Goal: Task Accomplishment & Management: Manage account settings

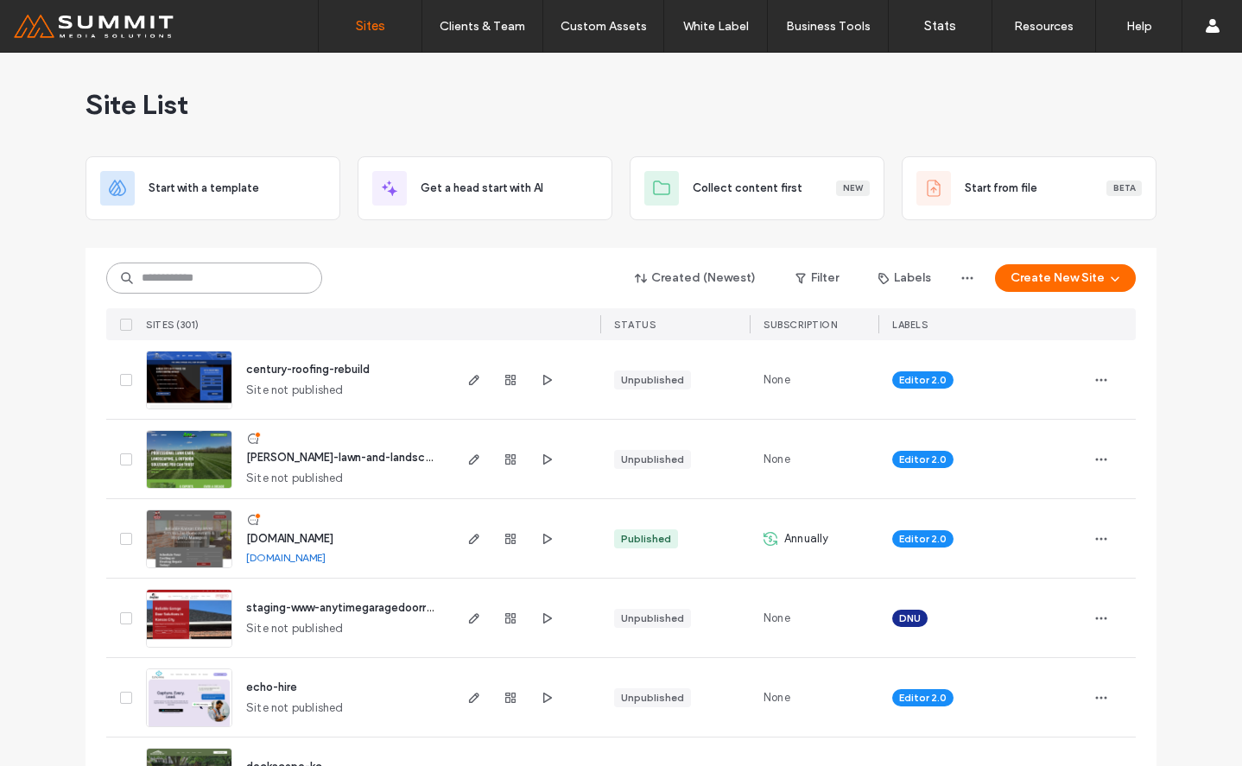
click at [241, 273] on input at bounding box center [214, 278] width 216 height 31
click at [318, 534] on span "[DOMAIN_NAME]" at bounding box center [289, 538] width 87 height 13
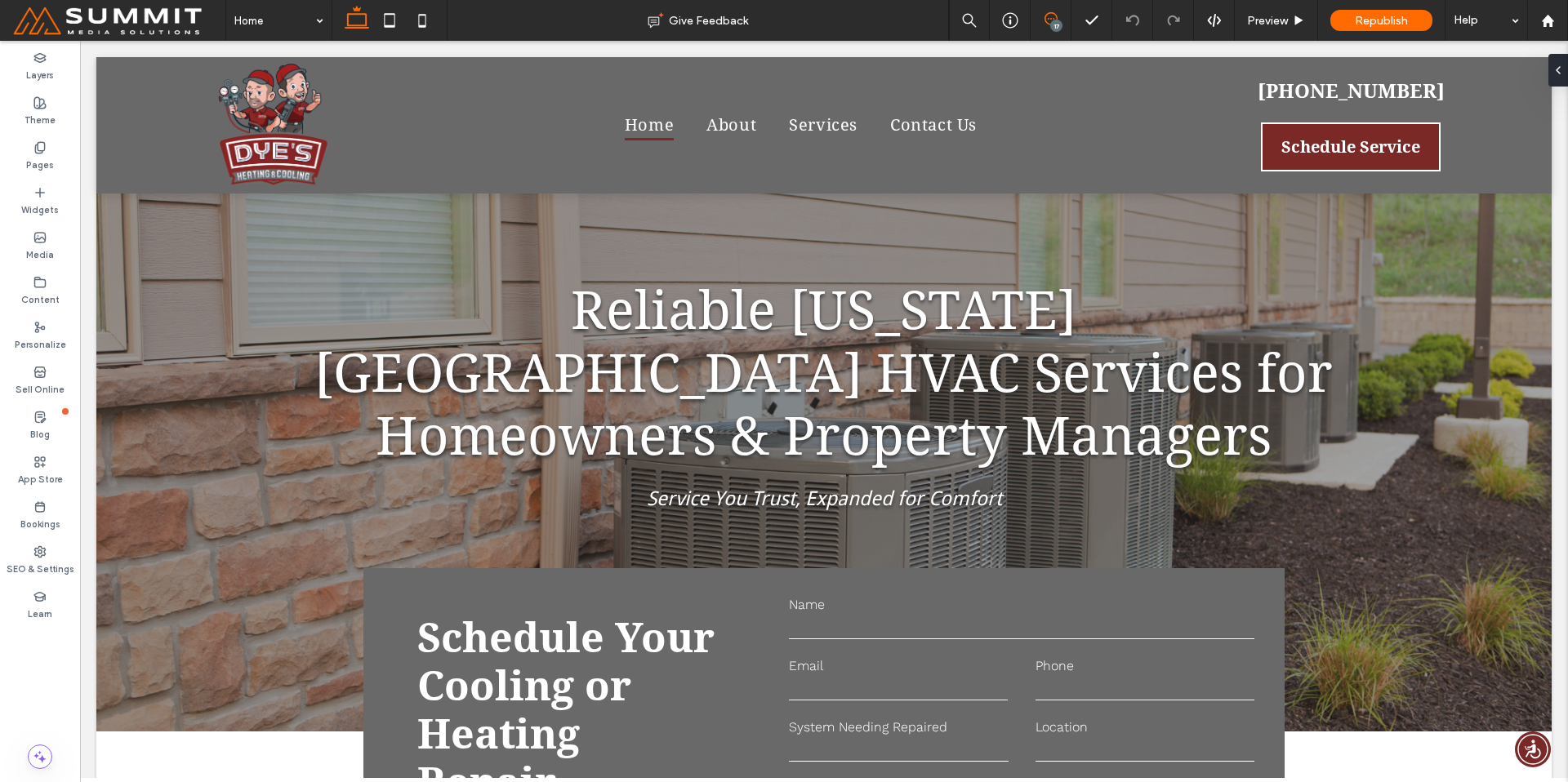
click at [1051, 17] on icon at bounding box center [1052, 19] width 13 height 13
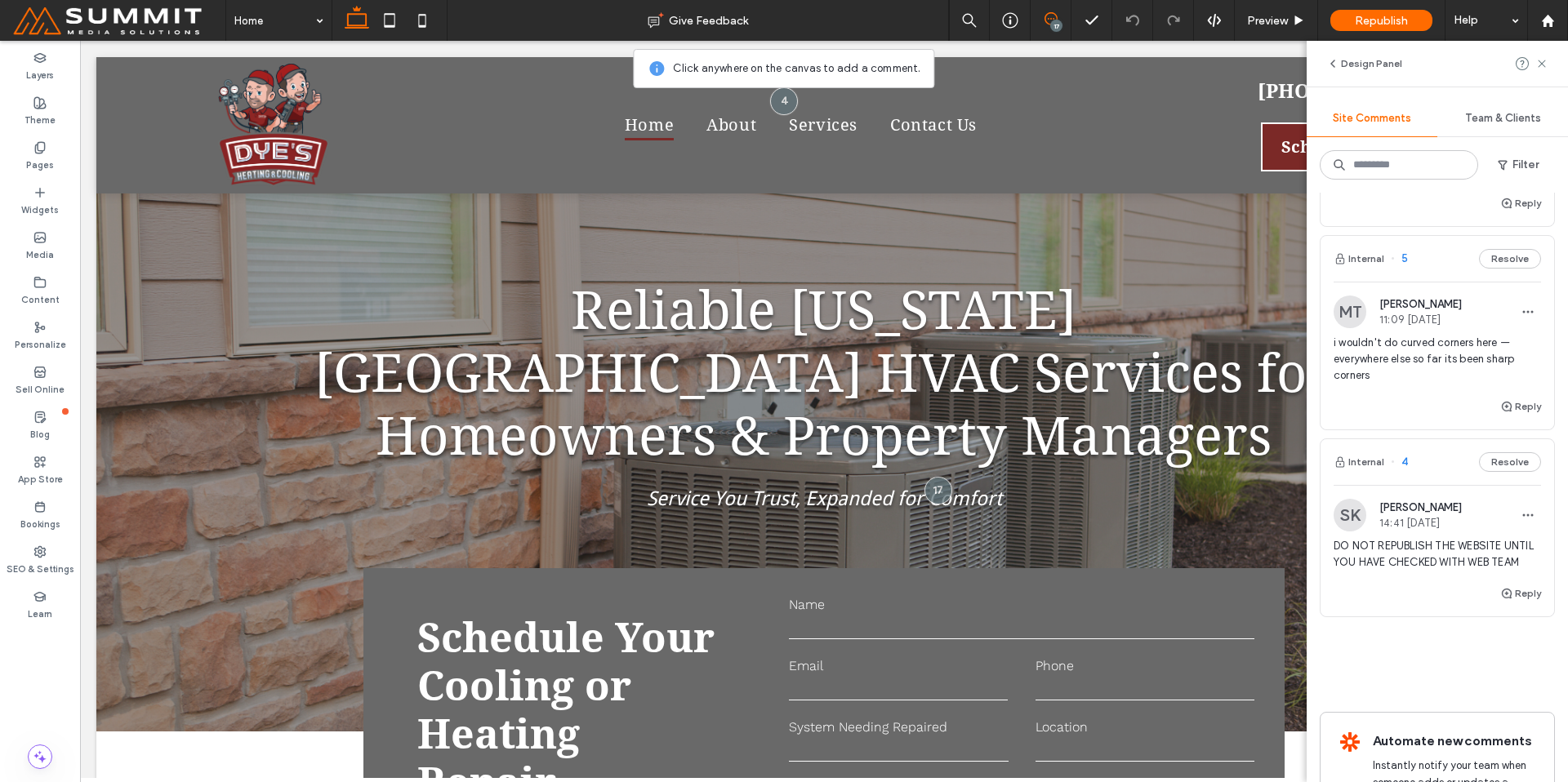
scroll to position [3201, 0]
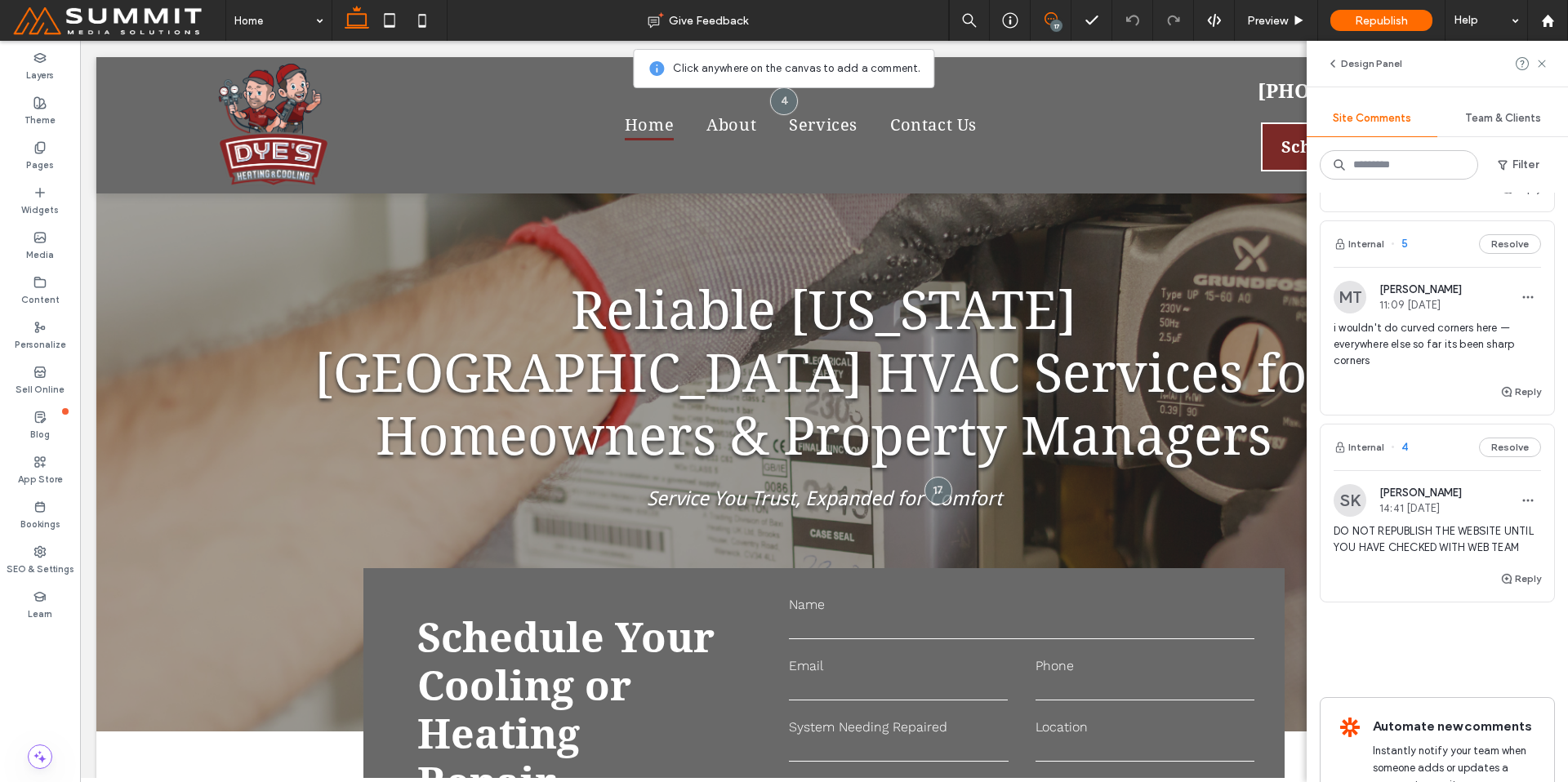
click at [1393, 383] on div "Reply" at bounding box center [1437, 398] width 234 height 33
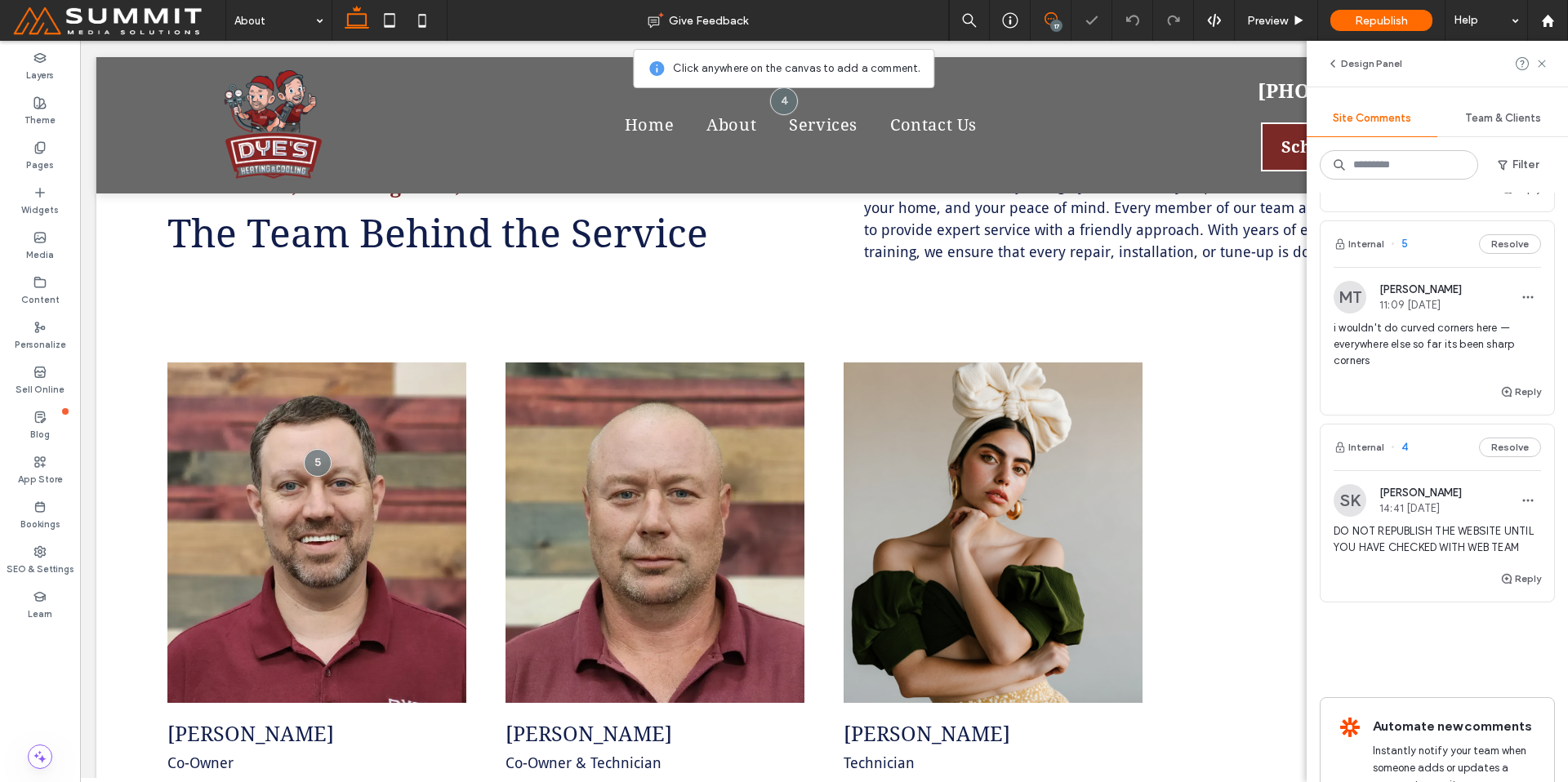
scroll to position [1265, 0]
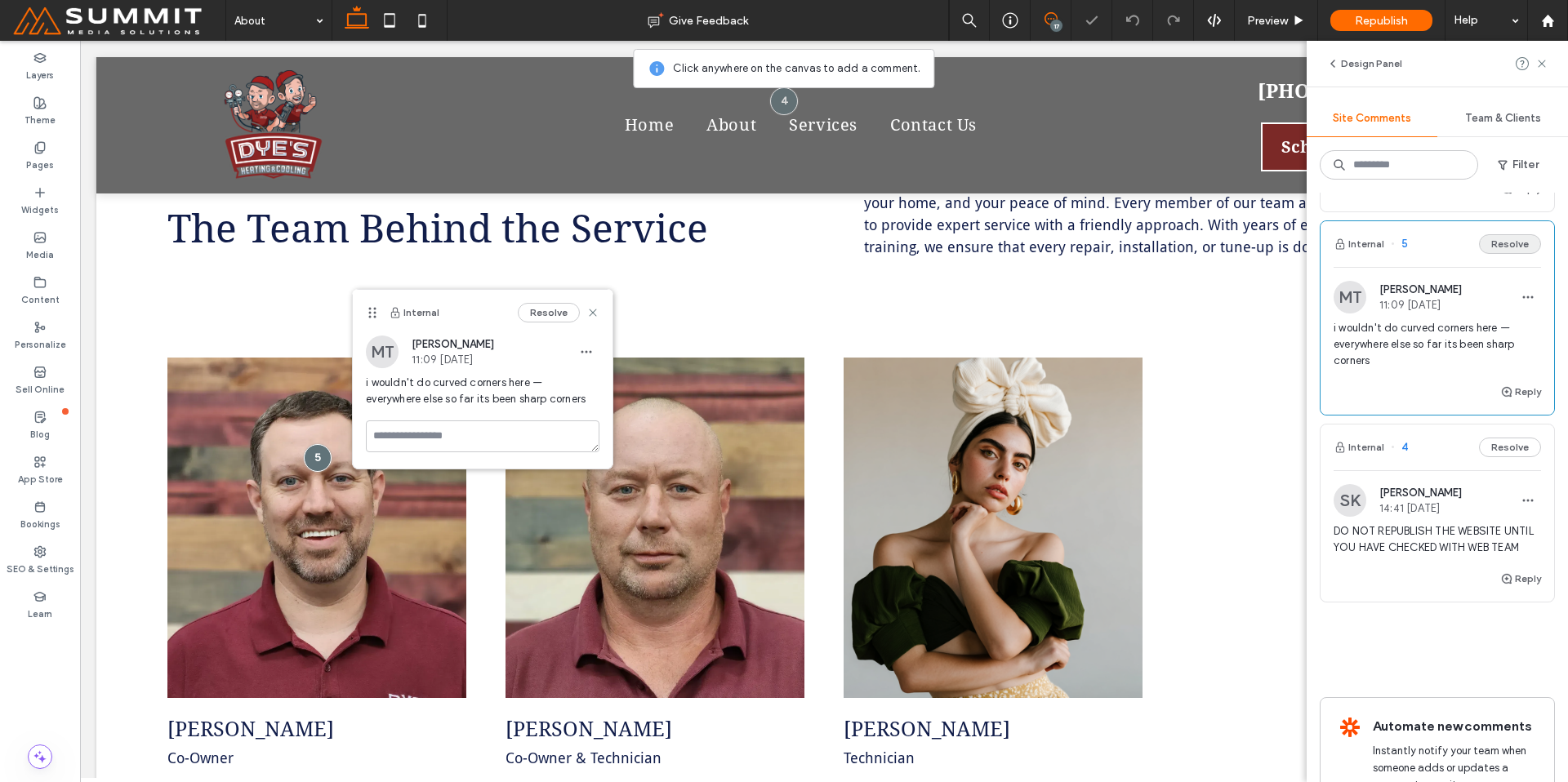
click at [1512, 252] on button "Resolve" at bounding box center [1510, 244] width 62 height 20
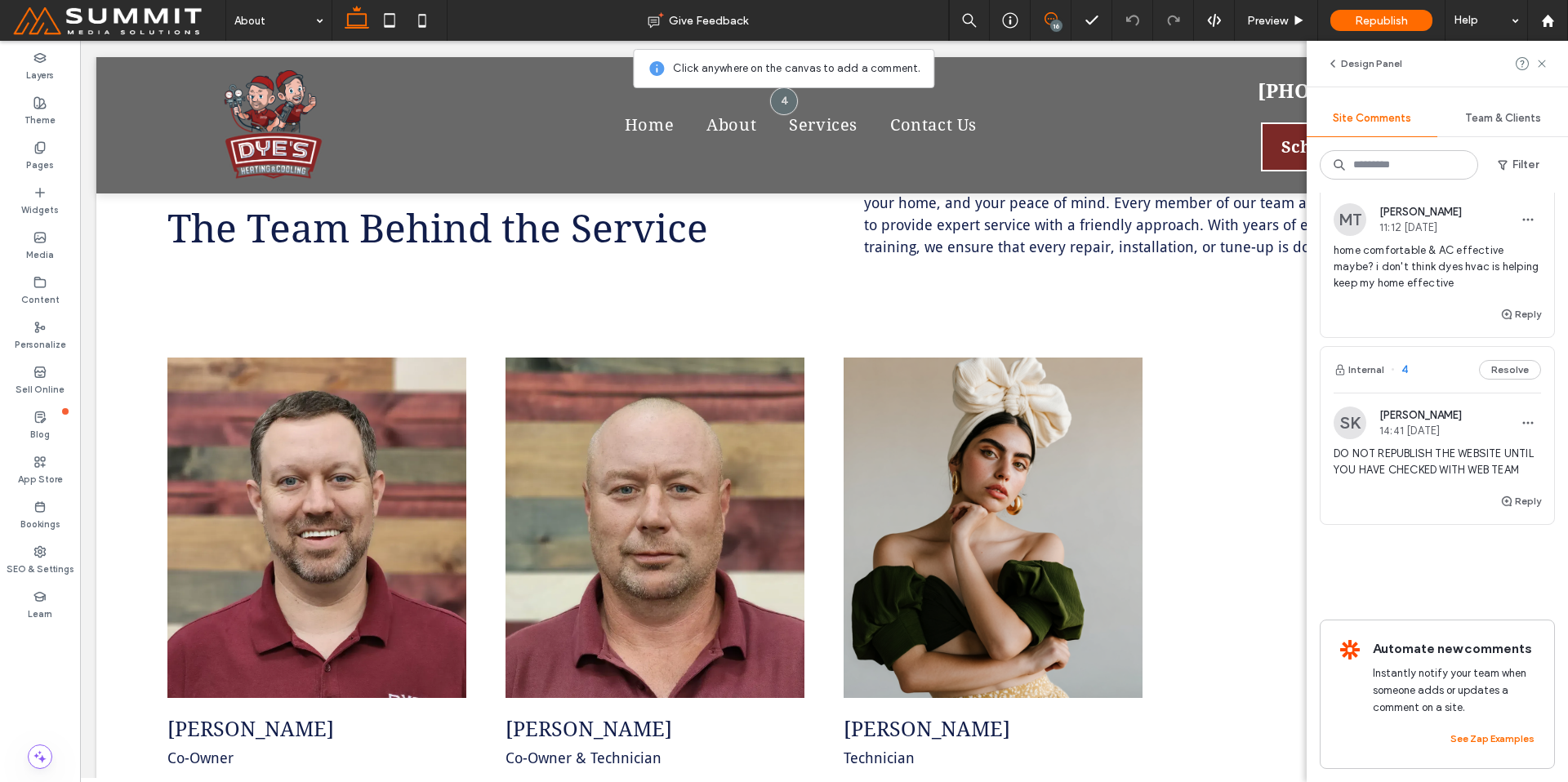
scroll to position [3086, 0]
click at [1421, 304] on div "Reply" at bounding box center [1437, 321] width 234 height 33
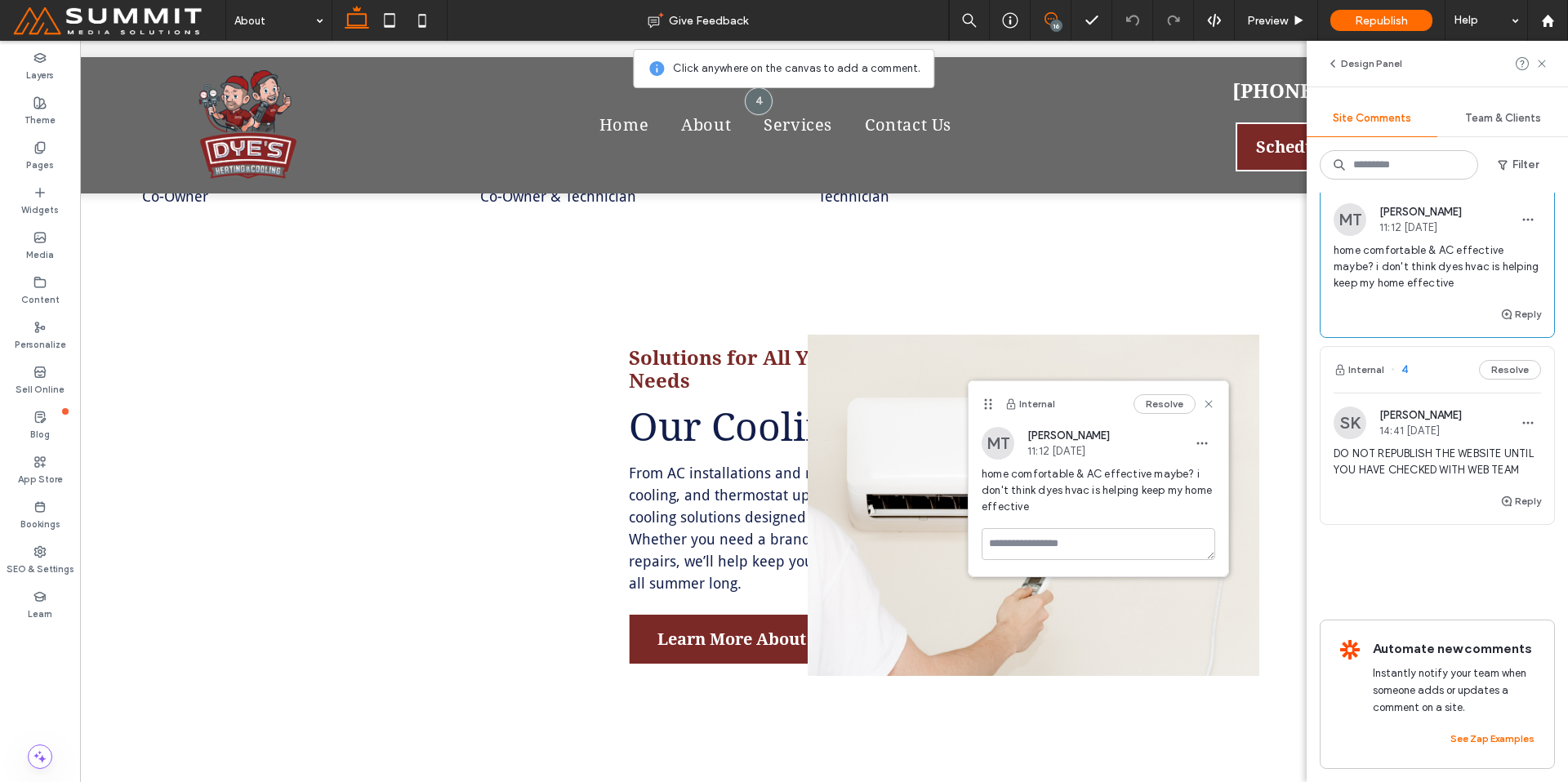
scroll to position [1827, 0]
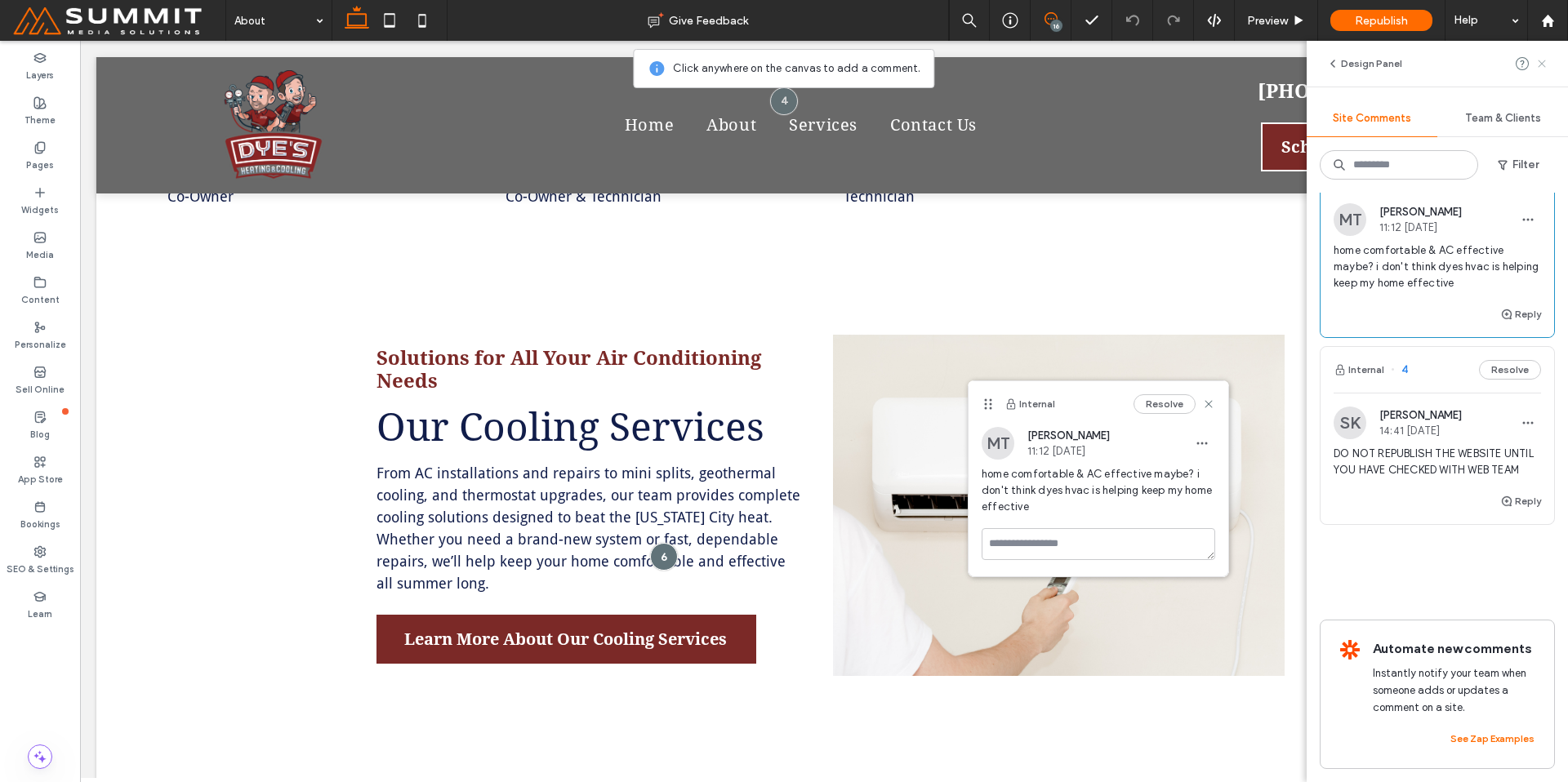
click at [1541, 68] on icon at bounding box center [1542, 63] width 13 height 13
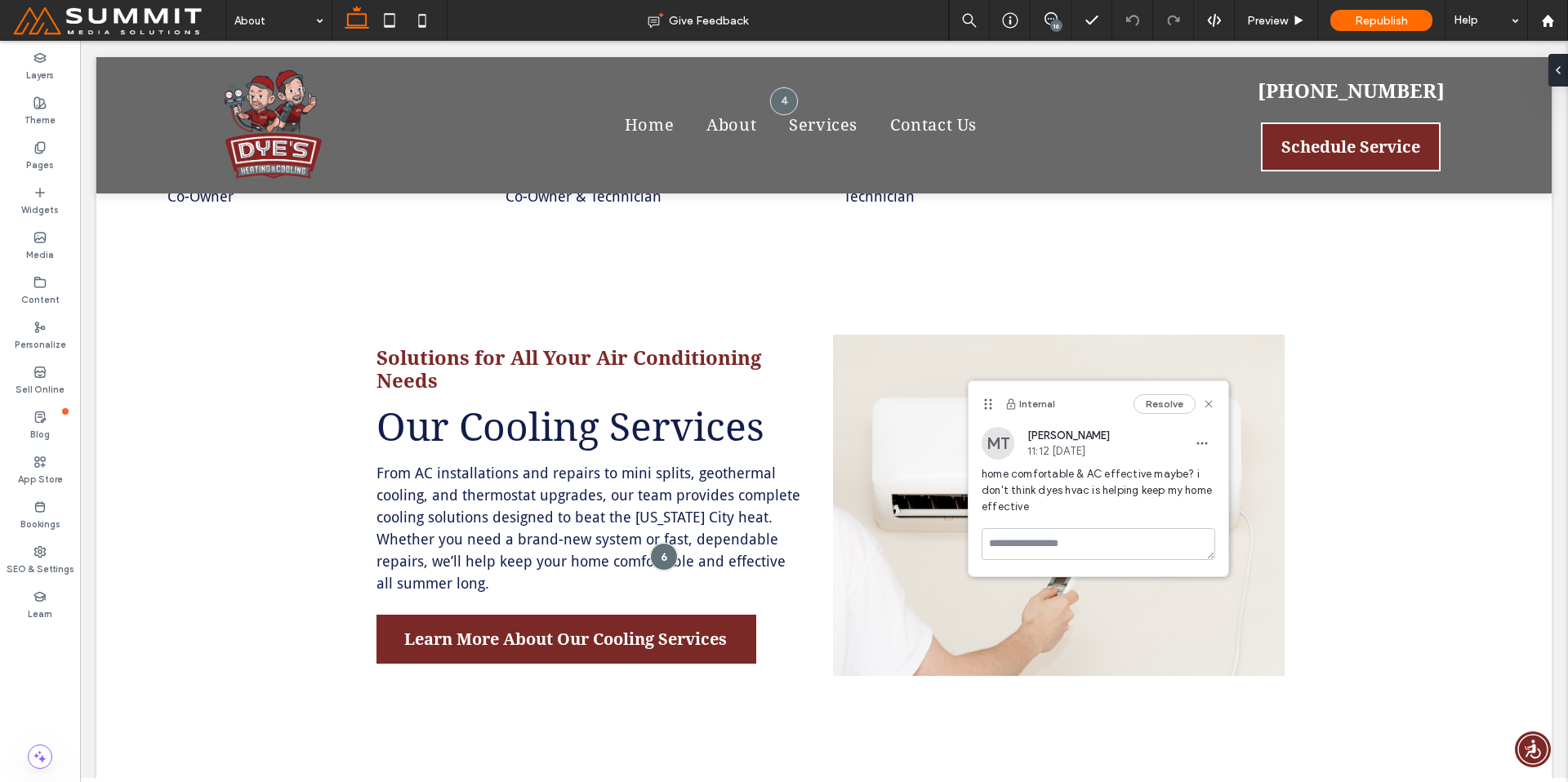
scroll to position [0, 0]
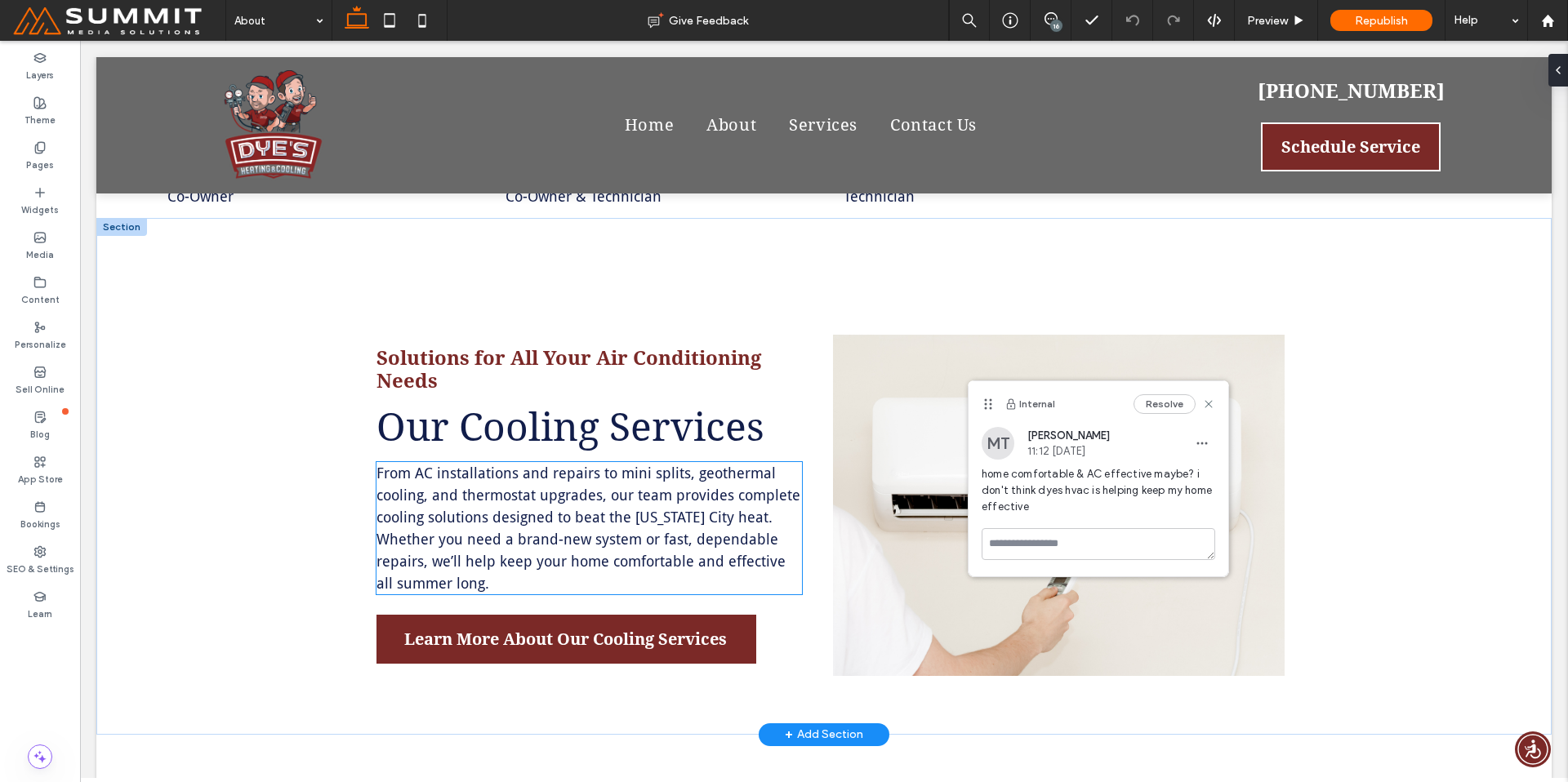
click at [657, 494] on p "From AC installations and repairs to mini splits, geothermal cooling, and therm…" at bounding box center [589, 529] width 426 height 132
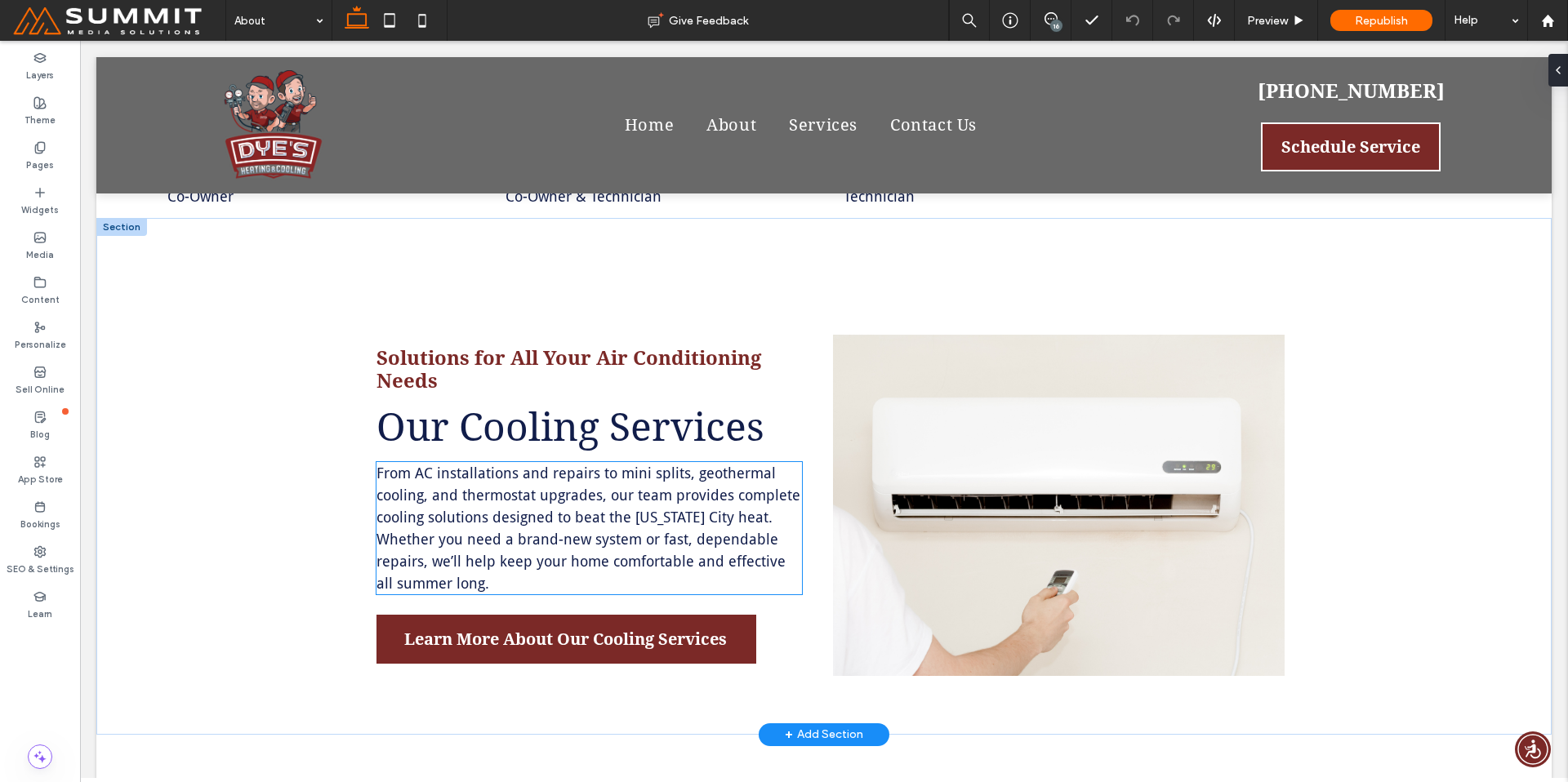
click at [657, 494] on p "From AC installations and repairs to mini splits, geothermal cooling, and therm…" at bounding box center [589, 529] width 426 height 132
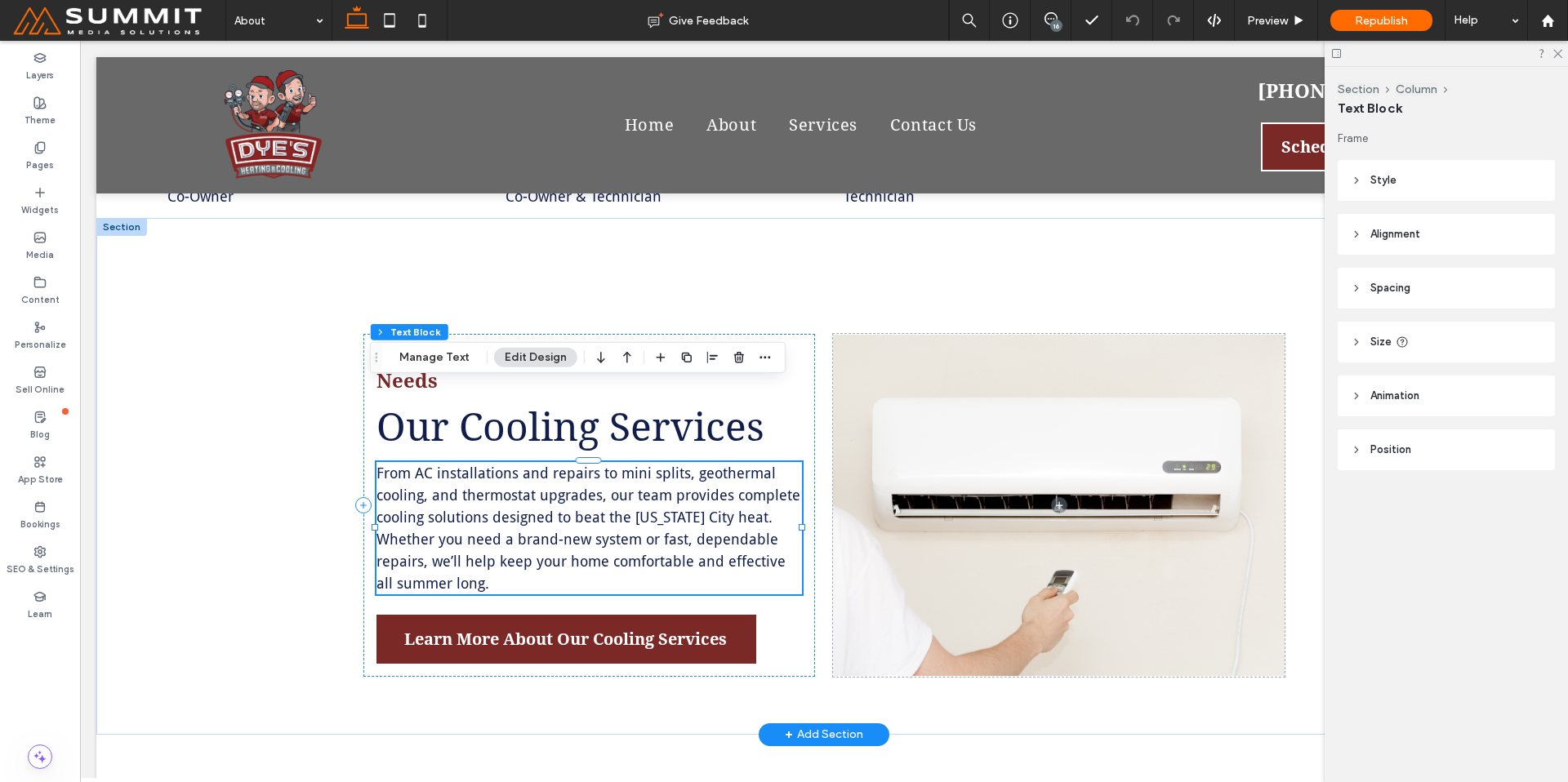
click at [688, 493] on p "From AC installations and repairs to mini splits, geothermal cooling, and therm…" at bounding box center [589, 529] width 426 height 132
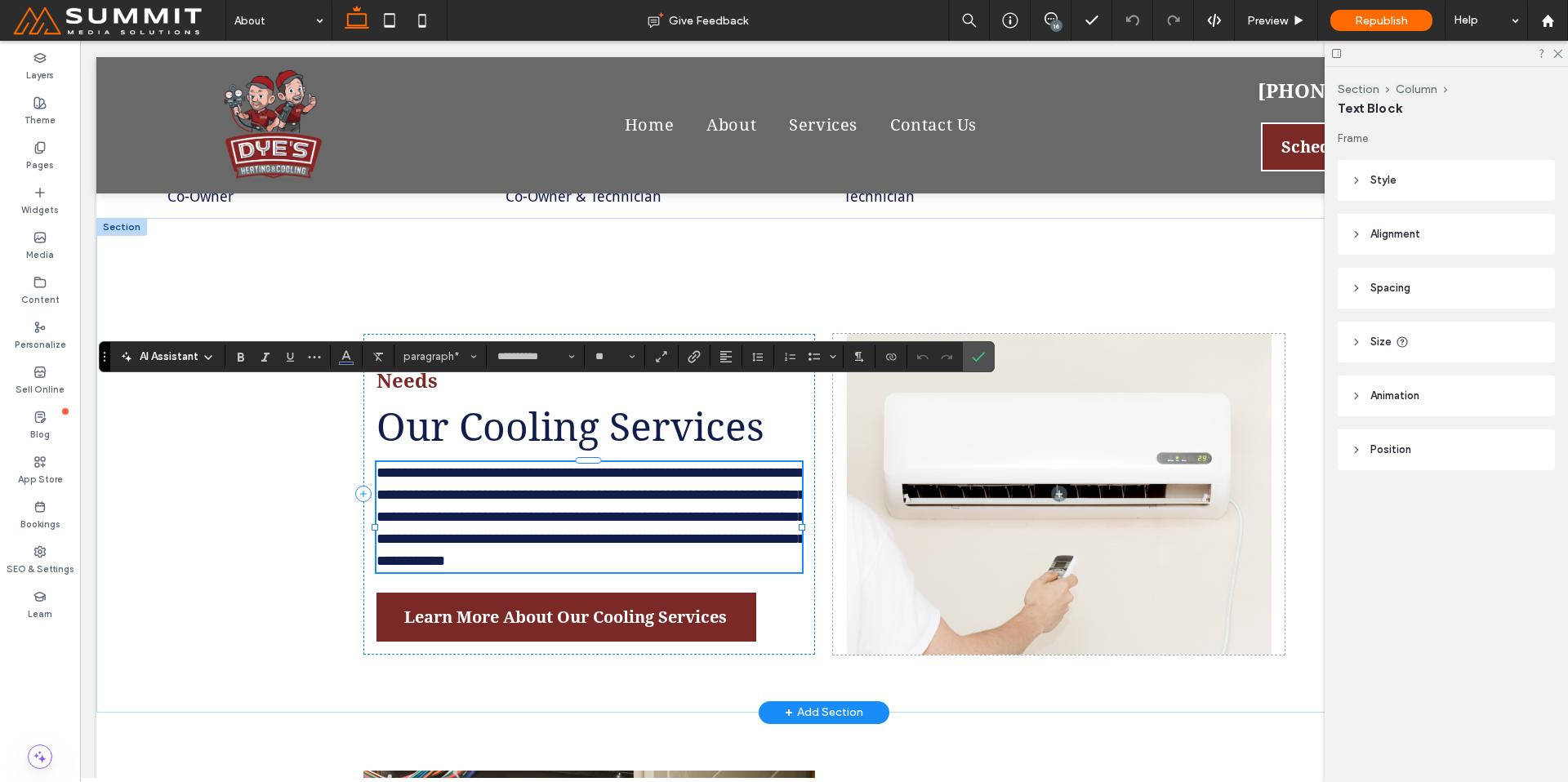
click at [708, 493] on p "**********" at bounding box center [589, 517] width 426 height 111
drag, startPoint x: 709, startPoint y: 488, endPoint x: 560, endPoint y: 482, distance: 149.1
click at [560, 482] on span "**********" at bounding box center [590, 516] width 428 height 103
click at [967, 358] on label "Confirm" at bounding box center [979, 356] width 25 height 29
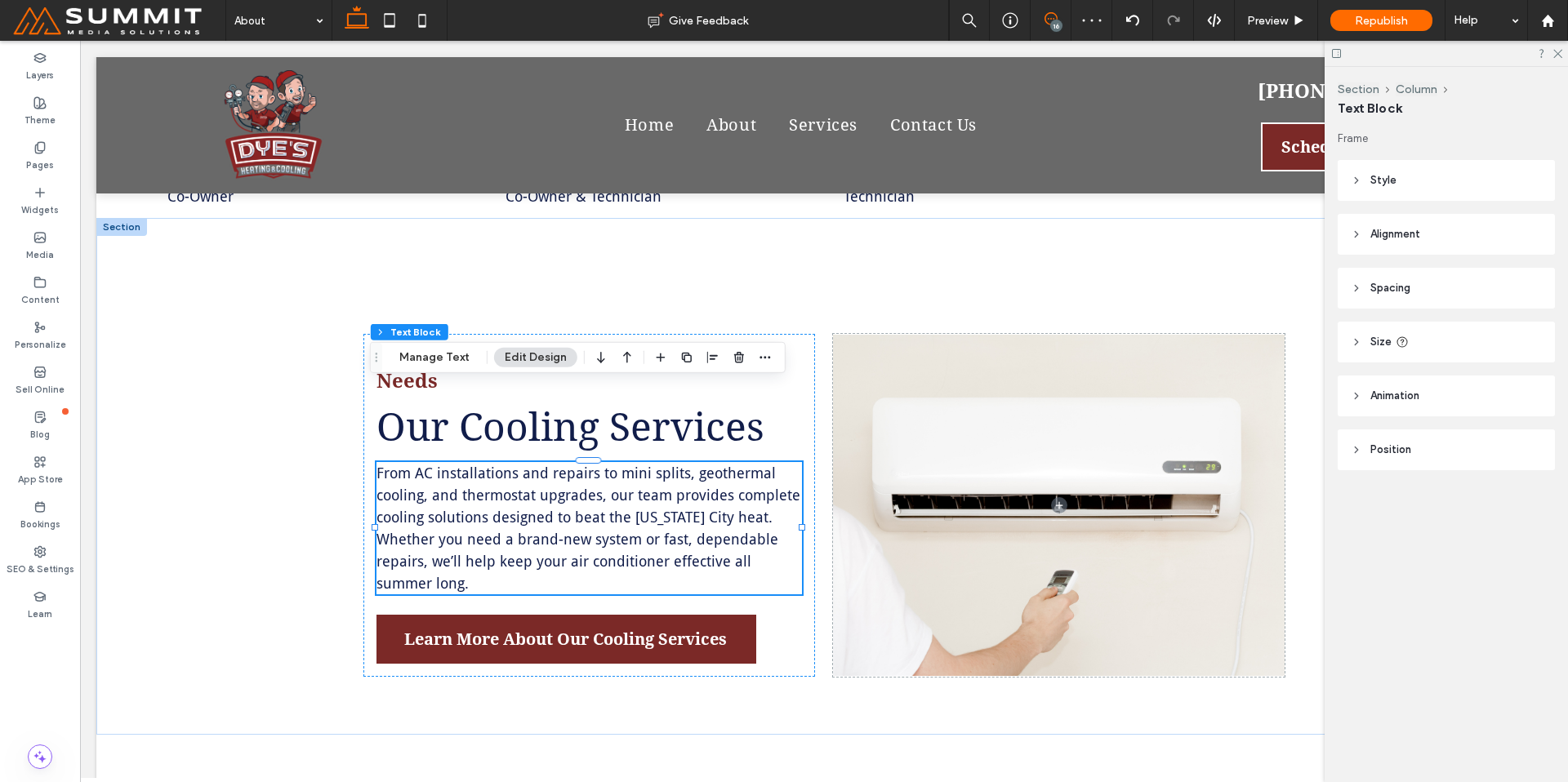
click at [1049, 17] on icon at bounding box center [1052, 19] width 13 height 13
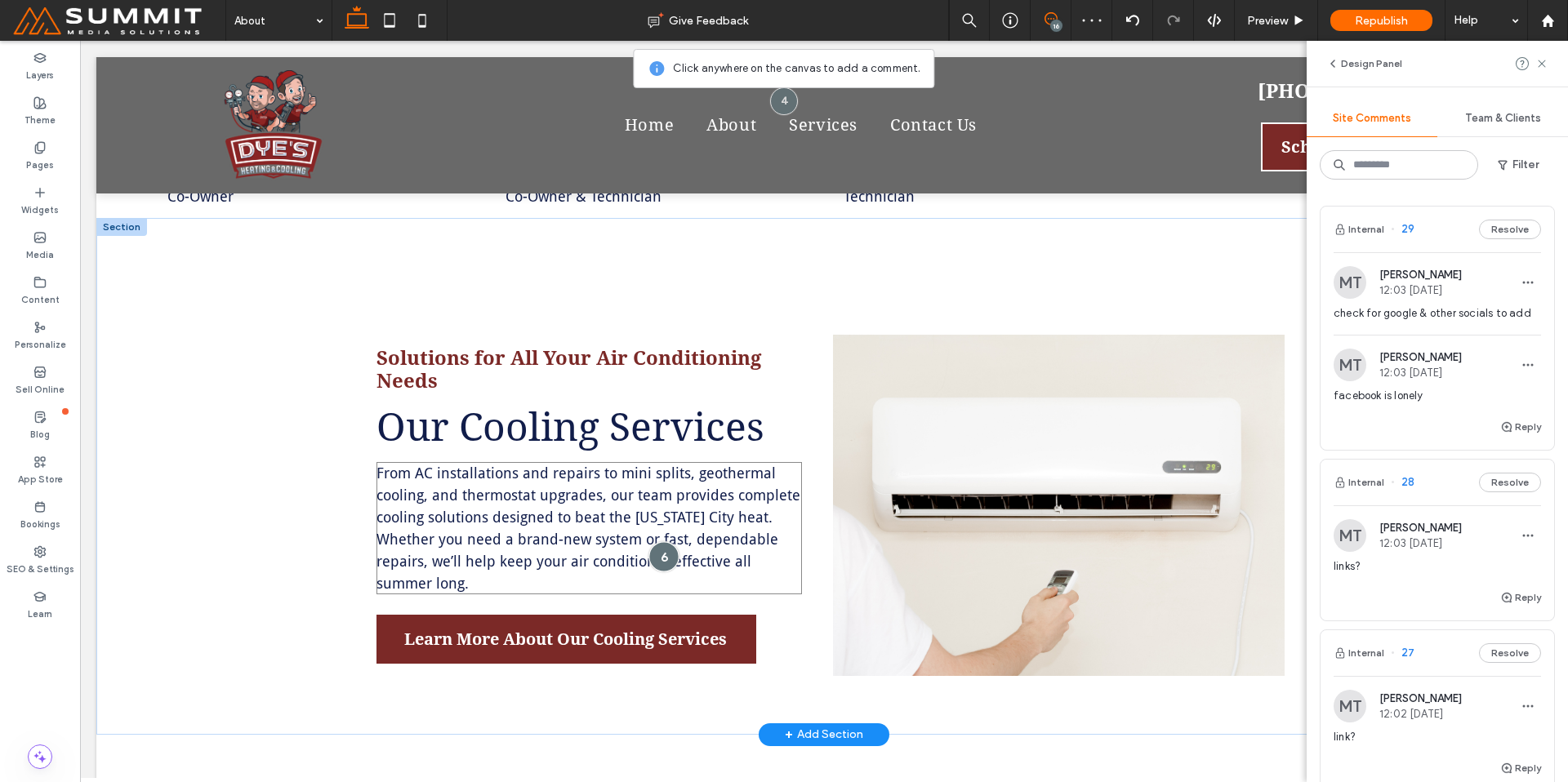
click at [653, 542] on div at bounding box center [664, 557] width 30 height 30
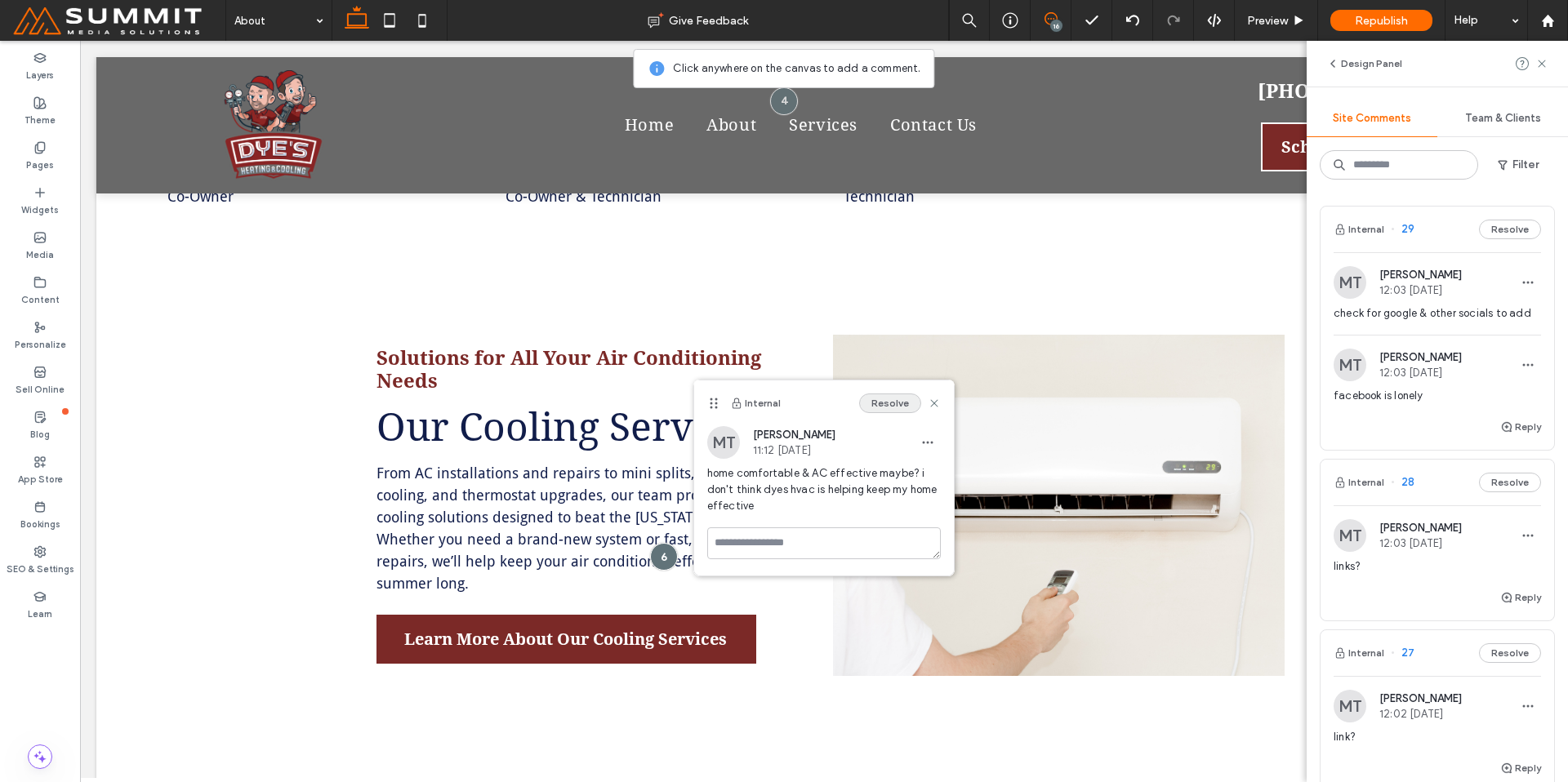
click at [883, 404] on button "Resolve" at bounding box center [890, 403] width 62 height 20
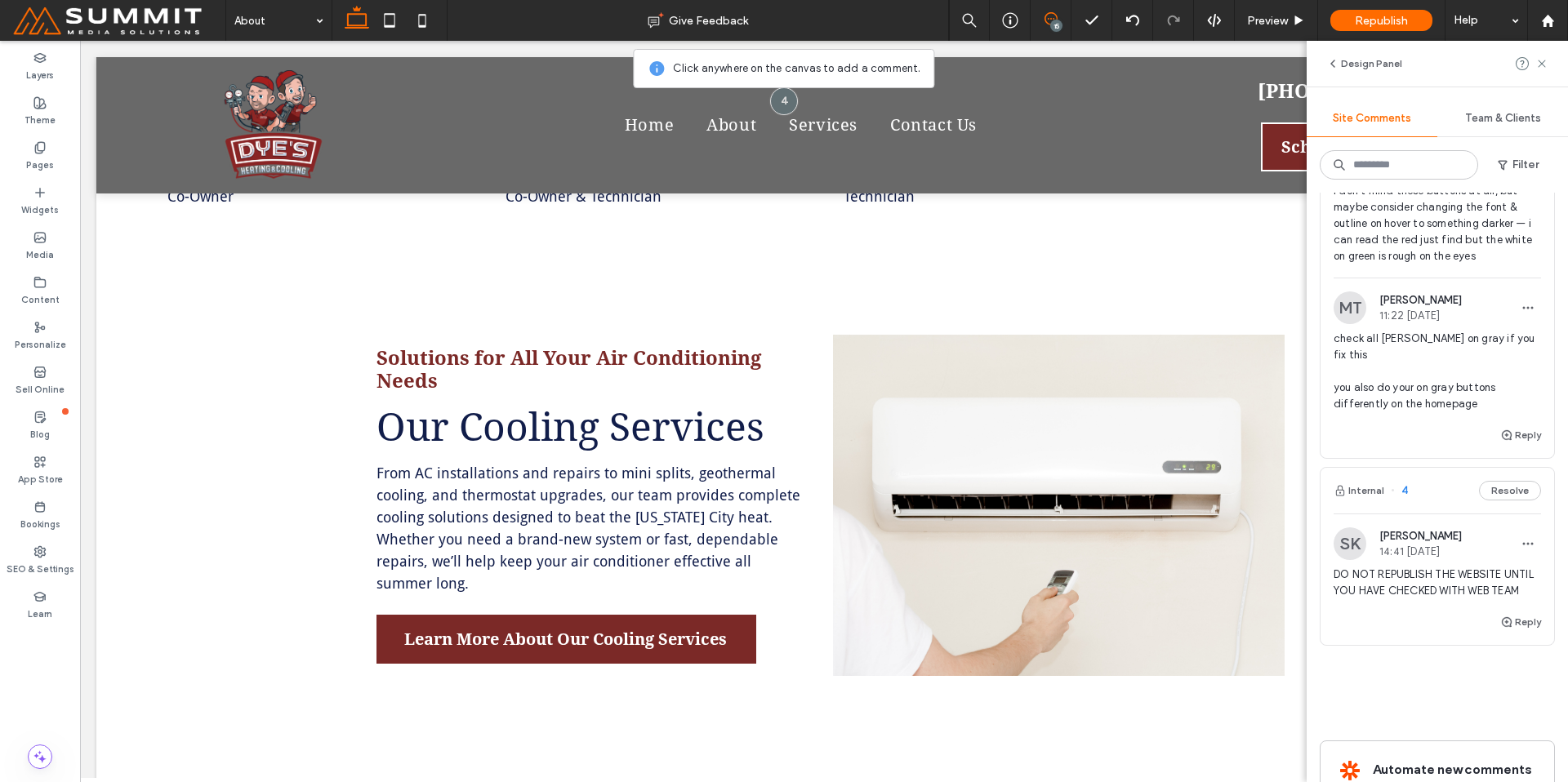
scroll to position [2739, 0]
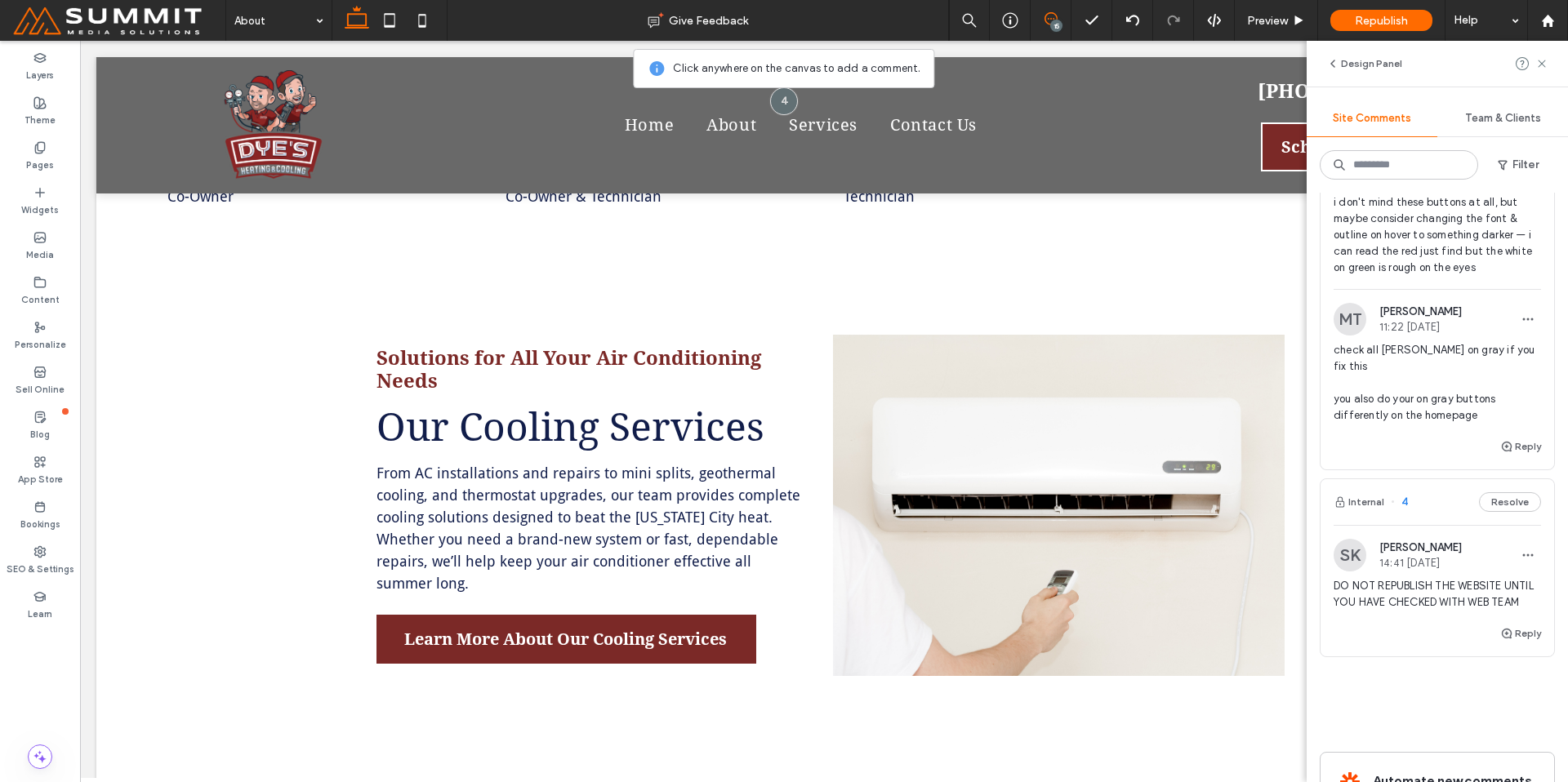
click at [1402, 443] on div "Reply" at bounding box center [1437, 453] width 234 height 33
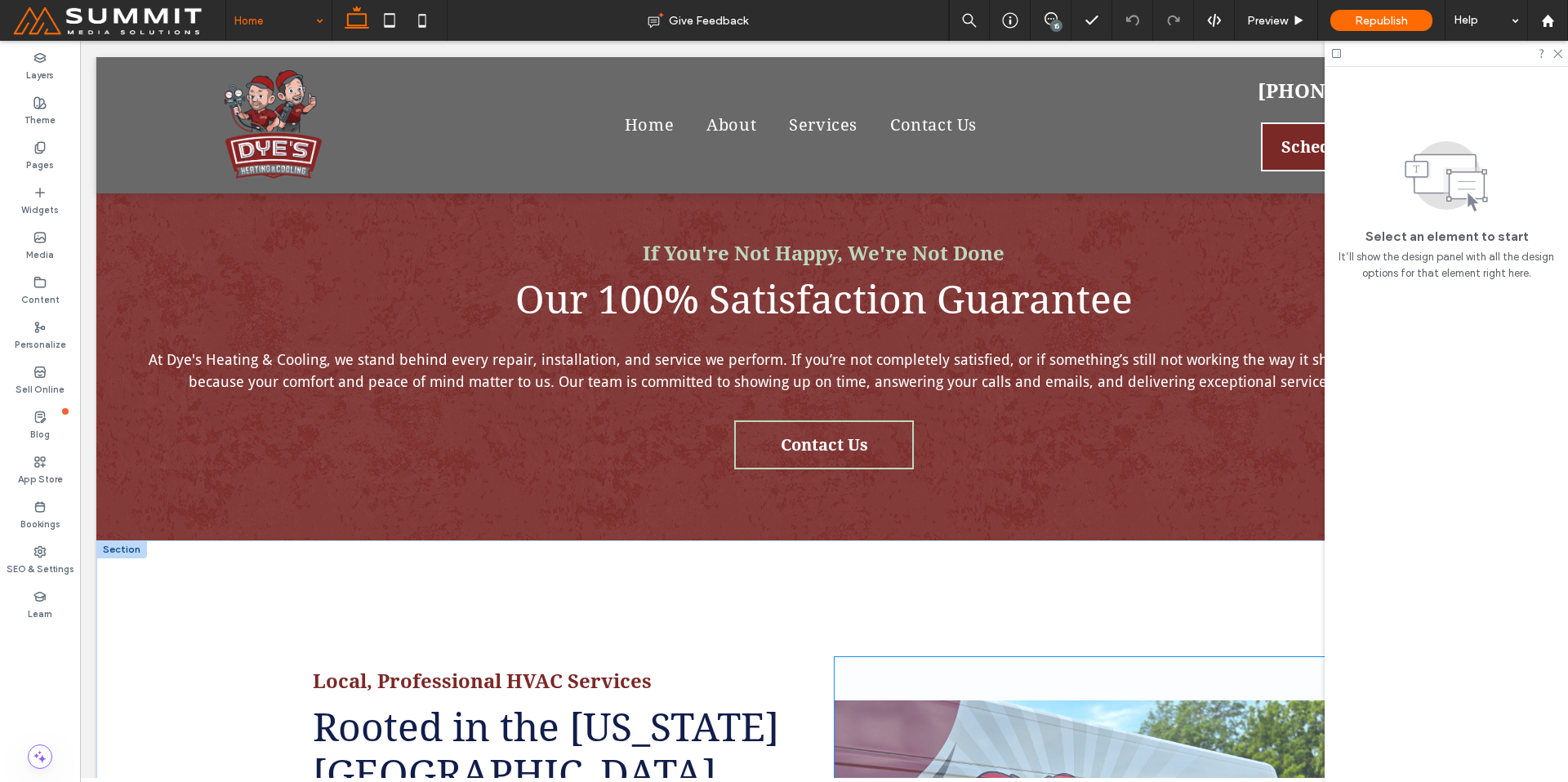
scroll to position [2974, 0]
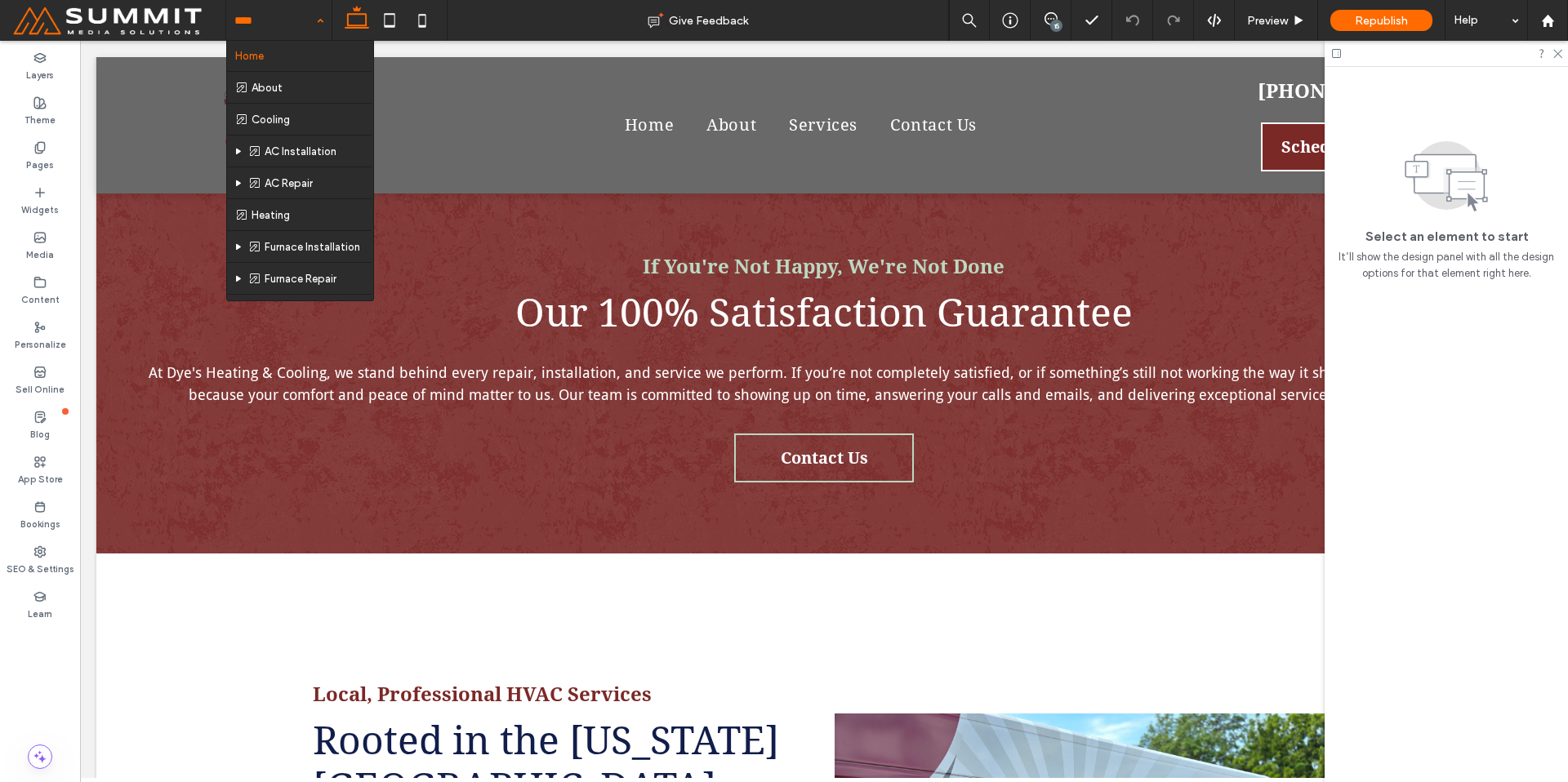
click at [307, 32] on input at bounding box center [274, 20] width 80 height 41
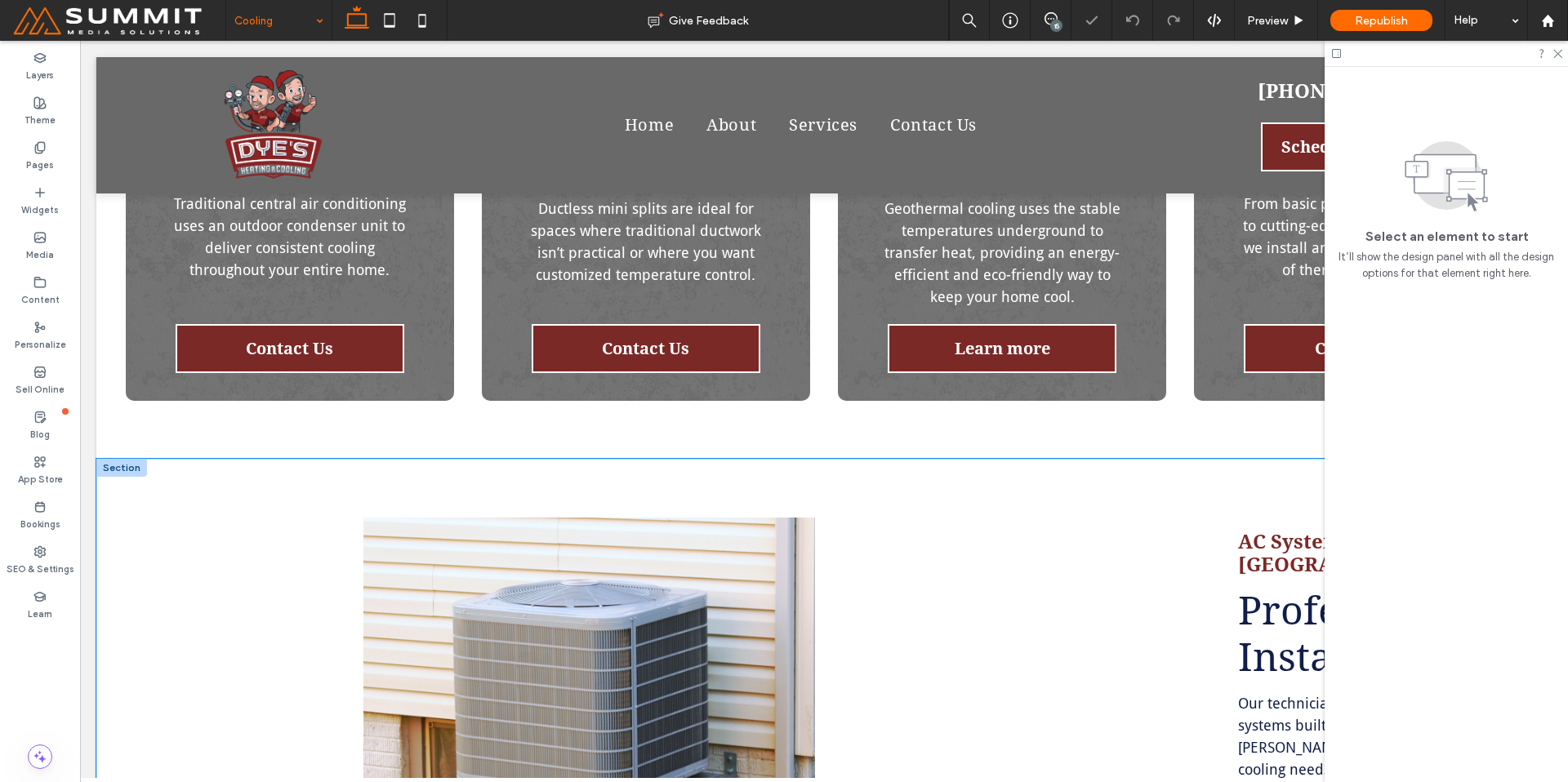
scroll to position [1487, 0]
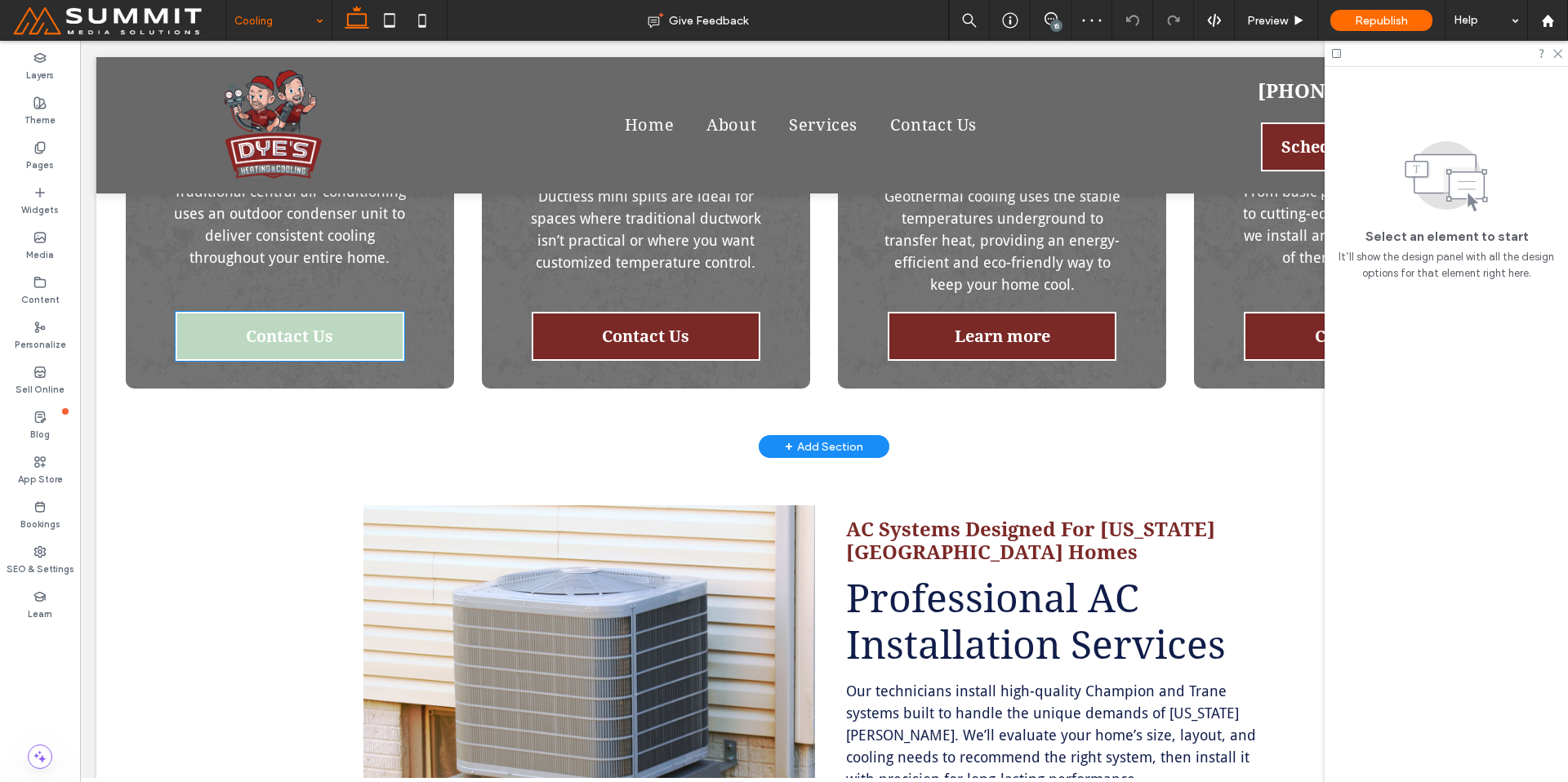
click at [363, 329] on link "Contact Us" at bounding box center [290, 337] width 229 height 49
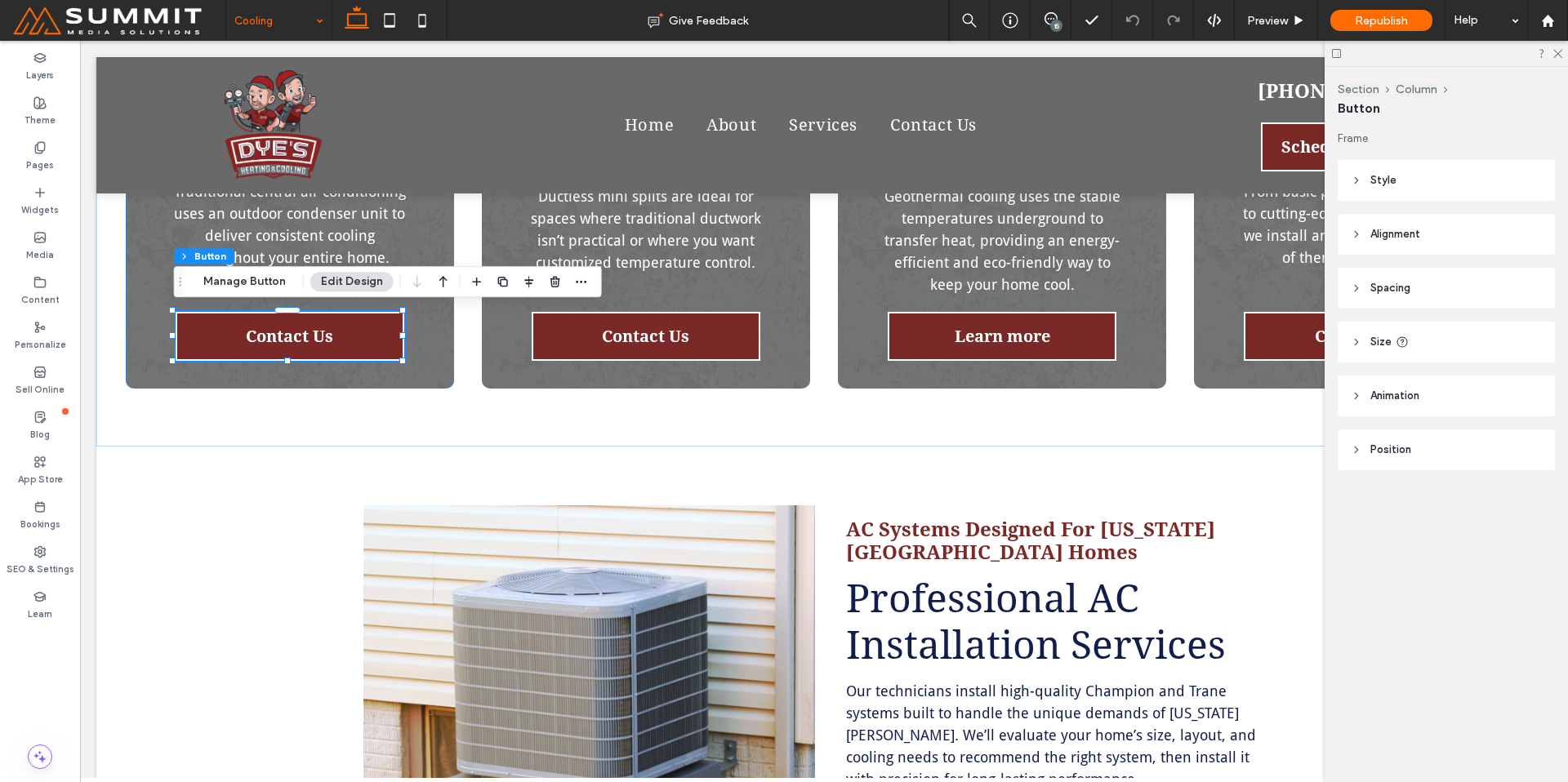
click at [1434, 168] on header "Style" at bounding box center [1447, 180] width 218 height 41
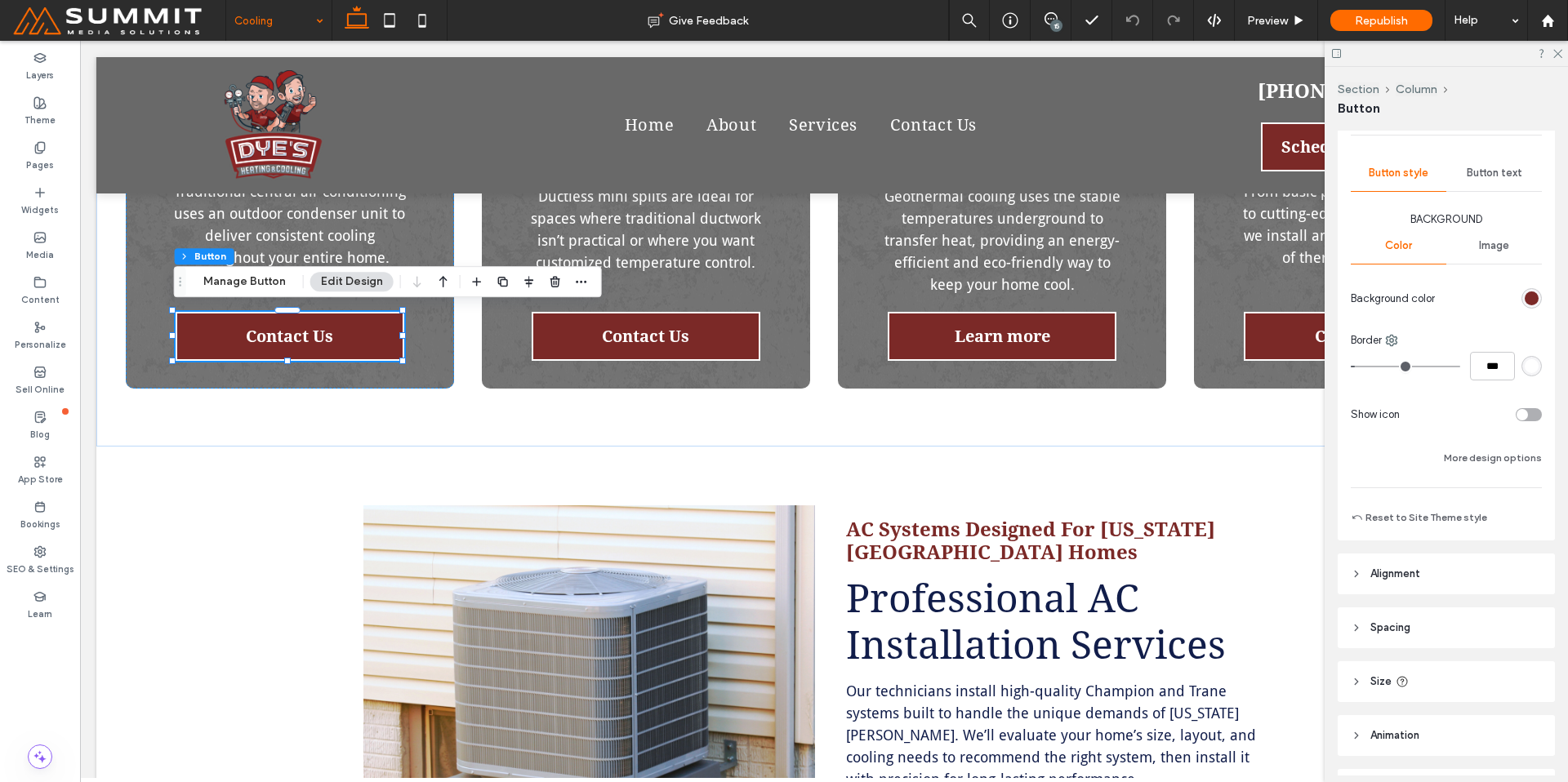
scroll to position [182, 0]
click at [1501, 463] on button "More design options" at bounding box center [1493, 456] width 98 height 20
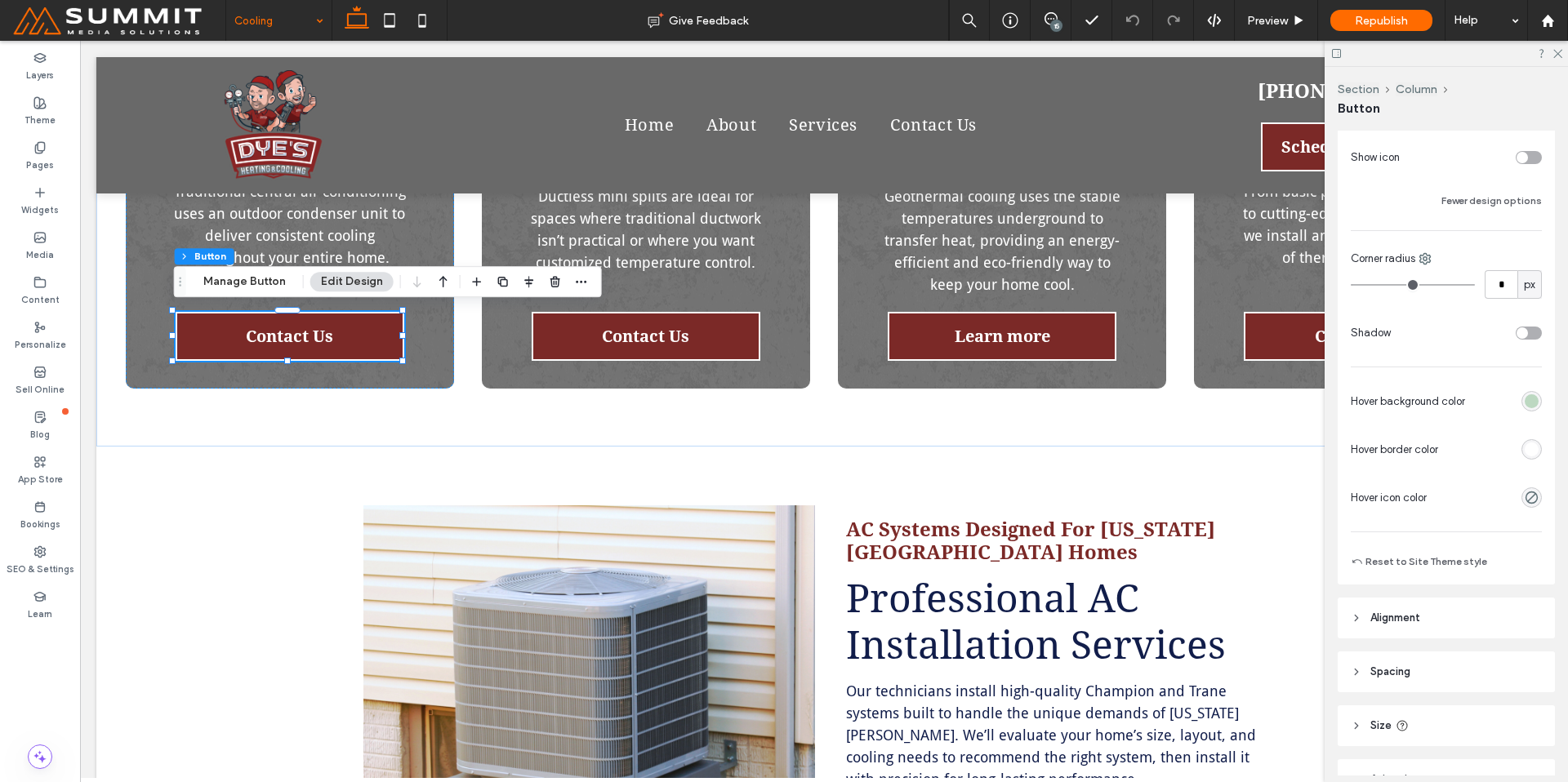
scroll to position [490, 0]
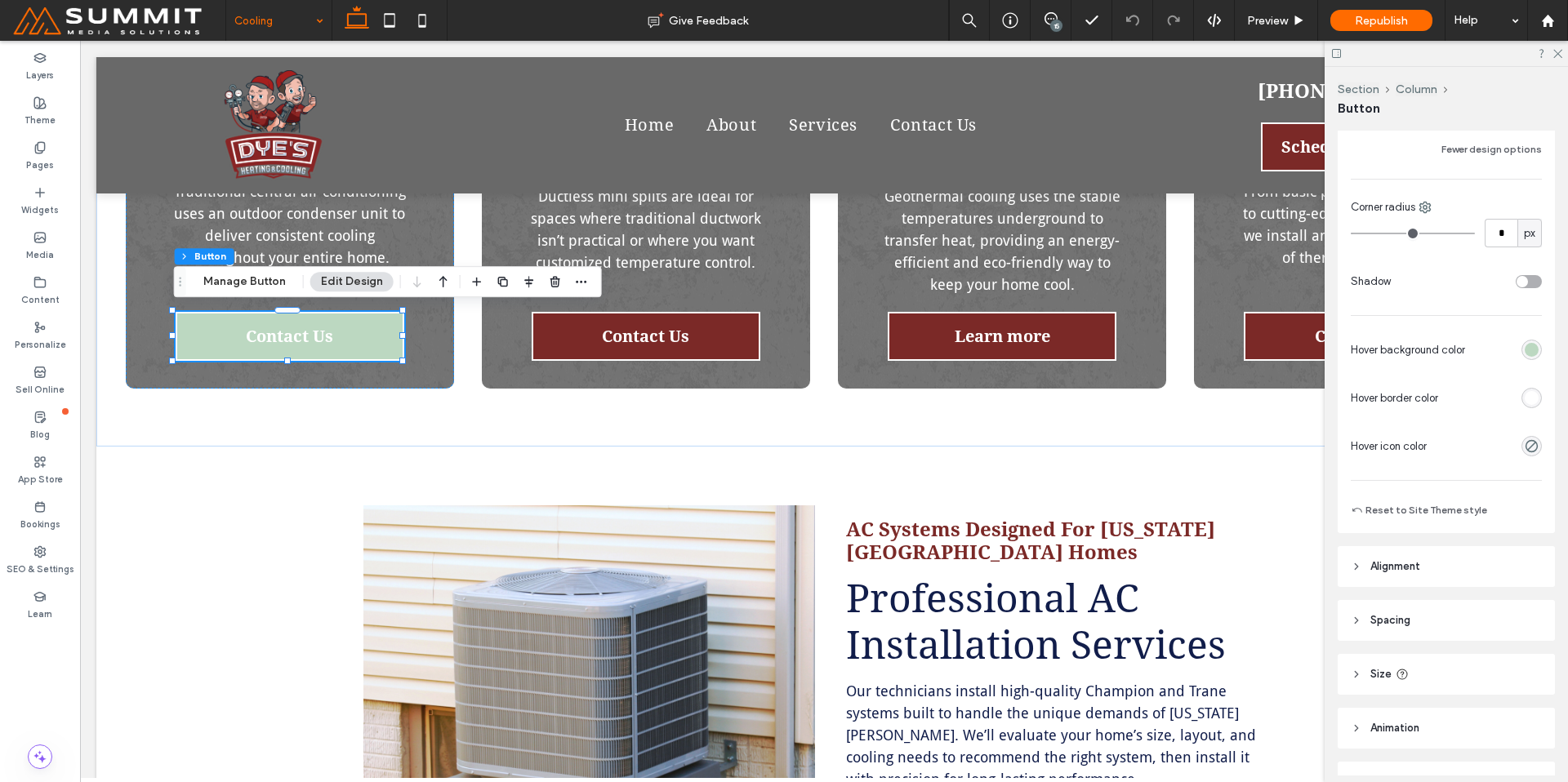
click at [1524, 404] on div "rgb(255, 255, 255)" at bounding box center [1531, 398] width 14 height 14
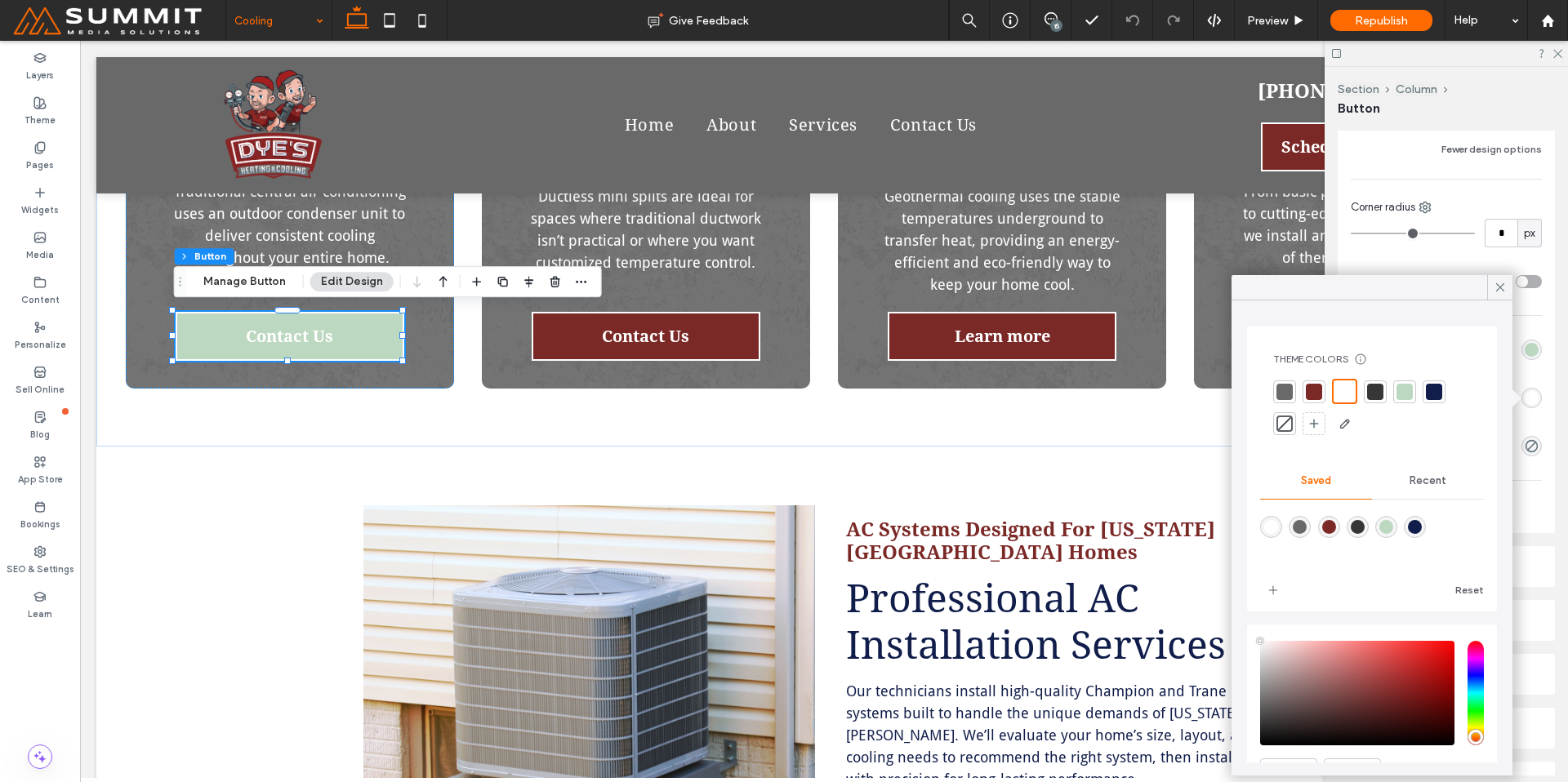
click at [1404, 392] on div at bounding box center [1404, 391] width 16 height 16
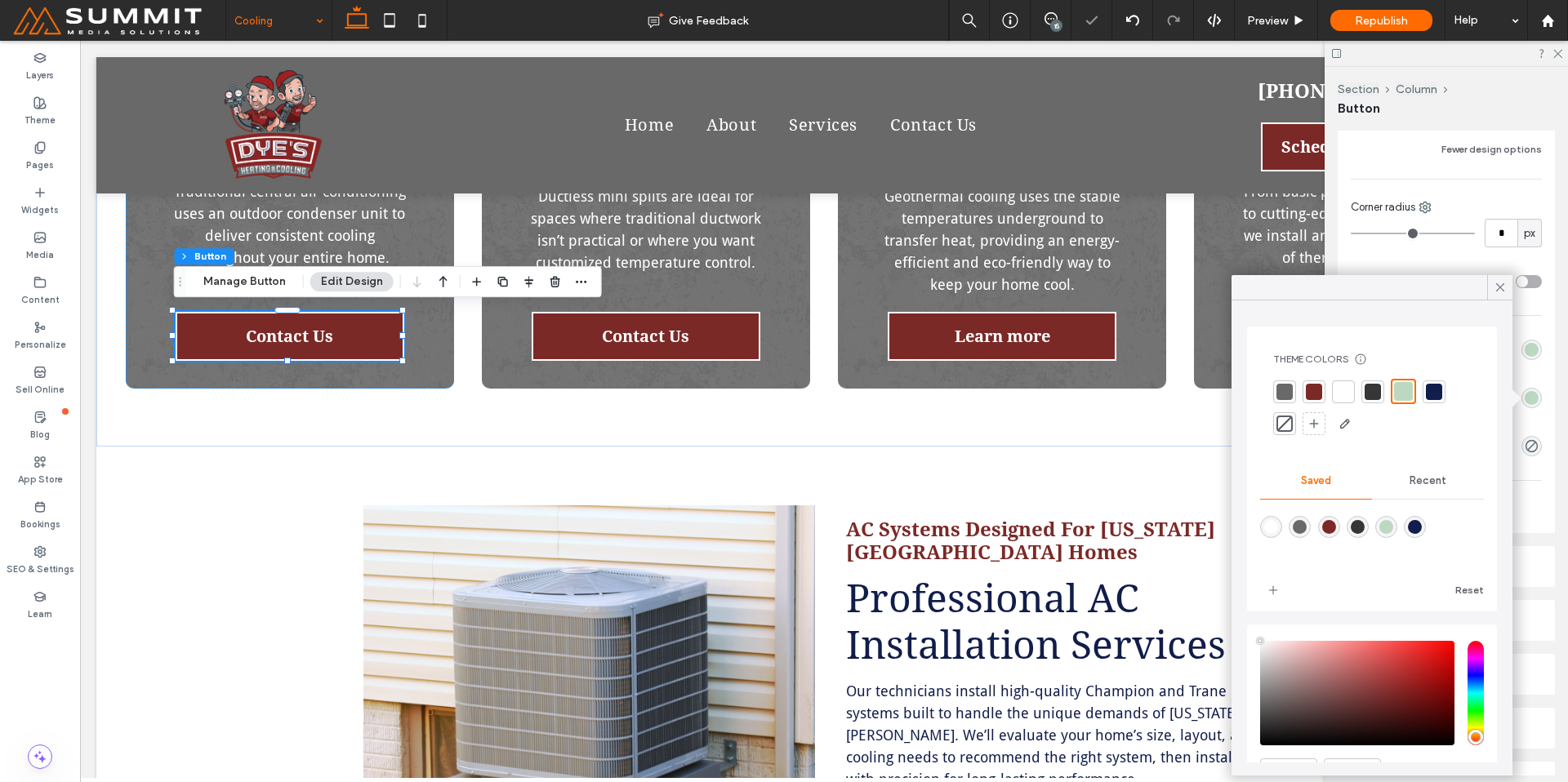
click at [1525, 353] on div "rgb(188, 216, 193)" at bounding box center [1531, 350] width 14 height 14
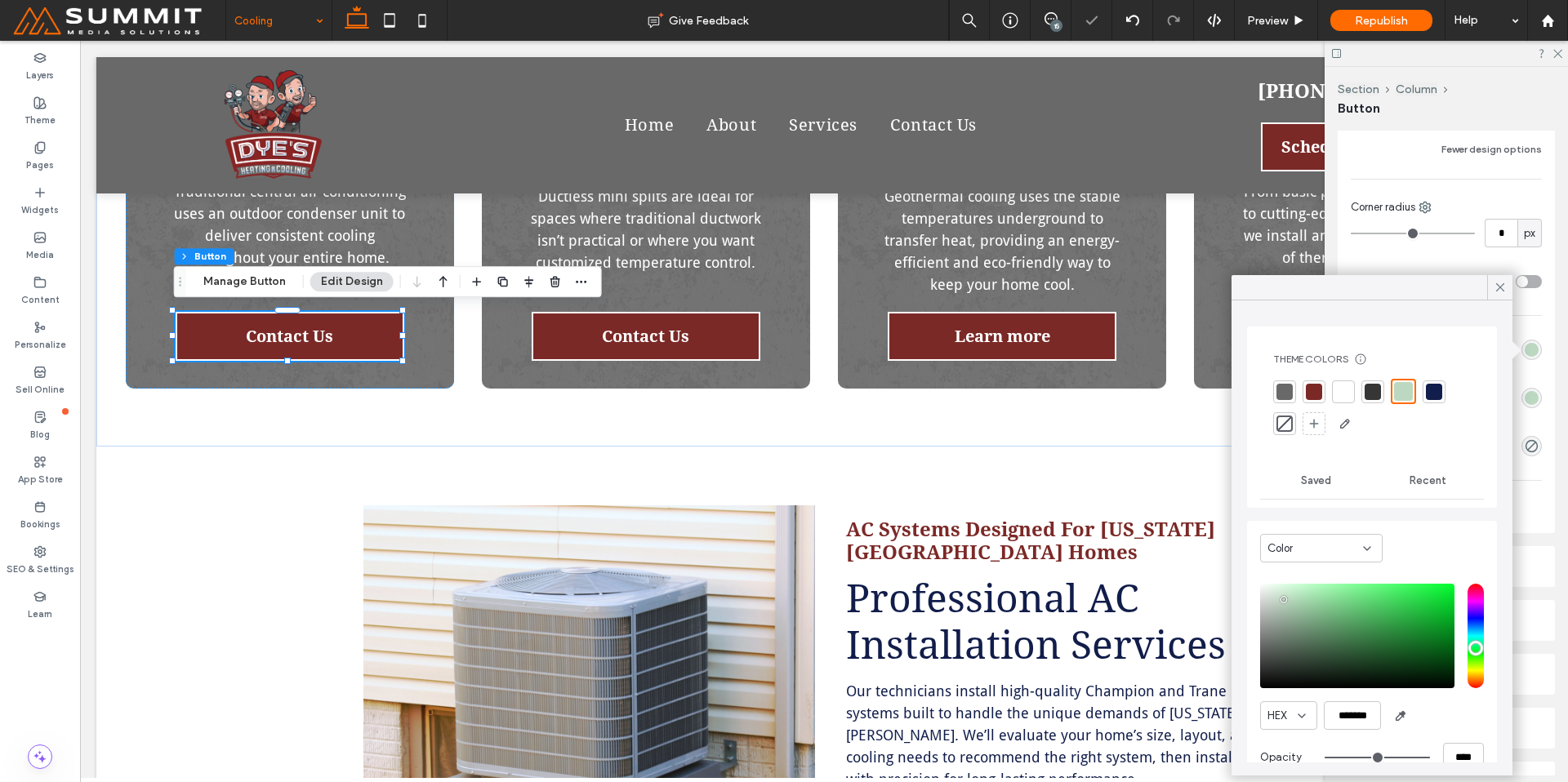
click at [1284, 425] on div at bounding box center [1284, 424] width 16 height 16
click at [1498, 290] on use at bounding box center [1500, 287] width 9 height 9
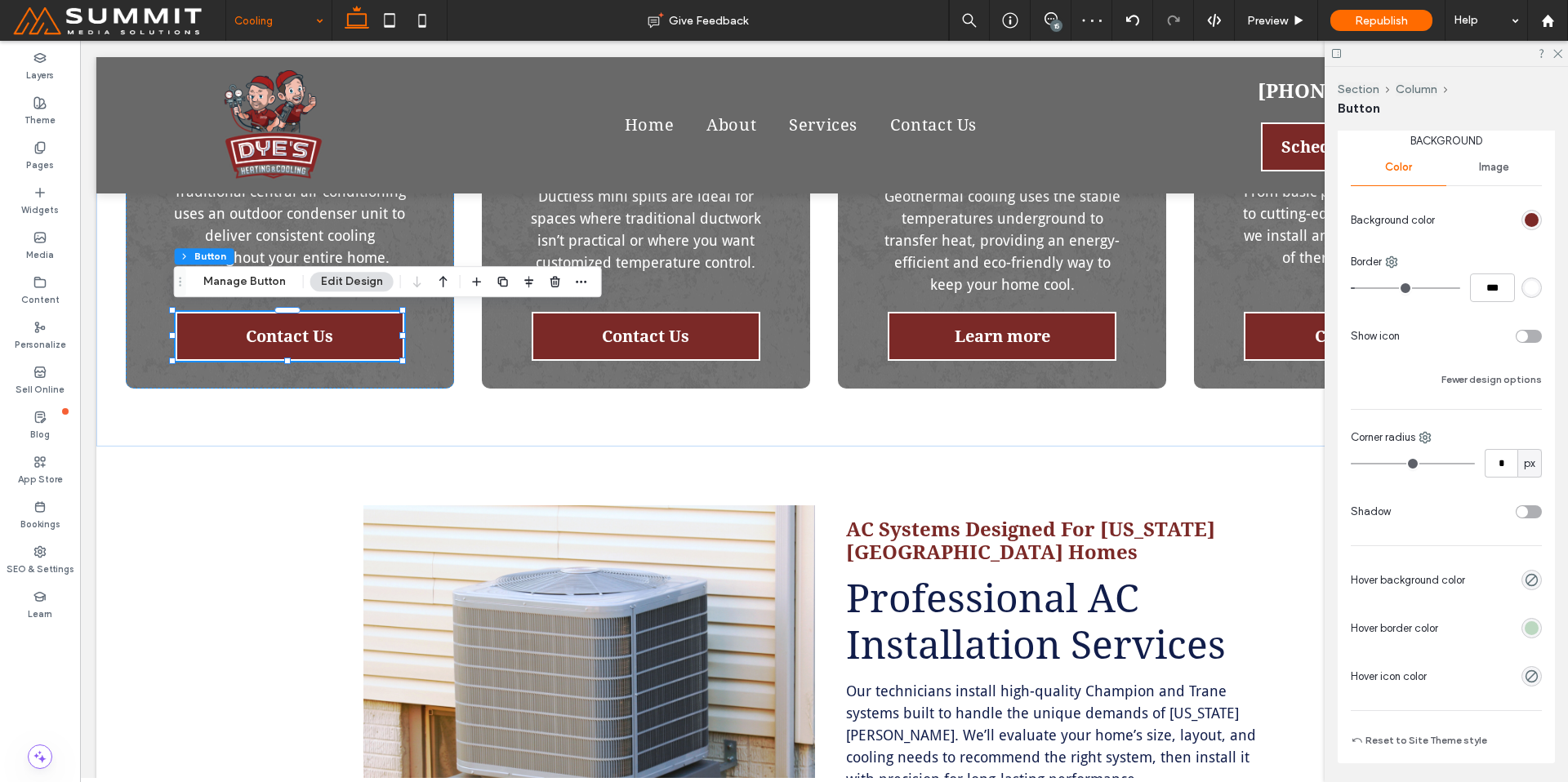
scroll to position [236, 0]
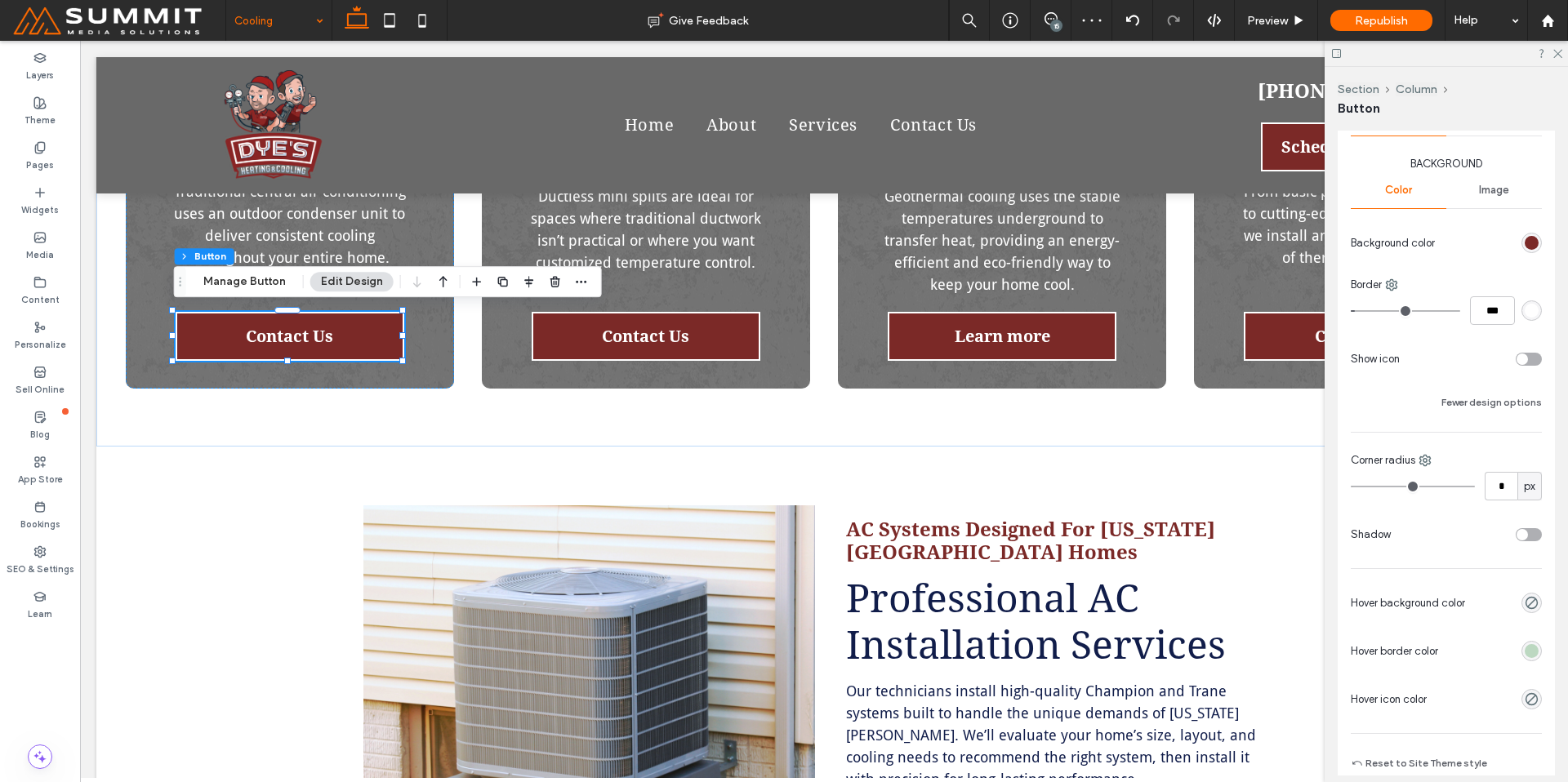
click at [1493, 190] on span "Image" at bounding box center [1494, 190] width 30 height 13
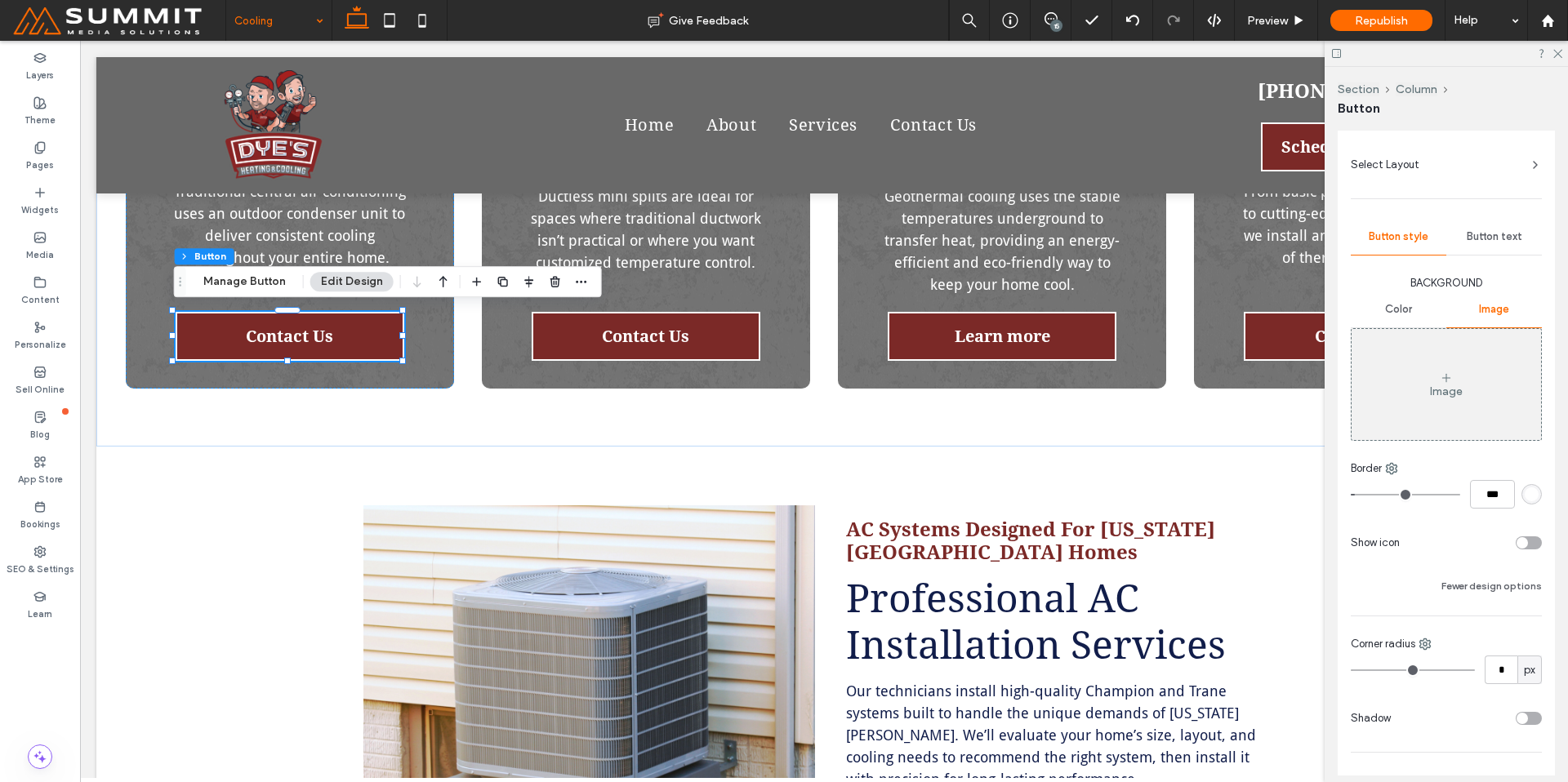
scroll to position [115, 0]
click at [1482, 239] on span "Button text" at bounding box center [1494, 239] width 56 height 13
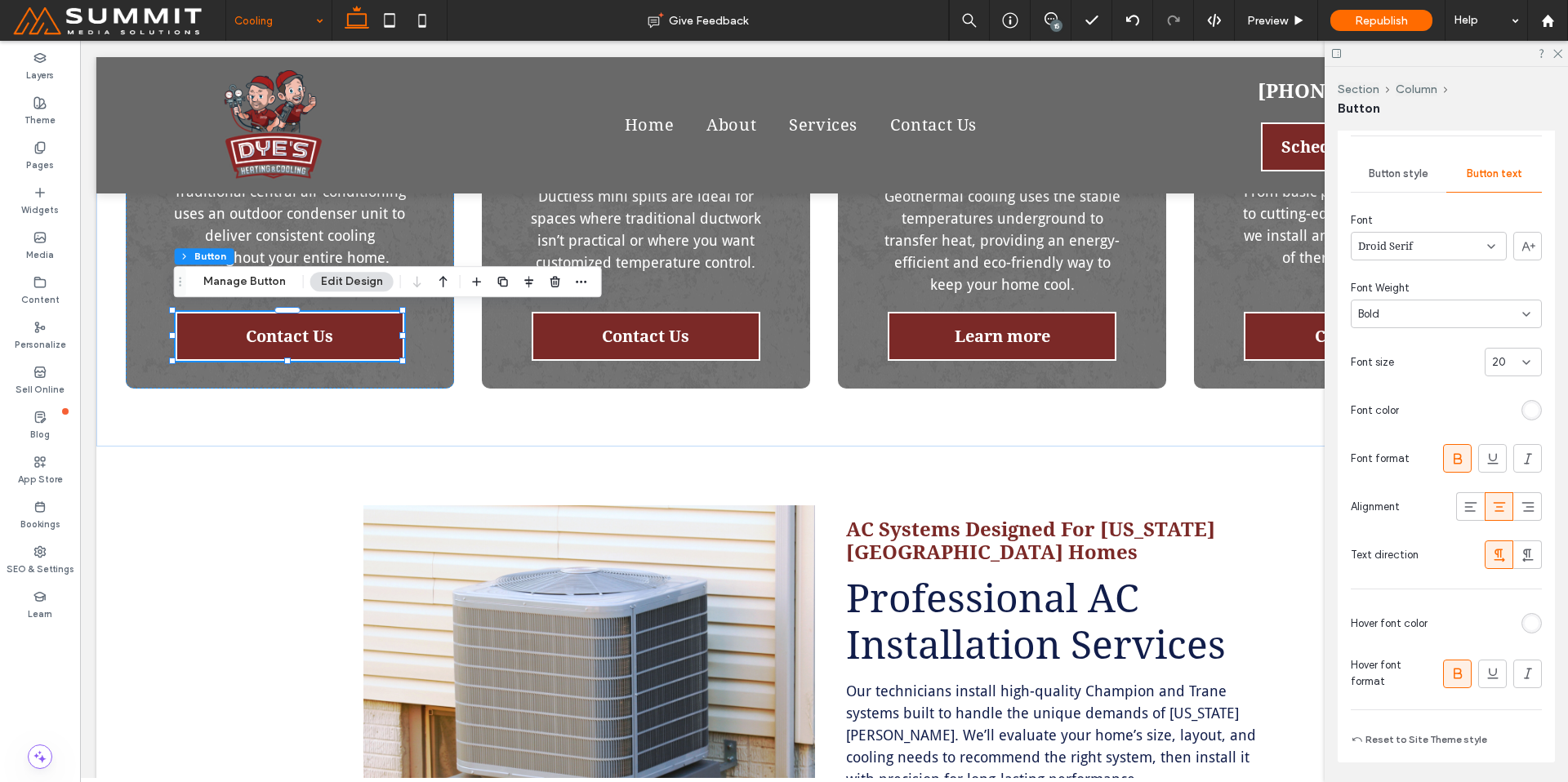
scroll to position [193, 0]
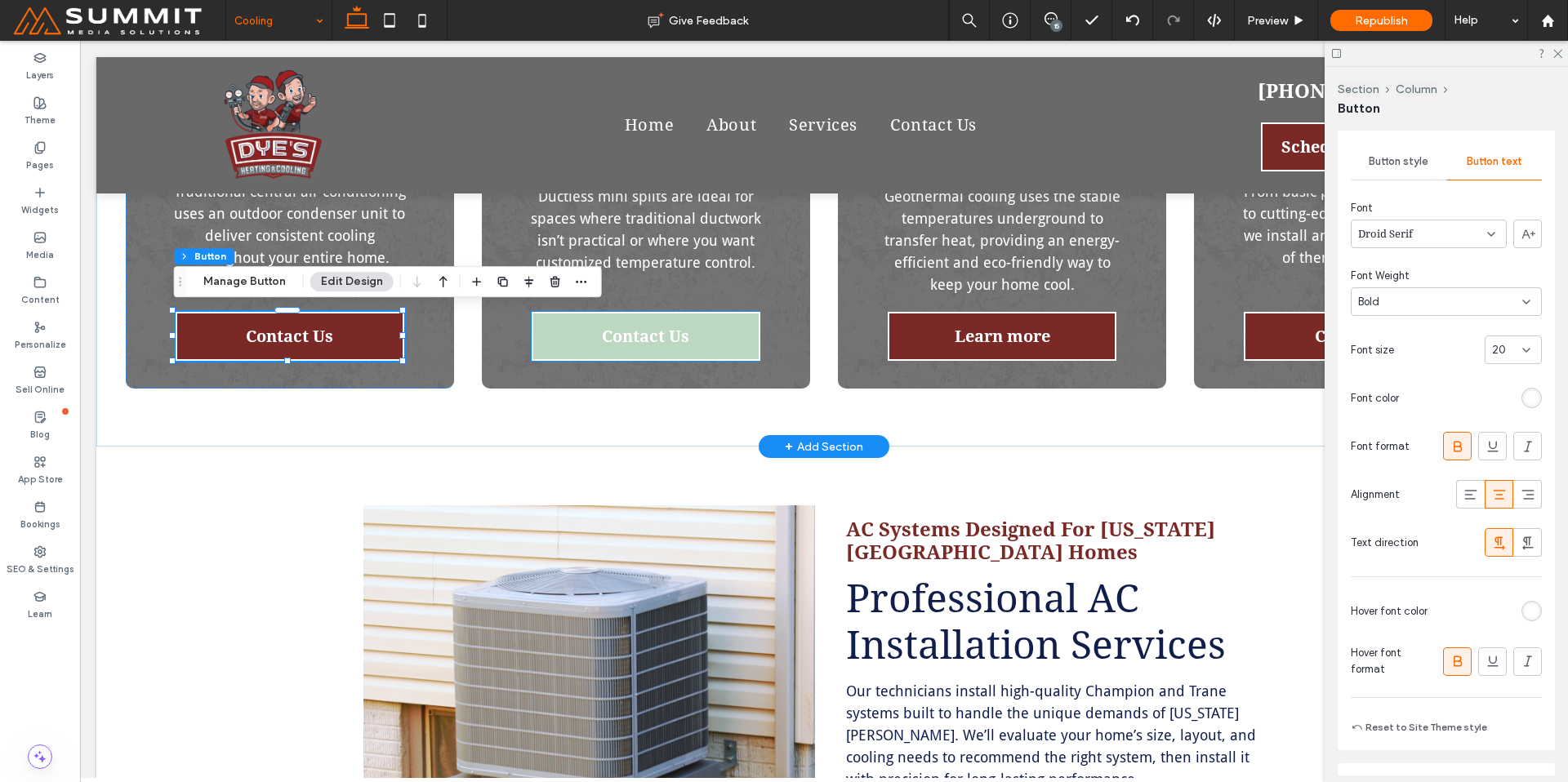
click at [613, 334] on span "Contact Us" at bounding box center [645, 336] width 87 height 20
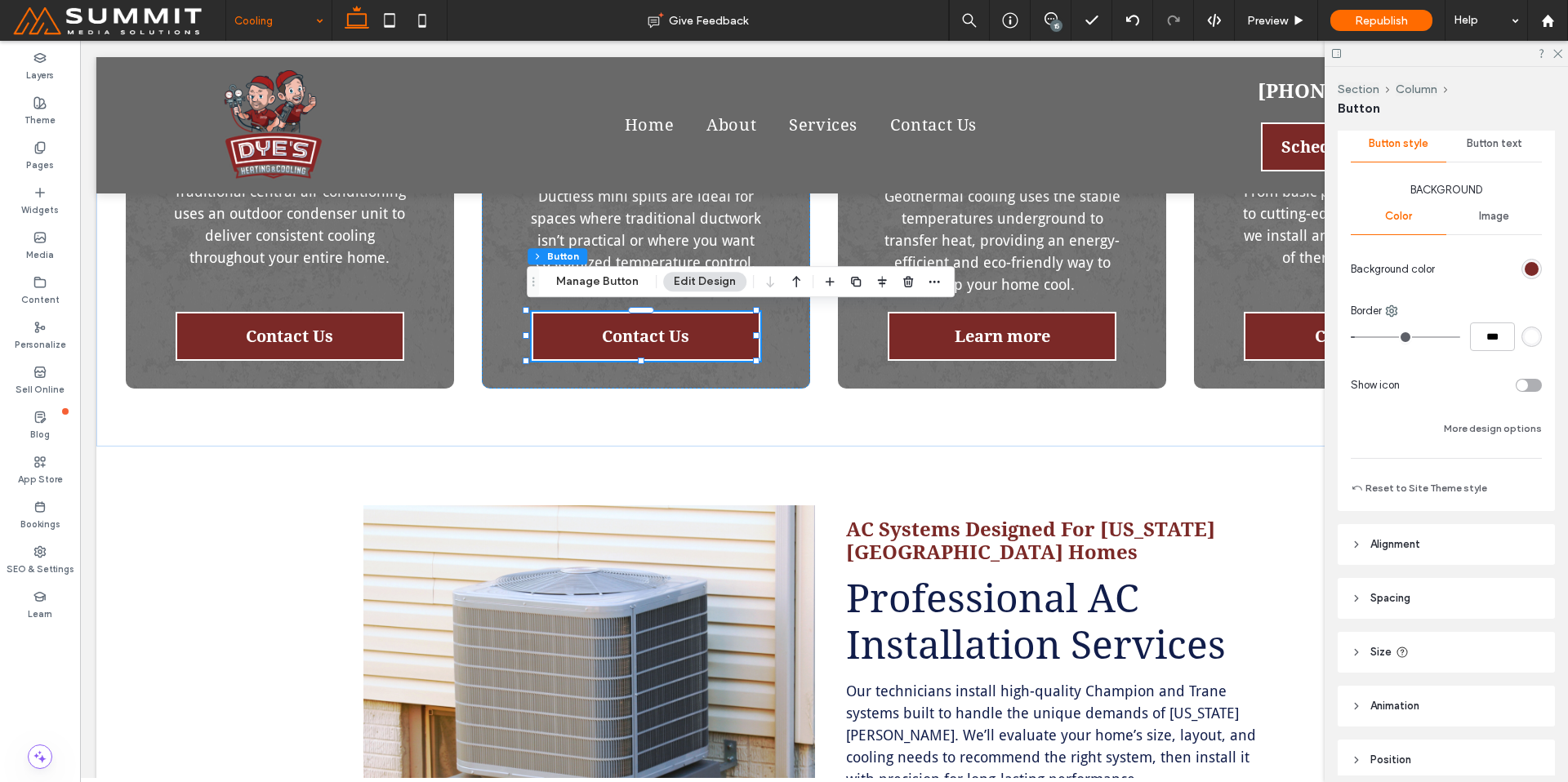
scroll to position [281, 0]
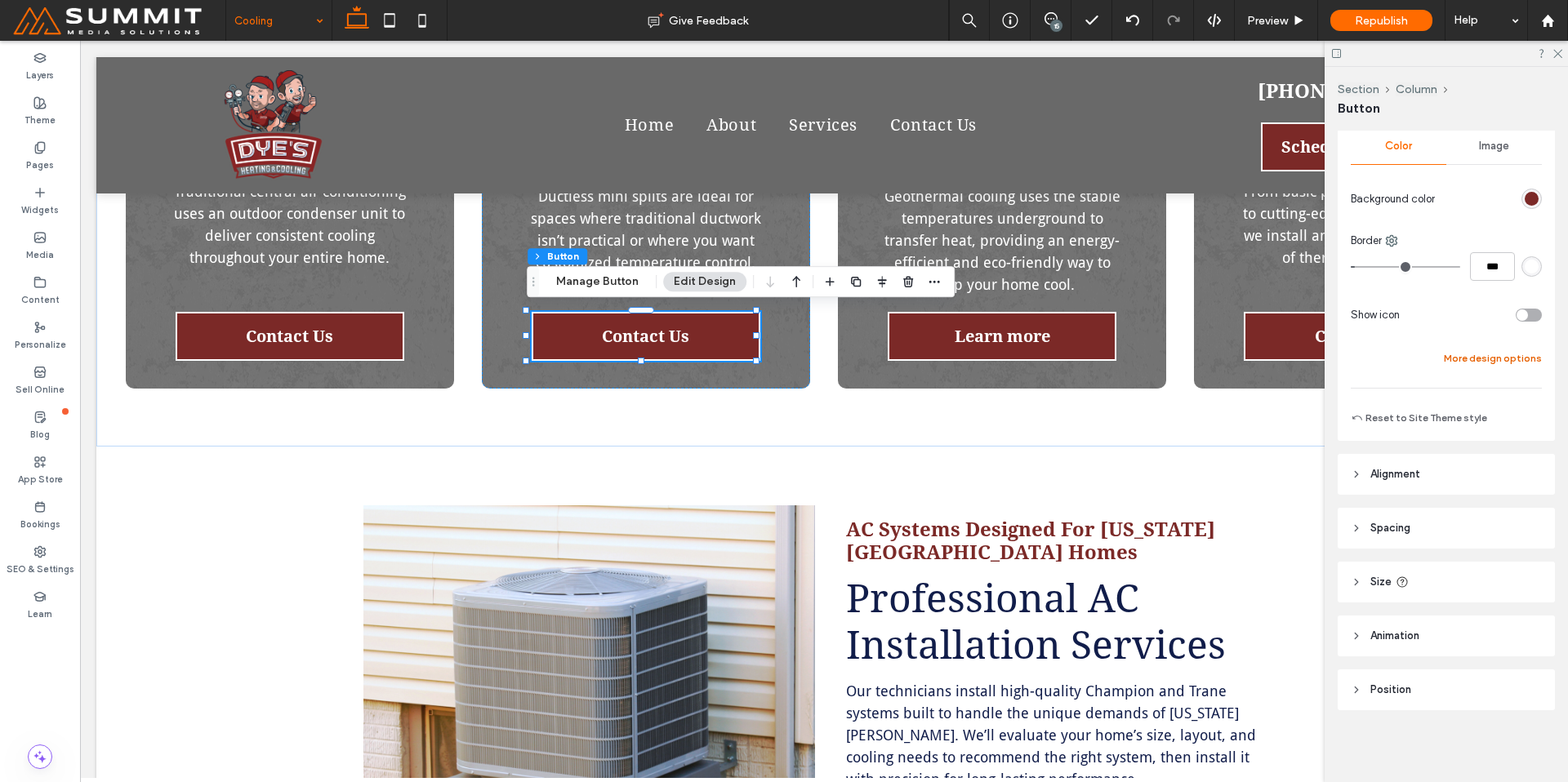
click at [1483, 359] on button "More design options" at bounding box center [1493, 358] width 98 height 20
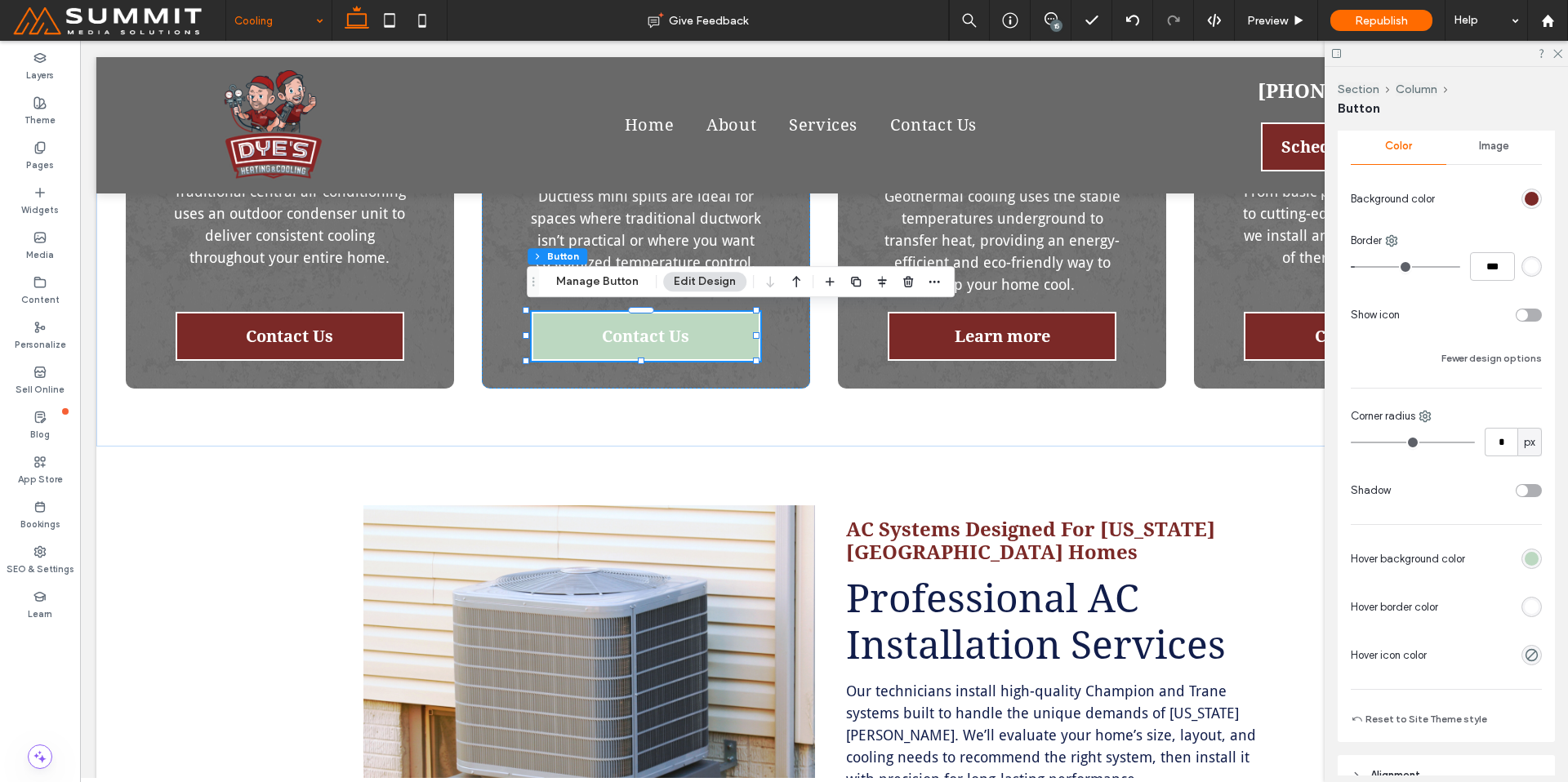
click at [1524, 560] on div "rgb(188, 216, 193)" at bounding box center [1531, 559] width 14 height 14
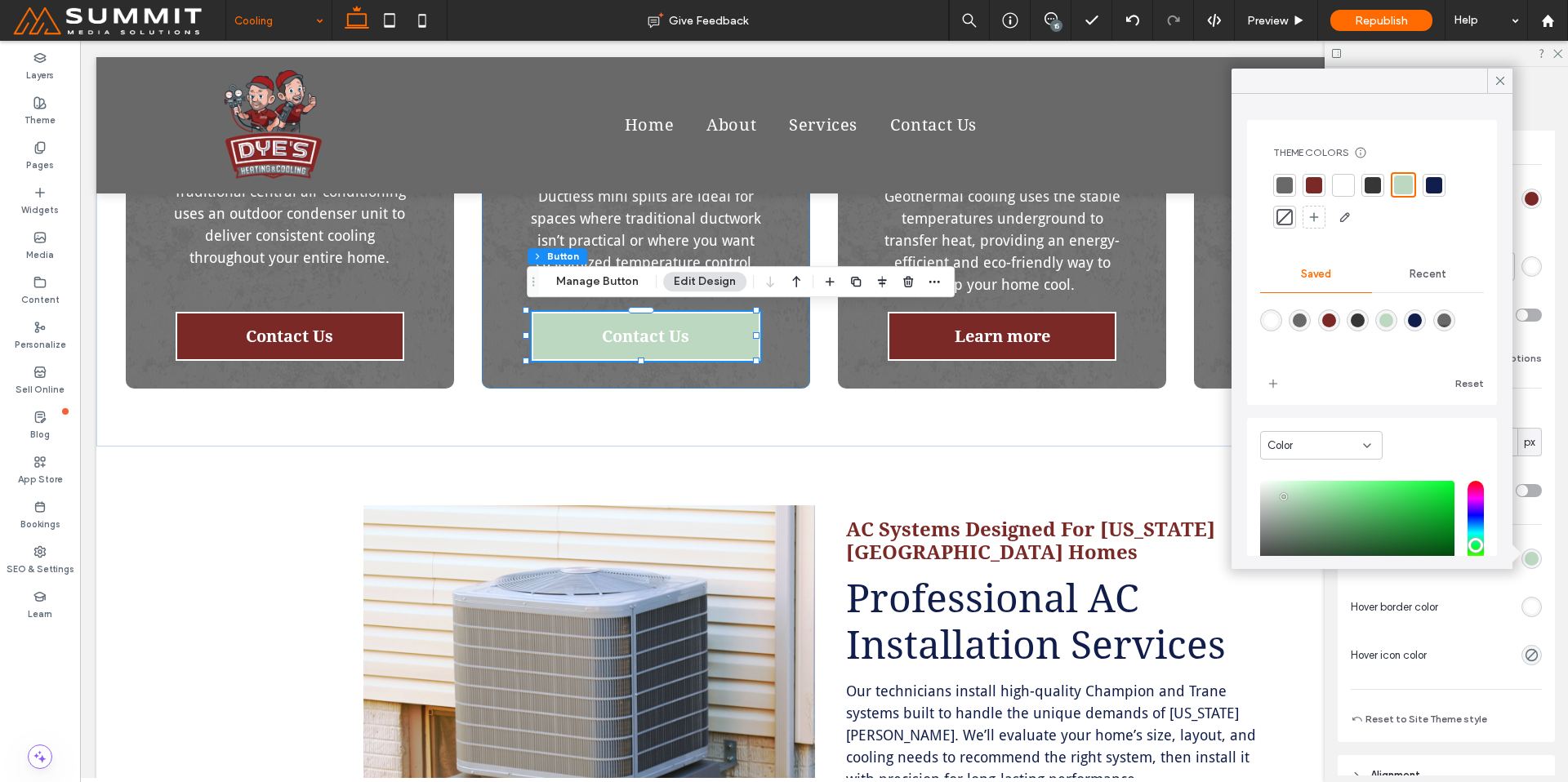
click at [1281, 220] on div at bounding box center [1284, 217] width 16 height 16
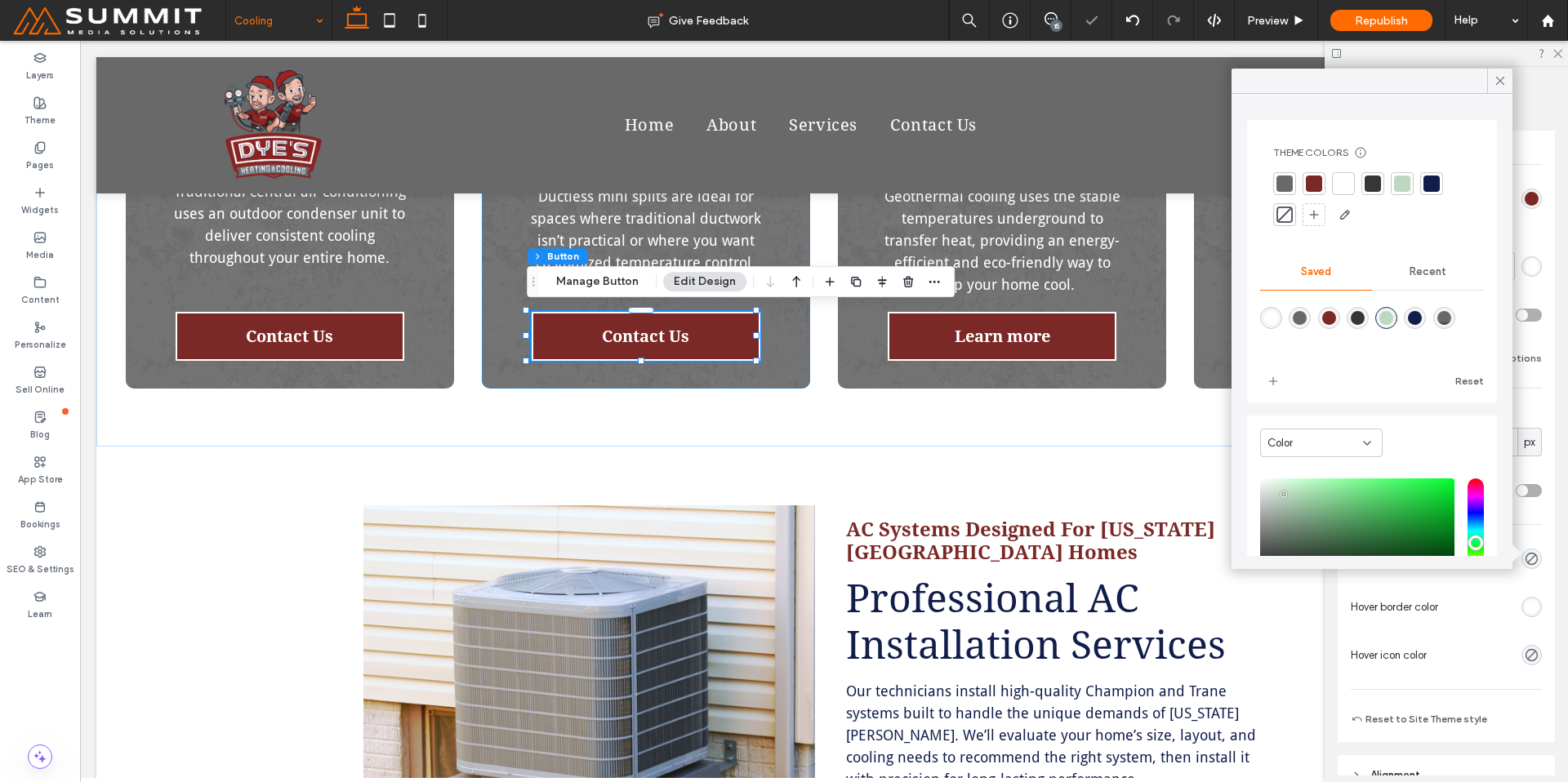
click at [1524, 614] on div "rgb(255, 255, 255)" at bounding box center [1531, 607] width 14 height 14
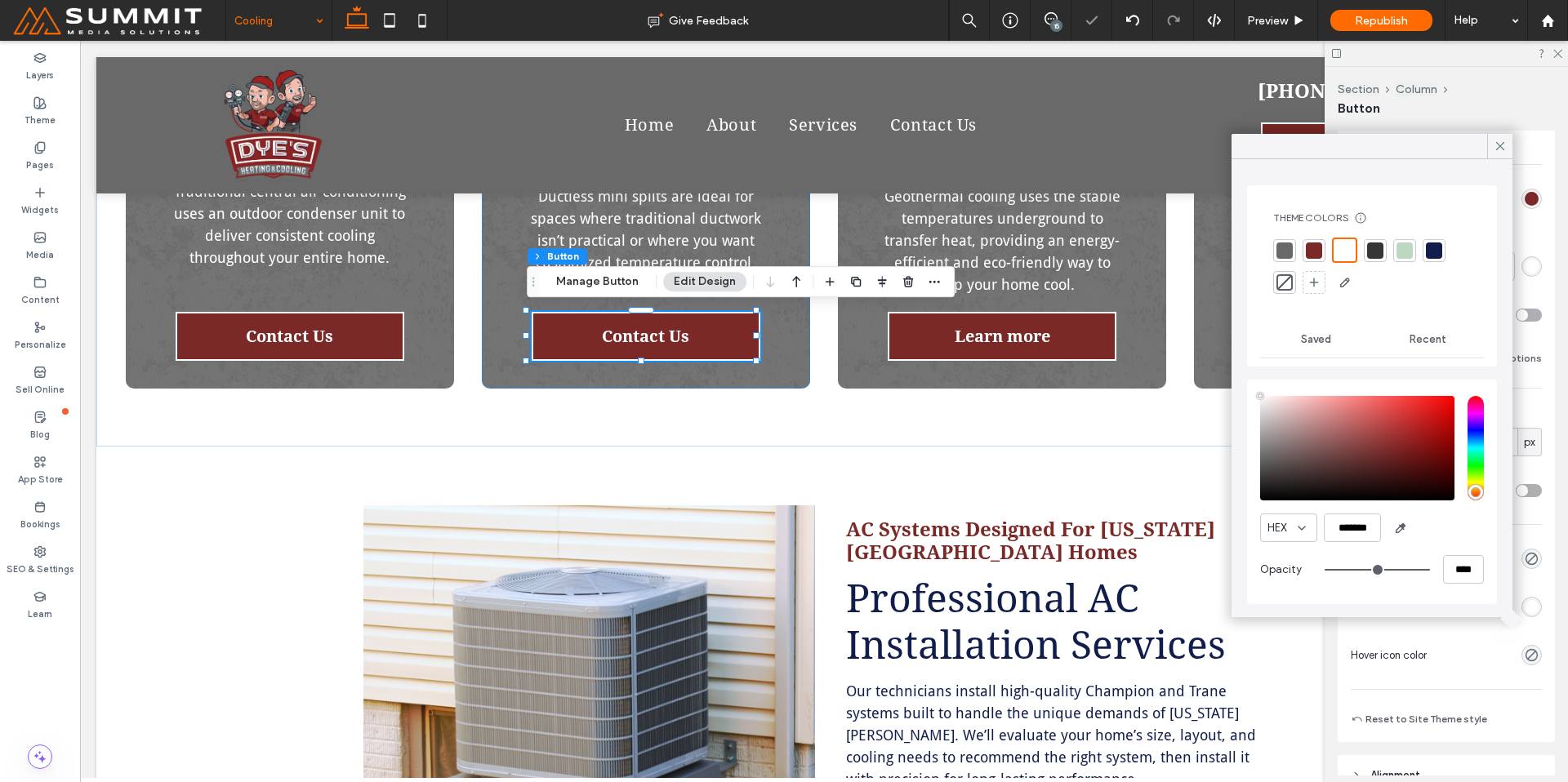
click at [1398, 251] on div at bounding box center [1404, 250] width 16 height 16
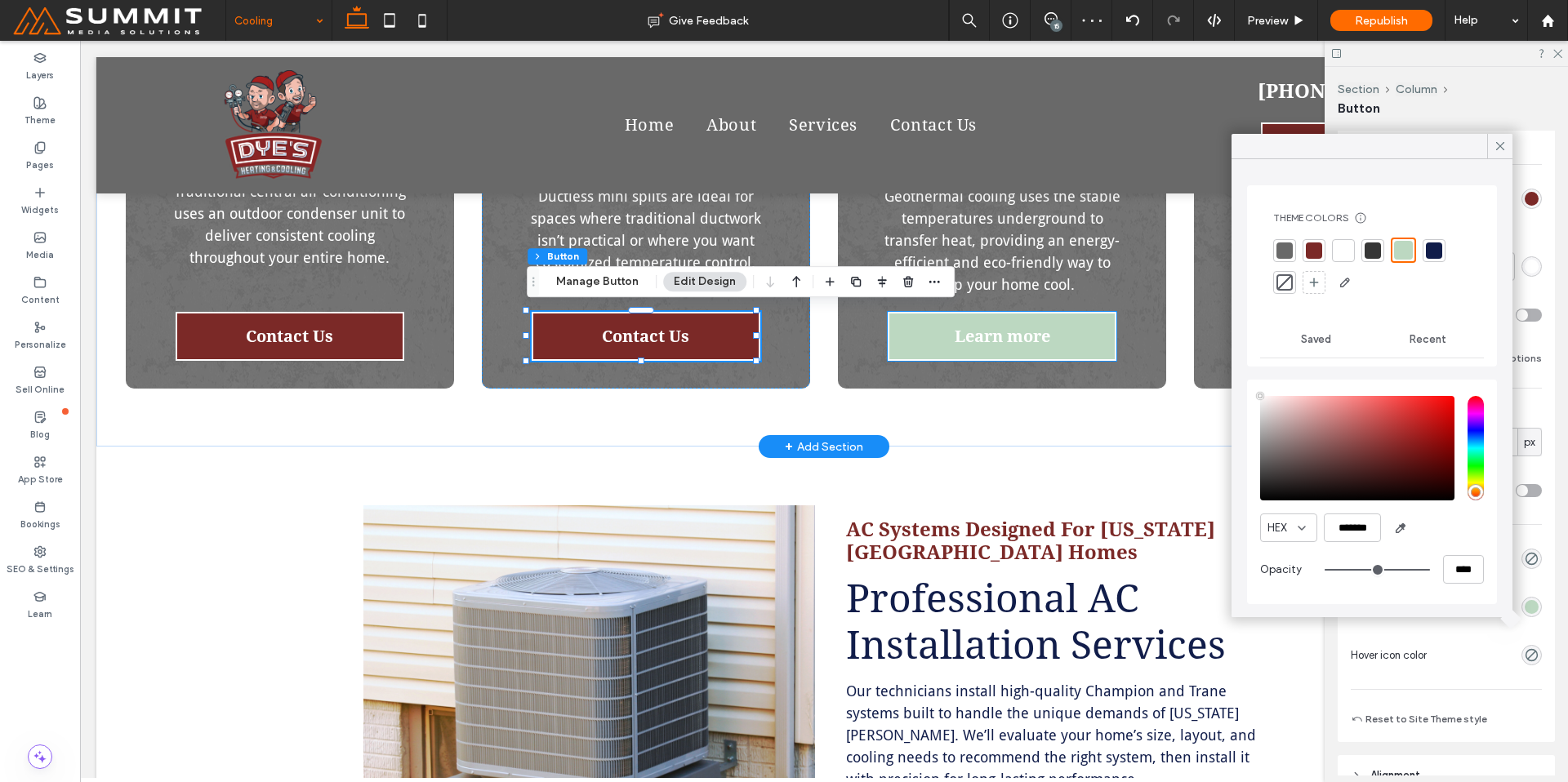
click at [903, 347] on link "Learn more" at bounding box center [1002, 337] width 229 height 49
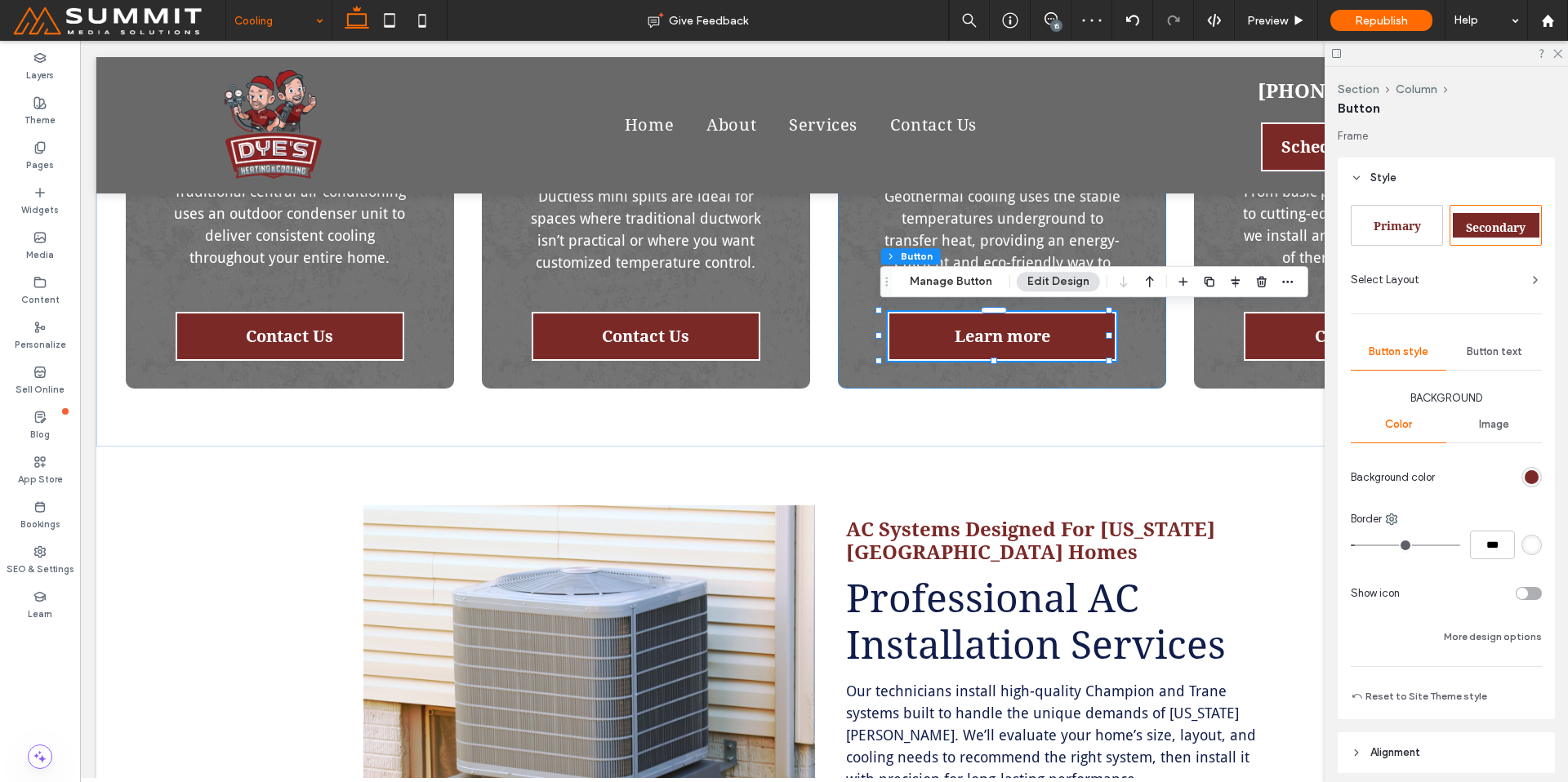
scroll to position [3, 0]
click at [1498, 356] on span "Button text" at bounding box center [1494, 351] width 56 height 13
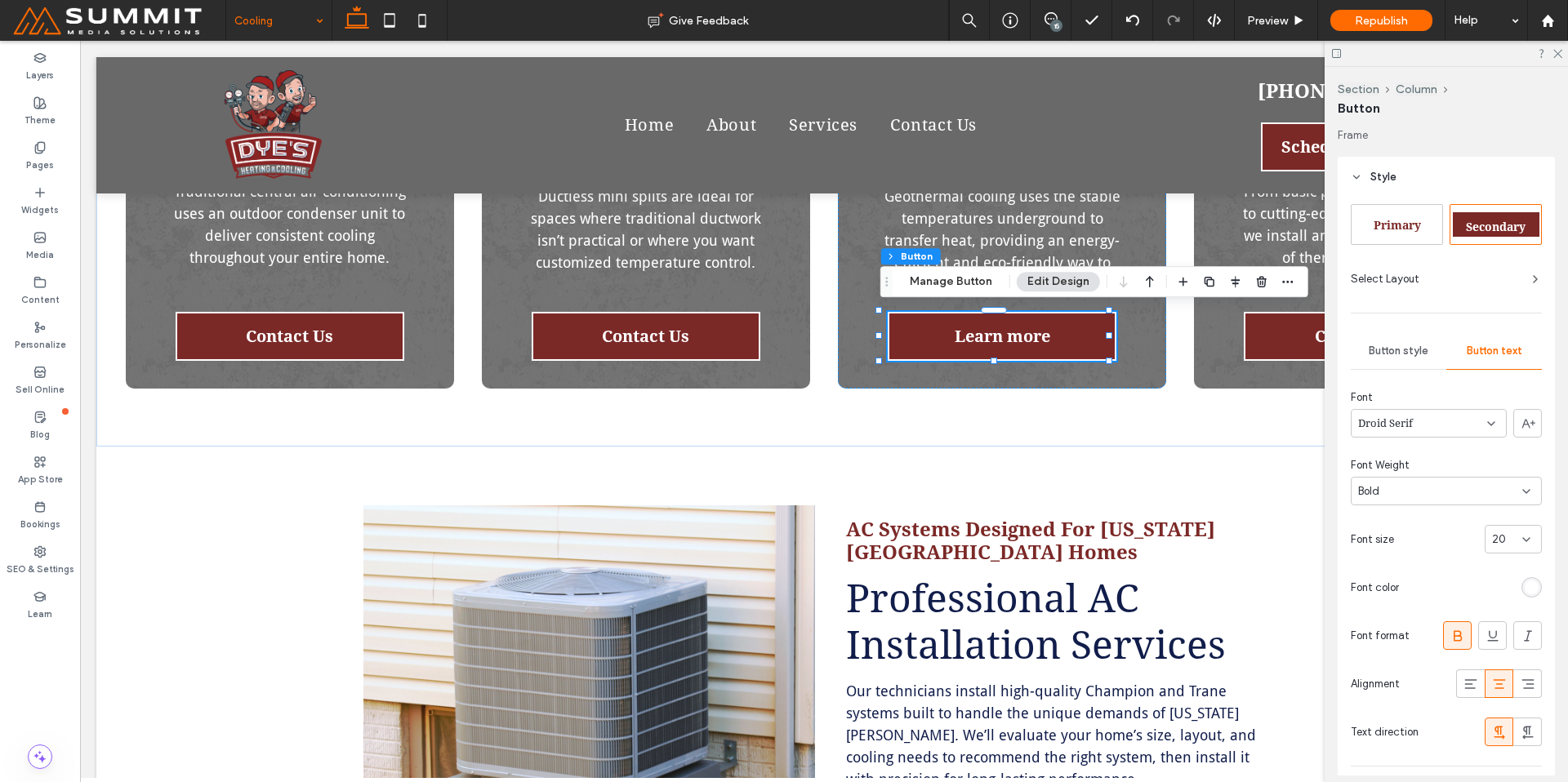
click at [1403, 348] on span "Button style" at bounding box center [1398, 351] width 60 height 13
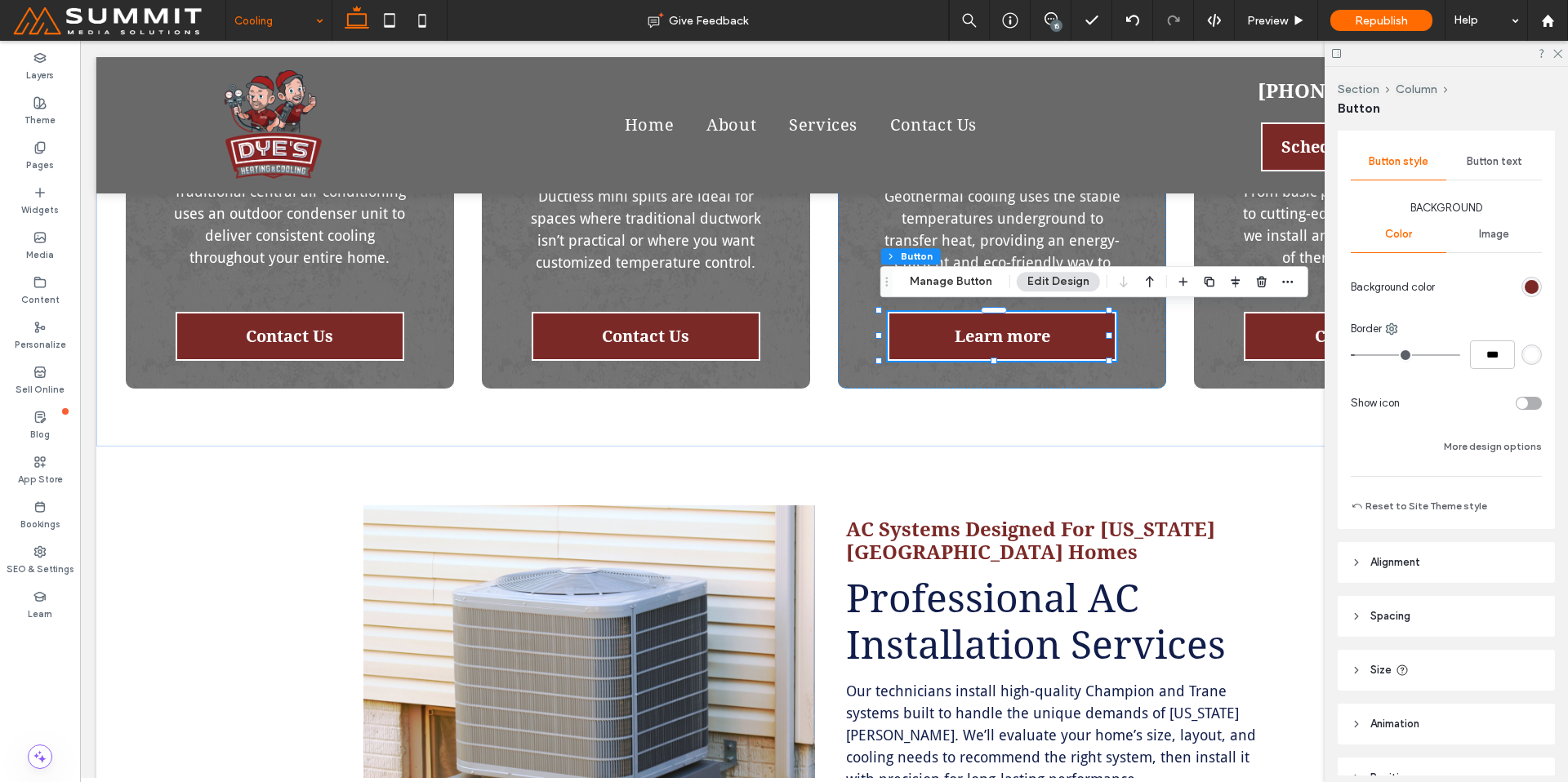
scroll to position [281, 0]
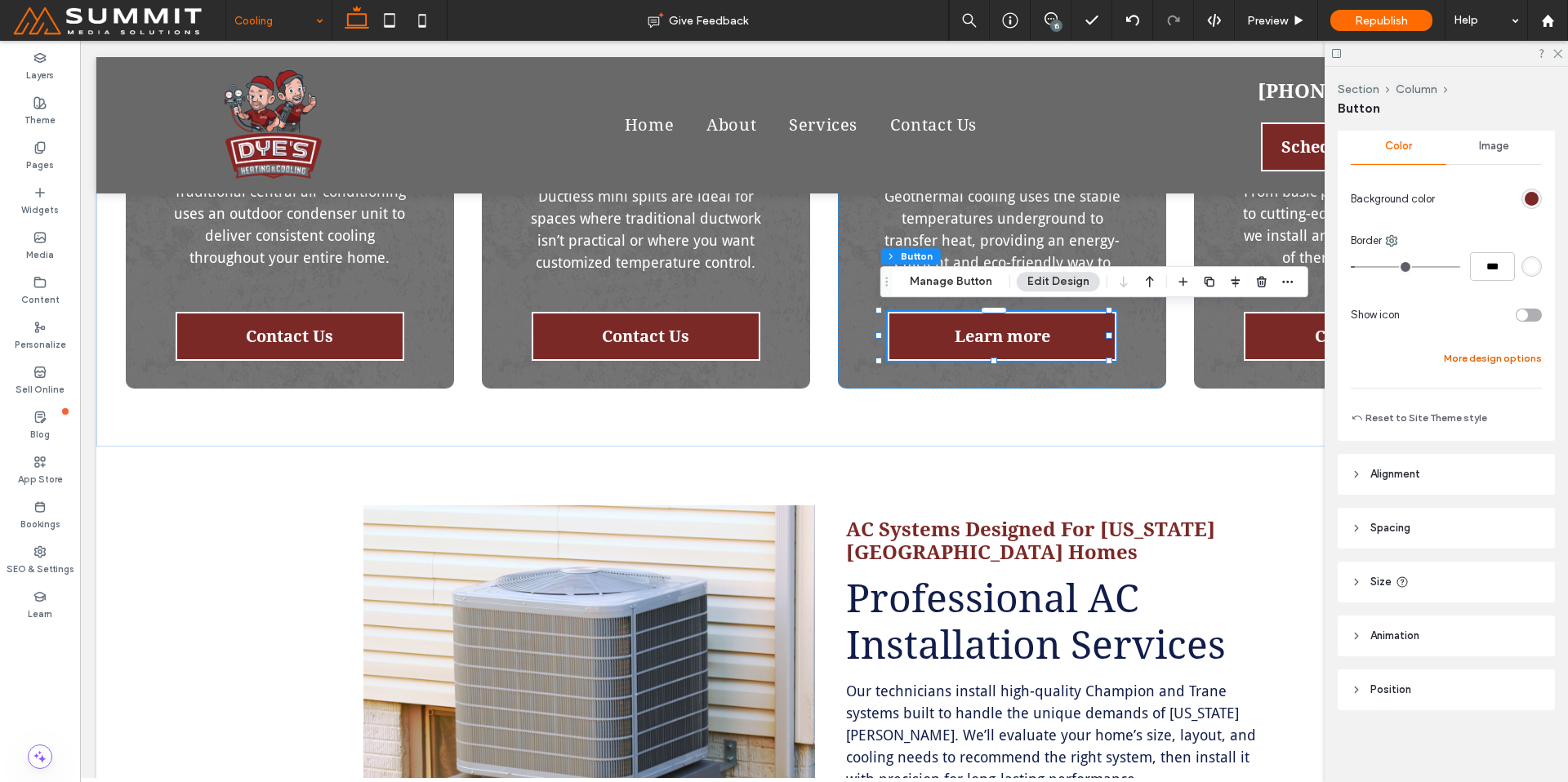
click at [1515, 356] on button "More design options" at bounding box center [1493, 358] width 98 height 20
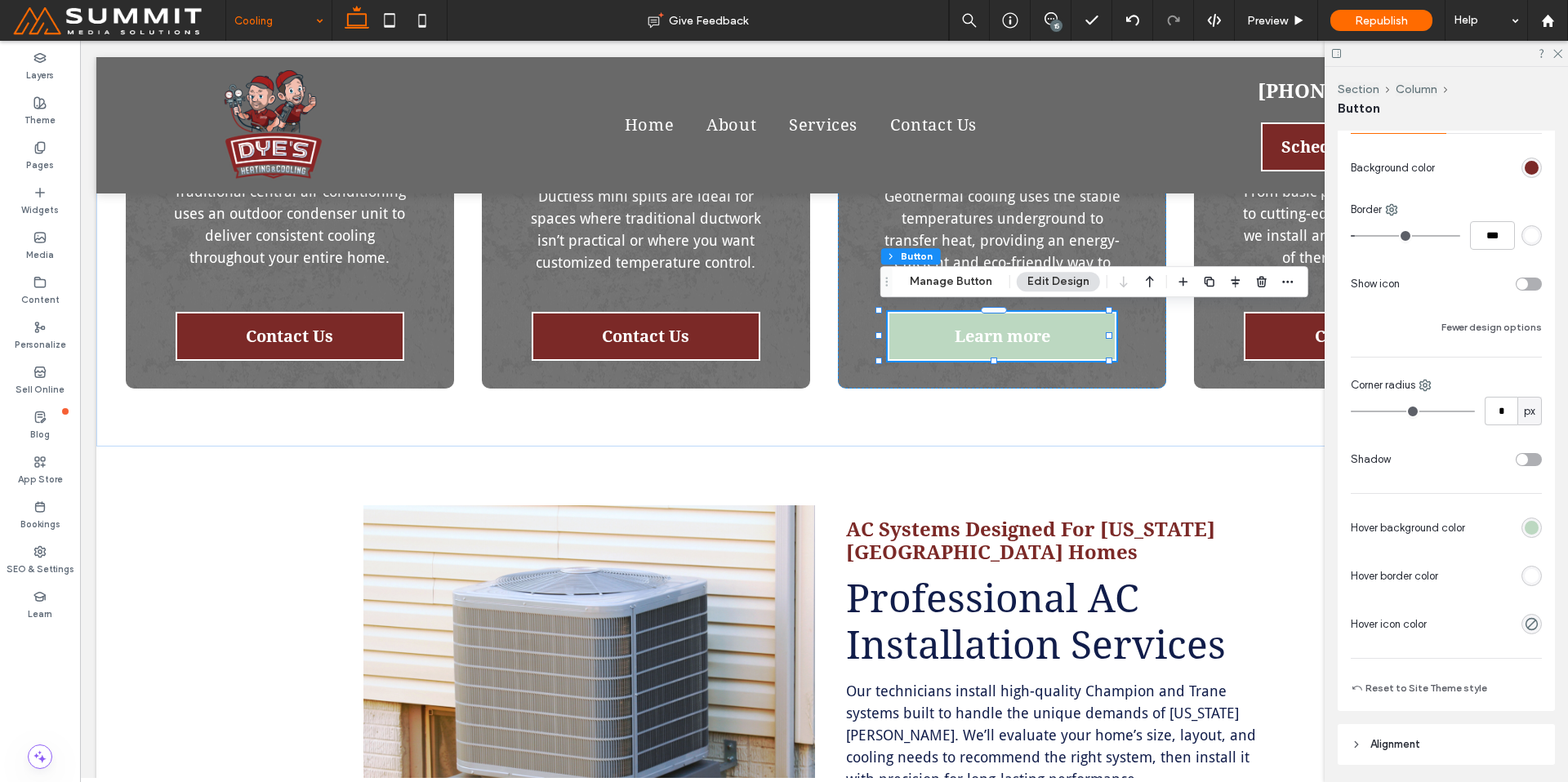
scroll to position [570, 0]
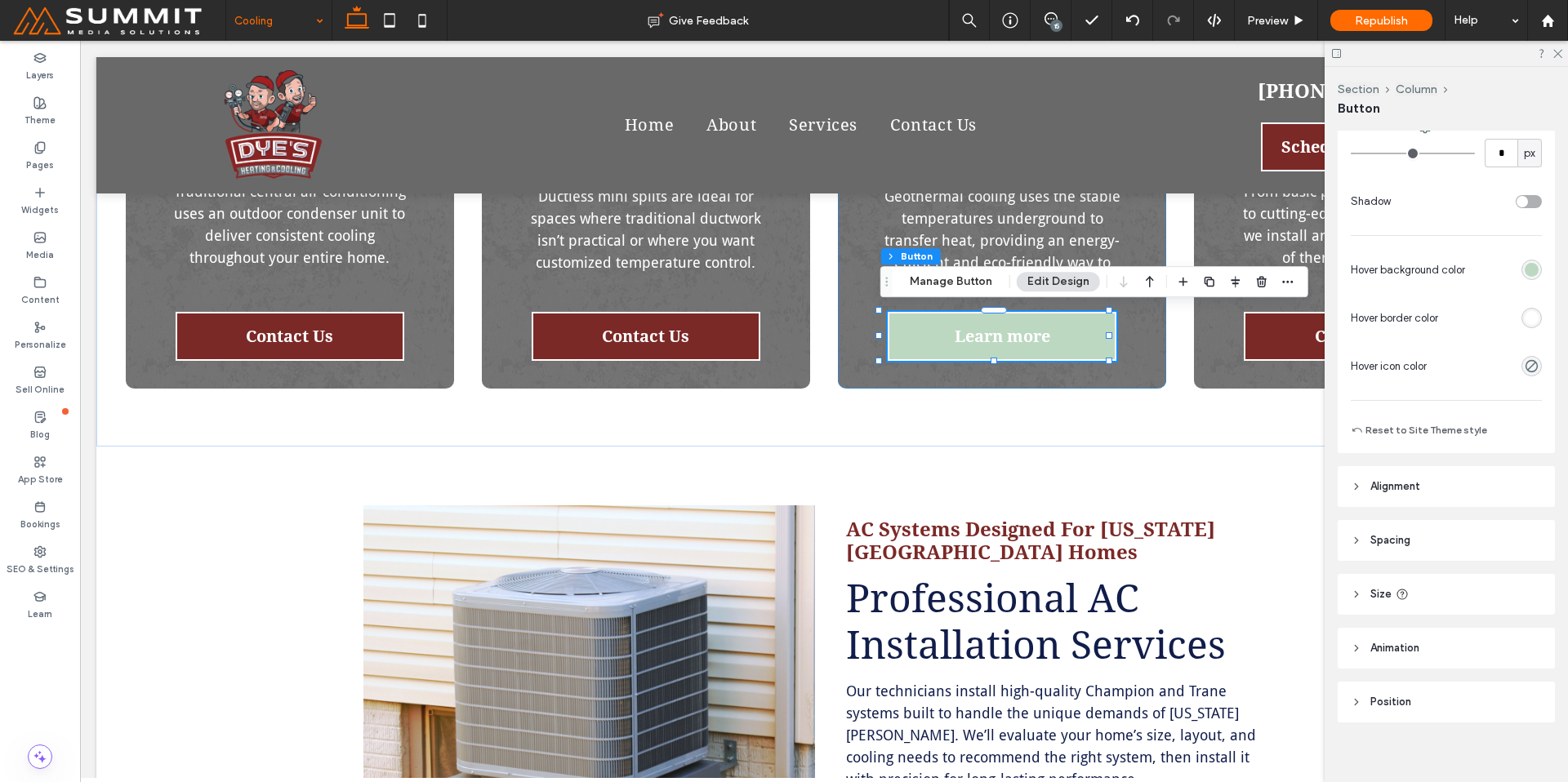
click at [1526, 321] on div "rgb(255, 255, 255)" at bounding box center [1531, 318] width 14 height 14
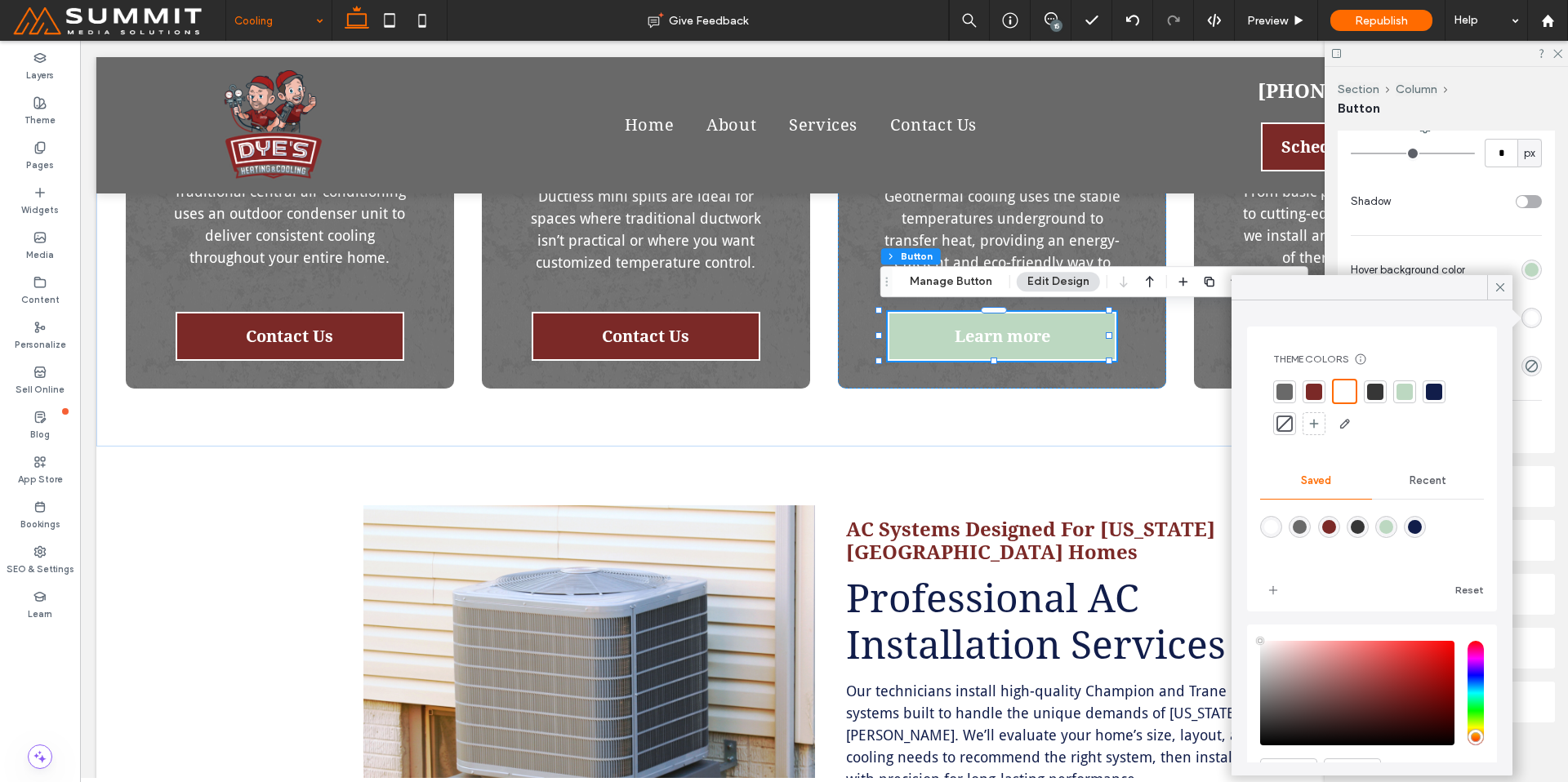
drag, startPoint x: 1398, startPoint y: 524, endPoint x: 1503, endPoint y: 345, distance: 207.5
click at [1393, 524] on div "rgba(188,216,193,1)" at bounding box center [1386, 527] width 14 height 14
type input "*******"
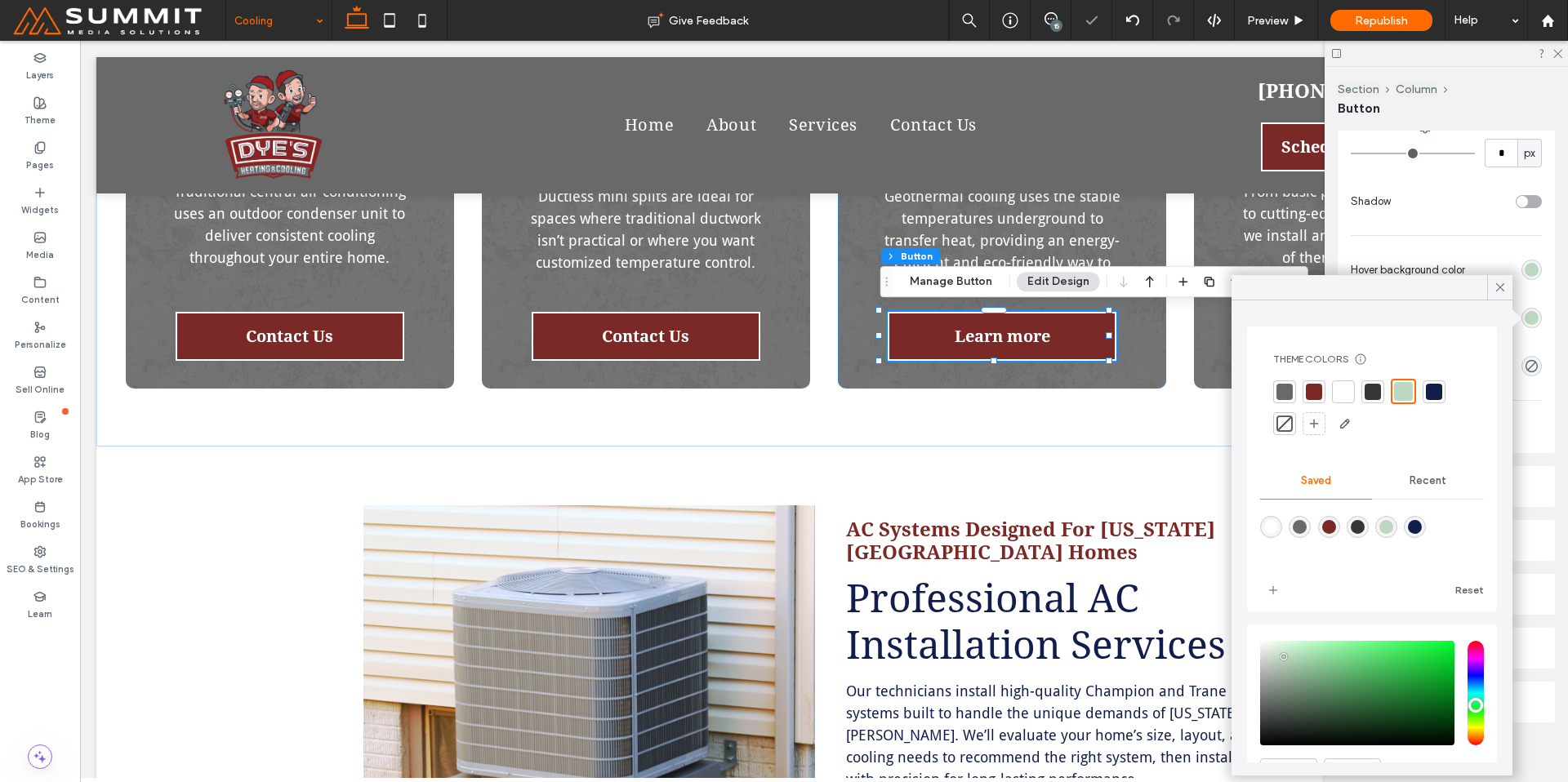
click at [1527, 272] on div "rgb(188, 216, 193)" at bounding box center [1531, 269] width 14 height 14
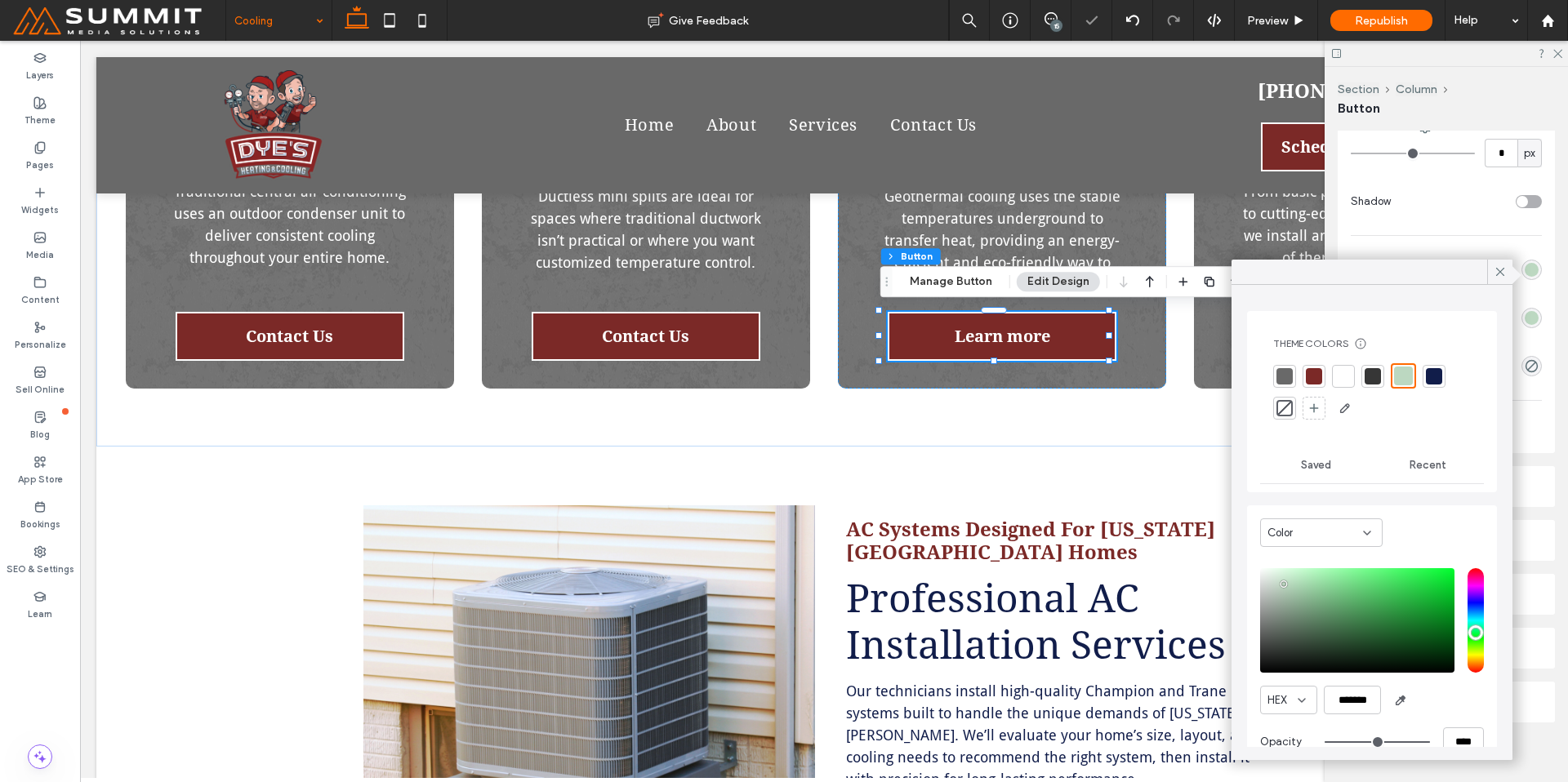
click at [1344, 376] on div at bounding box center [1343, 375] width 16 height 16
click at [1499, 279] on span at bounding box center [1501, 272] width 15 height 25
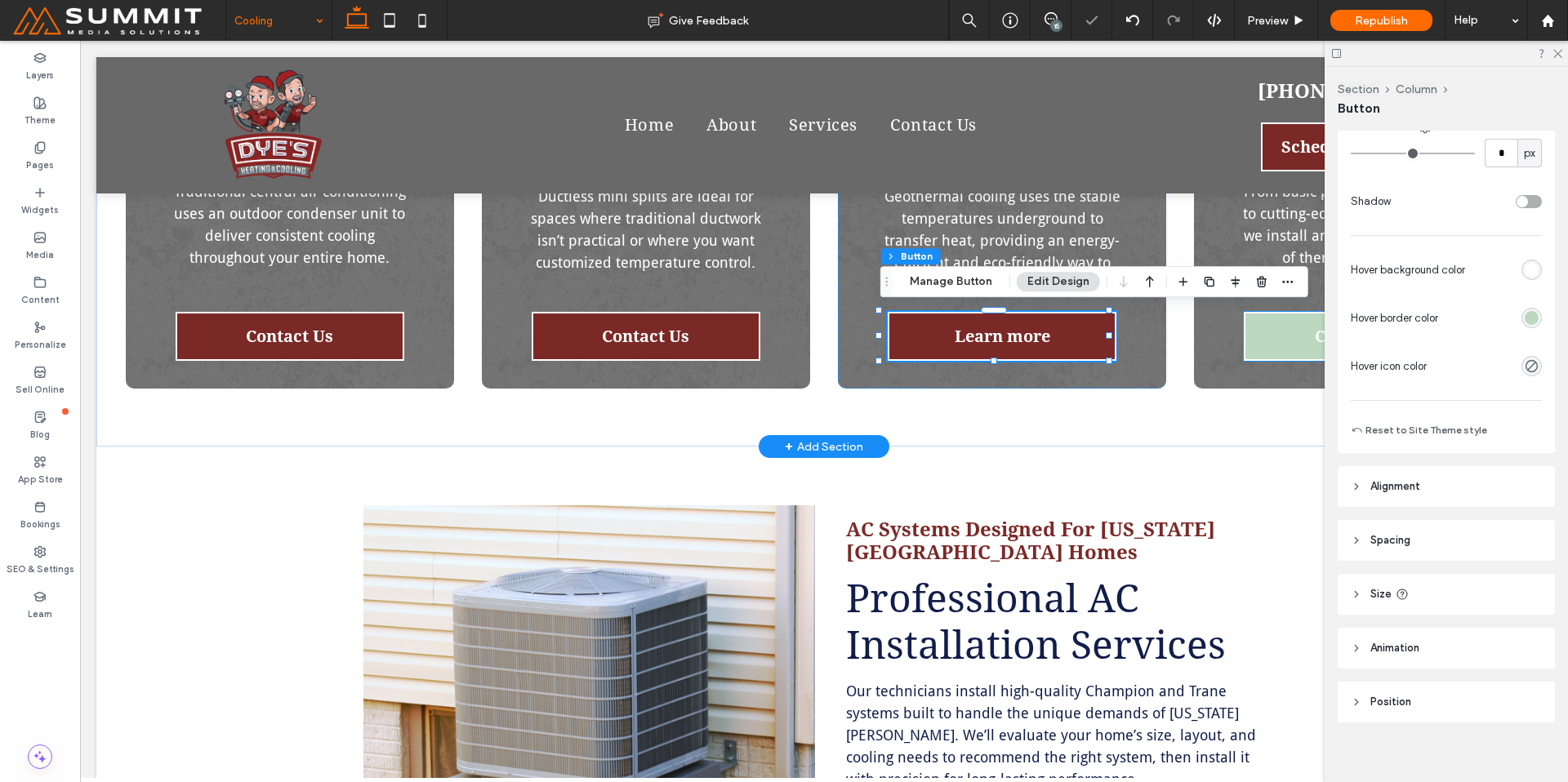
click at [1278, 330] on link "Contact Us" at bounding box center [1358, 337] width 229 height 49
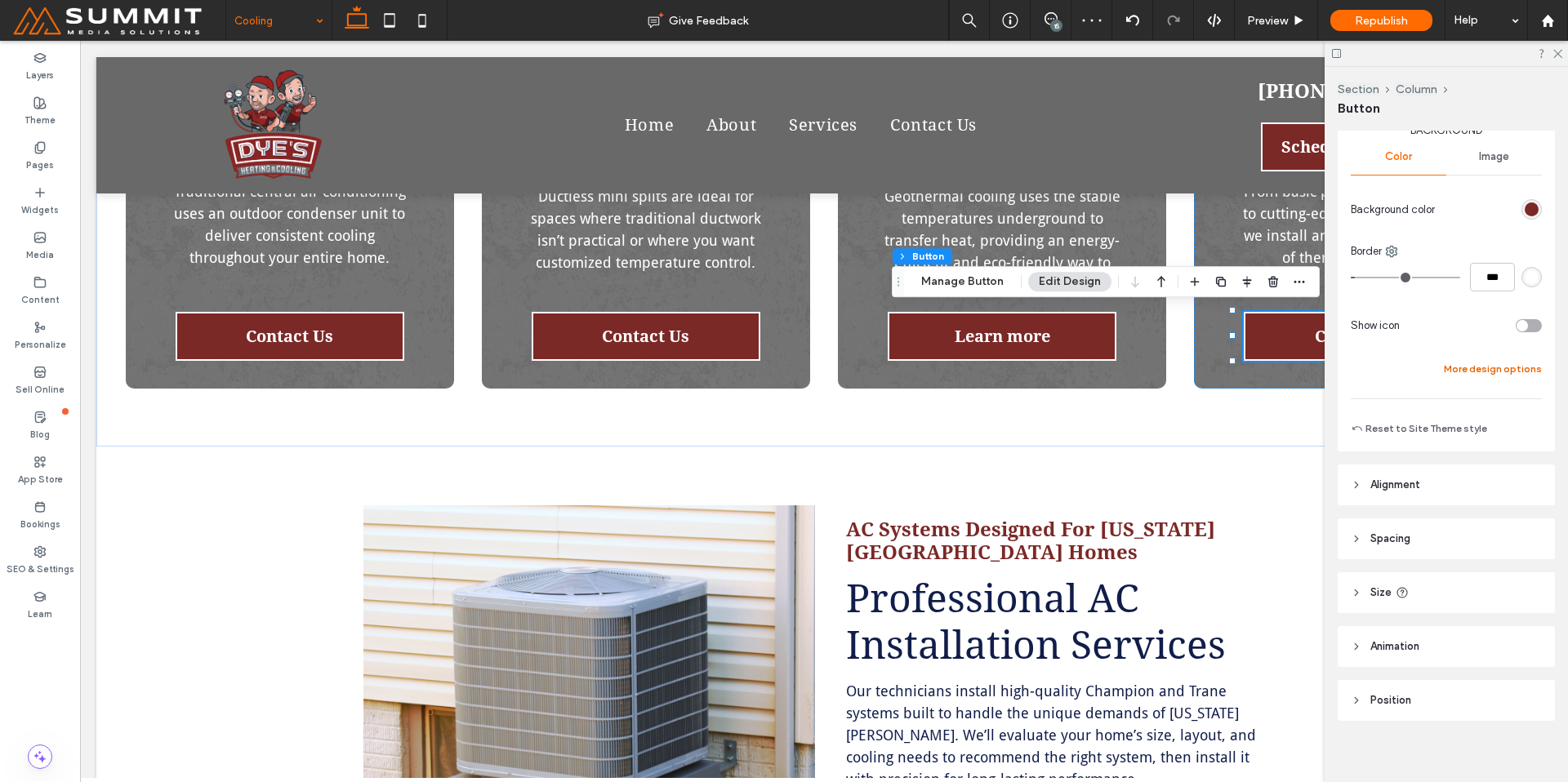
click at [1504, 368] on button "More design options" at bounding box center [1493, 369] width 98 height 20
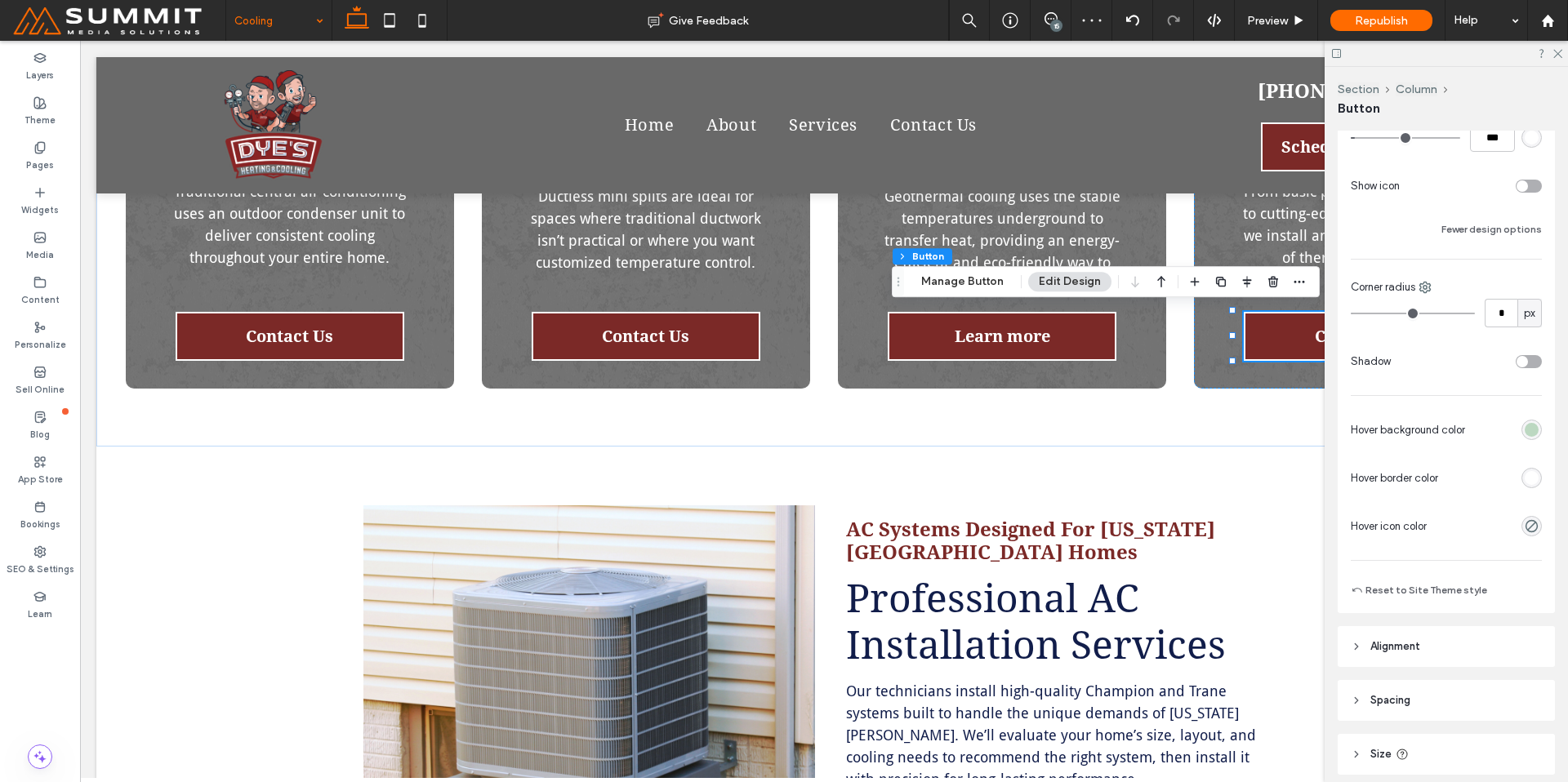
scroll to position [470, 0]
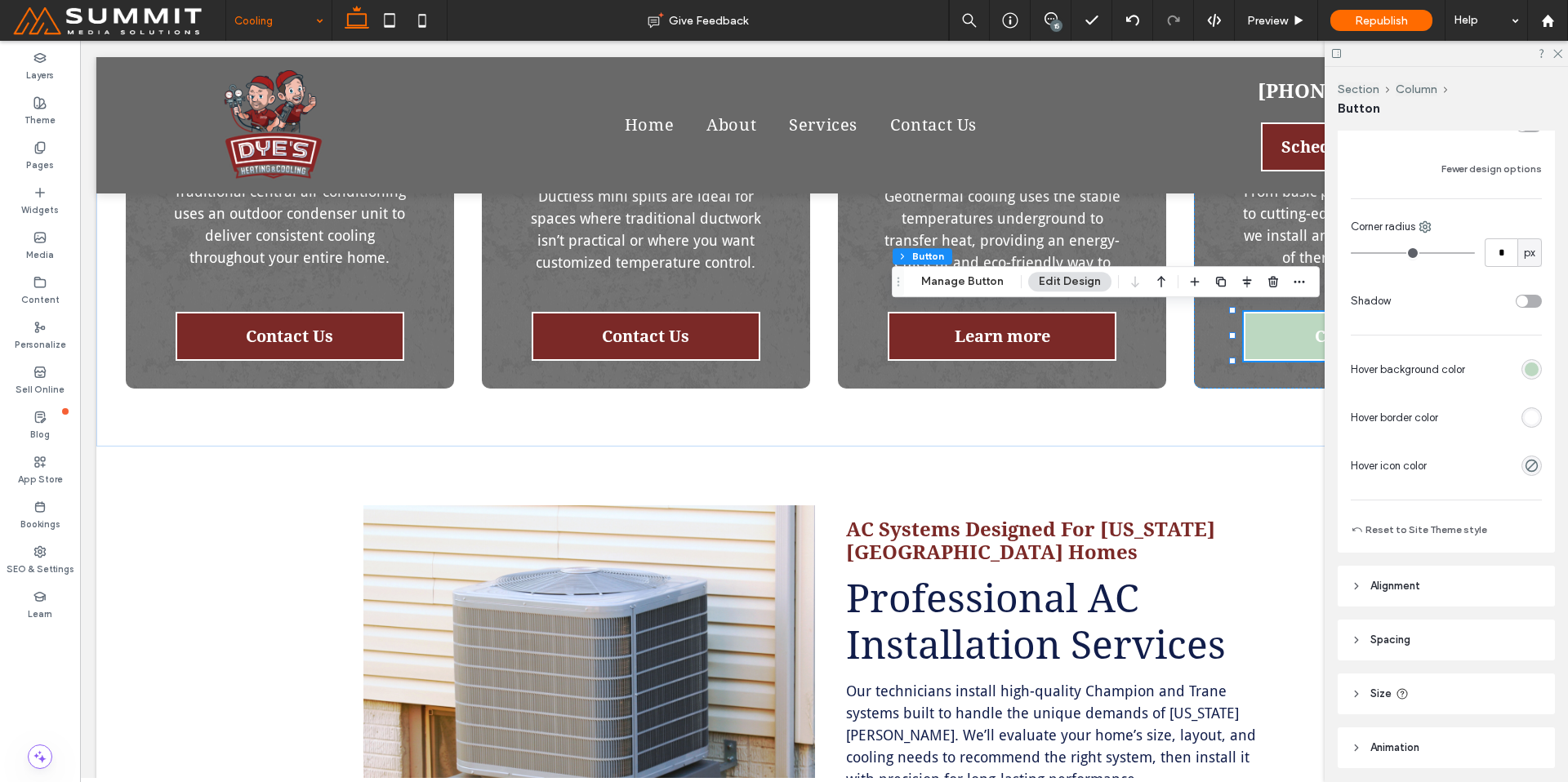
click at [1524, 369] on div "rgb(188, 216, 193)" at bounding box center [1531, 369] width 14 height 14
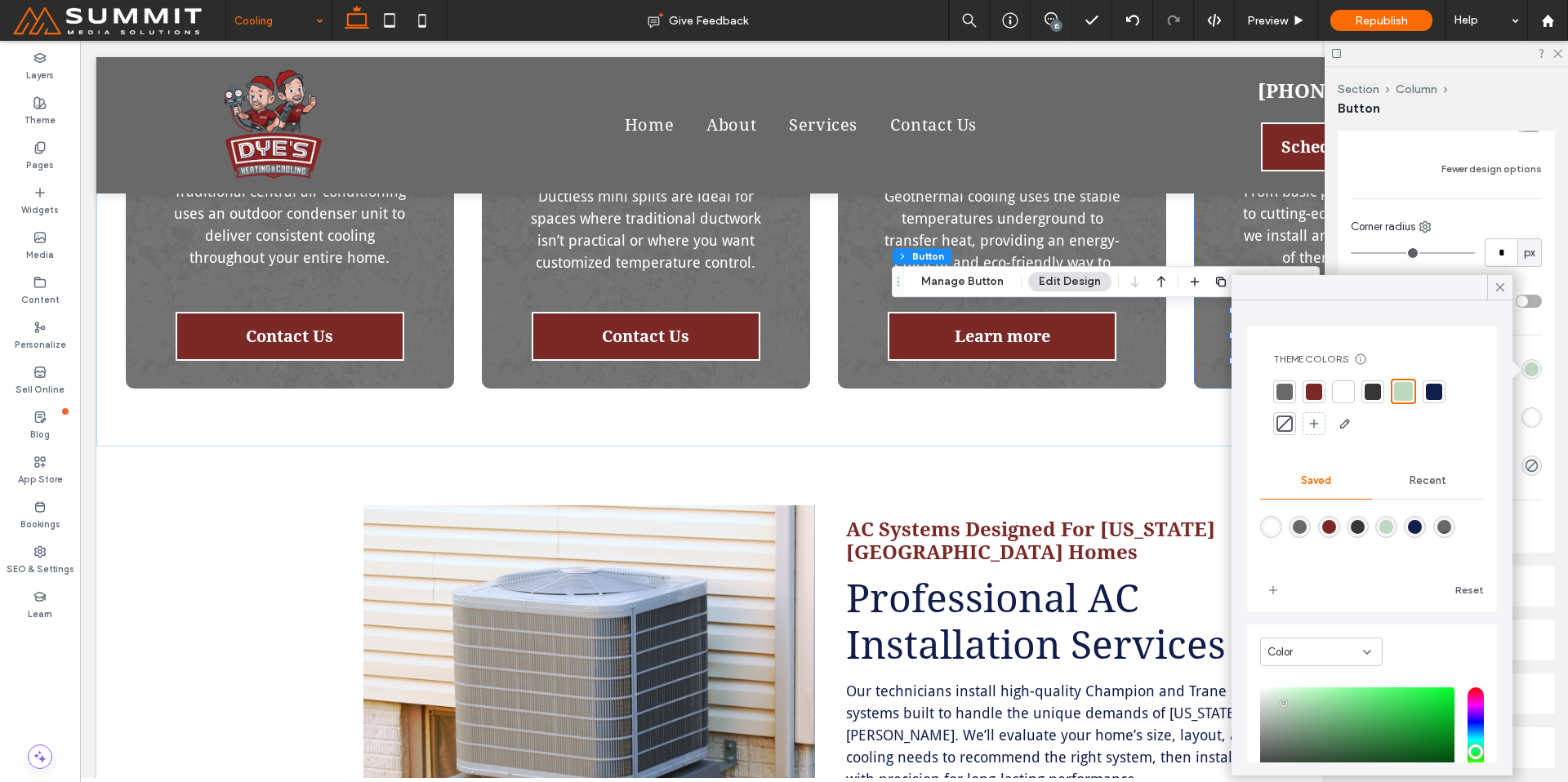
click at [1277, 517] on div "rgba(255,255,255,1)" at bounding box center [1270, 527] width 22 height 22
type input "*******"
click at [1283, 423] on div at bounding box center [1284, 424] width 16 height 16
click at [1491, 288] on div at bounding box center [1500, 287] width 26 height 25
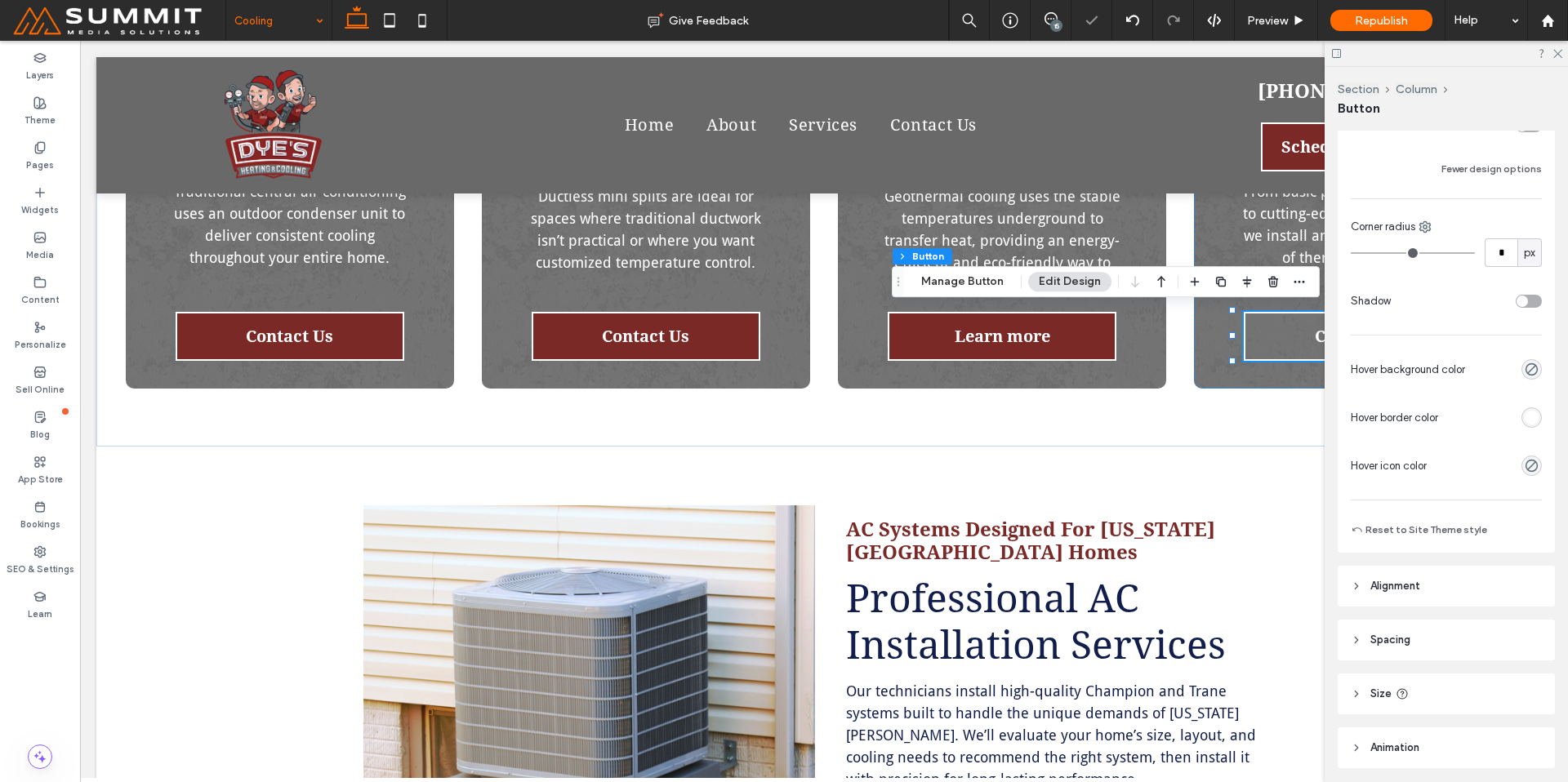
click at [1524, 417] on div "rgb(255, 255, 255)" at bounding box center [1531, 417] width 14 height 14
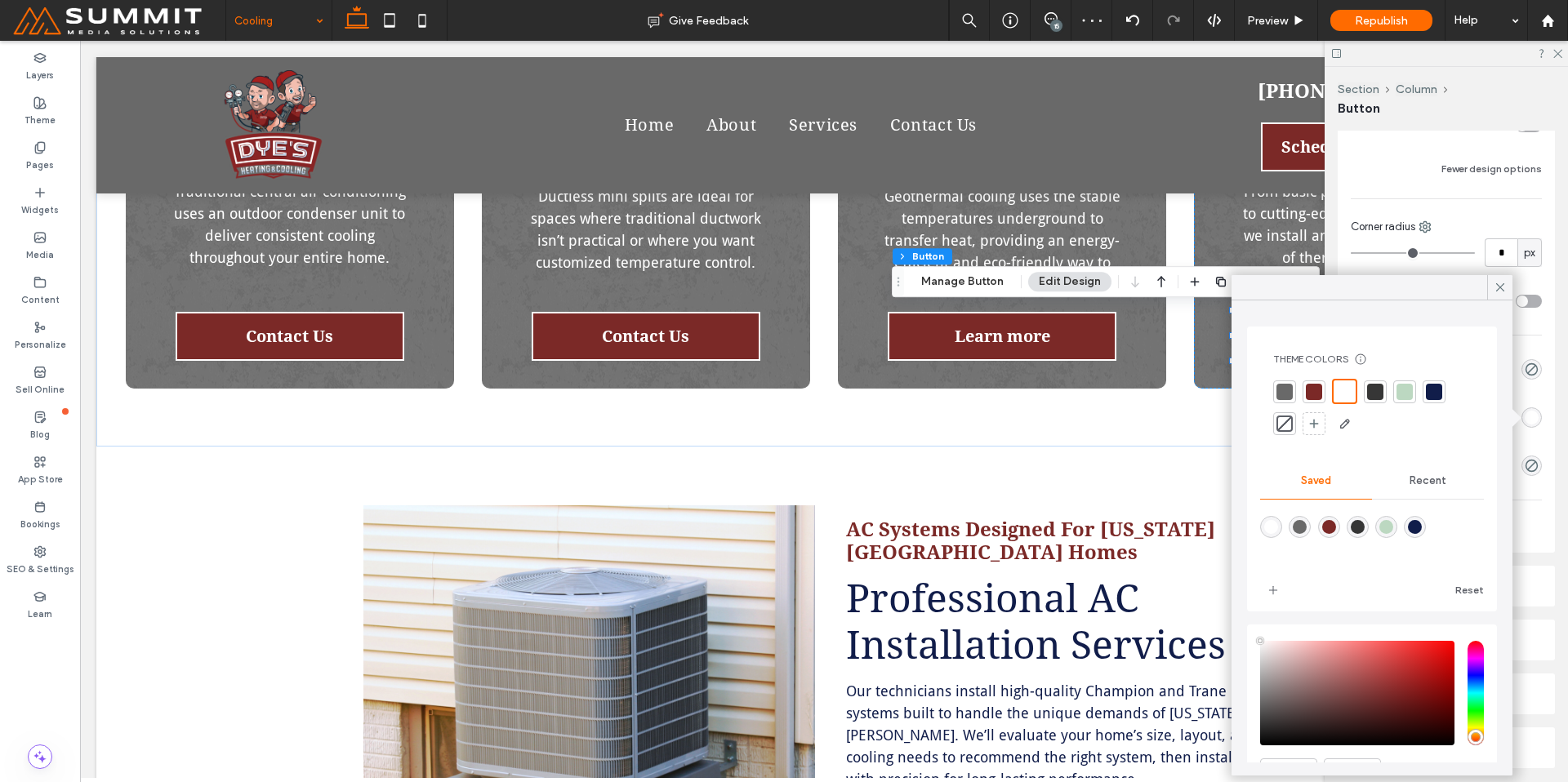
click at [1410, 395] on div at bounding box center [1404, 391] width 16 height 16
click at [1500, 289] on icon at bounding box center [1501, 287] width 15 height 15
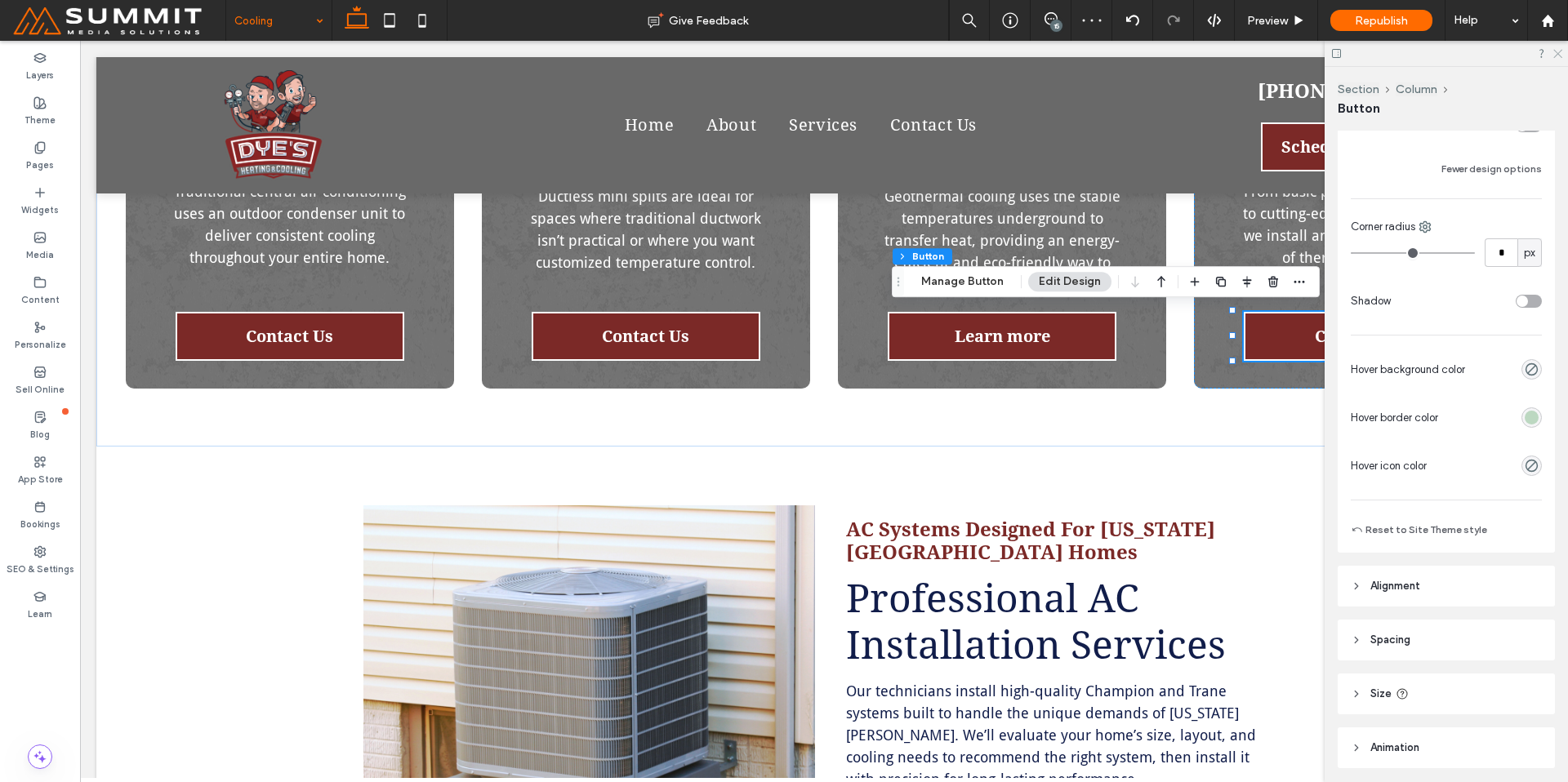
click at [1556, 48] on icon at bounding box center [1557, 52] width 10 height 10
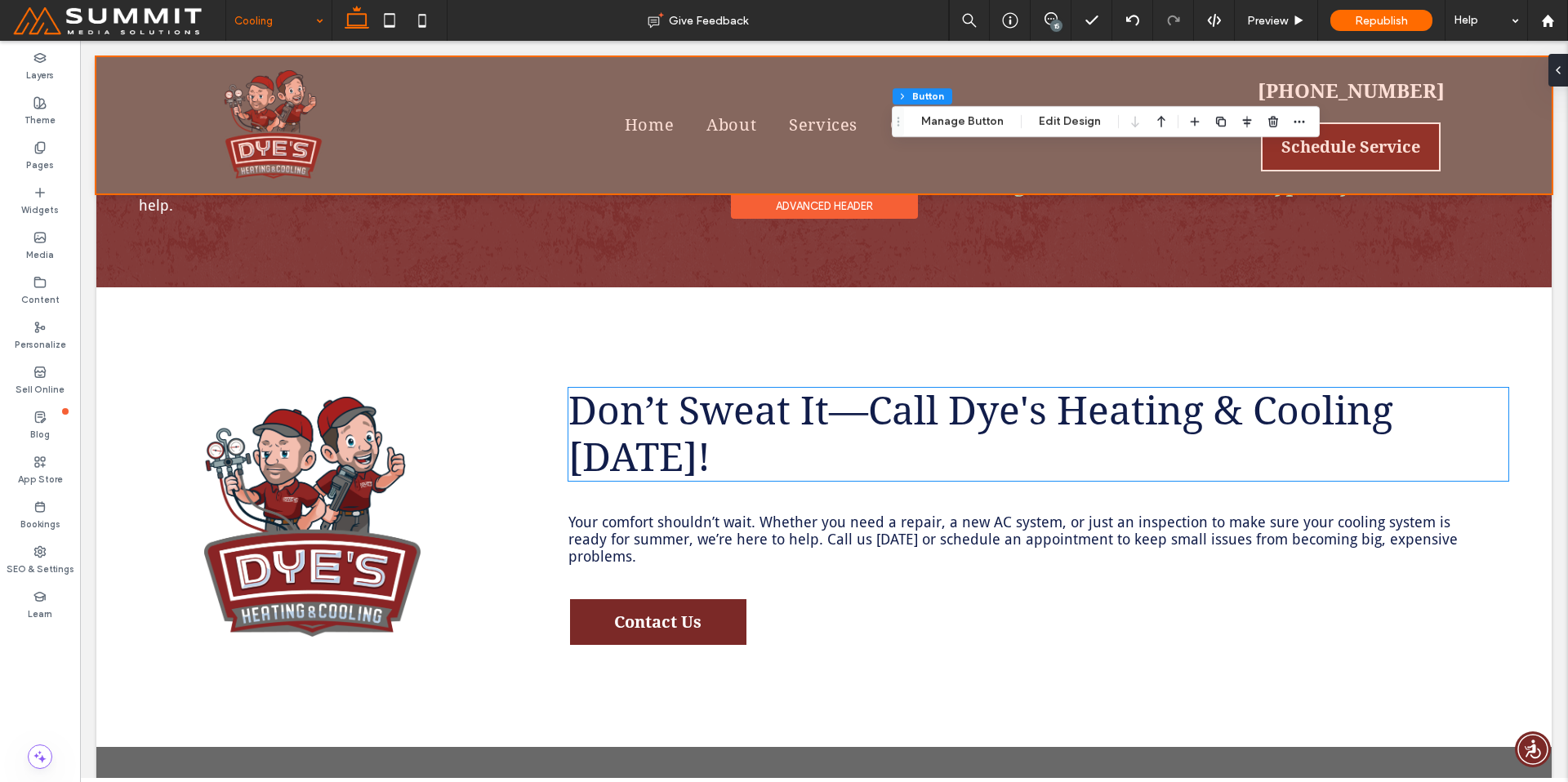
scroll to position [3485, 0]
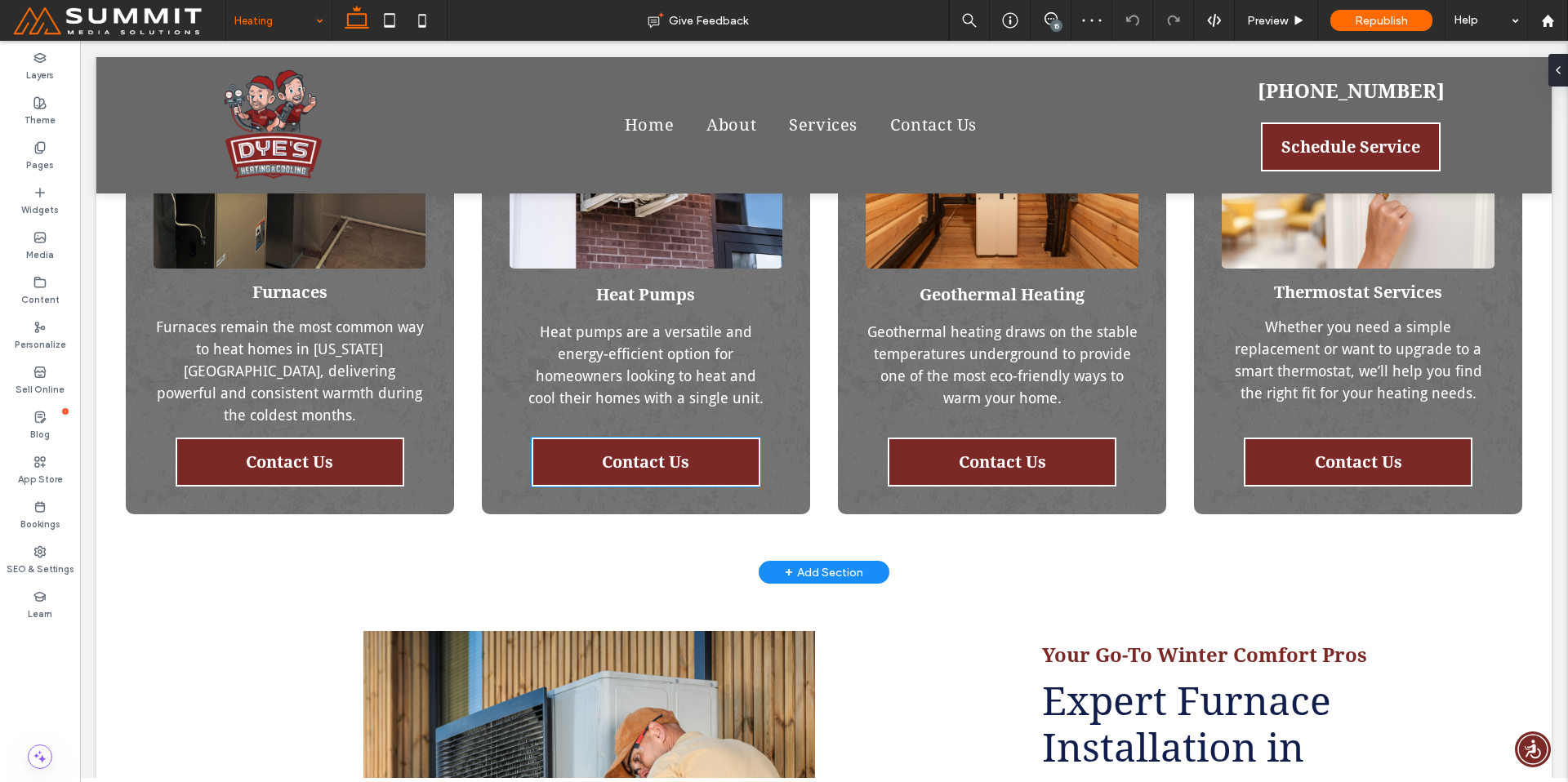
scroll to position [1412, 0]
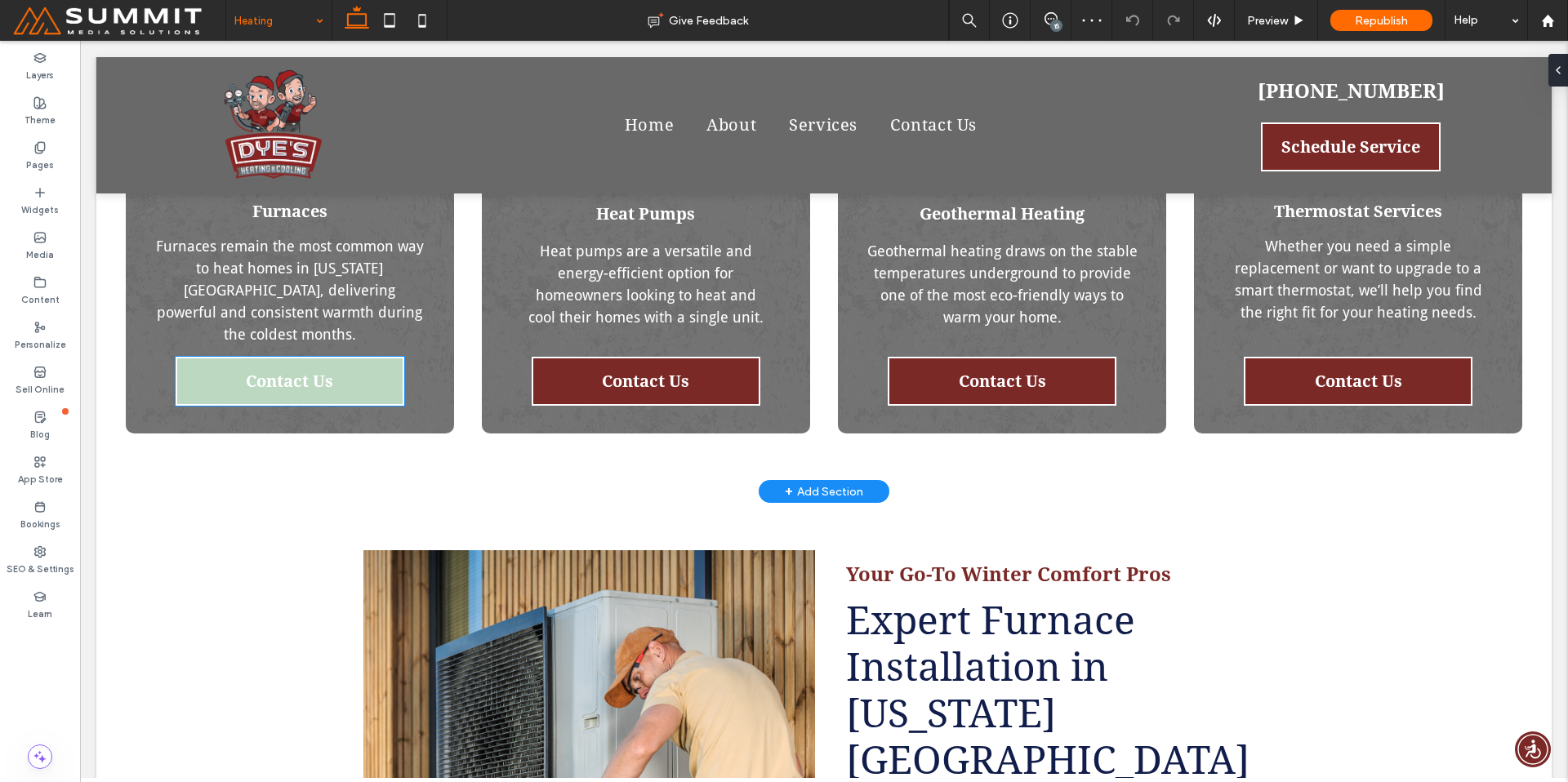
click at [256, 372] on span "Contact Us" at bounding box center [289, 381] width 87 height 20
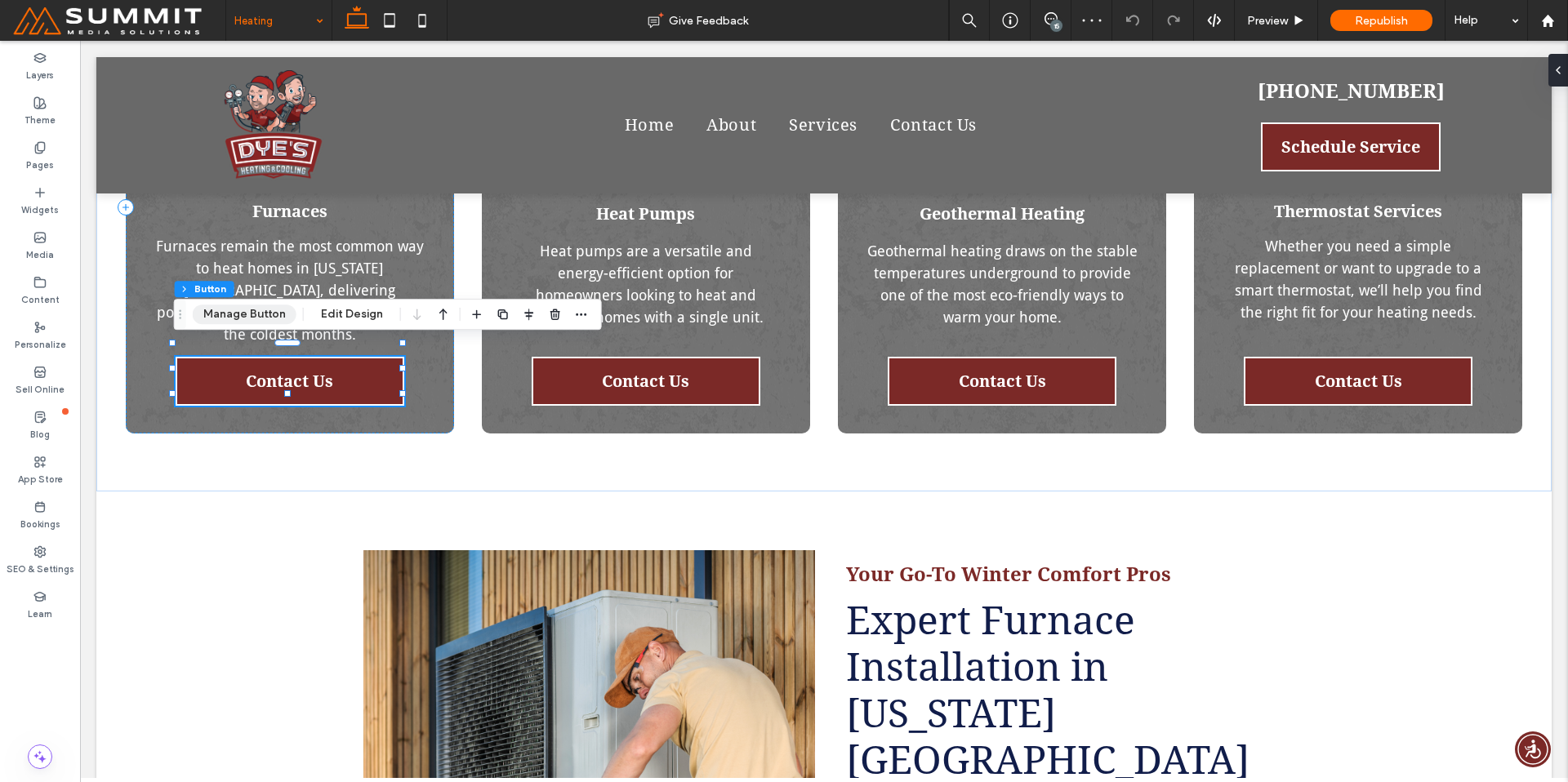
click at [269, 319] on button "Manage Button" at bounding box center [245, 314] width 104 height 20
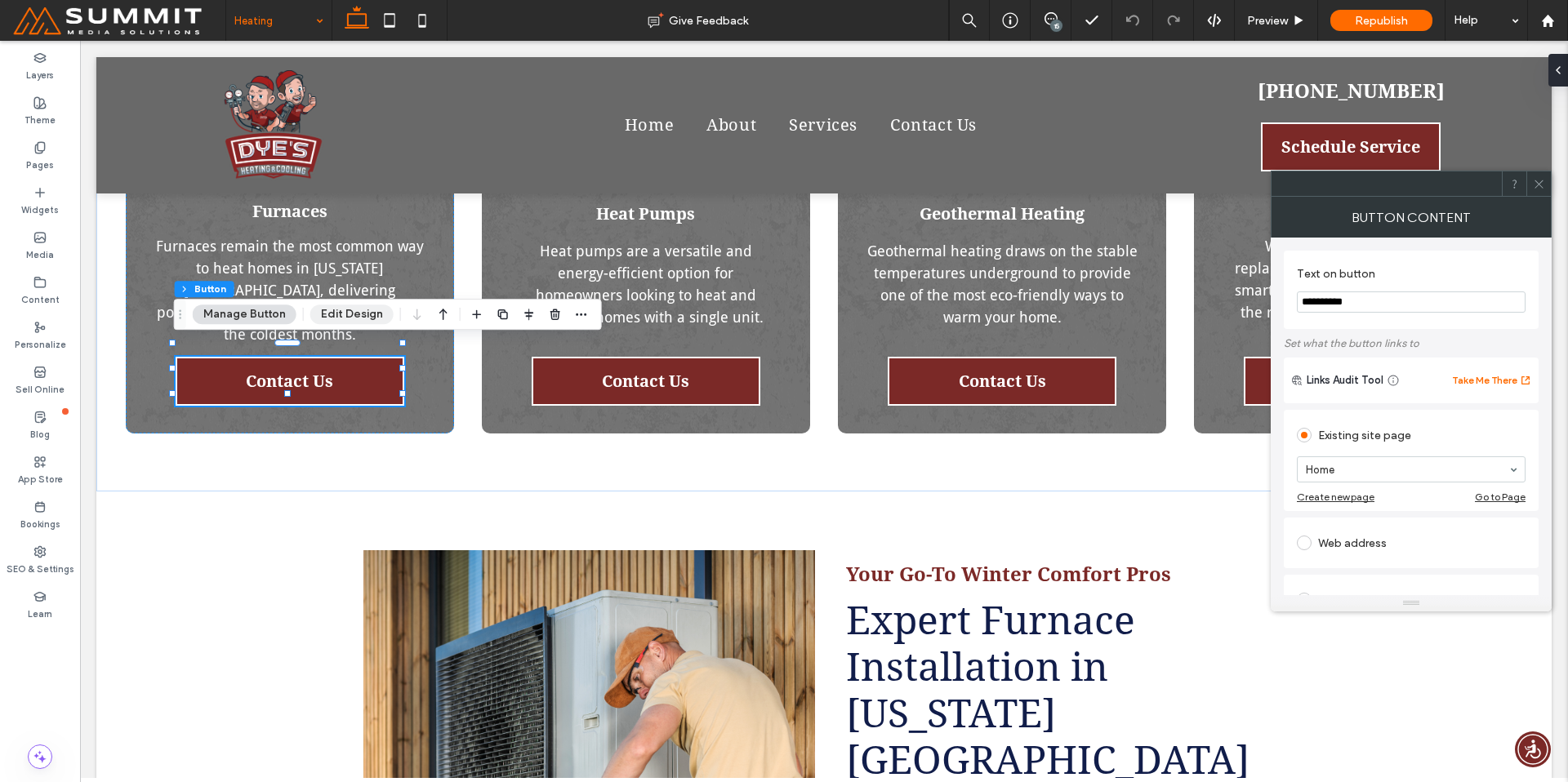
drag, startPoint x: 381, startPoint y: 314, endPoint x: 496, endPoint y: 321, distance: 115.2
click at [381, 314] on button "Edit Design" at bounding box center [352, 314] width 83 height 20
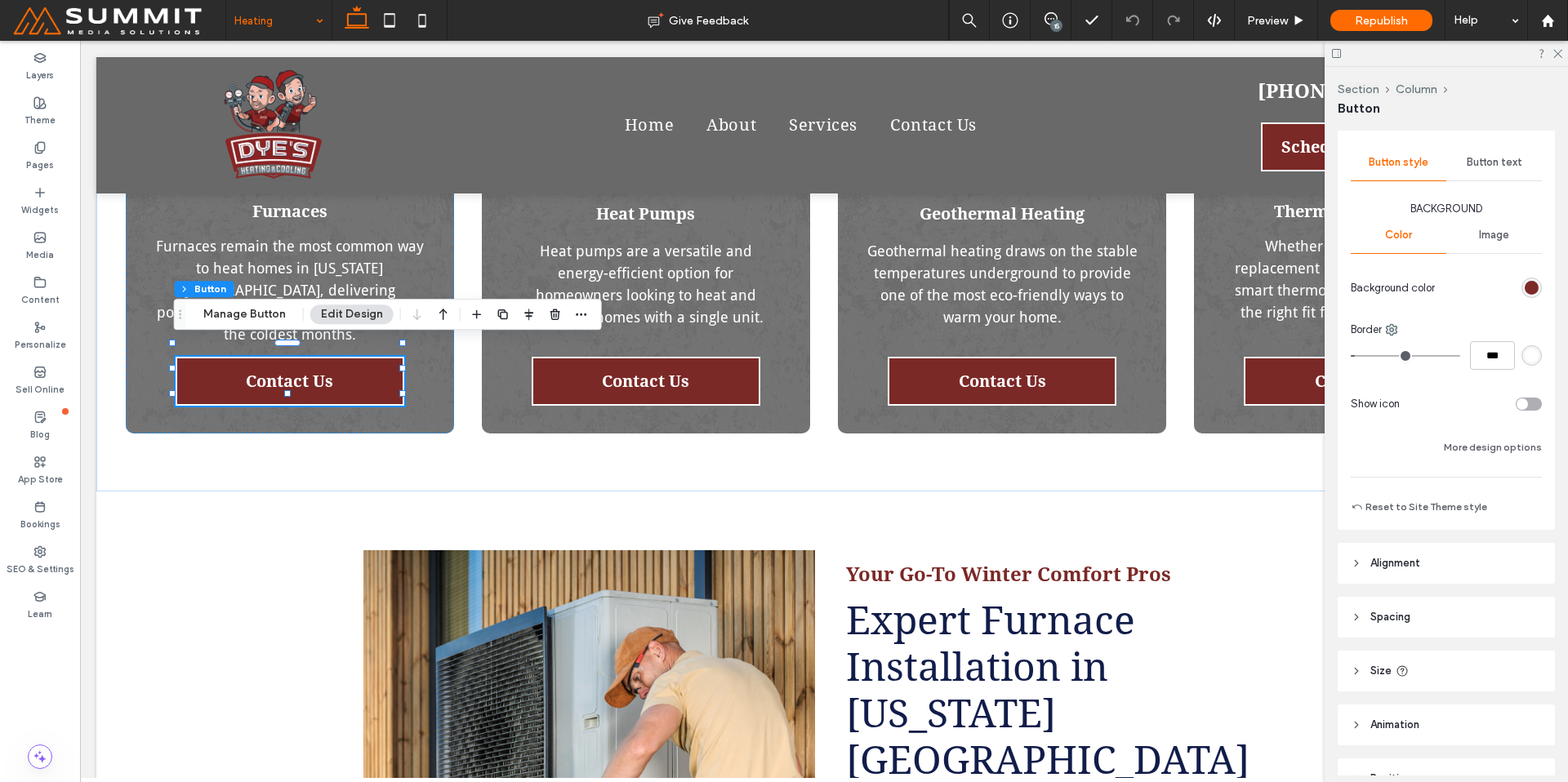
scroll to position [203, 0]
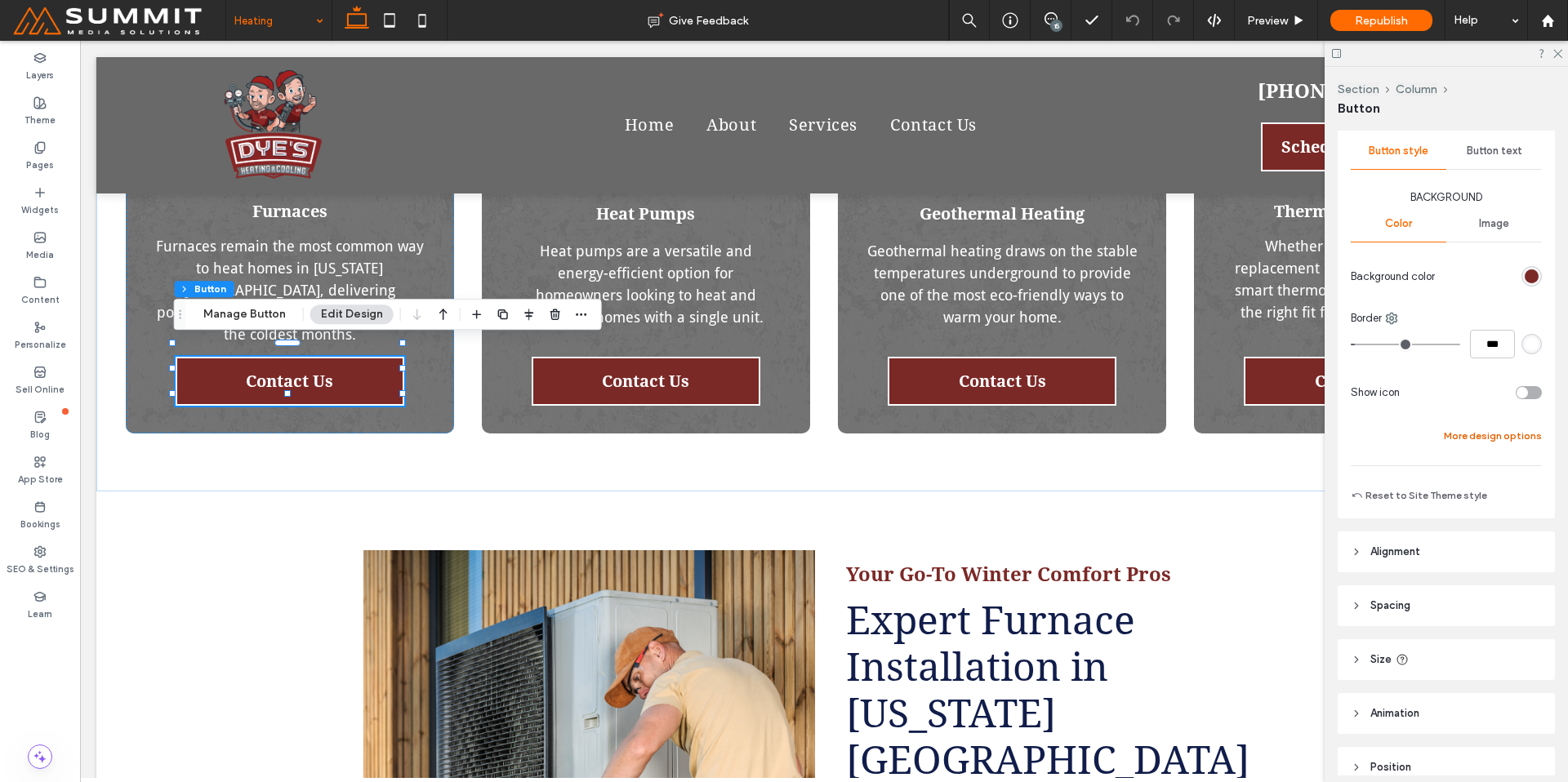
click at [1473, 439] on button "More design options" at bounding box center [1493, 436] width 98 height 20
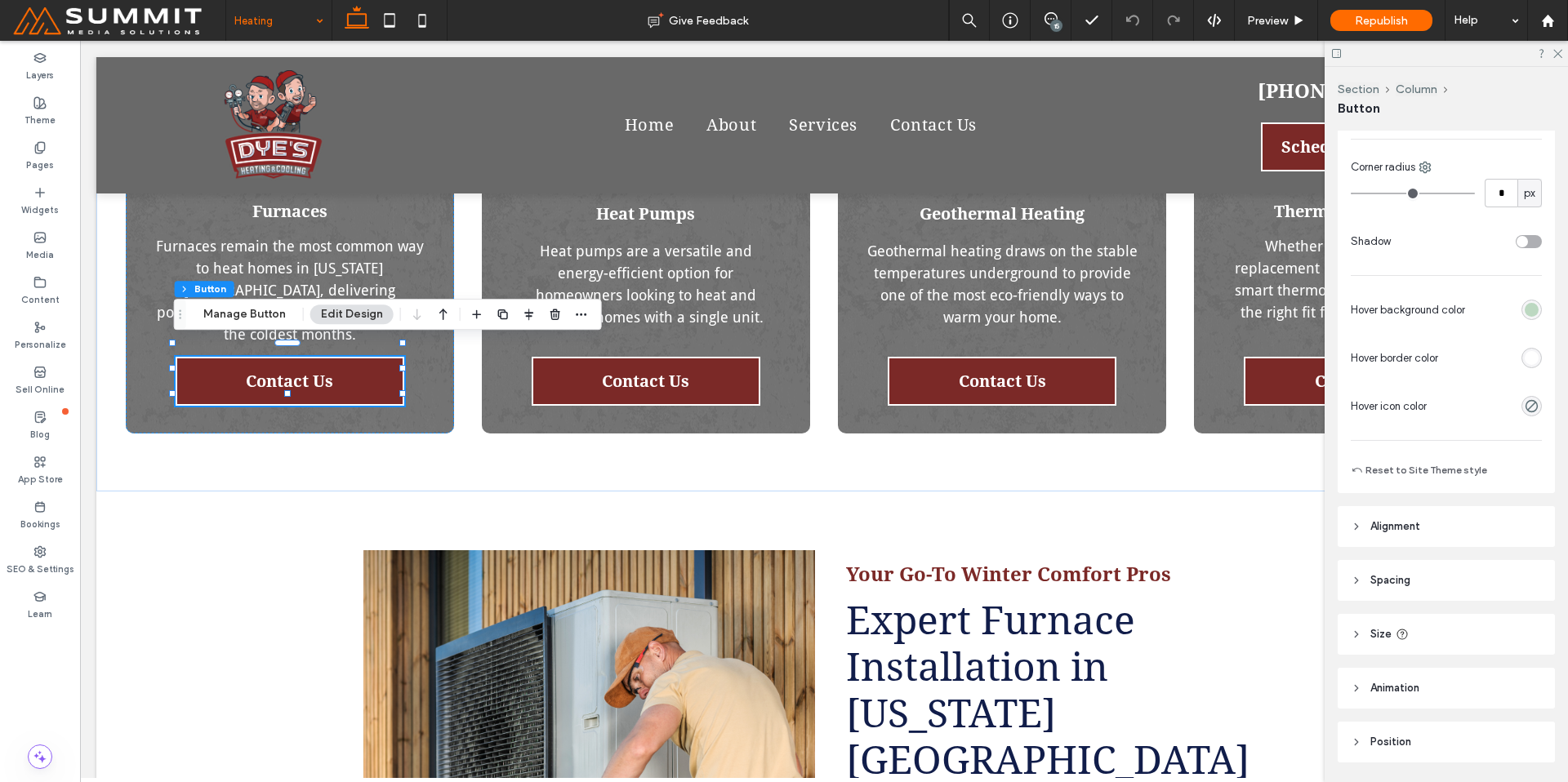
scroll to position [535, 0]
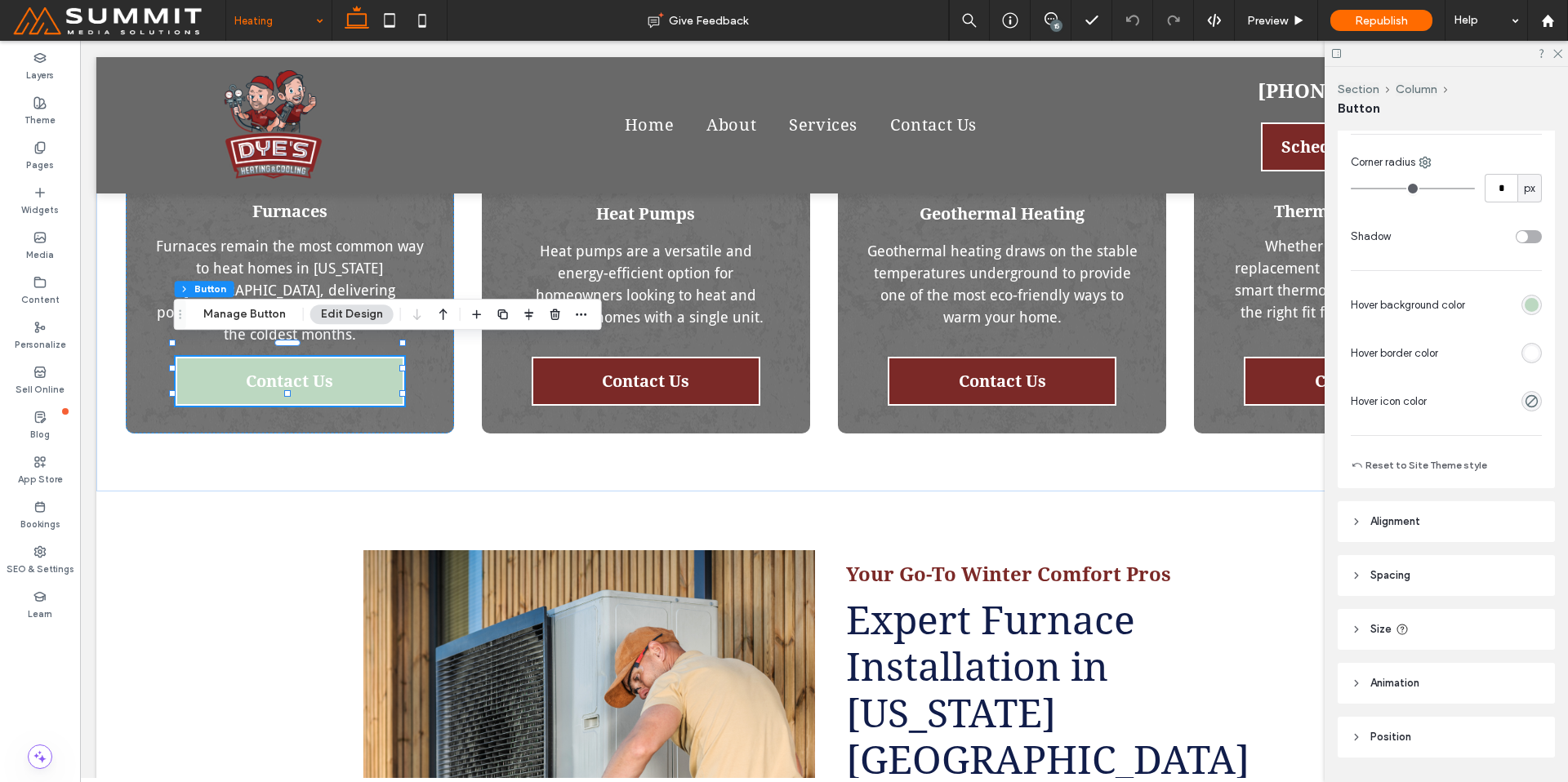
click at [1524, 358] on div "rgb(255, 255, 255)" at bounding box center [1531, 353] width 14 height 14
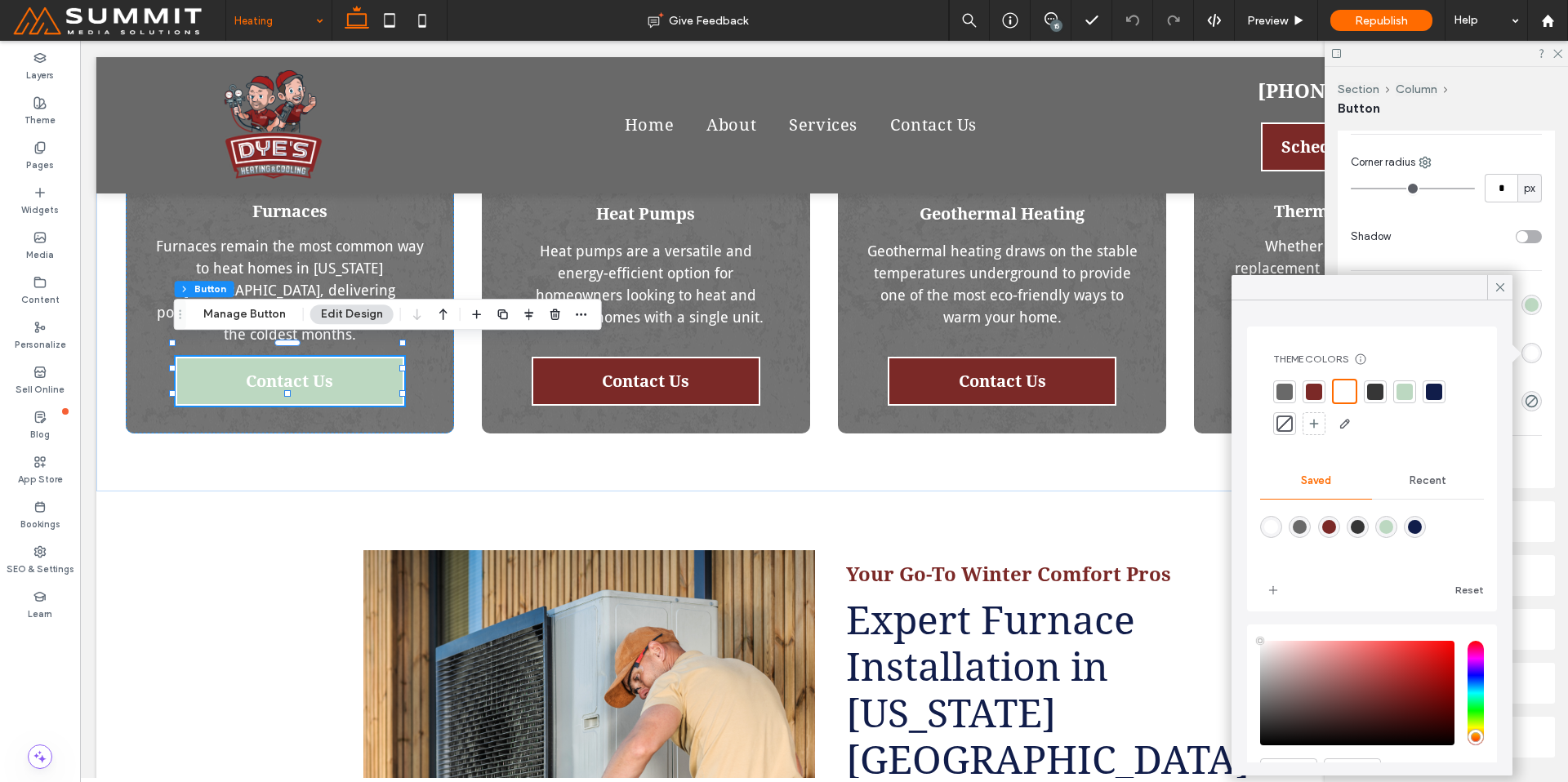
drag, startPoint x: 1398, startPoint y: 396, endPoint x: 1490, endPoint y: 317, distance: 121.3
click at [1399, 396] on div at bounding box center [1404, 391] width 16 height 16
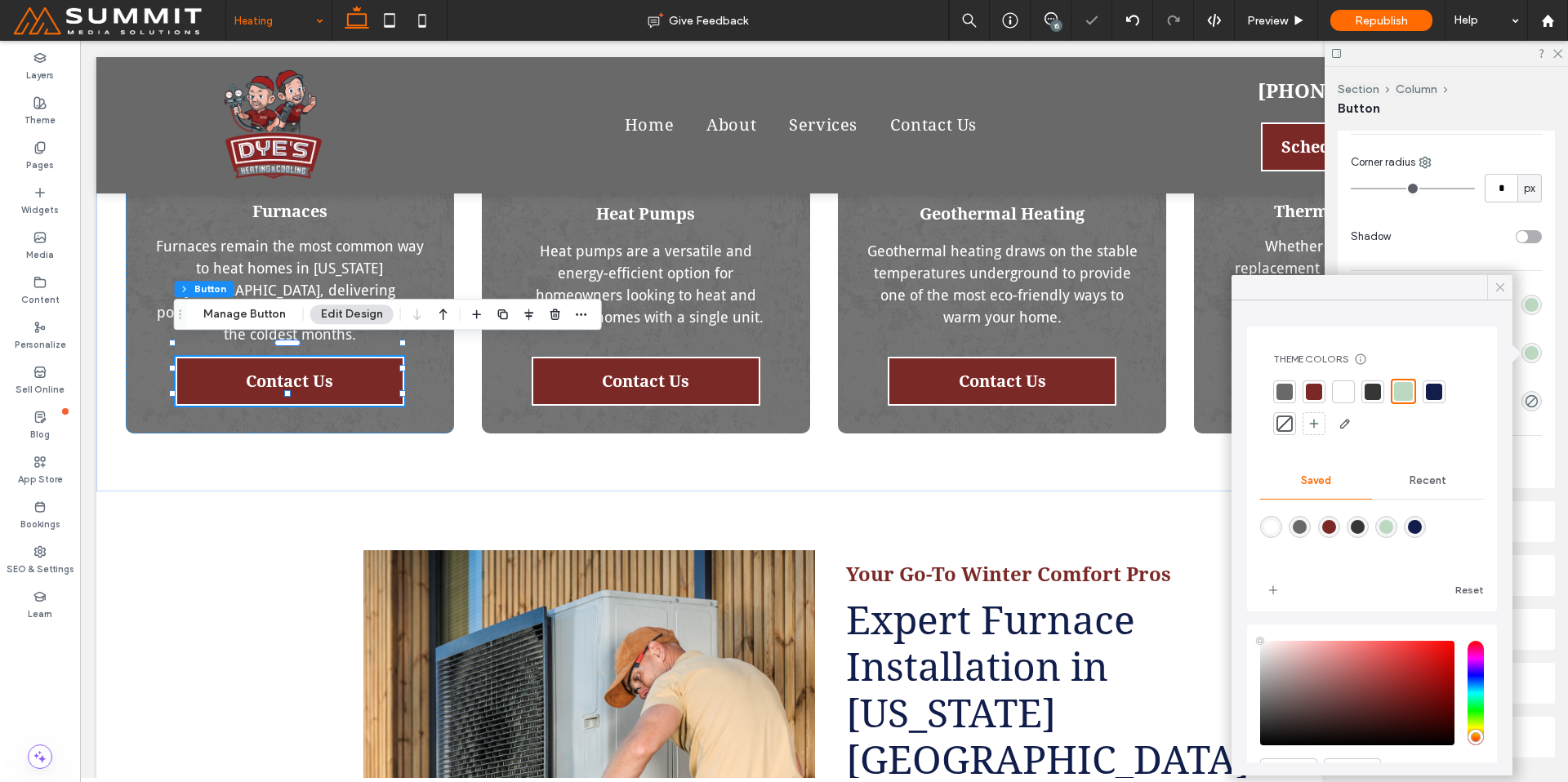
click at [1498, 283] on icon at bounding box center [1501, 287] width 15 height 15
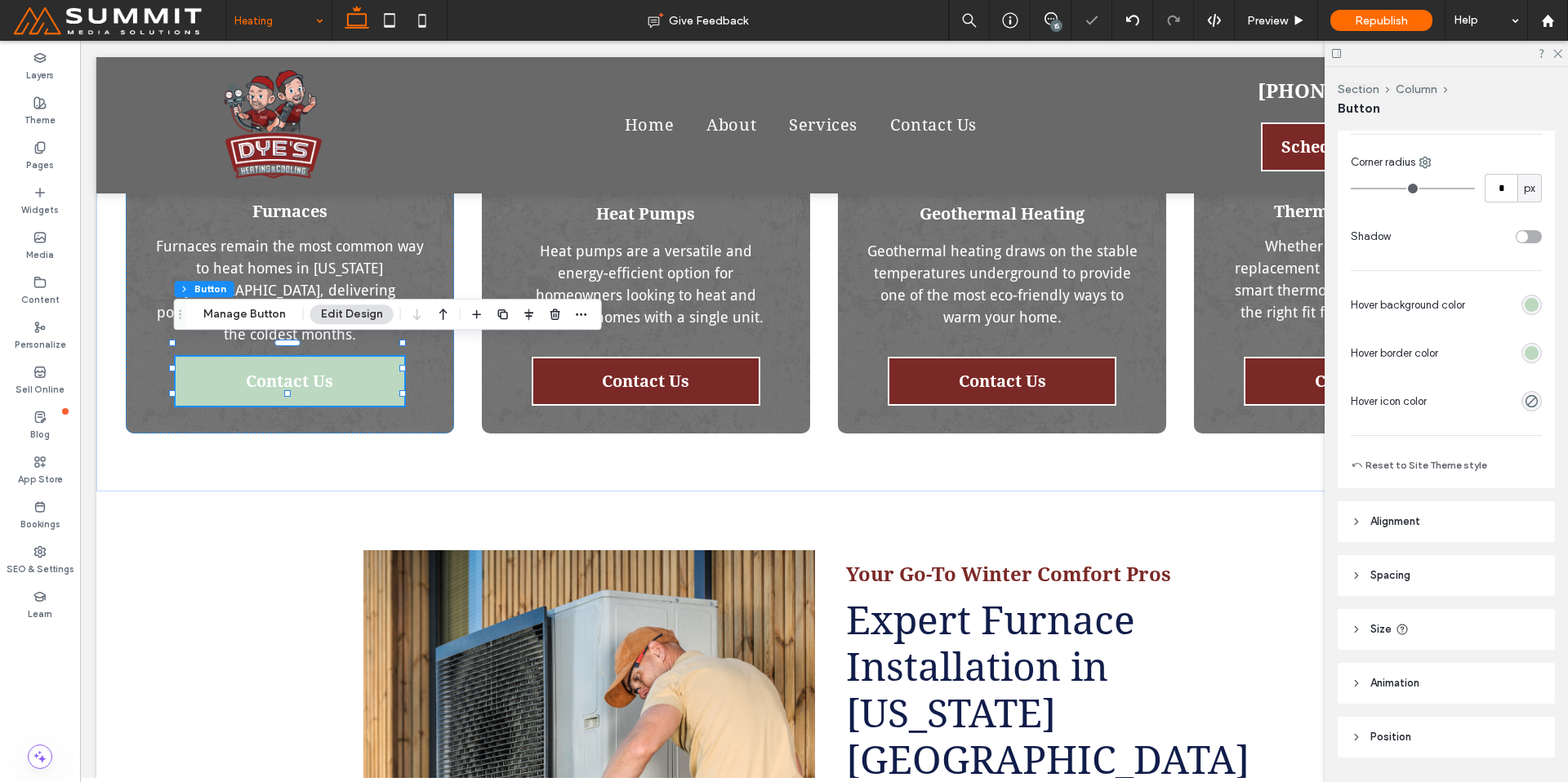
click at [1526, 308] on div "rgb(188, 216, 193)" at bounding box center [1531, 304] width 14 height 14
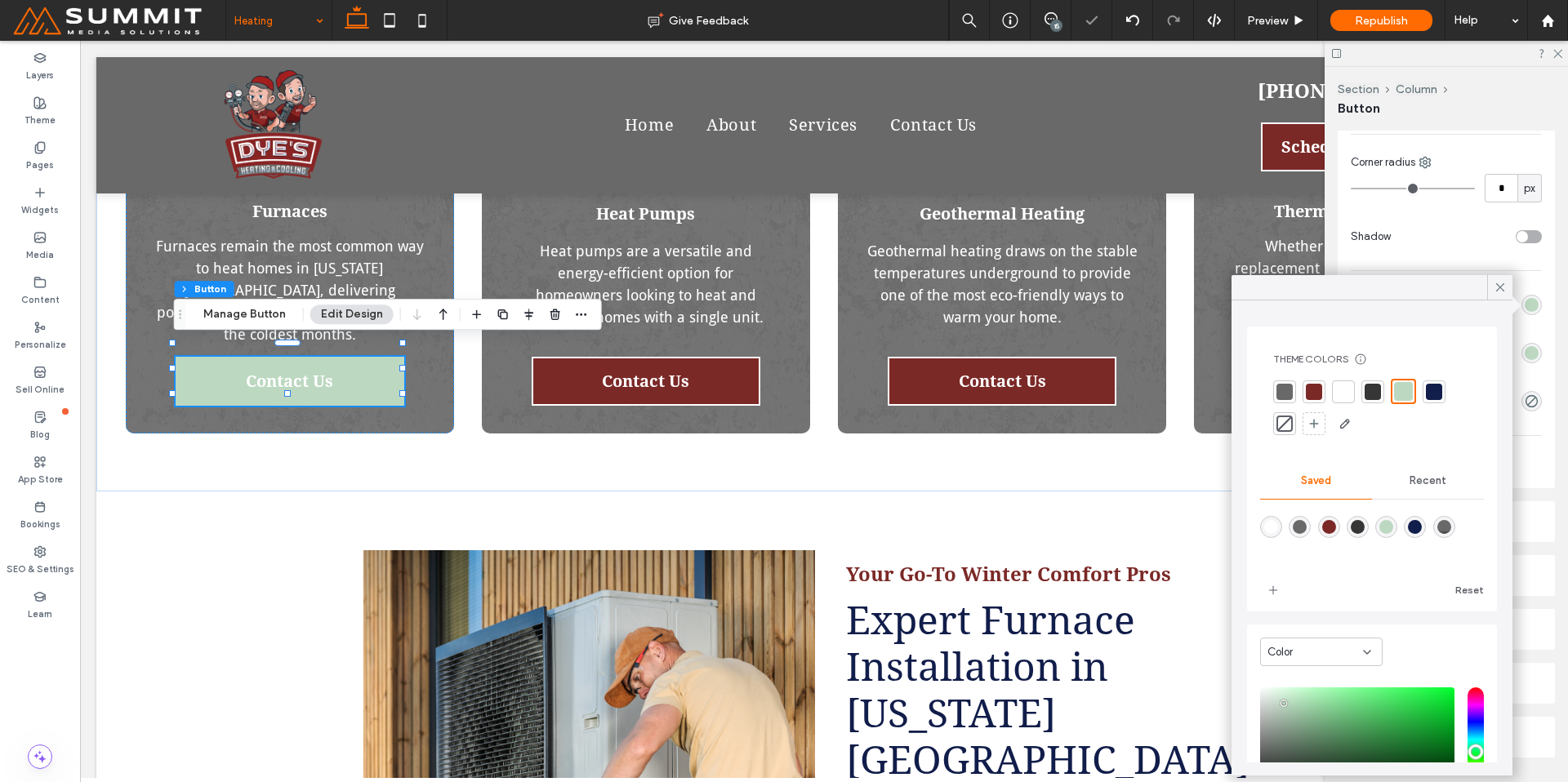
click at [1283, 422] on div at bounding box center [1284, 424] width 16 height 16
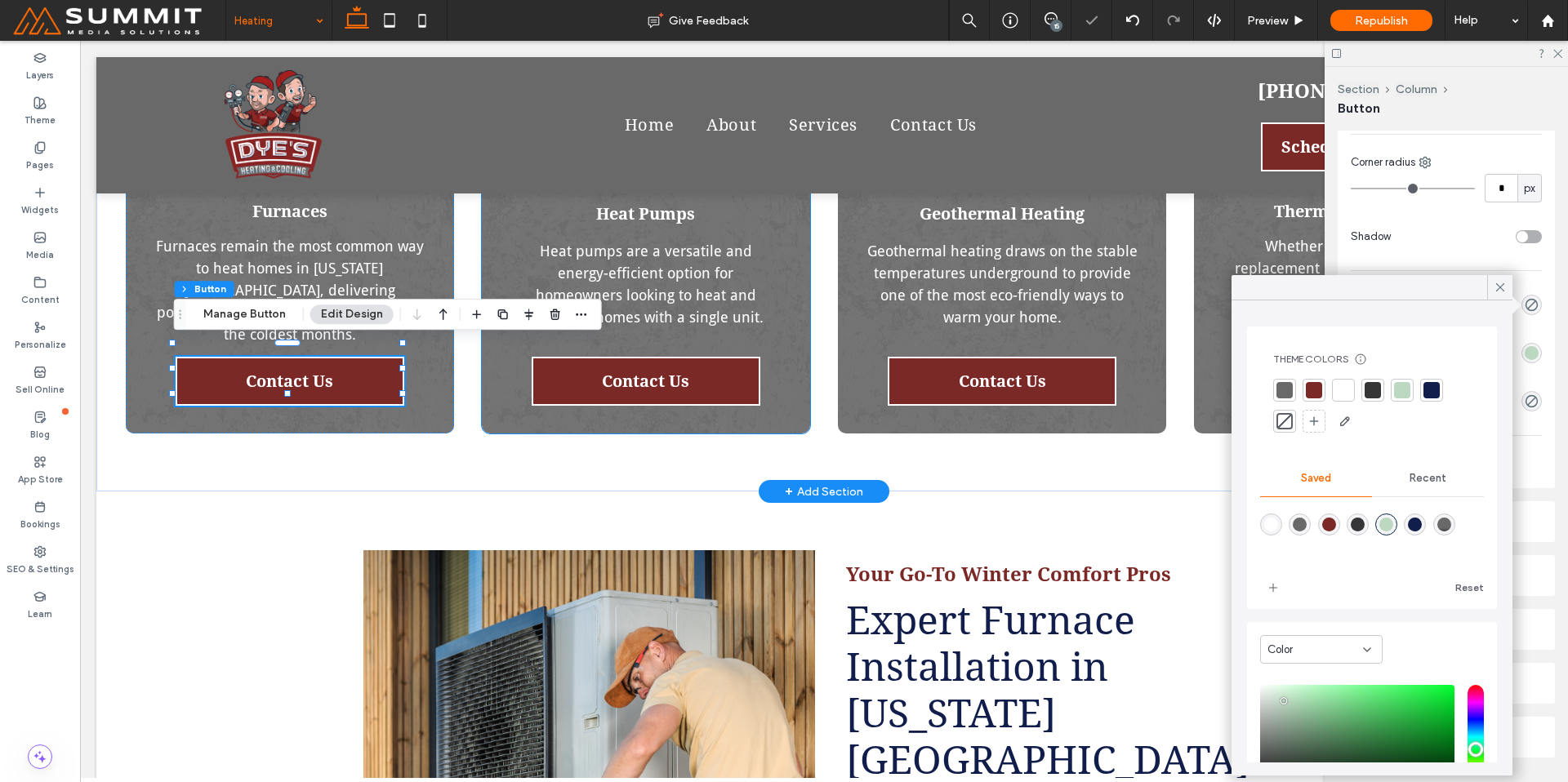
click at [523, 379] on div "Heat Pumps Heat pumps are a versatile and energy-efficient option for homeowner…" at bounding box center [646, 206] width 328 height 453
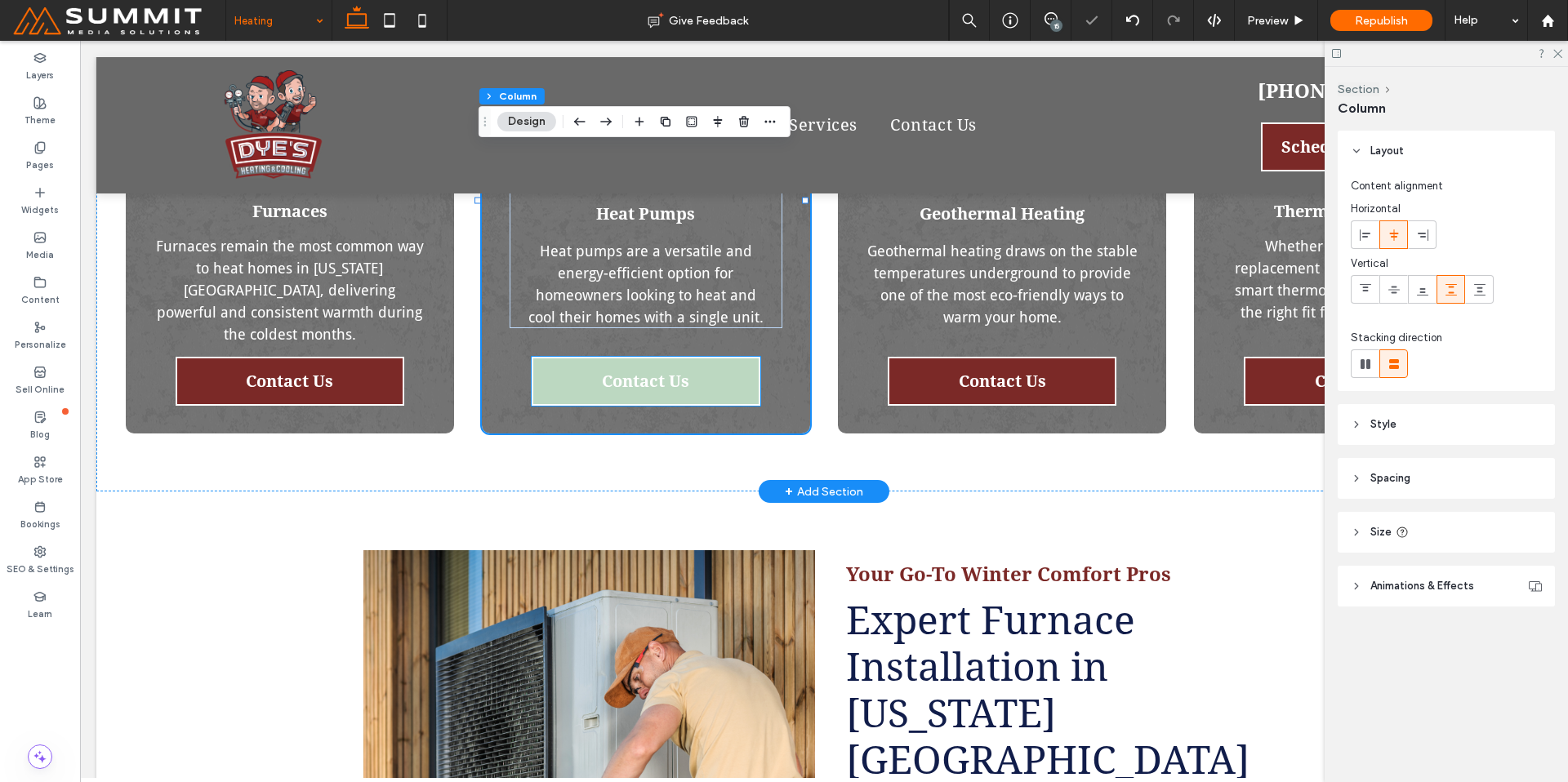
click at [623, 375] on link "Contact Us" at bounding box center [646, 381] width 229 height 49
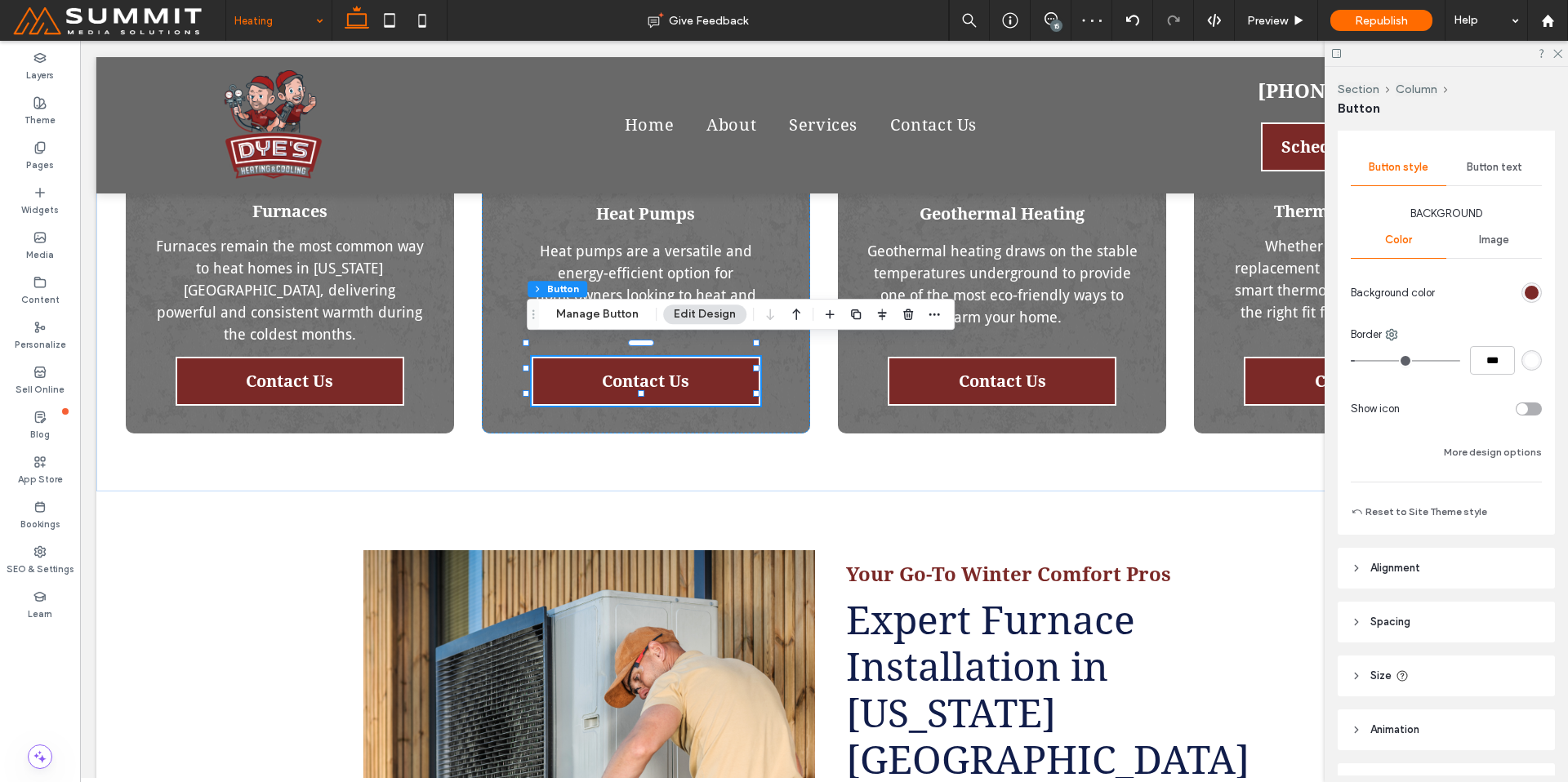
scroll to position [260, 0]
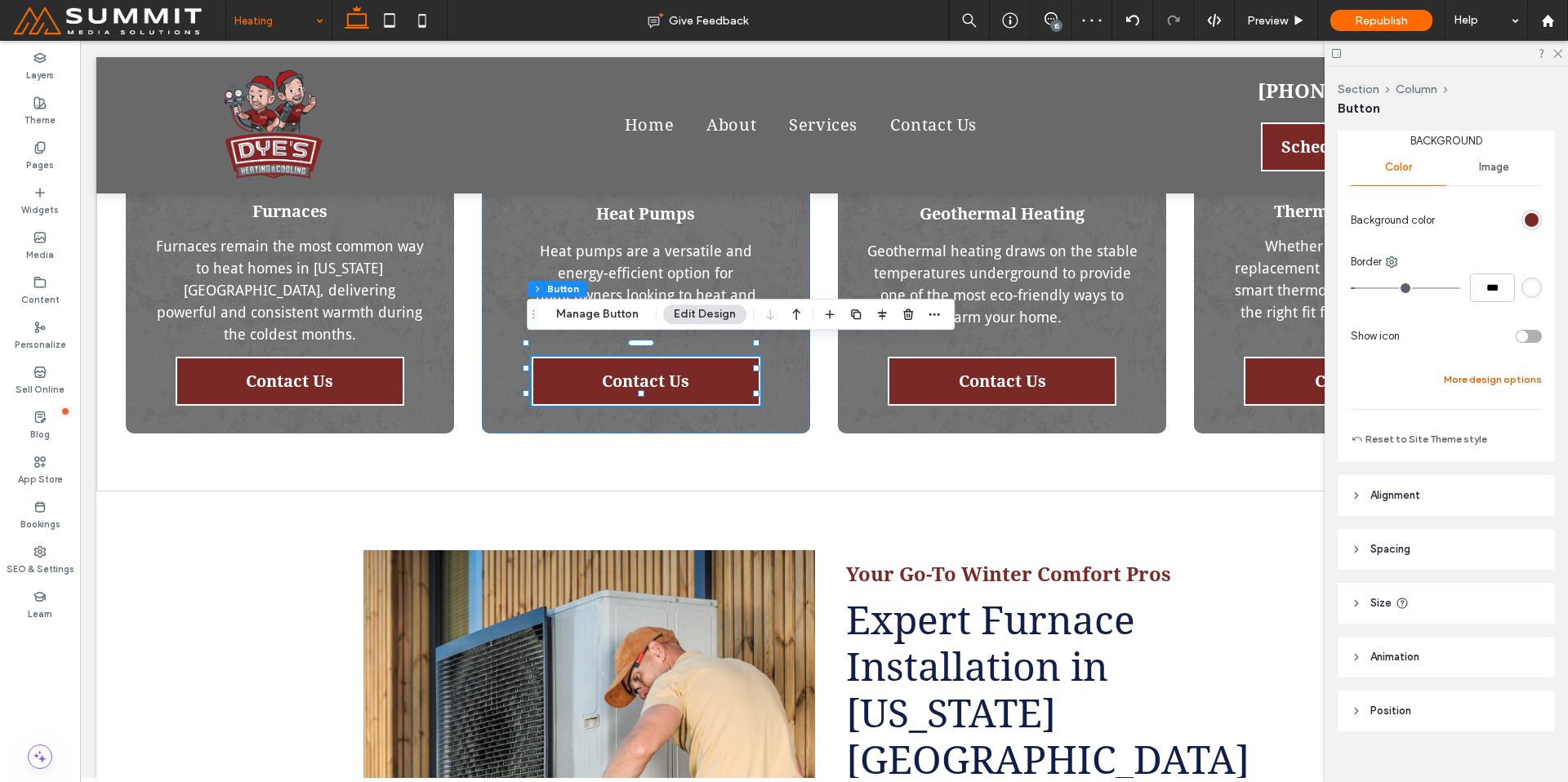
click at [1484, 374] on button "More design options" at bounding box center [1493, 379] width 98 height 20
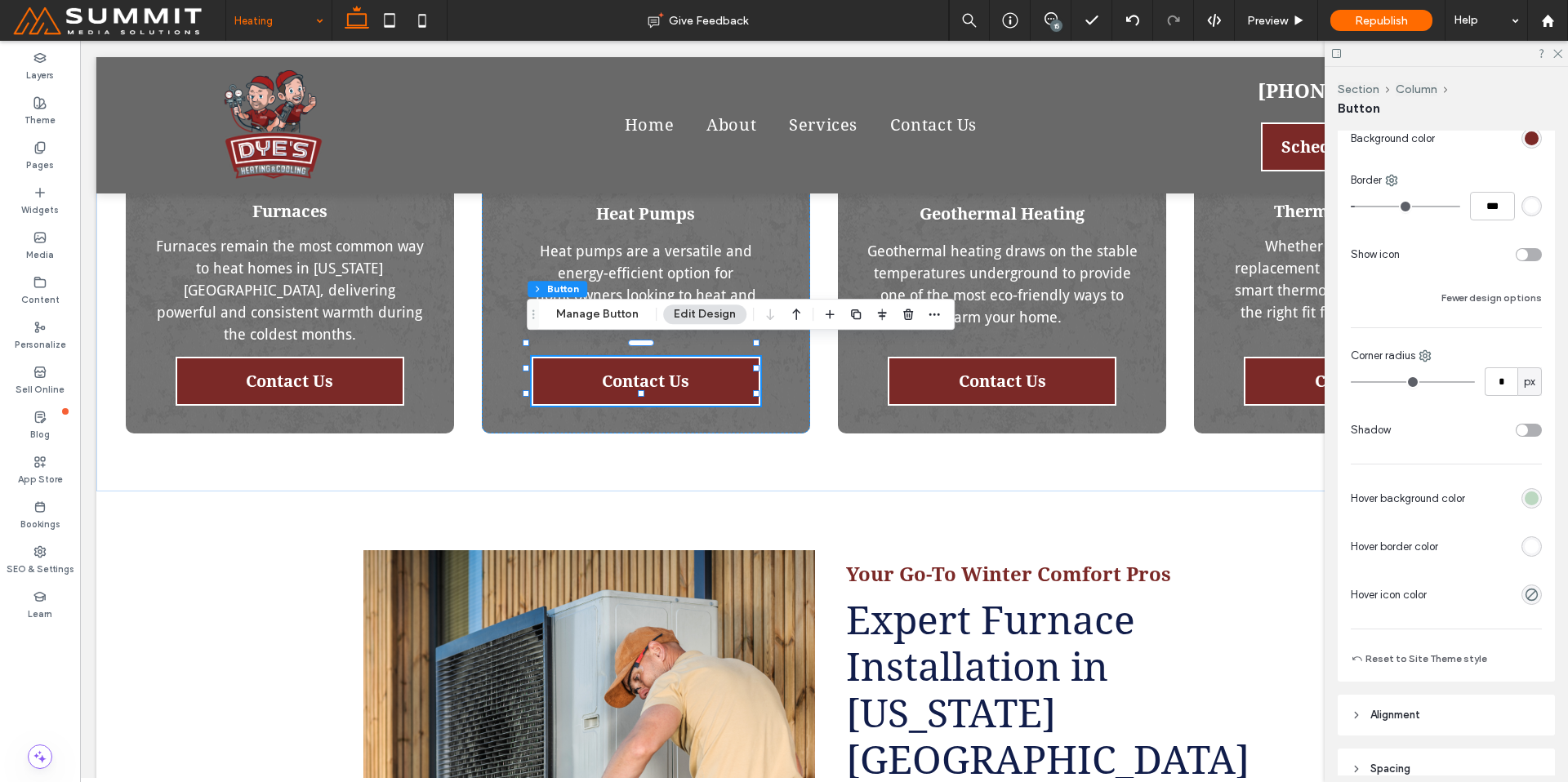
scroll to position [427, 0]
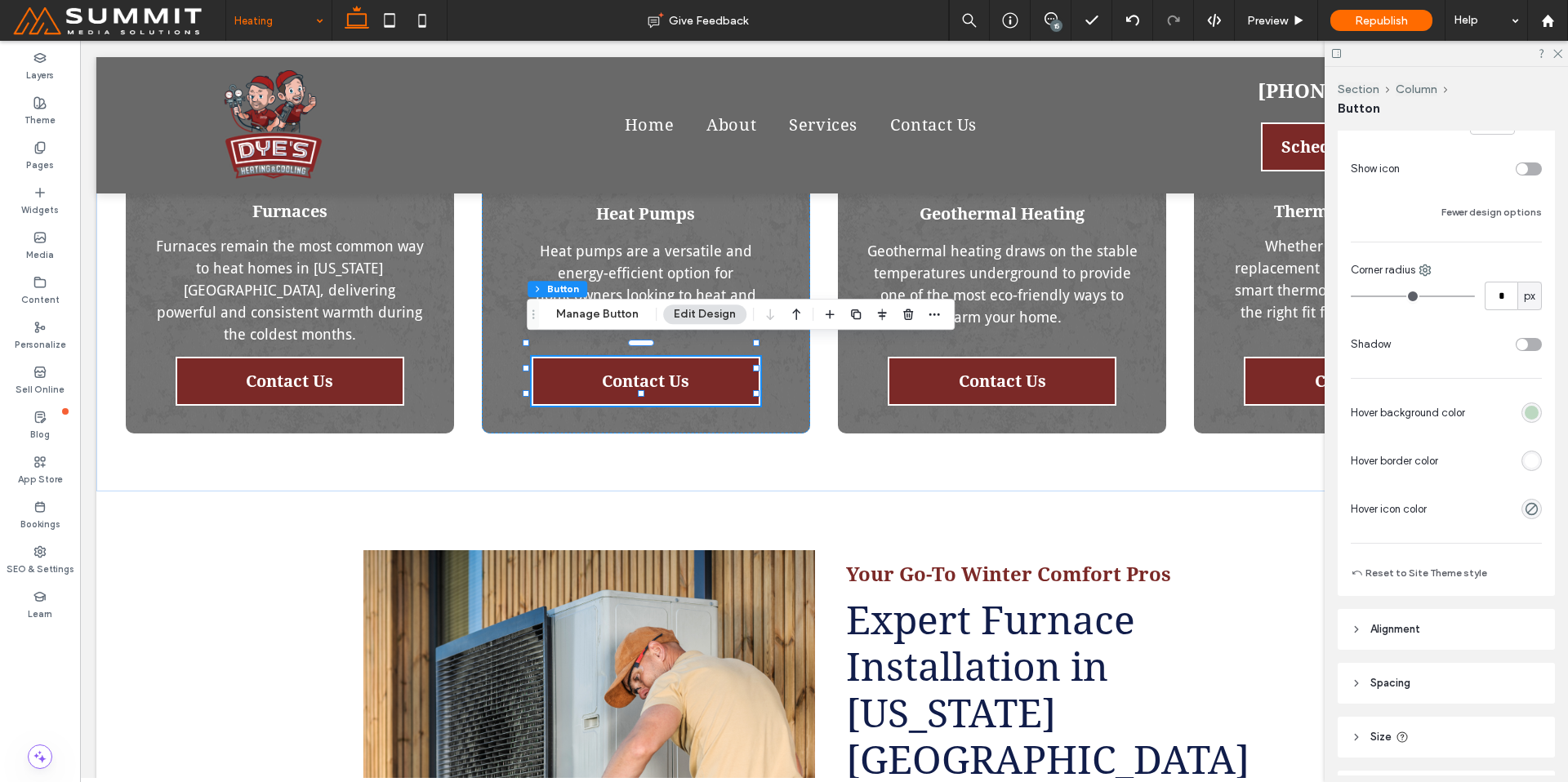
click at [1526, 462] on div "rgb(255, 255, 255)" at bounding box center [1531, 461] width 14 height 14
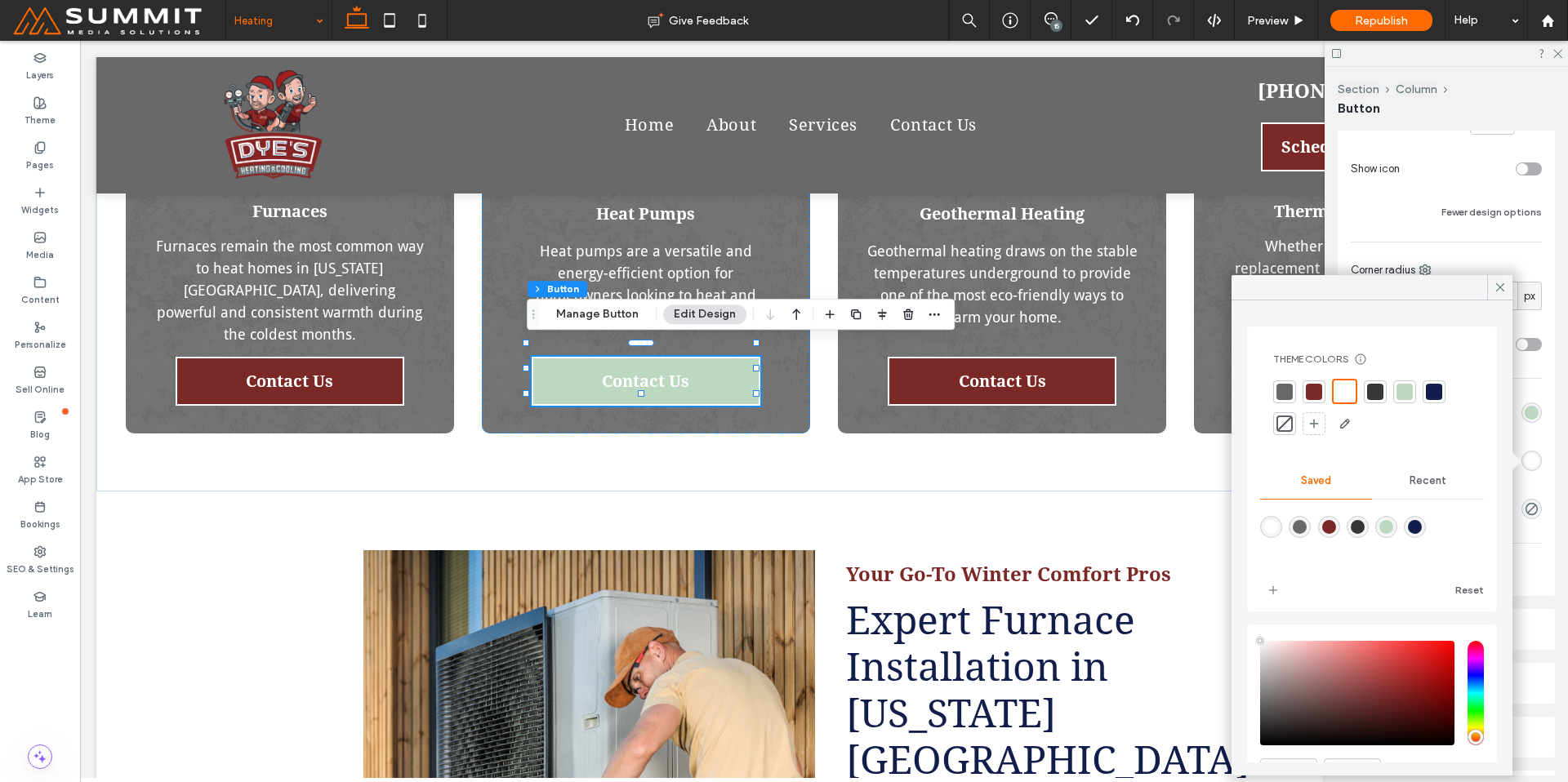
click at [1407, 392] on div at bounding box center [1404, 391] width 16 height 16
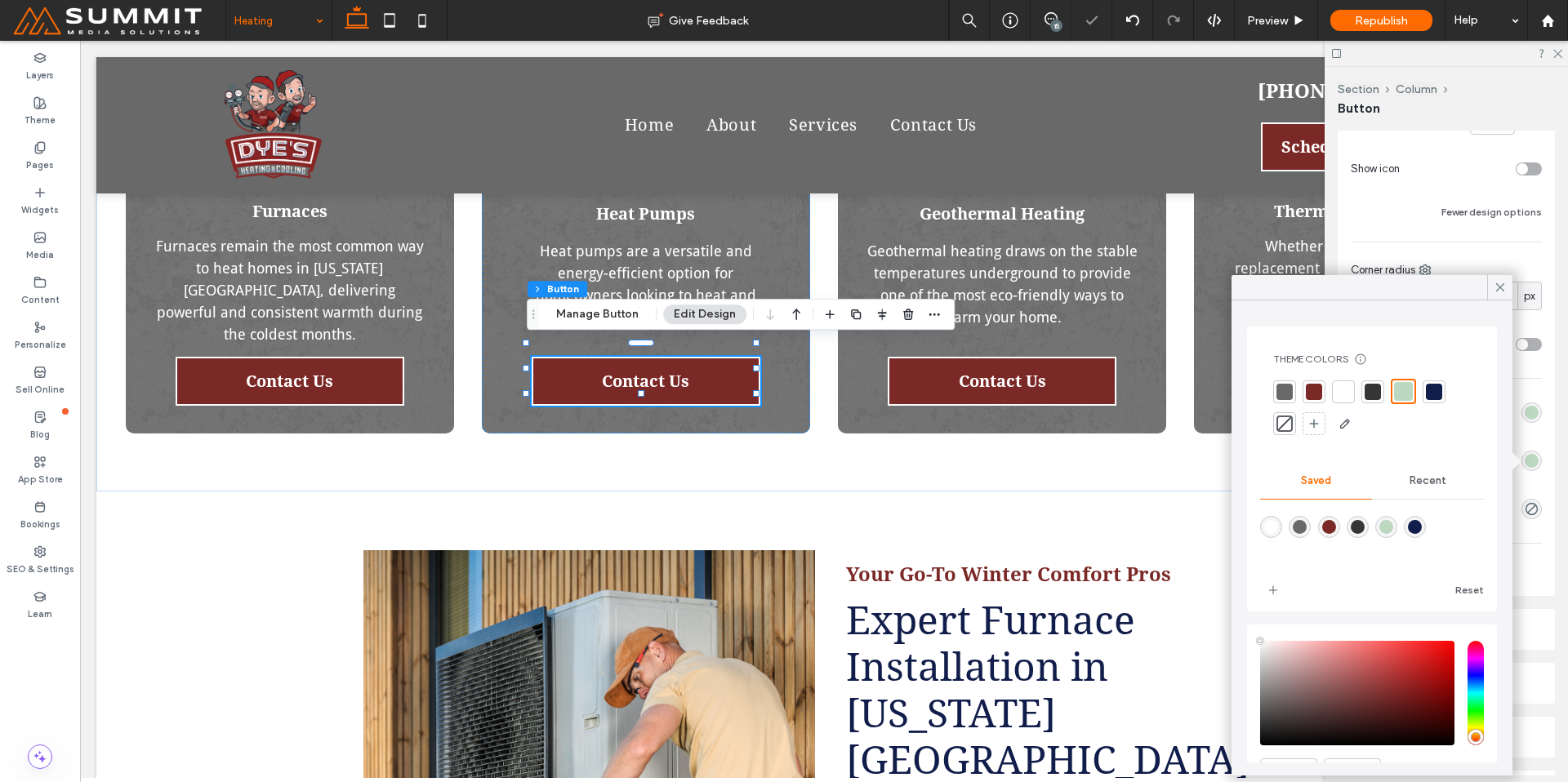
click at [1524, 414] on div "rgb(188, 216, 193)" at bounding box center [1531, 412] width 14 height 14
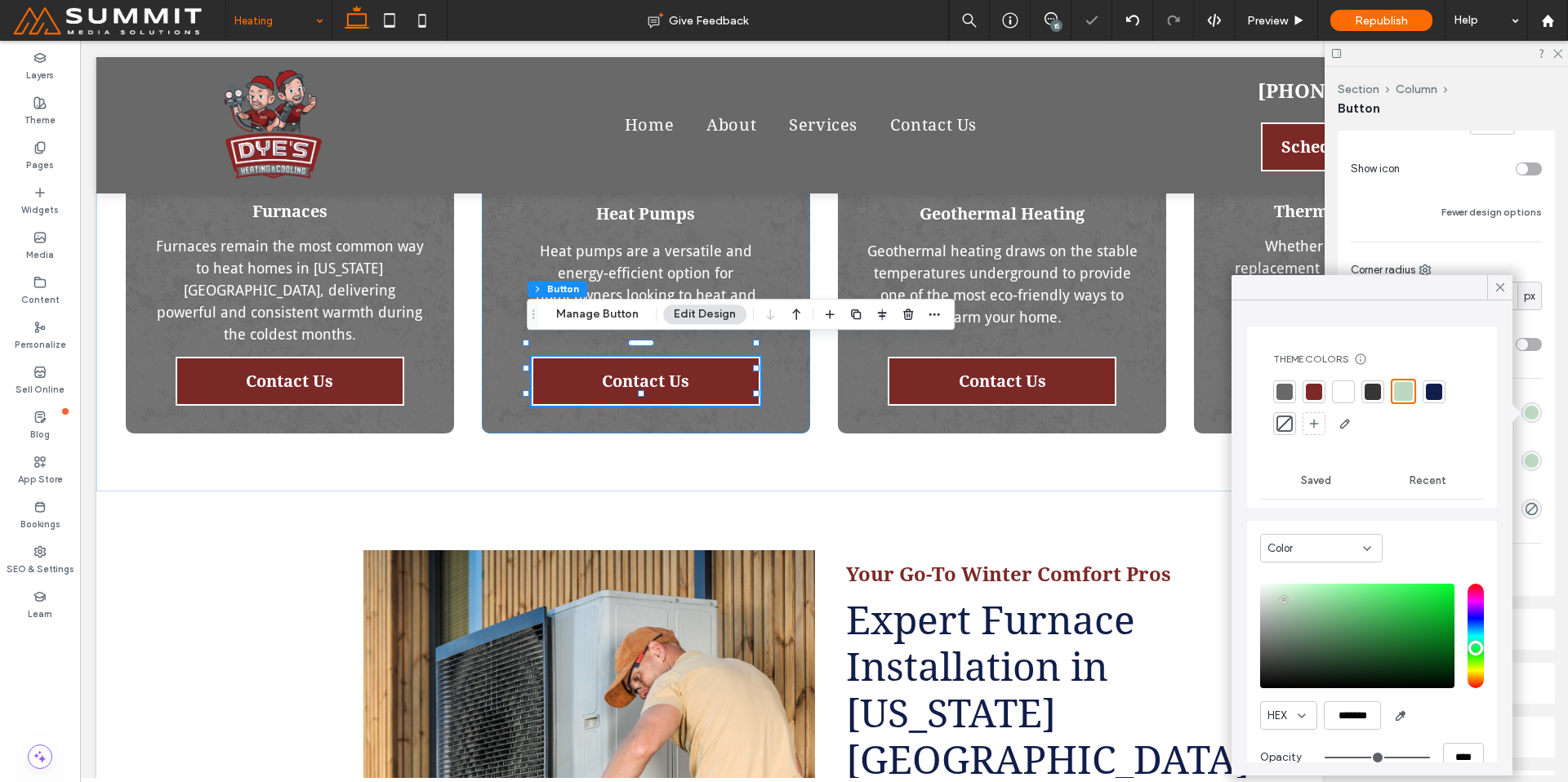
click at [1290, 422] on div at bounding box center [1284, 424] width 16 height 16
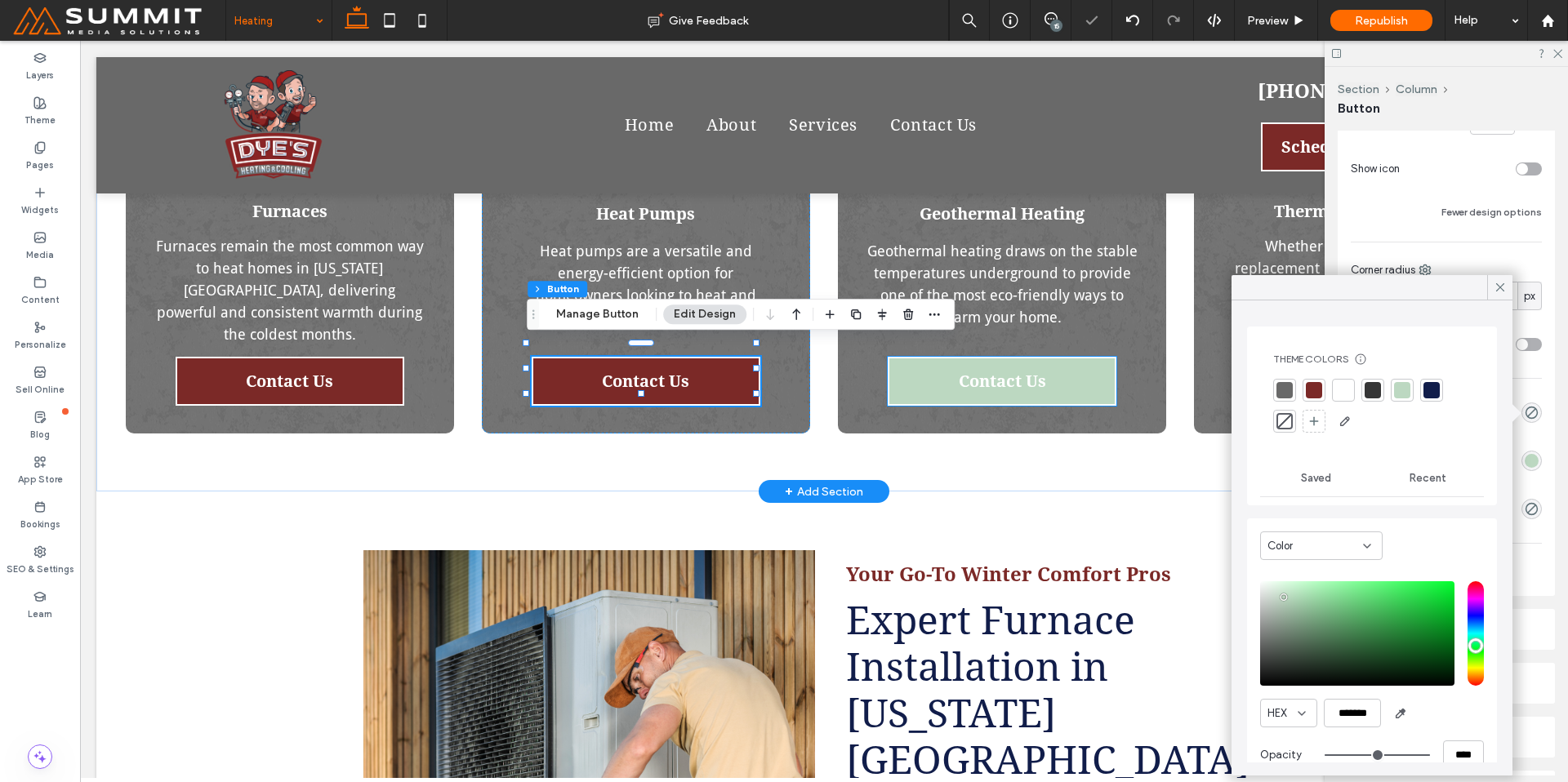
click at [1036, 372] on span "Contact Us" at bounding box center [1002, 381] width 87 height 20
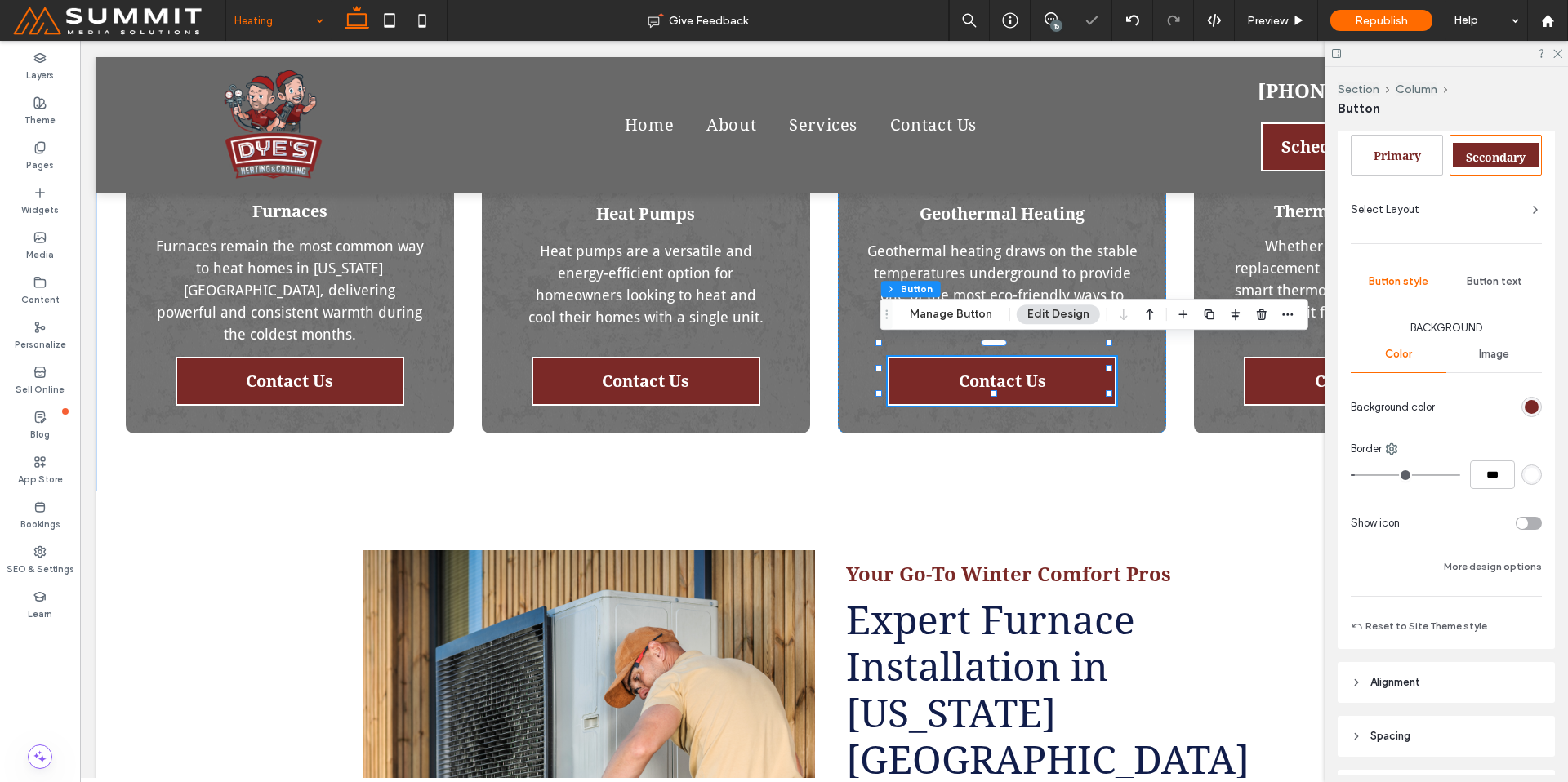
scroll to position [281, 0]
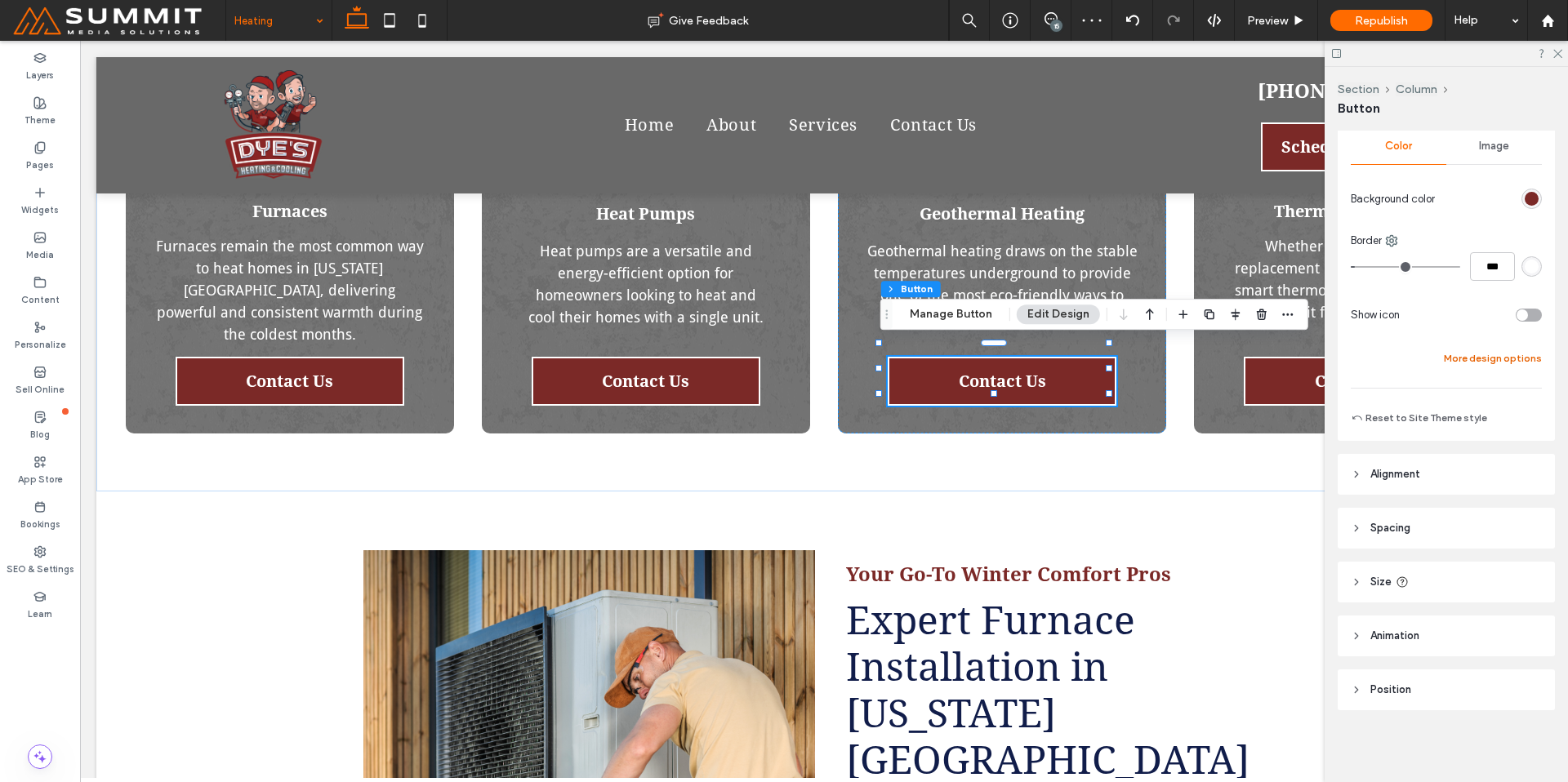
click at [1503, 361] on button "More design options" at bounding box center [1493, 358] width 98 height 20
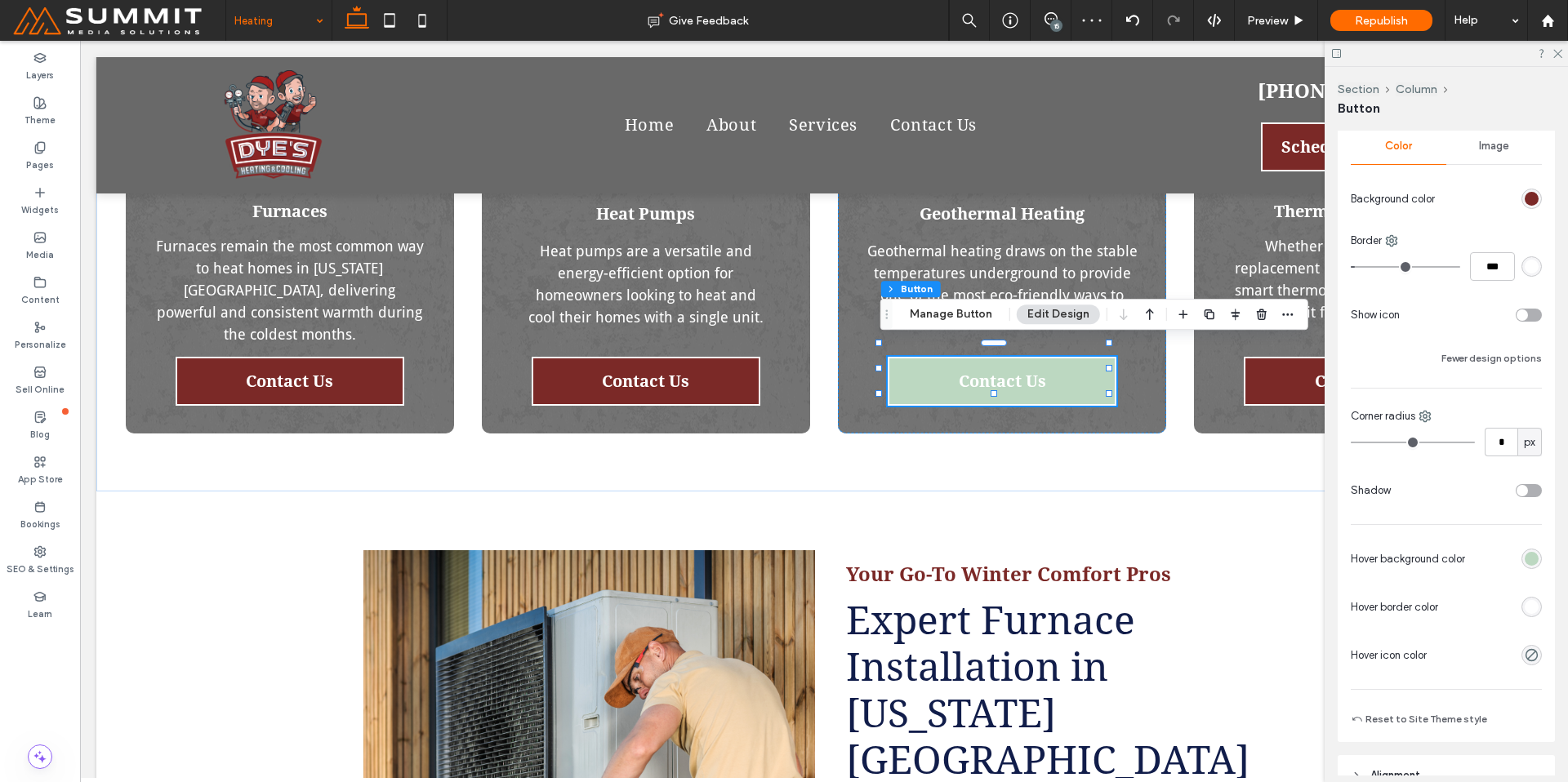
click at [1524, 598] on div "rgb(255, 255, 255)" at bounding box center [1532, 607] width 21 height 21
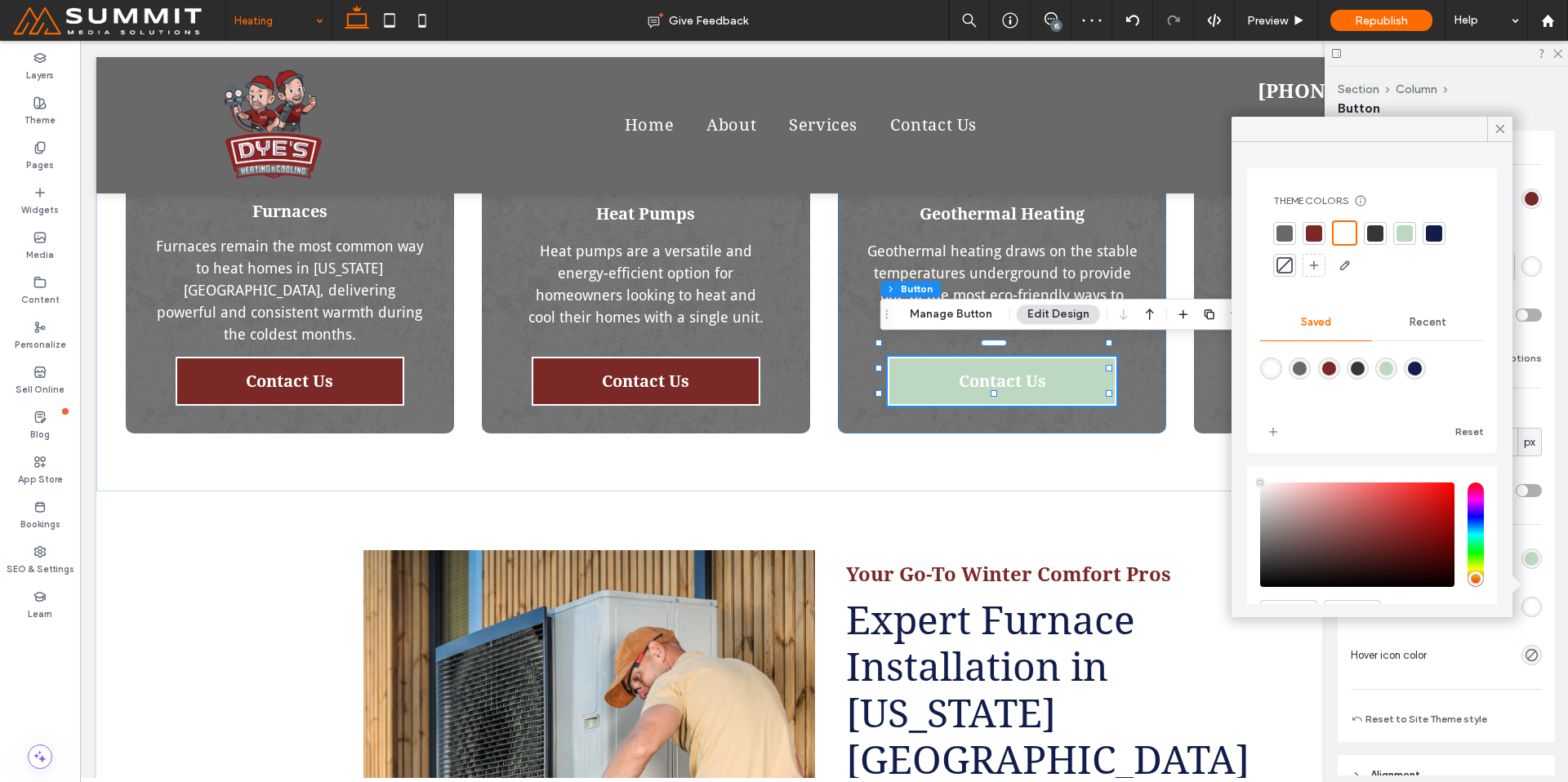
click at [1393, 374] on div "rgba(188,216,193,1)" at bounding box center [1386, 369] width 14 height 14
type input "*******"
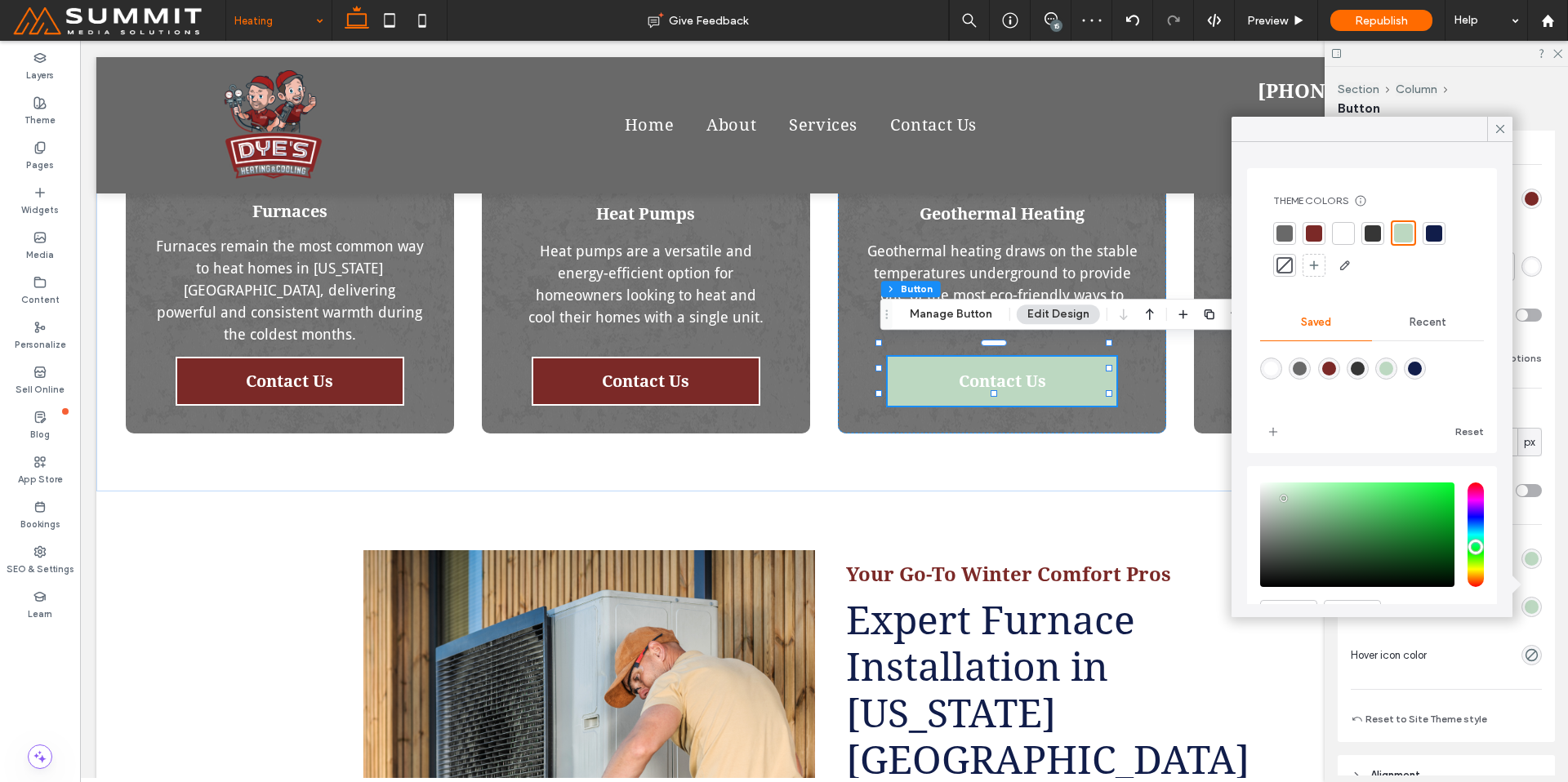
click at [1524, 560] on div "rgb(188, 216, 193)" at bounding box center [1531, 559] width 14 height 14
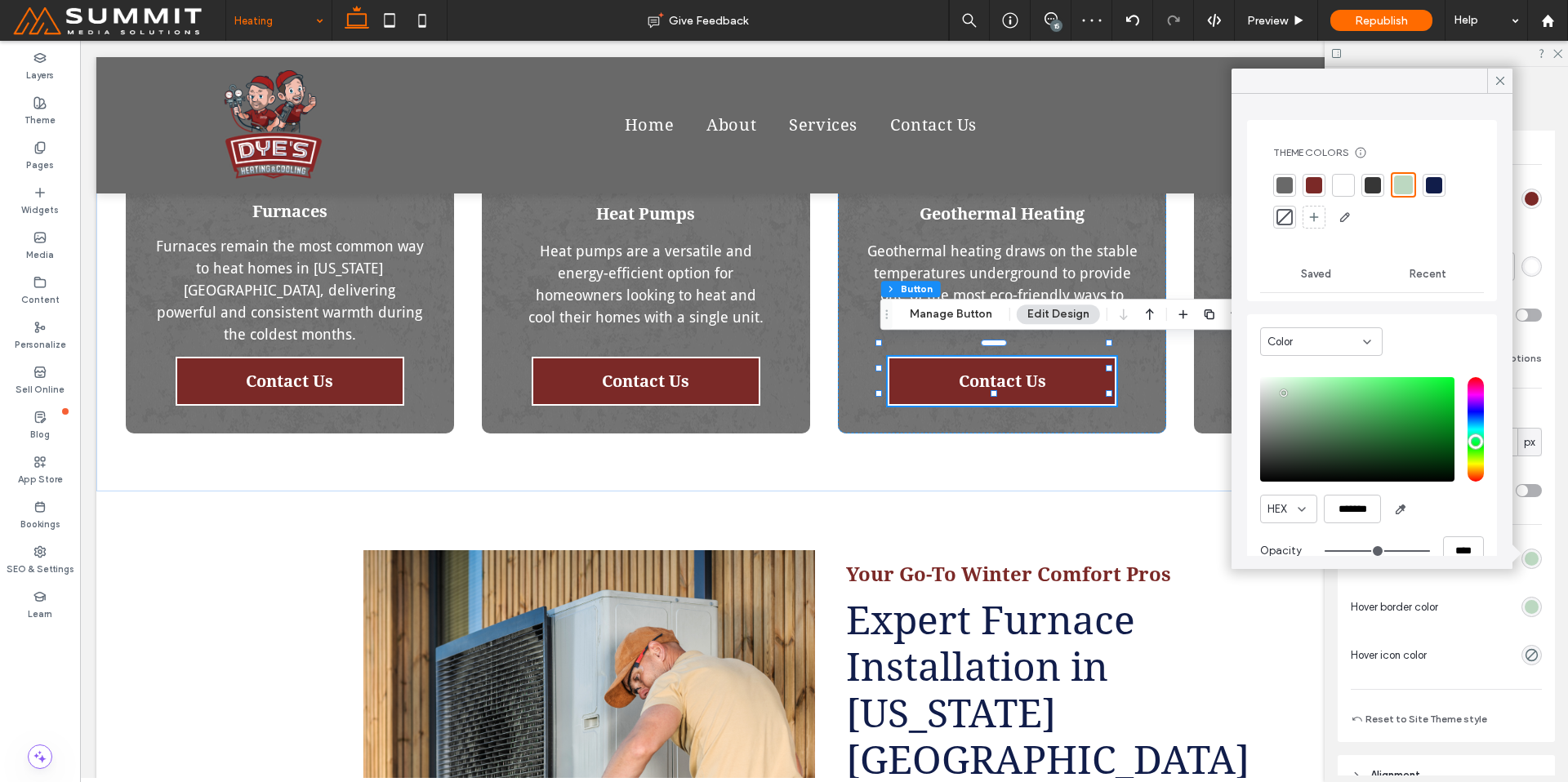
click at [1278, 218] on div at bounding box center [1284, 217] width 16 height 16
click at [1496, 81] on icon at bounding box center [1501, 81] width 15 height 15
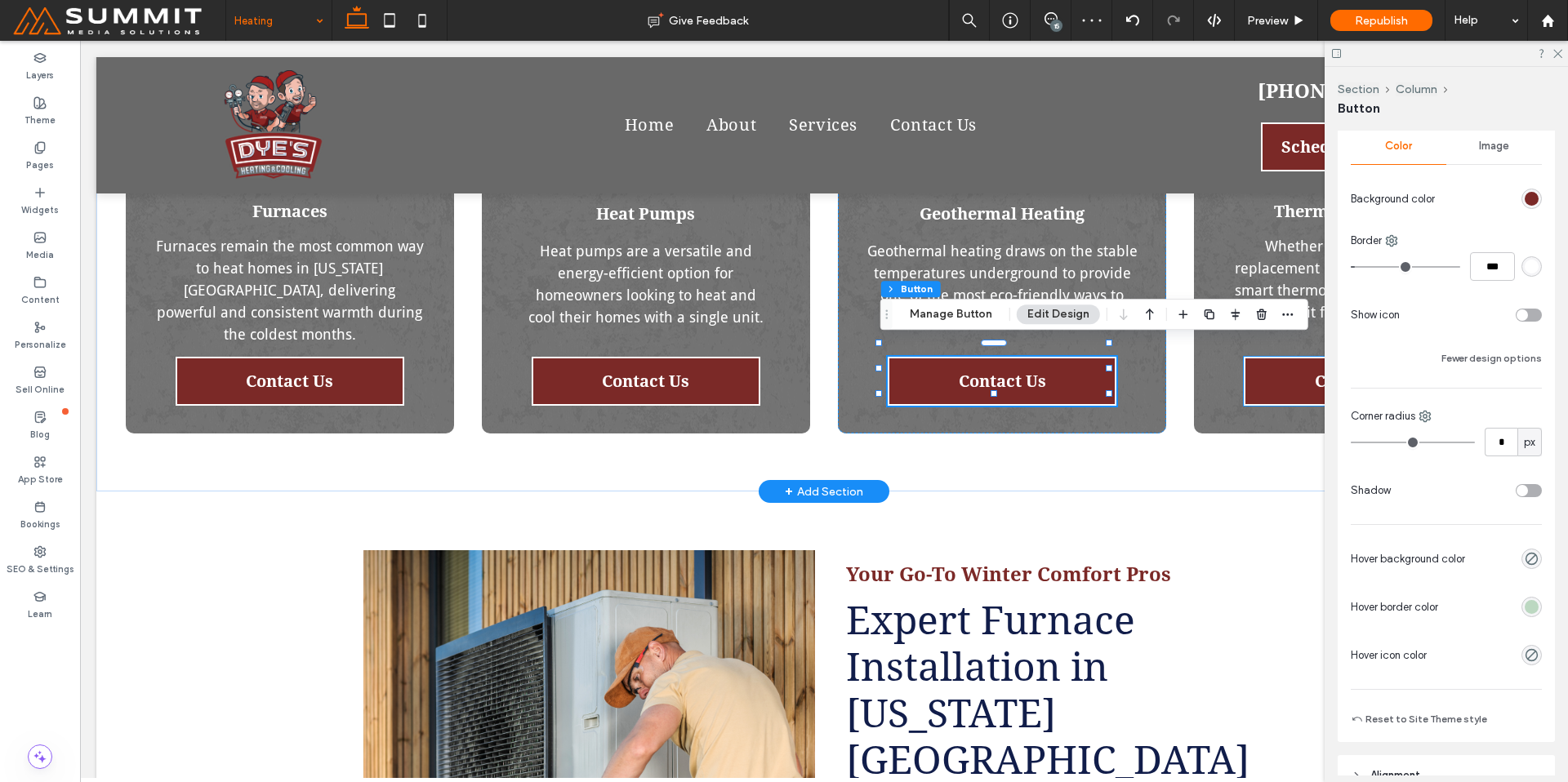
click at [1298, 368] on link "Contact Us" at bounding box center [1358, 381] width 229 height 49
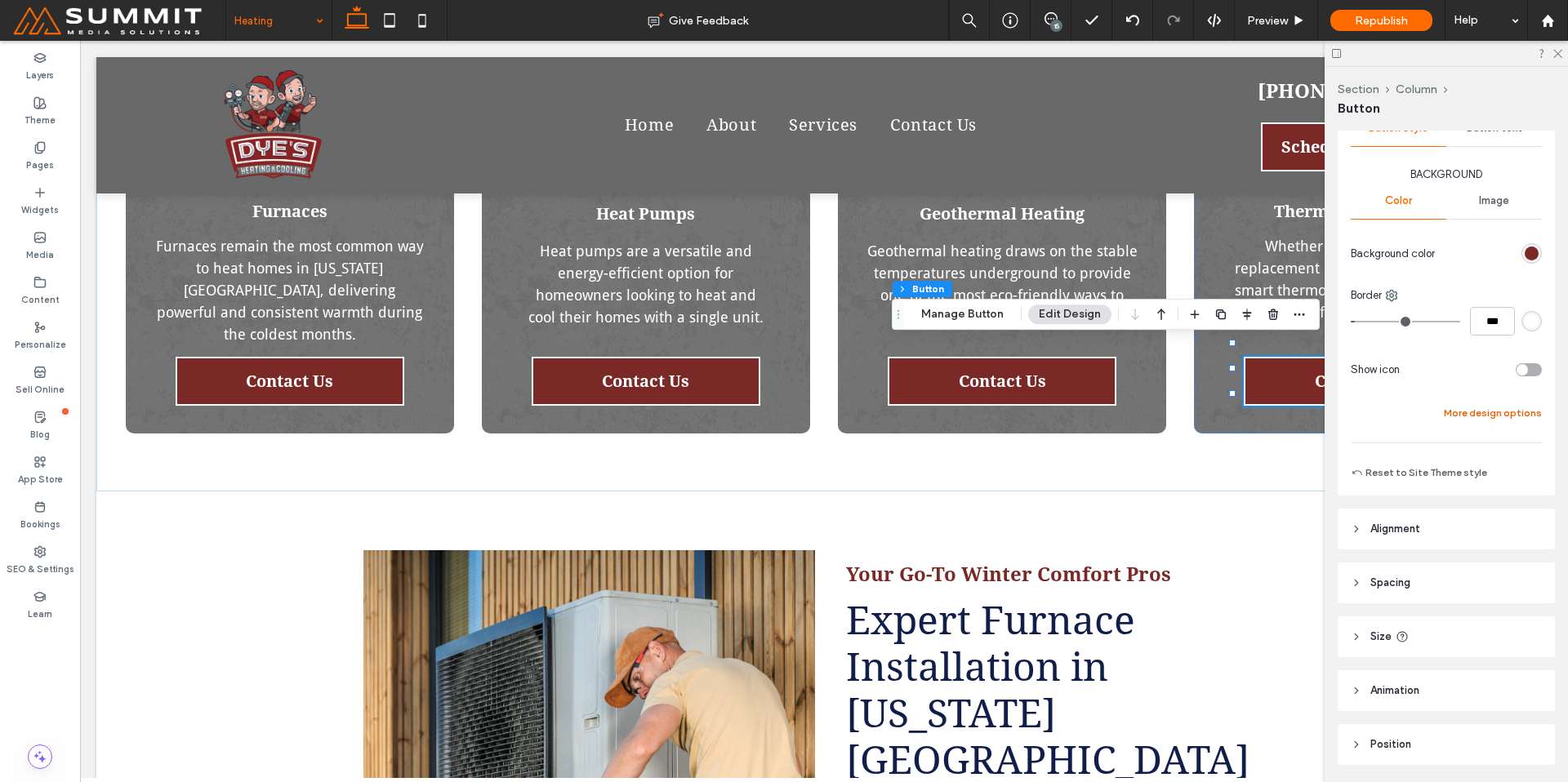
click at [1469, 413] on button "More design options" at bounding box center [1493, 413] width 98 height 20
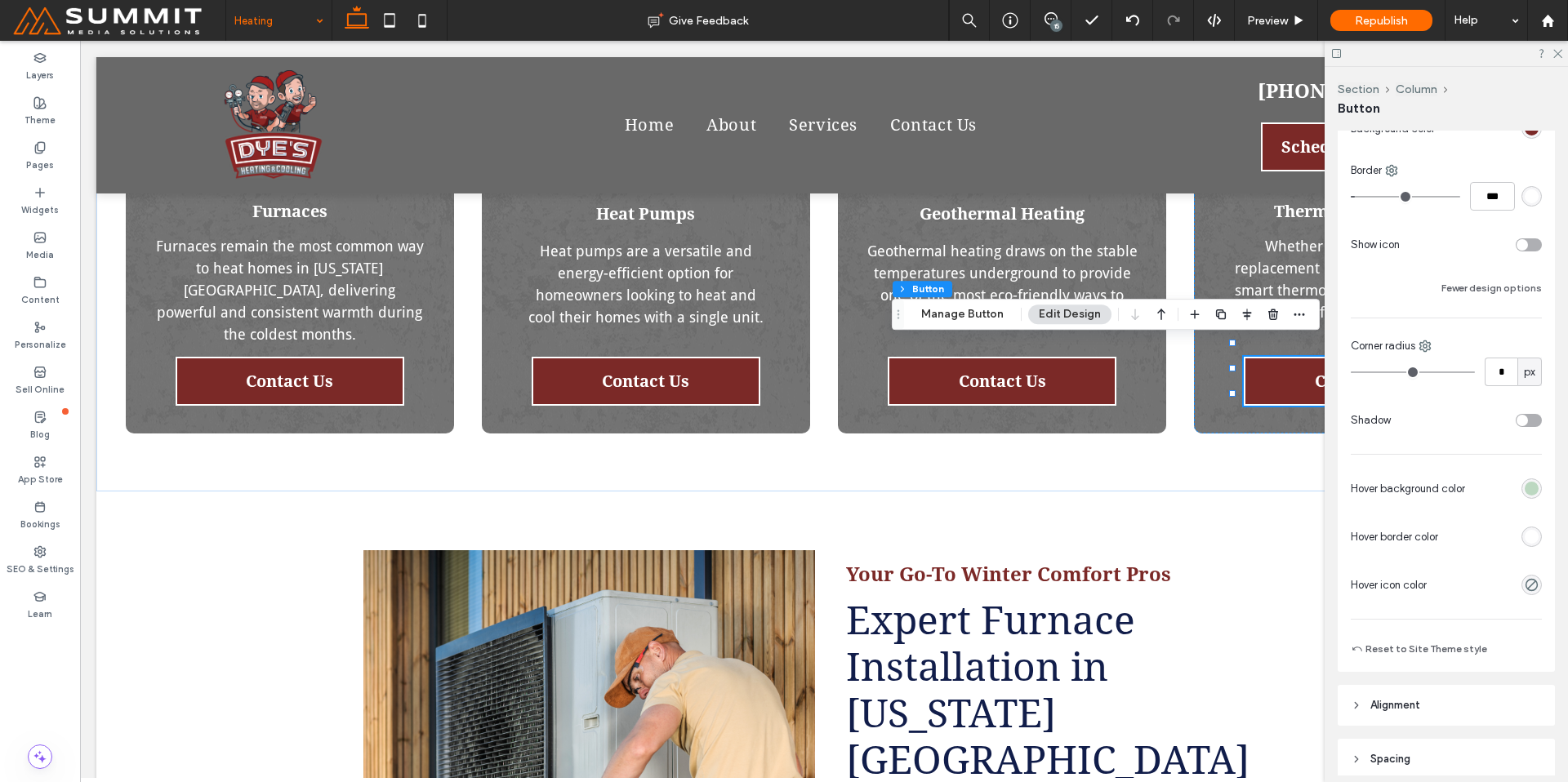
scroll to position [416, 0]
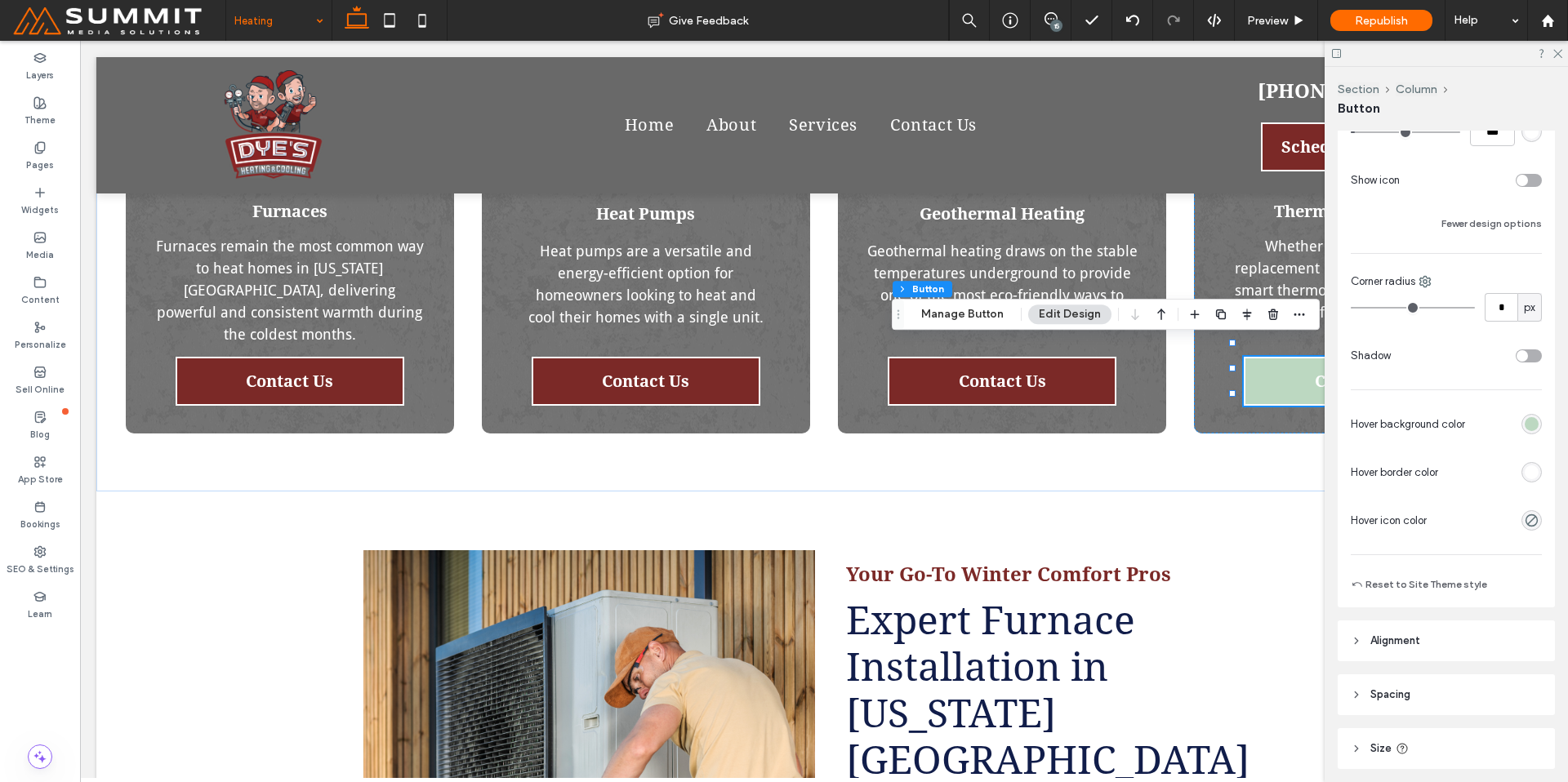
click at [1524, 475] on div "rgb(255, 255, 255)" at bounding box center [1531, 472] width 14 height 14
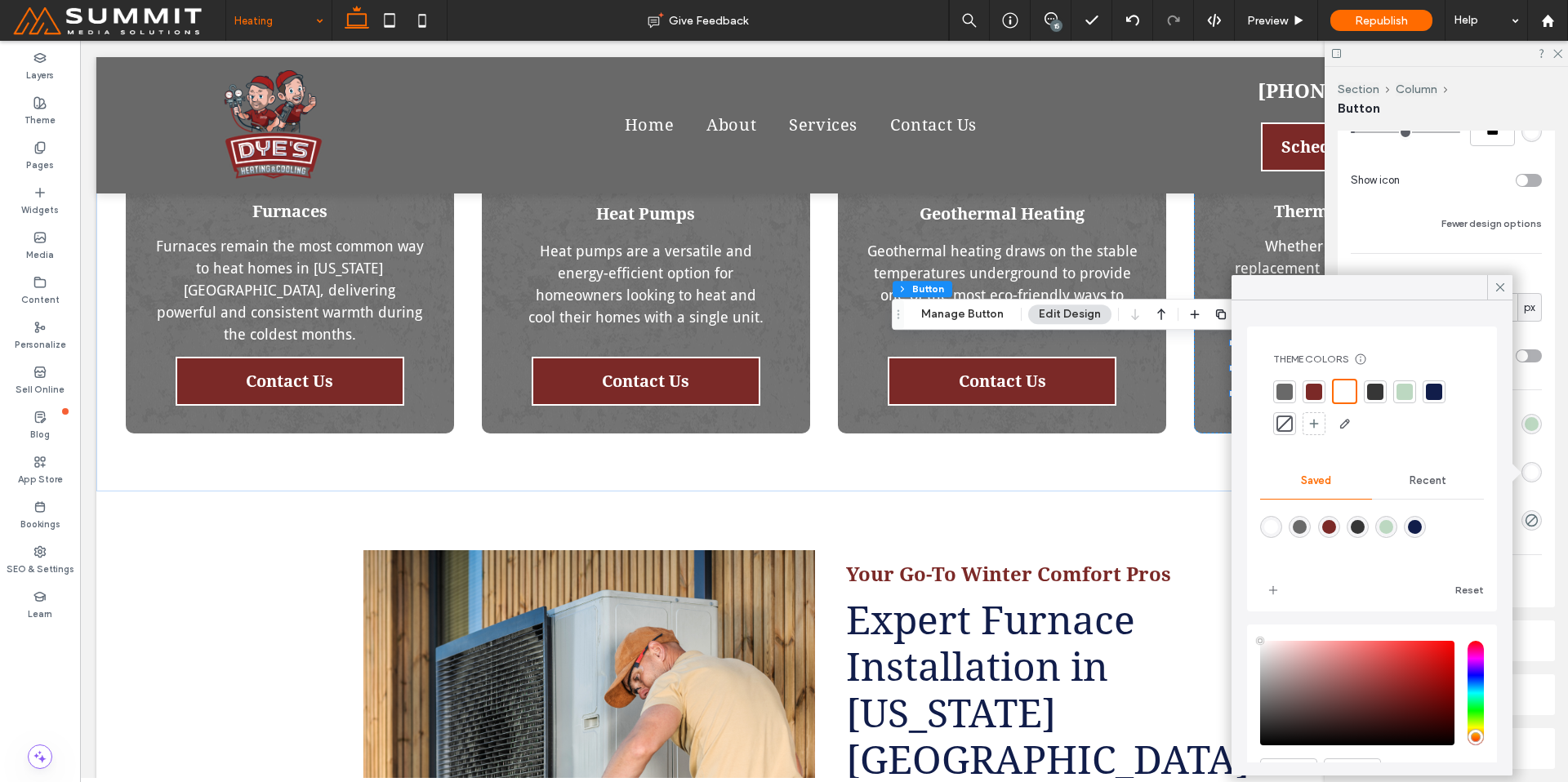
click at [1401, 381] on div at bounding box center [1404, 391] width 23 height 23
click at [1525, 418] on div "rgb(188, 216, 193)" at bounding box center [1531, 424] width 14 height 14
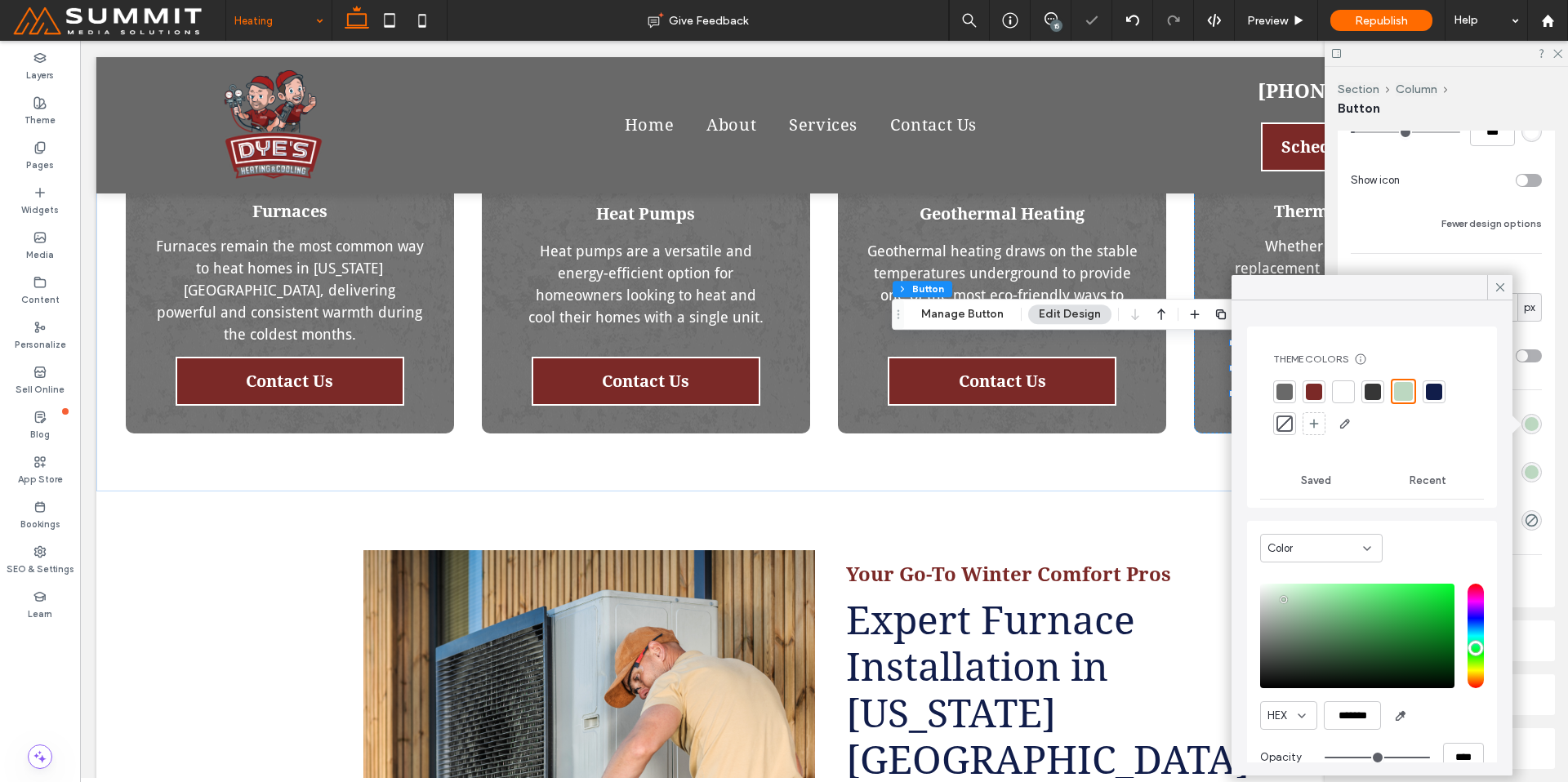
drag, startPoint x: 1290, startPoint y: 422, endPoint x: 1524, endPoint y: 354, distance: 243.7
click at [1290, 422] on div at bounding box center [1284, 424] width 16 height 16
click at [1504, 287] on icon at bounding box center [1501, 287] width 15 height 15
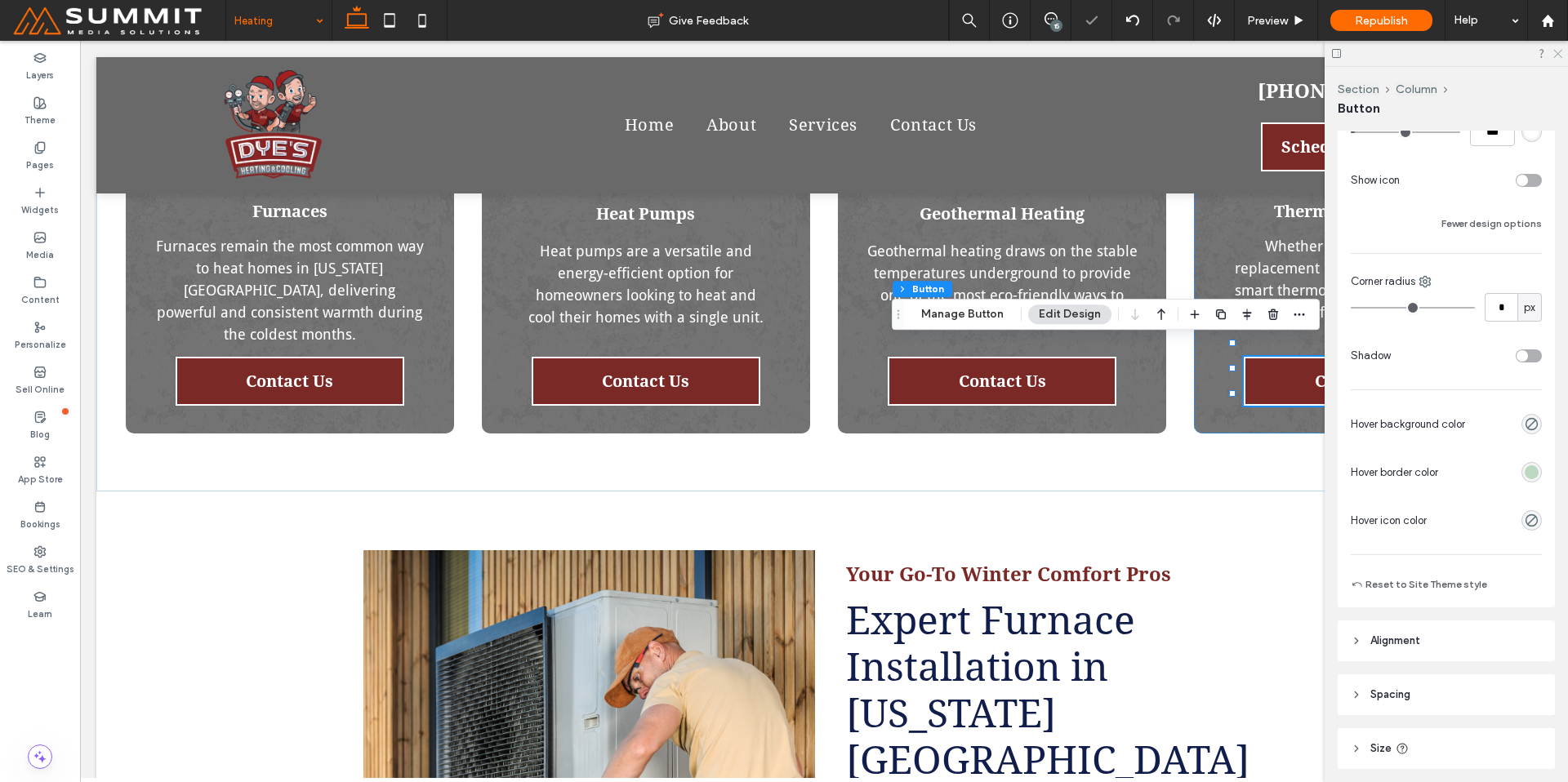
click at [1554, 52] on icon at bounding box center [1557, 52] width 10 height 10
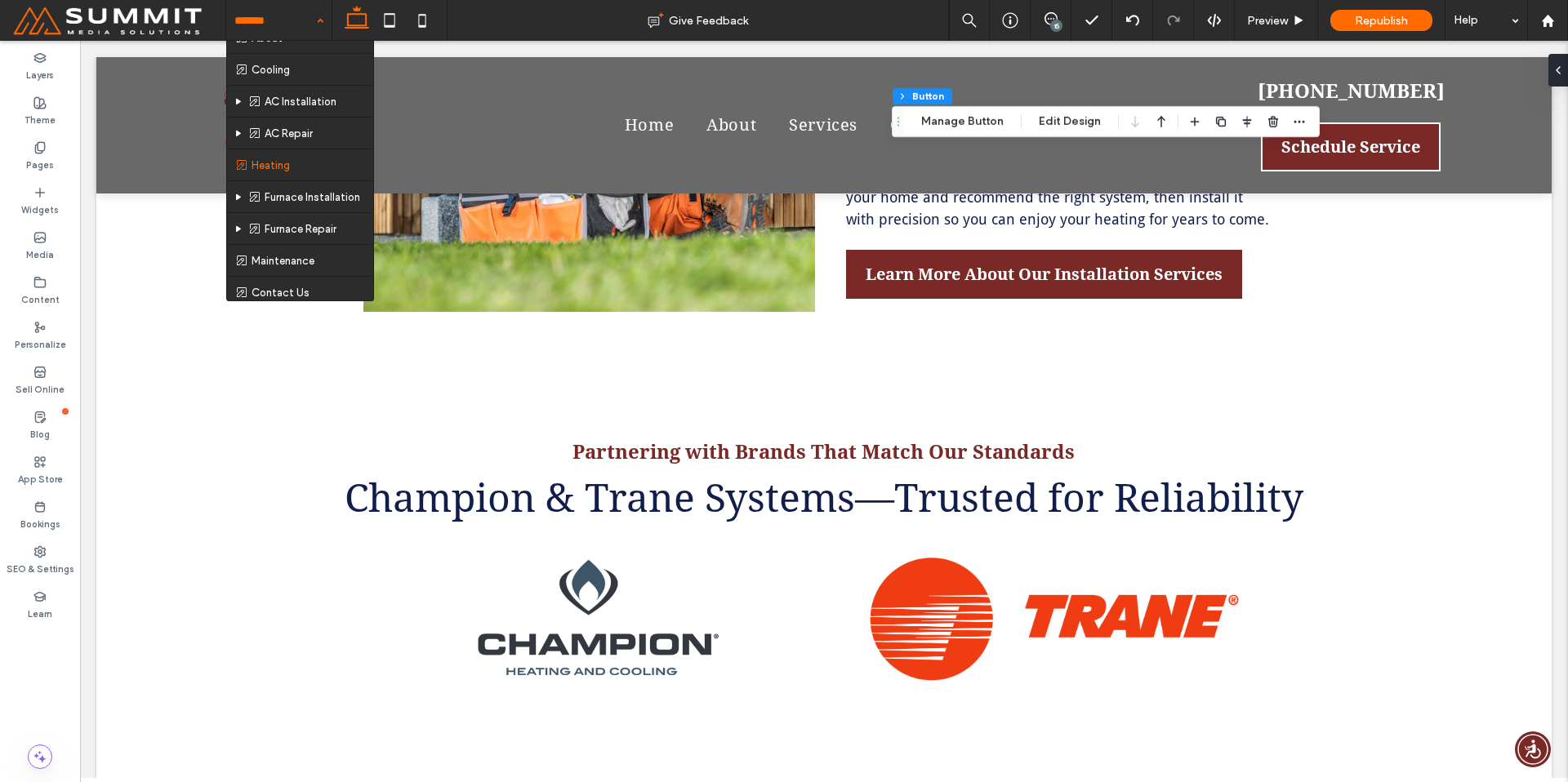
scroll to position [56, 0]
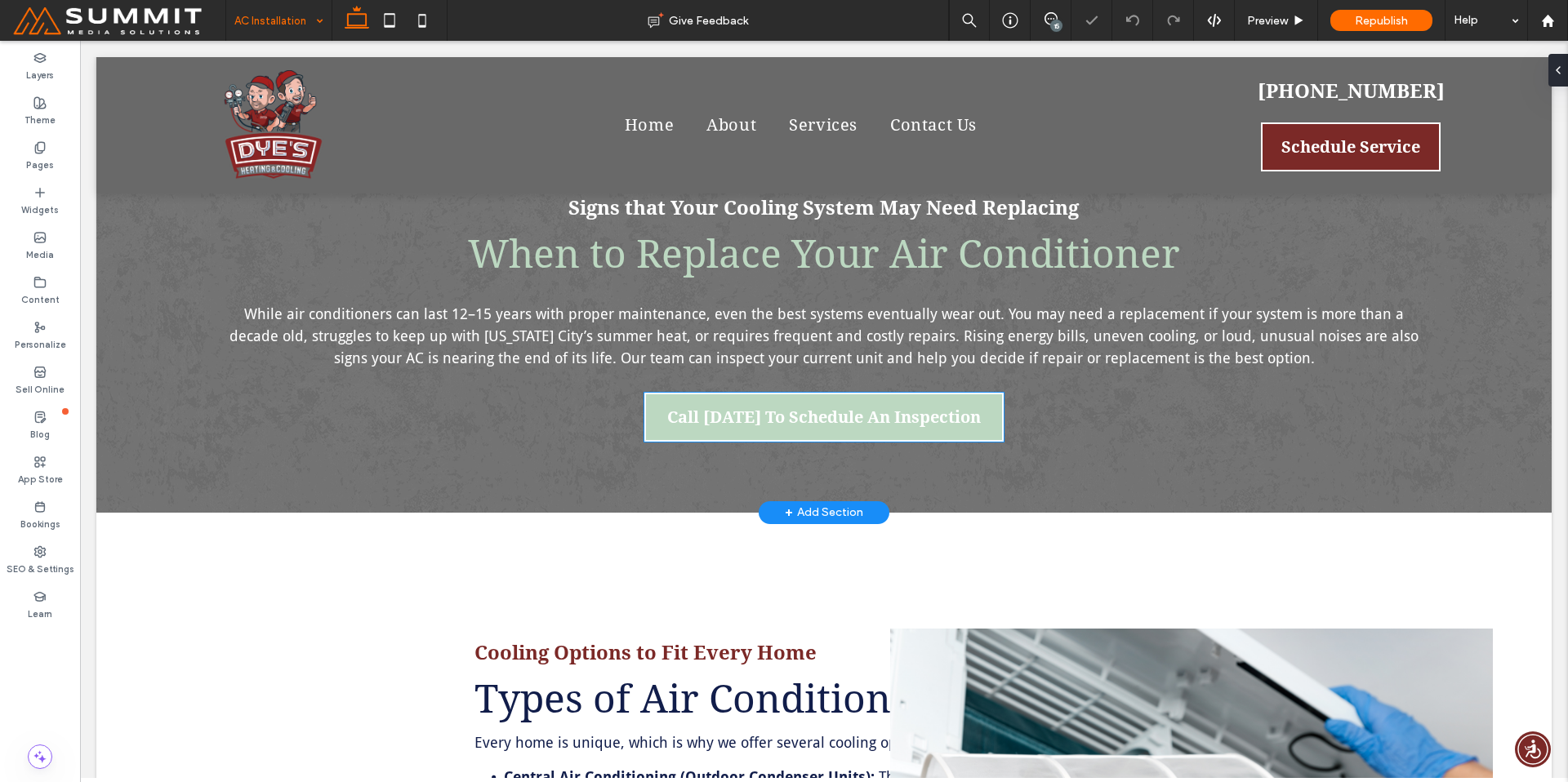
scroll to position [1151, 0]
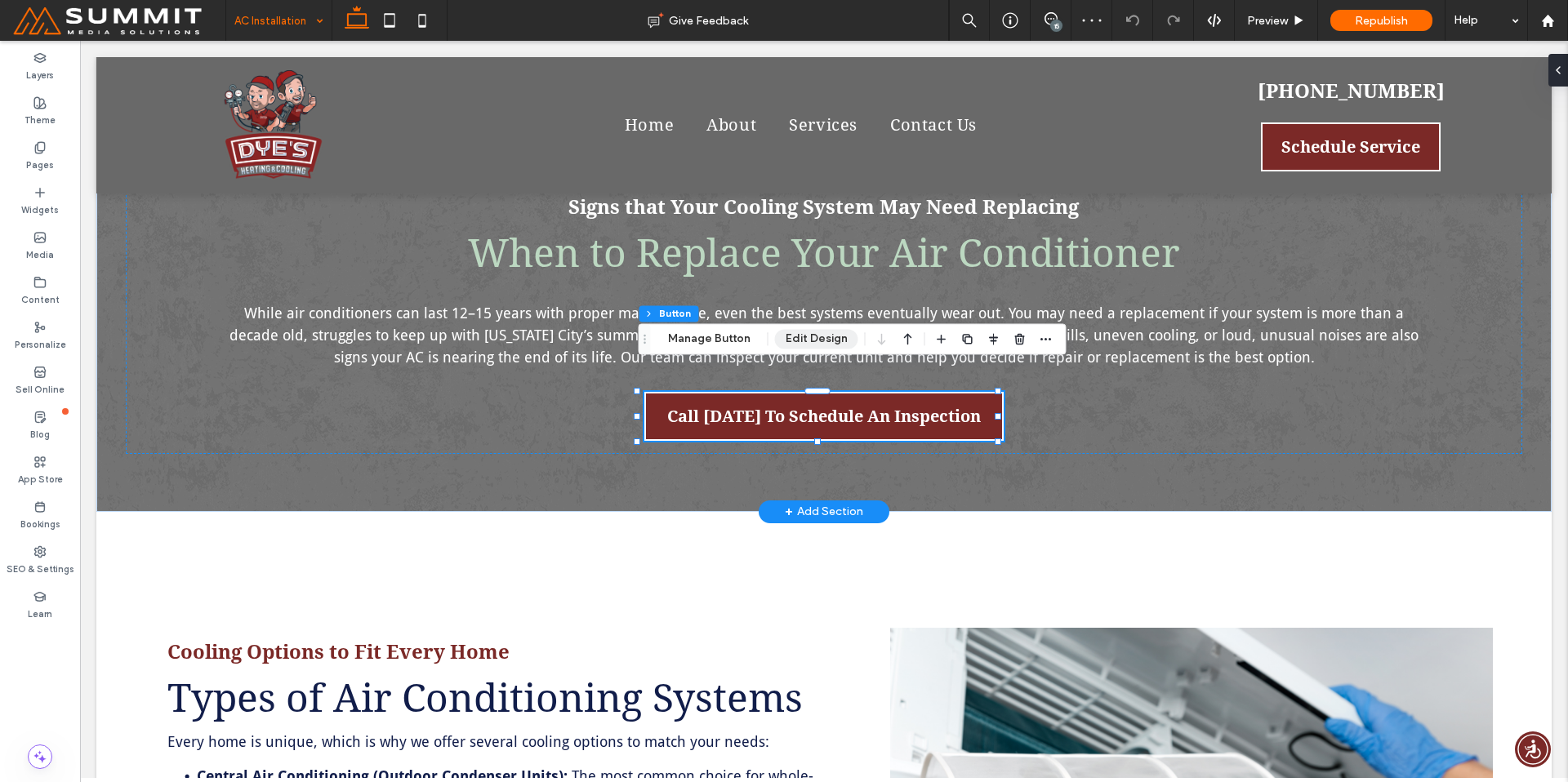
click at [825, 344] on button "Edit Design" at bounding box center [817, 339] width 83 height 20
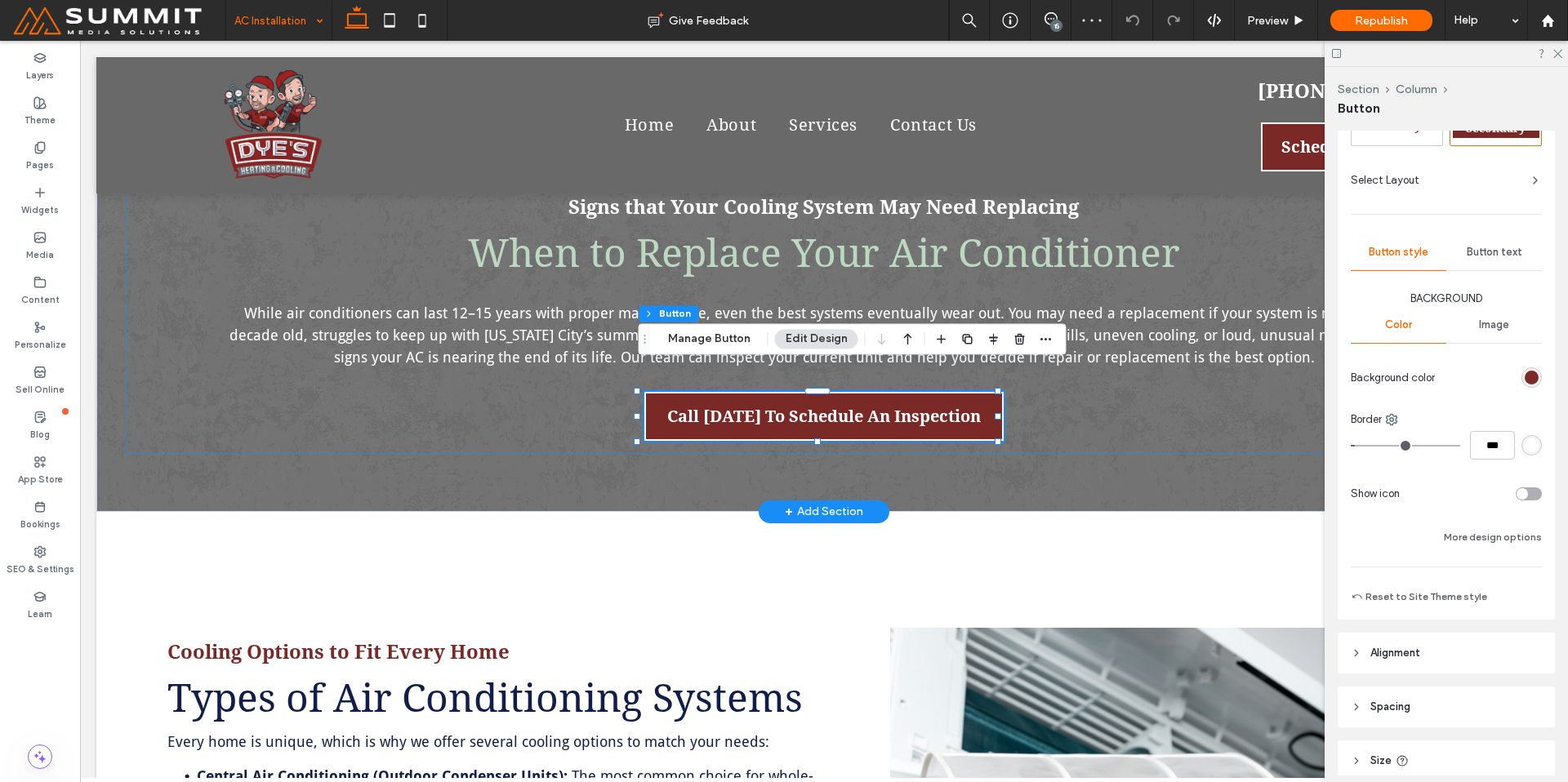
scroll to position [105, 0]
click at [1500, 533] on button "More design options" at bounding box center [1493, 533] width 98 height 20
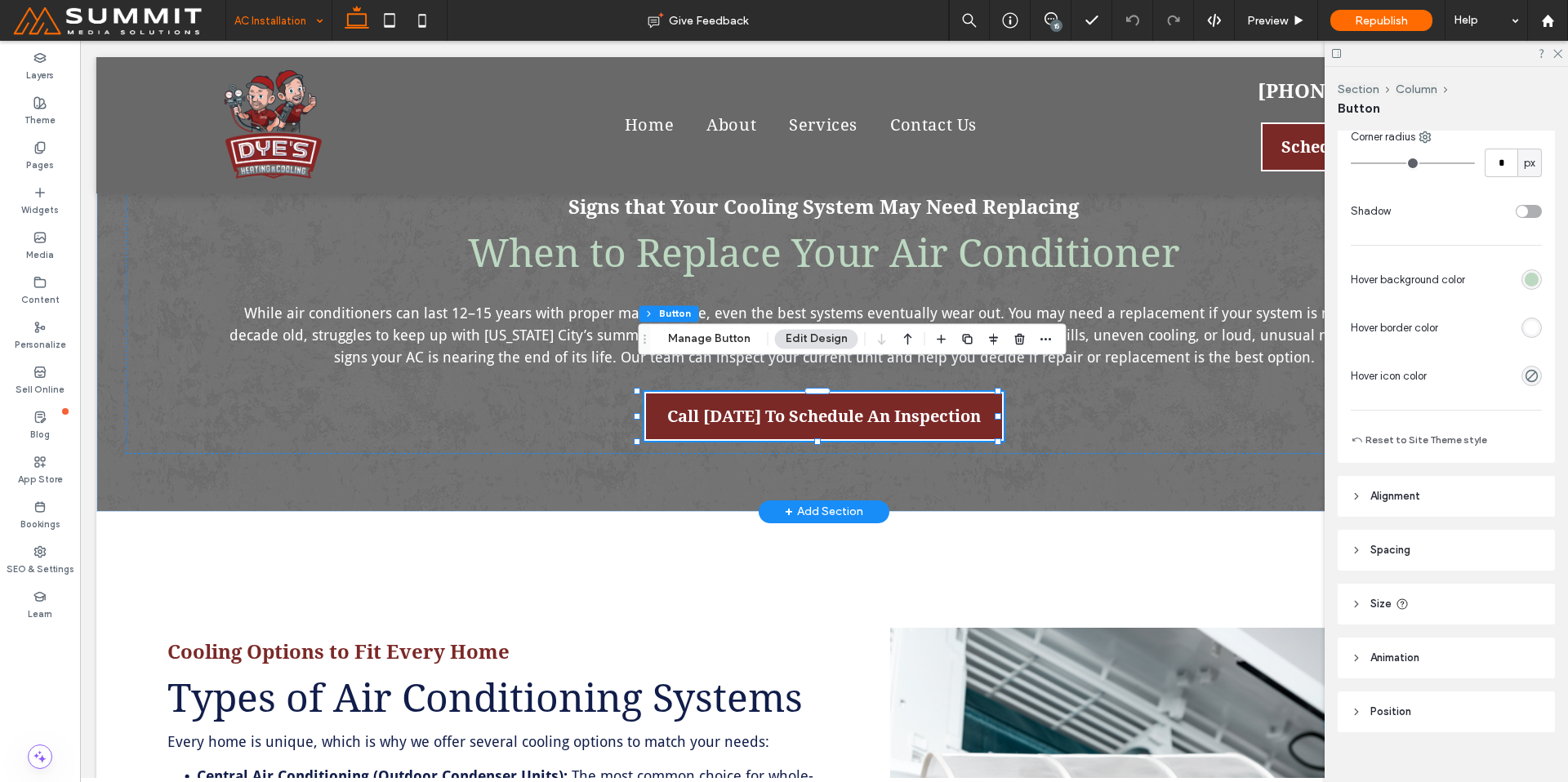
scroll to position [575, 0]
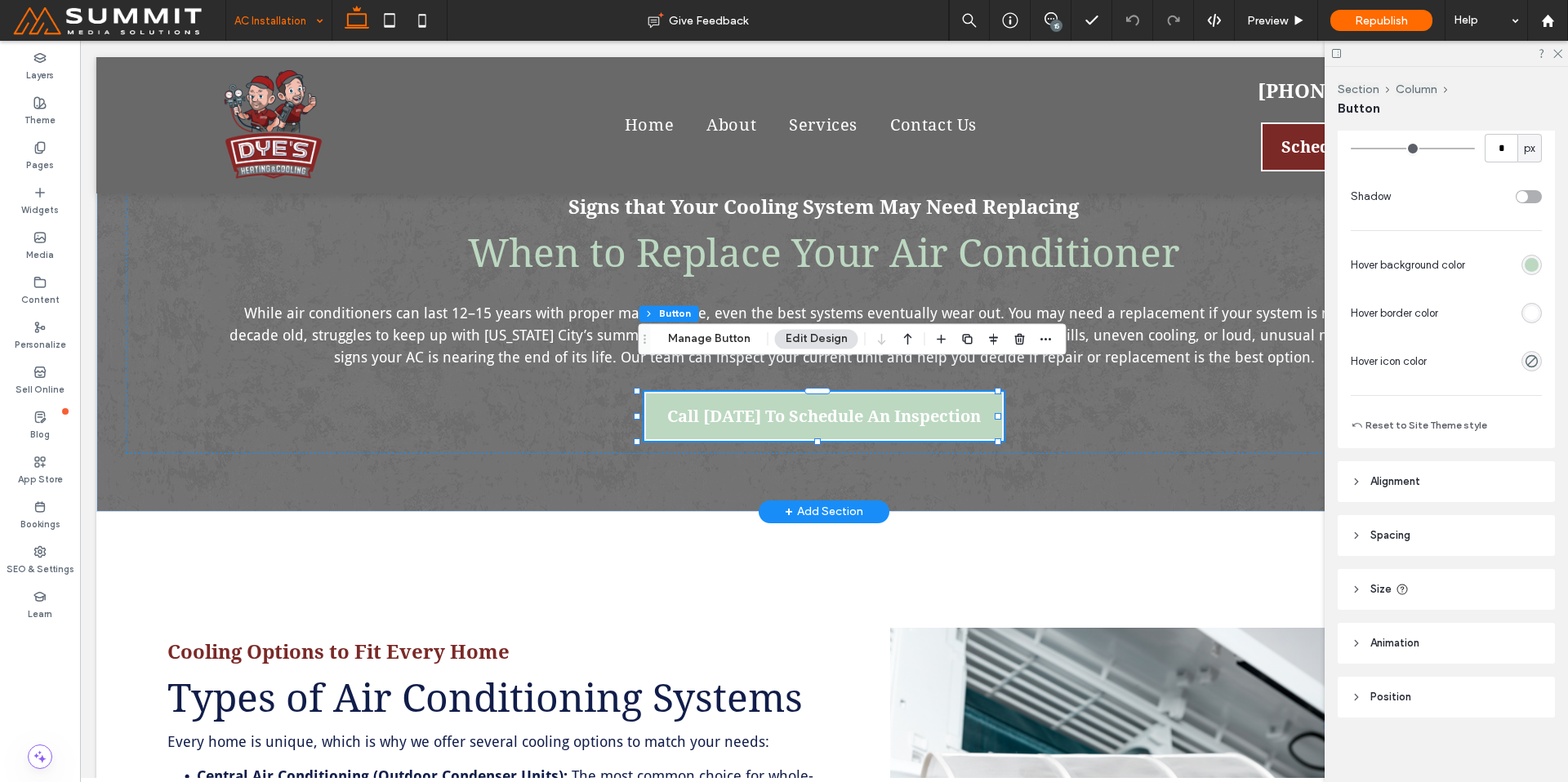
click at [1524, 308] on div "rgb(255, 255, 255)" at bounding box center [1531, 313] width 14 height 14
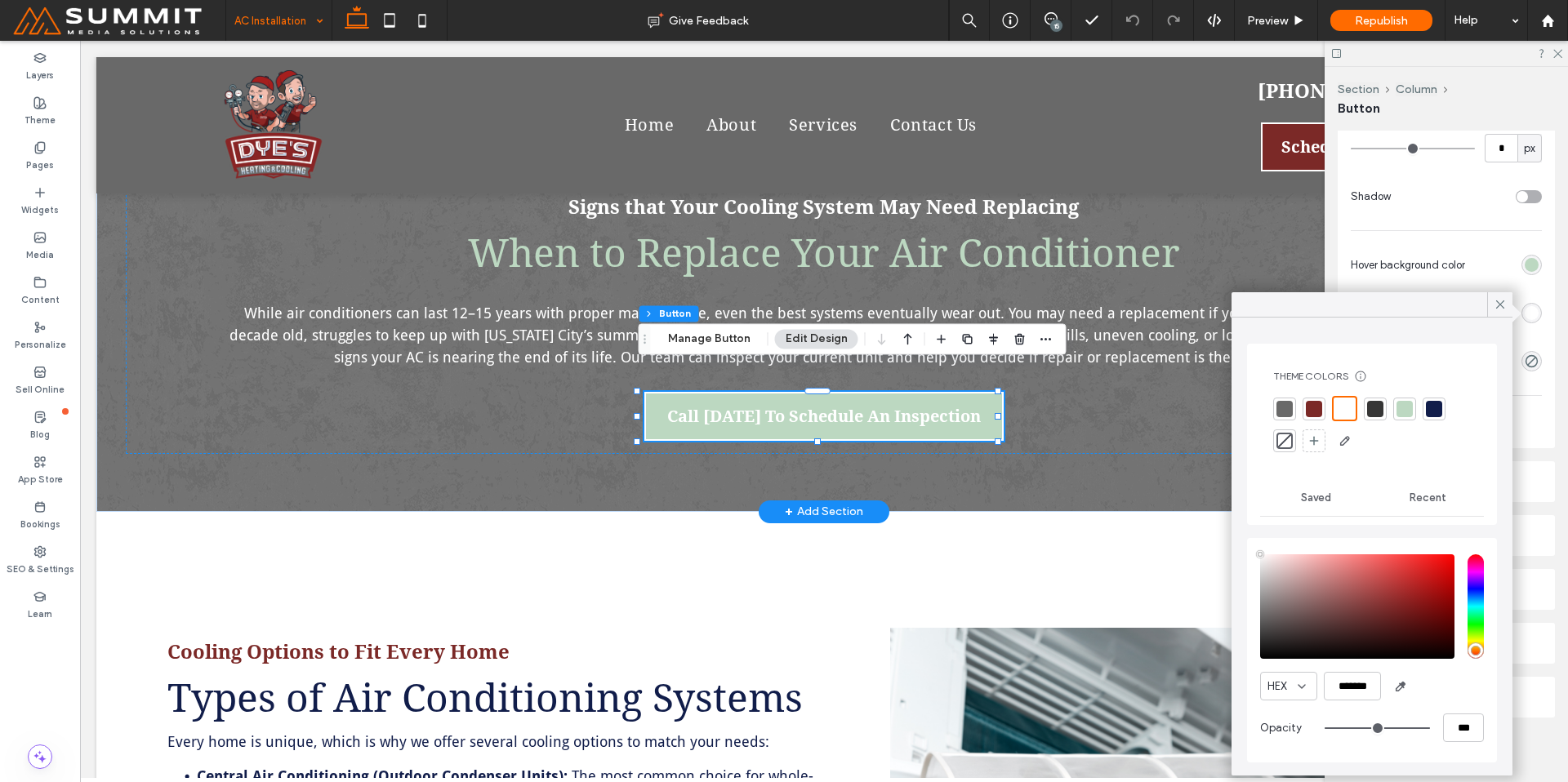
type input "****"
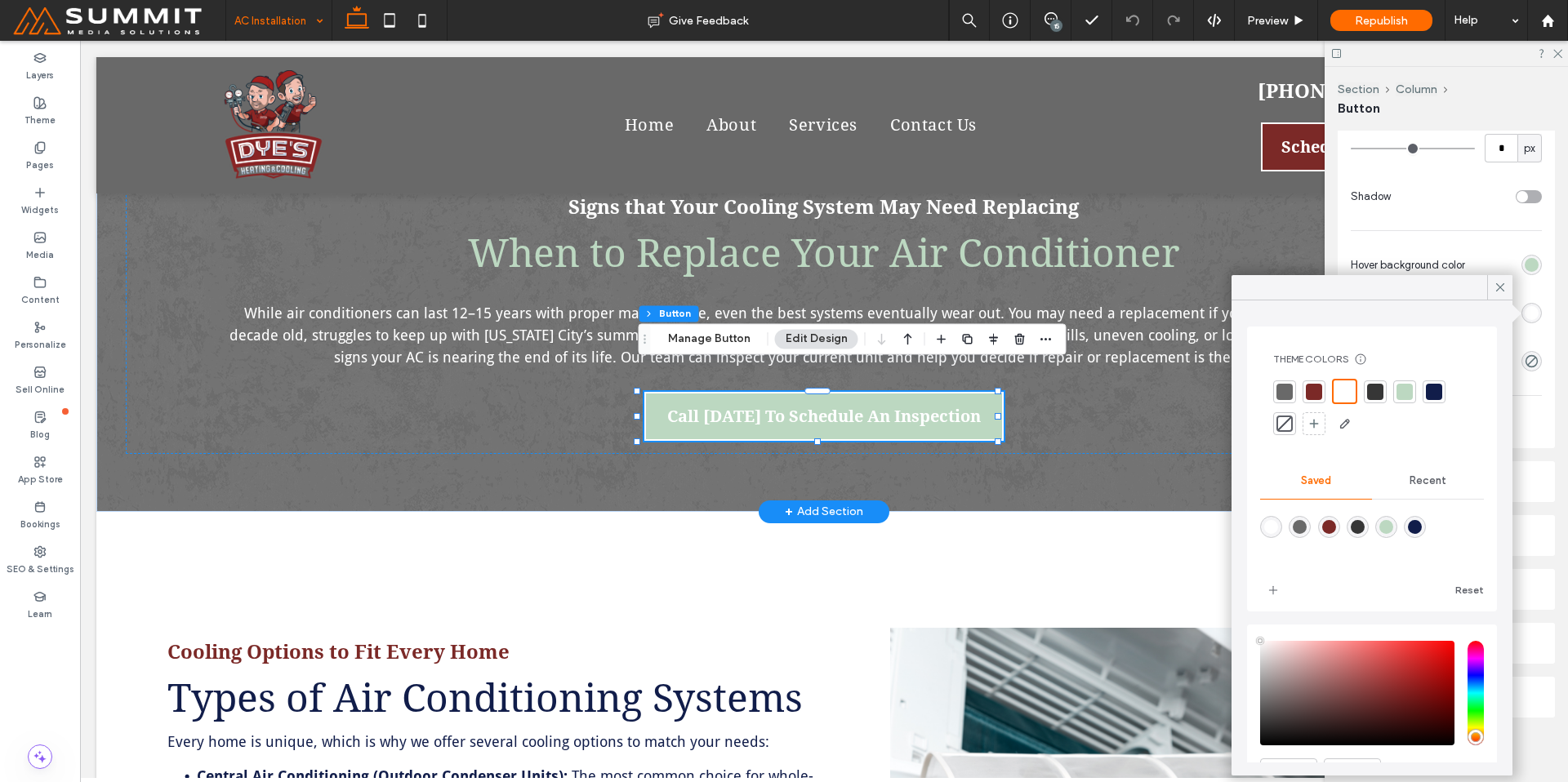
drag, startPoint x: 1399, startPoint y: 519, endPoint x: 1466, endPoint y: 425, distance: 115.4
click at [1393, 520] on div "rgba(188,216,193,1)" at bounding box center [1386, 527] width 14 height 14
type input "*******"
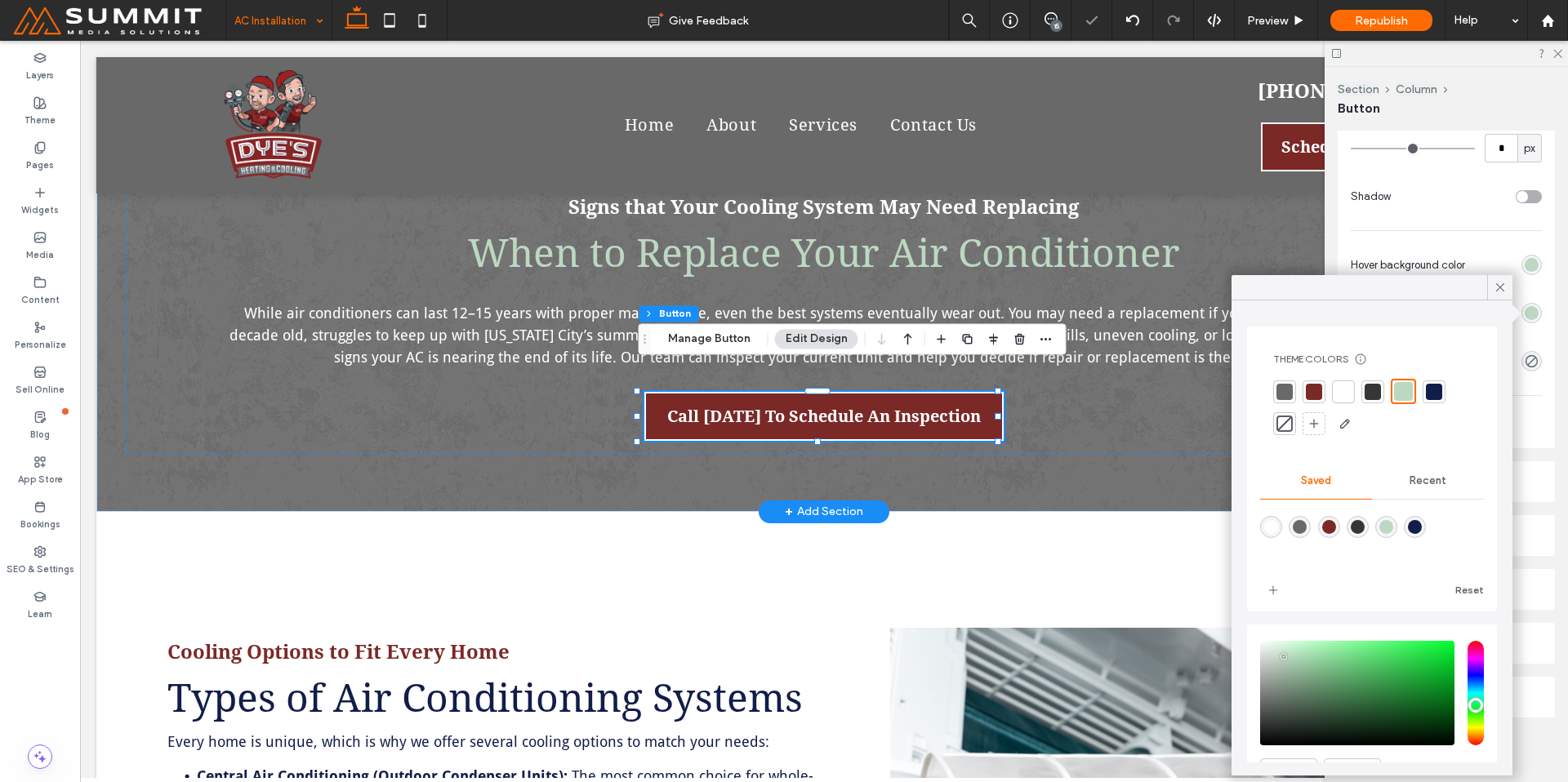
click at [1528, 268] on div "rgb(188, 216, 193)" at bounding box center [1531, 265] width 14 height 14
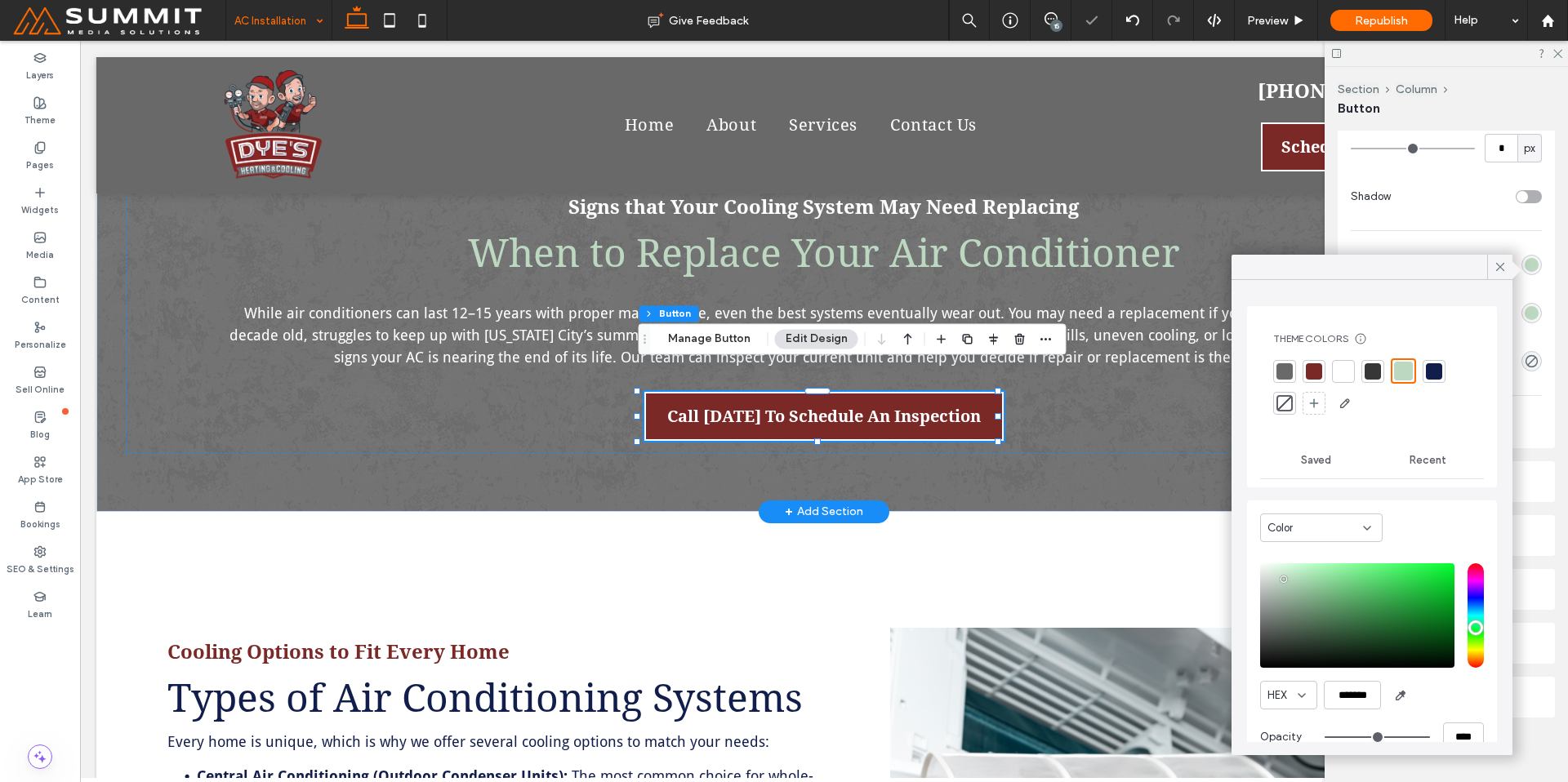
click at [1280, 404] on div at bounding box center [1284, 403] width 16 height 16
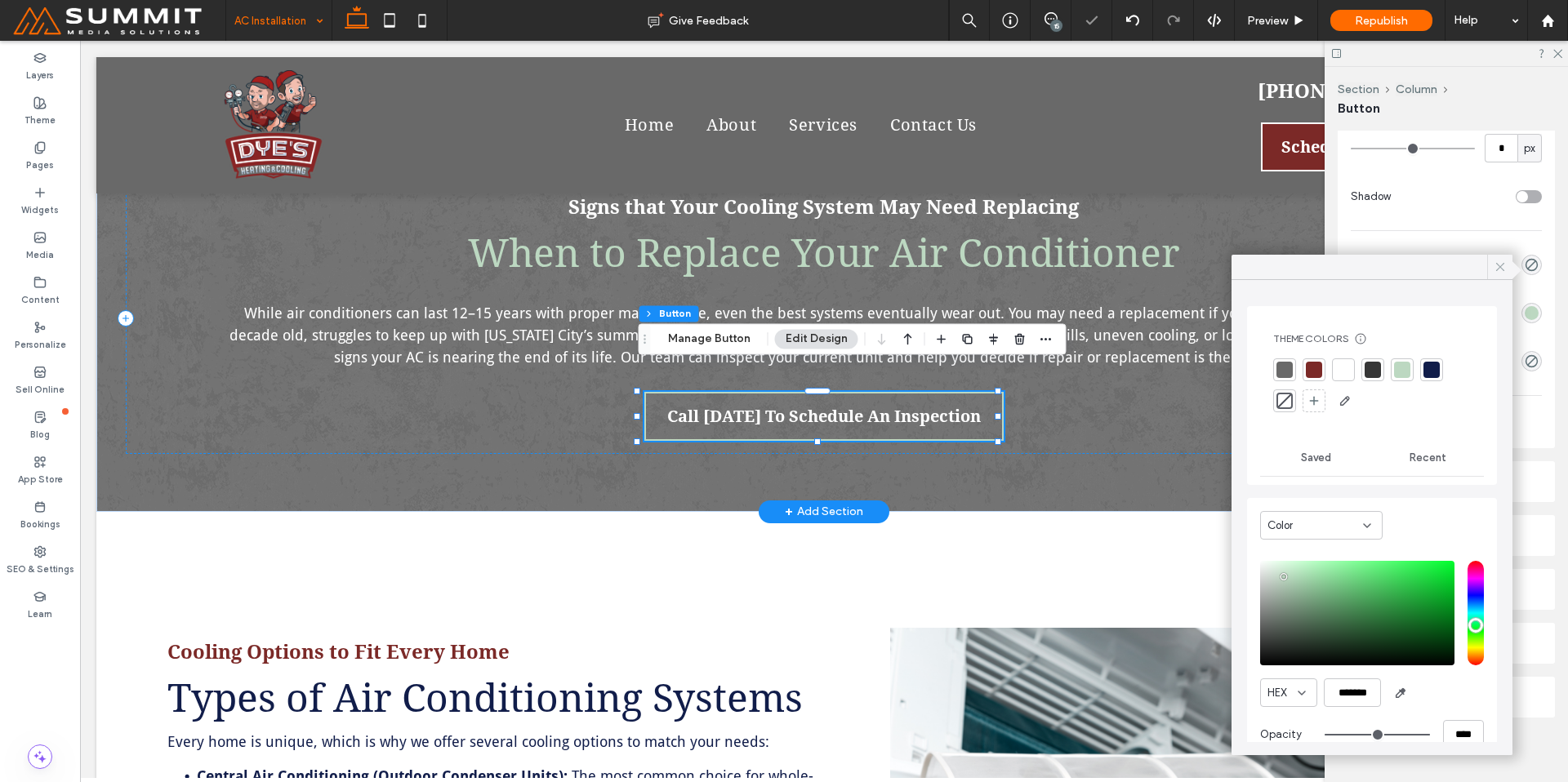
click at [1500, 265] on icon at bounding box center [1501, 268] width 15 height 15
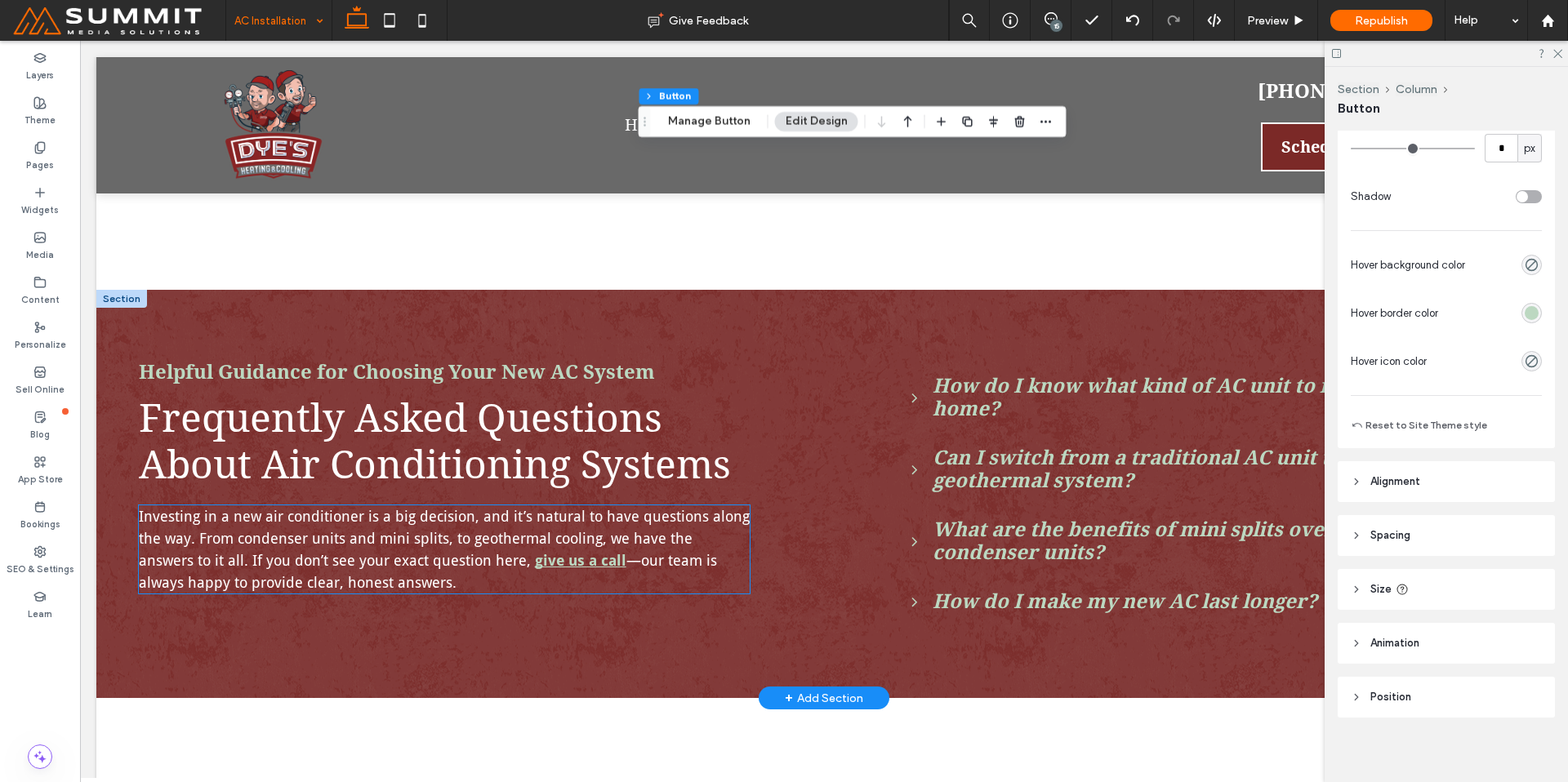
scroll to position [2746, 0]
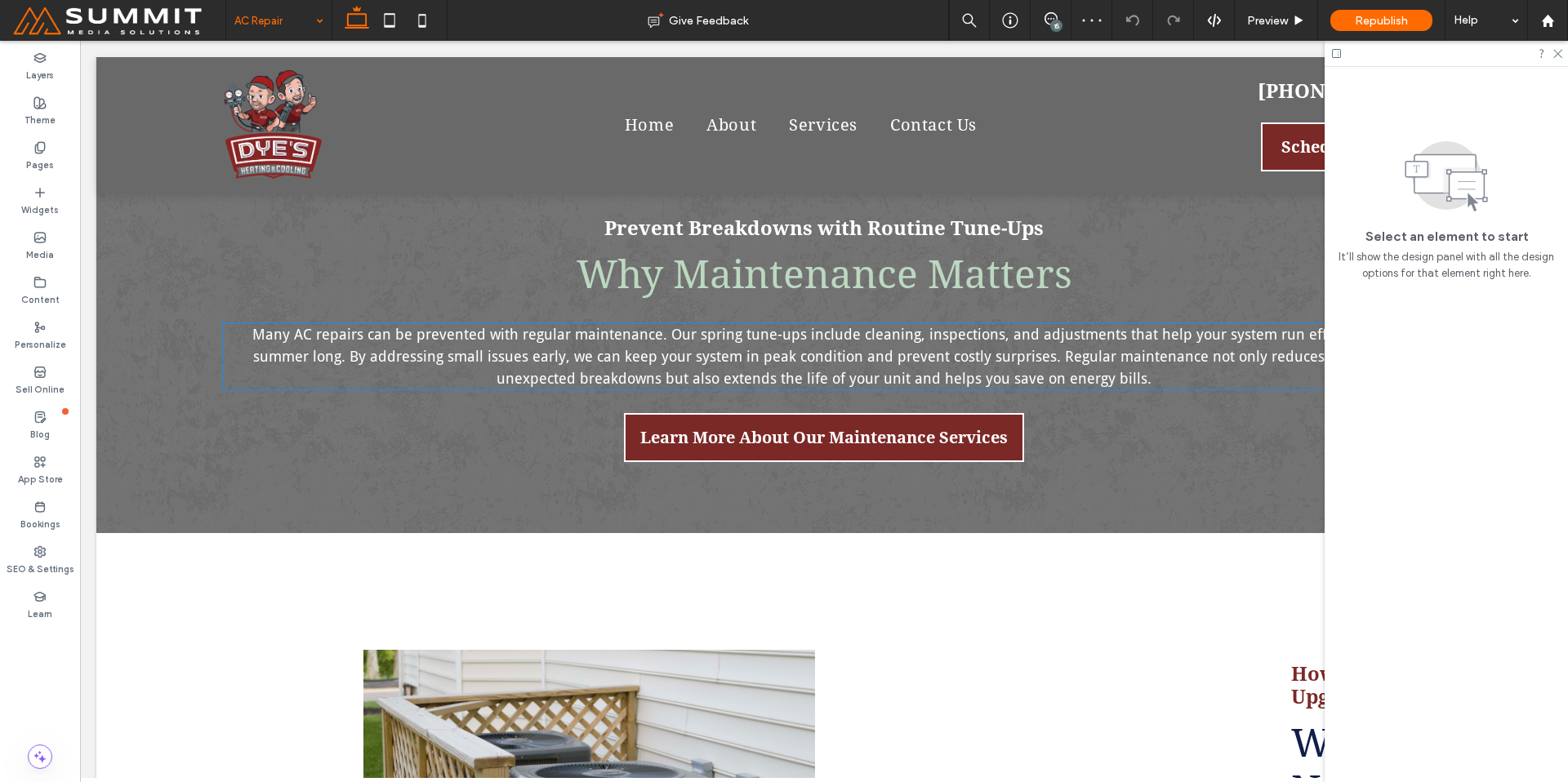
scroll to position [1817, 0]
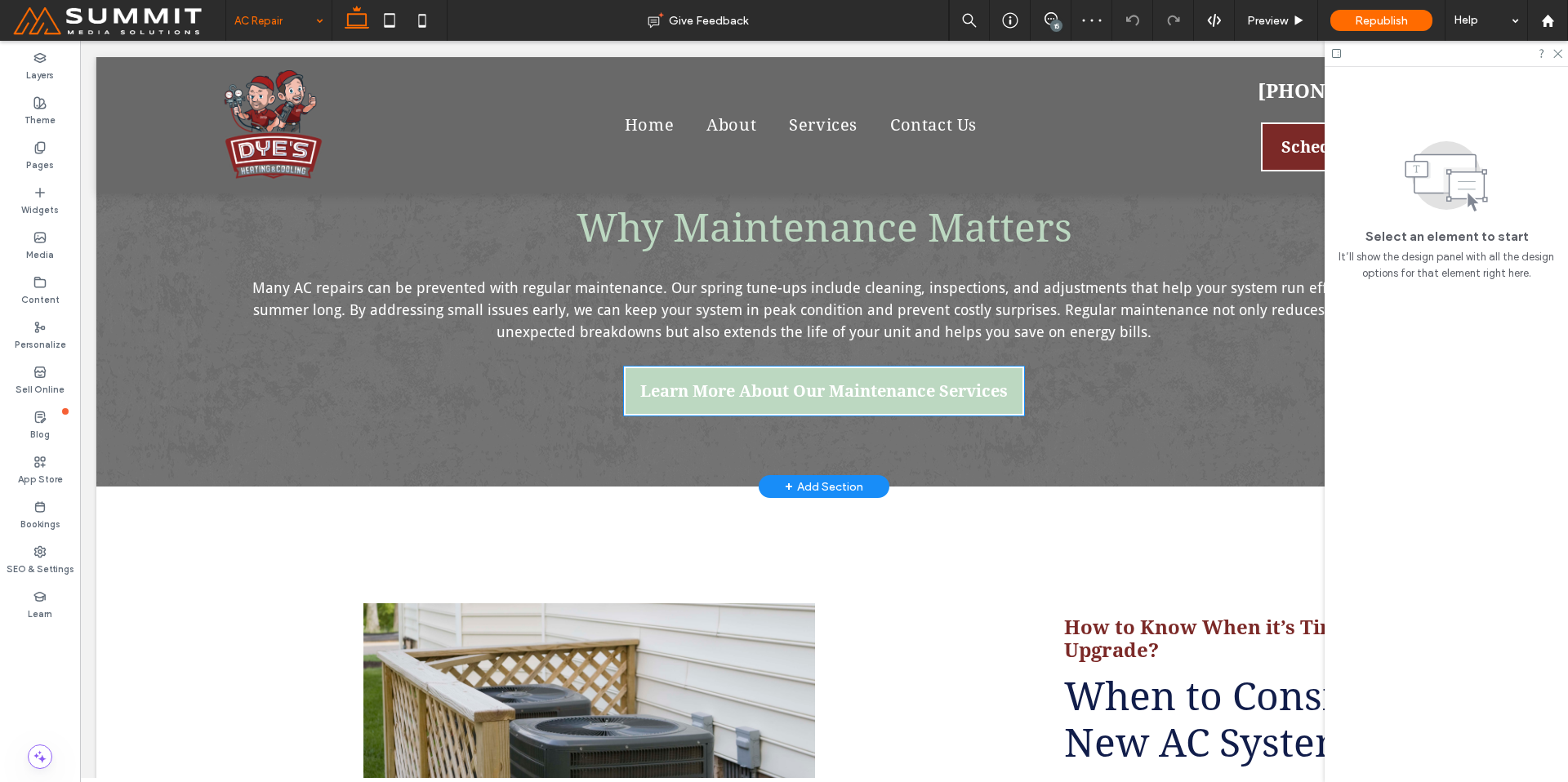
click at [773, 381] on span "Learn More About Our Maintenance Services" at bounding box center [824, 391] width 368 height 20
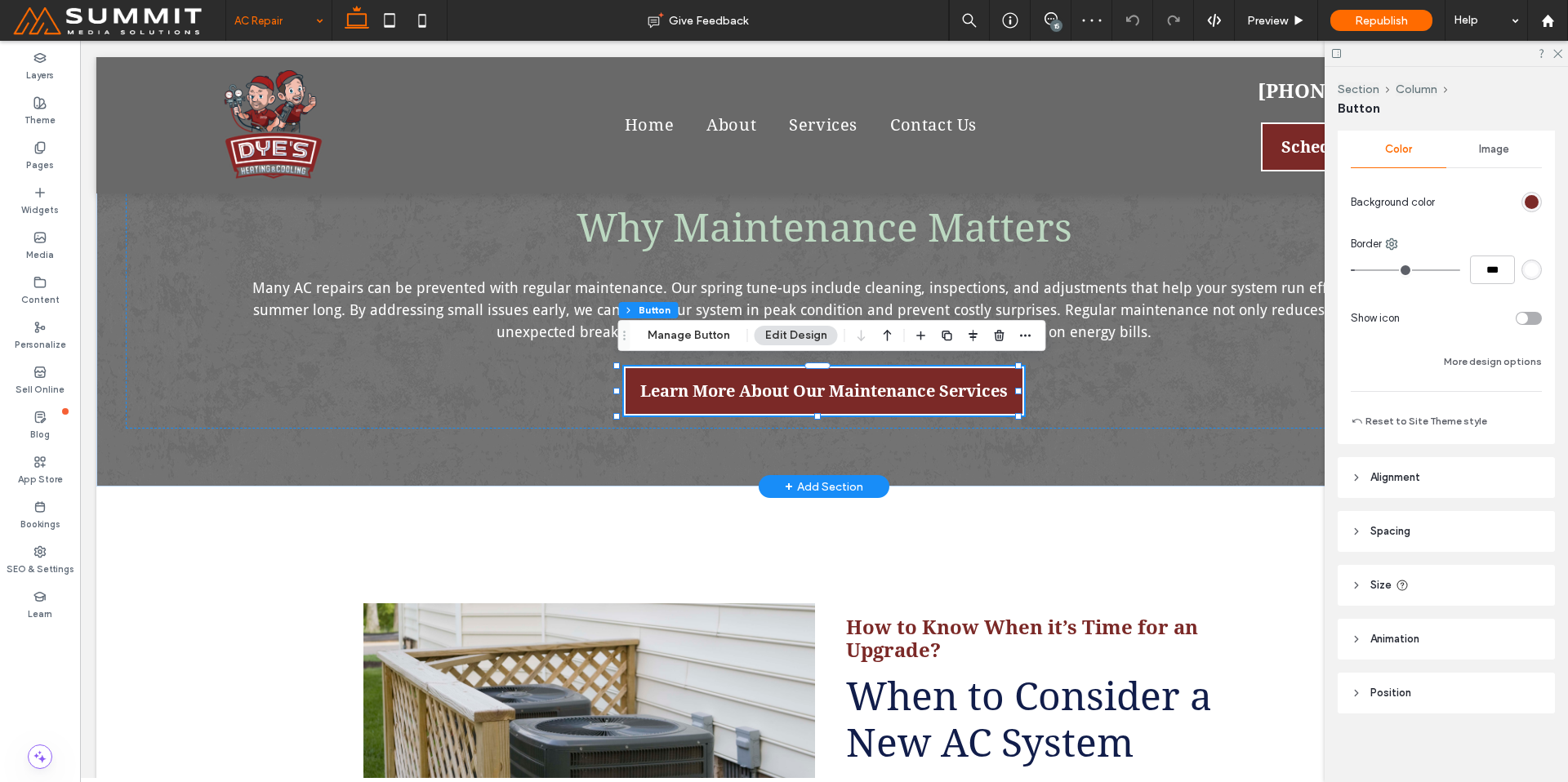
scroll to position [280, 0]
click at [1484, 356] on button "More design options" at bounding box center [1493, 359] width 98 height 20
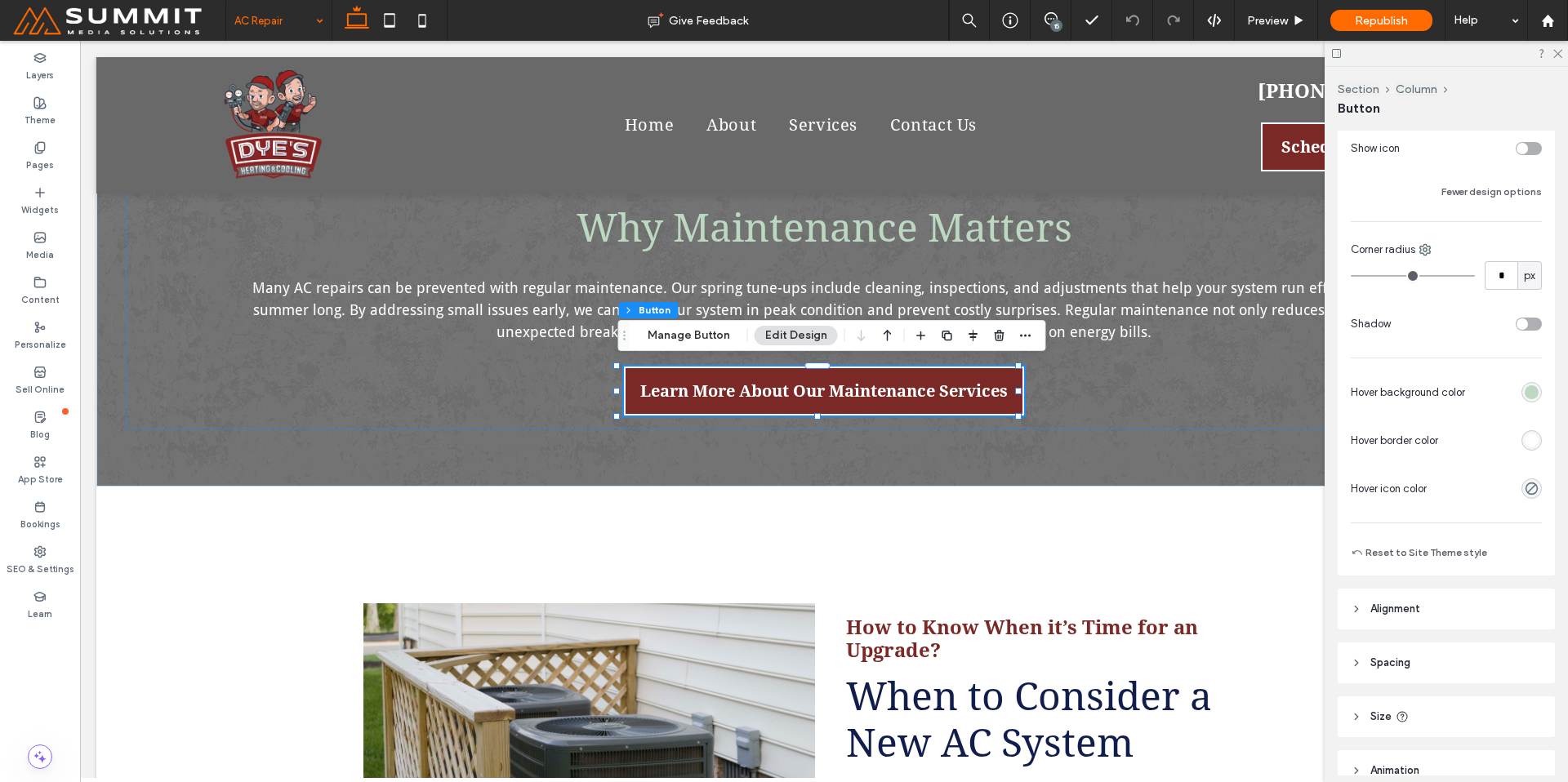
scroll to position [521, 0]
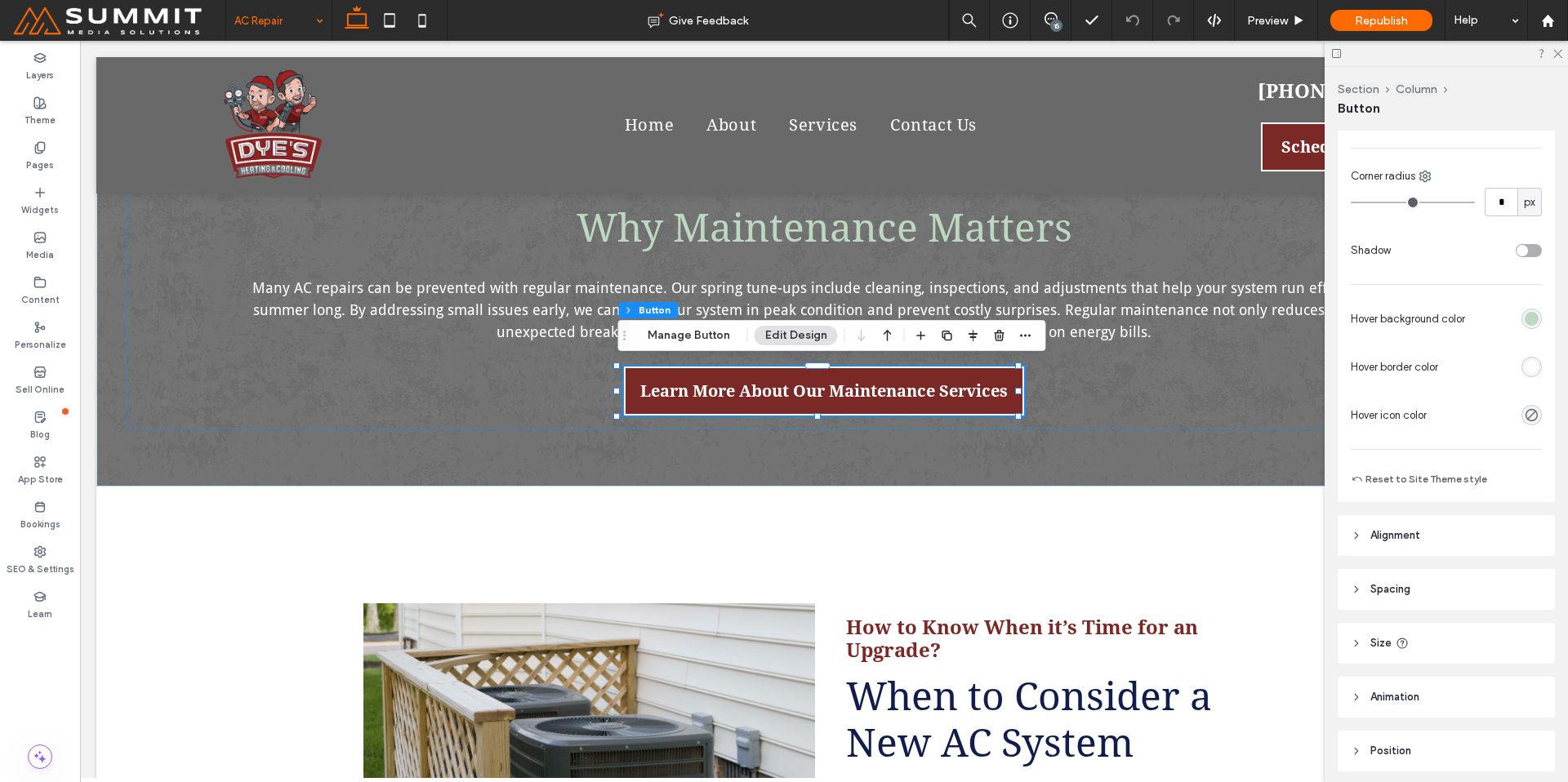
click at [1533, 361] on div "Primary Secondary Select Layout Button style Button text Background Color Image…" at bounding box center [1447, 91] width 218 height 823
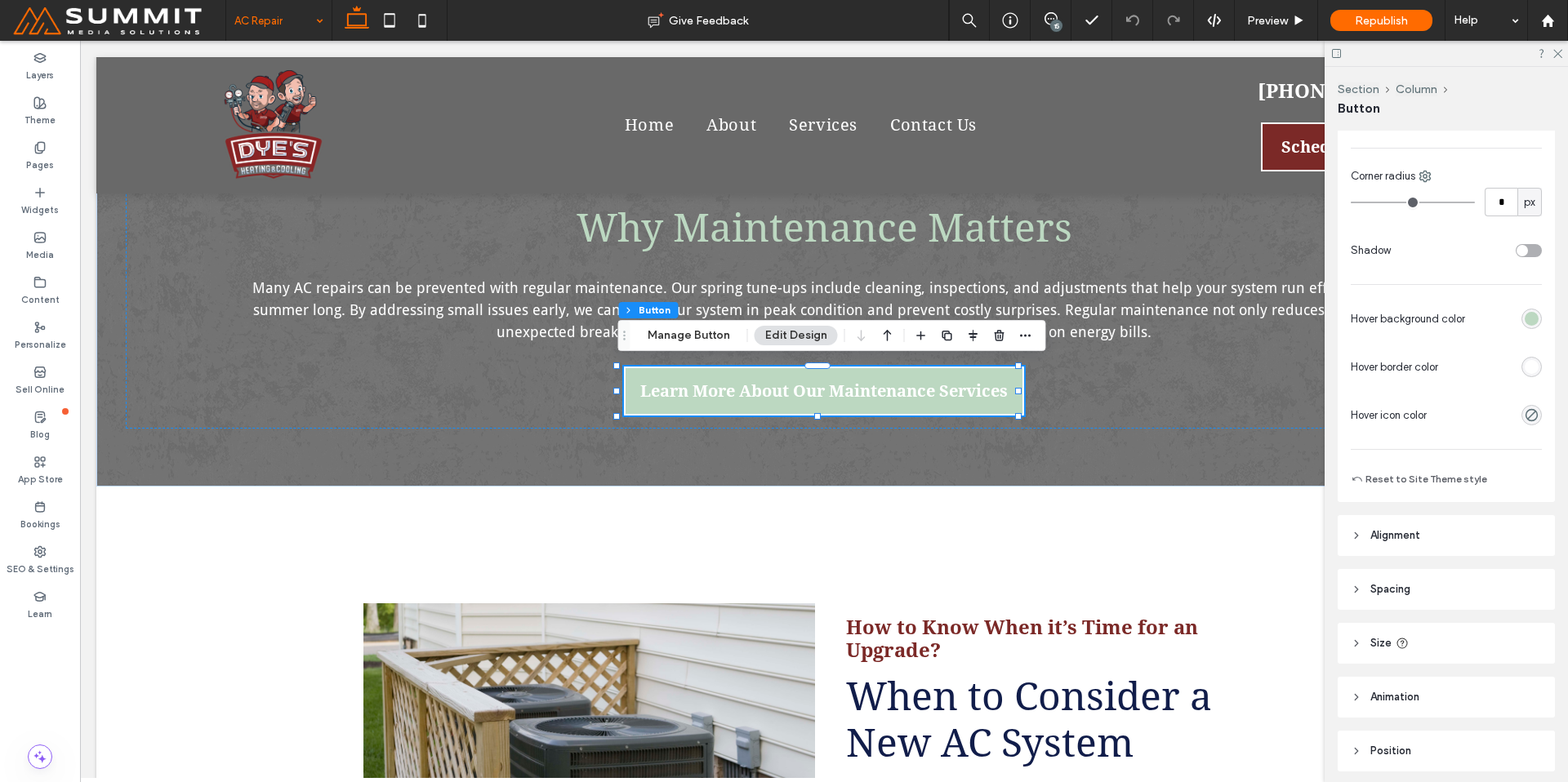
click at [1525, 363] on div "rgb(255, 255, 255)" at bounding box center [1531, 367] width 14 height 14
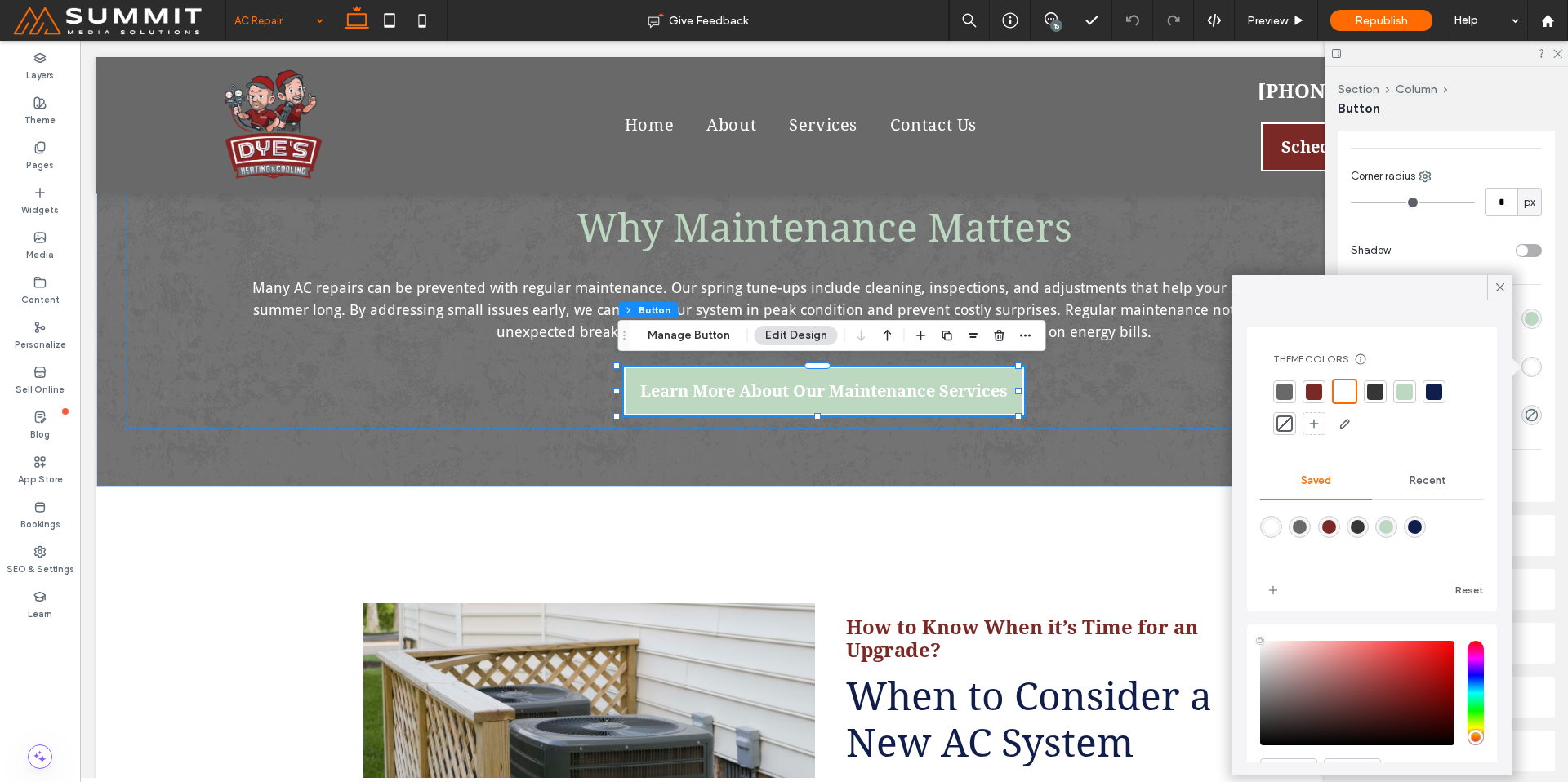
drag, startPoint x: 1399, startPoint y: 395, endPoint x: 1553, endPoint y: 331, distance: 166.8
click at [1400, 395] on div at bounding box center [1404, 391] width 16 height 16
click at [1524, 321] on div "rgb(188, 216, 193)" at bounding box center [1531, 319] width 14 height 14
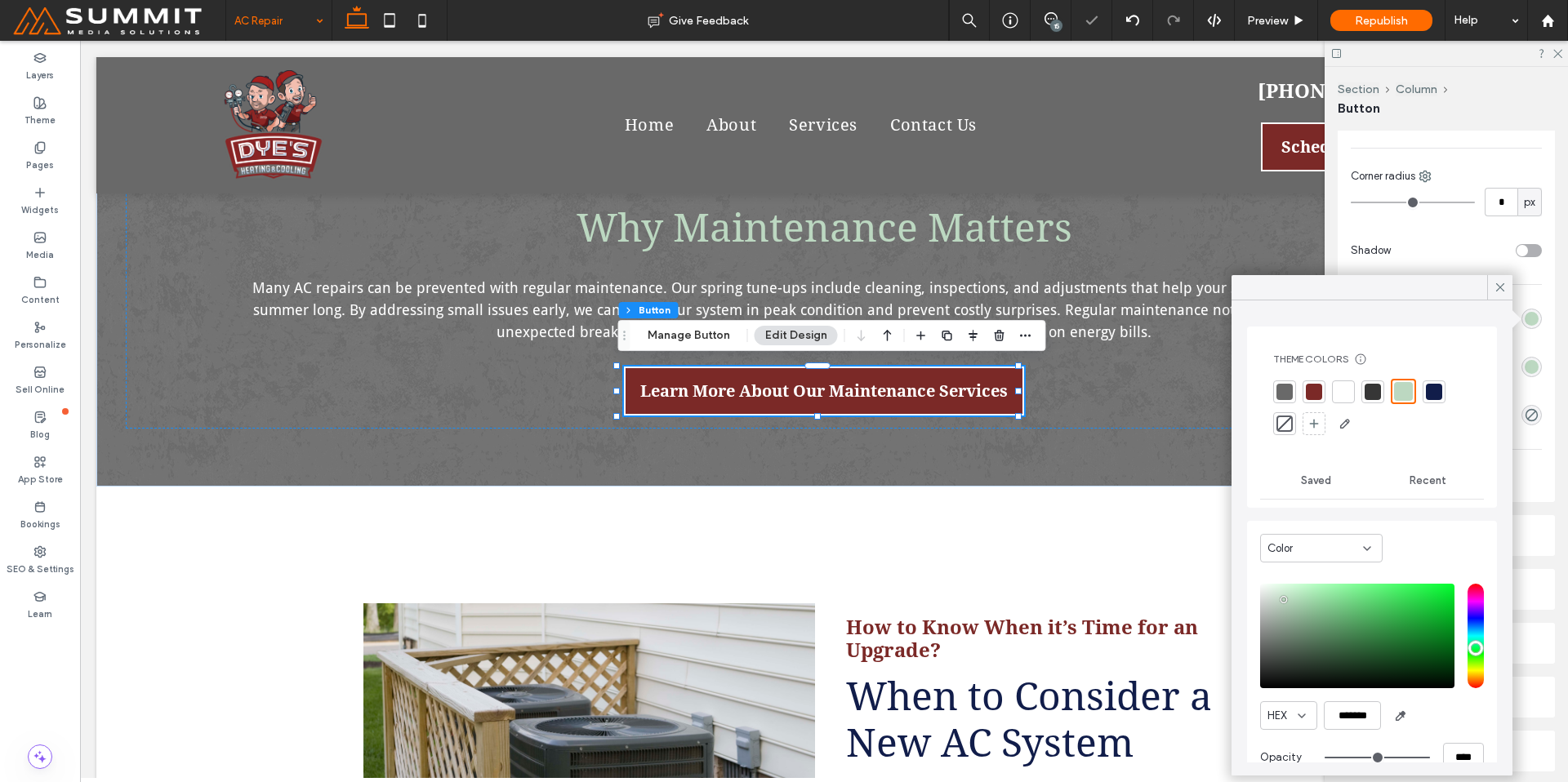
click at [1274, 424] on div at bounding box center [1284, 424] width 23 height 23
click at [1499, 295] on span at bounding box center [1501, 287] width 15 height 25
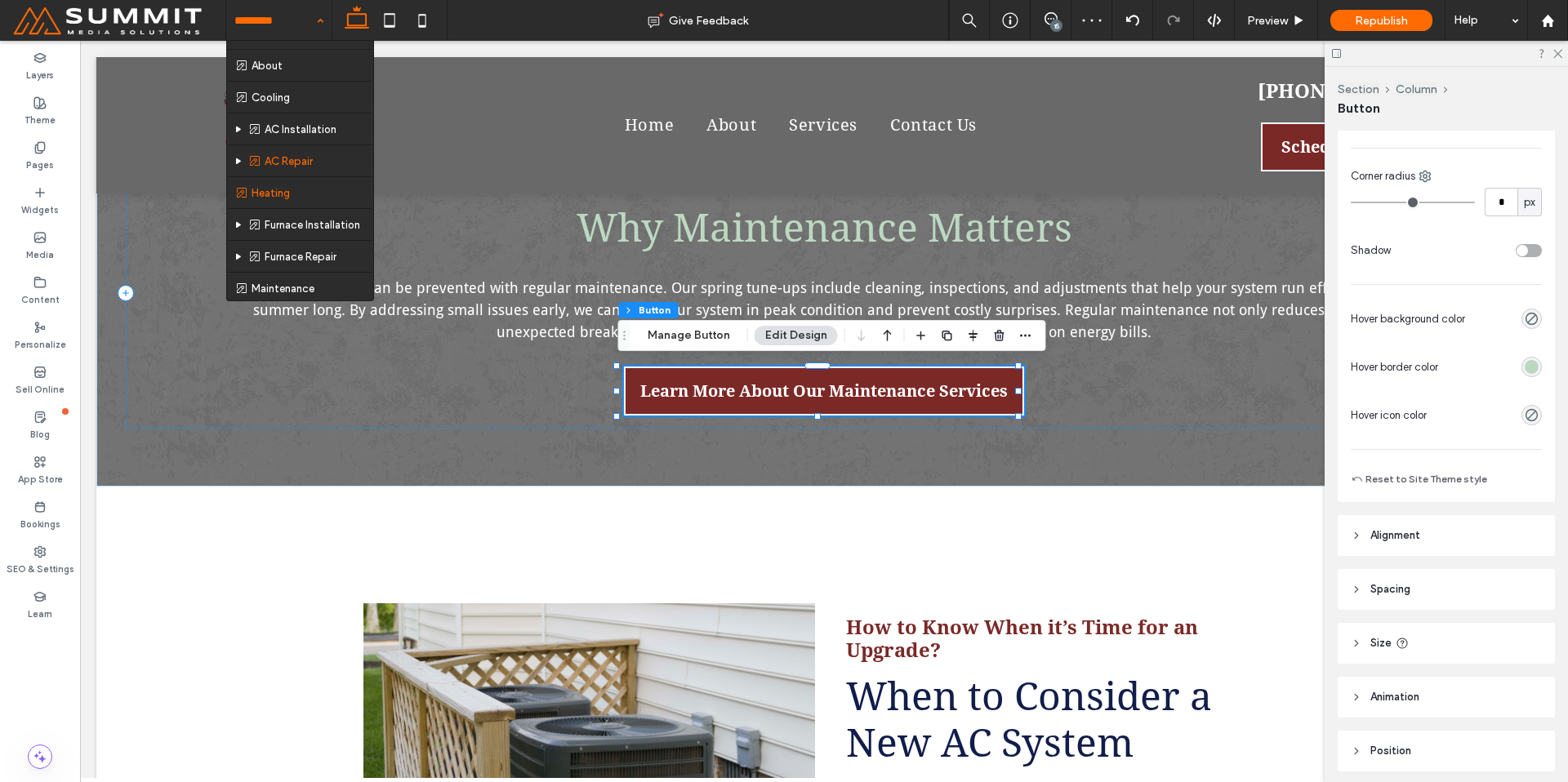
scroll to position [56, 0]
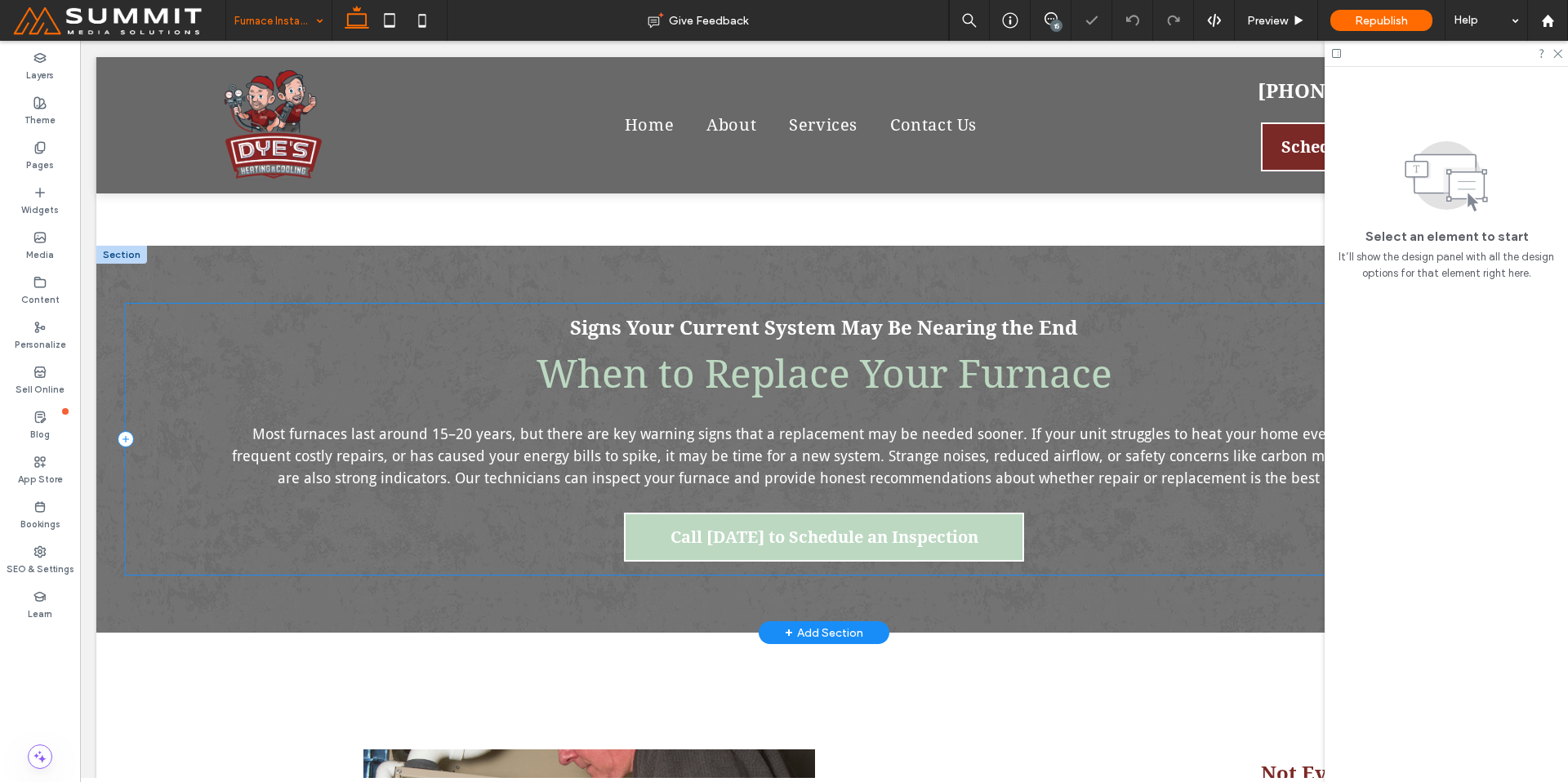
scroll to position [1834, 0]
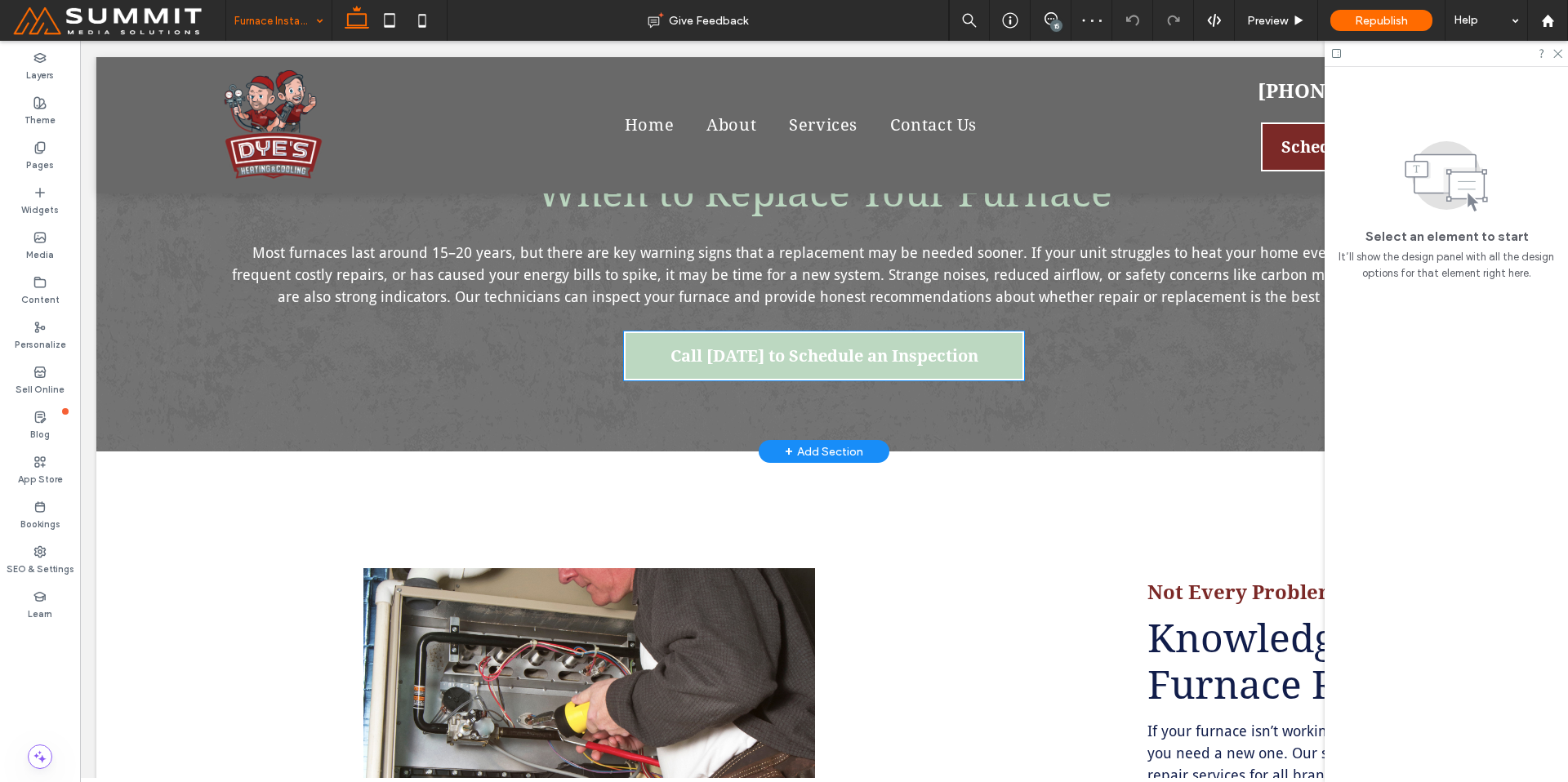
click at [956, 336] on link "Call Today to Schedule an Inspection" at bounding box center [824, 356] width 400 height 49
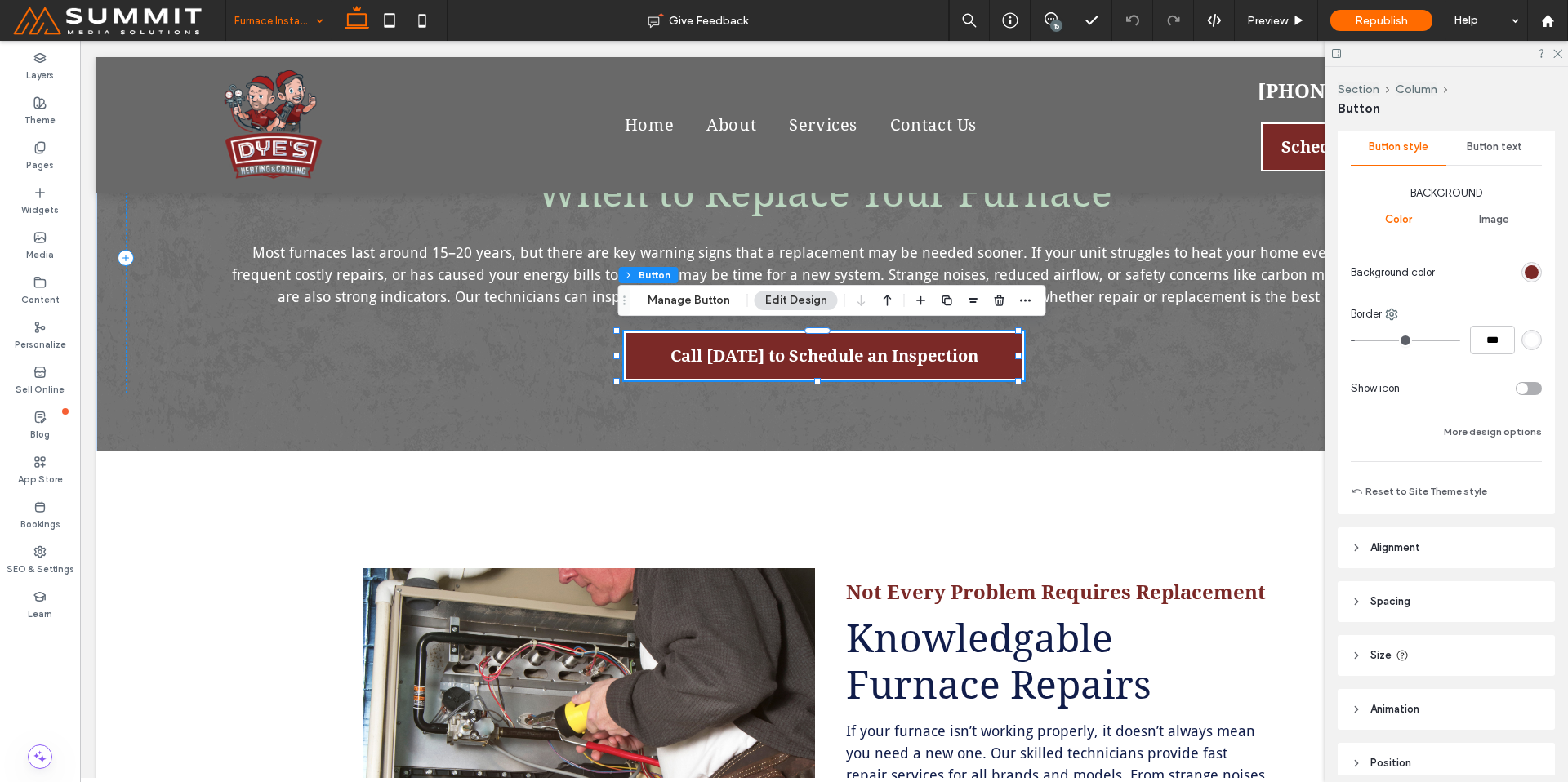
scroll to position [255, 0]
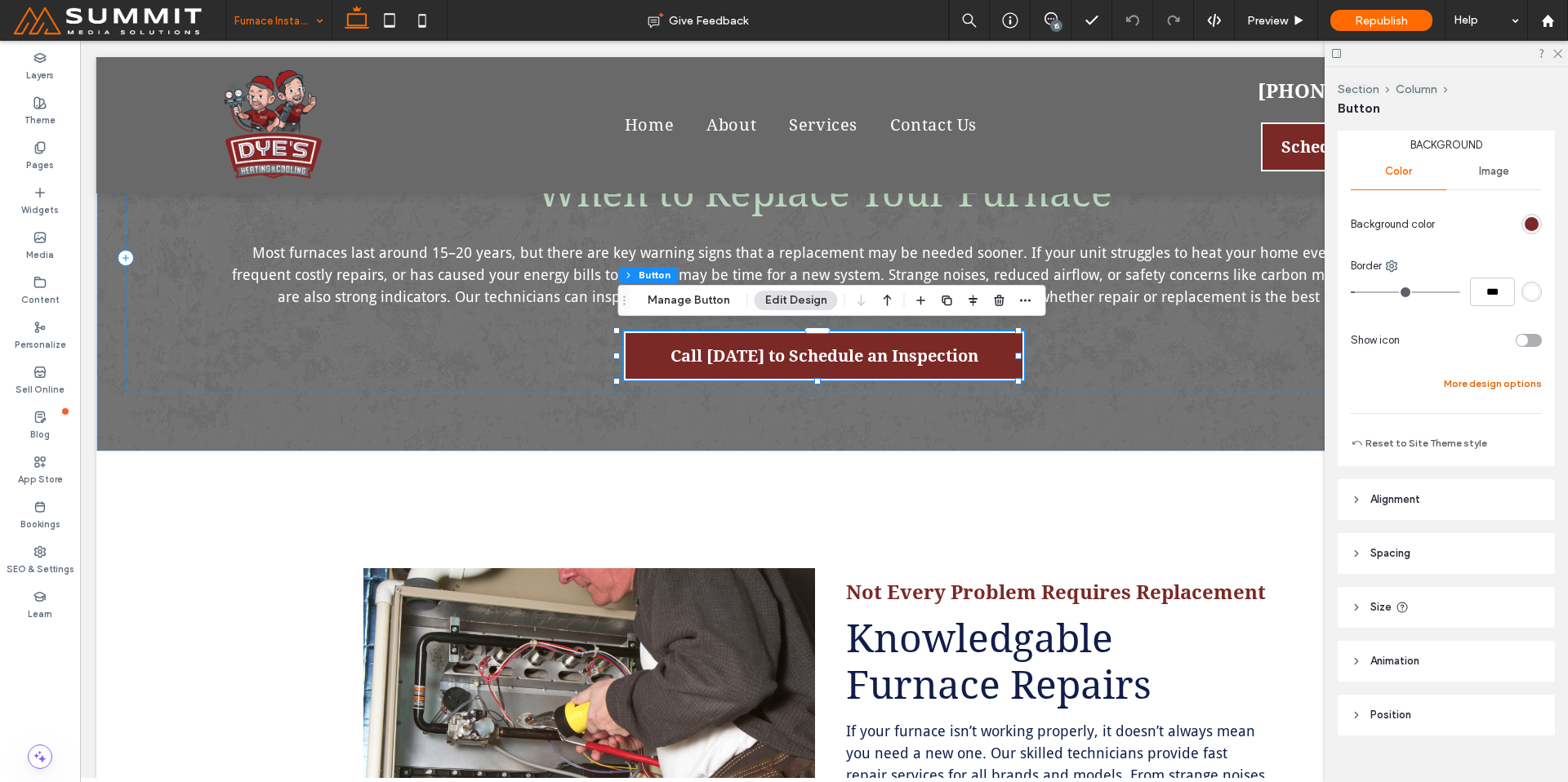
click at [1483, 385] on button "More design options" at bounding box center [1493, 384] width 98 height 20
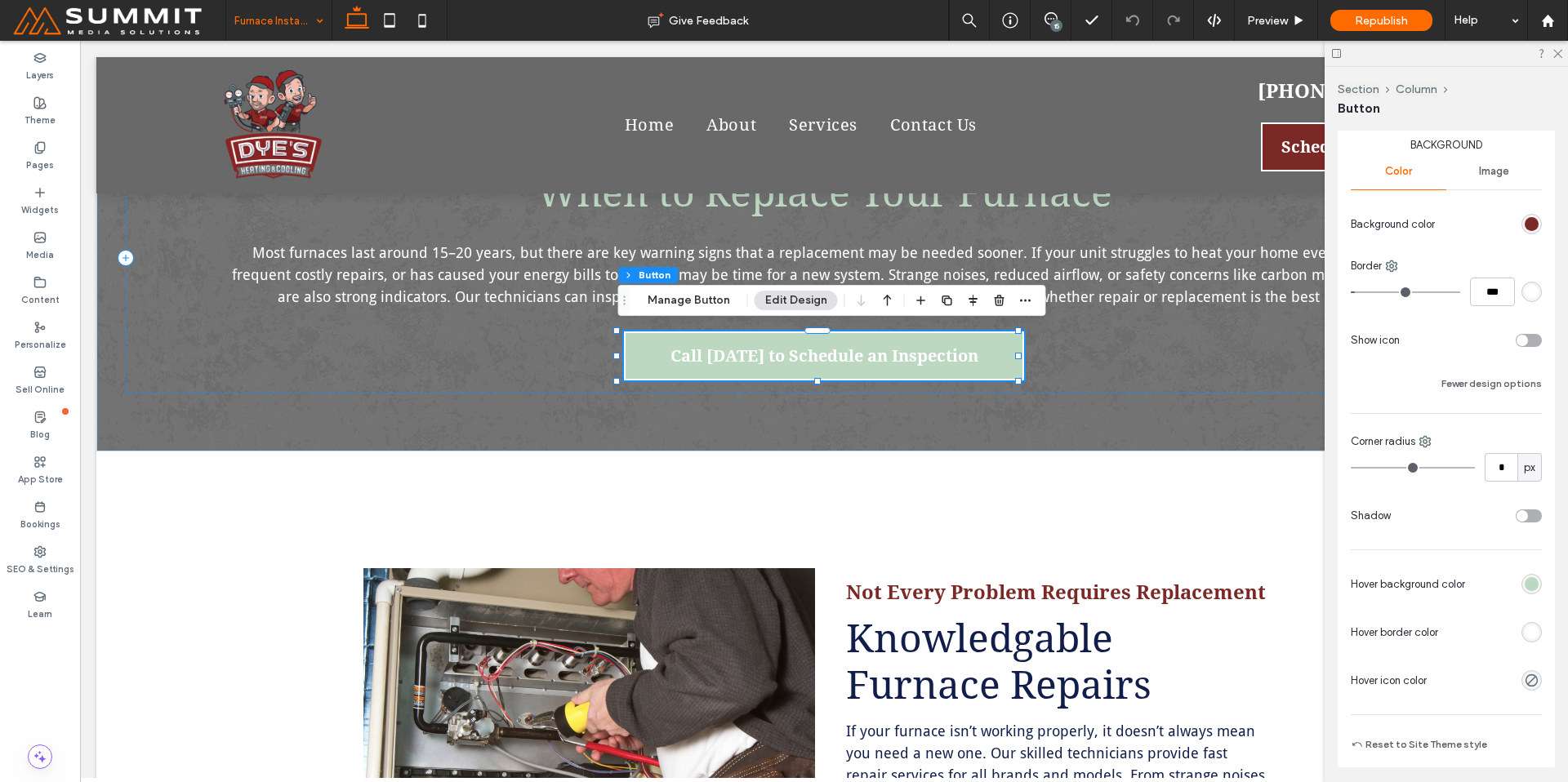
click at [1524, 634] on div "rgb(255, 255, 255)" at bounding box center [1531, 632] width 14 height 14
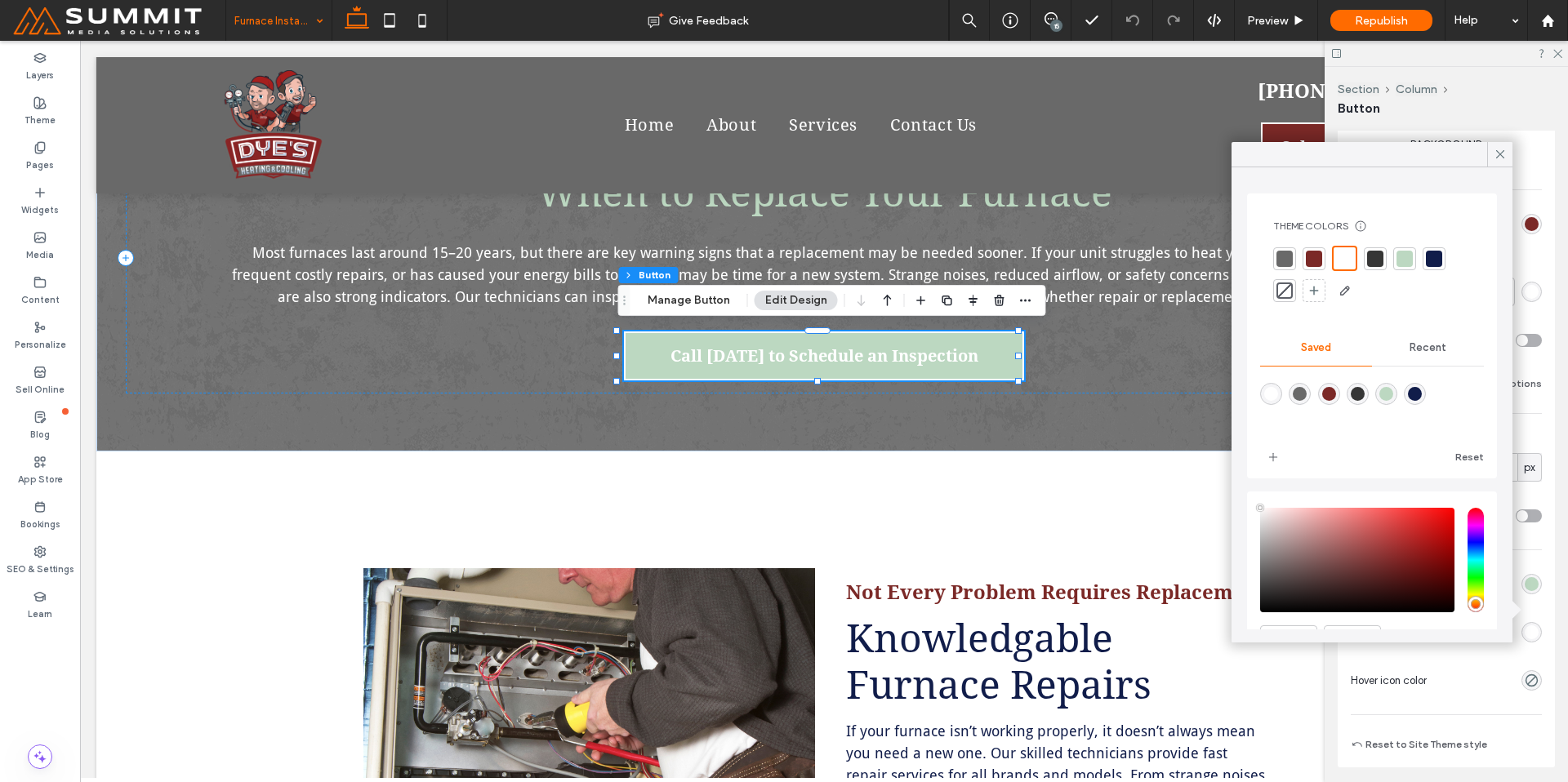
click at [1393, 395] on div "rgba(188,216,193,1)" at bounding box center [1386, 393] width 14 height 14
type input "*******"
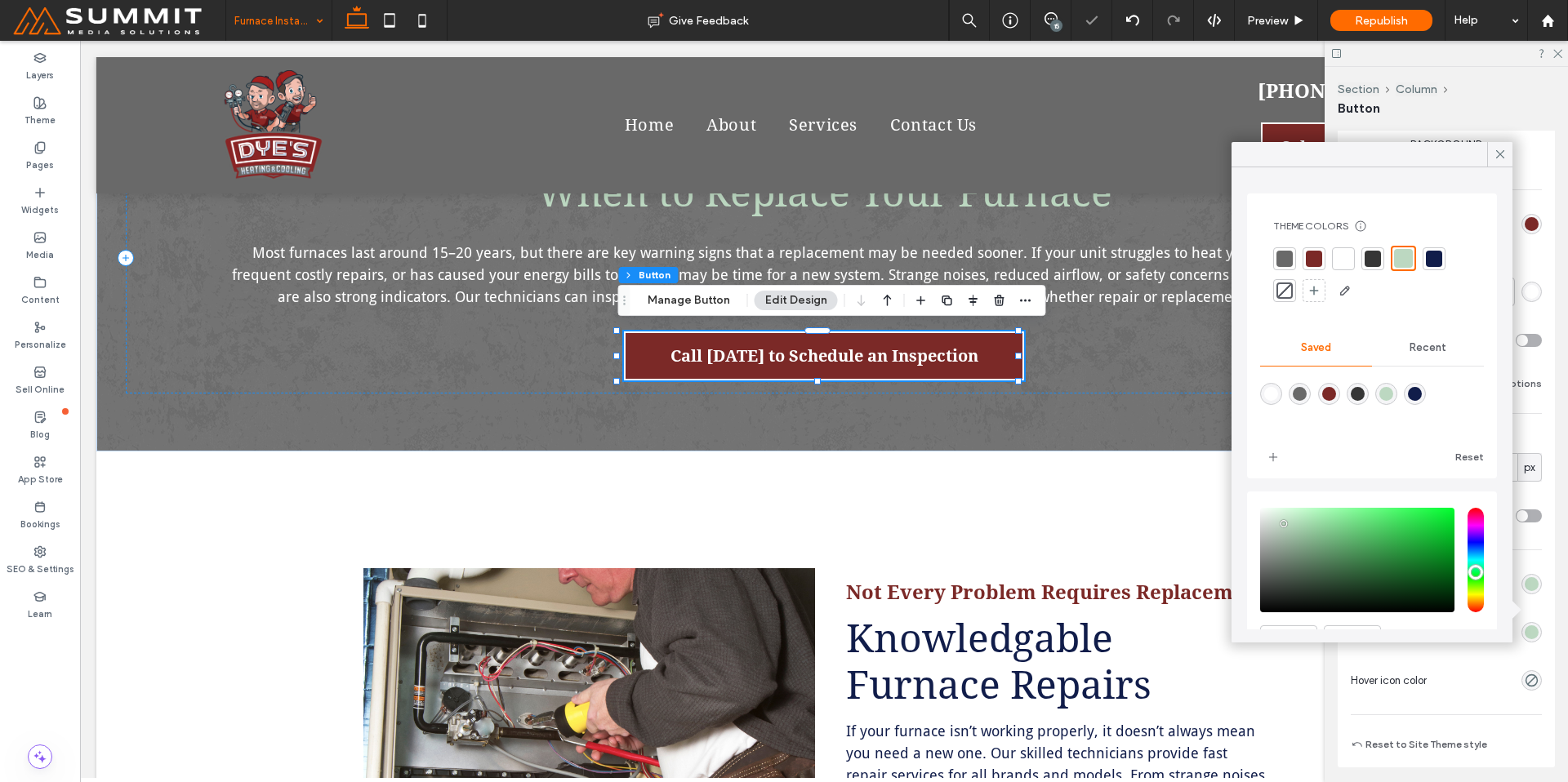
click at [1525, 583] on div "Primary Secondary Select Layout Button style Button text Background Color Image…" at bounding box center [1447, 356] width 218 height 823
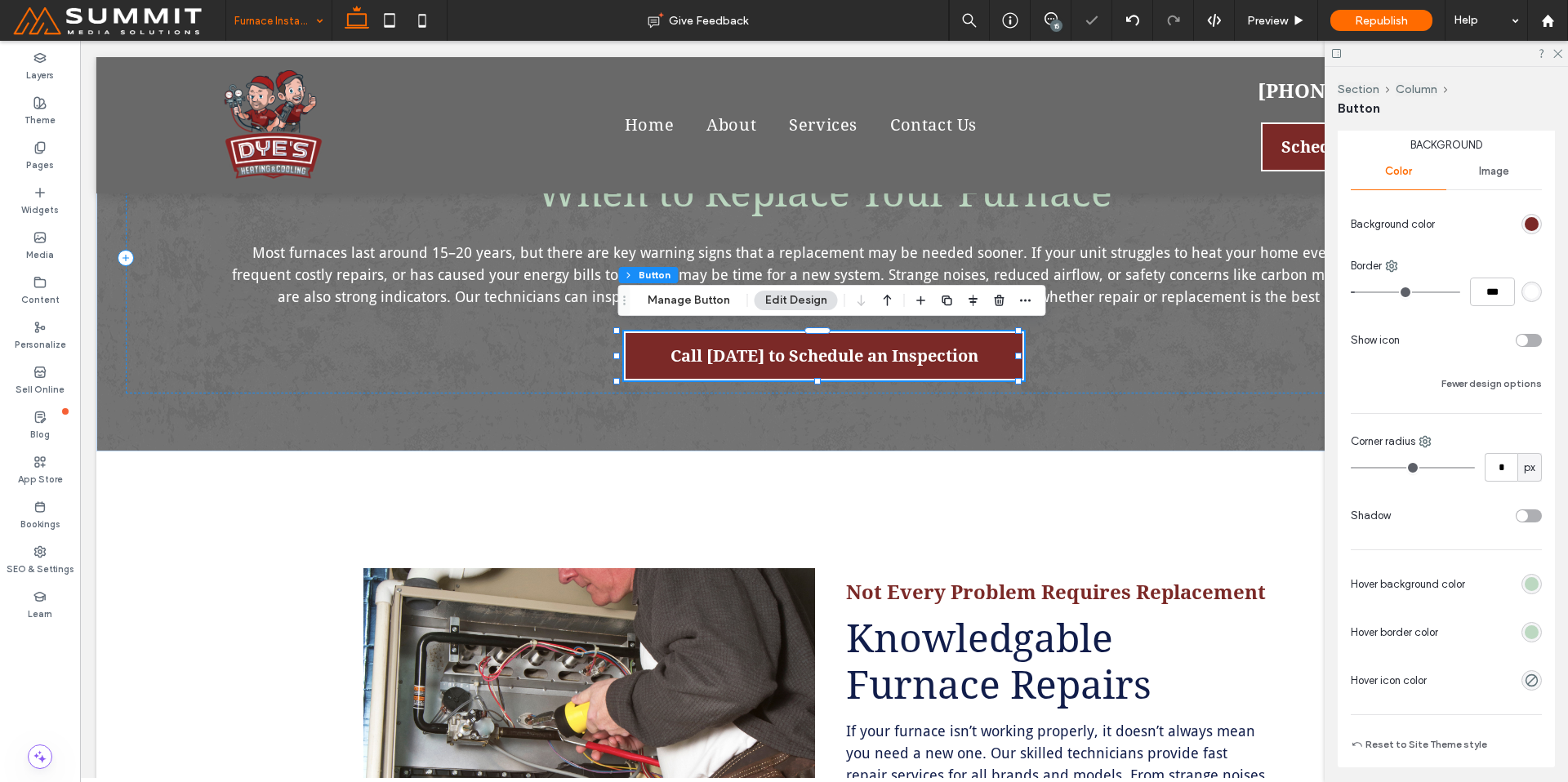
click at [1524, 583] on div "rgb(188, 216, 193)" at bounding box center [1531, 584] width 14 height 14
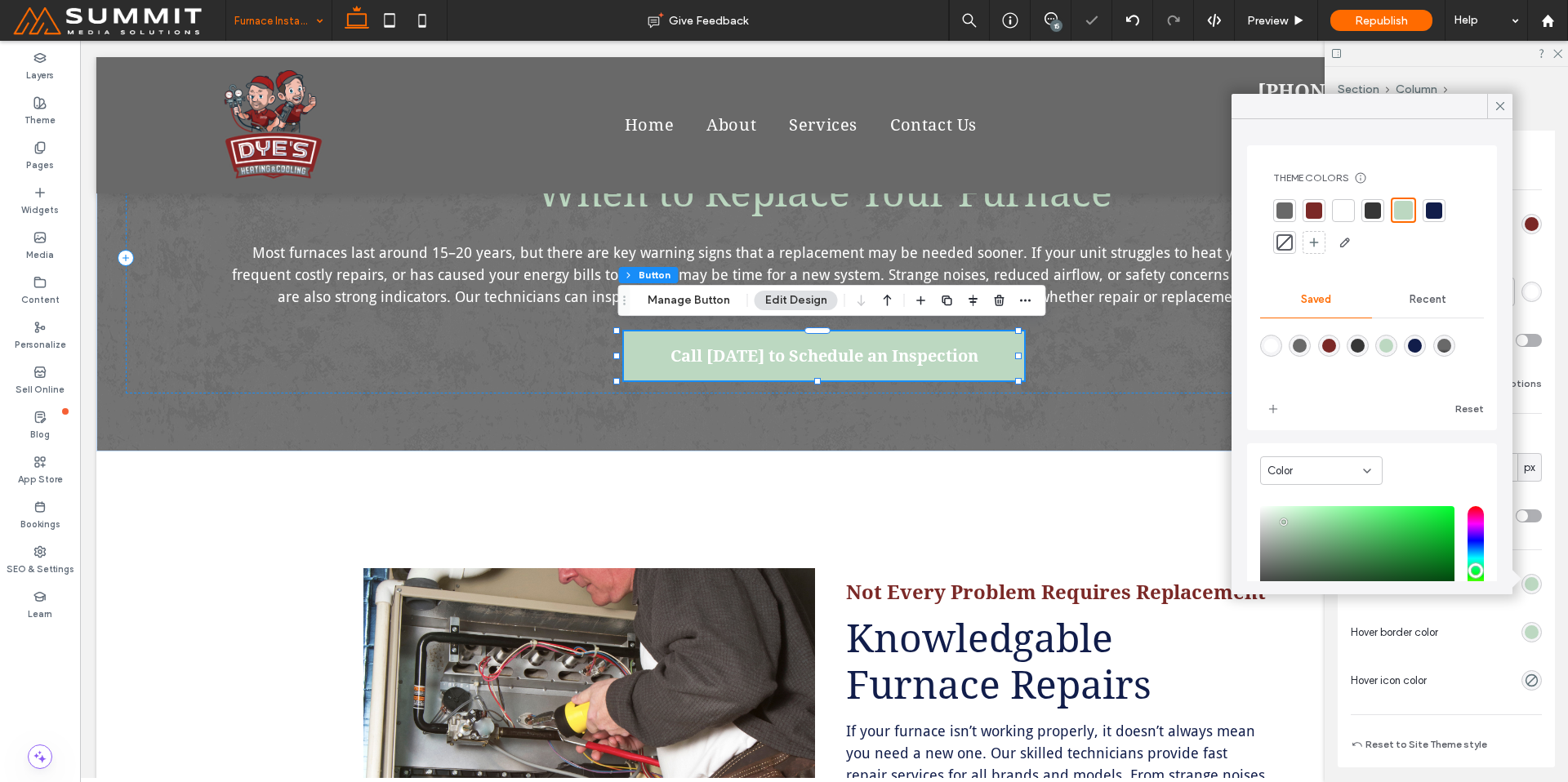
click at [1278, 240] on div at bounding box center [1284, 242] width 16 height 16
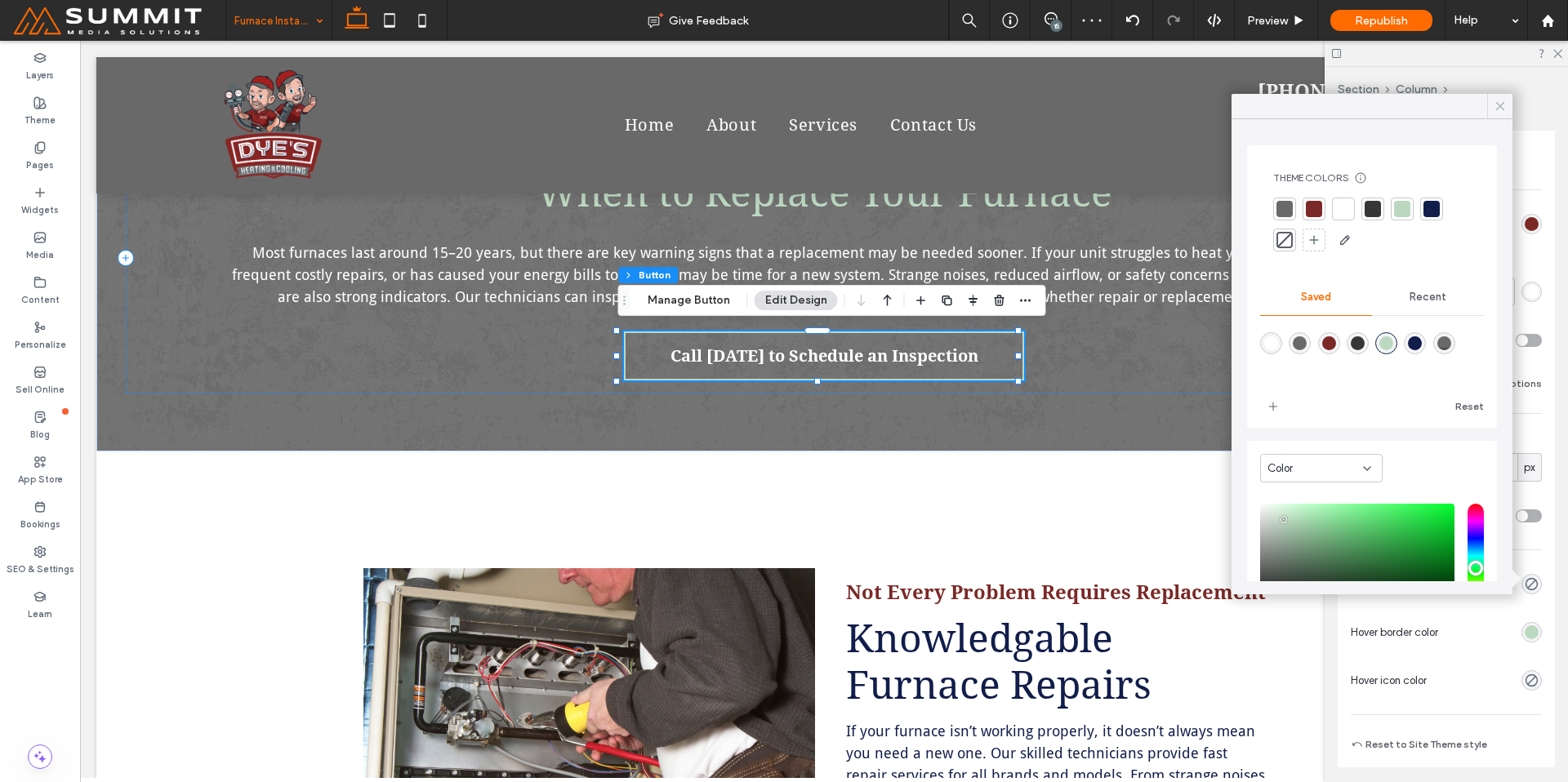
click at [1503, 102] on use at bounding box center [1500, 106] width 9 height 9
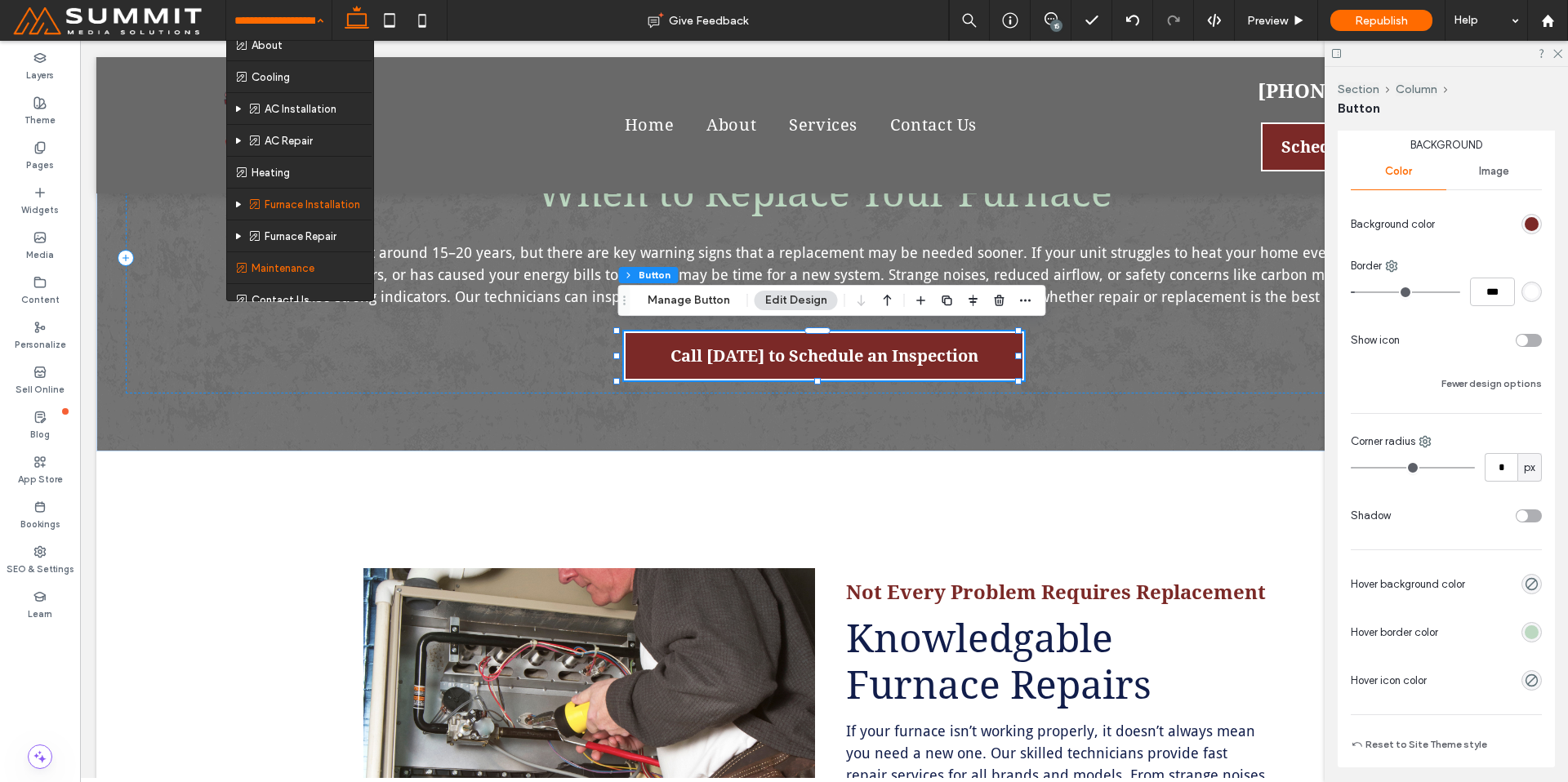
scroll to position [56, 0]
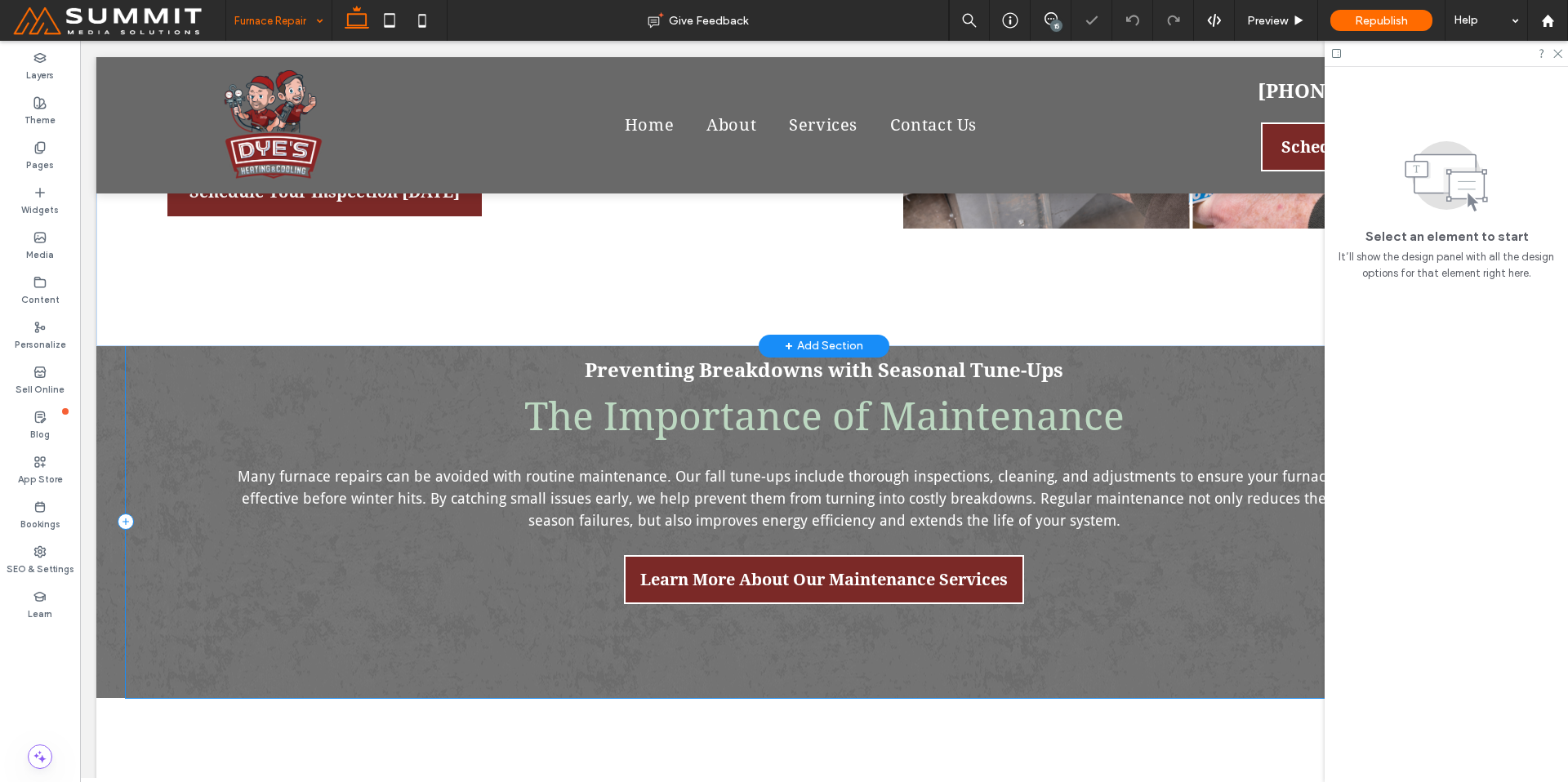
scroll to position [1409, 0]
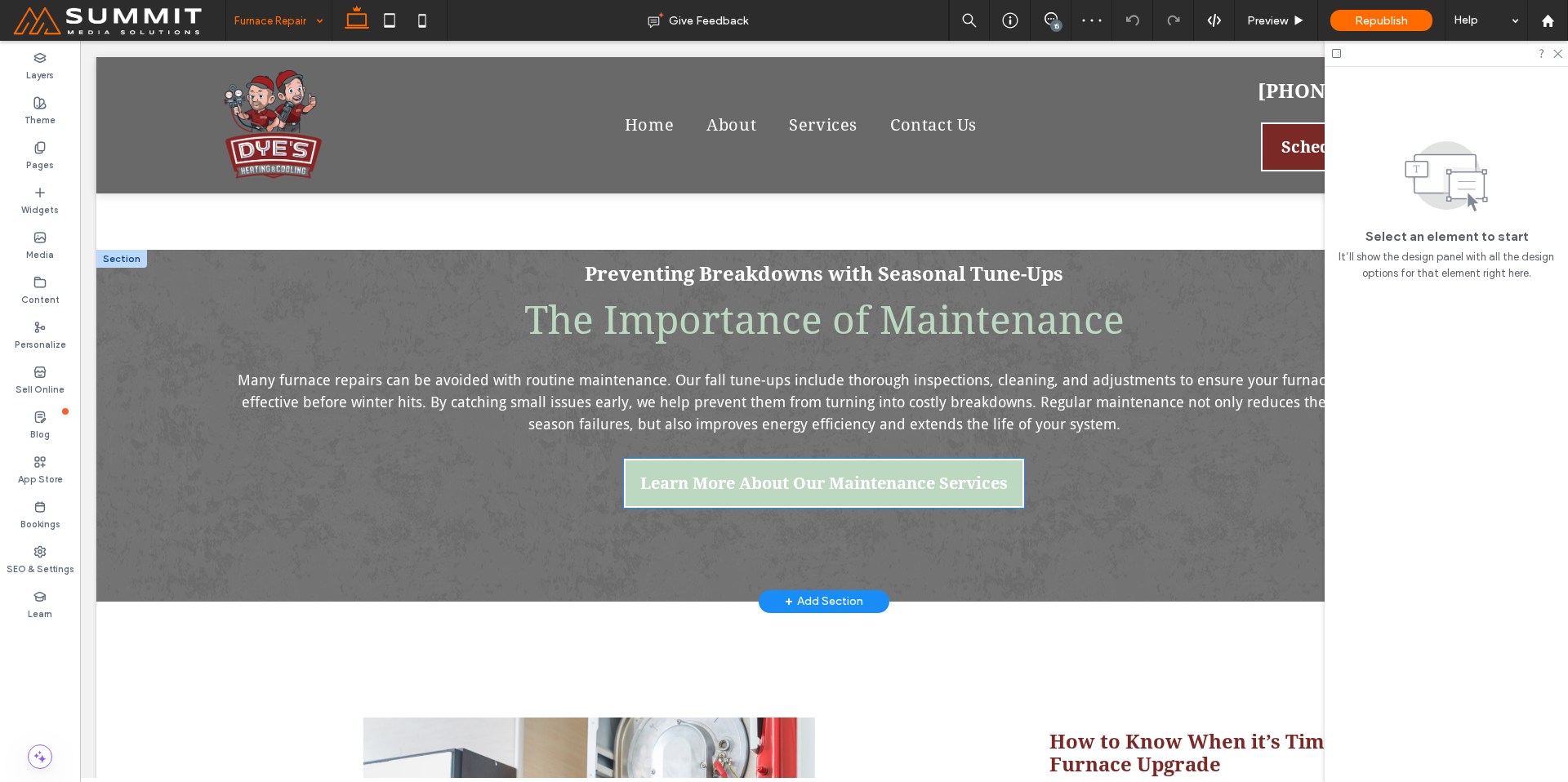
click at [986, 478] on span "Learn More About Our Maintenance Services" at bounding box center [824, 483] width 368 height 20
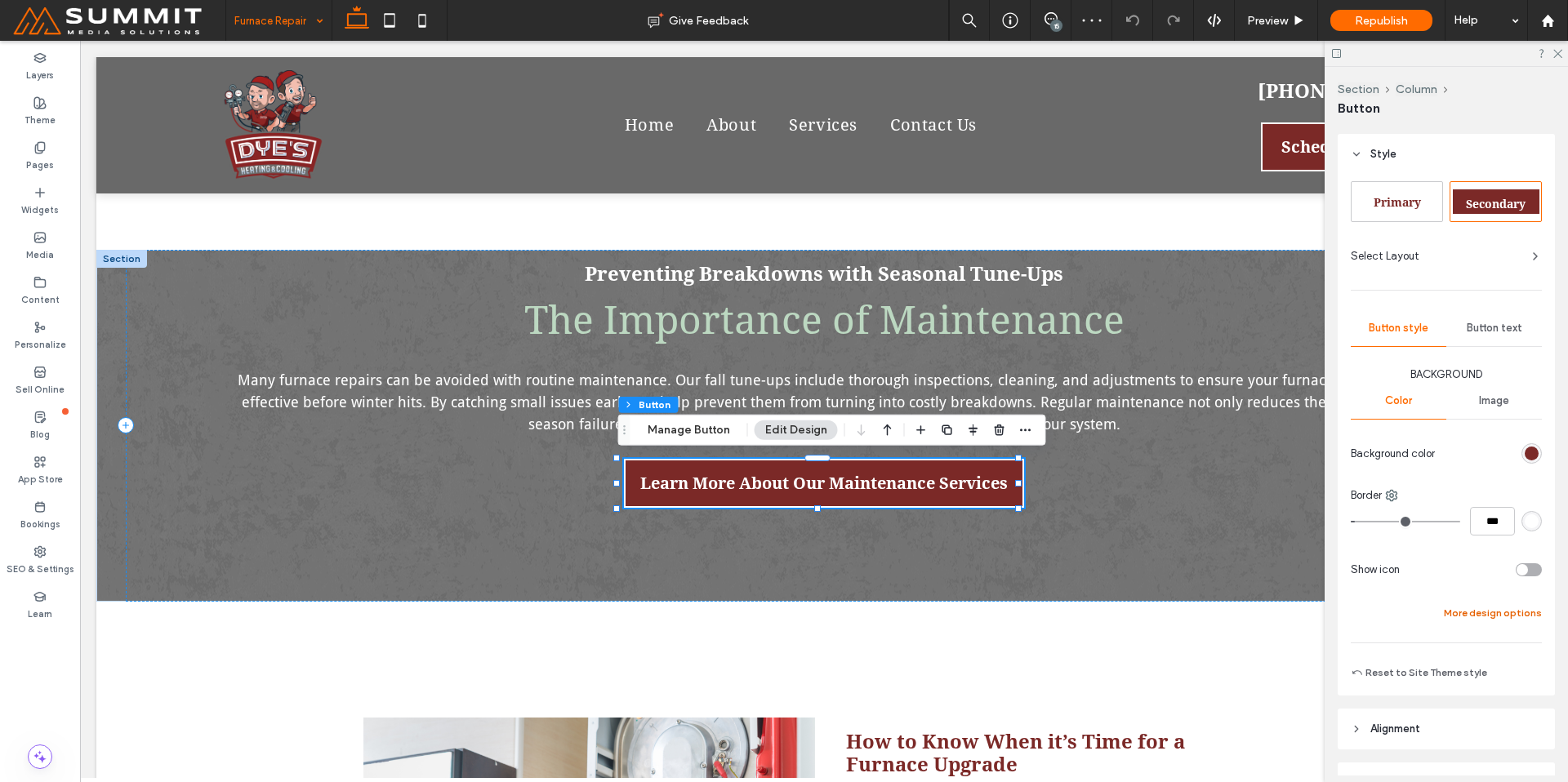
click at [1521, 615] on button "More design options" at bounding box center [1493, 613] width 98 height 20
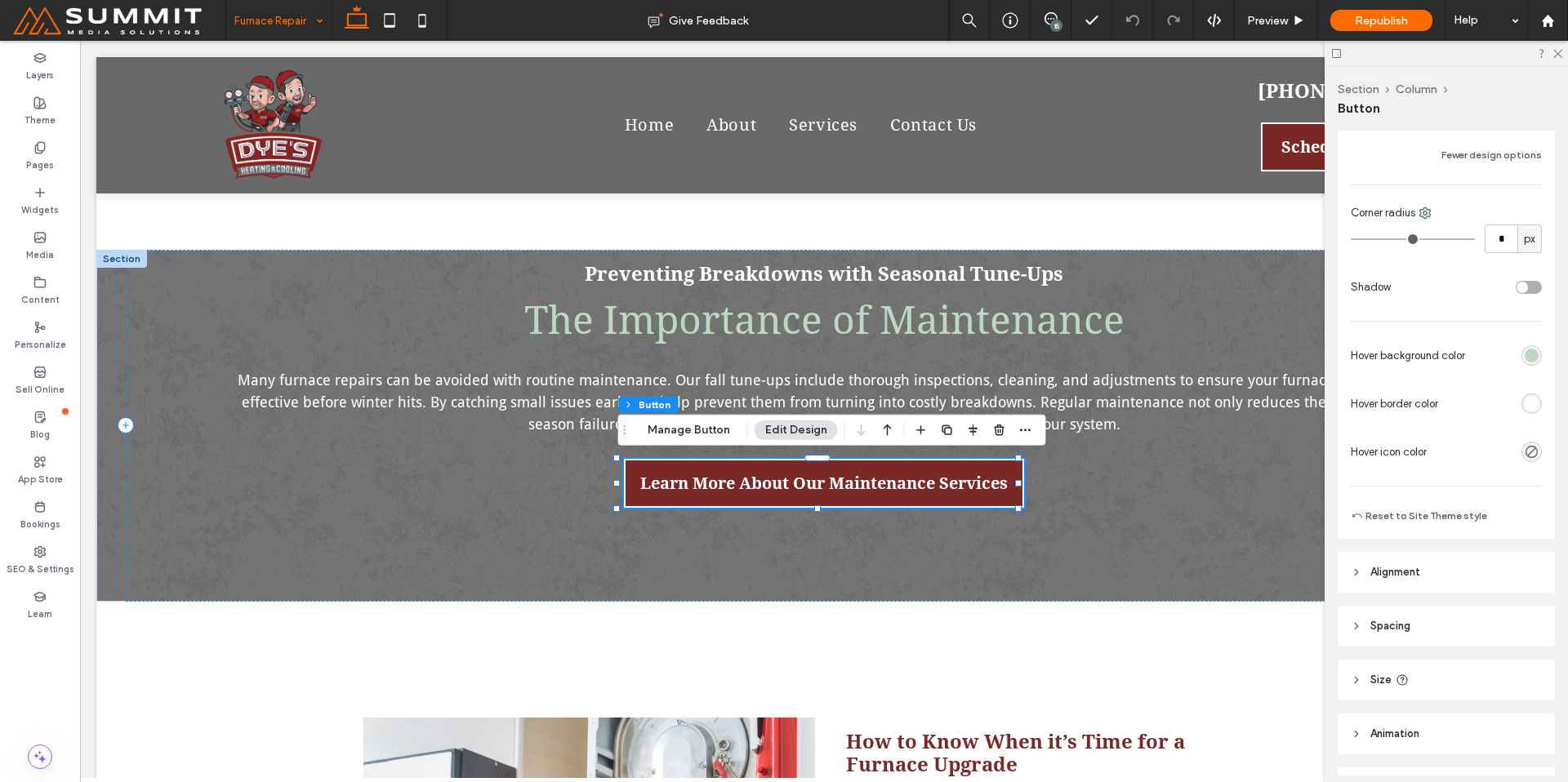
scroll to position [529, 0]
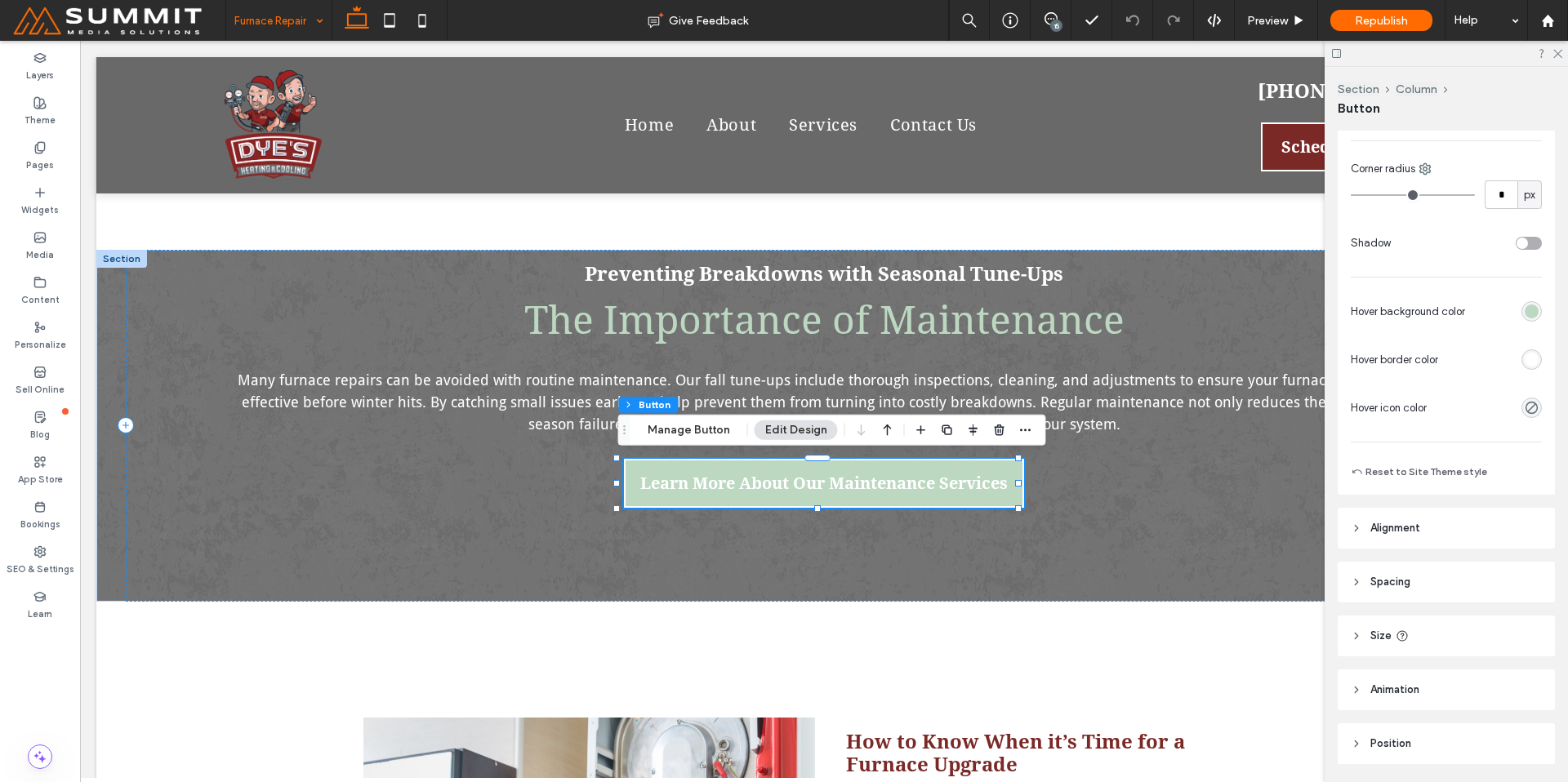
click at [1524, 353] on div "rgb(255, 255, 255)" at bounding box center [1531, 359] width 14 height 14
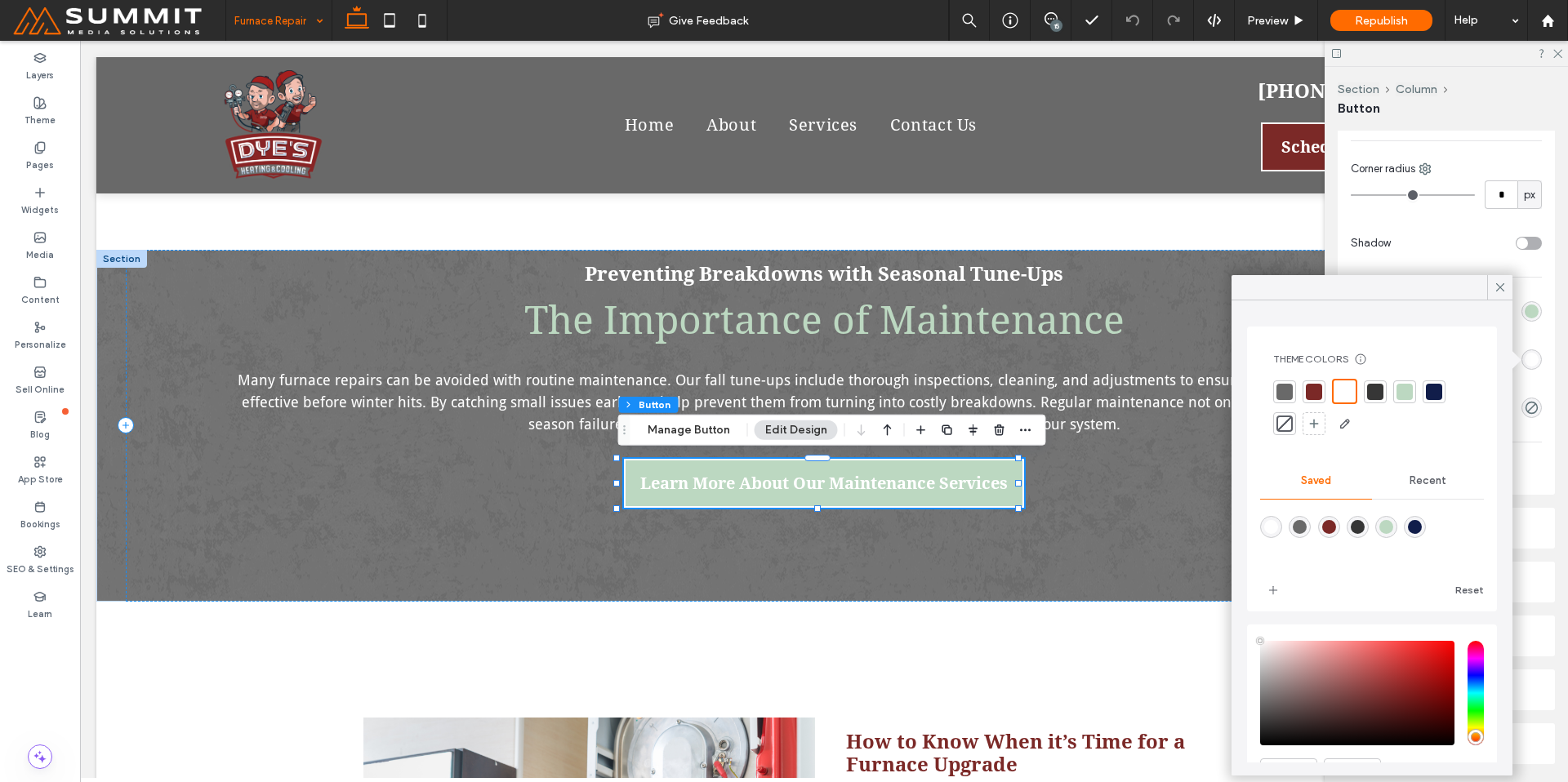
drag, startPoint x: 1409, startPoint y: 392, endPoint x: 1498, endPoint y: 326, distance: 110.8
click at [1409, 392] on div at bounding box center [1404, 391] width 16 height 16
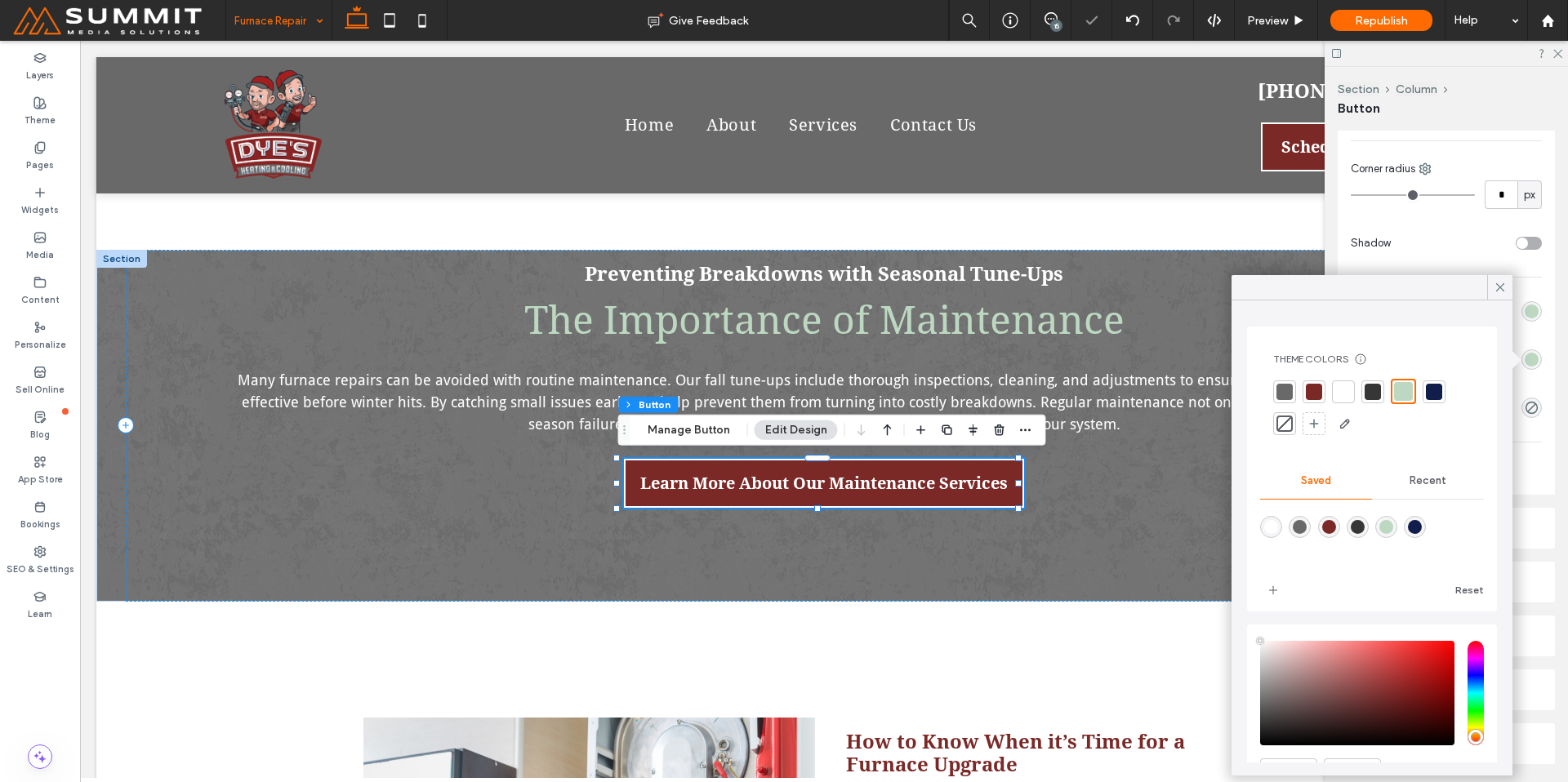
click at [1527, 314] on div "rgb(188, 216, 193)" at bounding box center [1531, 311] width 14 height 14
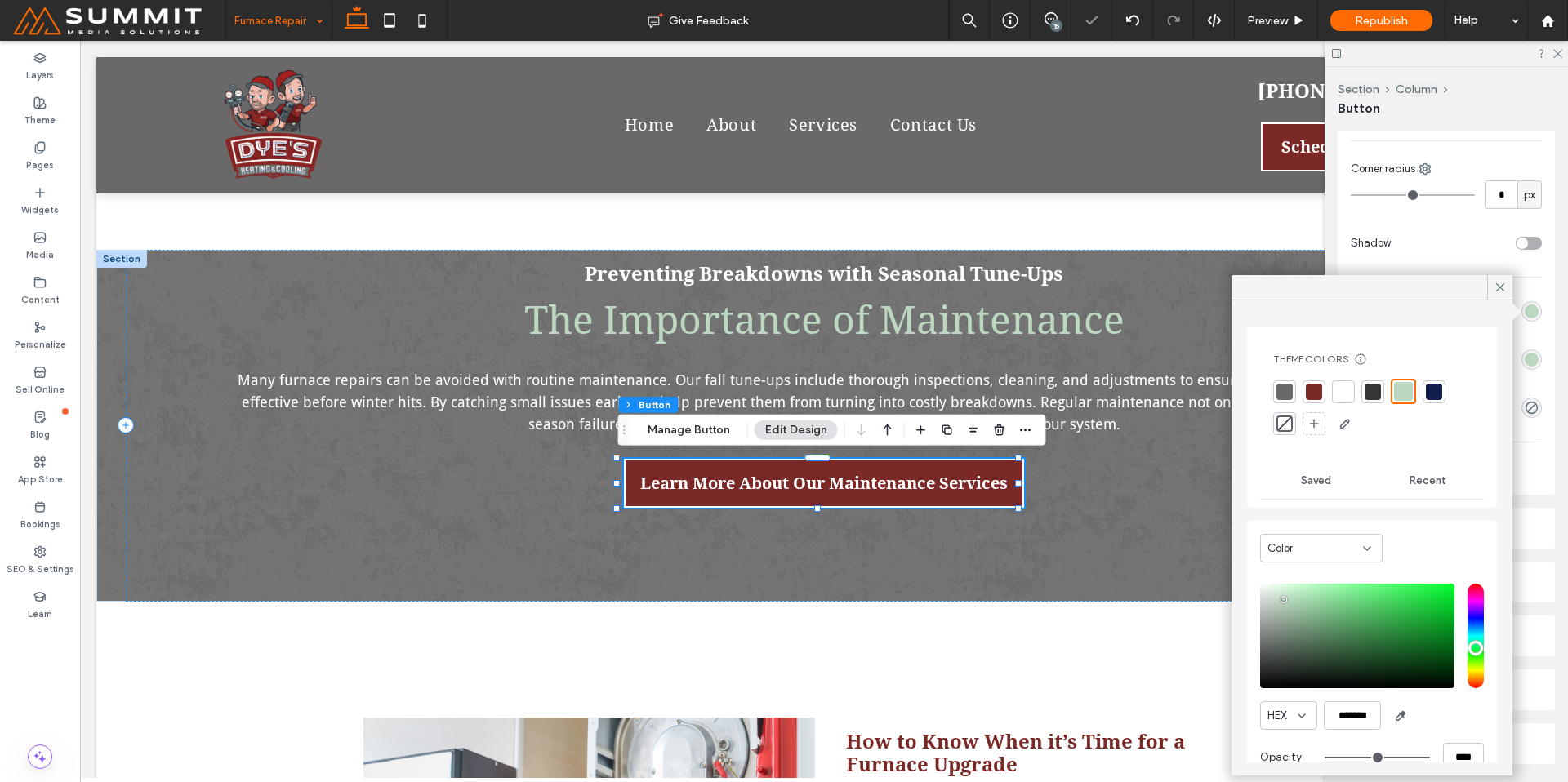
click at [1284, 422] on div at bounding box center [1284, 424] width 16 height 16
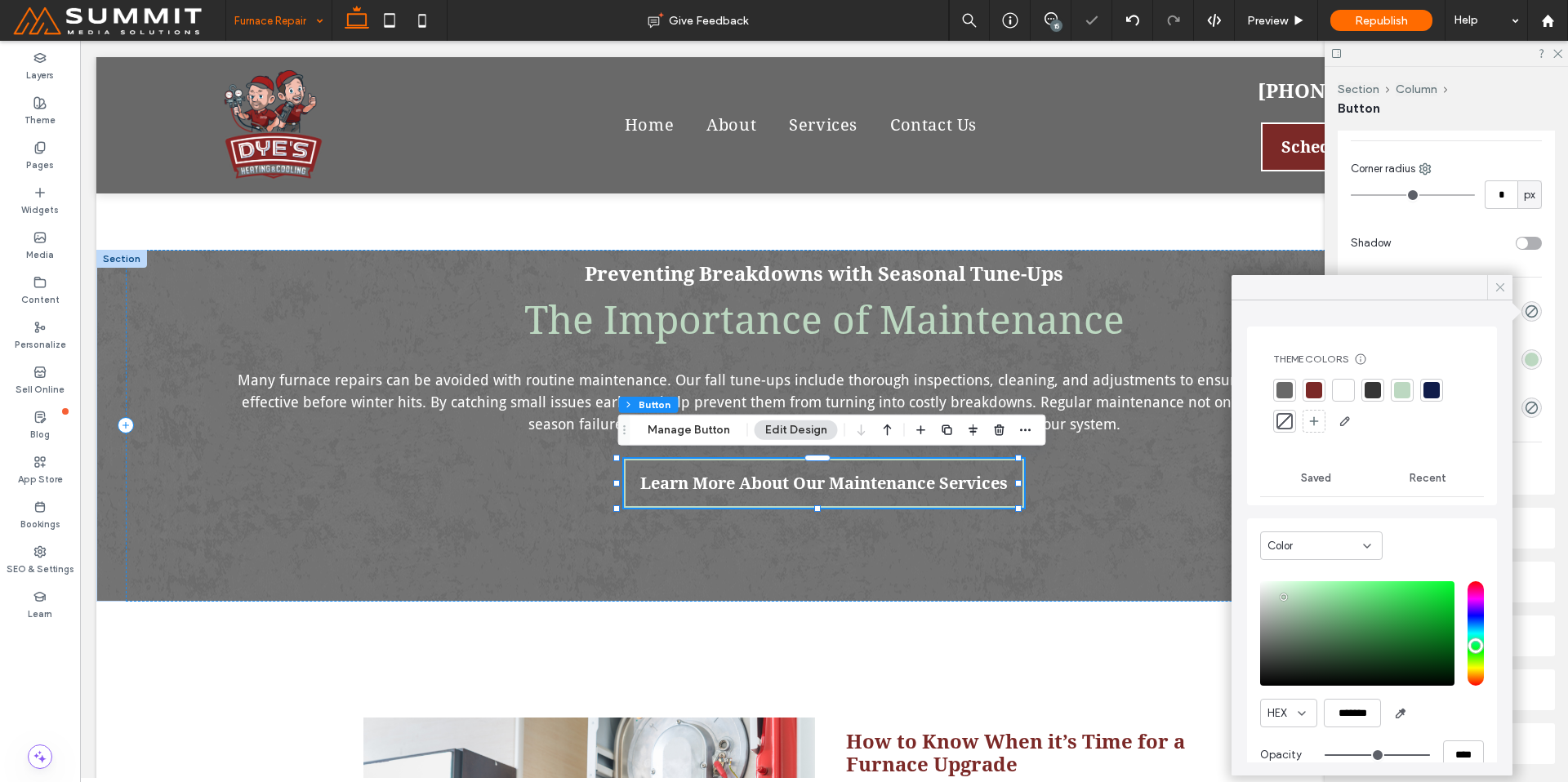
click at [1501, 284] on icon at bounding box center [1501, 287] width 15 height 15
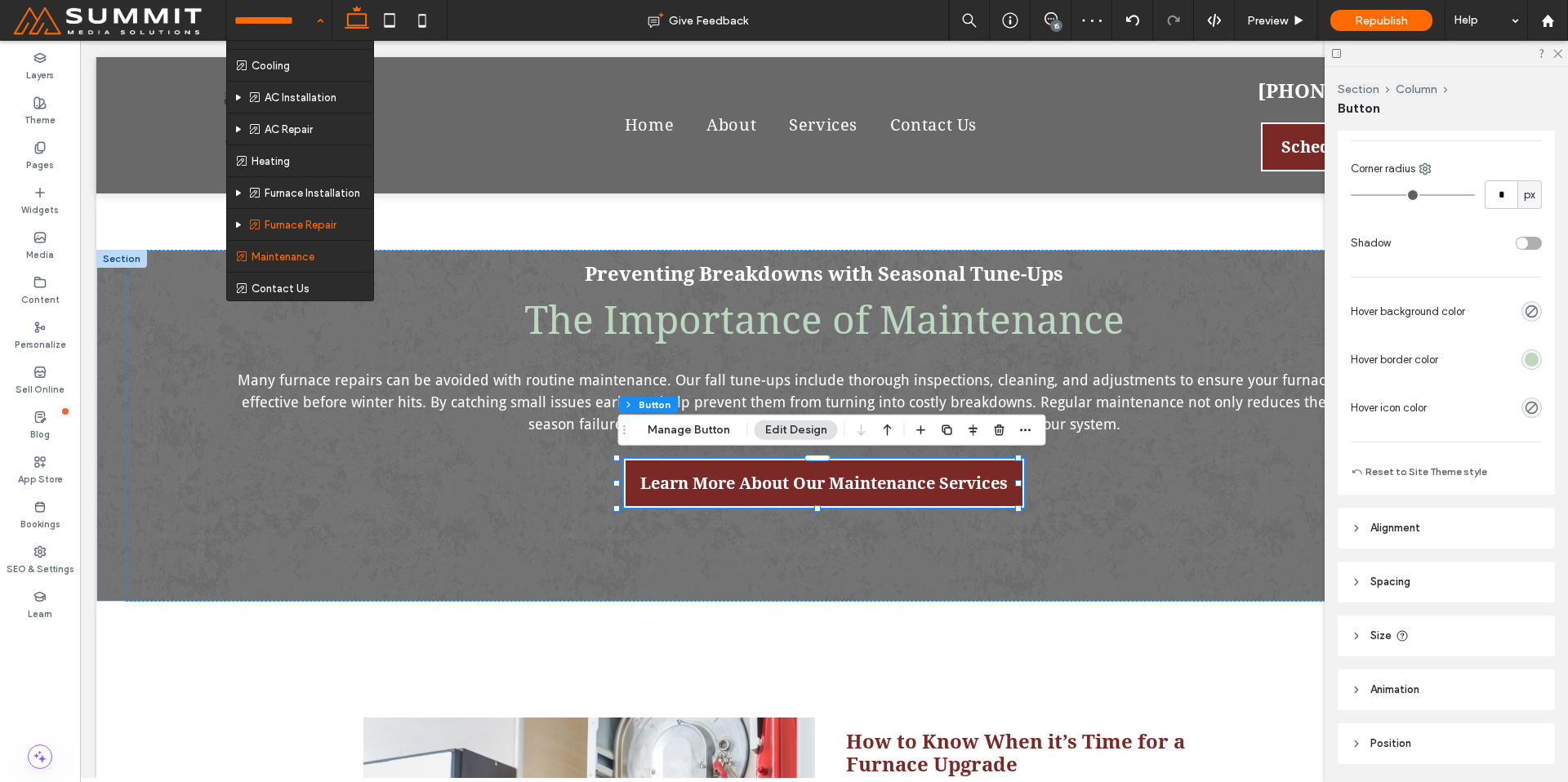
scroll to position [56, 0]
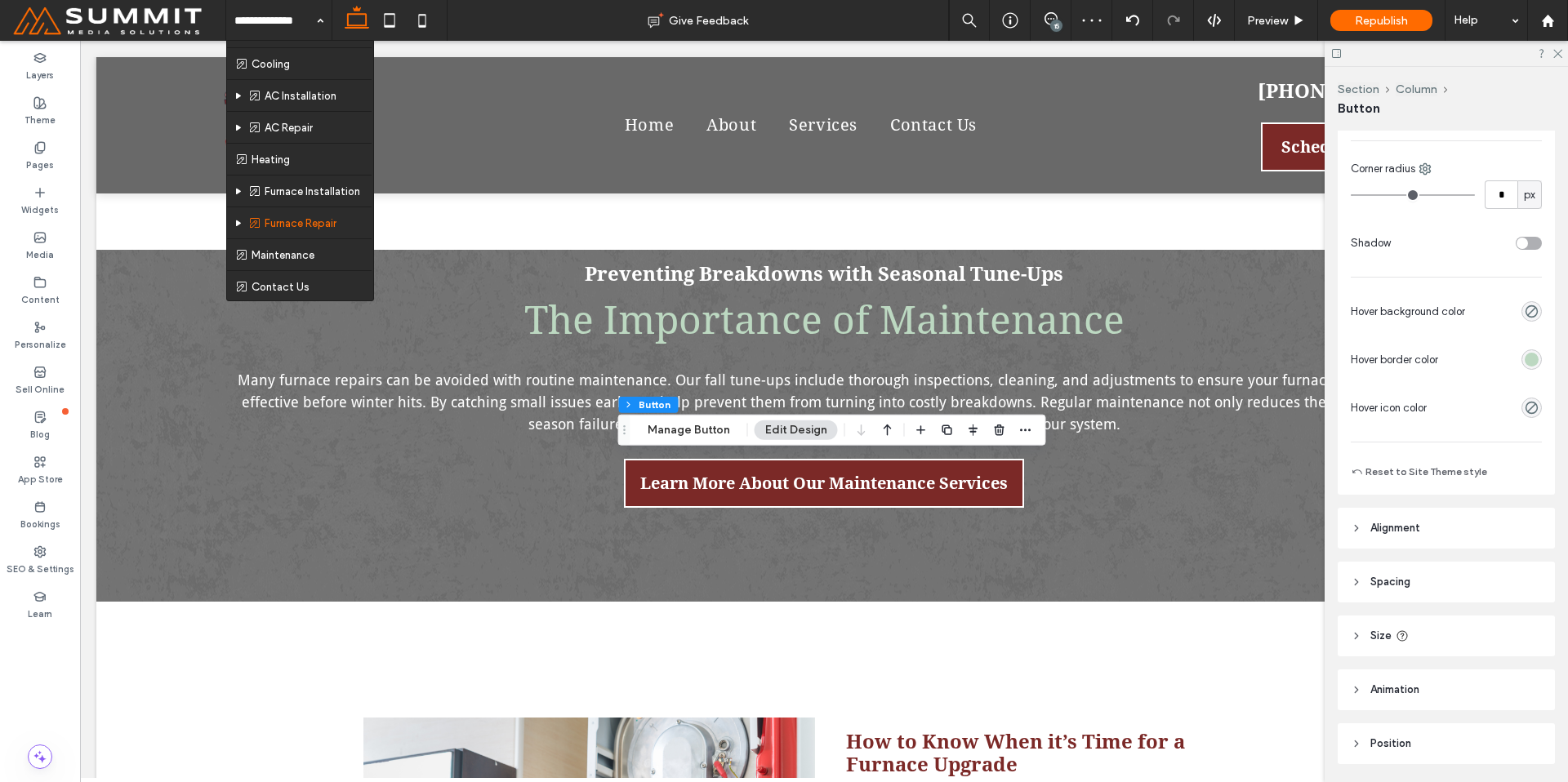
drag, startPoint x: 314, startPoint y: 254, endPoint x: 323, endPoint y: 260, distance: 10.8
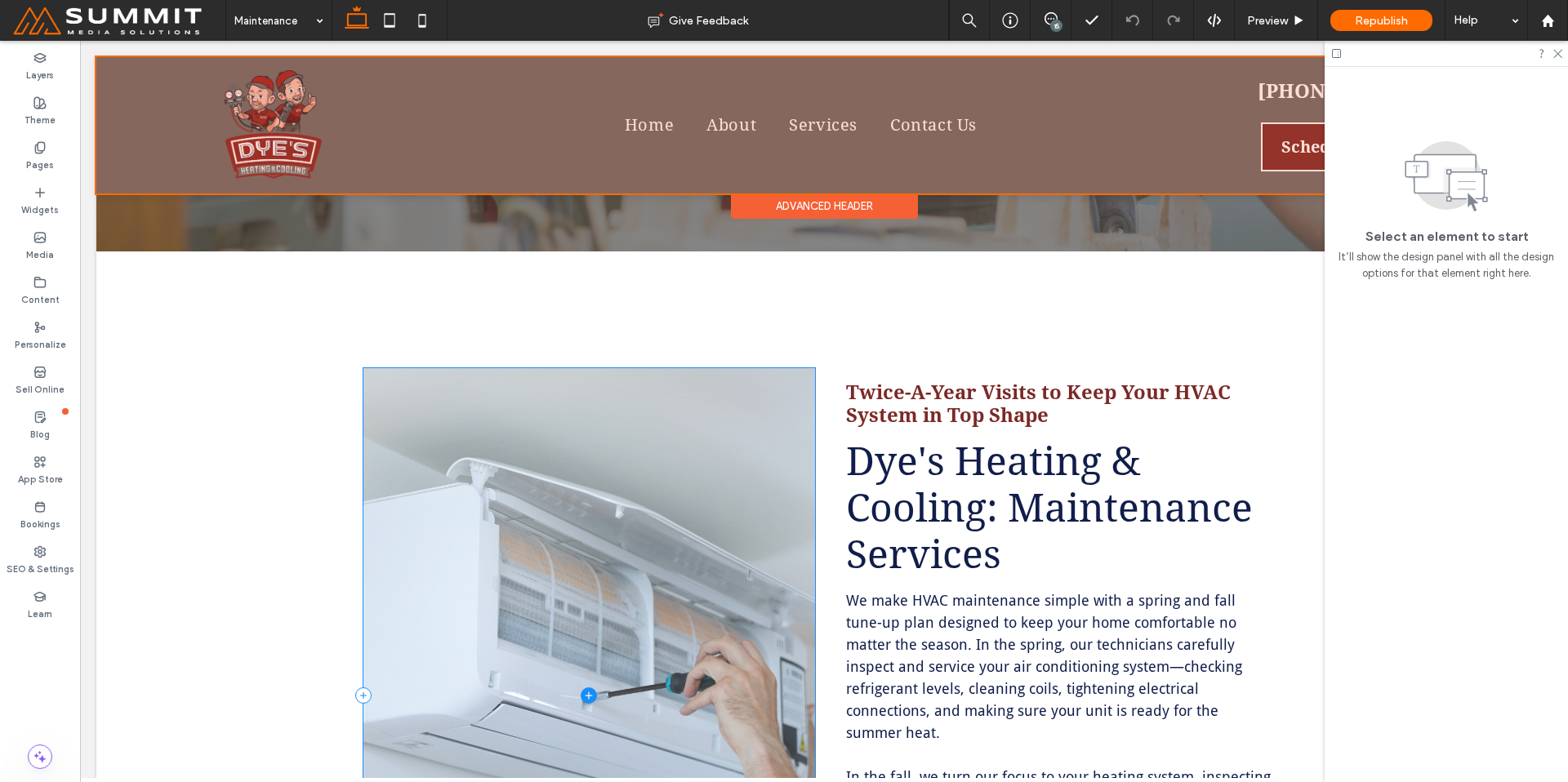
scroll to position [303, 0]
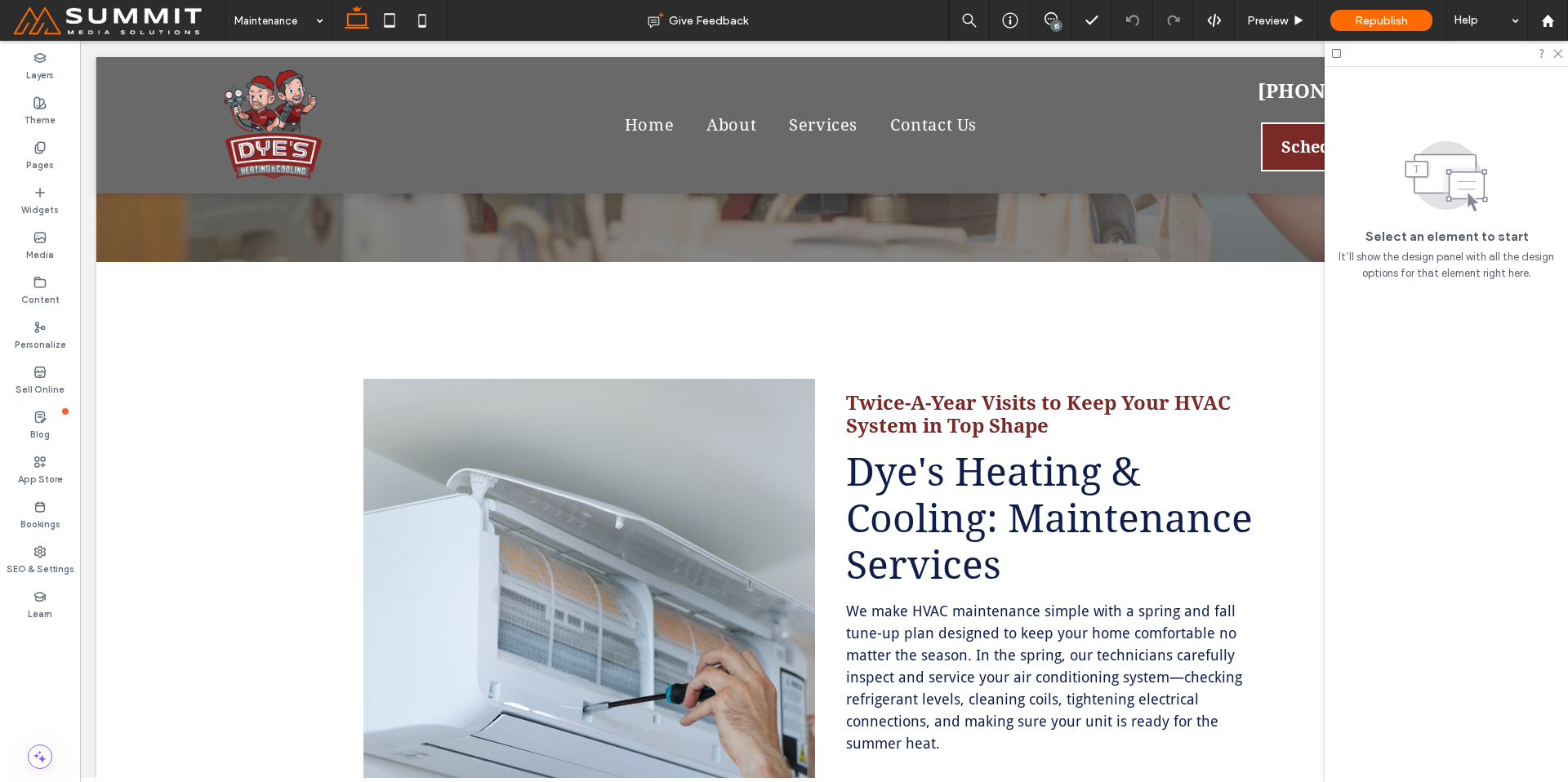
click at [265, 10] on input at bounding box center [274, 20] width 80 height 41
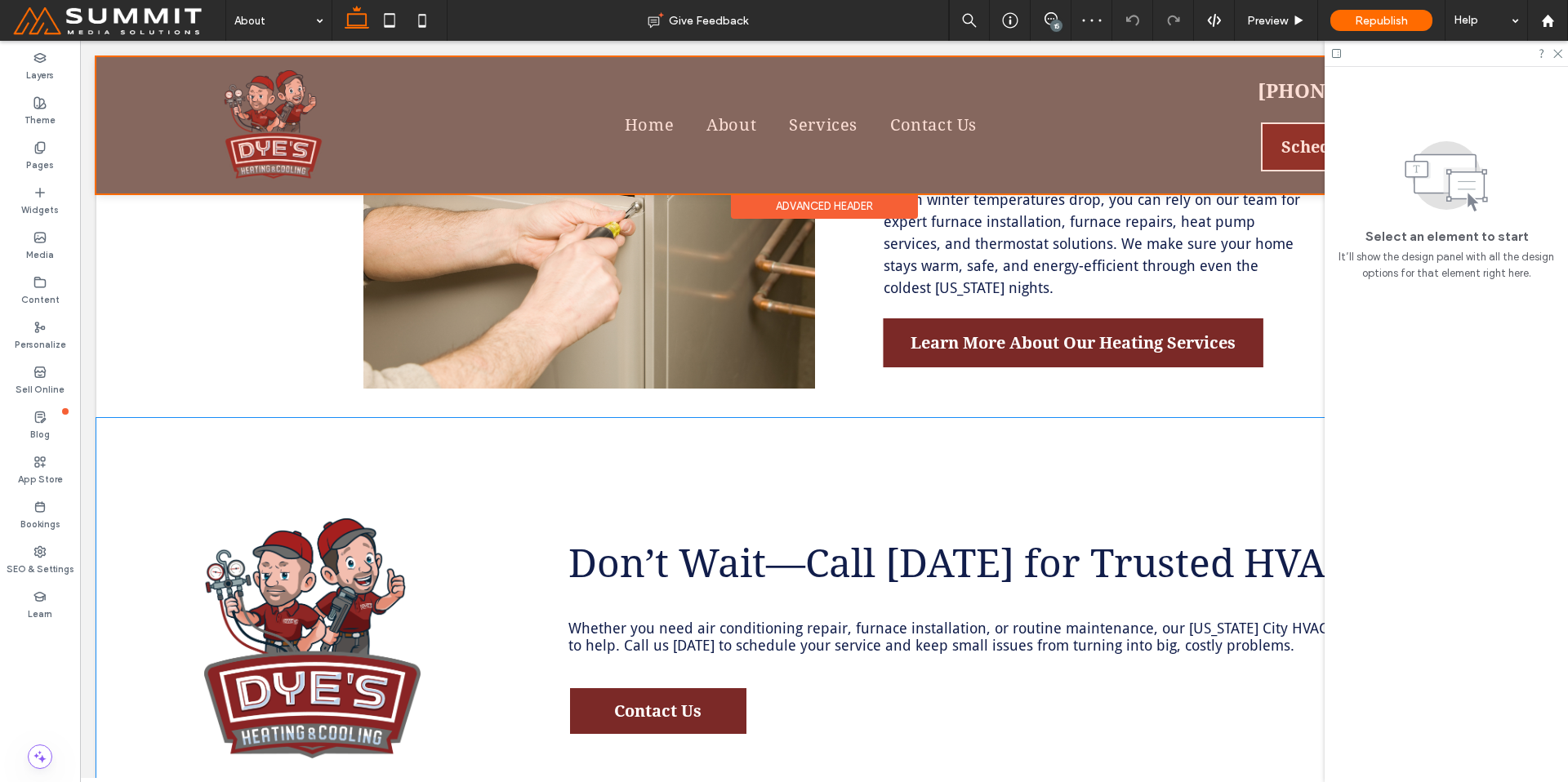
scroll to position [2537, 0]
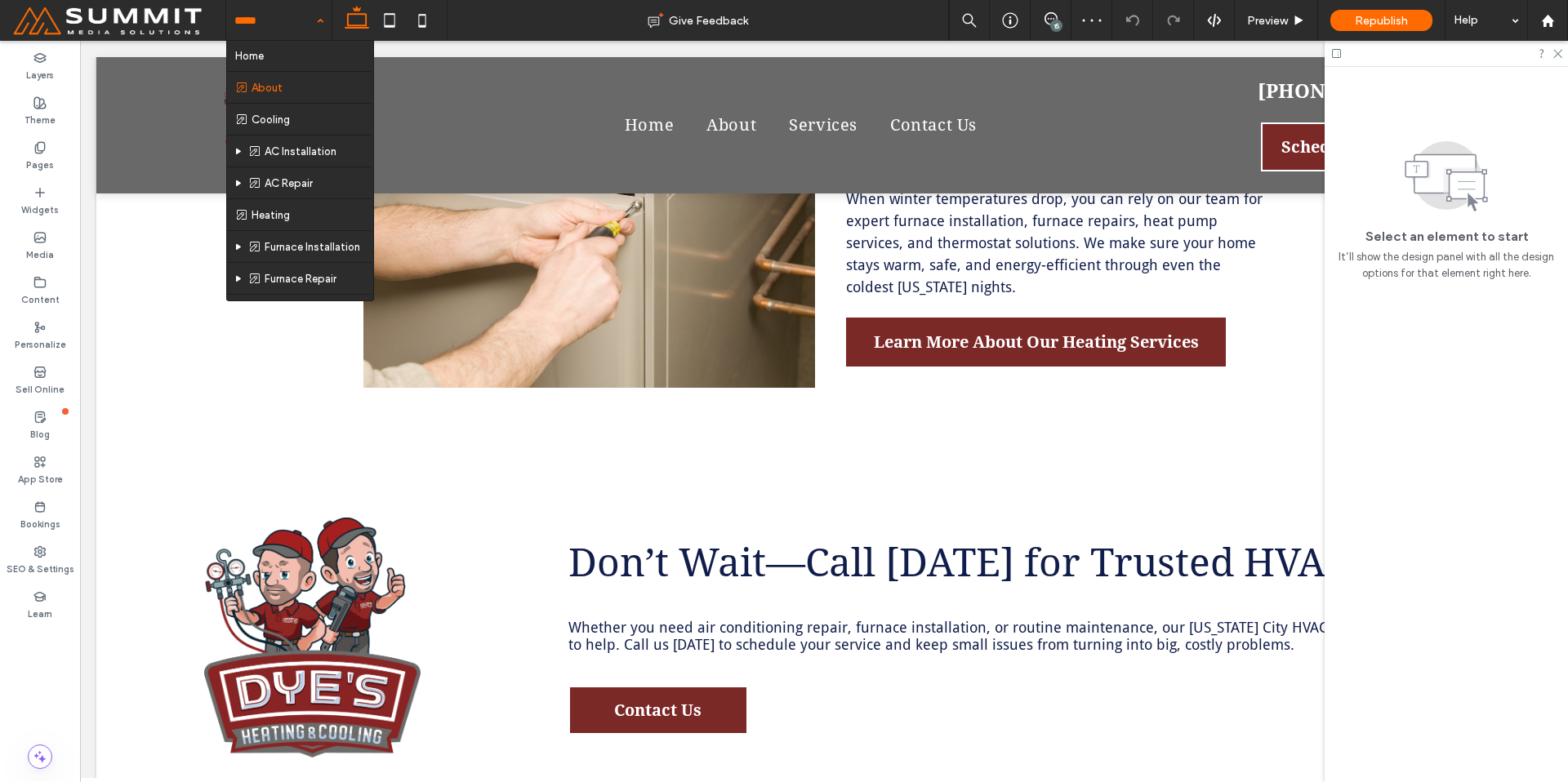
click at [292, 26] on input at bounding box center [274, 20] width 80 height 41
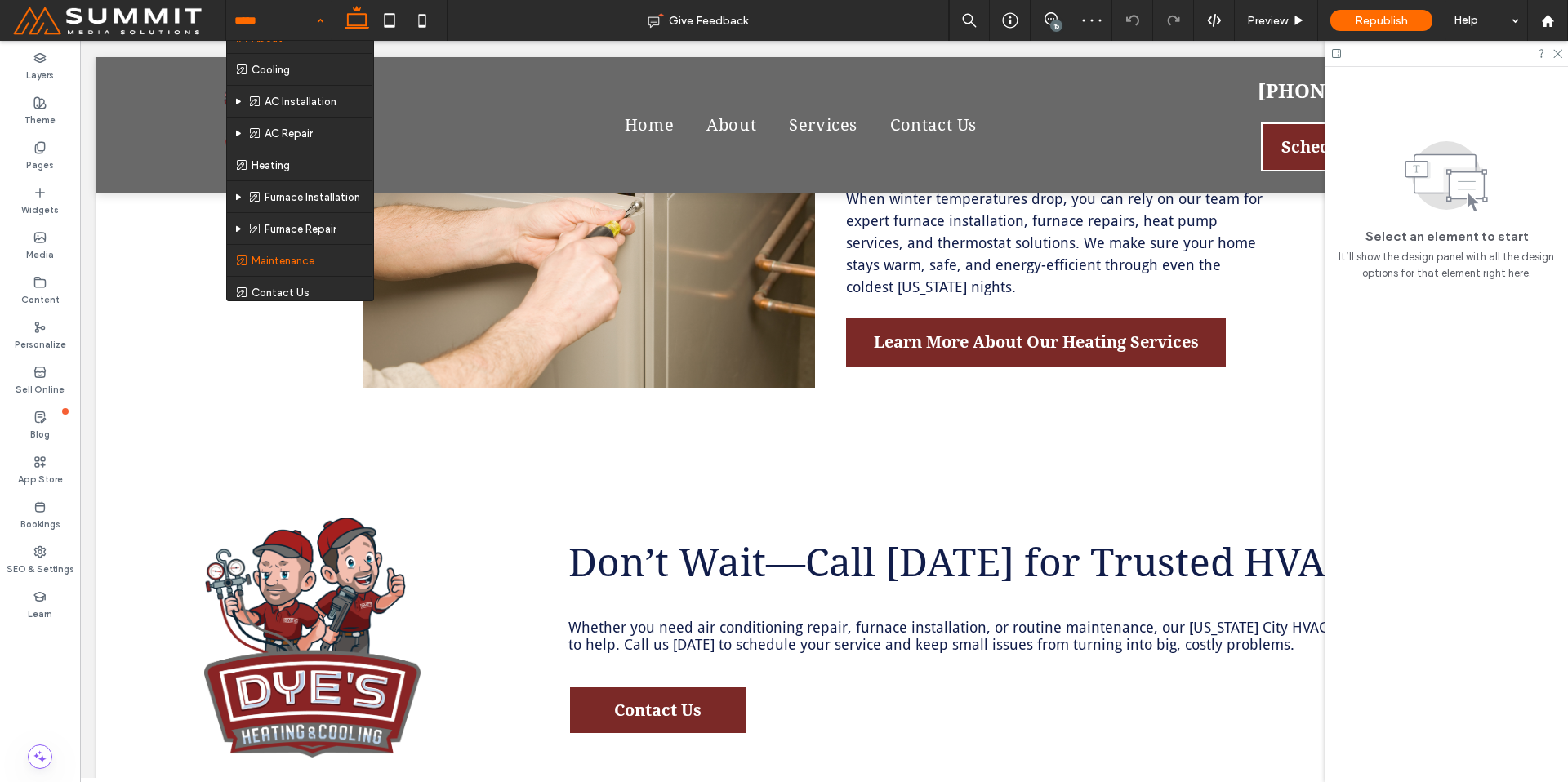
scroll to position [56, 0]
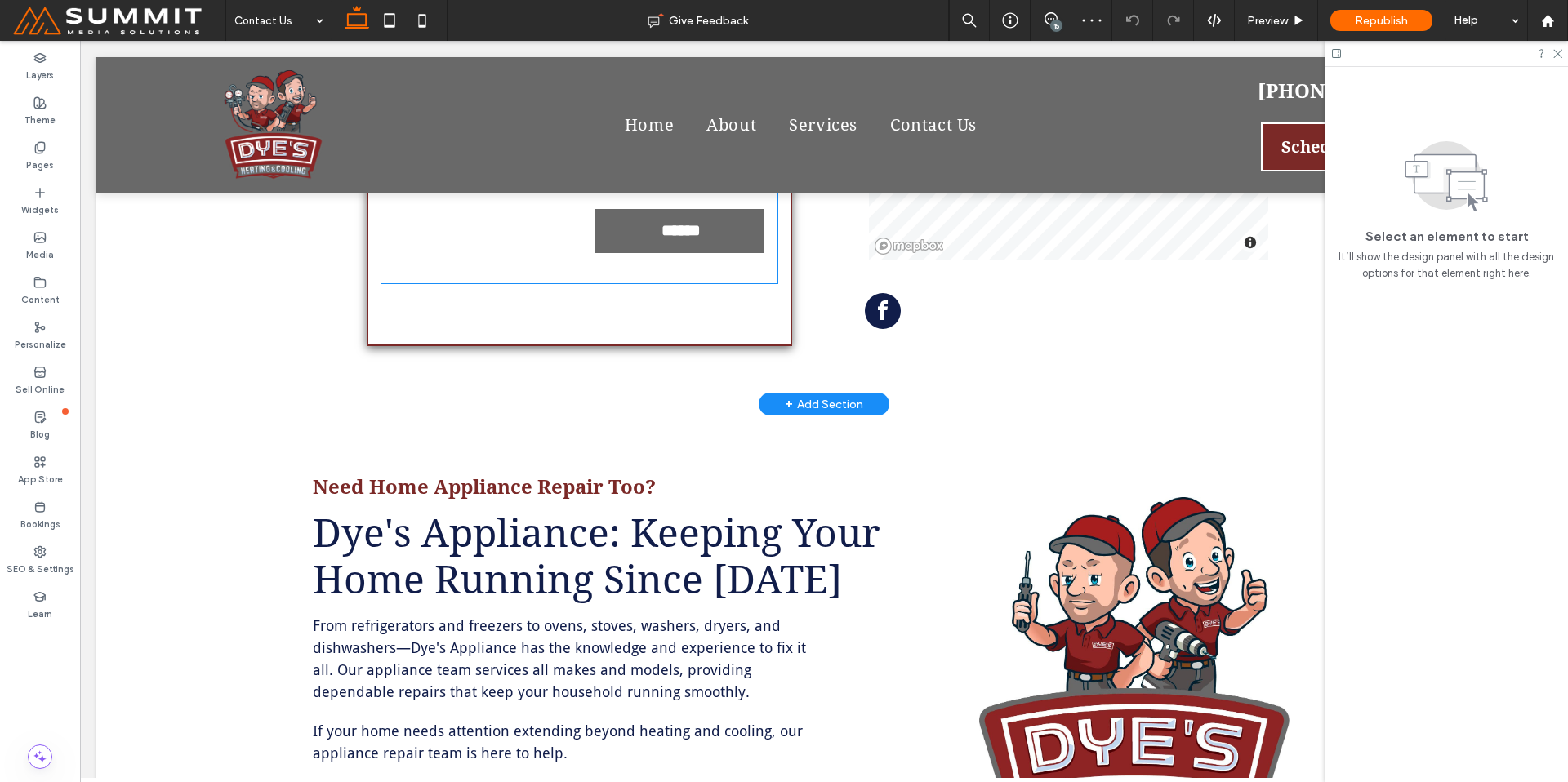
scroll to position [806, 0]
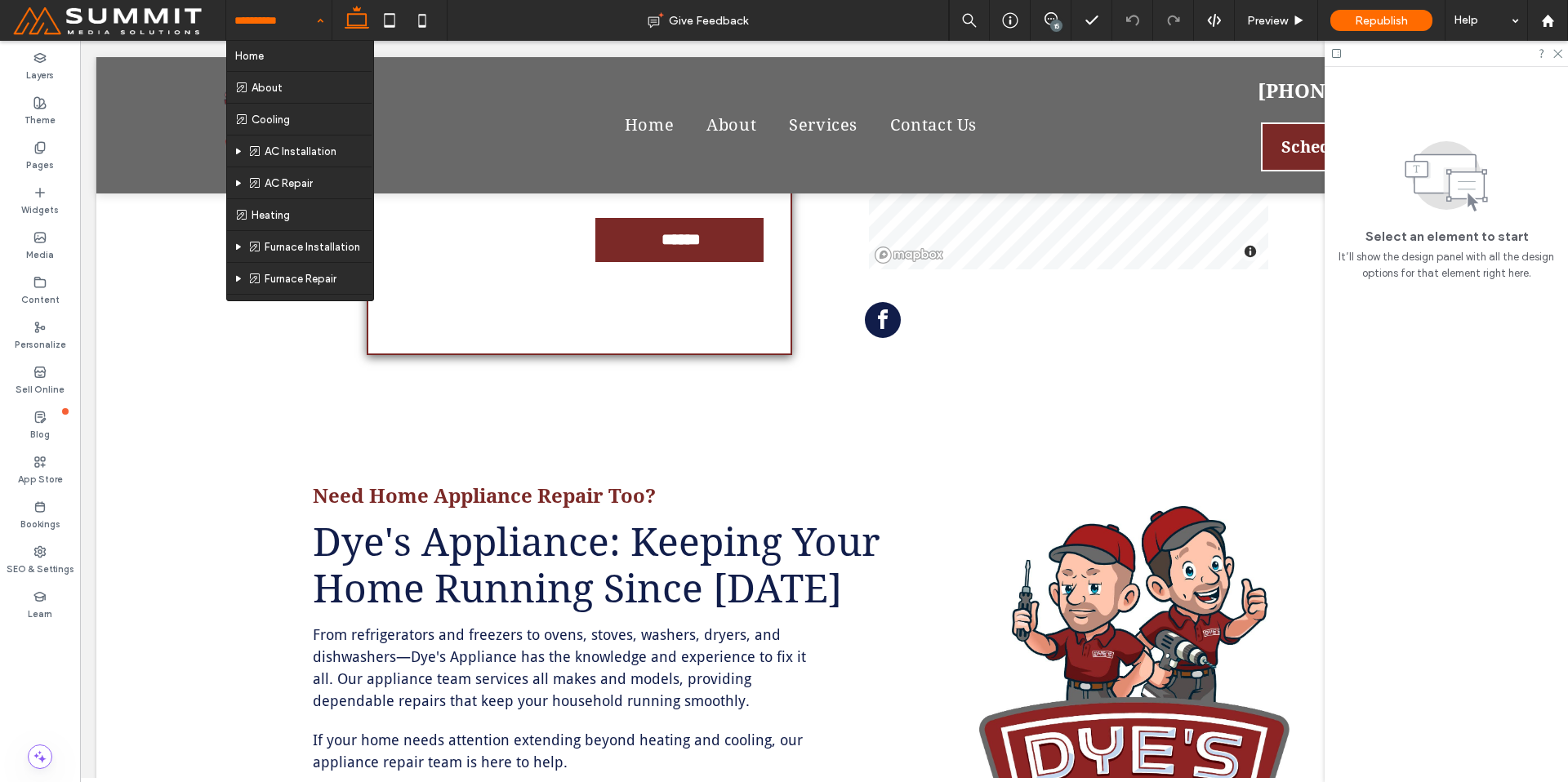
click at [270, 15] on input at bounding box center [274, 20] width 80 height 41
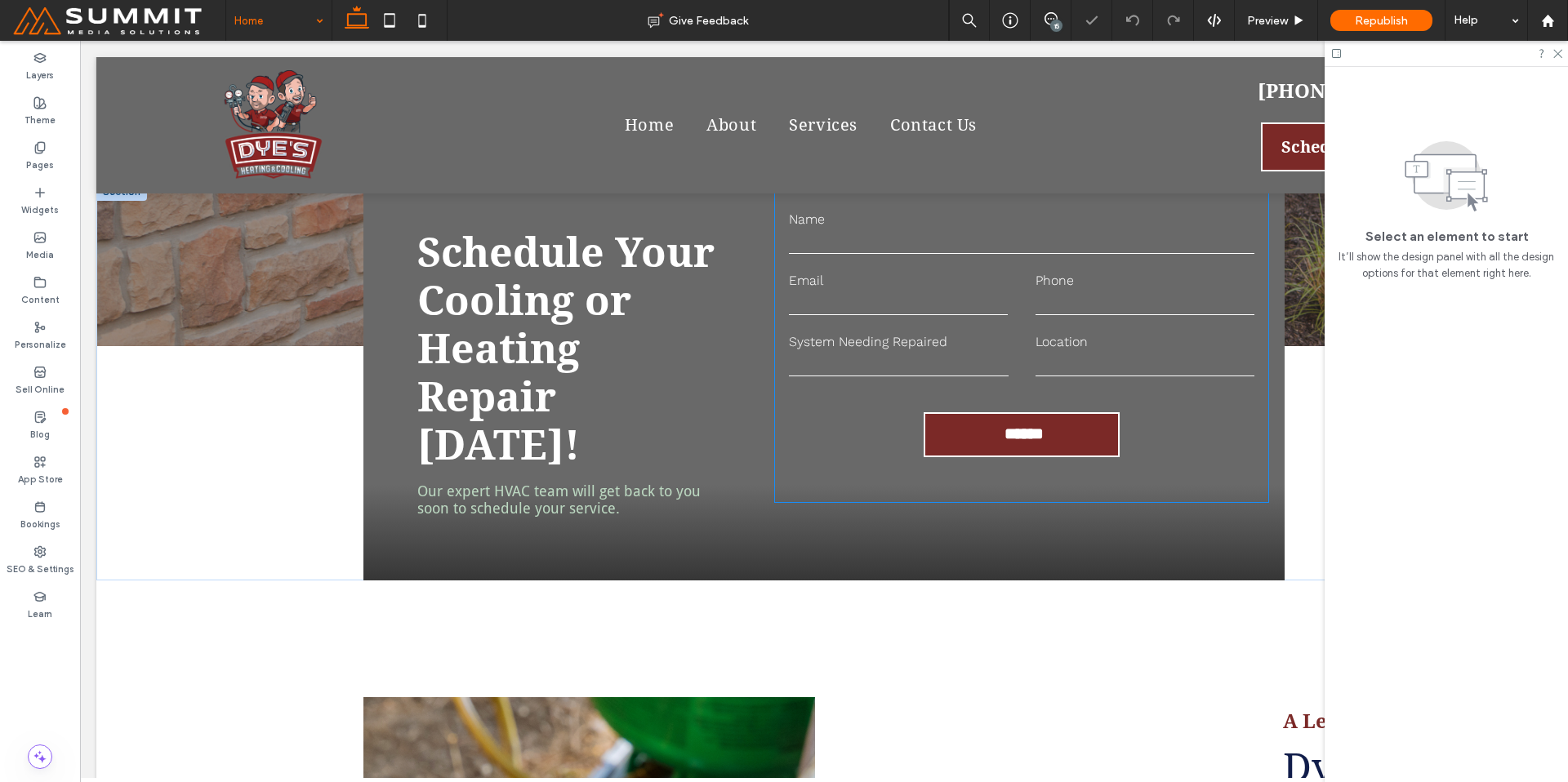
scroll to position [403, 0]
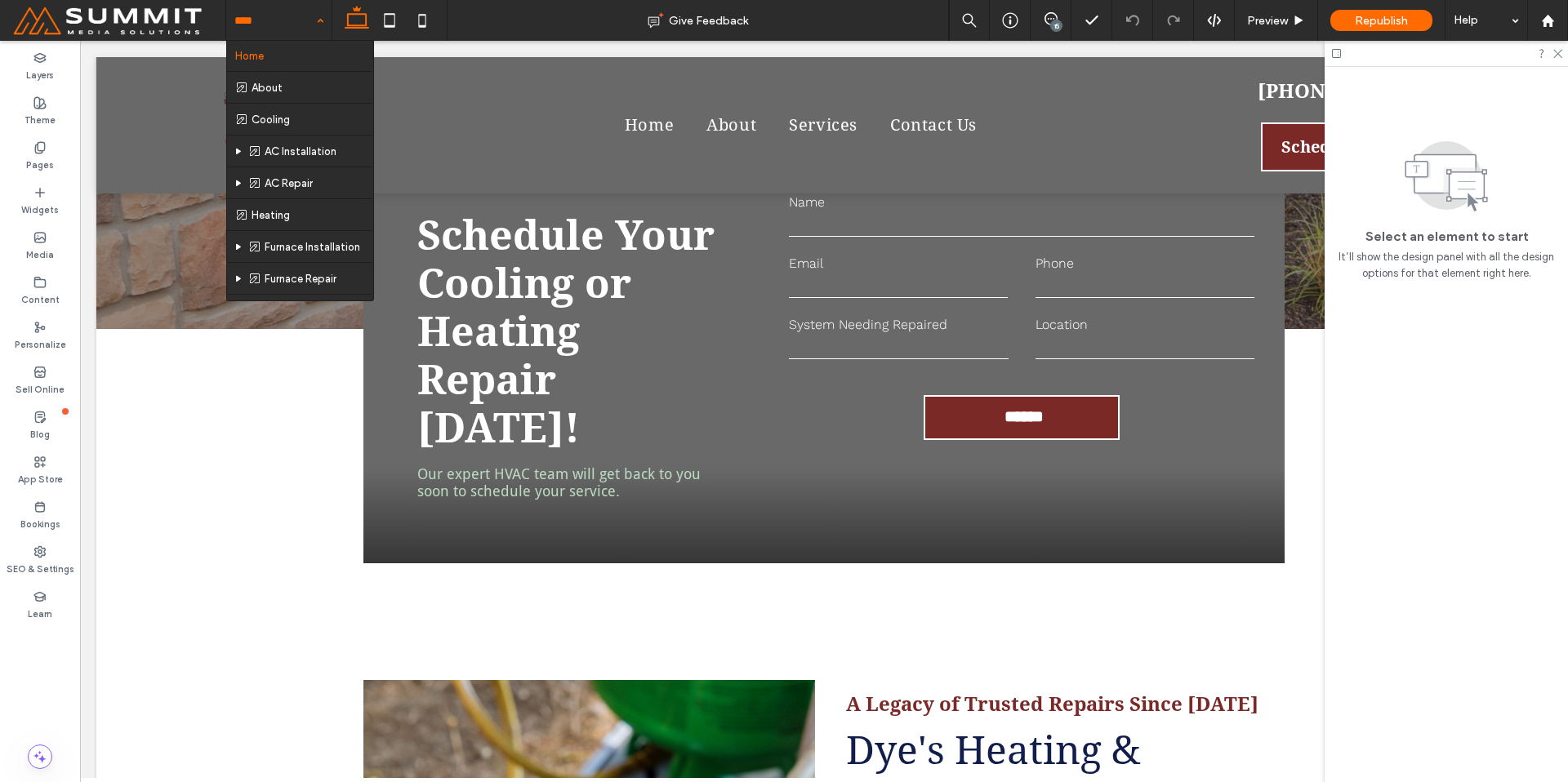
click at [272, 27] on input at bounding box center [274, 20] width 80 height 41
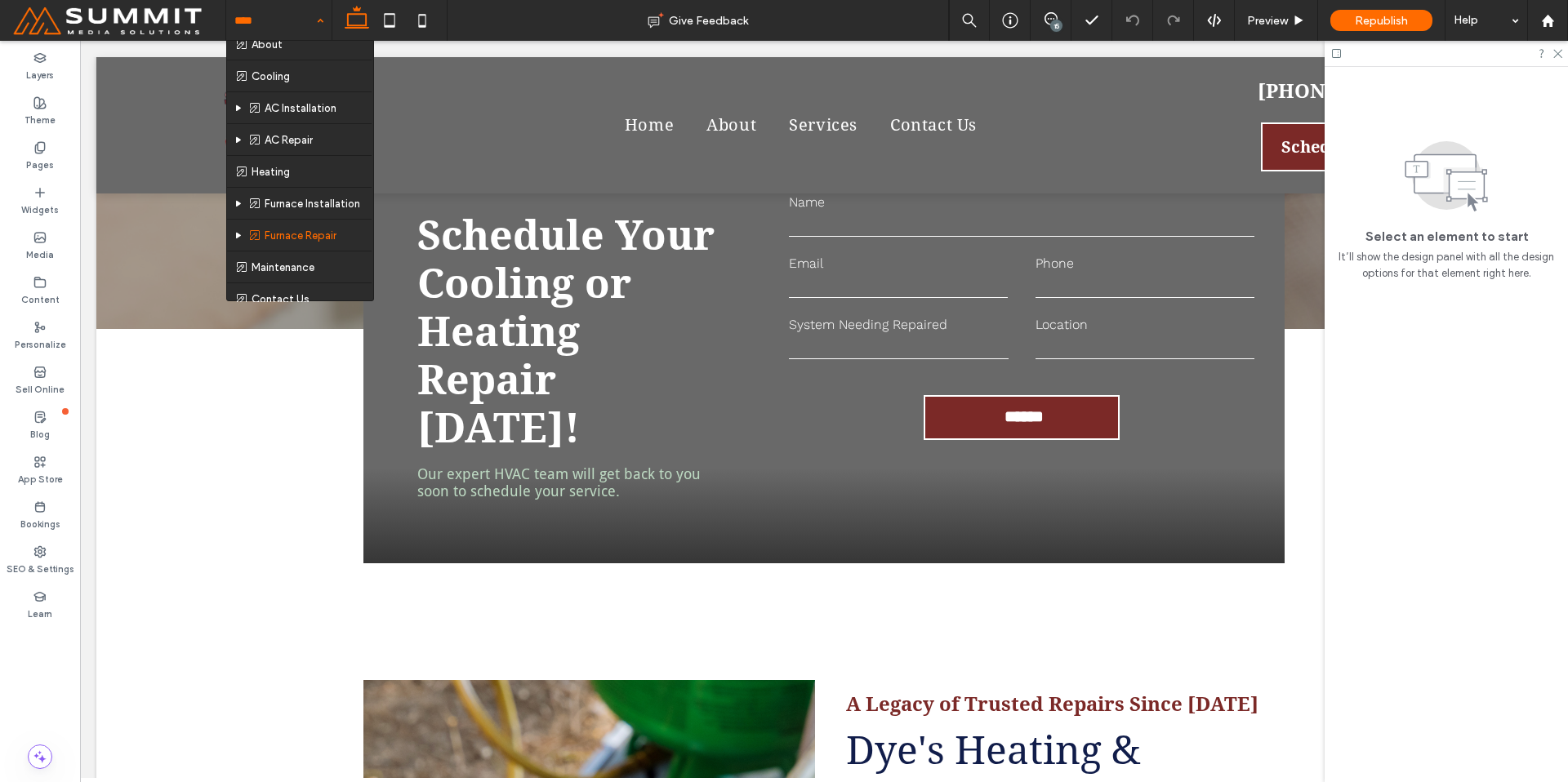
scroll to position [56, 0]
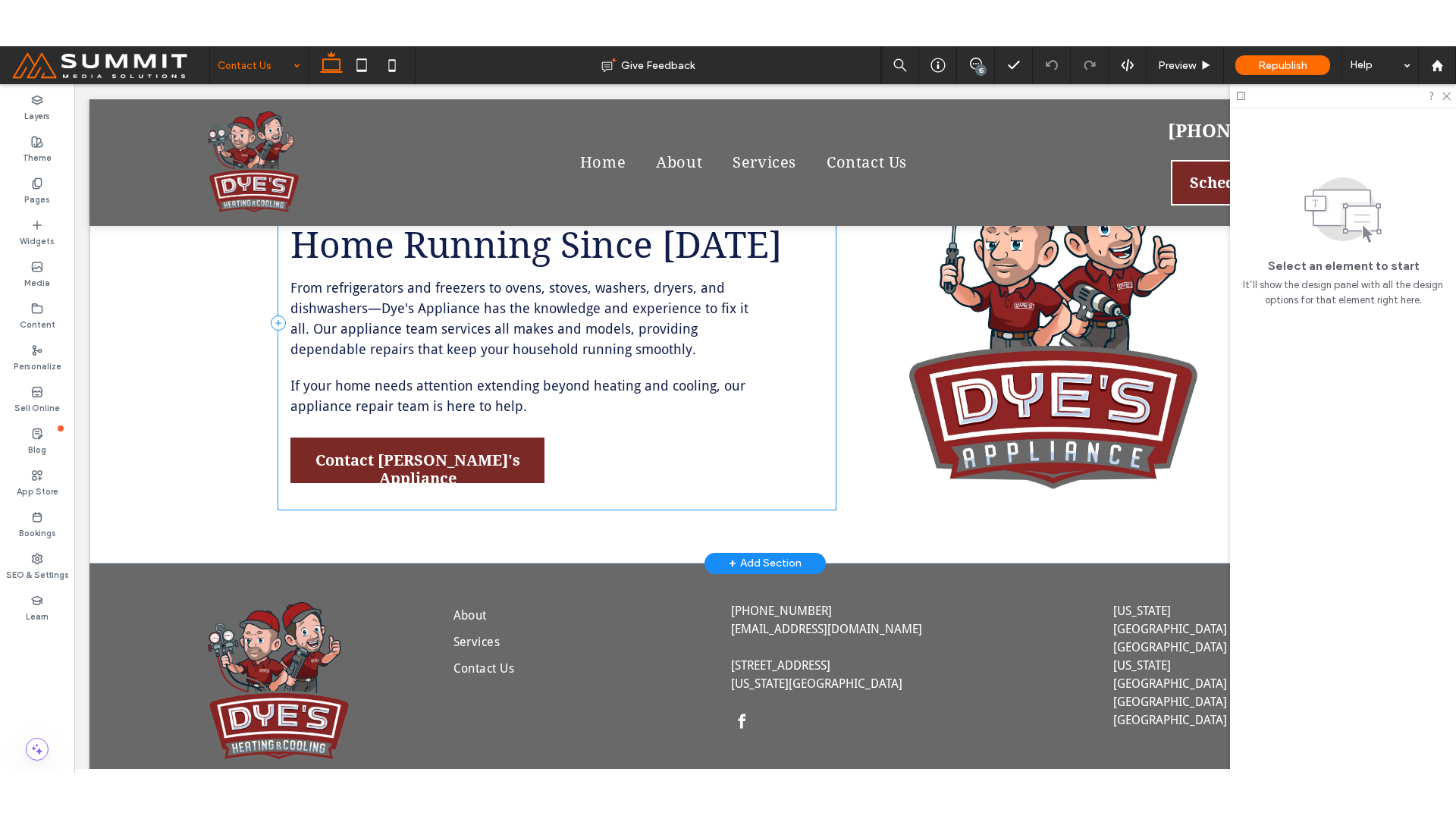
scroll to position [1182, 0]
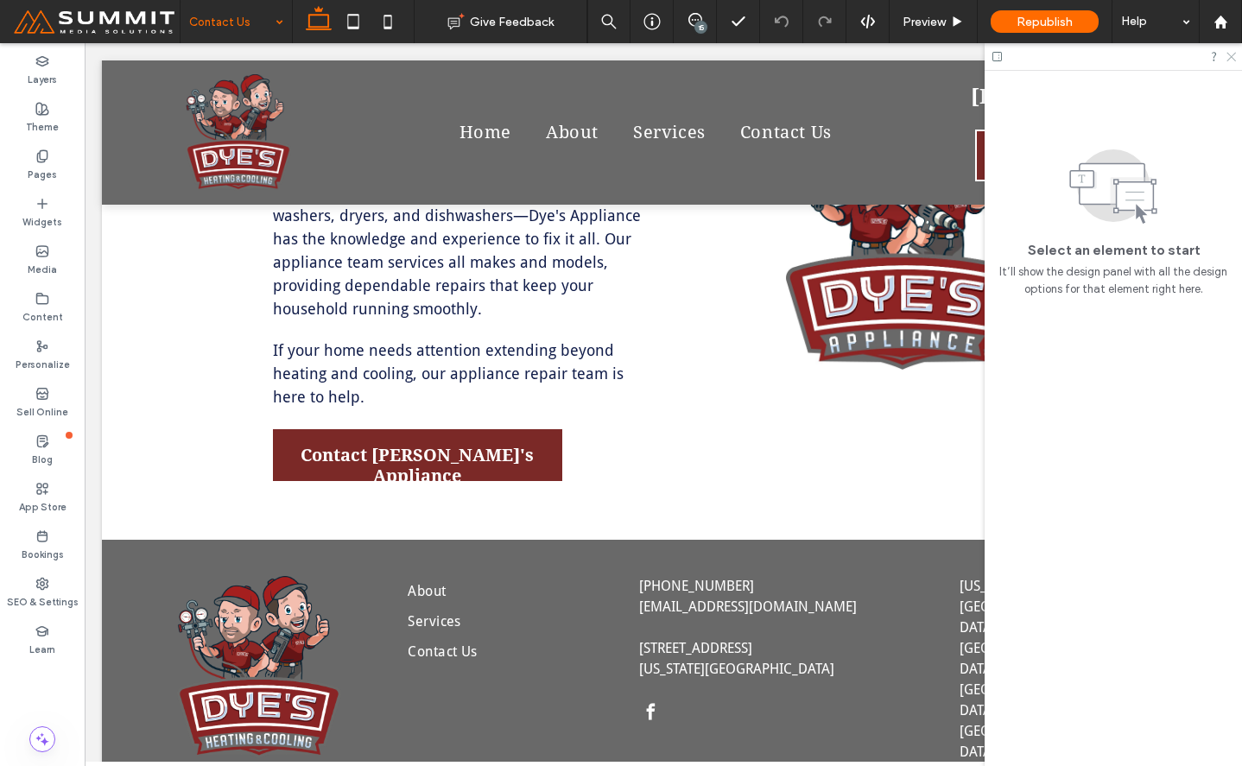
click at [1227, 50] on icon at bounding box center [1230, 55] width 11 height 11
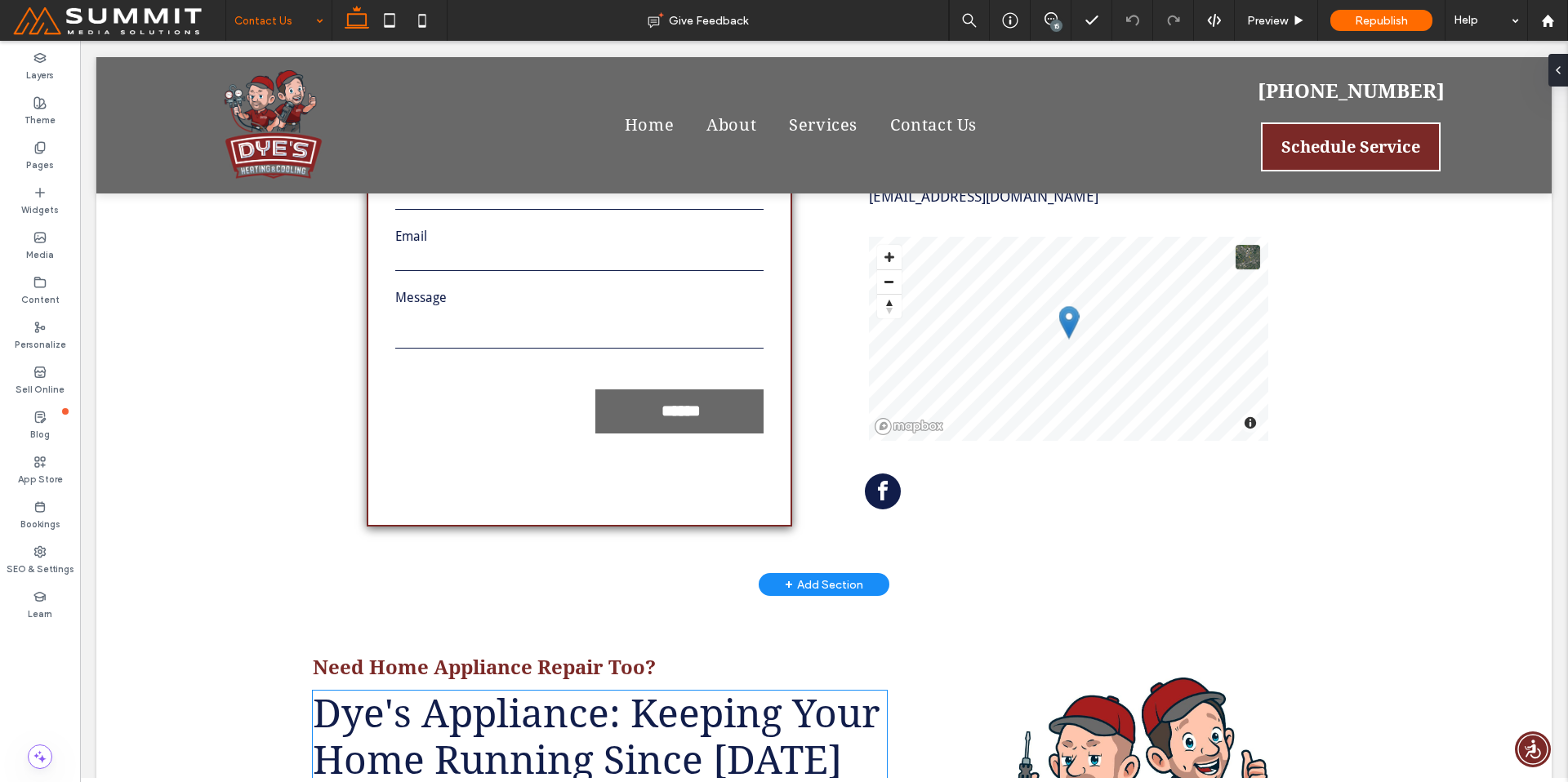
scroll to position [617, 0]
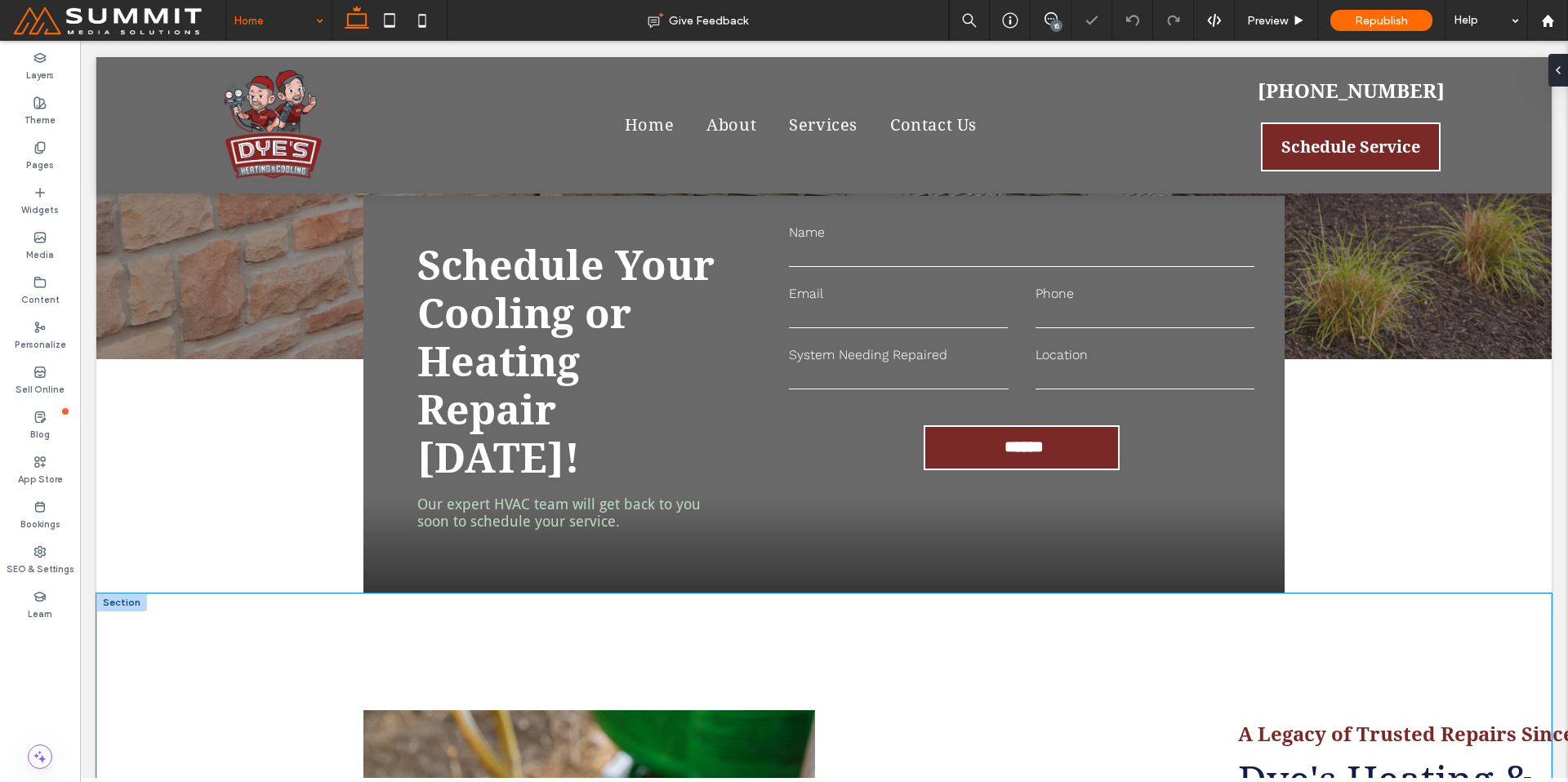
scroll to position [380, 0]
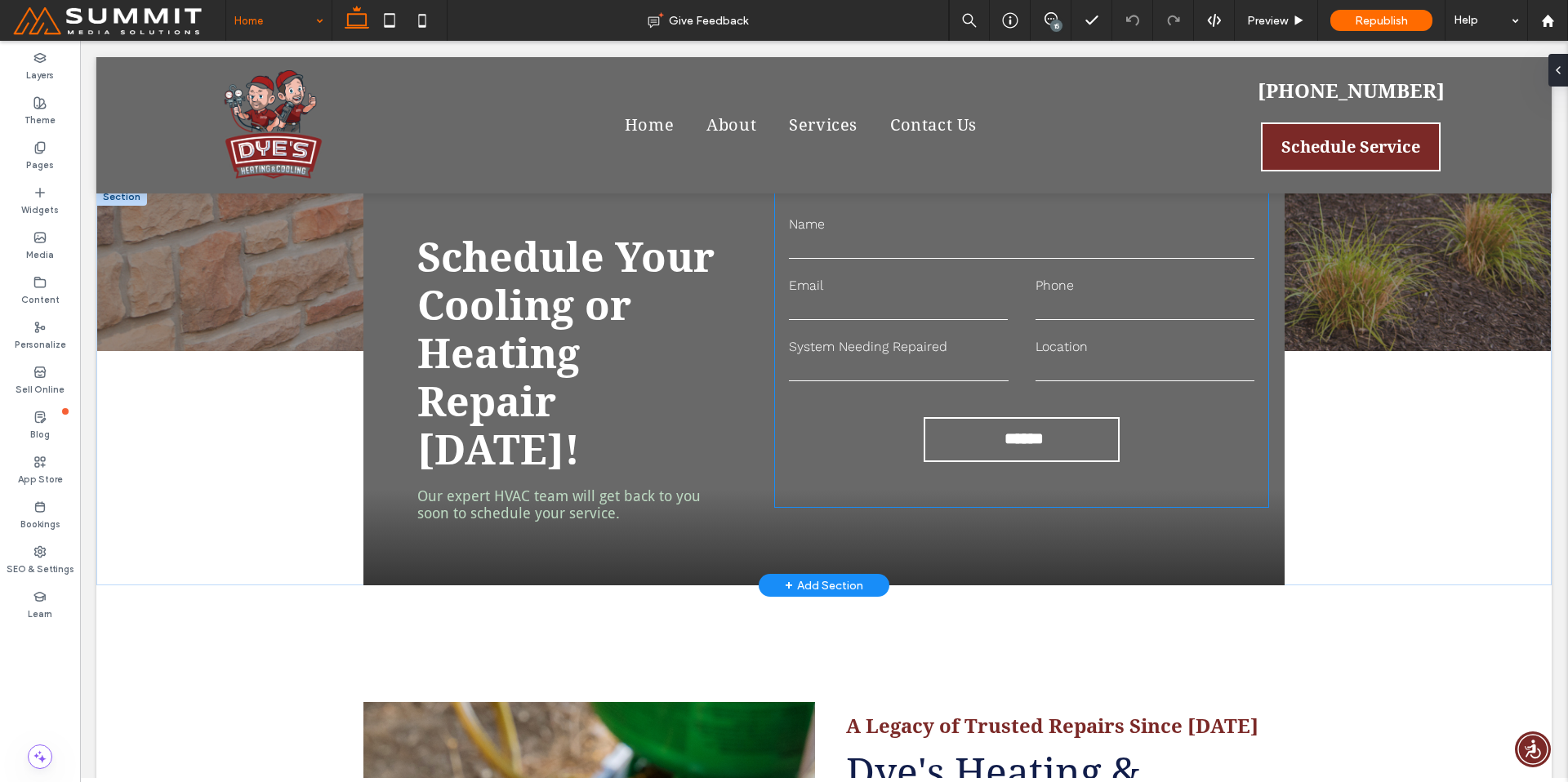
click at [1011, 448] on input "******" at bounding box center [1023, 439] width 188 height 34
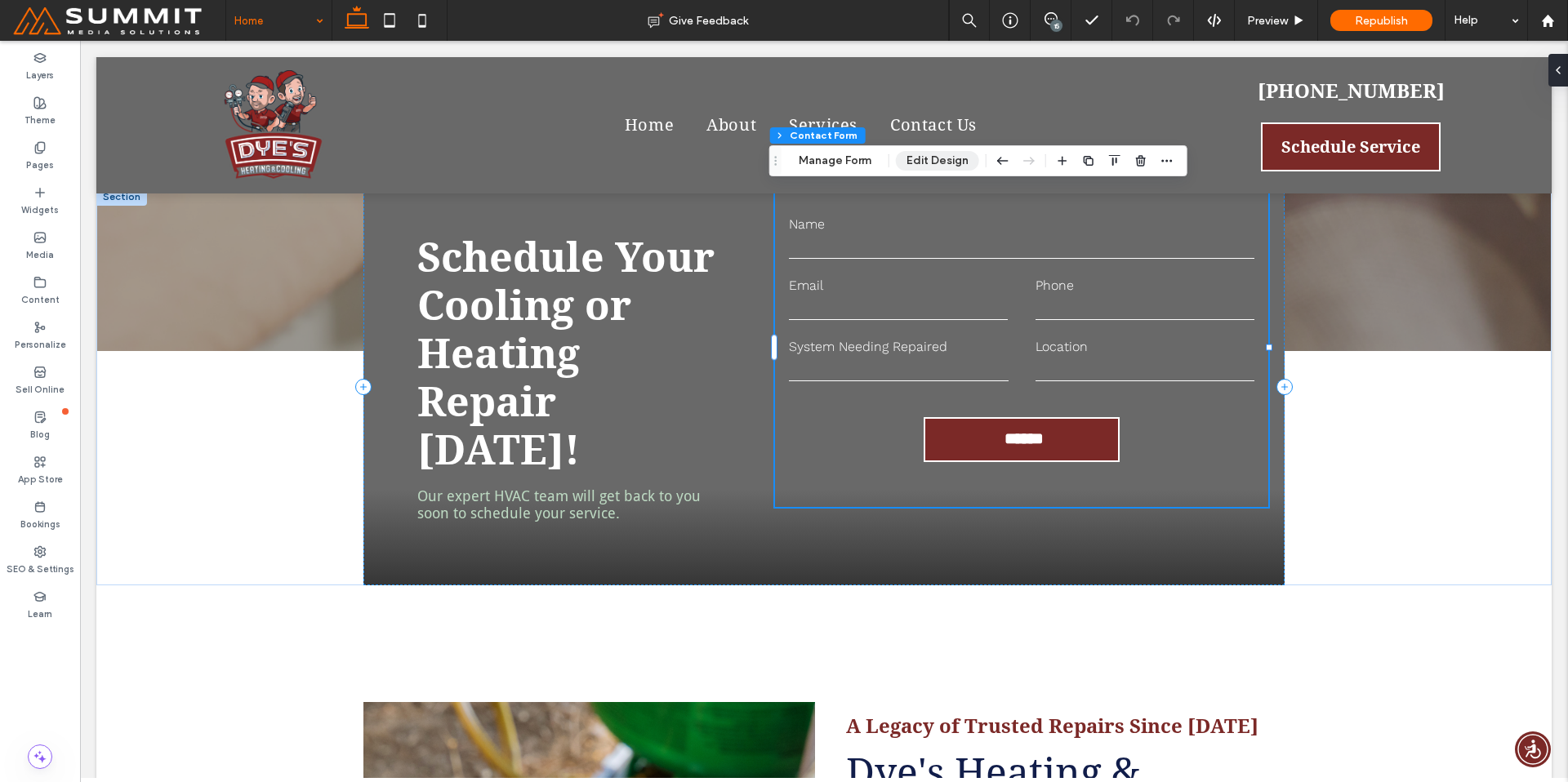
click at [948, 165] on button "Edit Design" at bounding box center [937, 161] width 83 height 20
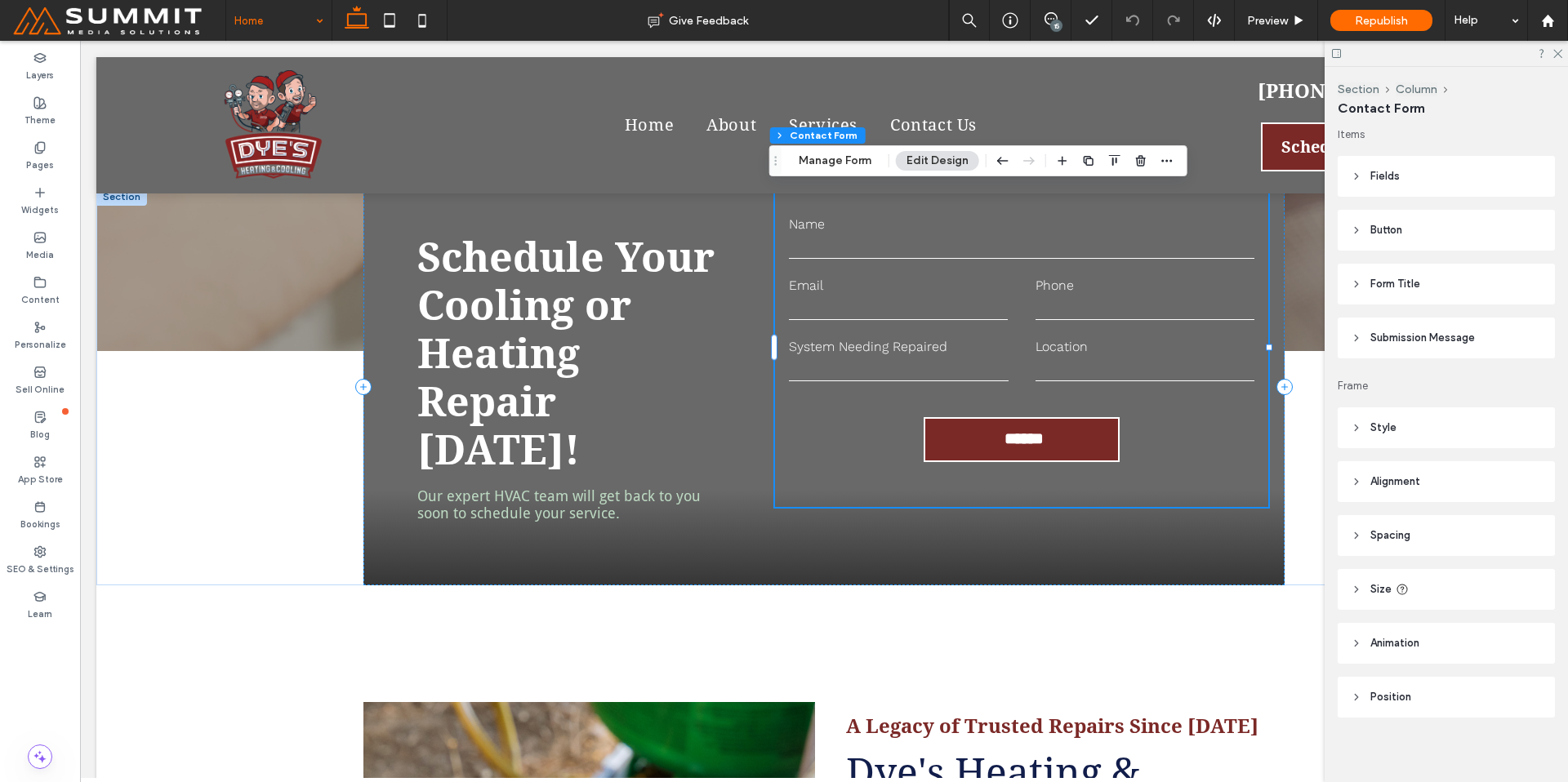
scroll to position [289, 0]
click at [1466, 220] on header "Button" at bounding box center [1447, 222] width 218 height 41
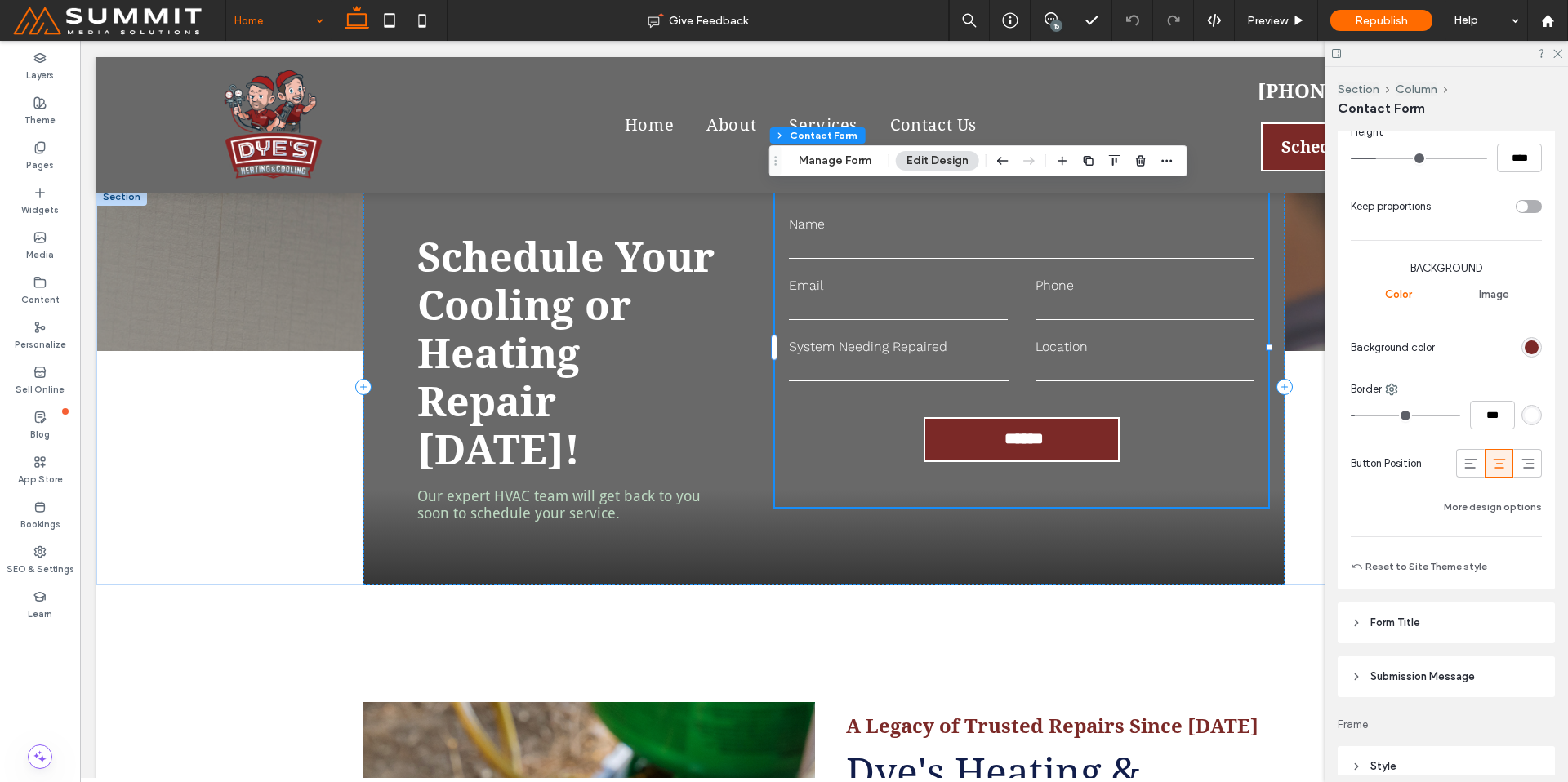
scroll to position [621, 0]
click at [1467, 500] on button "More design options" at bounding box center [1493, 505] width 98 height 20
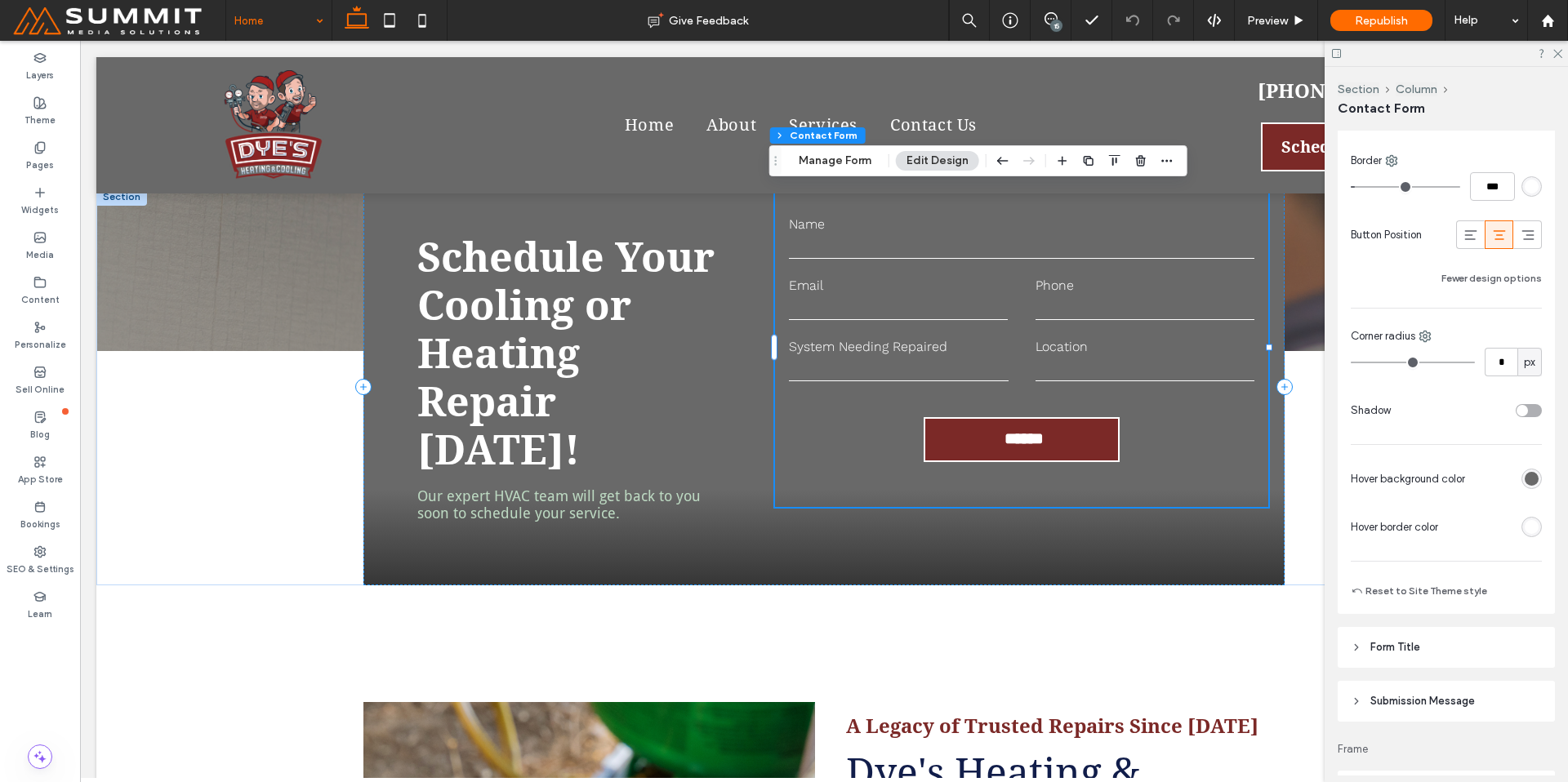
scroll to position [908, 0]
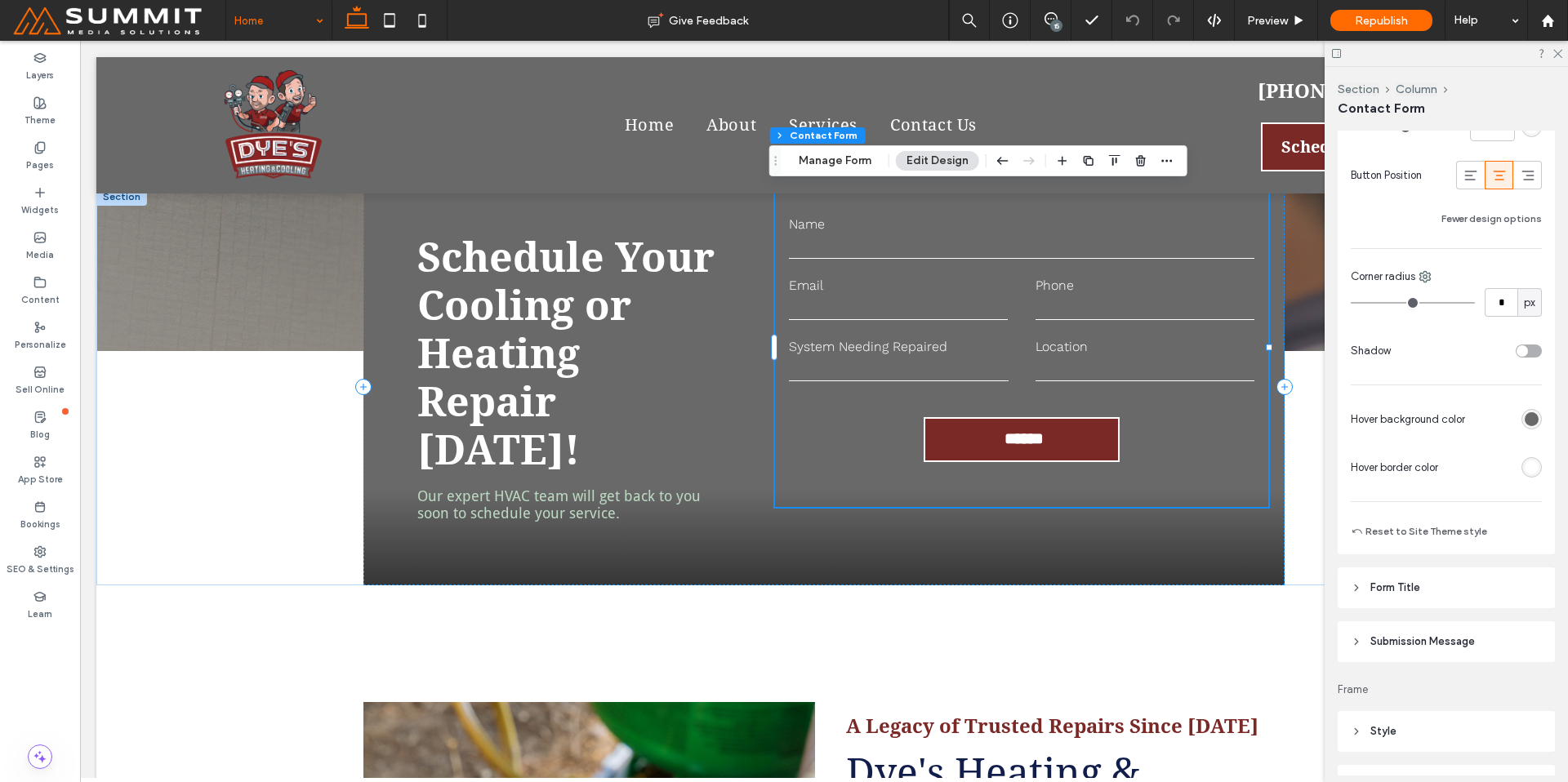
click at [1524, 466] on div "rgb(255, 255, 255)" at bounding box center [1531, 467] width 14 height 14
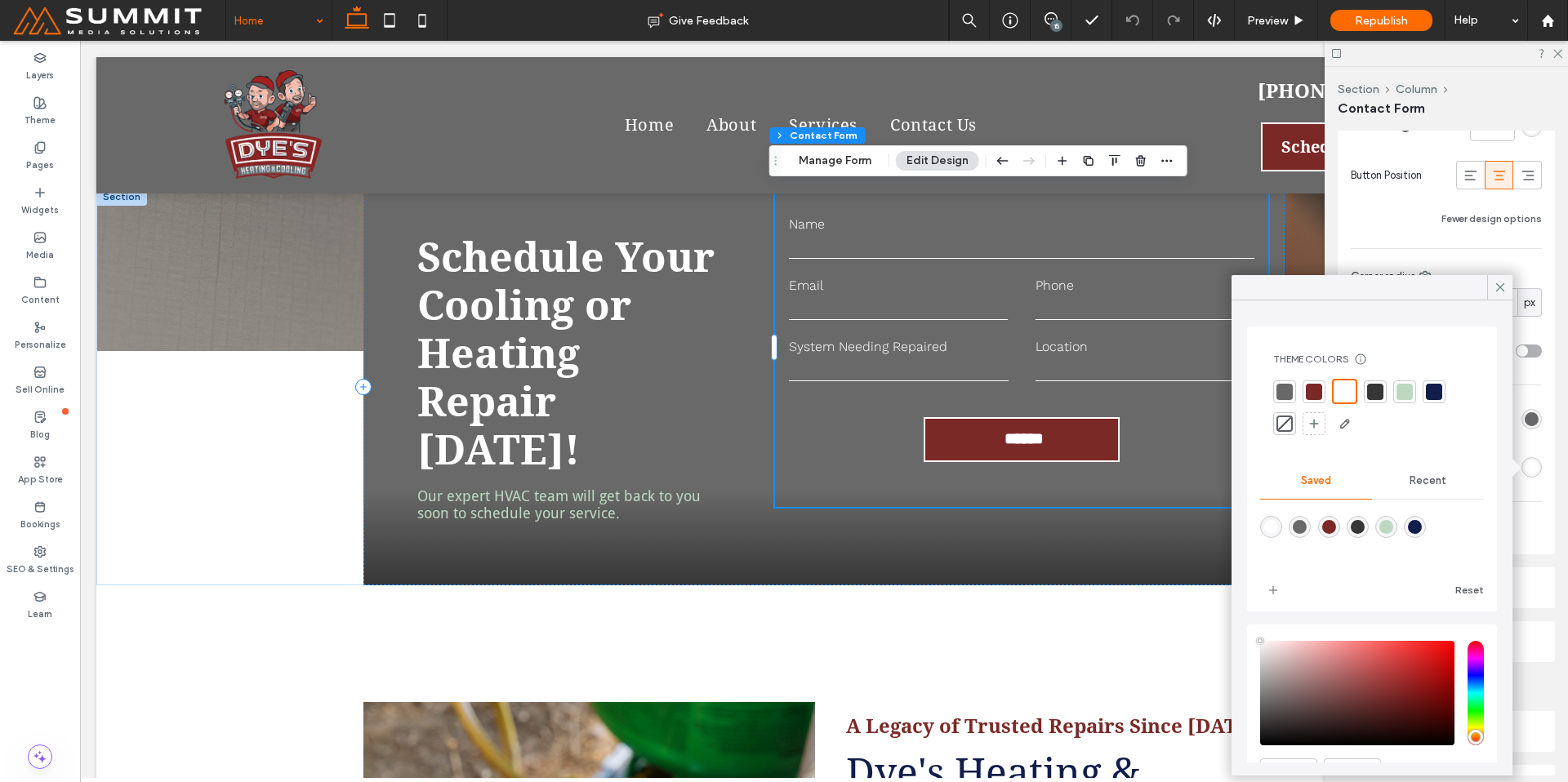
click at [1398, 390] on div at bounding box center [1404, 391] width 16 height 16
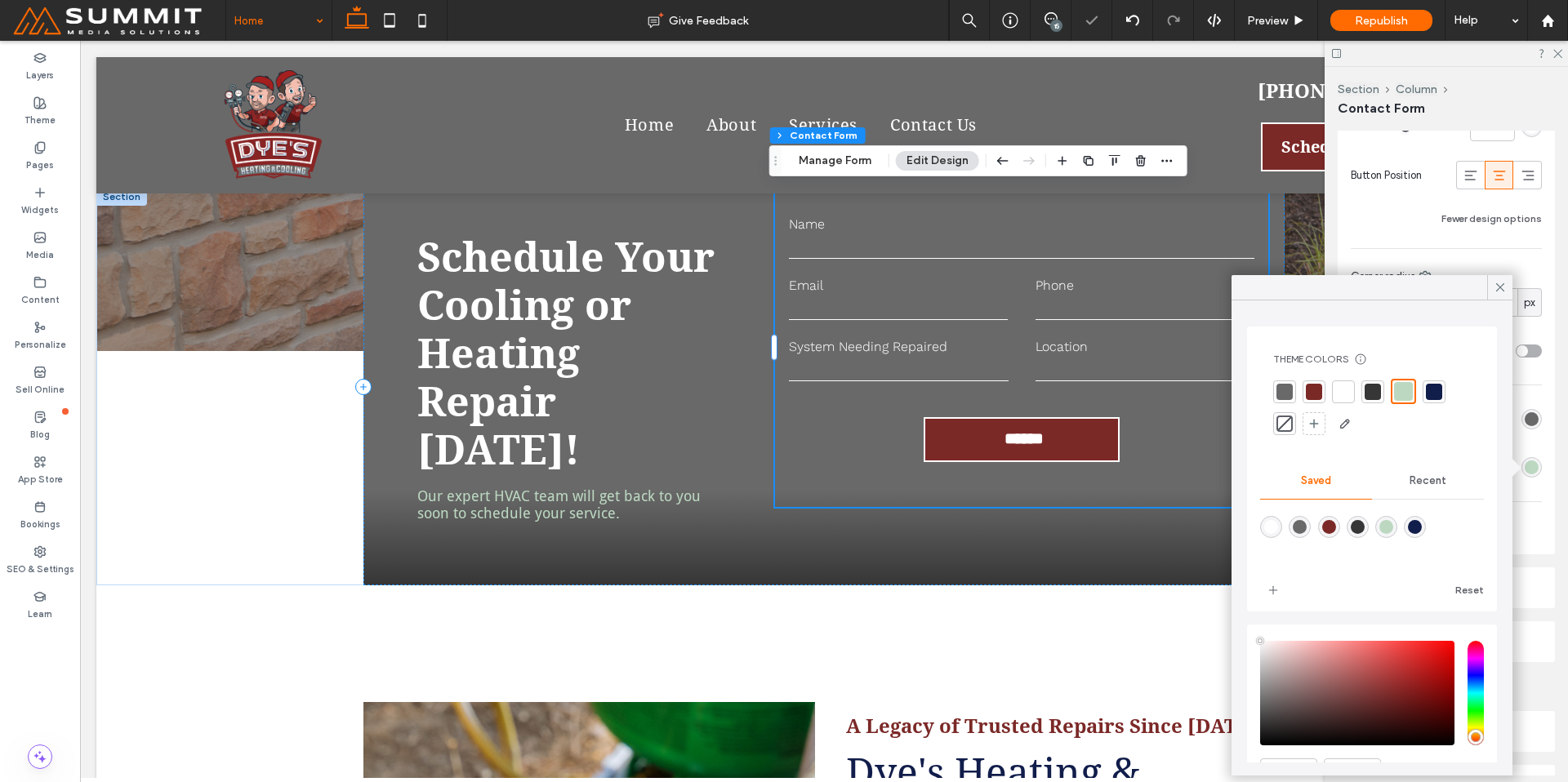
click at [1500, 281] on icon at bounding box center [1501, 287] width 15 height 15
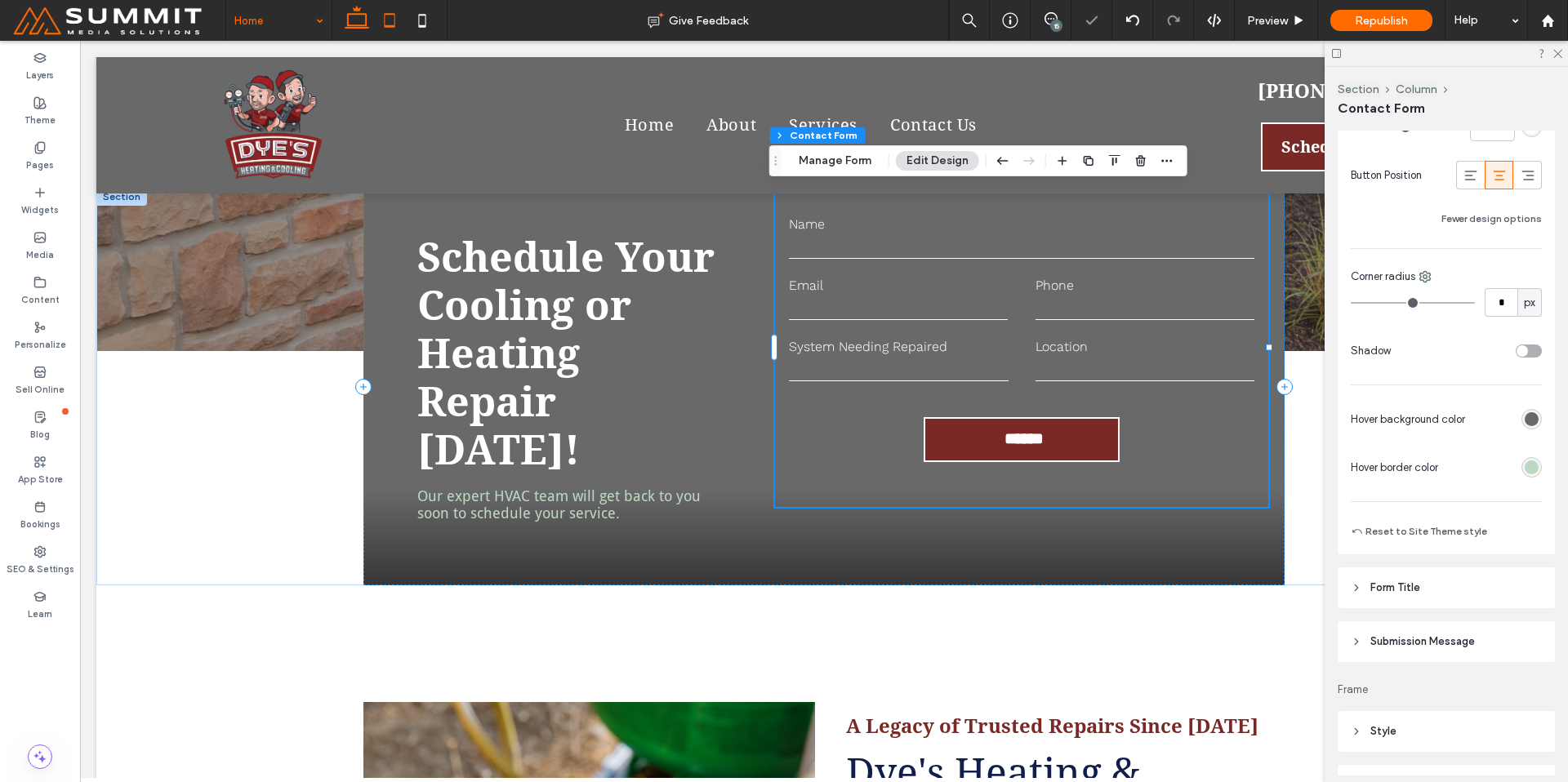
click at [398, 21] on icon at bounding box center [390, 20] width 33 height 33
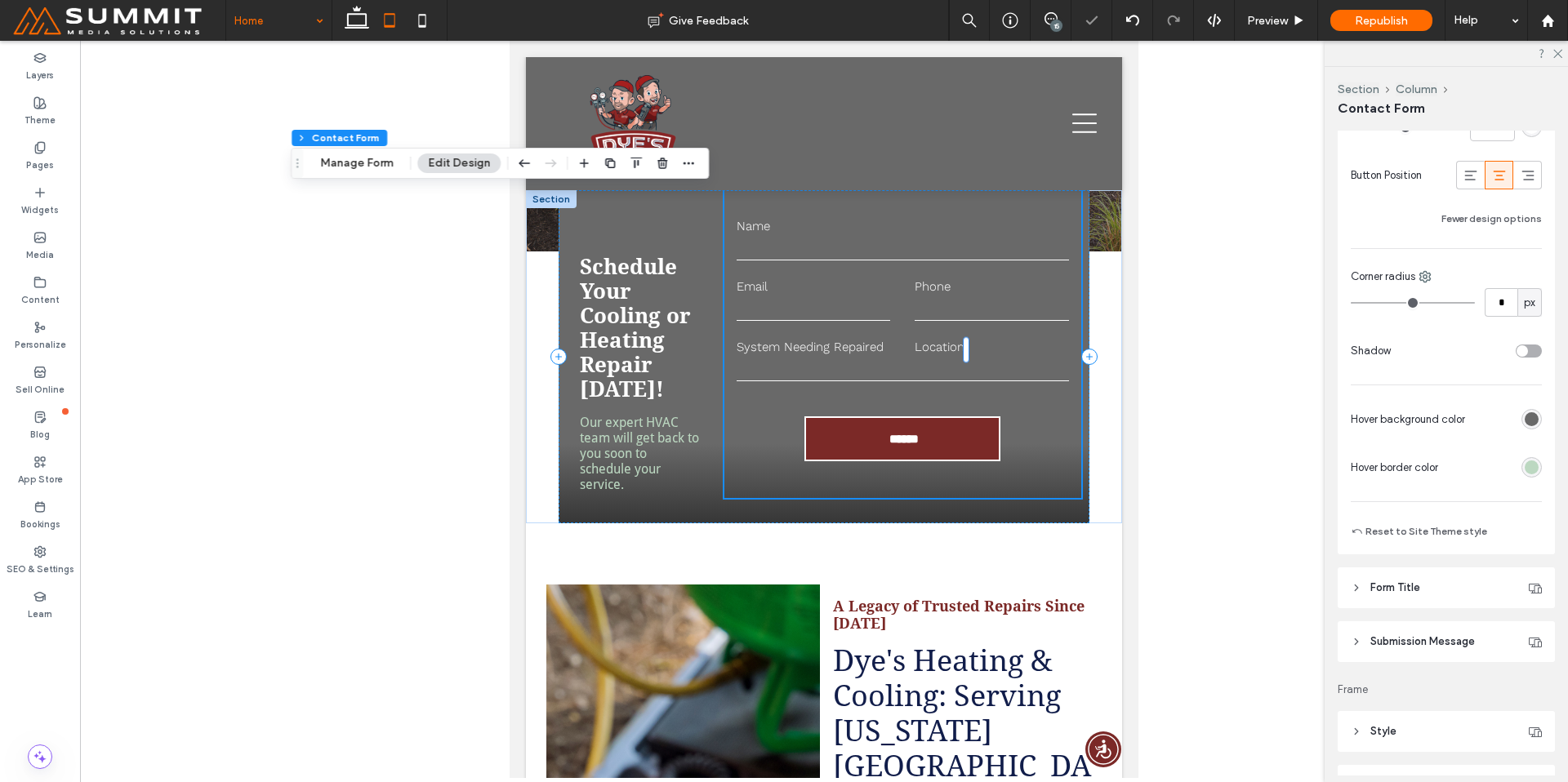
type input "**"
type input "***"
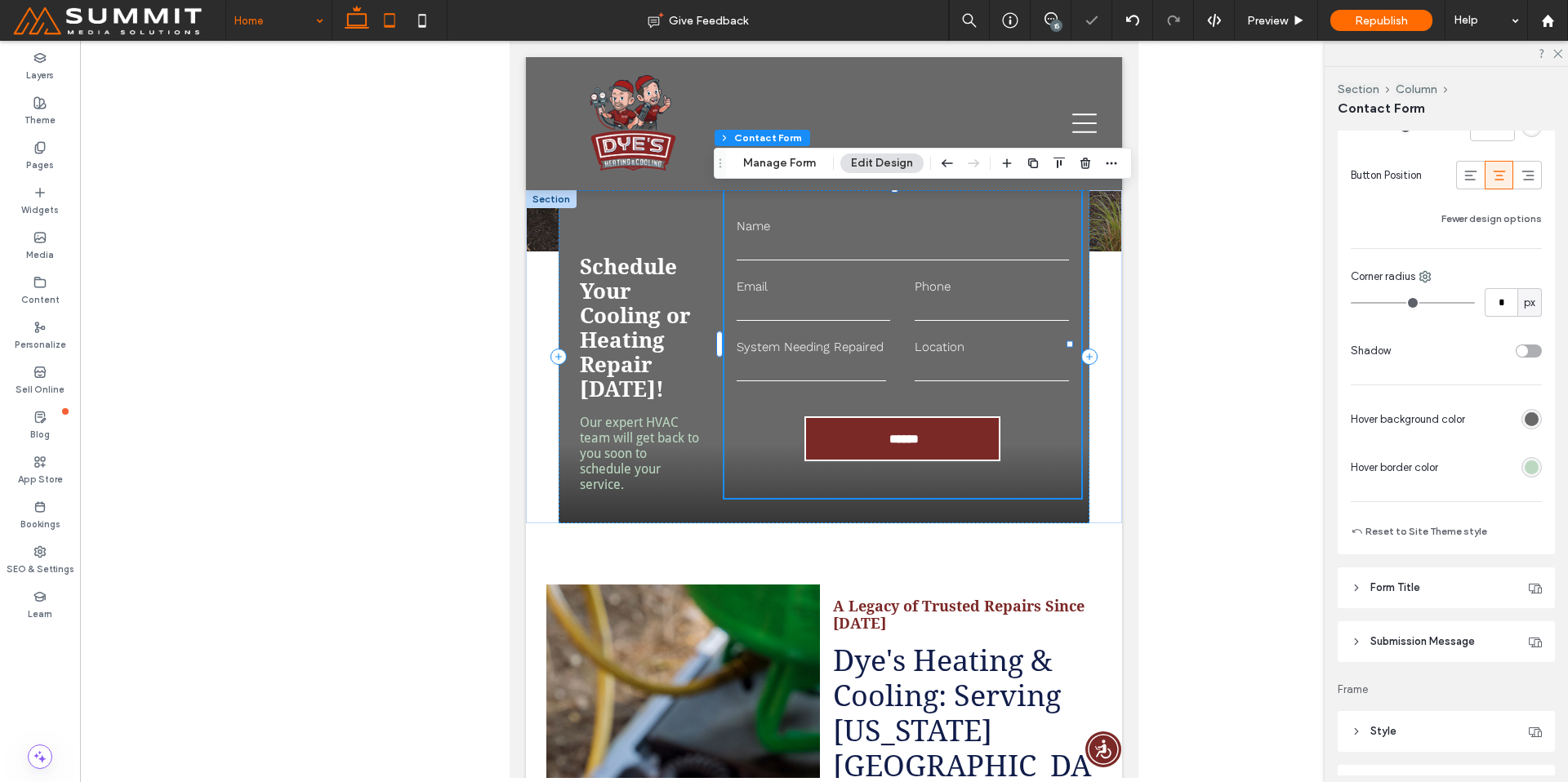
click at [348, 20] on use at bounding box center [357, 17] width 25 height 23
type input "**"
type input "****"
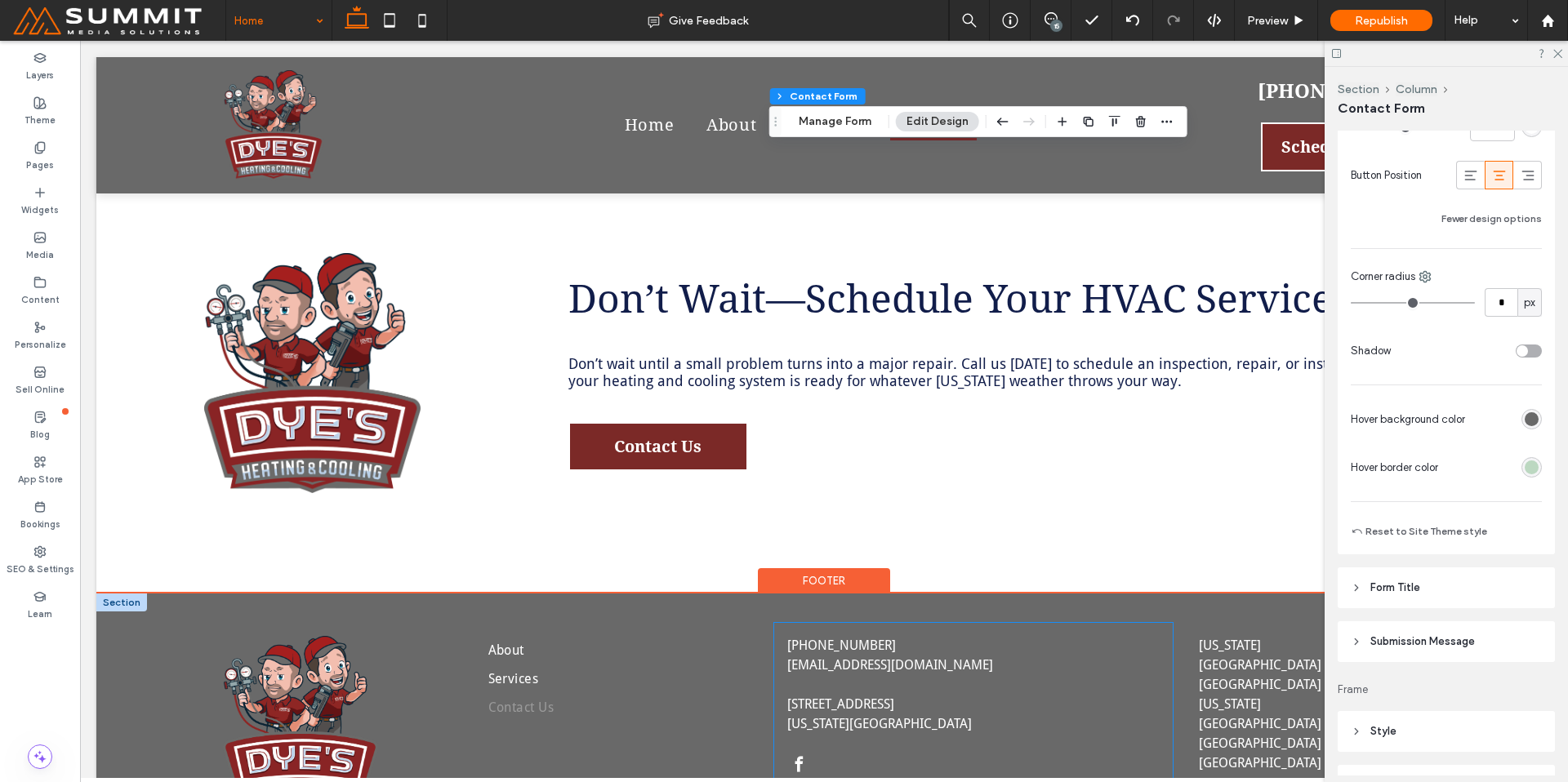
scroll to position [4361, 0]
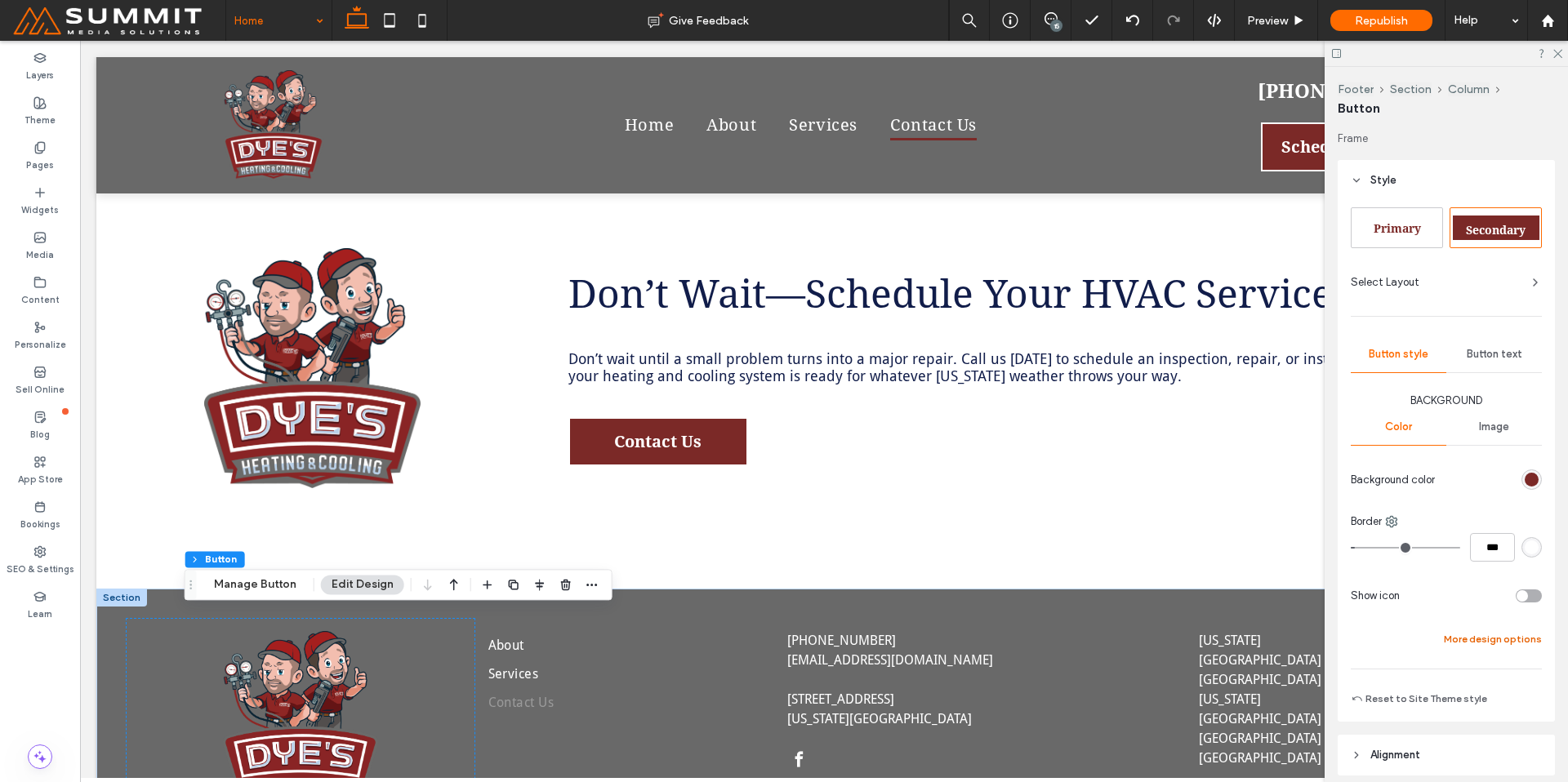
click at [1494, 643] on button "More design options" at bounding box center [1493, 639] width 98 height 20
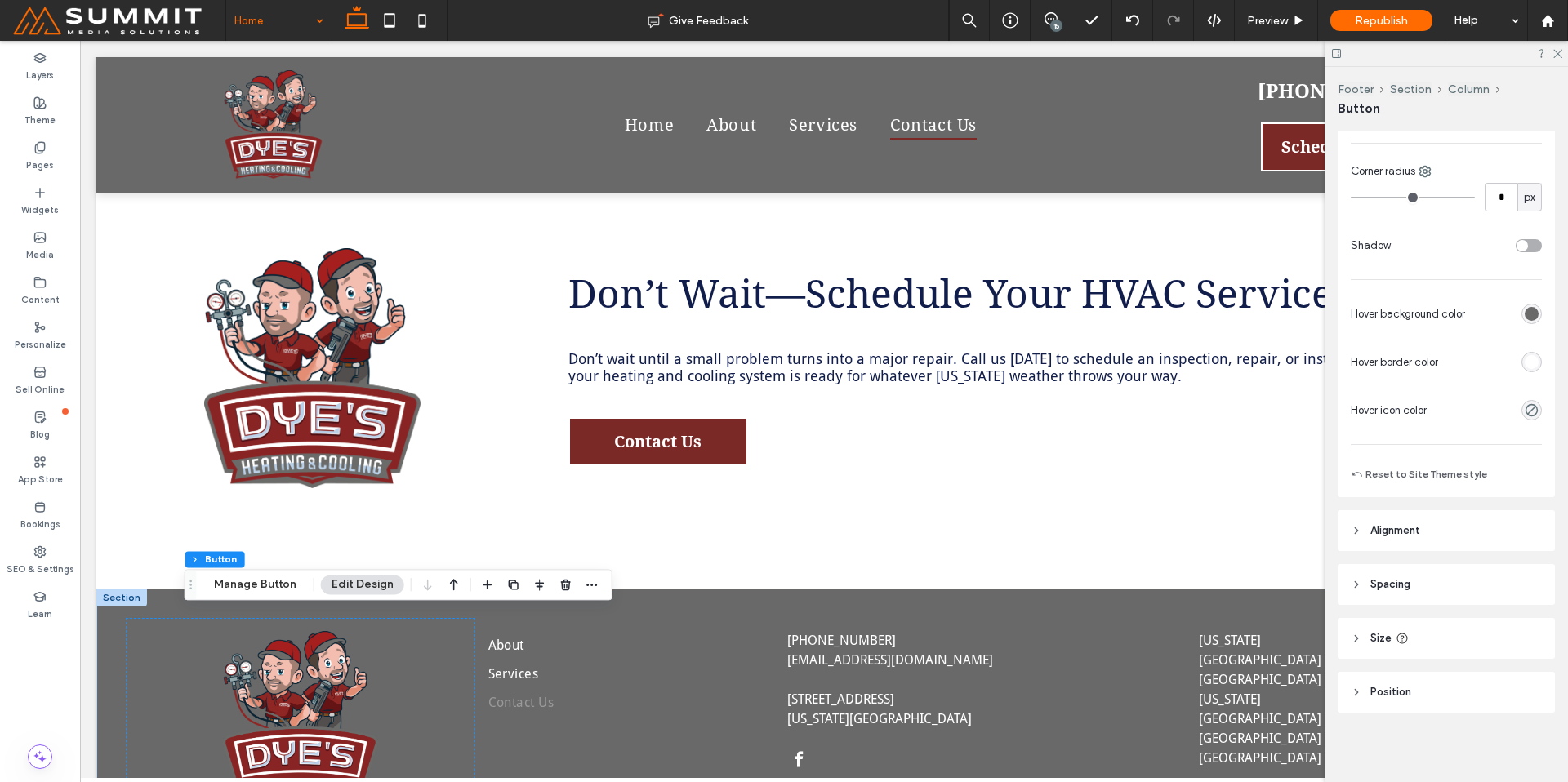
scroll to position [529, 0]
click at [1524, 358] on div "rgb(255, 255, 255)" at bounding box center [1531, 359] width 14 height 14
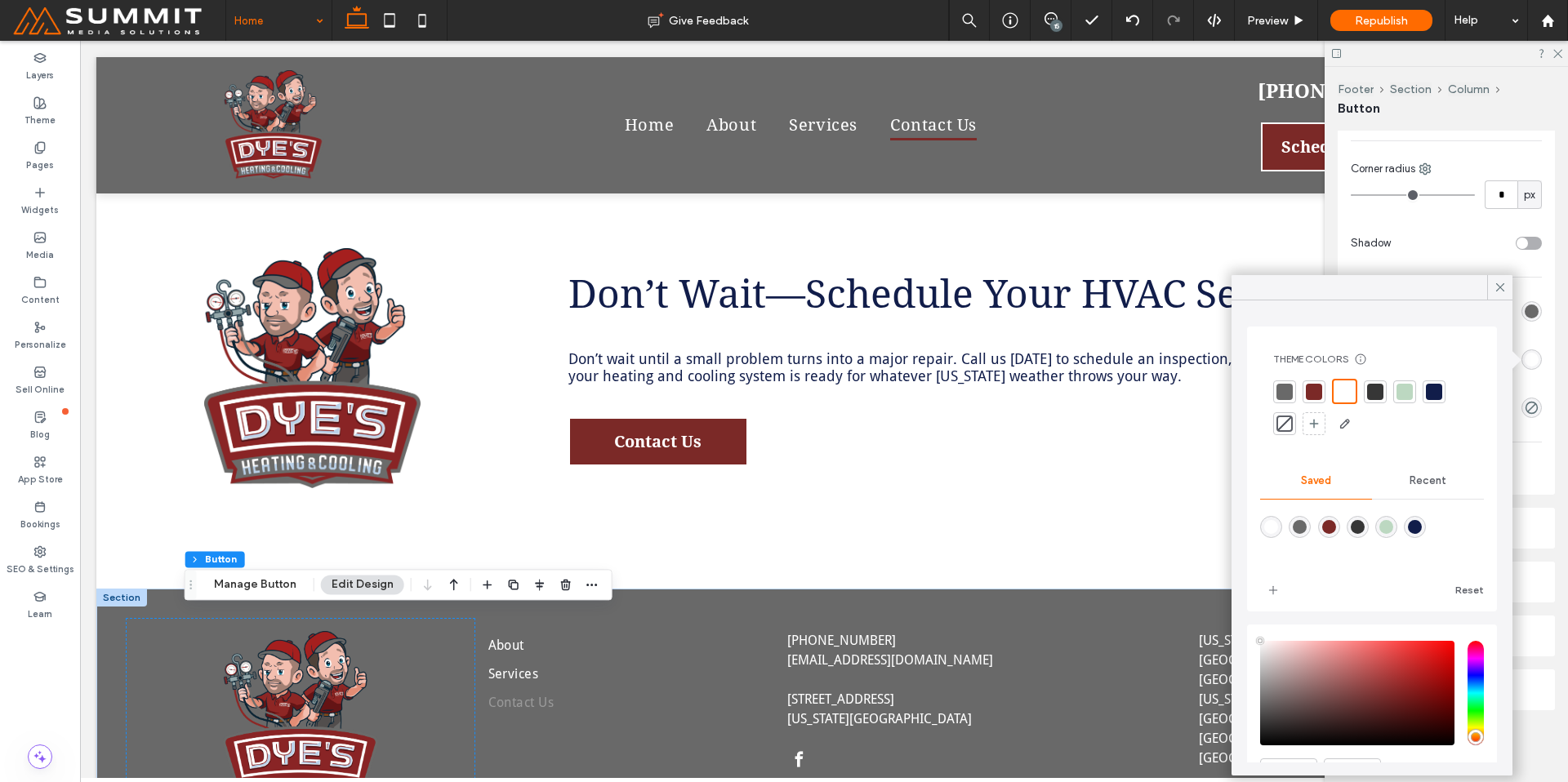
click at [1409, 396] on div at bounding box center [1404, 391] width 16 height 16
click at [1506, 290] on icon at bounding box center [1501, 287] width 15 height 15
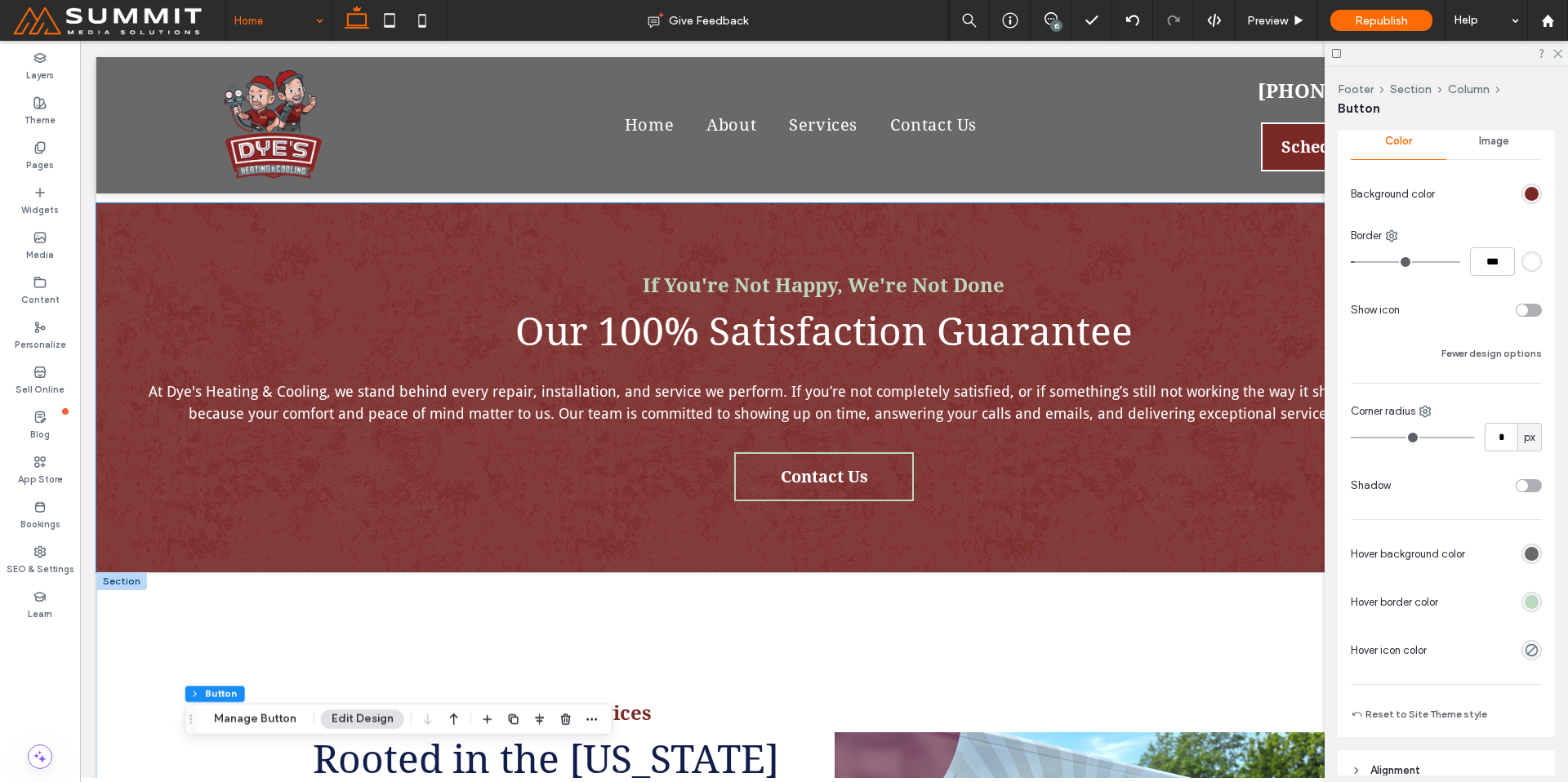
scroll to position [2758, 0]
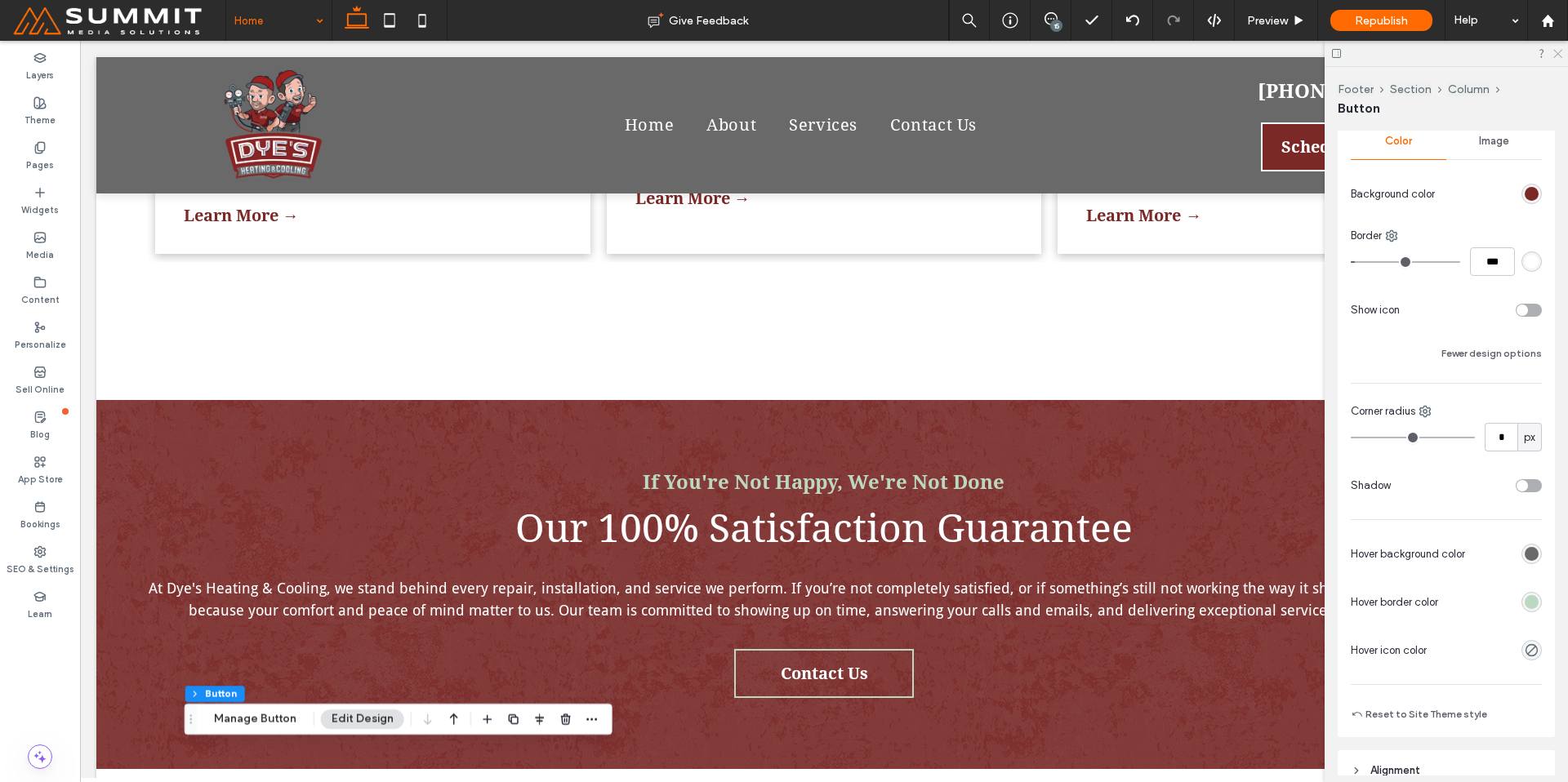
click at [1558, 54] on icon at bounding box center [1557, 52] width 10 height 10
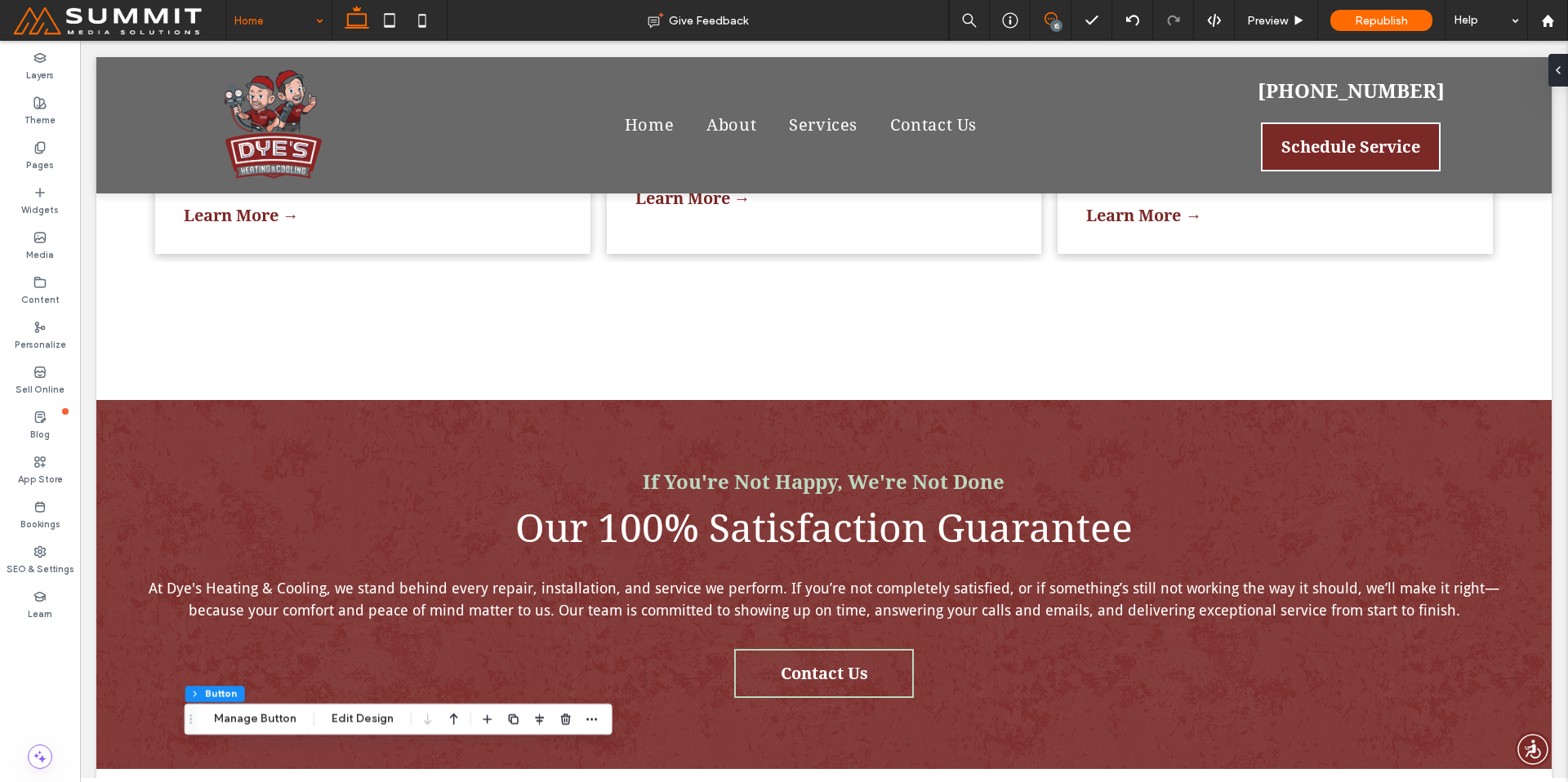
click at [1051, 16] on icon at bounding box center [1052, 19] width 13 height 13
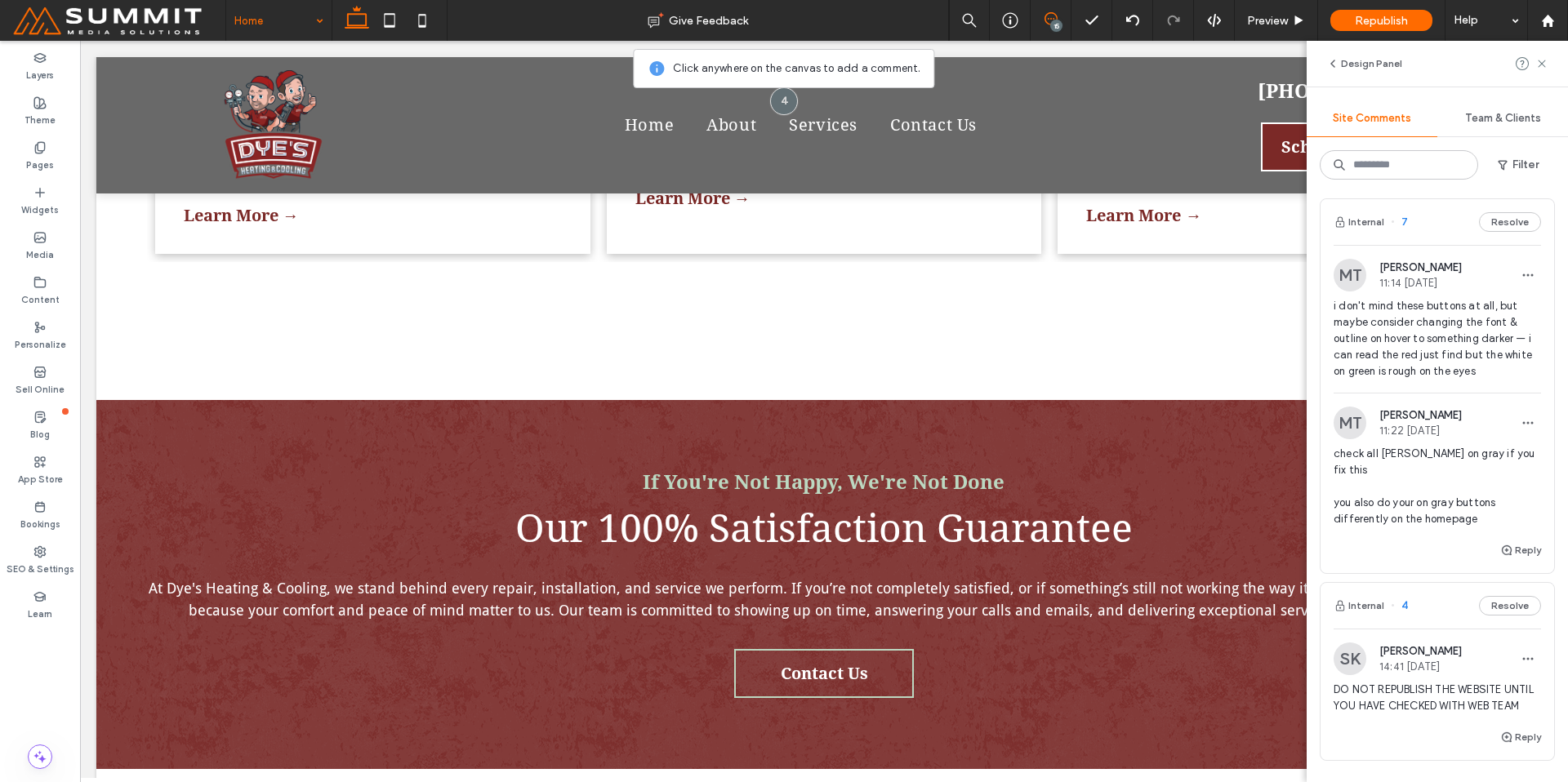
scroll to position [2623, 0]
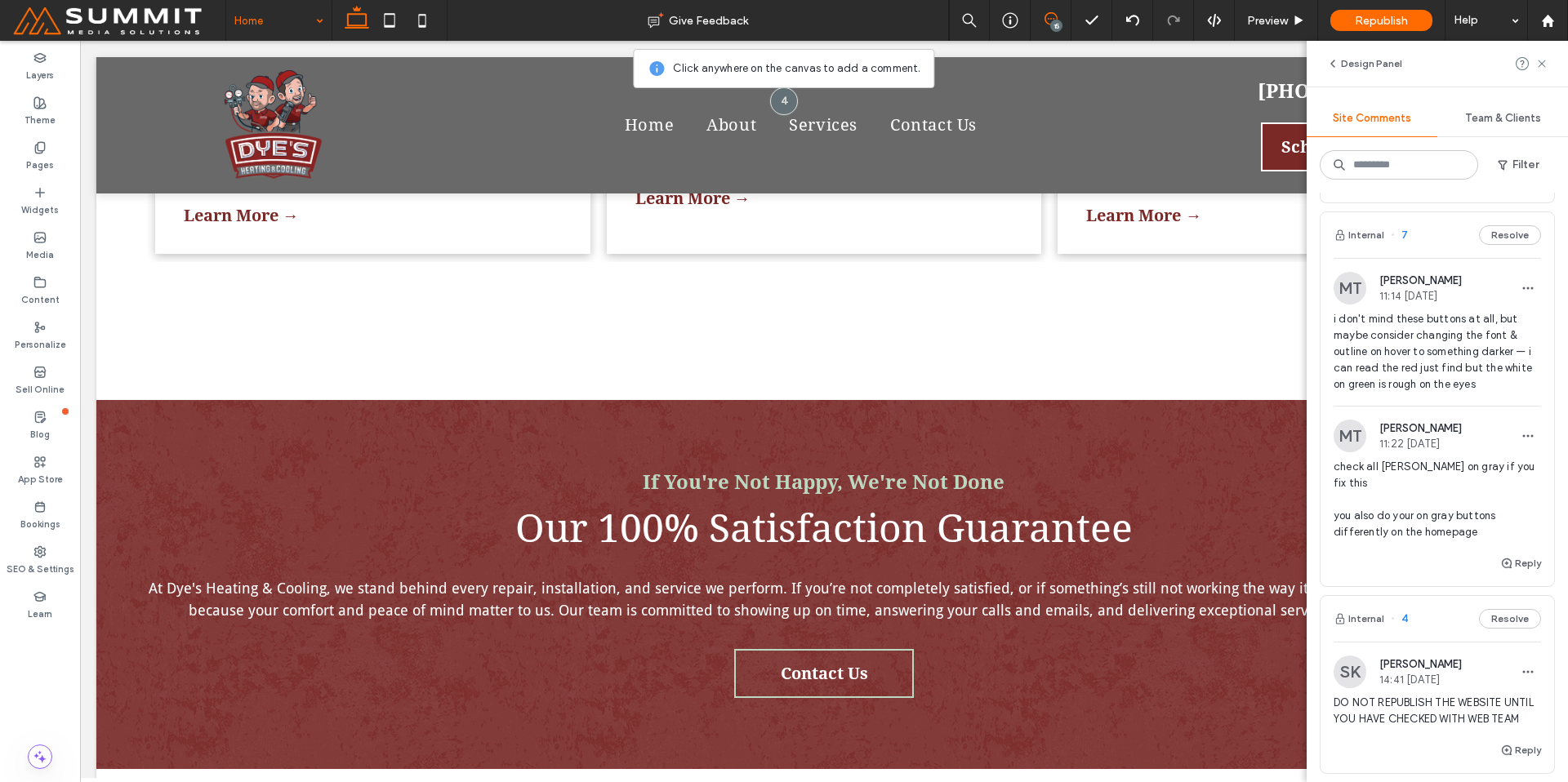
click at [1394, 564] on div "Reply" at bounding box center [1437, 570] width 234 height 33
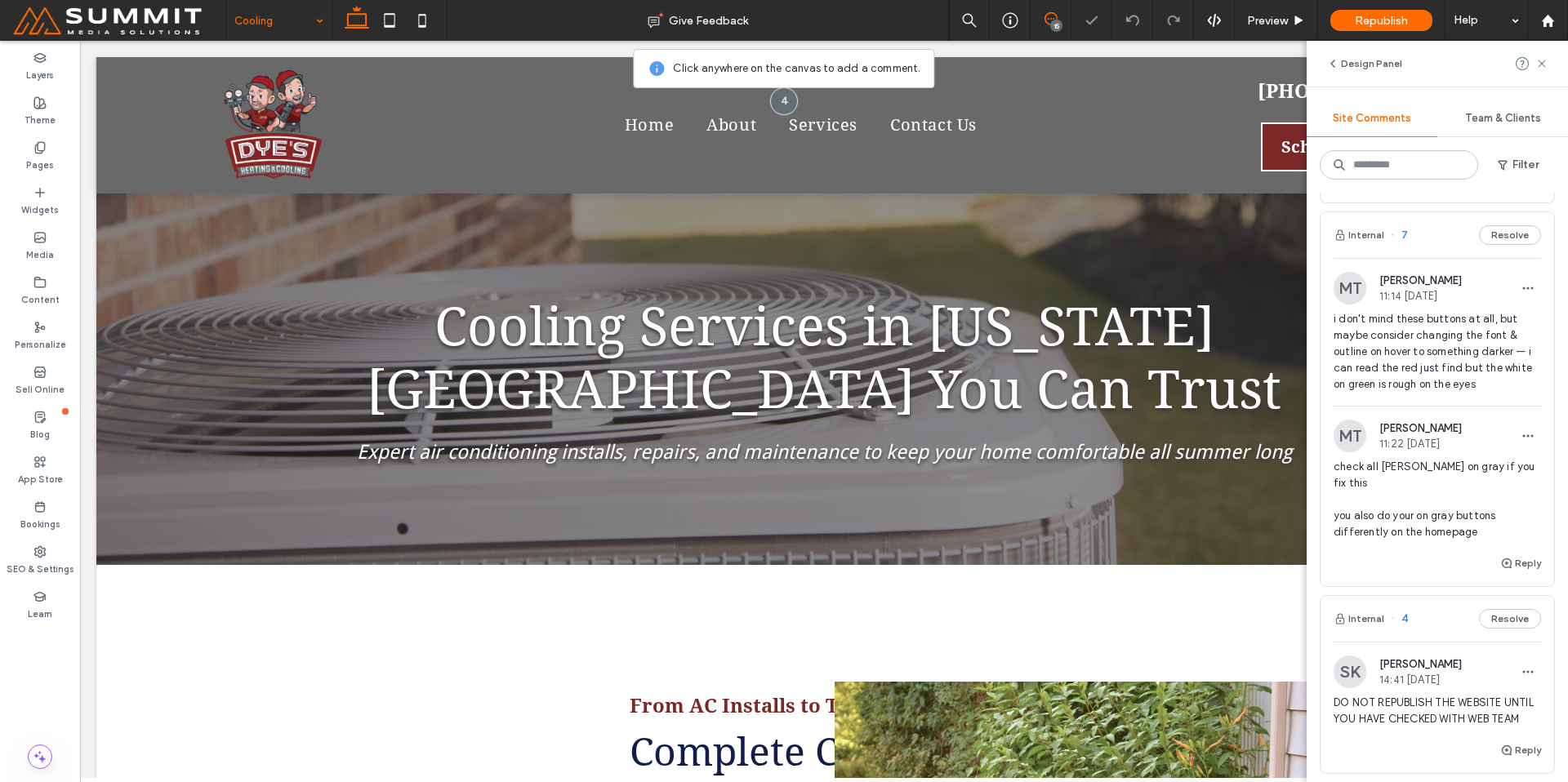
scroll to position [1371, 0]
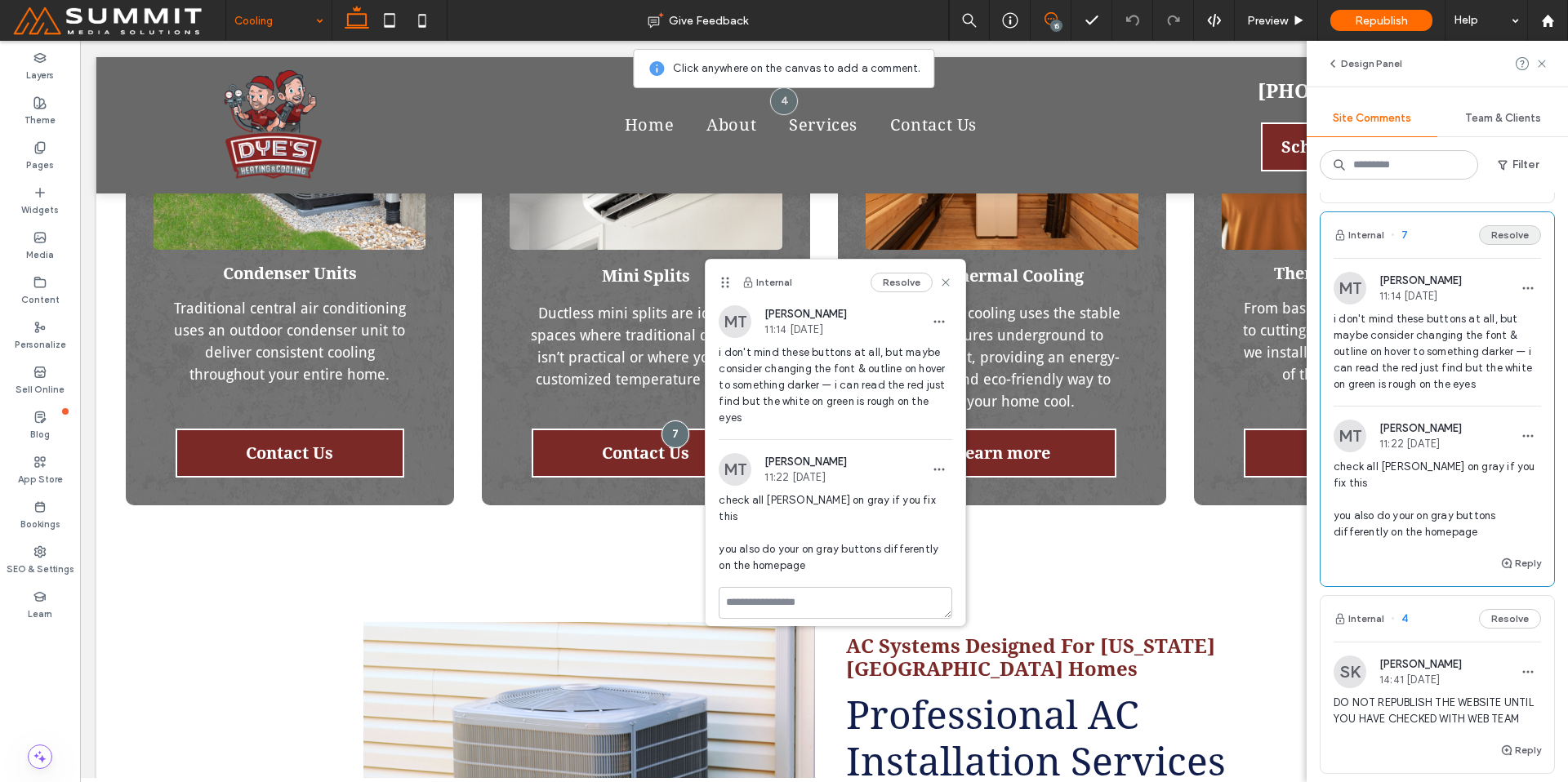
click at [1493, 235] on button "Resolve" at bounding box center [1510, 235] width 62 height 20
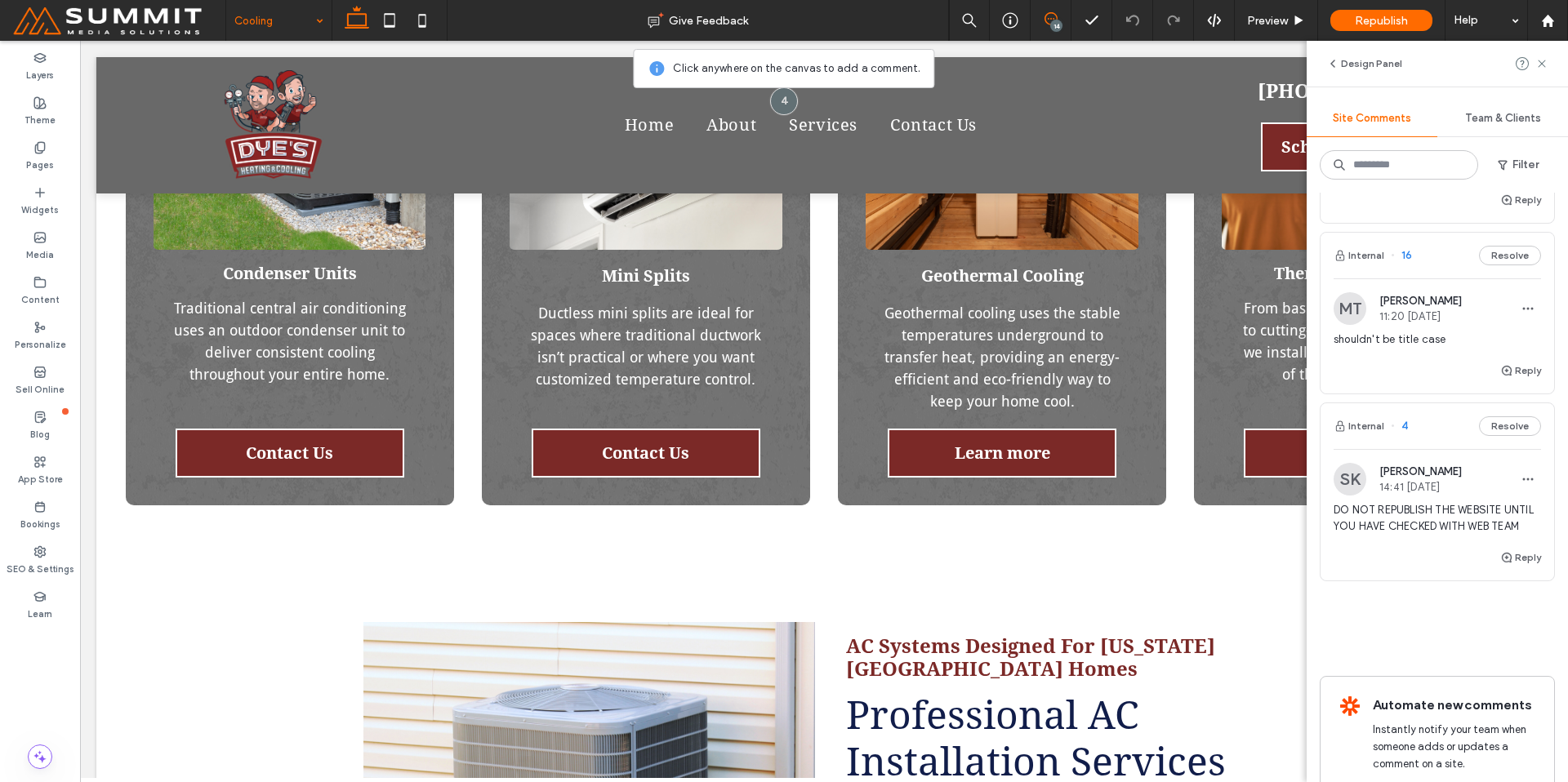
scroll to position [2423, 0]
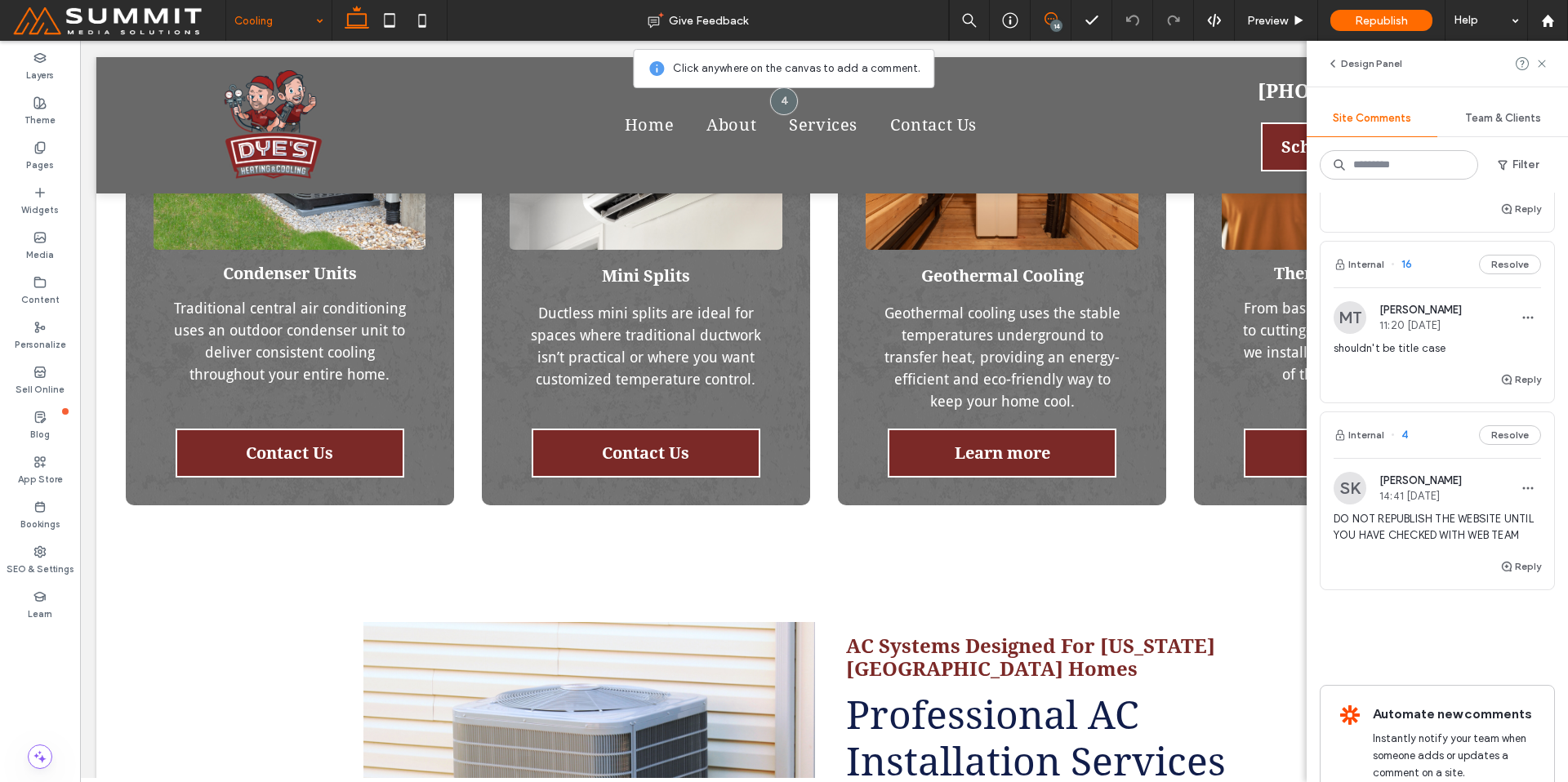
click at [1433, 376] on div "Reply" at bounding box center [1437, 386] width 234 height 33
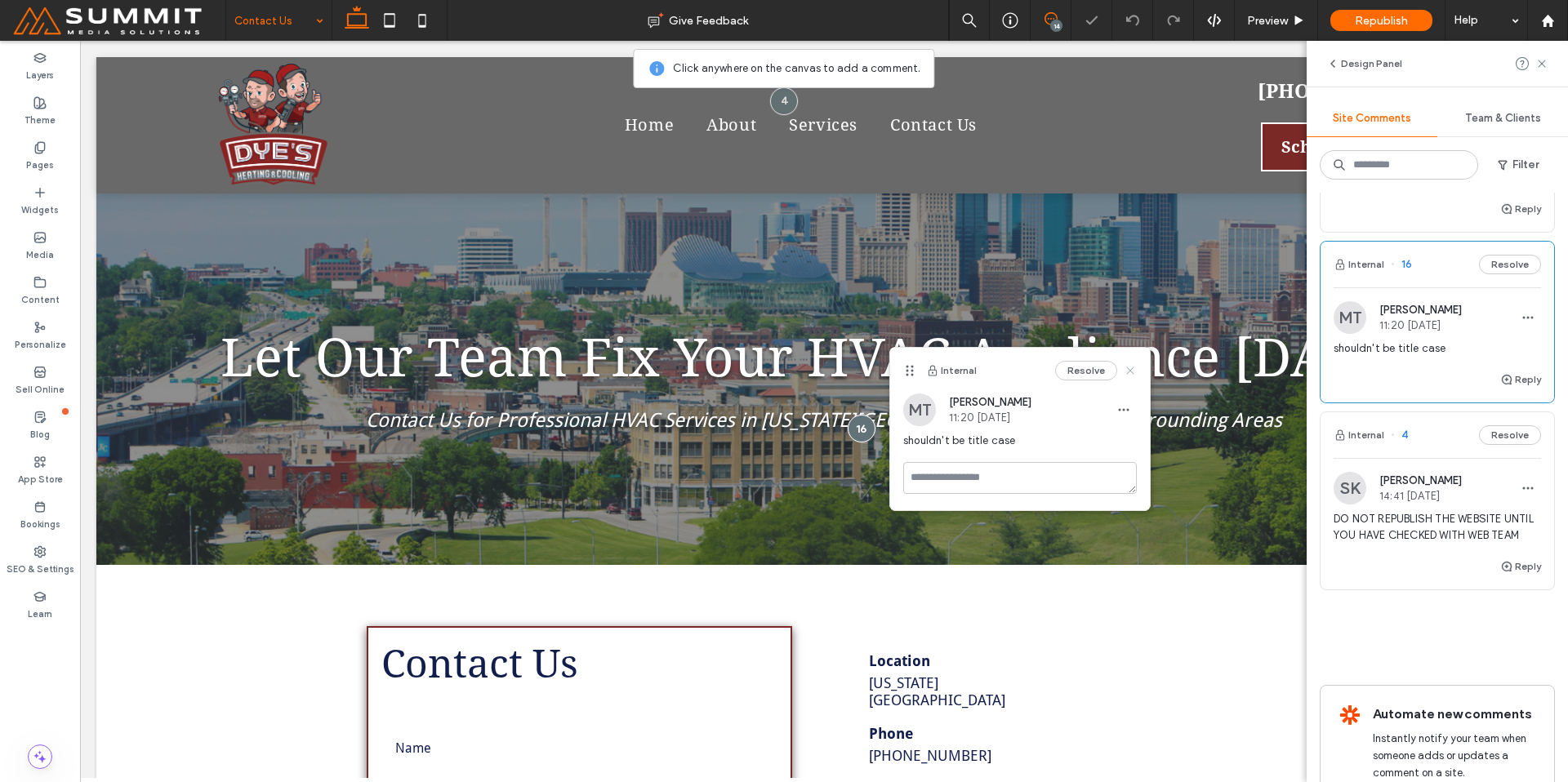
click at [1129, 370] on use at bounding box center [1130, 371] width 8 height 8
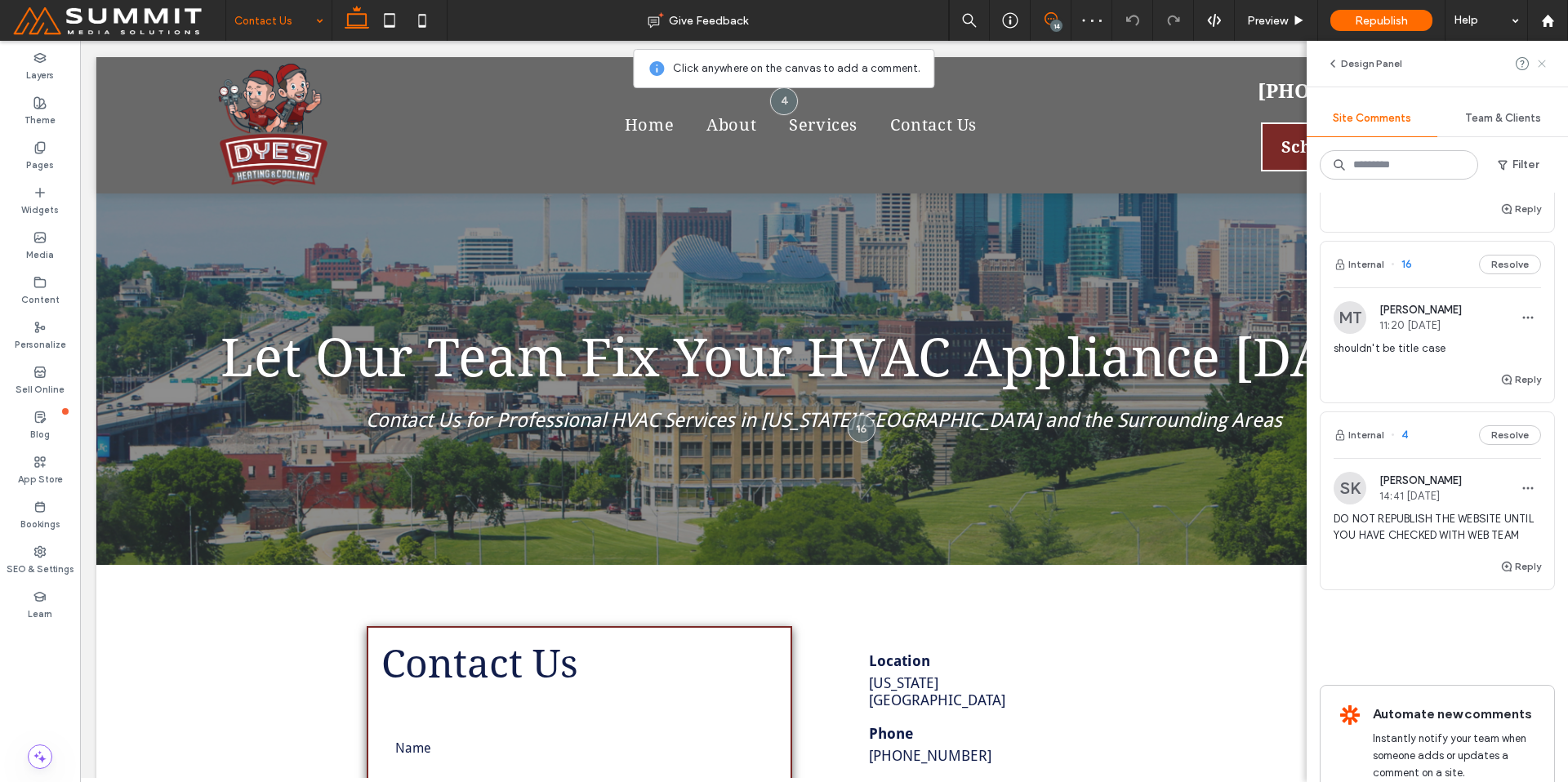
click at [1535, 62] on div at bounding box center [1532, 63] width 33 height 20
click at [1536, 62] on icon at bounding box center [1542, 63] width 13 height 13
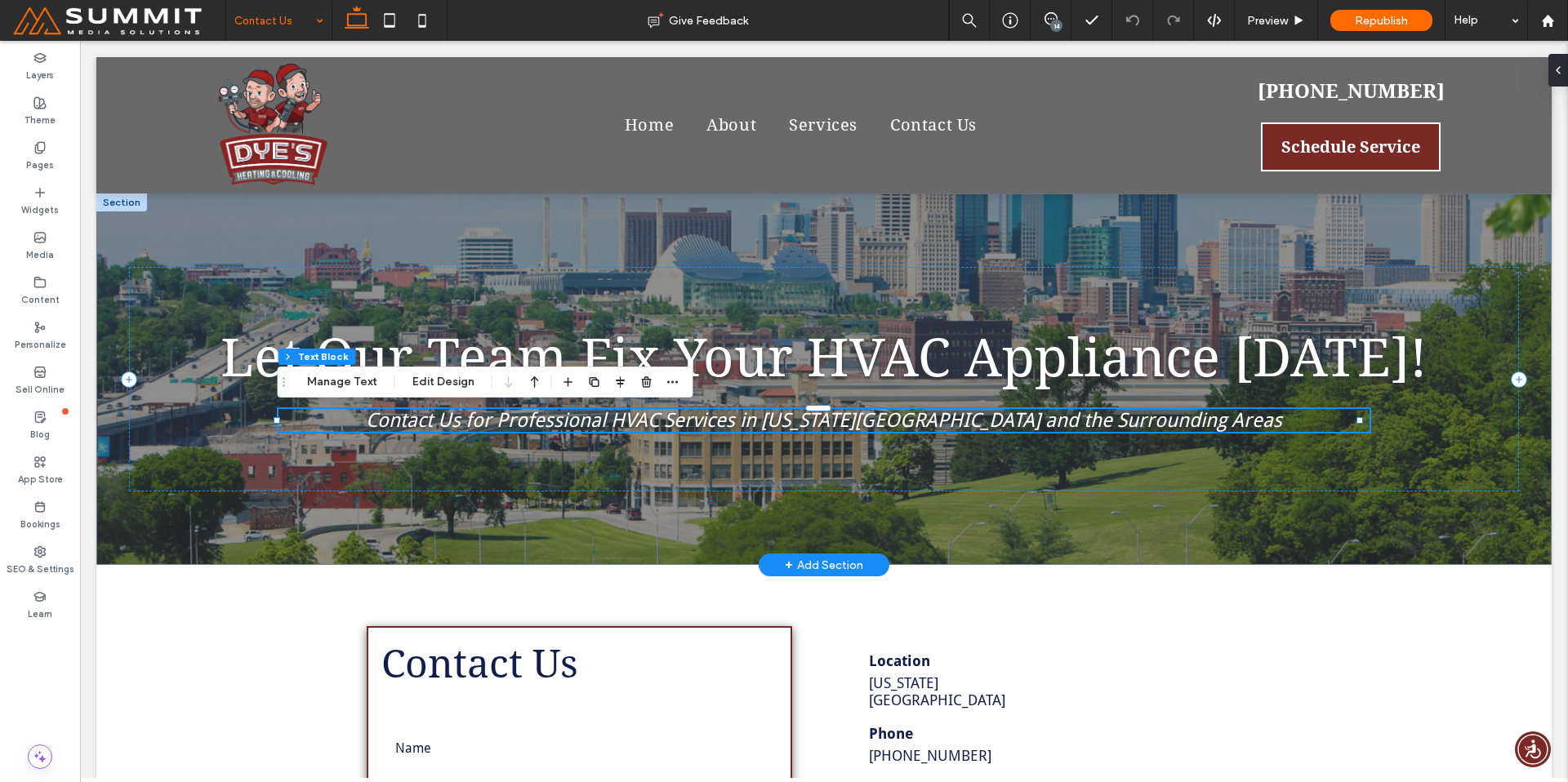
click at [532, 422] on span "Contact Us for Professional HVAC Services in Kansas City and the Surrounding Ar…" at bounding box center [824, 421] width 916 height 23
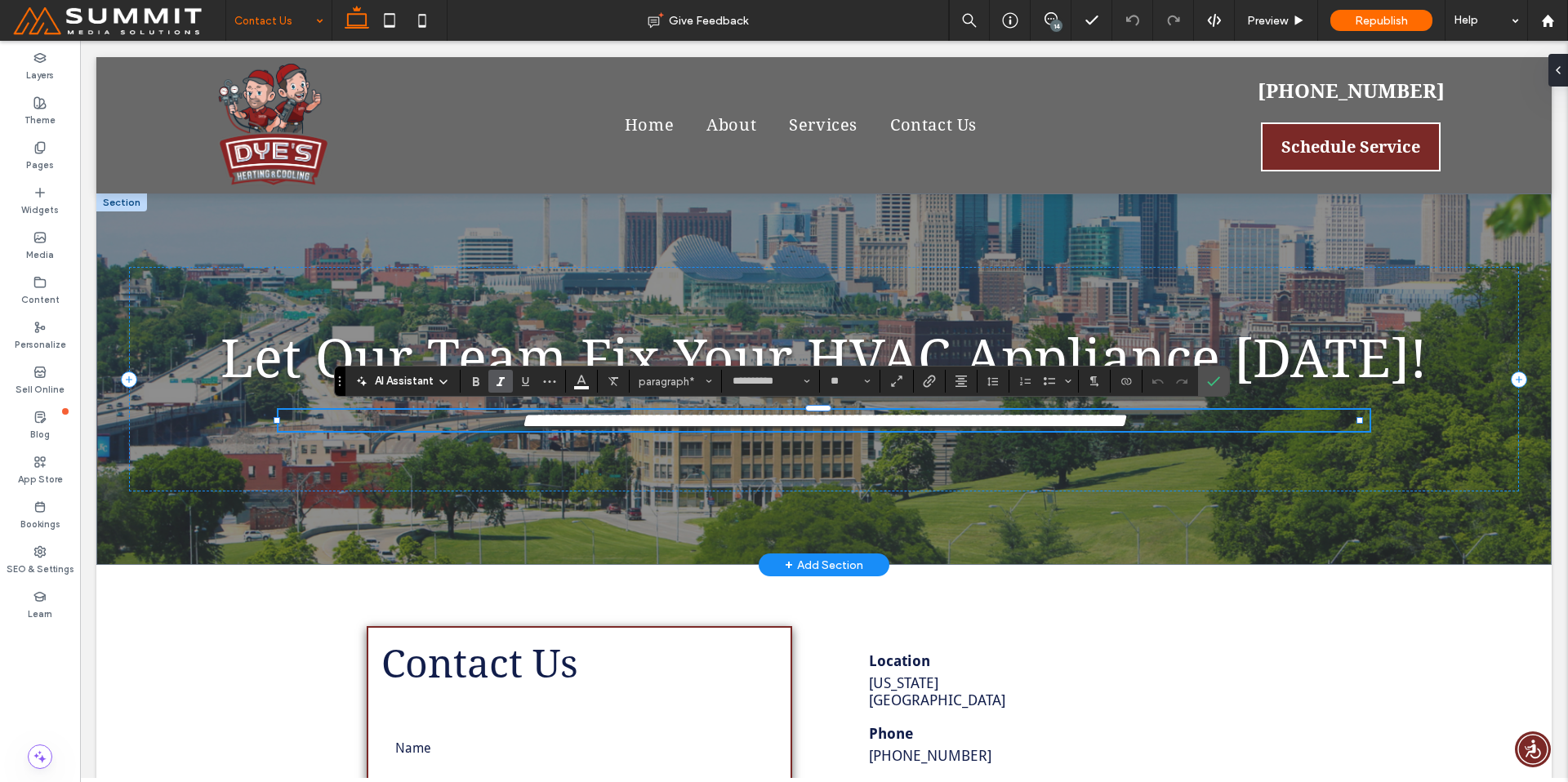
click at [535, 423] on span "**********" at bounding box center [824, 420] width 604 height 20
click at [589, 423] on span "**********" at bounding box center [824, 420] width 604 height 20
click at [758, 420] on span "**********" at bounding box center [824, 420] width 604 height 20
click at [1031, 422] on span "**********" at bounding box center [824, 420] width 604 height 20
click at [1126, 416] on span "**********" at bounding box center [824, 420] width 604 height 20
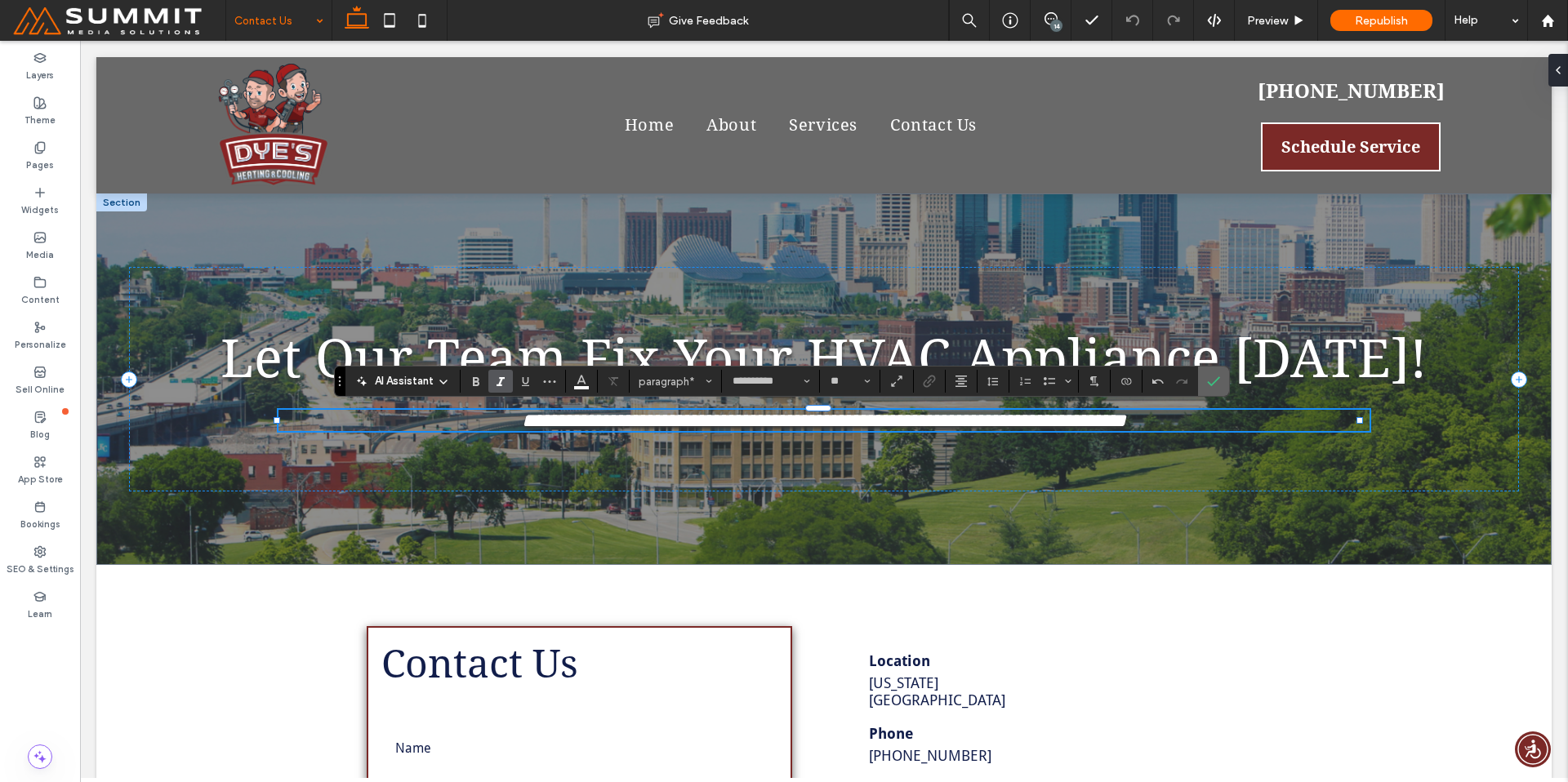
click at [1207, 380] on icon "Confirm" at bounding box center [1213, 381] width 13 height 13
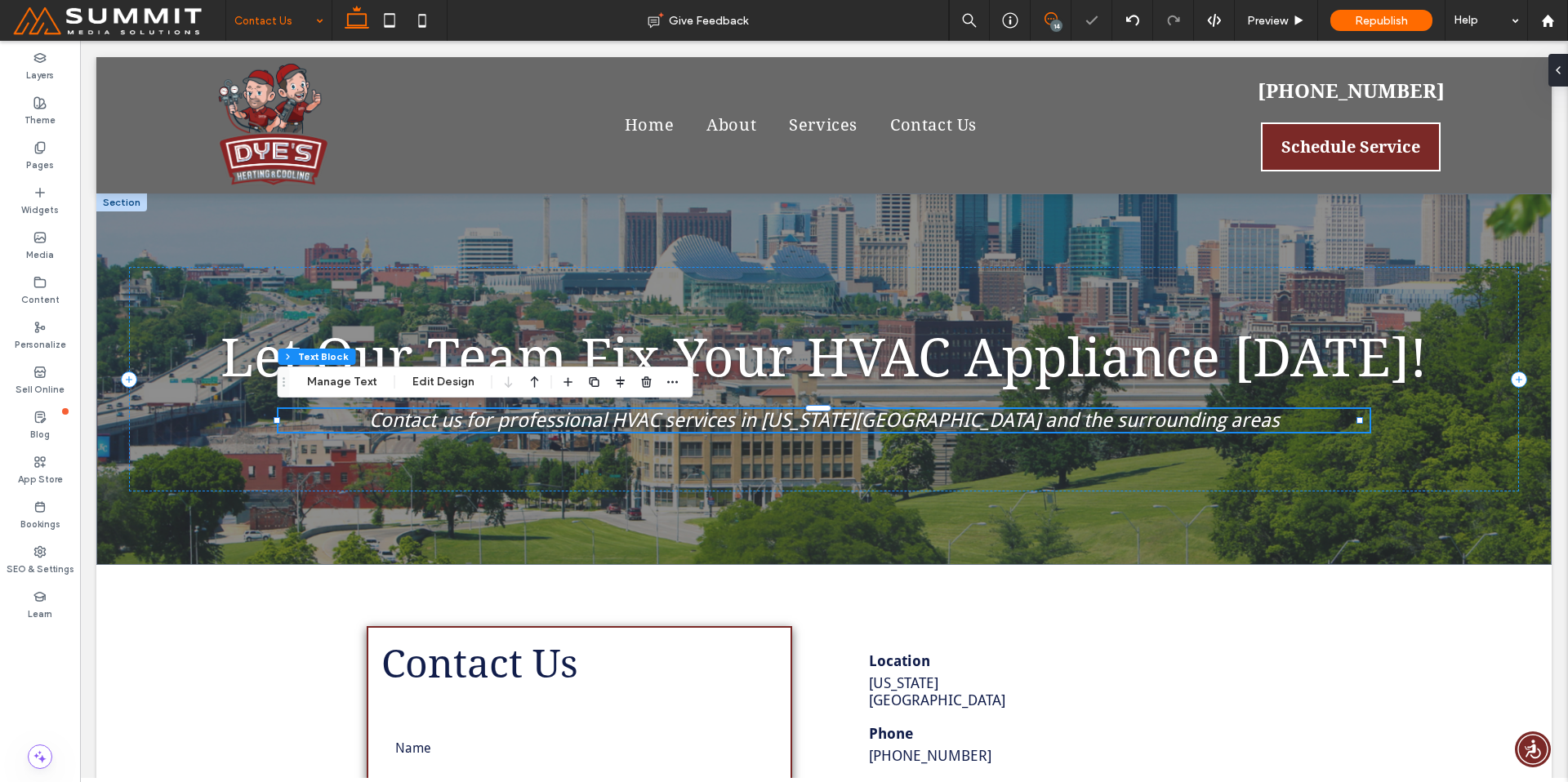
click at [1054, 14] on use at bounding box center [1052, 19] width 13 height 13
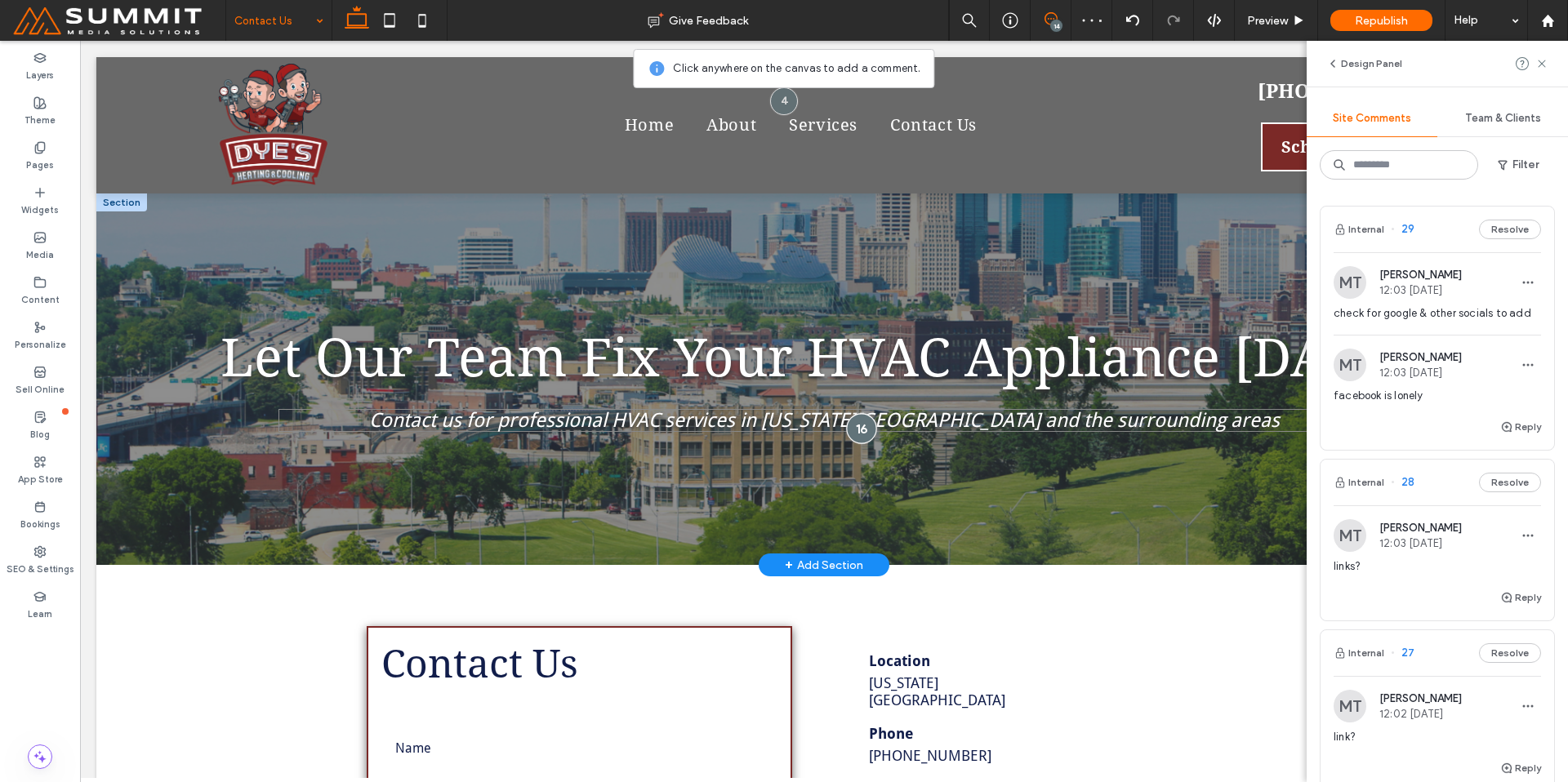
click at [859, 431] on div at bounding box center [862, 429] width 30 height 30
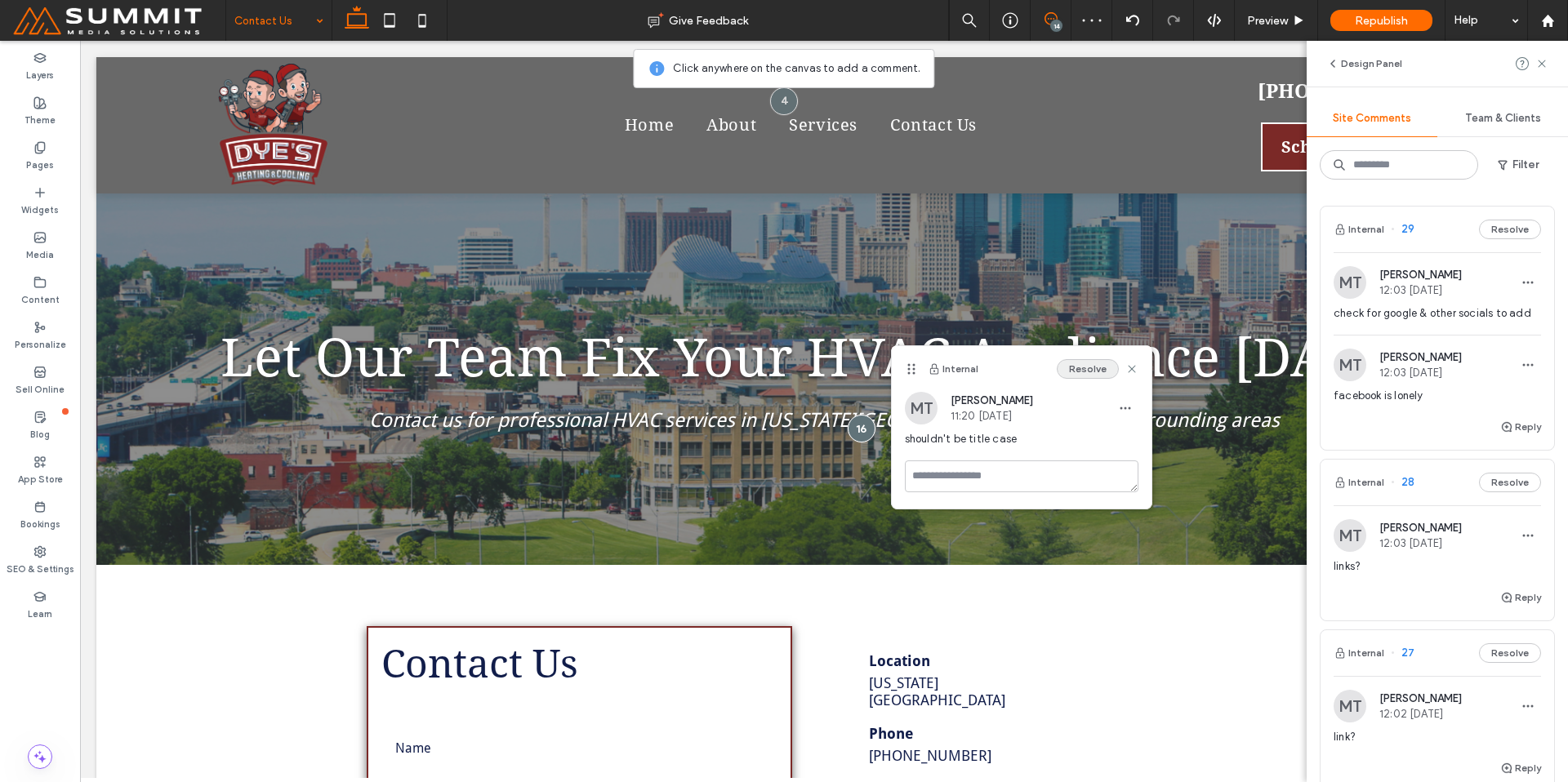
click at [1088, 368] on button "Resolve" at bounding box center [1088, 369] width 62 height 20
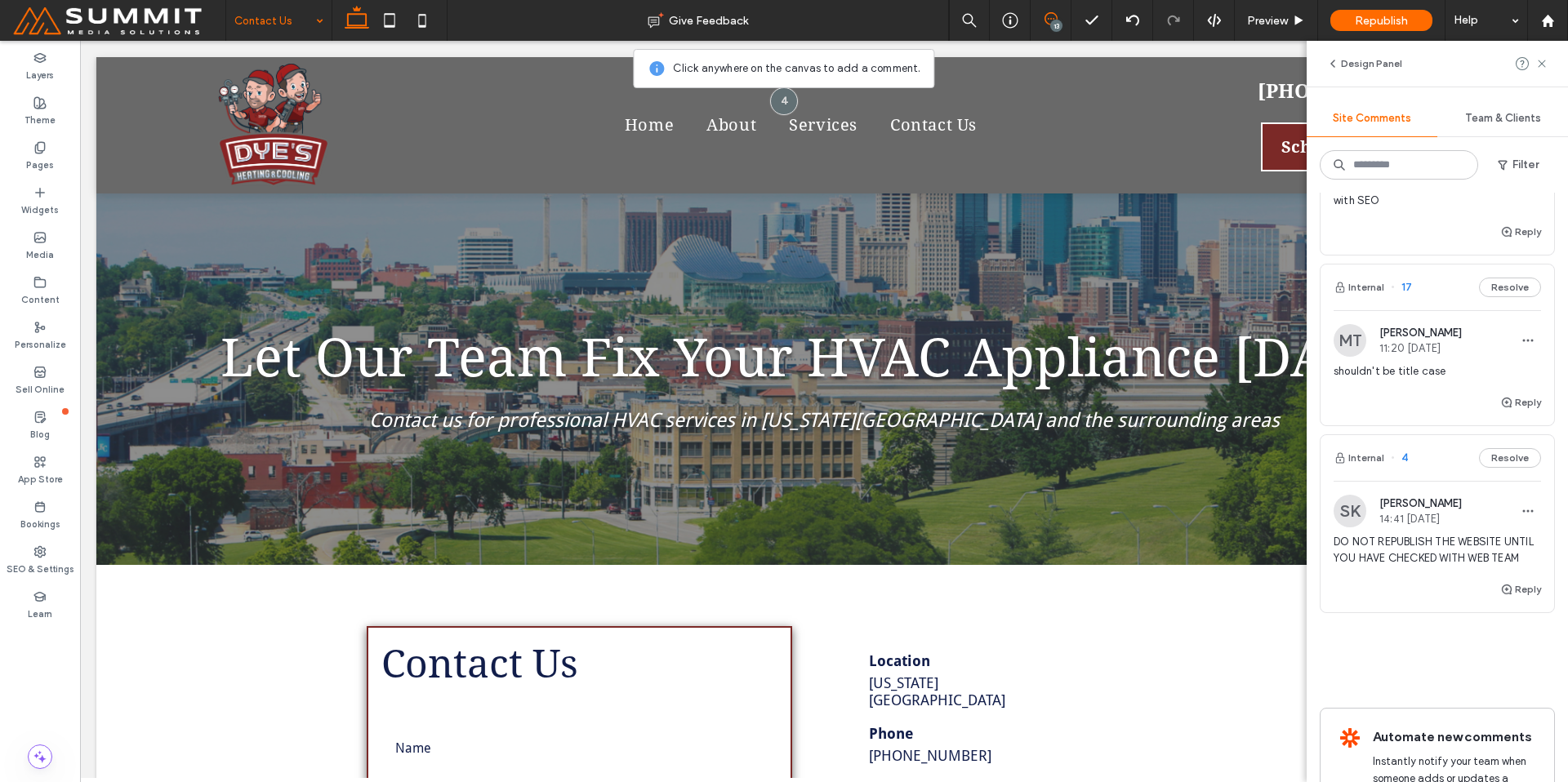
scroll to position [2228, 0]
click at [1391, 402] on div "Reply" at bounding box center [1437, 410] width 234 height 33
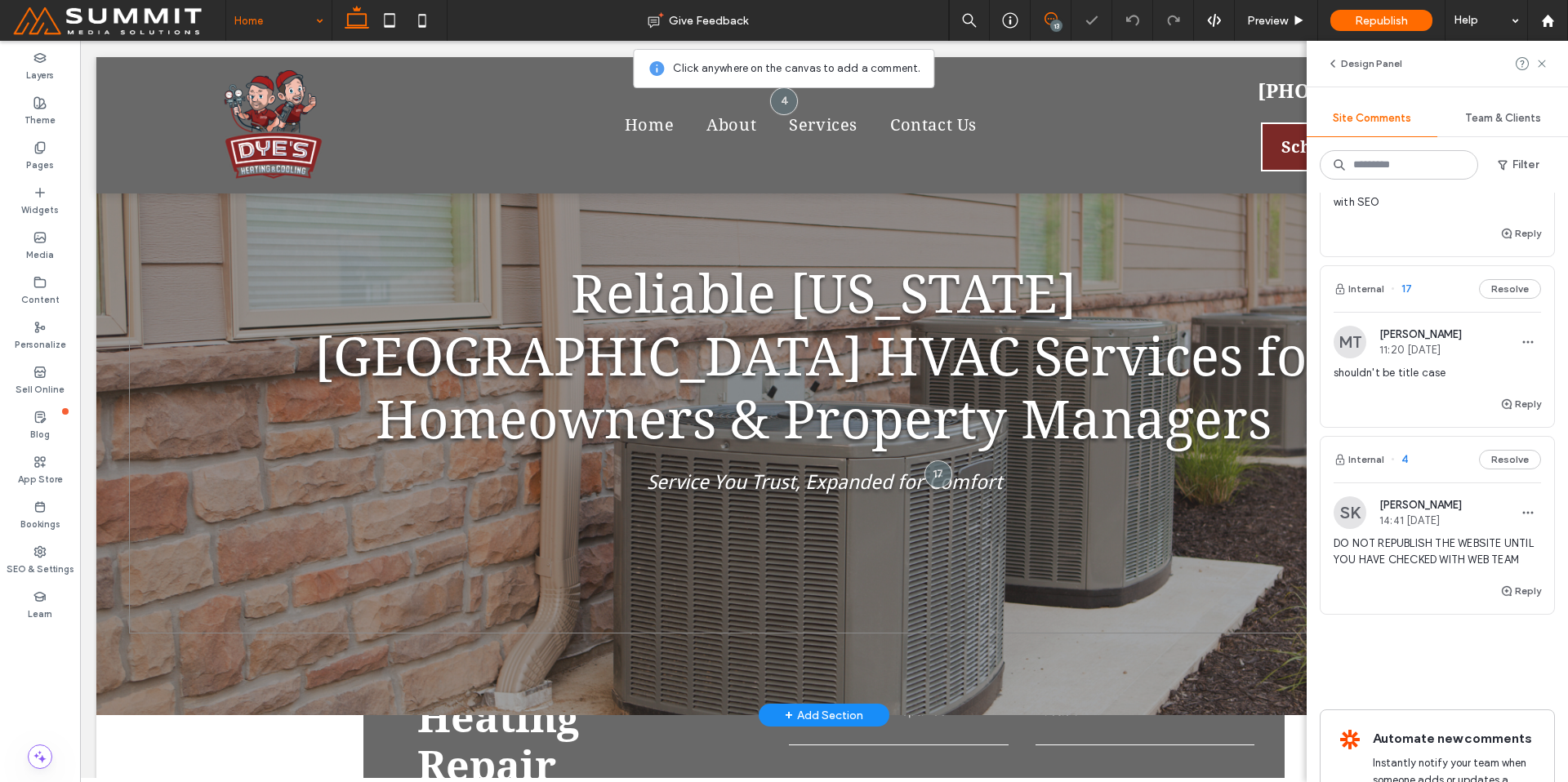
scroll to position [17, 0]
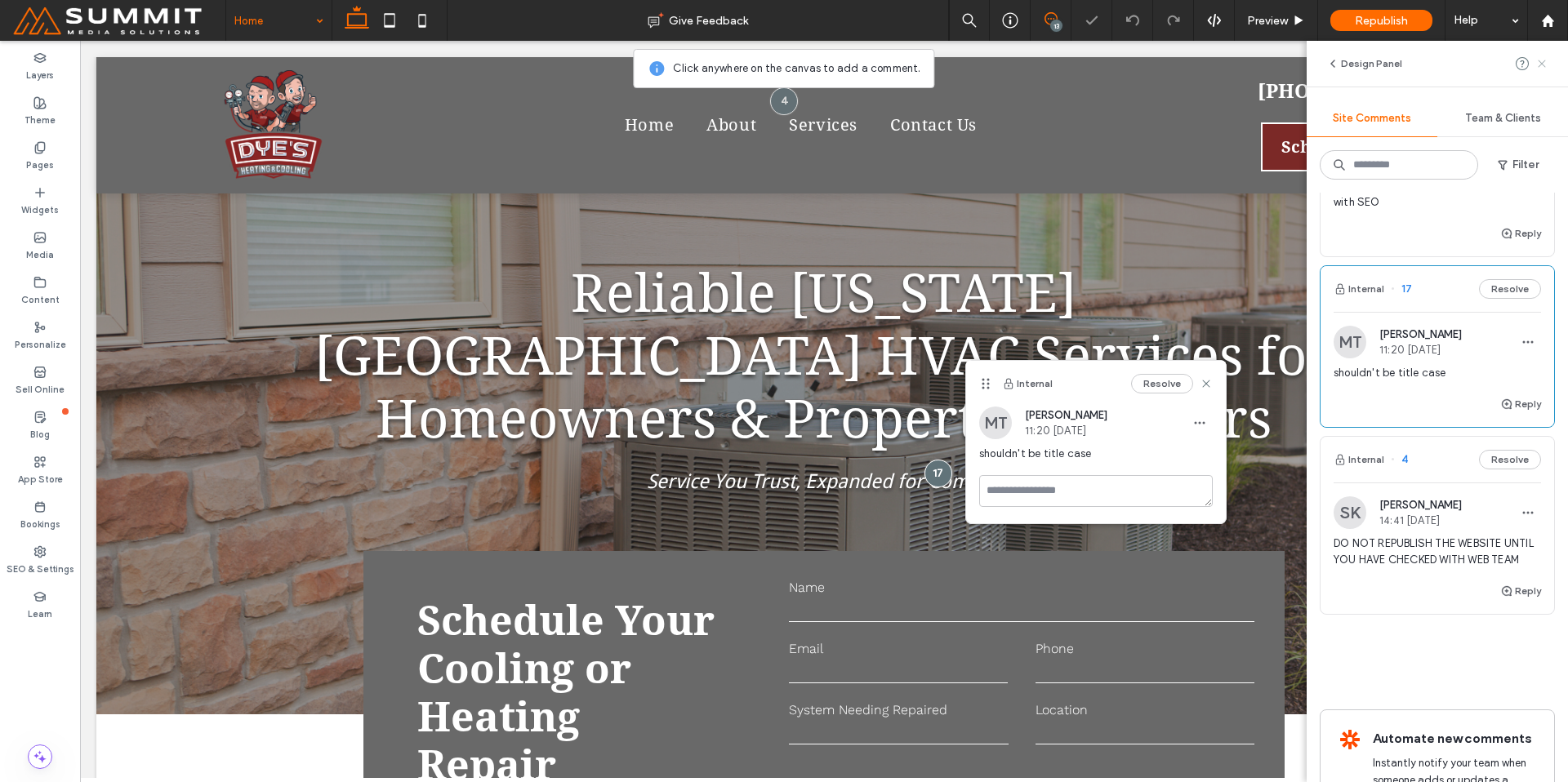
drag, startPoint x: 1176, startPoint y: 296, endPoint x: 1546, endPoint y: 68, distance: 434.6
click at [1205, 386] on use at bounding box center [1206, 384] width 8 height 8
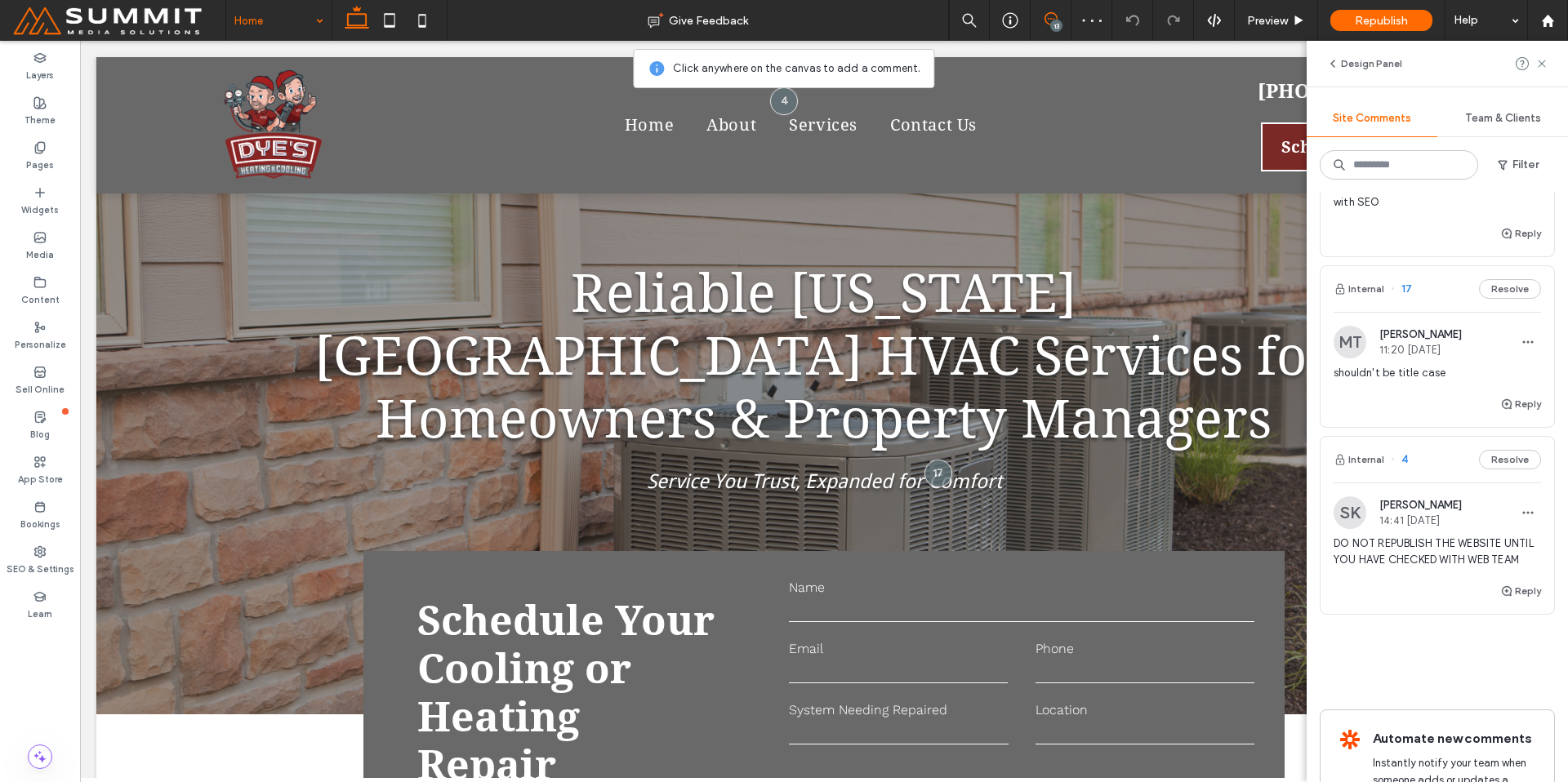
drag, startPoint x: 1542, startPoint y: 62, endPoint x: 1349, endPoint y: 155, distance: 214.2
click at [1542, 62] on use at bounding box center [1542, 63] width 8 height 8
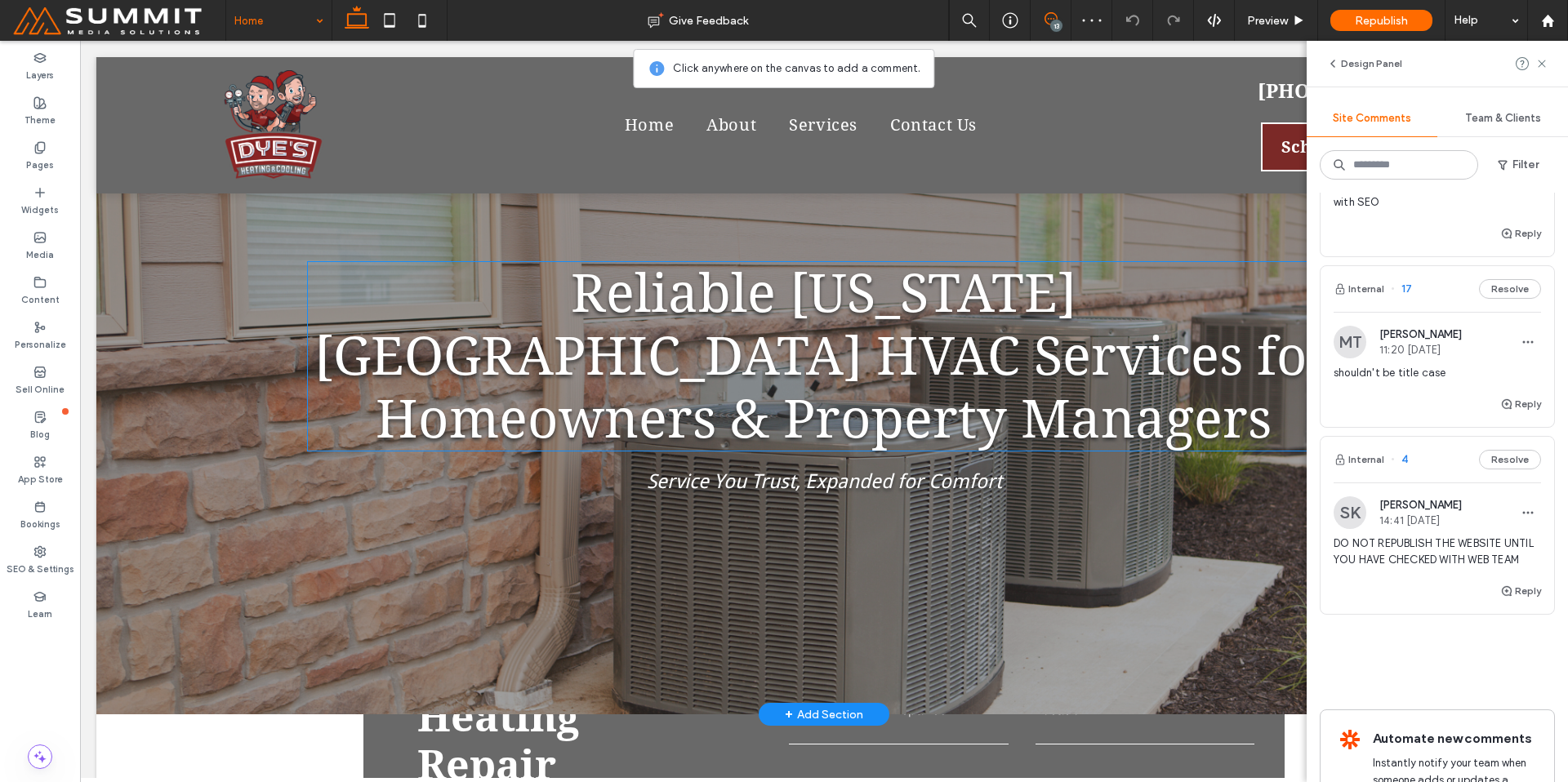
scroll to position [0, 0]
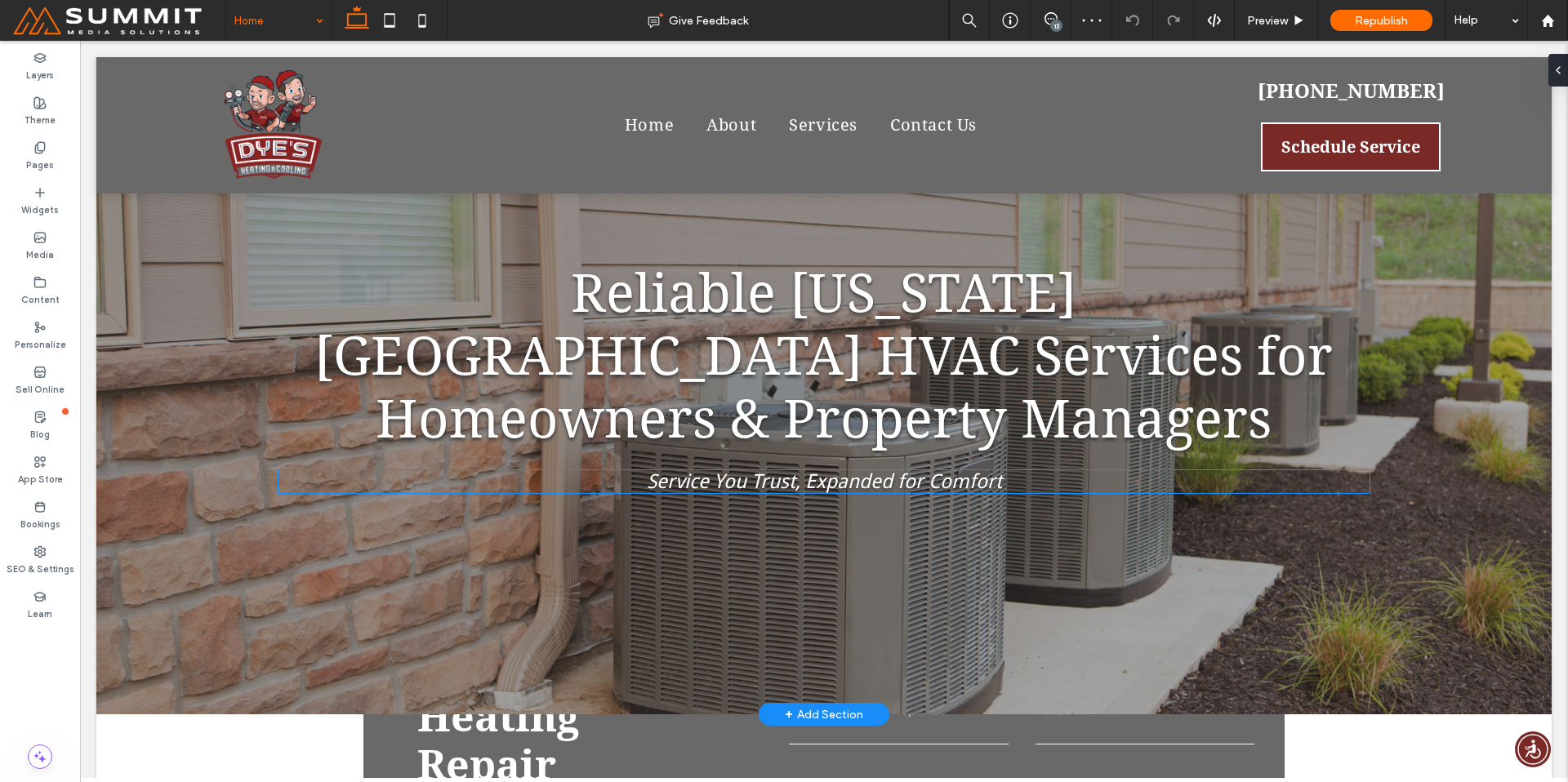
click at [848, 470] on span "Service You Trust, Expanded for Comfort" at bounding box center [825, 481] width 356 height 23
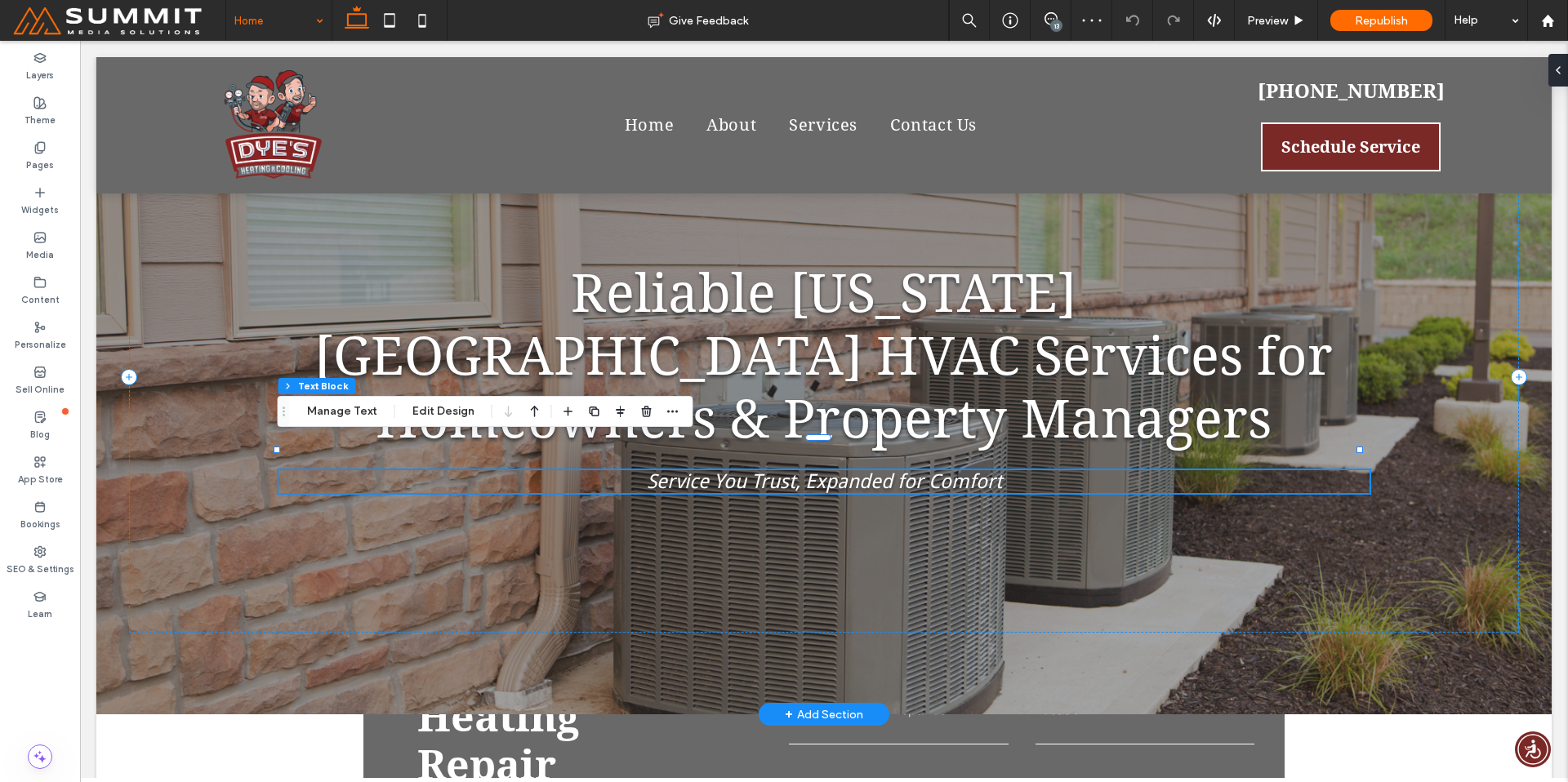
click at [703, 470] on span "Service You Trust, Expanded for Comfort" at bounding box center [825, 481] width 356 height 23
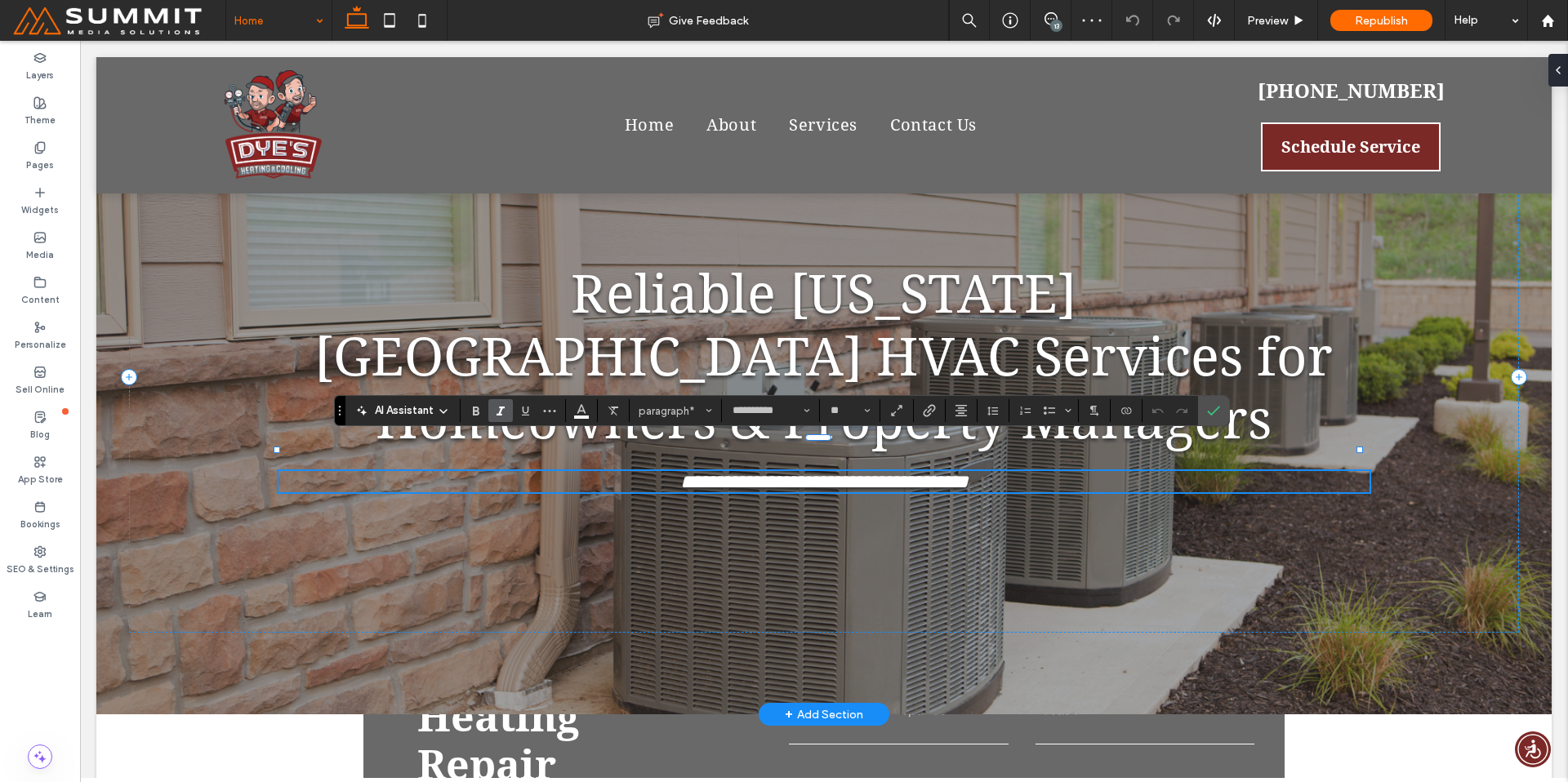
click at [718, 472] on span "**********" at bounding box center [824, 481] width 288 height 20
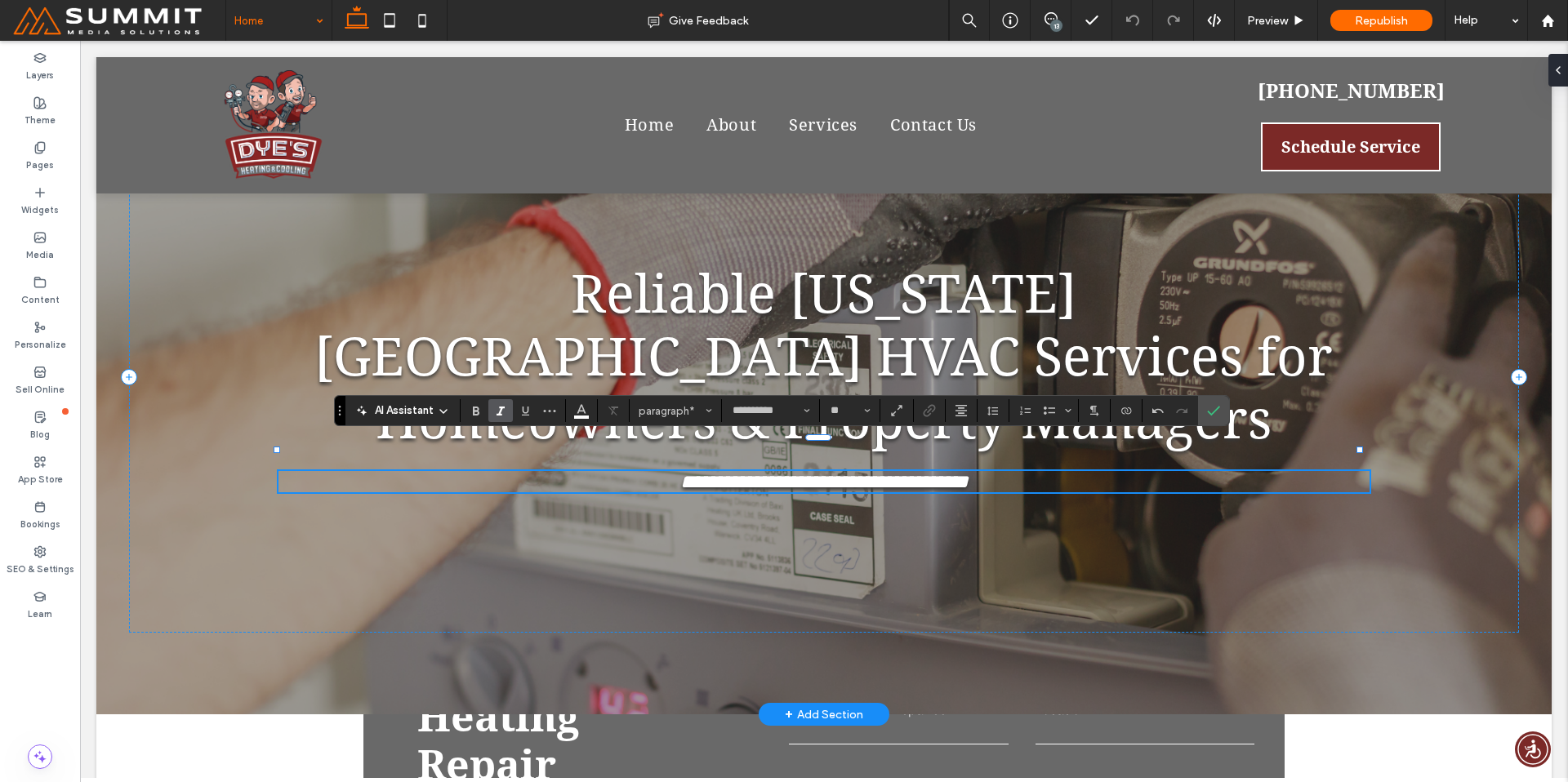
click at [757, 472] on span "**********" at bounding box center [824, 481] width 288 height 20
click at [805, 472] on span "**********" at bounding box center [824, 481] width 288 height 20
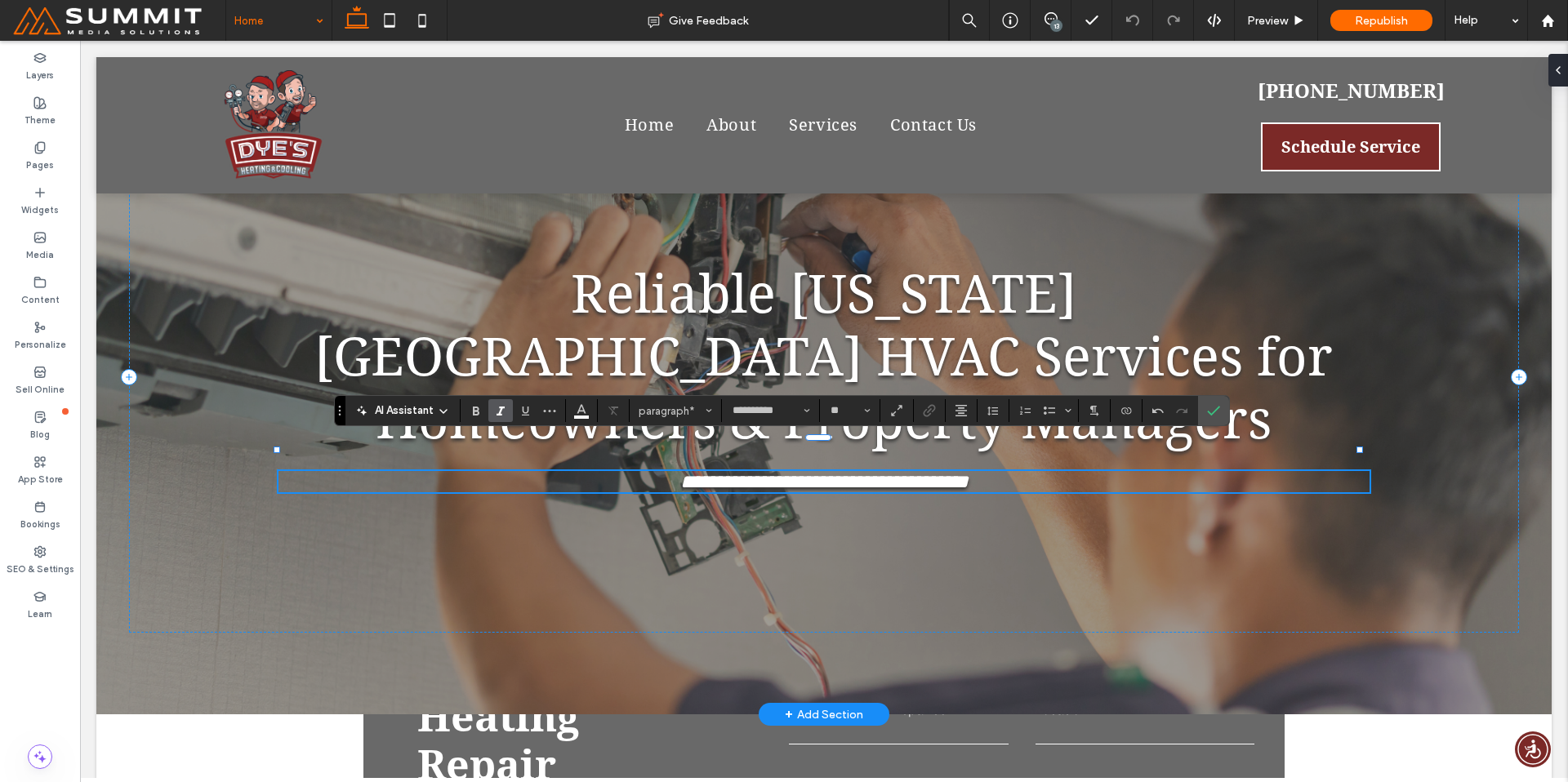
click at [932, 472] on span "**********" at bounding box center [824, 481] width 288 height 20
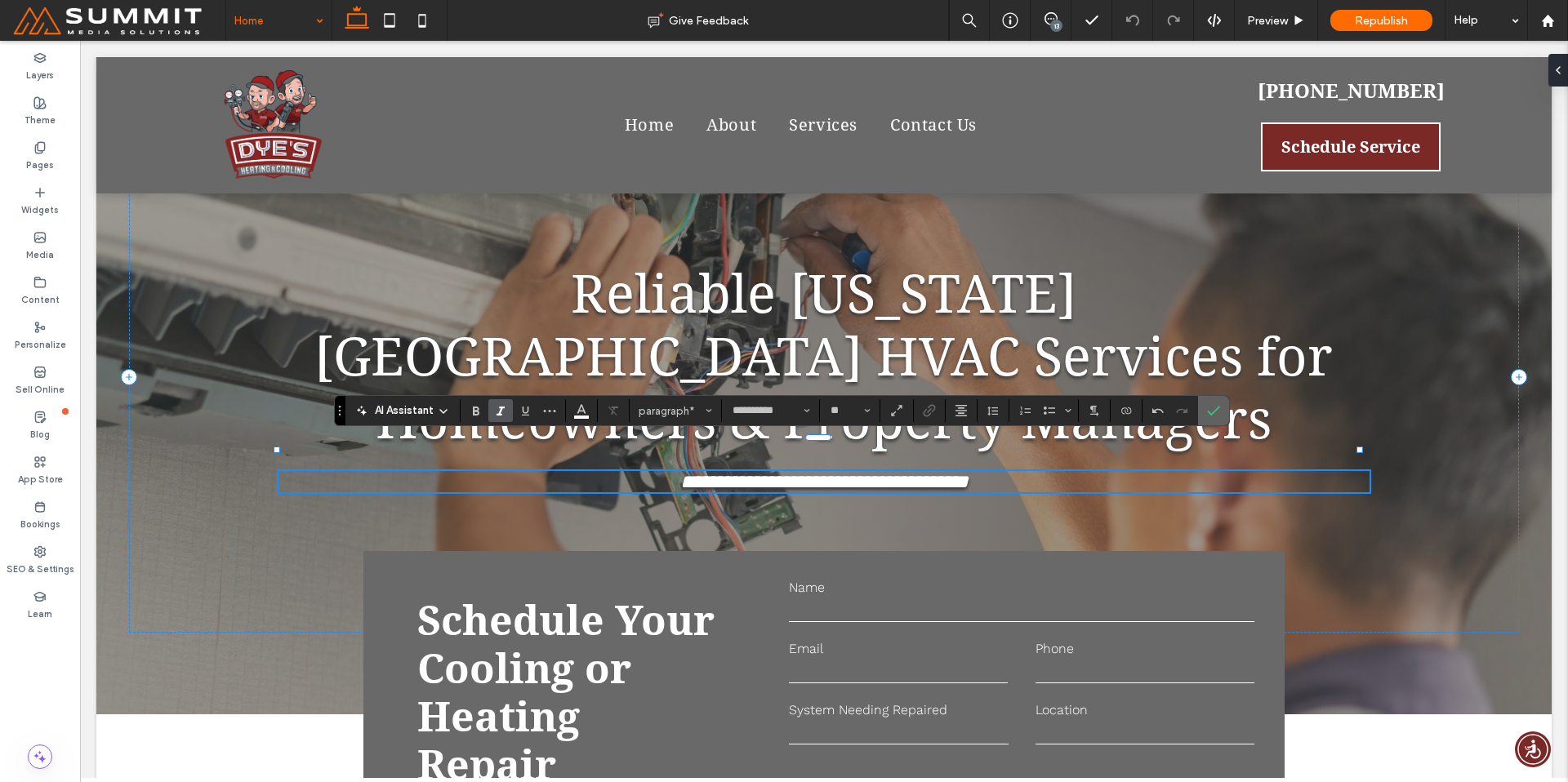
drag, startPoint x: 1212, startPoint y: 408, endPoint x: 1078, endPoint y: 345, distance: 148.1
click at [1212, 408] on icon "Confirm" at bounding box center [1213, 410] width 13 height 13
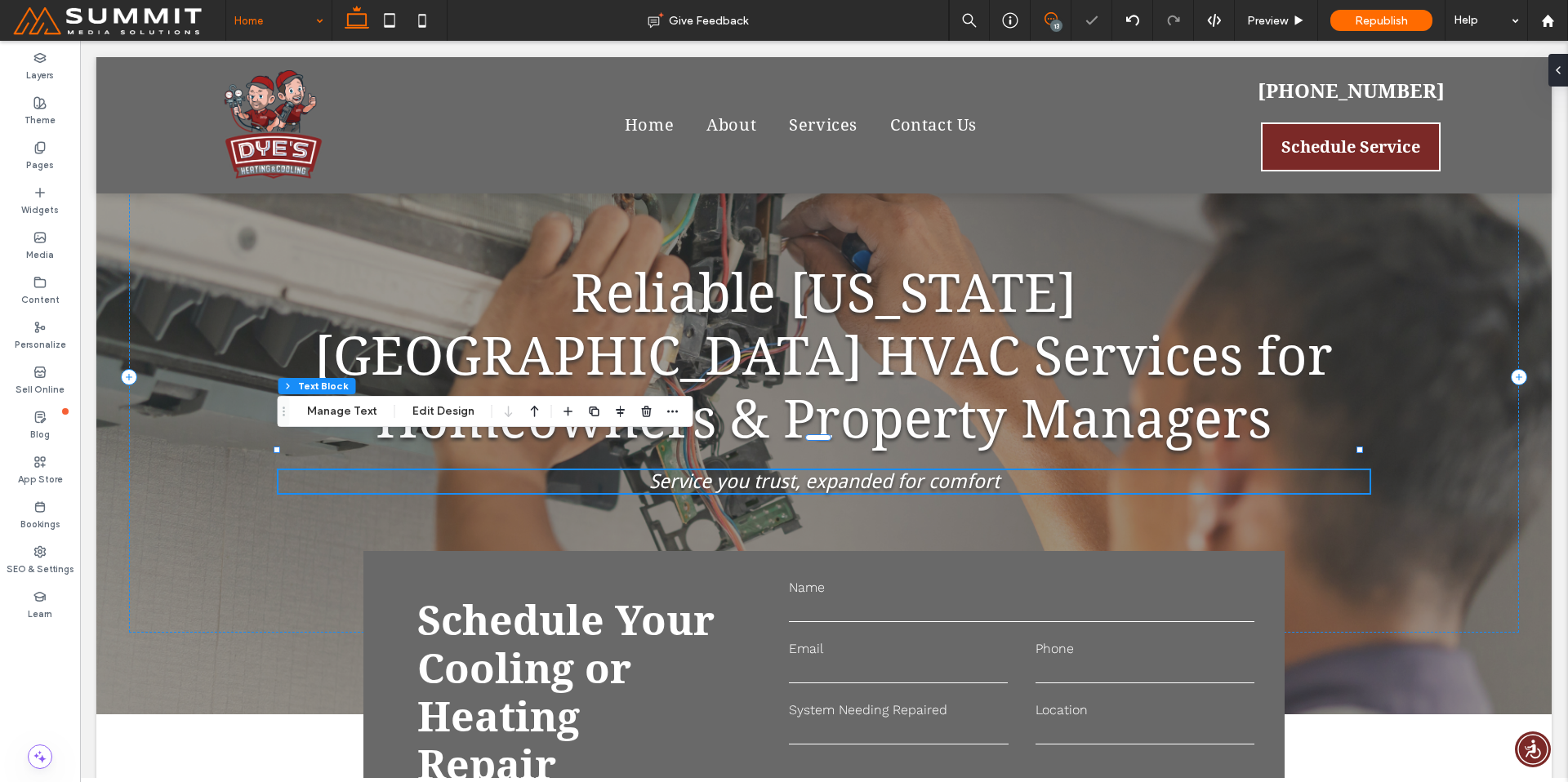
click at [1045, 15] on use at bounding box center [1052, 19] width 13 height 13
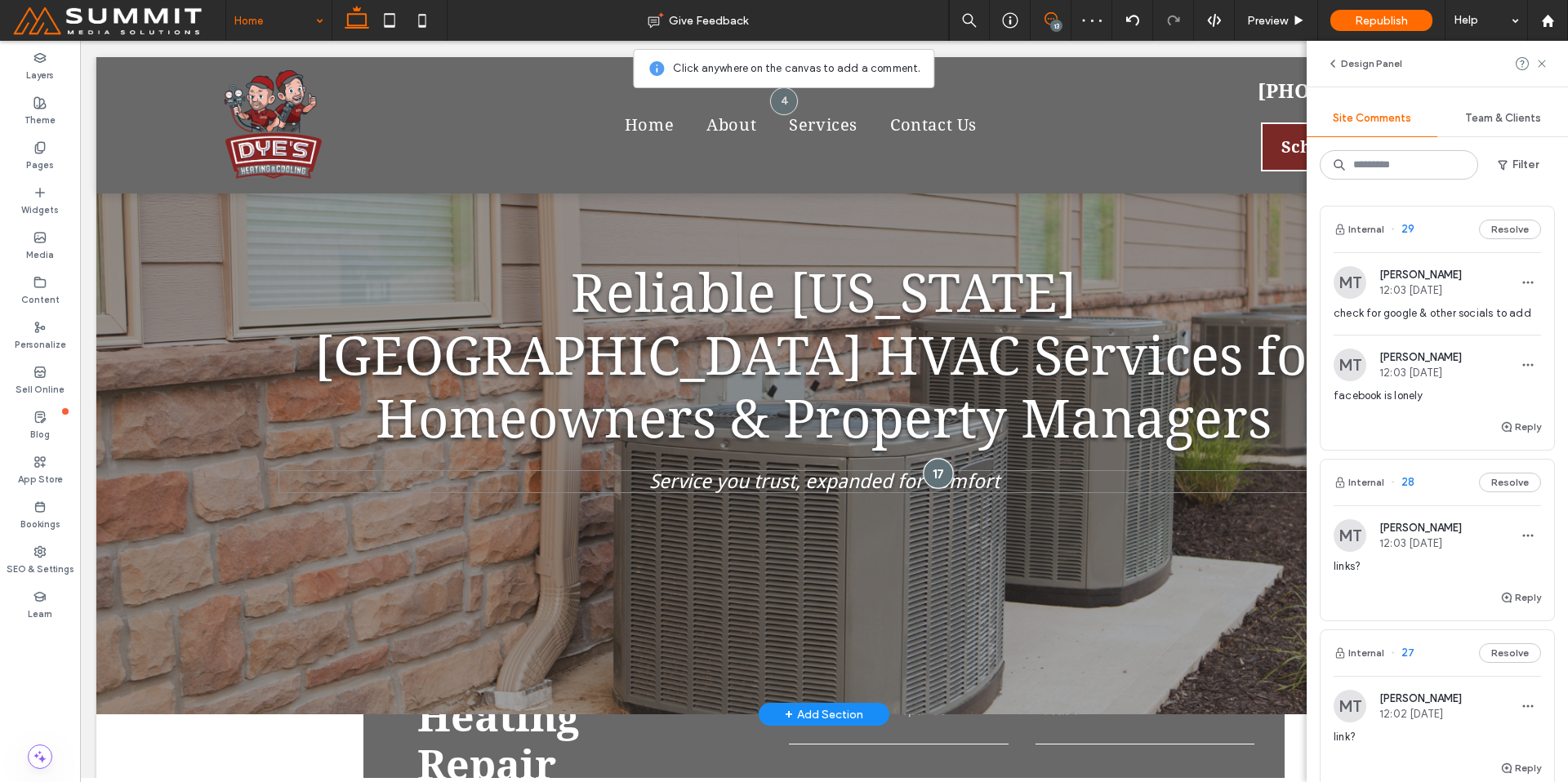
click at [929, 458] on div at bounding box center [938, 473] width 30 height 30
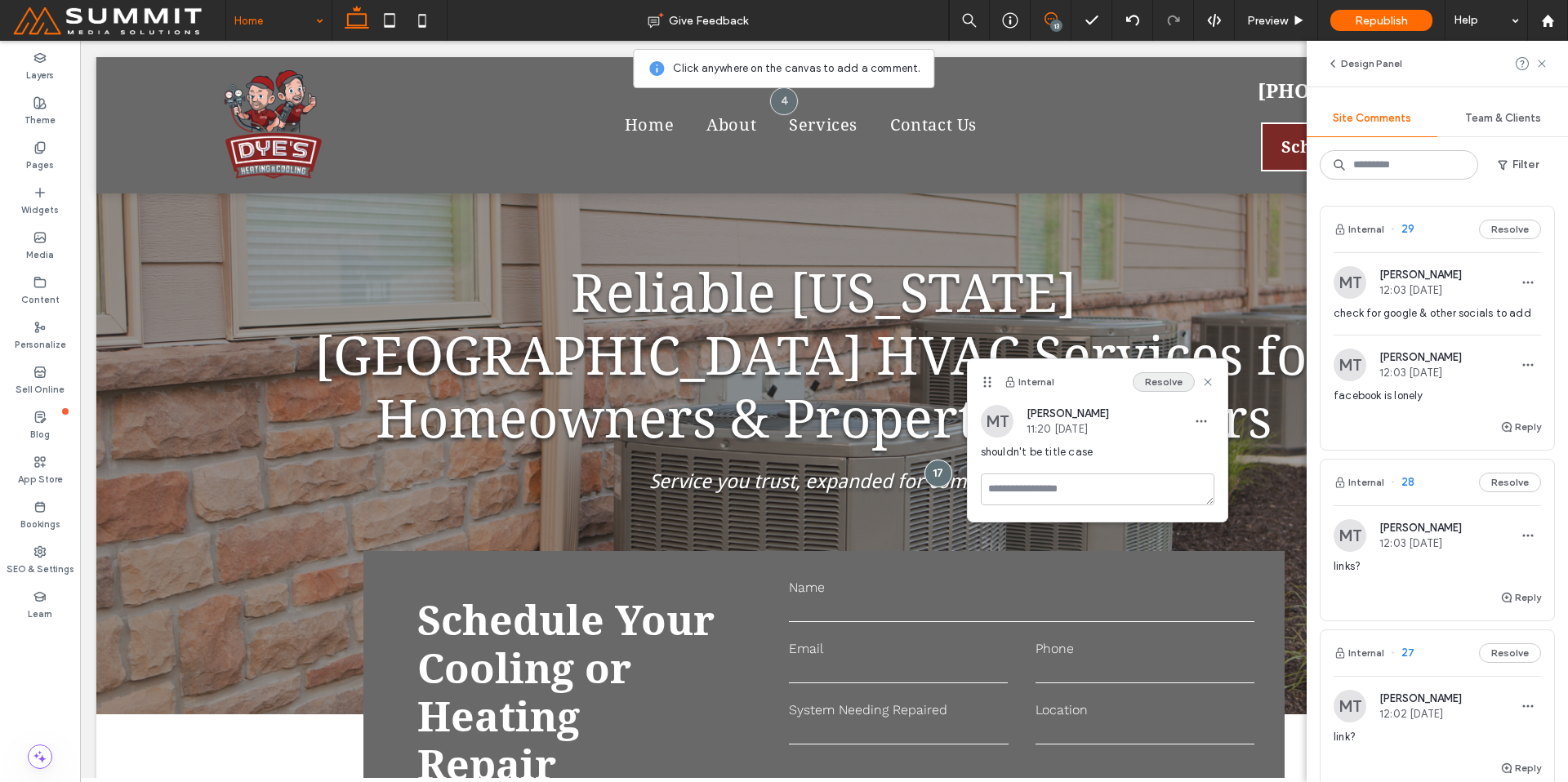
click at [1171, 380] on button "Resolve" at bounding box center [1164, 382] width 62 height 20
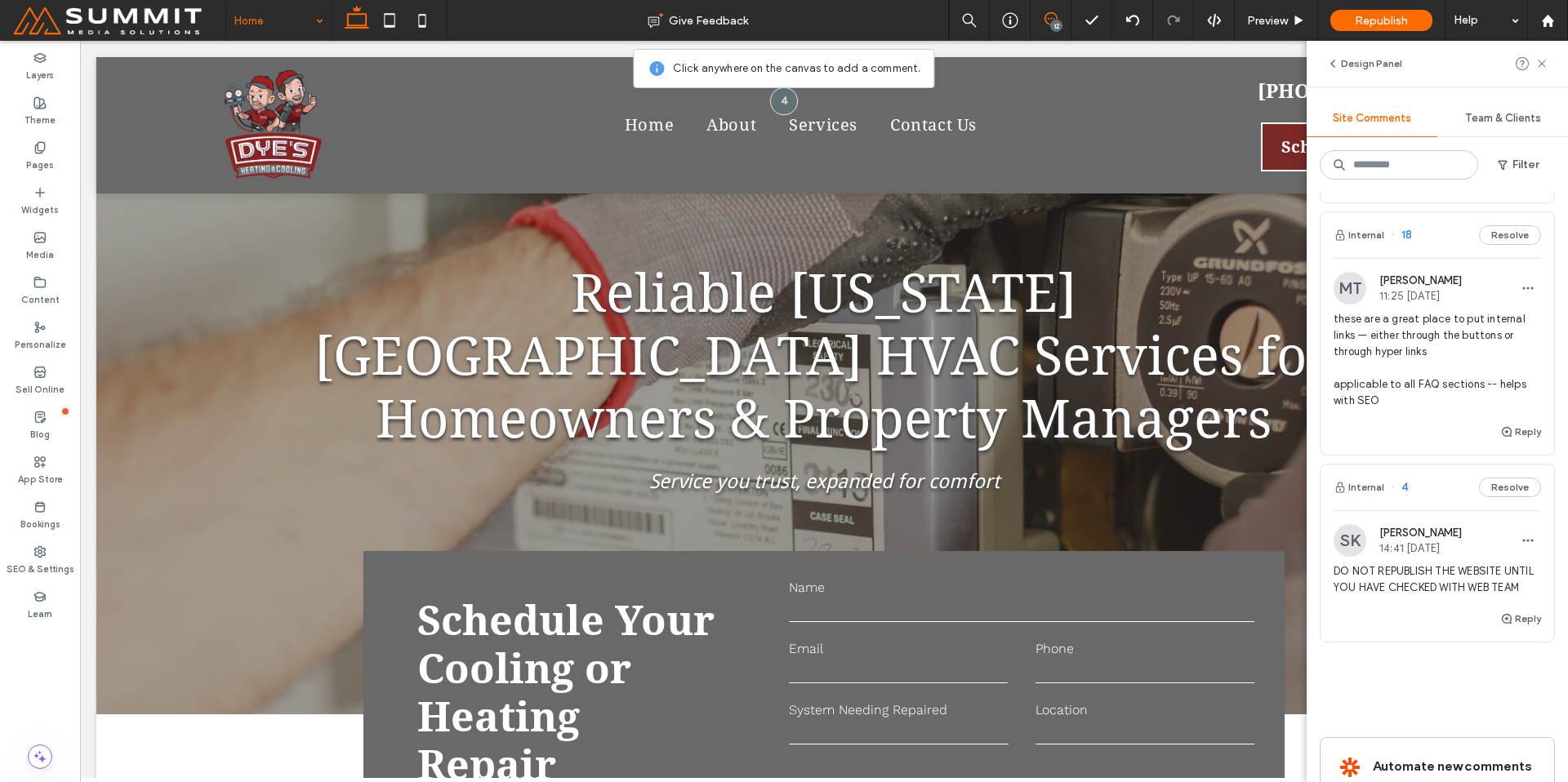
scroll to position [1951, 0]
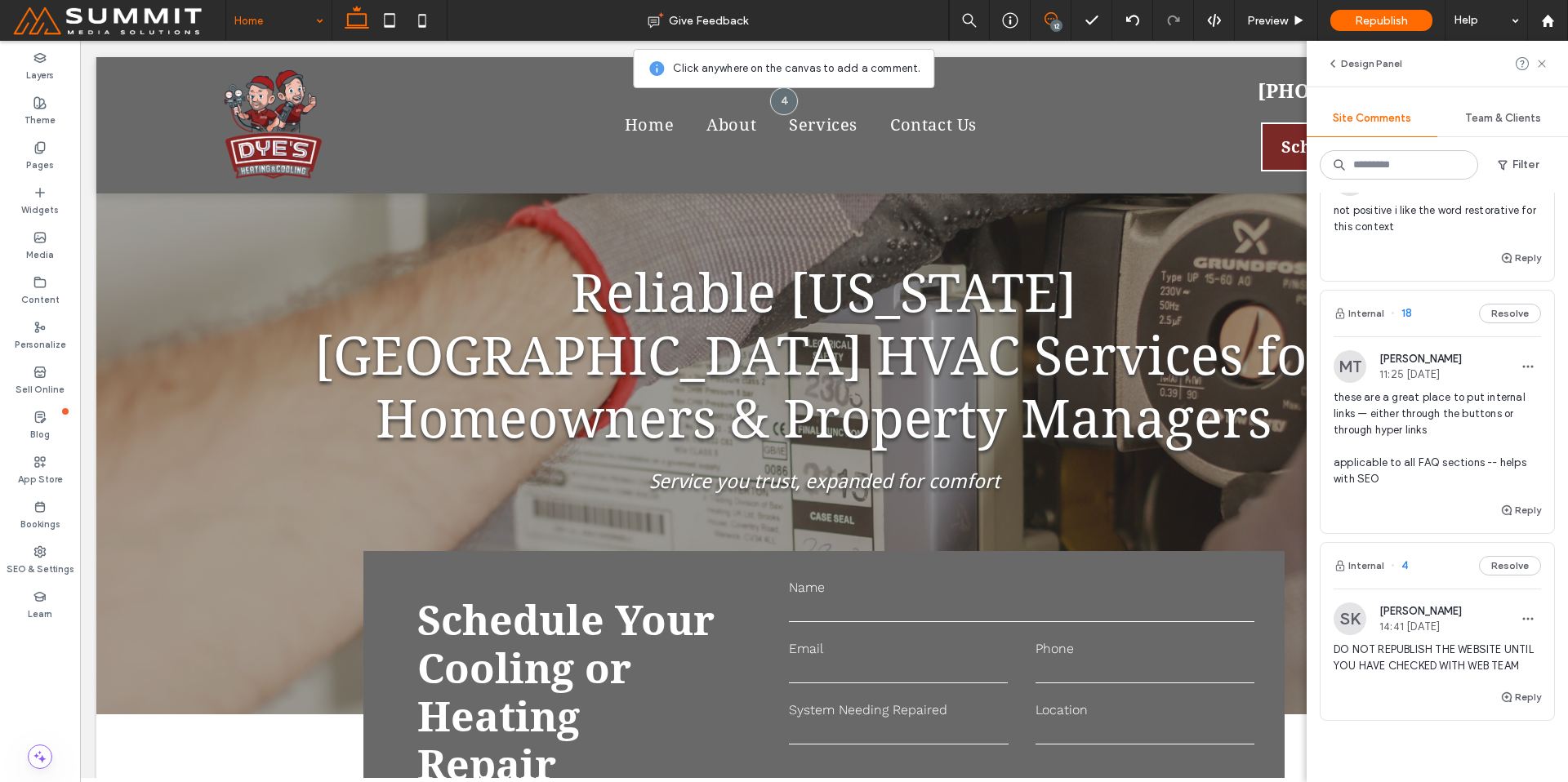
click at [1403, 484] on span "these are a great place to put internal links — either through the buttons or t…" at bounding box center [1437, 439] width 207 height 98
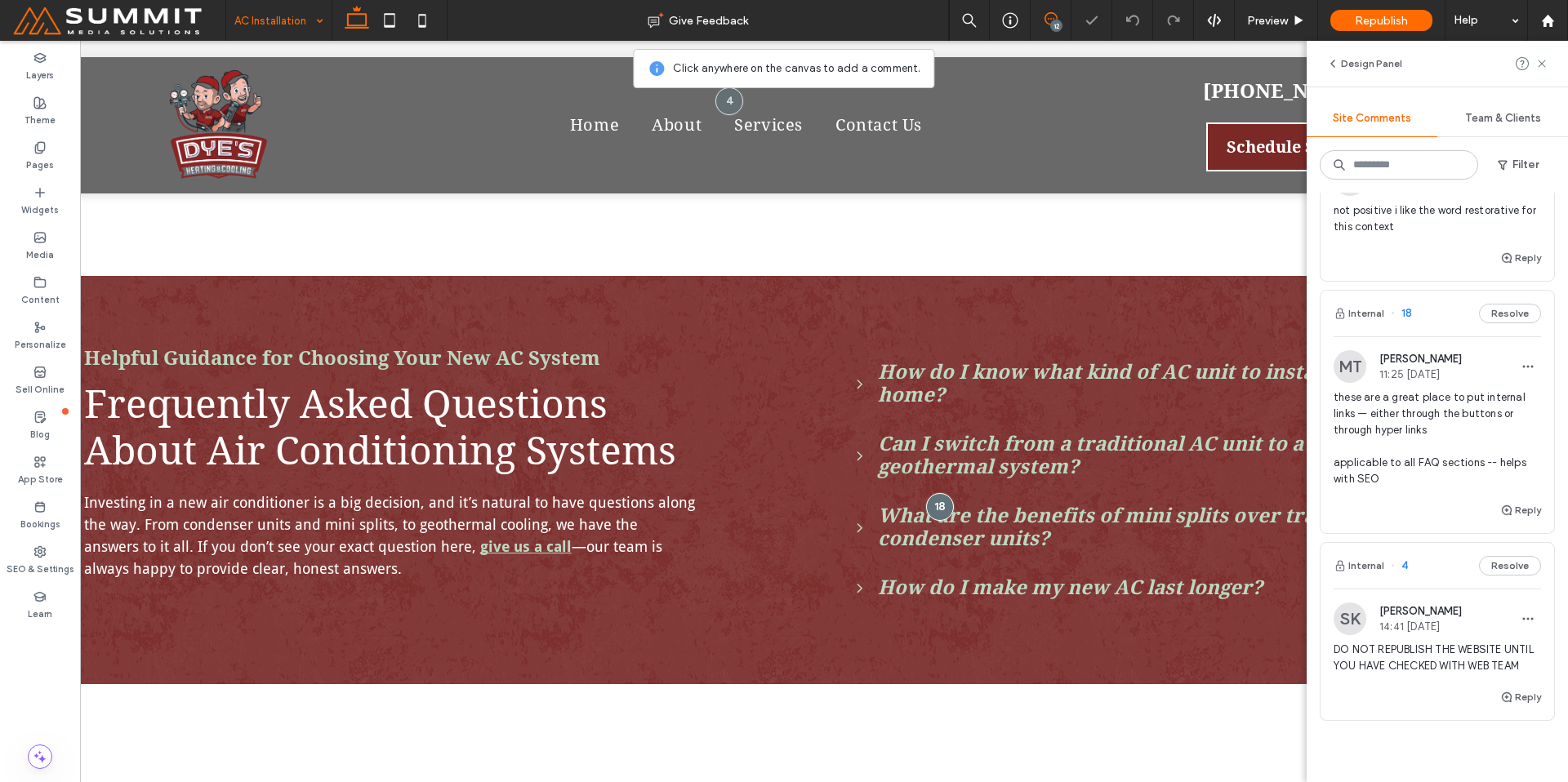
scroll to position [2746, 0]
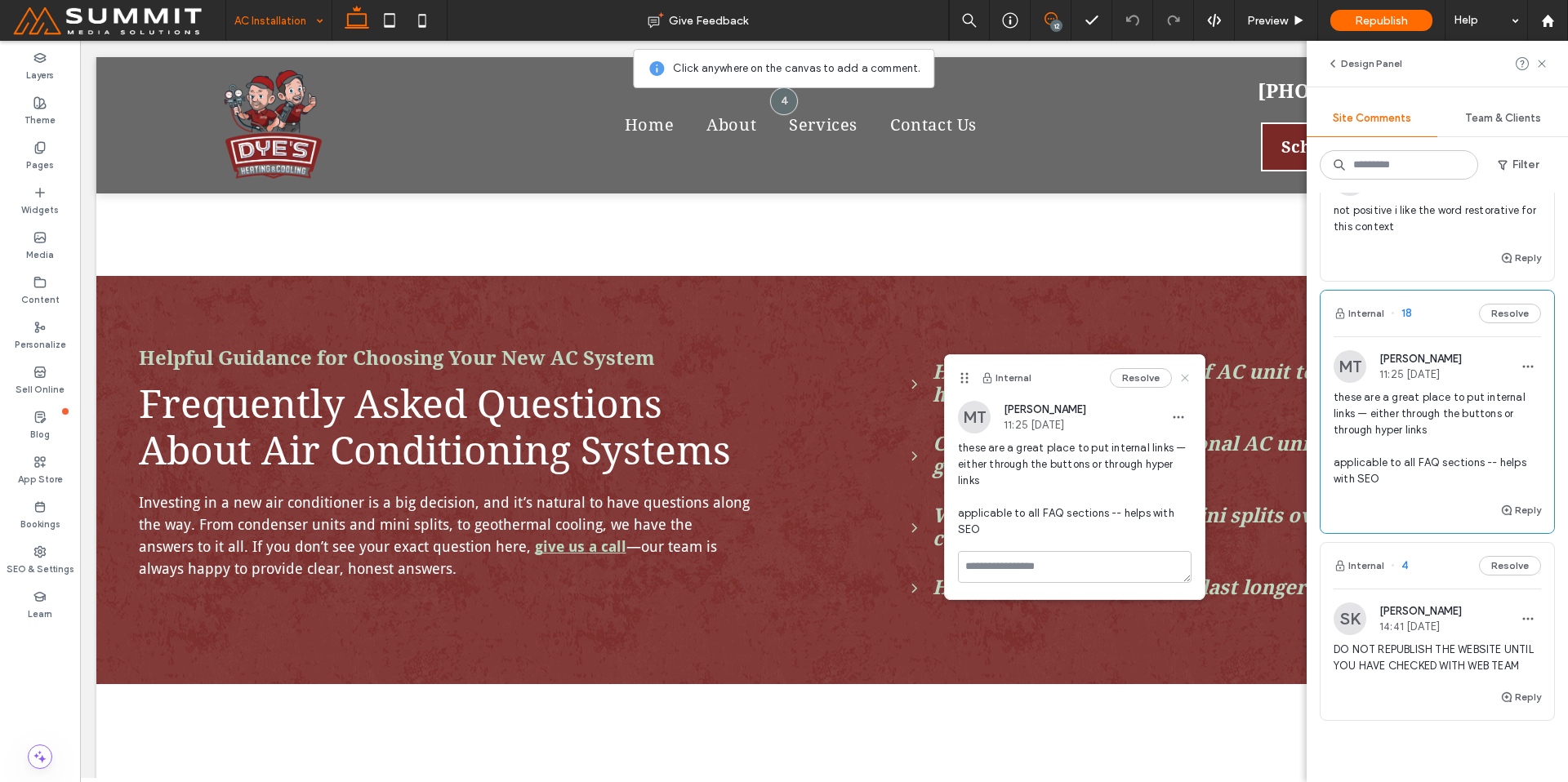
click at [1185, 381] on icon at bounding box center [1185, 378] width 13 height 13
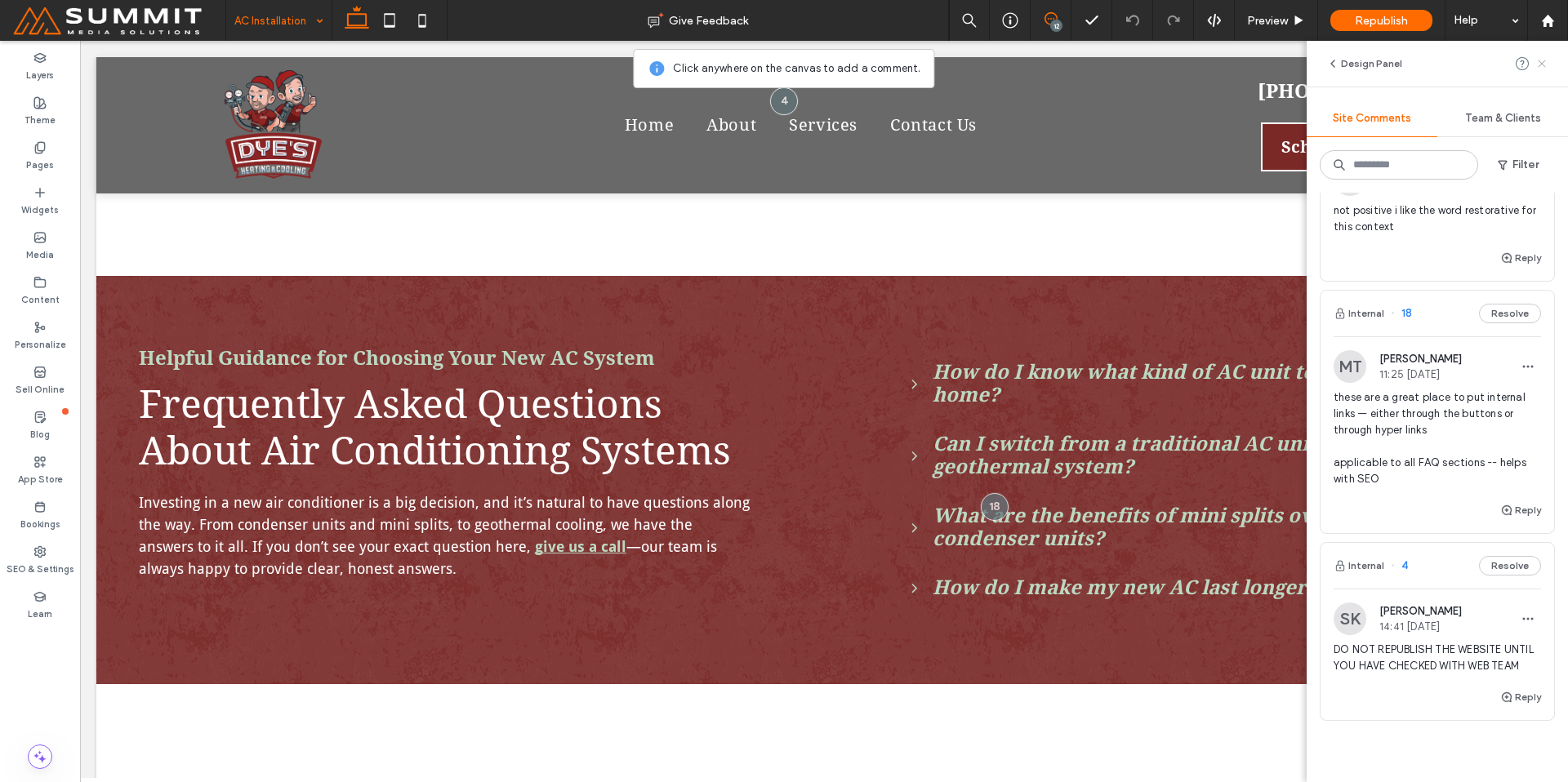
click at [1544, 62] on icon at bounding box center [1542, 63] width 13 height 13
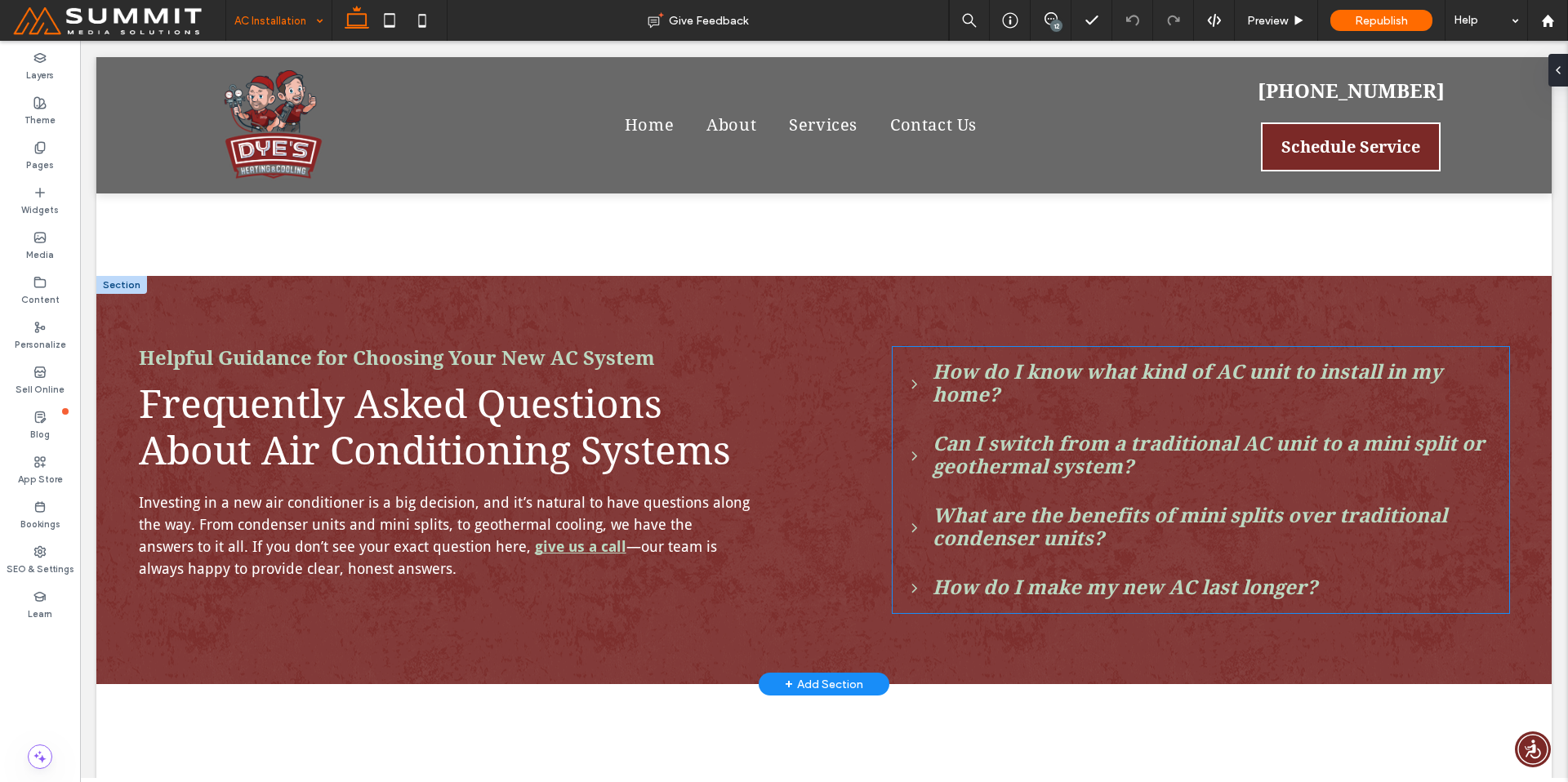
click at [1099, 442] on span "Can I switch from a traditional AC unit to a mini split or geothermal system?" at bounding box center [1213, 456] width 563 height 45
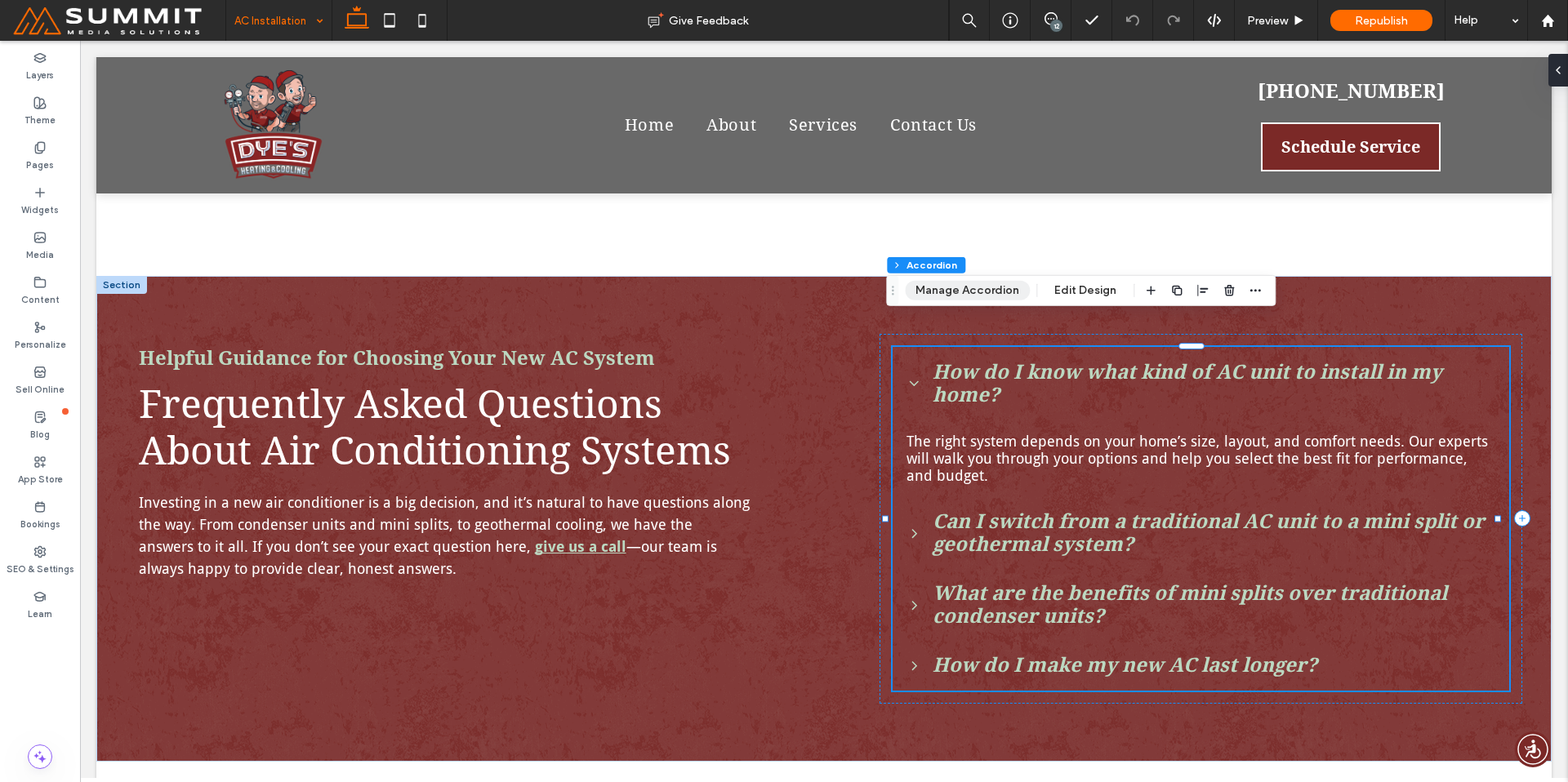
click at [985, 294] on button "Manage Accordion" at bounding box center [967, 290] width 125 height 20
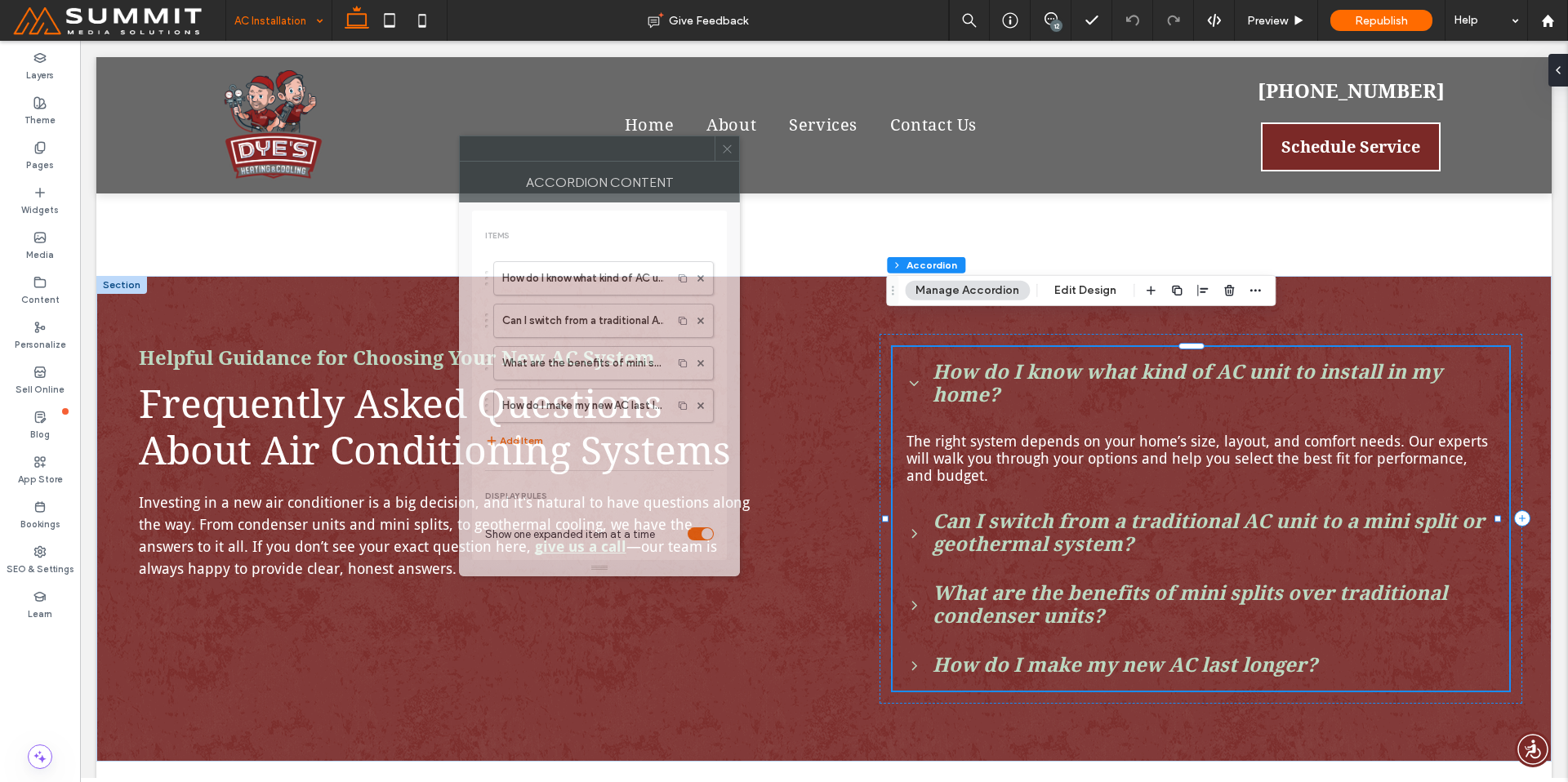
drag, startPoint x: 1056, startPoint y: 190, endPoint x: 615, endPoint y: 147, distance: 443.1
click at [615, 147] on div at bounding box center [586, 148] width 254 height 25
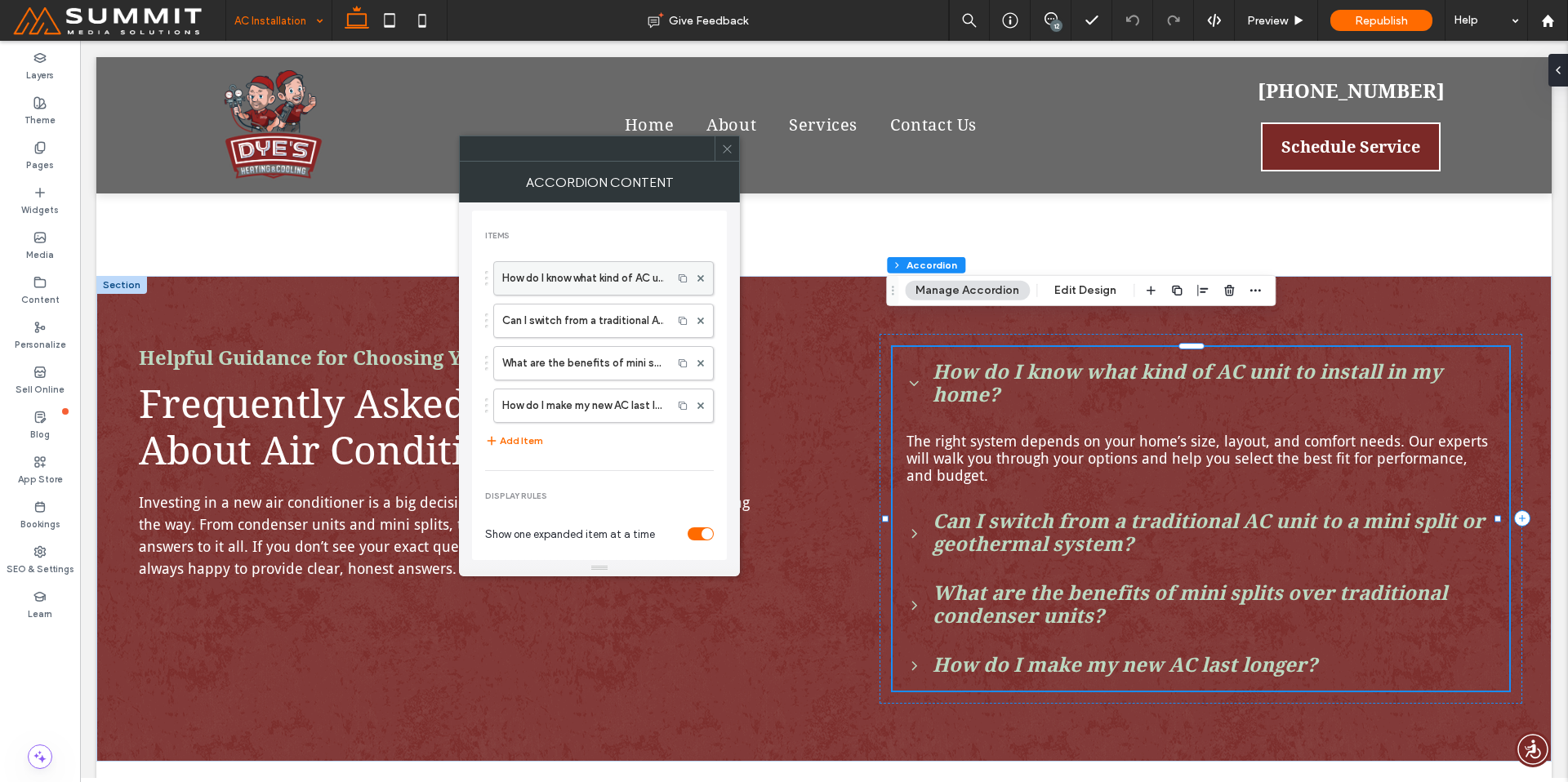
click at [585, 282] on label "How do I know what kind of AC unit to install in my home?" at bounding box center [583, 278] width 162 height 33
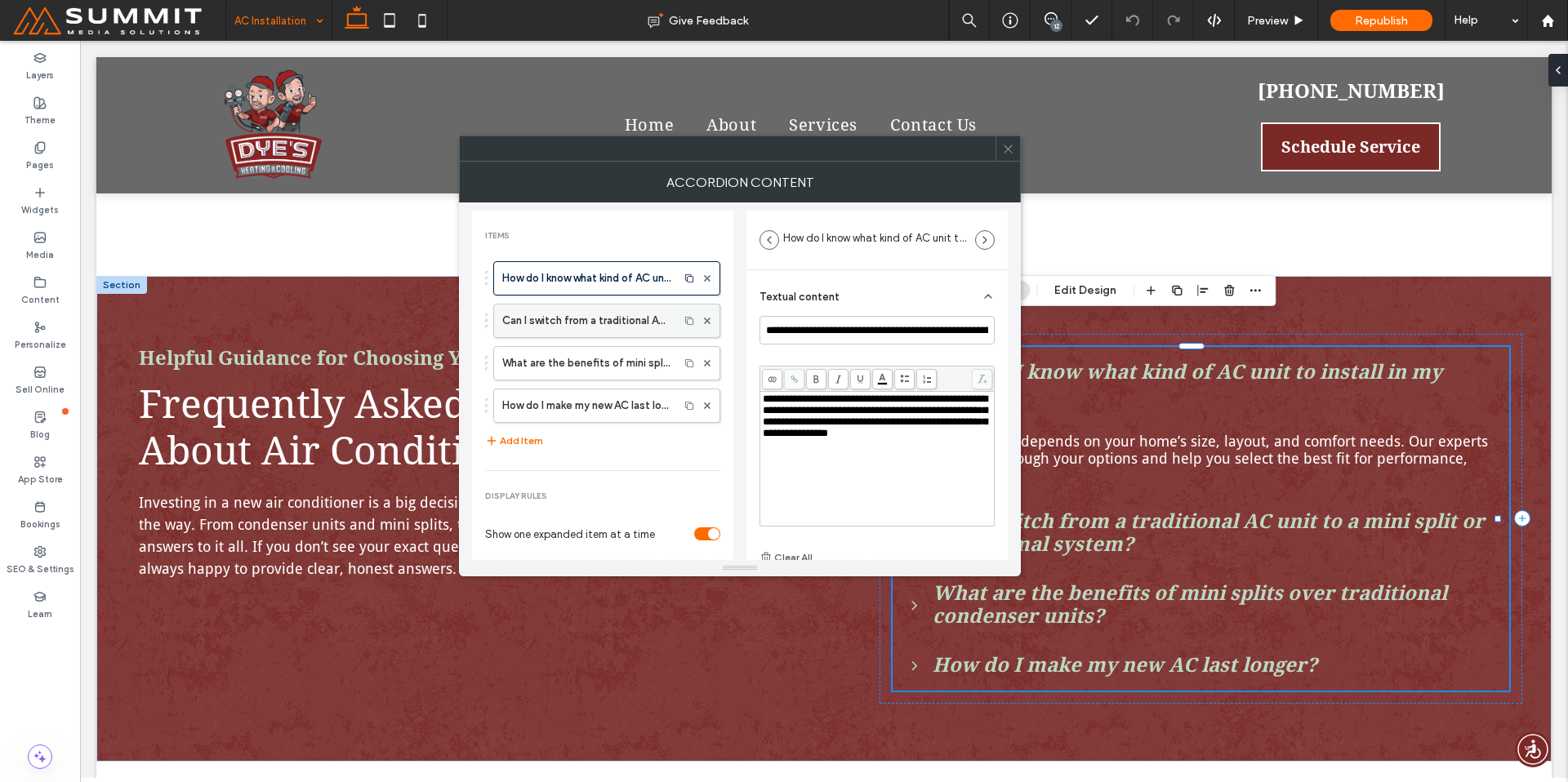
click at [623, 326] on label "Can I switch from a traditional AC unit to a mini split or geothermal system?" at bounding box center [586, 321] width 168 height 33
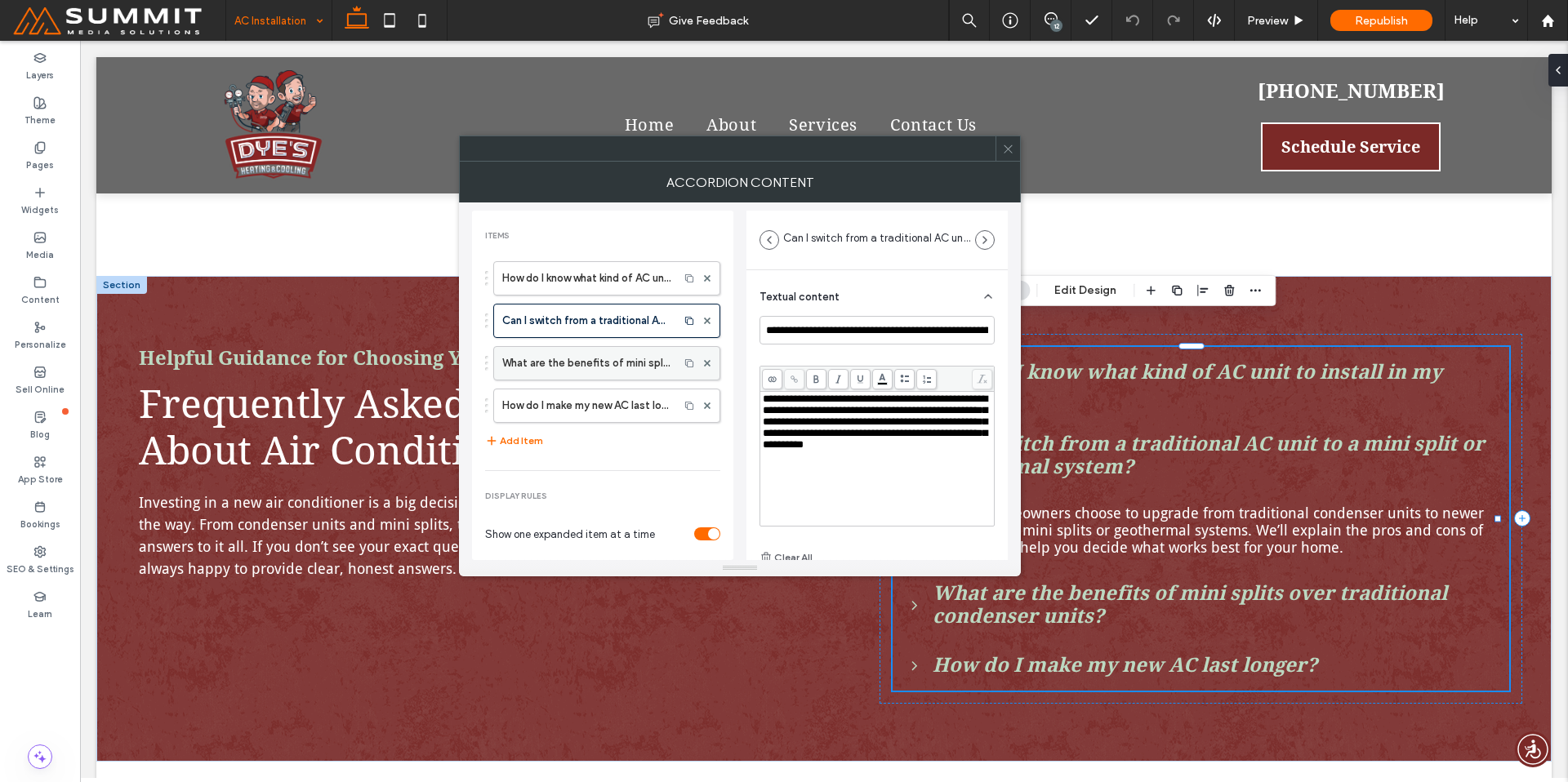
click at [573, 374] on label "What are the benefits of mini splits over traditional condenser units?" at bounding box center [586, 363] width 168 height 33
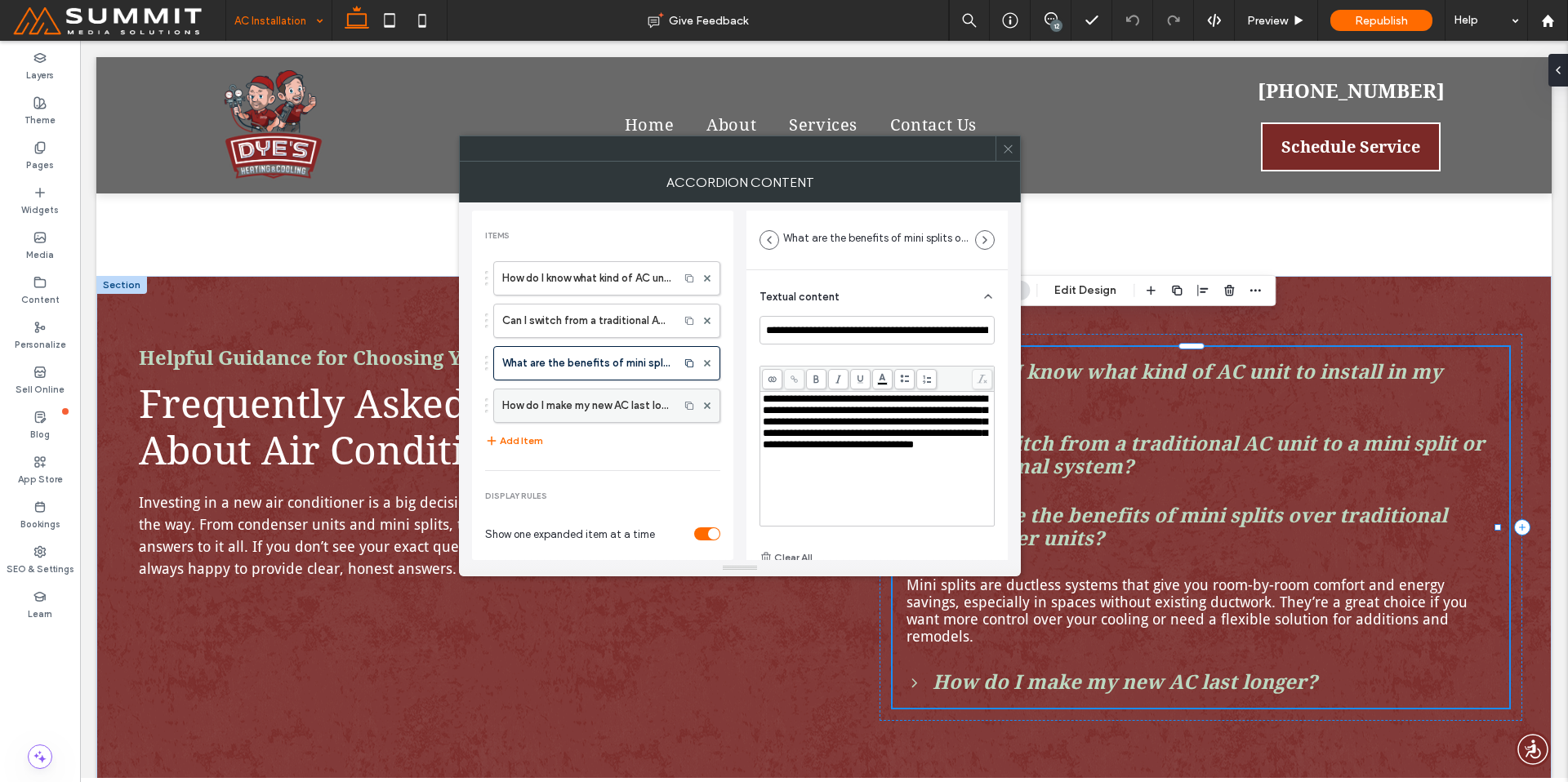
click at [563, 398] on label "How do I make my new AC last longer?" at bounding box center [586, 406] width 168 height 33
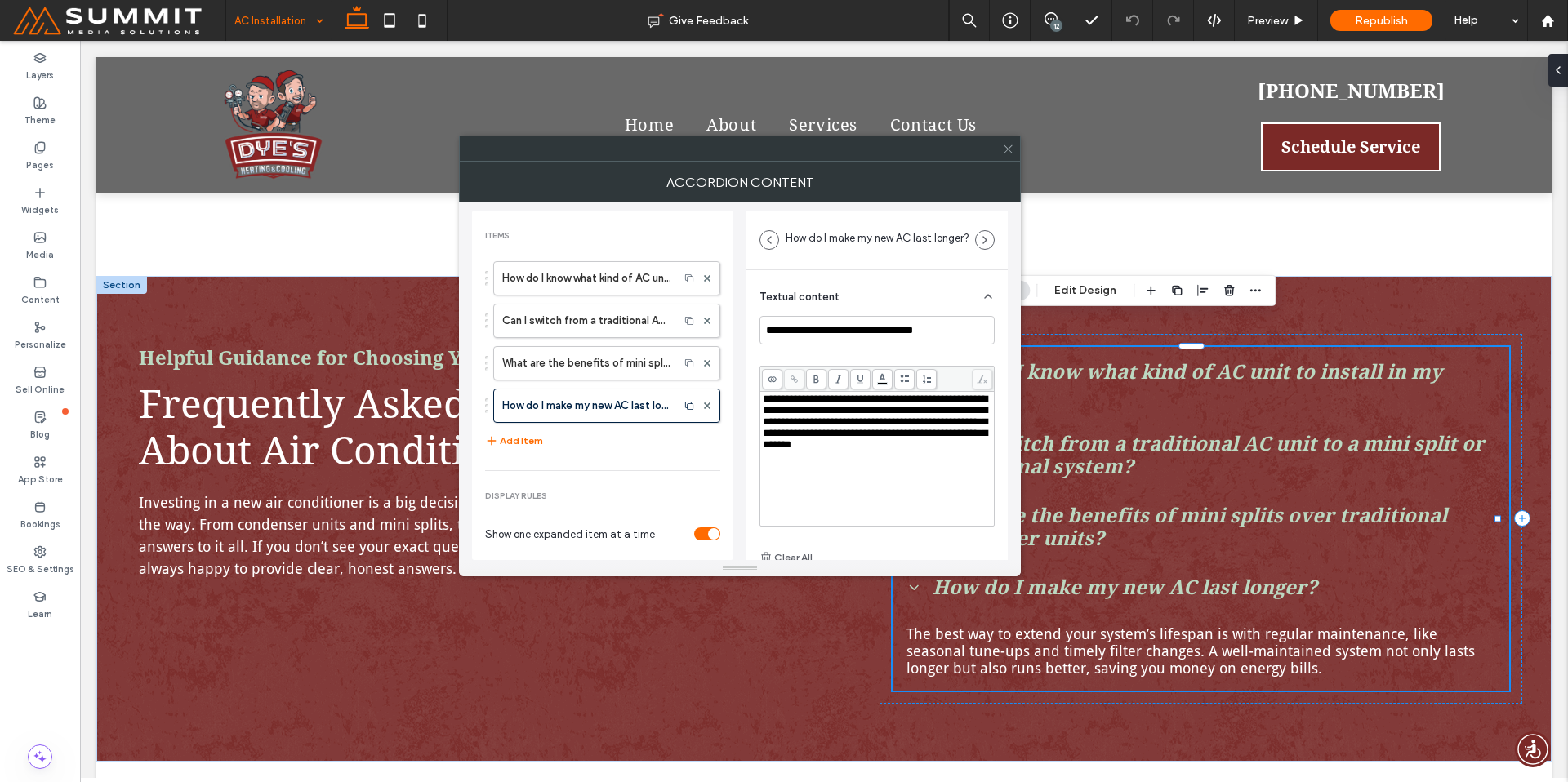
drag, startPoint x: 885, startPoint y: 420, endPoint x: 871, endPoint y: 416, distance: 14.6
click at [885, 420] on span "**********" at bounding box center [875, 422] width 224 height 57
click at [838, 416] on span "**********" at bounding box center [875, 422] width 224 height 57
drag, startPoint x: 838, startPoint y: 415, endPoint x: 932, endPoint y: 410, distance: 94.1
click at [932, 410] on span "**********" at bounding box center [875, 422] width 224 height 57
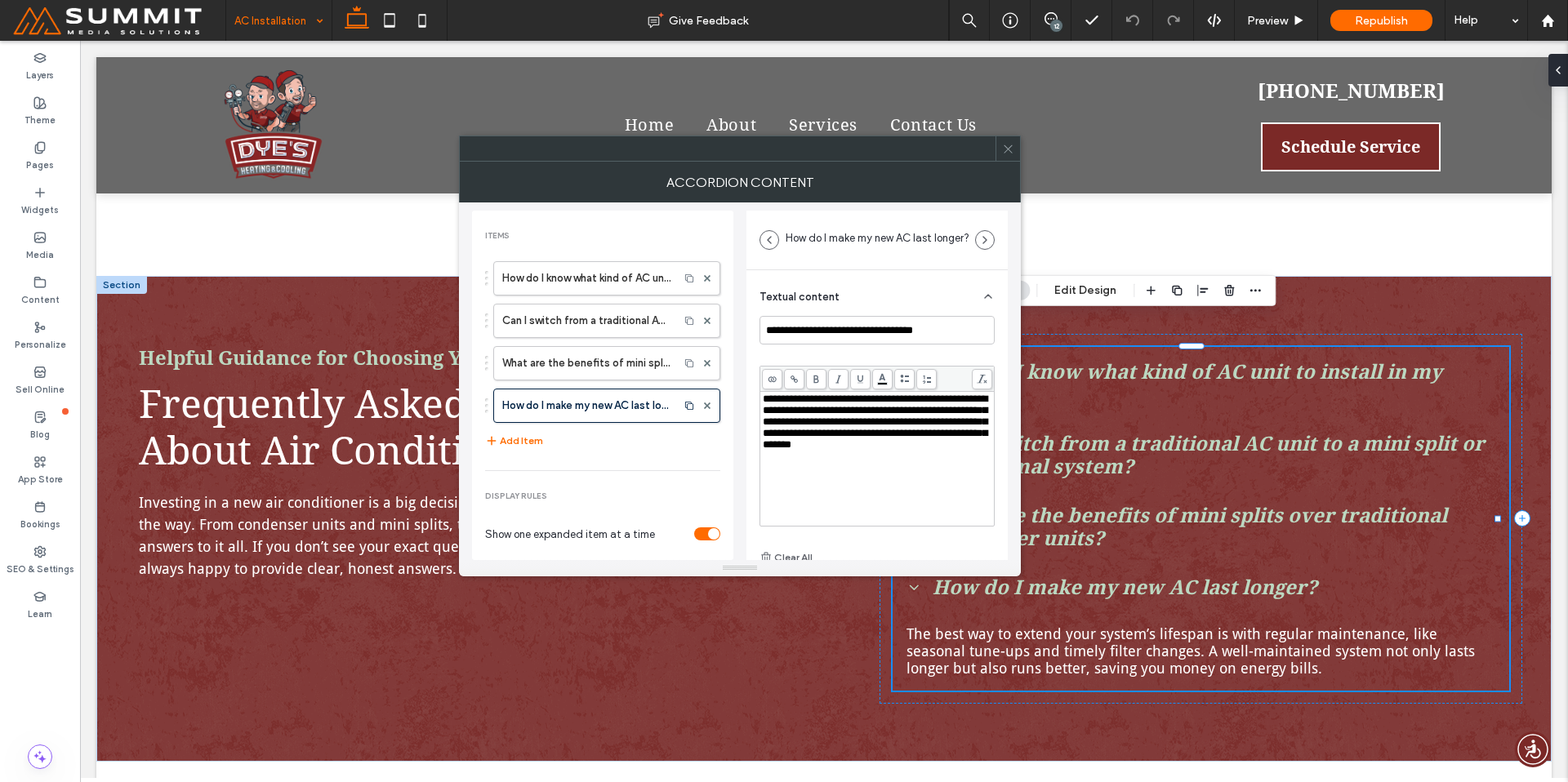
click at [793, 375] on icon at bounding box center [793, 378] width 9 height 9
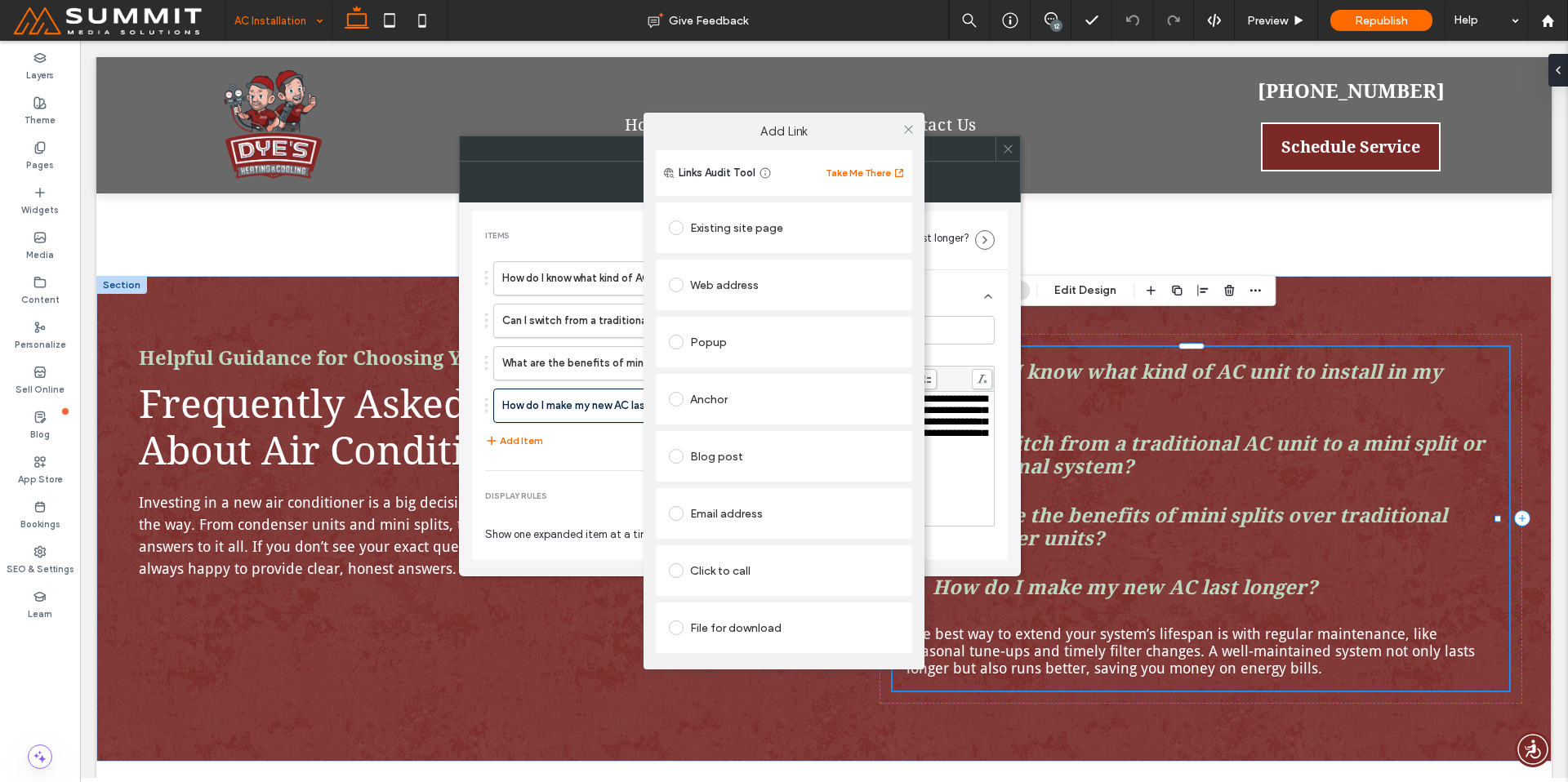
click at [715, 235] on div "Existing site page" at bounding box center [784, 228] width 231 height 26
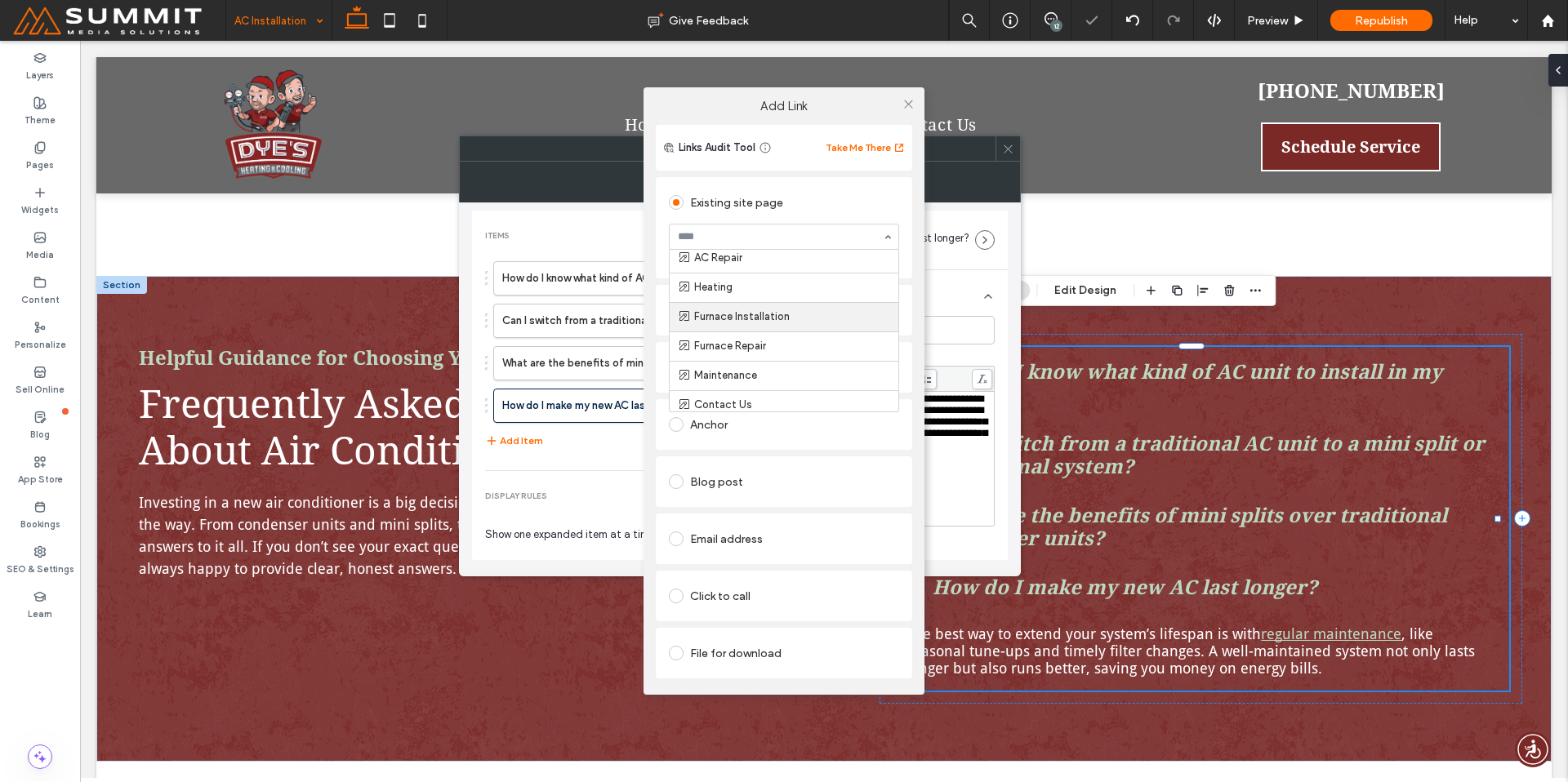
scroll to position [129, 0]
click at [909, 103] on icon at bounding box center [908, 104] width 12 height 12
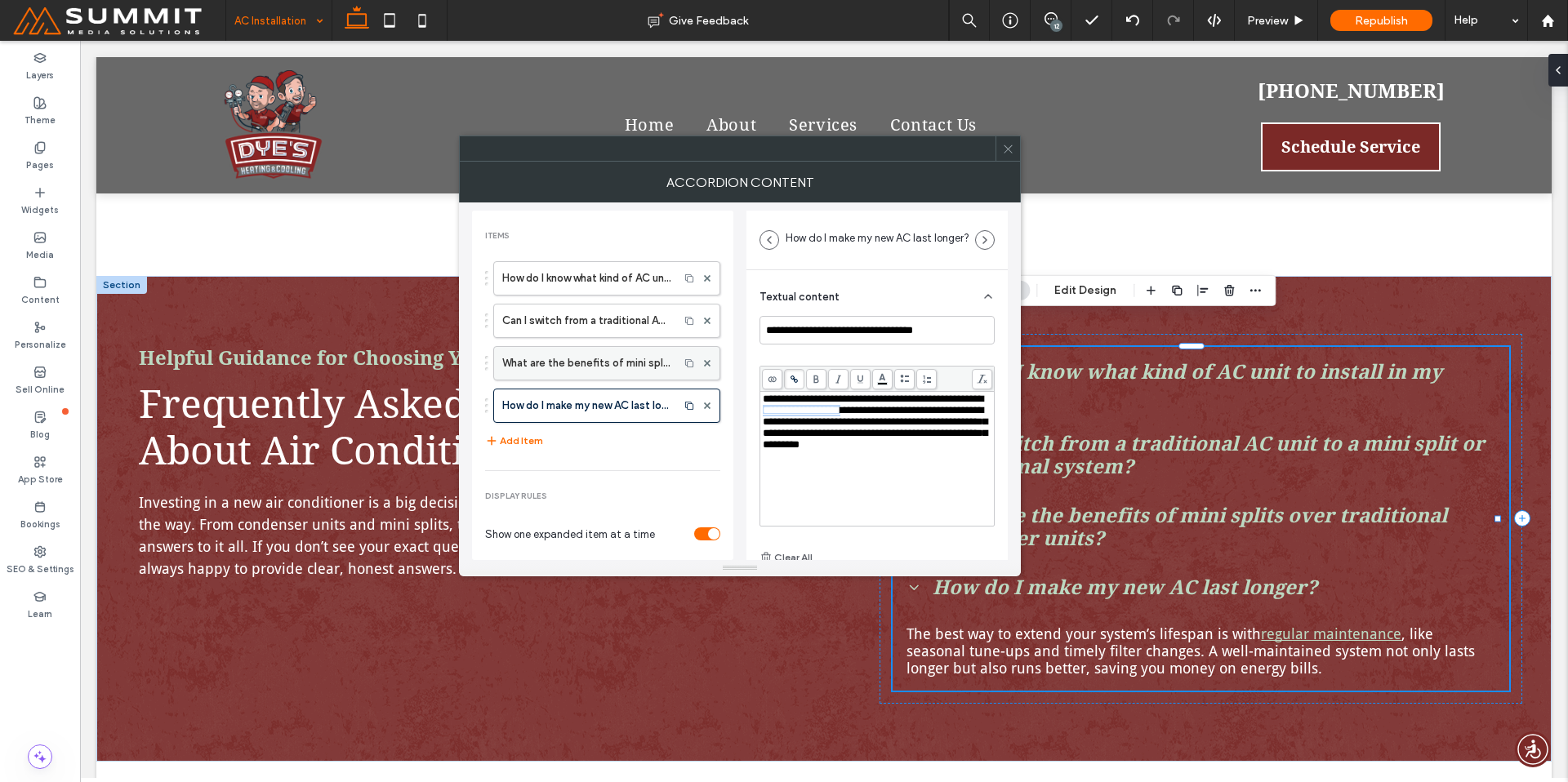
click at [611, 363] on label "What are the benefits of mini splits over traditional condenser units?" at bounding box center [586, 363] width 168 height 33
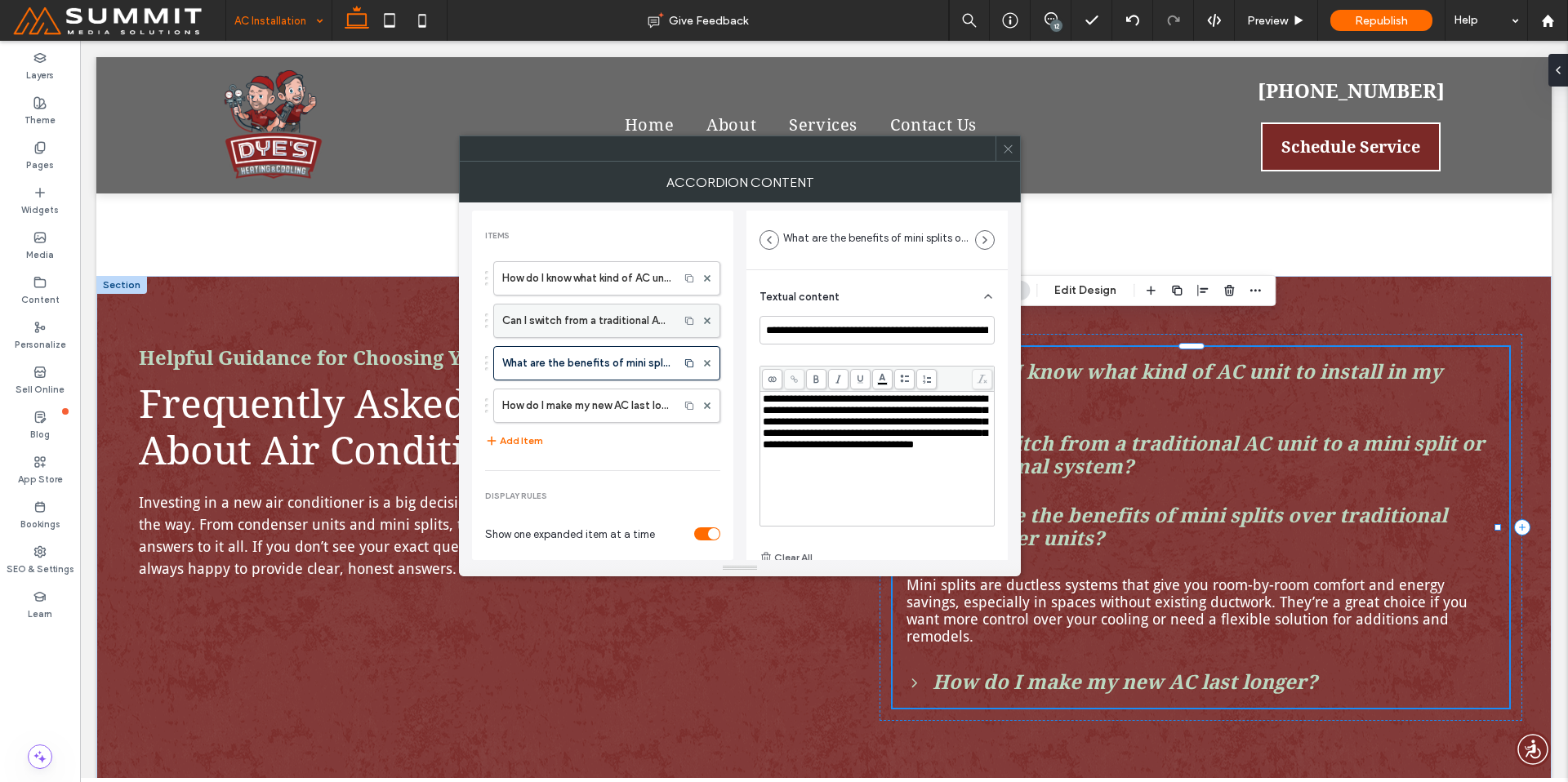
click at [607, 325] on label "Can I switch from a traditional AC unit to a mini split or geothermal system?" at bounding box center [586, 321] width 168 height 33
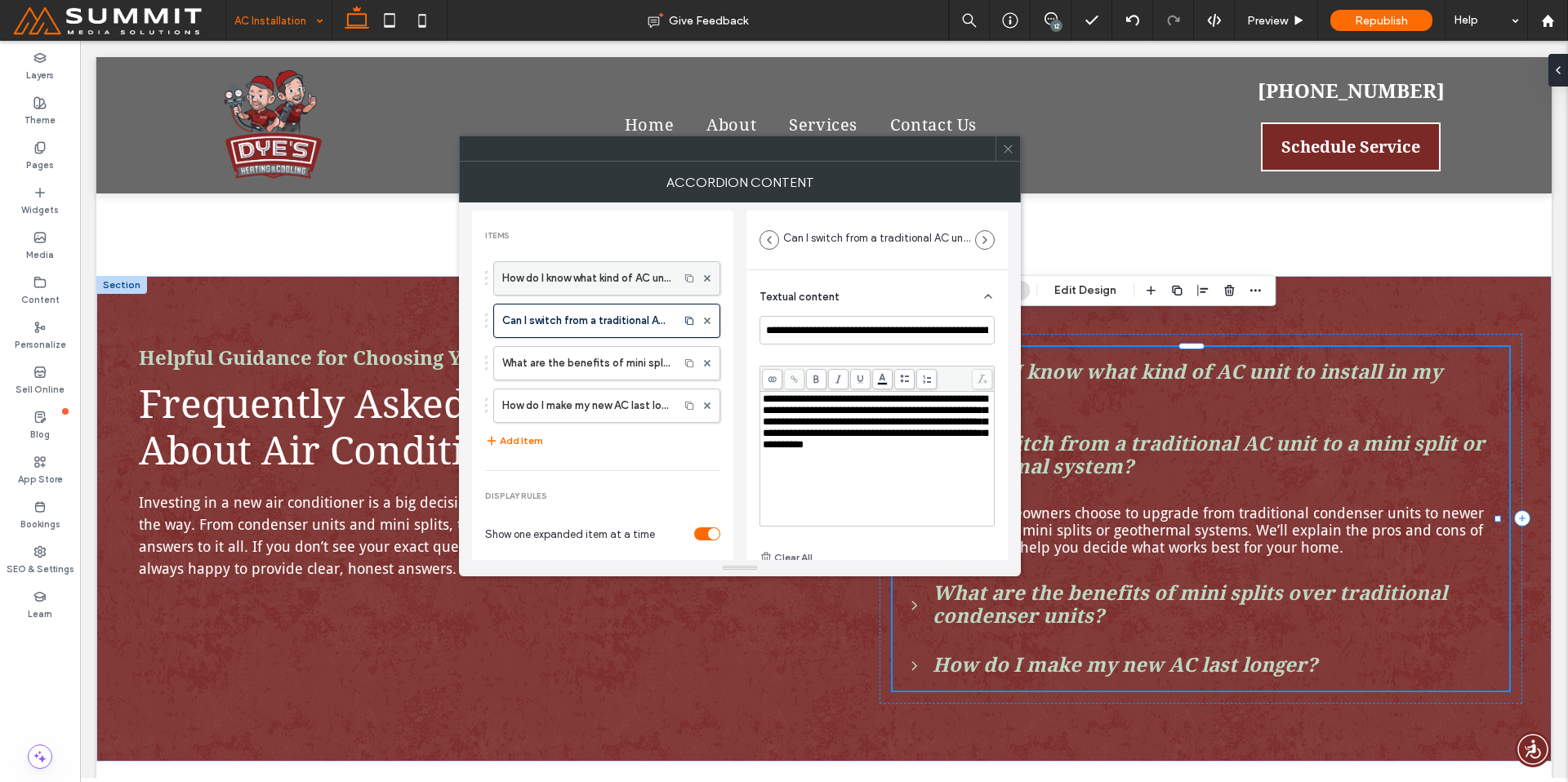
click at [594, 267] on label "How do I know what kind of AC unit to install in my home?" at bounding box center [586, 278] width 168 height 33
type input "**********"
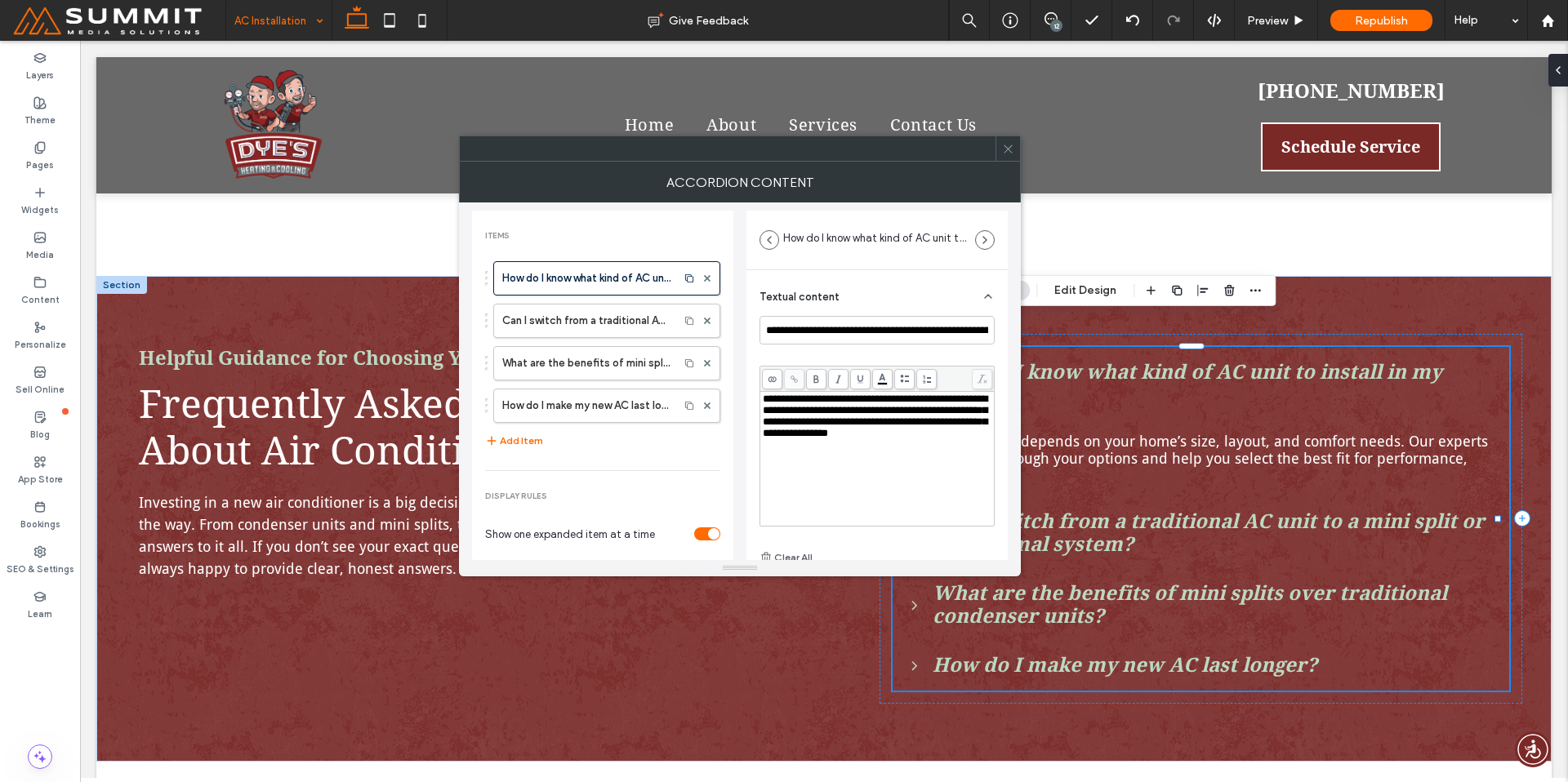
click at [1007, 145] on icon at bounding box center [1008, 148] width 12 height 12
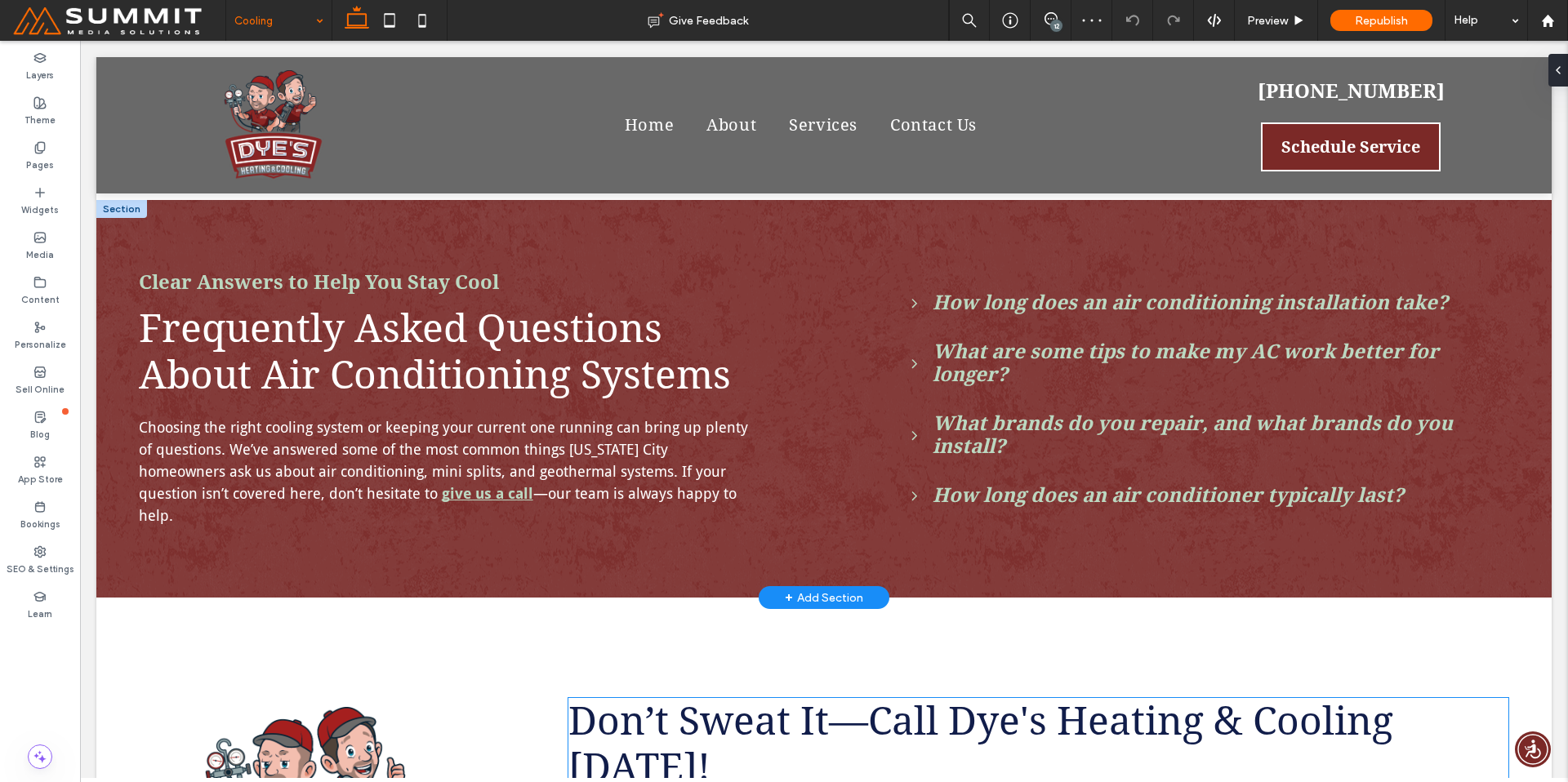
scroll to position [3283, 0]
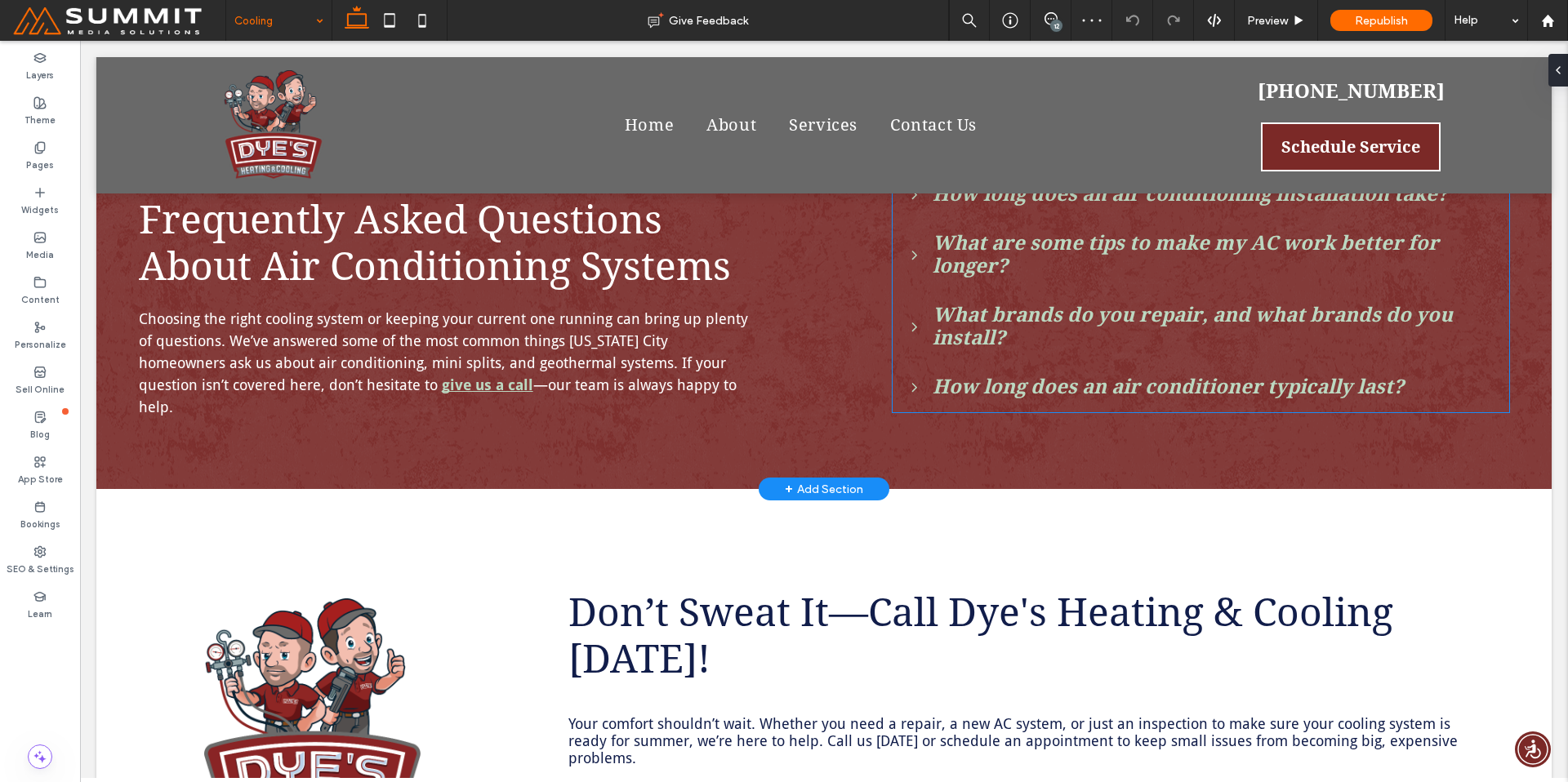
click at [937, 339] on div "What brands do you repair, and what brands do you install?" at bounding box center [1201, 326] width 615 height 72
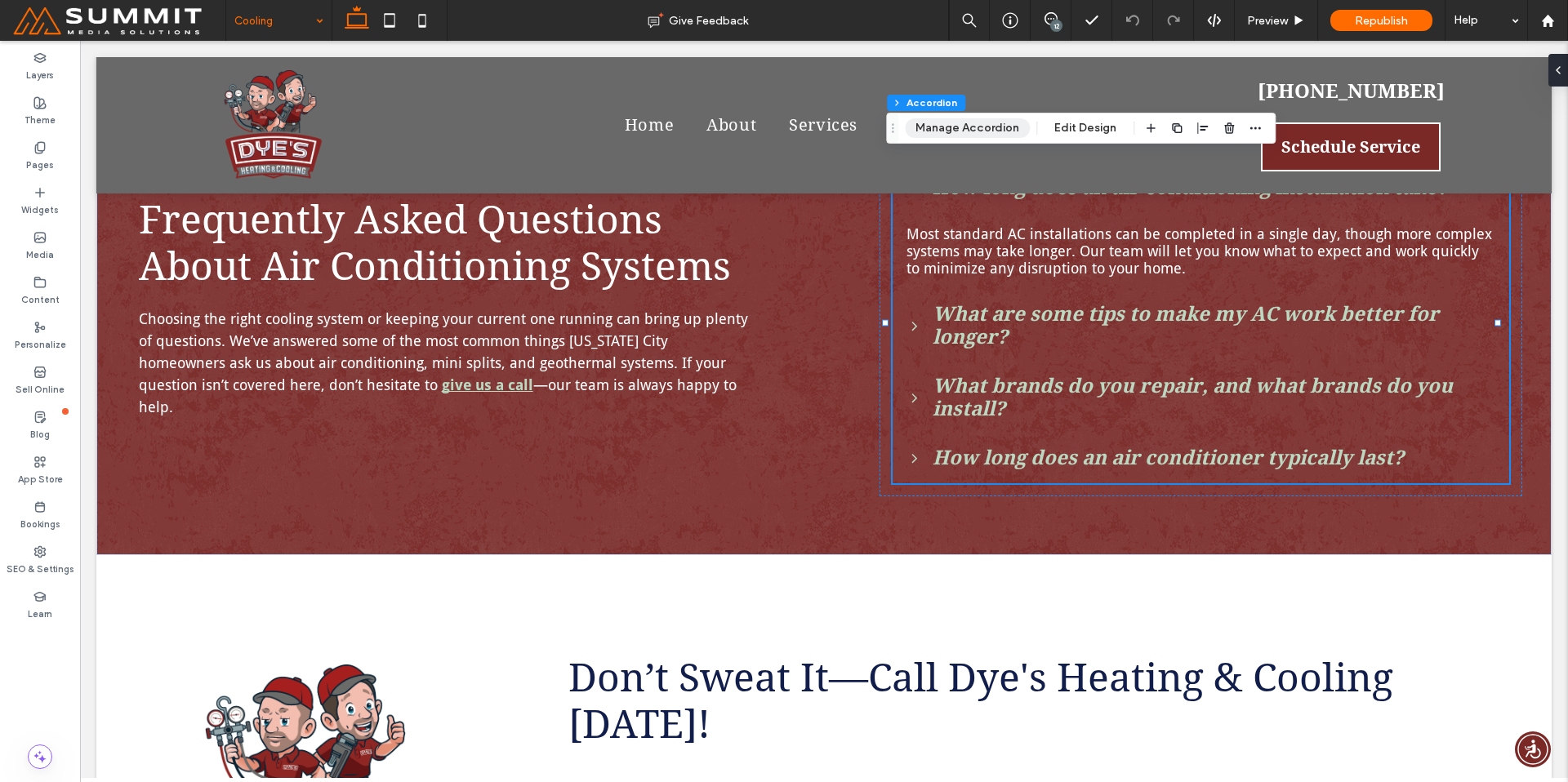
click at [992, 126] on button "Manage Accordion" at bounding box center [967, 128] width 125 height 20
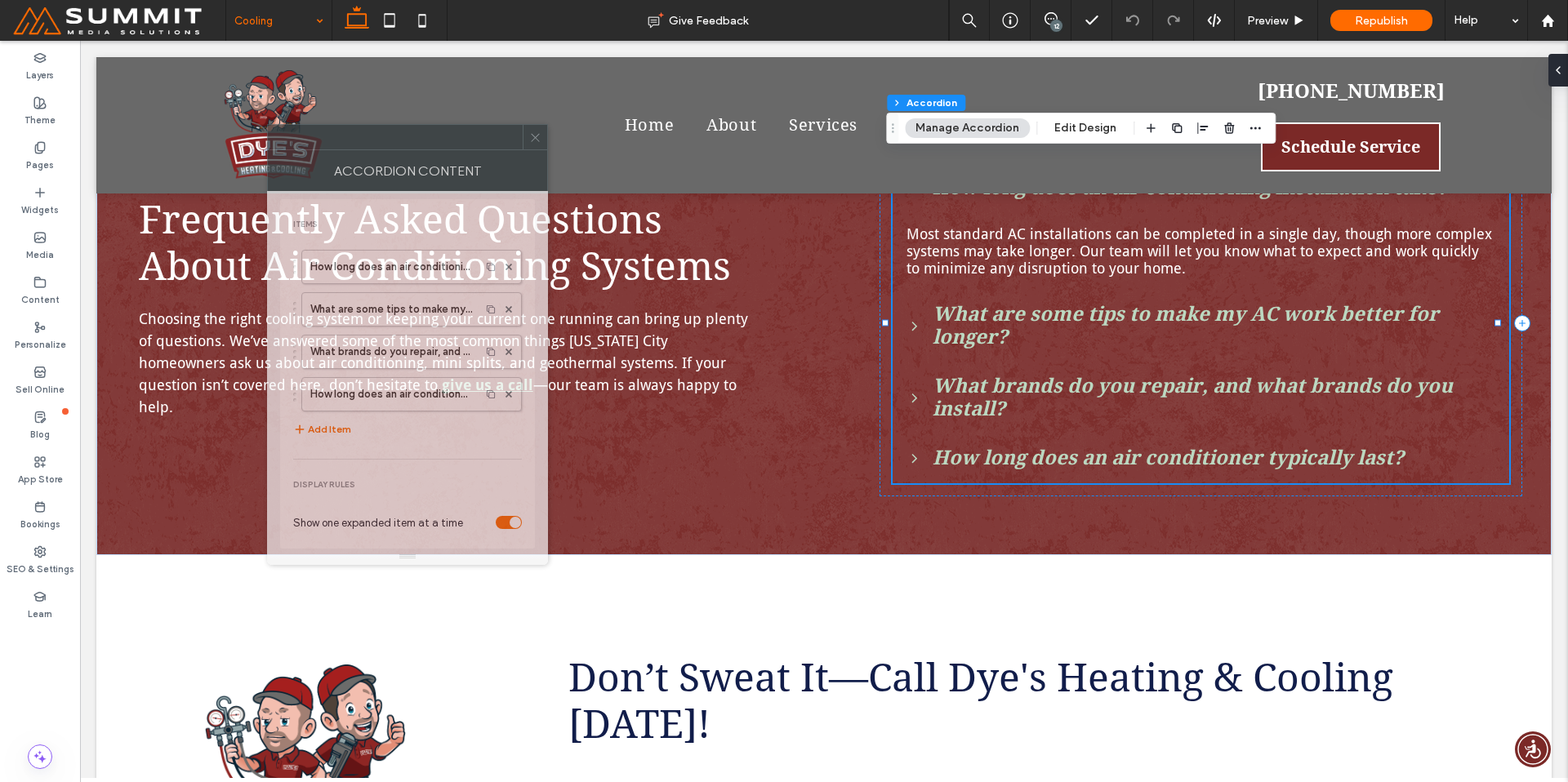
drag, startPoint x: 1381, startPoint y: 196, endPoint x: 403, endPoint y: 135, distance: 979.9
click at [395, 150] on div "Accordion Content" at bounding box center [407, 170] width 281 height 41
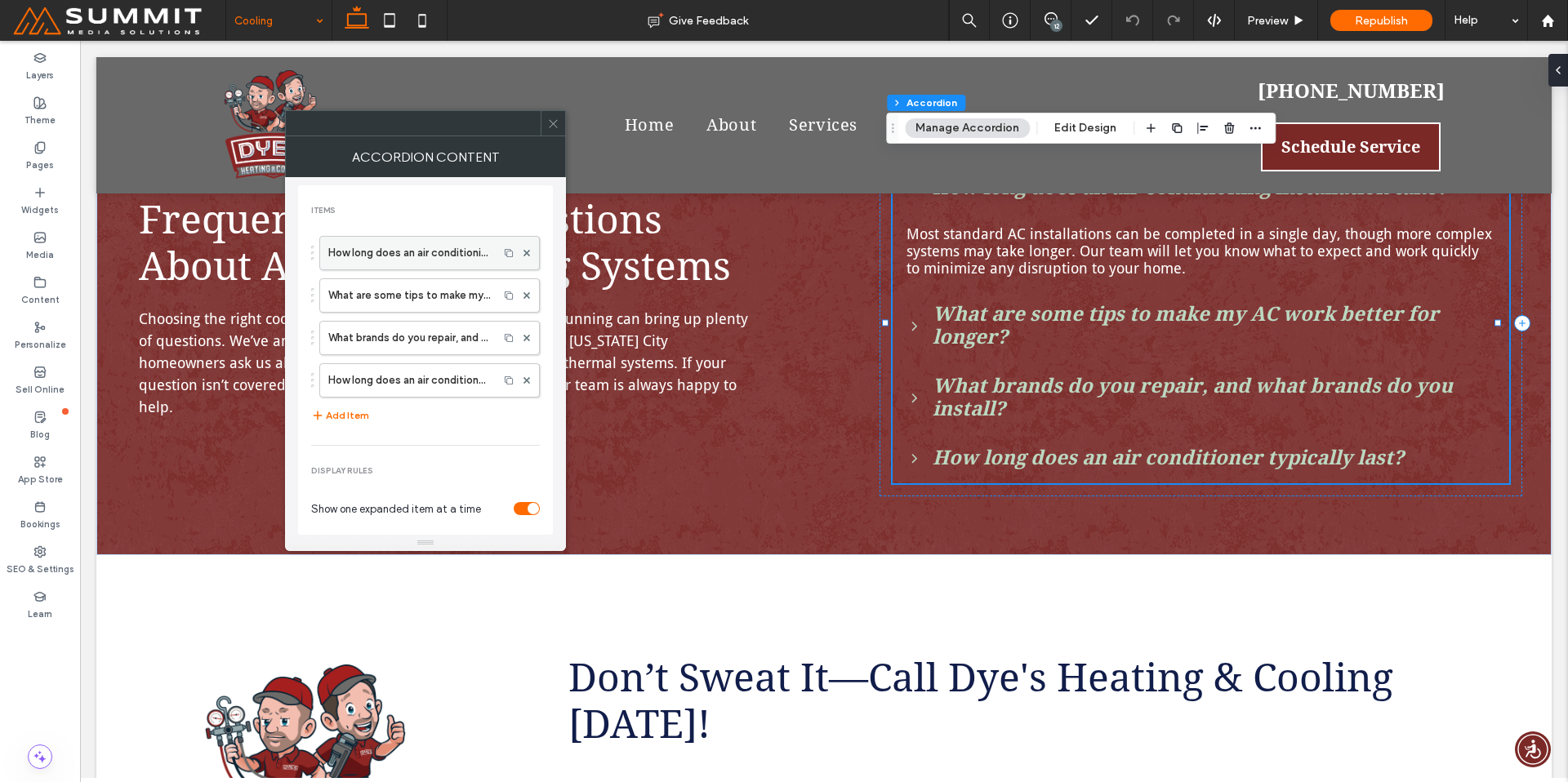
click at [375, 249] on label "How long does an air conditioning installation take?" at bounding box center [409, 252] width 162 height 33
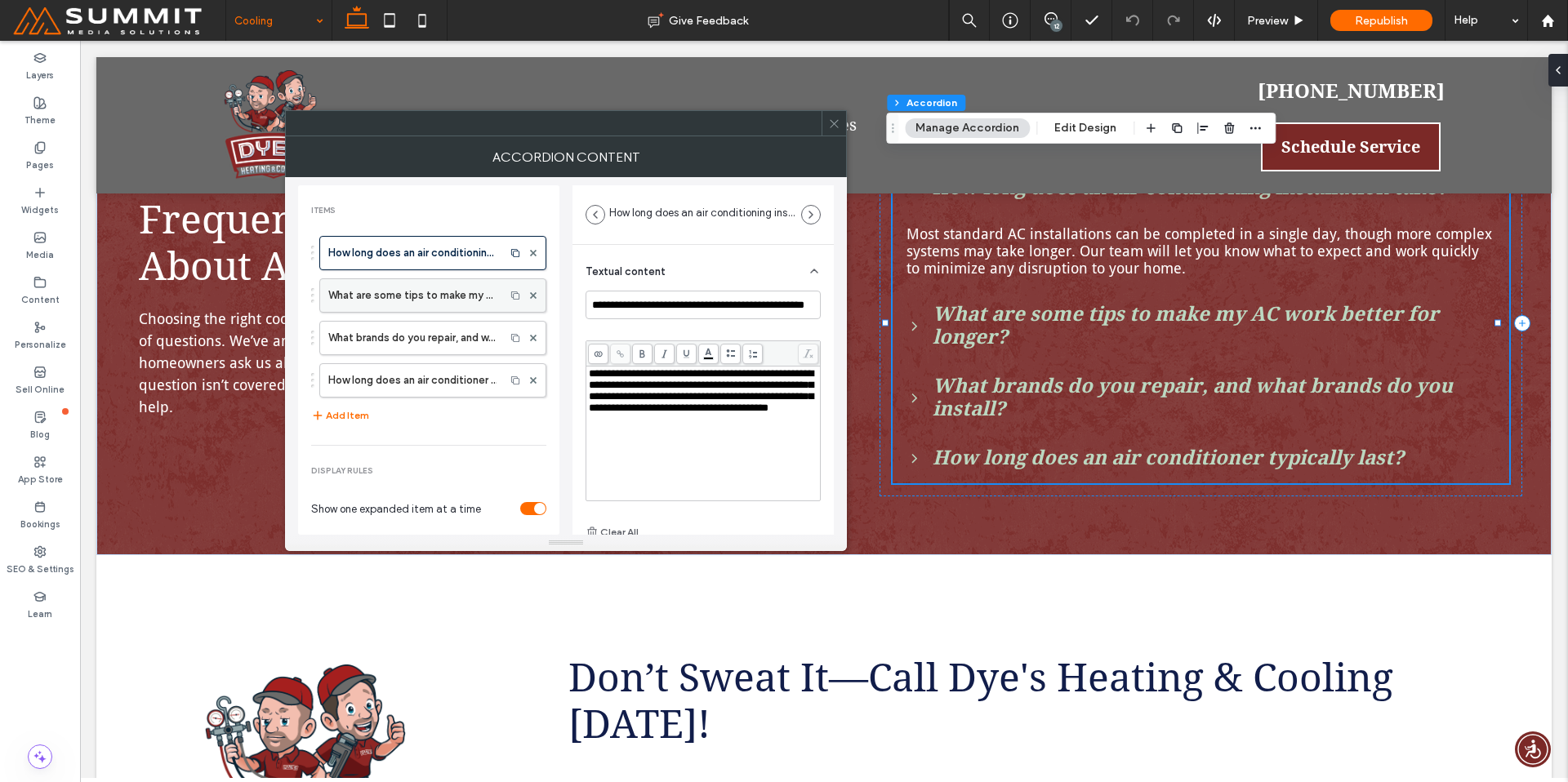
click at [426, 300] on label "What are some tips to make my AC work better for longer?" at bounding box center [412, 295] width 168 height 33
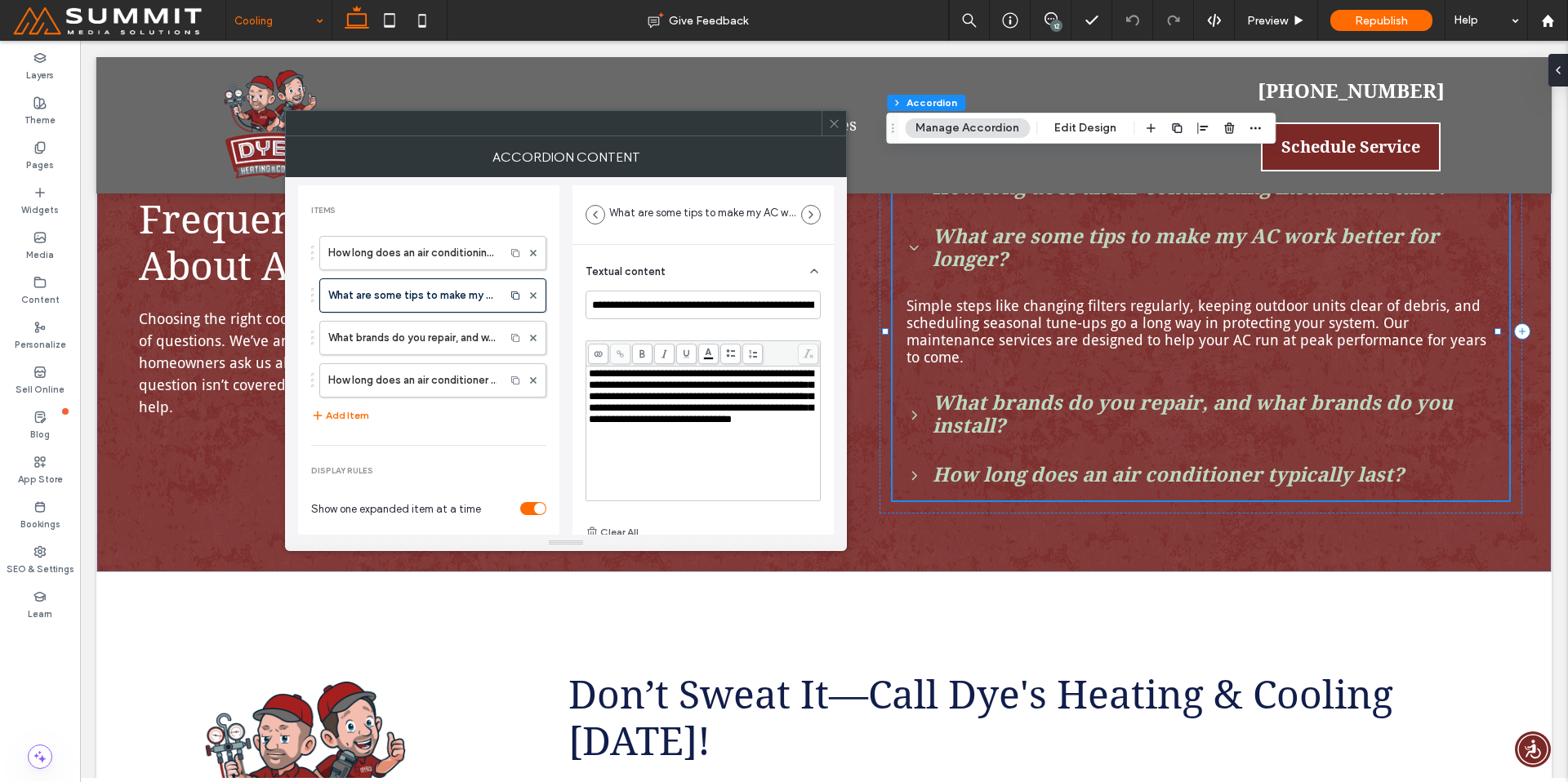
click at [601, 421] on span "**********" at bounding box center [701, 396] width 224 height 57
drag, startPoint x: 589, startPoint y: 424, endPoint x: 695, endPoint y: 426, distance: 106.0
click at [695, 425] on span "**********" at bounding box center [701, 396] width 224 height 57
click at [621, 355] on icon at bounding box center [619, 354] width 9 height 9
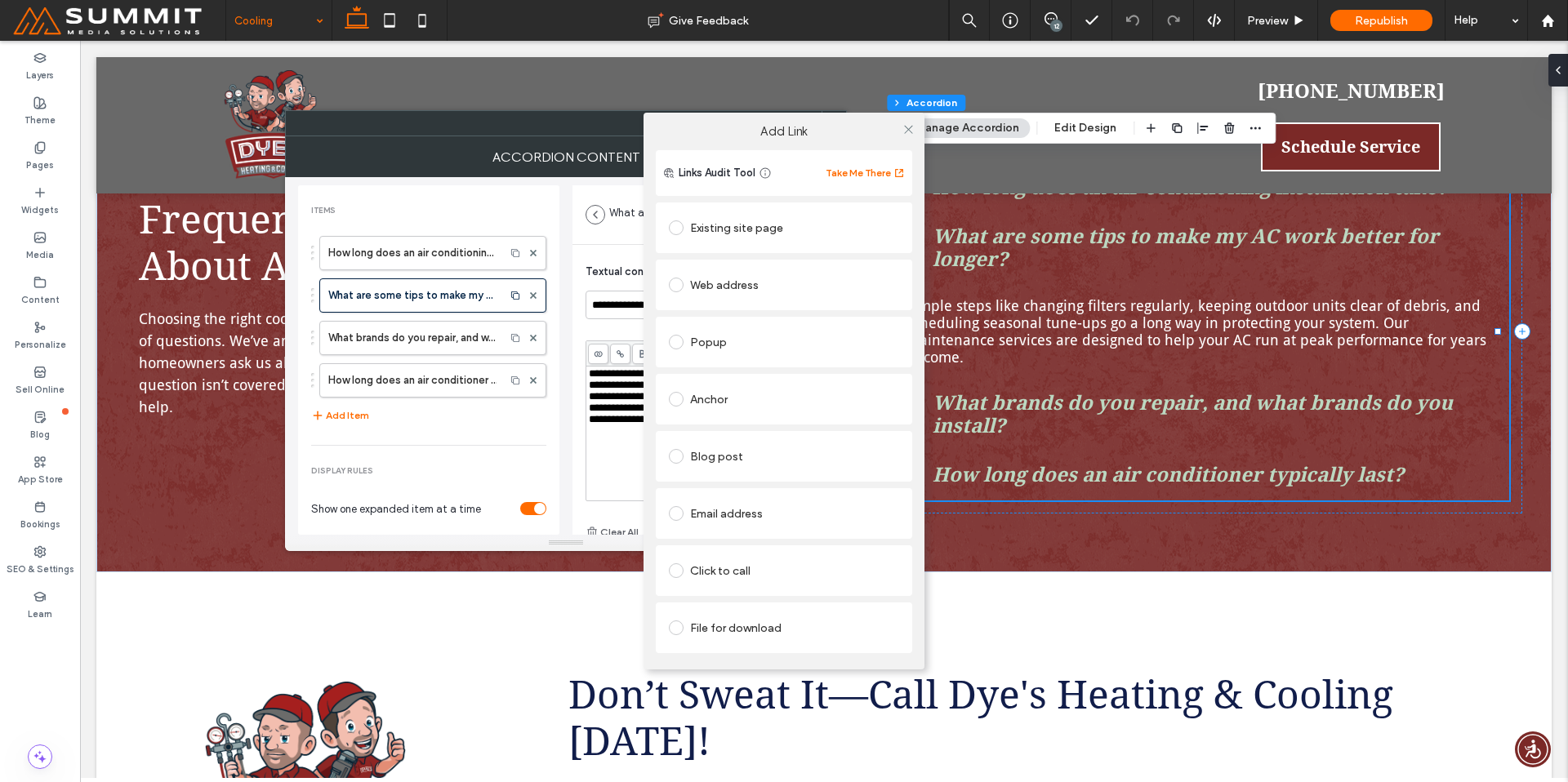
click at [740, 224] on div "Existing site page" at bounding box center [784, 228] width 231 height 26
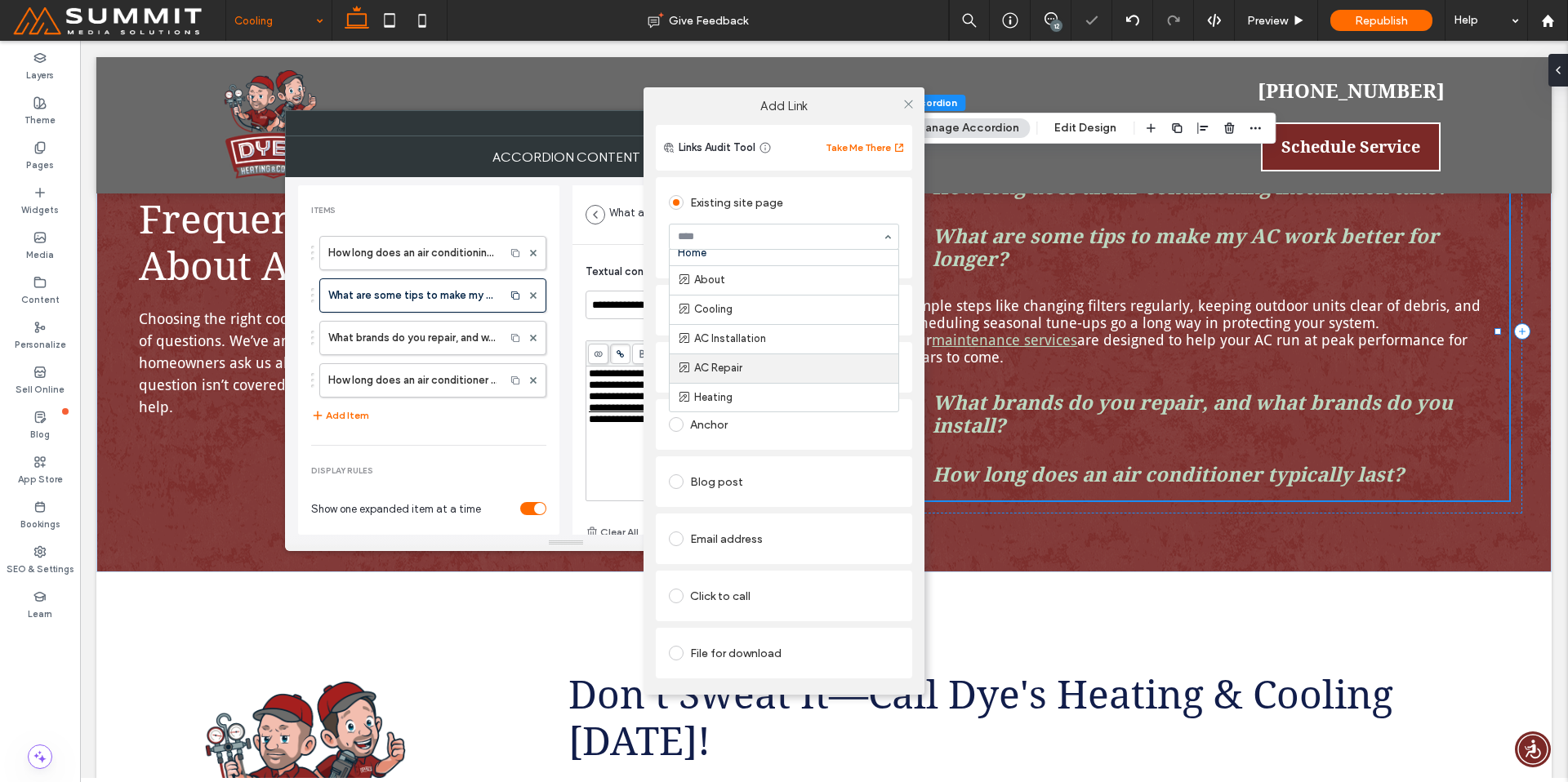
scroll to position [129, 0]
click at [906, 98] on icon at bounding box center [908, 104] width 12 height 12
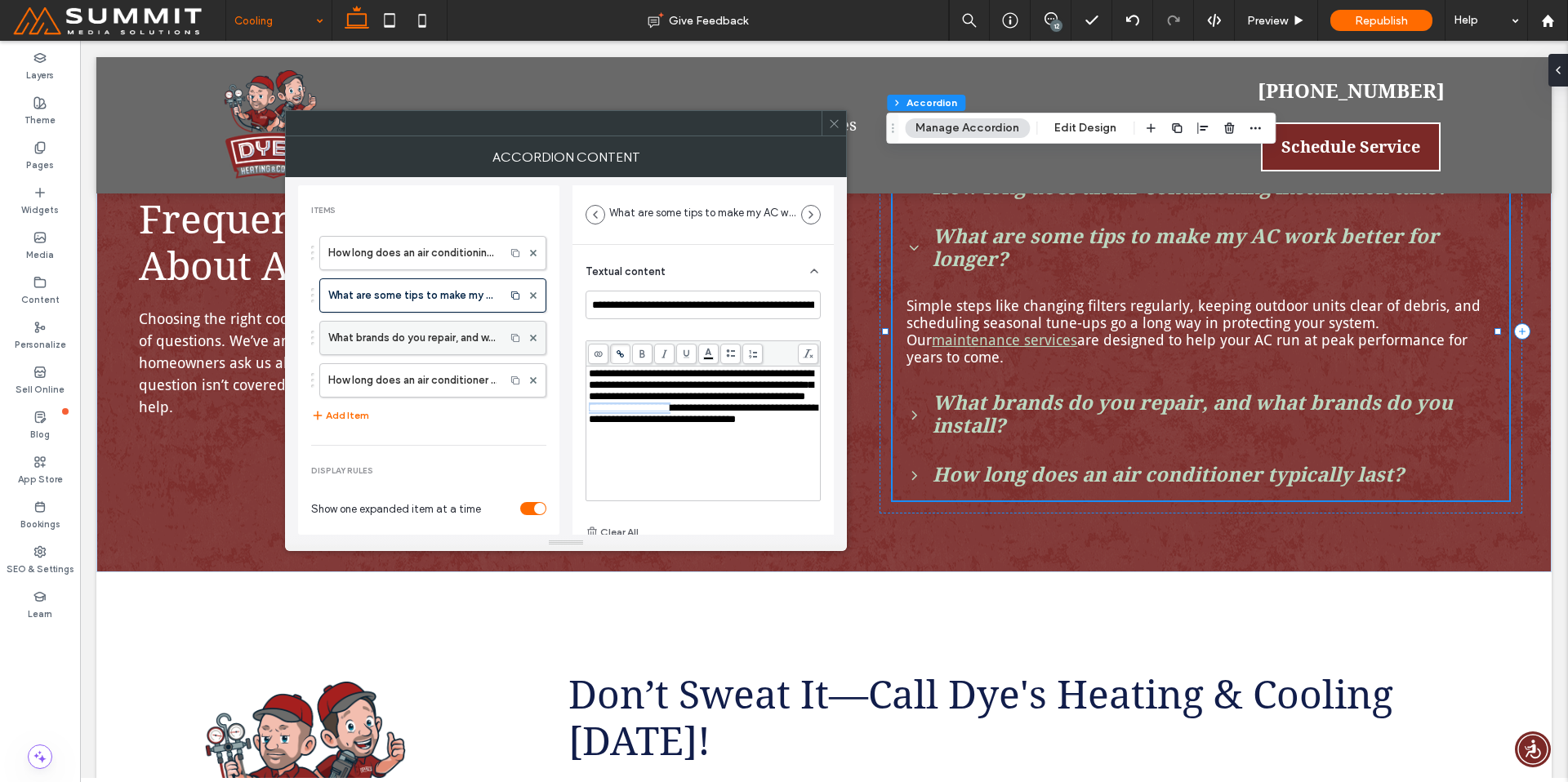
click at [416, 344] on label "What brands do you repair, and what brands do you install?" at bounding box center [412, 338] width 168 height 33
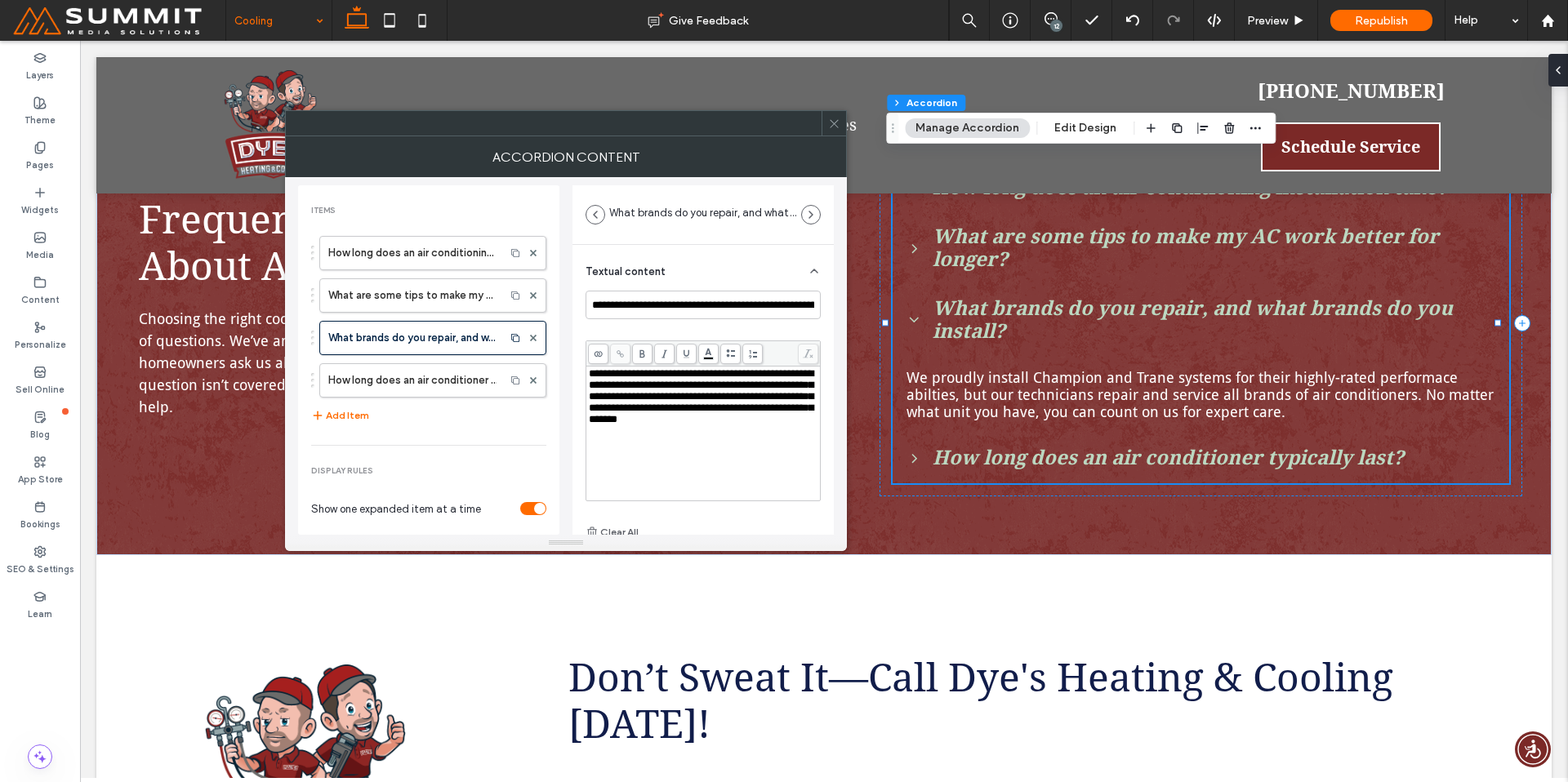
click at [721, 401] on span "**********" at bounding box center [701, 396] width 224 height 57
drag, startPoint x: 726, startPoint y: 399, endPoint x: 622, endPoint y: 415, distance: 105.2
click at [622, 415] on span "**********" at bounding box center [701, 396] width 224 height 57
click at [617, 356] on icon at bounding box center [619, 354] width 9 height 9
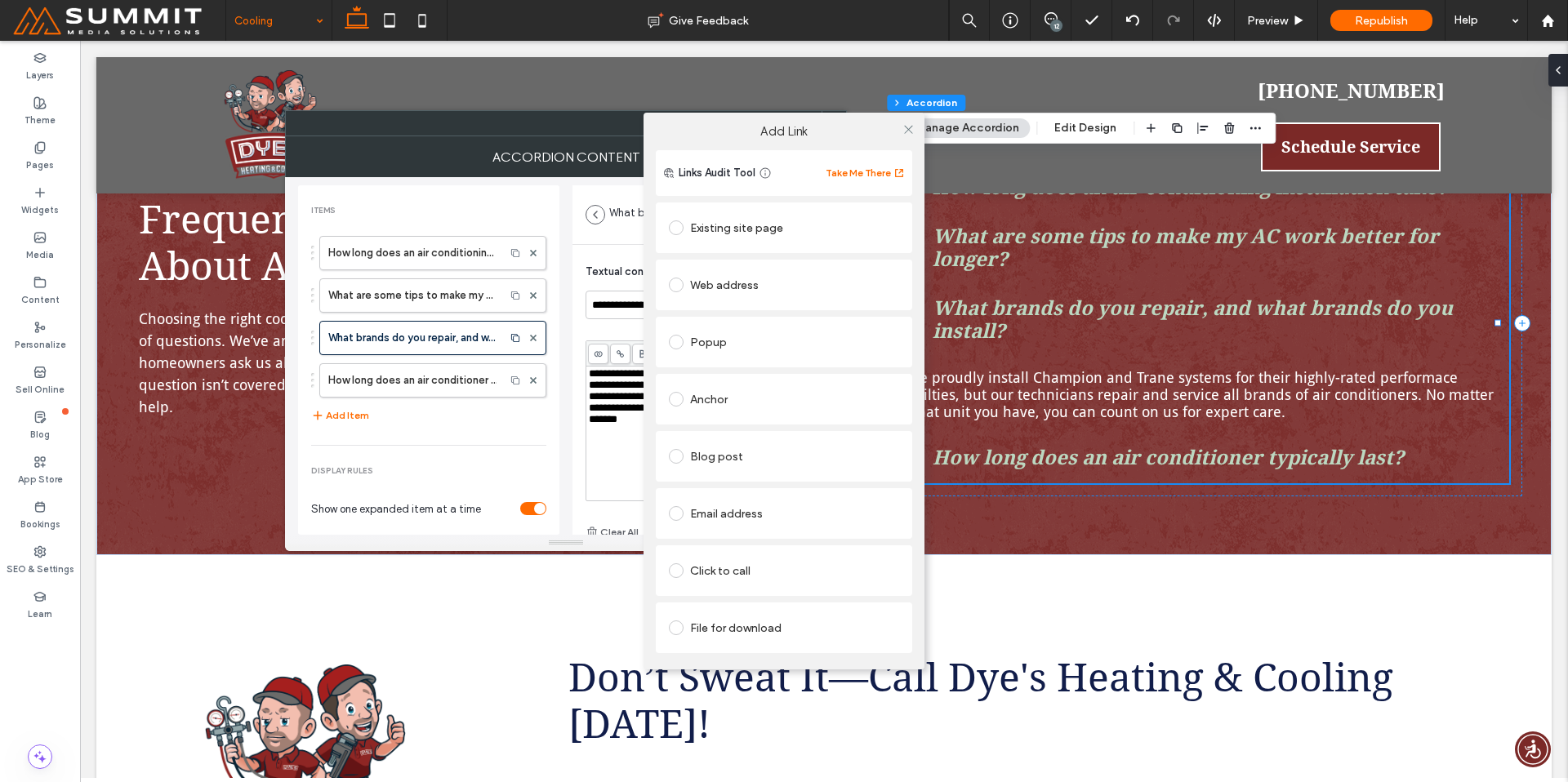
click at [733, 226] on div "Existing site page" at bounding box center [784, 228] width 231 height 26
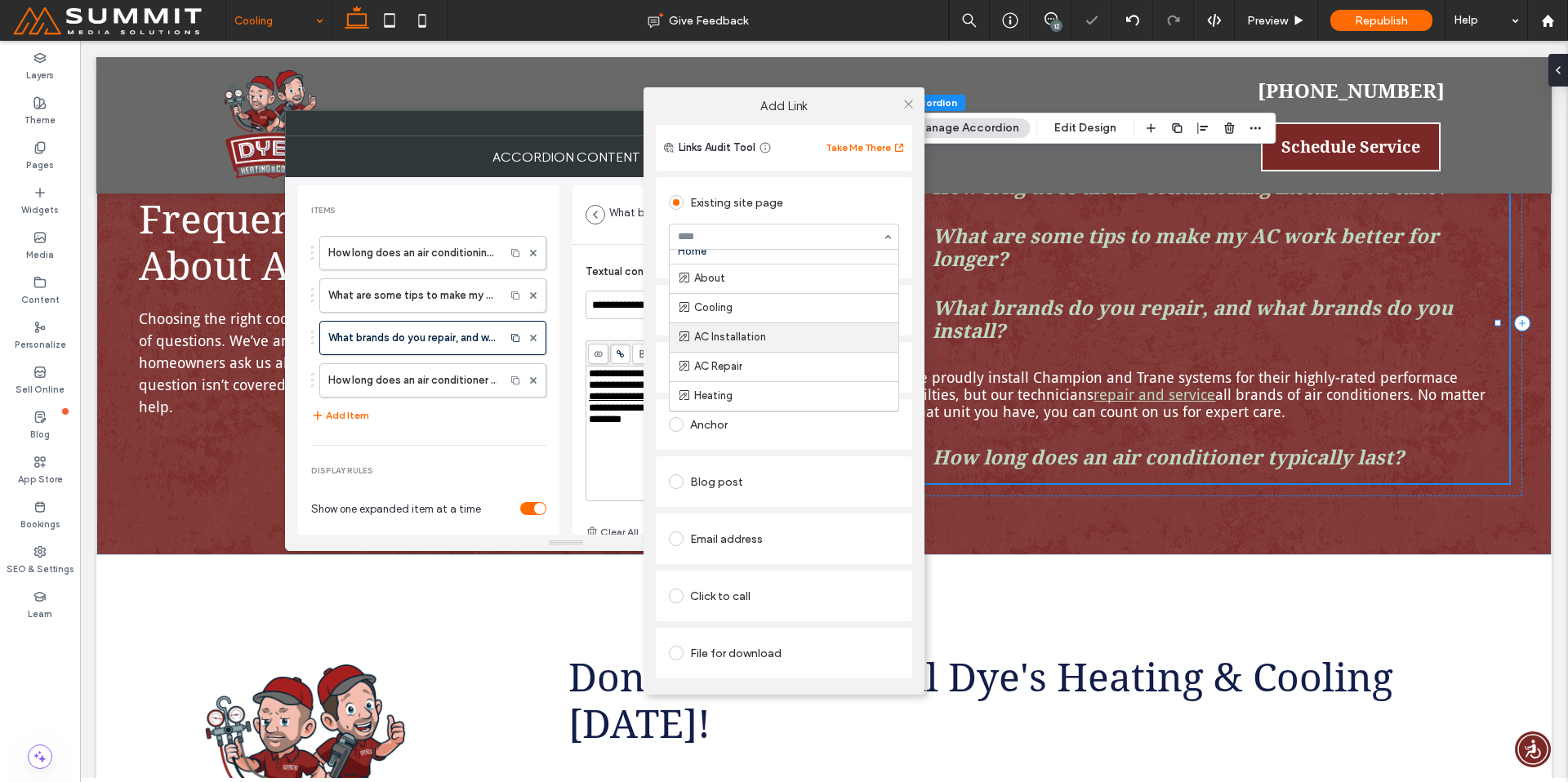
scroll to position [14, 0]
click at [907, 107] on icon at bounding box center [908, 104] width 12 height 12
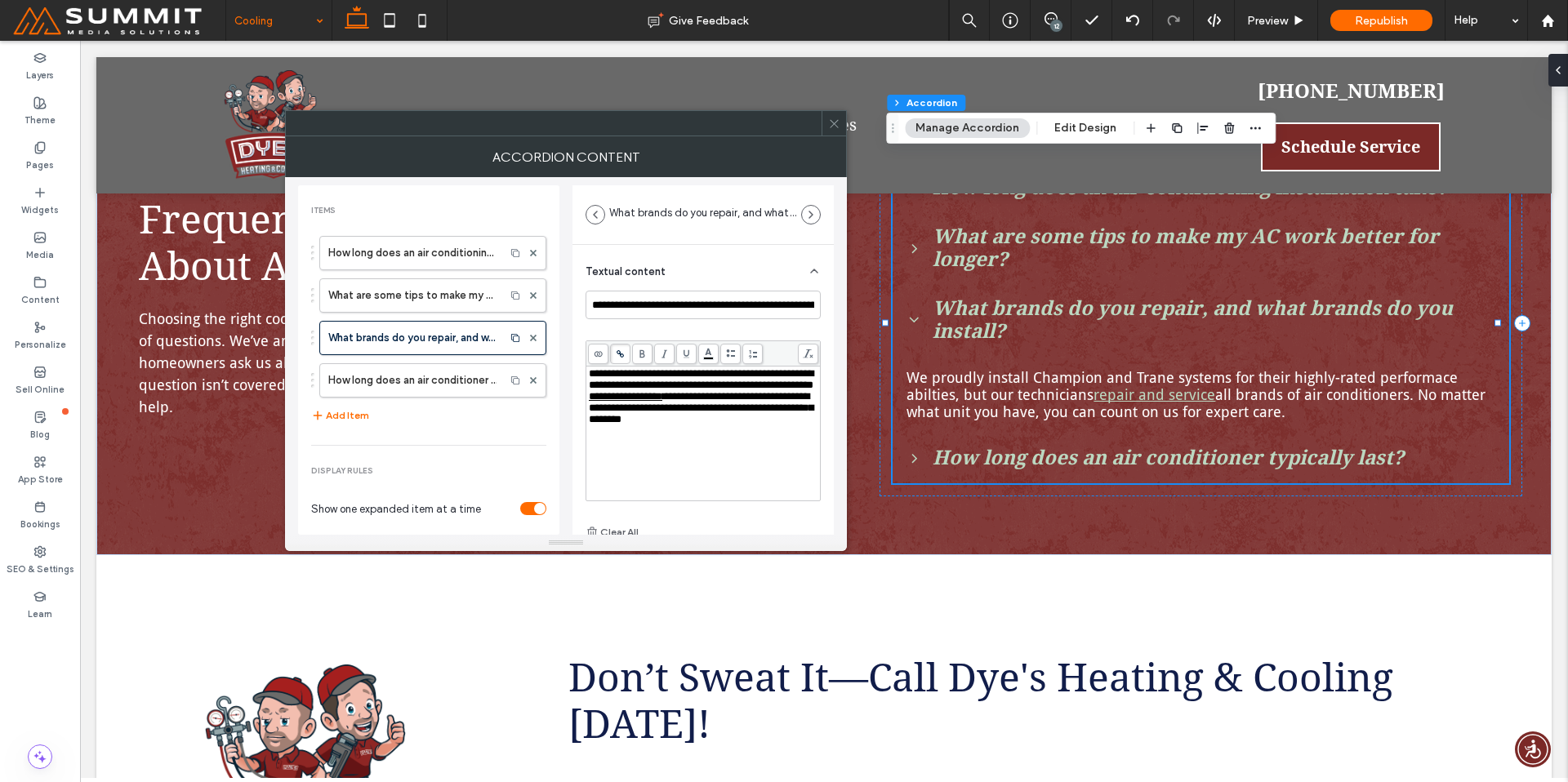
click at [655, 374] on span "**********" at bounding box center [701, 378] width 224 height 22
drag, startPoint x: 645, startPoint y: 374, endPoint x: 630, endPoint y: 389, distance: 21.2
click at [630, 389] on span "**********" at bounding box center [701, 378] width 224 height 22
click at [620, 353] on icon at bounding box center [619, 354] width 9 height 9
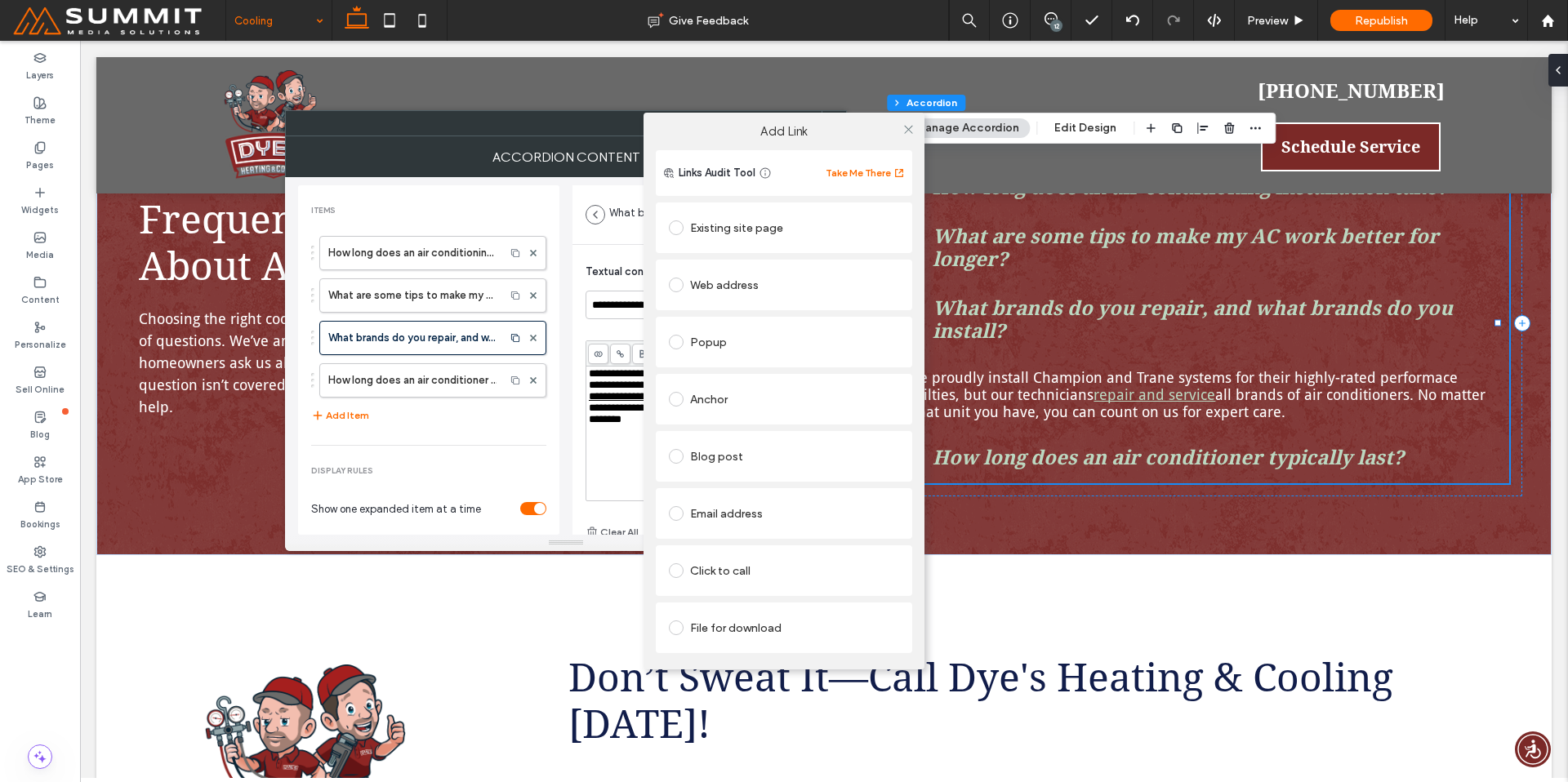
click at [709, 231] on div "Existing site page" at bounding box center [784, 228] width 231 height 26
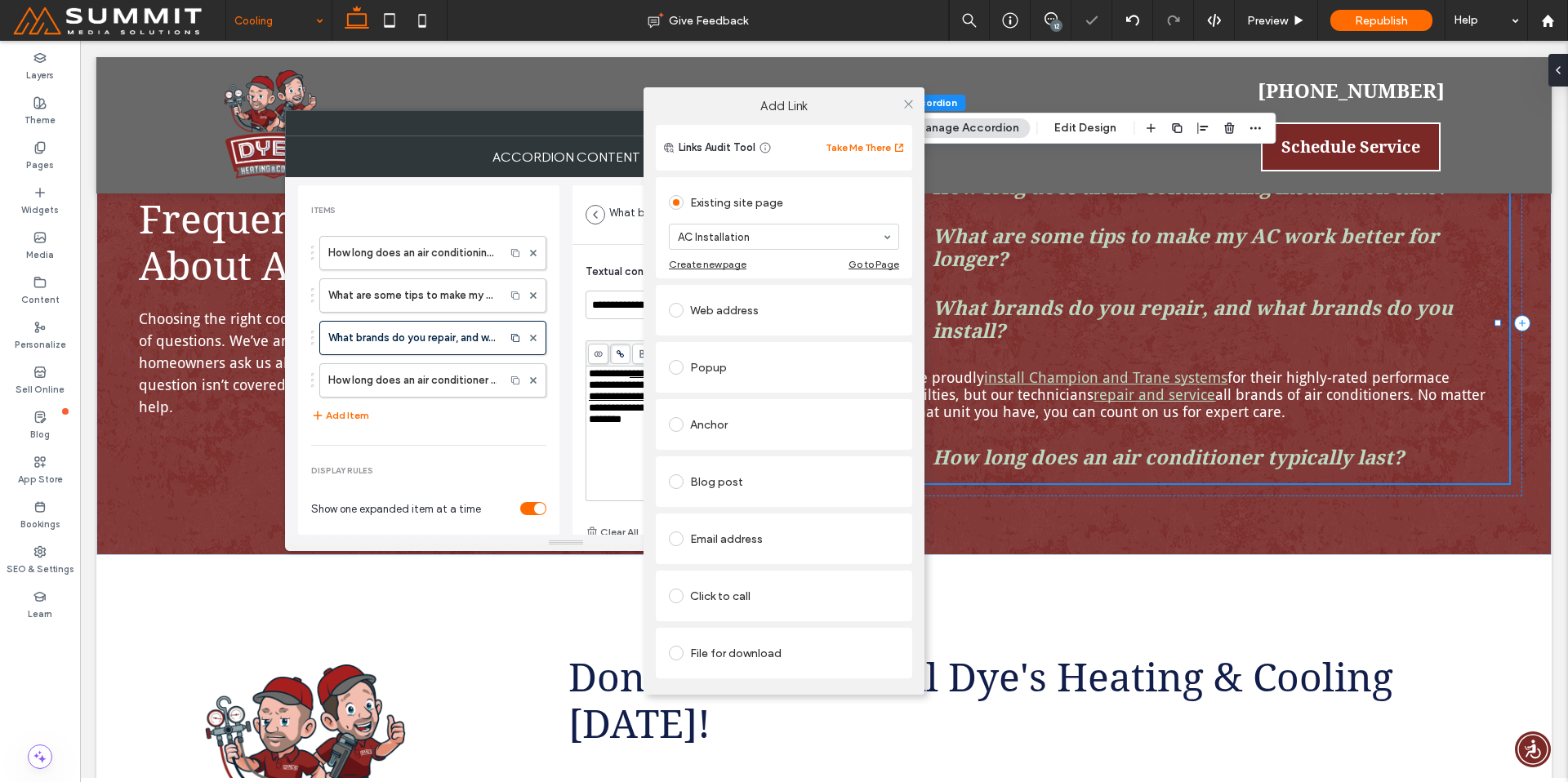
drag, startPoint x: 909, startPoint y: 103, endPoint x: 798, endPoint y: 188, distance: 139.8
click at [909, 103] on icon at bounding box center [908, 104] width 12 height 12
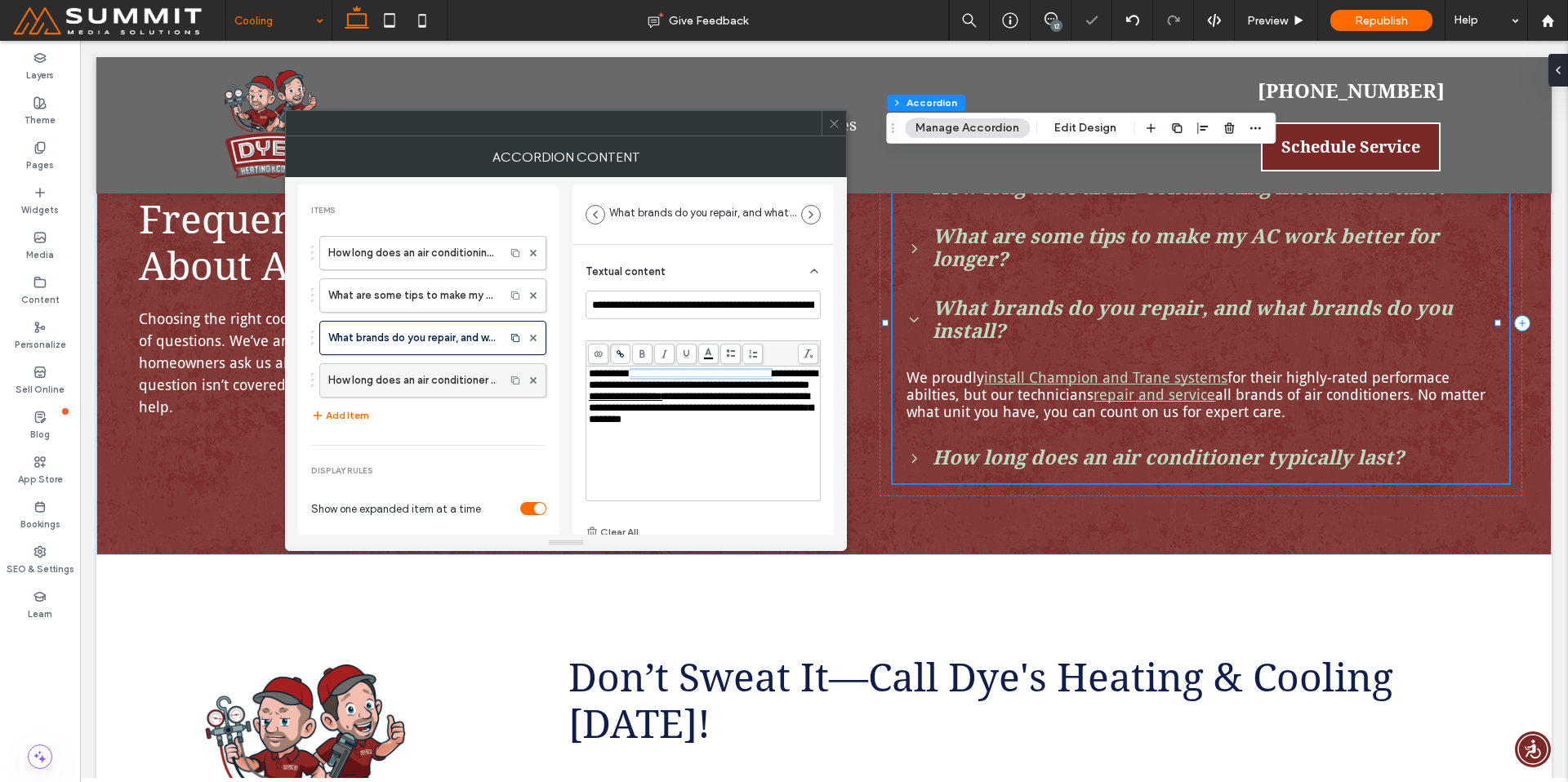
click at [415, 375] on label "How long does an air conditioner typically last?" at bounding box center [412, 380] width 168 height 33
type input "**********"
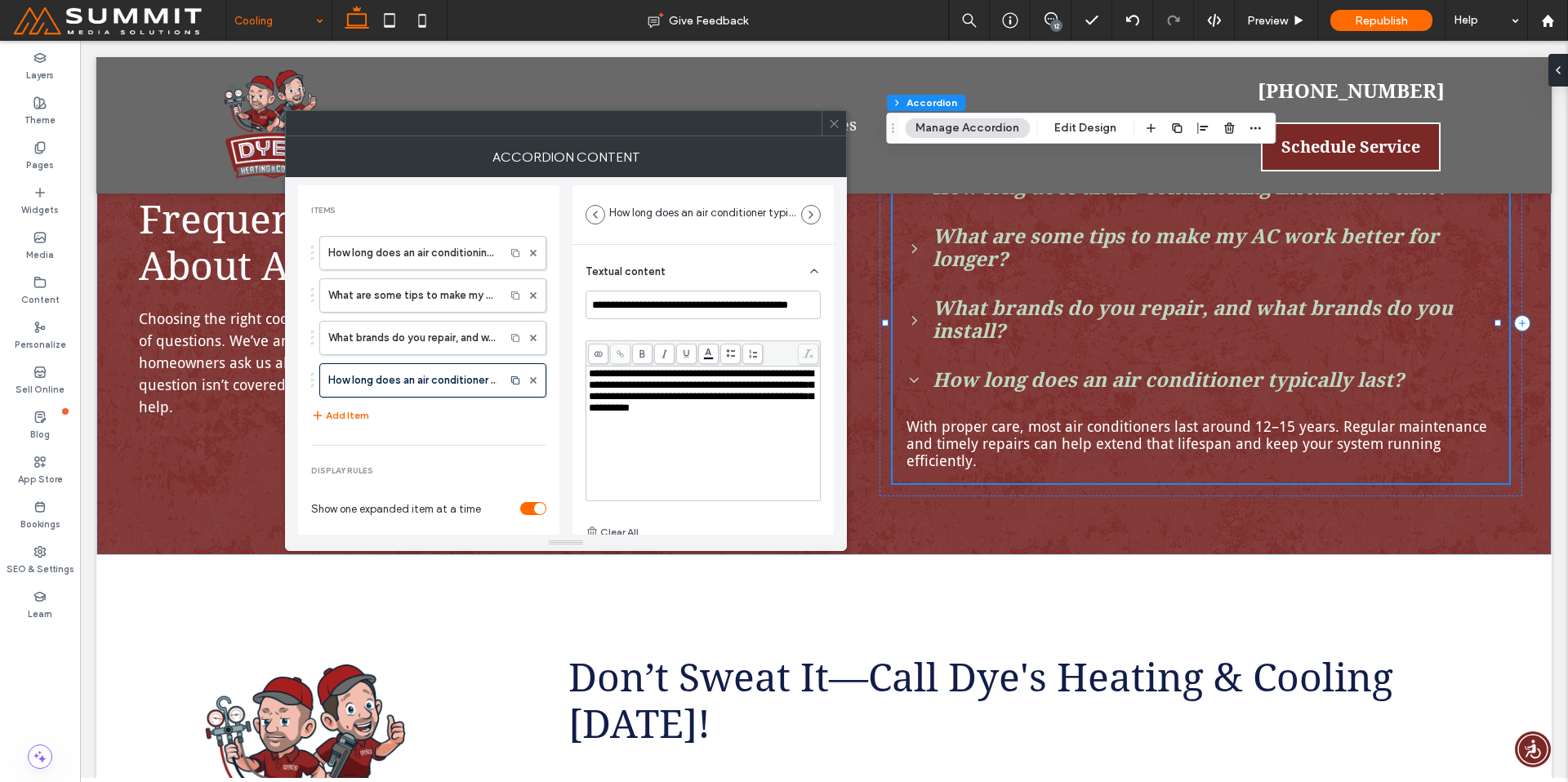
click at [720, 392] on span "**********" at bounding box center [701, 390] width 224 height 44
drag, startPoint x: 706, startPoint y: 386, endPoint x: 653, endPoint y: 402, distance: 55.4
click at [653, 402] on span "**********" at bounding box center [701, 390] width 224 height 44
click at [623, 355] on icon at bounding box center [619, 354] width 9 height 9
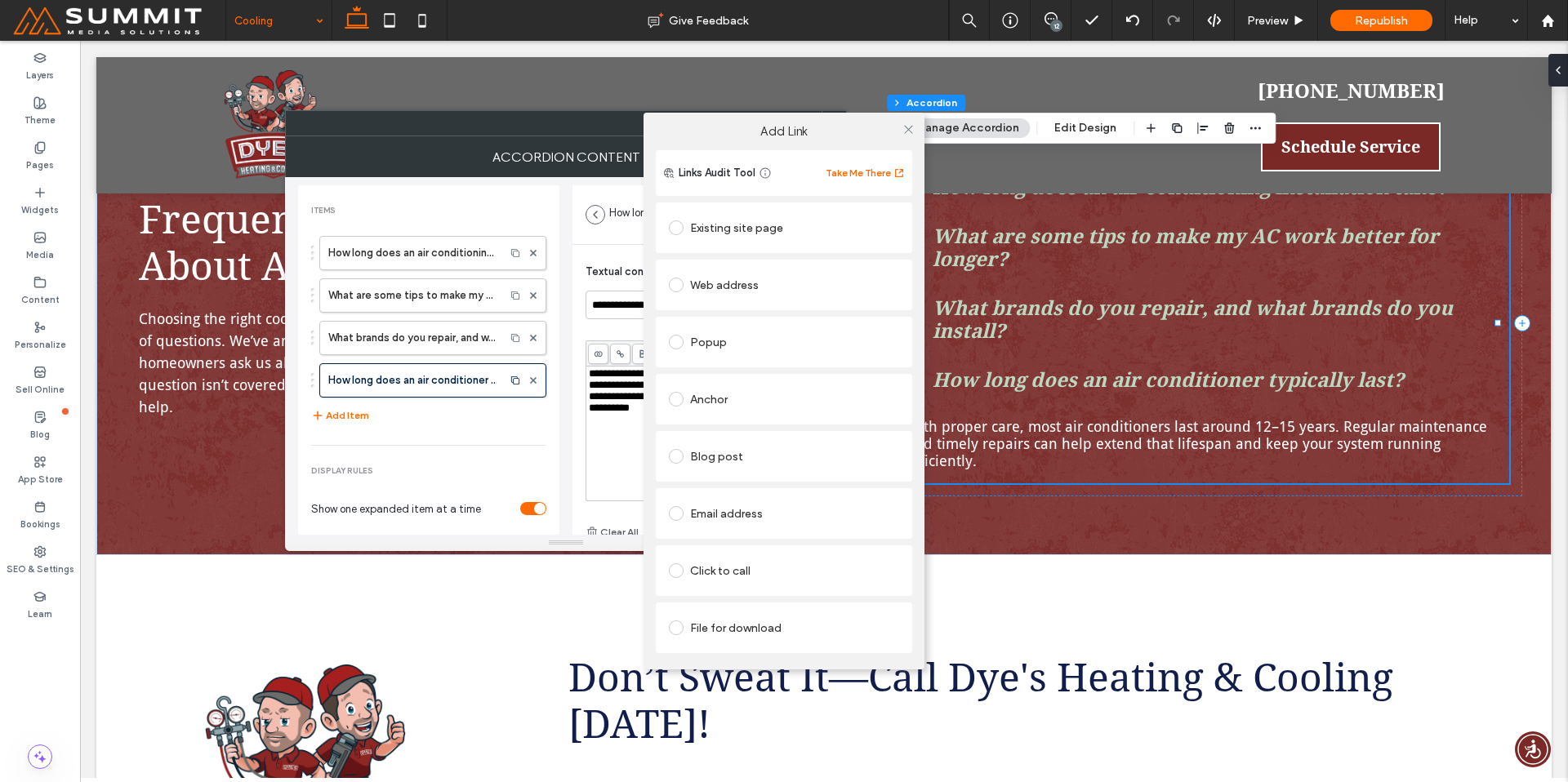
click at [725, 240] on div "Existing site page" at bounding box center [784, 228] width 231 height 26
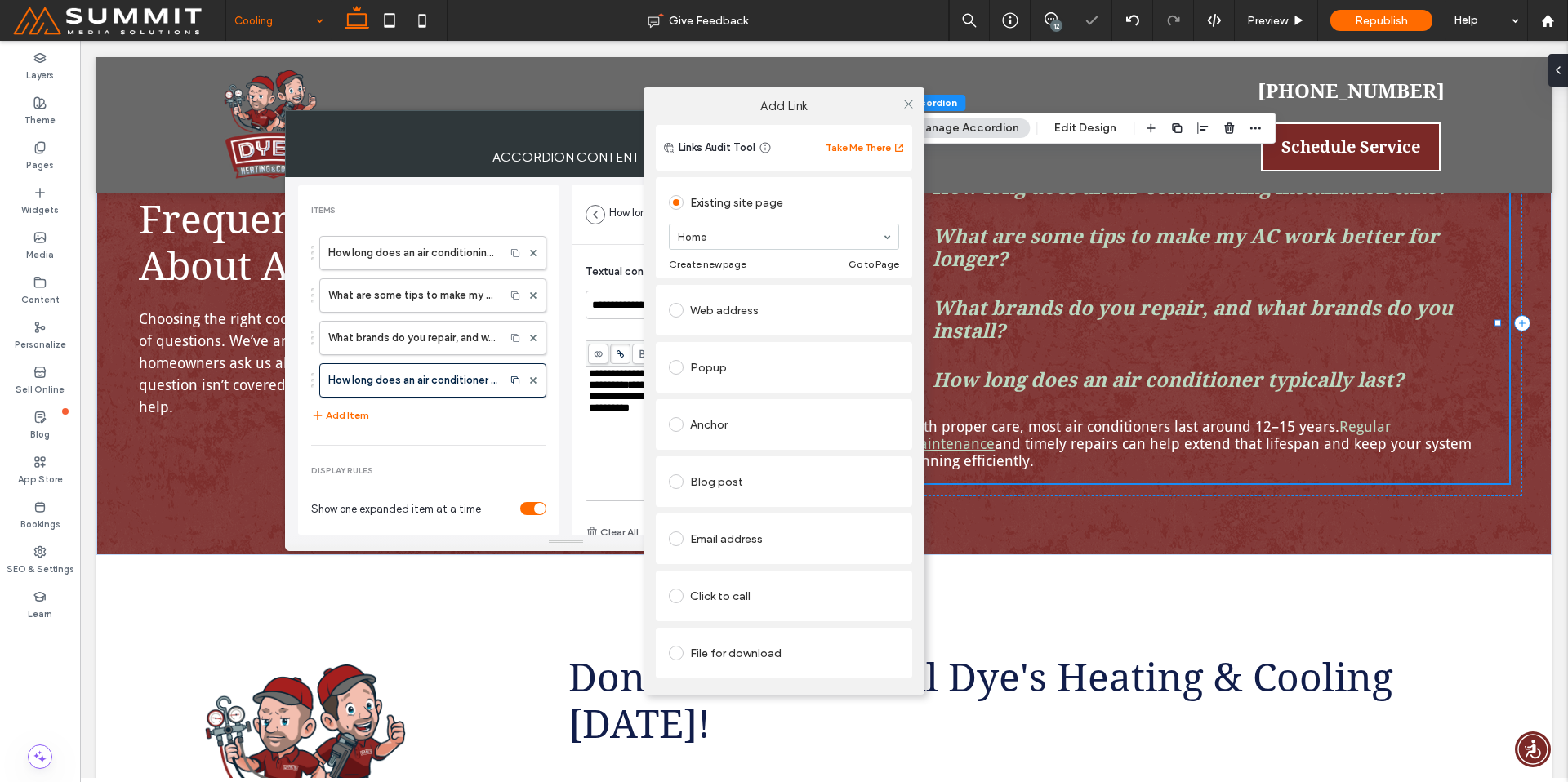
click at [759, 250] on section "Home" at bounding box center [784, 236] width 231 height 43
click at [911, 113] on span at bounding box center [908, 104] width 12 height 25
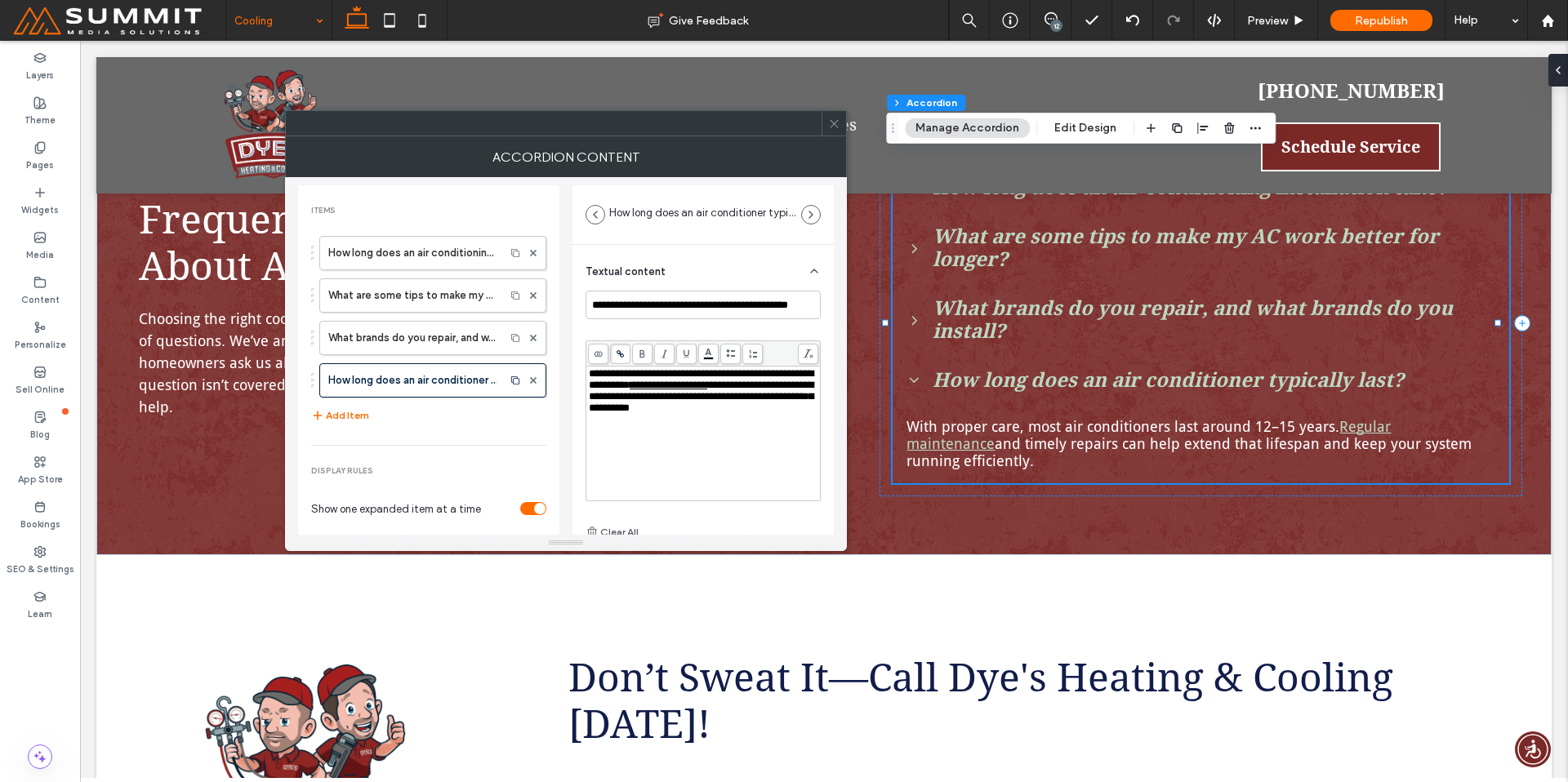
click at [836, 121] on icon at bounding box center [834, 123] width 12 height 12
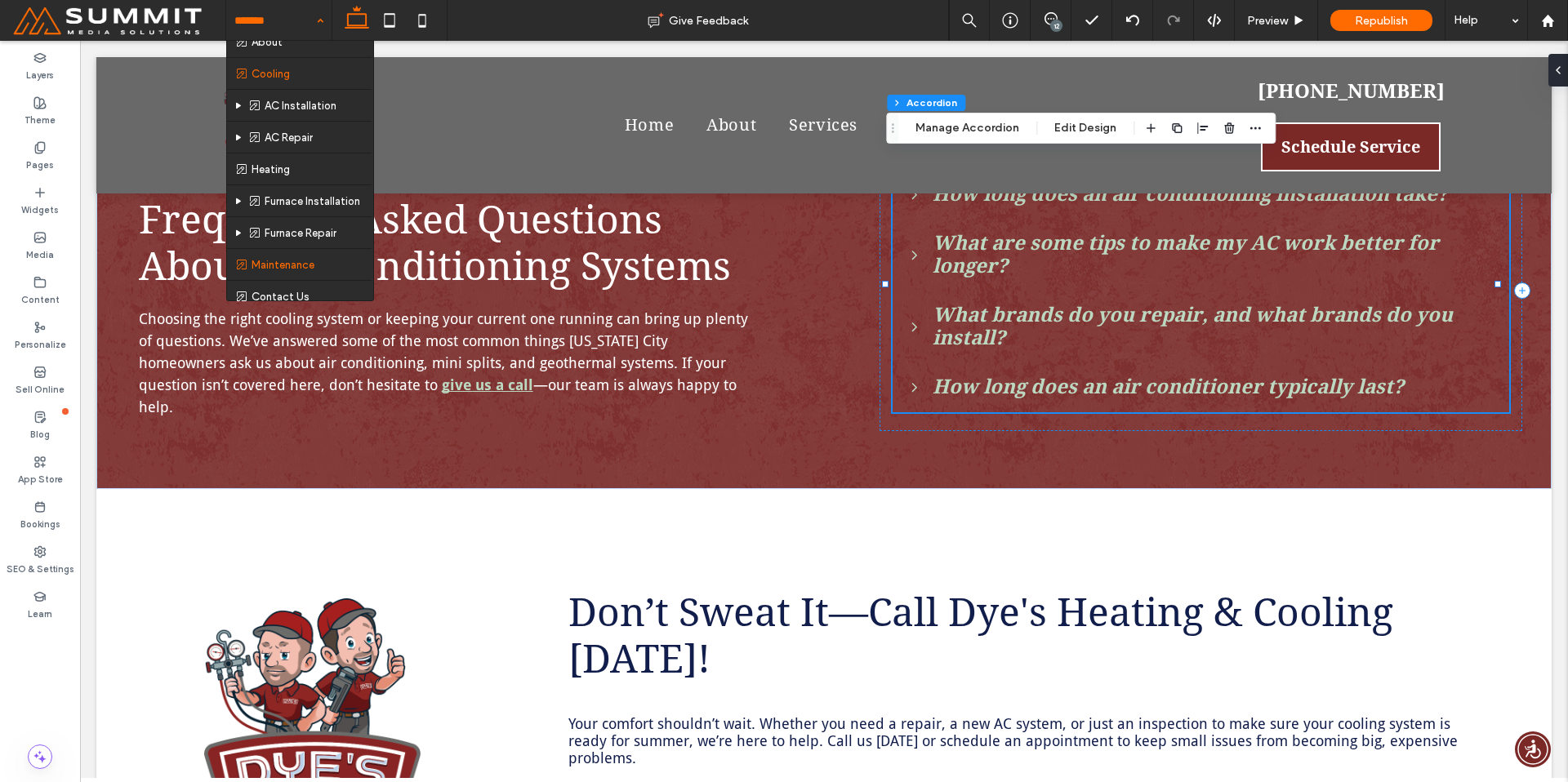
scroll to position [56, 0]
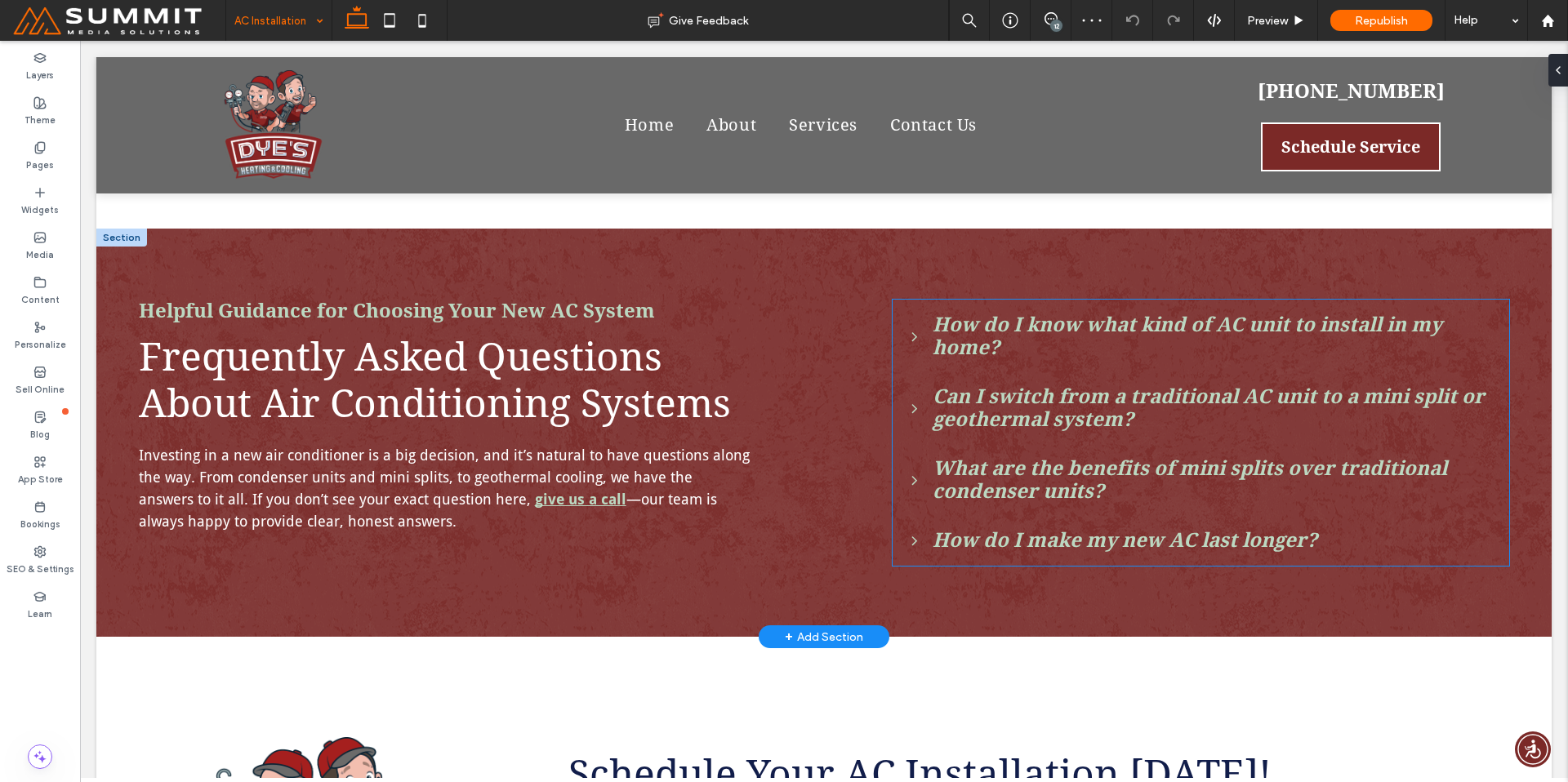
scroll to position [2796, 0]
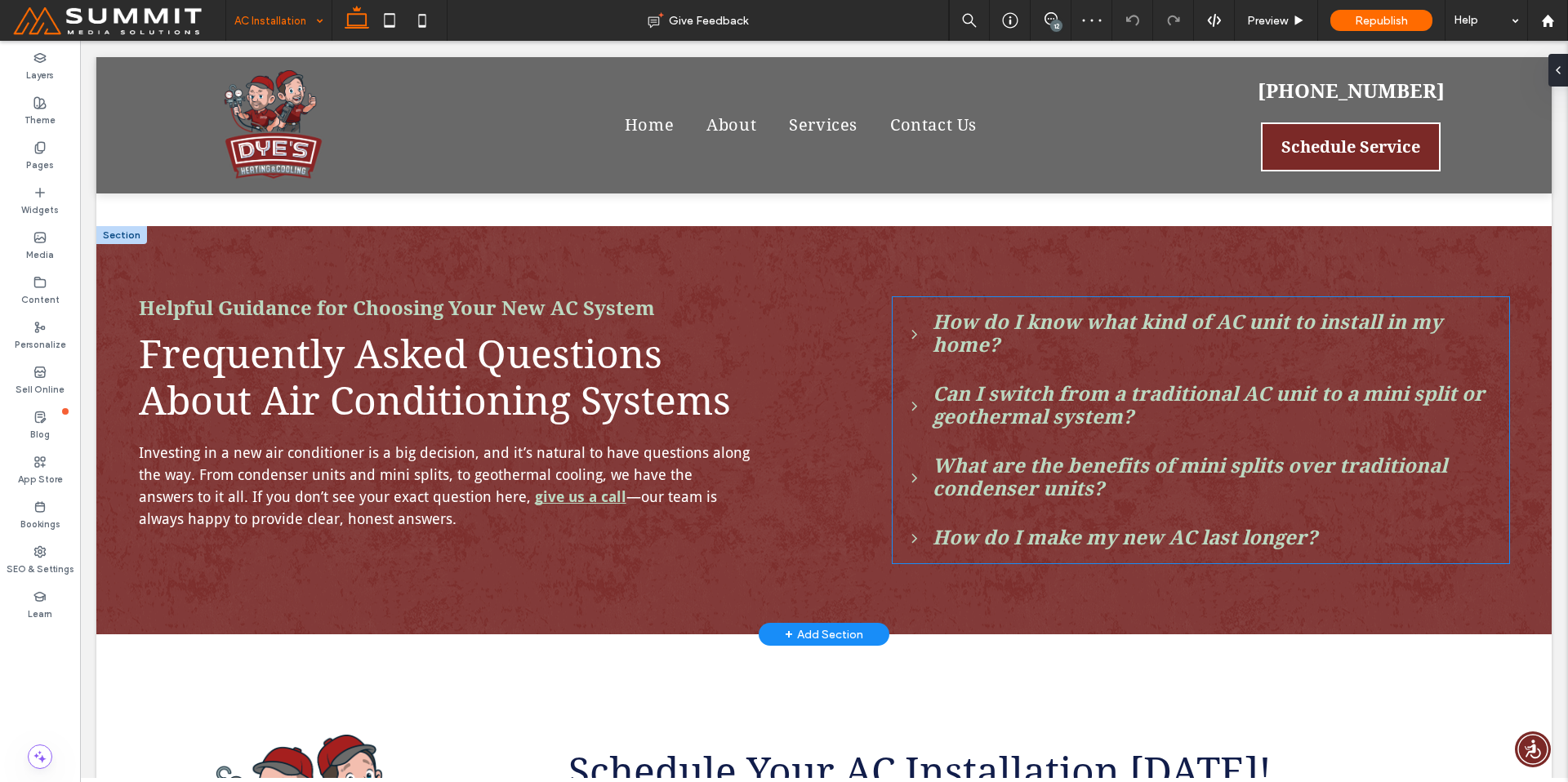
click at [1002, 462] on span "What are the benefits of mini splits over traditional condenser units?" at bounding box center [1213, 478] width 563 height 45
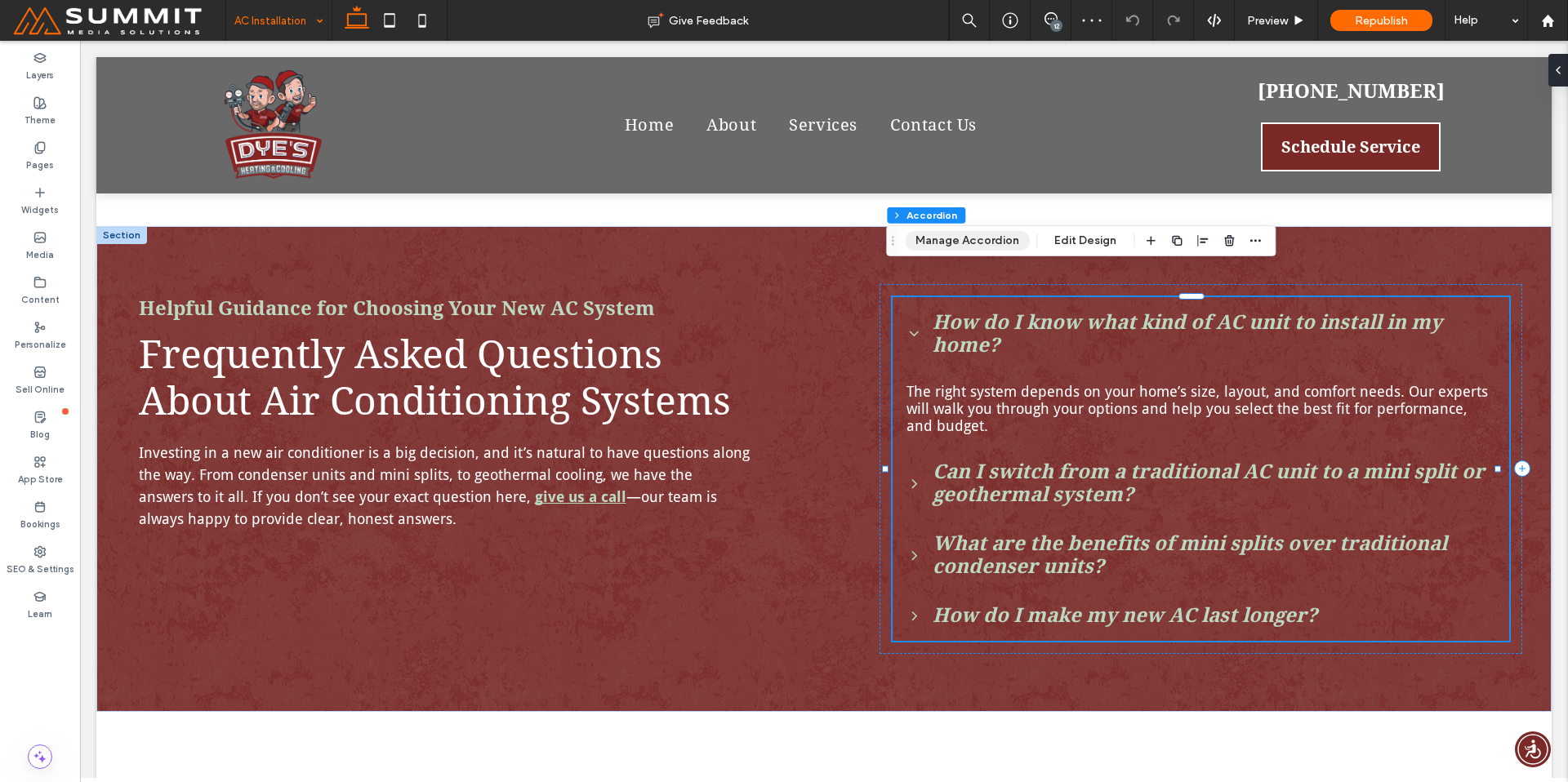
click at [1007, 242] on button "Manage Accordion" at bounding box center [967, 240] width 125 height 20
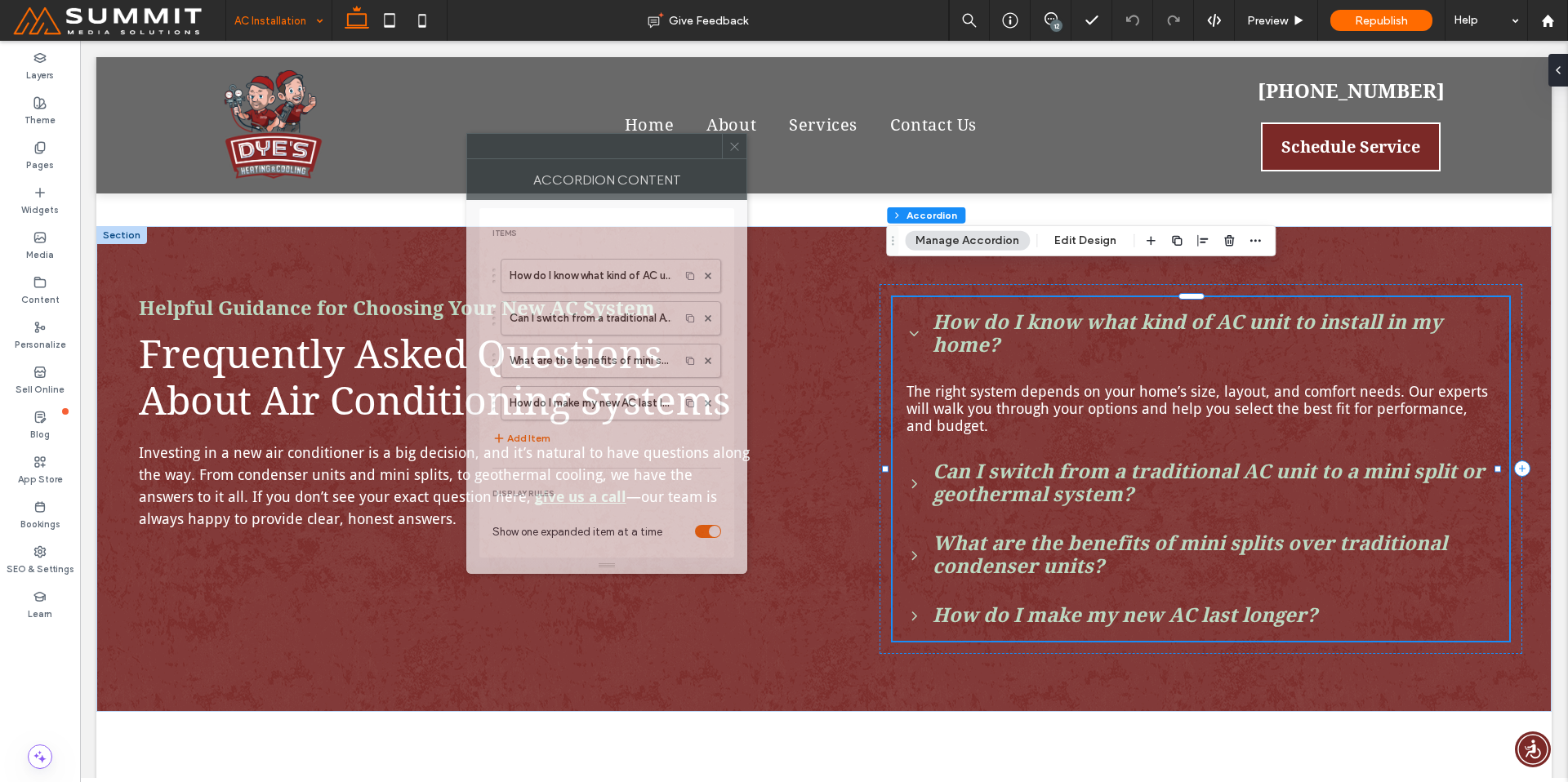
drag, startPoint x: 1427, startPoint y: 177, endPoint x: 332, endPoint y: 99, distance: 1097.8
click at [467, 134] on div at bounding box center [594, 147] width 254 height 25
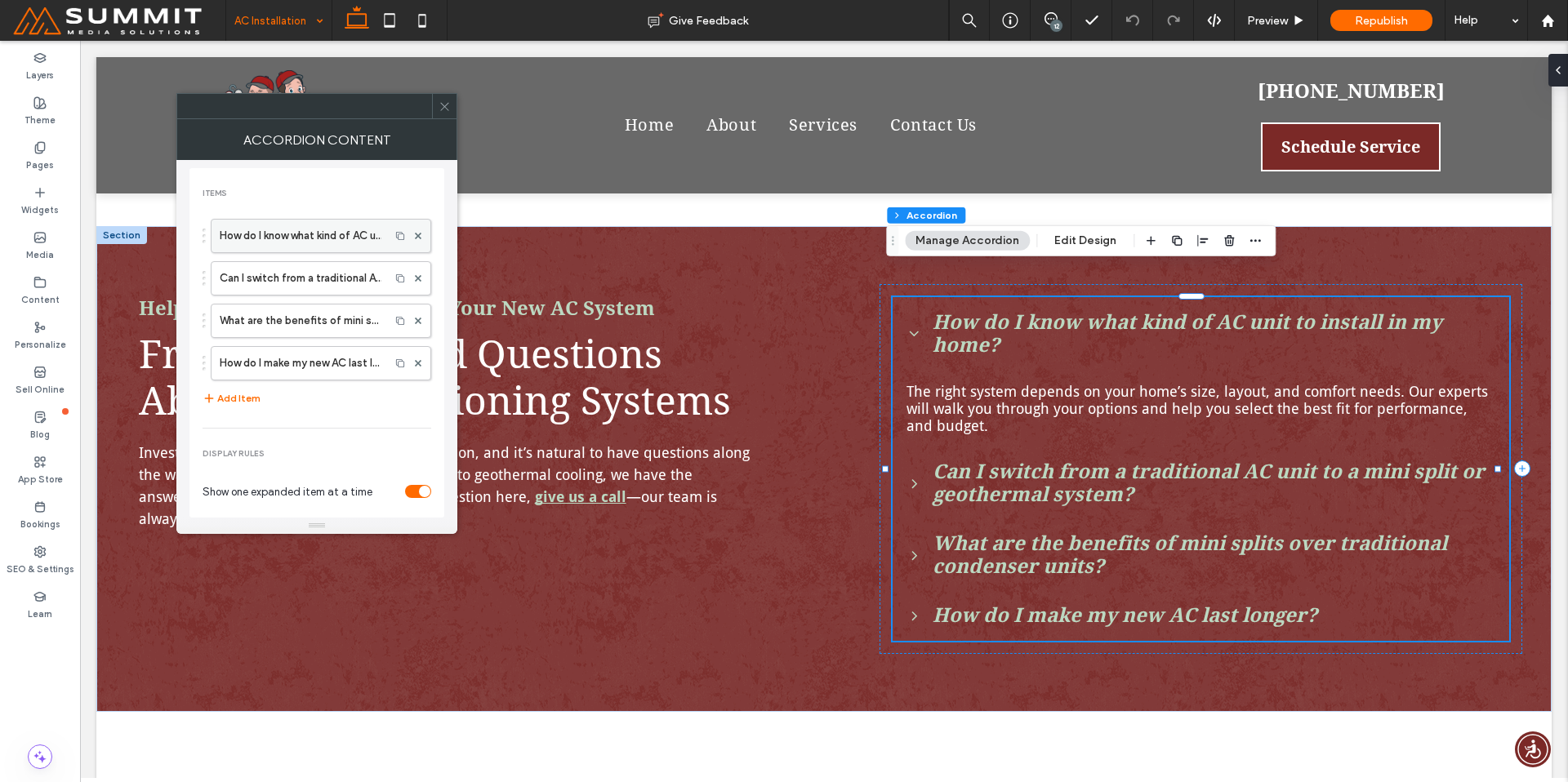
click at [358, 221] on label "How do I know what kind of AC unit to install in my home?" at bounding box center [300, 235] width 162 height 33
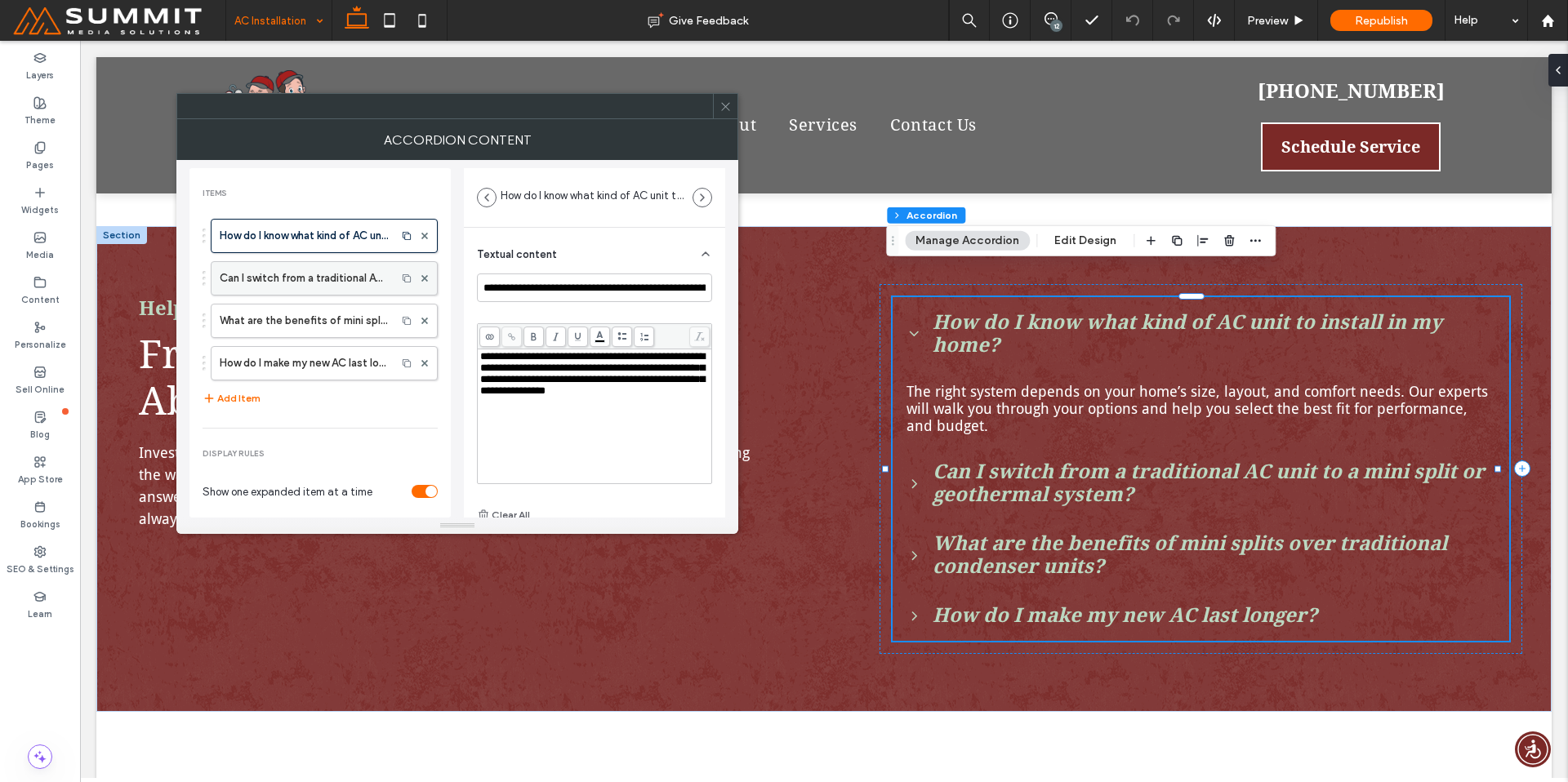
click at [303, 264] on label "Can I switch from a traditional AC unit to a mini split or geothermal system?" at bounding box center [304, 278] width 168 height 33
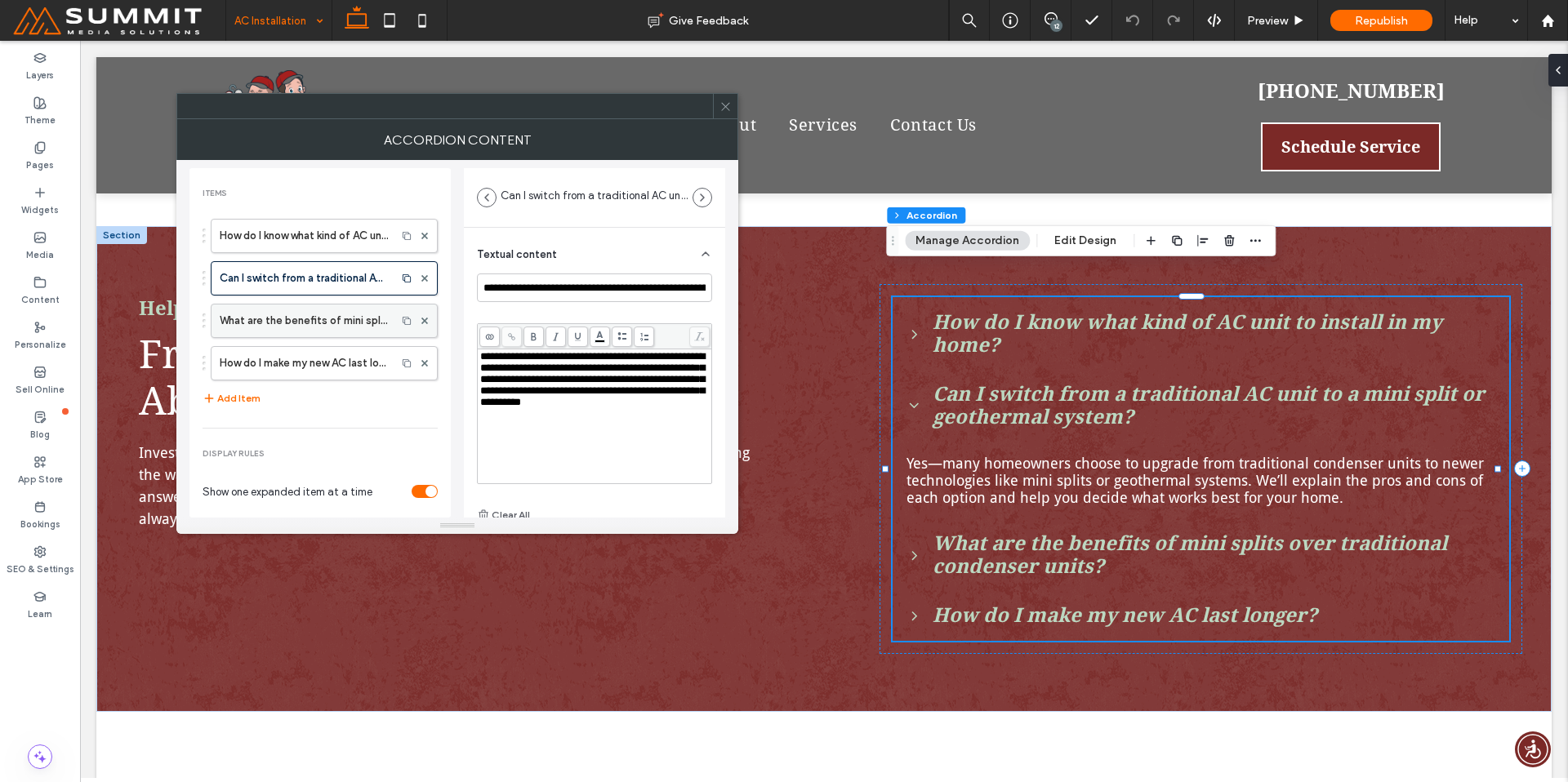
click at [306, 318] on label "What are the benefits of mini splits over traditional condenser units?" at bounding box center [304, 321] width 168 height 33
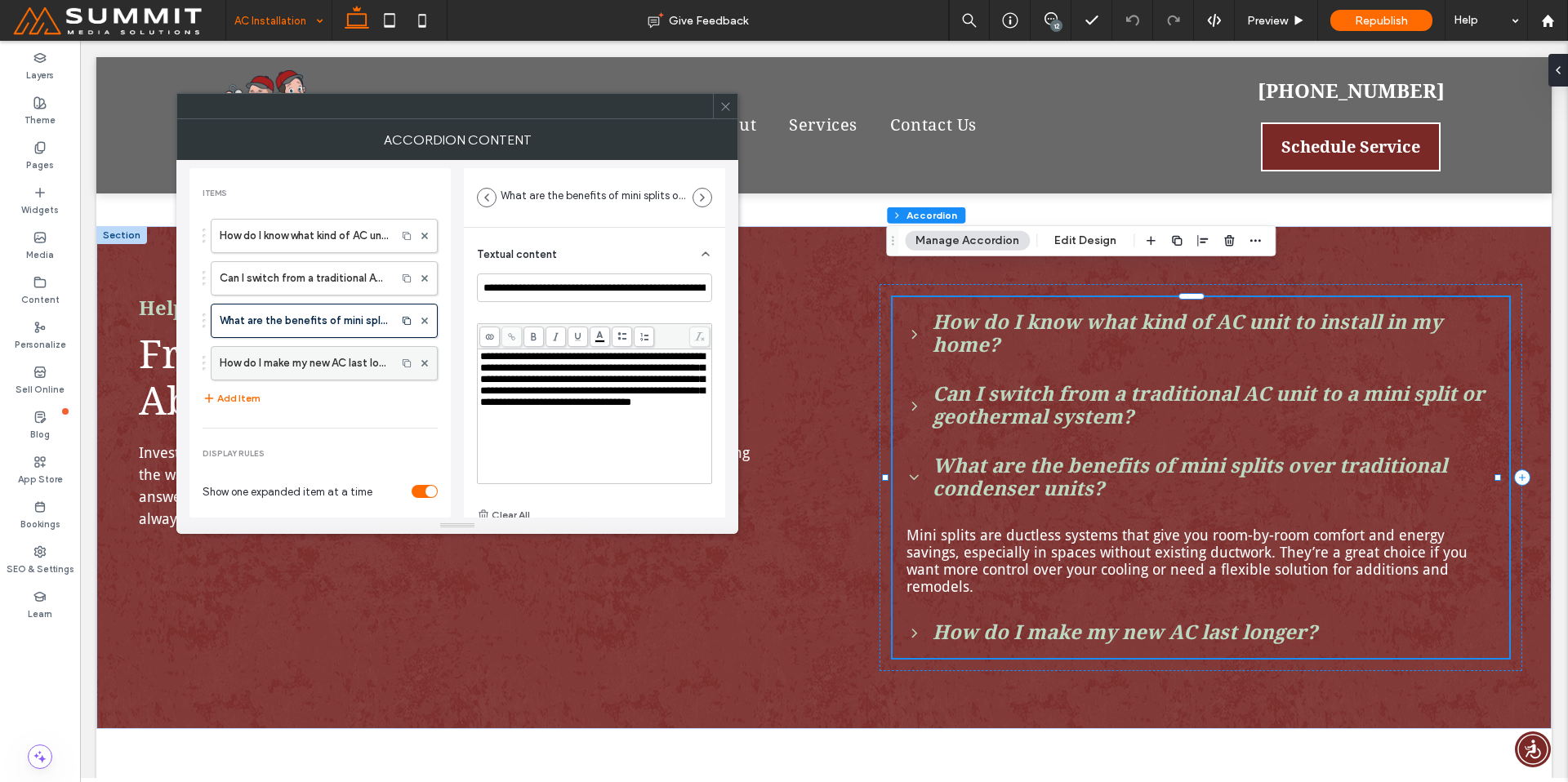
click at [315, 348] on label "How do I make my new AC last longer?" at bounding box center [304, 363] width 168 height 33
type input "**********"
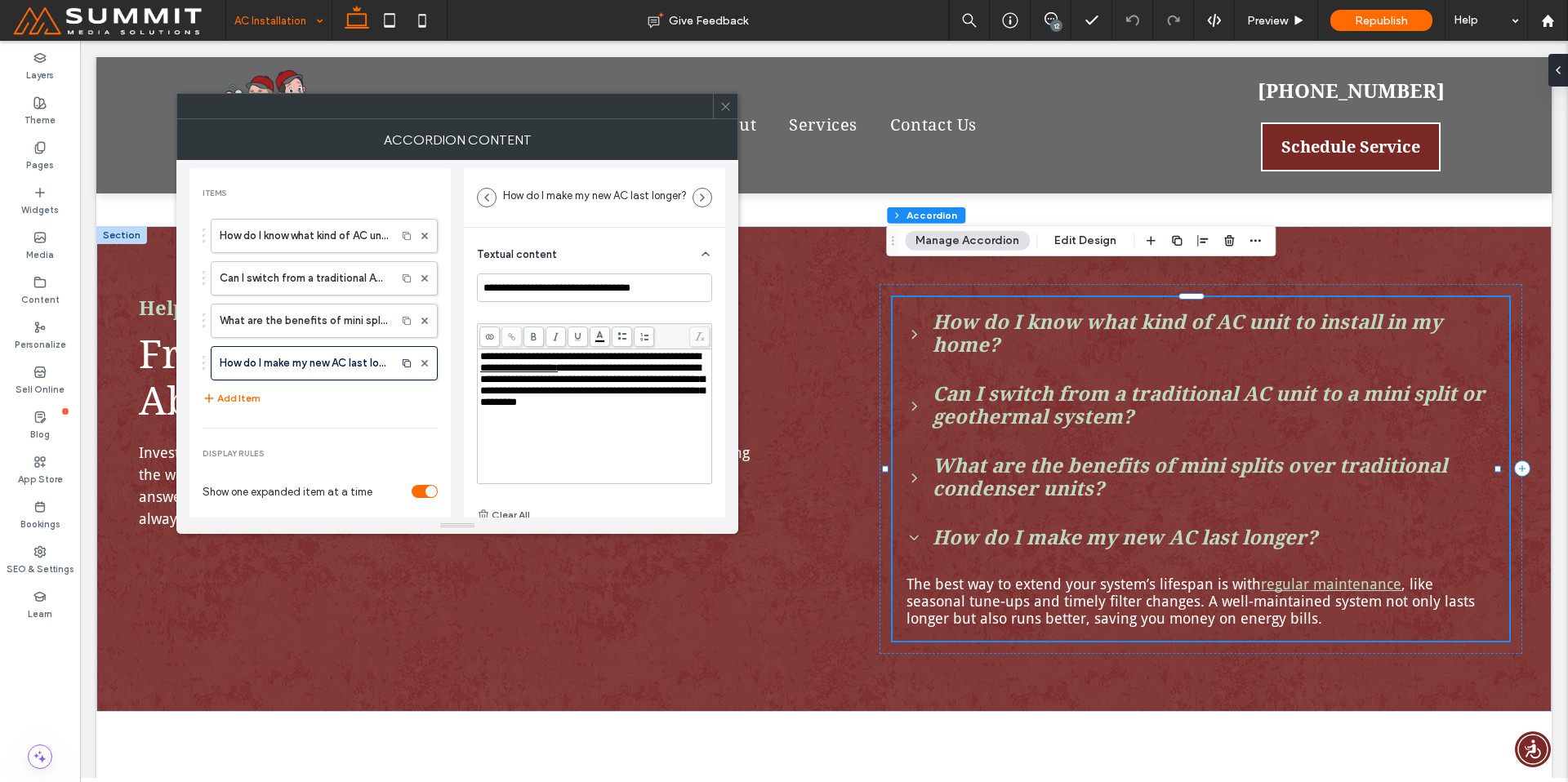
click at [722, 104] on icon at bounding box center [725, 106] width 12 height 12
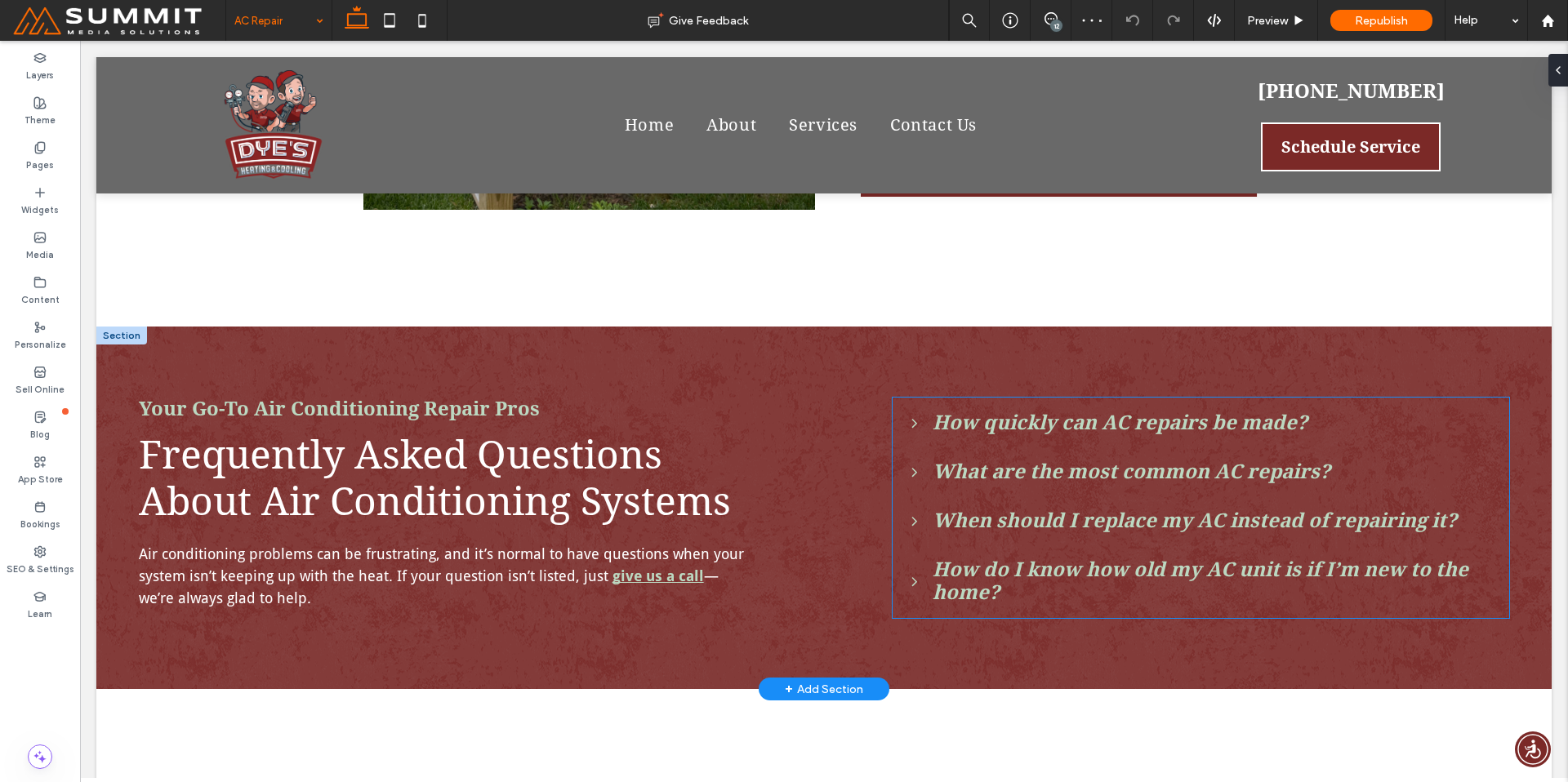
scroll to position [2610, 0]
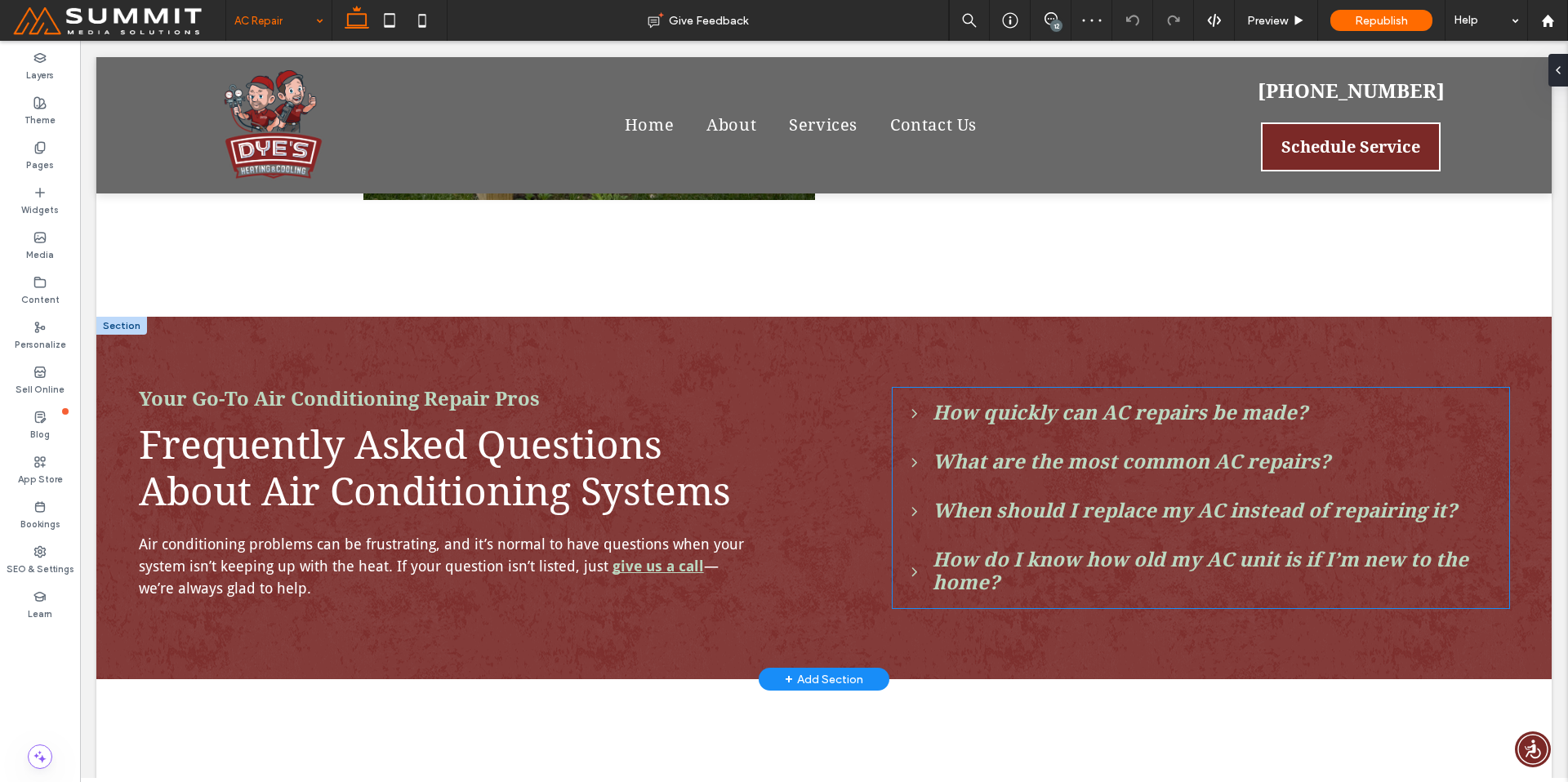
click at [976, 536] on div "How do I know how old my AC unit is if I’m new to the home?" at bounding box center [1201, 572] width 615 height 72
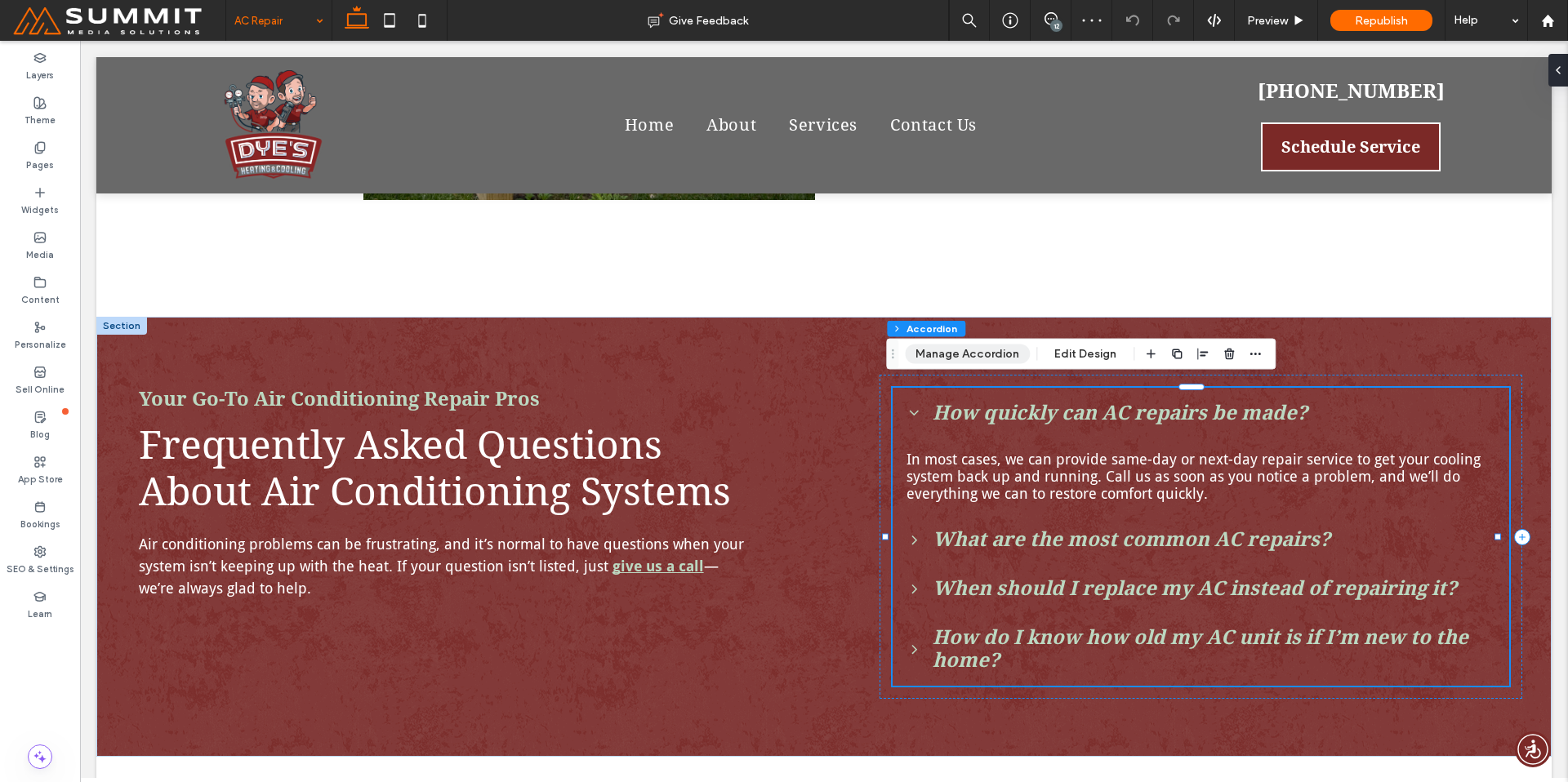
click at [964, 349] on button "Manage Accordion" at bounding box center [967, 354] width 125 height 20
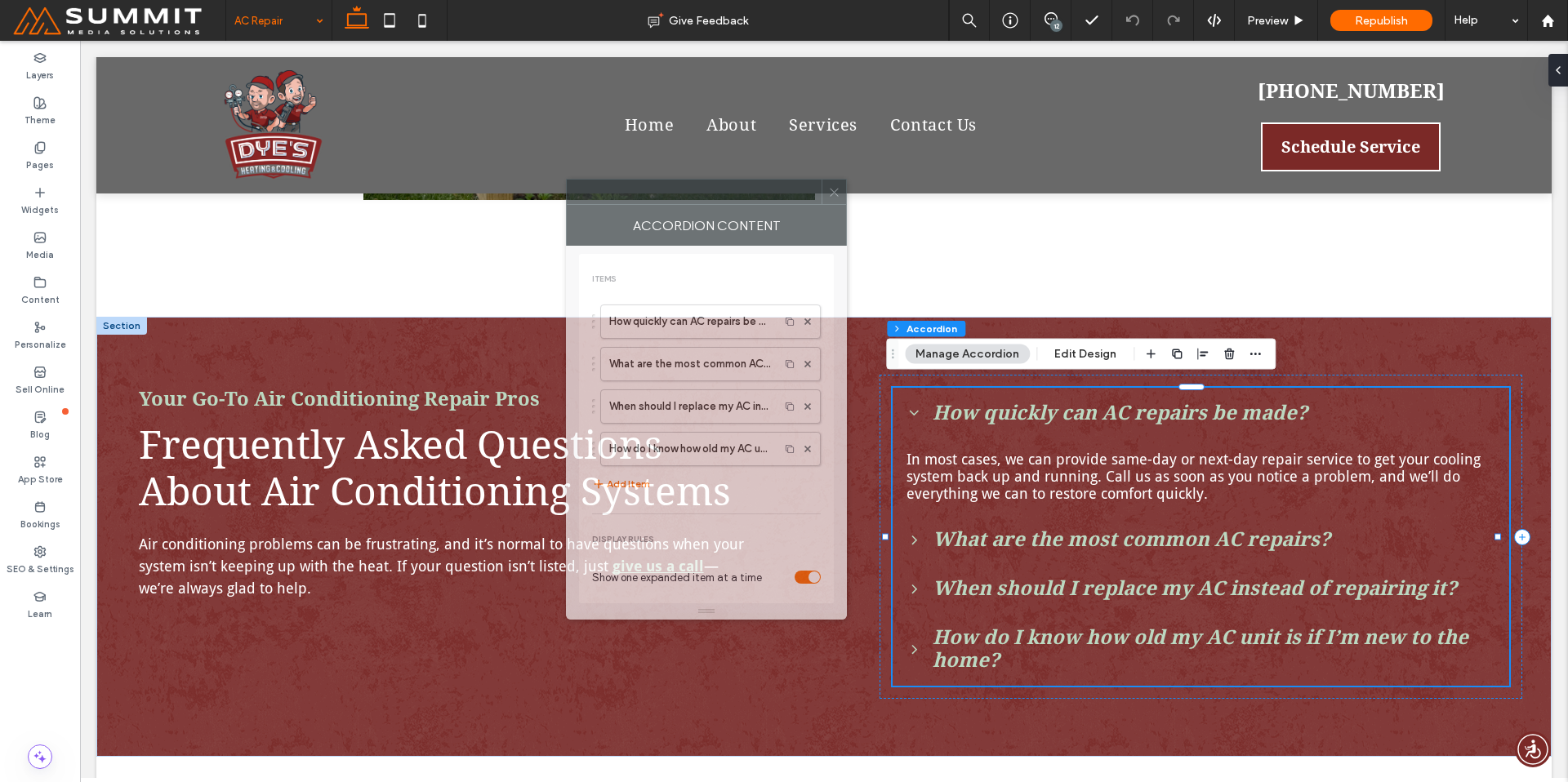
drag, startPoint x: 684, startPoint y: 206, endPoint x: 494, endPoint y: 165, distance: 194.4
click at [566, 205] on div "Accordion Content" at bounding box center [706, 225] width 281 height 41
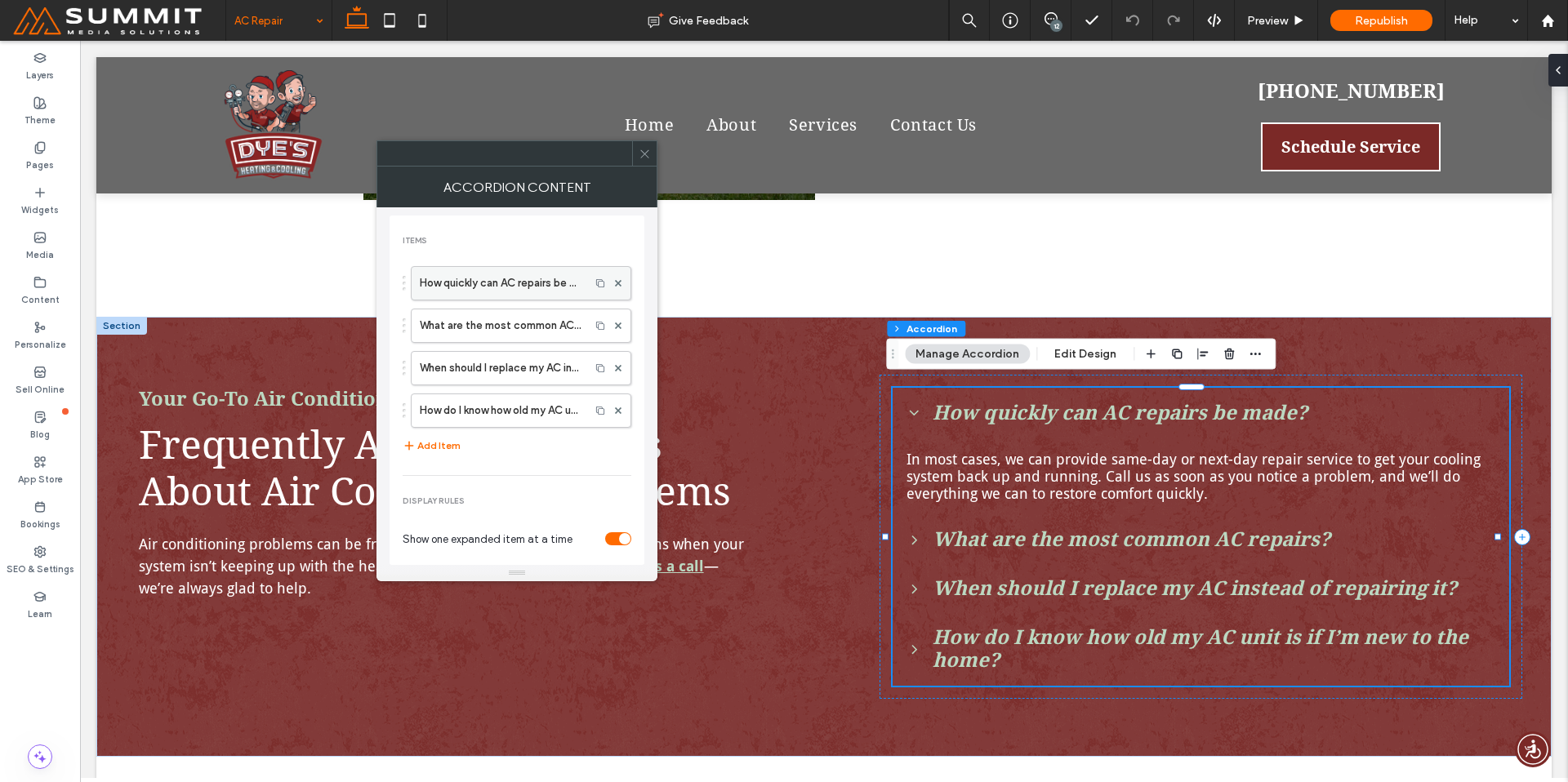
click at [501, 286] on label "How quickly can AC repairs be made?" at bounding box center [500, 283] width 162 height 33
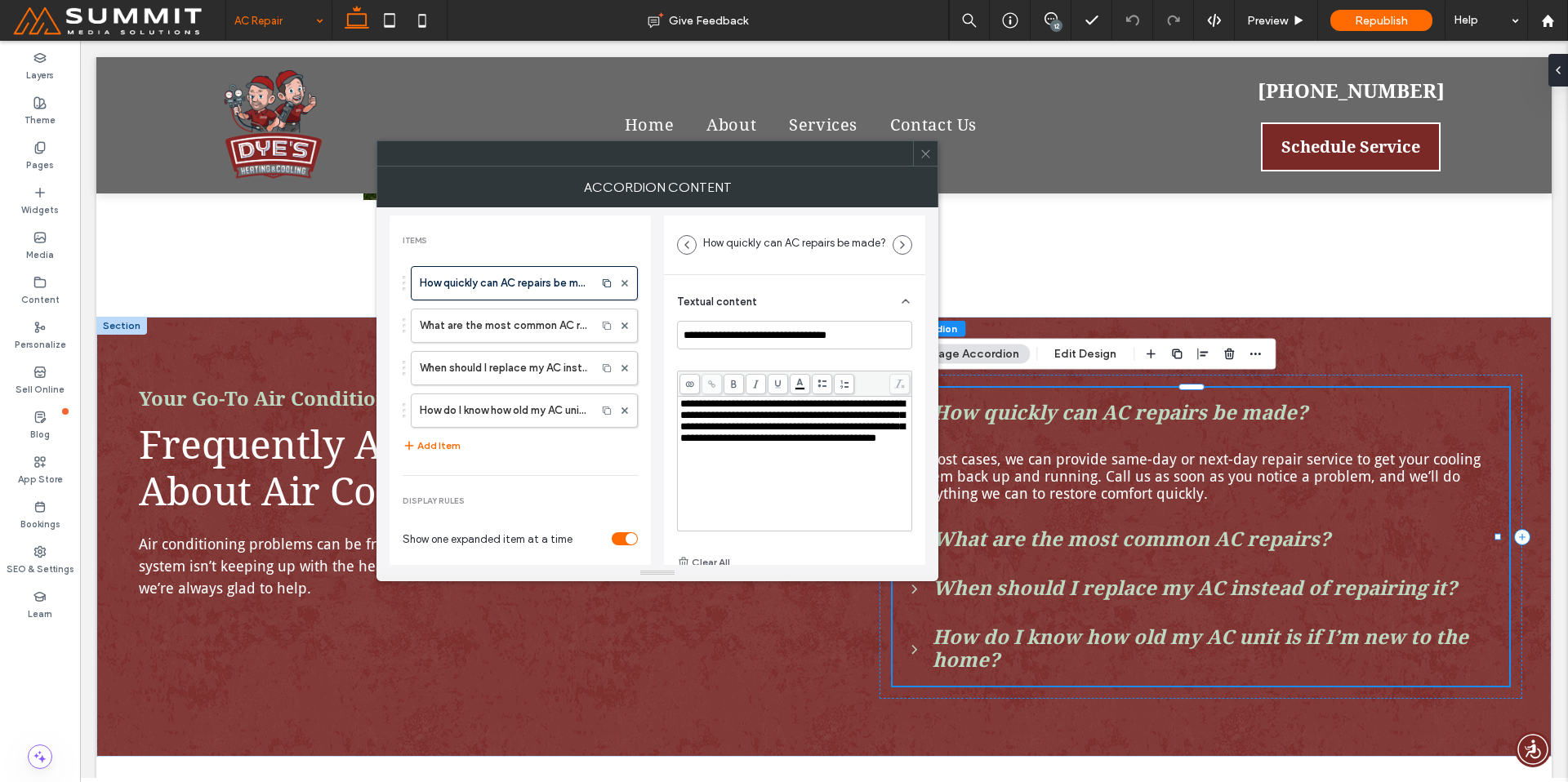
click at [871, 432] on span "**********" at bounding box center [792, 420] width 224 height 44
drag, startPoint x: 860, startPoint y: 428, endPoint x: 692, endPoint y: 444, distance: 168.8
click at [692, 443] on span "**********" at bounding box center [792, 420] width 224 height 44
click at [706, 383] on span at bounding box center [712, 385] width 21 height 21
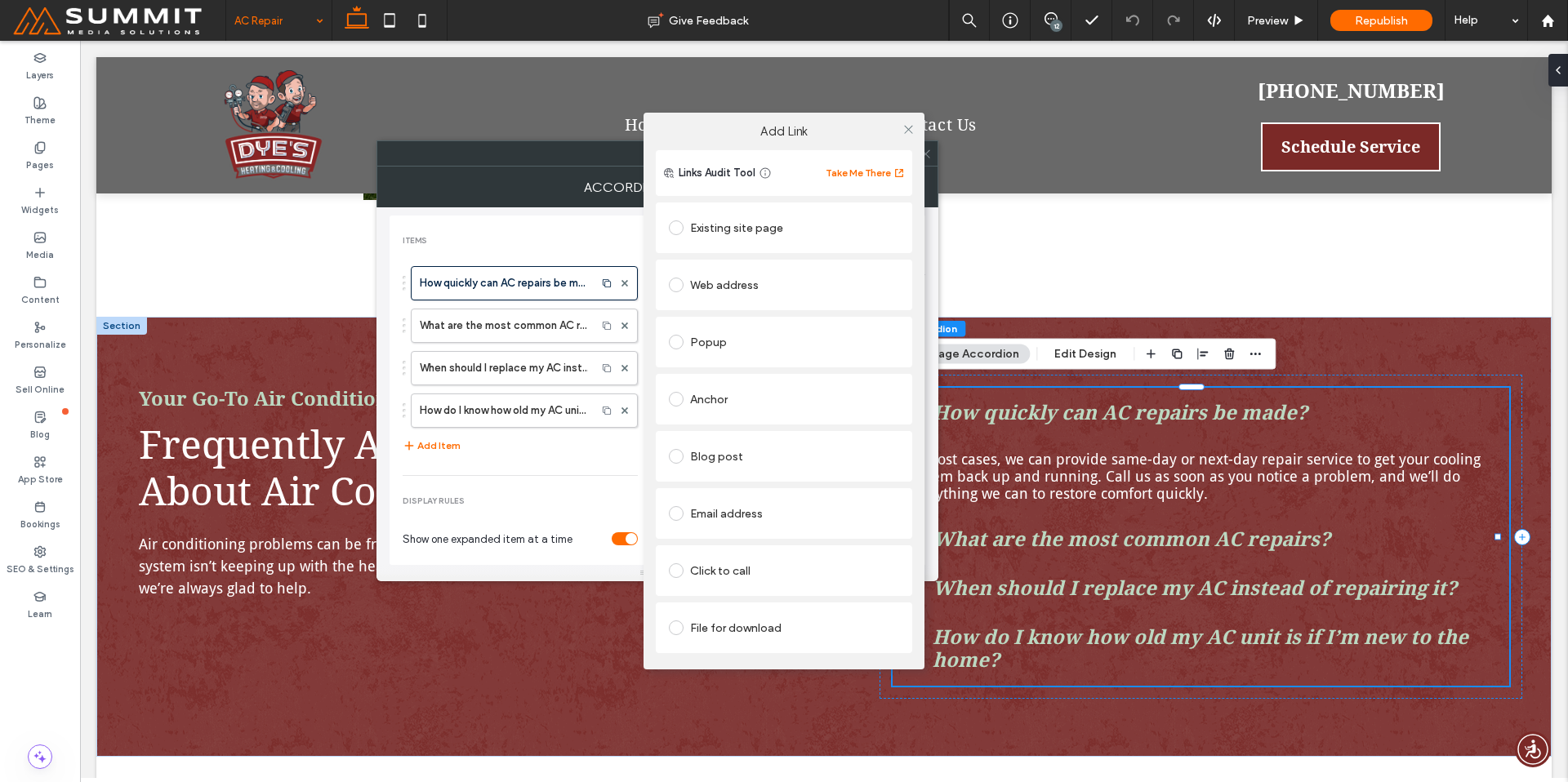
click at [760, 570] on div "Click to call" at bounding box center [784, 571] width 231 height 26
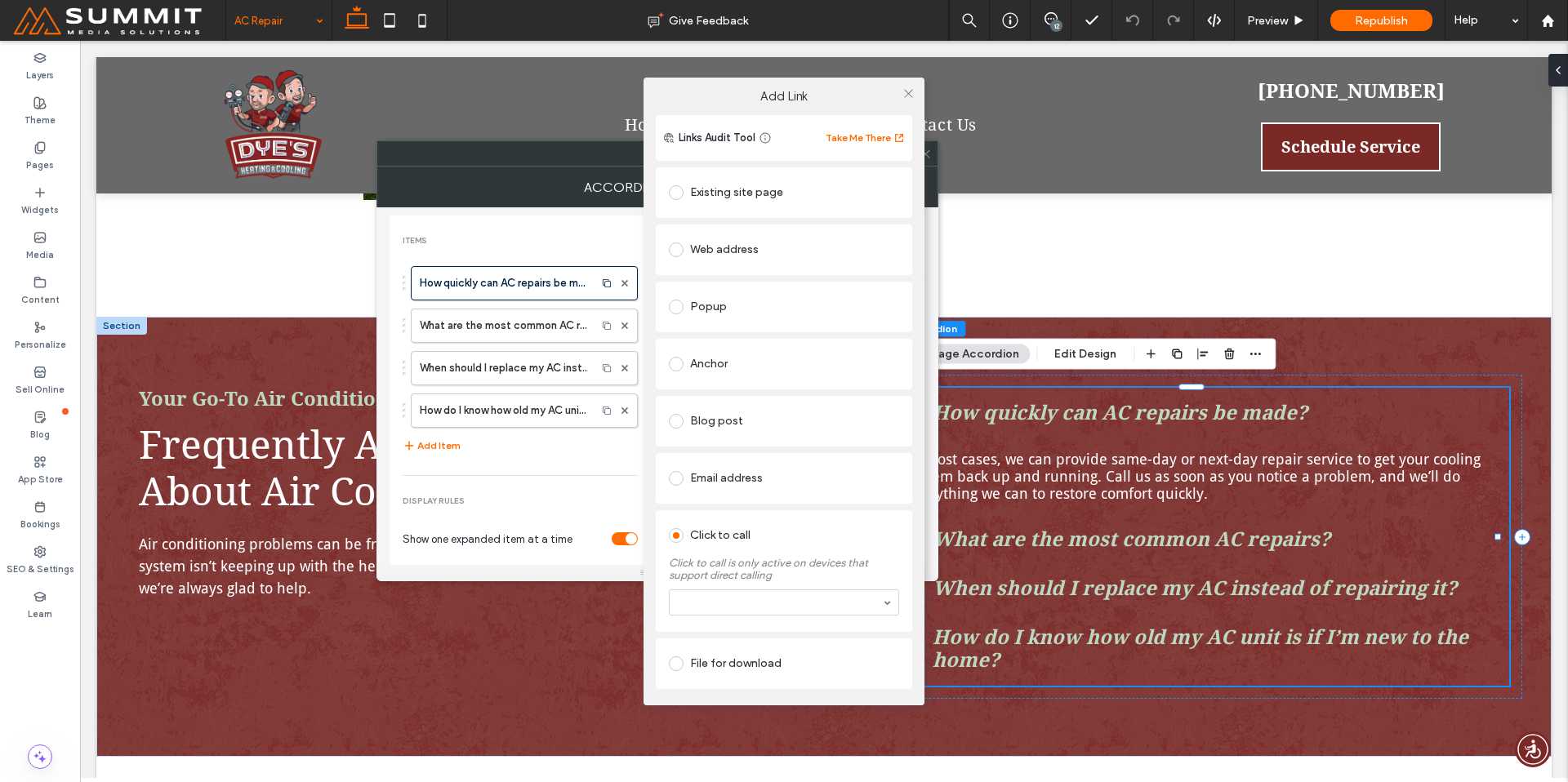
click at [769, 588] on section at bounding box center [784, 602] width 231 height 43
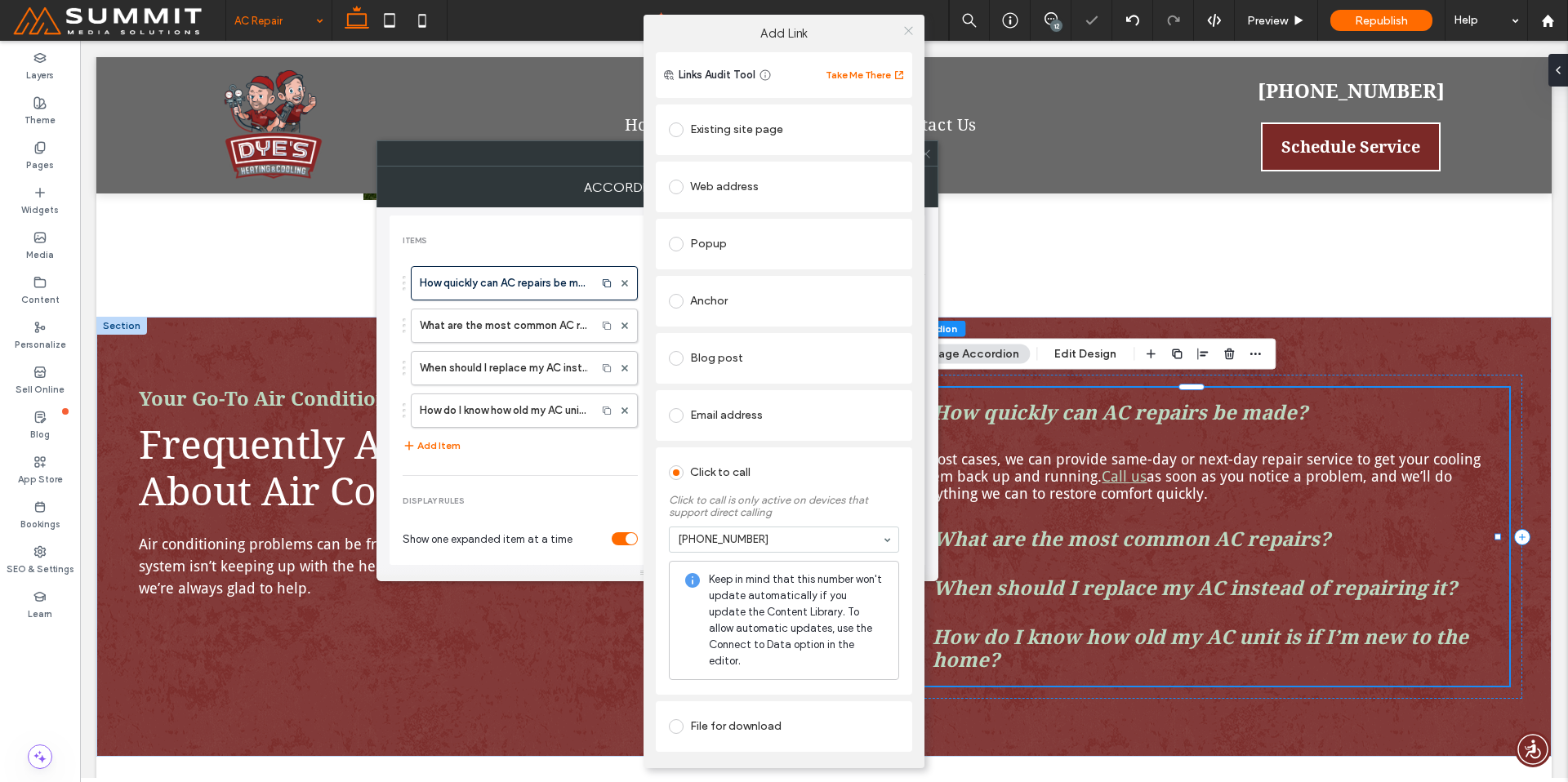
click at [904, 35] on use at bounding box center [908, 30] width 9 height 9
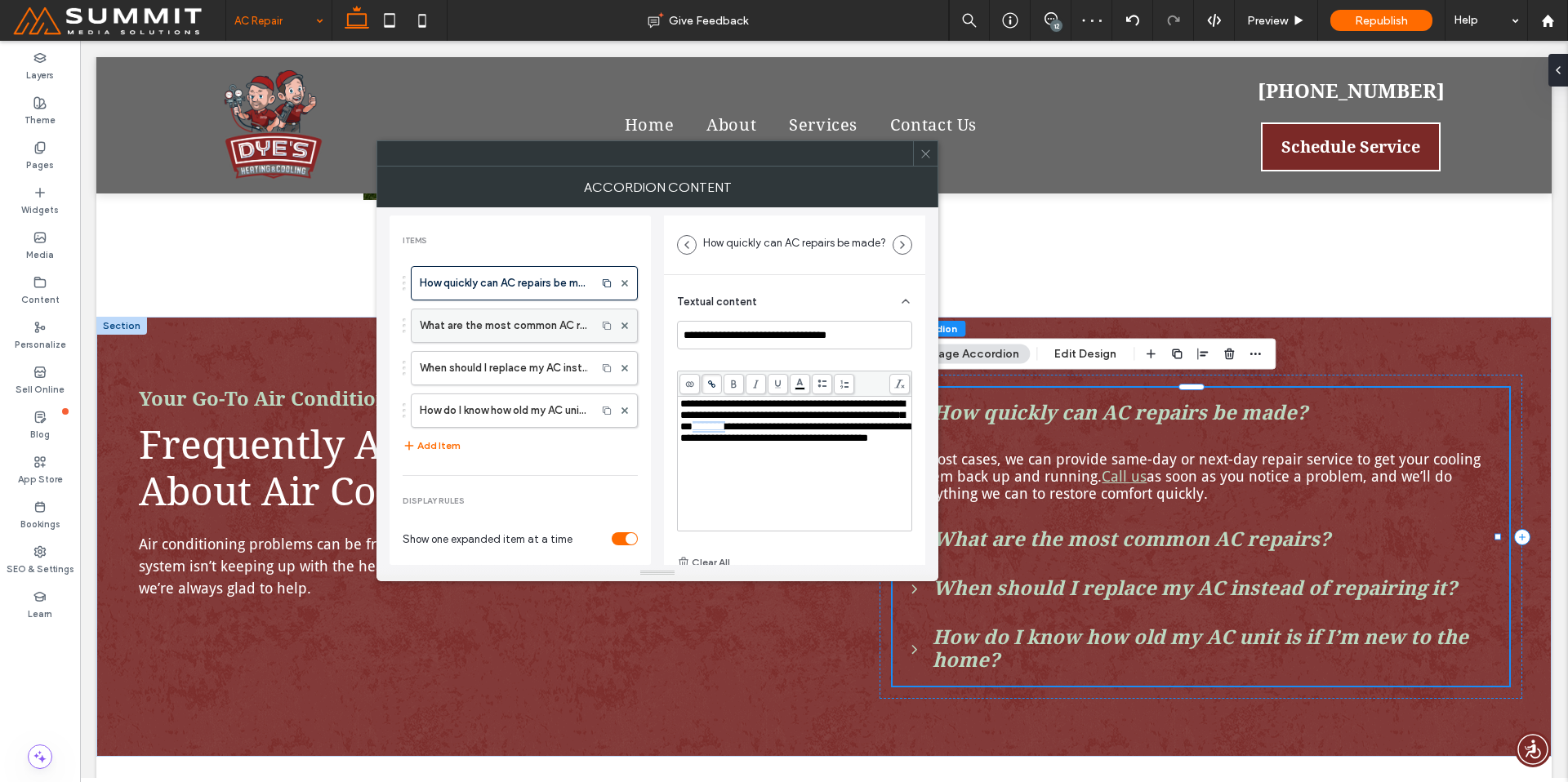
click at [533, 332] on label "What are the most common AC repairs?" at bounding box center [504, 325] width 168 height 33
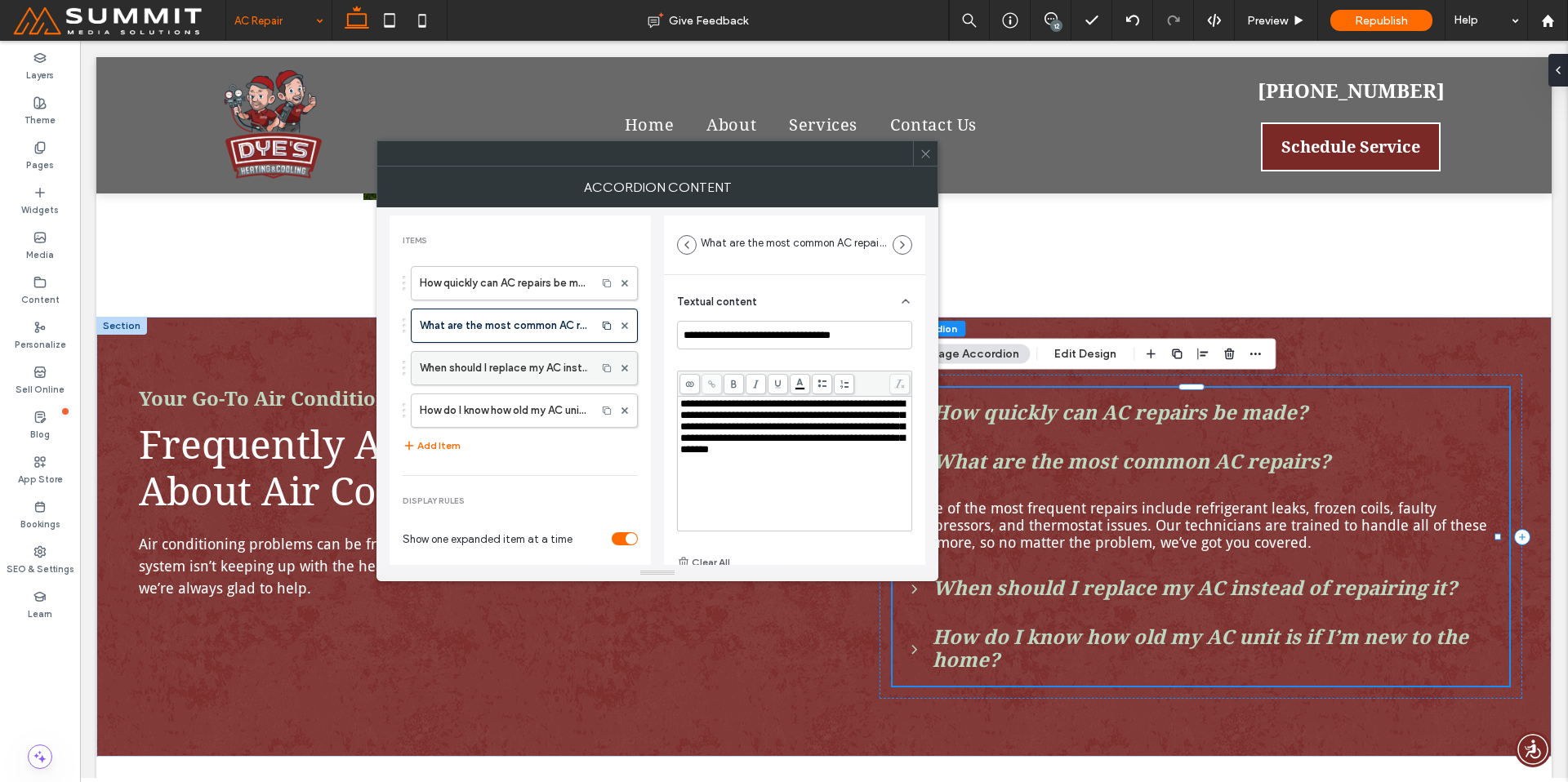
click at [543, 372] on label "When should I replace my AC instead of repairing it?" at bounding box center [504, 368] width 168 height 33
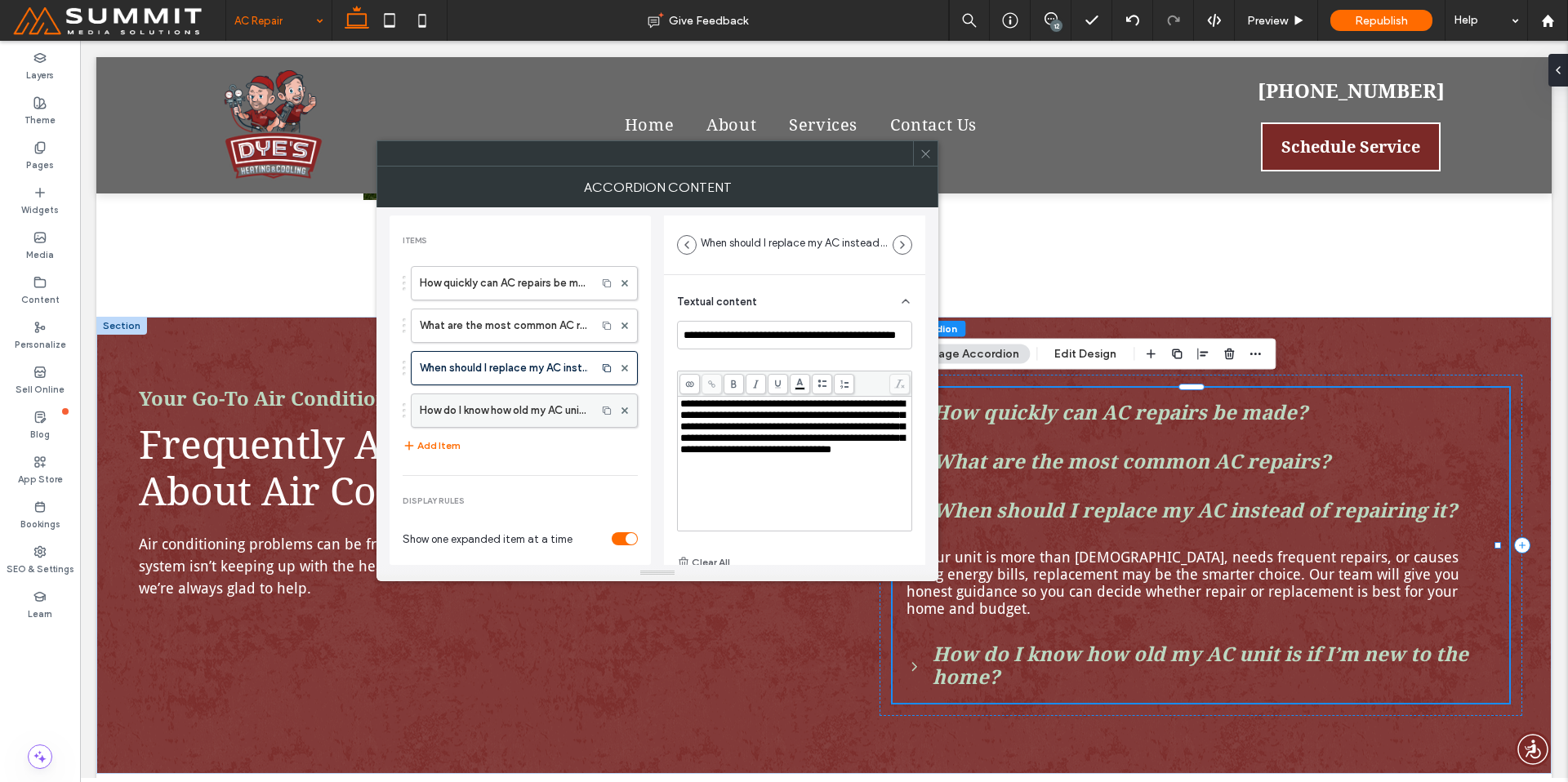
click at [548, 405] on label "How do I know how old my AC unit is if I’m new to the home?" at bounding box center [504, 410] width 168 height 33
type input "**********"
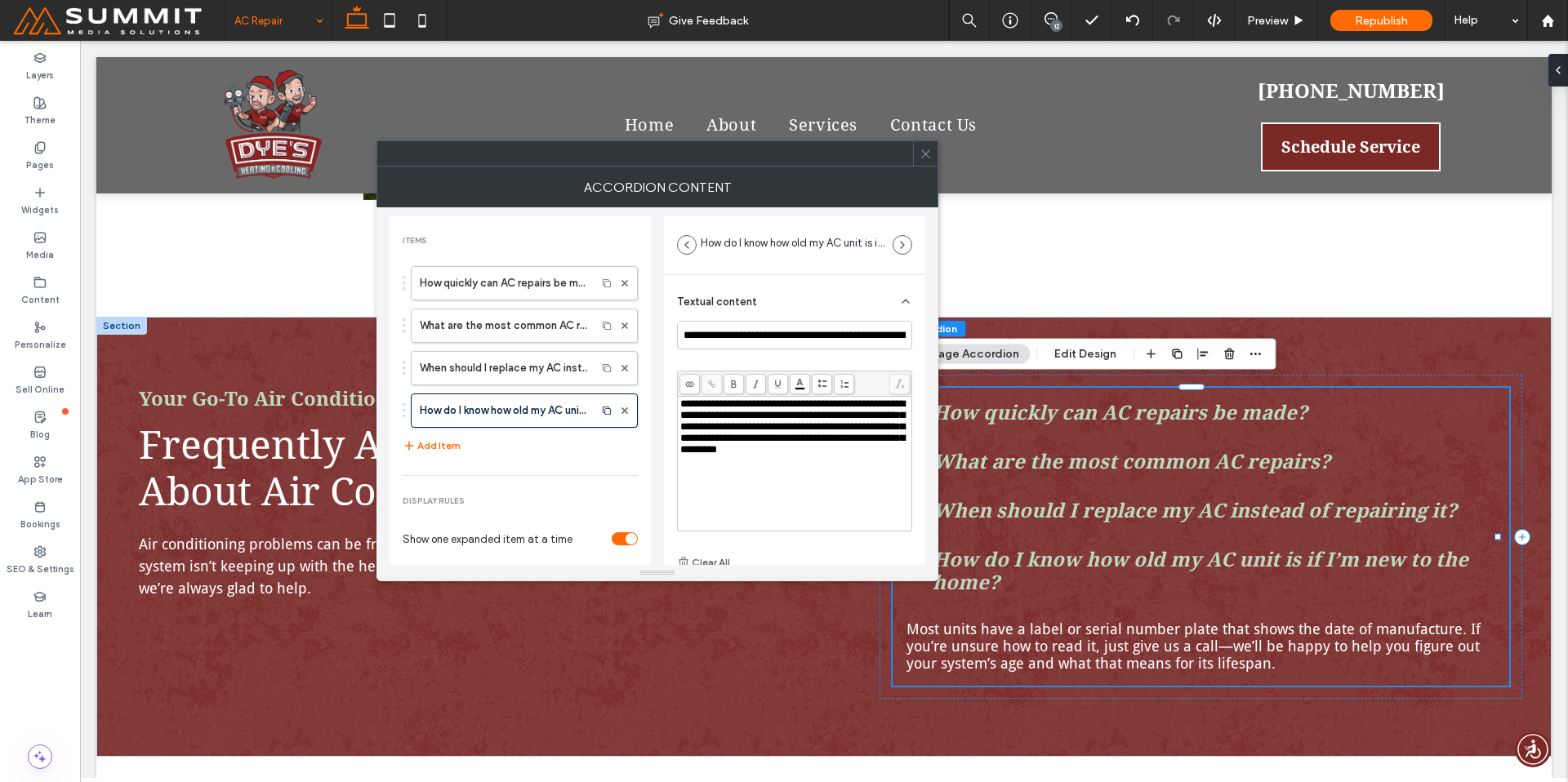
click at [849, 429] on span "**********" at bounding box center [792, 426] width 224 height 57
drag, startPoint x: 856, startPoint y: 428, endPoint x: 706, endPoint y: 445, distance: 151.0
click at [706, 445] on span "**********" at bounding box center [792, 426] width 224 height 57
click at [709, 386] on icon at bounding box center [711, 384] width 9 height 9
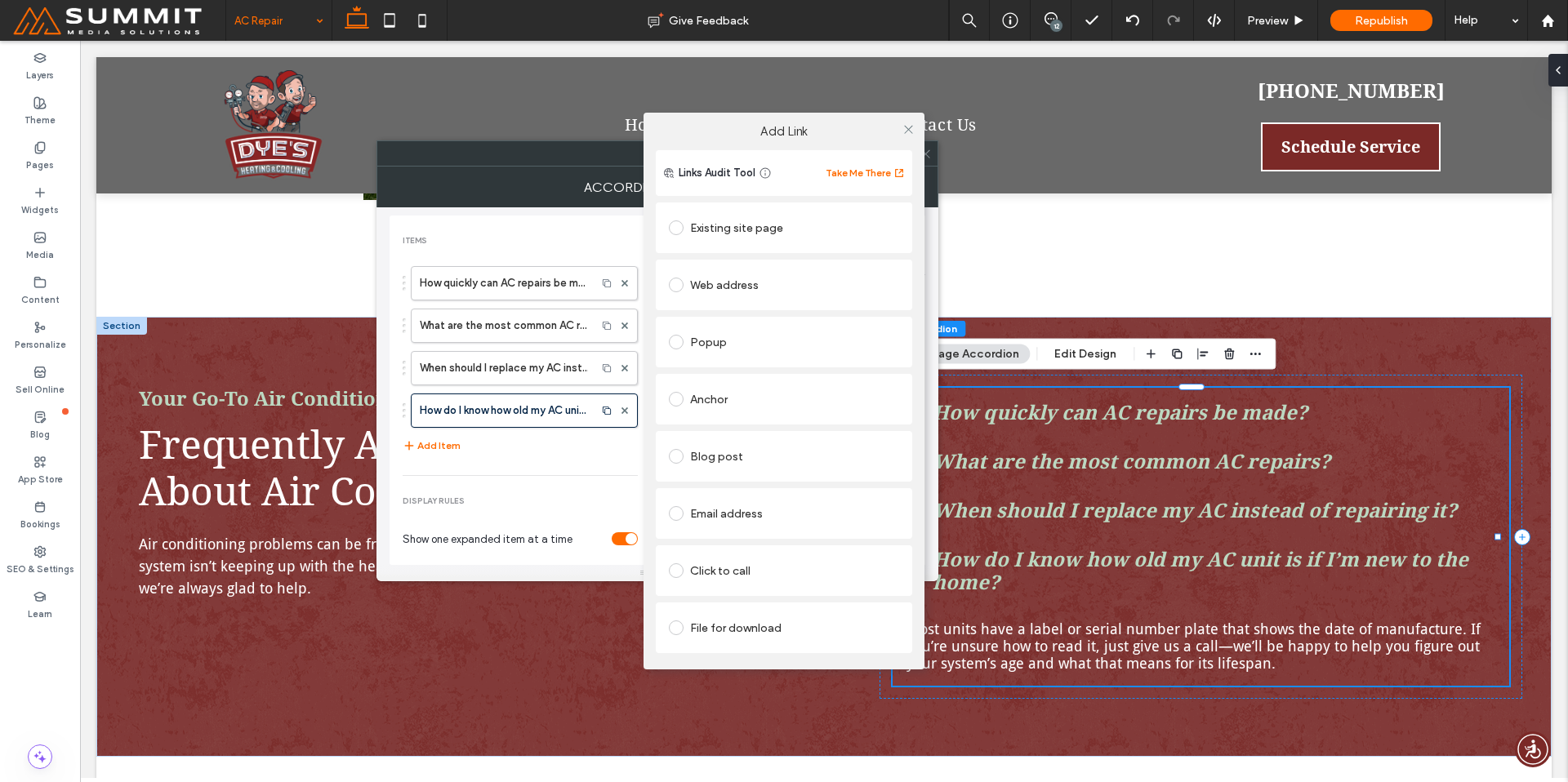
click at [764, 548] on div "Click to call" at bounding box center [783, 571] width 256 height 51
click at [773, 562] on div "Click to call" at bounding box center [784, 571] width 231 height 26
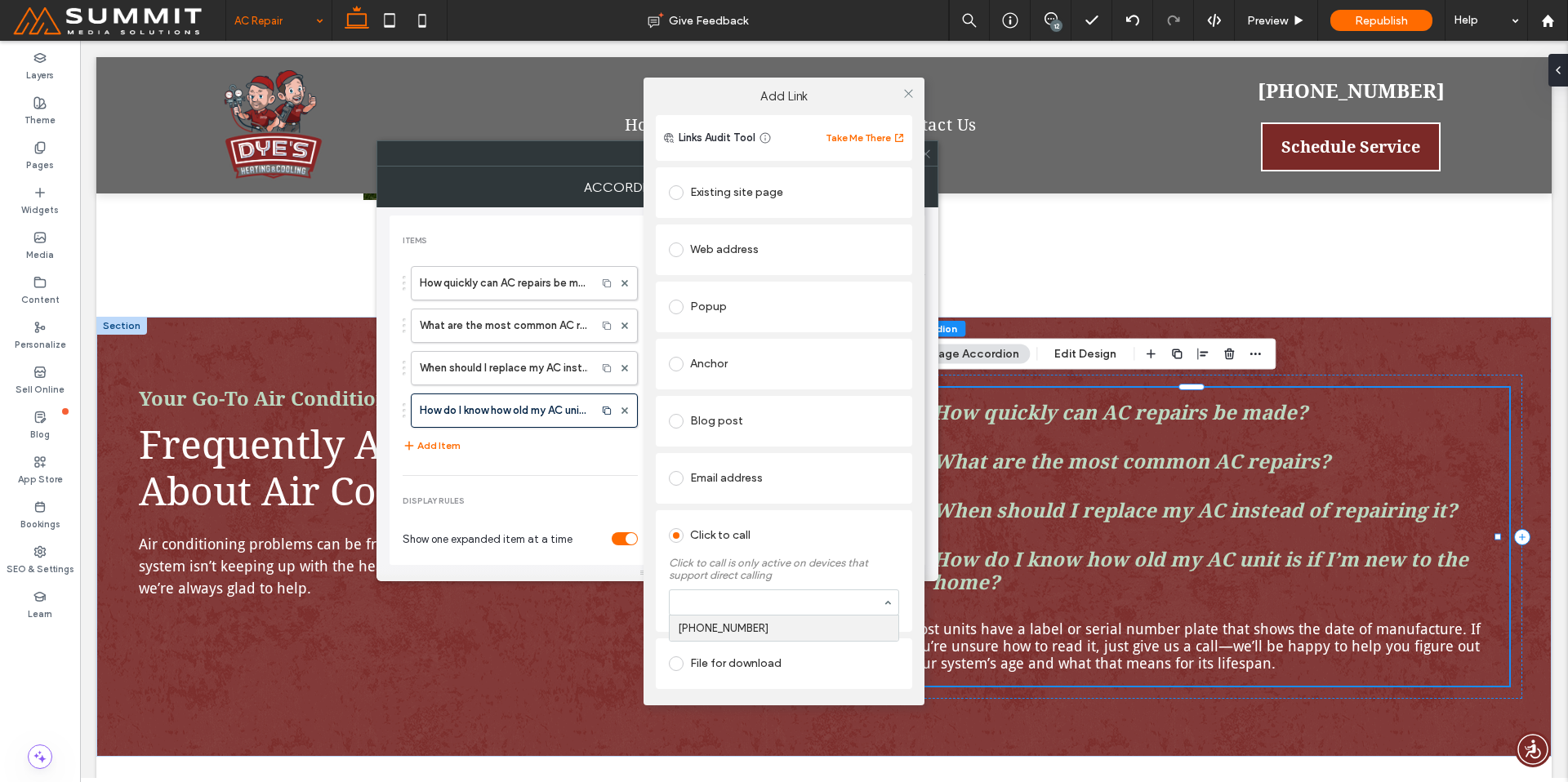
click at [758, 614] on div "816-648-8010" at bounding box center [784, 602] width 231 height 26
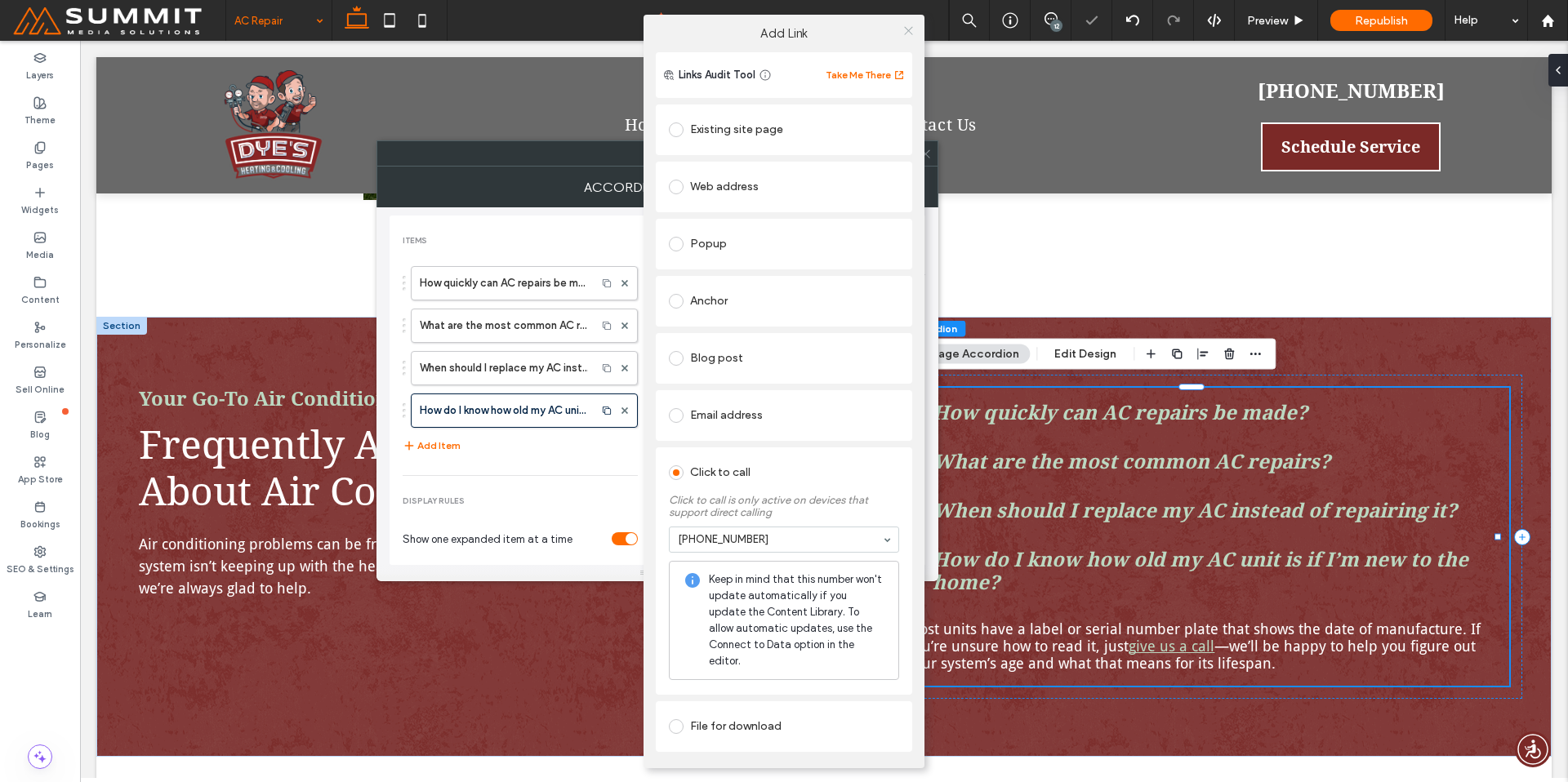
click at [910, 37] on icon at bounding box center [908, 30] width 12 height 12
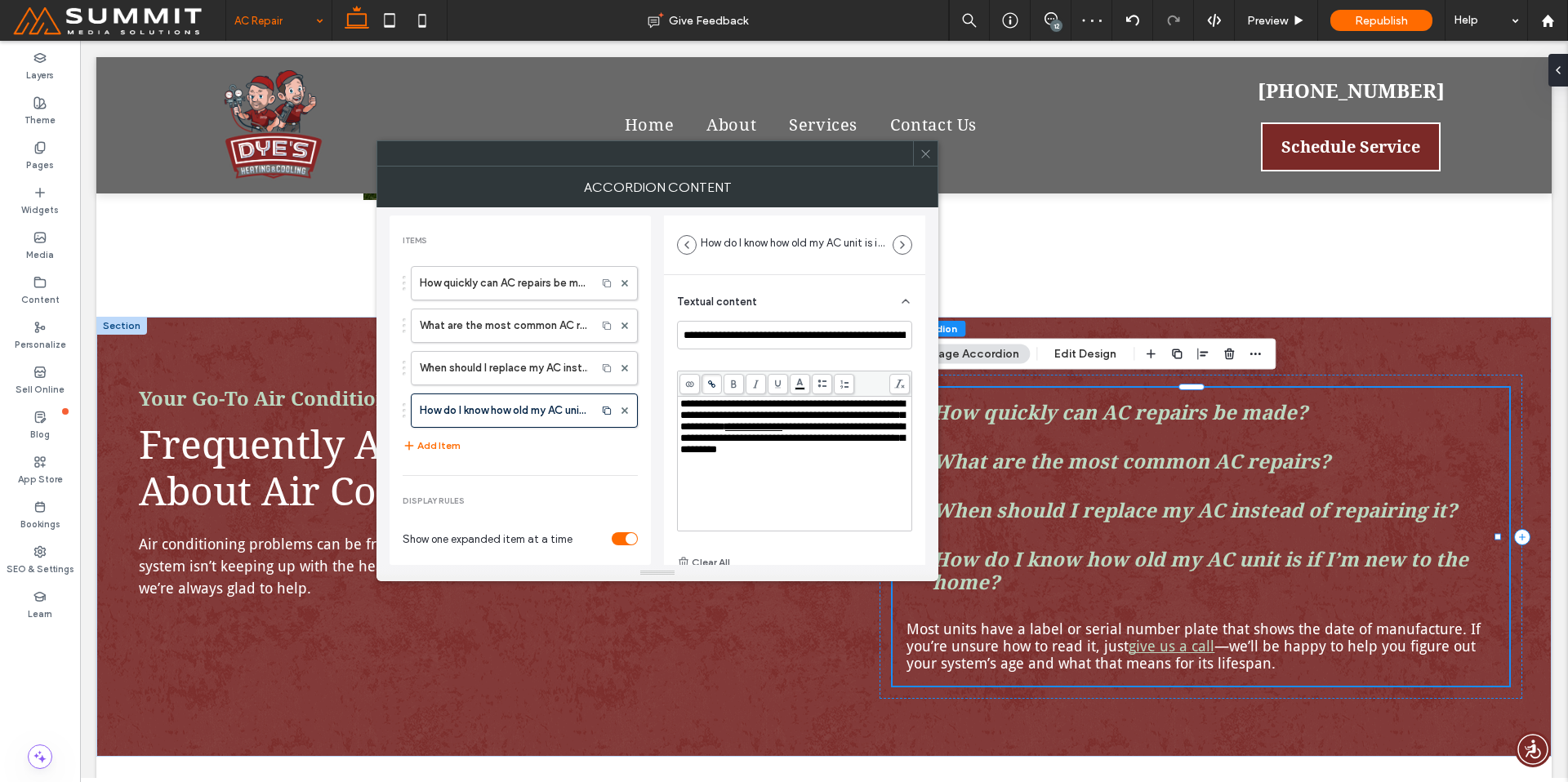
click at [923, 149] on icon at bounding box center [925, 153] width 12 height 12
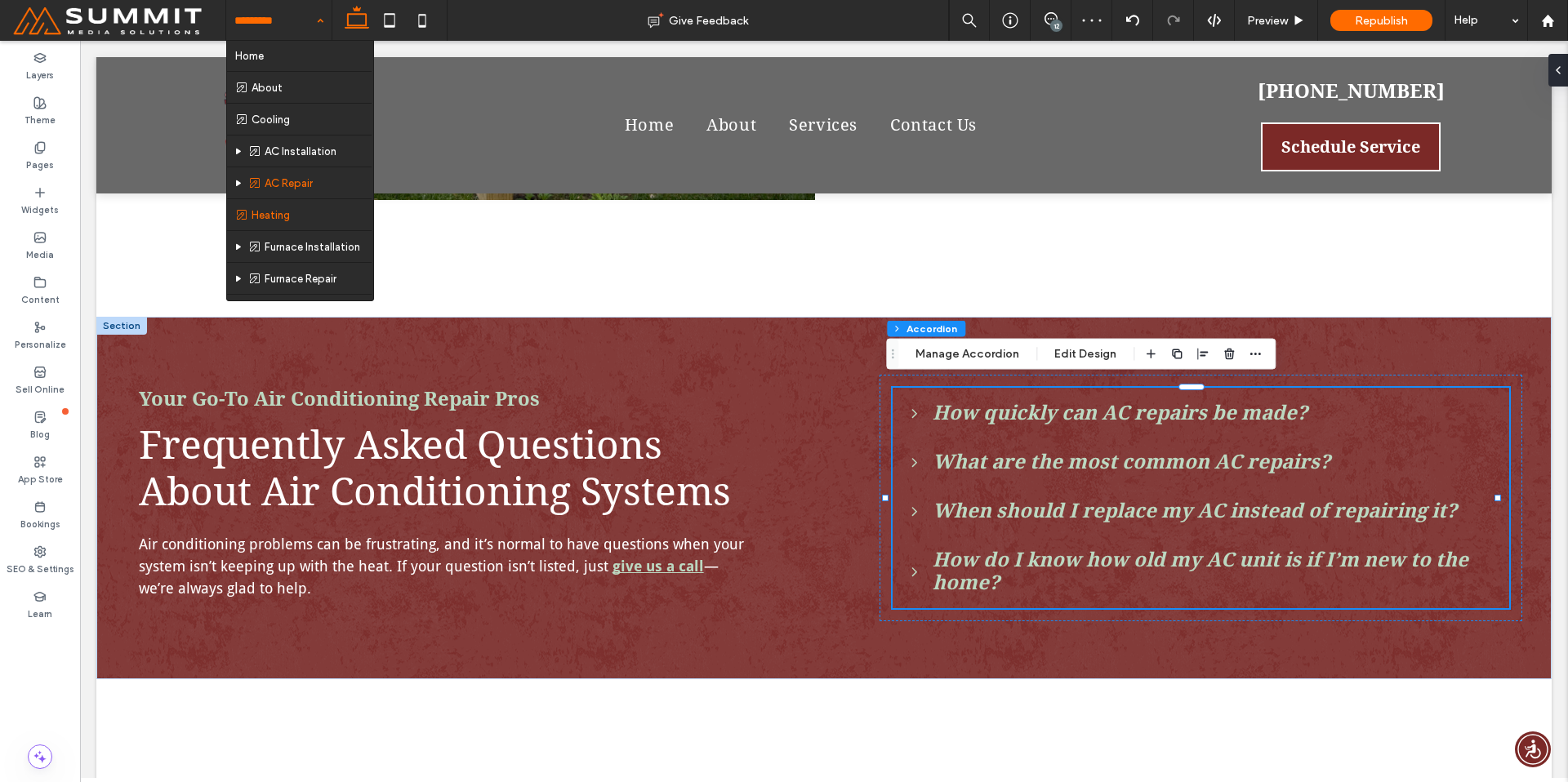
scroll to position [3, 0]
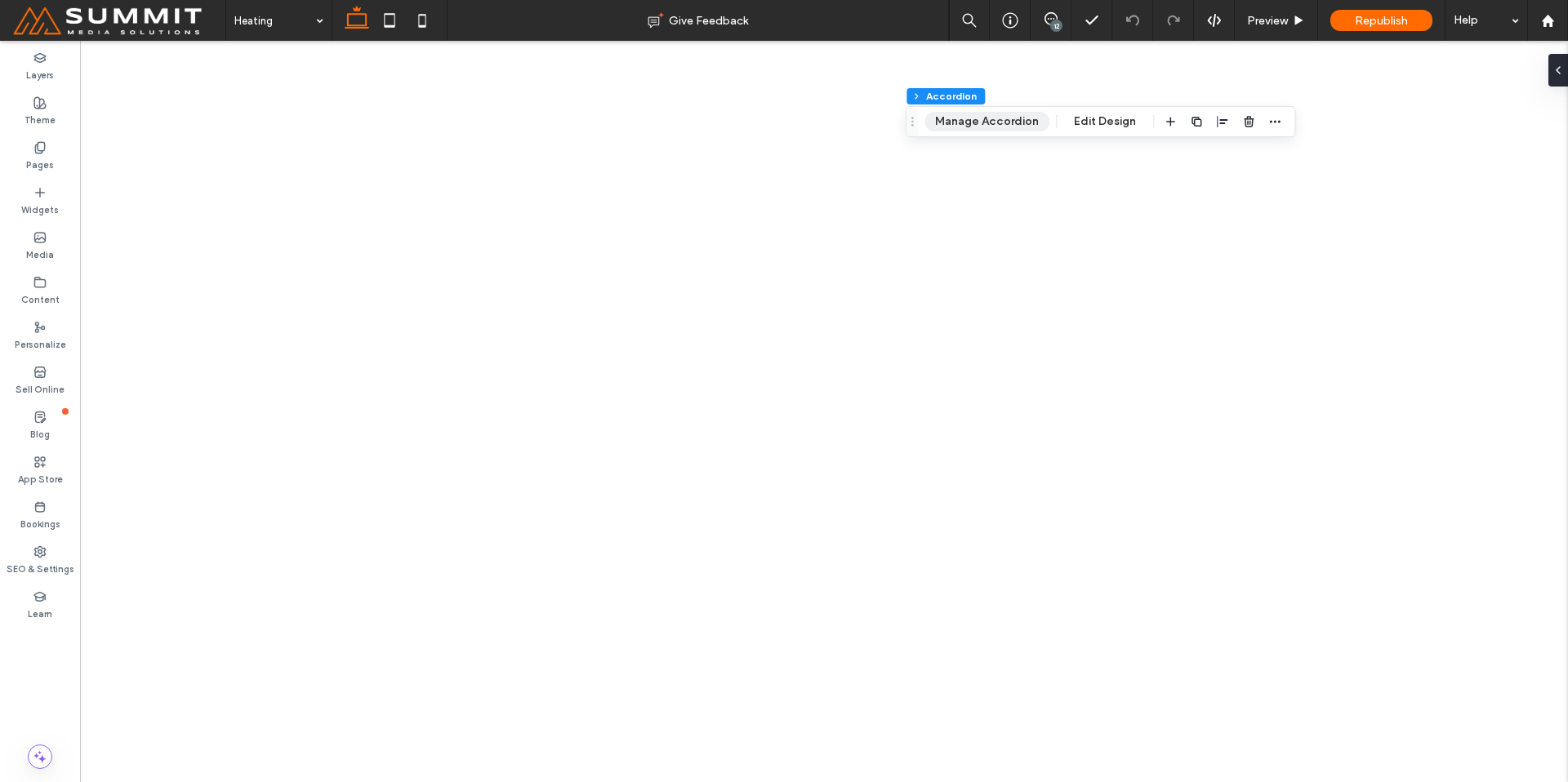
click at [964, 117] on button "Manage Accordion" at bounding box center [987, 121] width 125 height 20
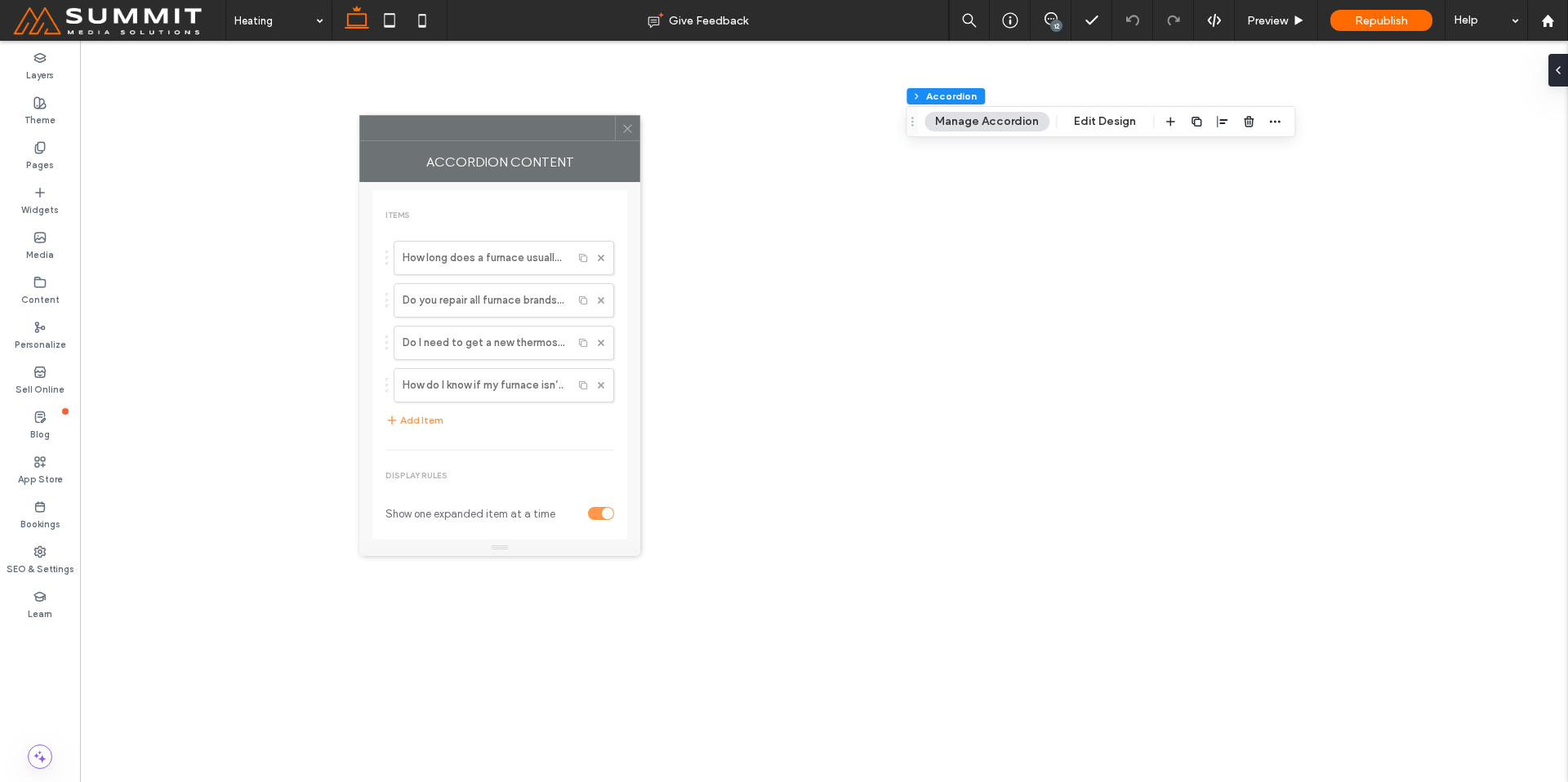
drag, startPoint x: 1380, startPoint y: 199, endPoint x: 469, endPoint y: 143, distance: 912.7
click at [469, 143] on div "Accordion Content" at bounding box center [499, 161] width 281 height 41
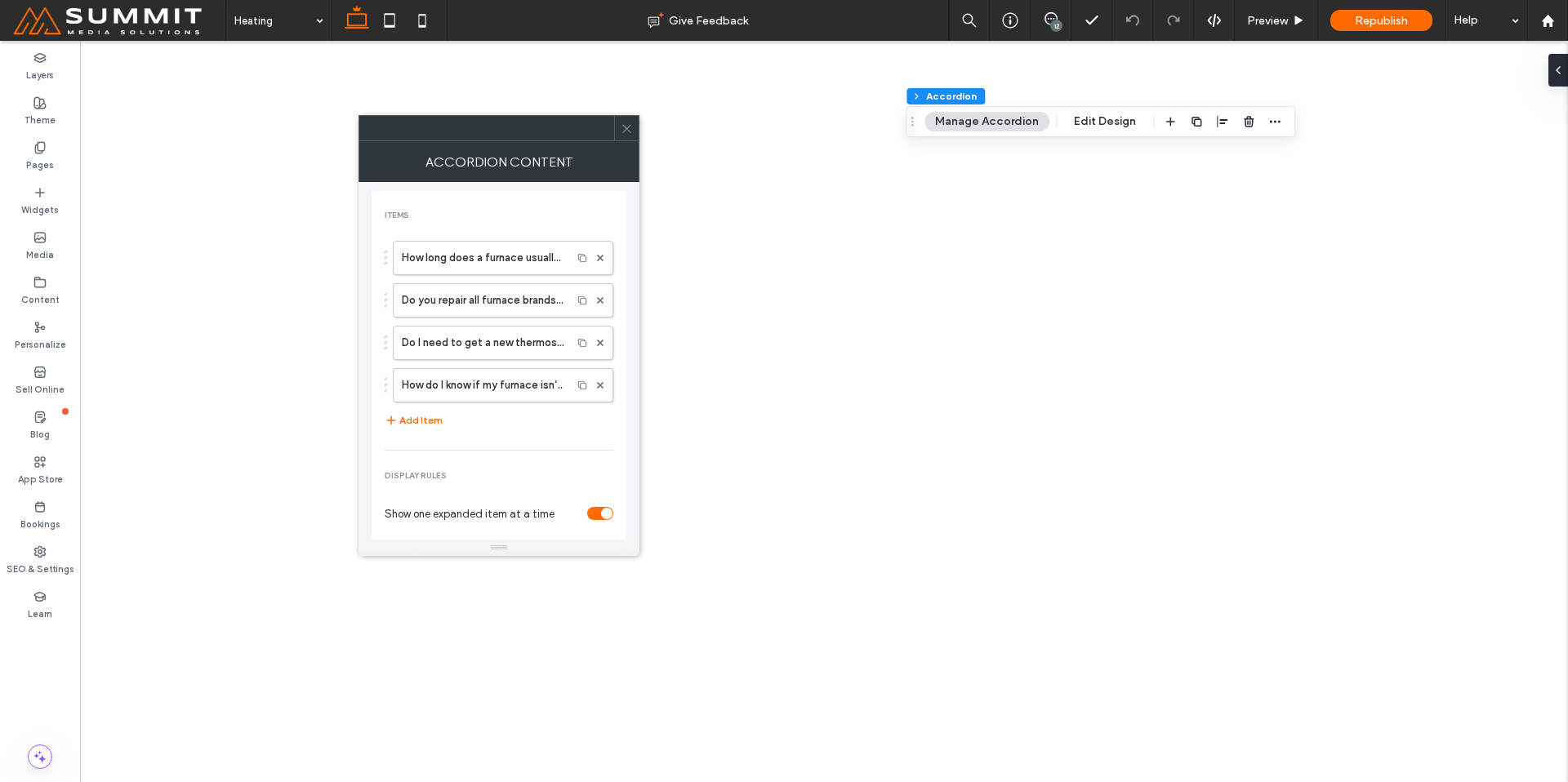
drag, startPoint x: 479, startPoint y: 267, endPoint x: 487, endPoint y: 275, distance: 11.3
click at [479, 267] on label "How long does a furnace usually last?" at bounding box center [482, 258] width 162 height 33
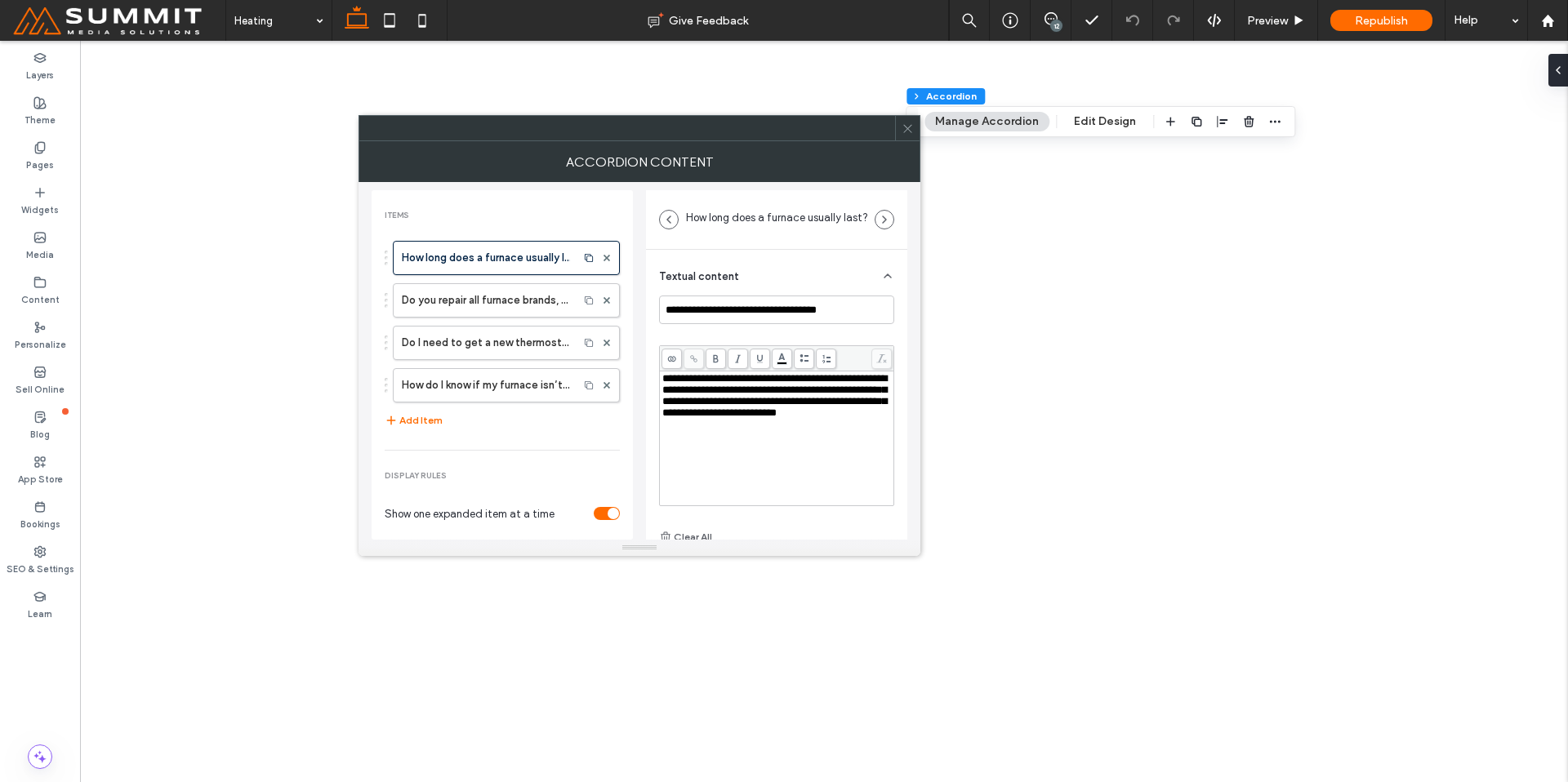
click at [793, 391] on span "**********" at bounding box center [774, 395] width 224 height 44
drag, startPoint x: 806, startPoint y: 391, endPoint x: 679, endPoint y: 406, distance: 127.9
click at [679, 406] on span "**********" at bounding box center [774, 395] width 224 height 44
click at [692, 357] on icon at bounding box center [693, 358] width 9 height 9
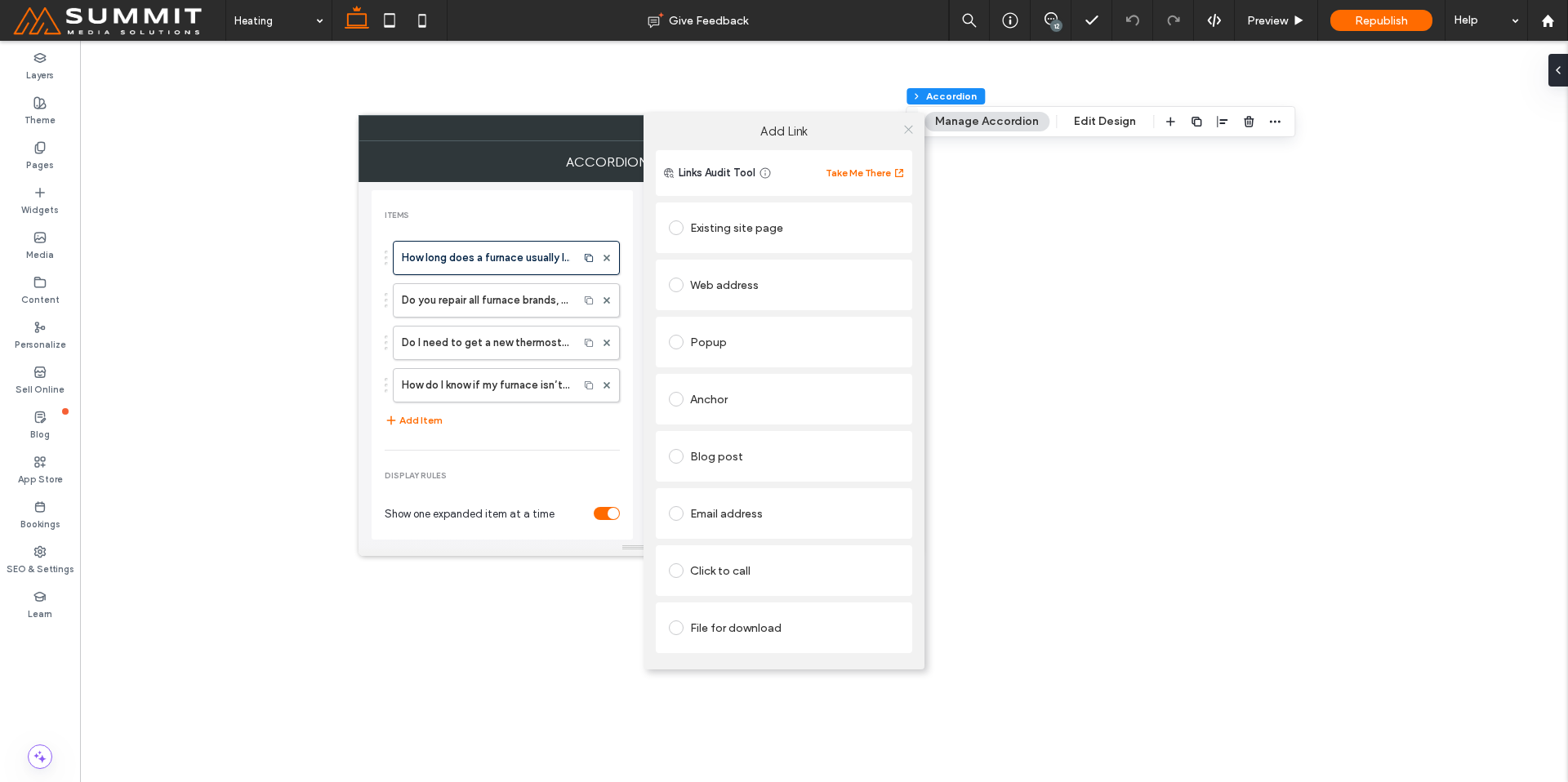
click at [902, 131] on icon at bounding box center [908, 129] width 12 height 12
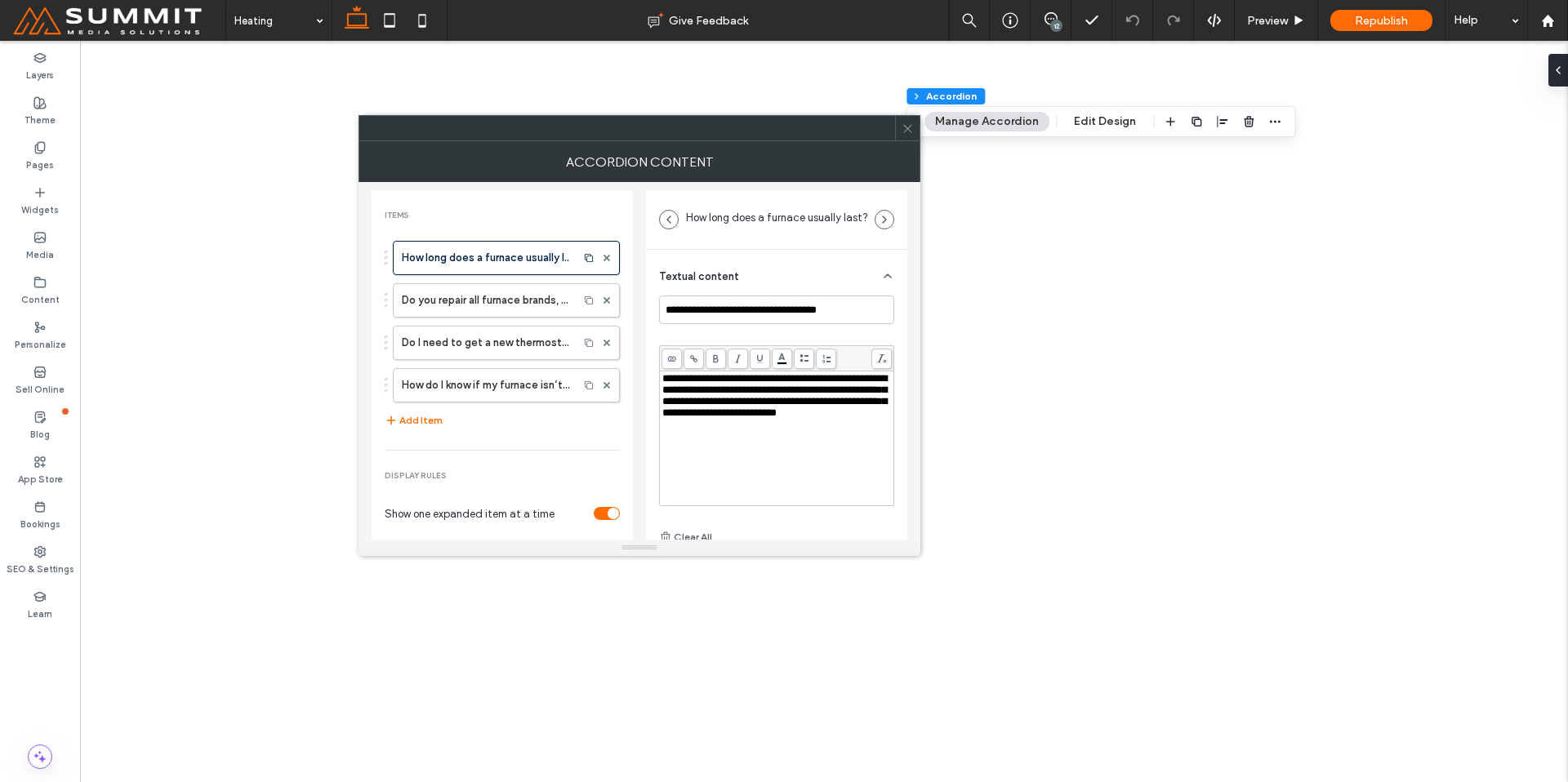
click at [784, 395] on span "**********" at bounding box center [774, 395] width 224 height 44
drag, startPoint x: 792, startPoint y: 391, endPoint x: 679, endPoint y: 408, distance: 114.3
click at [679, 408] on span "**********" at bounding box center [774, 395] width 224 height 44
click at [689, 360] on icon at bounding box center [693, 358] width 9 height 9
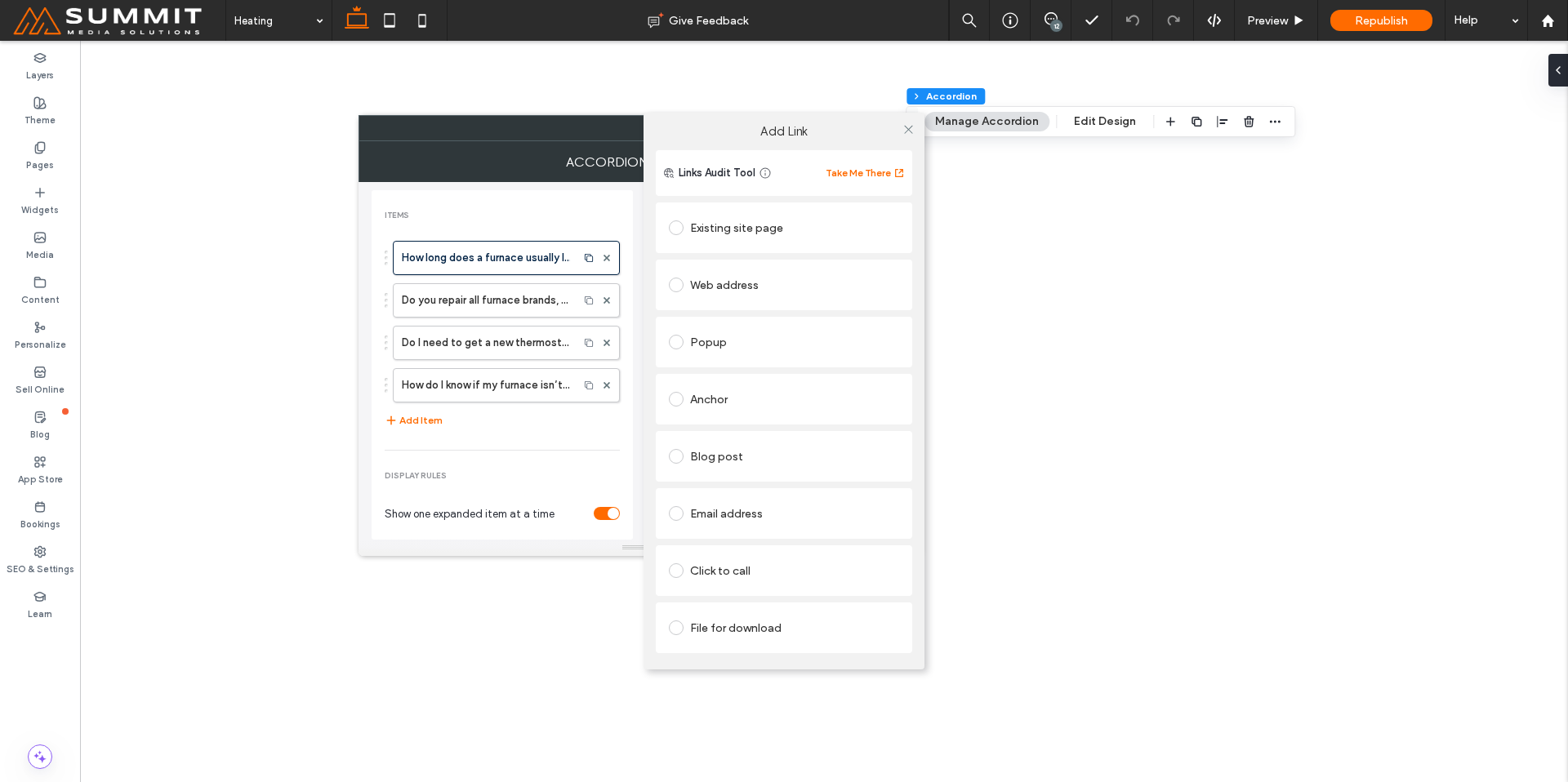
click at [774, 231] on div "Existing site page" at bounding box center [784, 228] width 231 height 26
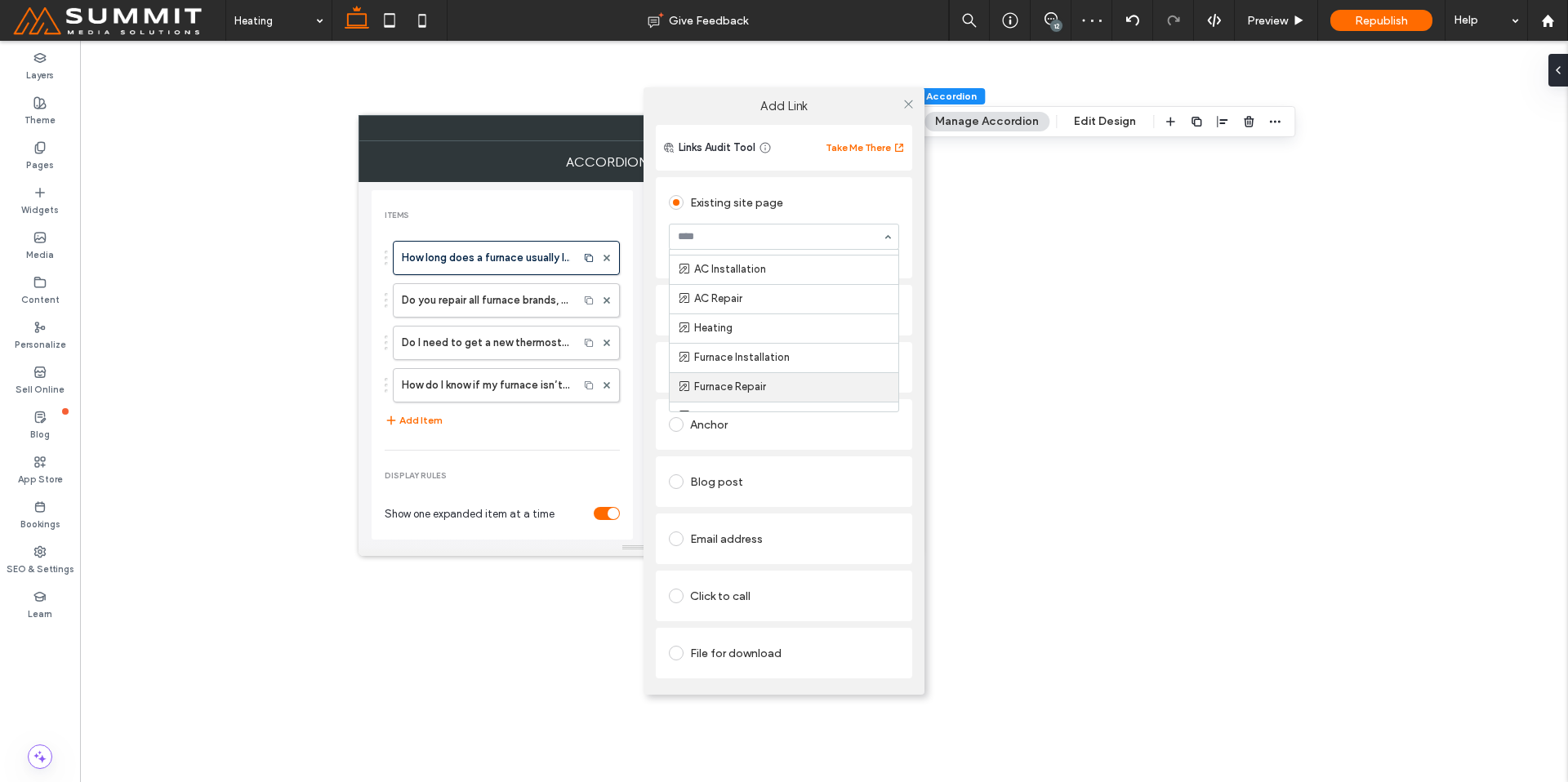
scroll to position [129, 0]
click at [911, 100] on use at bounding box center [908, 103] width 9 height 9
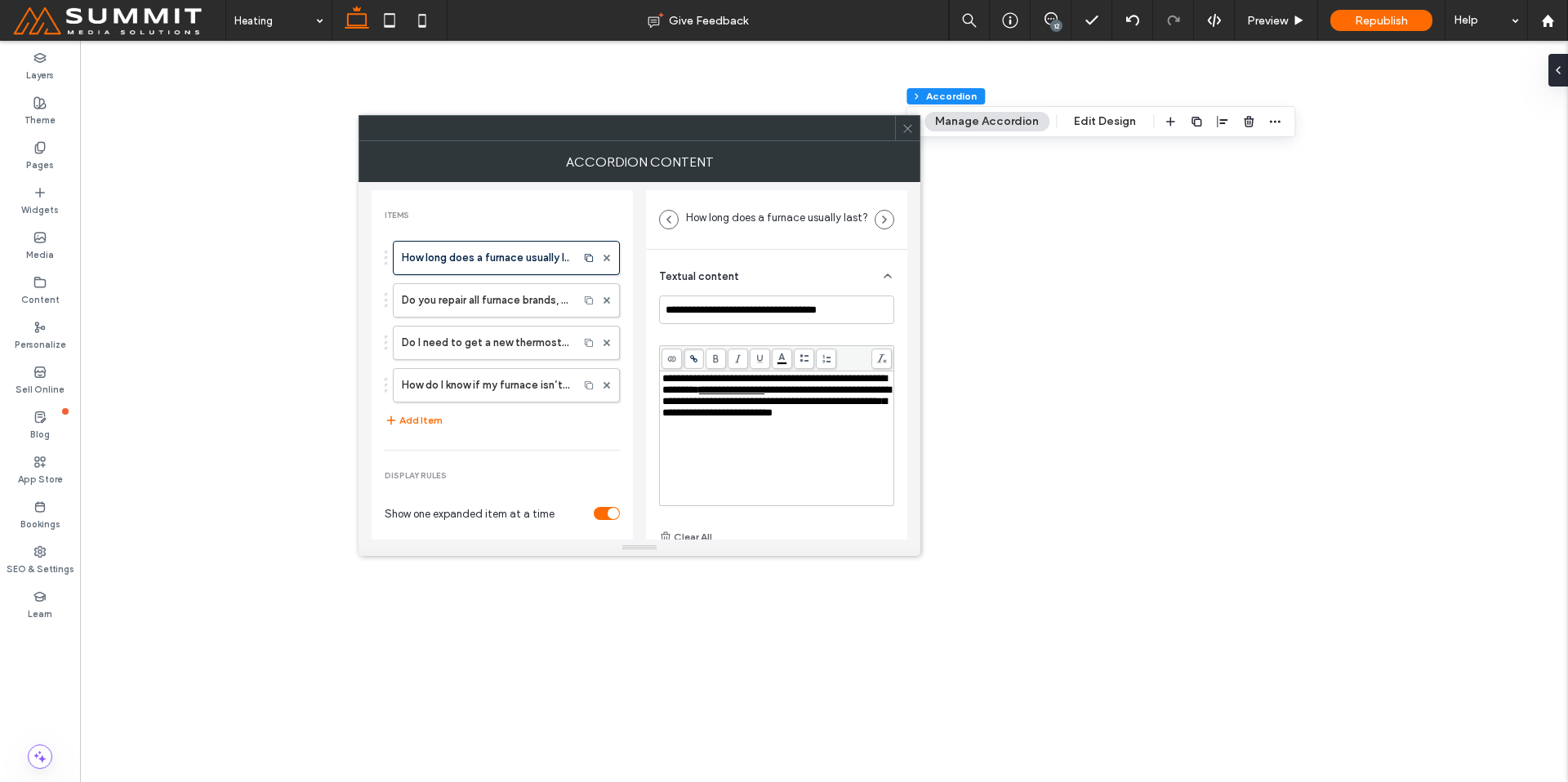
click at [731, 418] on span "**********" at bounding box center [776, 401] width 229 height 33
click at [445, 286] on label "Do you repair all furnace brands, and what brands do you install?" at bounding box center [486, 301] width 168 height 33
click at [712, 381] on span "**********" at bounding box center [774, 395] width 224 height 44
drag, startPoint x: 707, startPoint y: 380, endPoint x: 793, endPoint y: 382, distance: 86.0
click at [793, 382] on span "**********" at bounding box center [774, 395] width 224 height 44
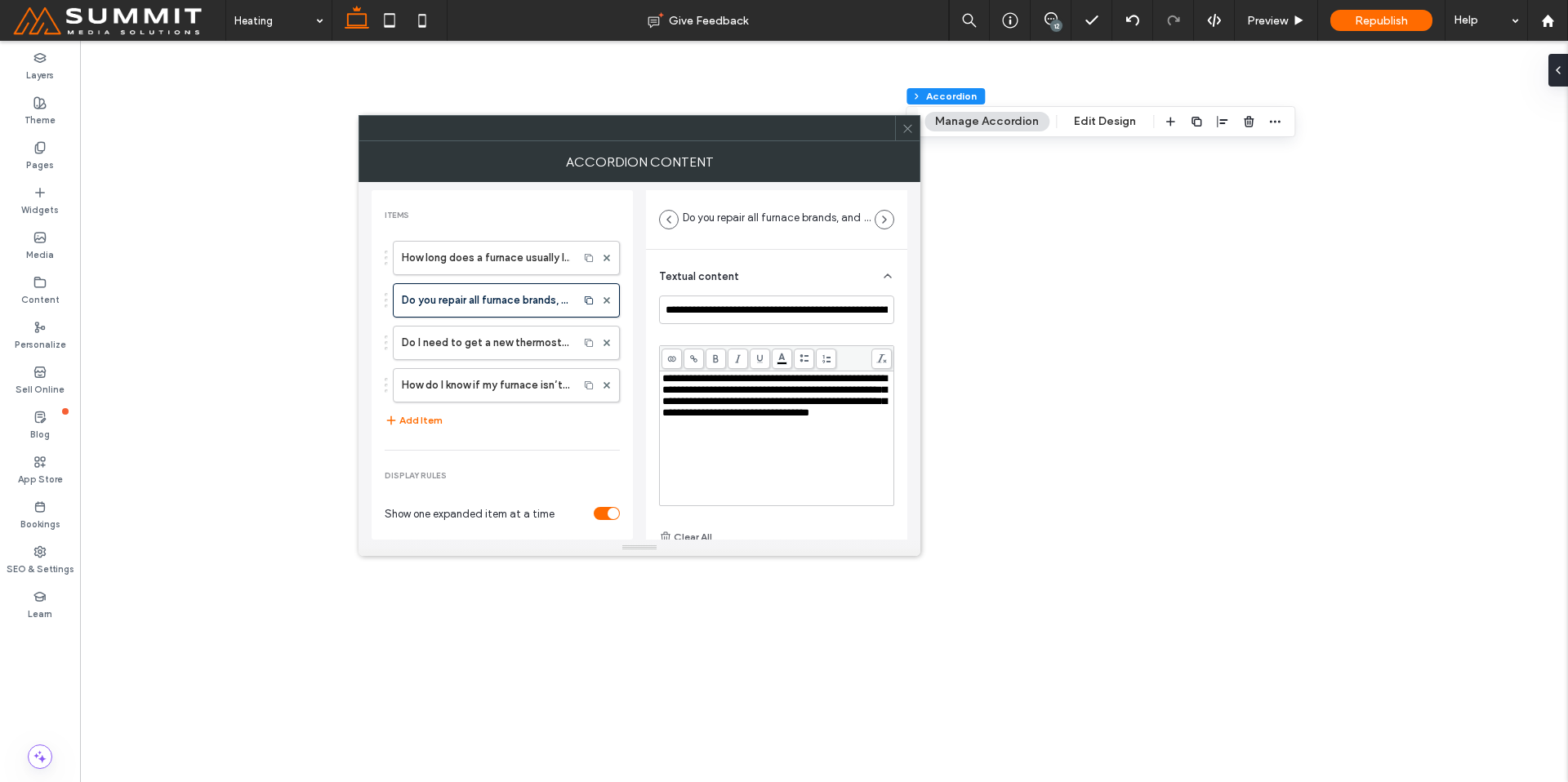
click at [698, 359] on span at bounding box center [694, 359] width 21 height 21
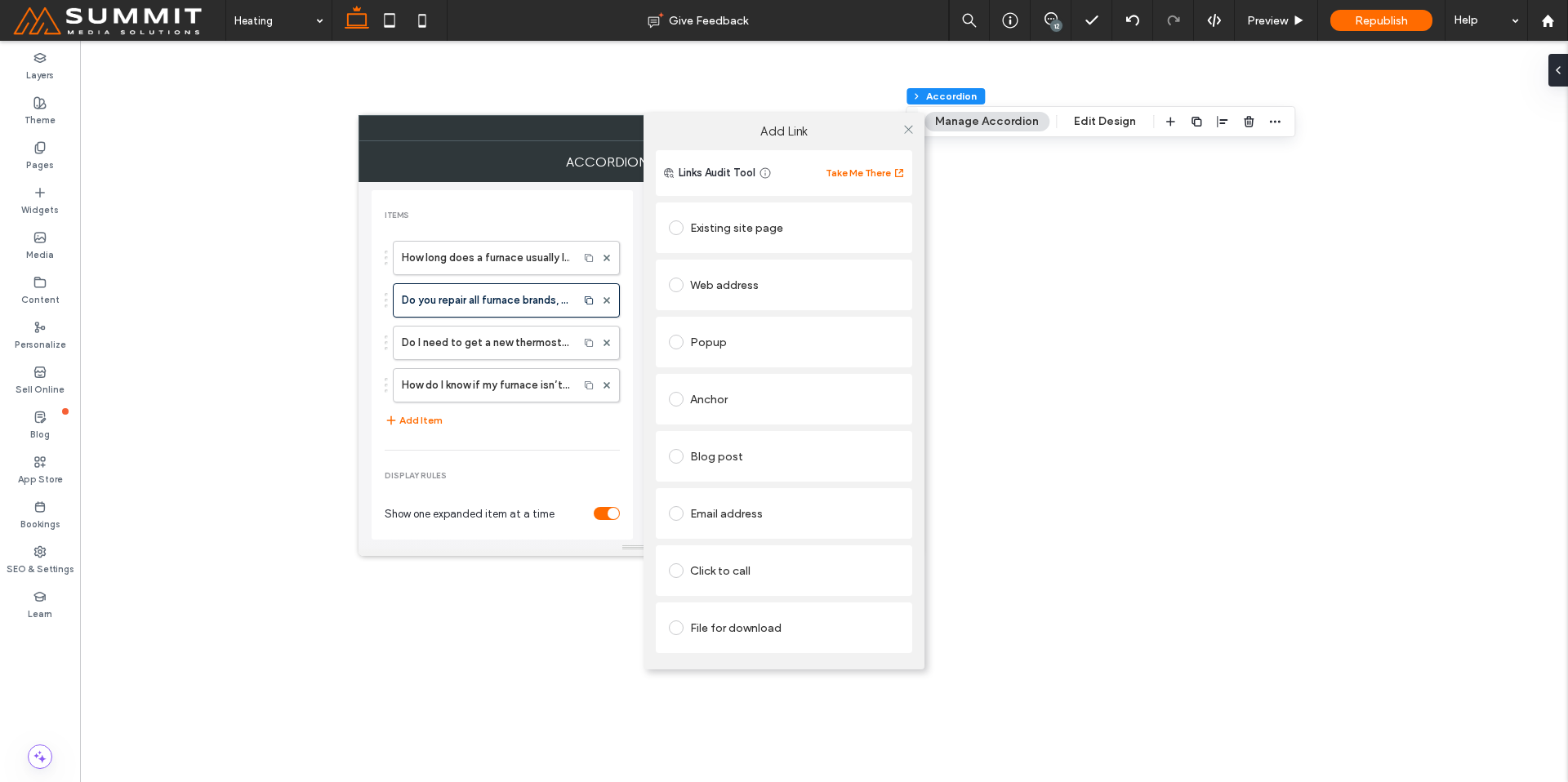
click at [702, 237] on div "Existing site page" at bounding box center [784, 228] width 231 height 26
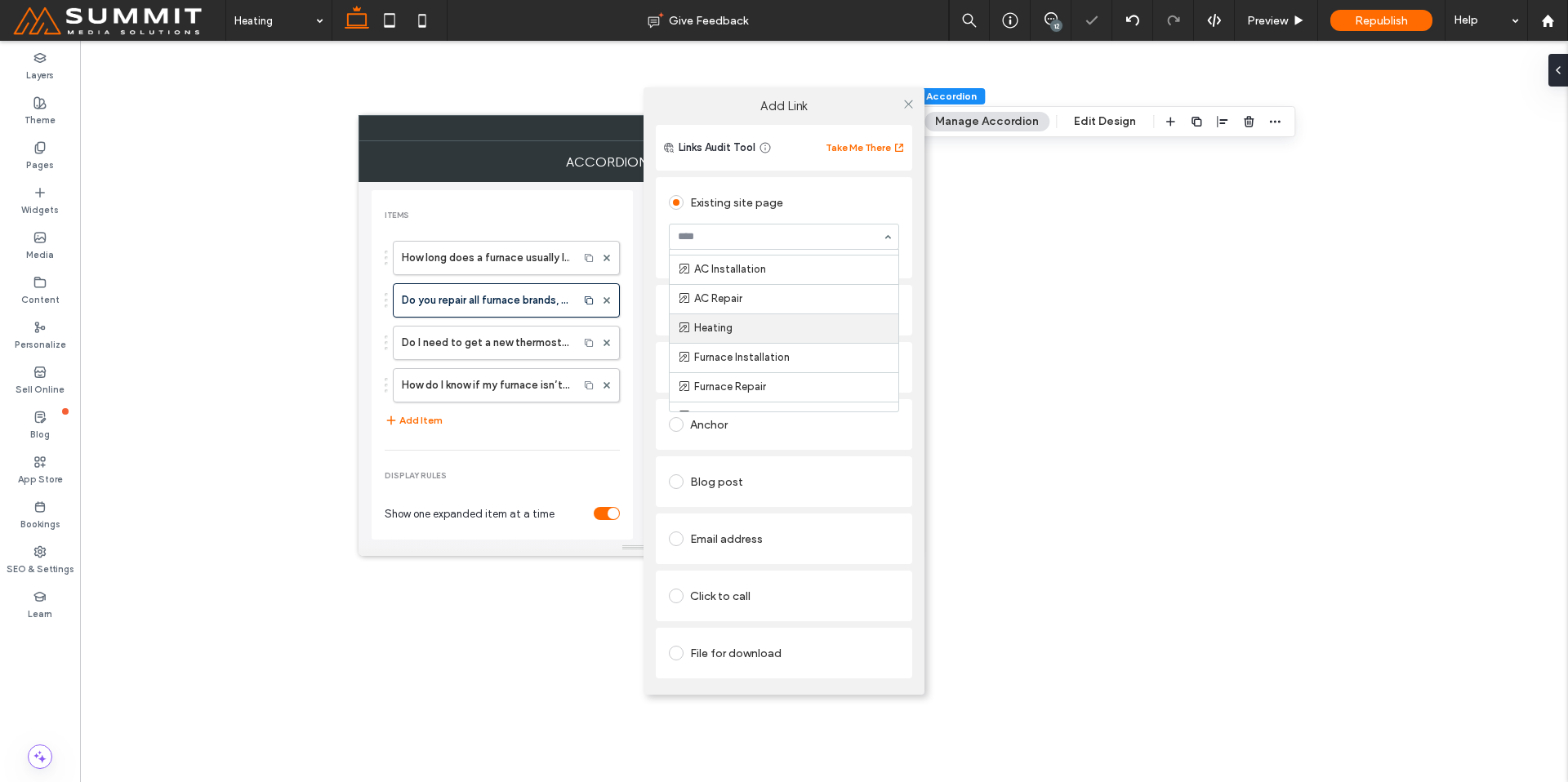
scroll to position [115, 0]
click at [912, 101] on icon at bounding box center [908, 104] width 12 height 12
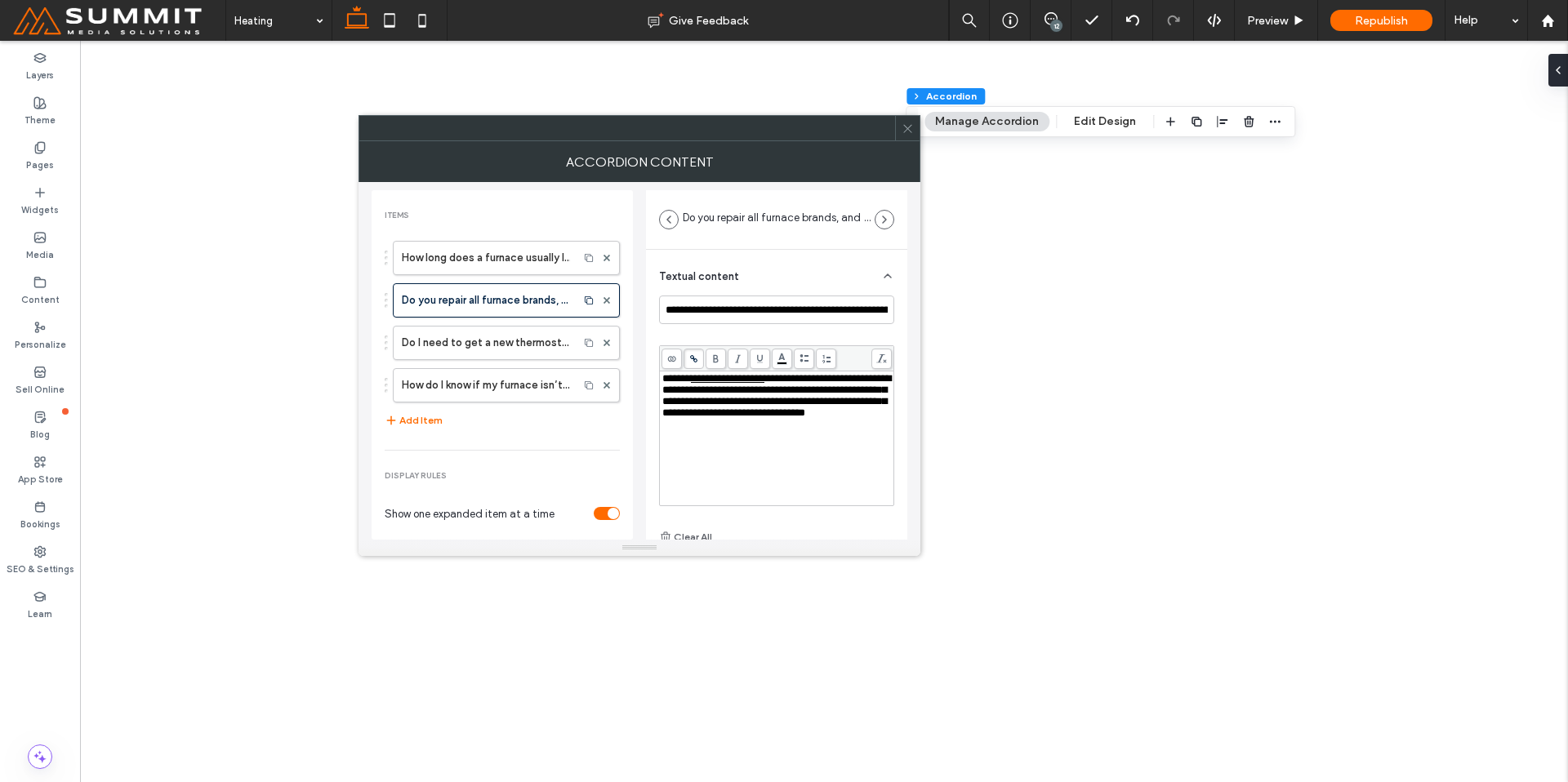
click at [751, 411] on span "**********" at bounding box center [776, 395] width 229 height 44
drag, startPoint x: 751, startPoint y: 404, endPoint x: 829, endPoint y: 405, distance: 78.0
click at [829, 405] on span "**********" at bounding box center [776, 395] width 229 height 44
click at [692, 359] on icon at bounding box center [693, 358] width 9 height 9
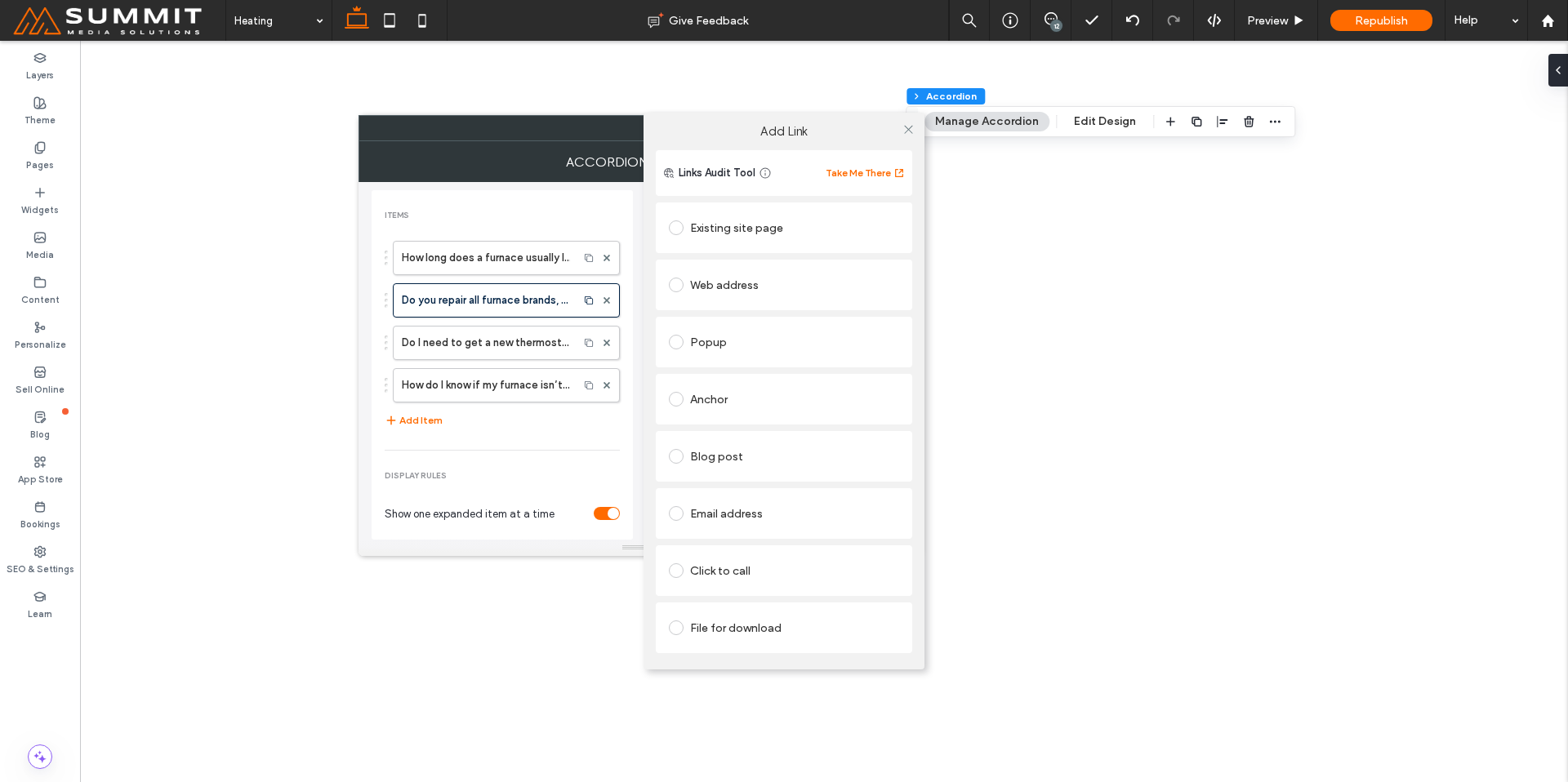
click at [787, 220] on div "Existing site page" at bounding box center [784, 228] width 231 height 26
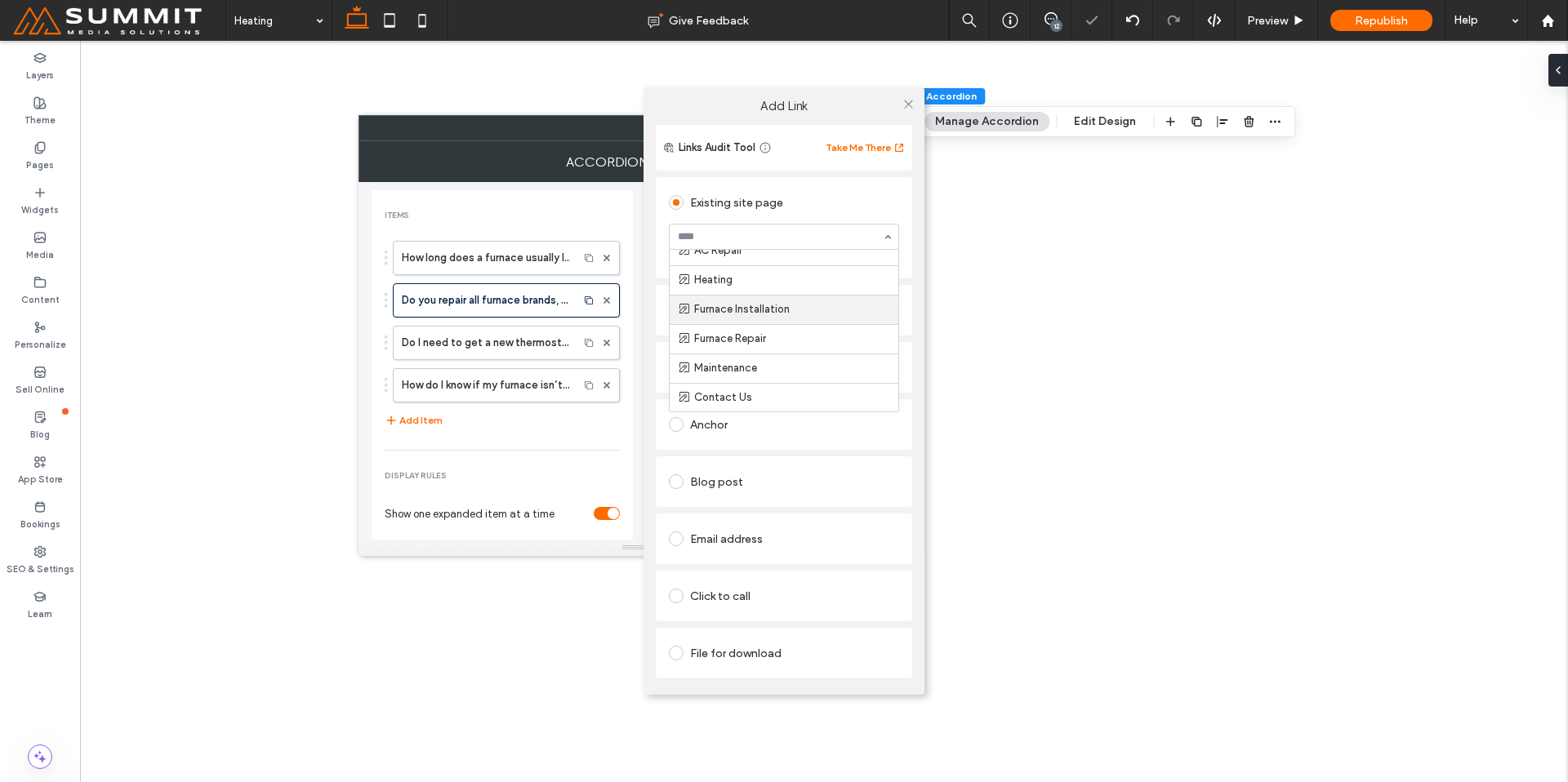
scroll to position [129, 0]
click at [913, 107] on icon at bounding box center [908, 104] width 12 height 12
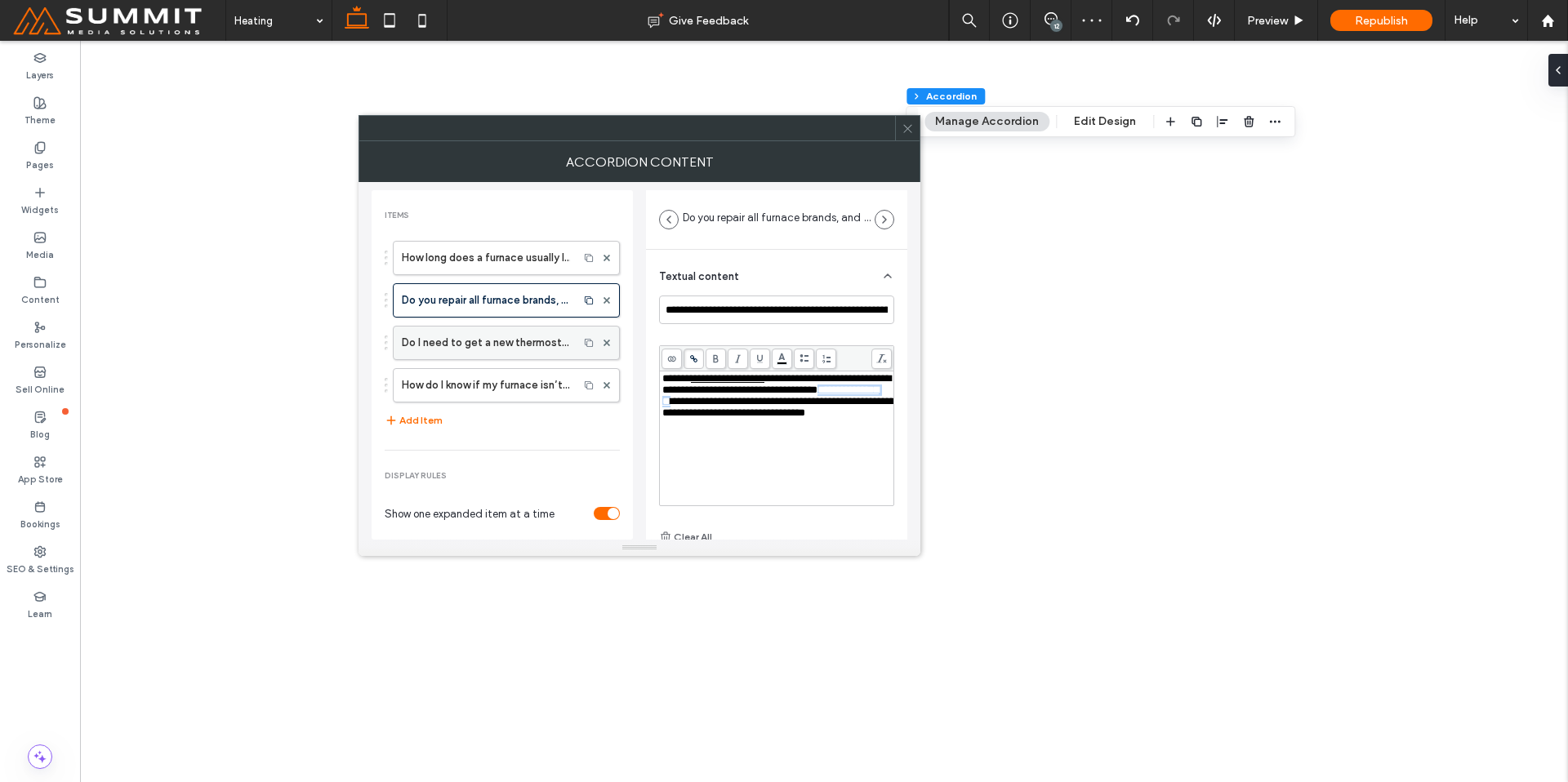
click at [535, 342] on label "Do I need to get a new thermostat when I install a new heating system?" at bounding box center [486, 342] width 168 height 33
click at [514, 380] on label "How do I know if my furnace isn’t working correctly?" at bounding box center [486, 385] width 168 height 33
type input "**********"
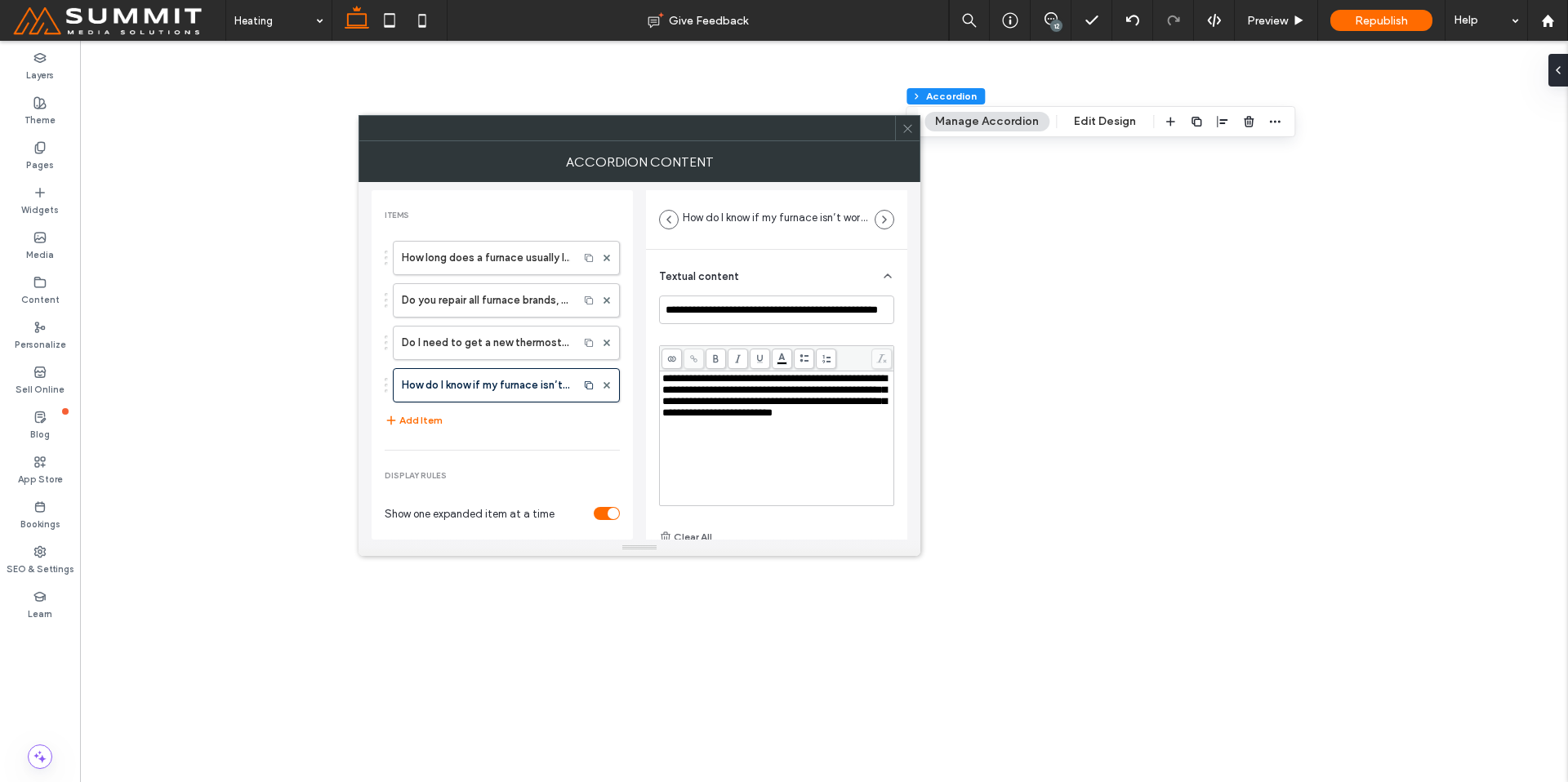
click at [812, 417] on span "**********" at bounding box center [774, 395] width 224 height 44
drag, startPoint x: 793, startPoint y: 417, endPoint x: 853, endPoint y: 420, distance: 60.1
click at [853, 418] on span "**********" at bounding box center [774, 395] width 224 height 44
click at [695, 356] on icon at bounding box center [693, 358] width 9 height 9
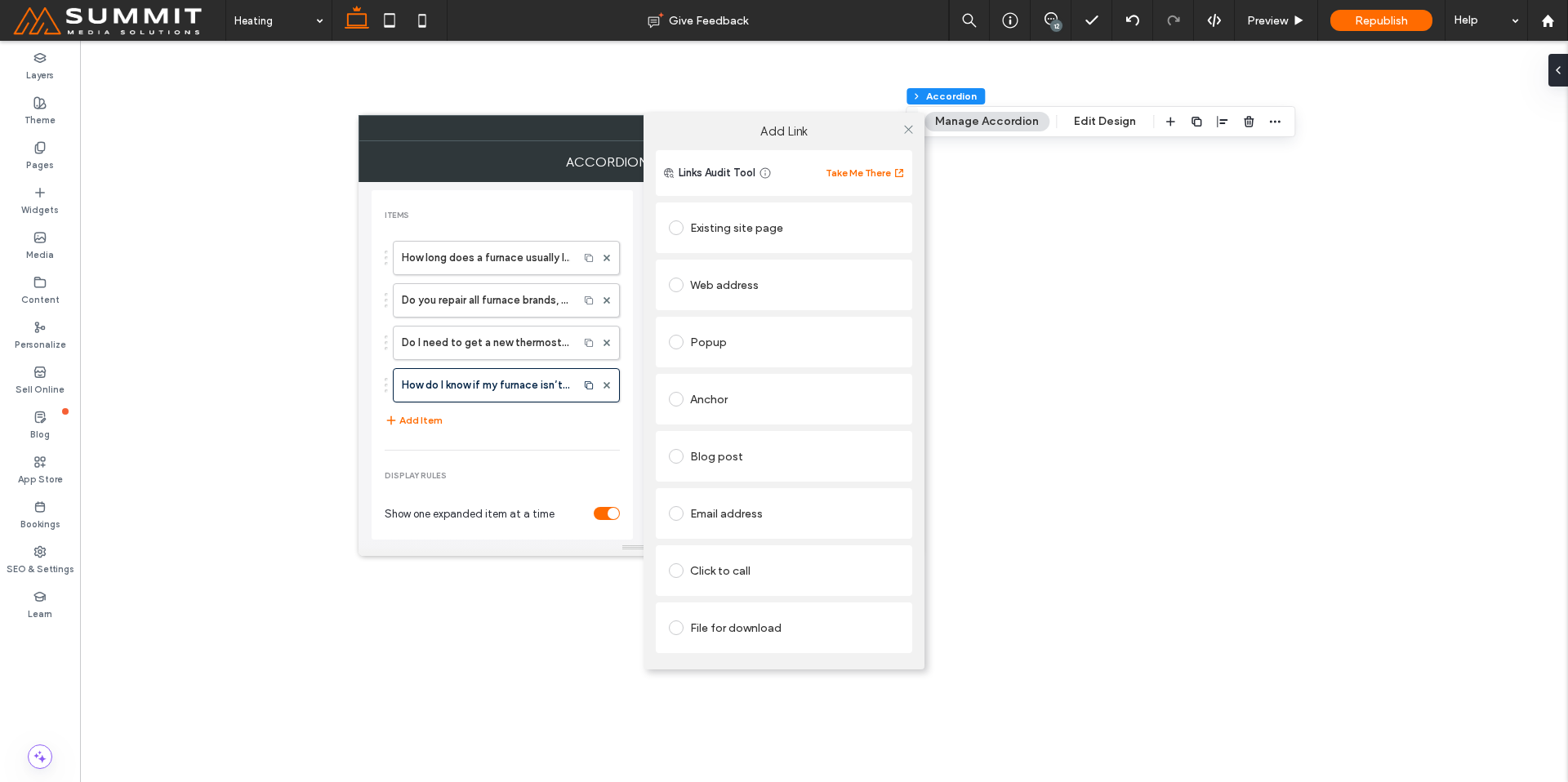
click at [736, 567] on div "Click to call" at bounding box center [784, 571] width 231 height 26
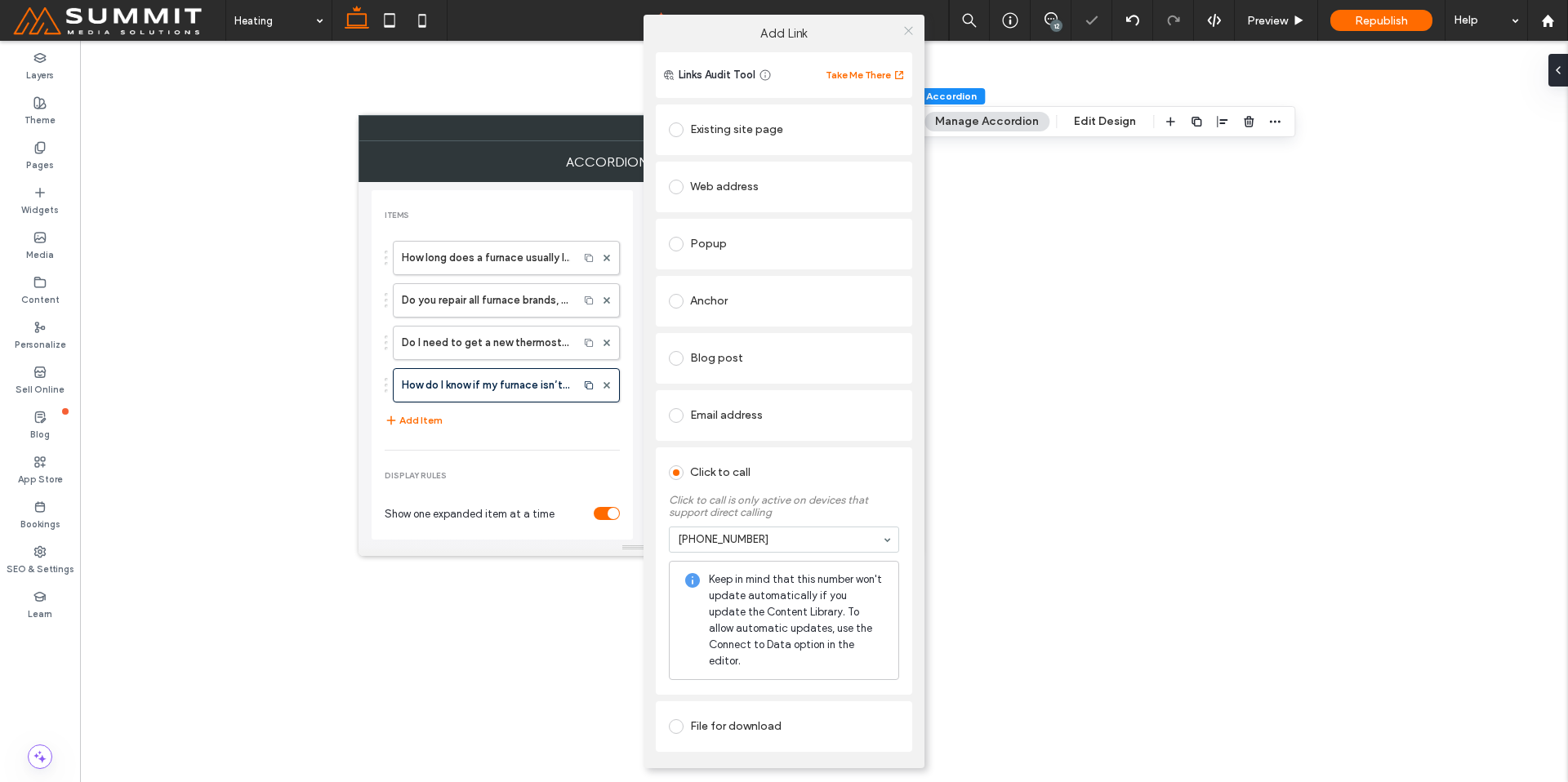
click at [909, 35] on use at bounding box center [908, 30] width 9 height 9
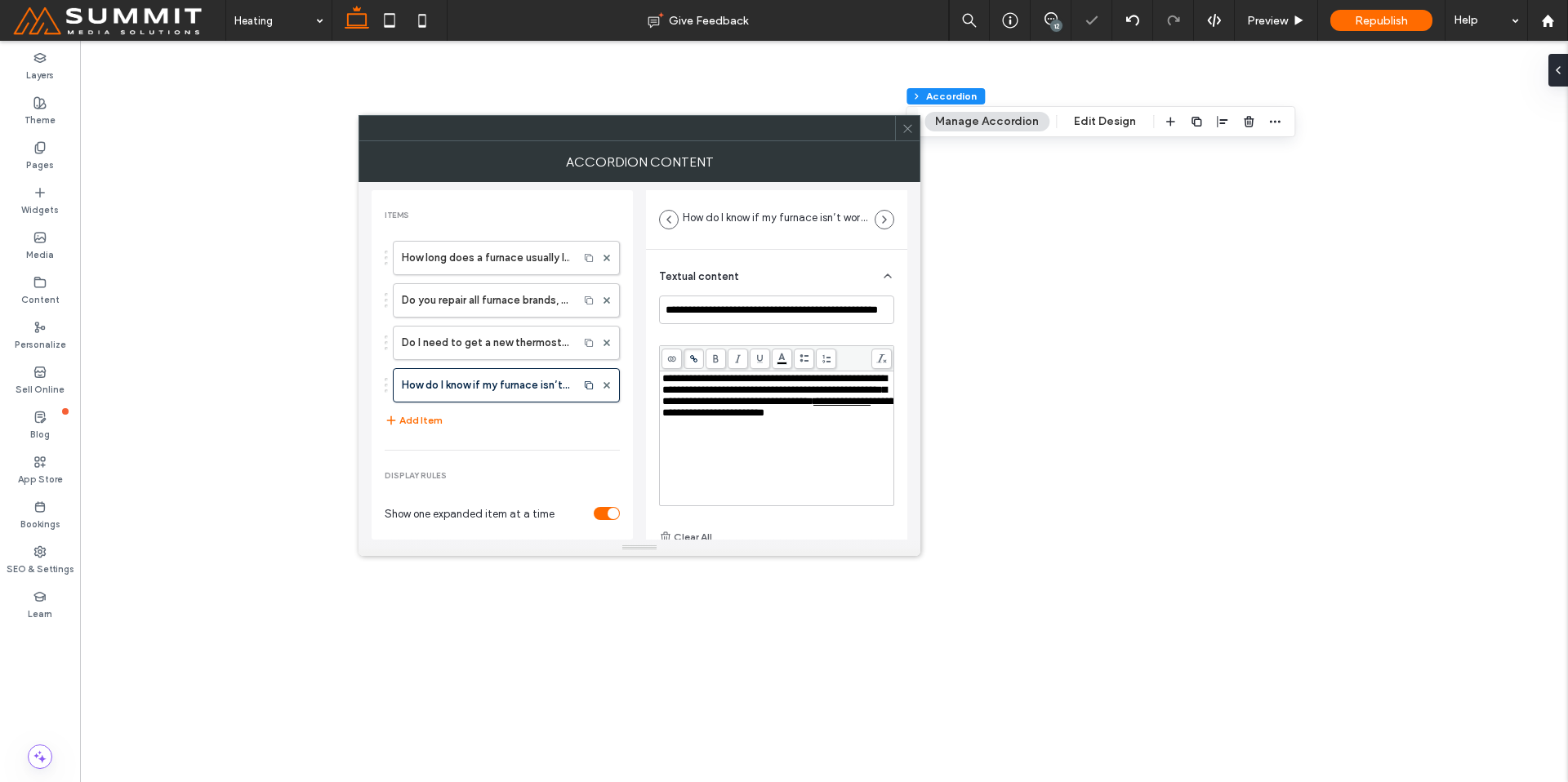
click at [903, 129] on icon at bounding box center [907, 129] width 12 height 12
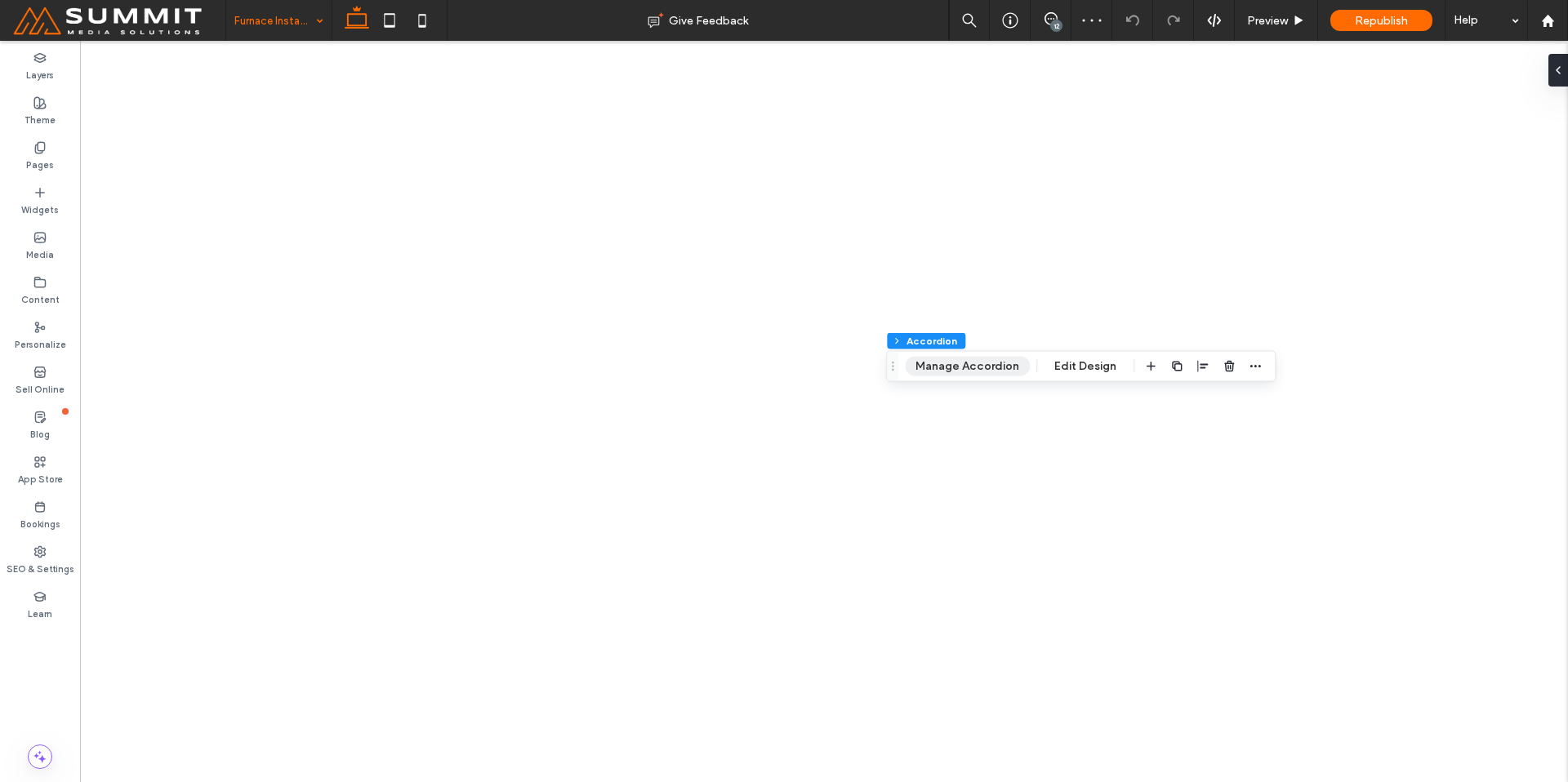
click at [946, 368] on button "Manage Accordion" at bounding box center [967, 366] width 125 height 20
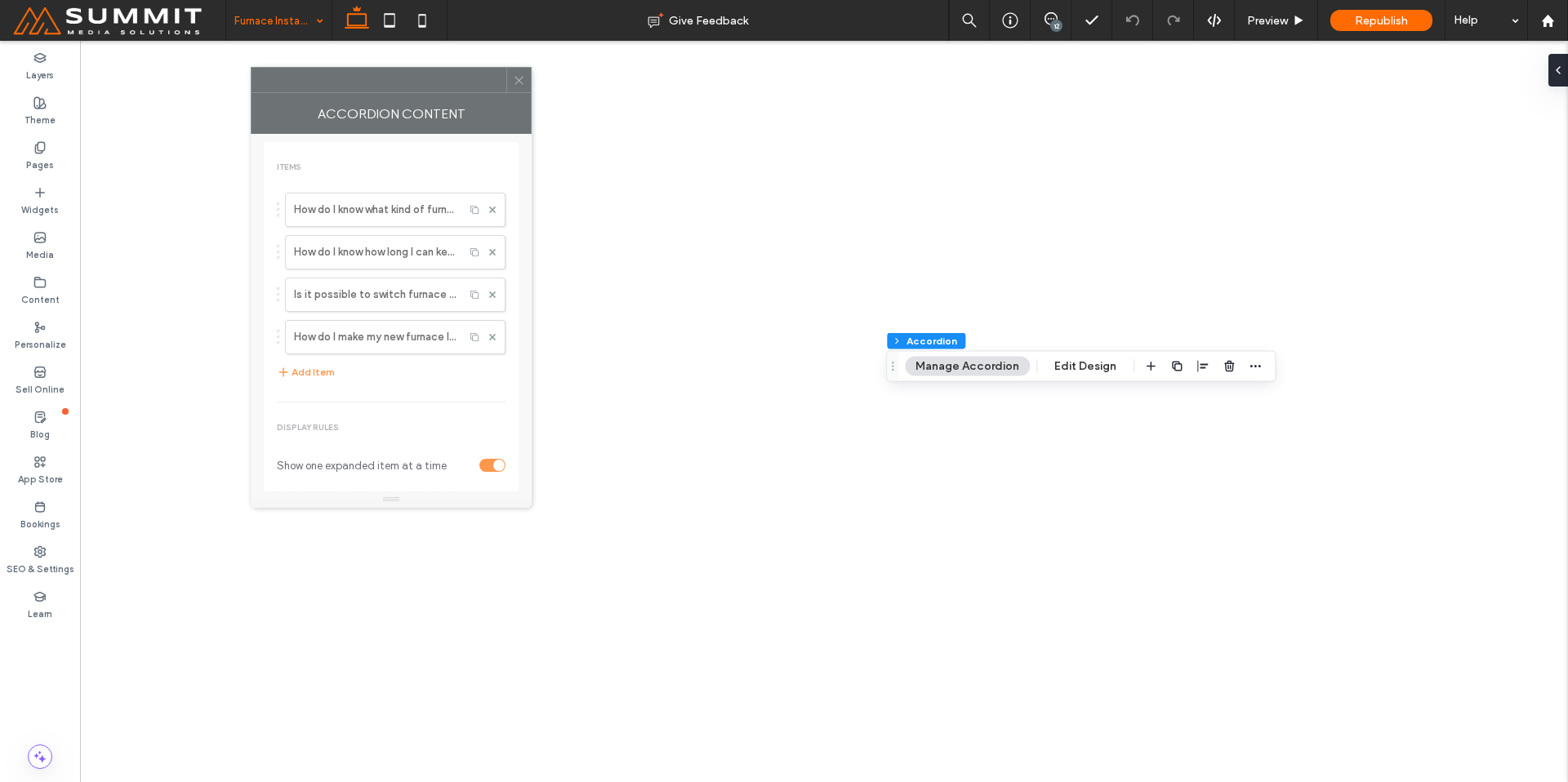
drag, startPoint x: 1368, startPoint y: 190, endPoint x: 439, endPoint y: 106, distance: 932.8
click at [452, 93] on div "Accordion Content" at bounding box center [391, 113] width 281 height 41
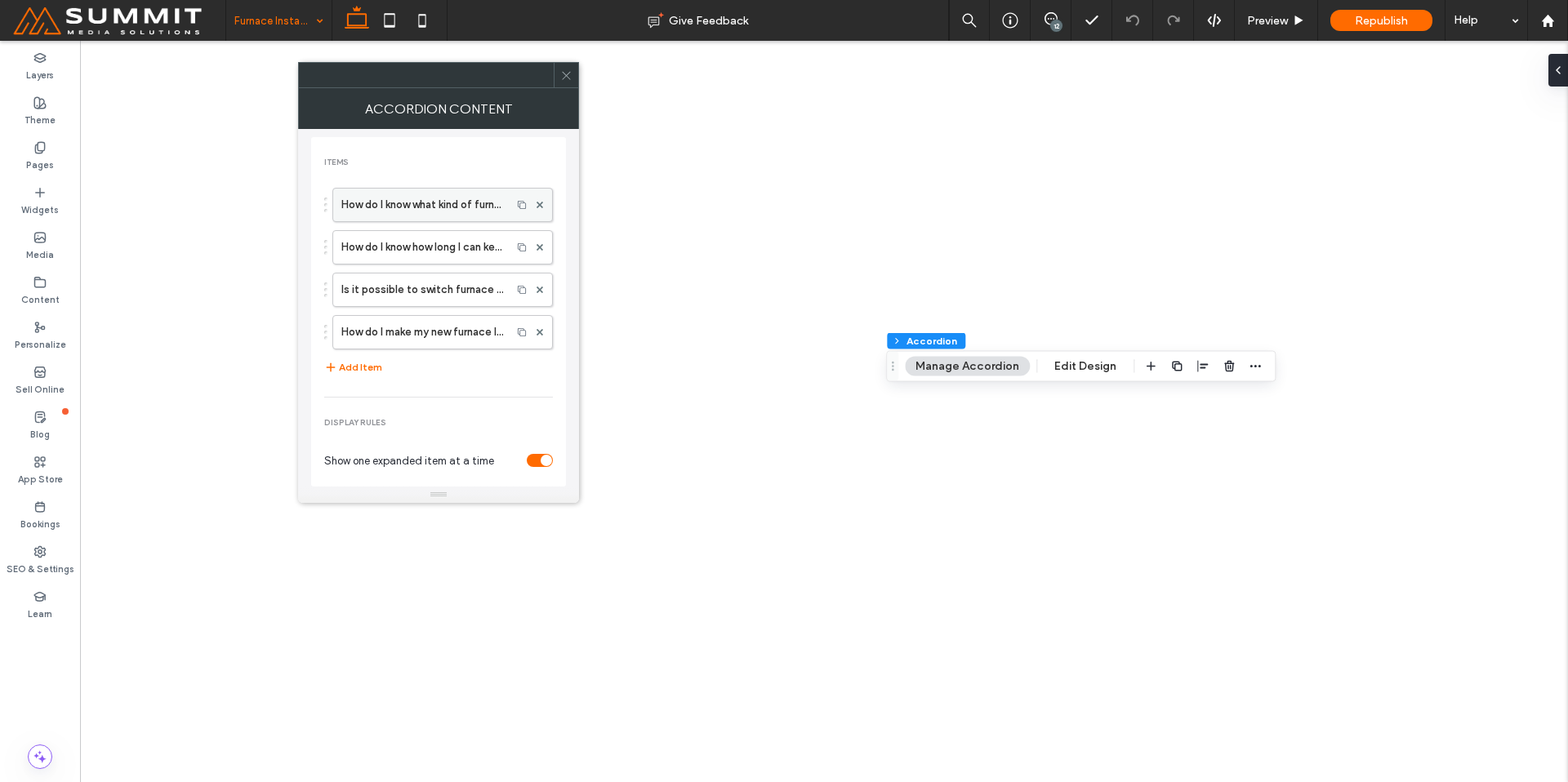
click at [413, 213] on label "How do I know what kind of furnace to install for my home?" at bounding box center [422, 204] width 162 height 33
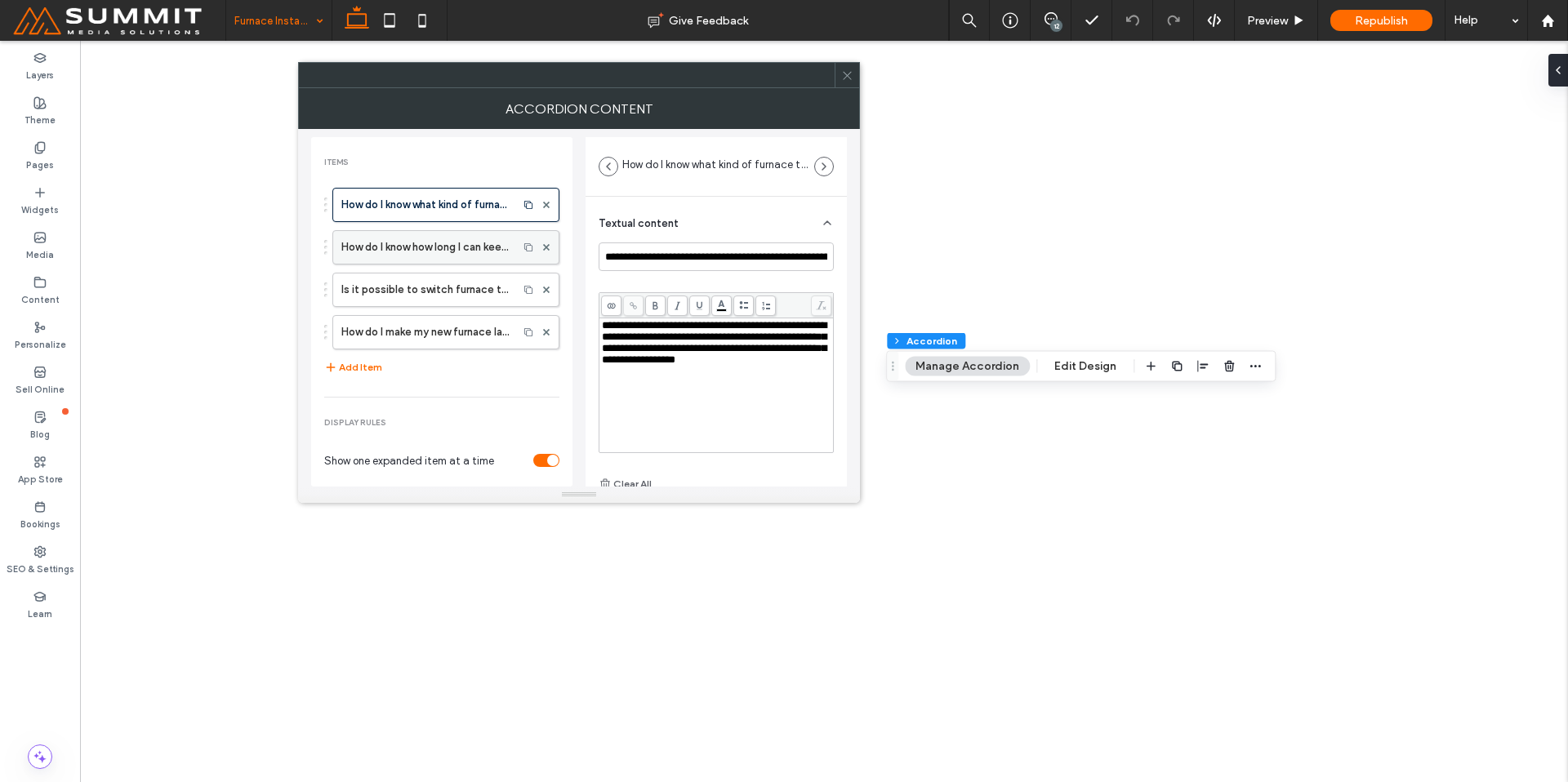
drag, startPoint x: 443, startPoint y: 246, endPoint x: 451, endPoint y: 260, distance: 16.1
click at [443, 246] on label "How do I know how long I can keep repairing before I need a new furnace?" at bounding box center [426, 247] width 168 height 33
click at [478, 297] on label "Is it possible to switch furnace types, like going from a traditional furnace t…" at bounding box center [426, 289] width 168 height 33
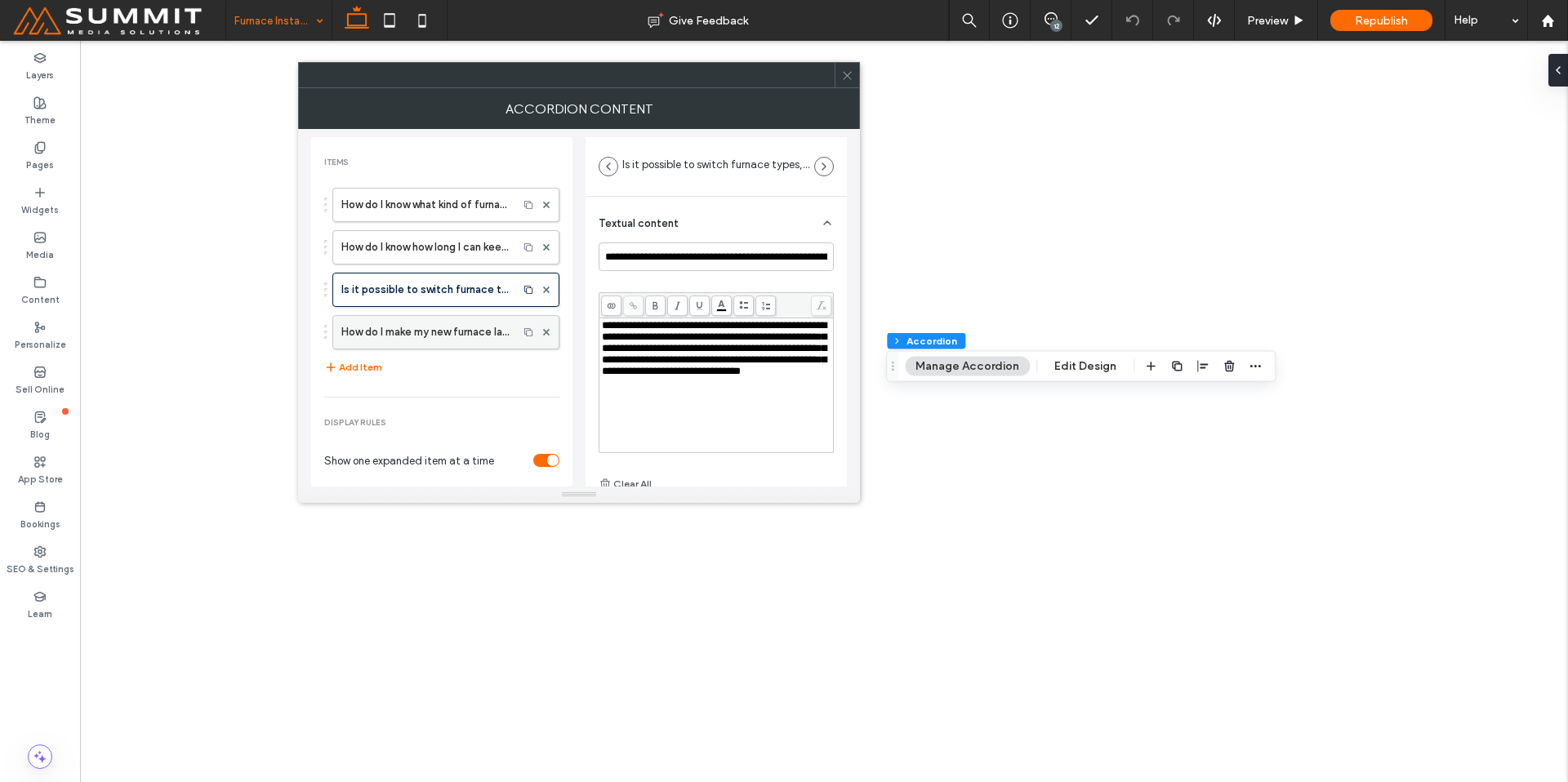
click at [398, 322] on label "How do I make my new furnace last longer?" at bounding box center [426, 332] width 168 height 33
click at [612, 328] on span "**********" at bounding box center [713, 342] width 224 height 44
drag, startPoint x: 623, startPoint y: 326, endPoint x: 706, endPoint y: 329, distance: 83.1
click at [706, 329] on span "**********" at bounding box center [713, 342] width 224 height 44
click at [633, 306] on use at bounding box center [634, 306] width 8 height 8
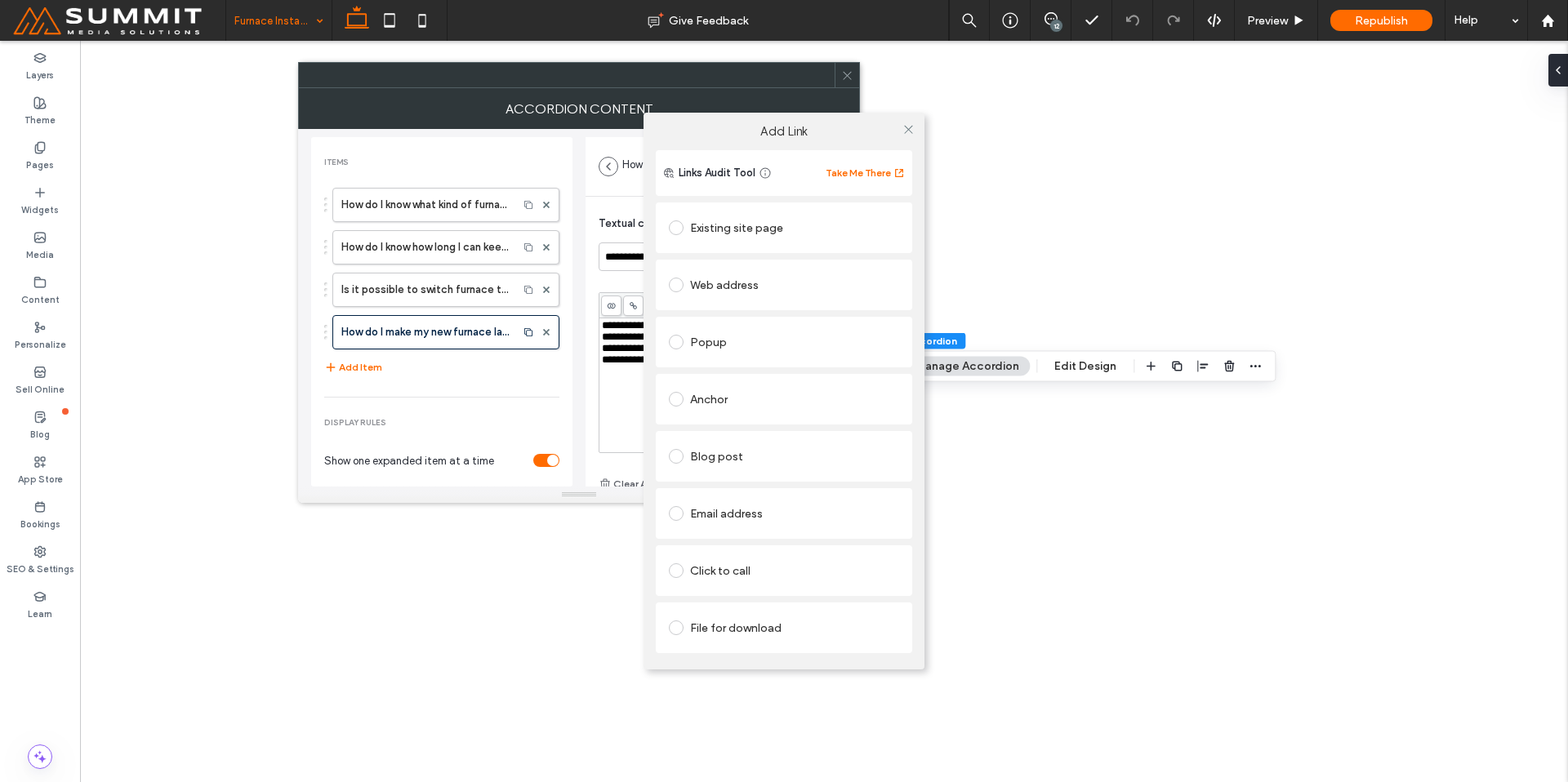
click at [730, 228] on div "Existing site page" at bounding box center [784, 228] width 231 height 26
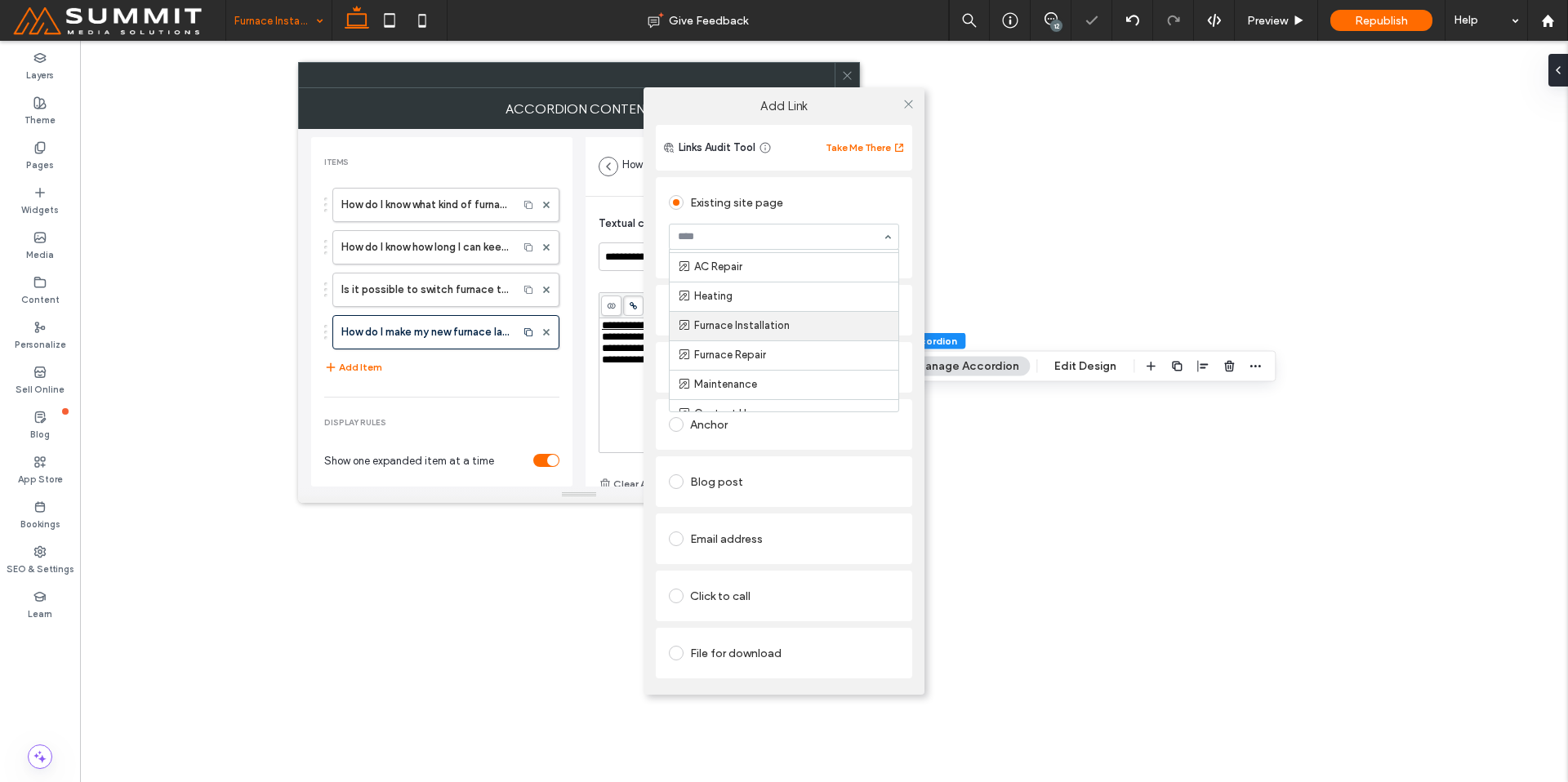
scroll to position [129, 0]
click at [912, 105] on icon at bounding box center [908, 104] width 12 height 12
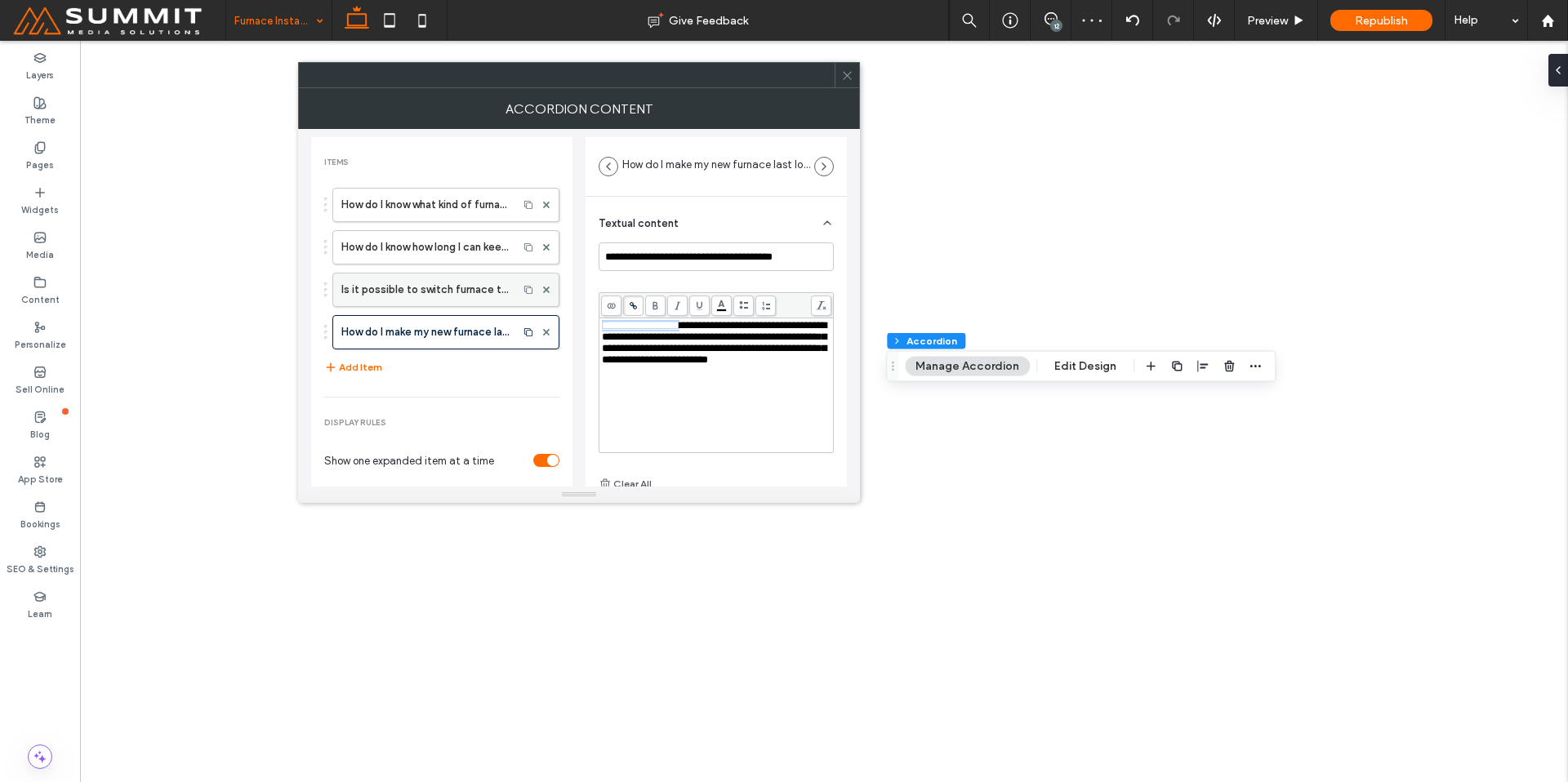
click at [440, 293] on label "Is it possible to switch furnace types, like going from a traditional furnace t…" at bounding box center [426, 289] width 168 height 33
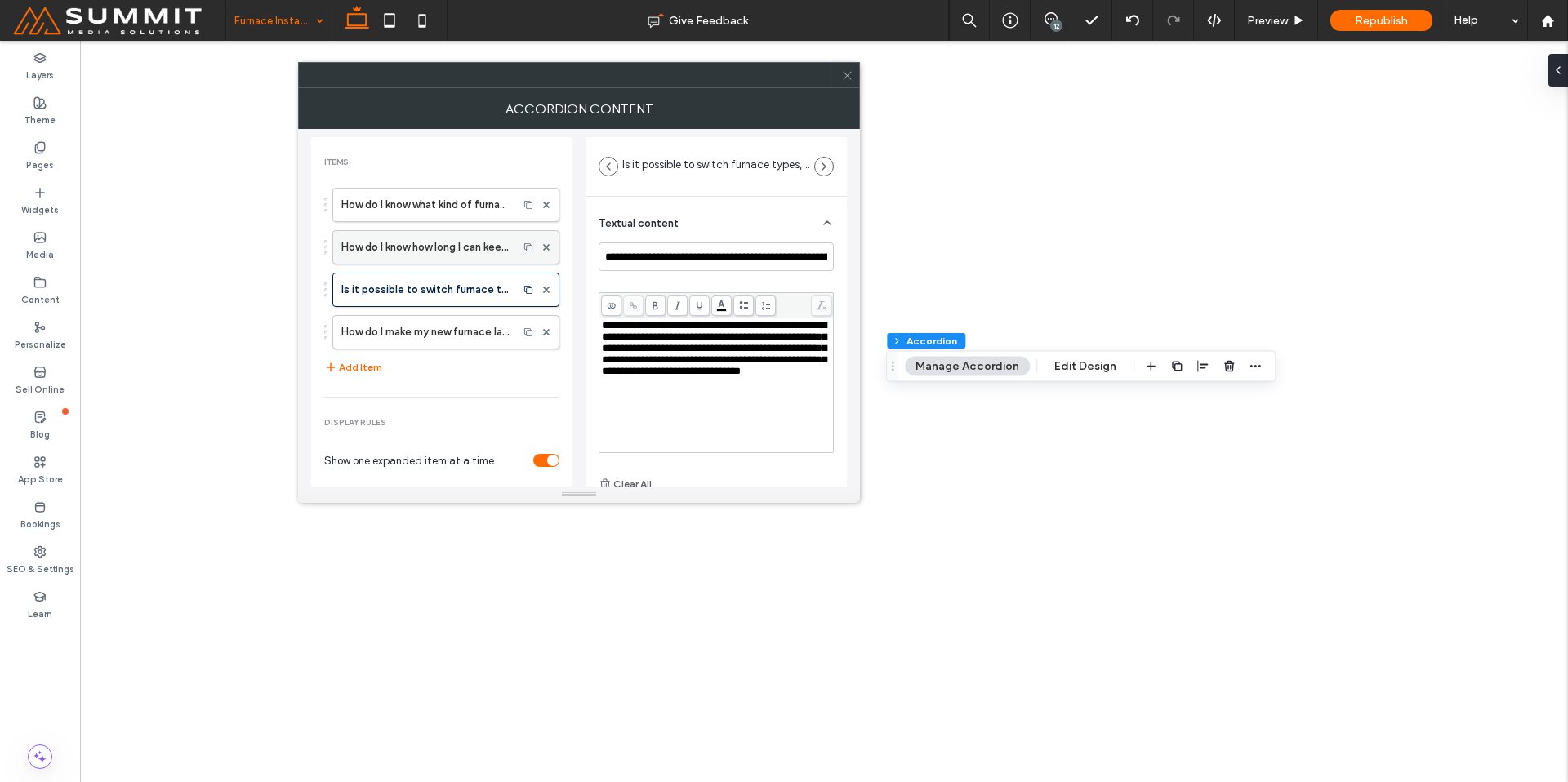
click at [451, 246] on label "How do I know how long I can keep repairing before I need a new furnace?" at bounding box center [426, 247] width 168 height 33
type input "**********"
click at [601, 376] on span "**********" at bounding box center [713, 349] width 224 height 57
drag, startPoint x: 844, startPoint y: 79, endPoint x: 775, endPoint y: 61, distance: 71.3
click at [844, 79] on icon at bounding box center [846, 75] width 12 height 12
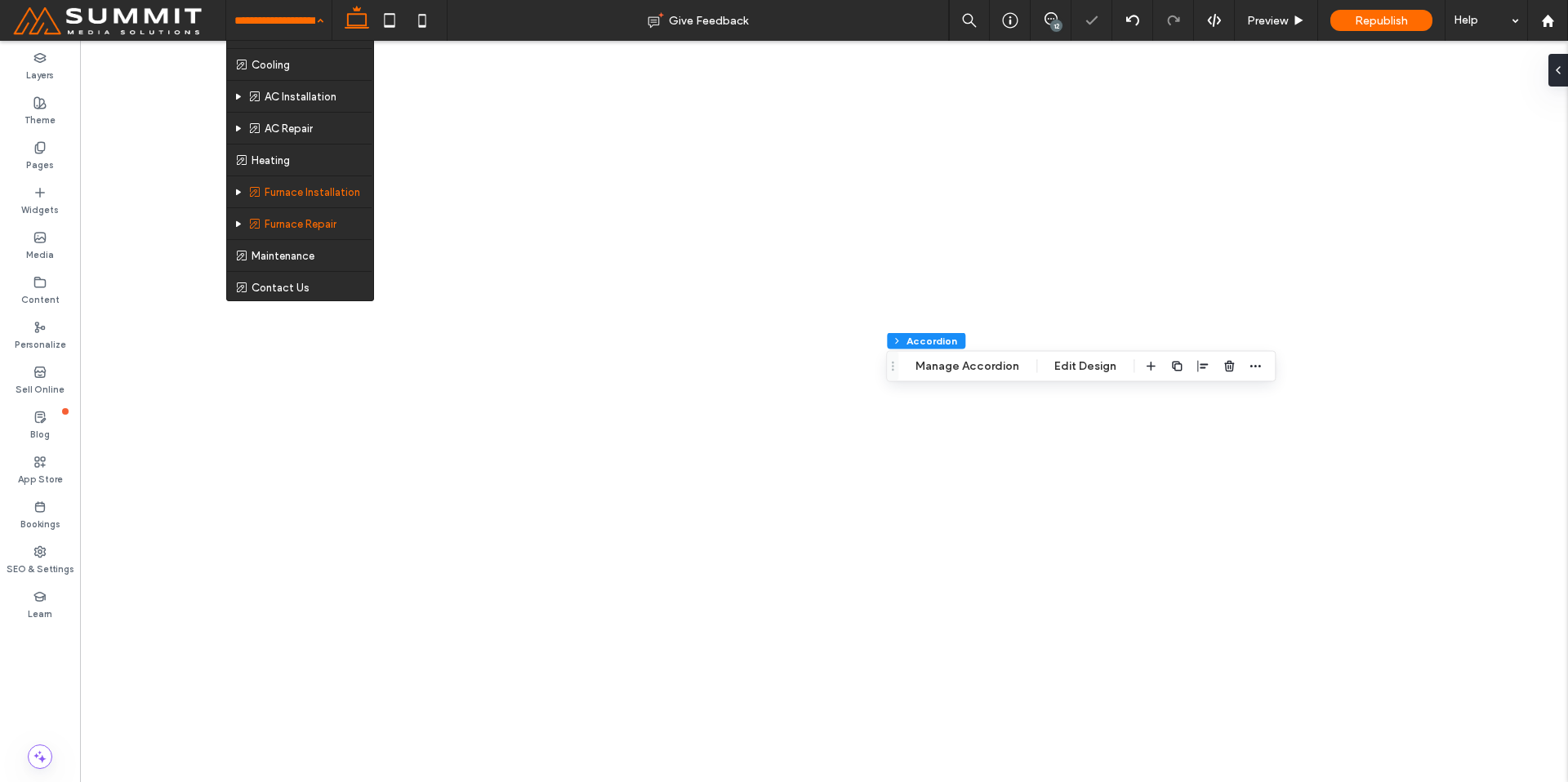
scroll to position [56, 0]
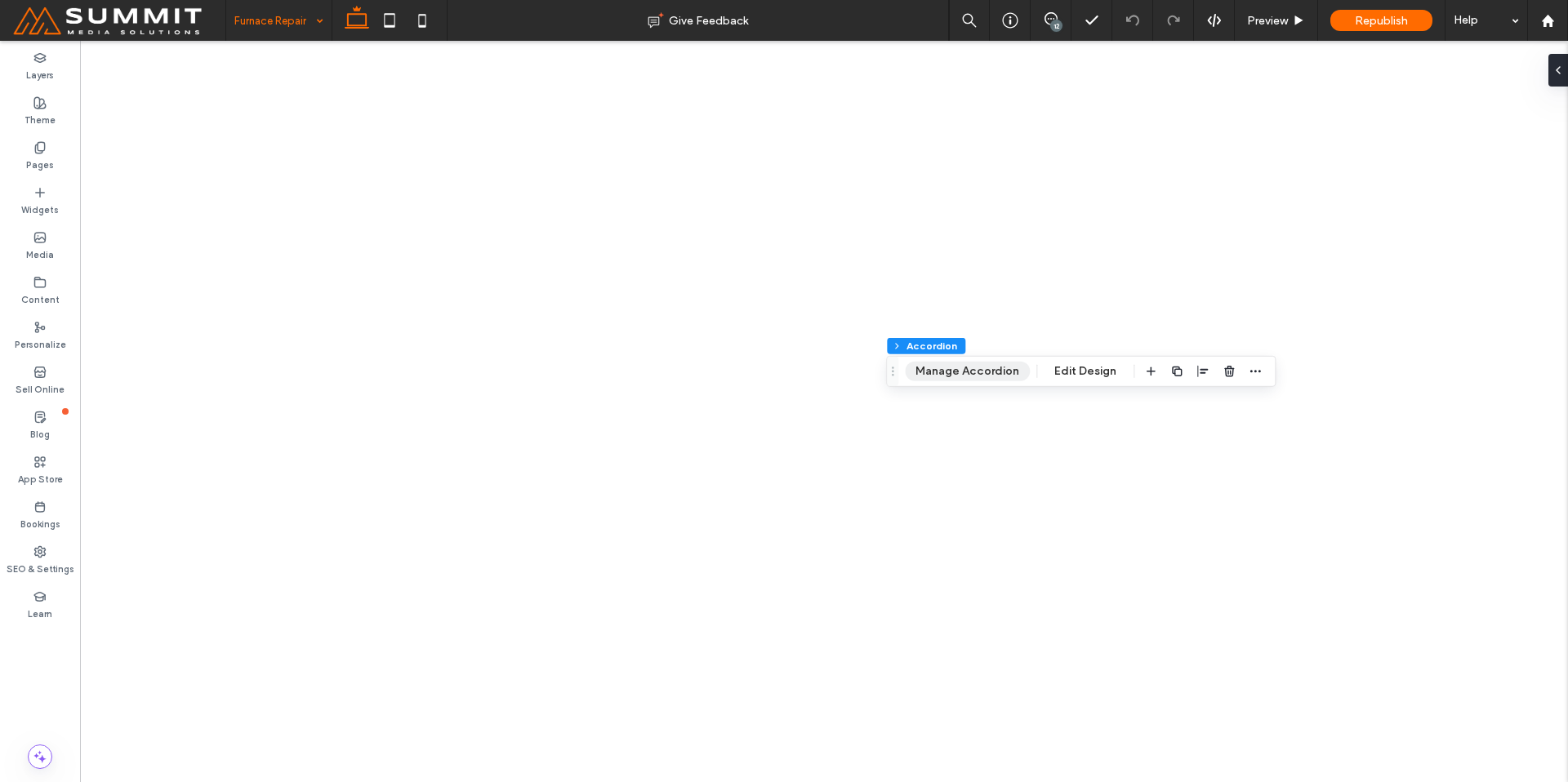
click at [984, 371] on button "Manage Accordion" at bounding box center [967, 372] width 125 height 20
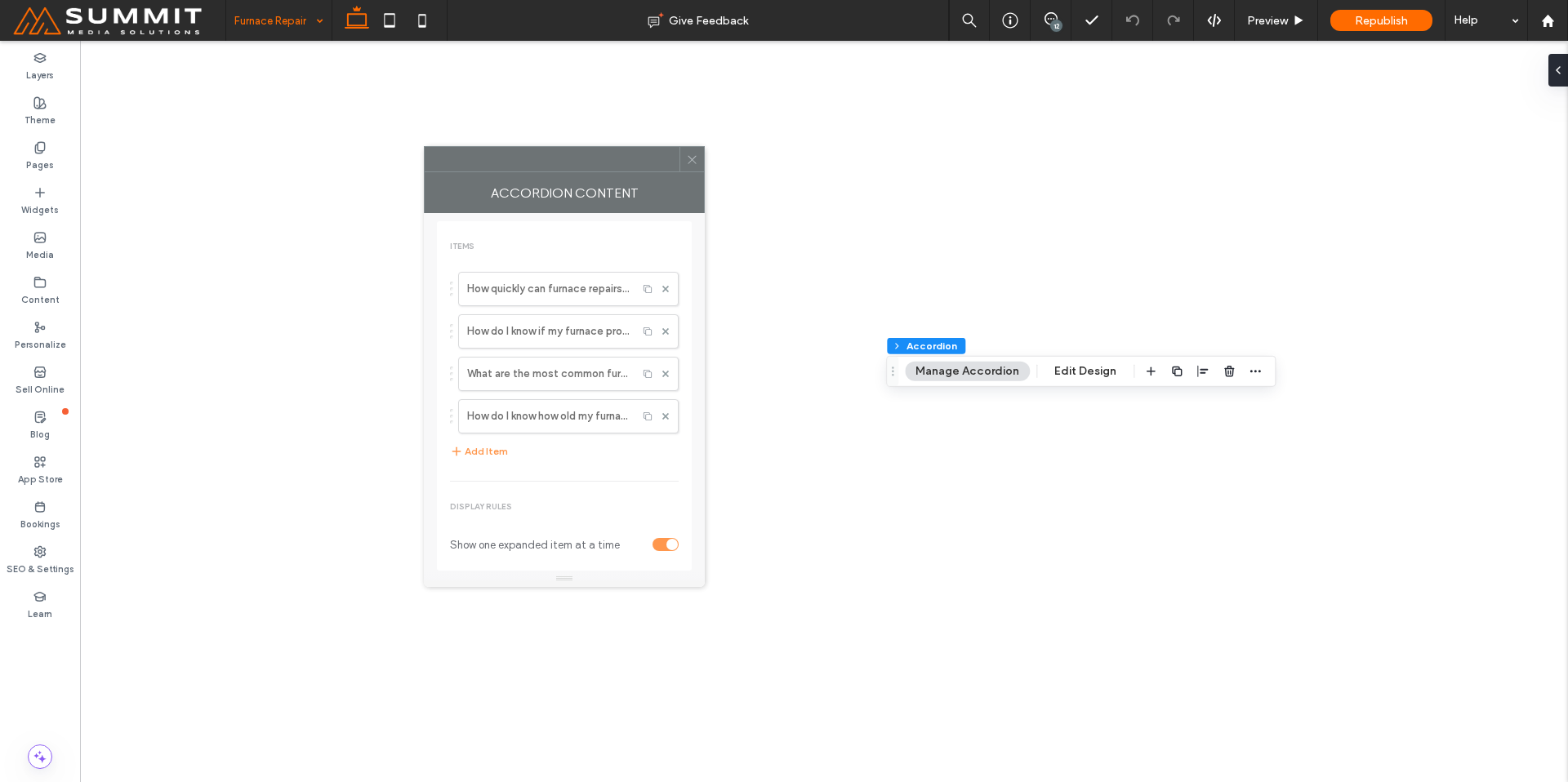
drag, startPoint x: 1388, startPoint y: 188, endPoint x: 537, endPoint y: 238, distance: 852.5
click at [525, 164] on div at bounding box center [551, 159] width 254 height 25
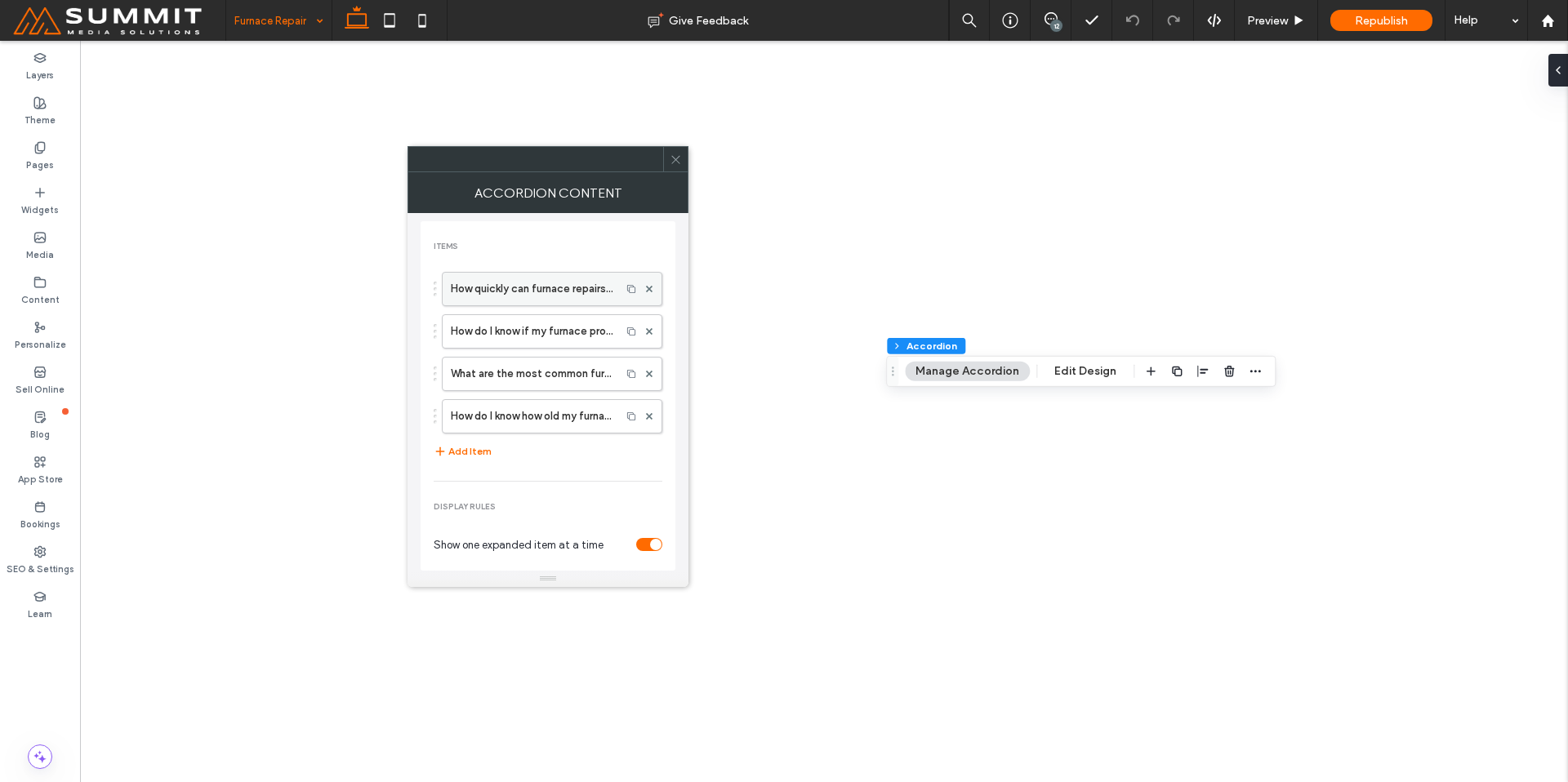
click at [541, 287] on label "How quickly can furnace repairs be made?" at bounding box center [531, 288] width 162 height 33
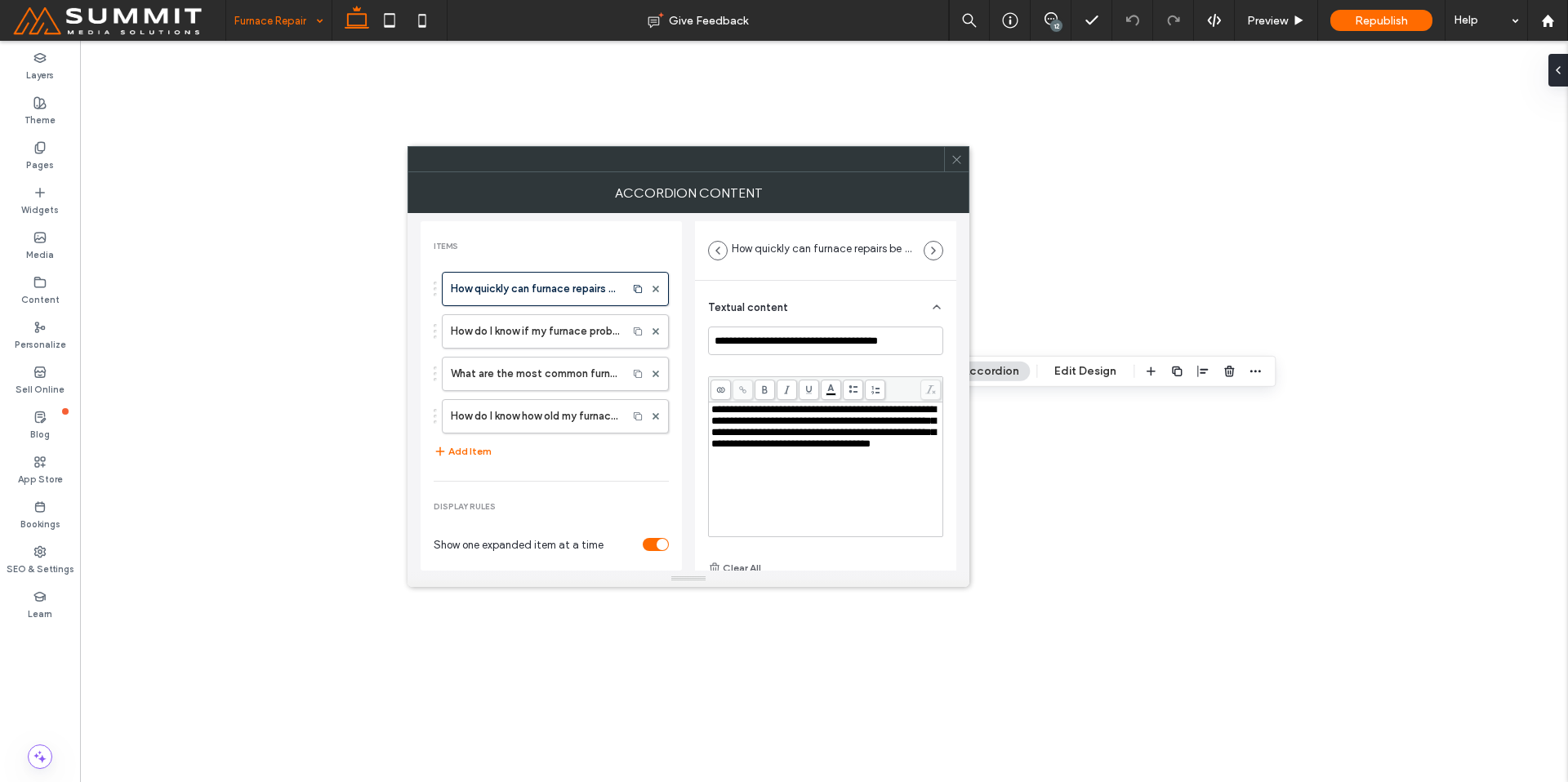
drag, startPoint x: 756, startPoint y: 436, endPoint x: 745, endPoint y: 437, distance: 11.0
click at [754, 436] on span "**********" at bounding box center [823, 426] width 224 height 44
click at [744, 436] on span "**********" at bounding box center [823, 426] width 224 height 44
drag, startPoint x: 744, startPoint y: 434, endPoint x: 772, endPoint y: 434, distance: 28.0
click at [775, 437] on span "**********" at bounding box center [823, 426] width 224 height 44
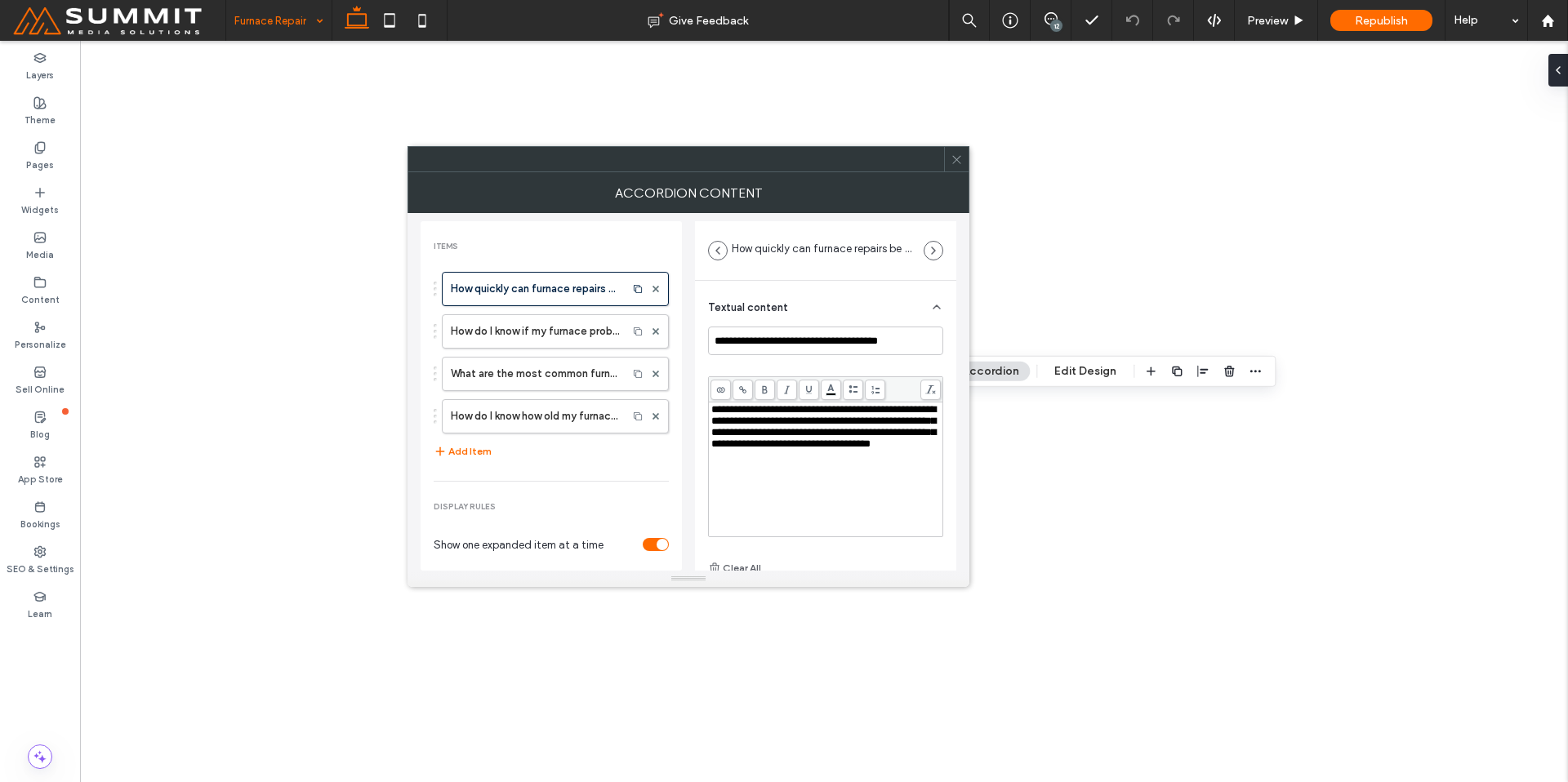
click at [739, 386] on icon at bounding box center [742, 390] width 9 height 9
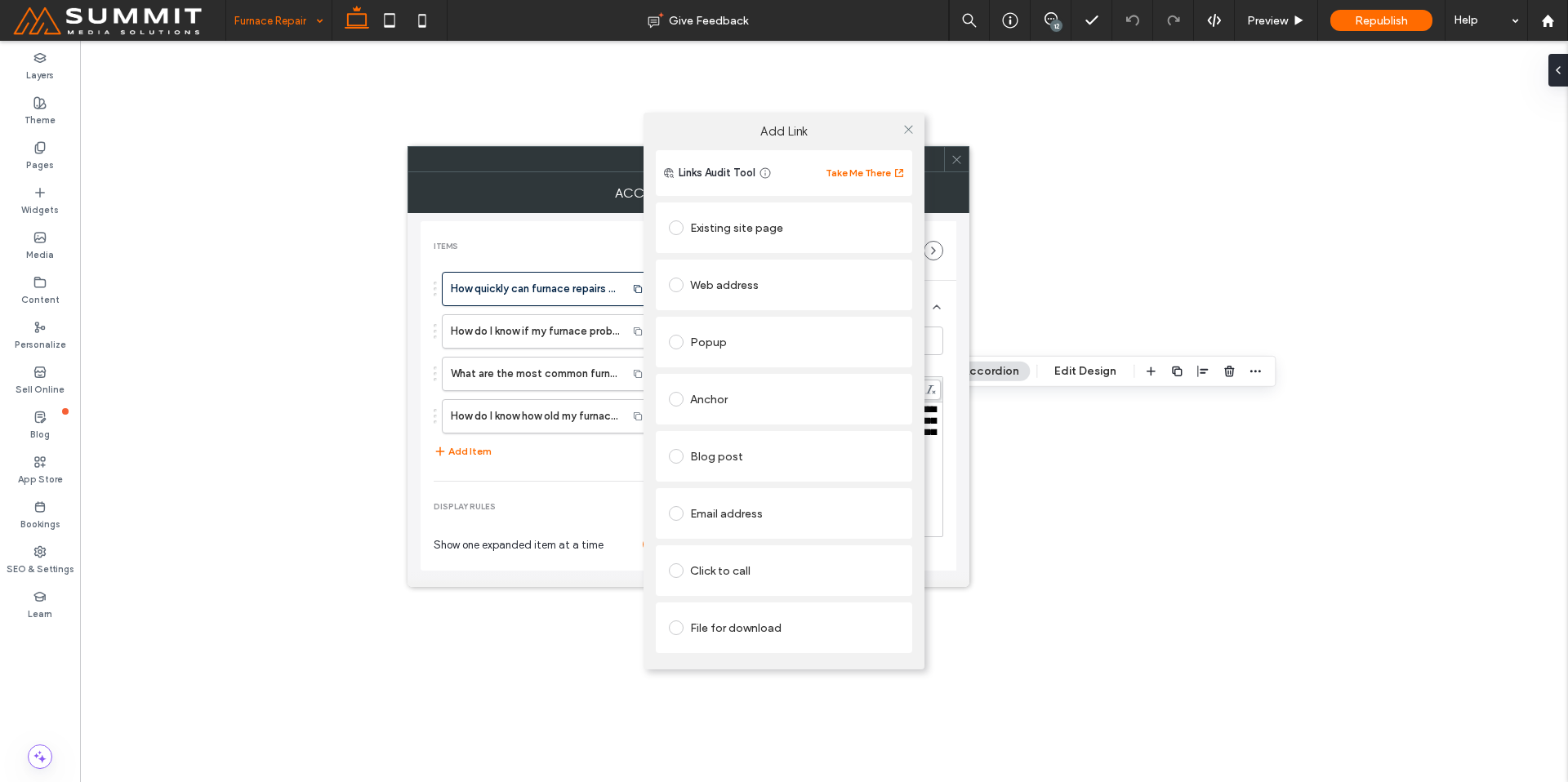
click at [782, 571] on div "Click to call" at bounding box center [784, 571] width 231 height 26
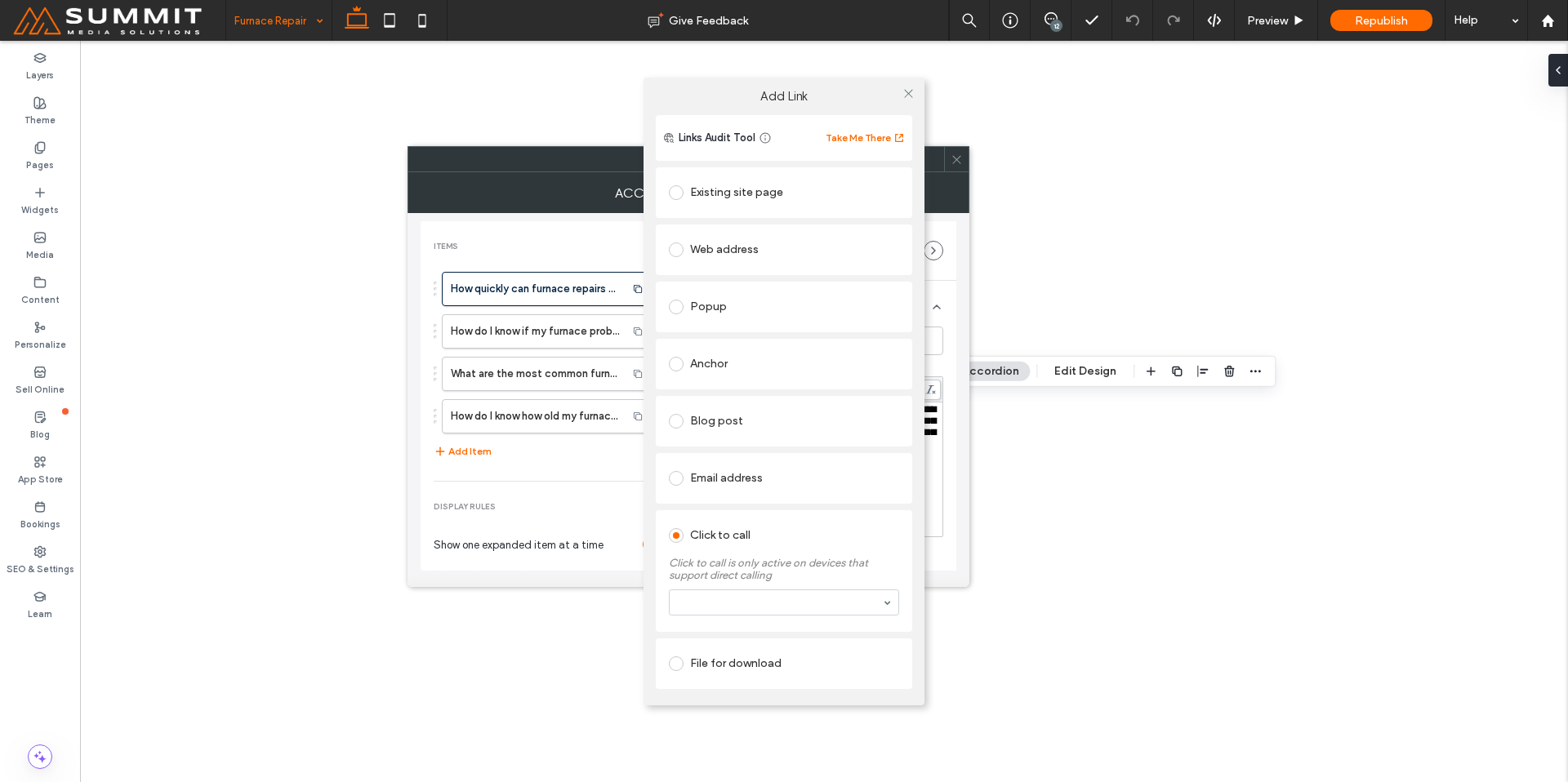
click at [785, 582] on div "Click to call is only active on devices that support direct calling" at bounding box center [784, 585] width 231 height 75
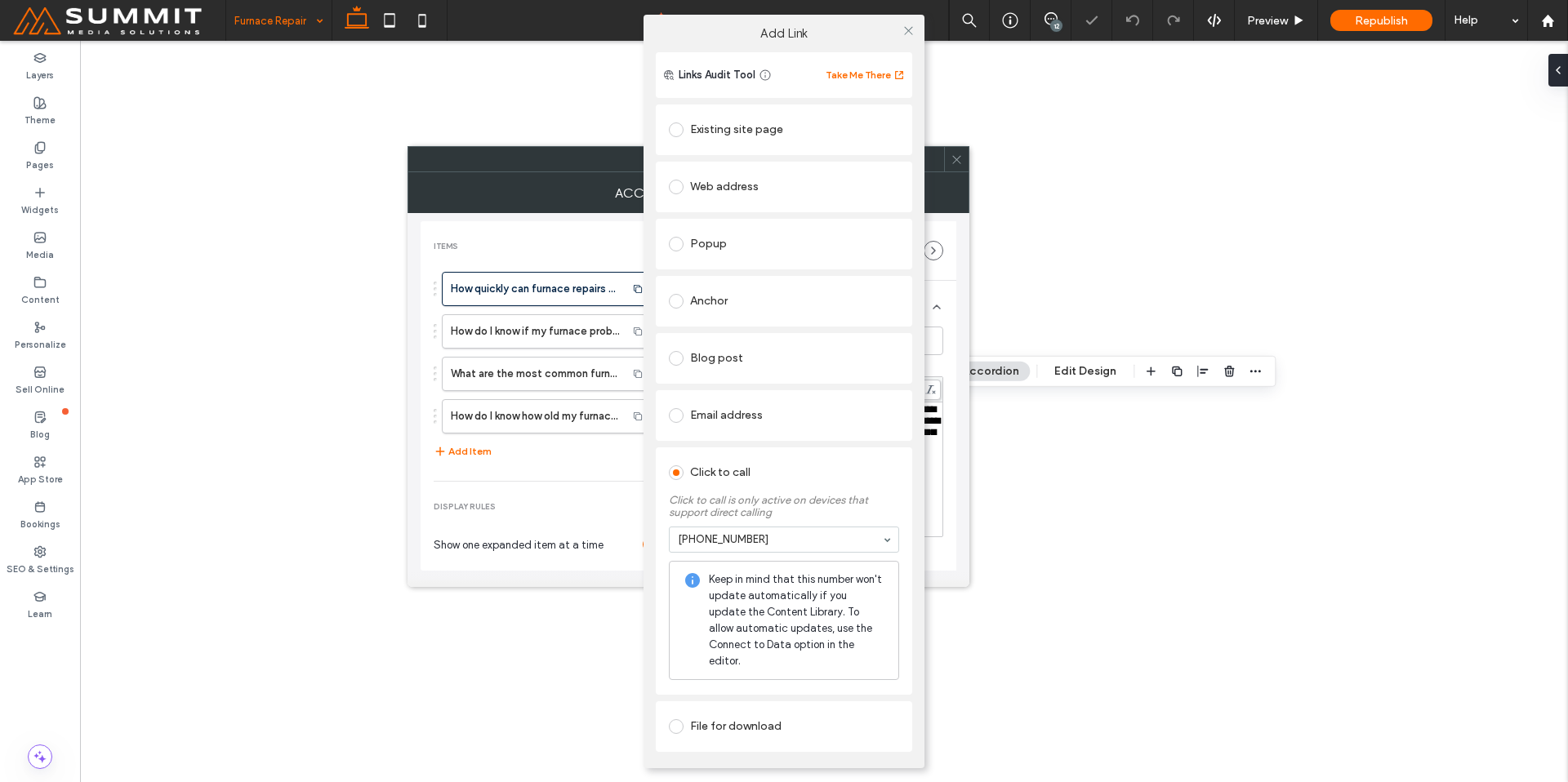
drag, startPoint x: 770, startPoint y: 618, endPoint x: 882, endPoint y: 246, distance: 388.5
click at [907, 37] on icon at bounding box center [908, 30] width 12 height 12
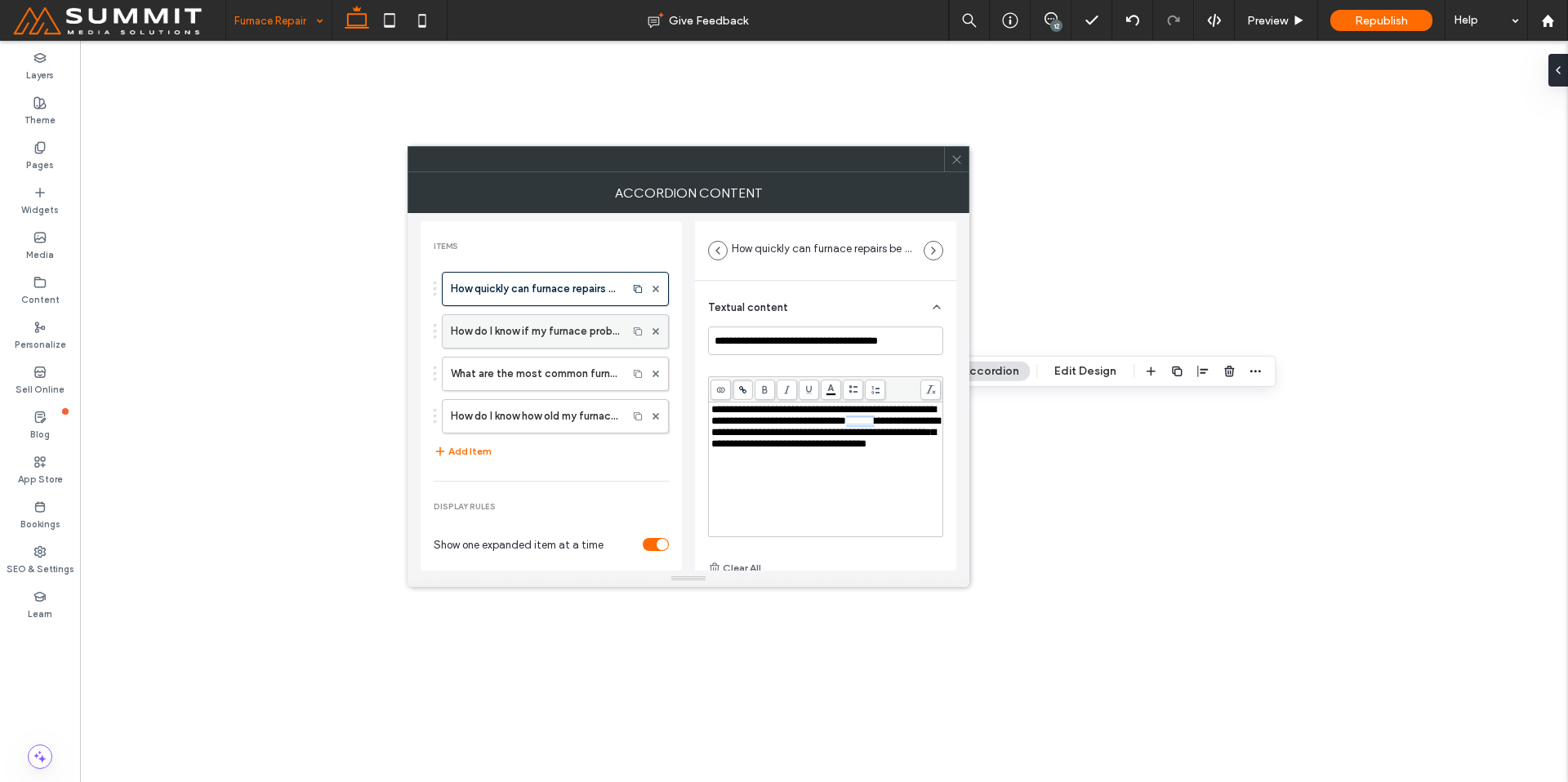
click at [556, 323] on label "How do I know if my furnace problem is serious?" at bounding box center [535, 331] width 168 height 33
drag, startPoint x: 880, startPoint y: 450, endPoint x: 737, endPoint y: 464, distance: 143.7
click at [737, 461] on span "**********" at bounding box center [823, 432] width 224 height 57
click at [742, 392] on icon at bounding box center [742, 390] width 9 height 9
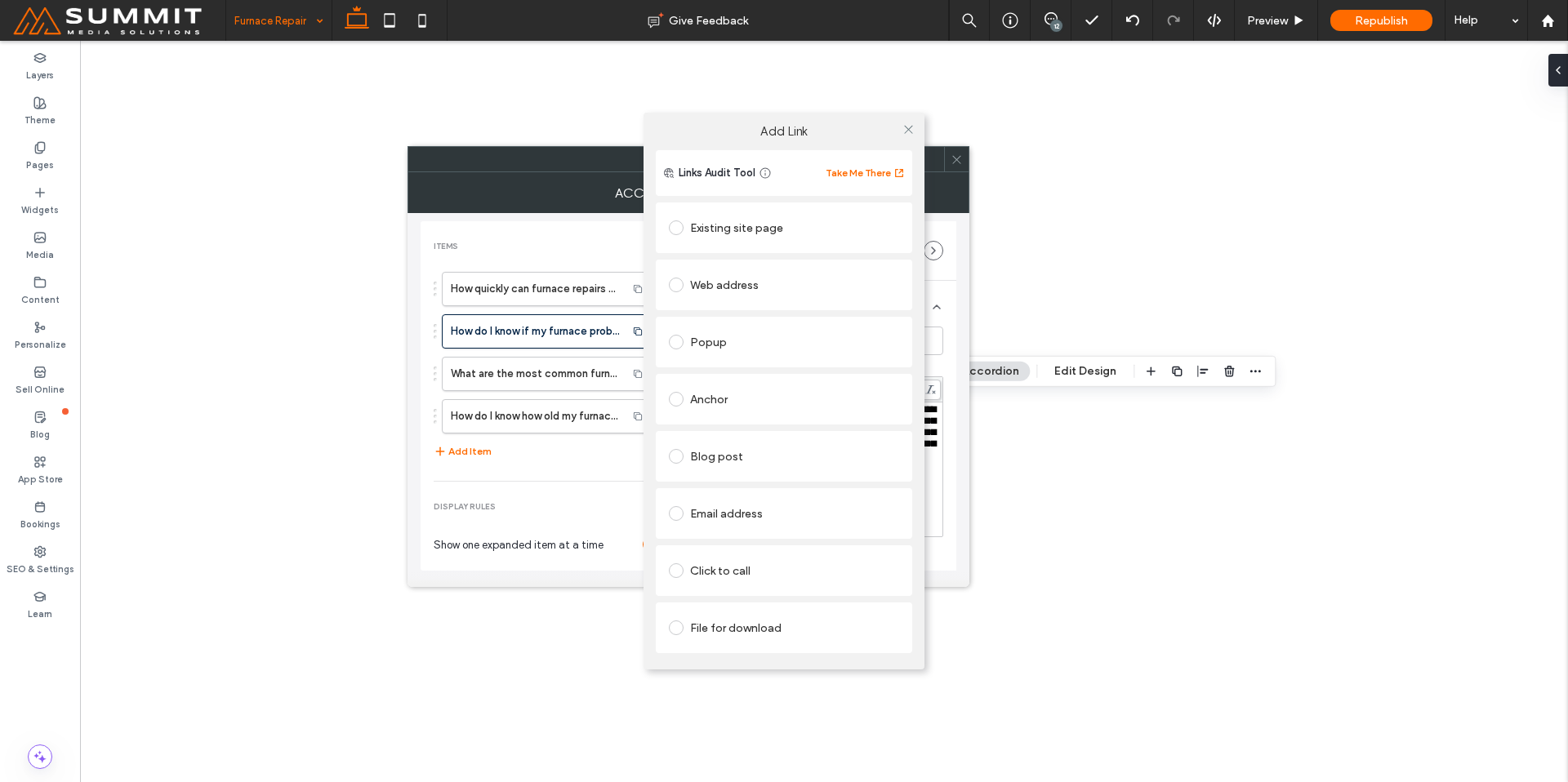
click at [770, 570] on div "Click to call" at bounding box center [784, 571] width 231 height 26
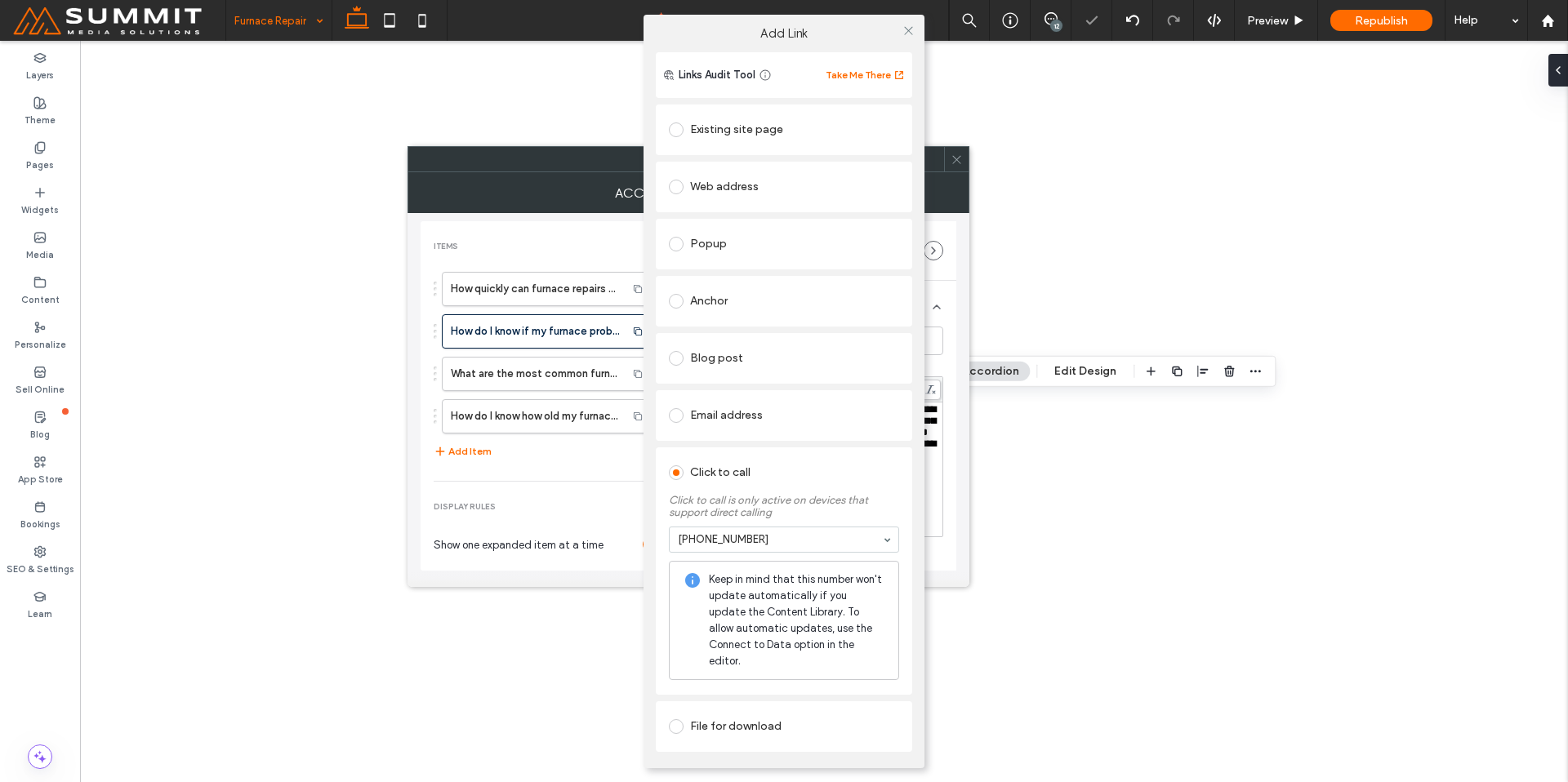
drag, startPoint x: 908, startPoint y: 37, endPoint x: 871, endPoint y: 130, distance: 100.1
click at [908, 37] on icon at bounding box center [908, 30] width 12 height 12
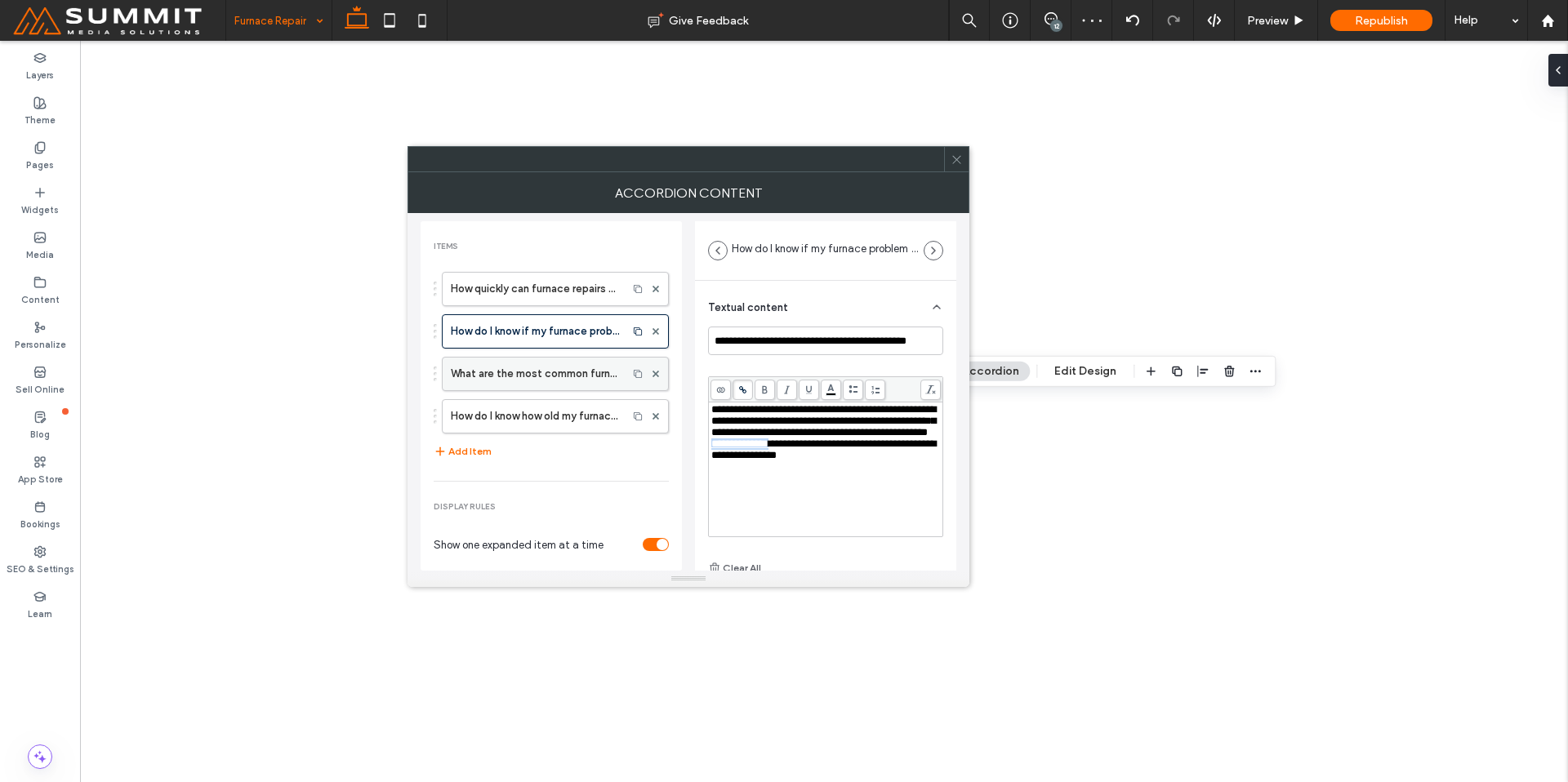
click at [543, 380] on label "What are the most common furnace repairs?" at bounding box center [535, 374] width 168 height 33
click at [571, 408] on label "How do I know how old my furnace is if I’m new to the home?" at bounding box center [535, 416] width 168 height 33
type input "**********"
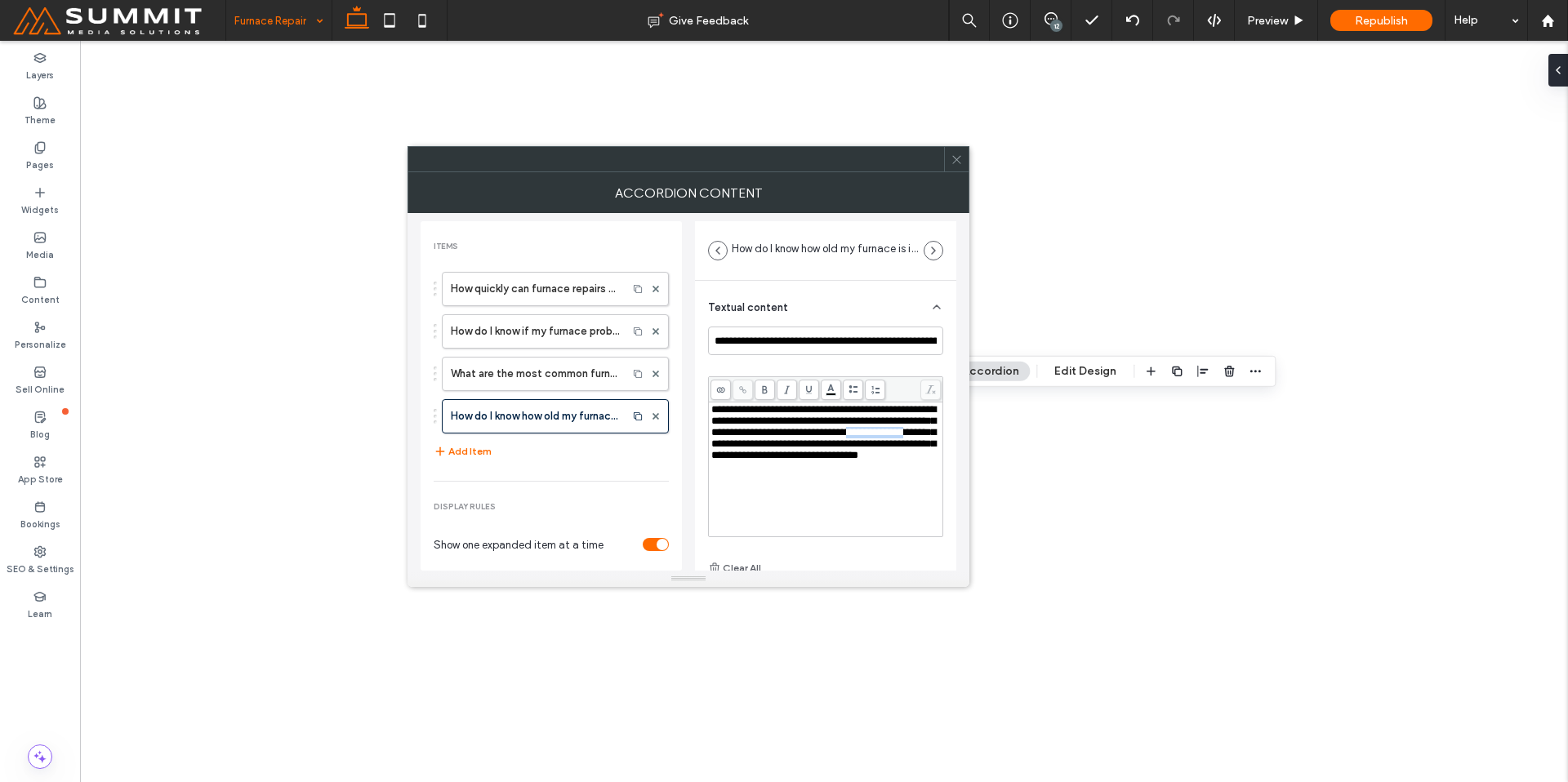
drag, startPoint x: 819, startPoint y: 449, endPoint x: 880, endPoint y: 451, distance: 61.0
click at [881, 452] on span "**********" at bounding box center [823, 432] width 224 height 57
click at [739, 392] on icon at bounding box center [742, 390] width 9 height 9
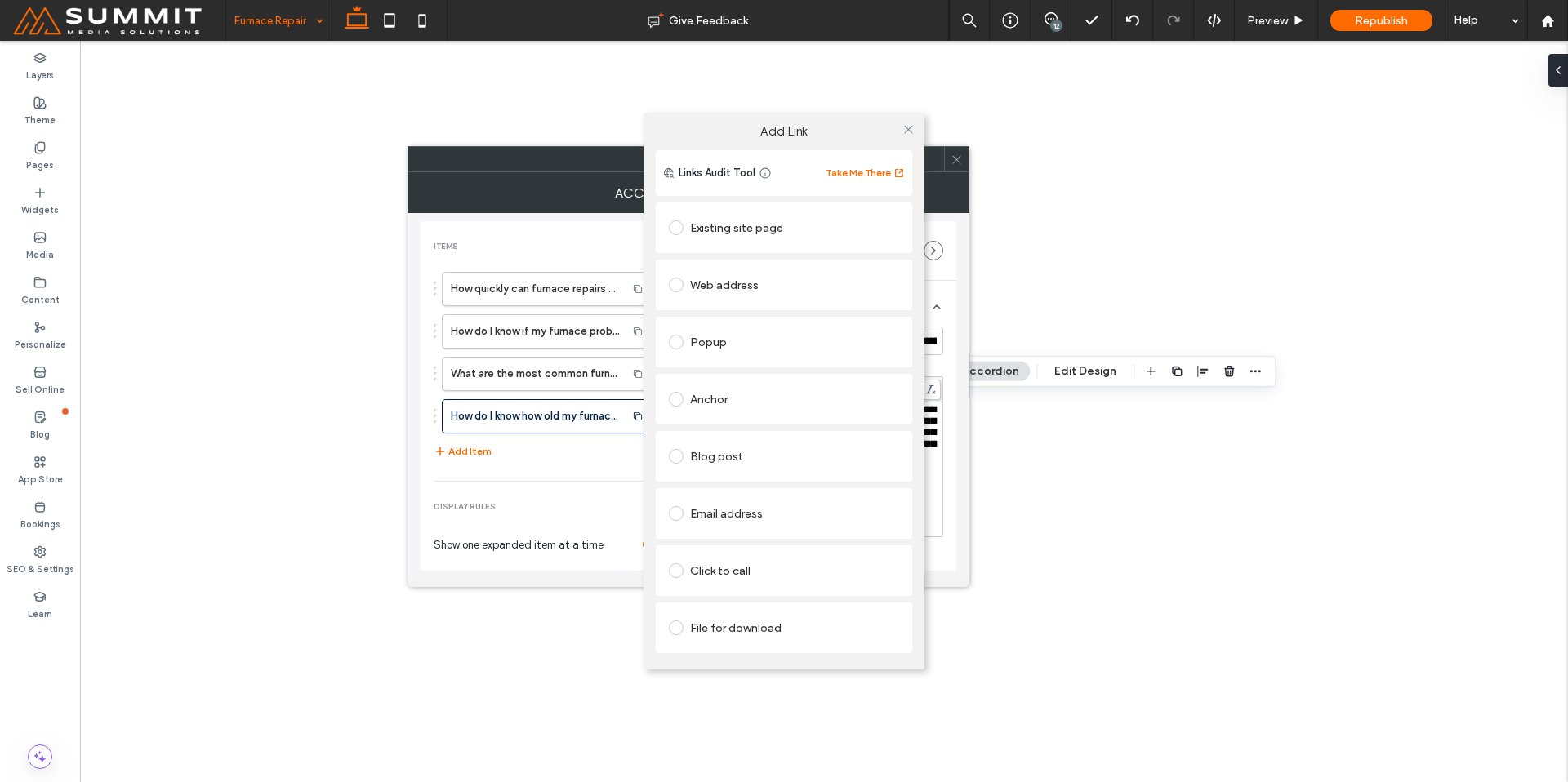
click at [739, 578] on div "Click to call" at bounding box center [784, 571] width 231 height 26
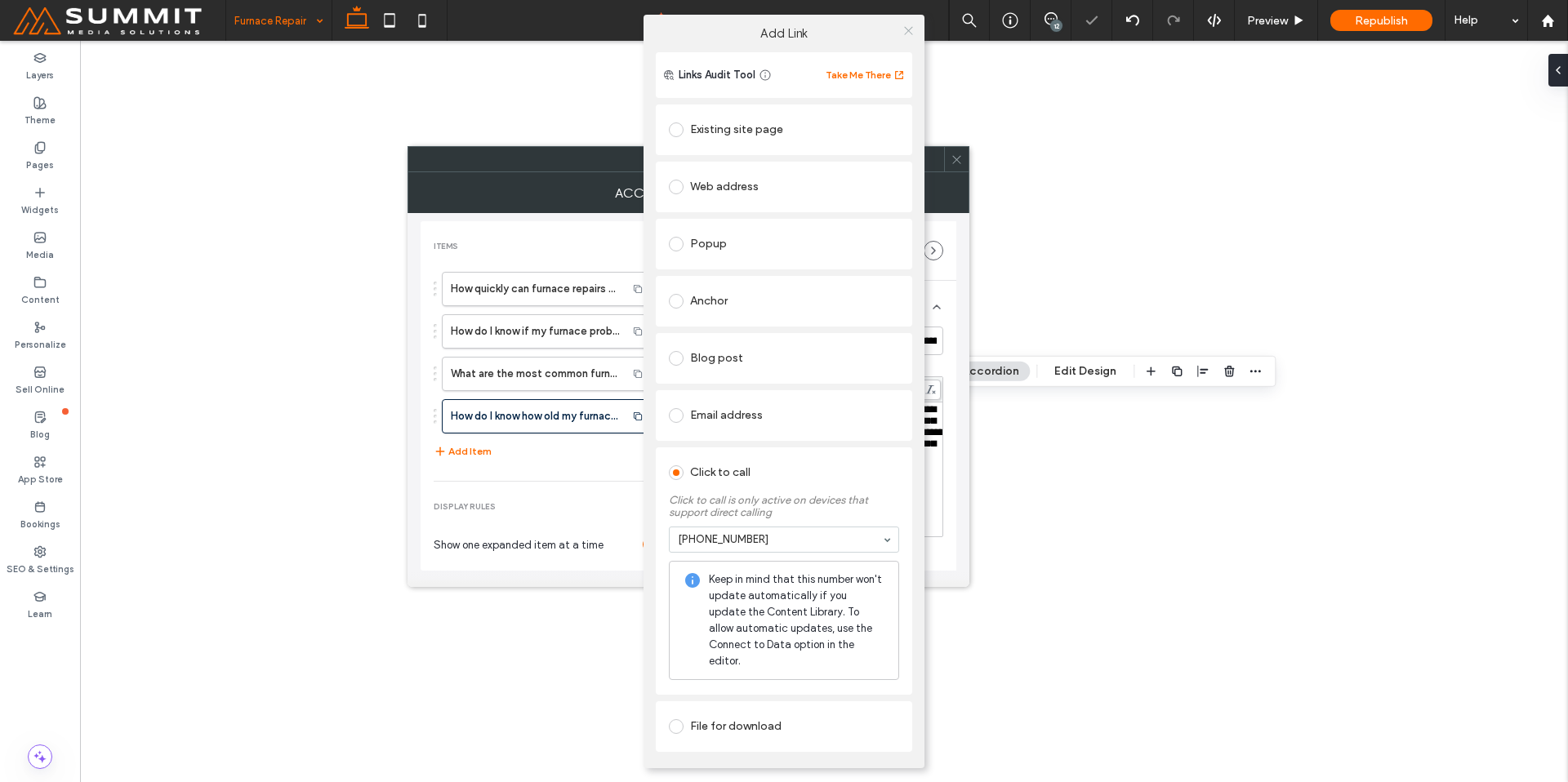
click at [907, 43] on span at bounding box center [908, 31] width 12 height 25
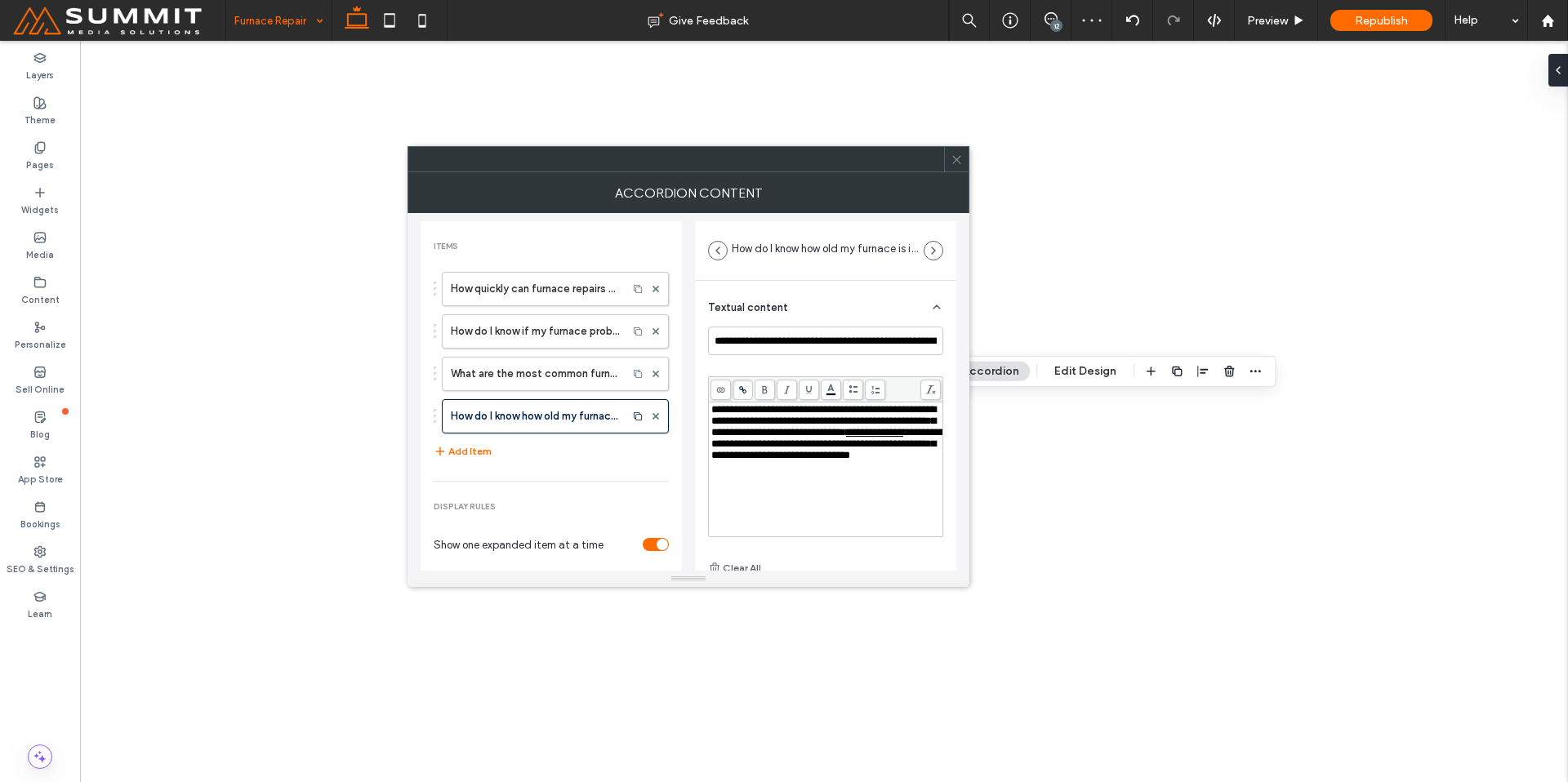
click at [955, 161] on icon at bounding box center [956, 159] width 12 height 12
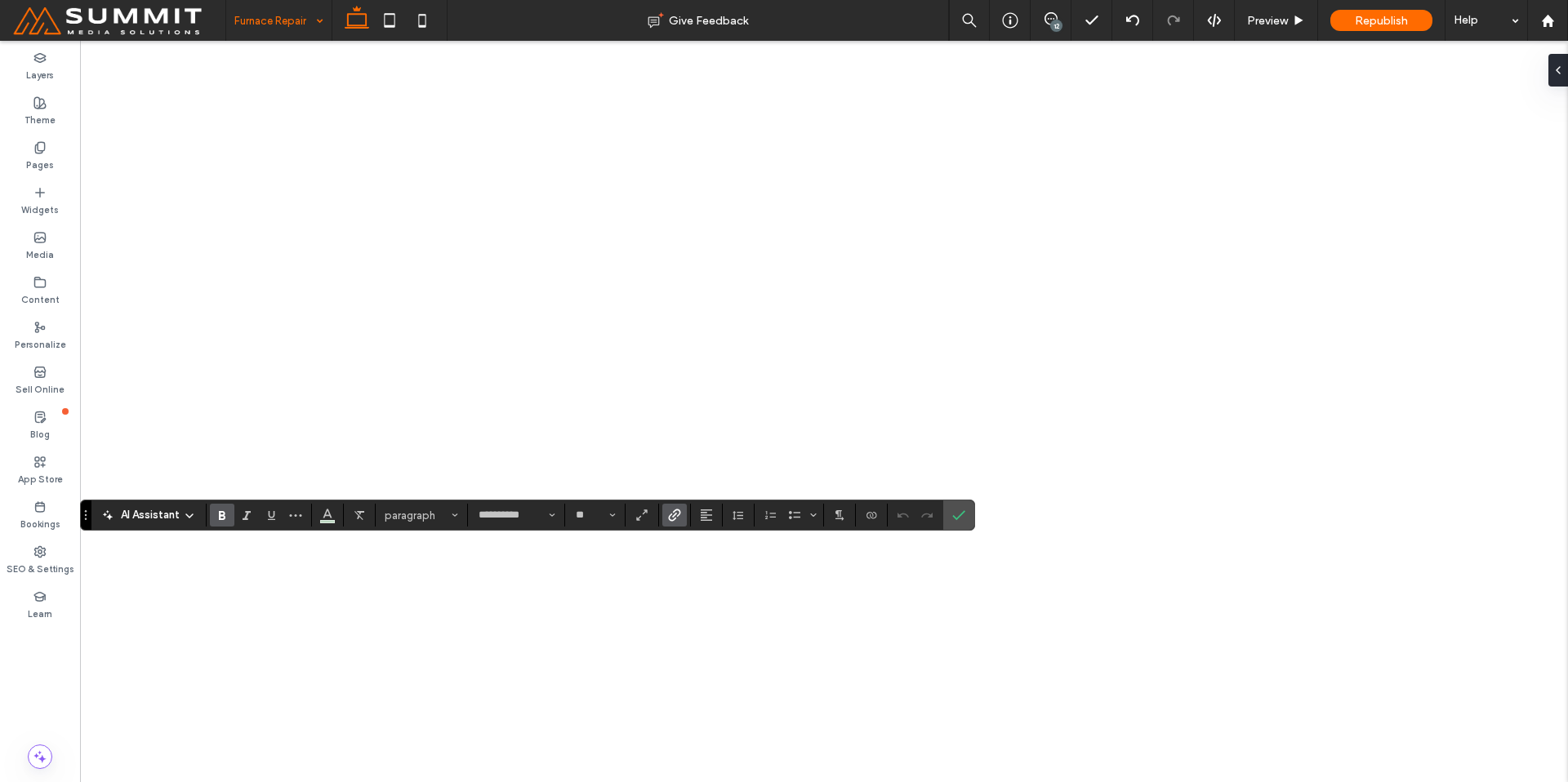
click at [223, 521] on icon "Bold" at bounding box center [222, 515] width 13 height 13
click at [952, 515] on icon "Confirm" at bounding box center [959, 515] width 13 height 13
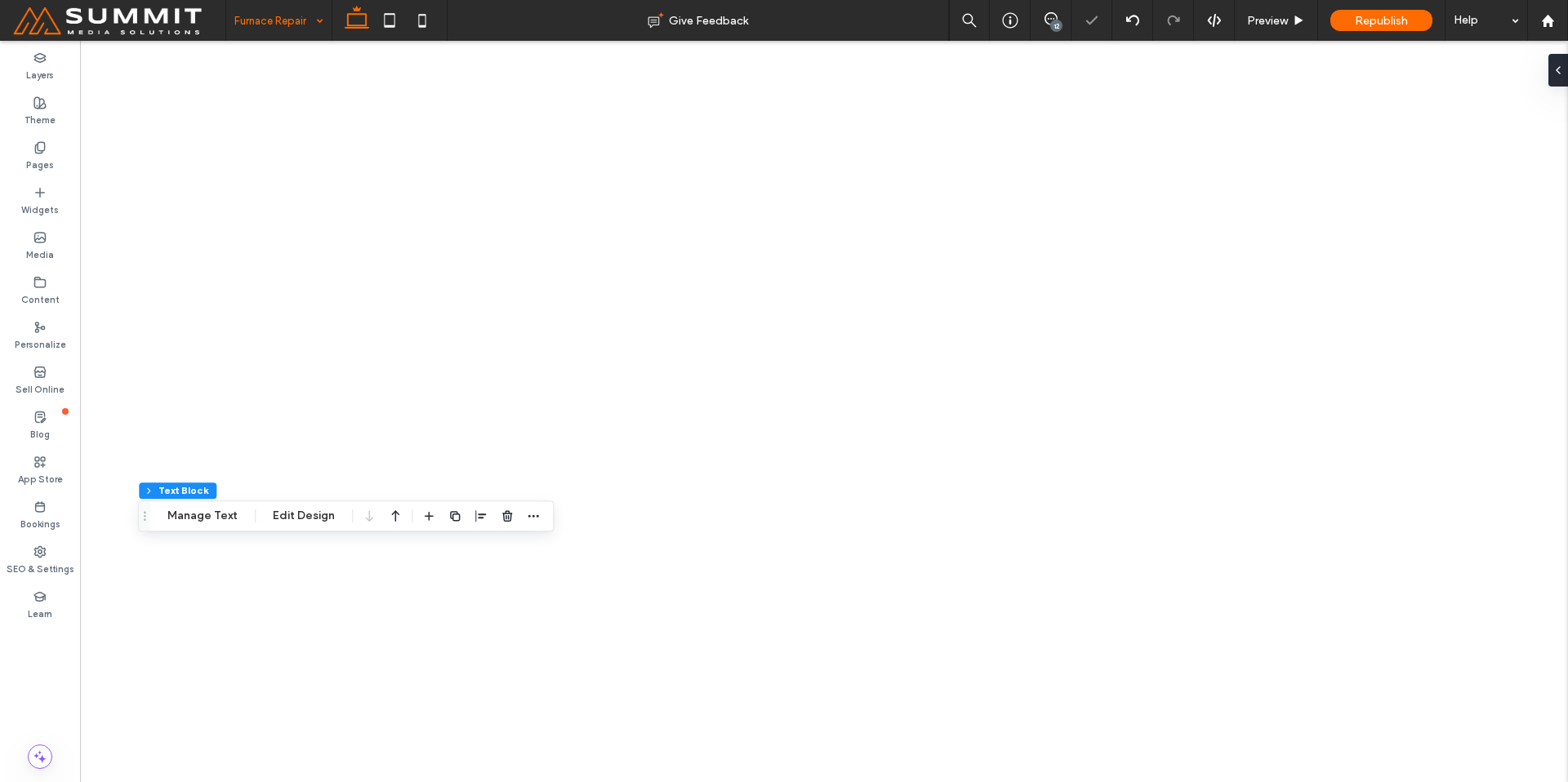
drag, startPoint x: 287, startPoint y: 16, endPoint x: 294, endPoint y: 21, distance: 8.6
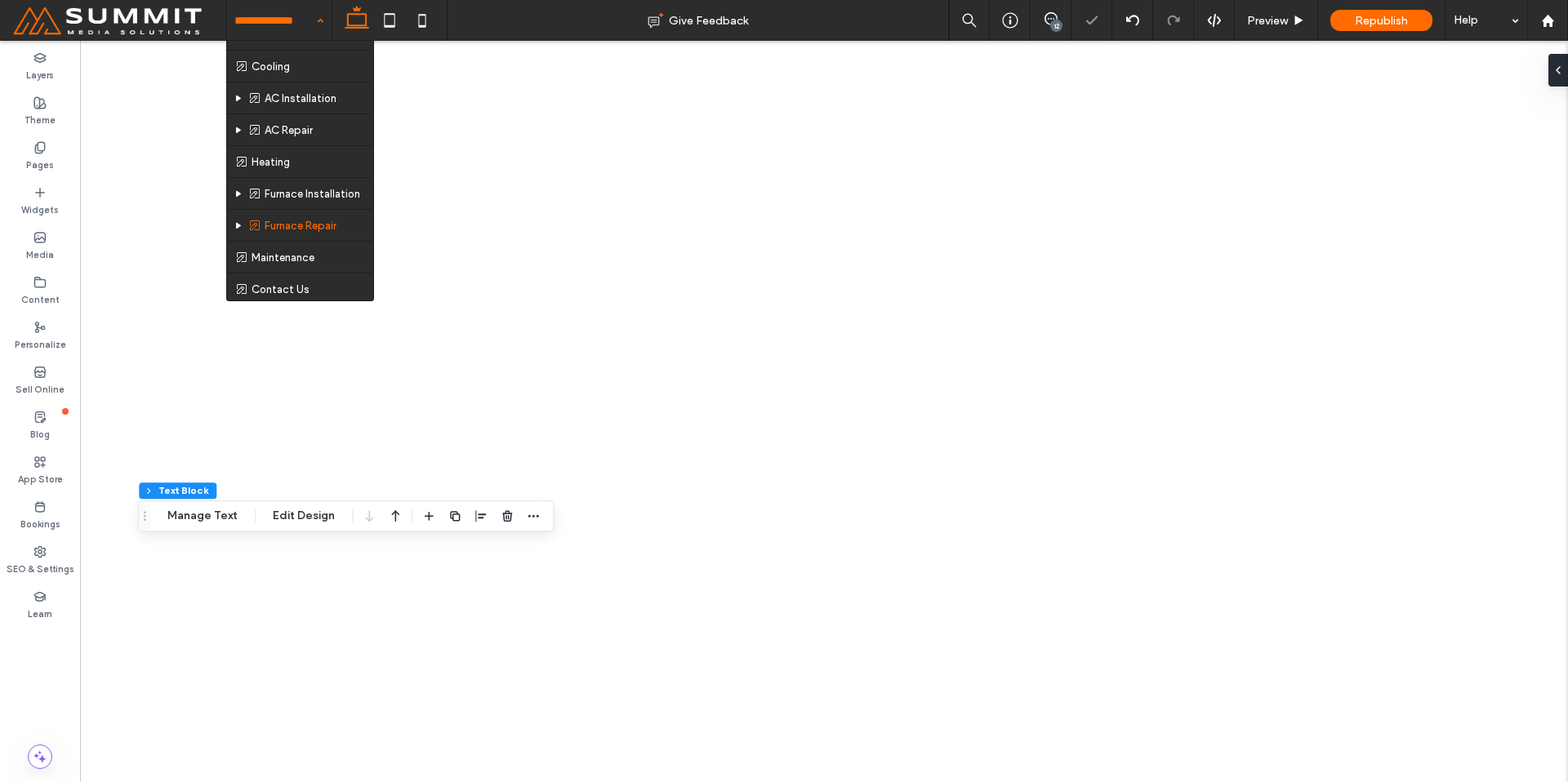
scroll to position [56, 0]
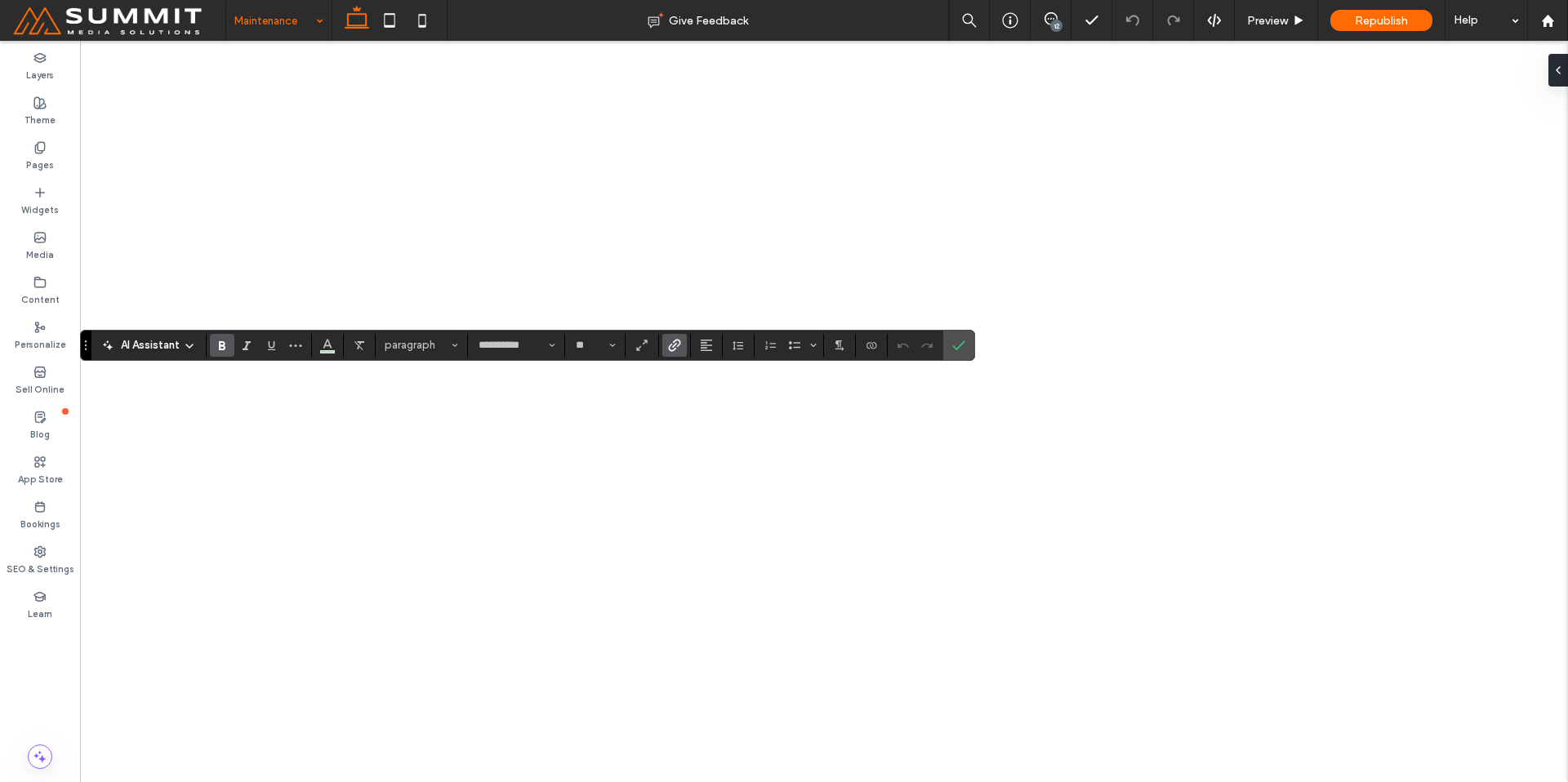
click at [218, 346] on icon "Bold" at bounding box center [222, 345] width 13 height 13
click at [974, 341] on div "**********" at bounding box center [528, 345] width 895 height 31
click at [967, 343] on label "Confirm" at bounding box center [959, 345] width 25 height 29
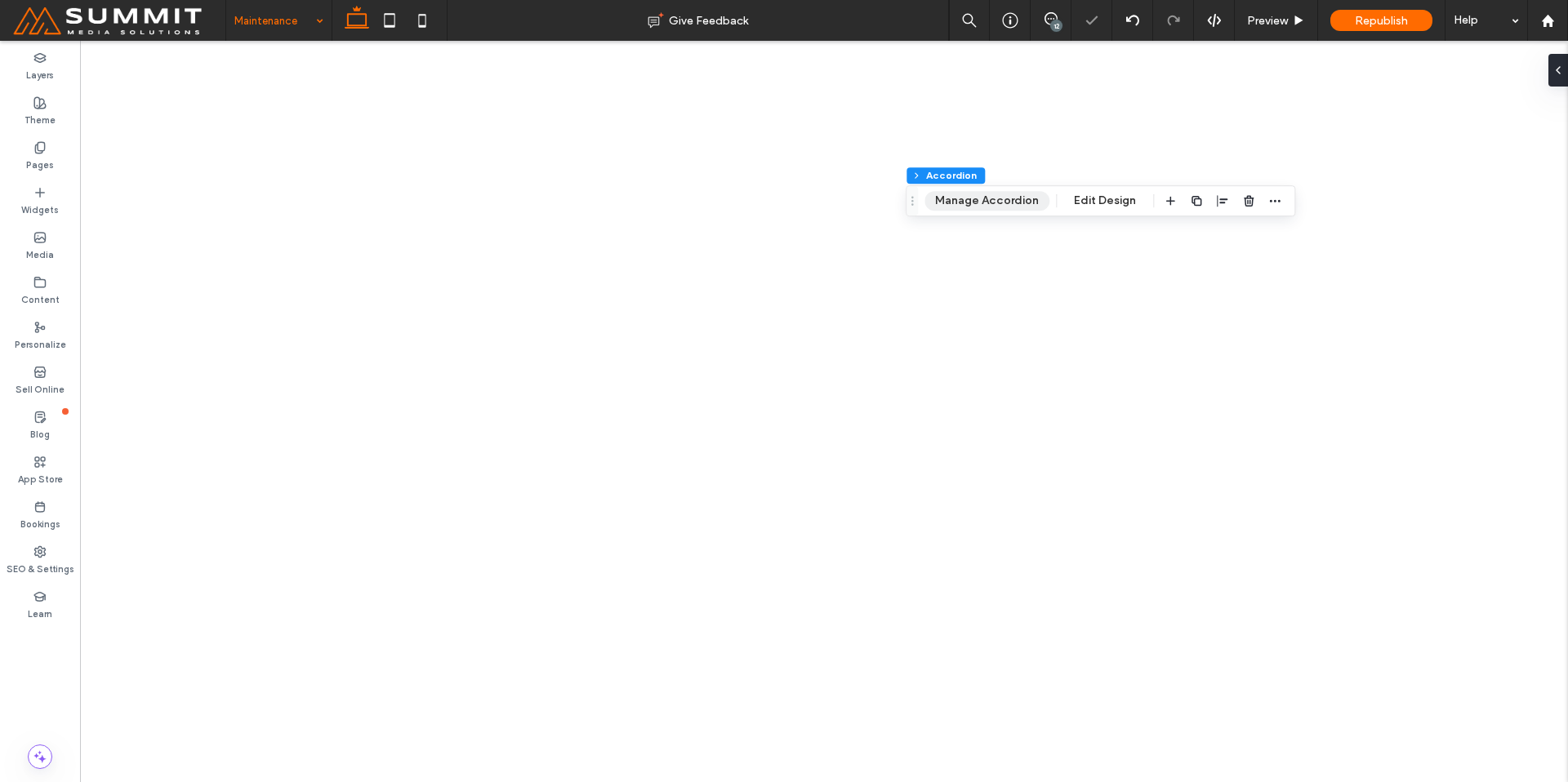
click at [992, 194] on button "Manage Accordion" at bounding box center [987, 200] width 125 height 20
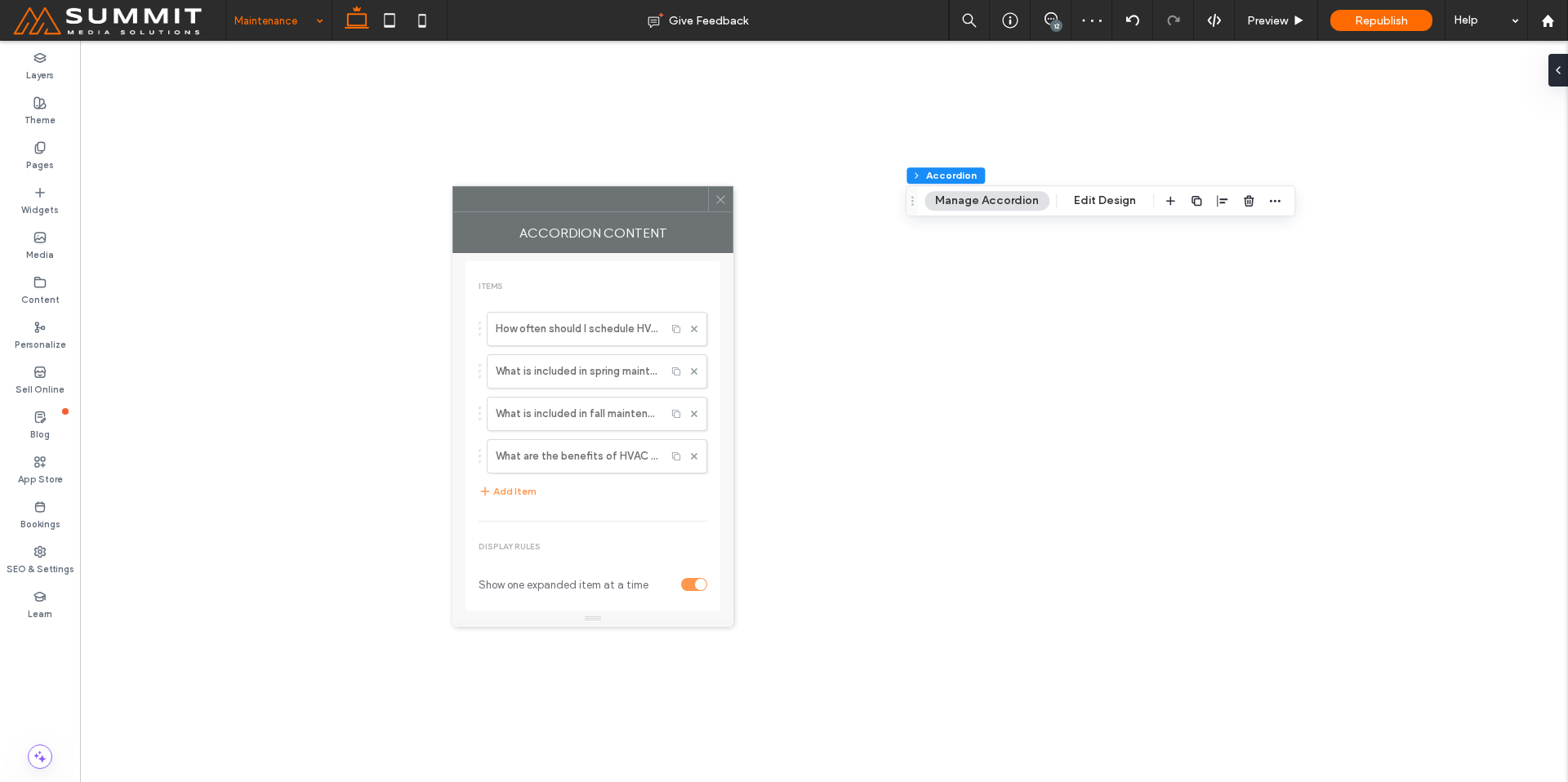
drag, startPoint x: 1324, startPoint y: 188, endPoint x: 375, endPoint y: 163, distance: 949.3
click at [453, 187] on div at bounding box center [580, 200] width 254 height 25
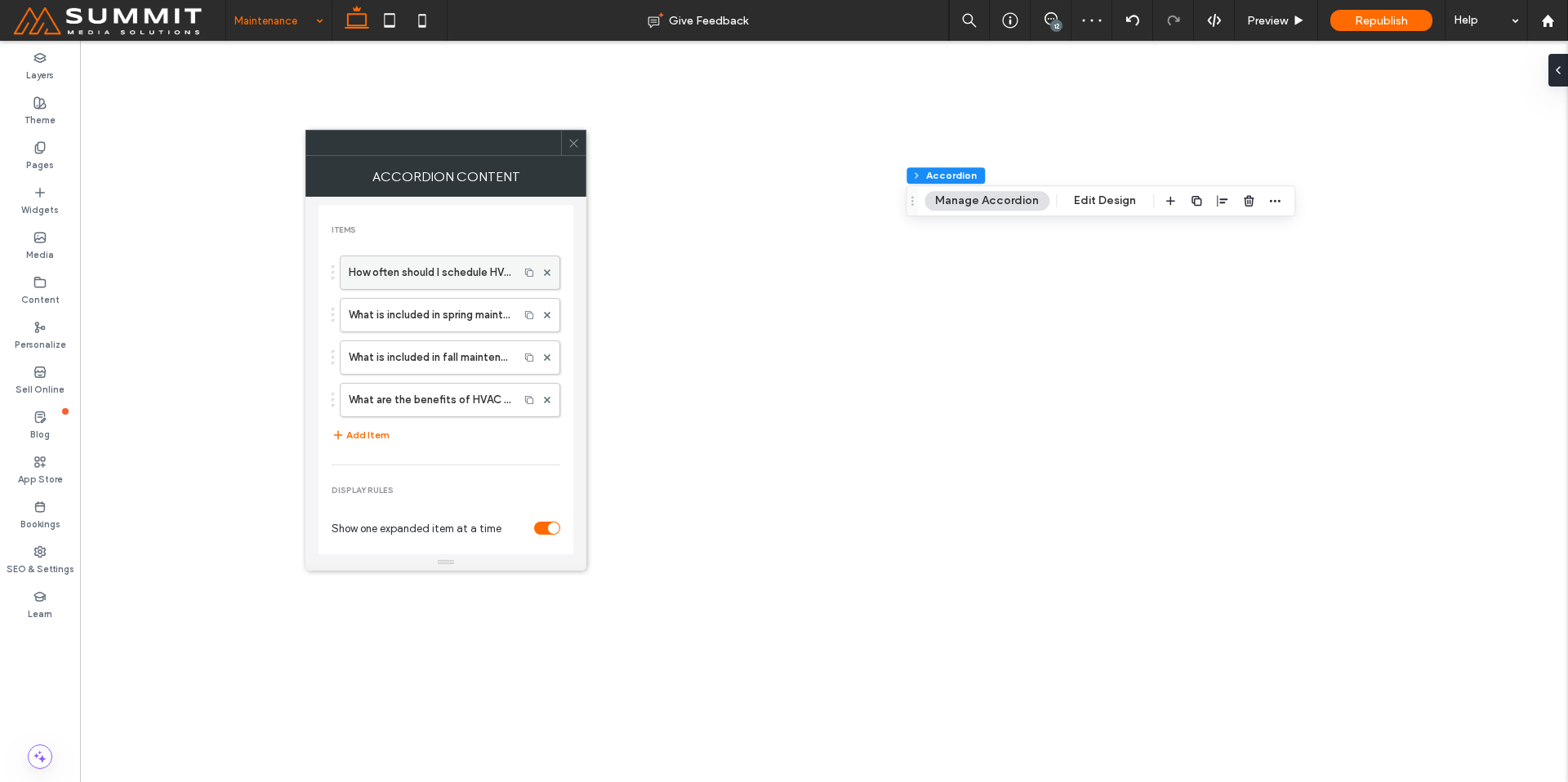
click at [396, 278] on label "How often should I schedule HVAC maintenance?" at bounding box center [429, 272] width 162 height 33
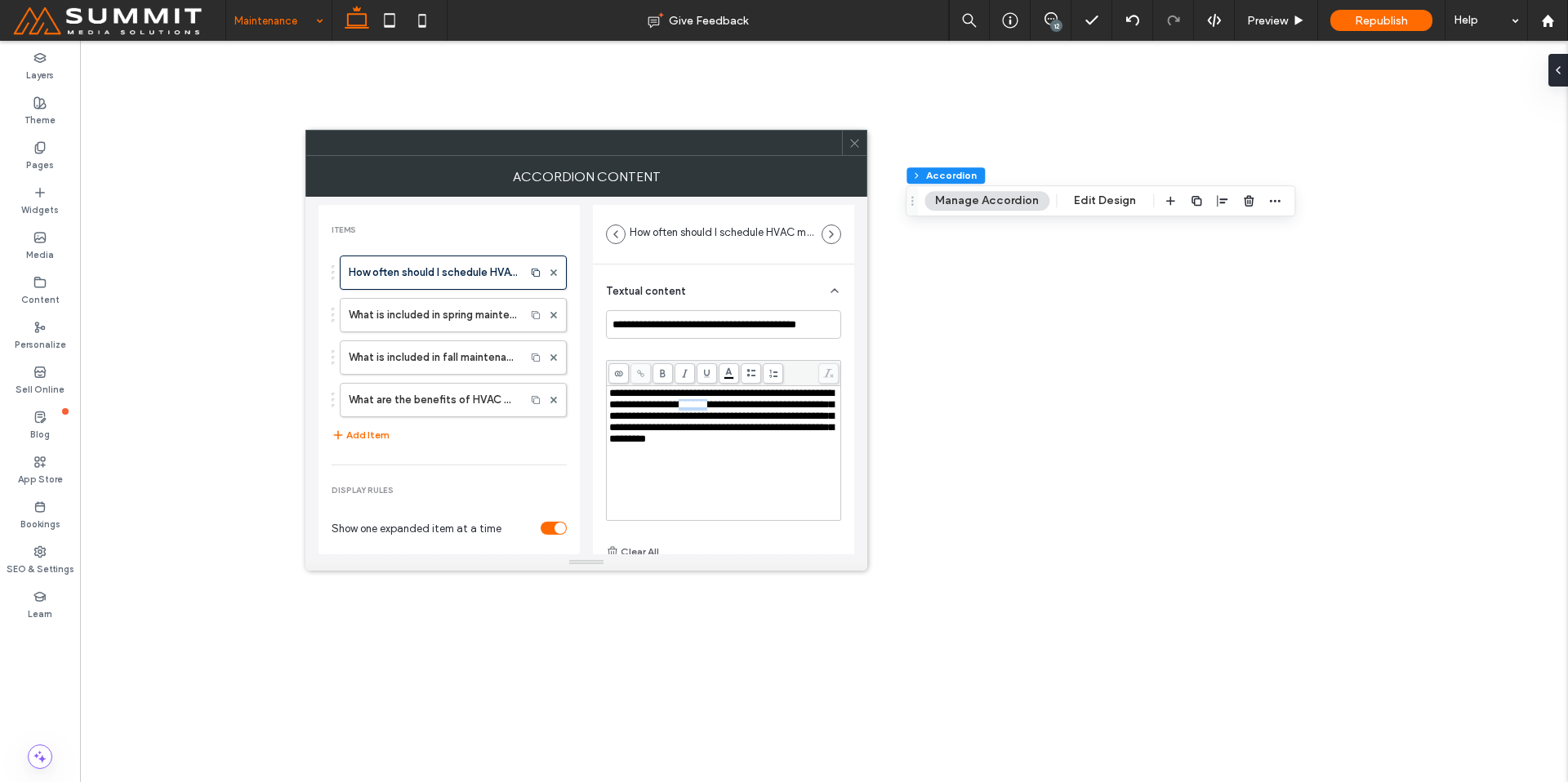
drag, startPoint x: 785, startPoint y: 408, endPoint x: 625, endPoint y: 421, distance: 160.5
click at [625, 421] on span "**********" at bounding box center [721, 416] width 224 height 57
click at [644, 376] on icon at bounding box center [640, 373] width 9 height 9
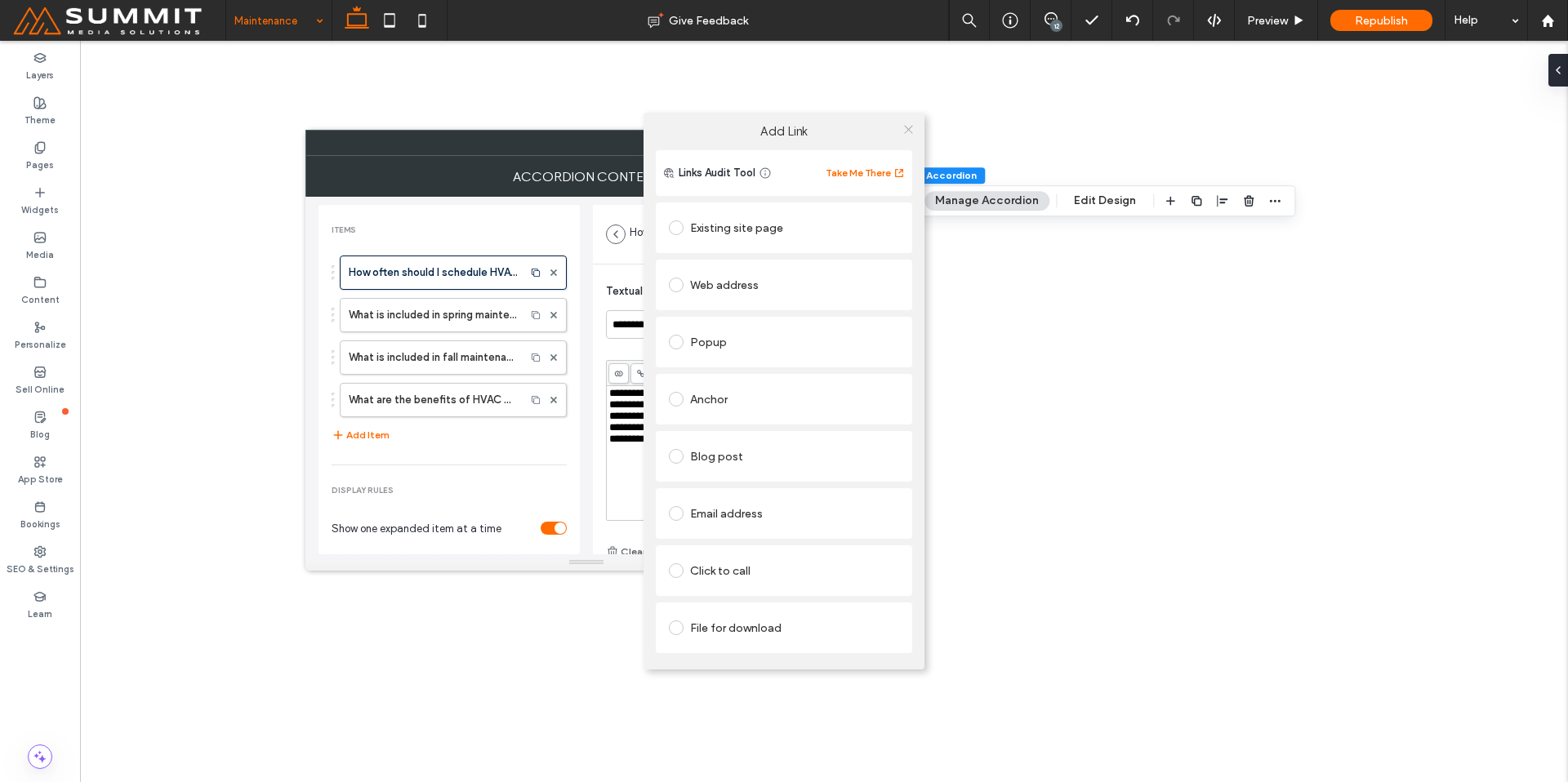
click at [907, 127] on icon at bounding box center [908, 129] width 12 height 12
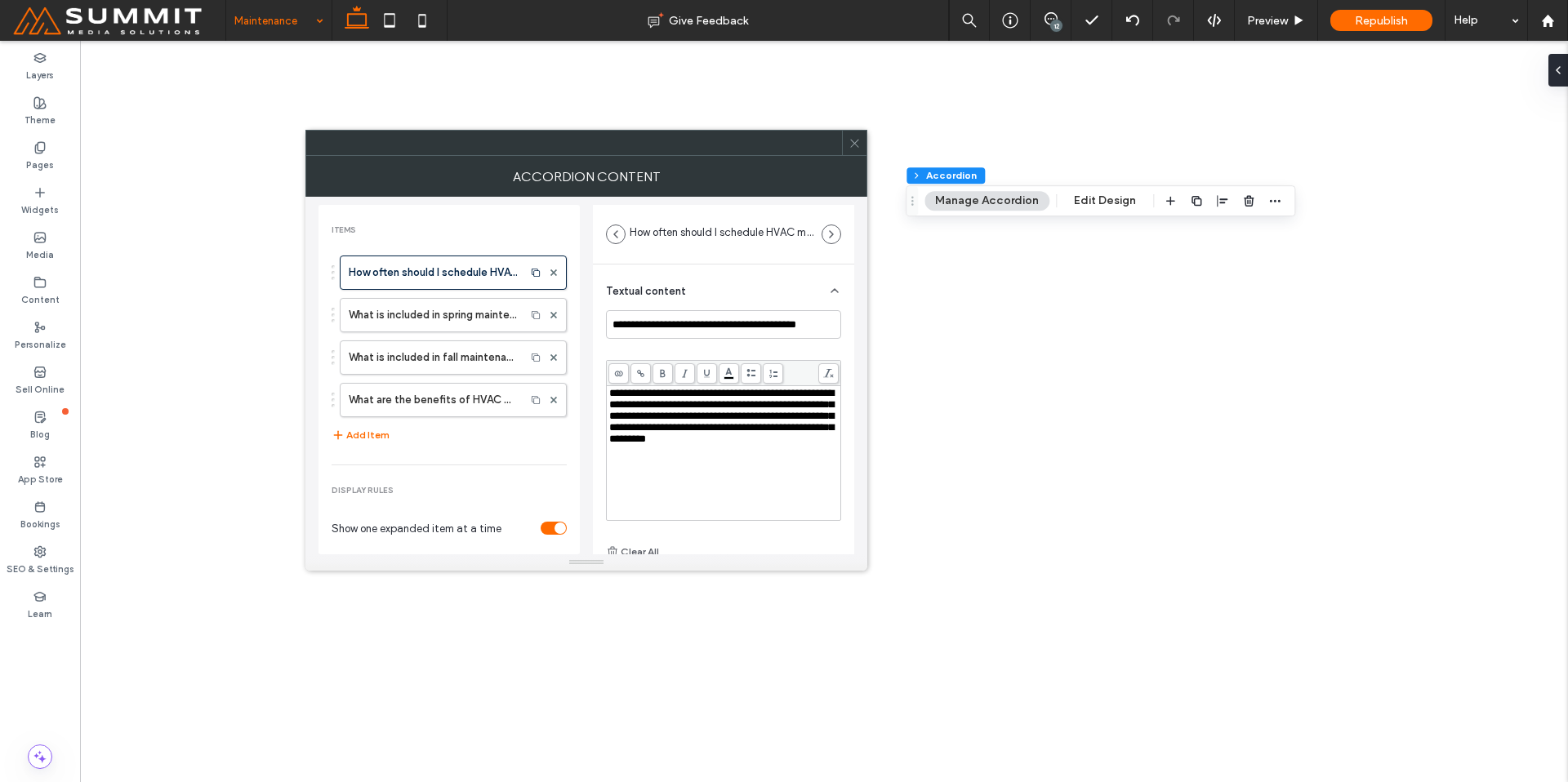
click at [657, 437] on span "**********" at bounding box center [721, 416] width 224 height 57
click at [625, 419] on span "**********" at bounding box center [721, 416] width 224 height 57
drag, startPoint x: 608, startPoint y: 420, endPoint x: 660, endPoint y: 422, distance: 52.0
click at [660, 422] on span "**********" at bounding box center [721, 416] width 224 height 57
click at [643, 374] on use at bounding box center [641, 374] width 8 height 8
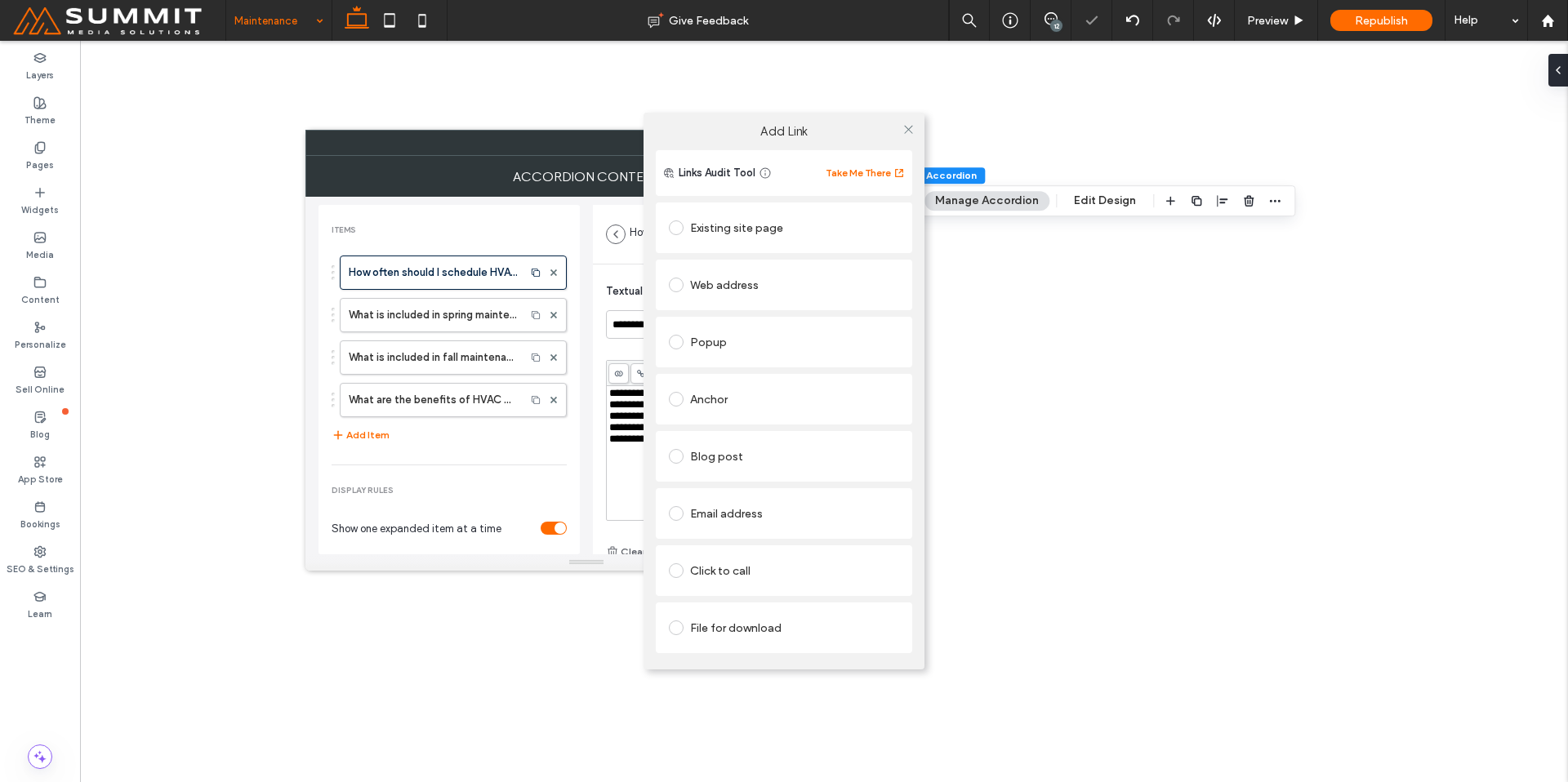
click at [760, 223] on div "Existing site page" at bounding box center [784, 228] width 231 height 26
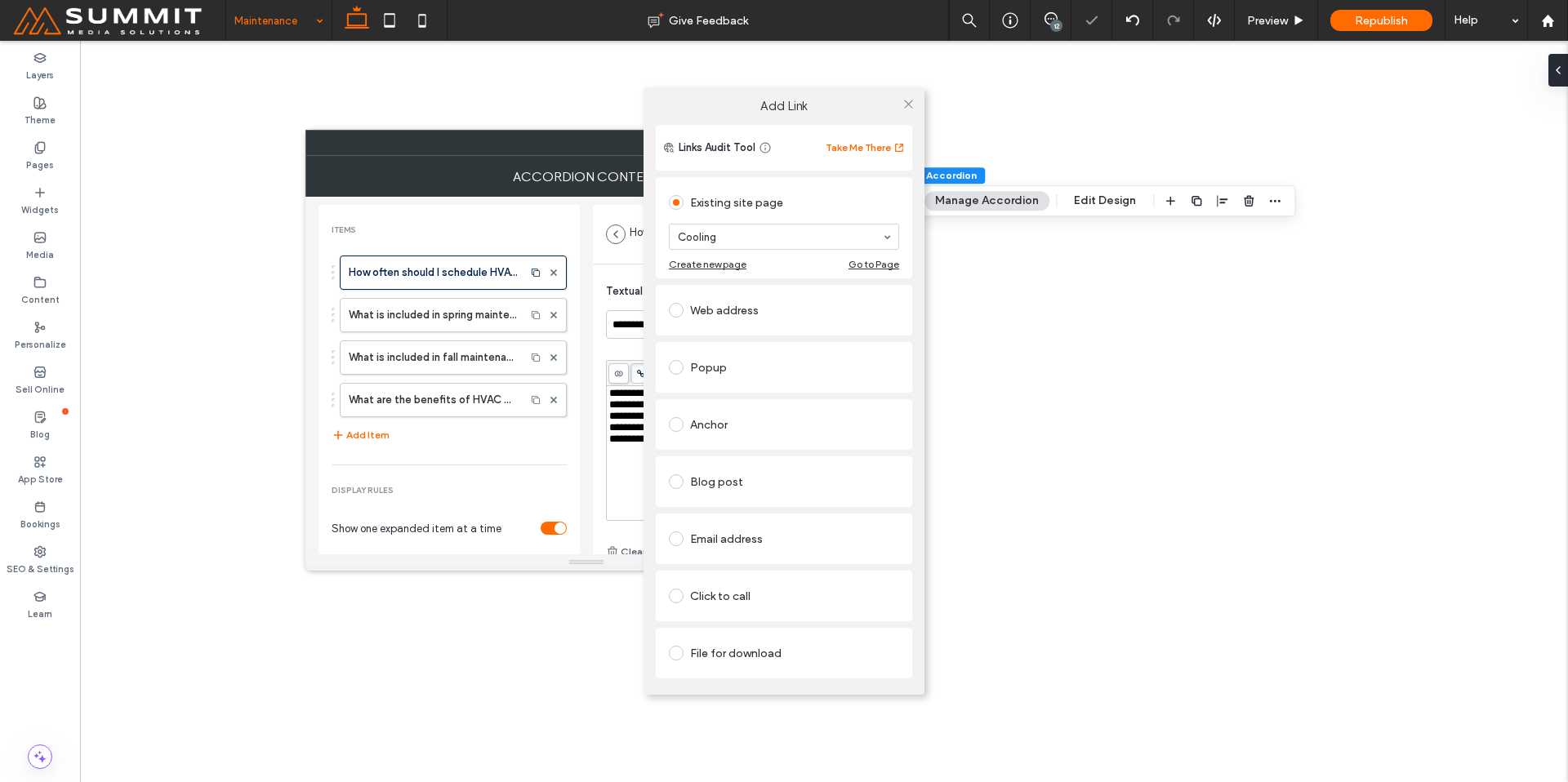
click at [623, 447] on div "Add Link Links Audit Tool Take Me There Existing site page Cooling Create new p…" at bounding box center [784, 391] width 1568 height 782
click at [911, 107] on icon at bounding box center [908, 104] width 12 height 12
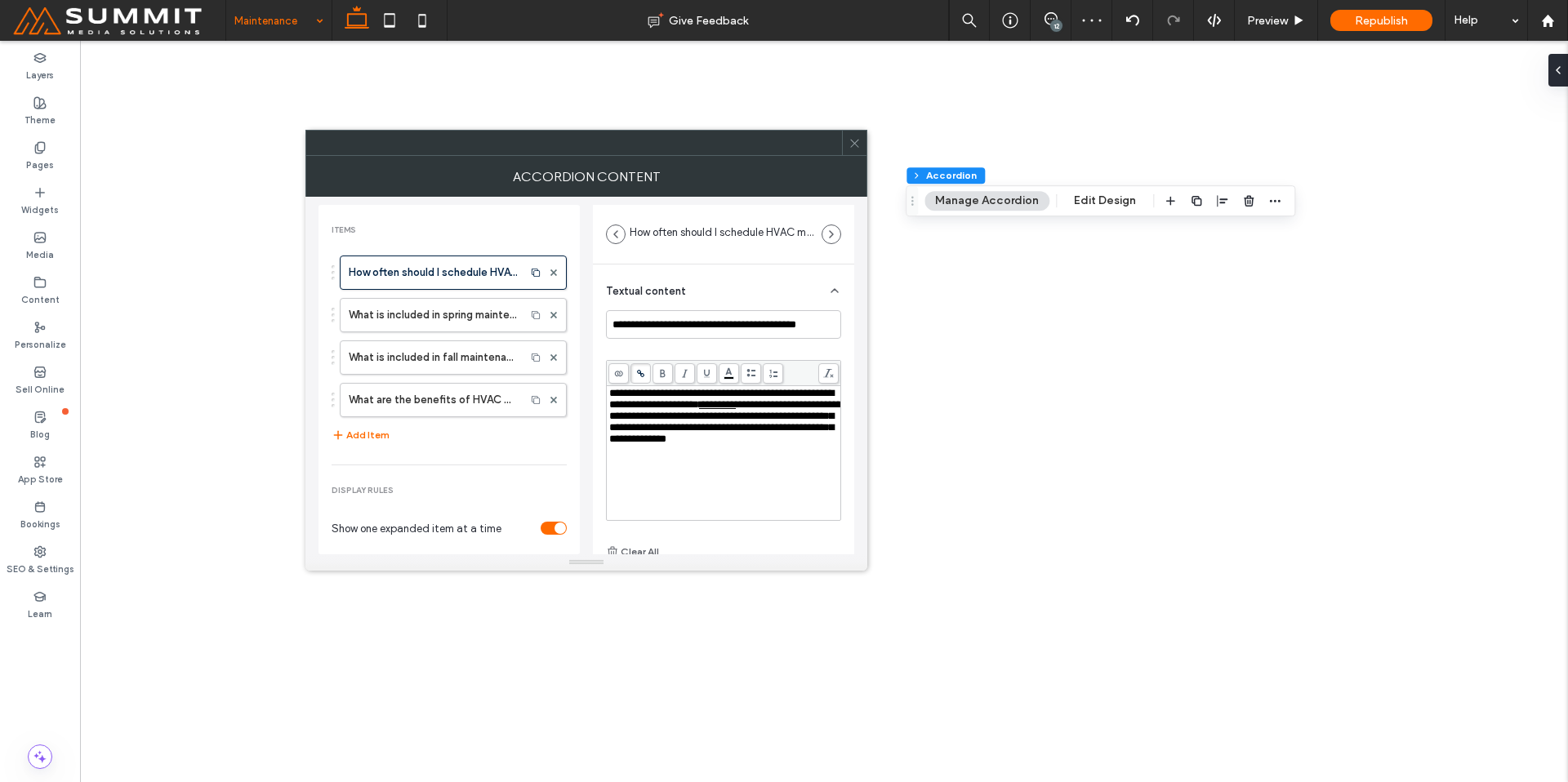
click at [607, 439] on div "**********" at bounding box center [723, 453] width 234 height 134
drag, startPoint x: 611, startPoint y: 431, endPoint x: 680, endPoint y: 433, distance: 69.0
click at [680, 433] on span "**********" at bounding box center [725, 421] width 233 height 44
click at [682, 433] on span "**********" at bounding box center [725, 421] width 233 height 44
drag, startPoint x: 683, startPoint y: 432, endPoint x: 601, endPoint y: 434, distance: 82.0
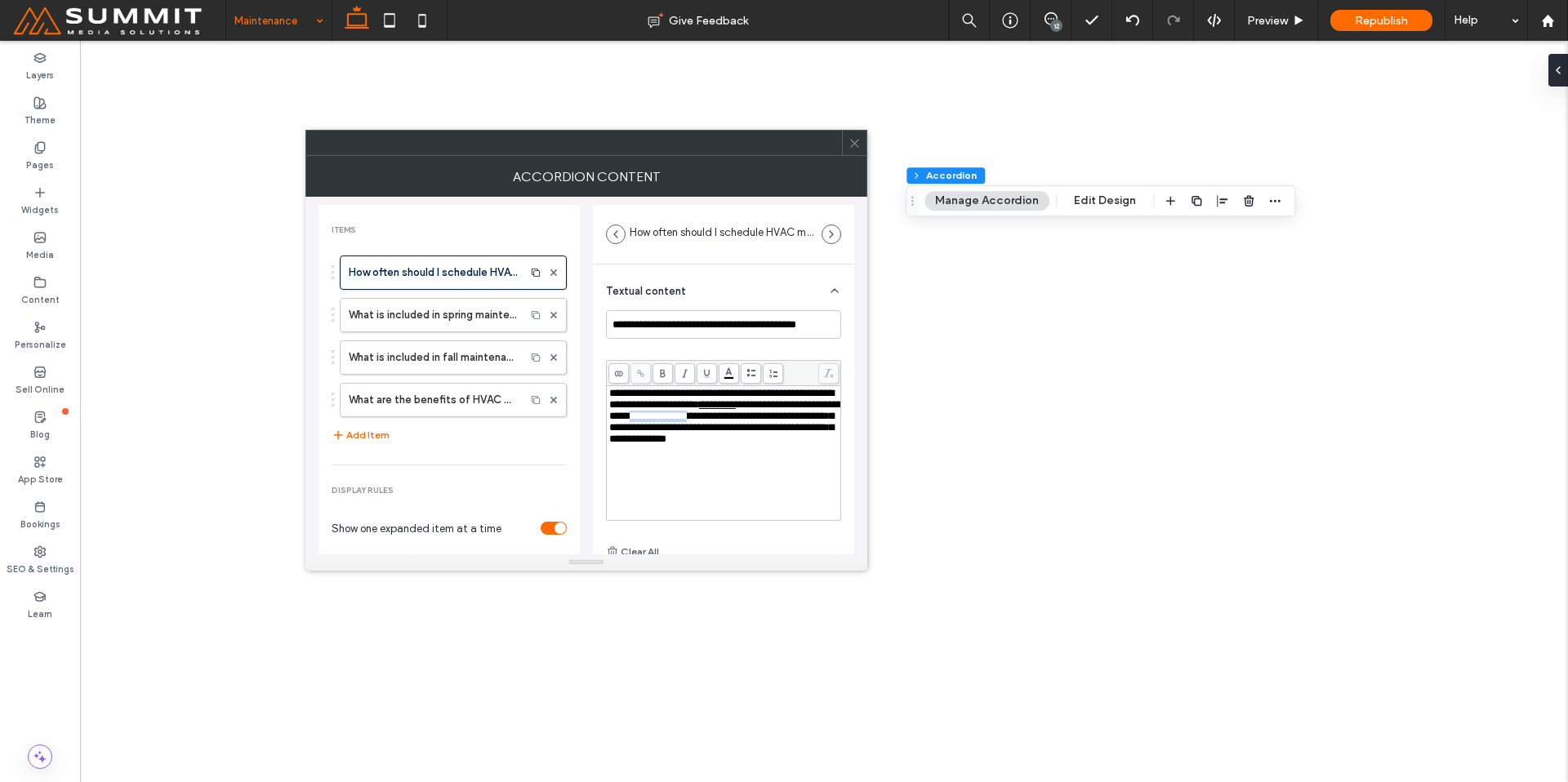
click at [601, 434] on div "**********" at bounding box center [723, 466] width 261 height 404
click at [636, 380] on span at bounding box center [641, 374] width 21 height 21
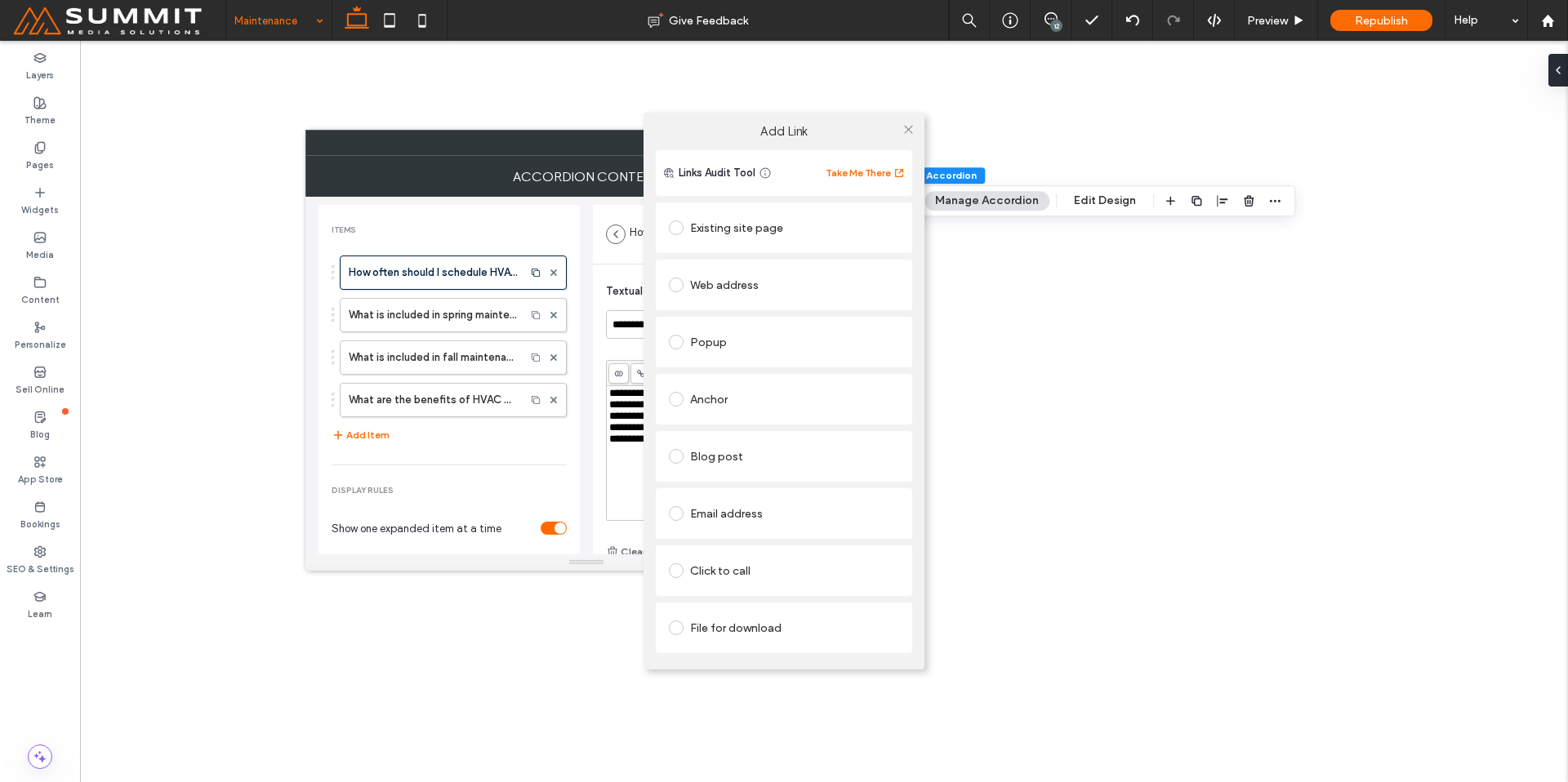
click at [743, 233] on div "Existing site page" at bounding box center [784, 228] width 231 height 26
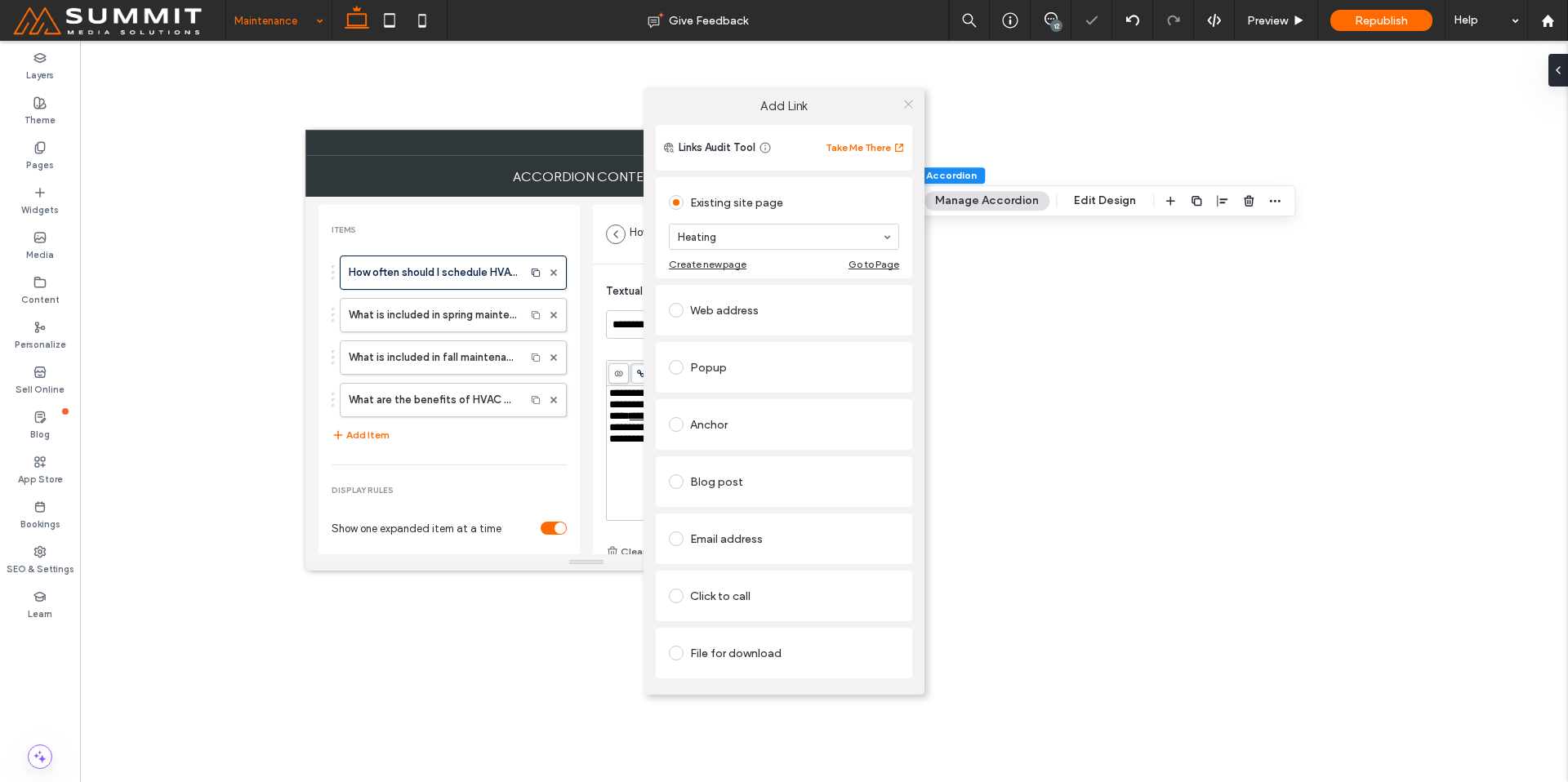
click at [911, 105] on icon at bounding box center [908, 104] width 12 height 12
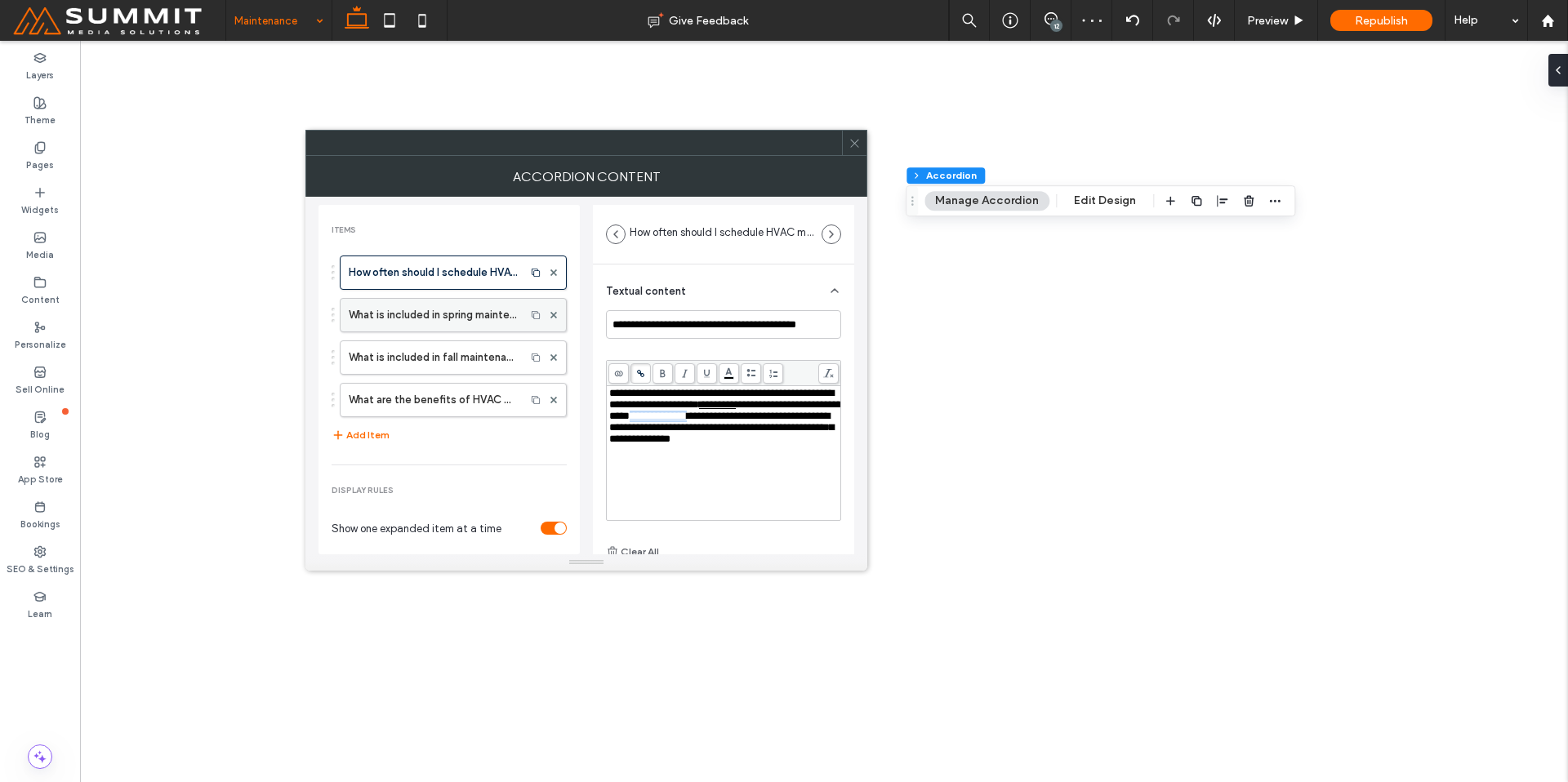
click at [449, 327] on label "What is included in spring maintenance for my air conditioner?" at bounding box center [433, 315] width 168 height 33
click at [470, 350] on label "What is included in fall maintenance for my heating unit?" at bounding box center [433, 357] width 168 height 33
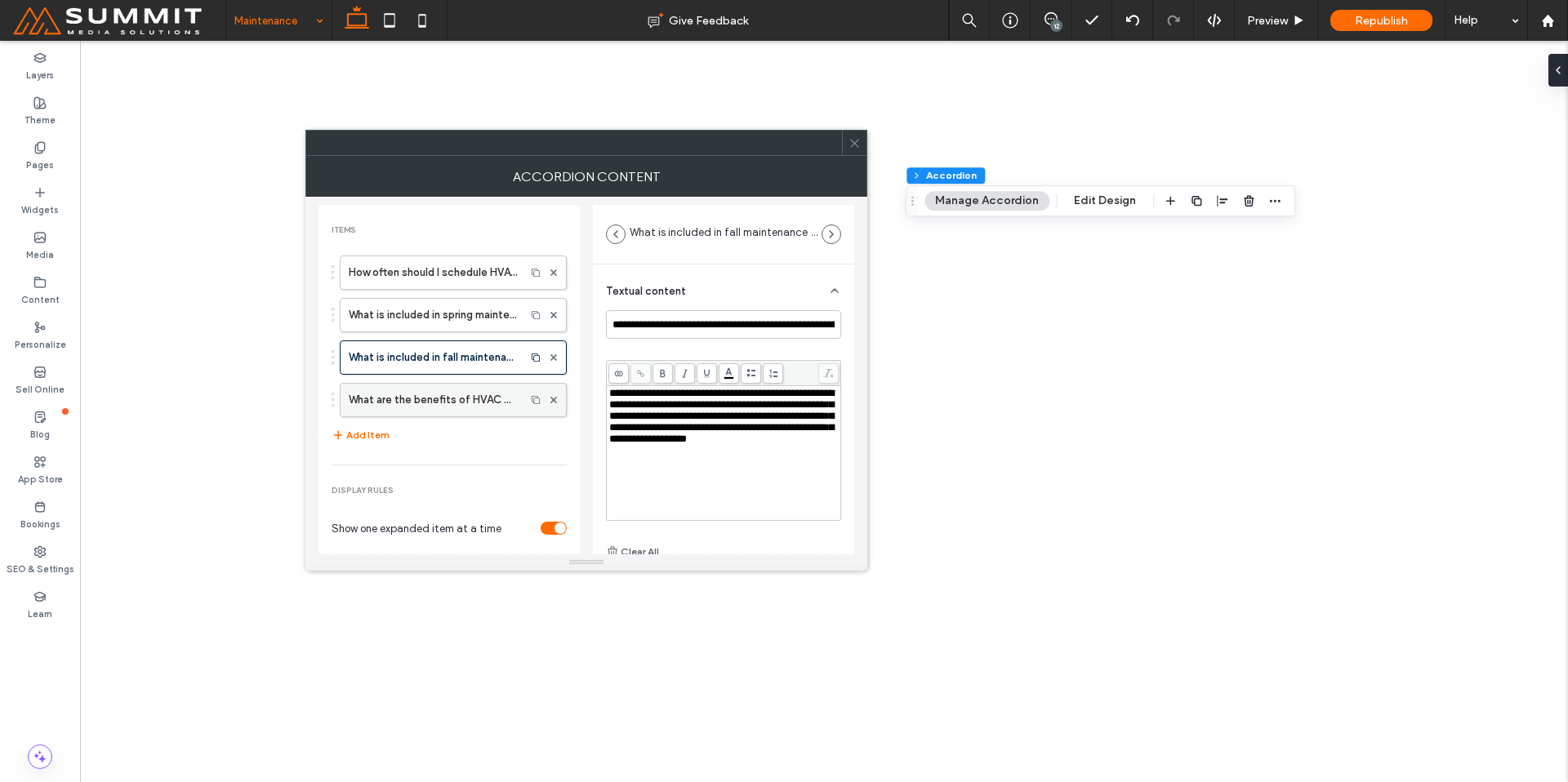
click at [469, 402] on label "What are the benefits of HVAC maintenance and why should I do it?" at bounding box center [433, 400] width 168 height 33
type input "**********"
click at [859, 144] on icon at bounding box center [854, 143] width 12 height 12
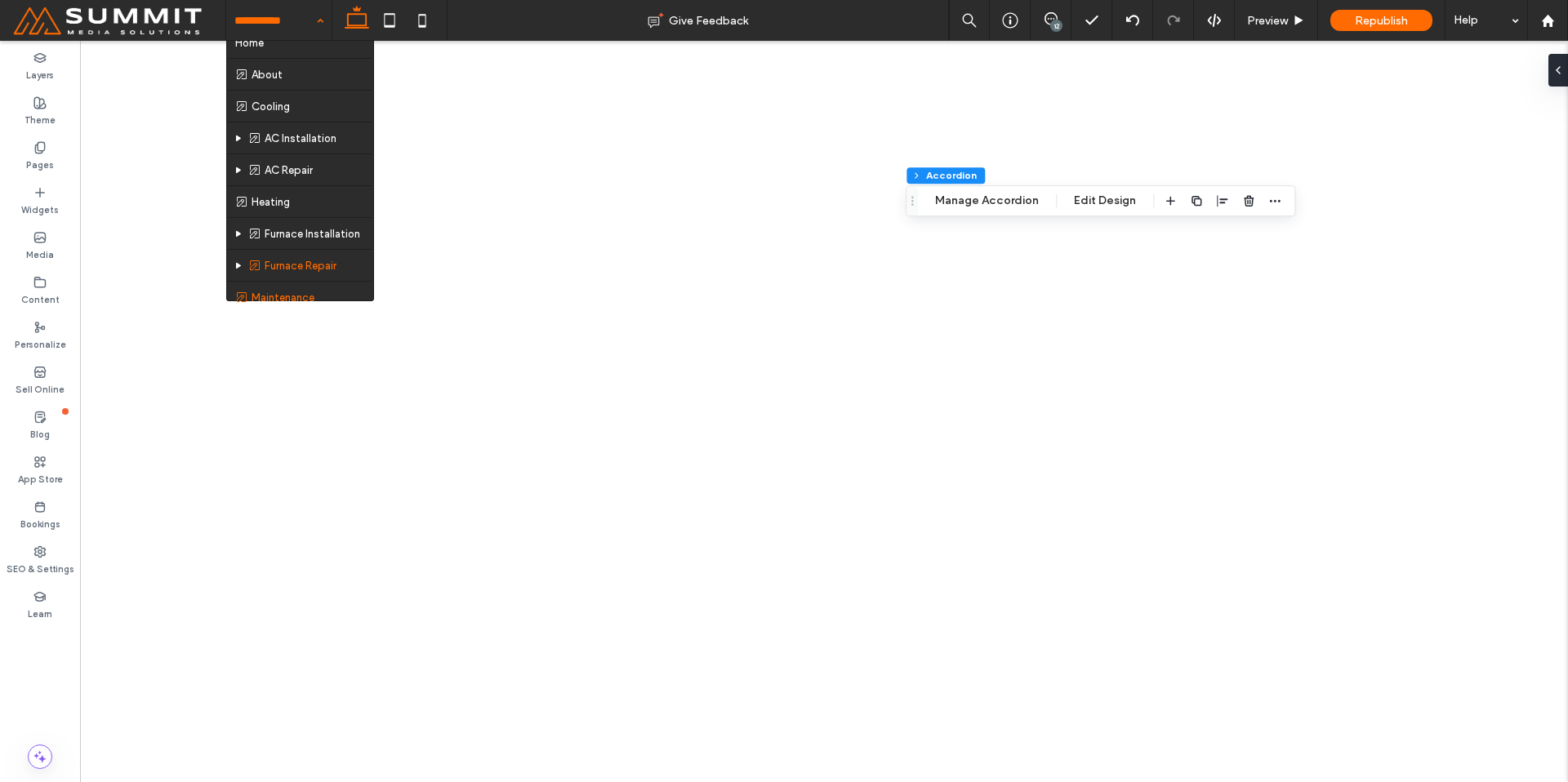
scroll to position [56, 0]
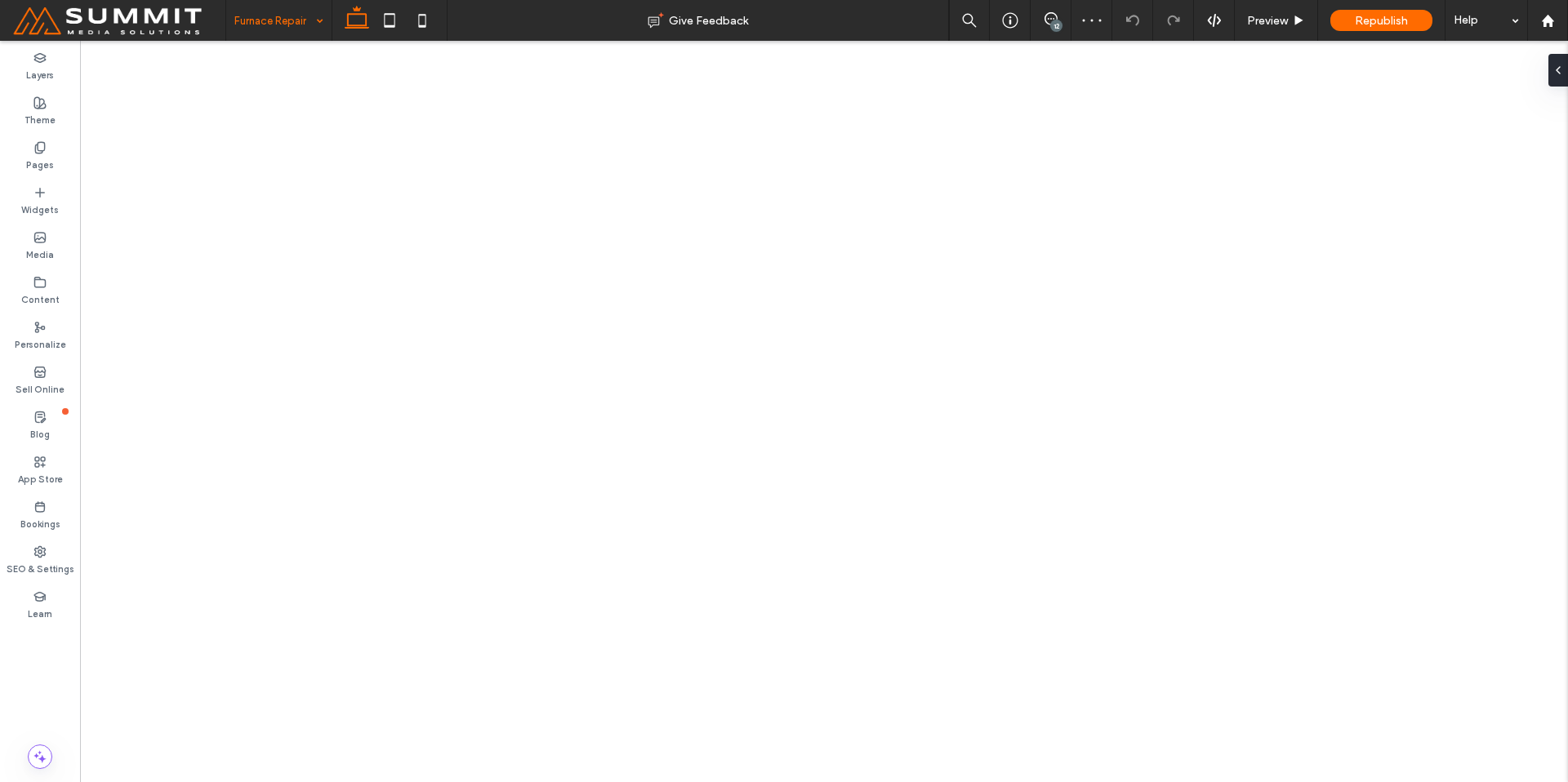
click at [305, 13] on input at bounding box center [274, 20] width 80 height 41
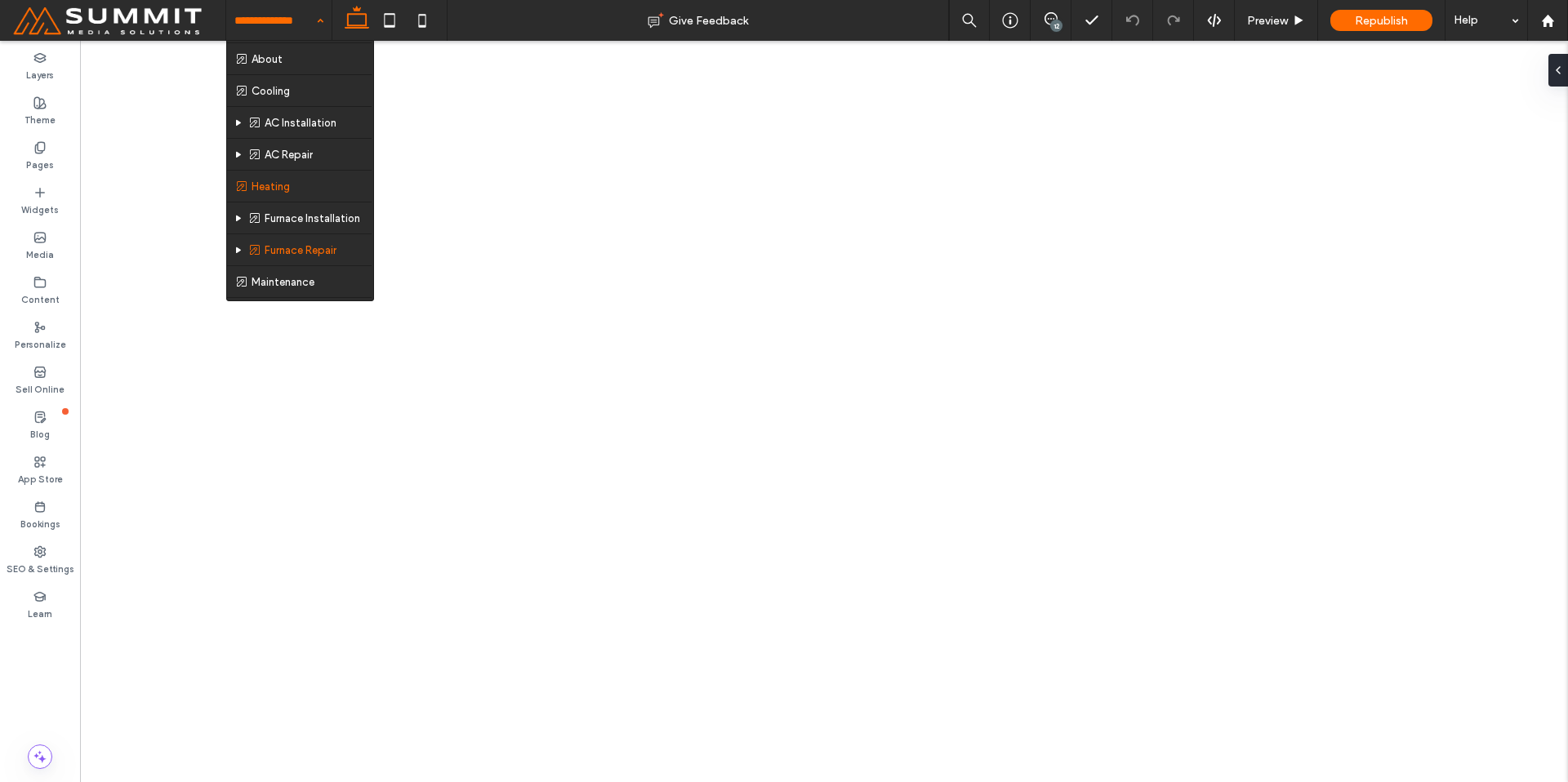
scroll to position [56, 0]
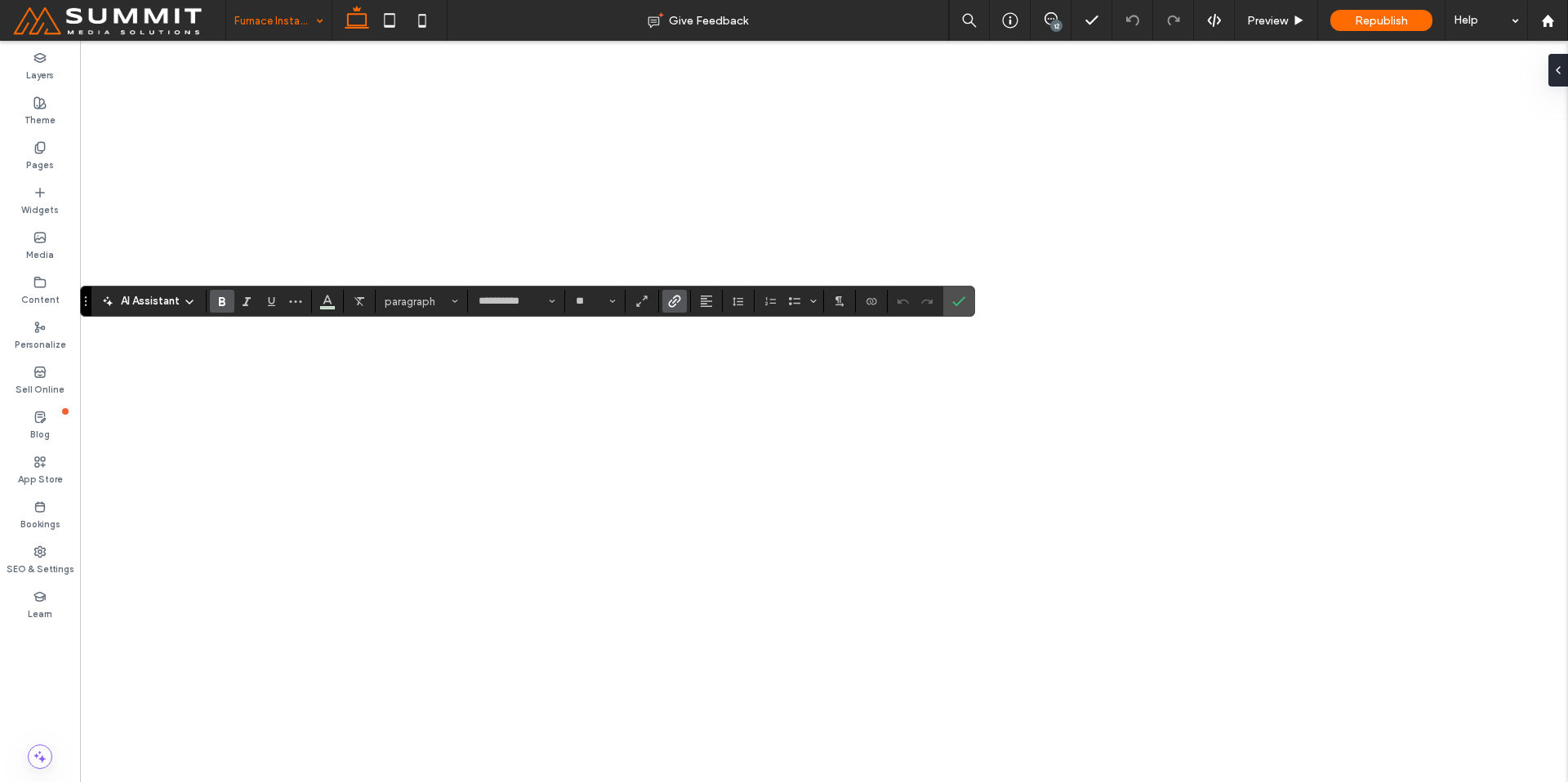
click at [224, 302] on icon "Bold" at bounding box center [222, 302] width 13 height 13
click at [950, 305] on label "Confirm" at bounding box center [959, 301] width 25 height 29
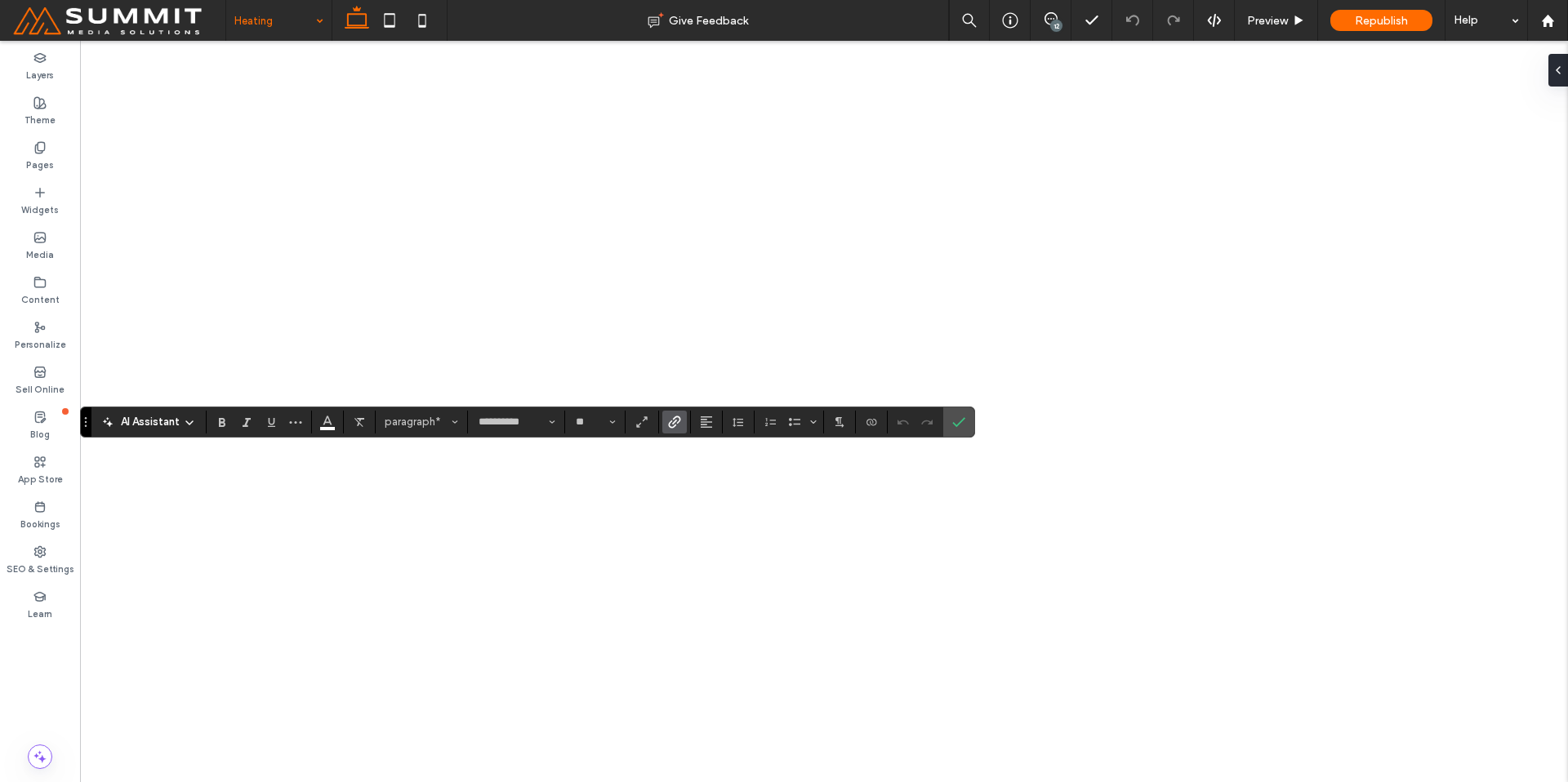
click at [672, 421] on icon "Link" at bounding box center [674, 423] width 13 height 13
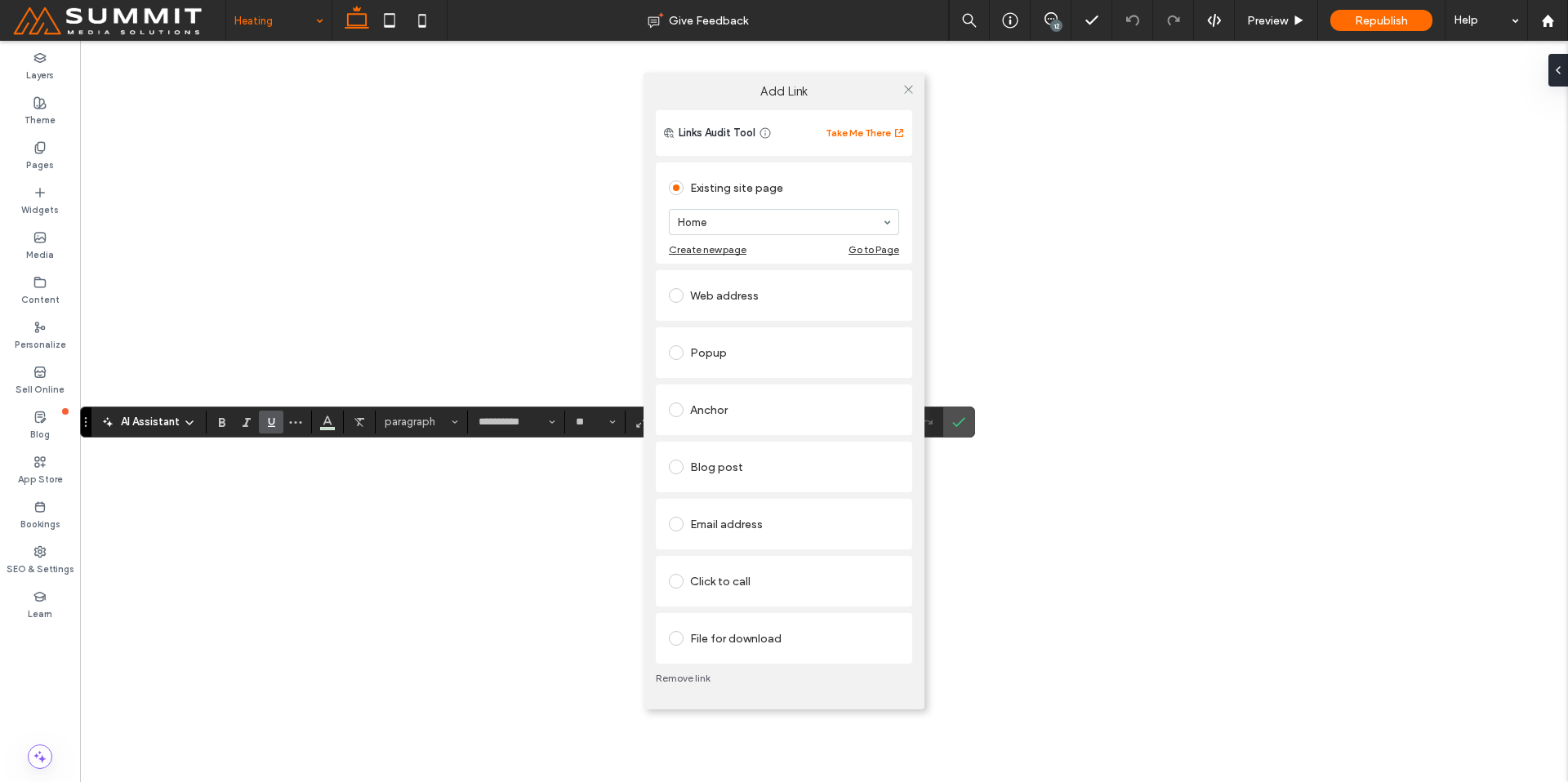
click at [756, 584] on div "Click to call" at bounding box center [784, 582] width 231 height 26
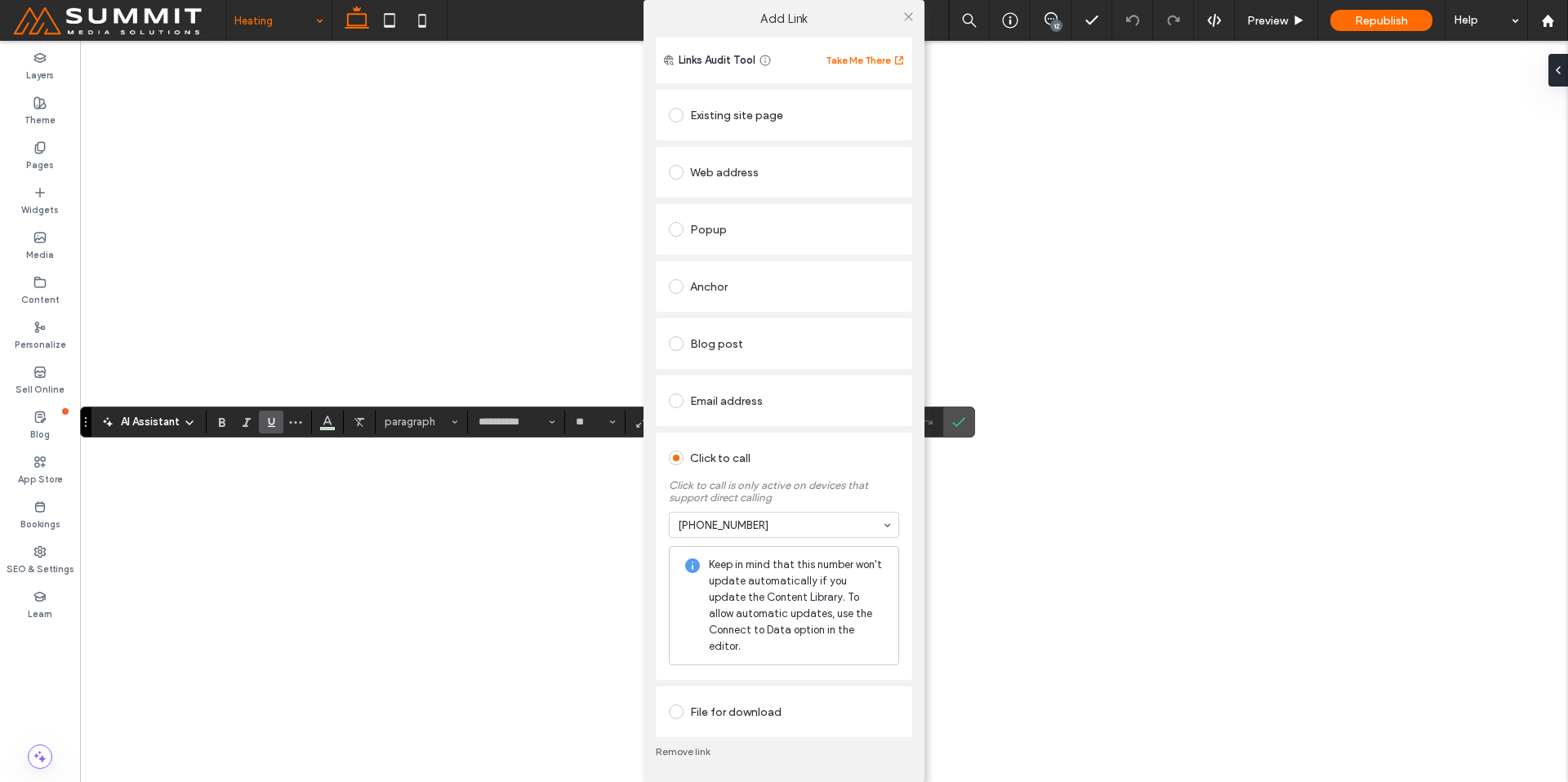
drag, startPoint x: 907, startPoint y: 22, endPoint x: 793, endPoint y: 32, distance: 114.4
click at [906, 22] on icon at bounding box center [908, 16] width 12 height 12
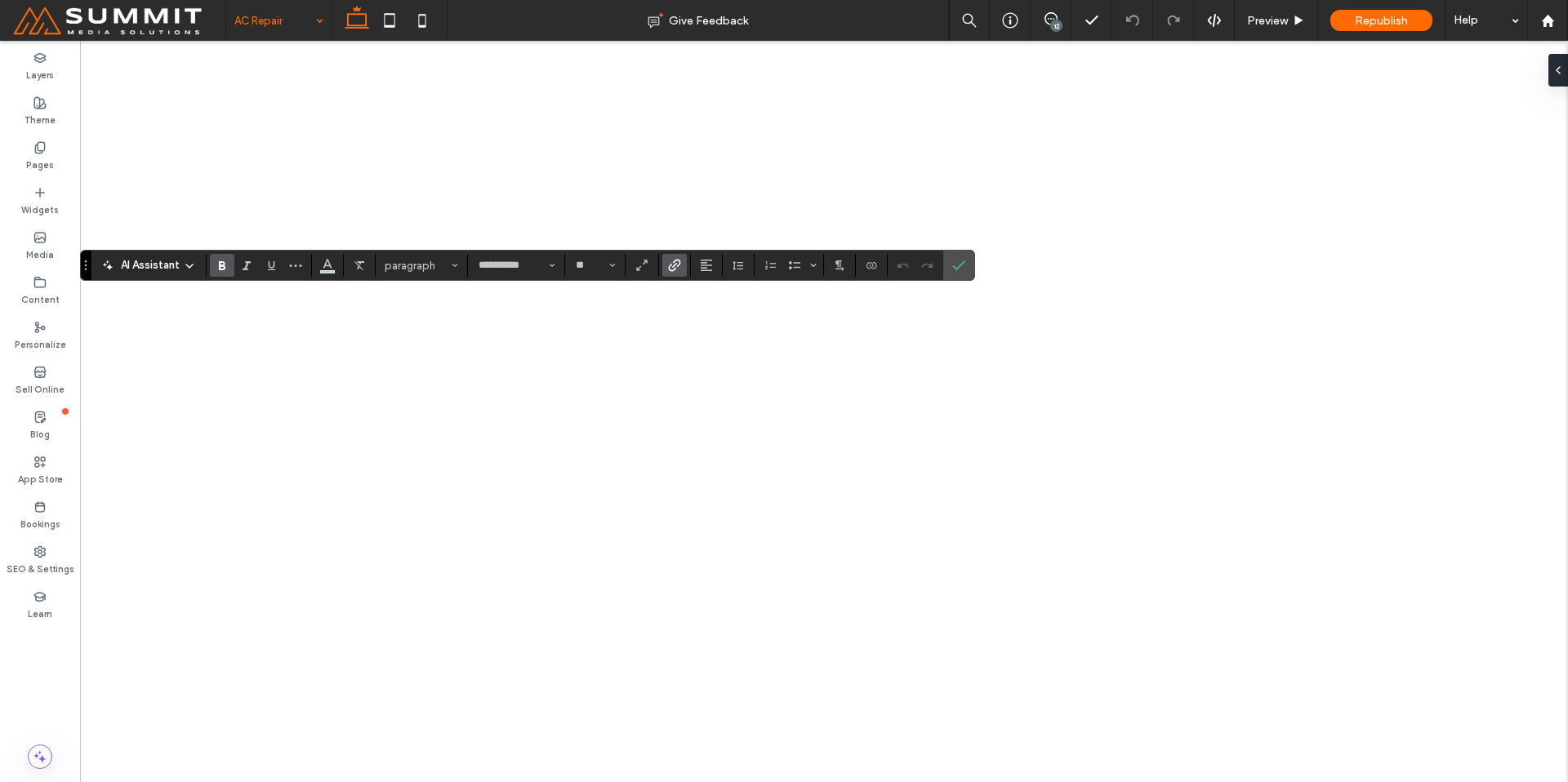
click at [222, 264] on icon "Bold" at bounding box center [222, 266] width 13 height 13
click at [965, 265] on icon "Confirm" at bounding box center [959, 266] width 13 height 13
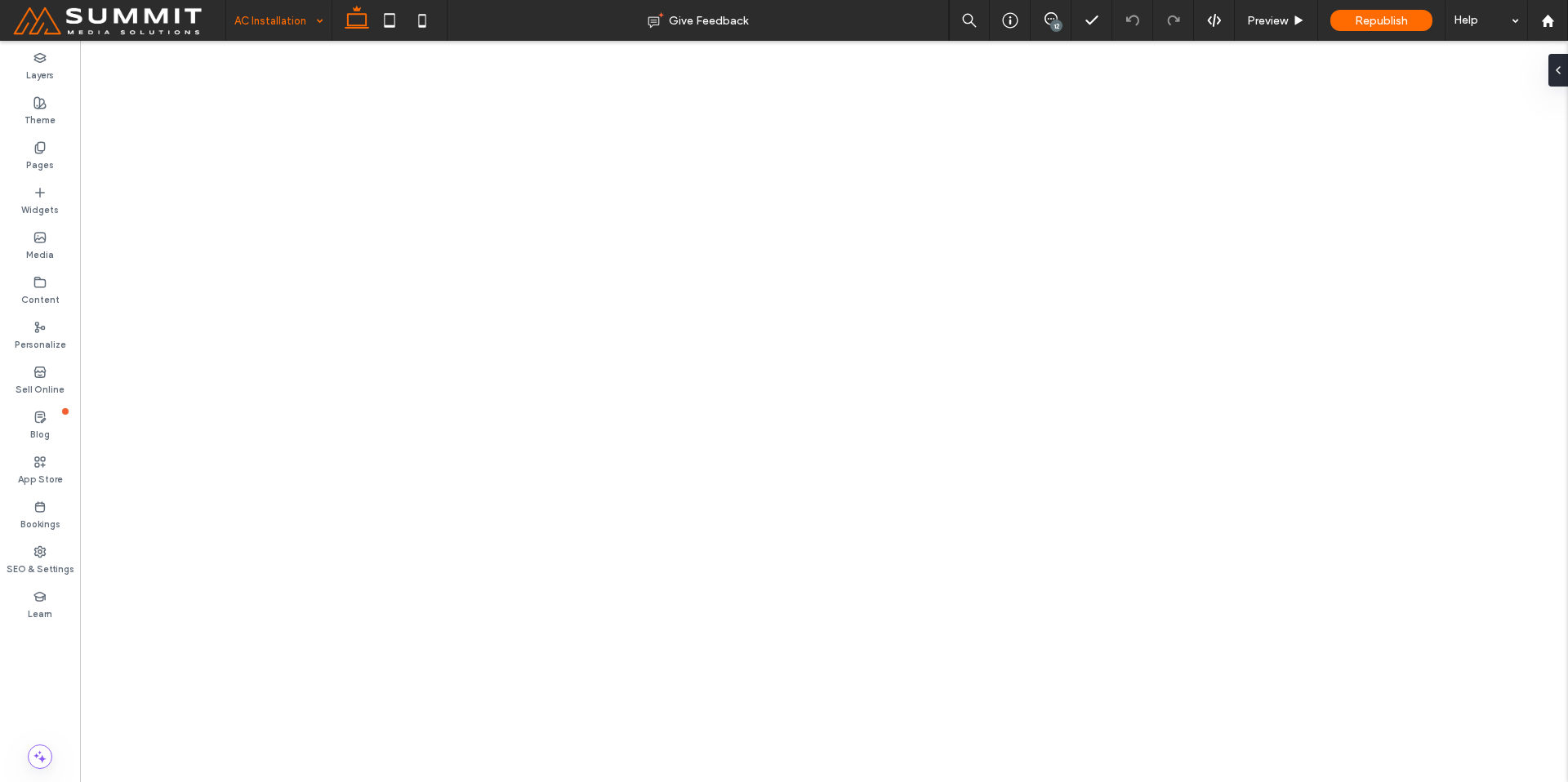
type input "**********"
type input "**"
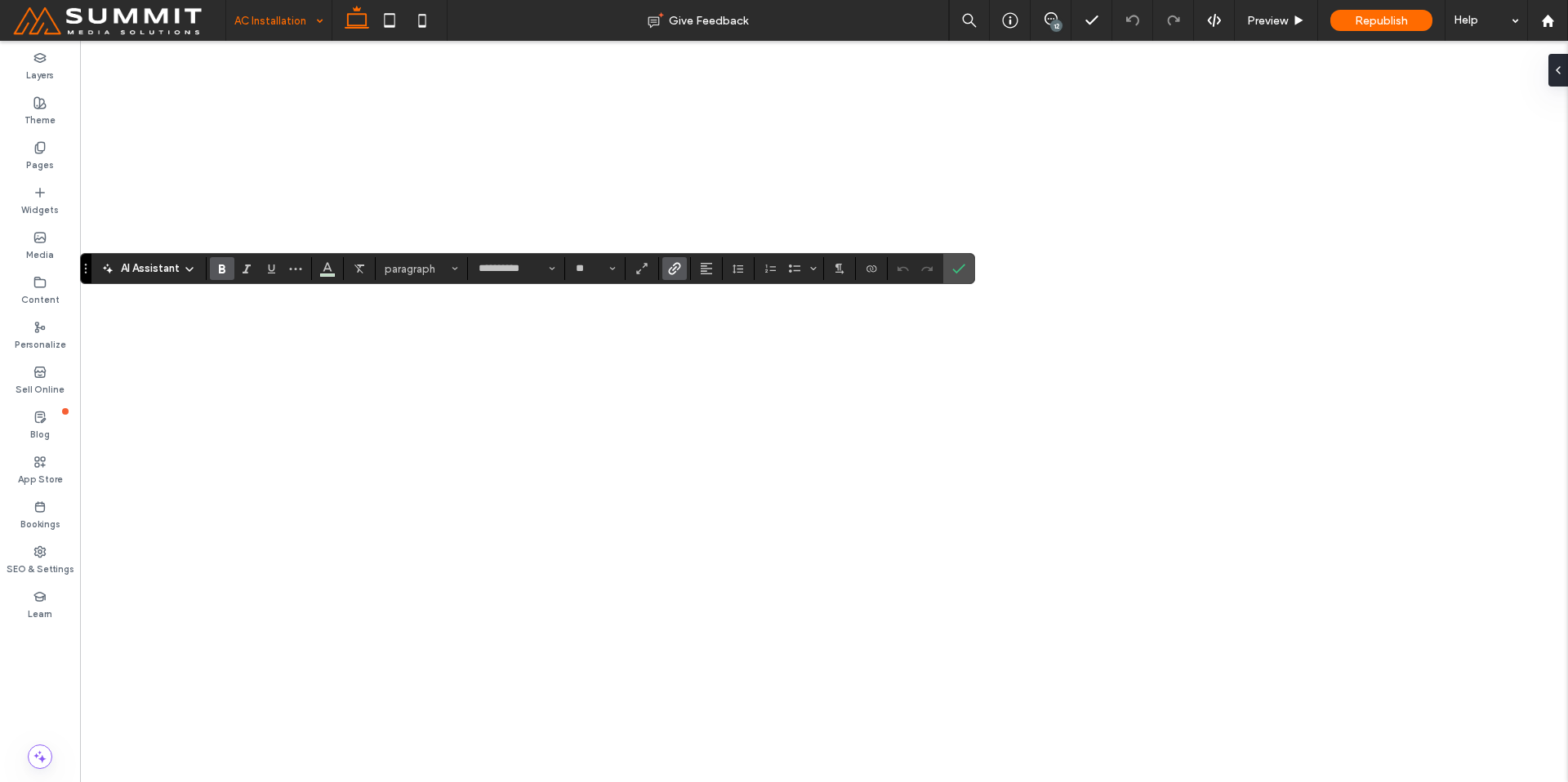
click at [227, 266] on icon "Bold" at bounding box center [222, 269] width 13 height 13
click at [969, 270] on label "Confirm" at bounding box center [959, 269] width 25 height 29
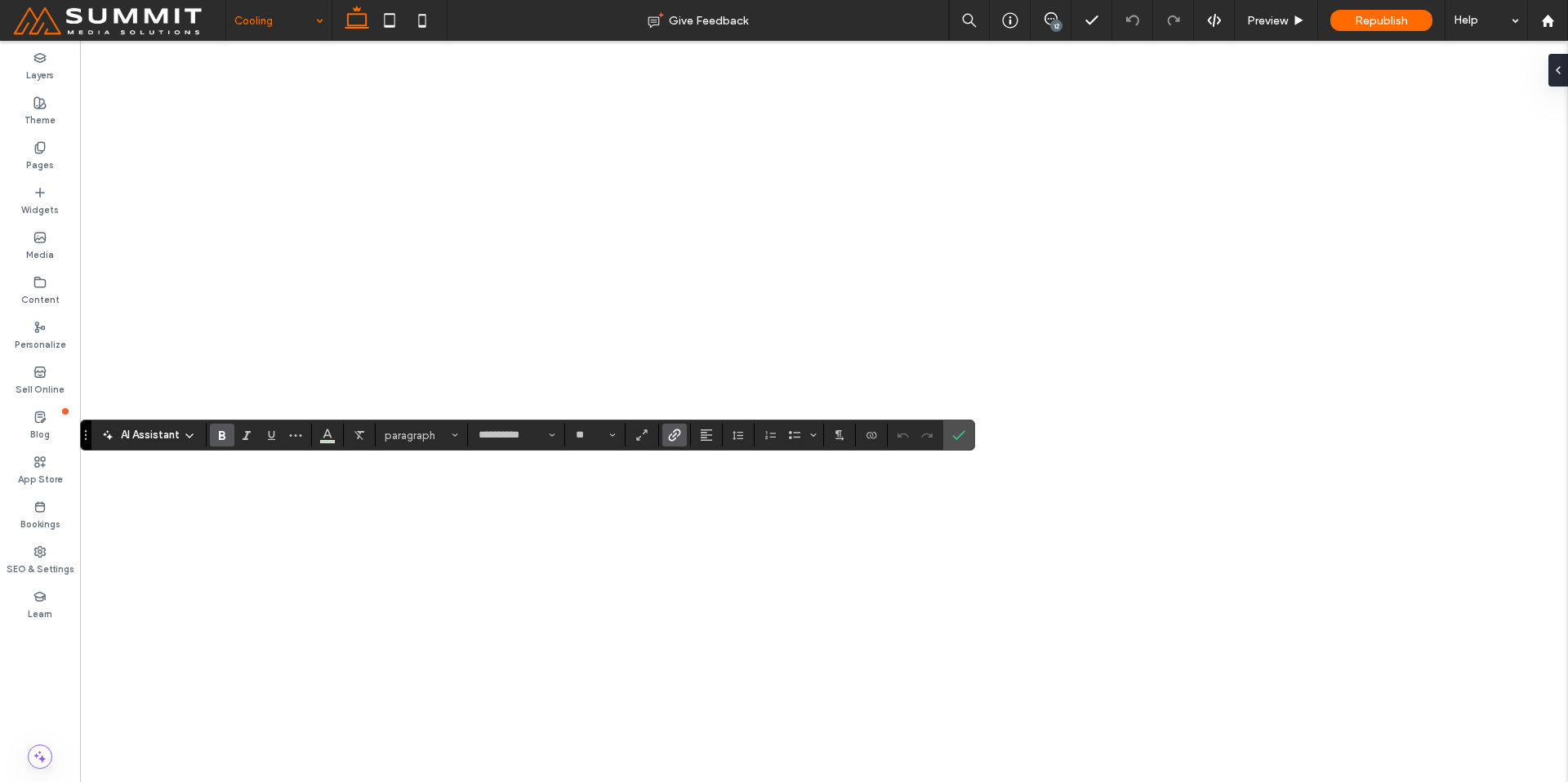
click at [223, 432] on use "Bold" at bounding box center [221, 435] width 7 height 9
click at [964, 430] on icon "Confirm" at bounding box center [959, 435] width 13 height 13
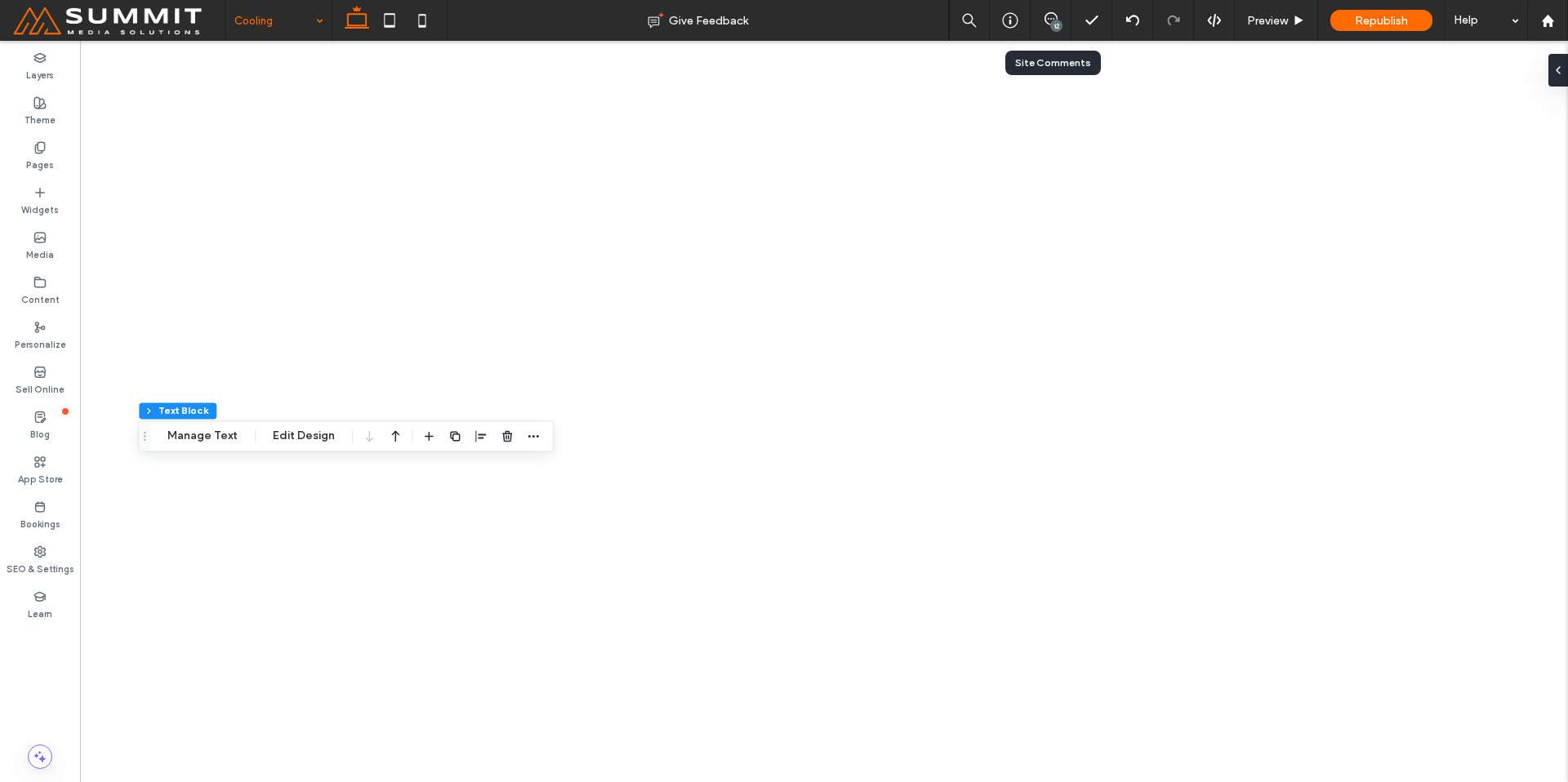
click at [1051, 30] on div "12" at bounding box center [1051, 20] width 41 height 41
click at [1050, 12] on use at bounding box center [1052, 19] width 13 height 13
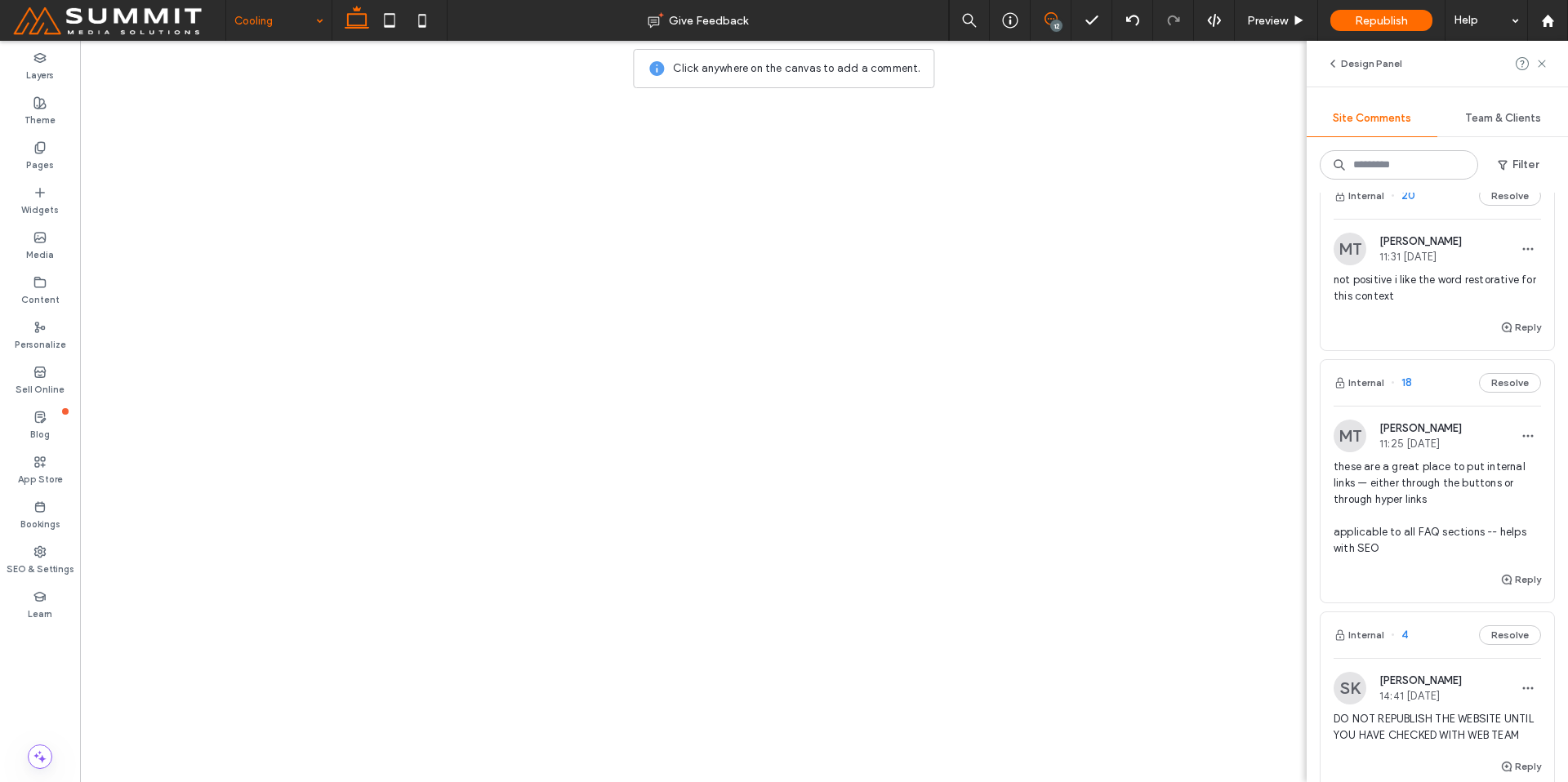
scroll to position [1830, 0]
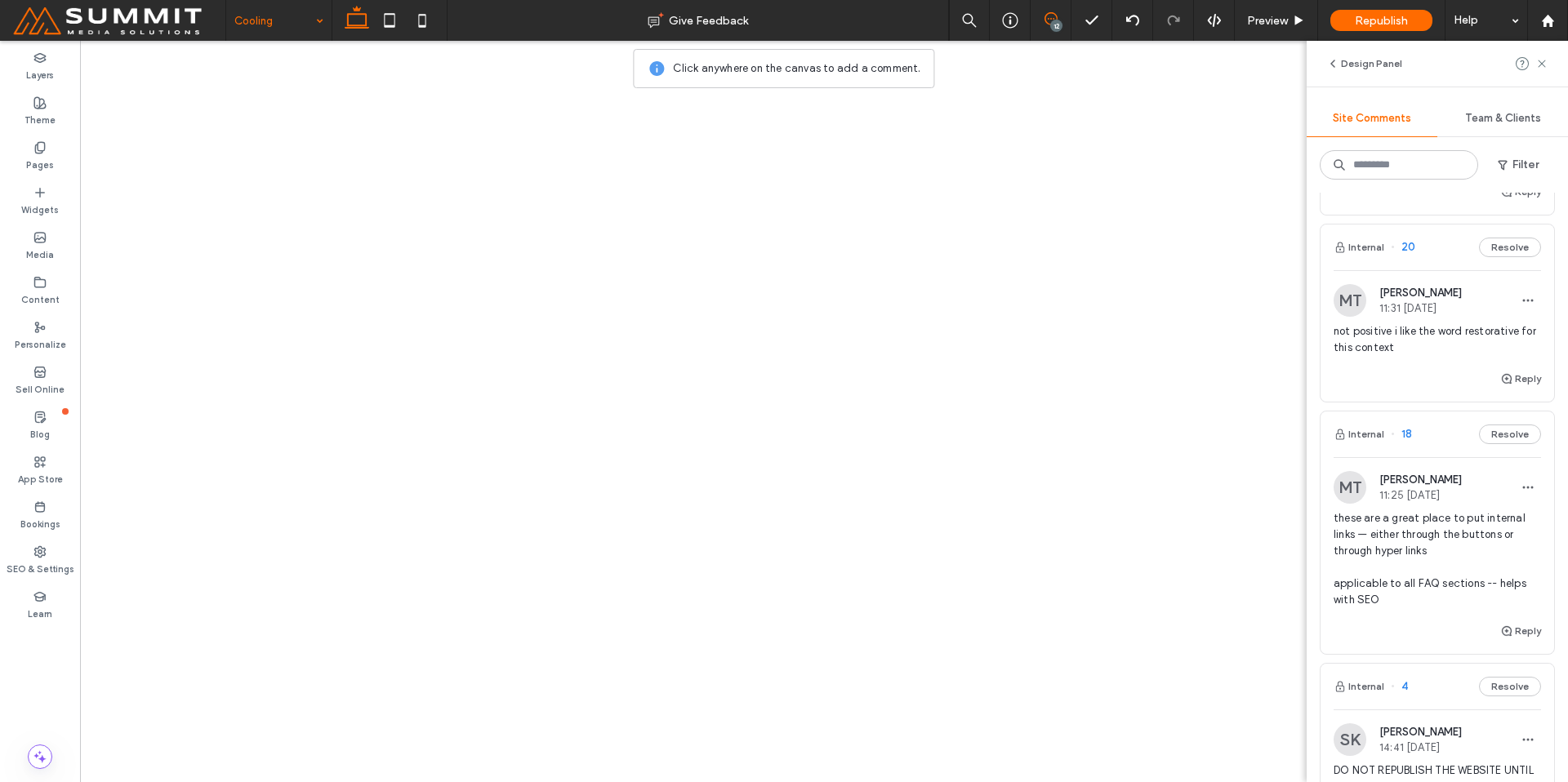
click at [1420, 625] on div "Reply" at bounding box center [1437, 637] width 234 height 33
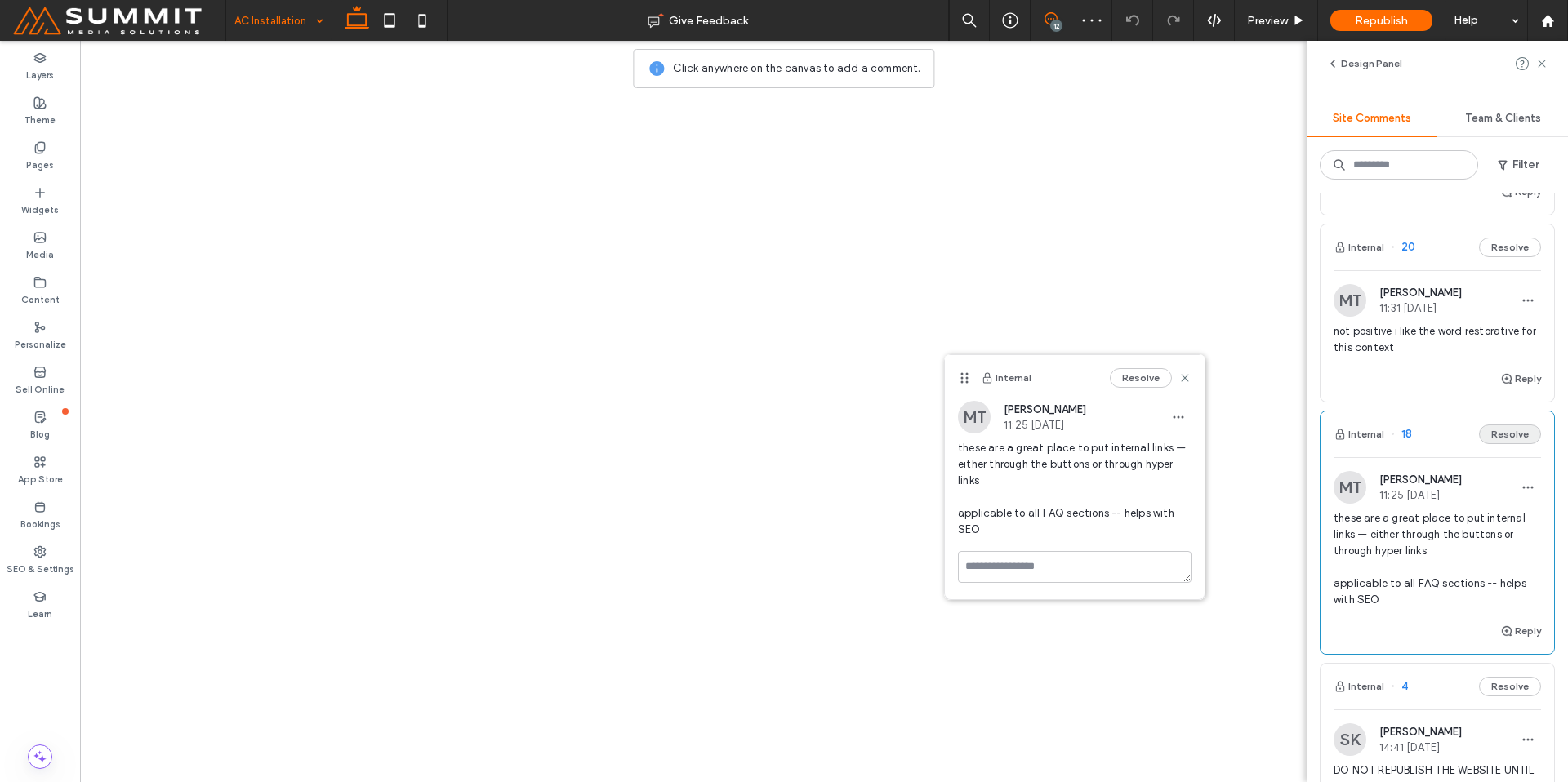
click at [1479, 430] on button "Resolve" at bounding box center [1510, 434] width 62 height 20
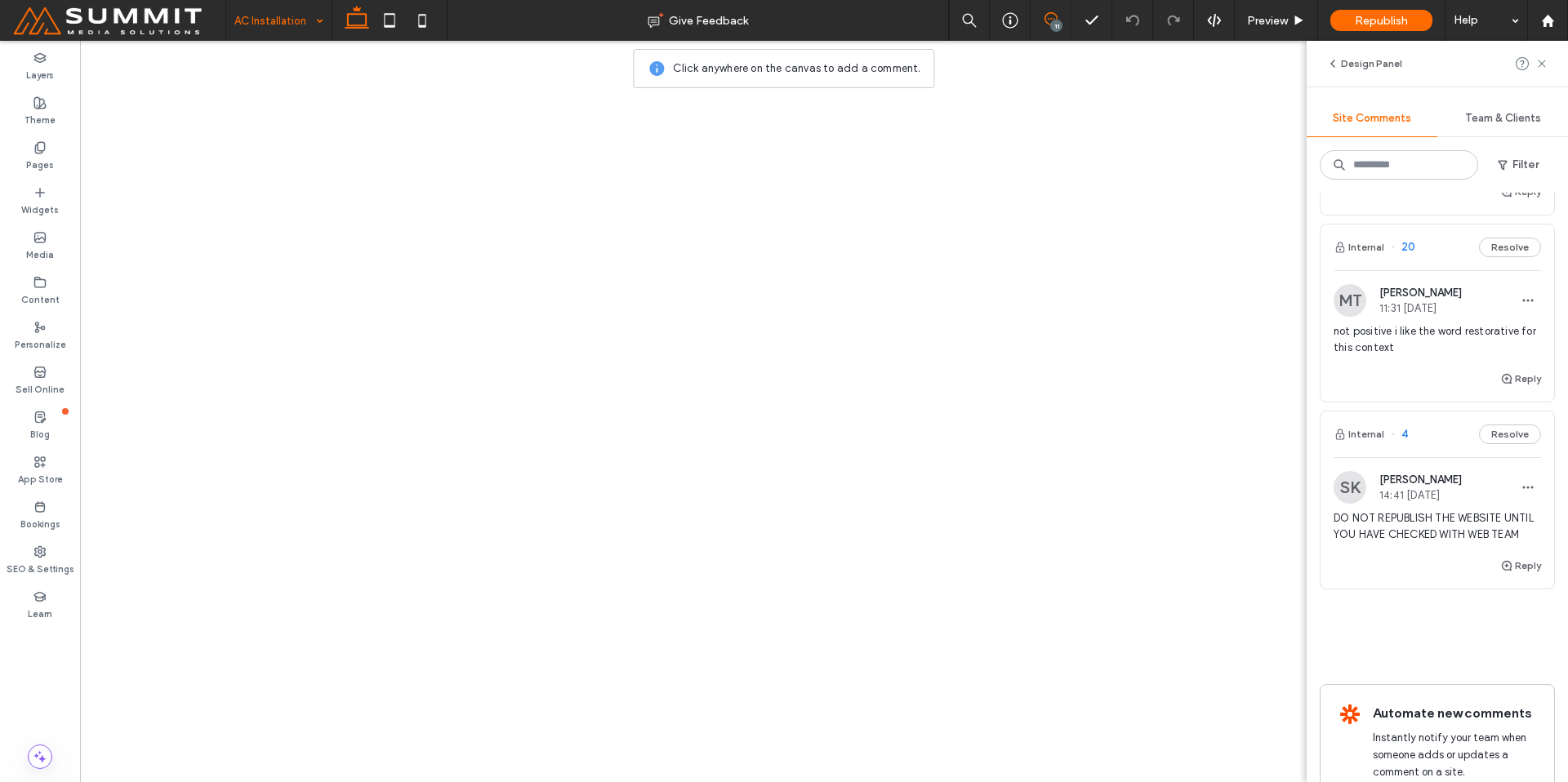
click at [1405, 364] on div "not positive i like the word restorative for this context" at bounding box center [1437, 346] width 207 height 45
click at [1012, 395] on icon at bounding box center [1009, 397] width 13 height 13
click at [1537, 65] on icon at bounding box center [1542, 63] width 13 height 13
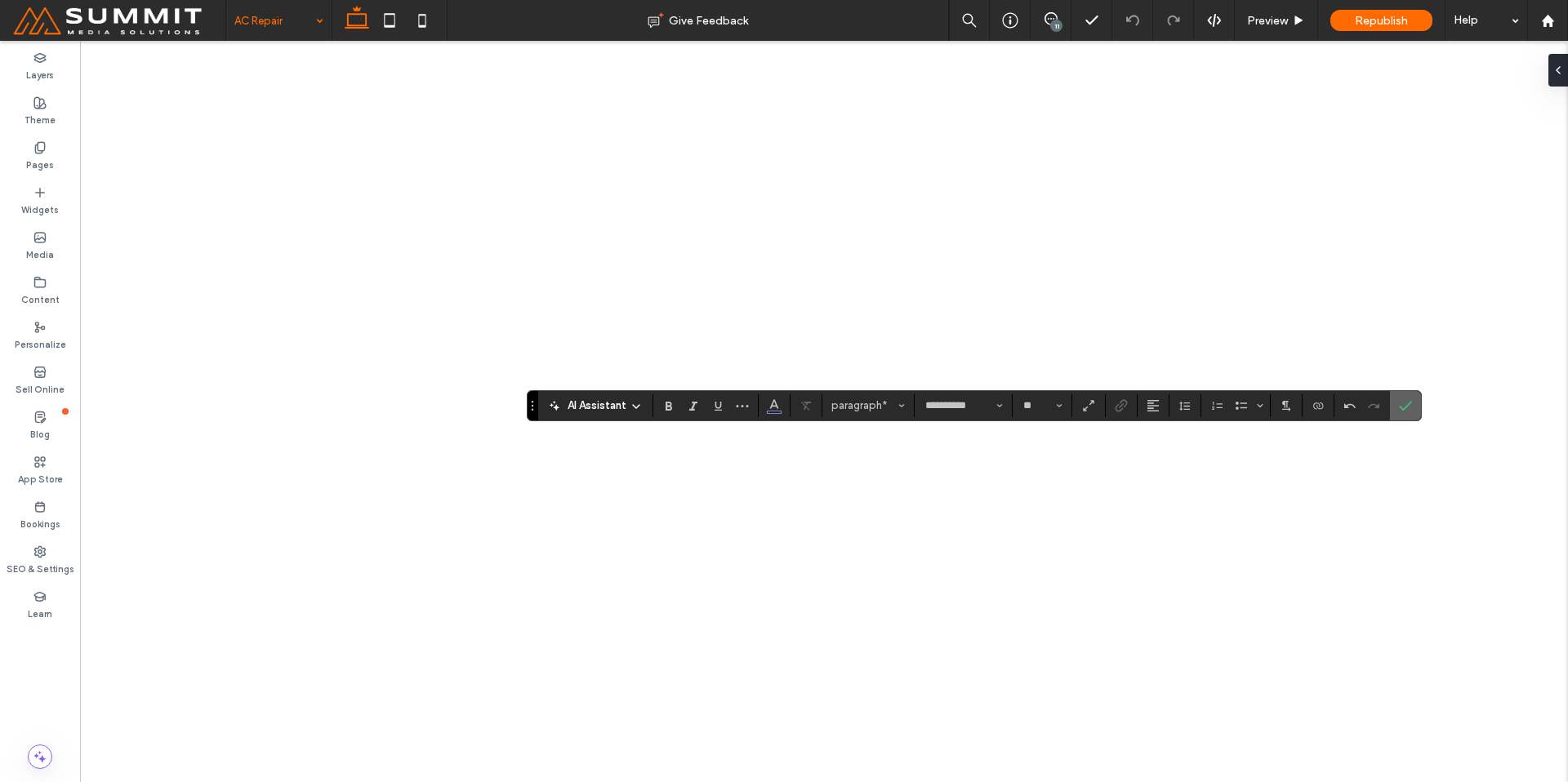
click at [1408, 406] on icon "Confirm" at bounding box center [1405, 406] width 13 height 13
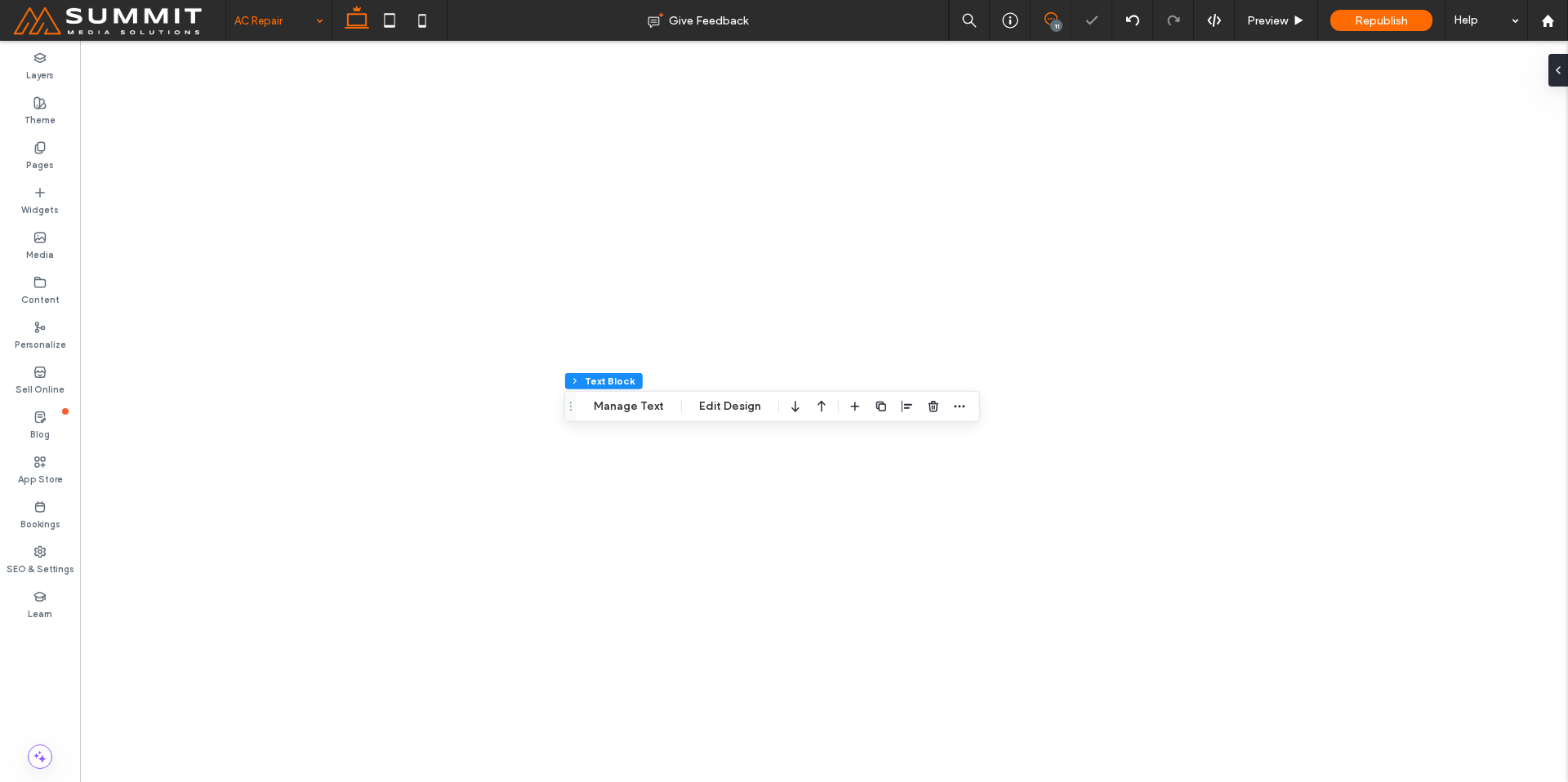
click at [1048, 21] on icon at bounding box center [1052, 19] width 13 height 13
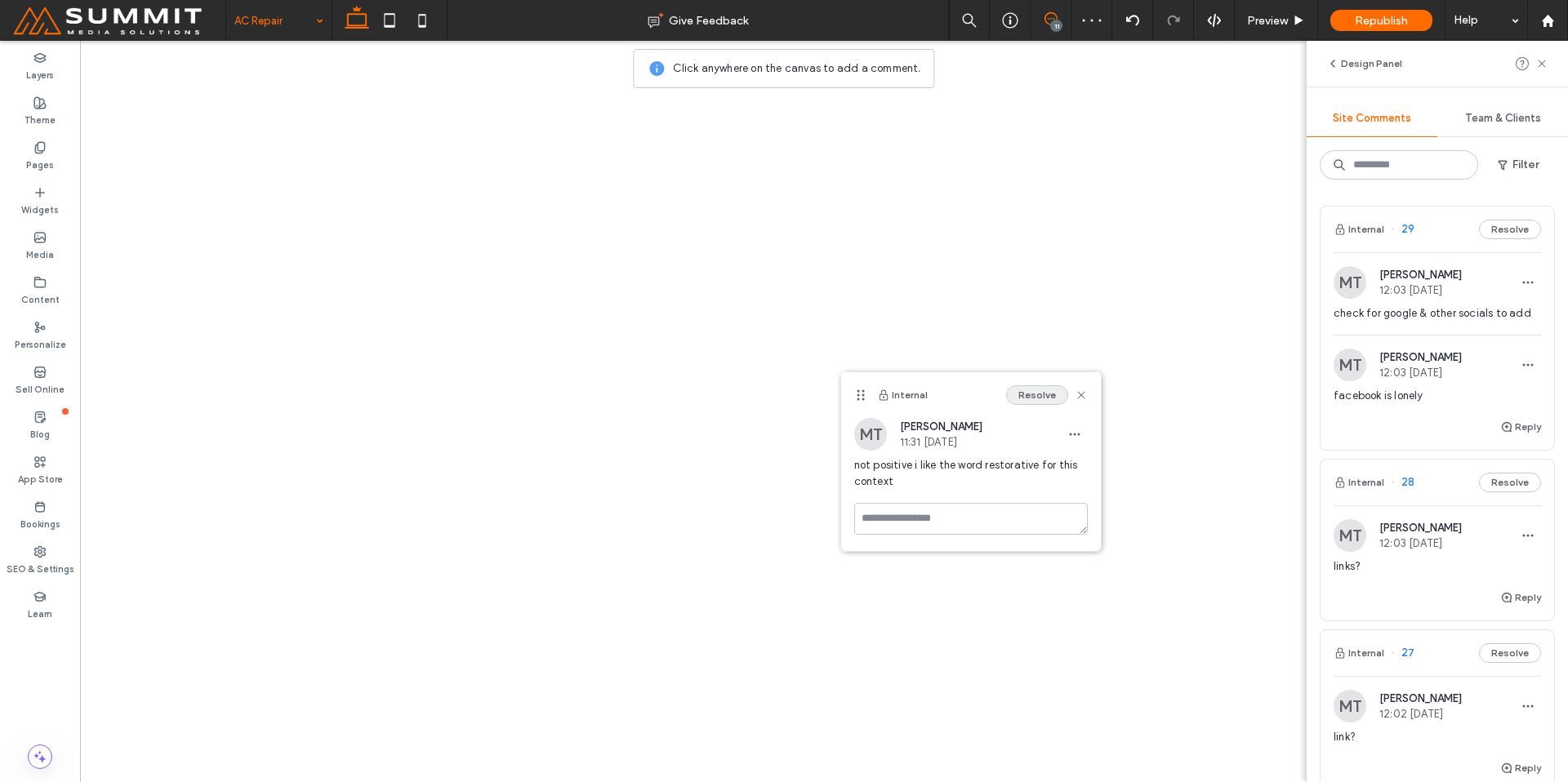
click at [1036, 399] on button "Resolve" at bounding box center [1037, 395] width 62 height 20
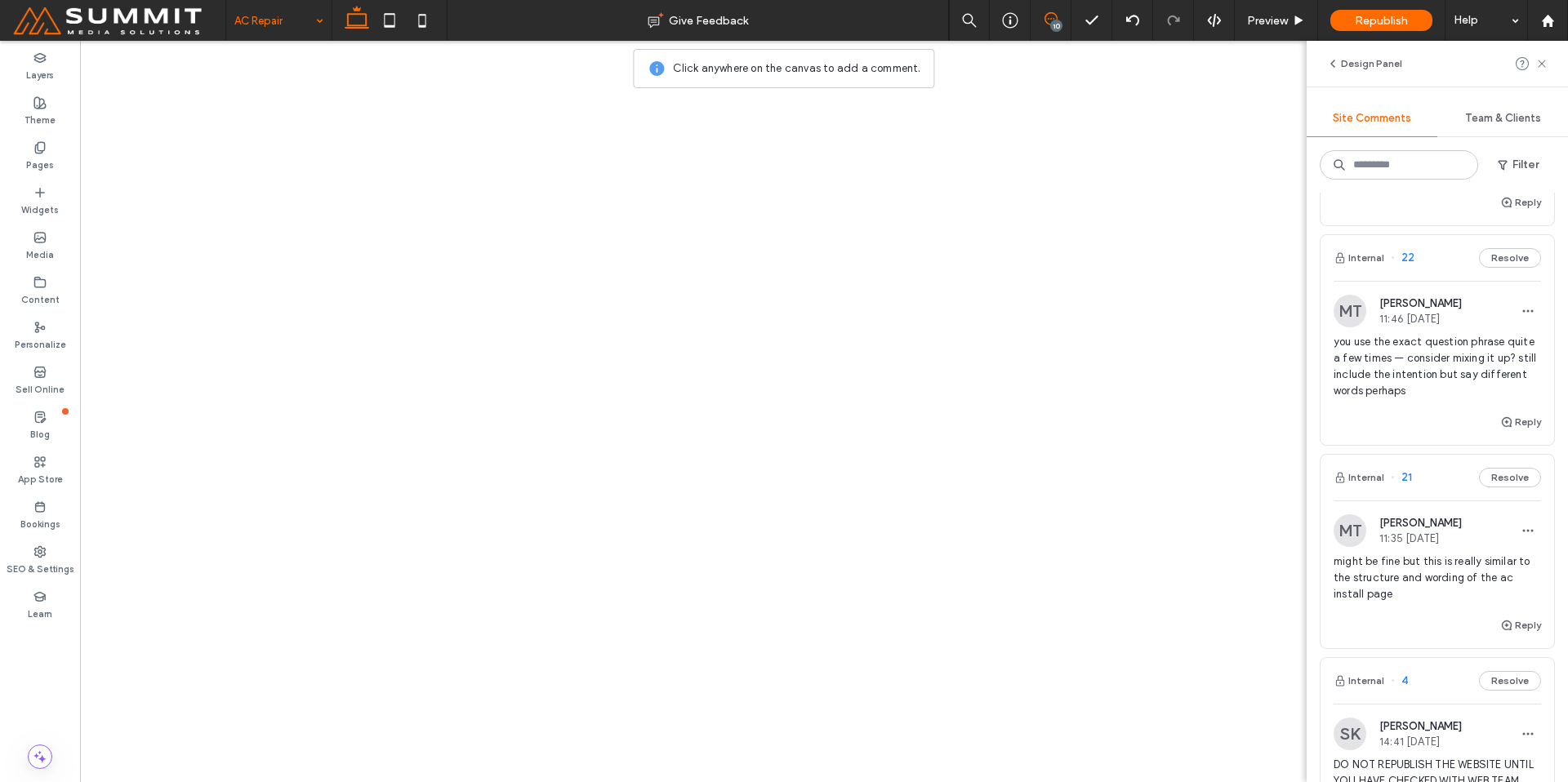
scroll to position [1396, 0]
click at [1401, 623] on div "Reply" at bounding box center [1437, 633] width 234 height 33
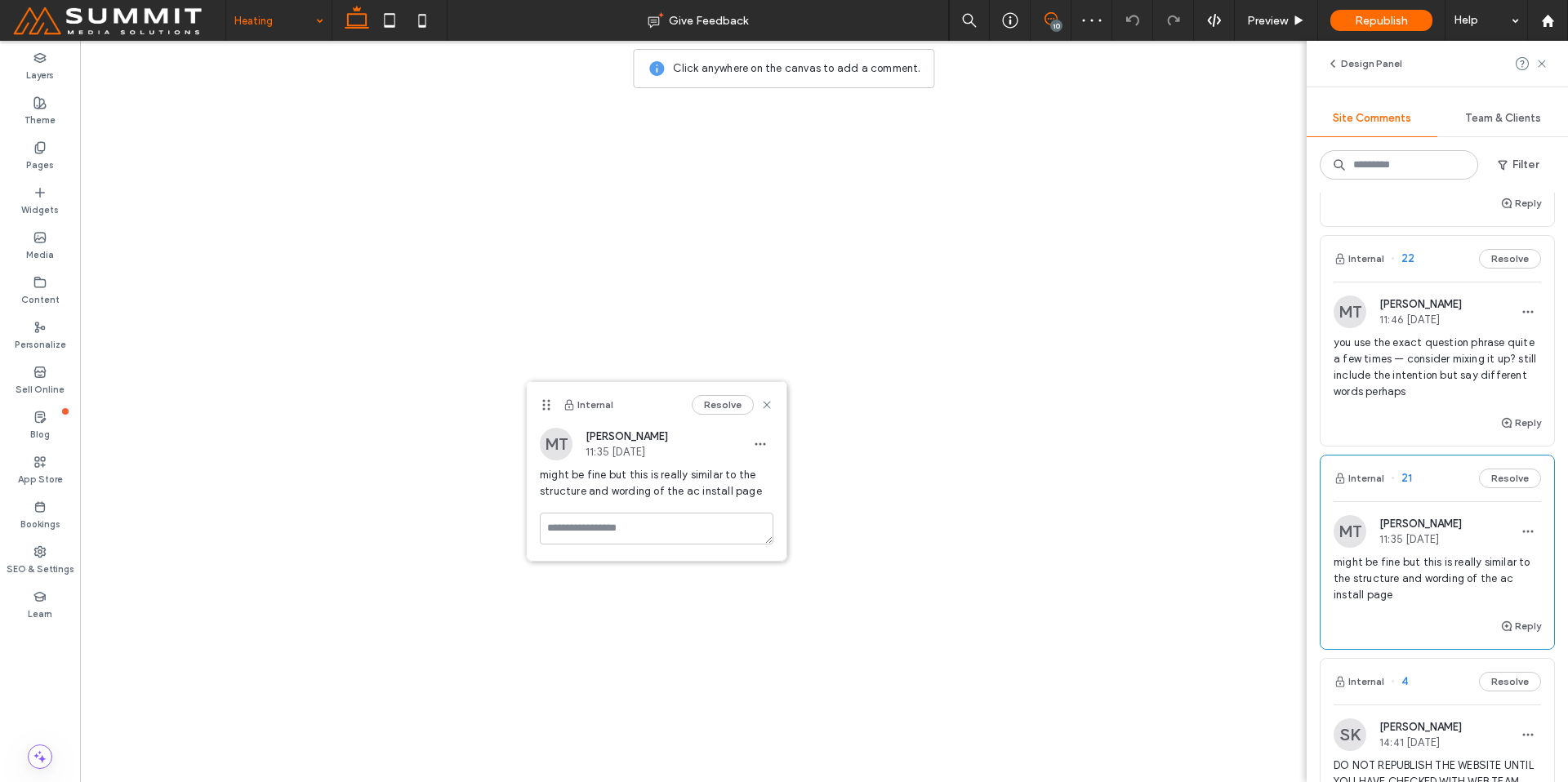
click at [1356, 414] on div "Reply" at bounding box center [1437, 429] width 234 height 33
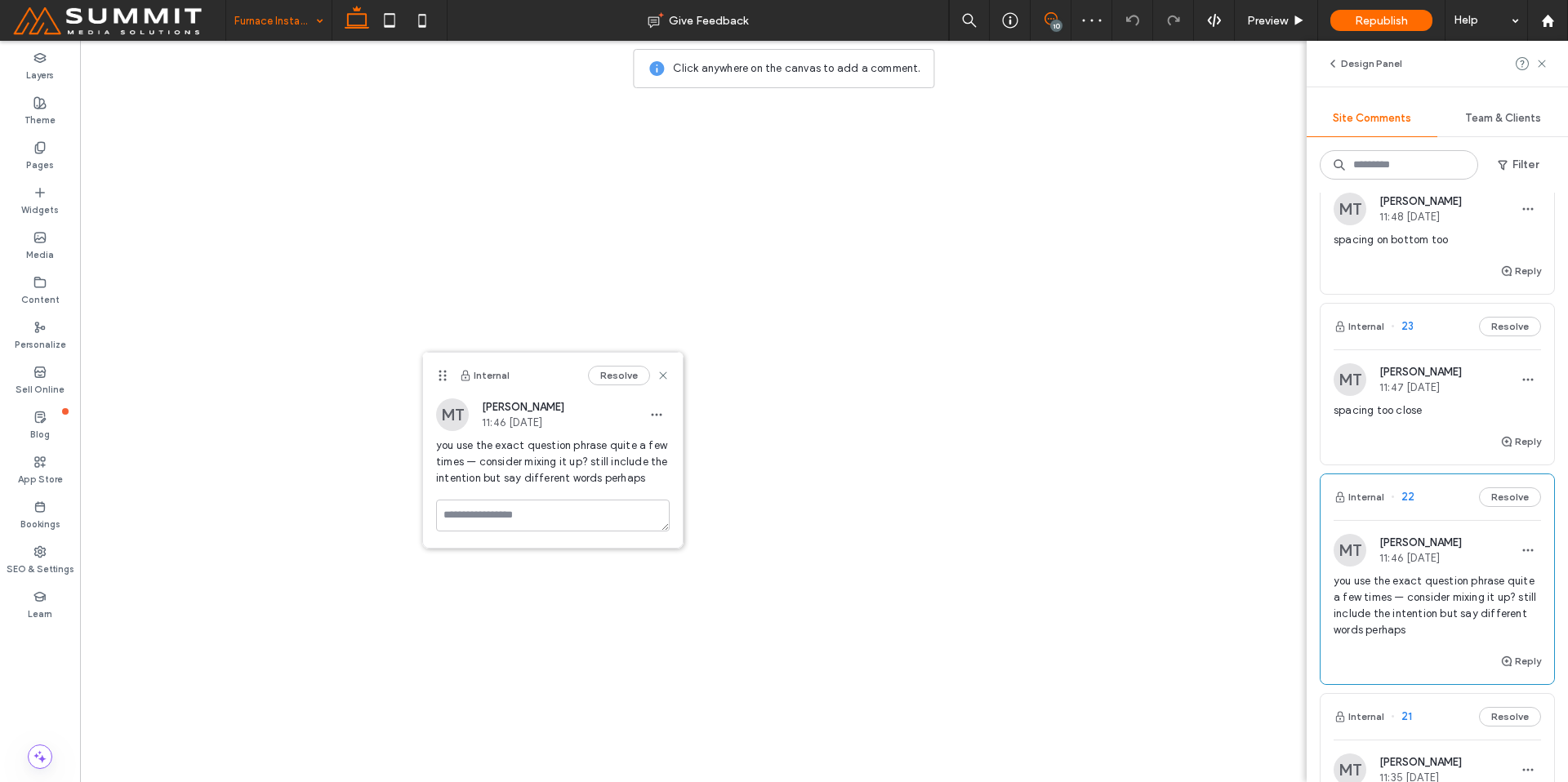
scroll to position [1142, 0]
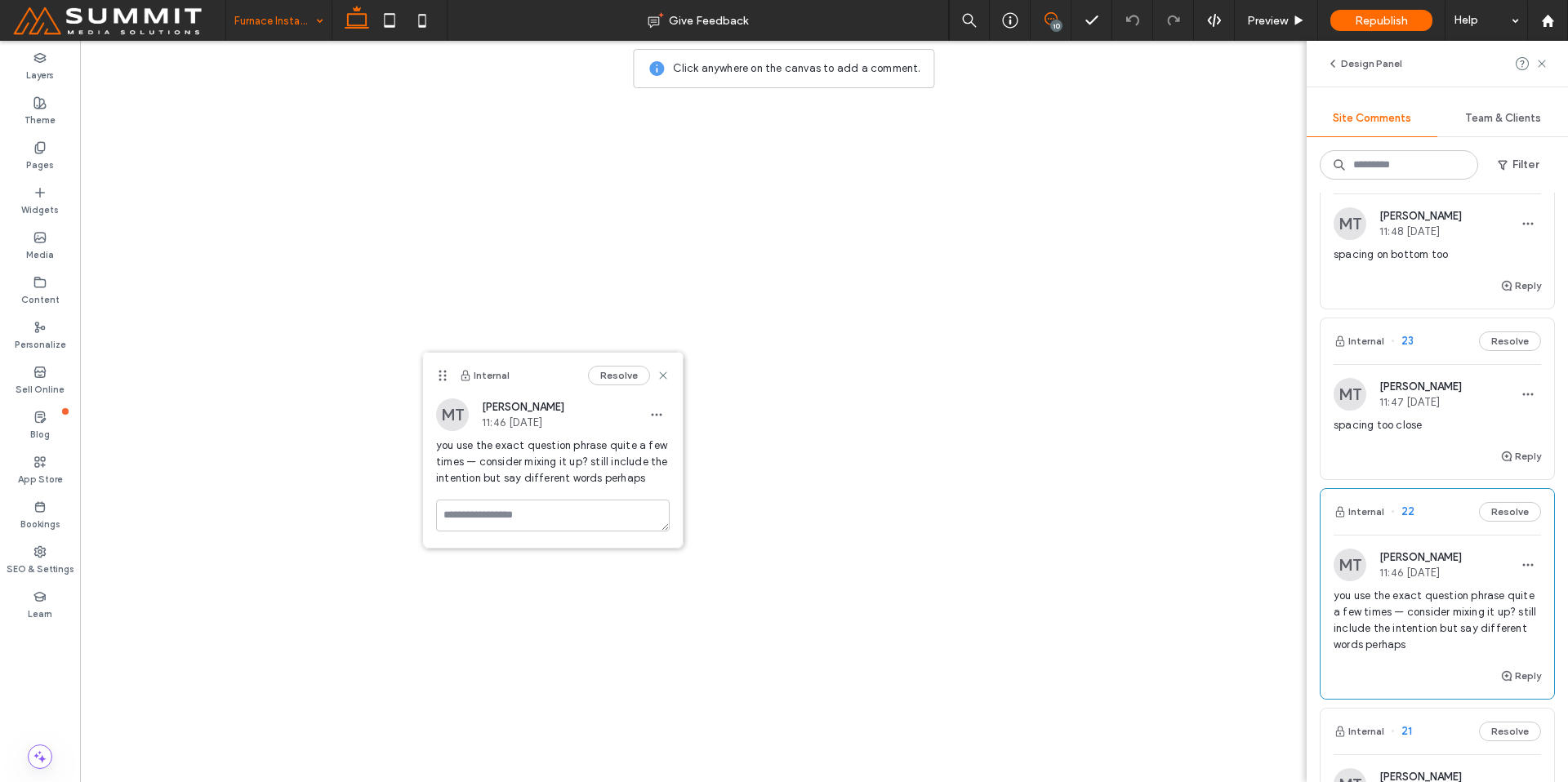
click at [1370, 448] on div "Reply" at bounding box center [1437, 462] width 234 height 33
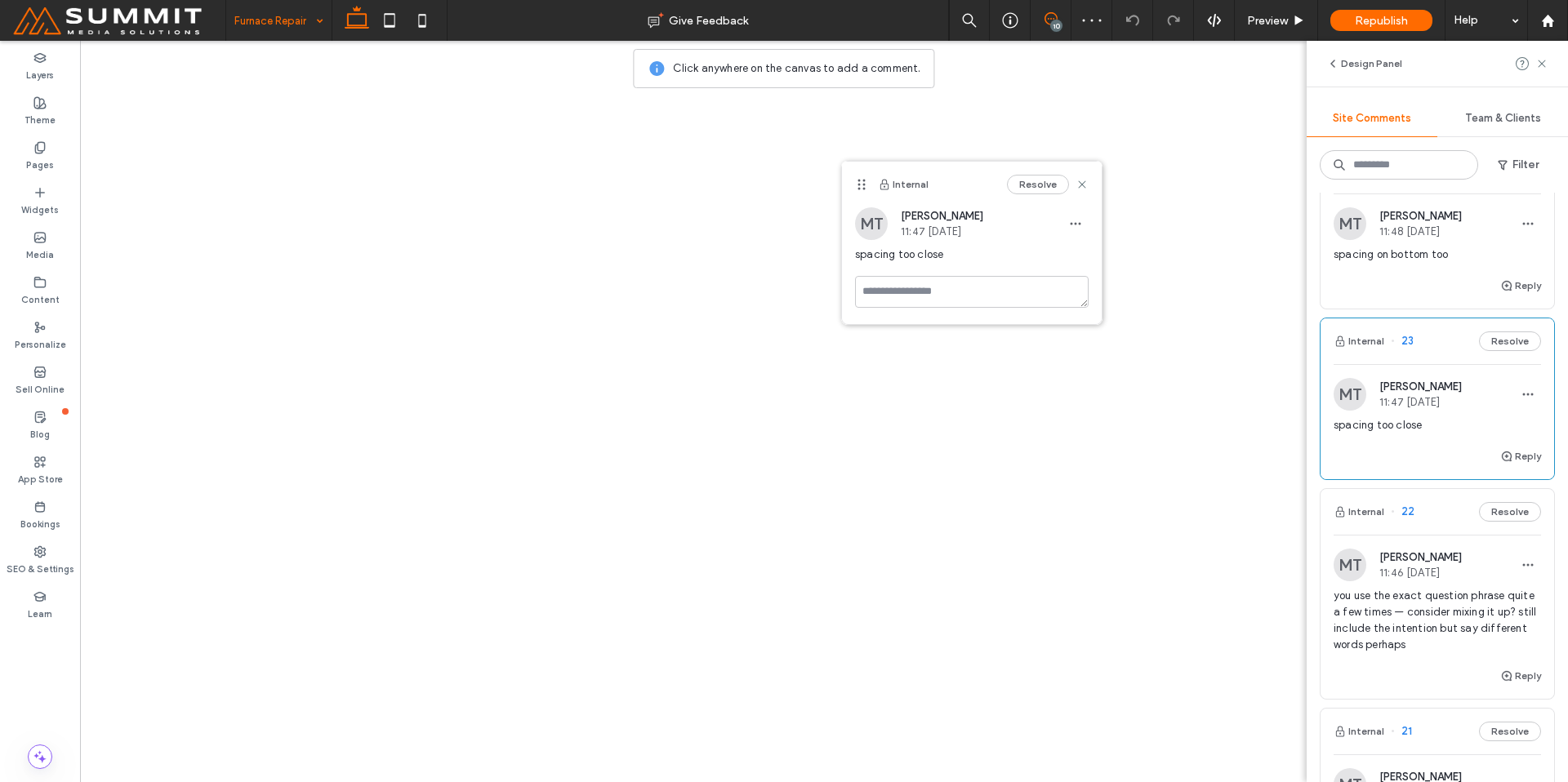
click at [1372, 287] on div "Reply" at bounding box center [1437, 292] width 234 height 33
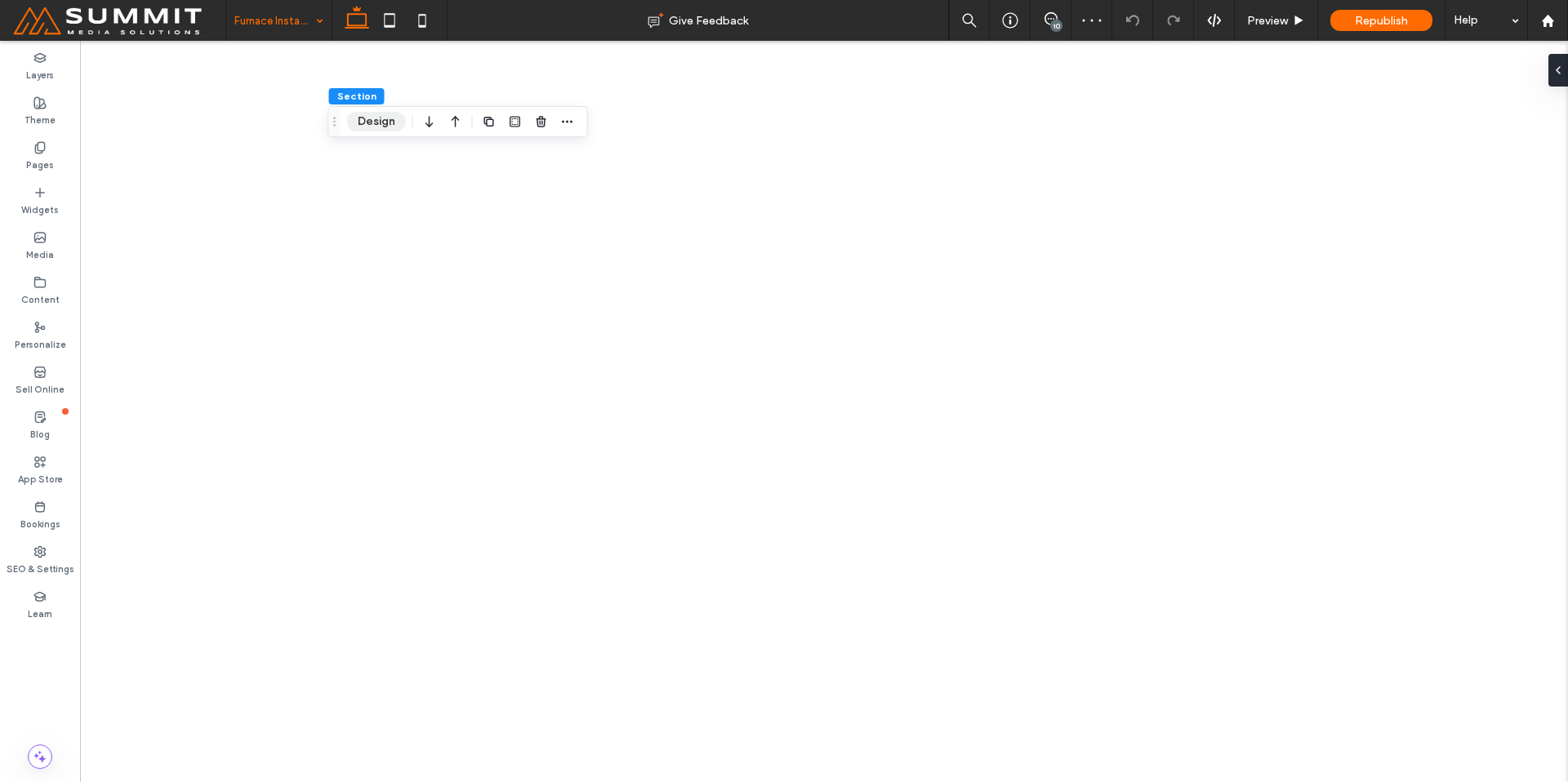
click at [374, 115] on button "Design" at bounding box center [376, 121] width 59 height 20
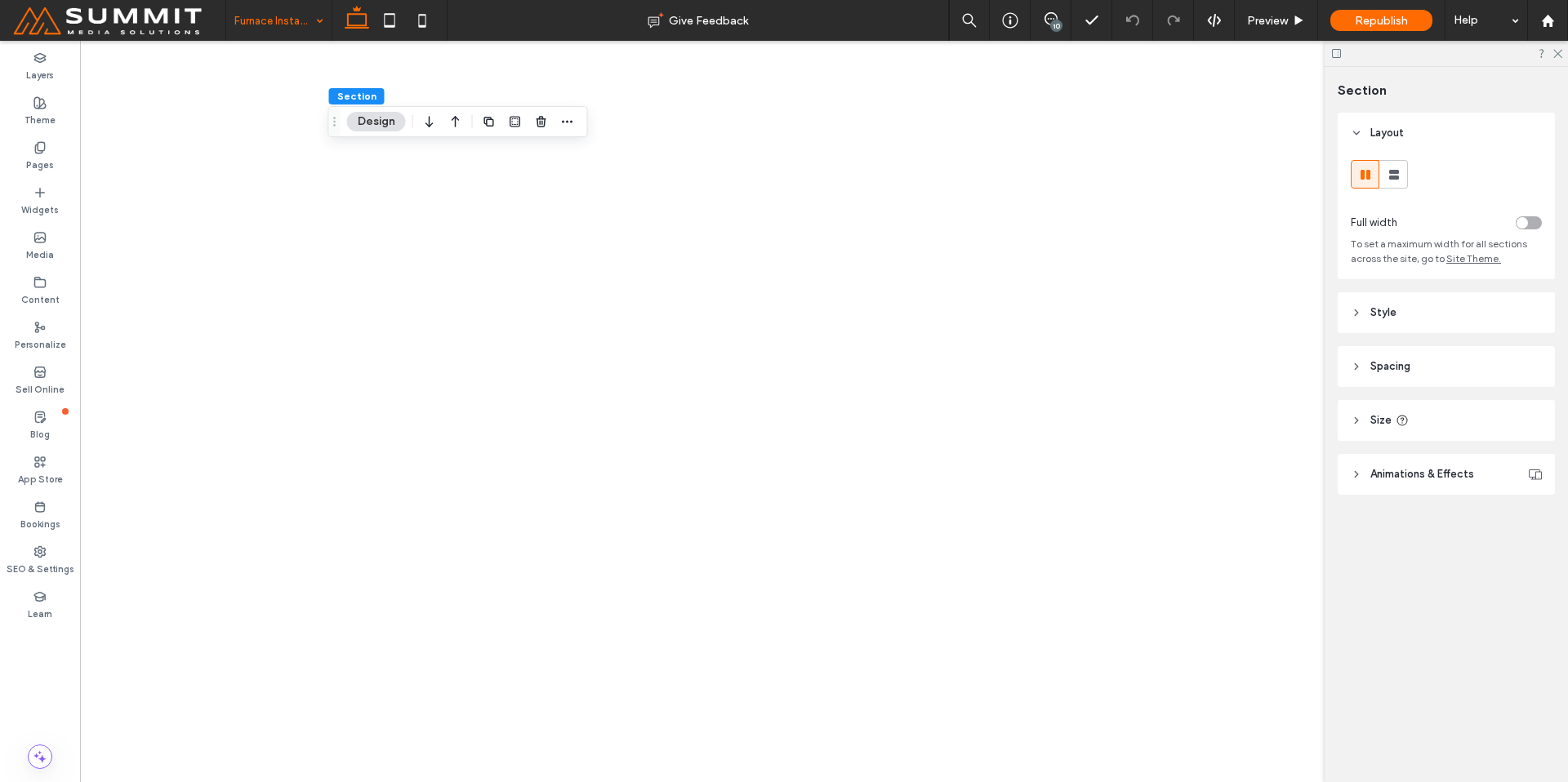
click at [1377, 374] on header "Spacing" at bounding box center [1447, 366] width 218 height 41
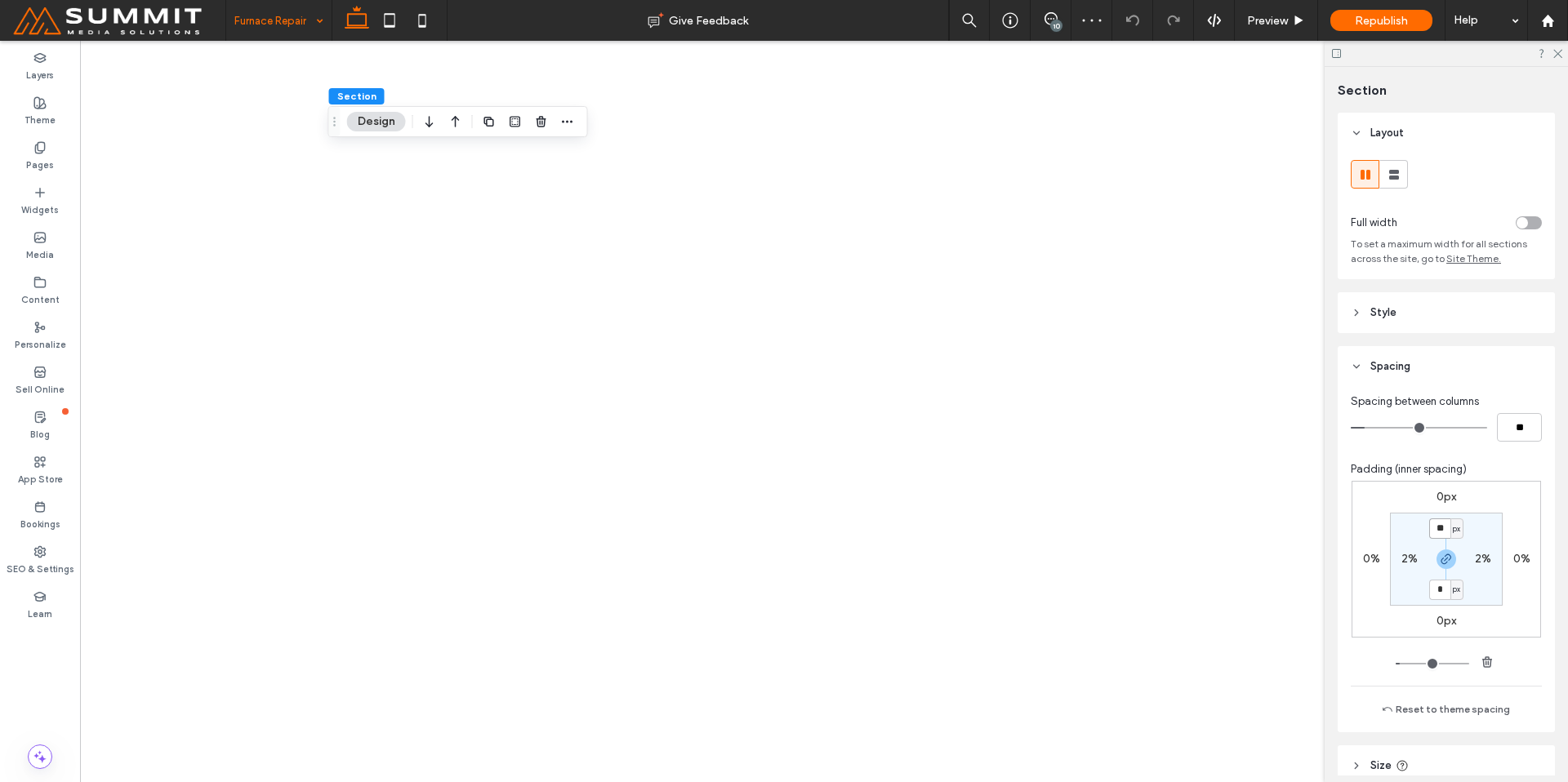
click at [1437, 528] on input "**" at bounding box center [1439, 529] width 21 height 21
click at [1453, 530] on span "px" at bounding box center [1456, 529] width 8 height 16
drag, startPoint x: 1450, startPoint y: 578, endPoint x: 1446, endPoint y: 531, distance: 47.2
click at [1450, 578] on span "%" at bounding box center [1446, 582] width 9 height 16
type input "***"
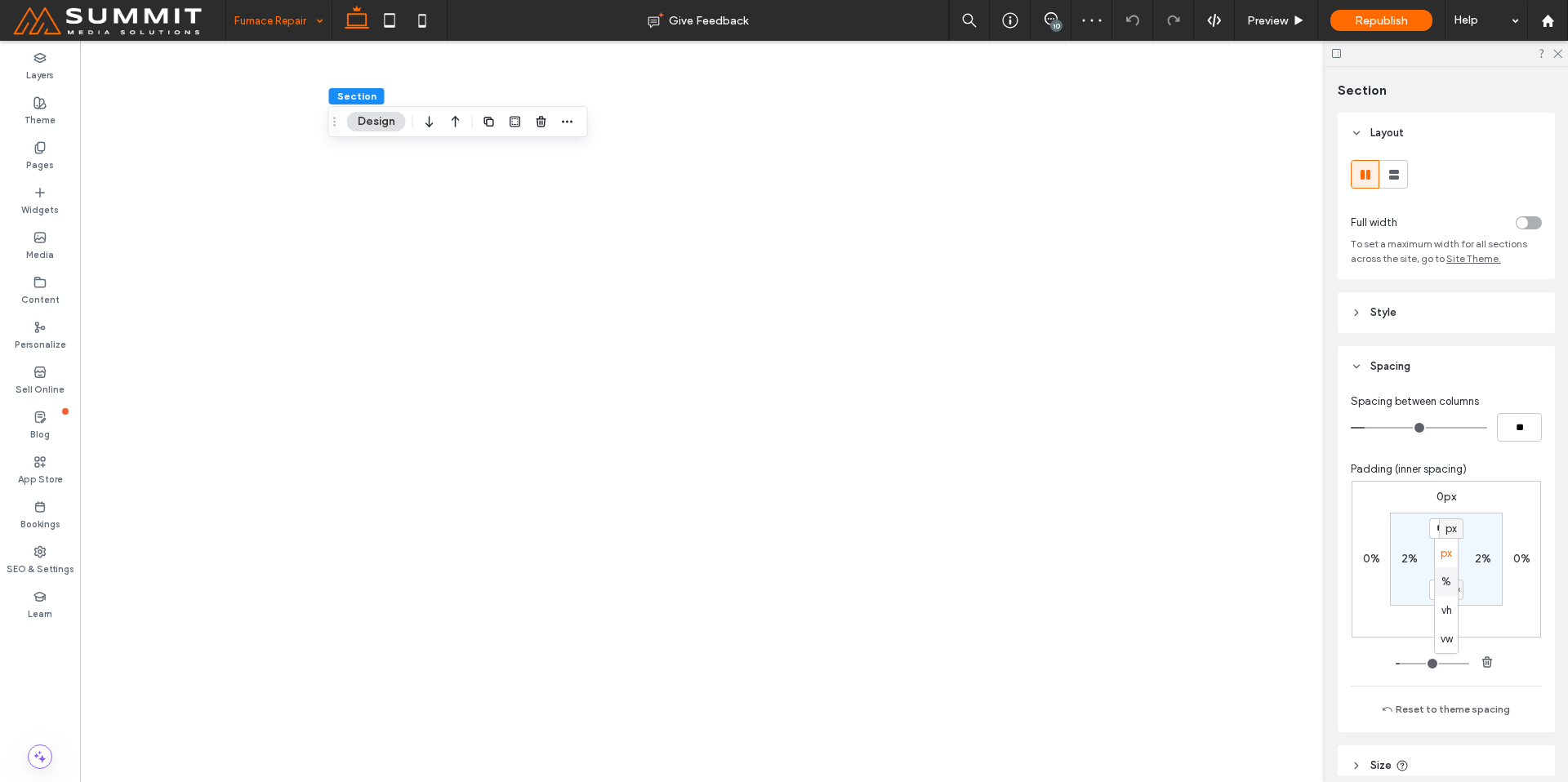
type input "***"
type input "*"
click at [1441, 528] on input "***" at bounding box center [1439, 529] width 21 height 21
type input "*"
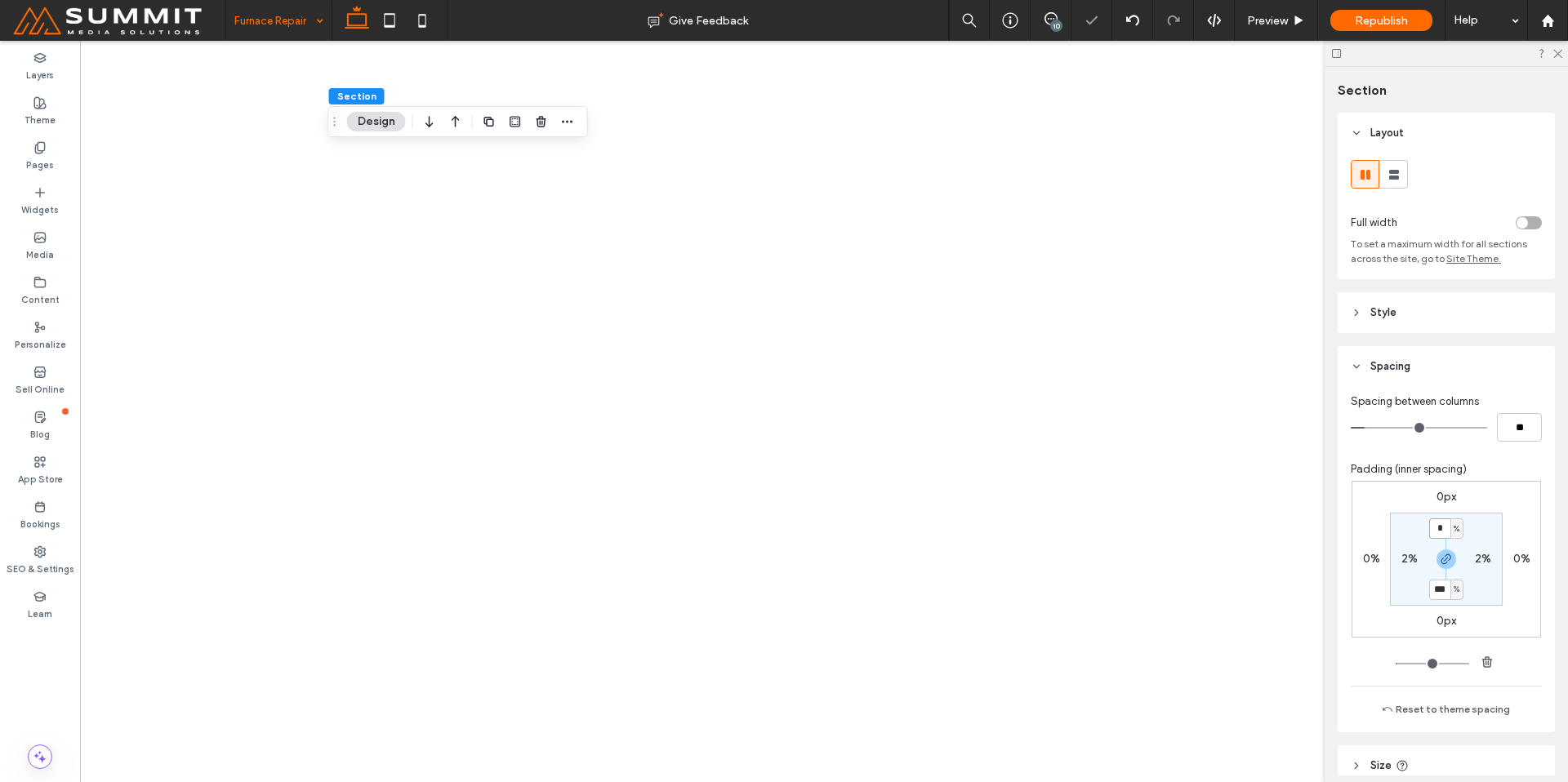
type input "*"
click at [1046, 21] on icon at bounding box center [1052, 19] width 13 height 13
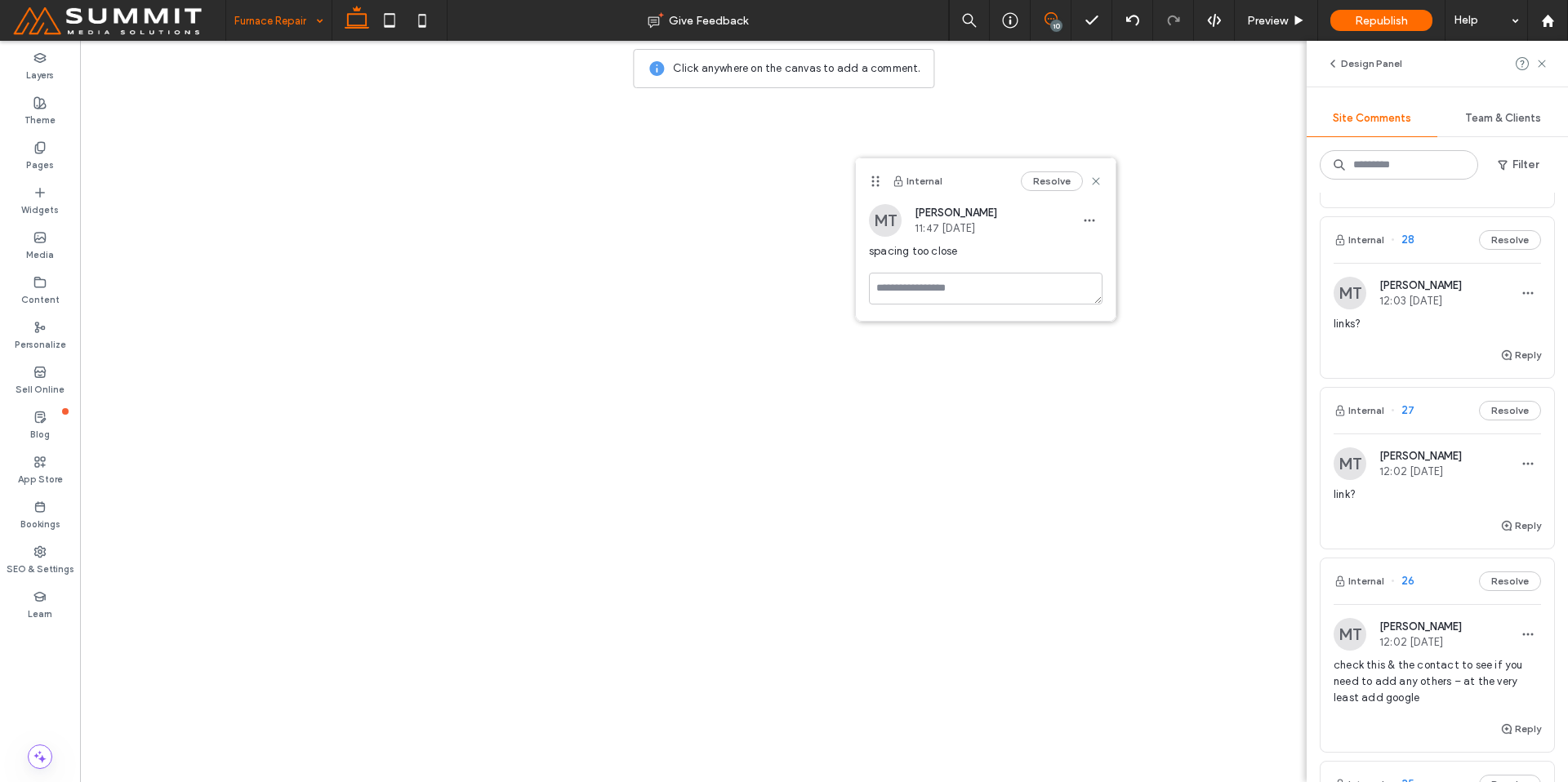
scroll to position [468, 0]
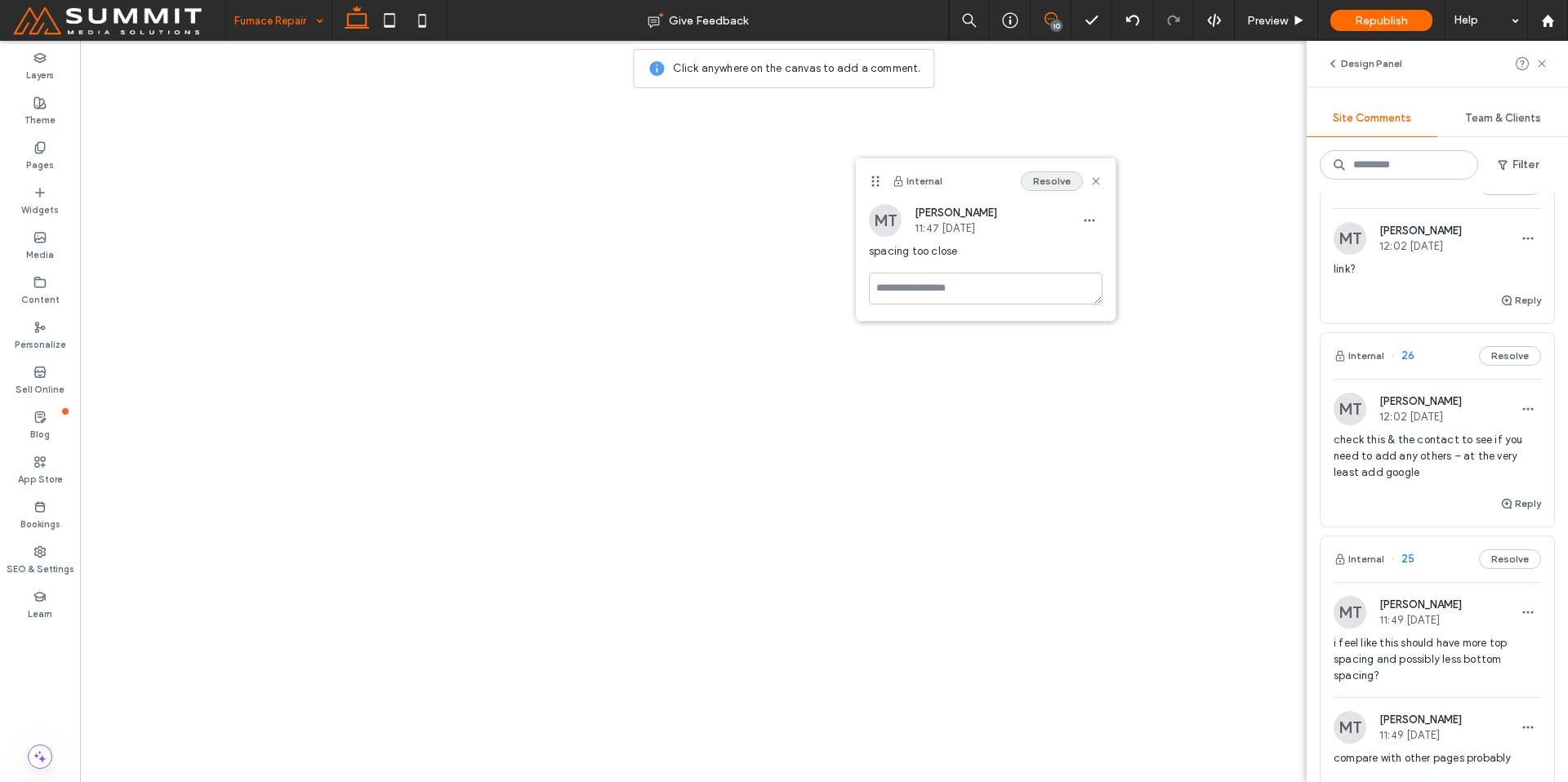
click at [1067, 182] on button "Resolve" at bounding box center [1052, 181] width 62 height 20
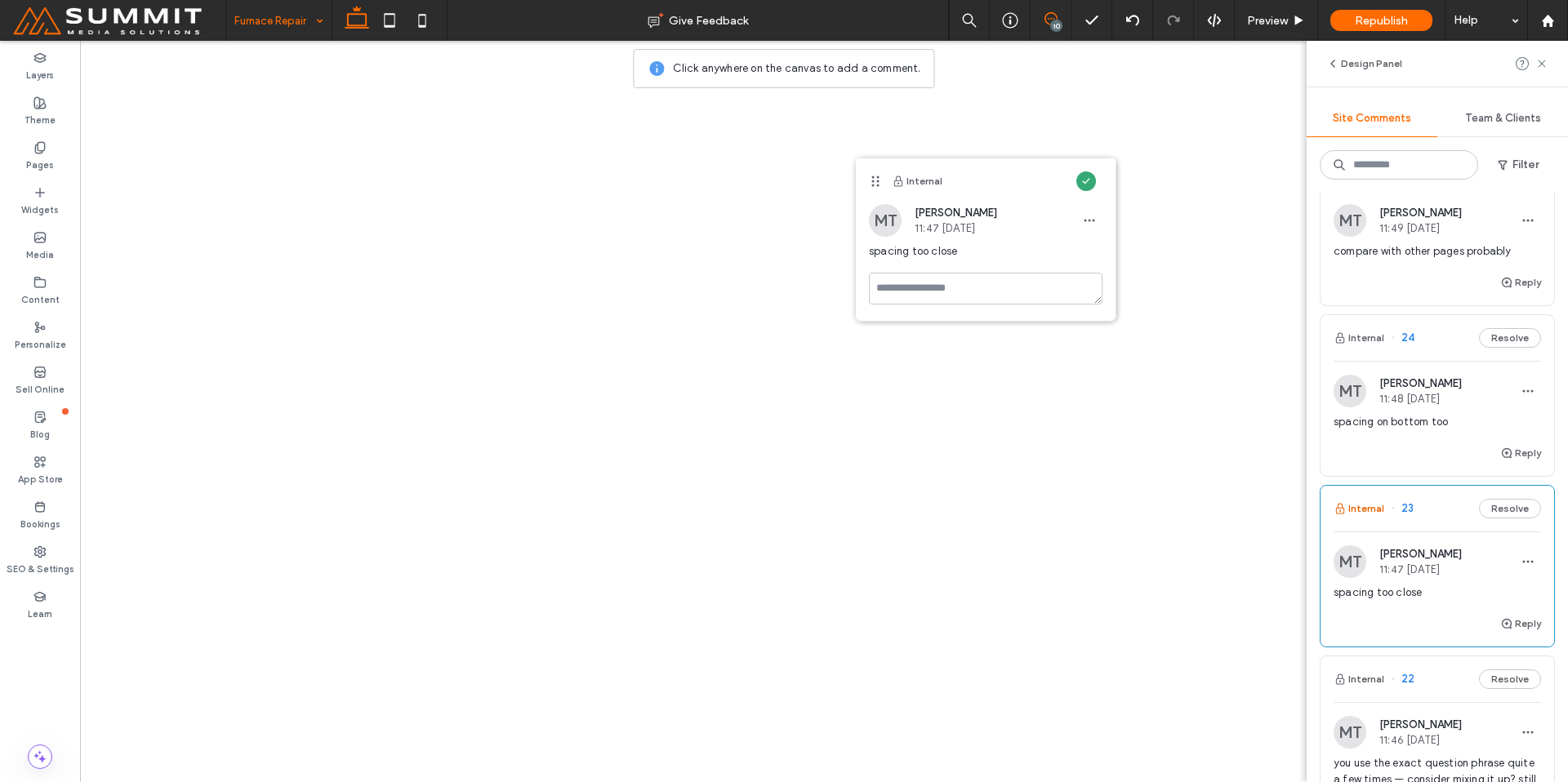
scroll to position [1038, 0]
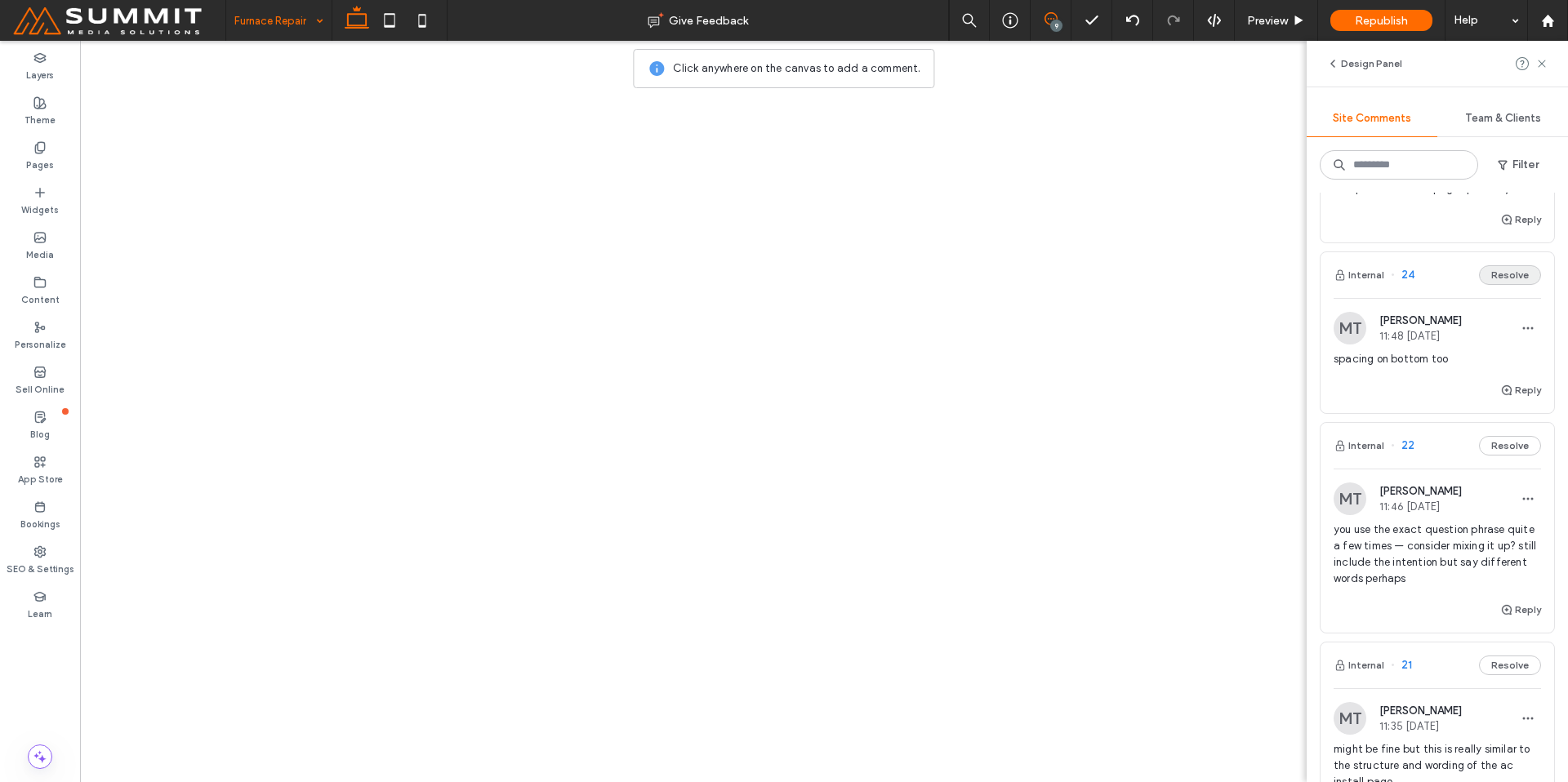
click at [1479, 272] on button "Resolve" at bounding box center [1510, 275] width 62 height 20
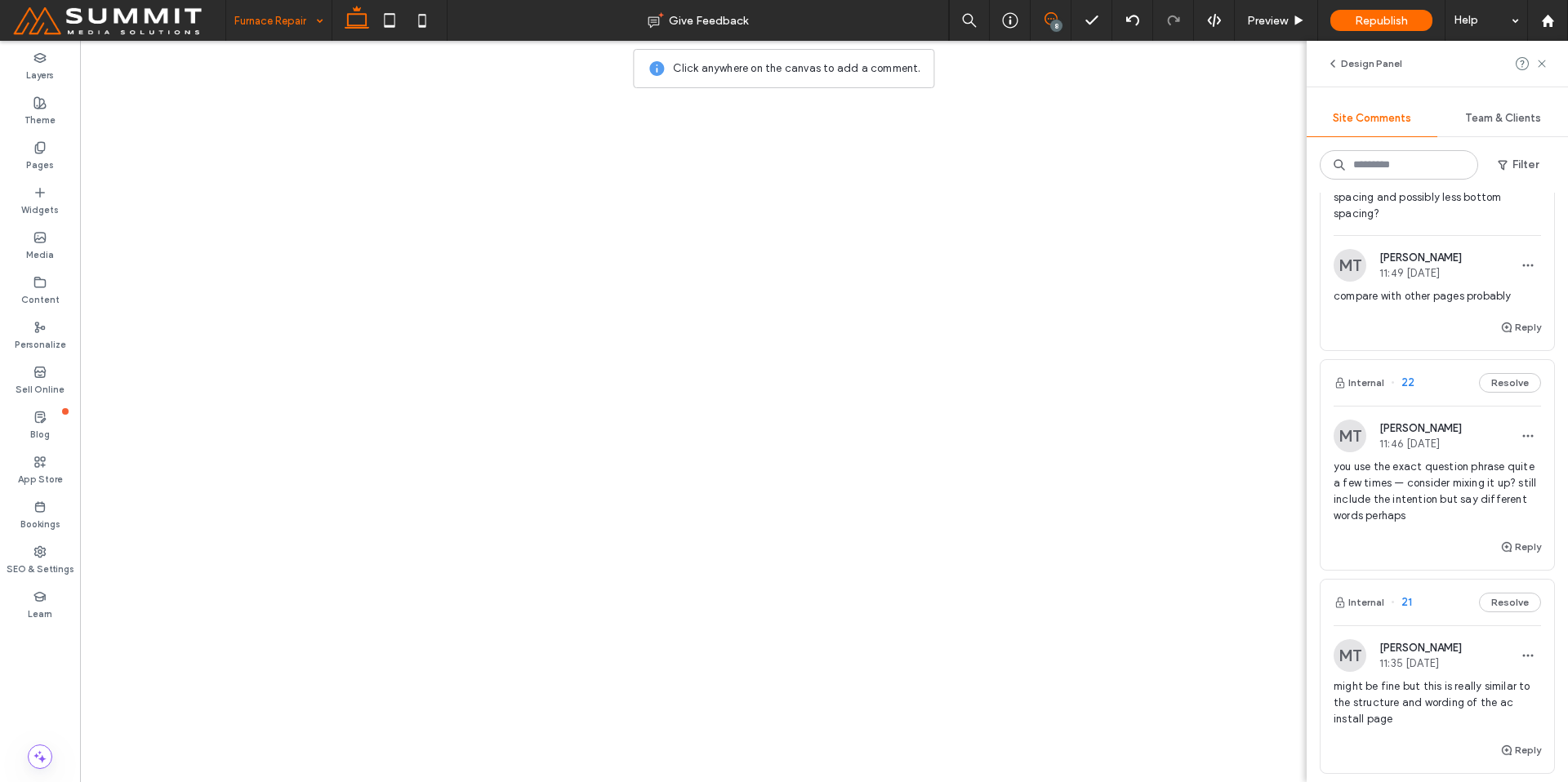
scroll to position [919, 0]
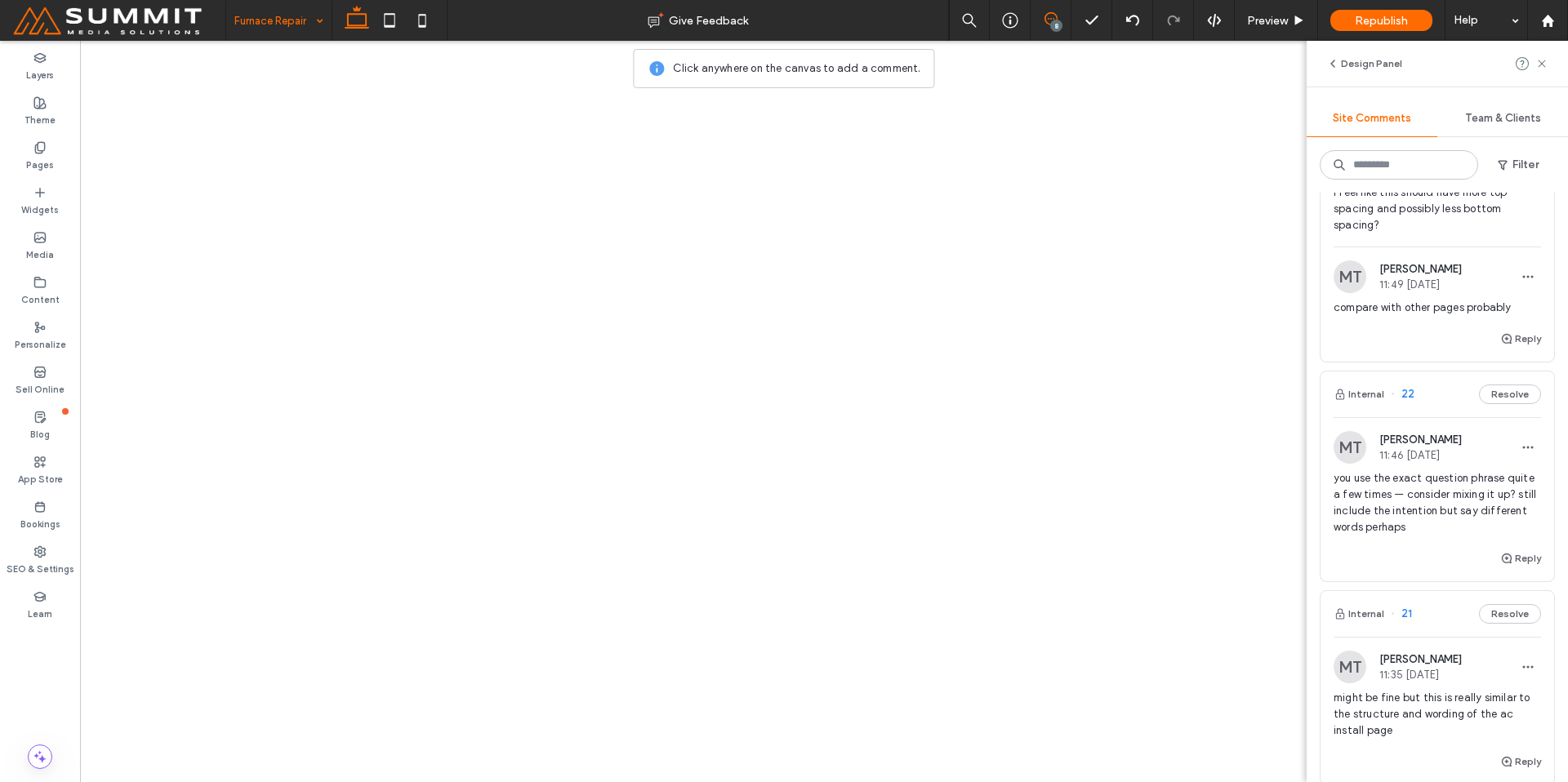
click at [1426, 338] on div "Reply" at bounding box center [1437, 345] width 234 height 33
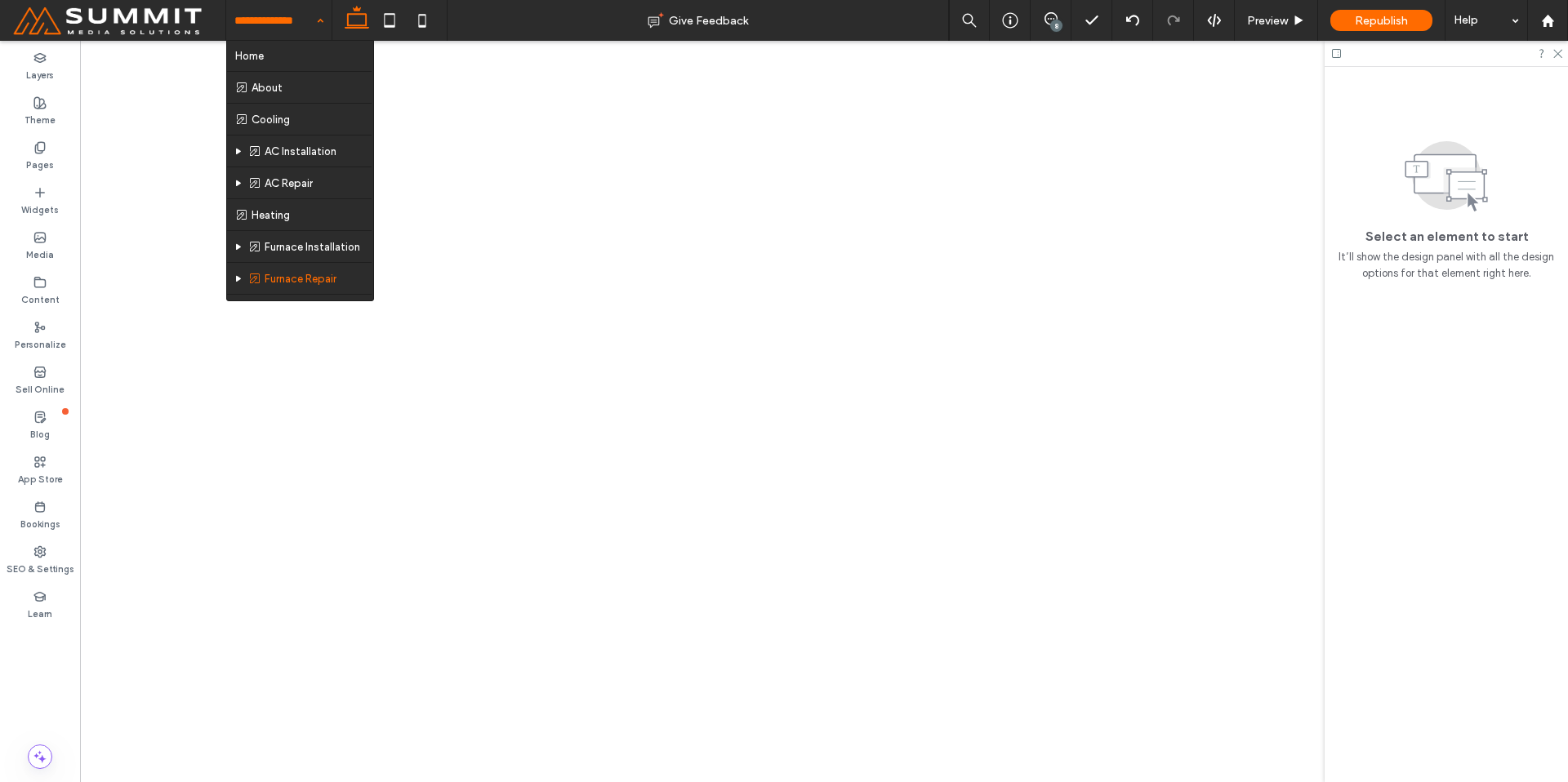
scroll to position [0, 0]
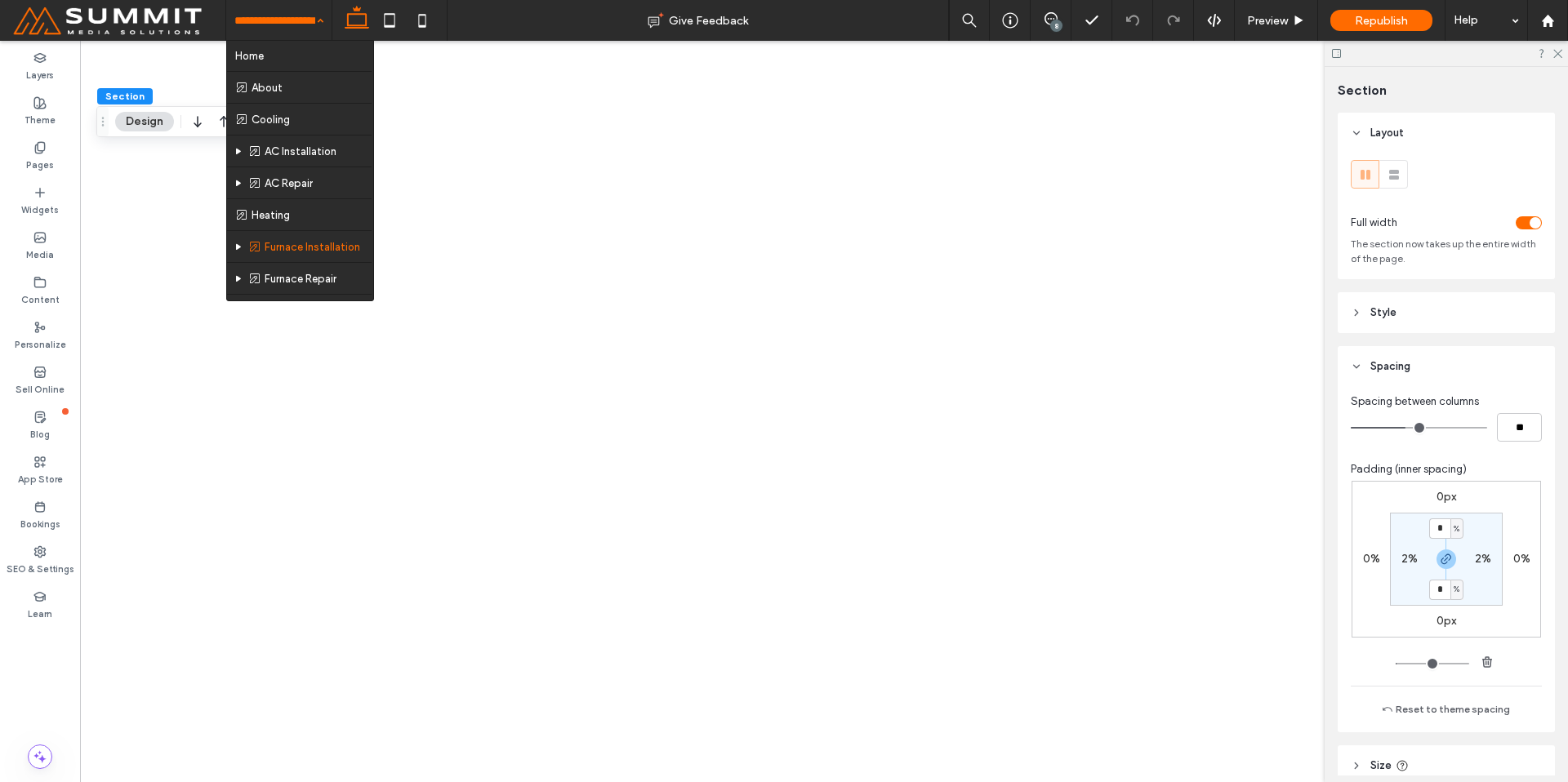
drag, startPoint x: 334, startPoint y: 274, endPoint x: 360, endPoint y: 285, distance: 28.2
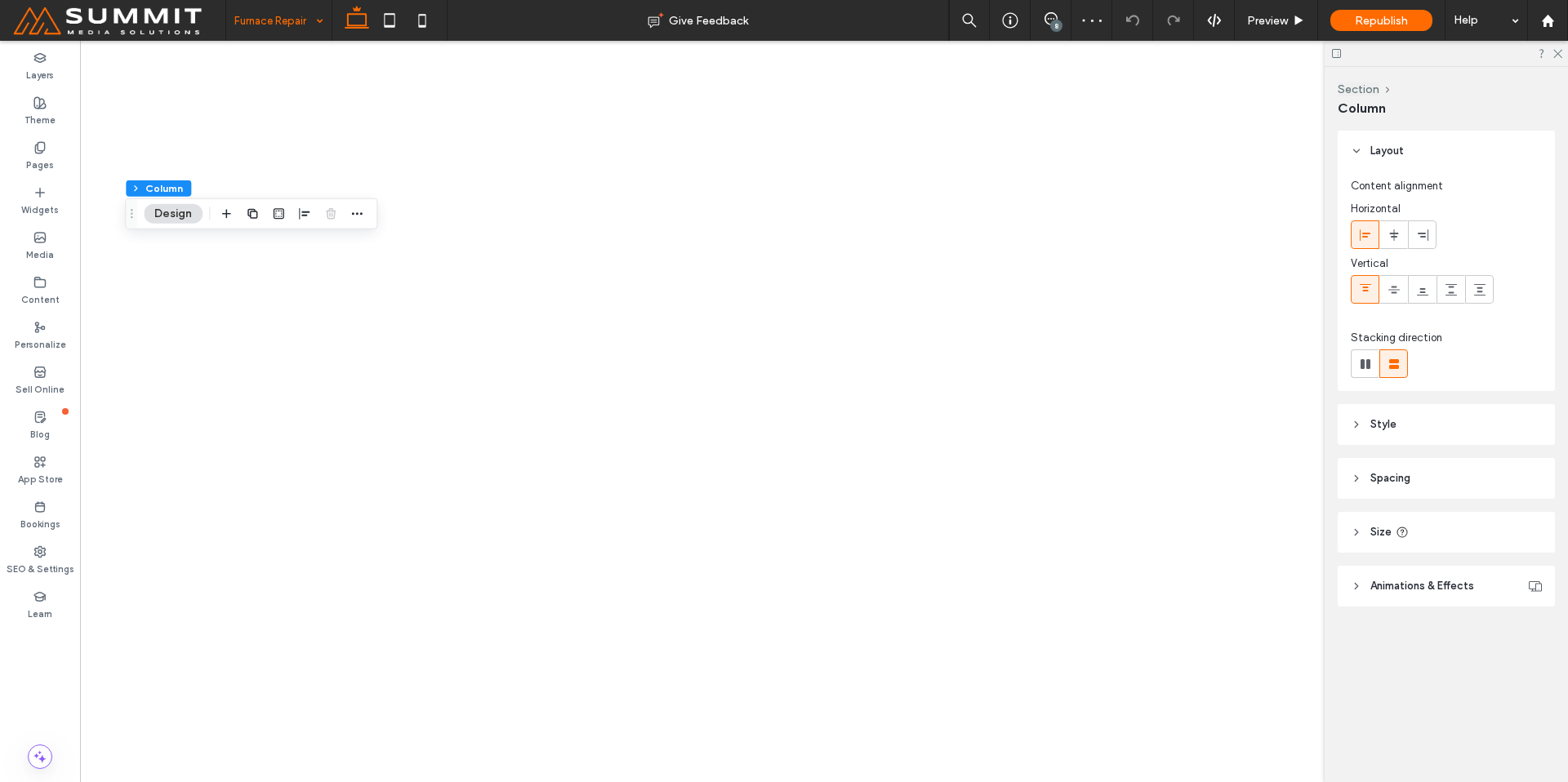
click at [1457, 487] on header "Spacing" at bounding box center [1447, 478] width 218 height 41
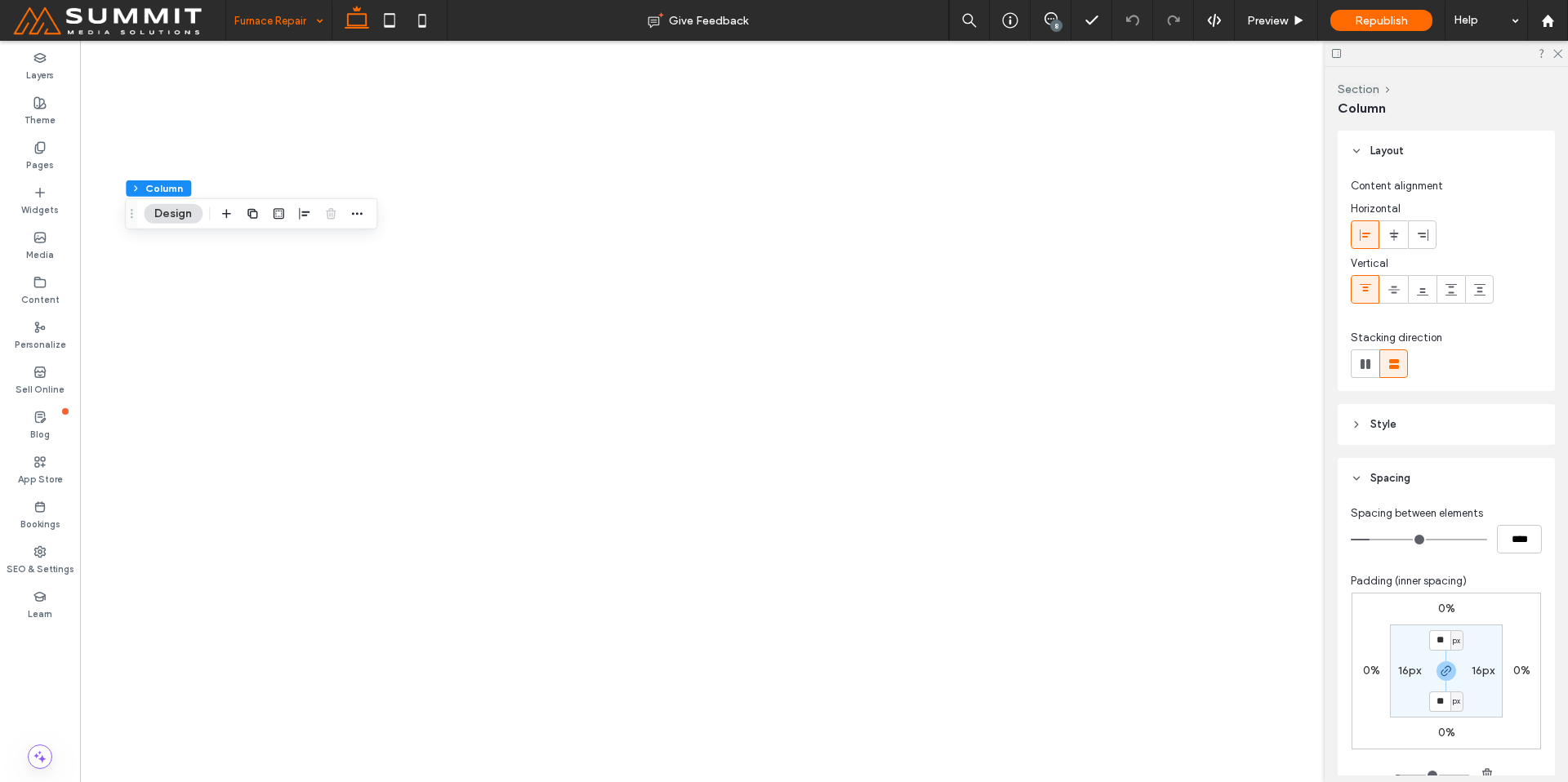
click at [1457, 637] on div "px" at bounding box center [1457, 641] width 13 height 21
drag, startPoint x: 1449, startPoint y: 686, endPoint x: 1437, endPoint y: 644, distance: 43.7
click at [1449, 686] on span "%" at bounding box center [1446, 693] width 9 height 16
type input "***"
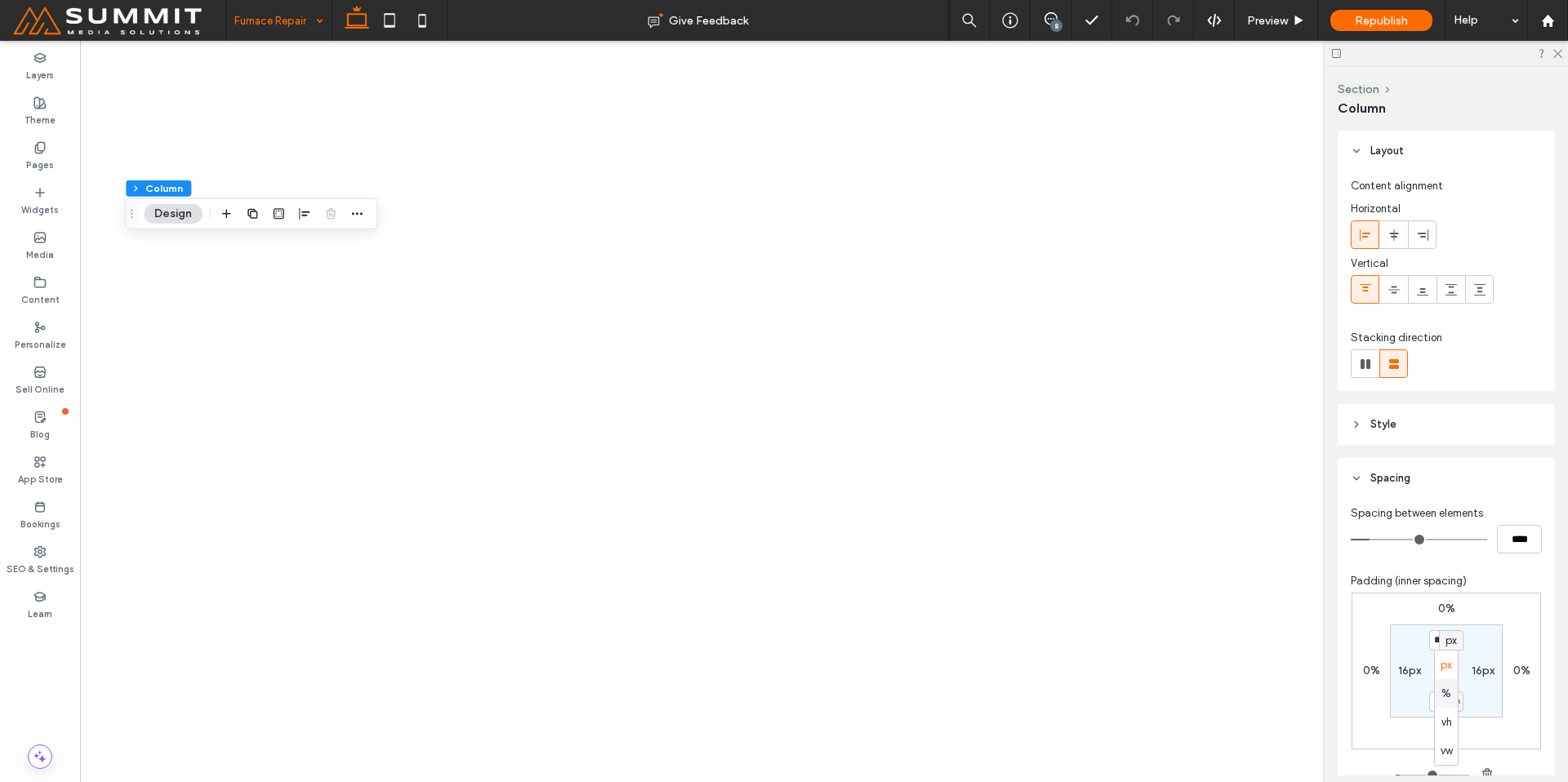
type input "*"
click at [1437, 640] on input "***" at bounding box center [1439, 641] width 21 height 21
type input "*"
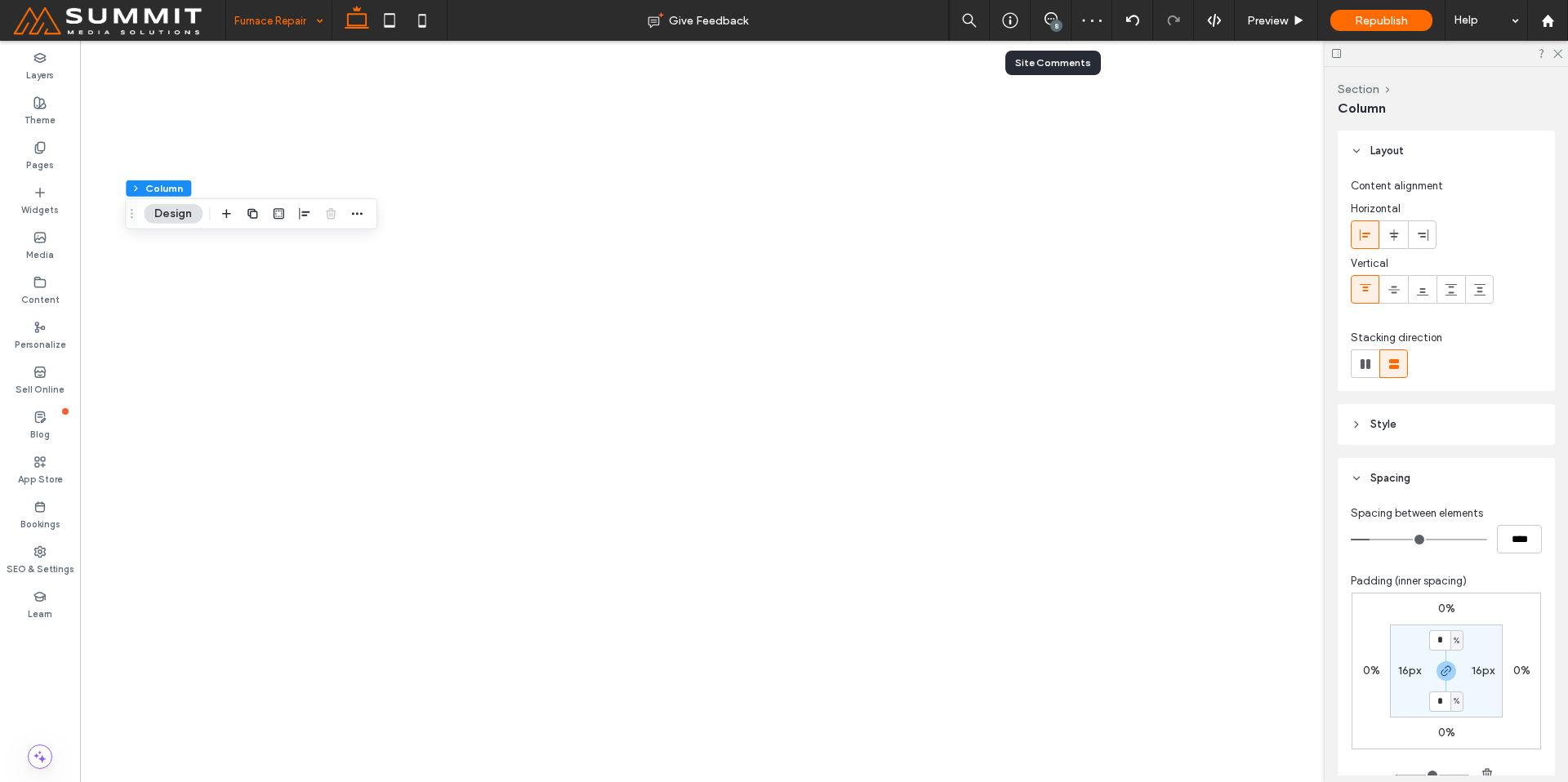
click at [1045, 26] on div "8" at bounding box center [1051, 20] width 40 height 16
click at [1051, 18] on use at bounding box center [1052, 19] width 13 height 13
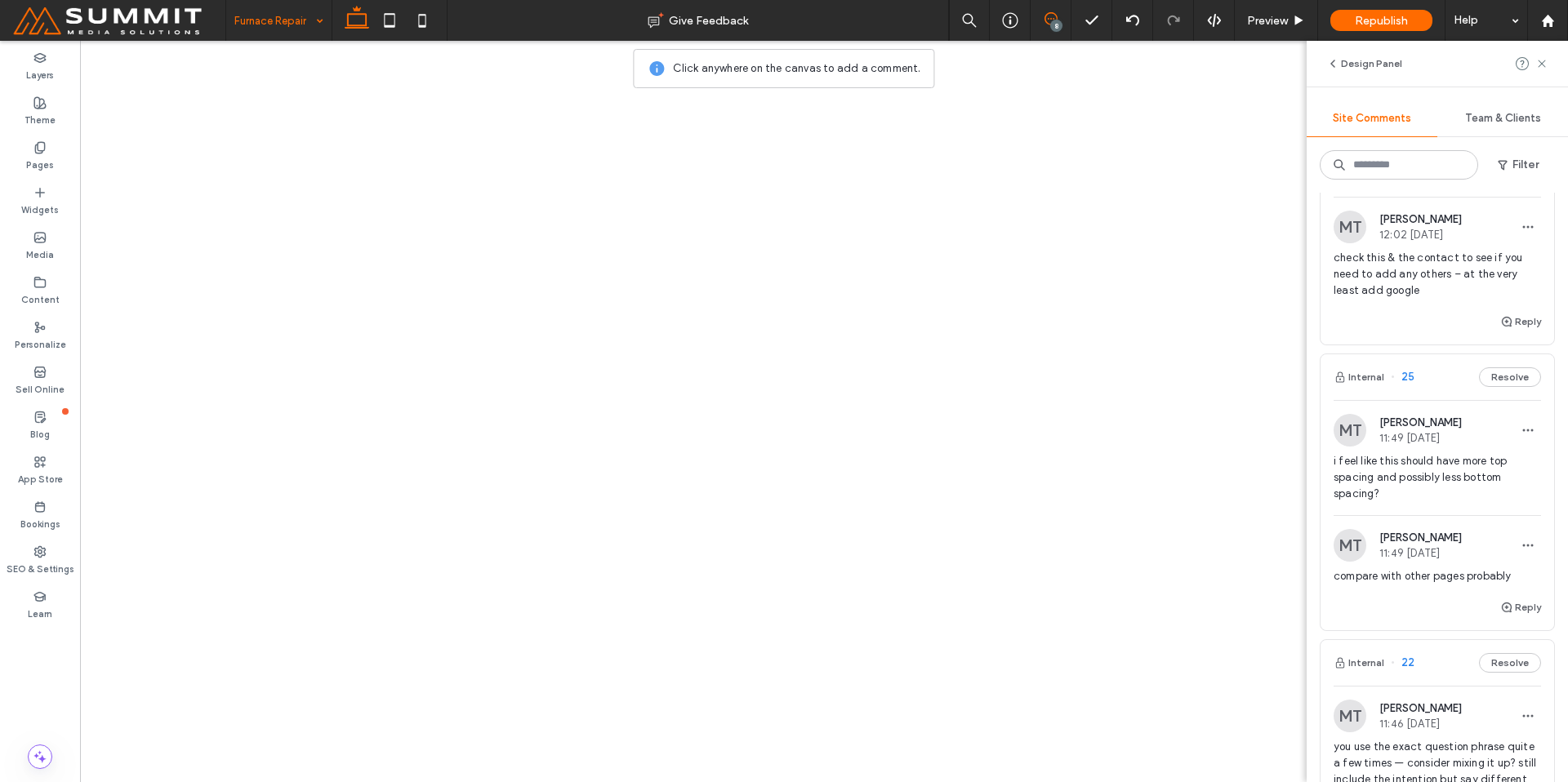
scroll to position [655, 0]
click at [1483, 368] on button "Resolve" at bounding box center [1510, 372] width 62 height 20
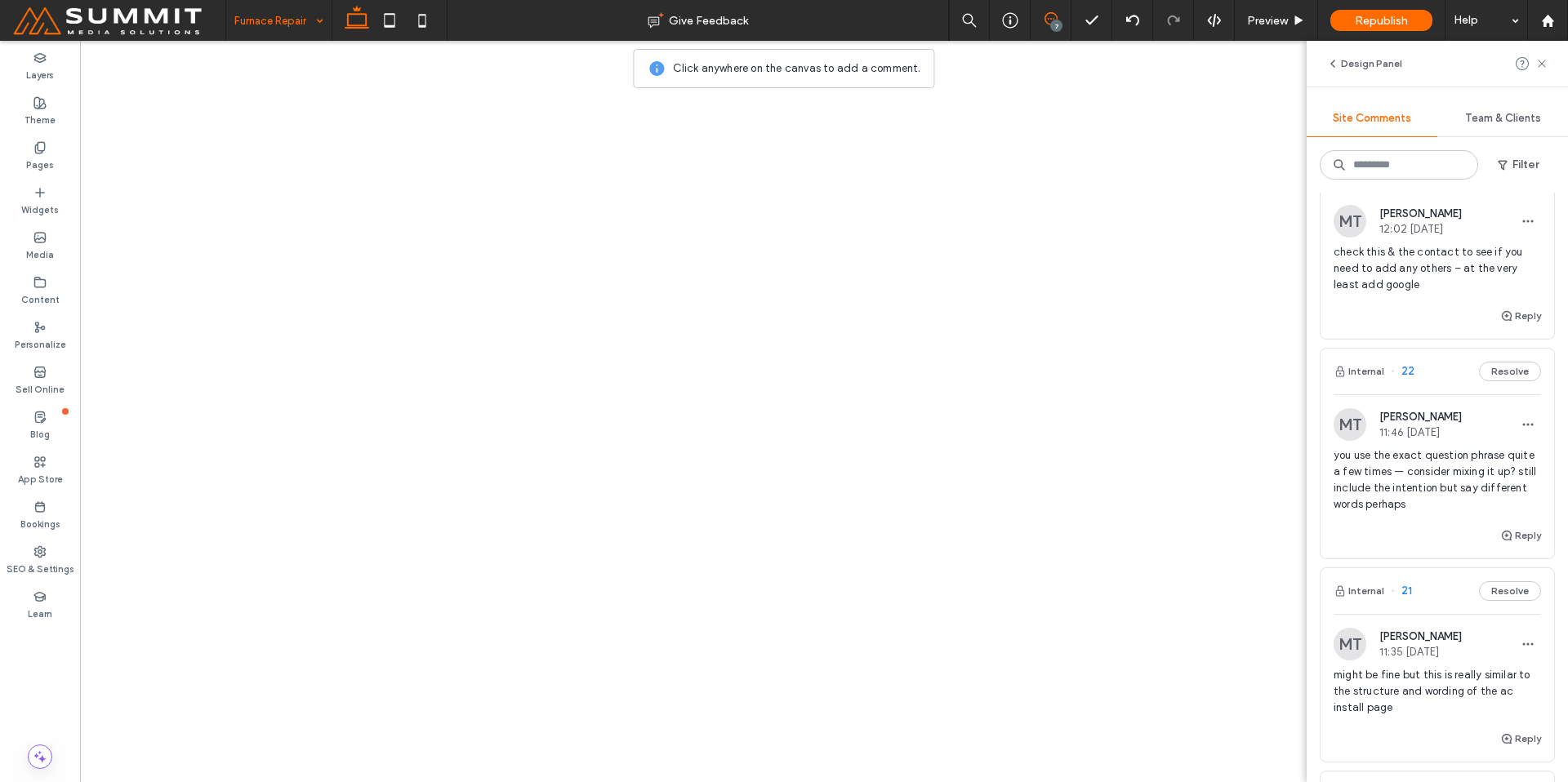
click at [1392, 311] on div "Reply" at bounding box center [1437, 322] width 234 height 33
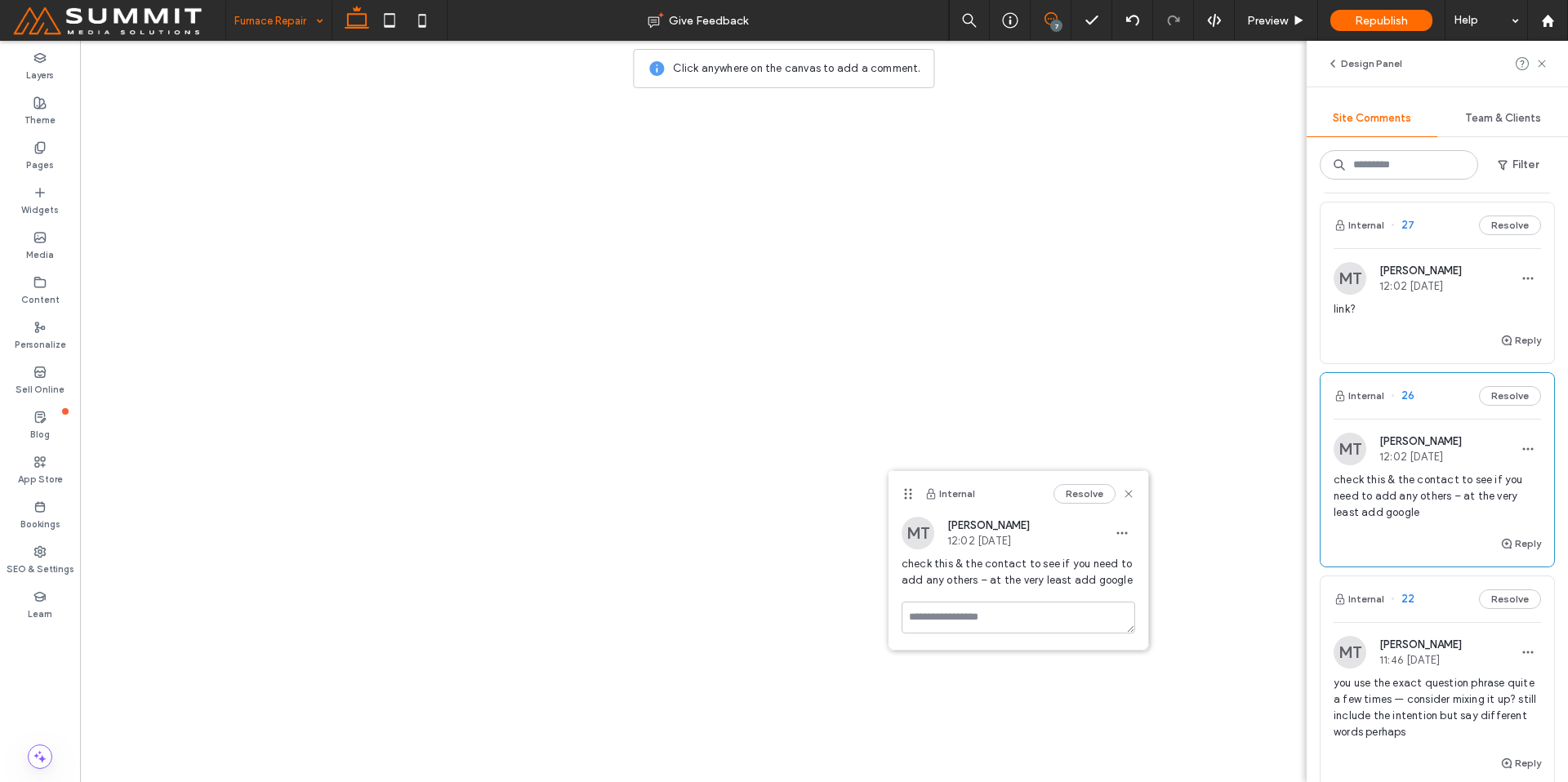
scroll to position [348, 0]
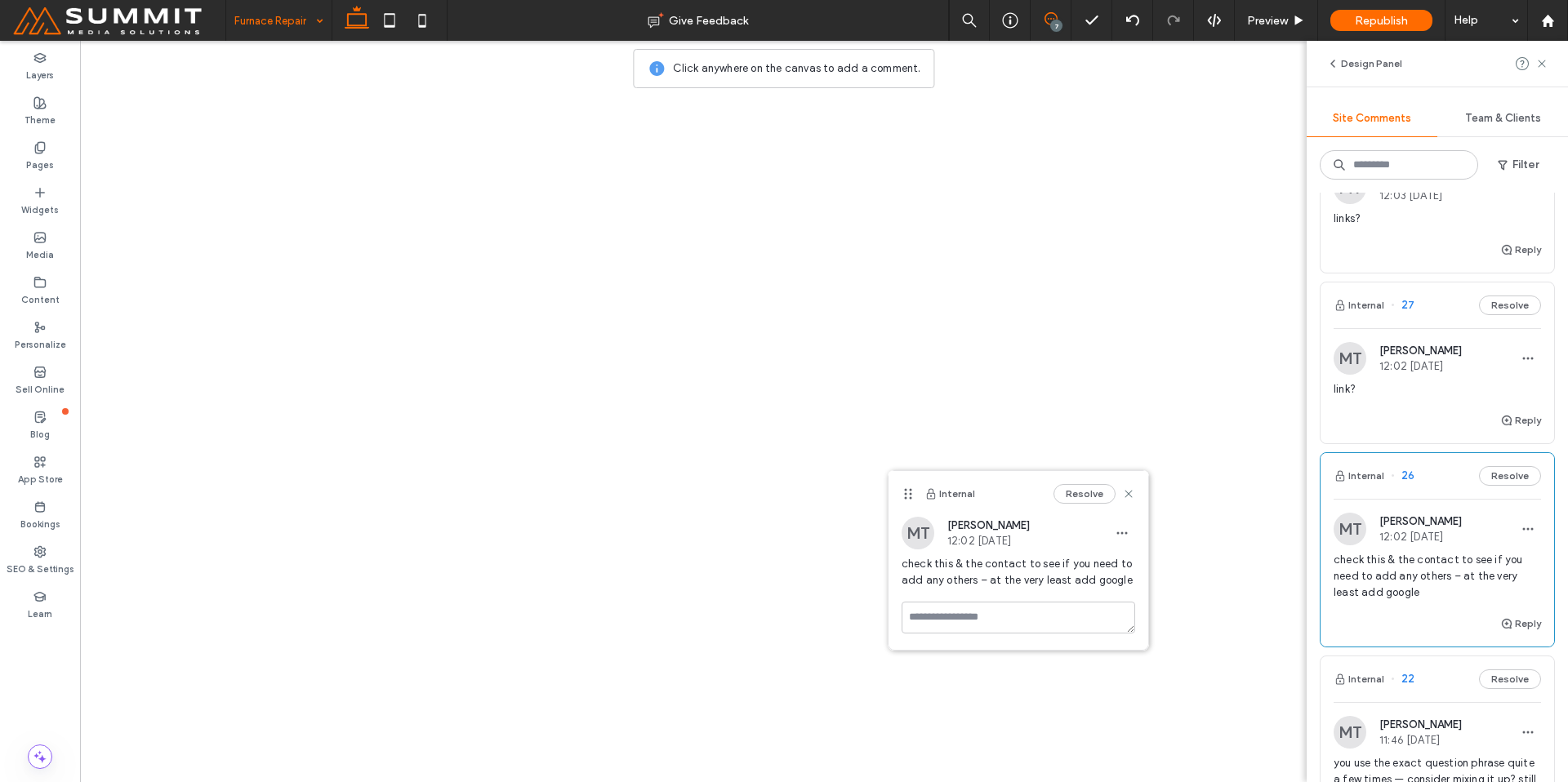
click at [1367, 407] on div "link?" at bounding box center [1437, 395] width 207 height 29
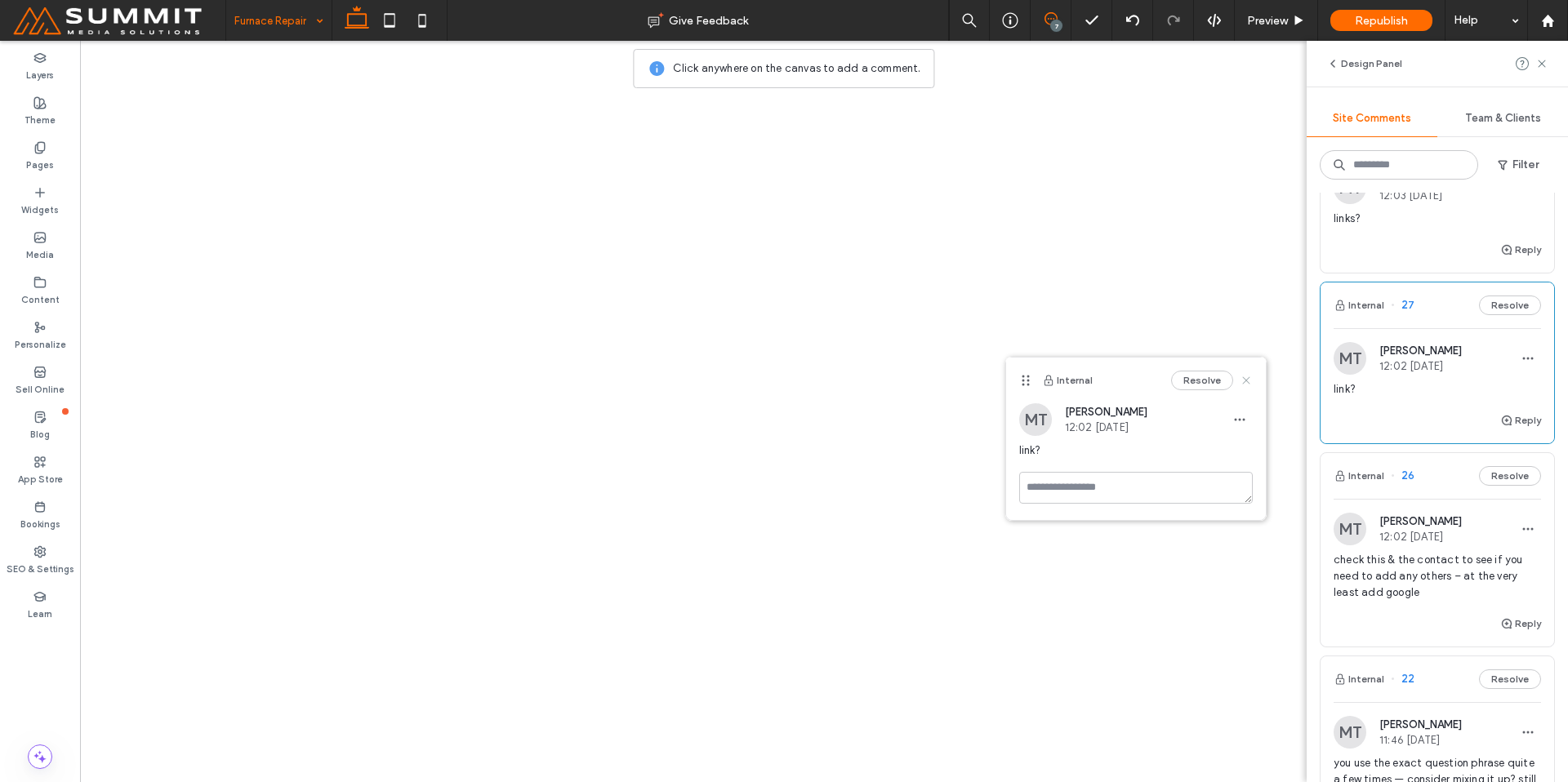
click at [1249, 380] on icon at bounding box center [1246, 381] width 13 height 13
click at [1540, 65] on use at bounding box center [1542, 63] width 8 height 8
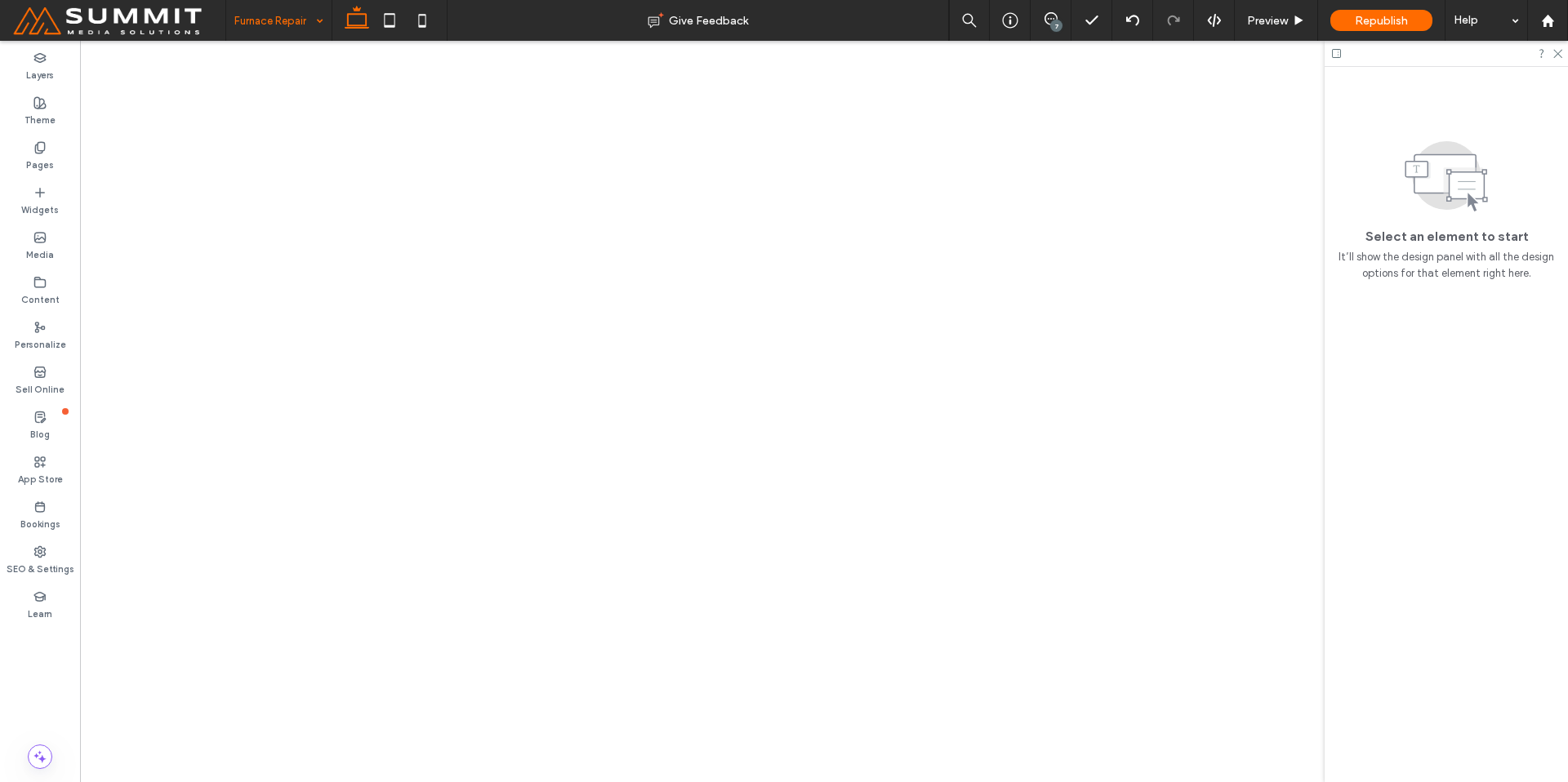
scroll to position [0, 0]
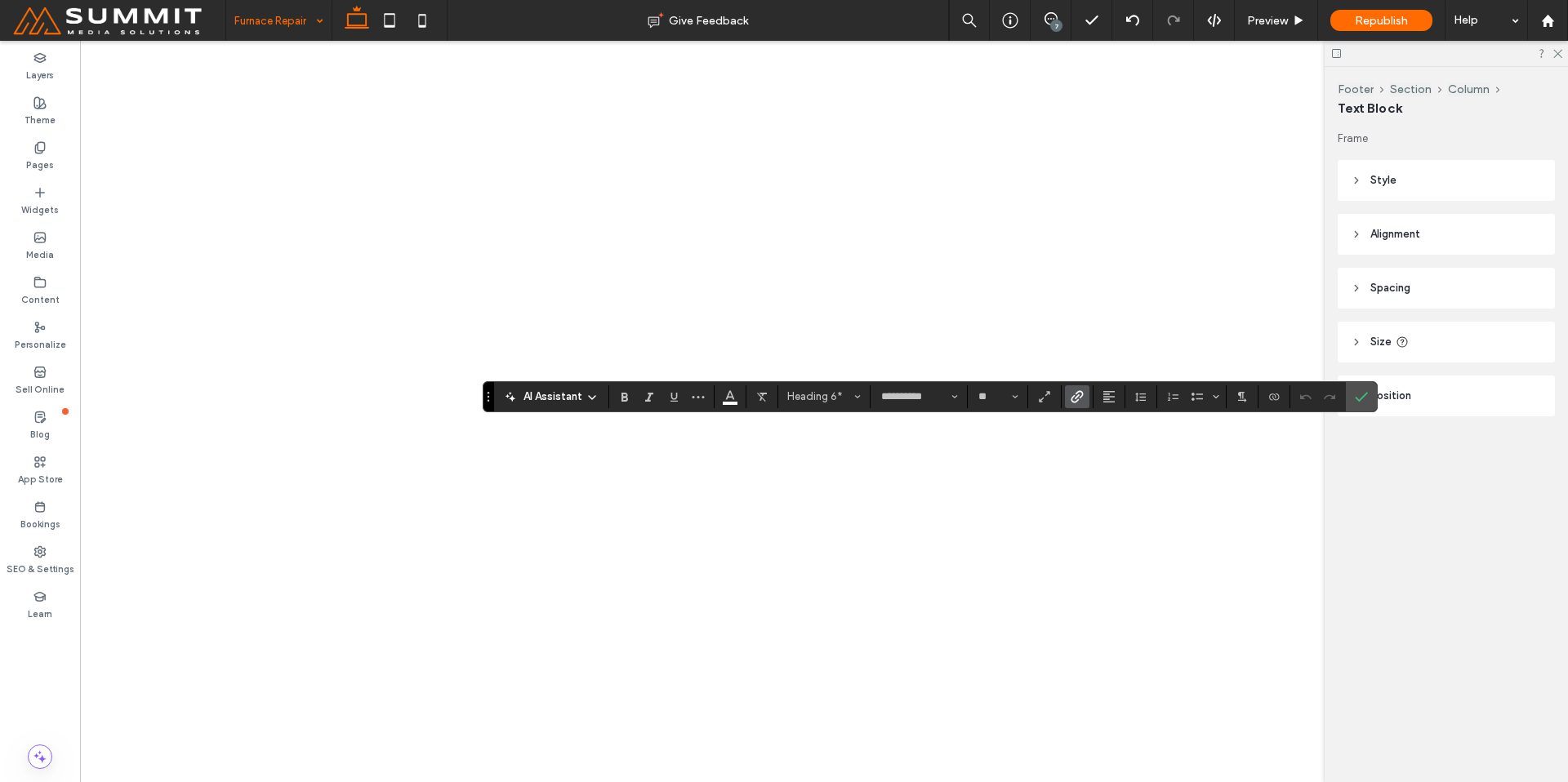
click at [1080, 397] on use "Link" at bounding box center [1076, 396] width 12 height 12
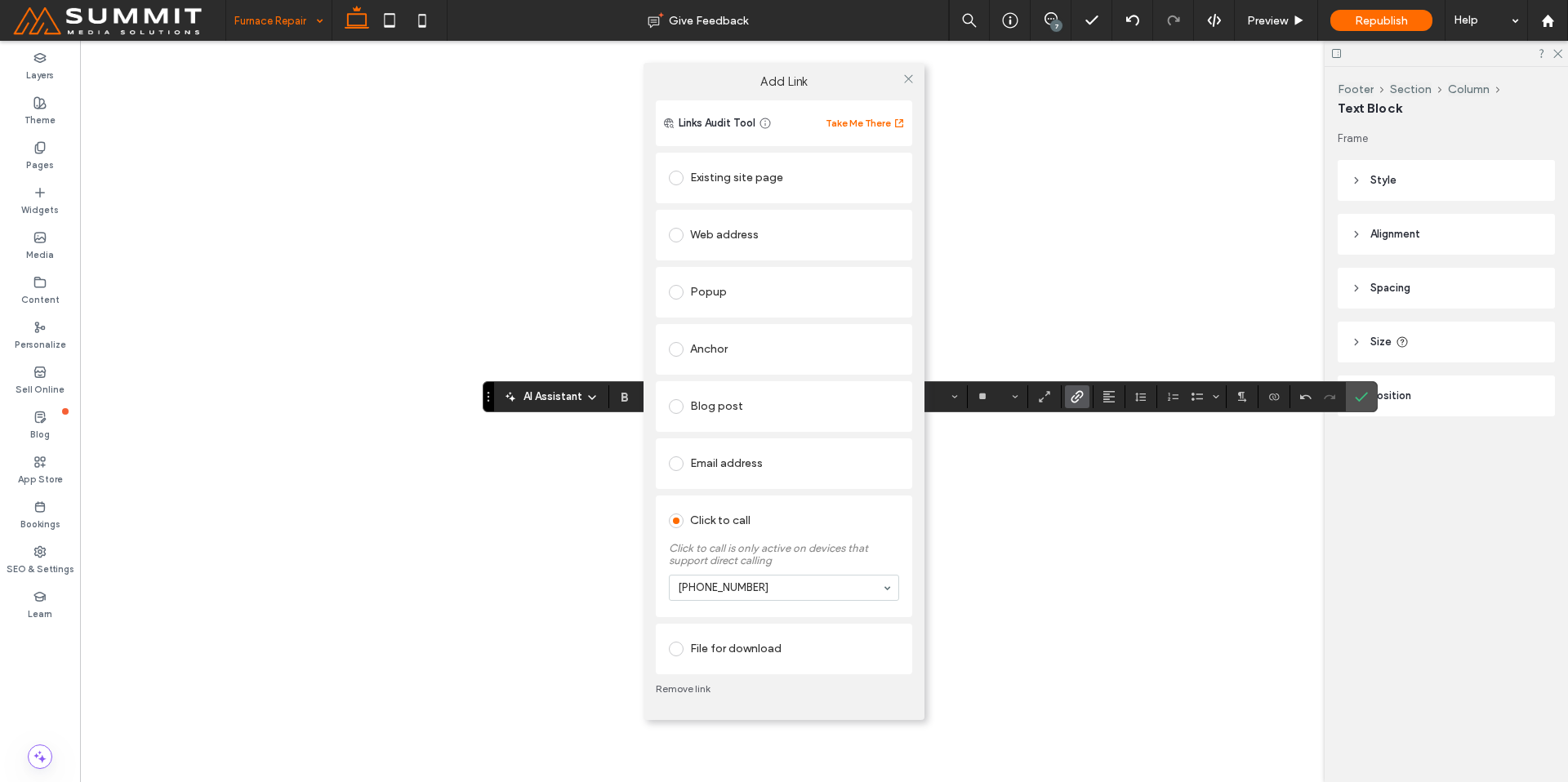
click at [899, 80] on div at bounding box center [908, 79] width 25 height 25
click at [906, 75] on icon at bounding box center [908, 78] width 12 height 12
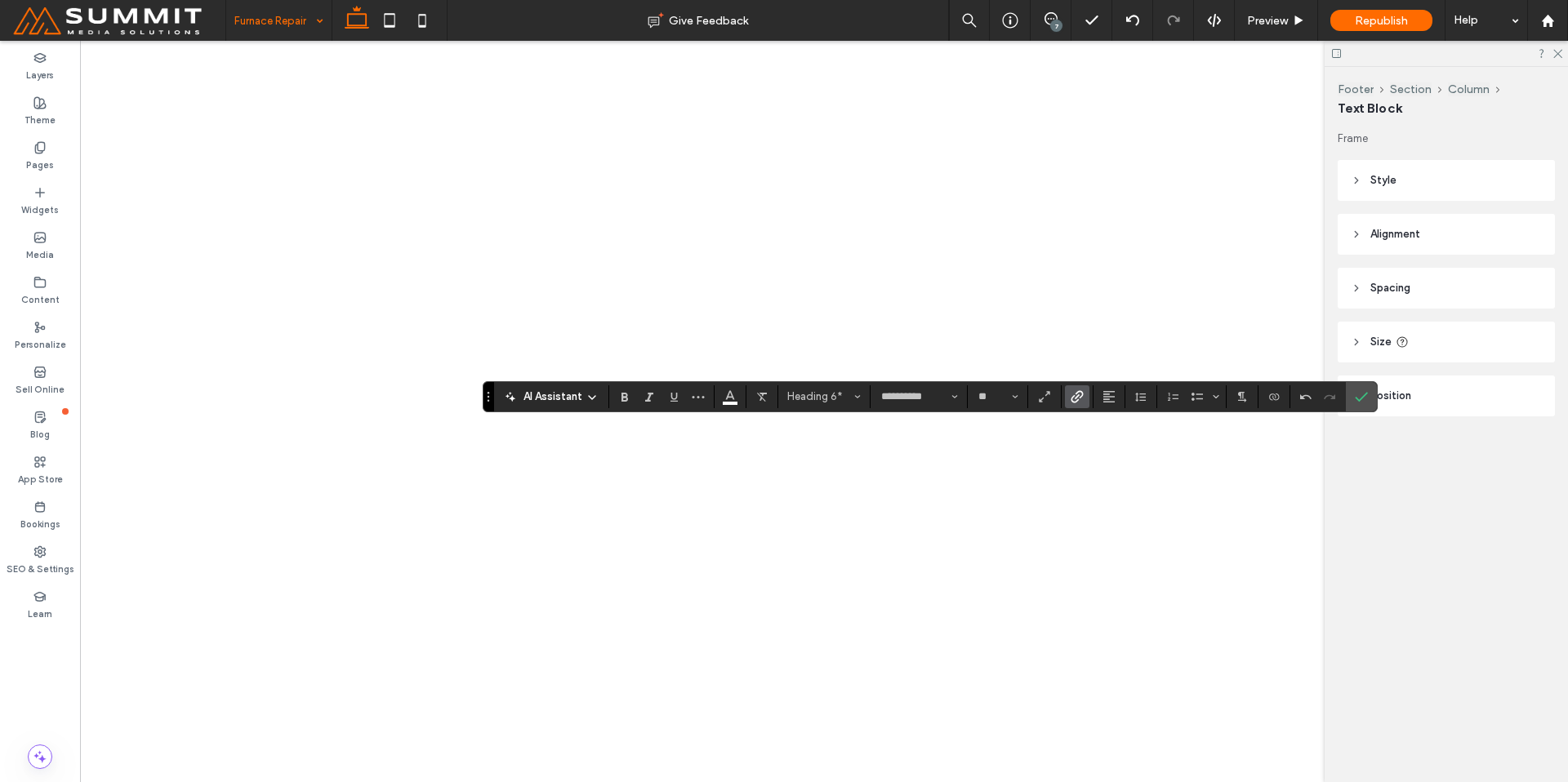
click at [1077, 394] on icon "Link" at bounding box center [1077, 397] width 13 height 13
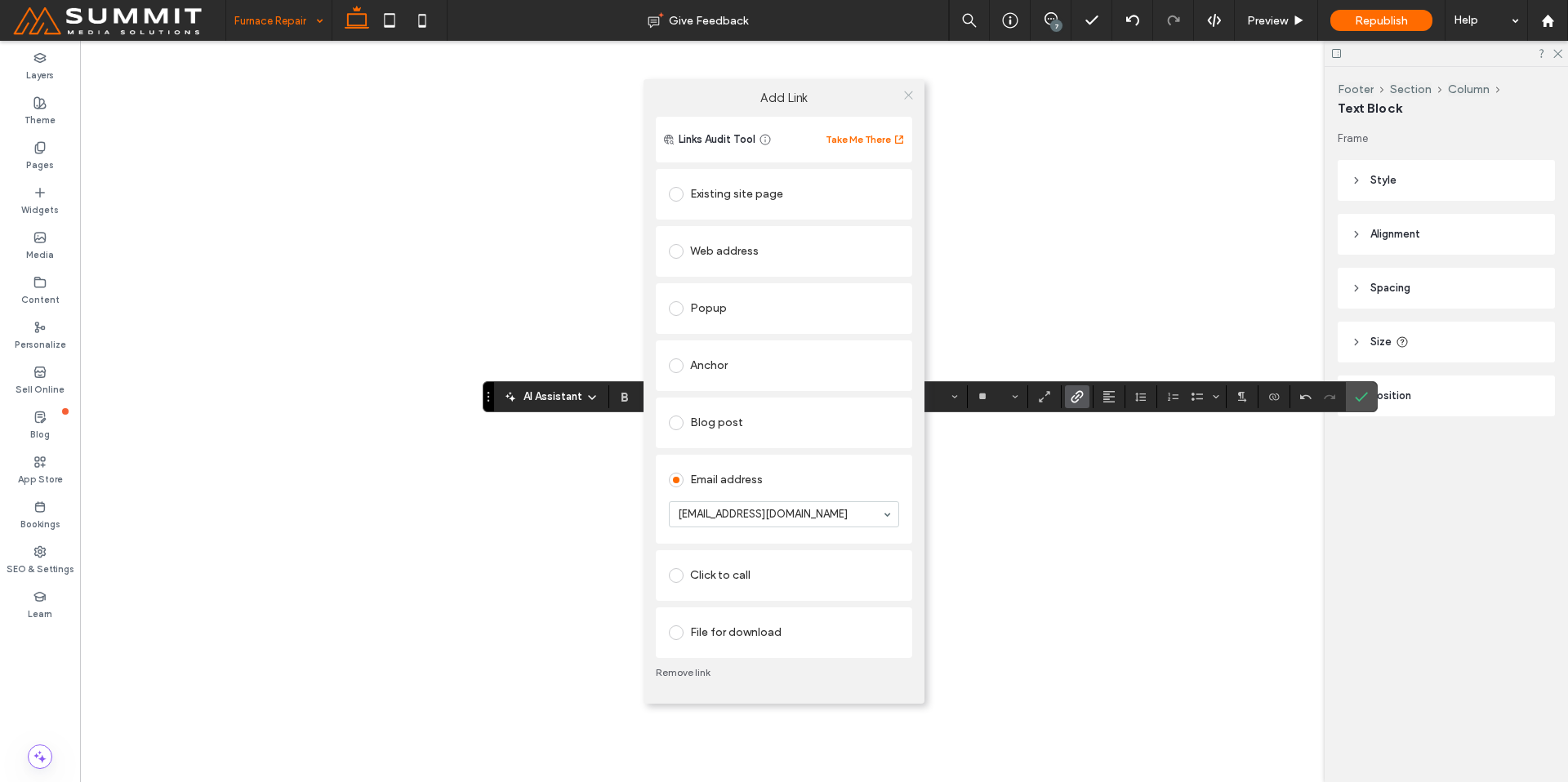
click at [907, 93] on icon at bounding box center [908, 95] width 12 height 12
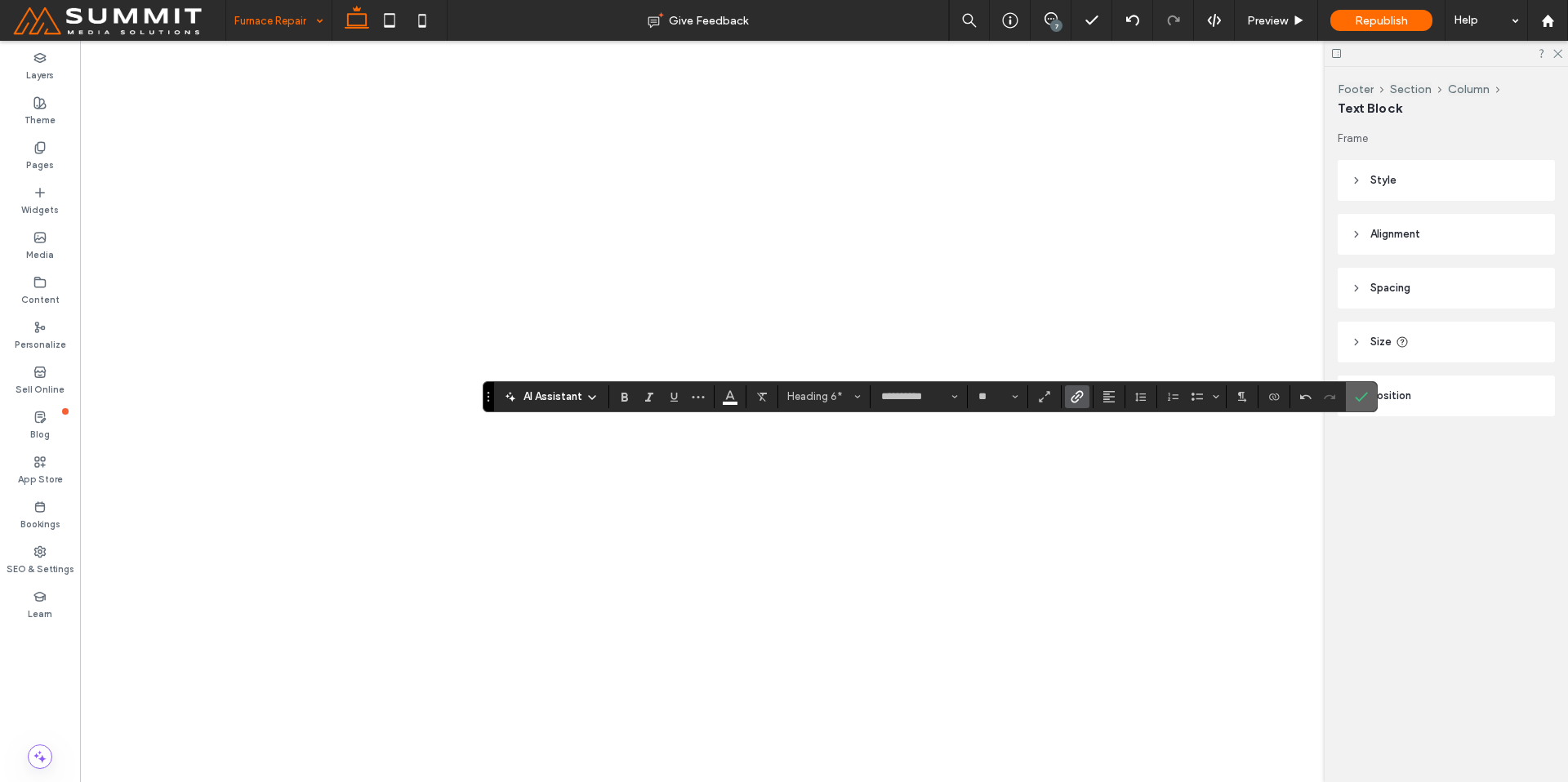
click at [1355, 400] on icon "Confirm" at bounding box center [1362, 397] width 13 height 13
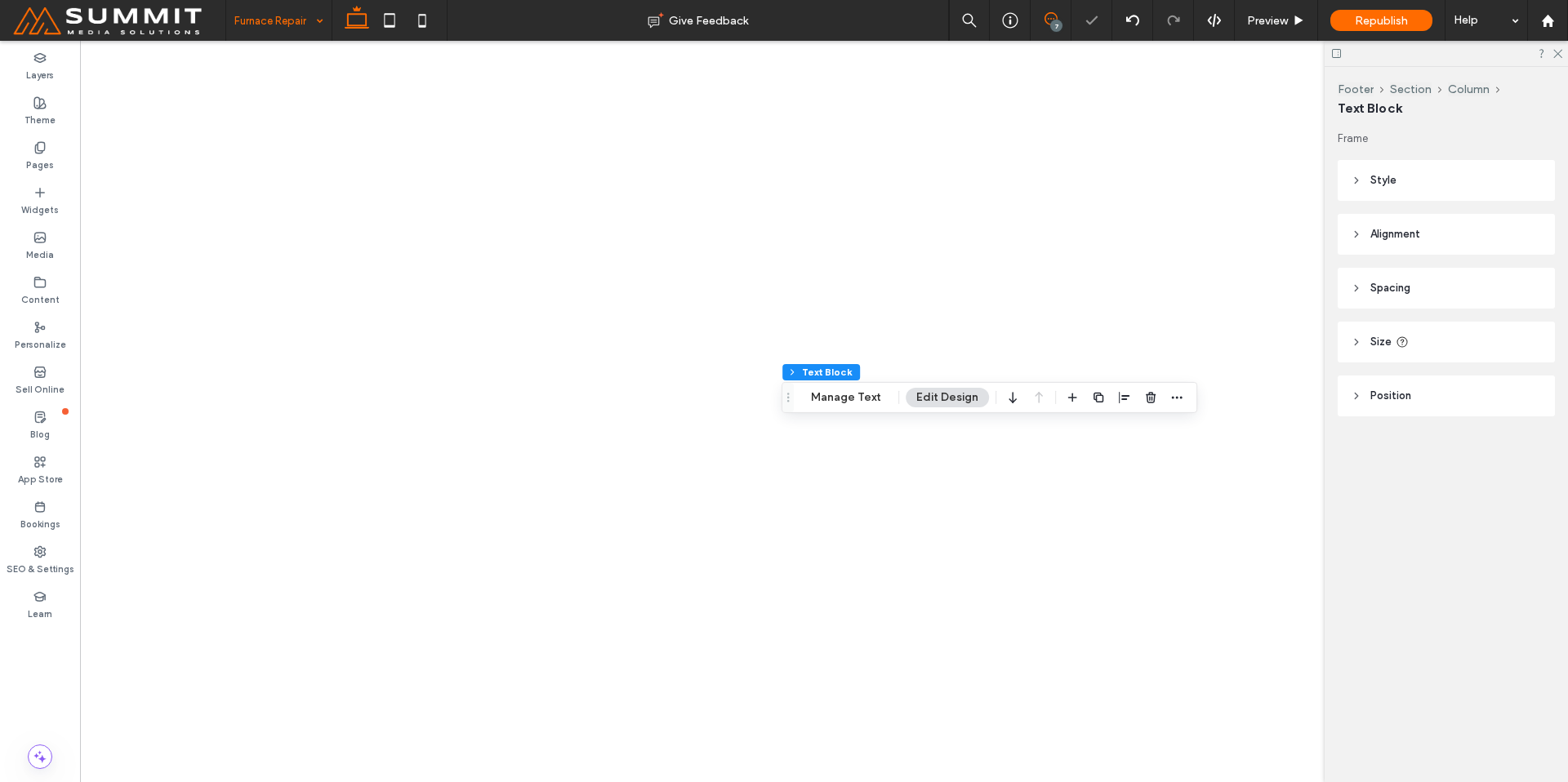
click at [1041, 20] on span at bounding box center [1051, 19] width 40 height 13
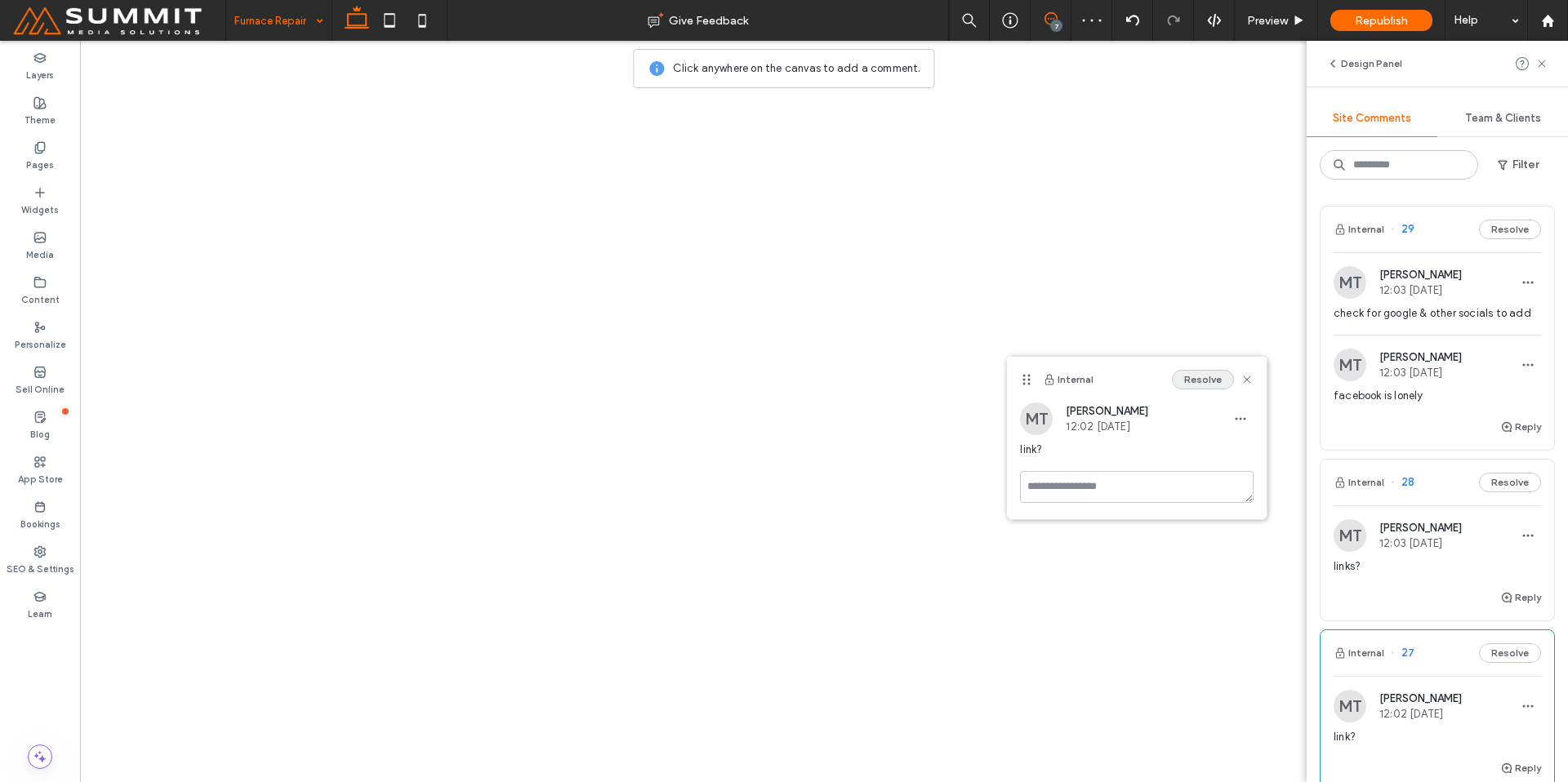
click at [1204, 385] on button "Resolve" at bounding box center [1203, 379] width 62 height 20
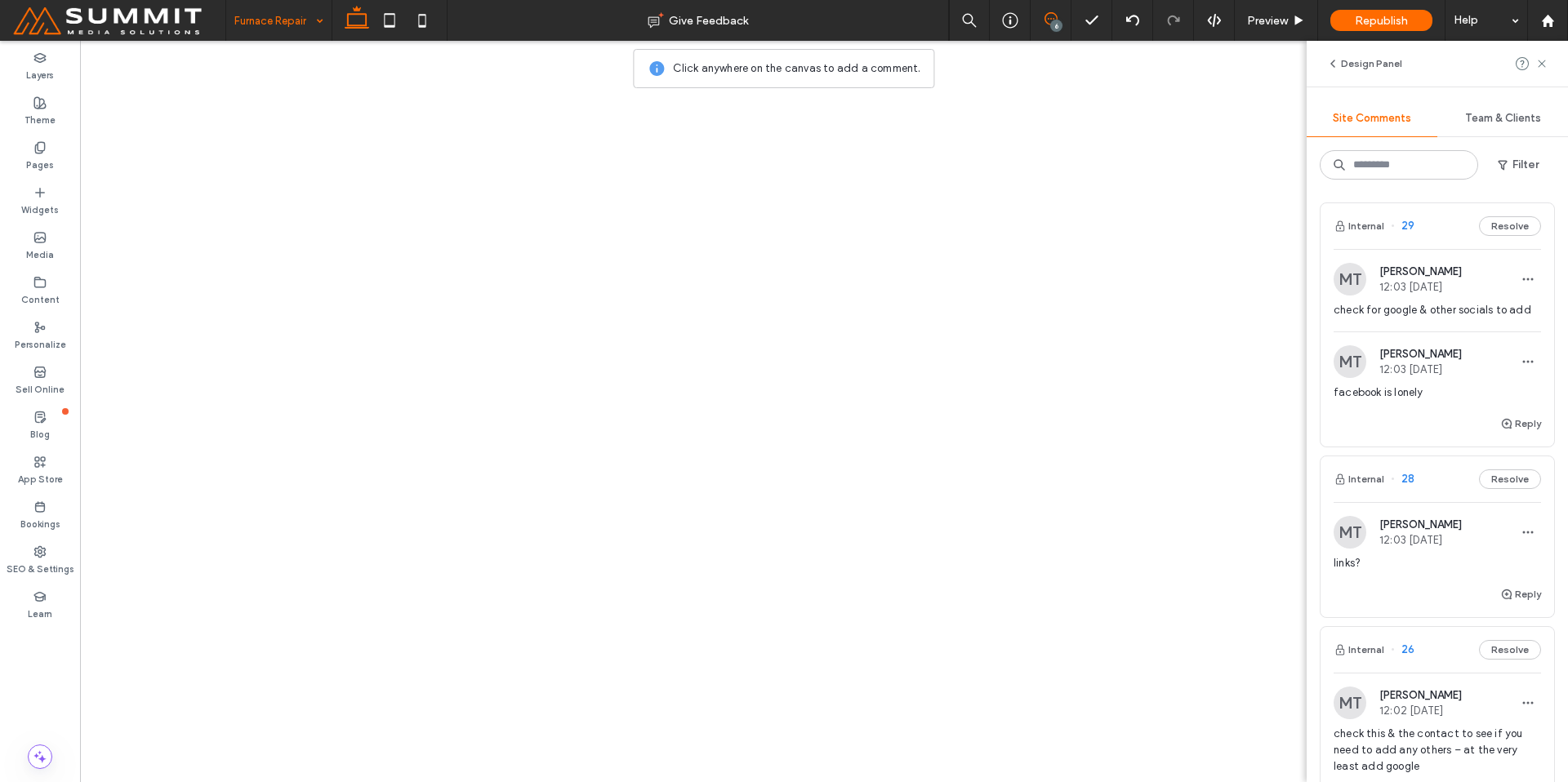
click at [1399, 589] on div "Reply" at bounding box center [1437, 600] width 234 height 33
click at [1278, 391] on icon at bounding box center [1284, 391] width 13 height 13
drag, startPoint x: 1541, startPoint y: 57, endPoint x: 1359, endPoint y: 208, distance: 236.5
click at [1541, 57] on icon at bounding box center [1542, 63] width 13 height 13
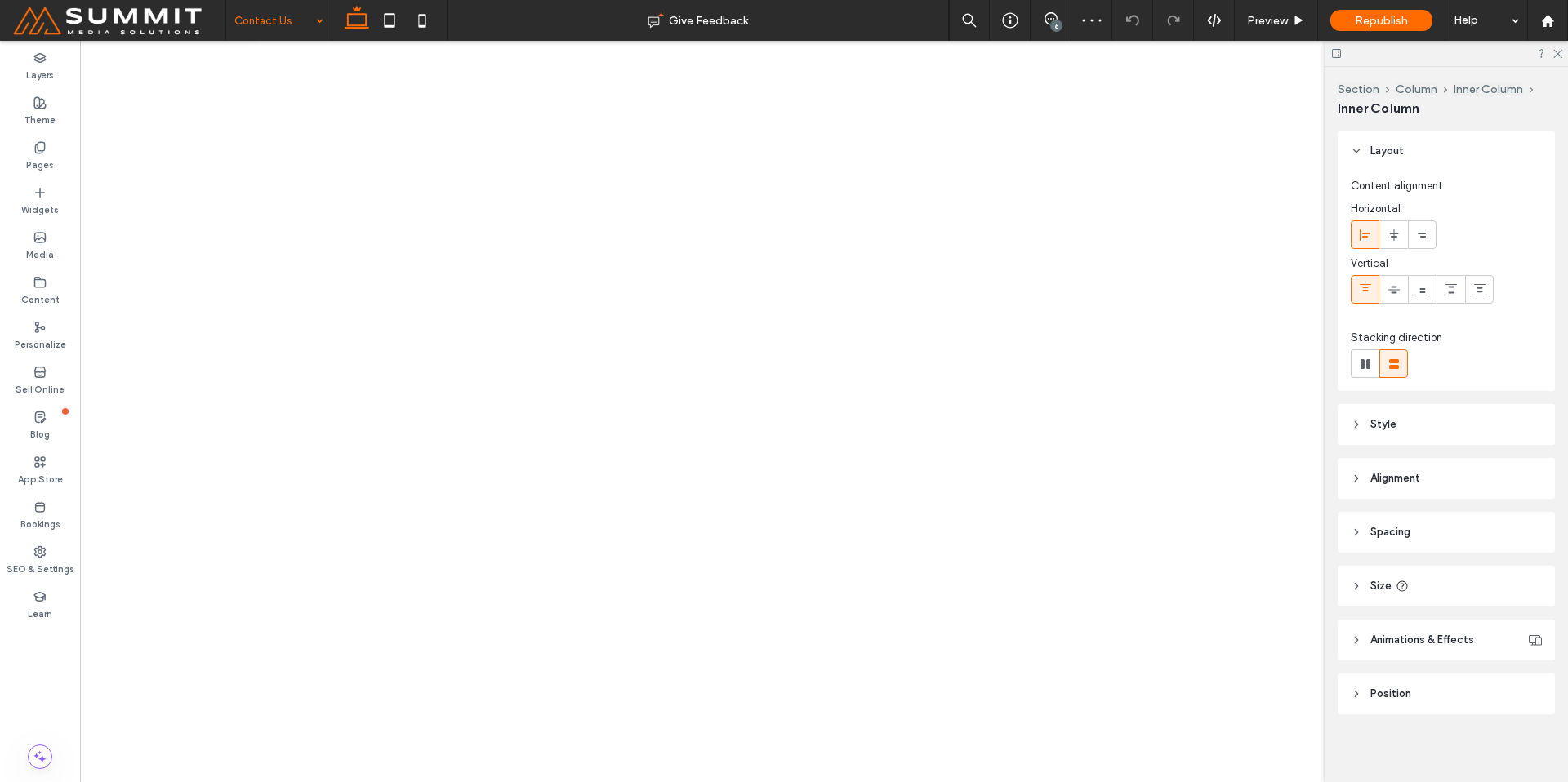
type input "**"
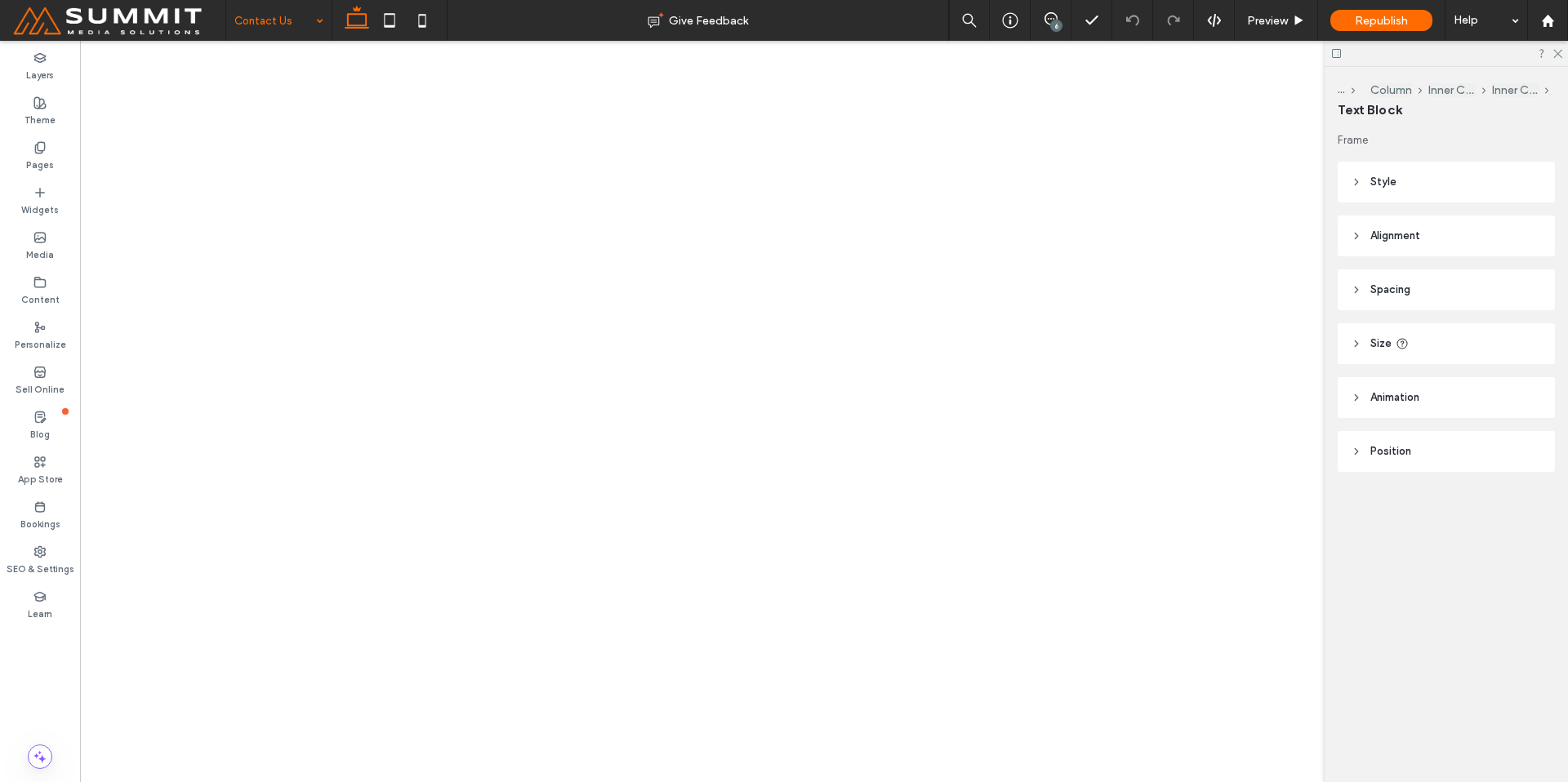
type input "**********"
type input "**"
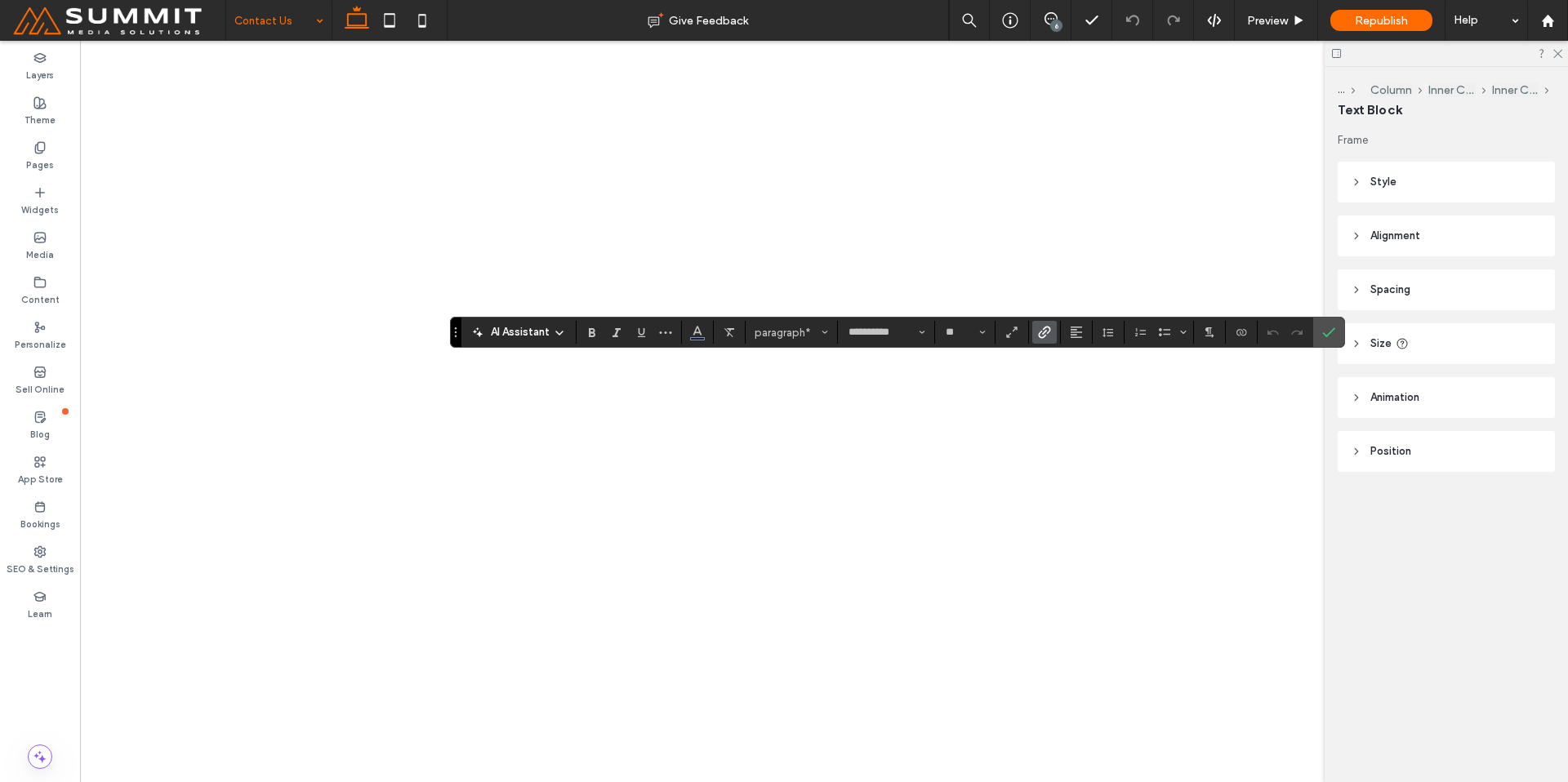
click at [1049, 333] on icon "Link" at bounding box center [1045, 333] width 13 height 13
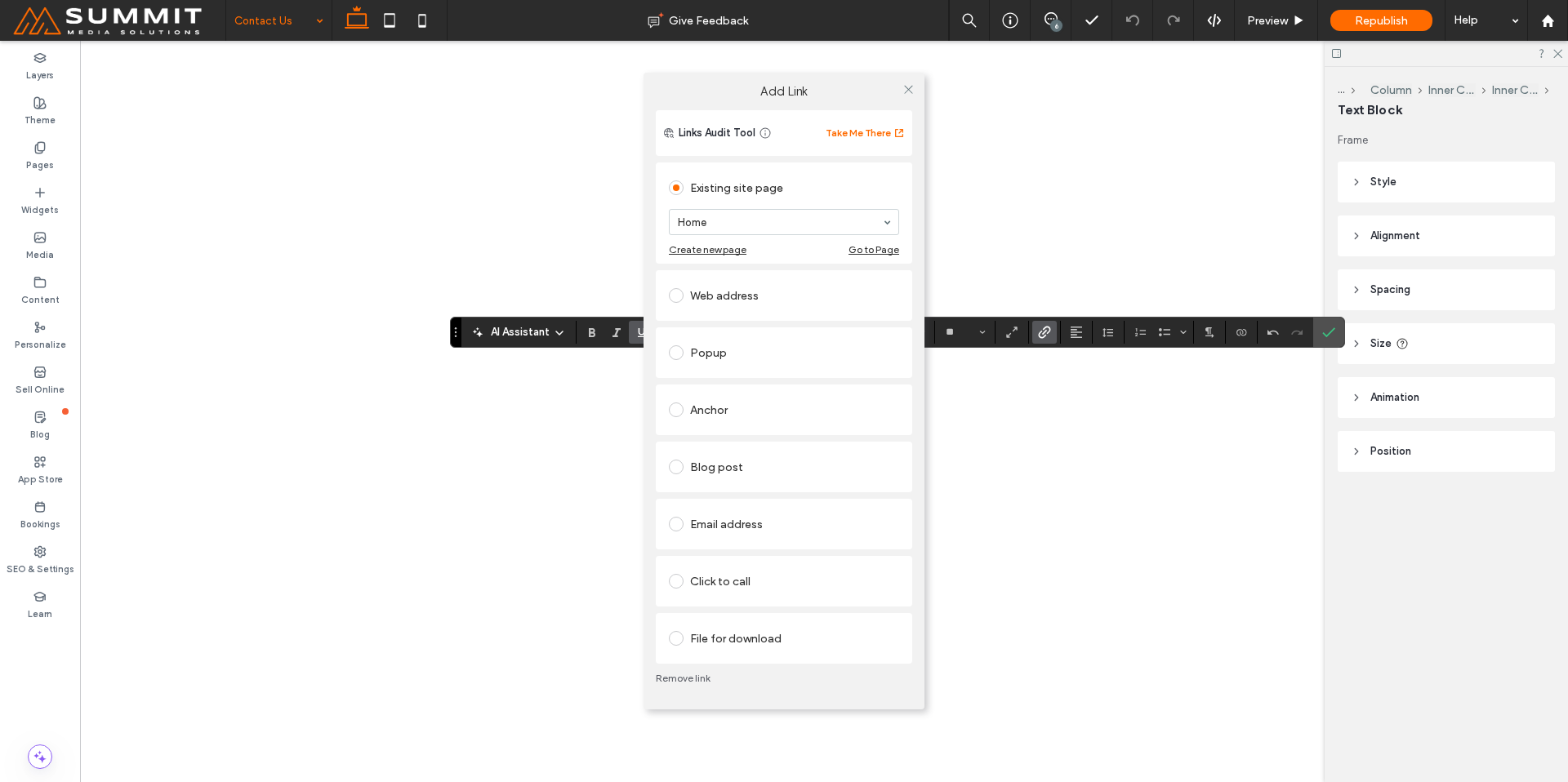
click at [791, 589] on div "Click to call" at bounding box center [784, 582] width 231 height 26
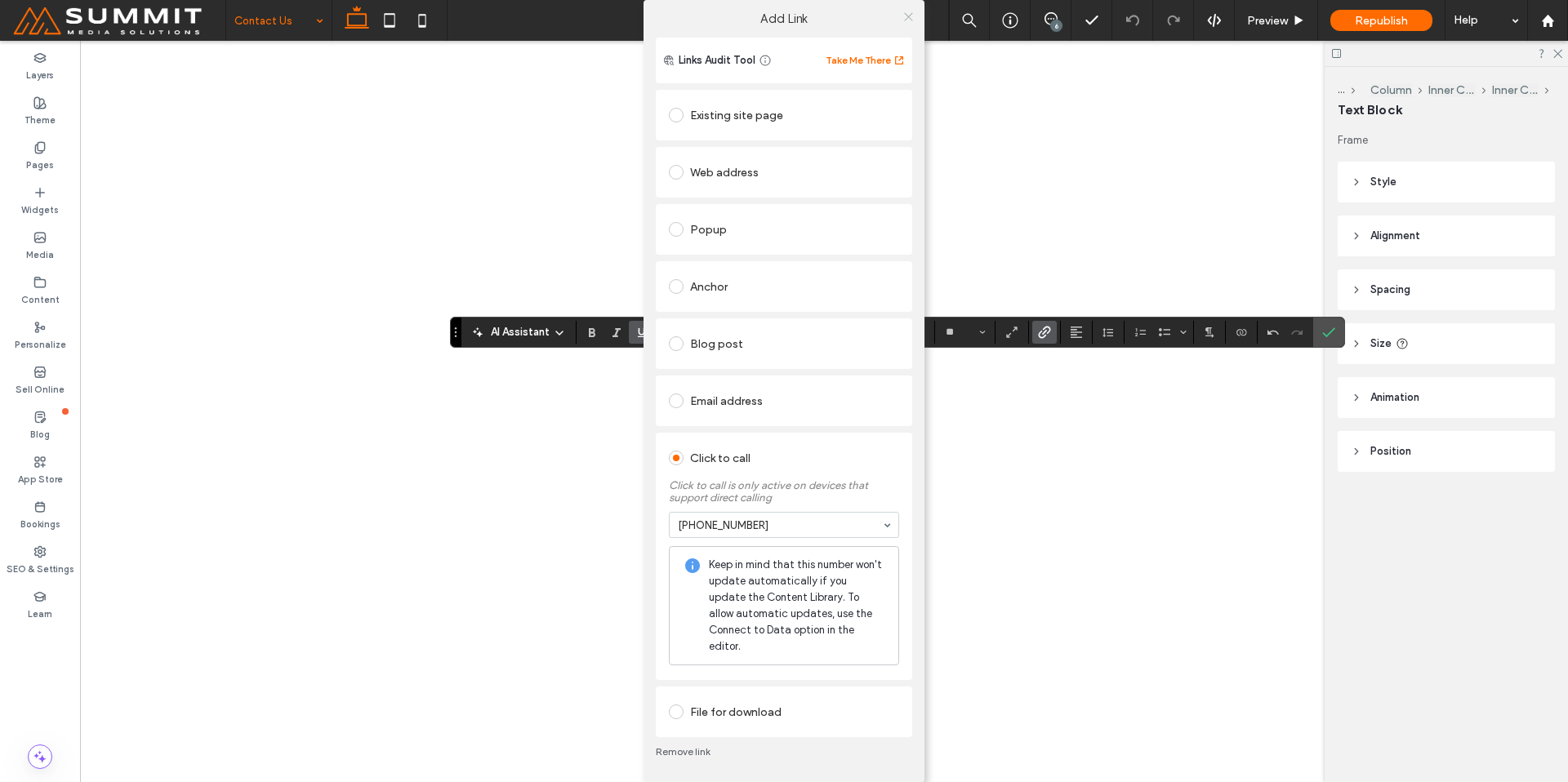
click at [908, 21] on icon at bounding box center [908, 16] width 12 height 12
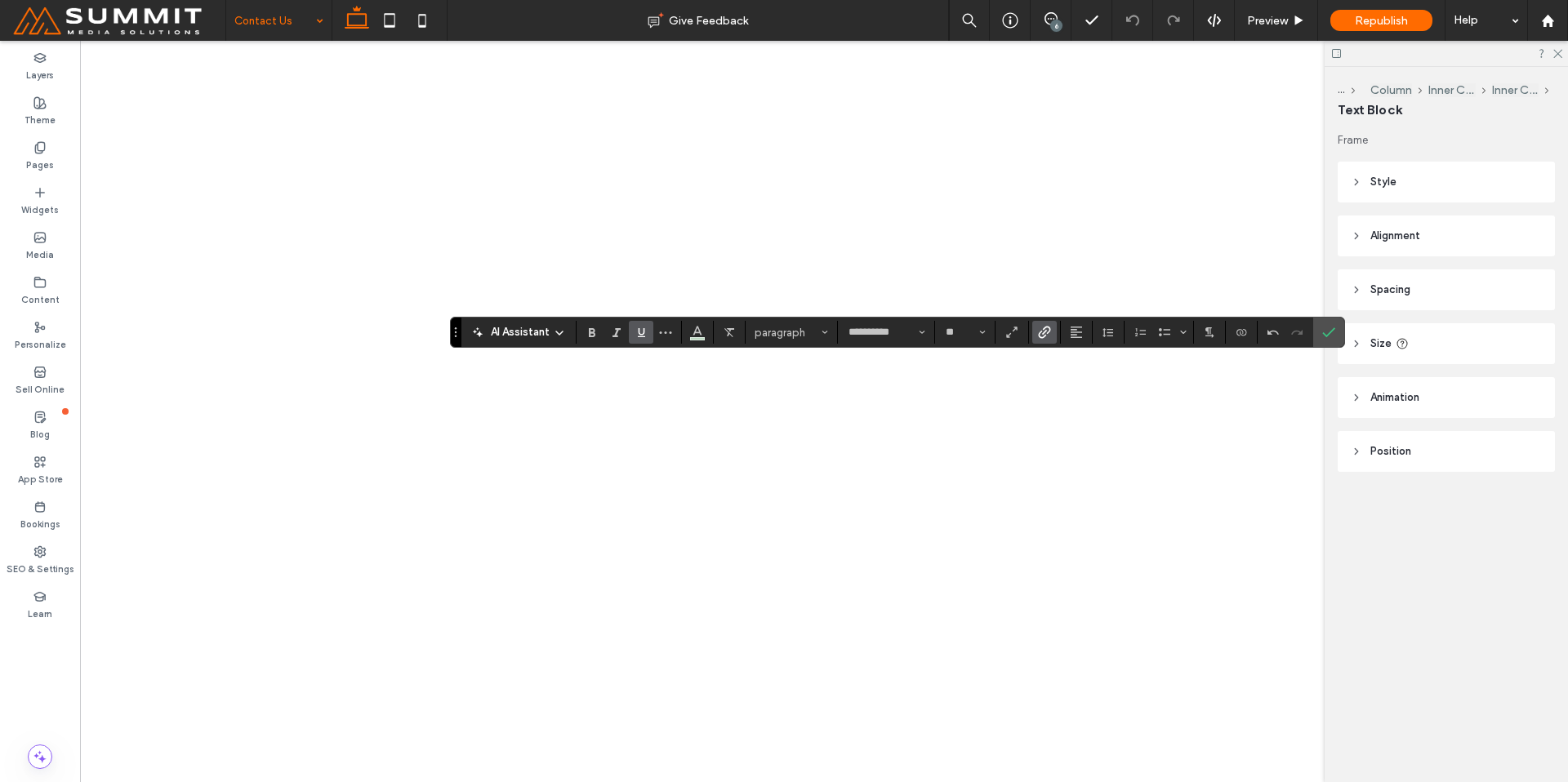
click at [636, 328] on icon "Underline" at bounding box center [641, 333] width 13 height 13
click at [697, 332] on use "Color" at bounding box center [697, 330] width 9 height 9
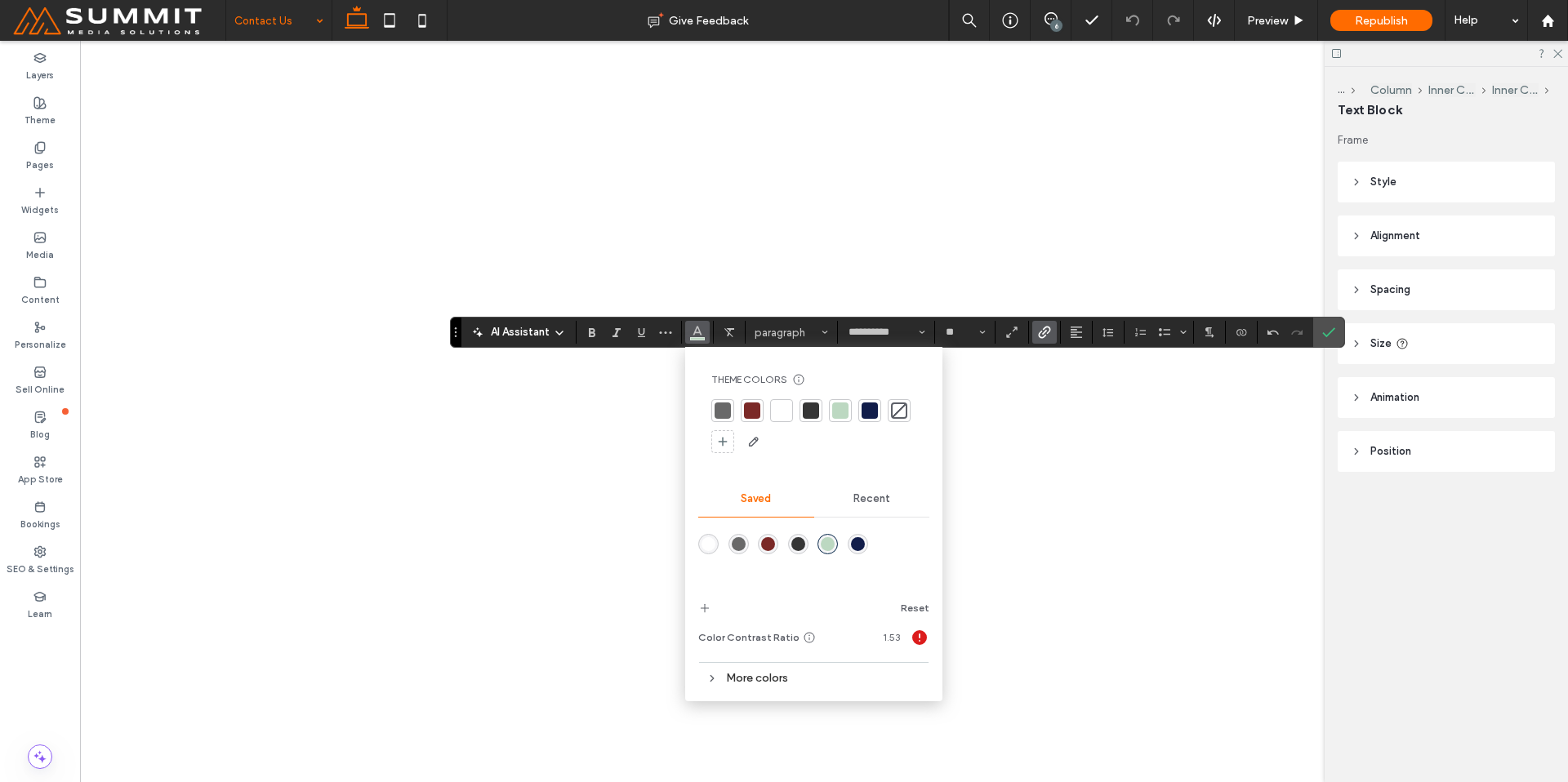
click at [868, 413] on div at bounding box center [869, 410] width 16 height 16
click at [1327, 339] on icon "Confirm" at bounding box center [1329, 333] width 13 height 13
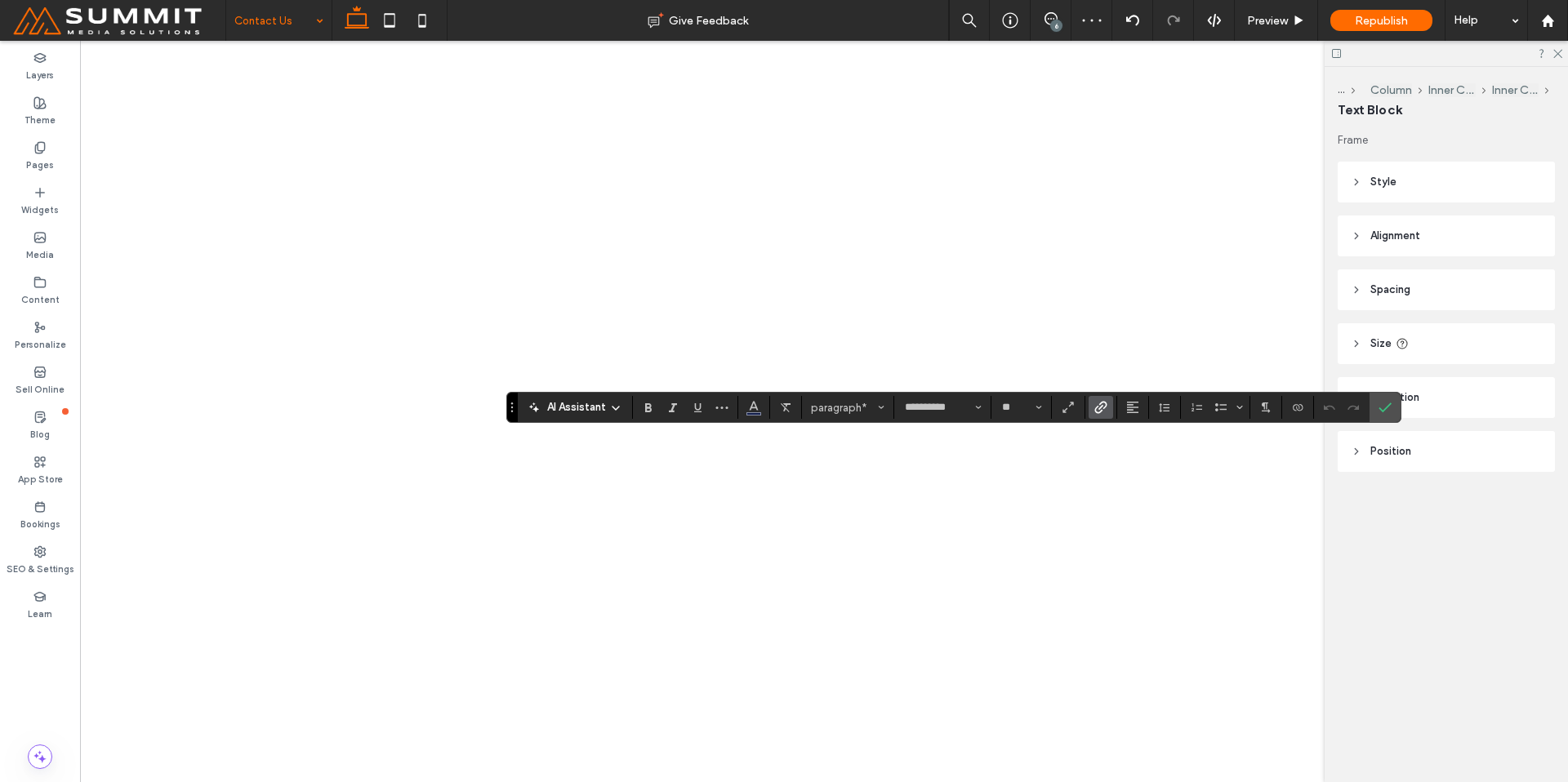
click at [1105, 410] on icon "Link" at bounding box center [1101, 408] width 13 height 13
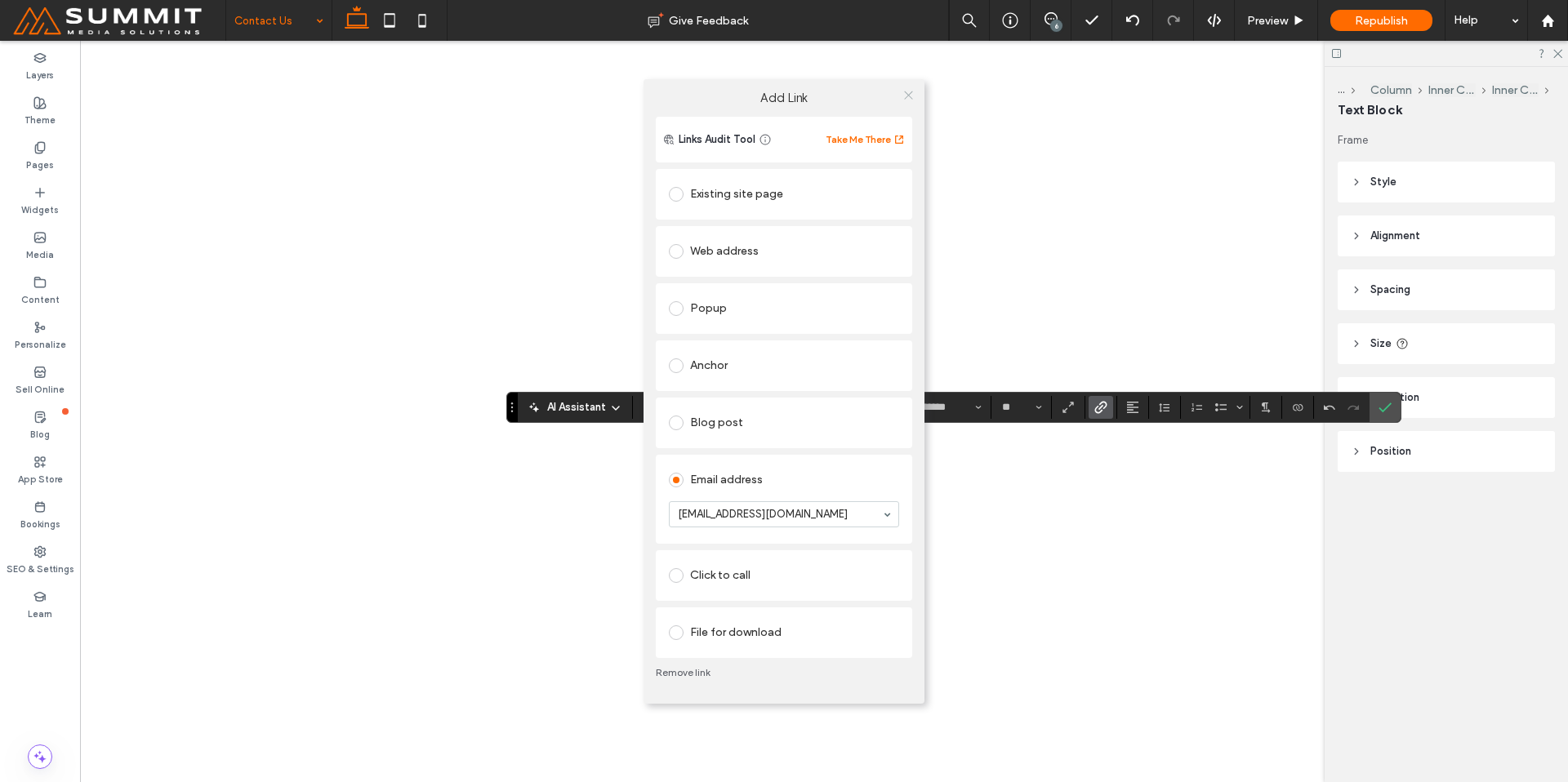
click at [913, 98] on icon at bounding box center [908, 95] width 12 height 12
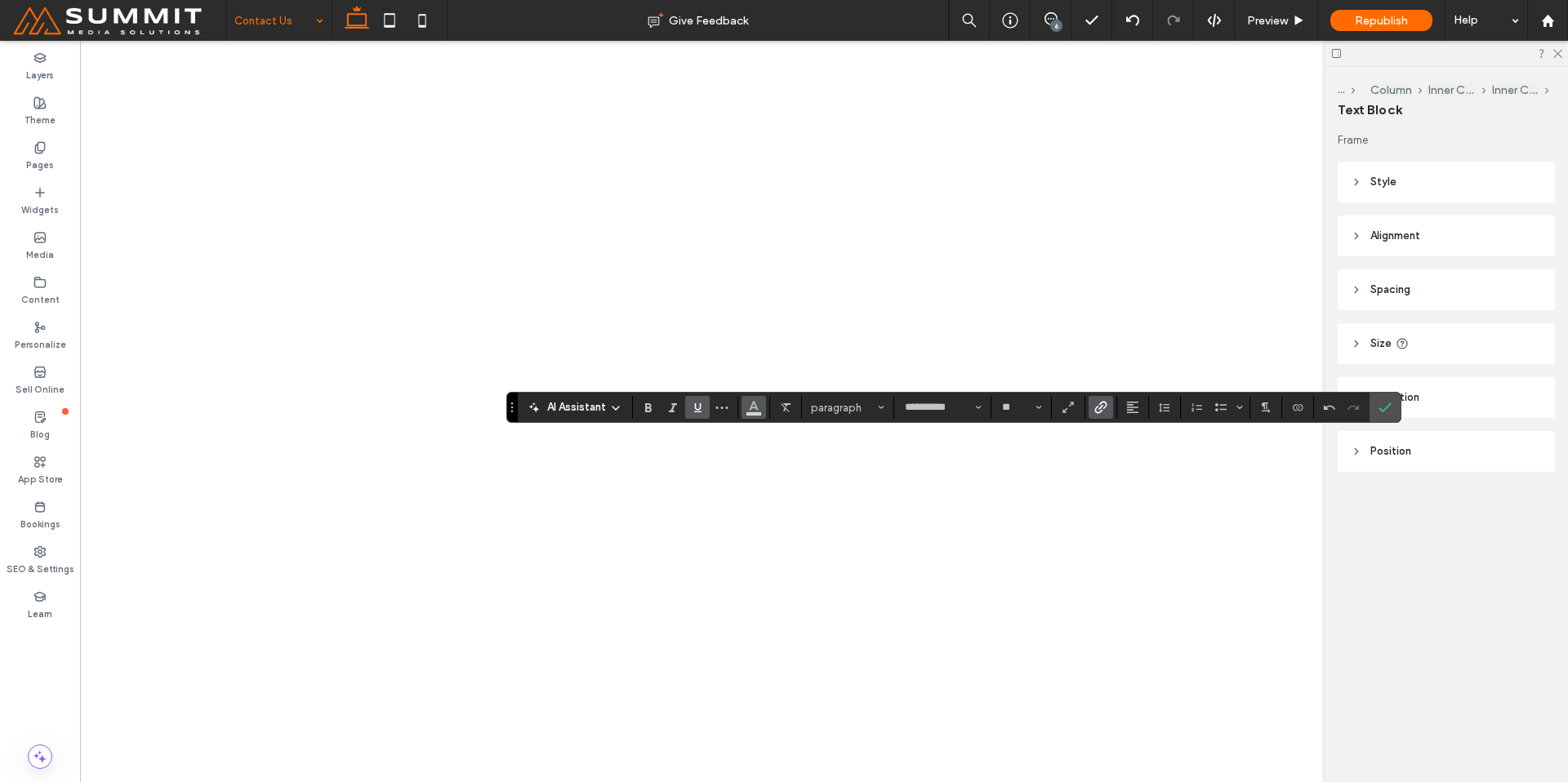
click at [752, 402] on use "Color" at bounding box center [753, 406] width 9 height 9
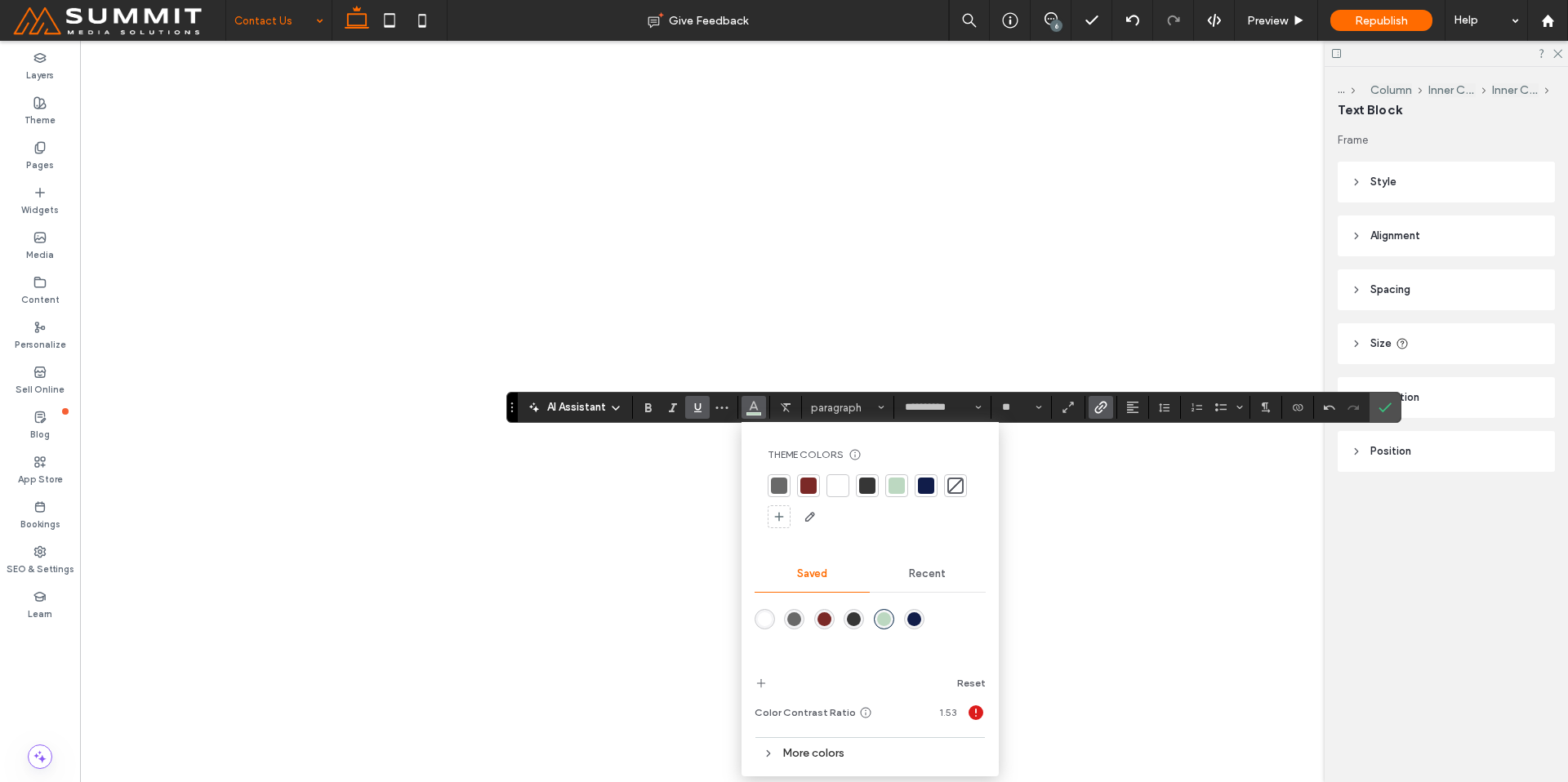
drag, startPoint x: 927, startPoint y: 482, endPoint x: 745, endPoint y: 439, distance: 187.0
click at [925, 482] on div at bounding box center [926, 485] width 16 height 16
click at [693, 403] on icon "Underline" at bounding box center [698, 408] width 13 height 13
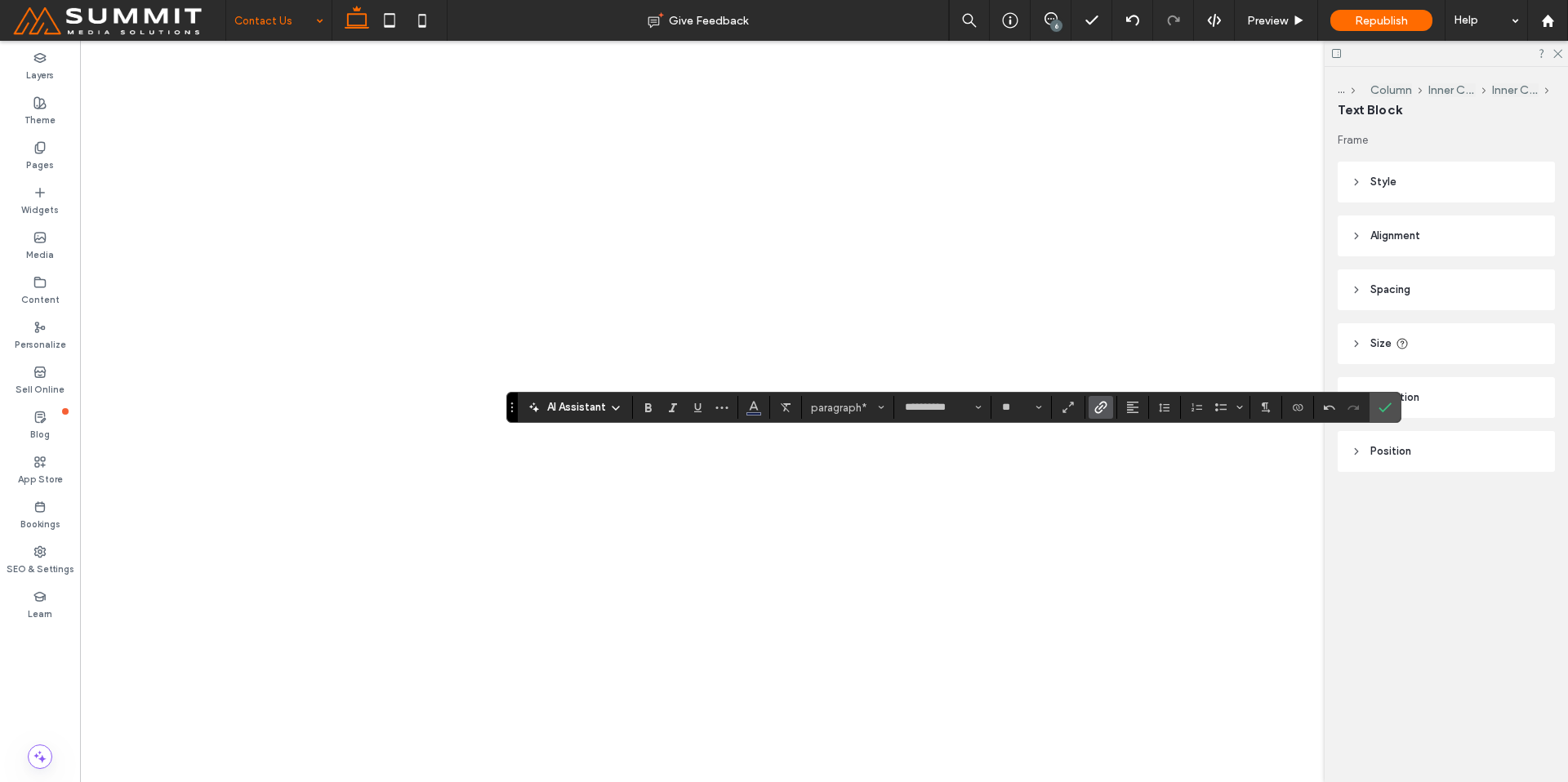
click at [1385, 408] on use "Confirm" at bounding box center [1385, 408] width 13 height 9
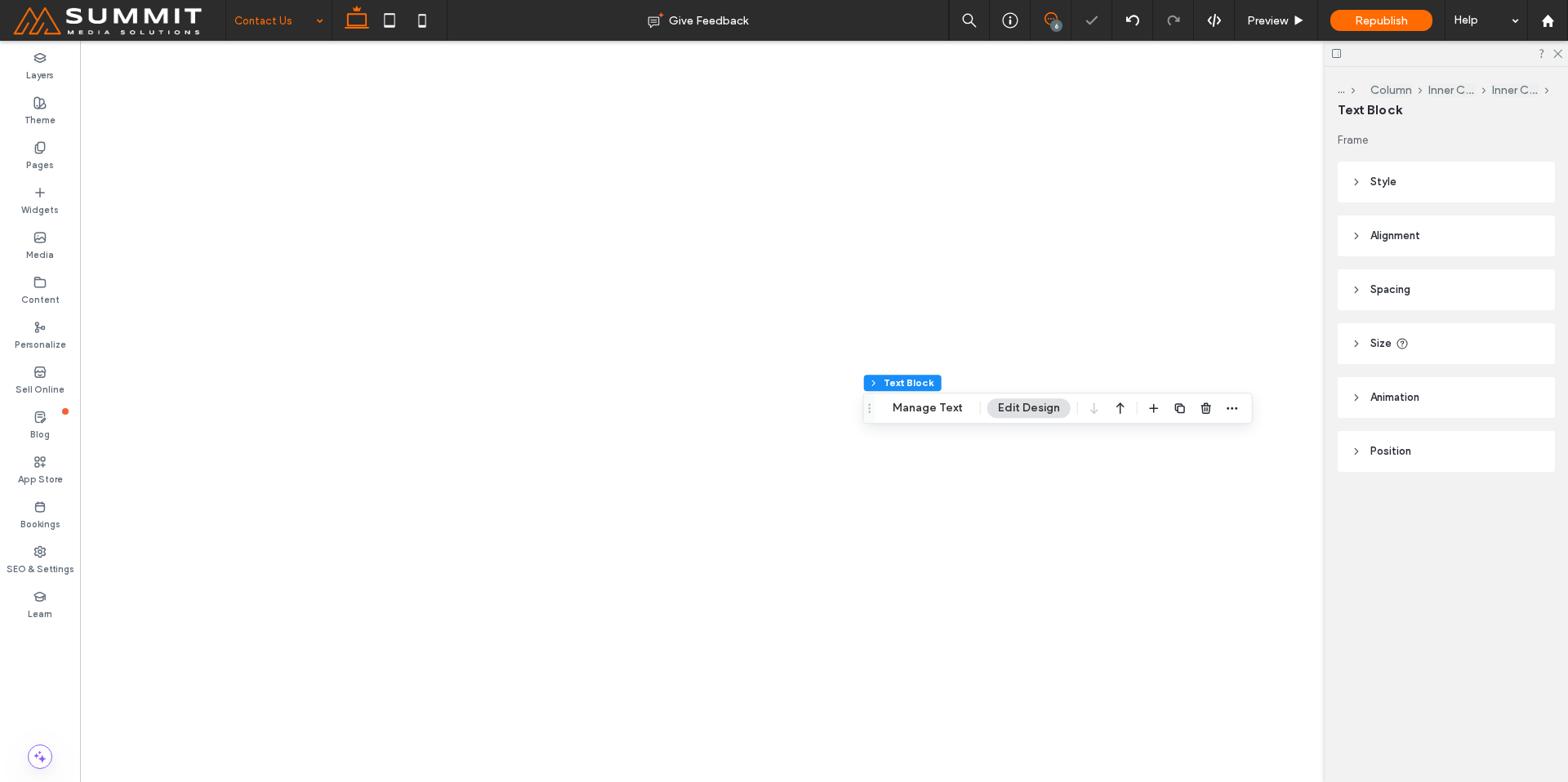
click at [1051, 16] on icon at bounding box center [1052, 19] width 13 height 13
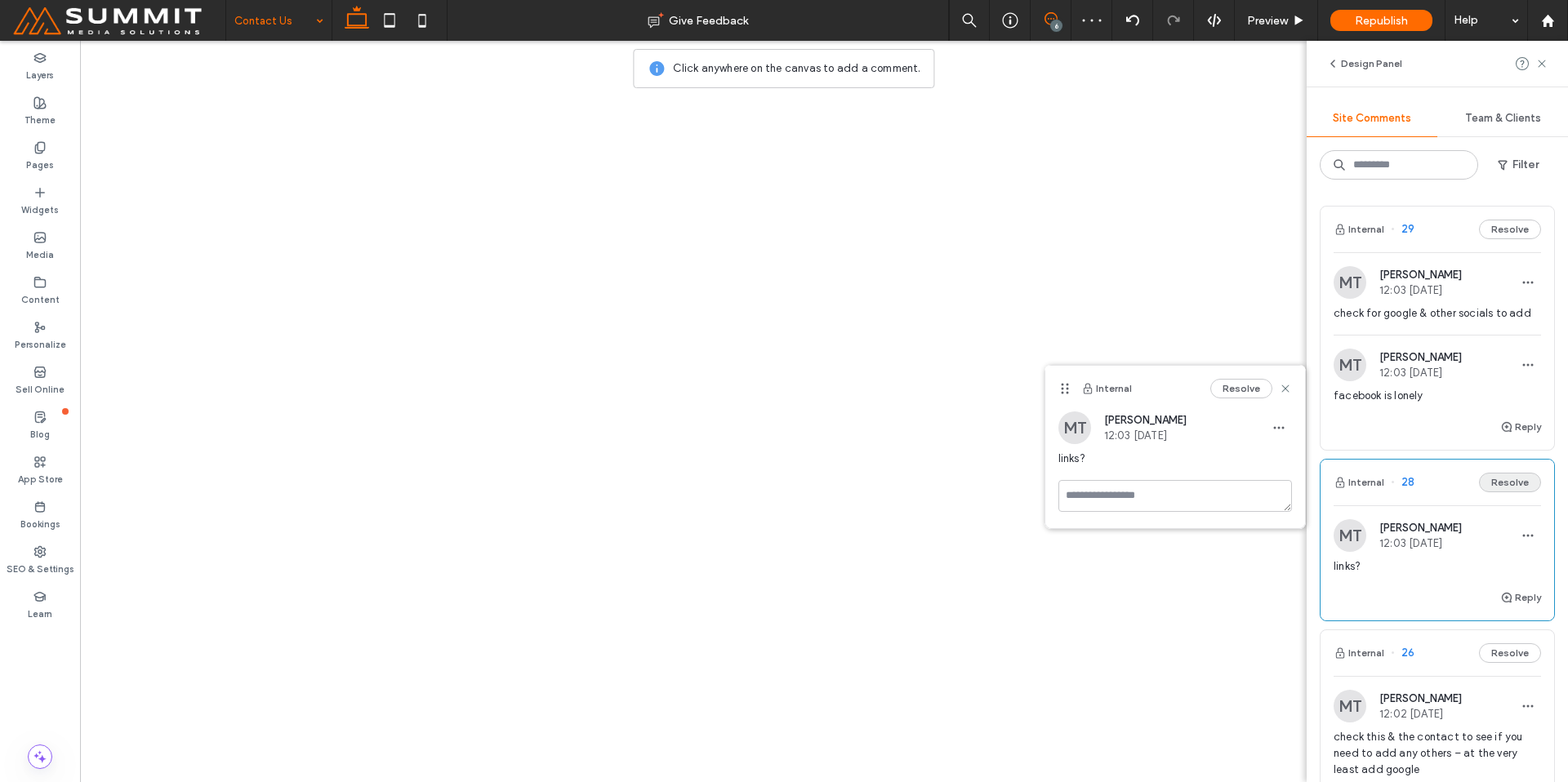
click at [1490, 485] on button "Resolve" at bounding box center [1510, 482] width 62 height 20
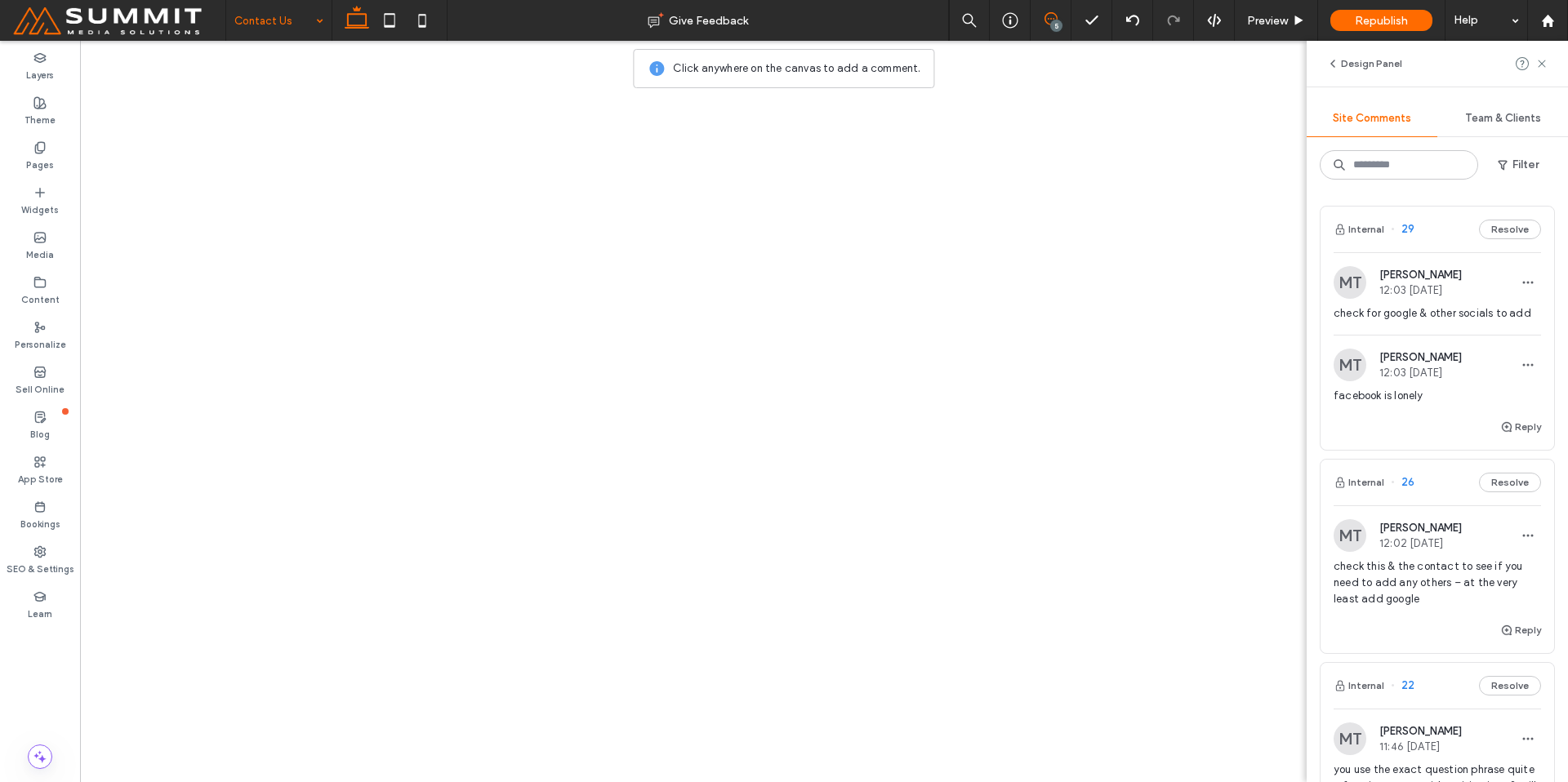
click at [1394, 412] on div "facebook is lonely" at bounding box center [1437, 402] width 207 height 29
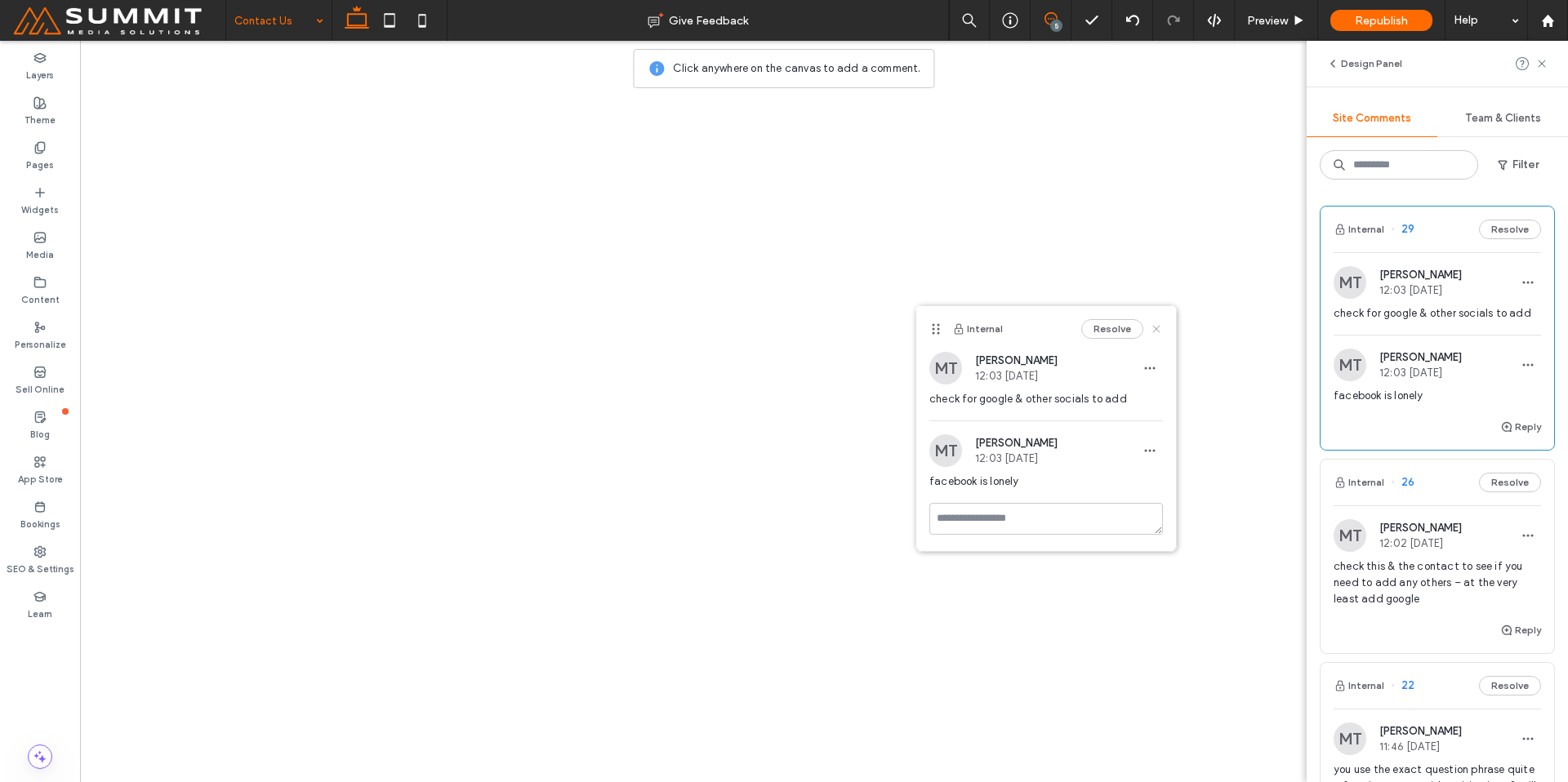
click at [1154, 328] on icon at bounding box center [1157, 329] width 13 height 13
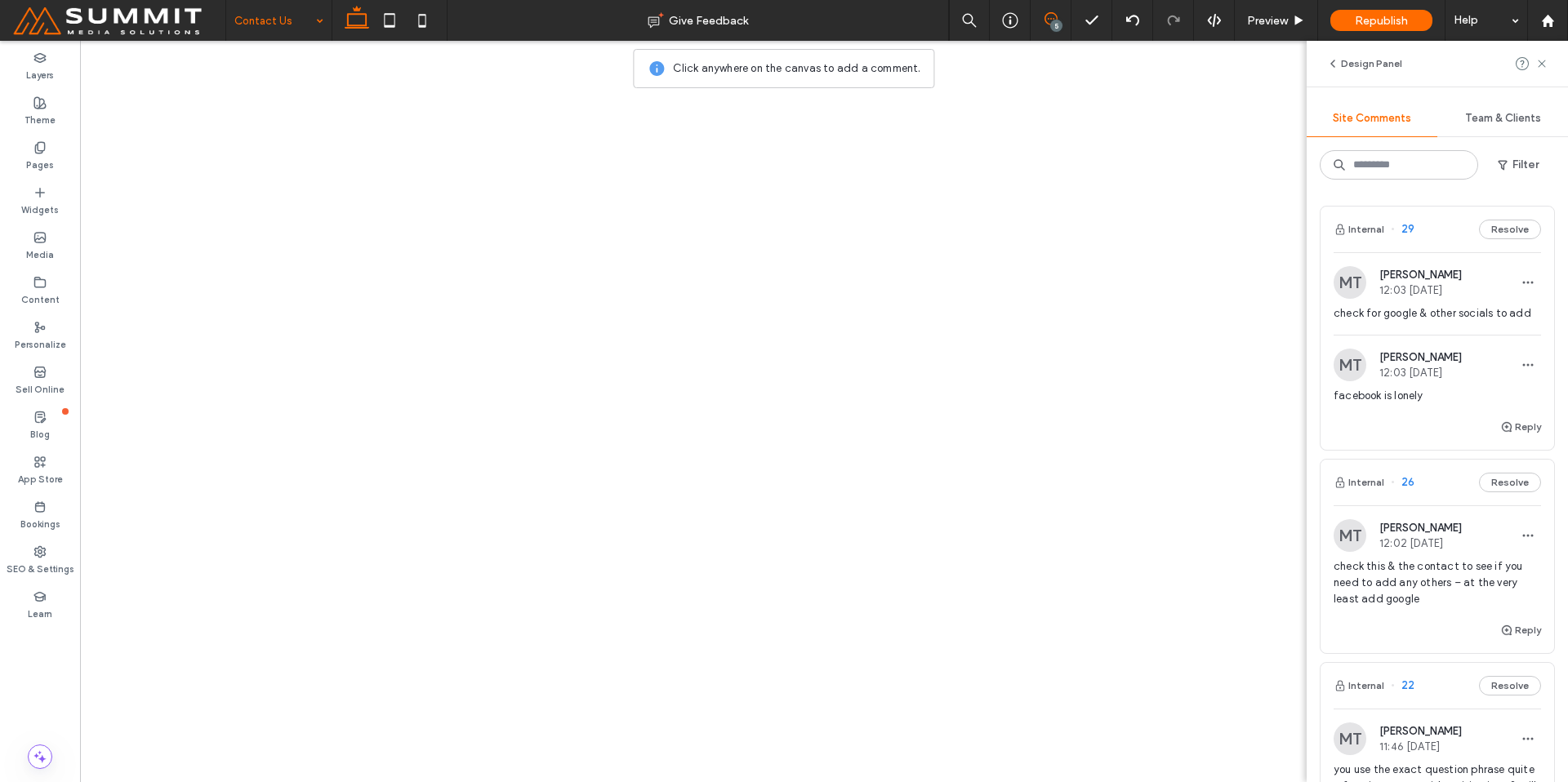
drag, startPoint x: 1543, startPoint y: 57, endPoint x: 1357, endPoint y: 177, distance: 221.4
click at [1542, 57] on icon at bounding box center [1542, 63] width 13 height 13
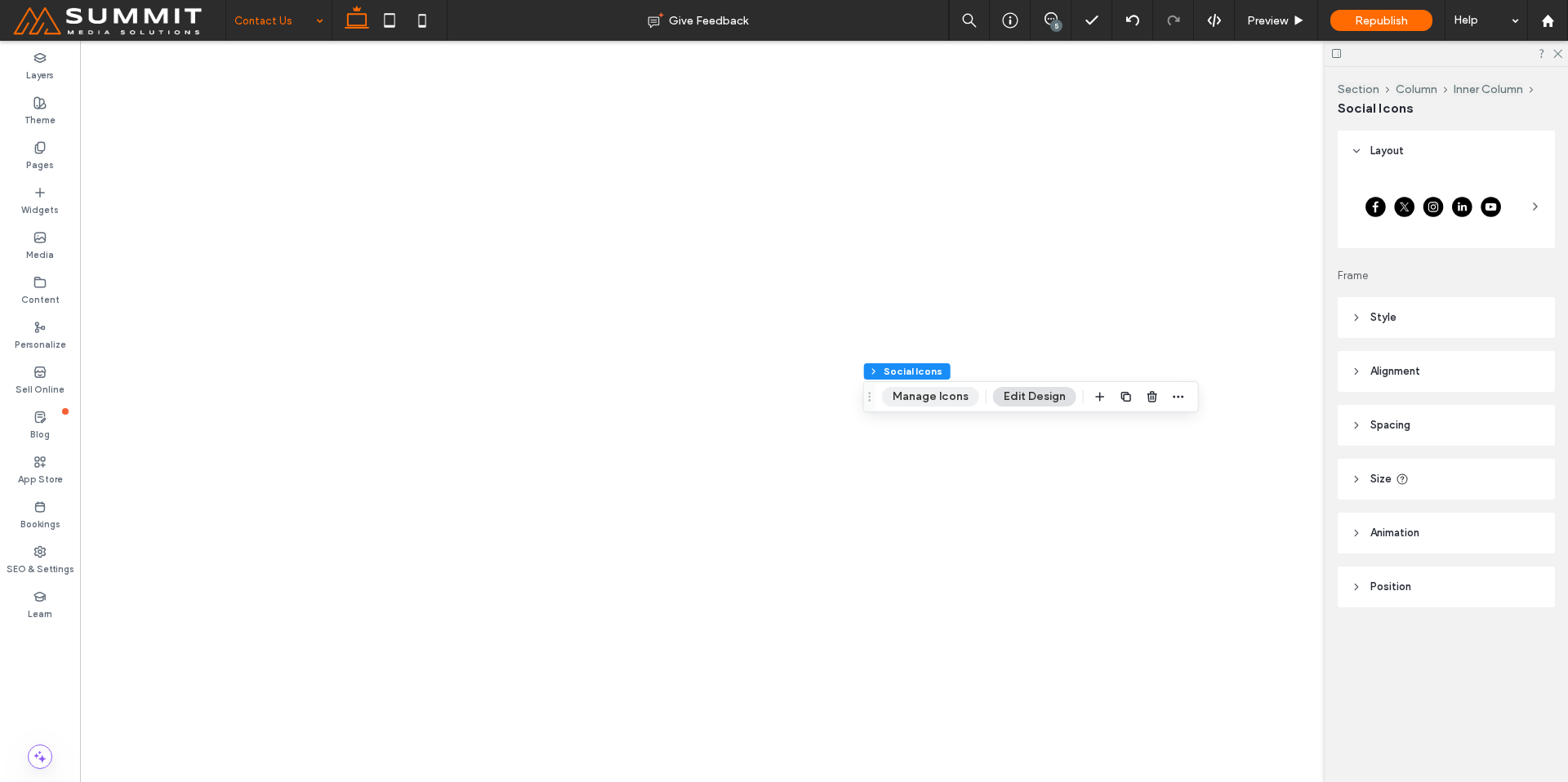
click at [938, 393] on button "Manage Icons" at bounding box center [931, 396] width 97 height 20
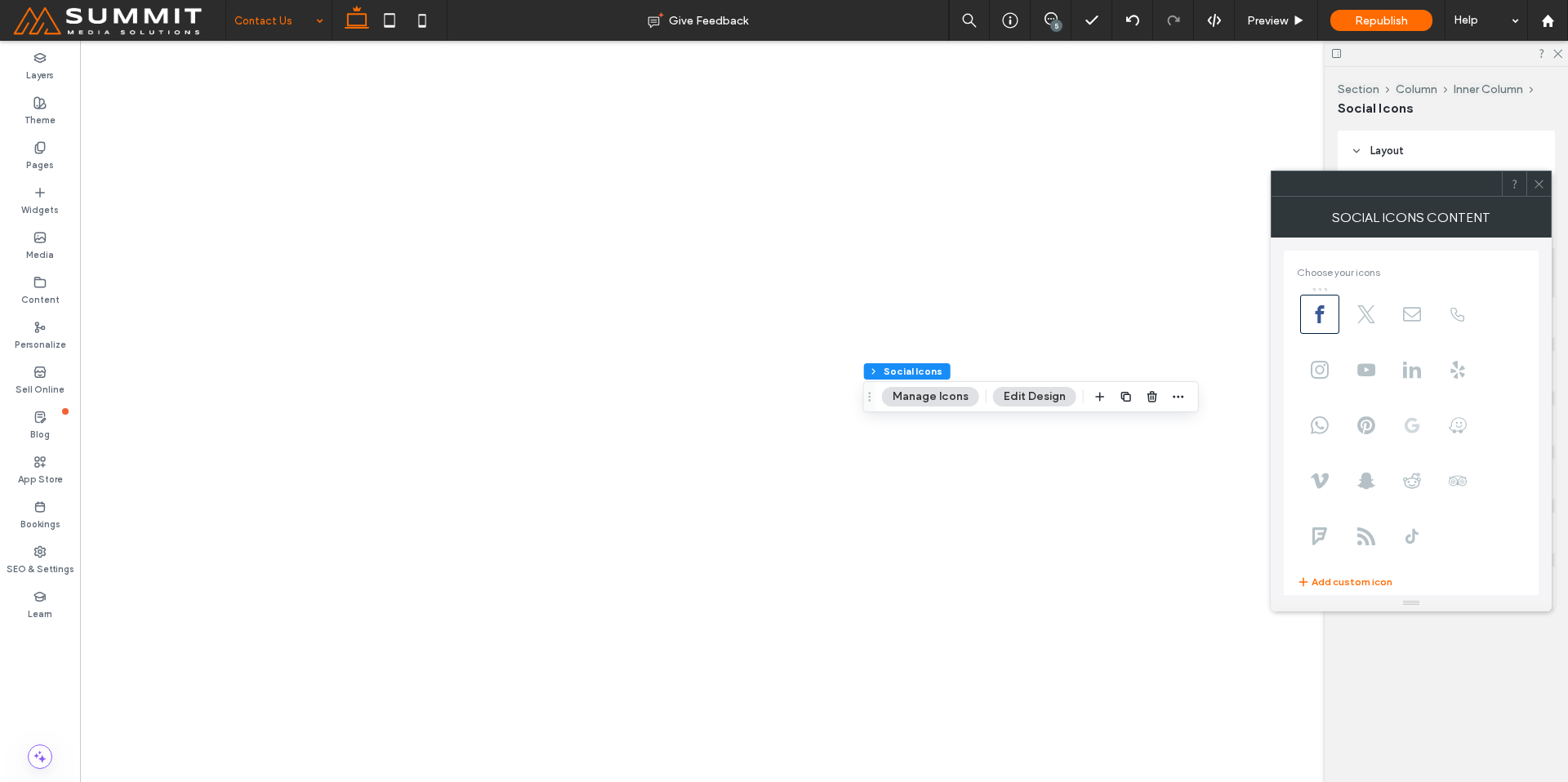
click at [1421, 416] on span at bounding box center [1411, 425] width 39 height 39
type input "**"
type input "****"
click at [1540, 193] on span at bounding box center [1539, 183] width 12 height 25
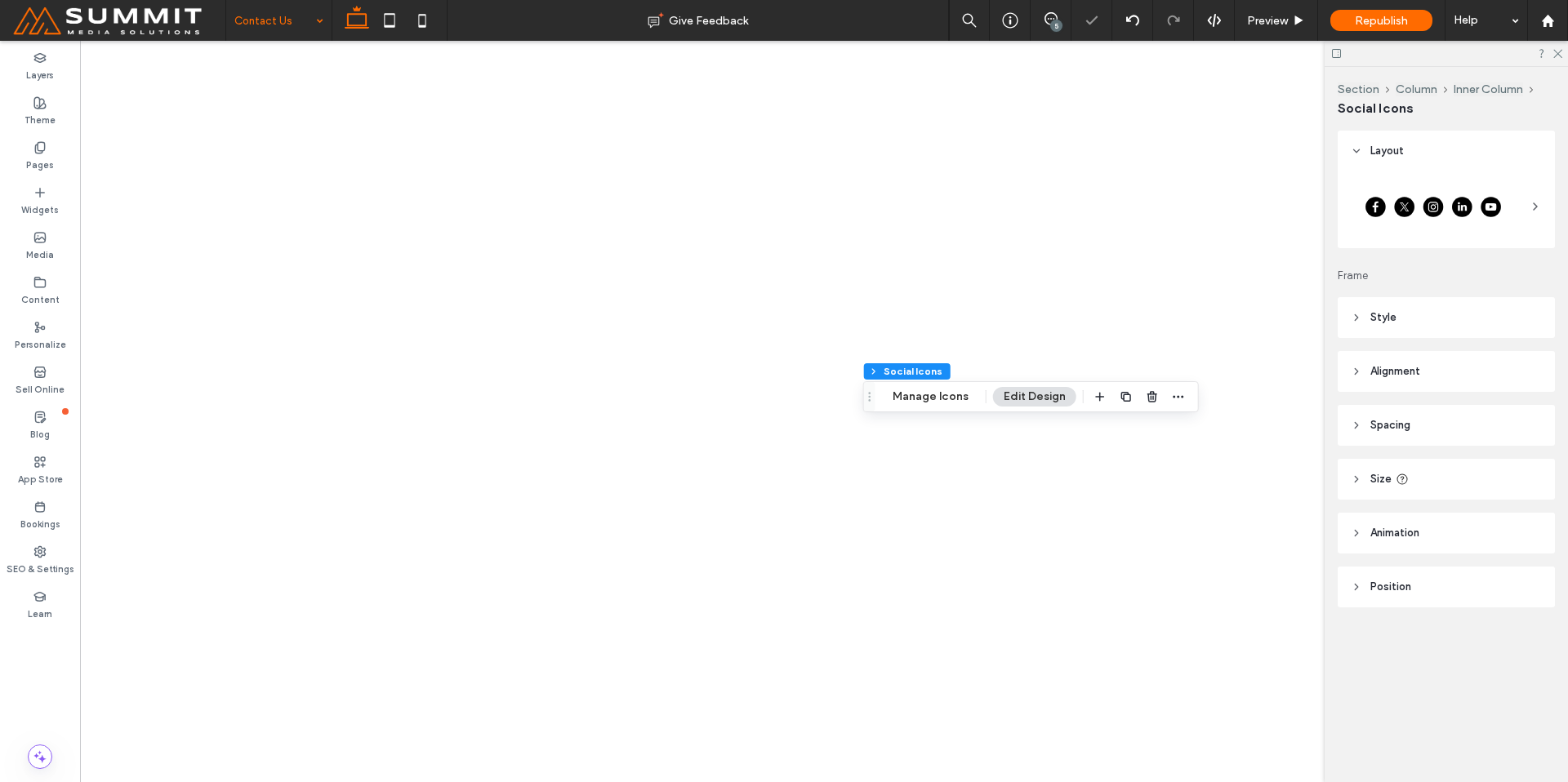
click at [1382, 481] on span "Size" at bounding box center [1381, 478] width 21 height 16
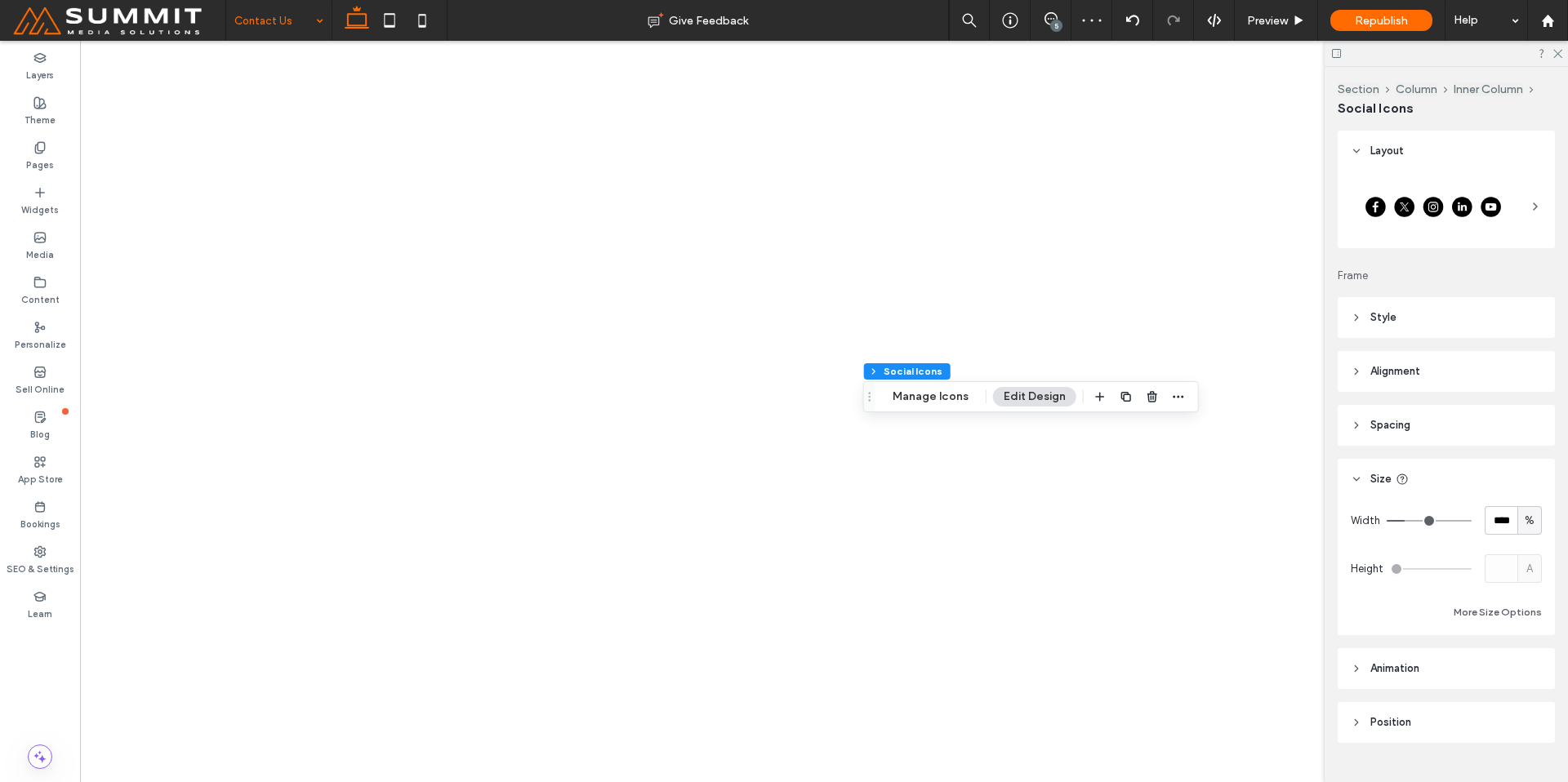
click at [1380, 426] on span "Spacing" at bounding box center [1390, 425] width 40 height 16
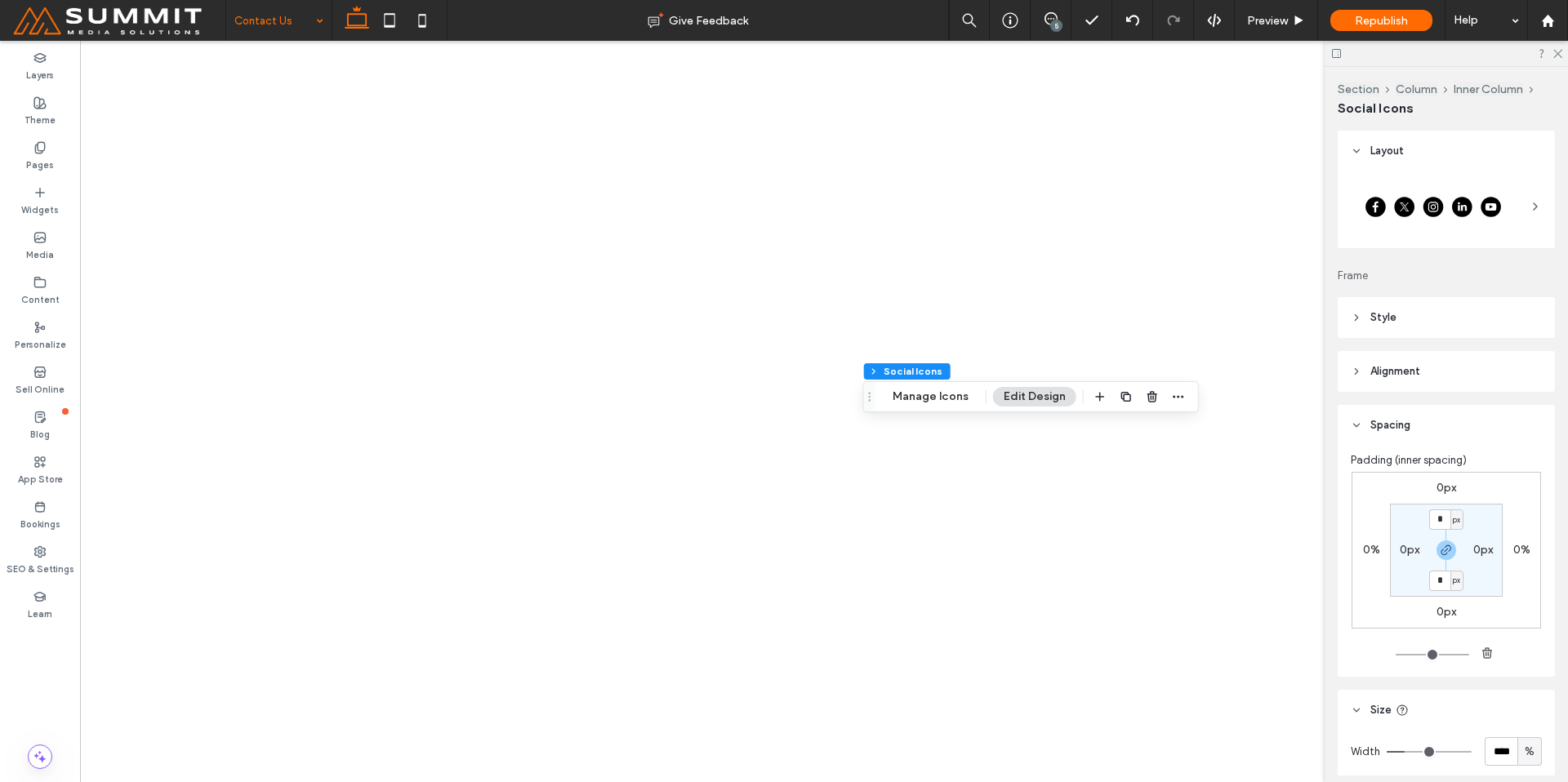
click at [1408, 335] on header "Style" at bounding box center [1447, 317] width 218 height 41
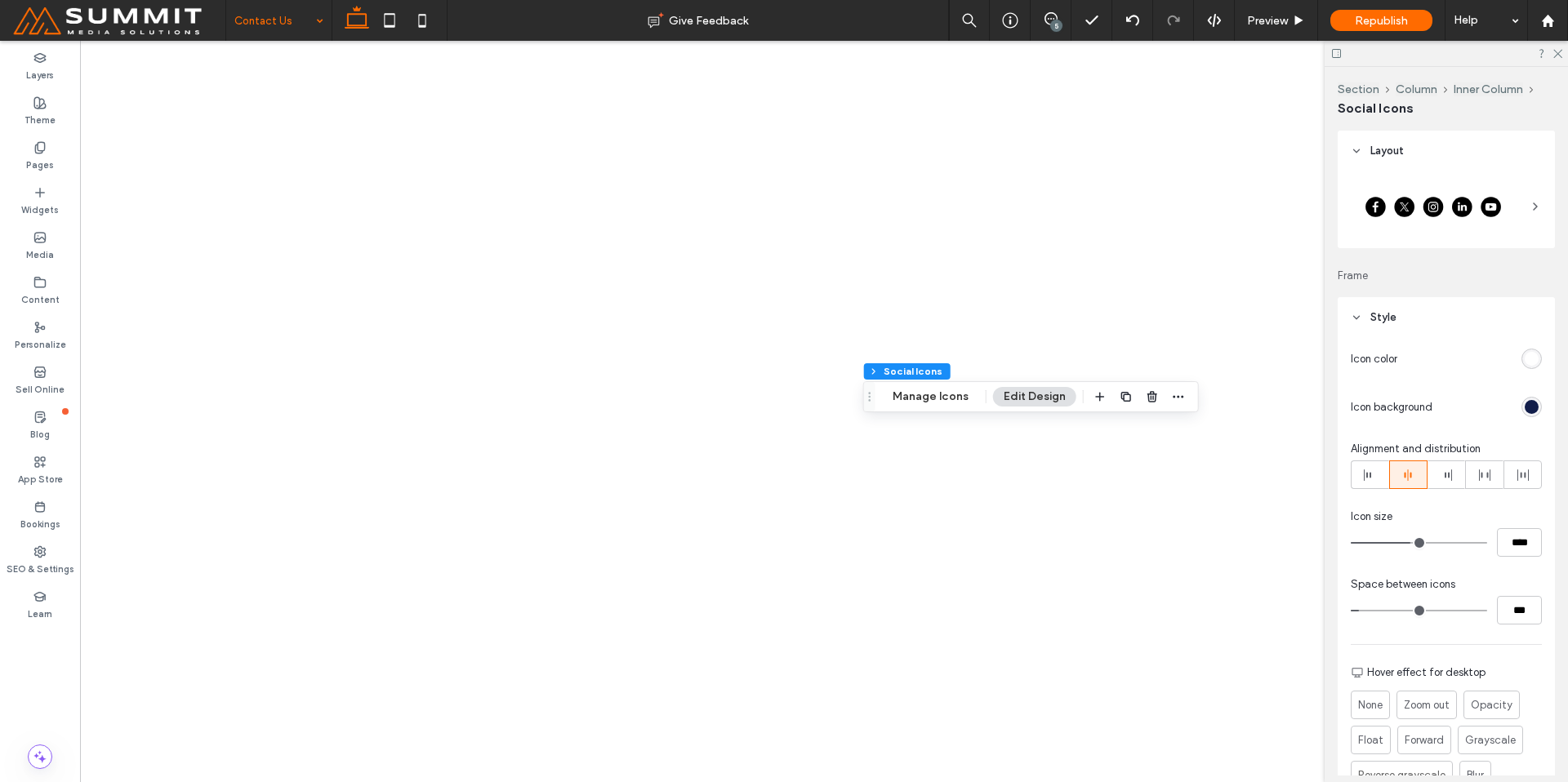
type input "*"
type input "***"
type input "*"
type input "***"
type input "**"
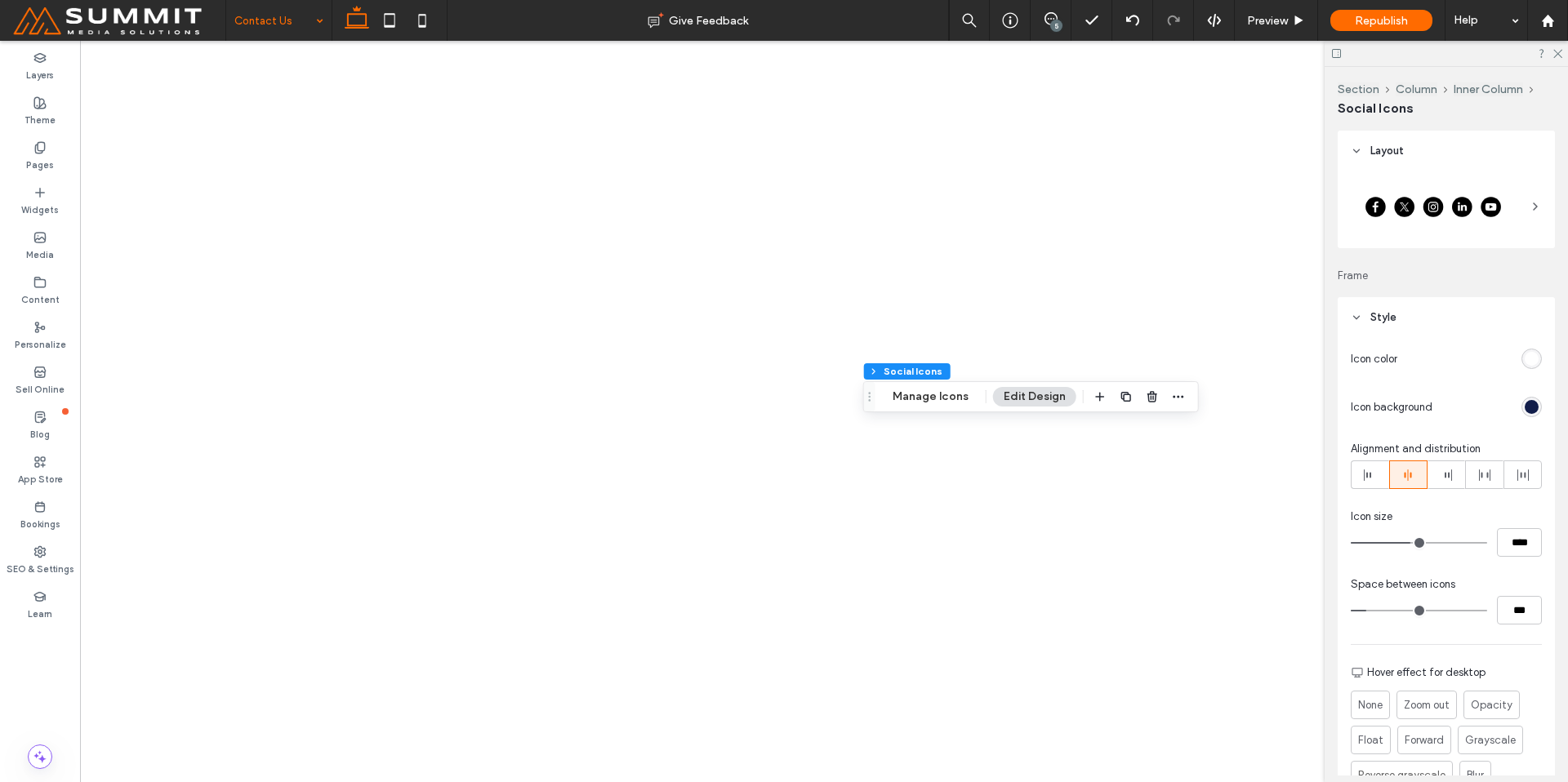
type input "****"
type input "**"
type input "****"
type input "**"
type input "****"
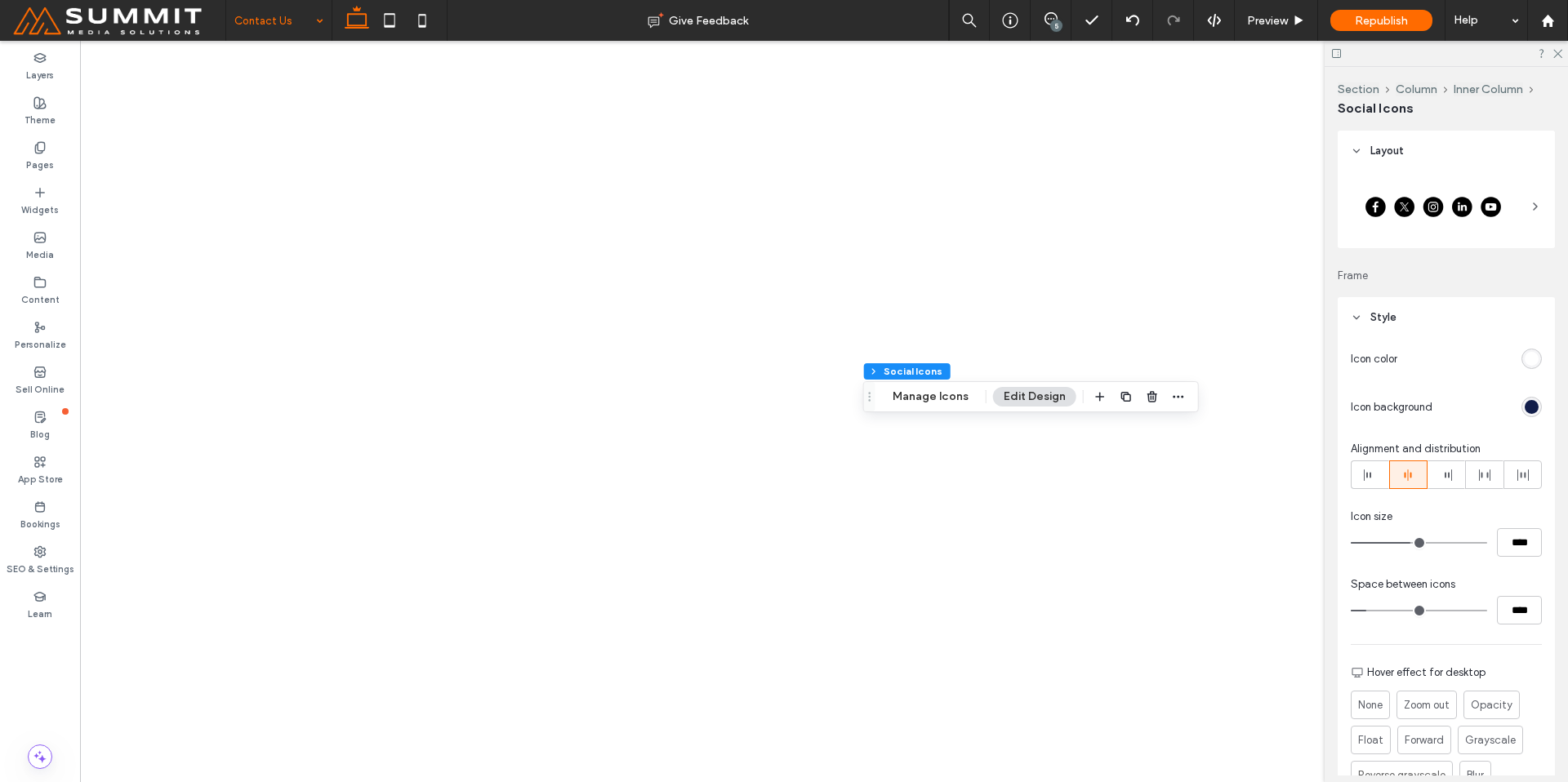
type input "**"
type input "****"
click at [1375, 611] on input "range" at bounding box center [1419, 611] width 136 height 2
type input "**"
type input "****"
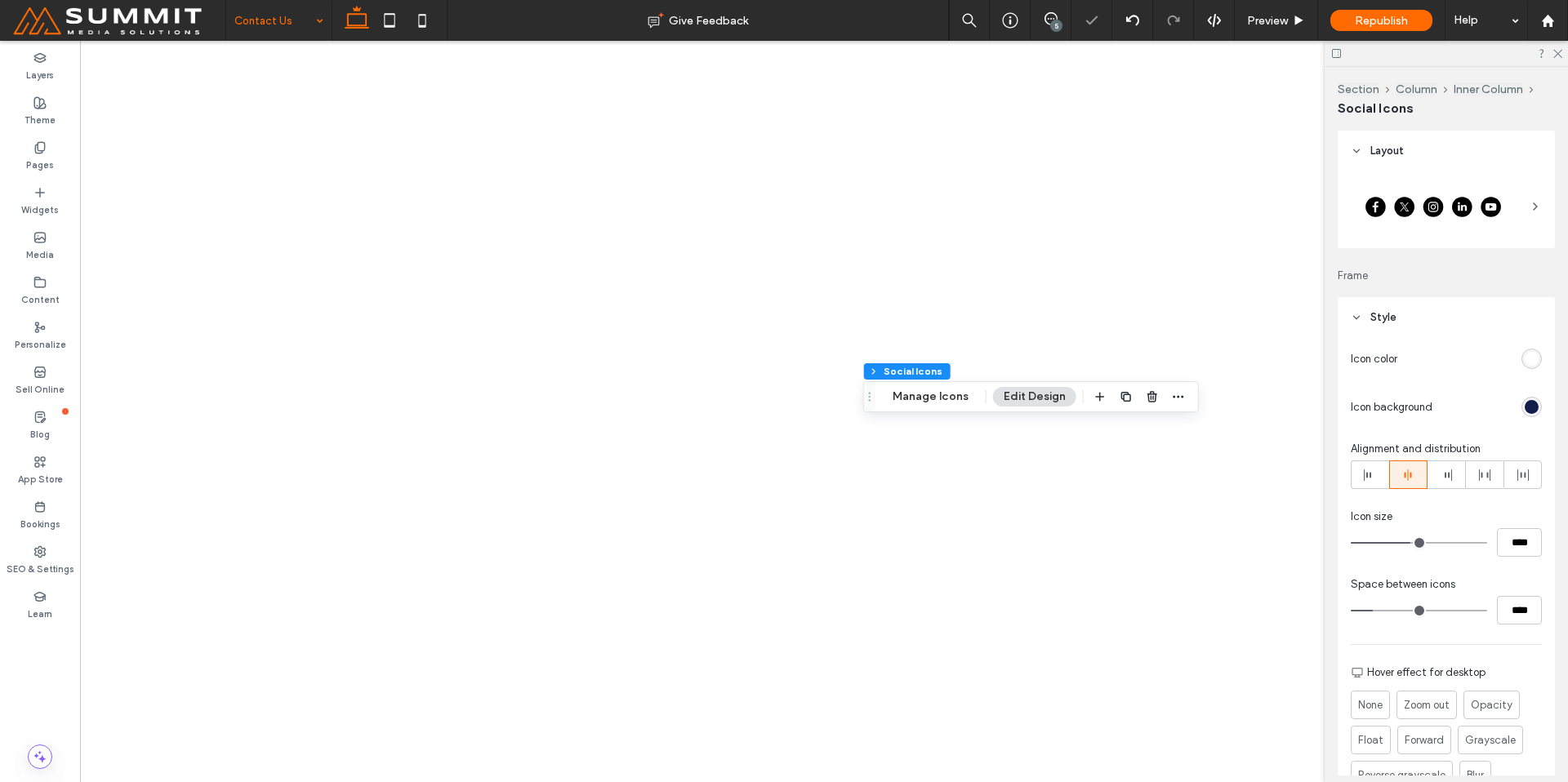
type input "**"
type input "****"
type input "**"
click at [1378, 611] on input "range" at bounding box center [1419, 611] width 136 height 2
type input "**"
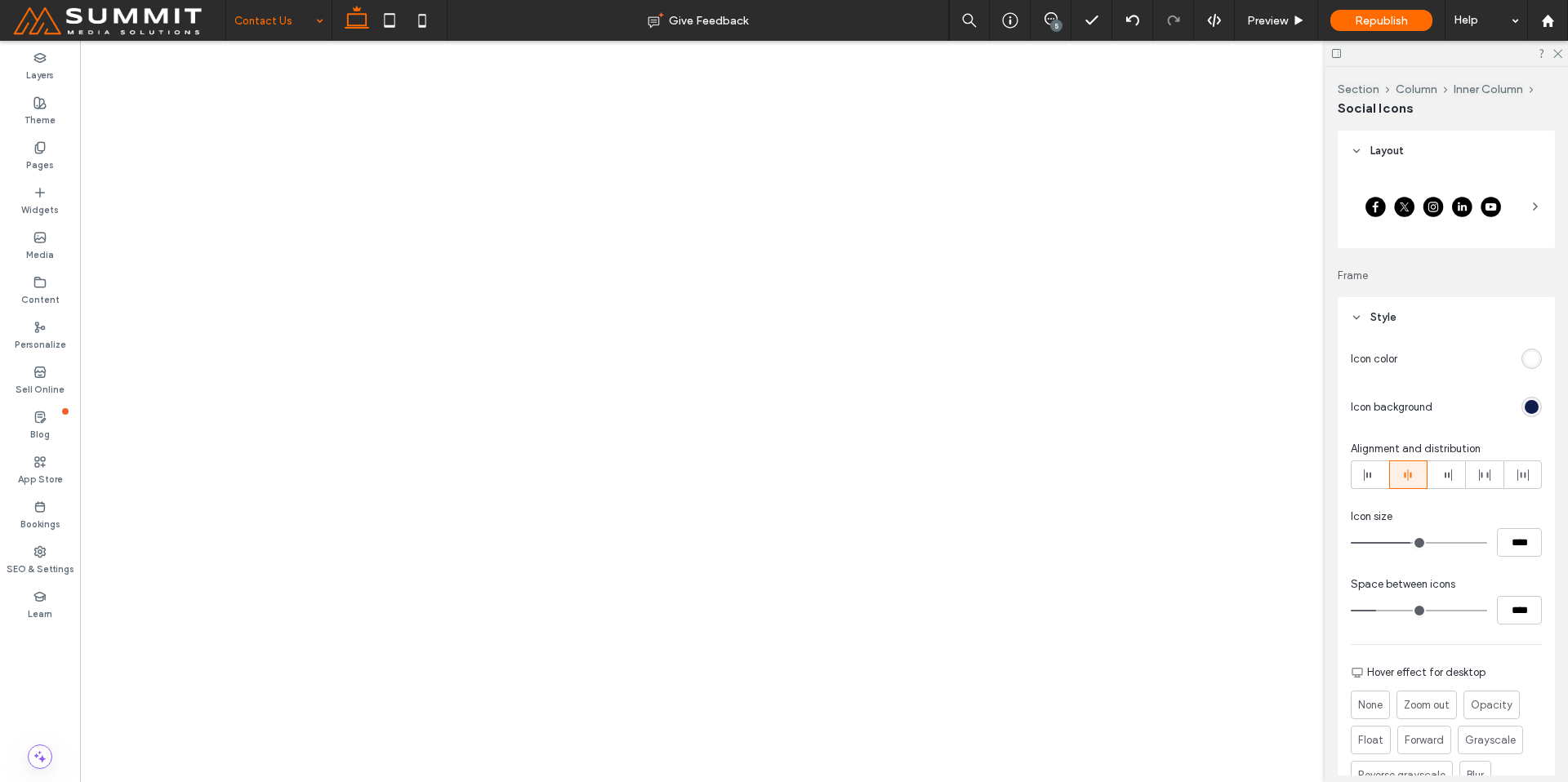
type input "****"
type input "**"
type input "****"
type input "**"
type input "****"
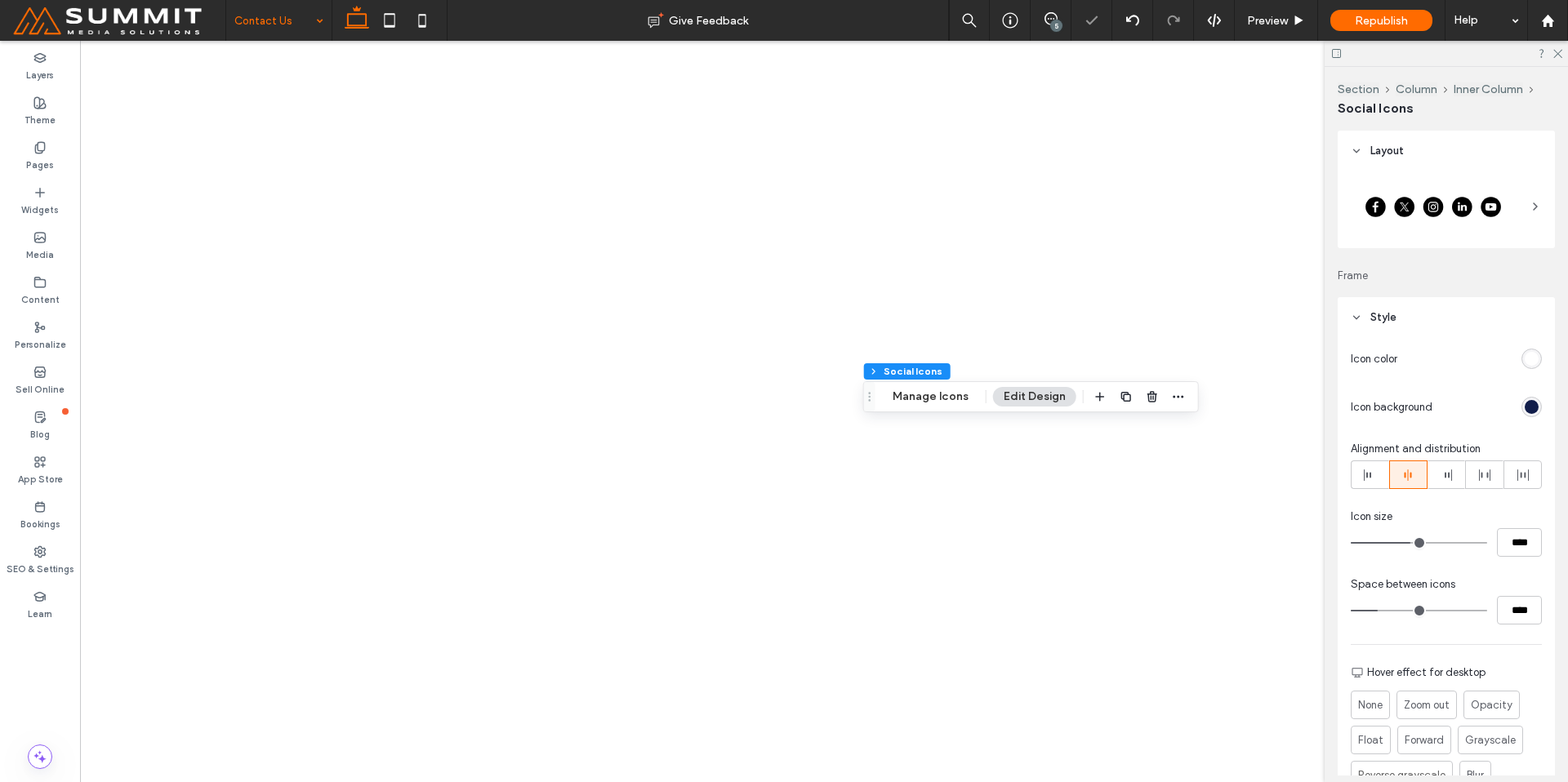
type input "**"
type input "****"
type input "**"
type input "****"
click at [1384, 610] on input "range" at bounding box center [1419, 611] width 136 height 2
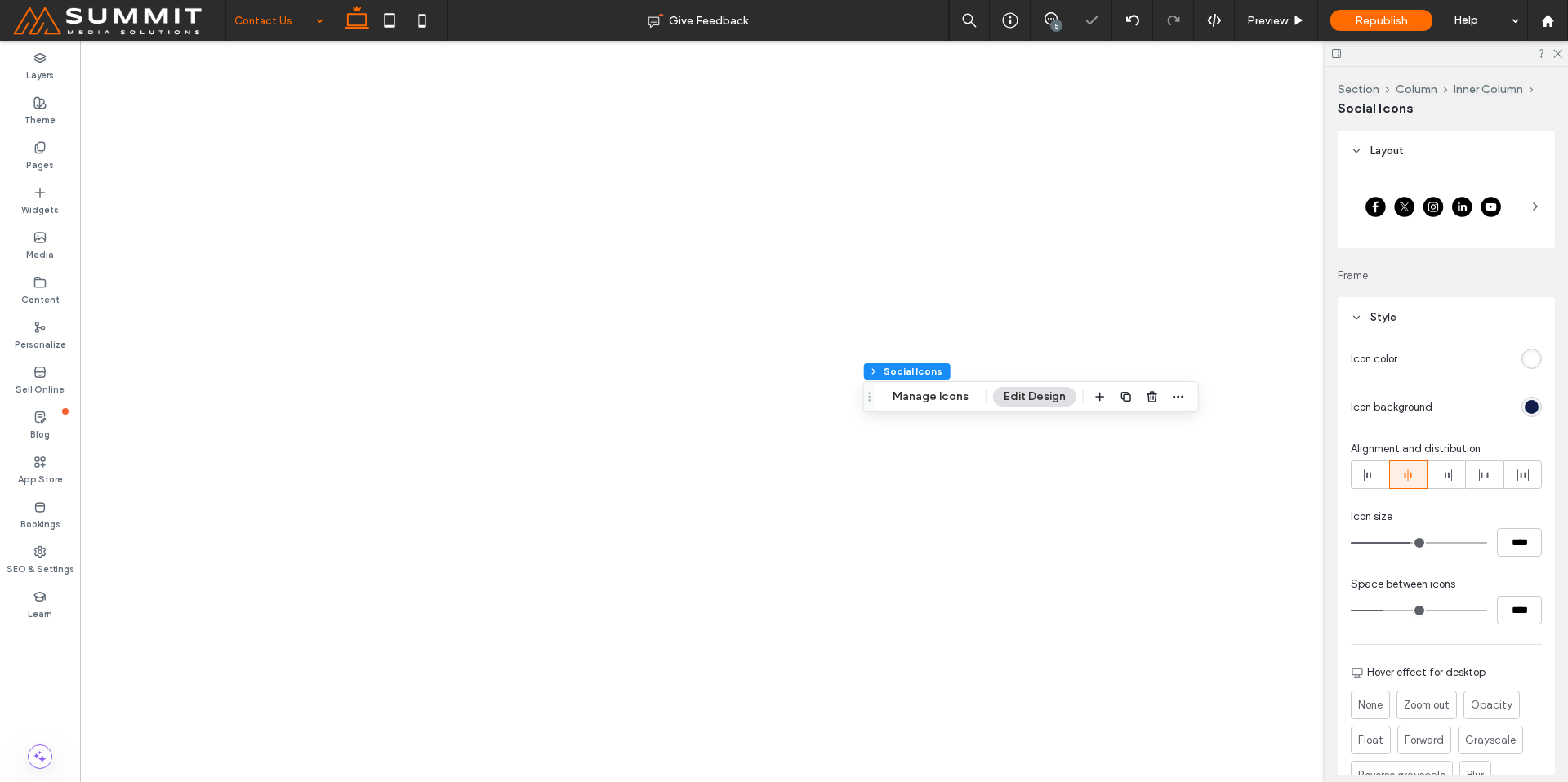
type input "**"
type input "****"
type input "**"
type input "****"
type input "**"
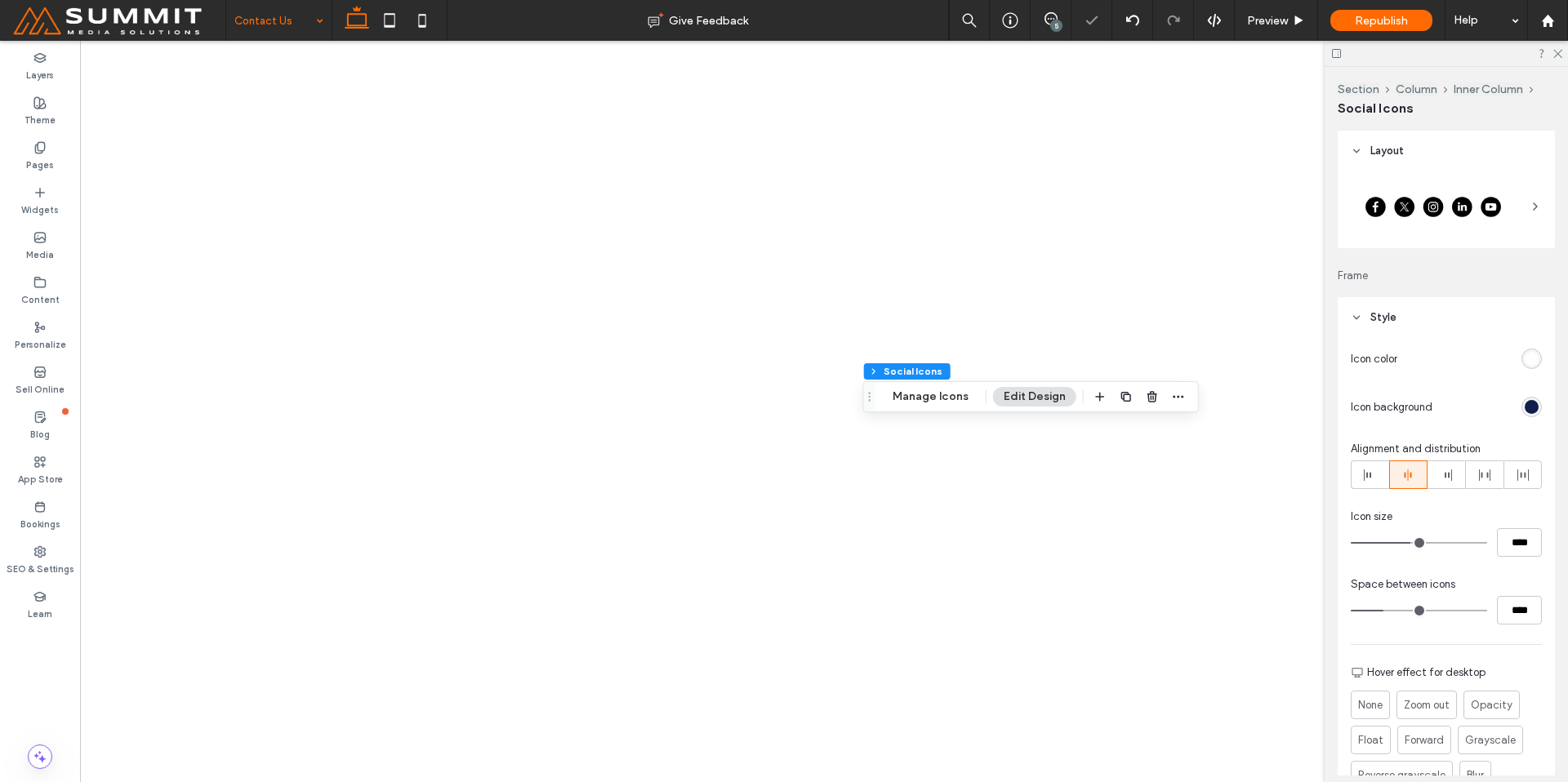
type input "****"
type input "**"
type input "****"
type input "**"
type input "****"
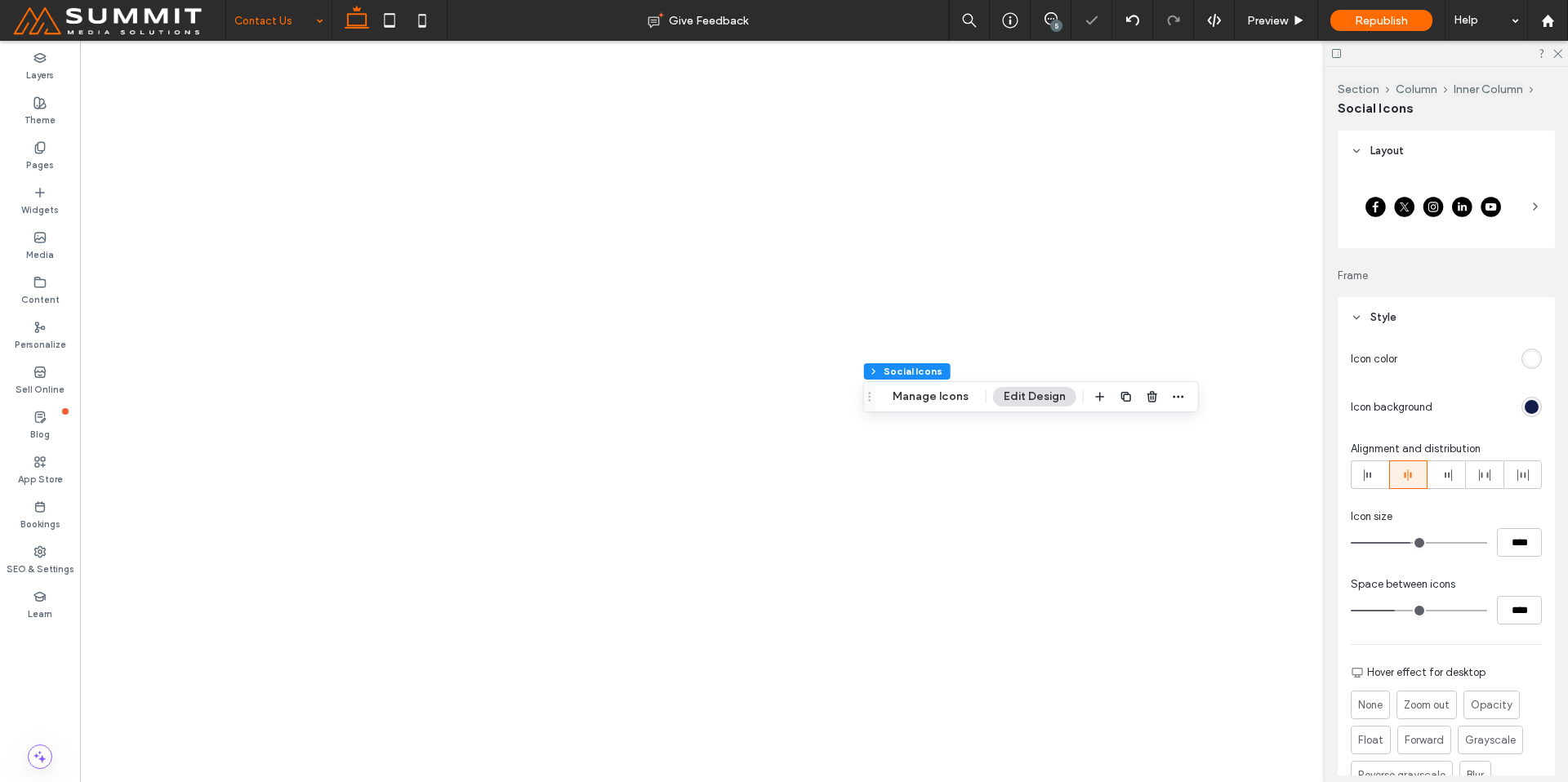
drag, startPoint x: 1384, startPoint y: 606, endPoint x: 1395, endPoint y: 608, distance: 11.2
type input "**"
click at [1395, 610] on input "range" at bounding box center [1419, 611] width 136 height 2
type input "**"
type input "****"
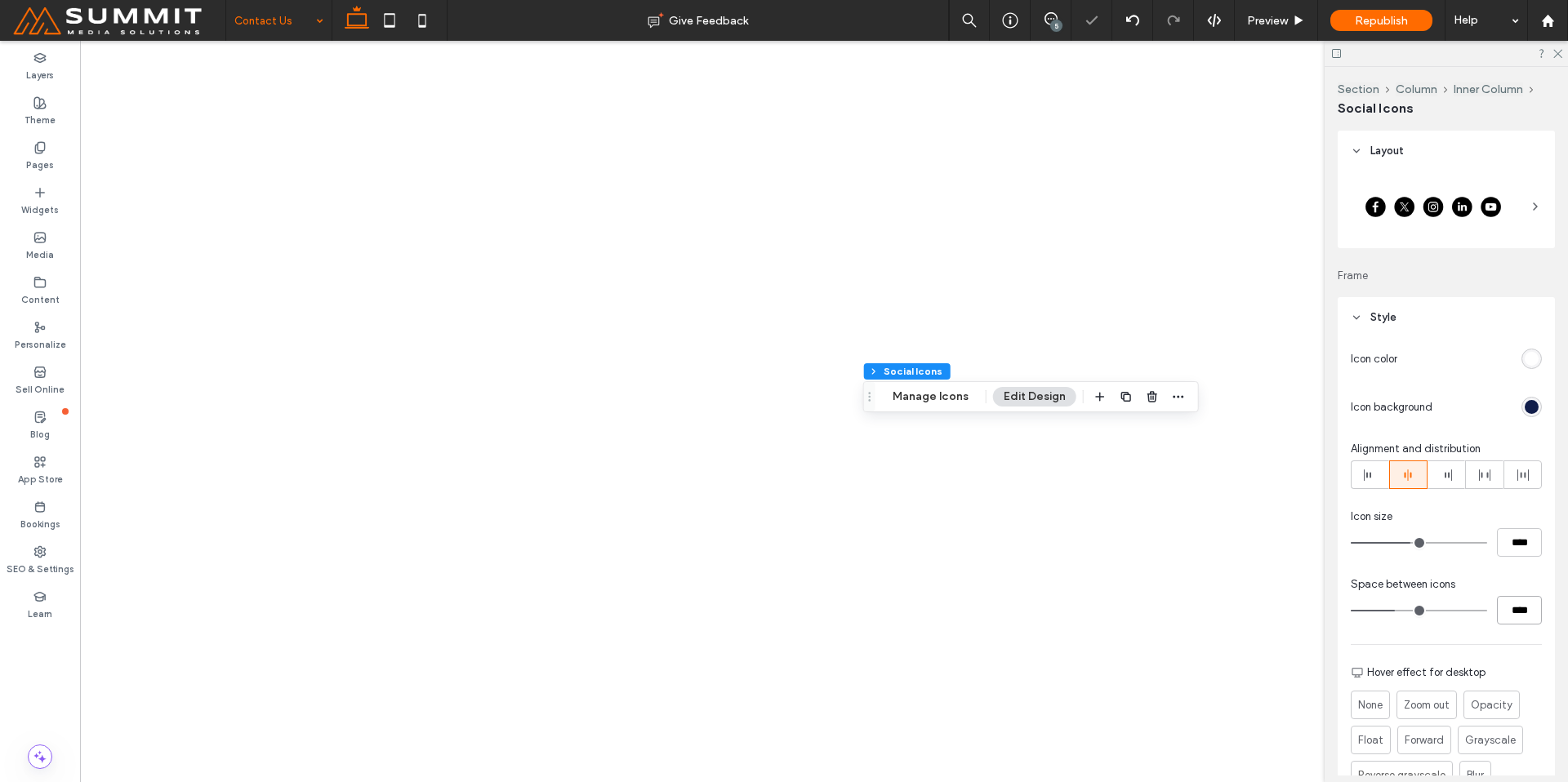
click at [1499, 616] on input "****" at bounding box center [1519, 610] width 44 height 28
type input "**"
type input "****"
type input "**"
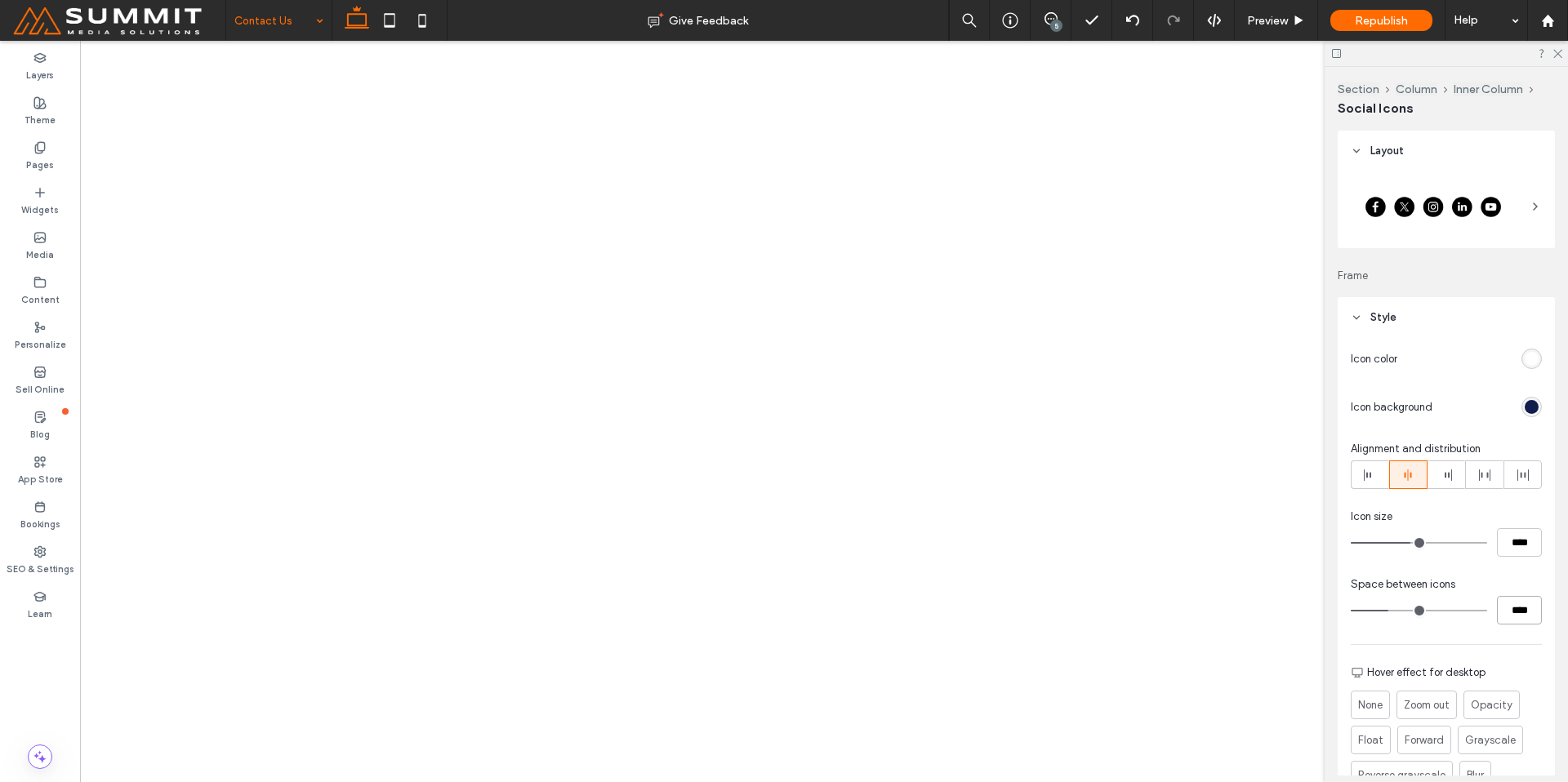
type input "****"
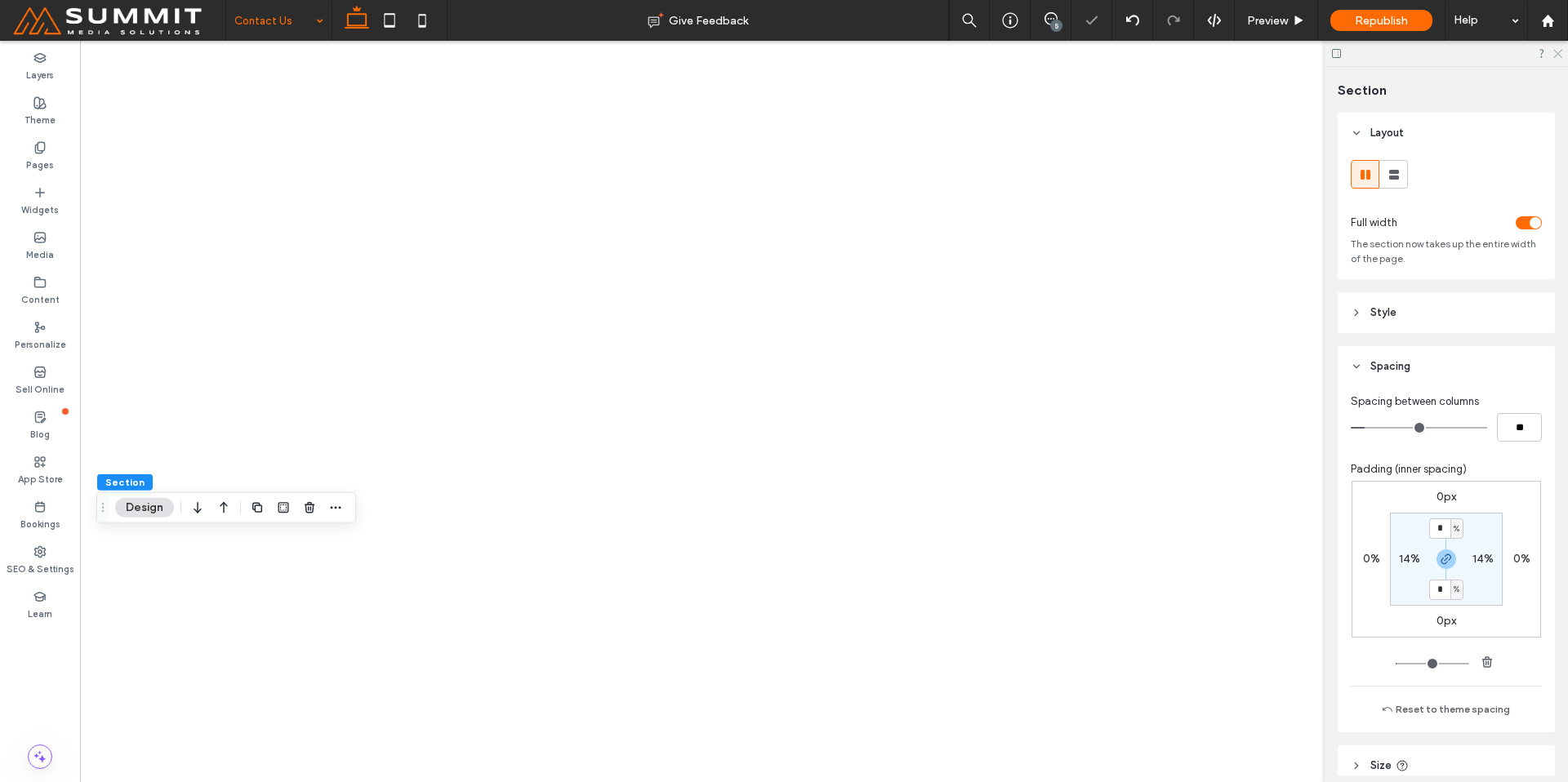
click at [1558, 51] on icon at bounding box center [1557, 52] width 10 height 10
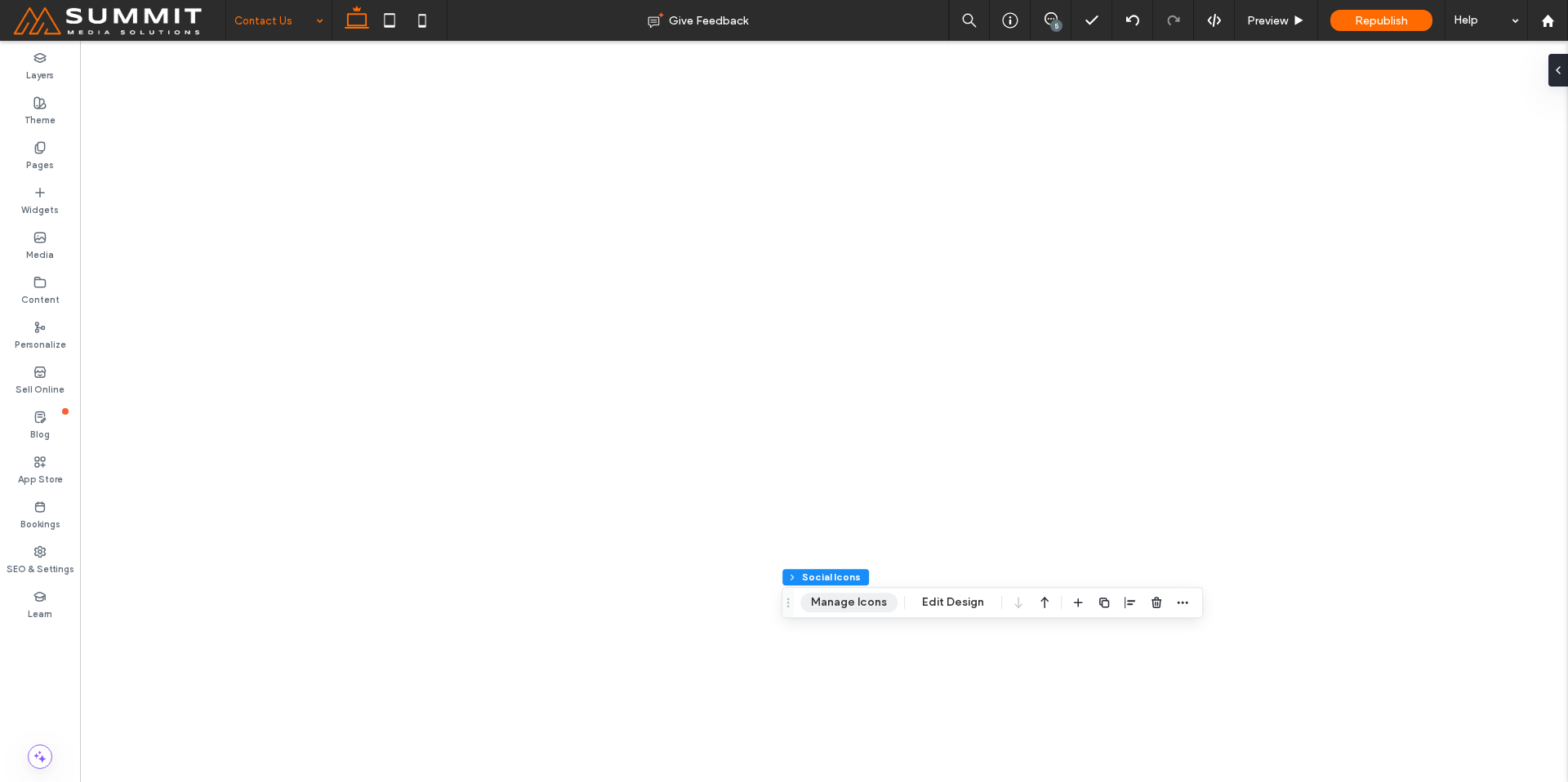
click at [868, 611] on button "Manage Icons" at bounding box center [848, 602] width 97 height 20
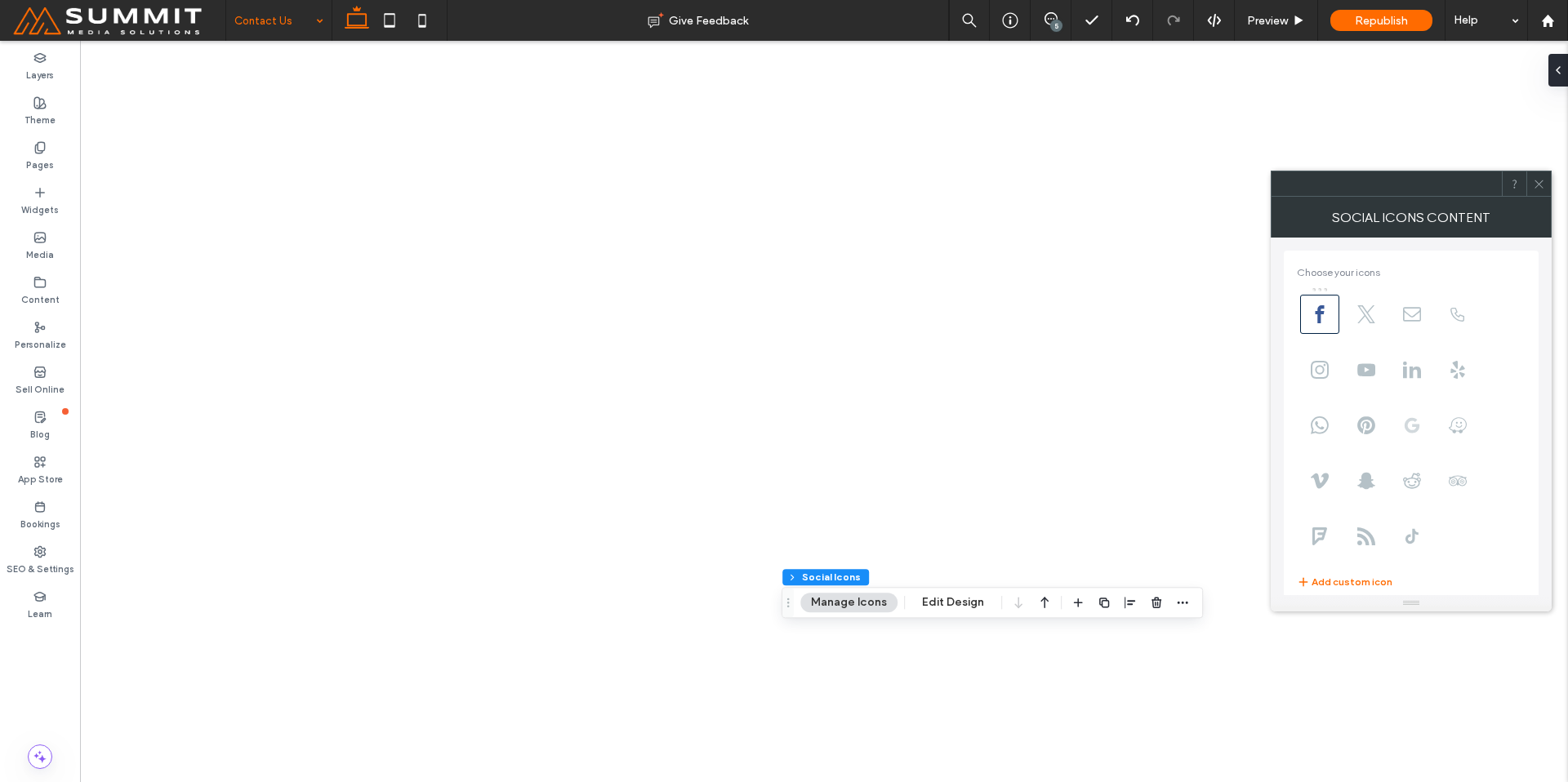
click at [1396, 421] on span at bounding box center [1411, 425] width 39 height 39
click at [1542, 186] on icon at bounding box center [1539, 183] width 12 height 12
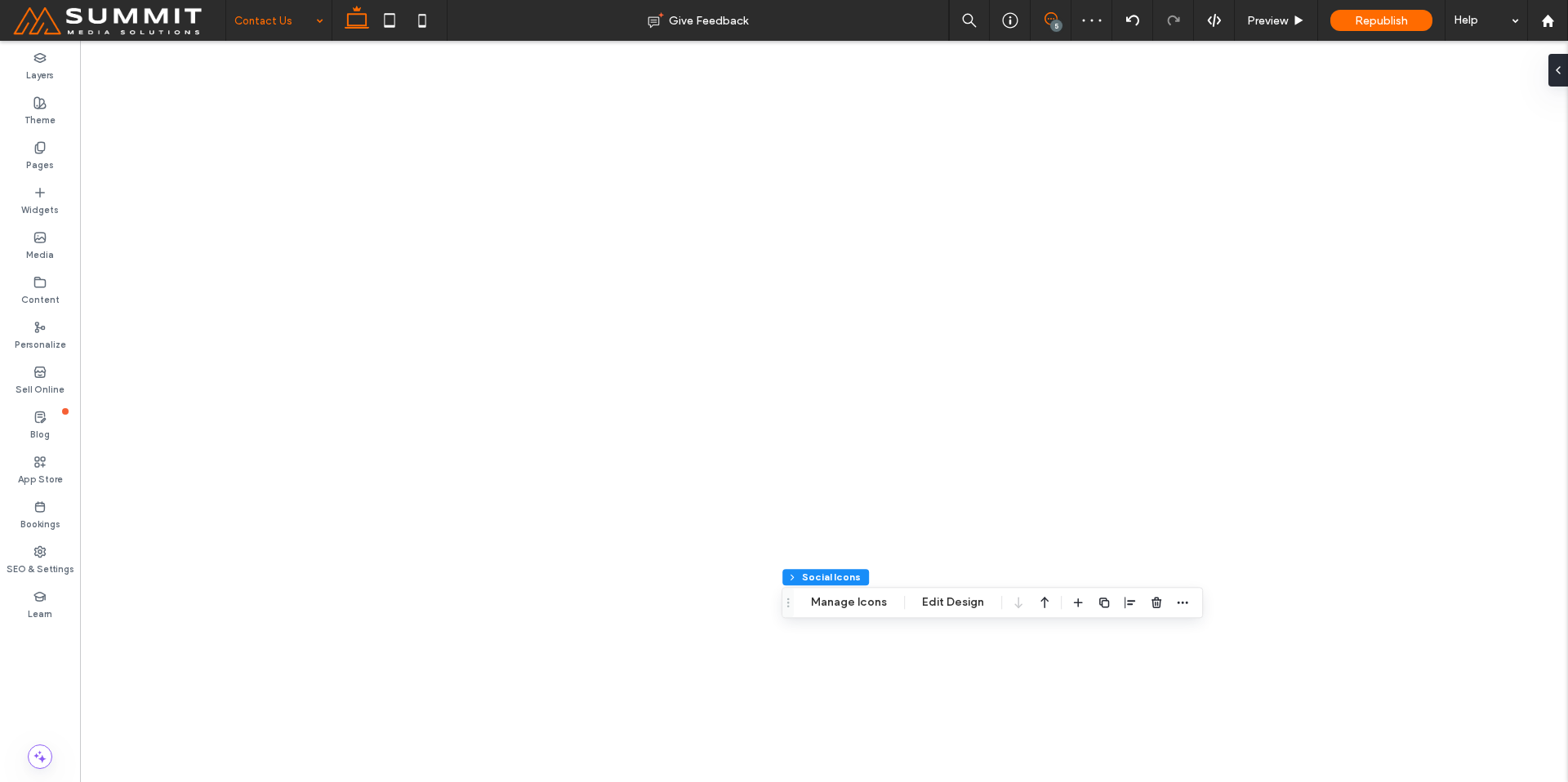
click at [1047, 17] on icon at bounding box center [1052, 19] width 13 height 13
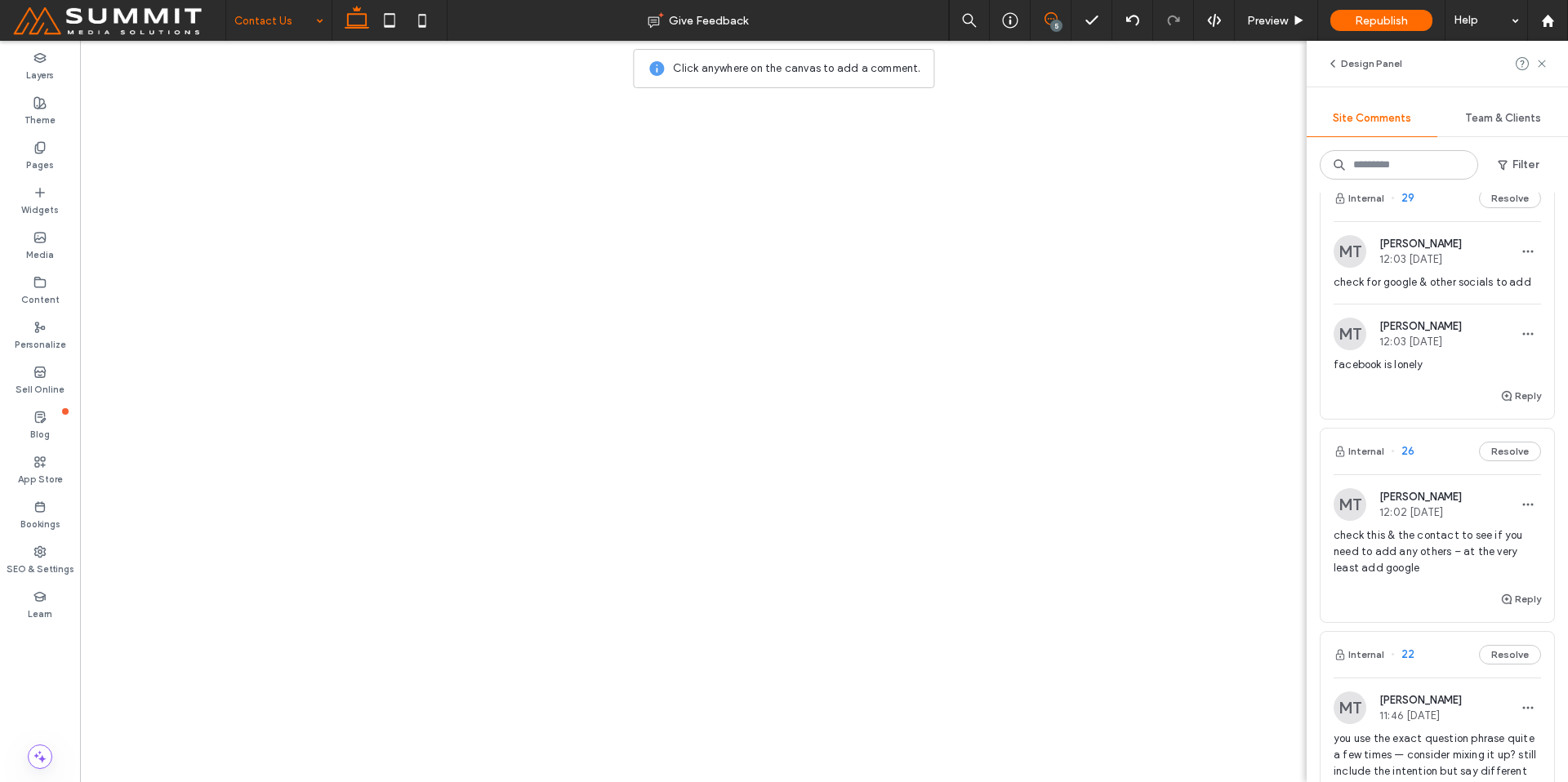
scroll to position [15, 0]
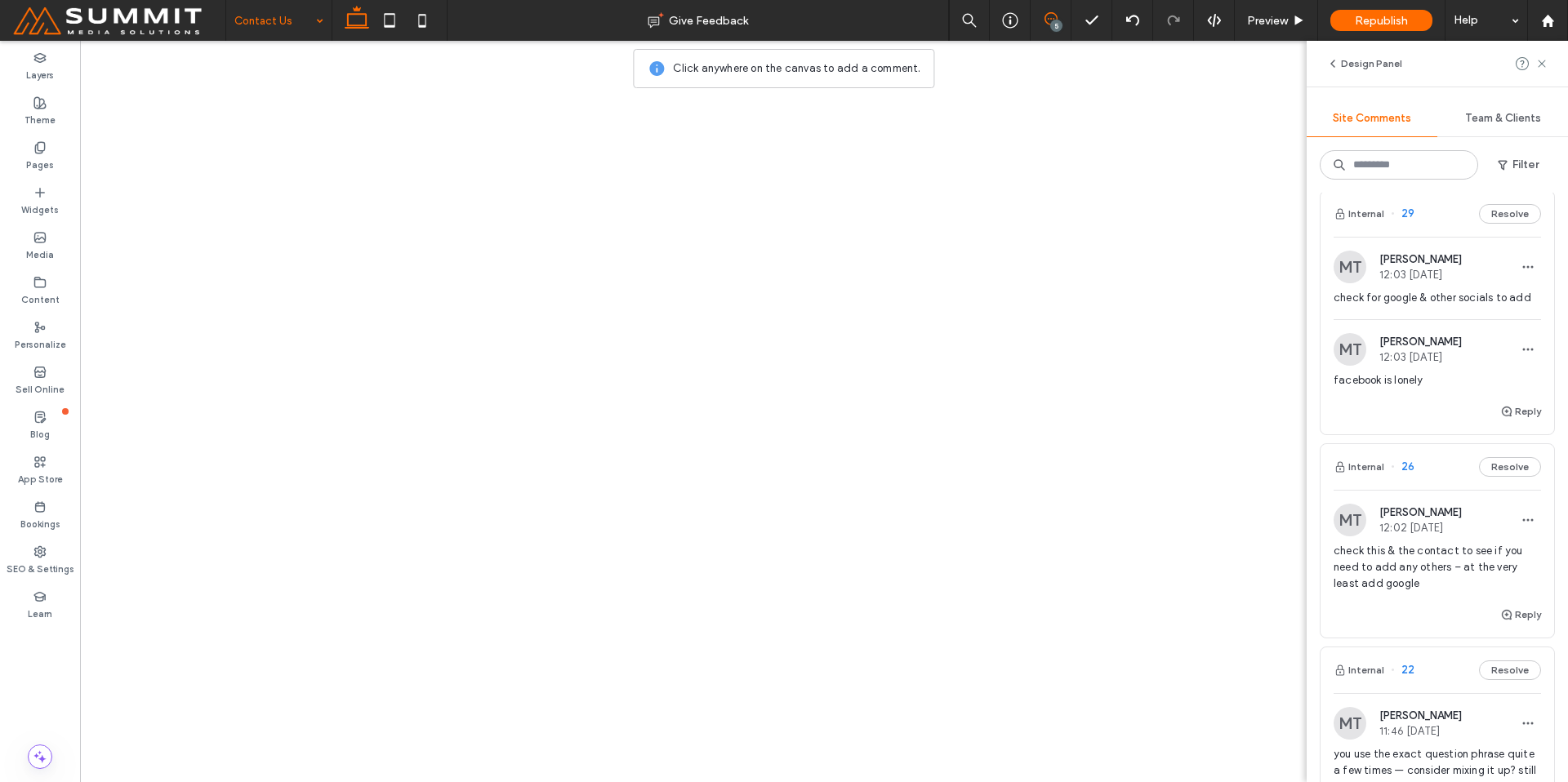
click at [1397, 418] on div "Reply" at bounding box center [1437, 418] width 234 height 33
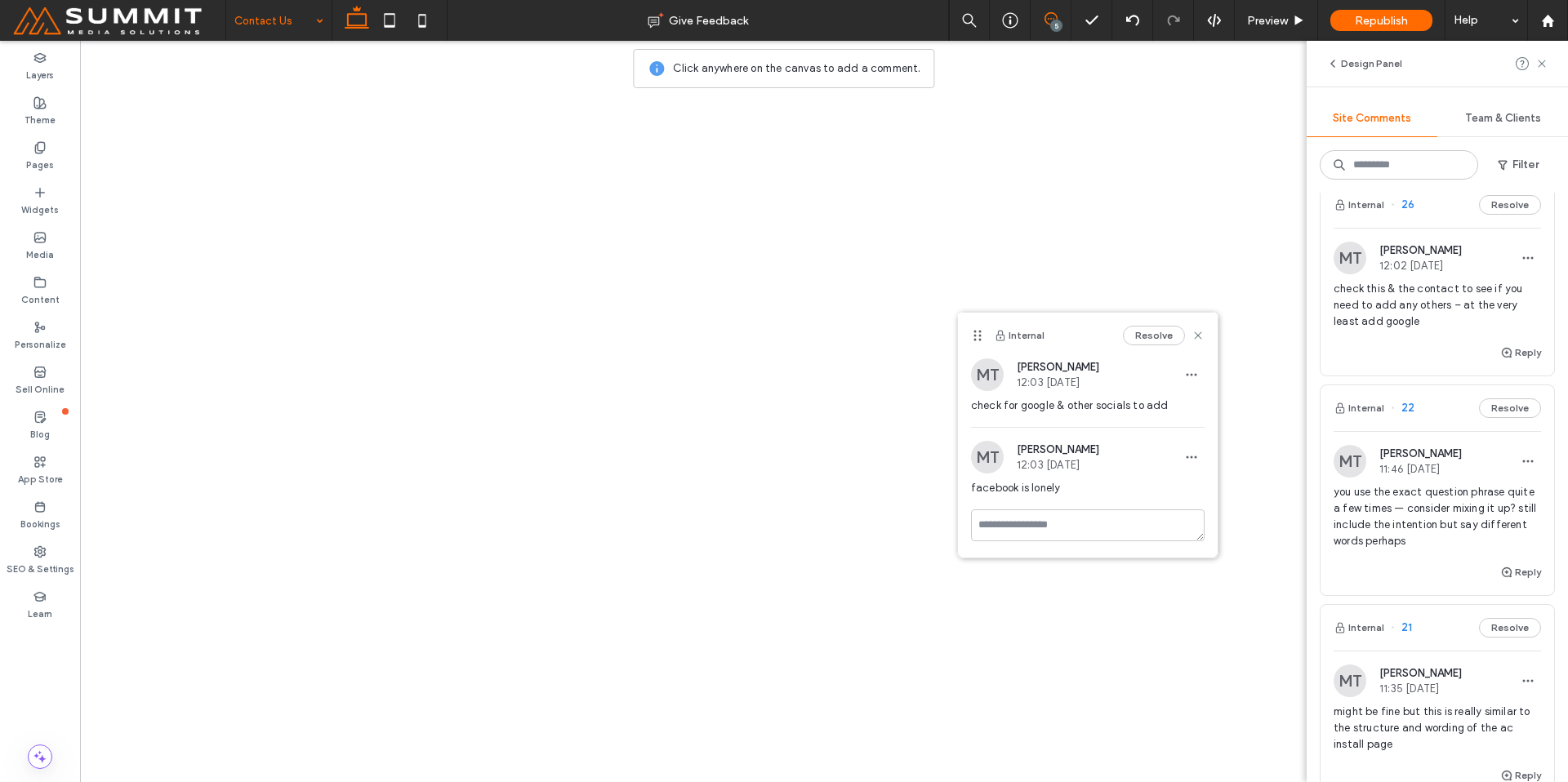
scroll to position [281, 0]
click at [1381, 339] on div "check this & the contact to see if you need to add any others – at the very lea…" at bounding box center [1437, 309] width 207 height 62
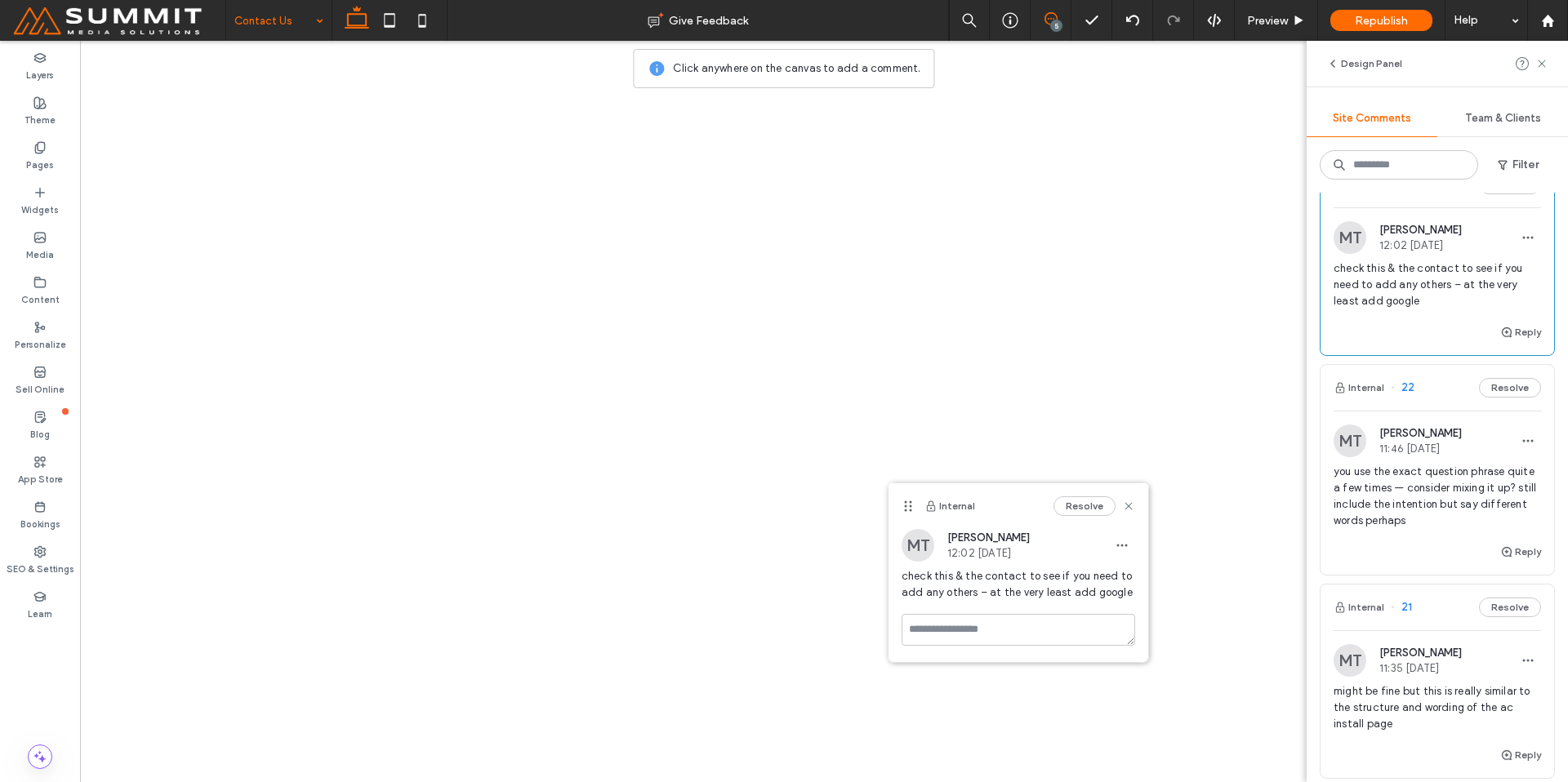
scroll to position [354, 0]
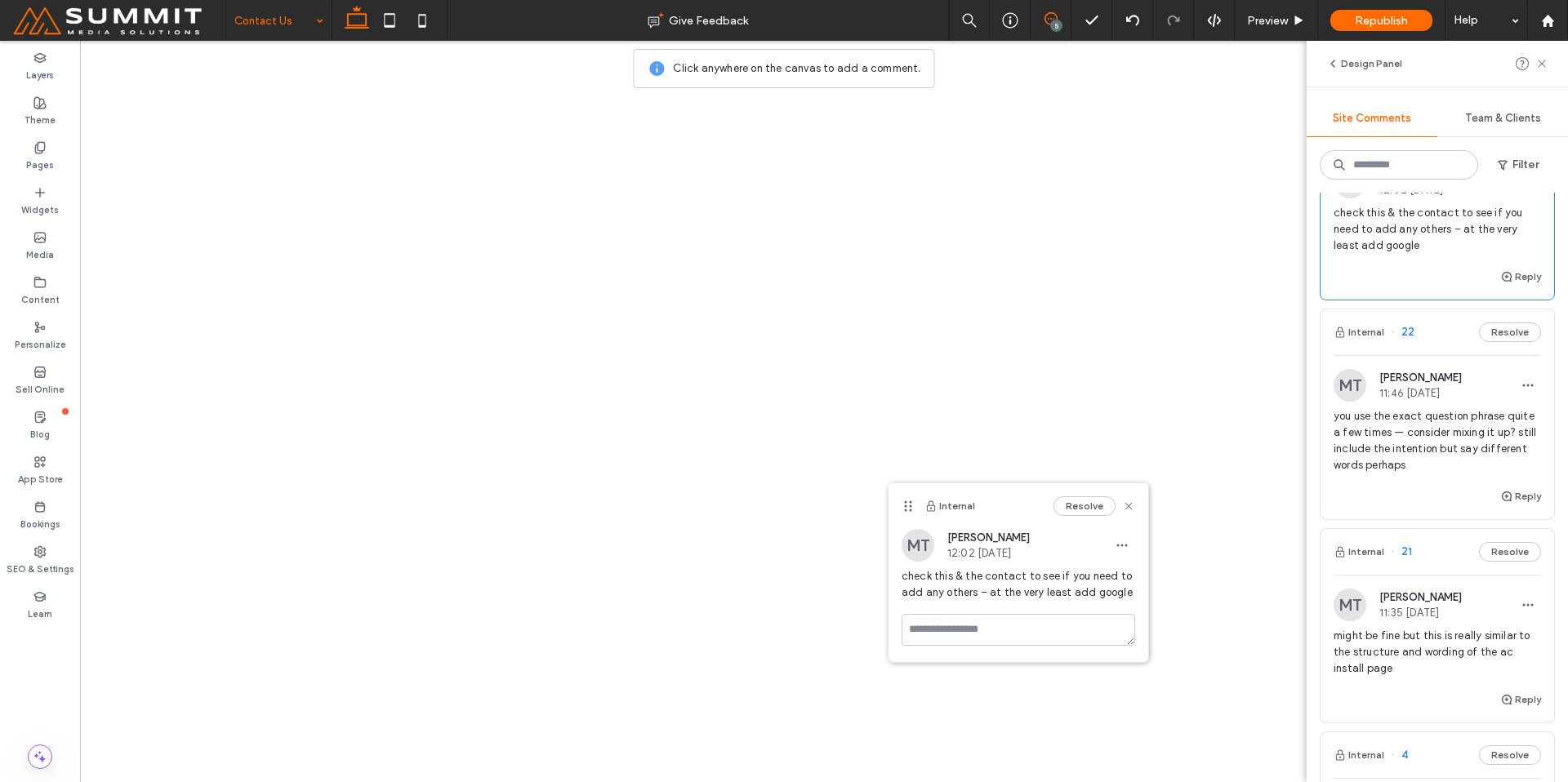
click at [1411, 503] on div "Reply" at bounding box center [1437, 503] width 234 height 33
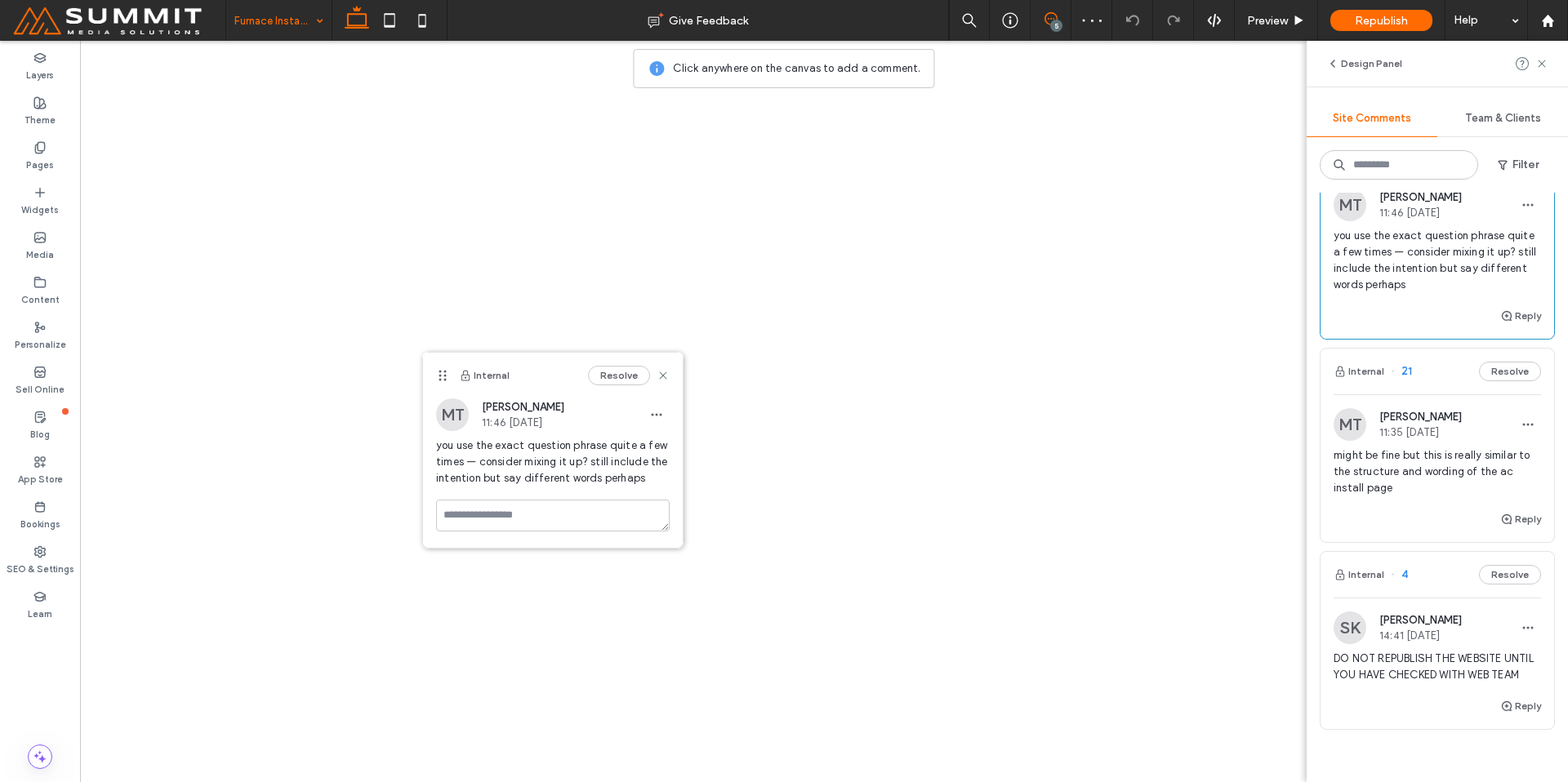
scroll to position [541, 0]
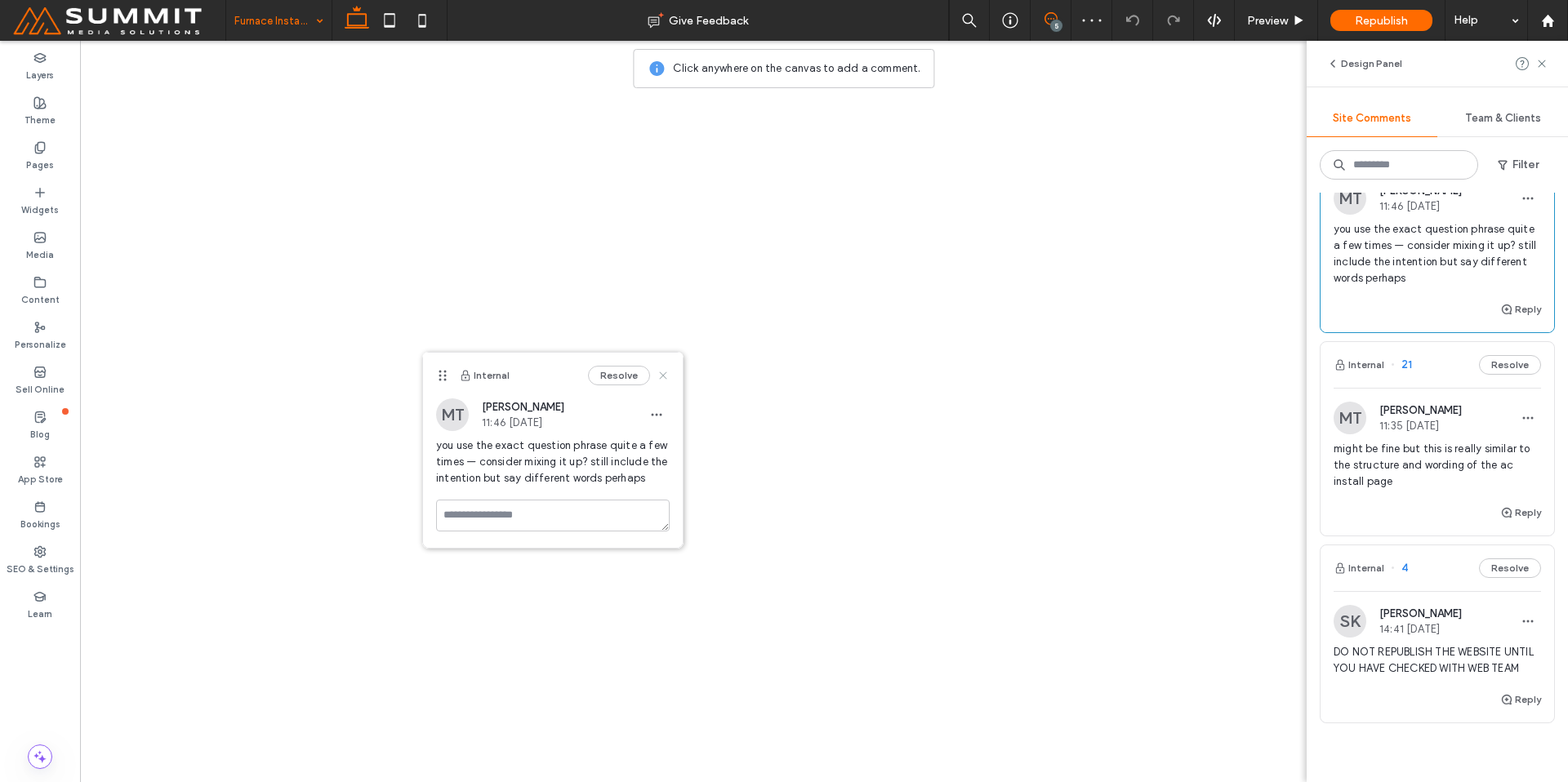
click at [664, 374] on use at bounding box center [663, 375] width 8 height 8
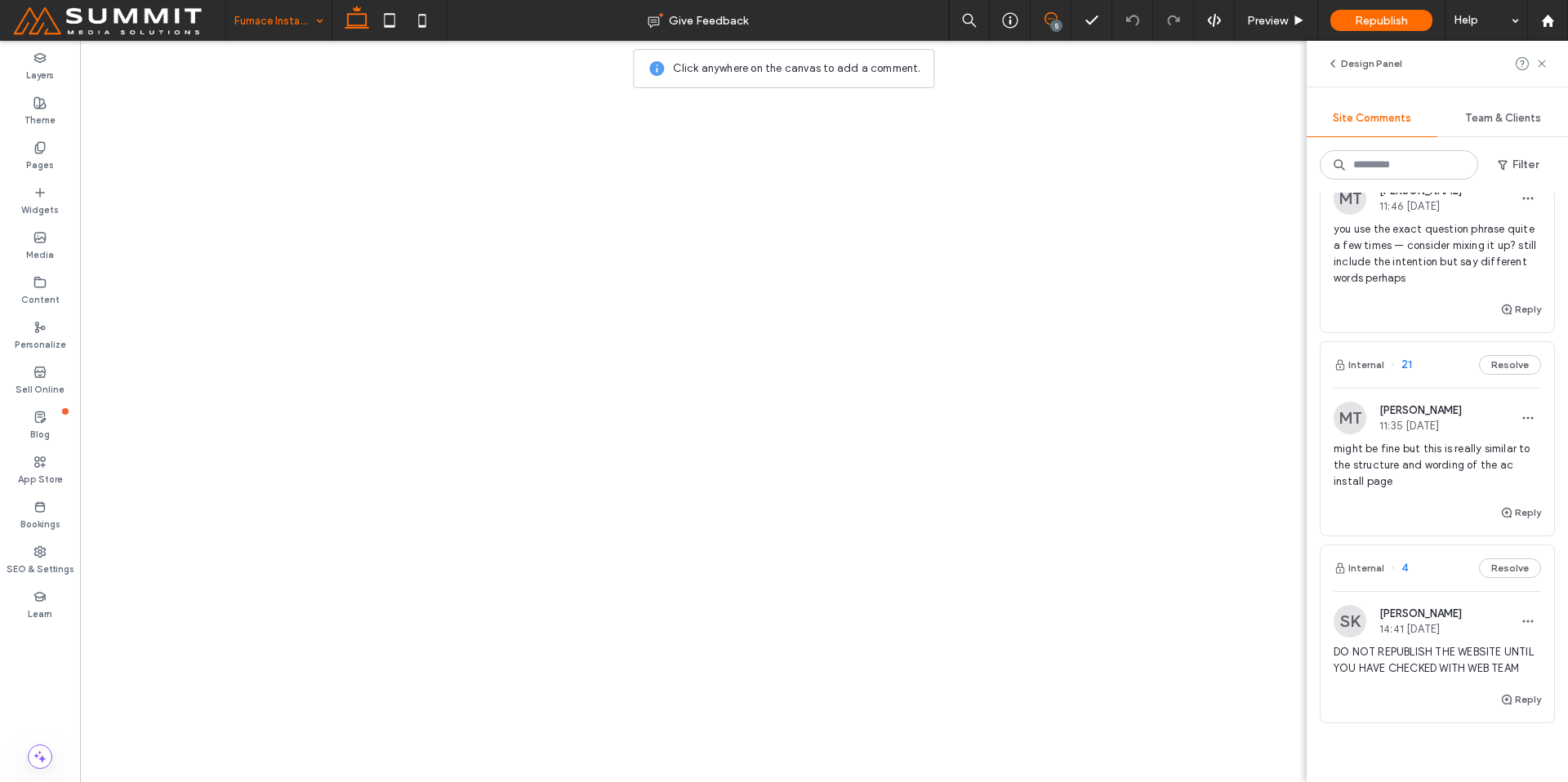
drag, startPoint x: 1542, startPoint y: 62, endPoint x: 1426, endPoint y: 128, distance: 133.5
click at [1542, 62] on use at bounding box center [1542, 63] width 8 height 8
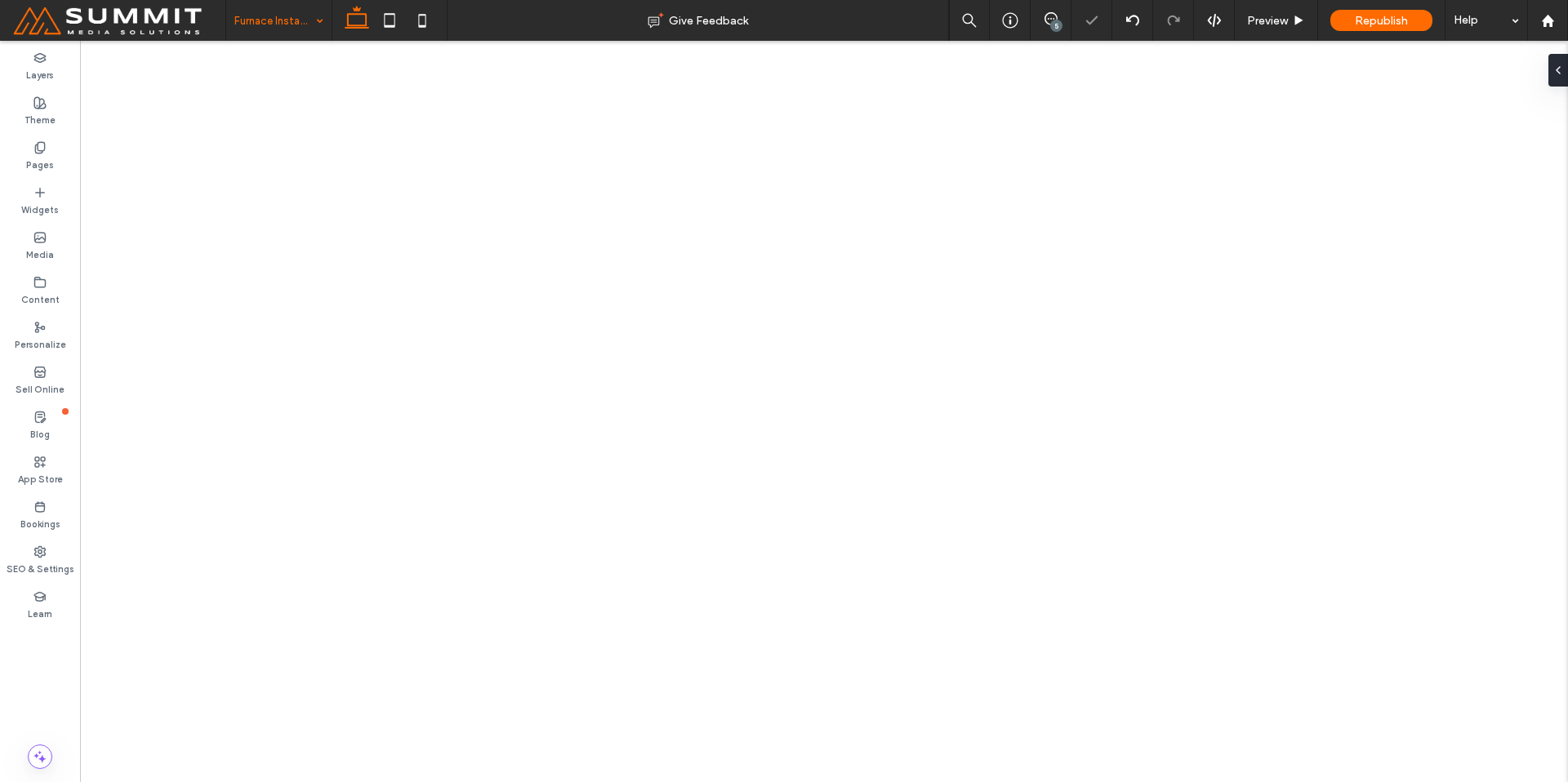
type input "**********"
type input "**"
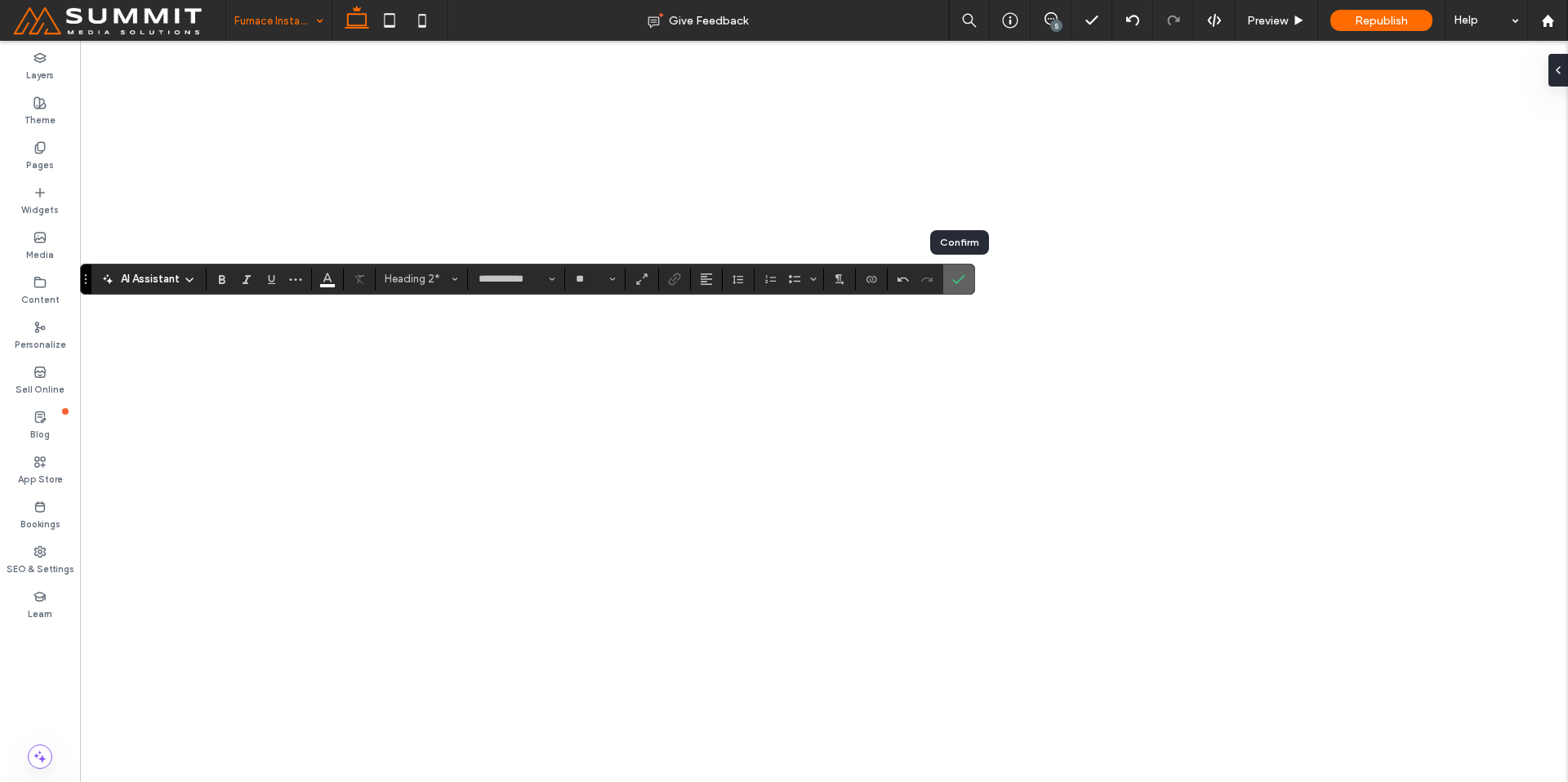
click at [963, 272] on icon "Confirm" at bounding box center [959, 279] width 13 height 13
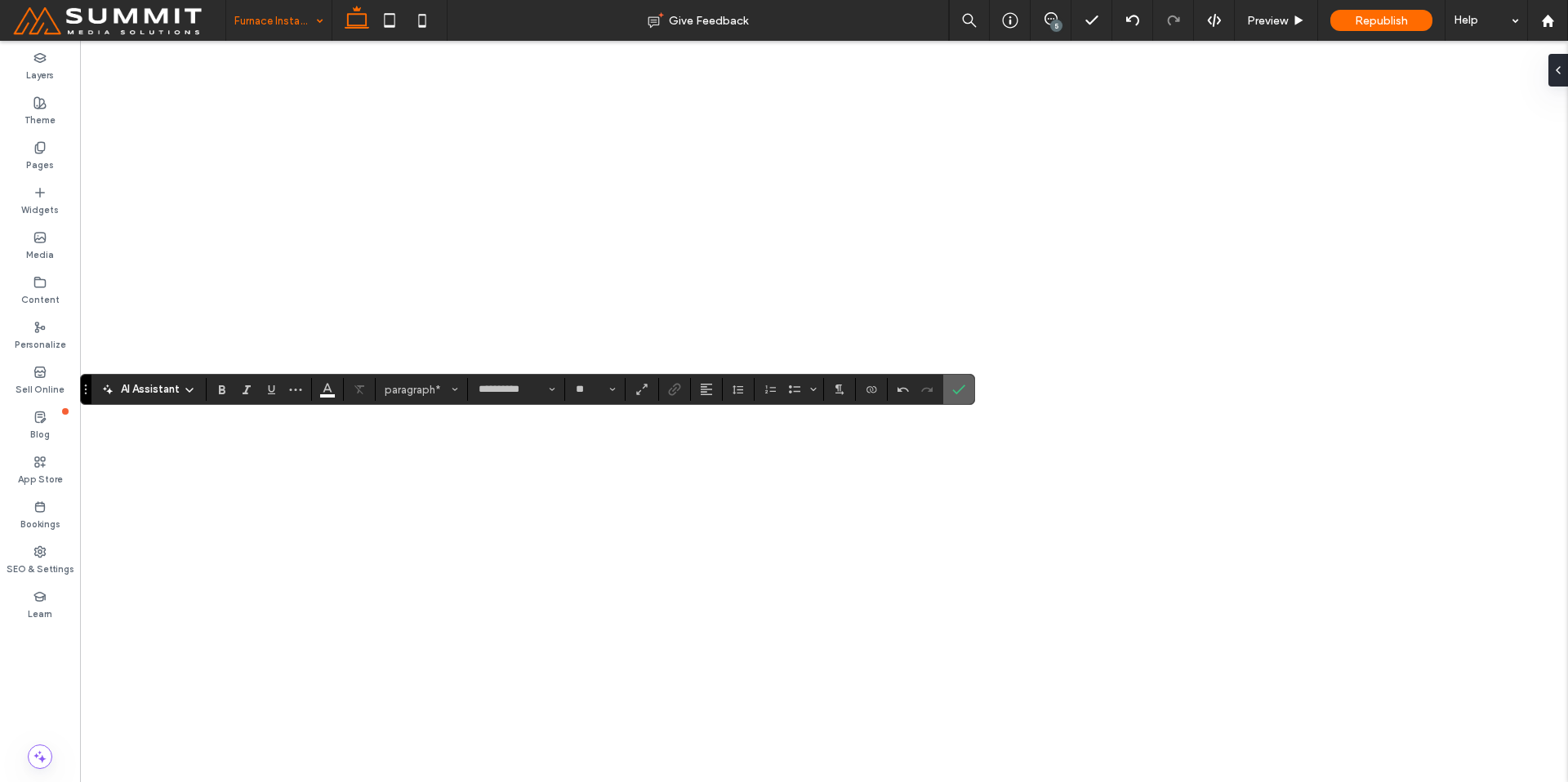
click at [962, 387] on use "Confirm" at bounding box center [960, 390] width 13 height 9
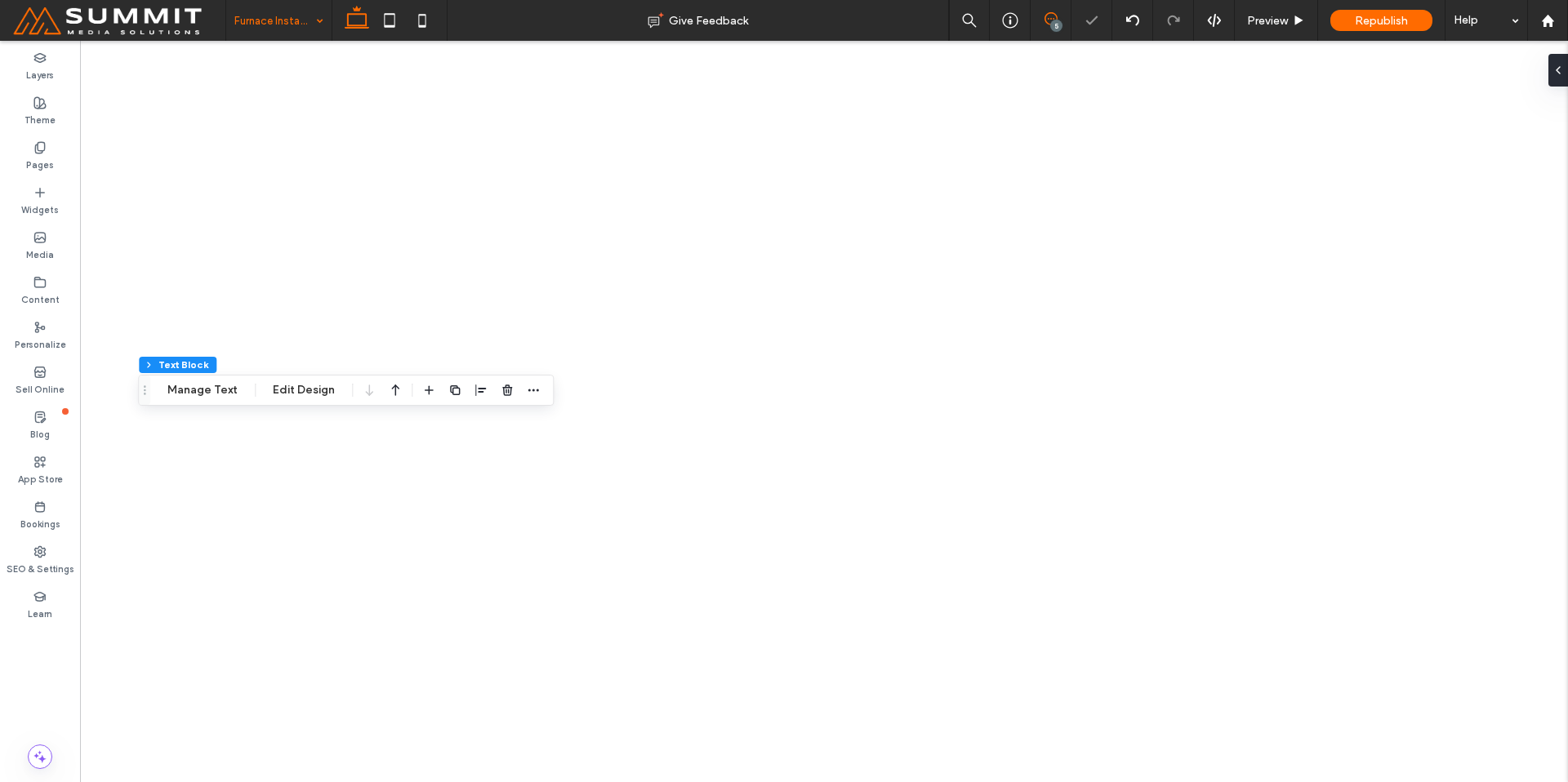
click at [1056, 16] on icon at bounding box center [1052, 19] width 13 height 13
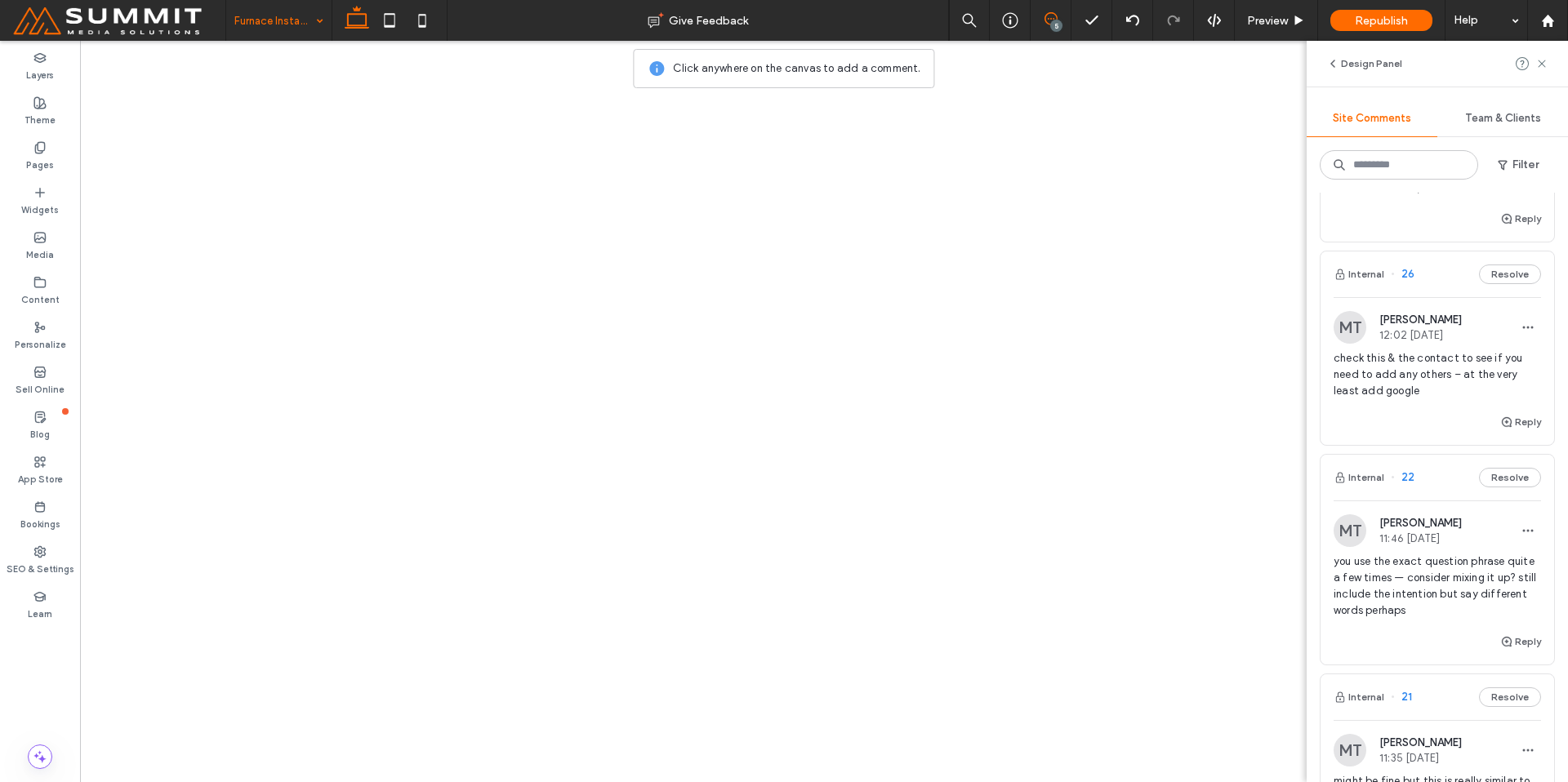
scroll to position [260, 0]
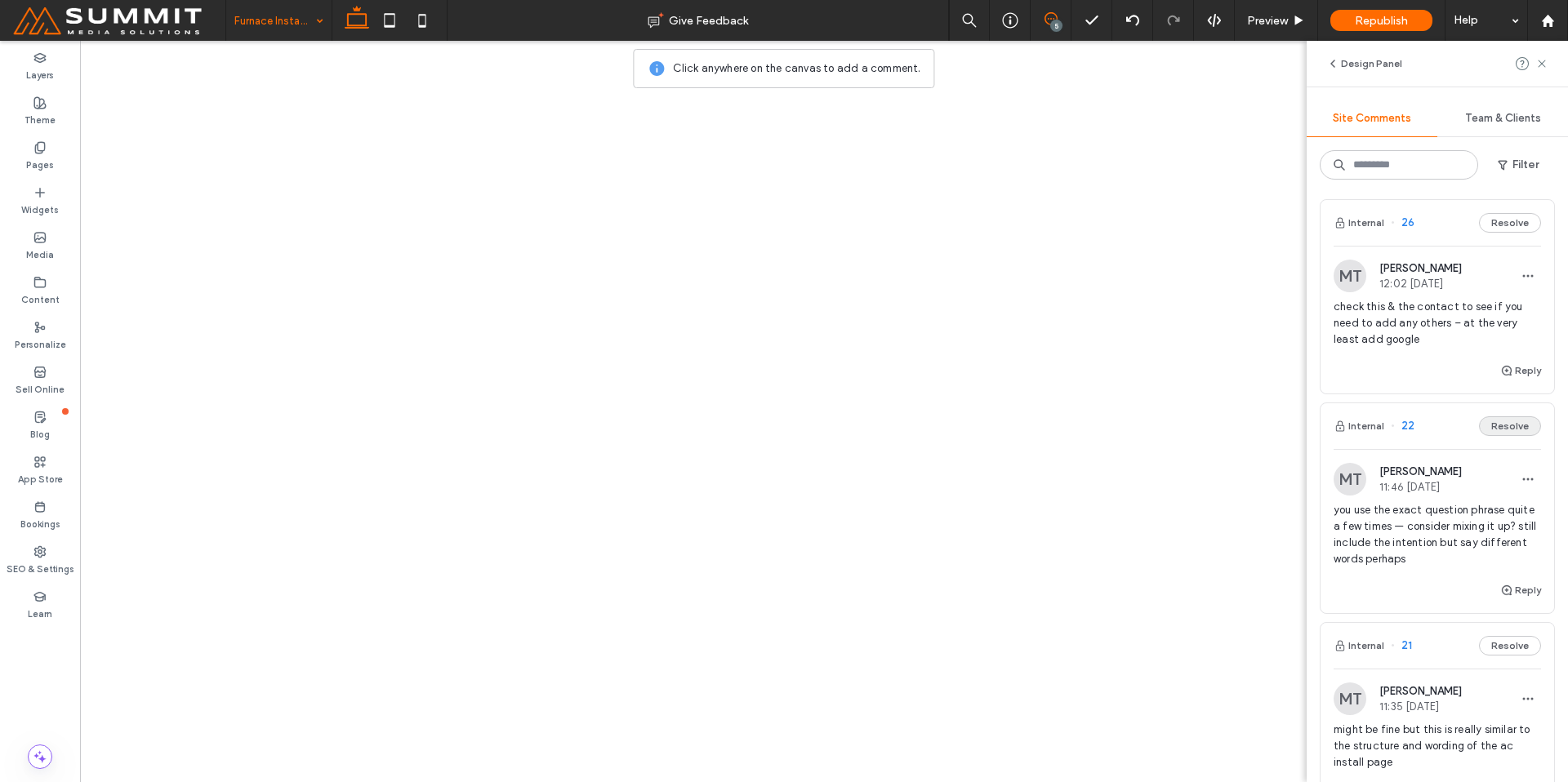
click at [1482, 419] on button "Resolve" at bounding box center [1510, 426] width 62 height 20
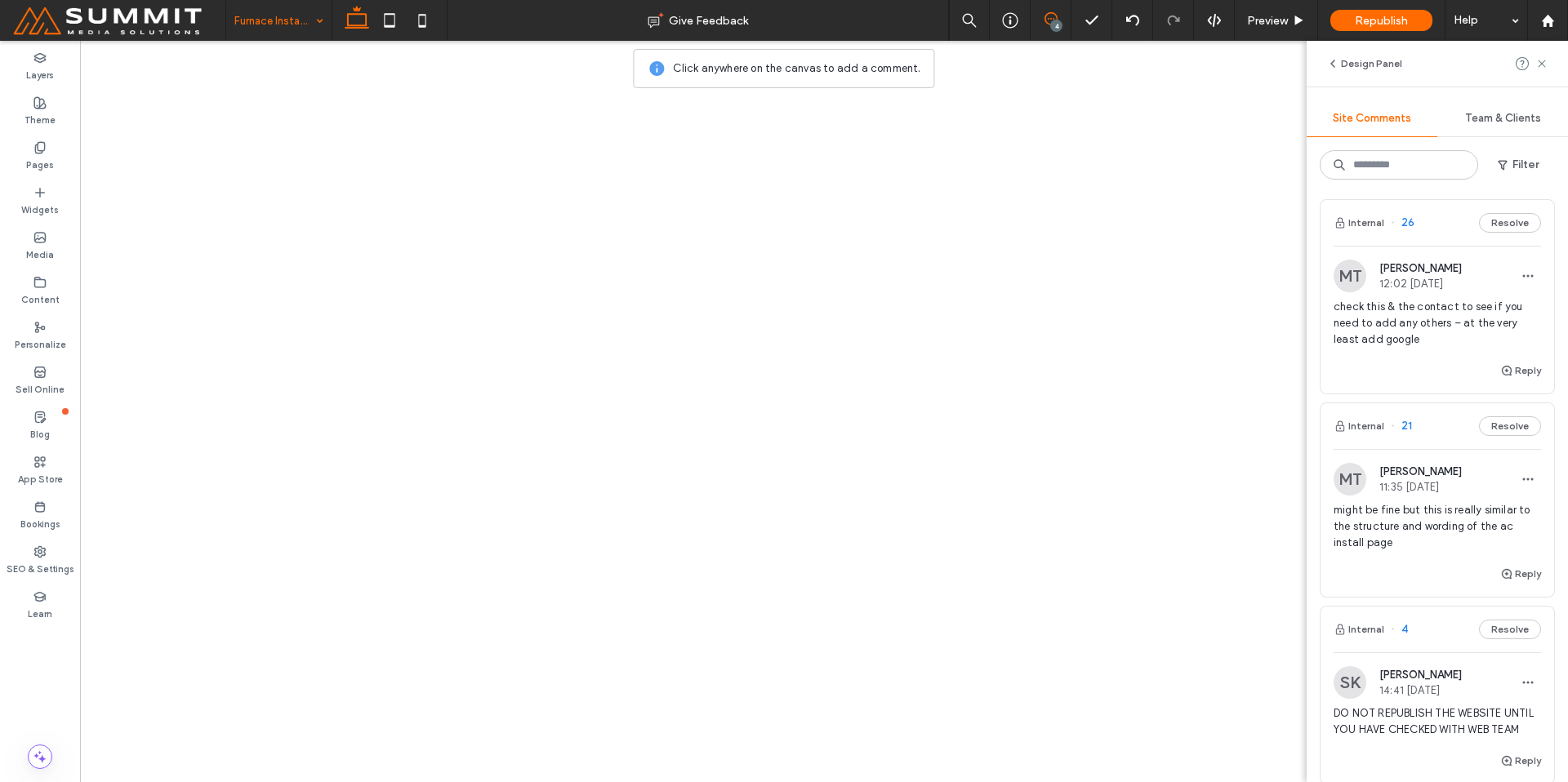
scroll to position [263, 0]
click at [1435, 523] on span "might be fine but this is really similar to the structure and wording of the ac…" at bounding box center [1437, 524] width 207 height 49
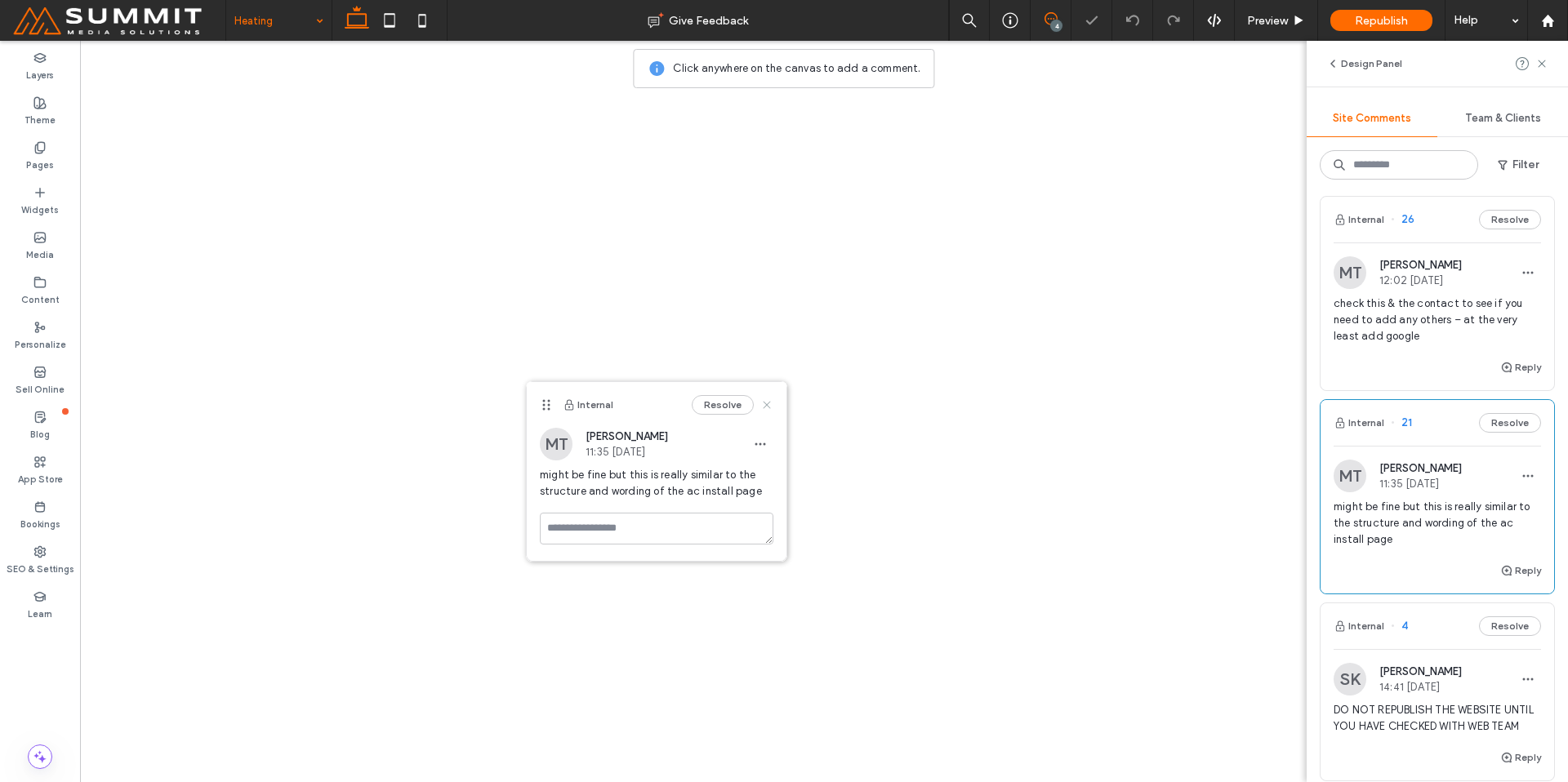
click at [763, 409] on icon at bounding box center [767, 405] width 13 height 13
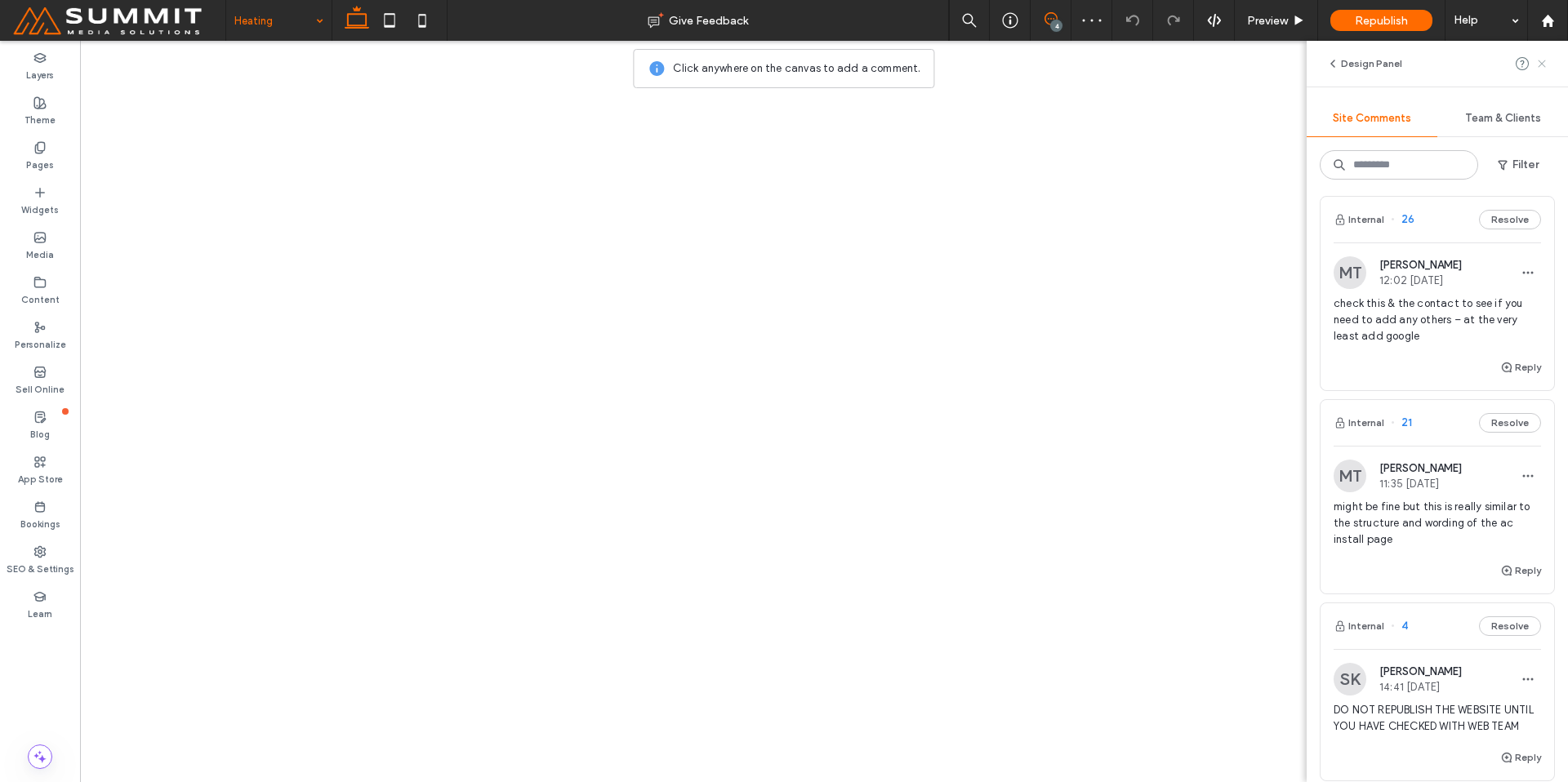
click at [1545, 62] on icon at bounding box center [1542, 63] width 13 height 13
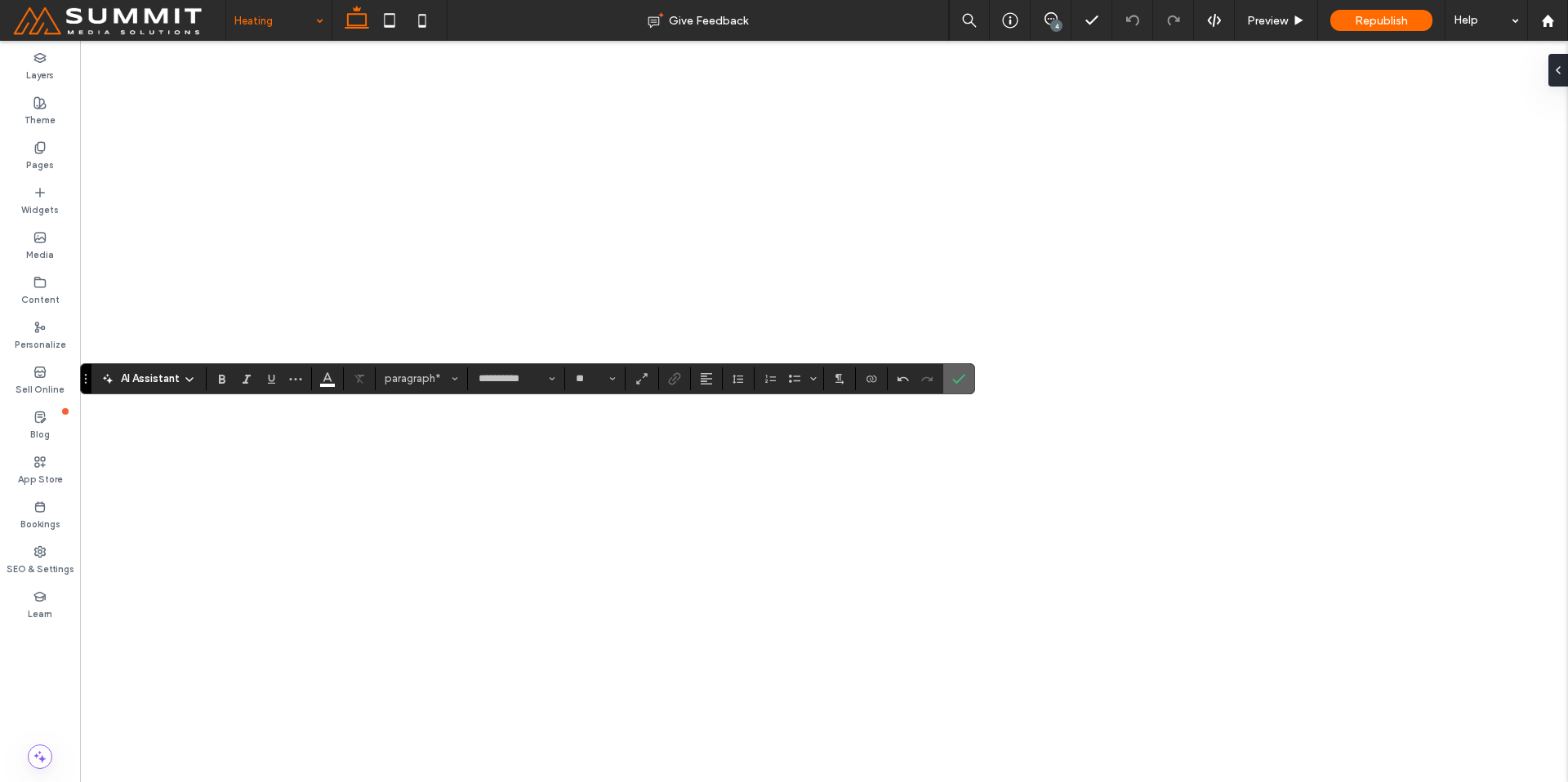
click at [965, 374] on use "Confirm" at bounding box center [960, 379] width 13 height 9
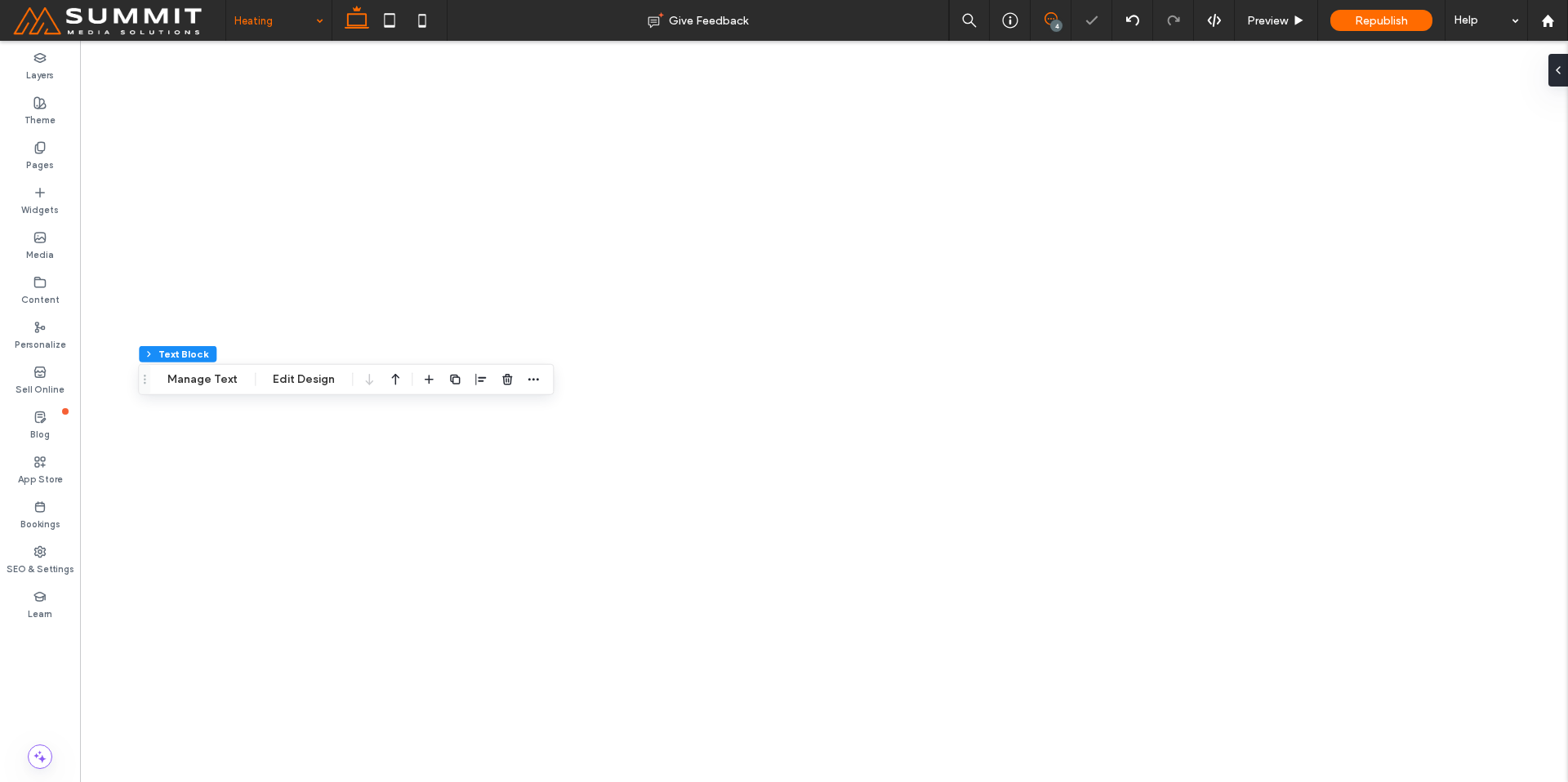
click at [1046, 15] on use at bounding box center [1052, 19] width 13 height 13
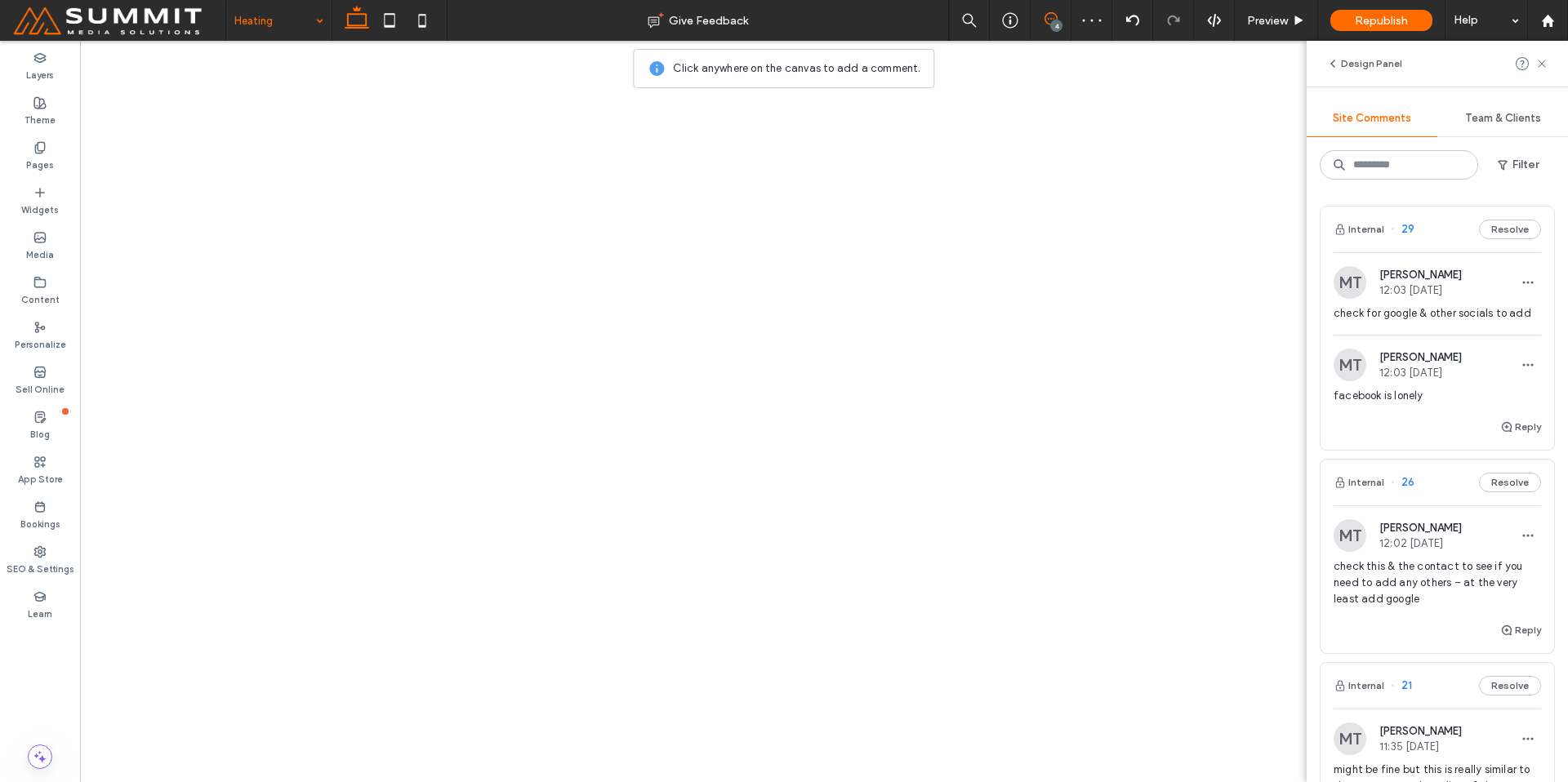
click at [1452, 524] on span "Mo Tajchman" at bounding box center [1420, 528] width 82 height 12
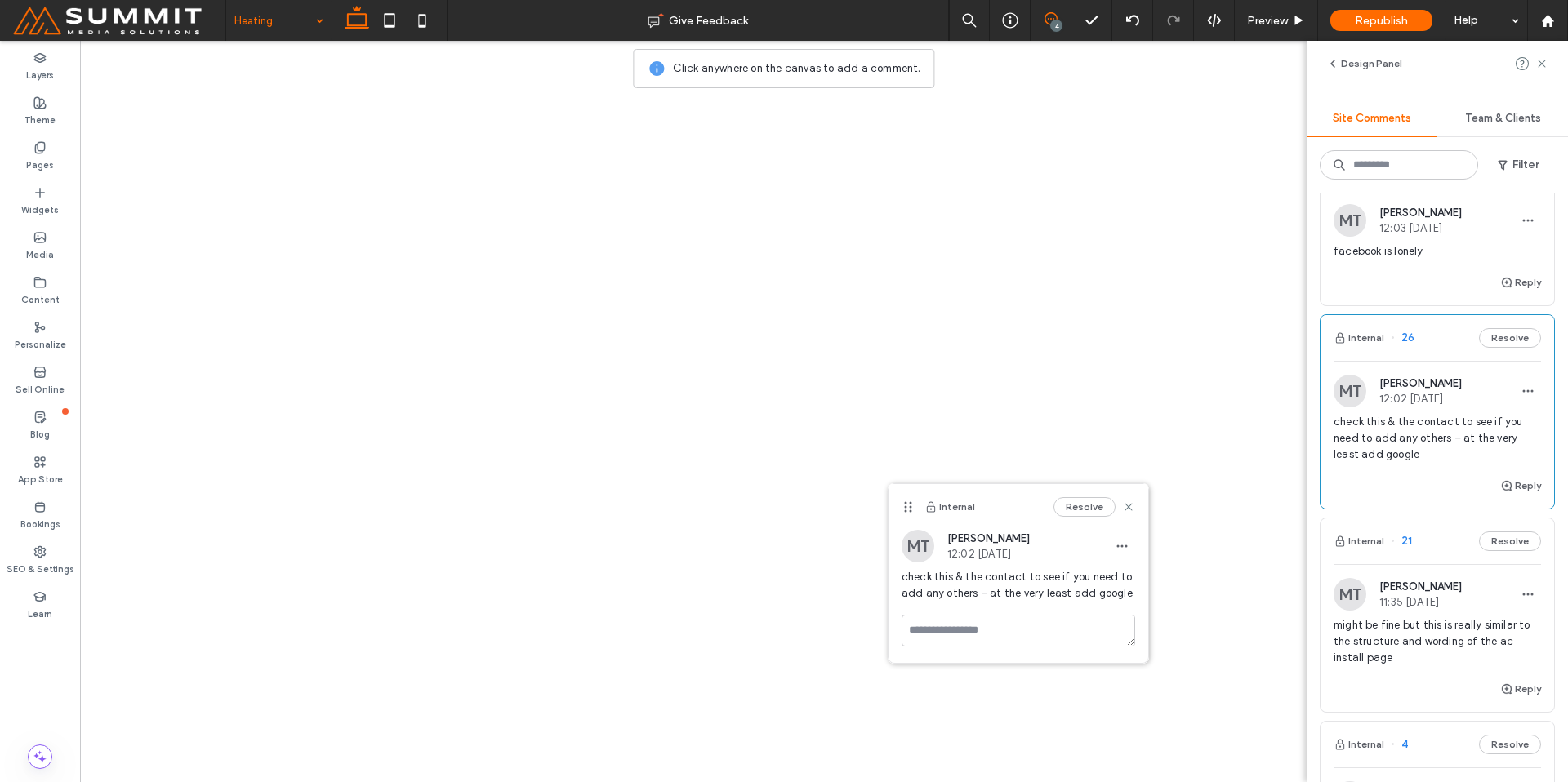
scroll to position [374, 0]
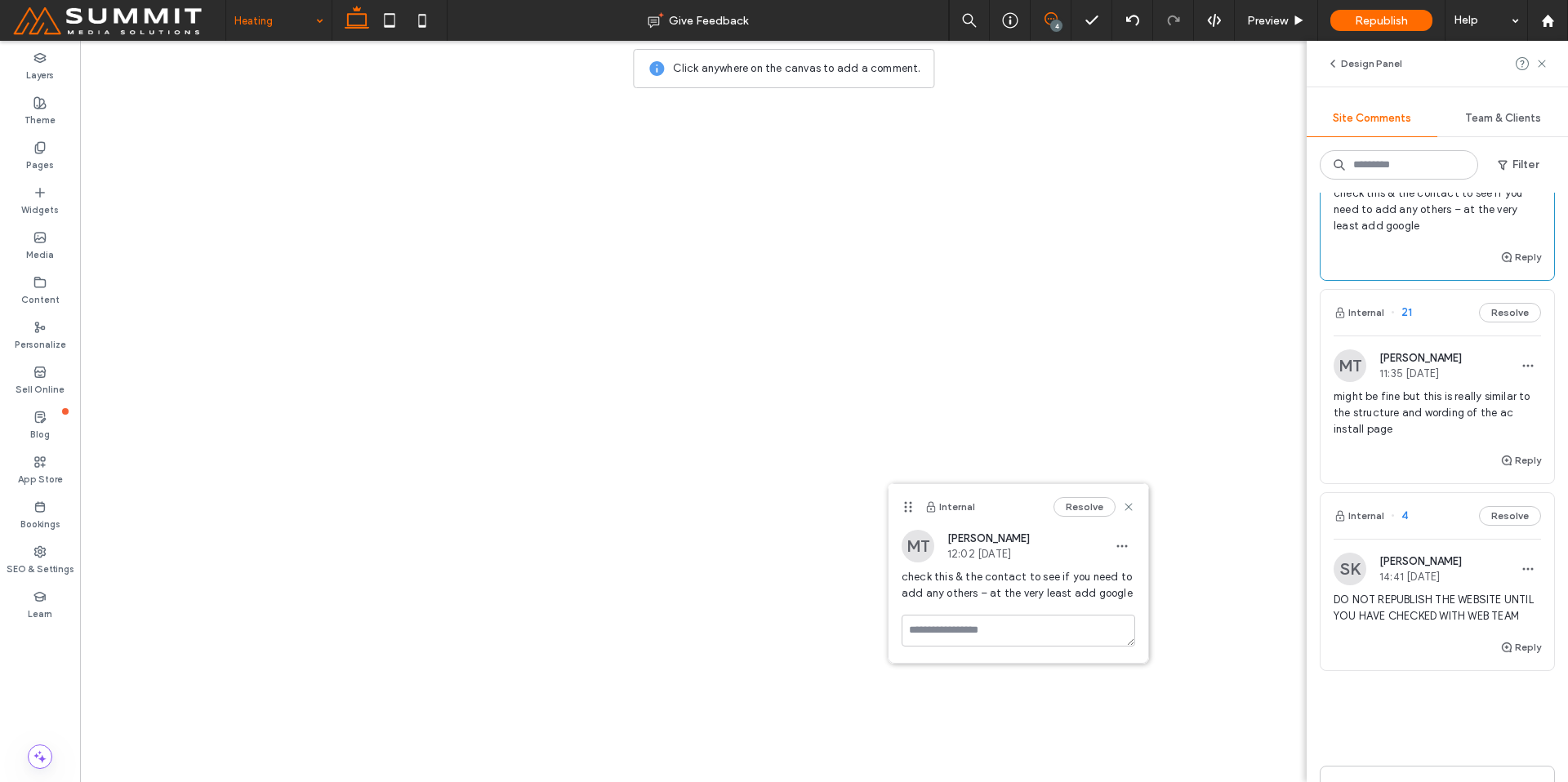
click at [1417, 456] on div "Reply" at bounding box center [1437, 467] width 234 height 33
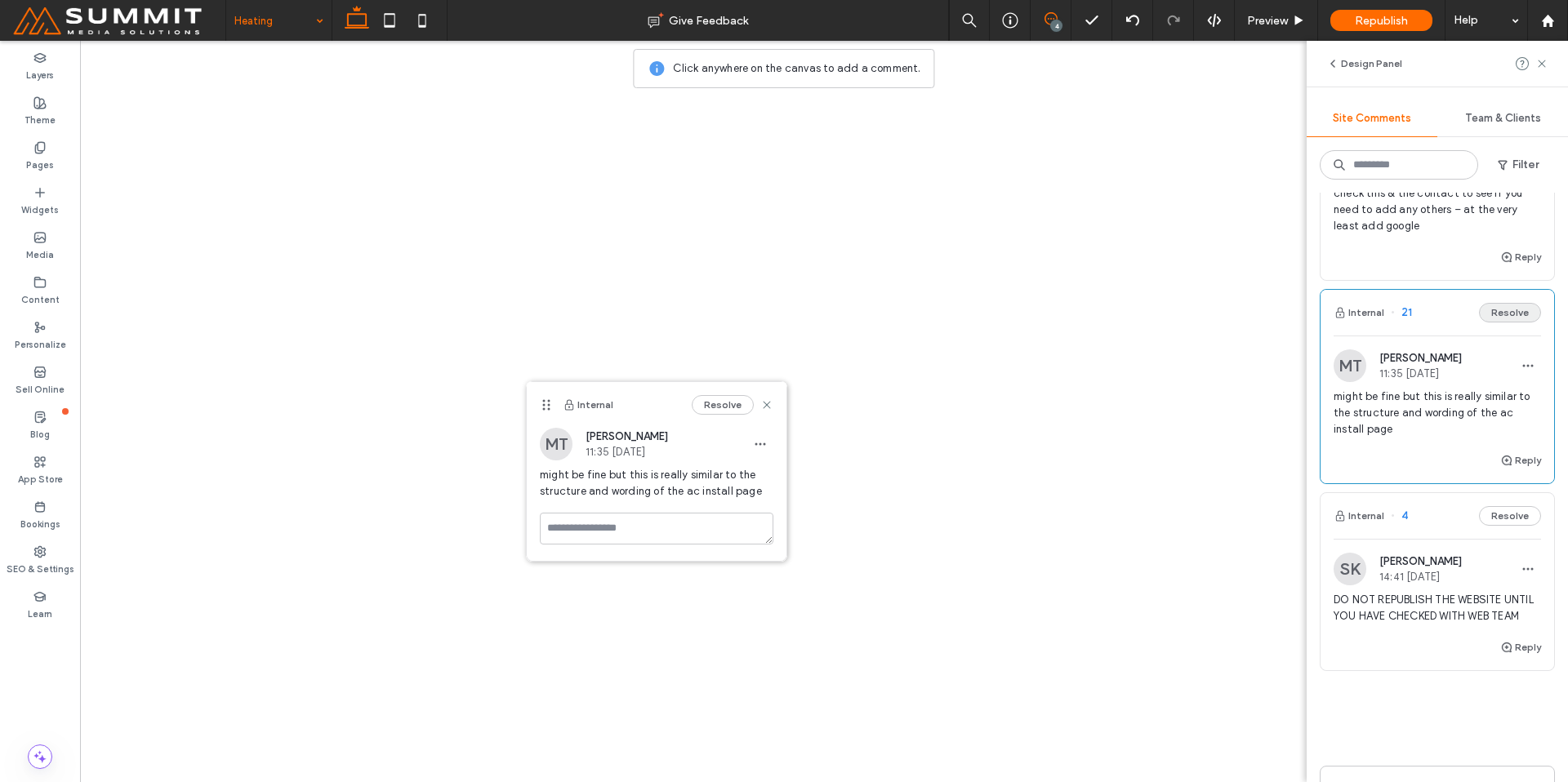
click at [1491, 306] on button "Resolve" at bounding box center [1510, 312] width 62 height 20
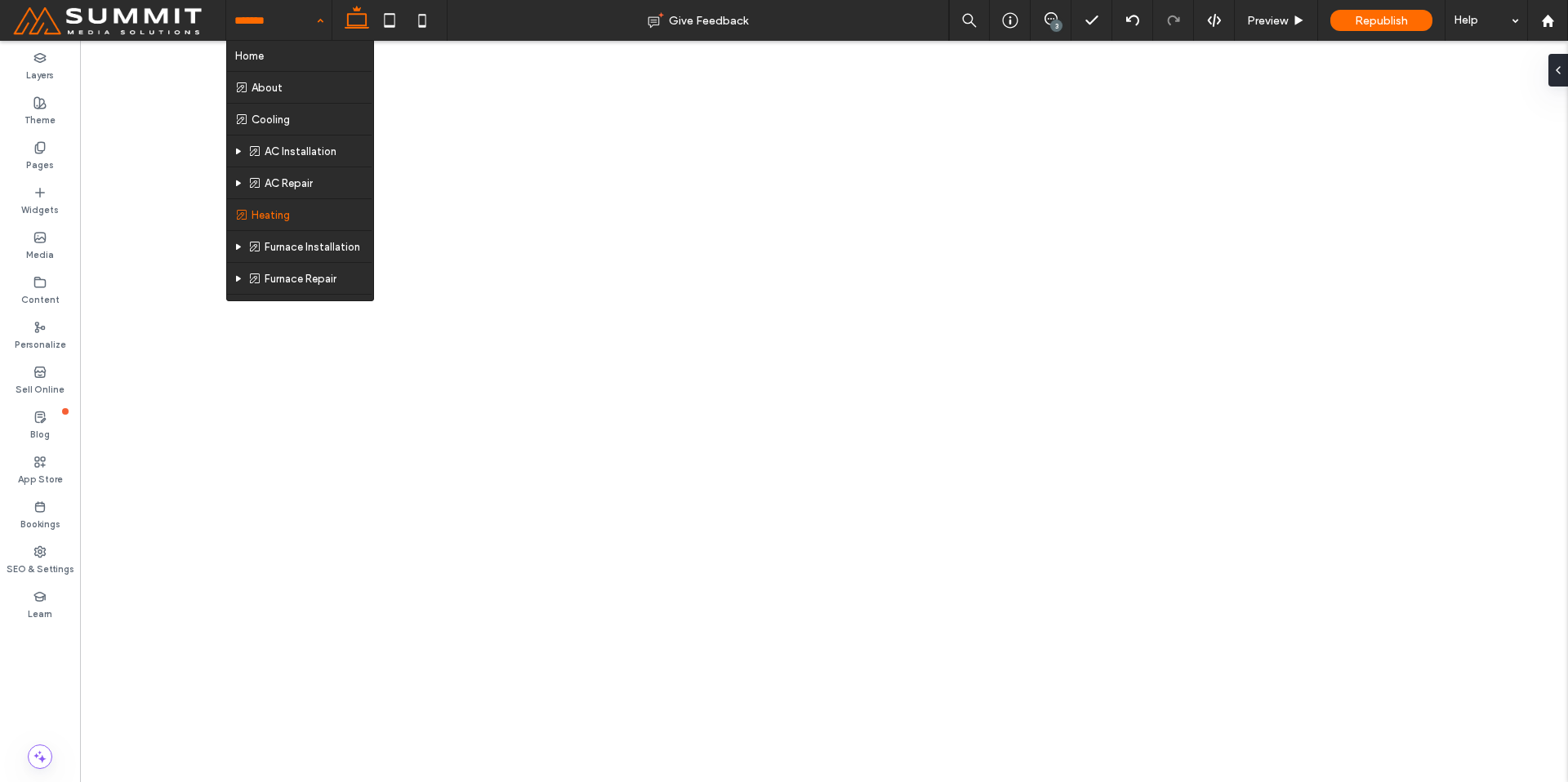
scroll to position [0, 0]
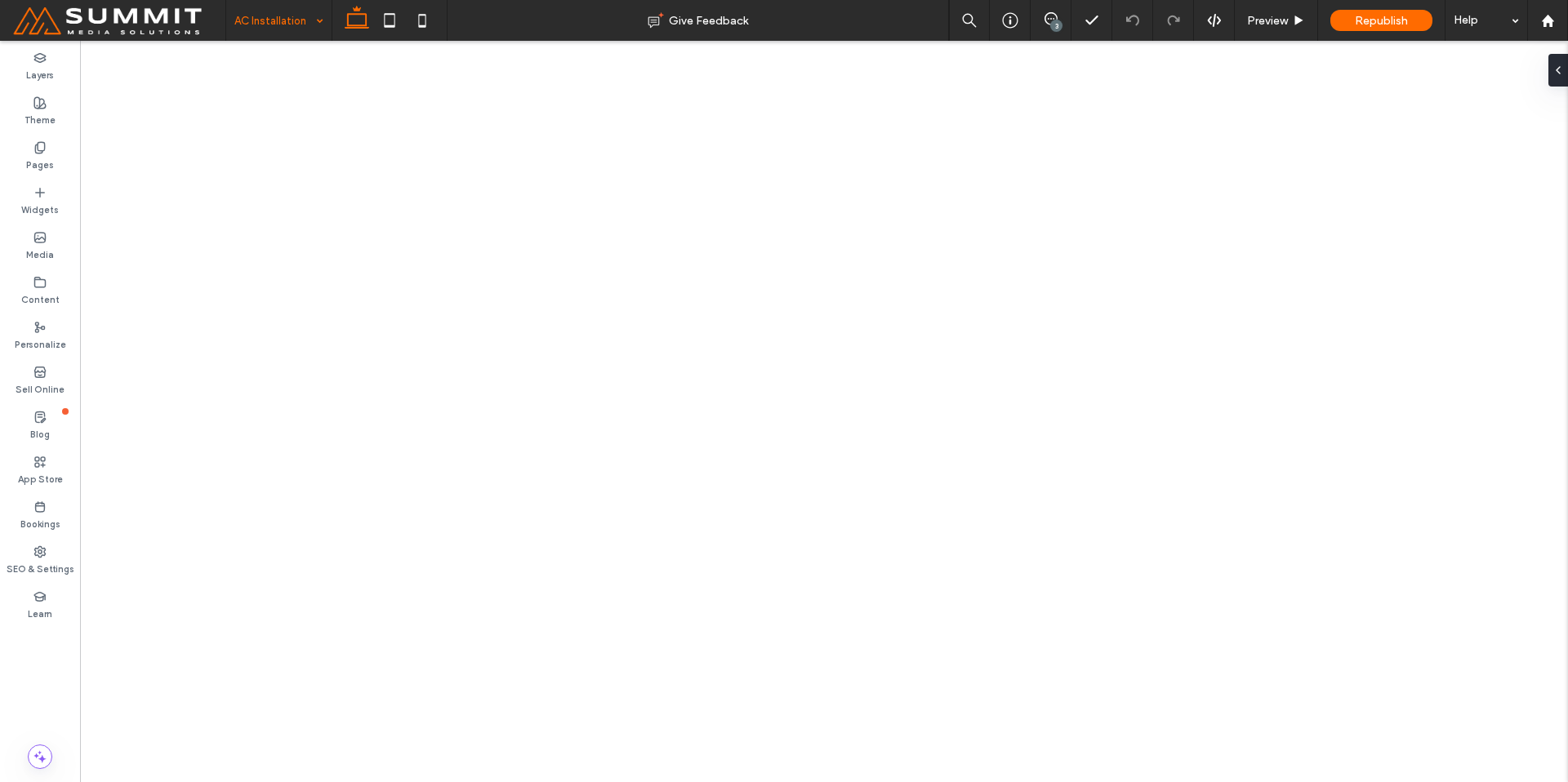
type input "**********"
type input "**"
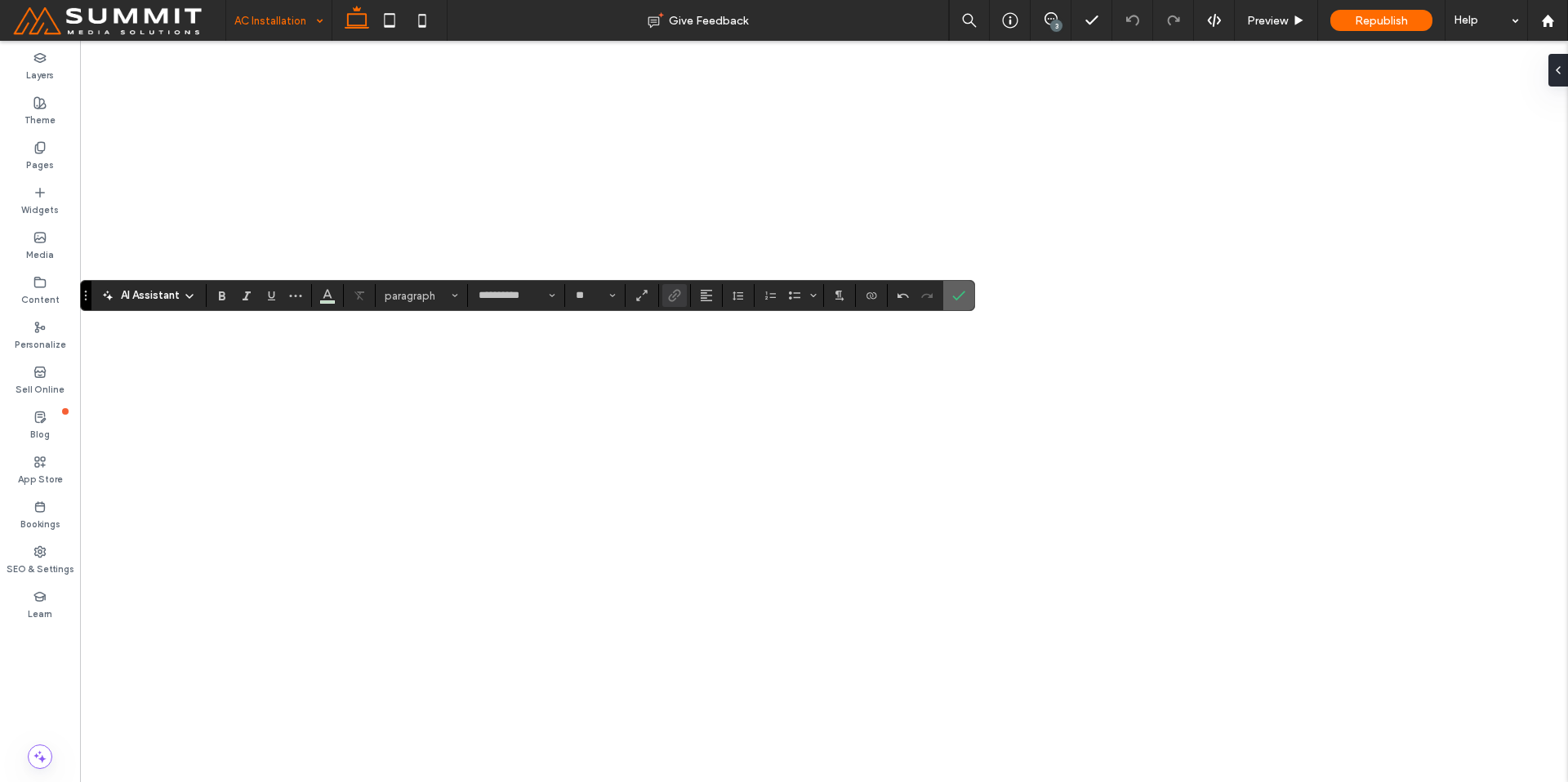
click at [952, 294] on icon "Confirm" at bounding box center [959, 296] width 13 height 13
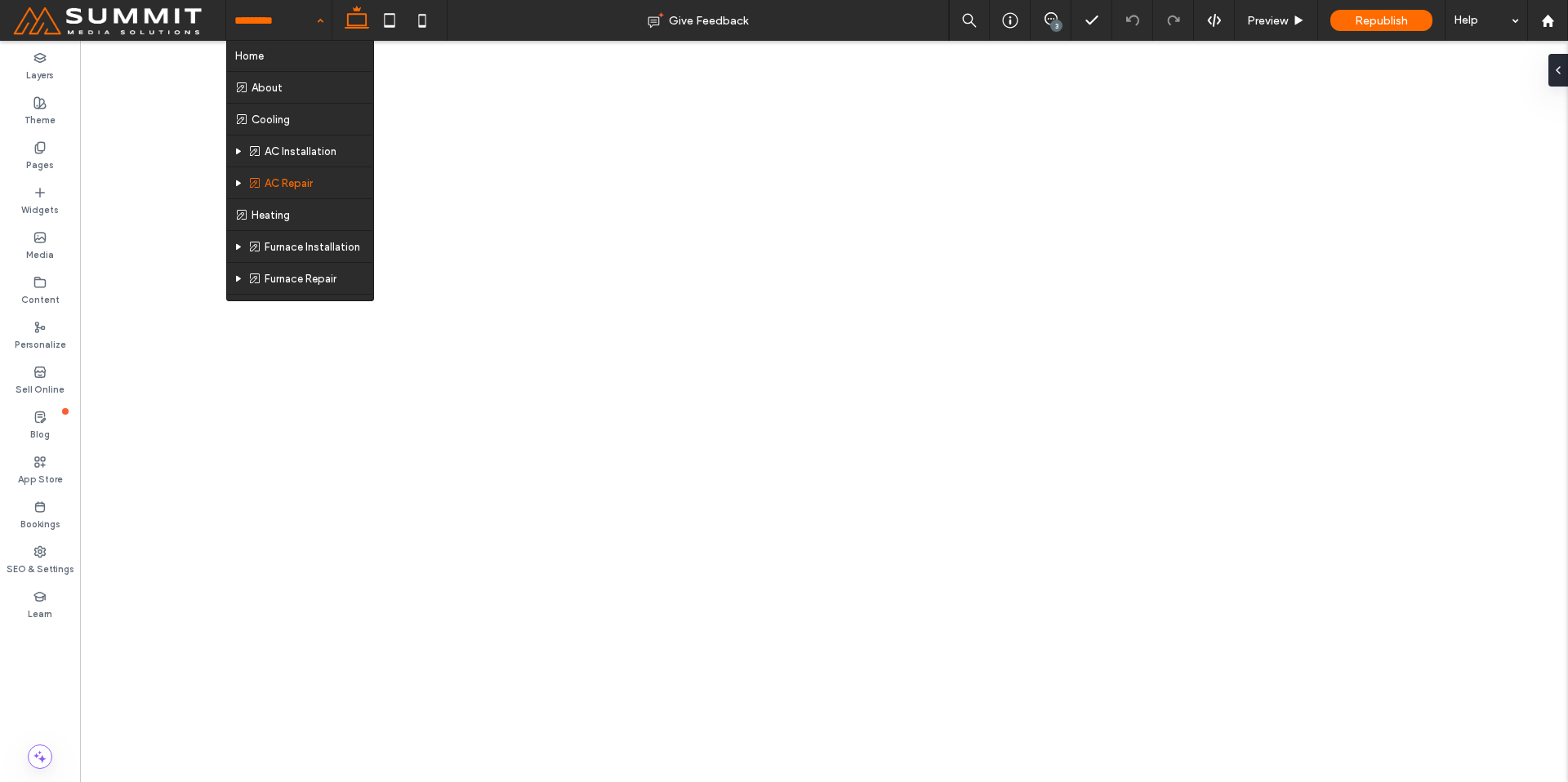
click at [308, 14] on div "Home About Cooling AC Installation AC Repair Heating Furnace Installation Furna…" at bounding box center [278, 20] width 105 height 41
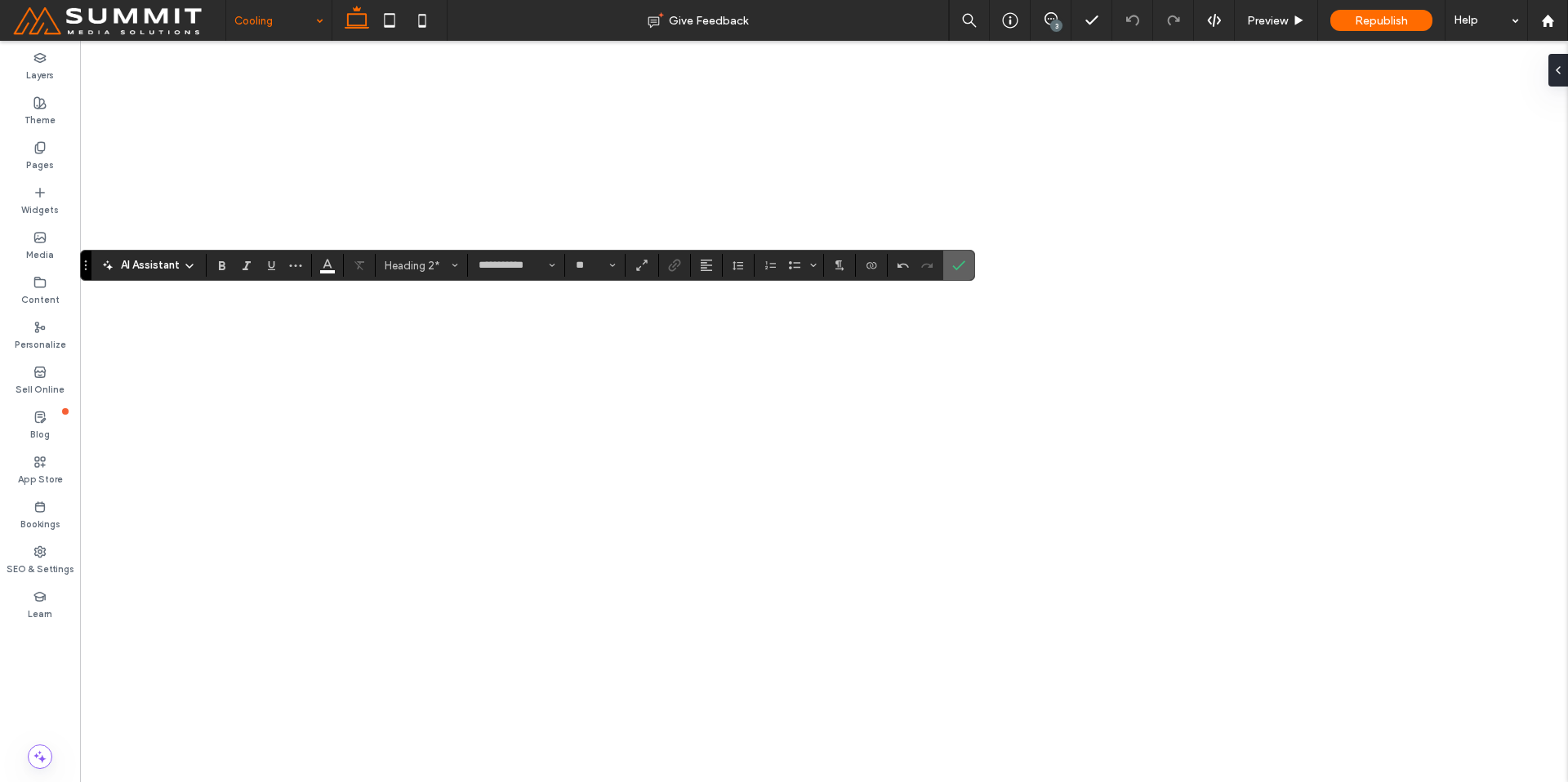
click at [950, 269] on label "Confirm" at bounding box center [959, 265] width 25 height 29
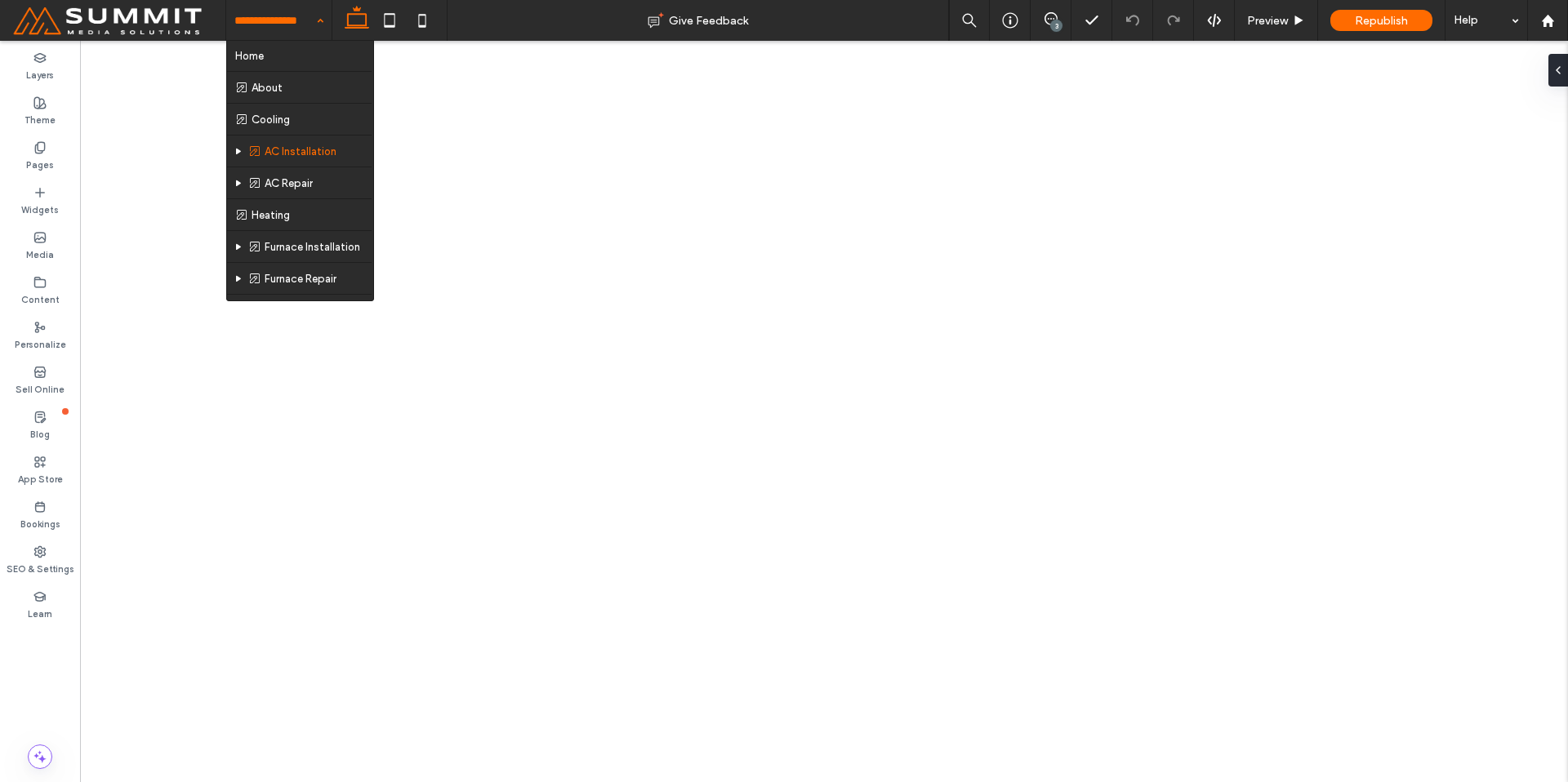
click at [268, 21] on input at bounding box center [274, 20] width 80 height 41
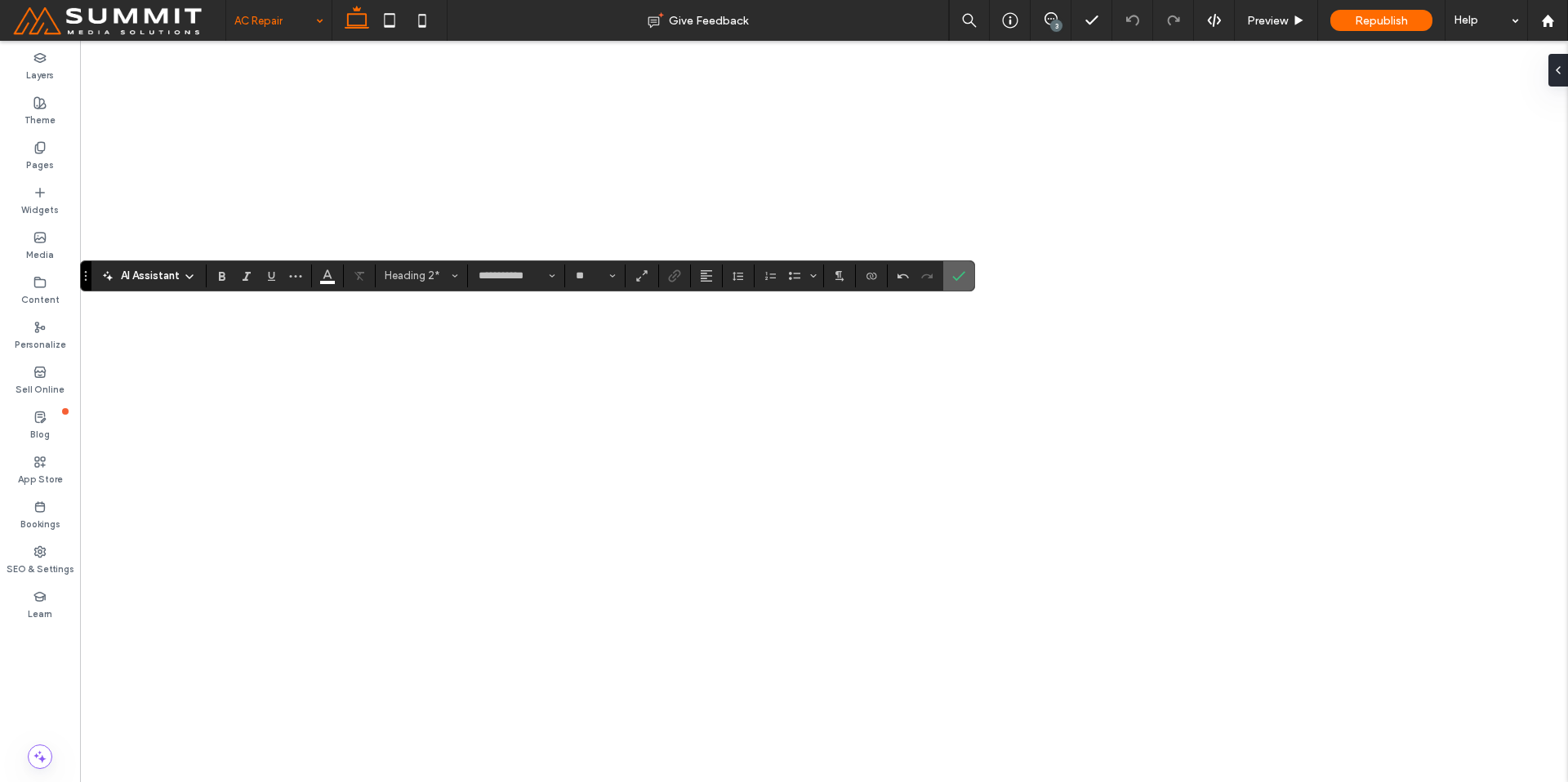
click at [949, 273] on label "Confirm" at bounding box center [959, 275] width 25 height 29
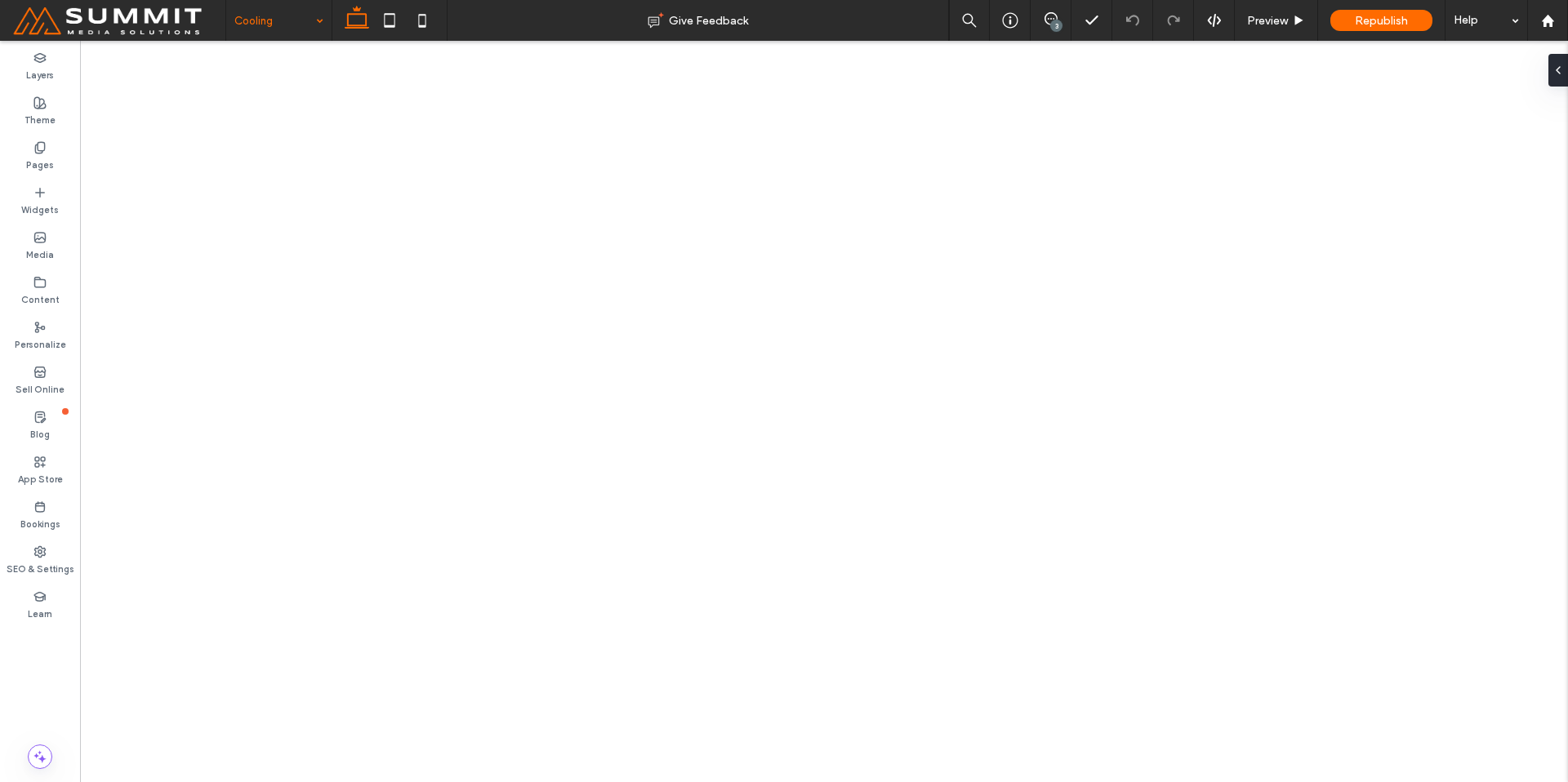
click at [271, 12] on input at bounding box center [274, 20] width 80 height 41
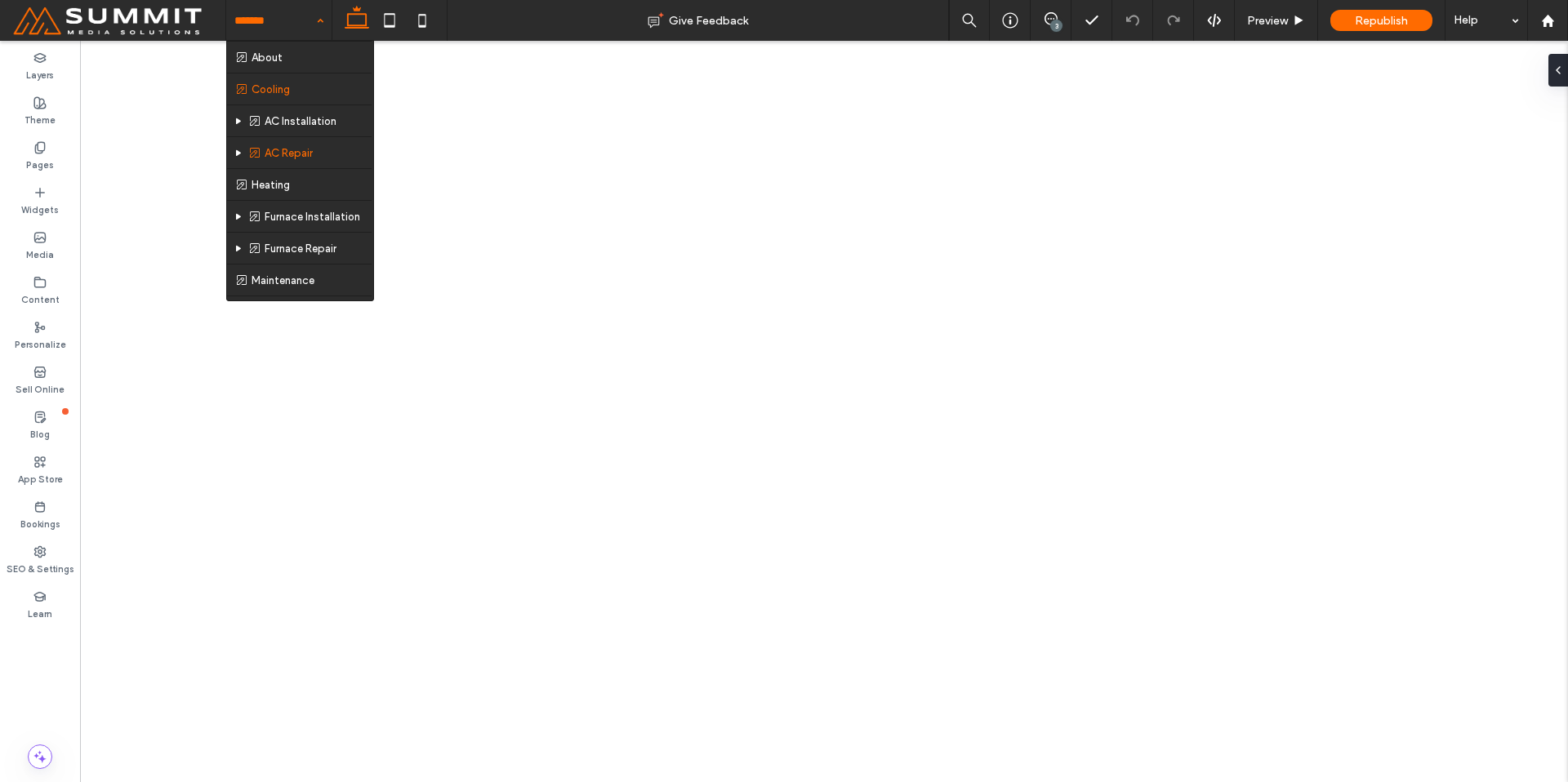
scroll to position [56, 0]
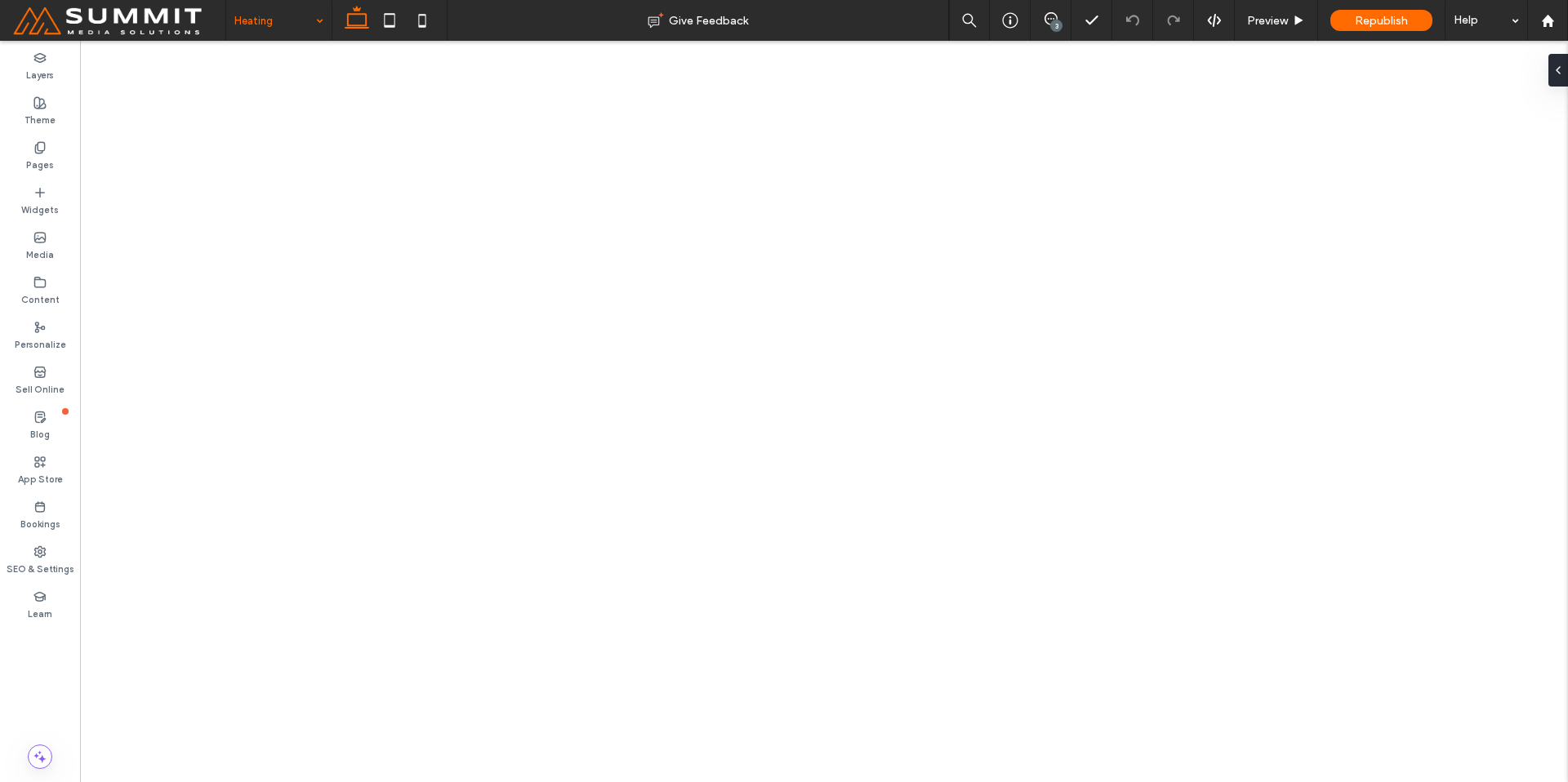
click at [260, 19] on input at bounding box center [274, 20] width 80 height 41
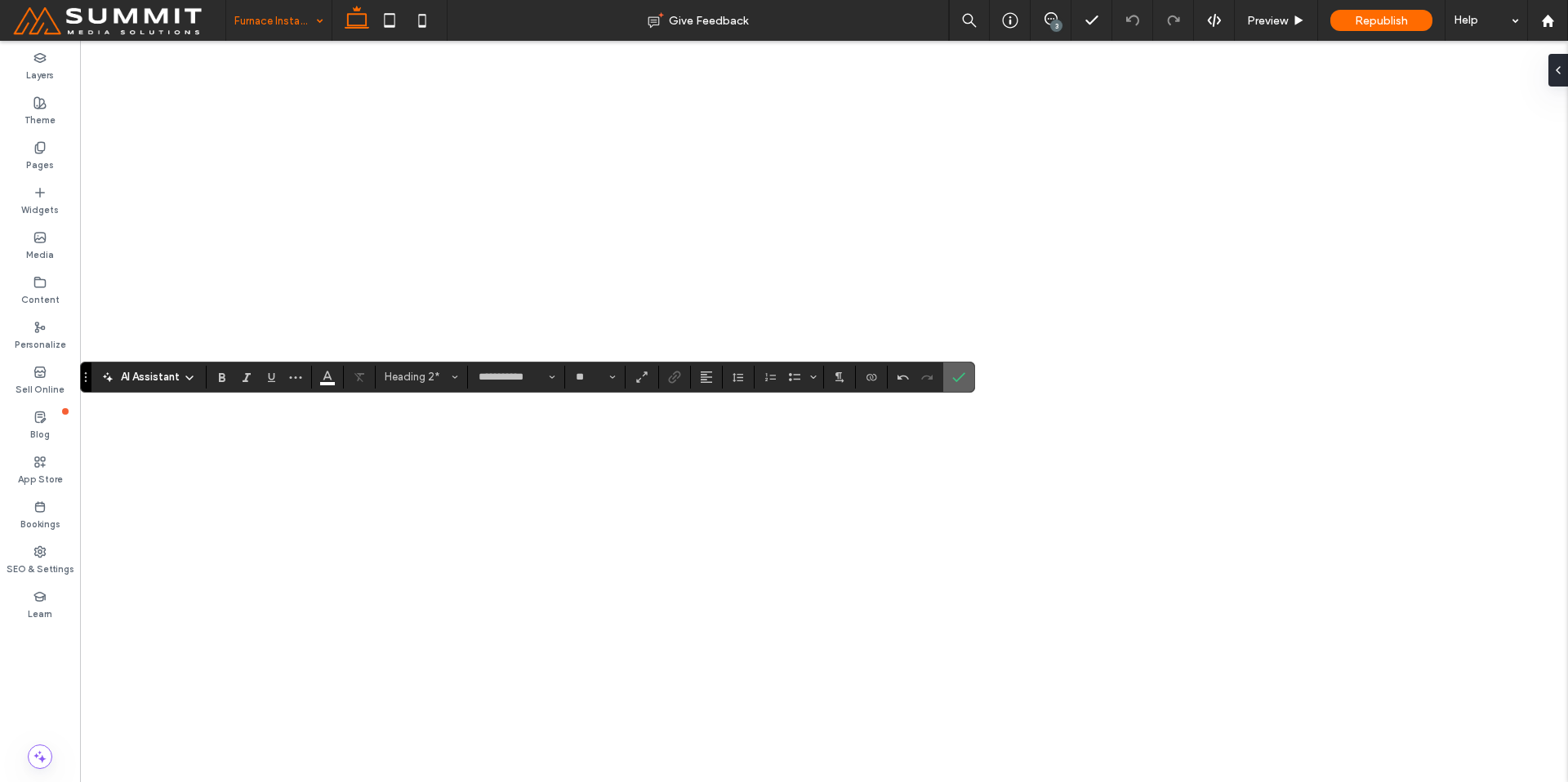
click at [957, 381] on icon "Confirm" at bounding box center [959, 377] width 13 height 13
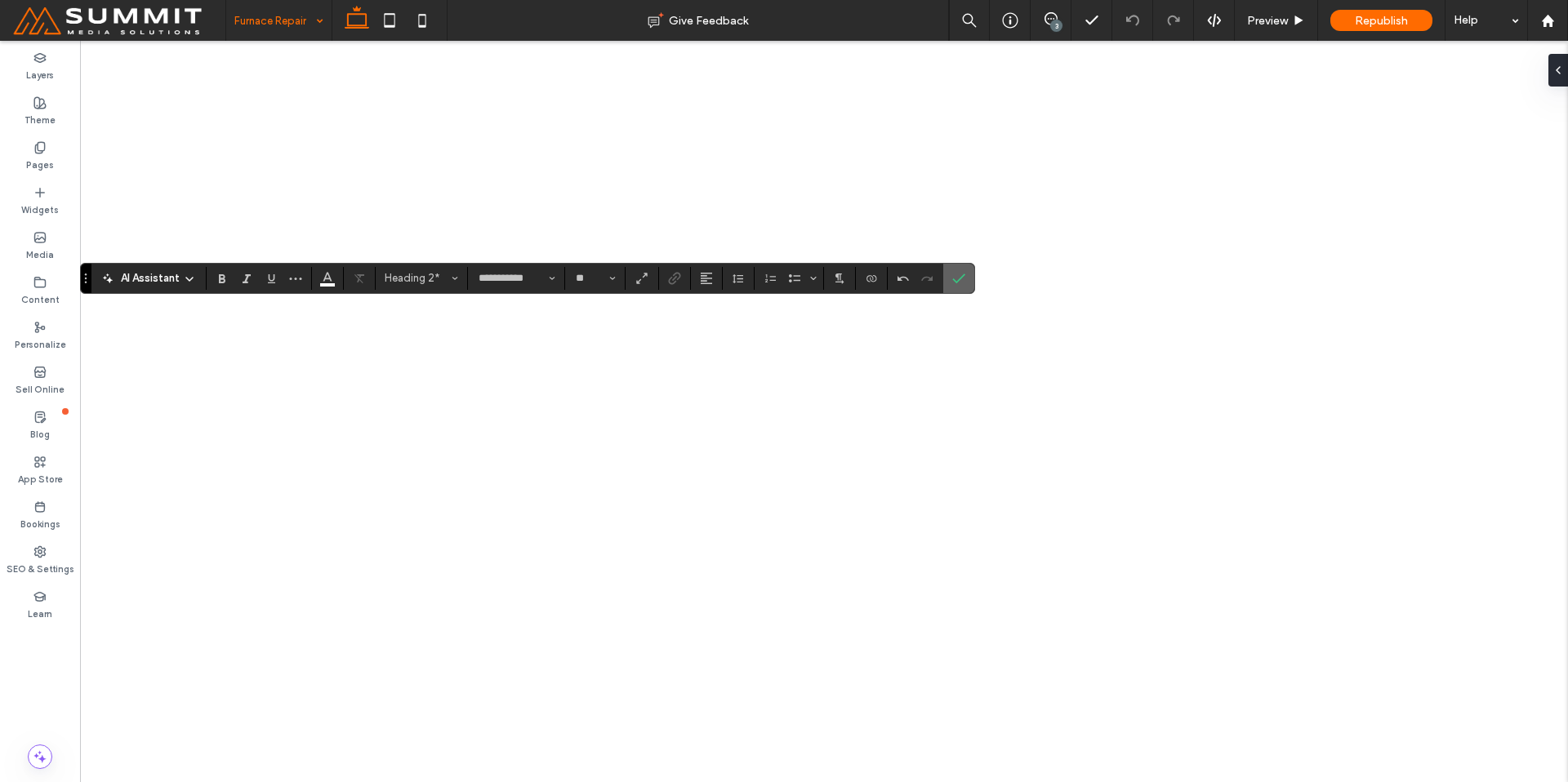
click at [952, 272] on icon "Confirm" at bounding box center [959, 279] width 13 height 13
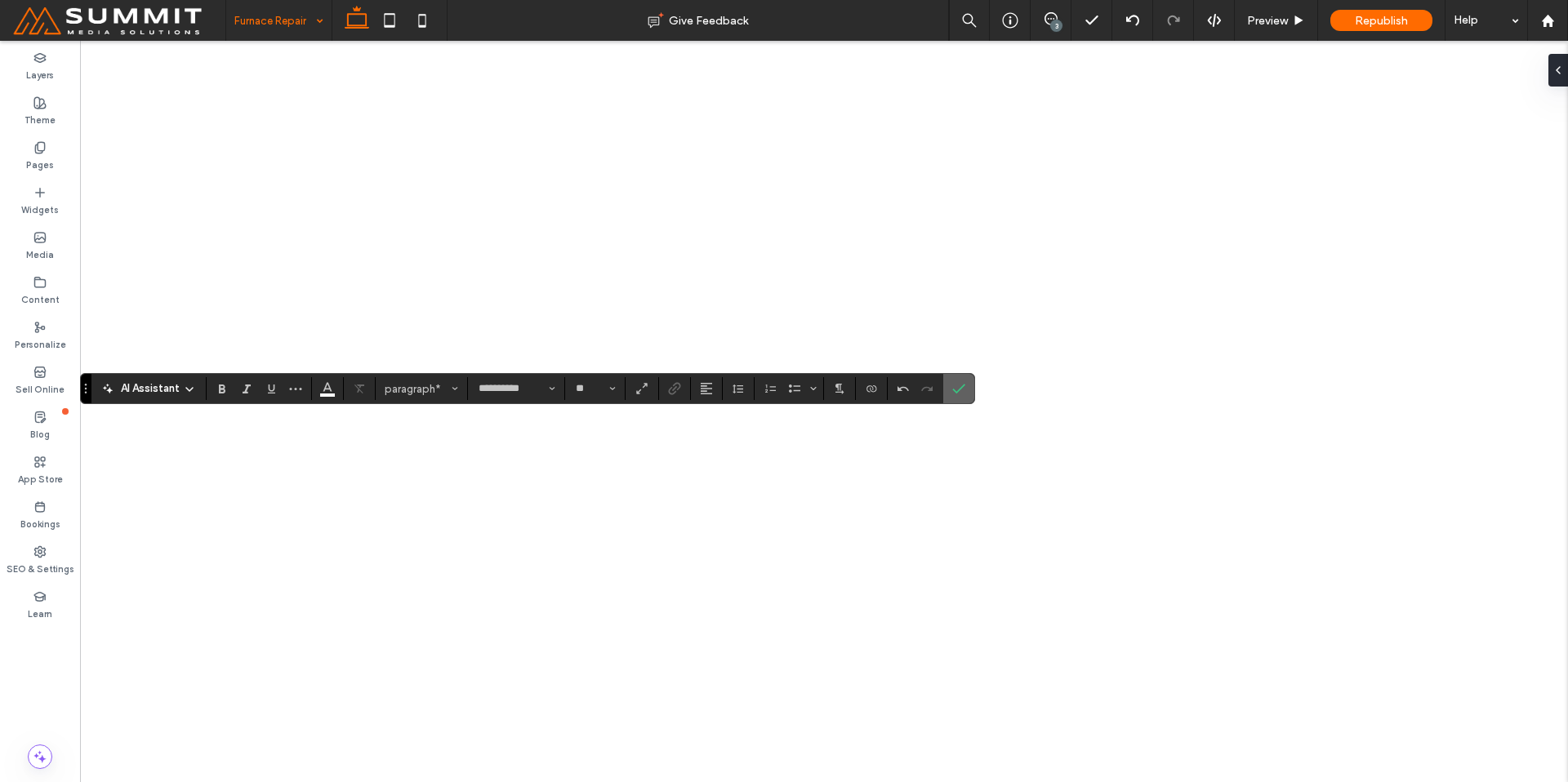
click at [959, 378] on span "Confirm" at bounding box center [956, 389] width 8 height 29
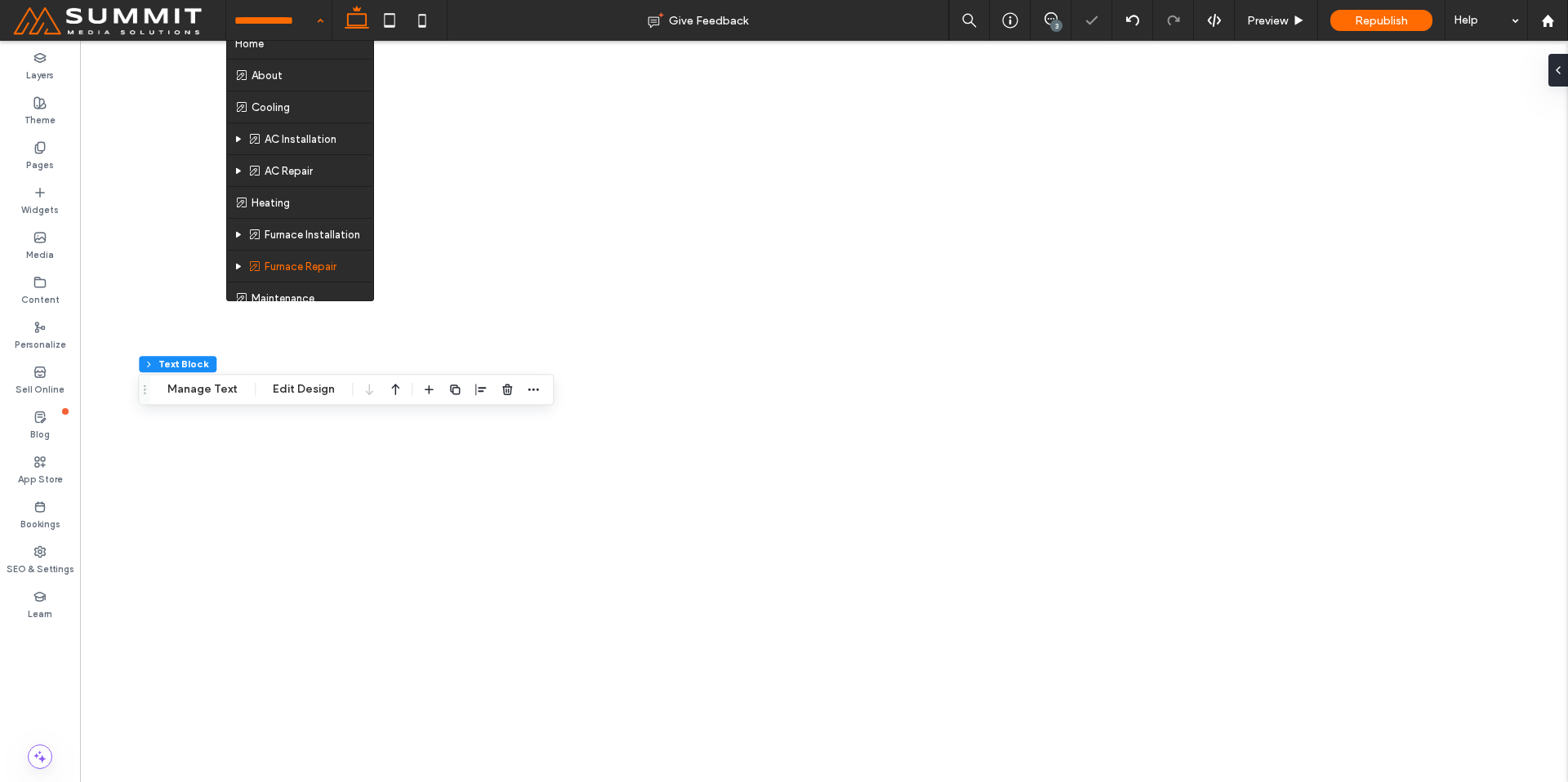
scroll to position [56, 0]
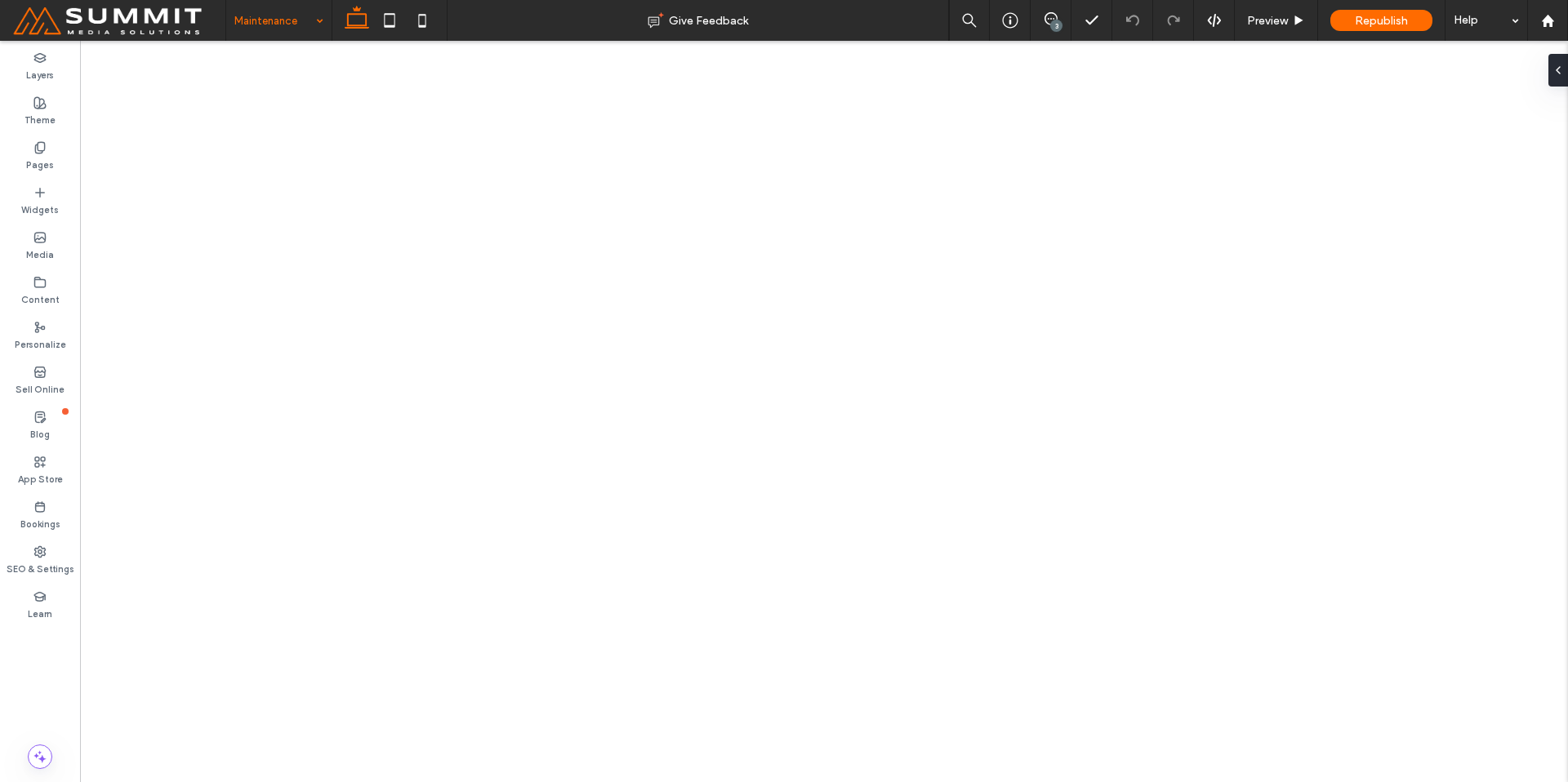
type input "**********"
type input "**"
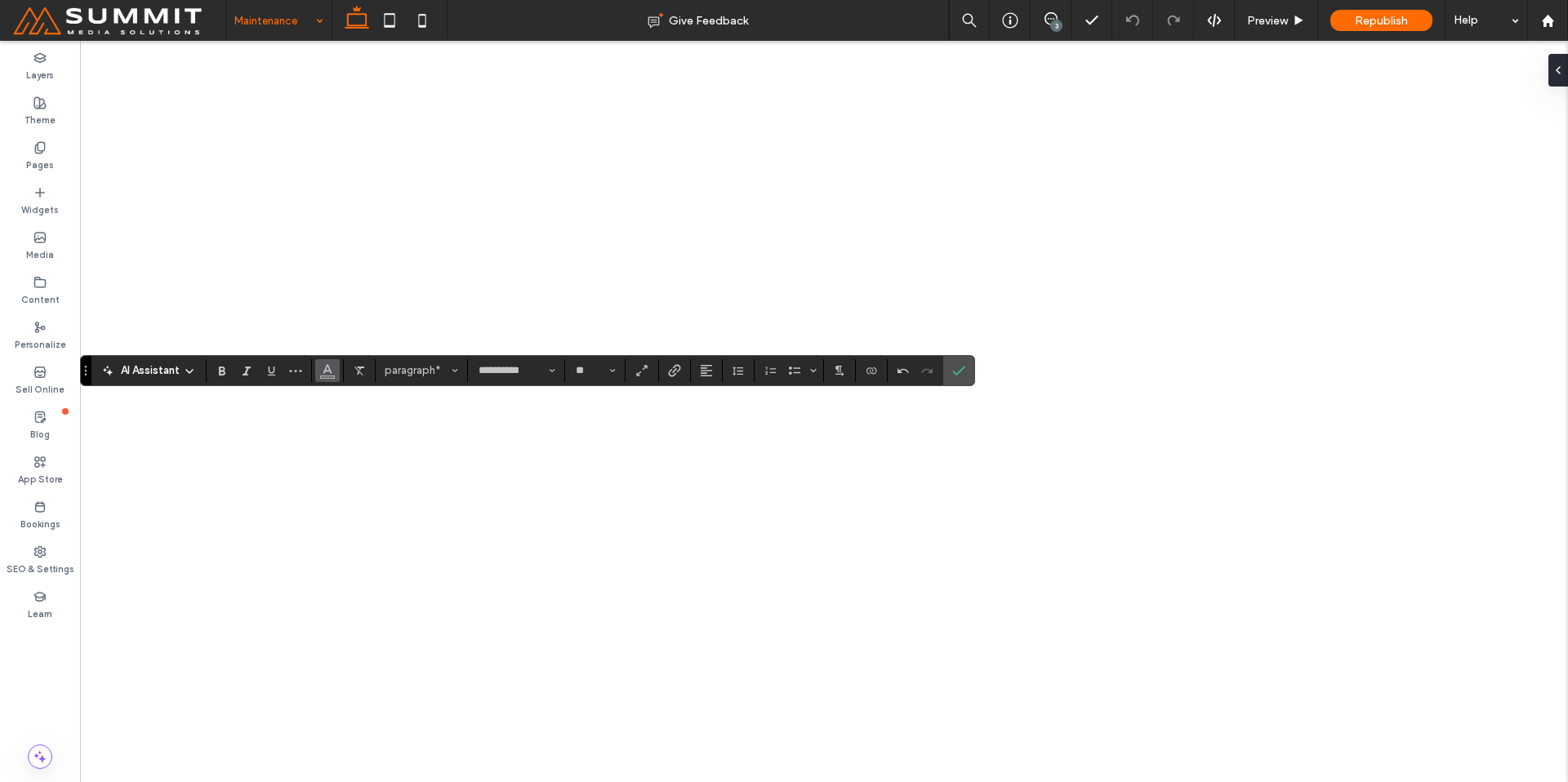
click at [330, 374] on icon "Color" at bounding box center [327, 369] width 13 height 13
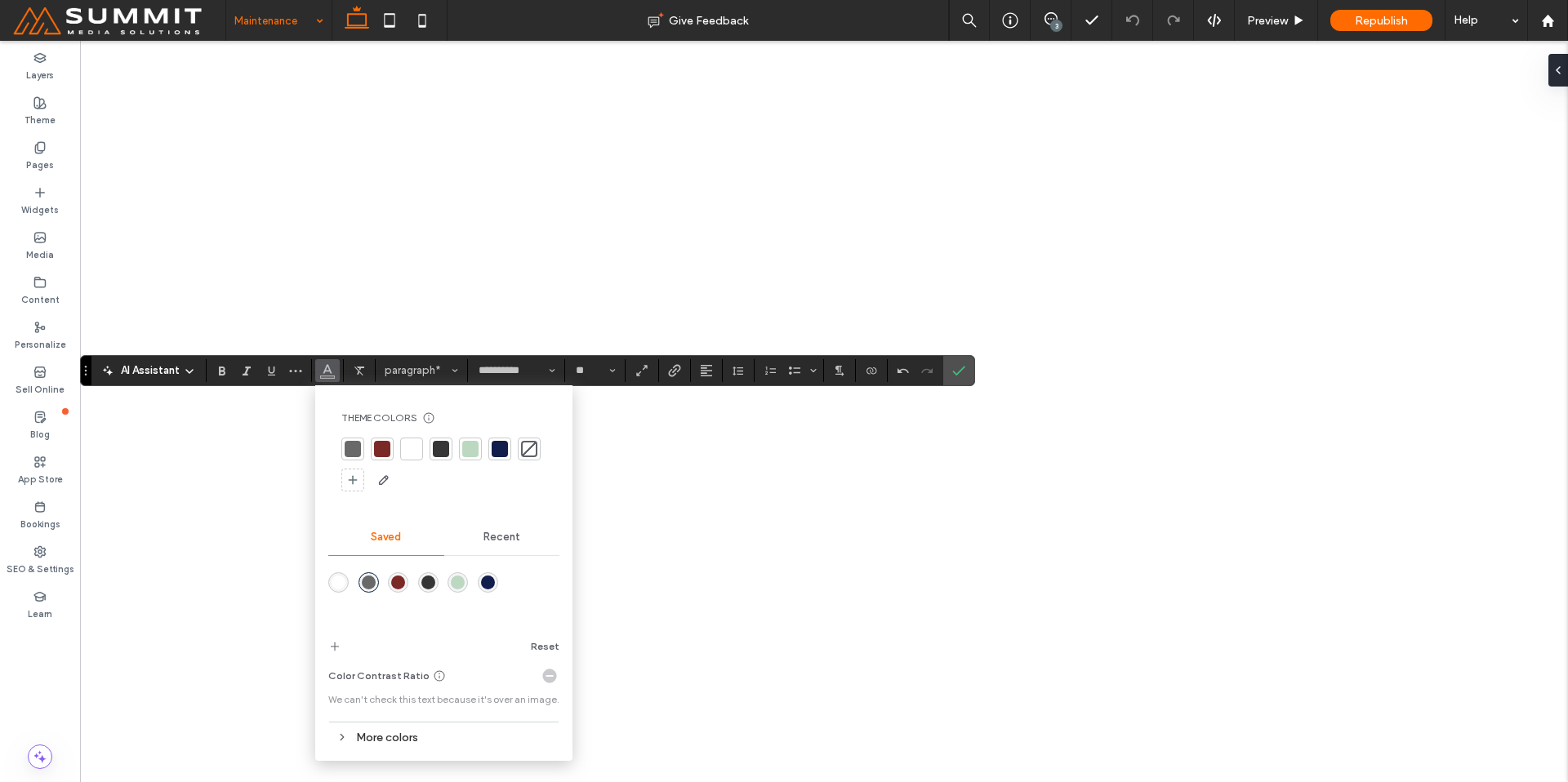
click at [410, 452] on div at bounding box center [411, 448] width 16 height 16
click at [969, 380] on label "Confirm" at bounding box center [959, 371] width 25 height 29
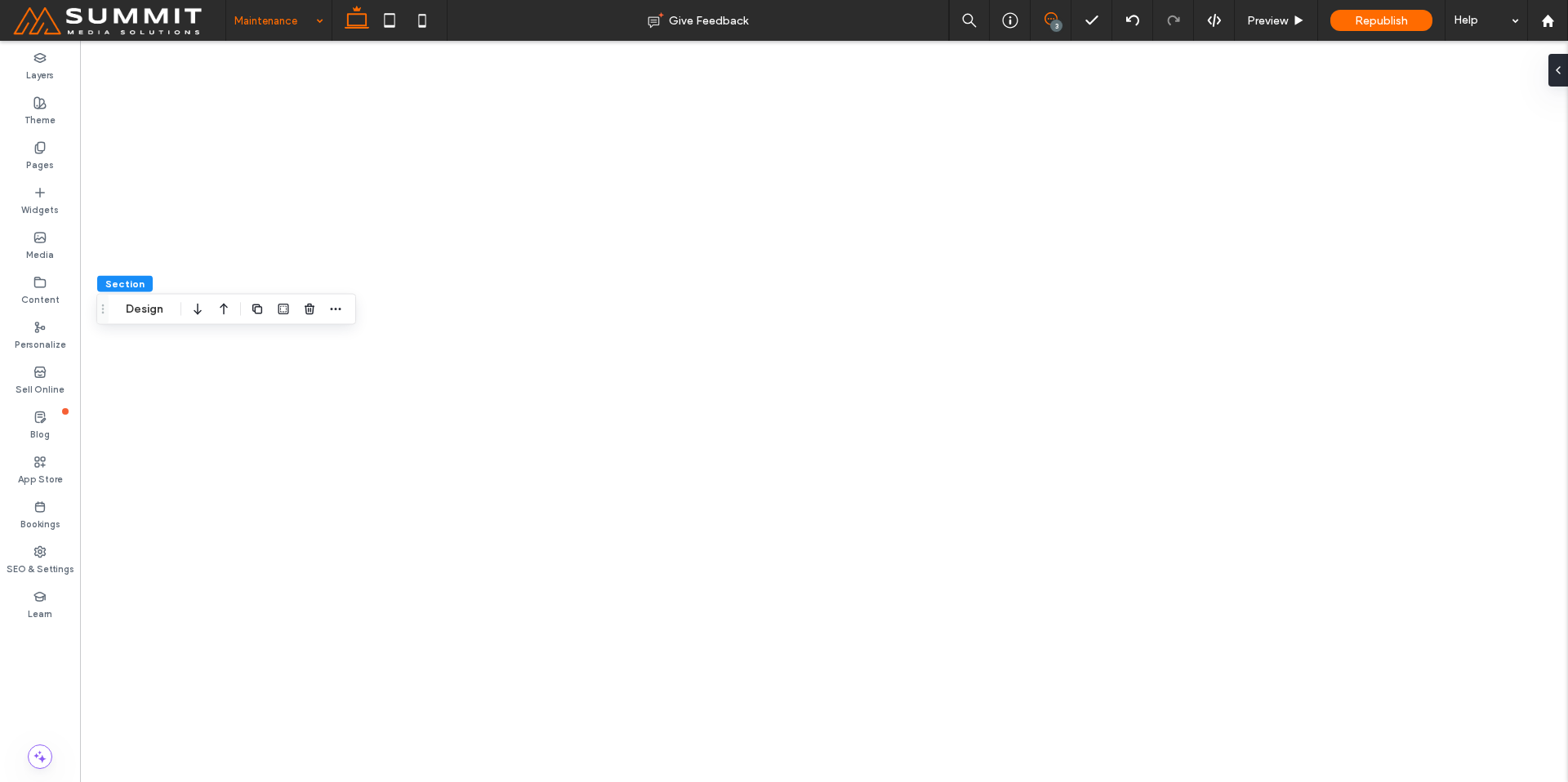
click at [1038, 17] on span at bounding box center [1051, 19] width 40 height 13
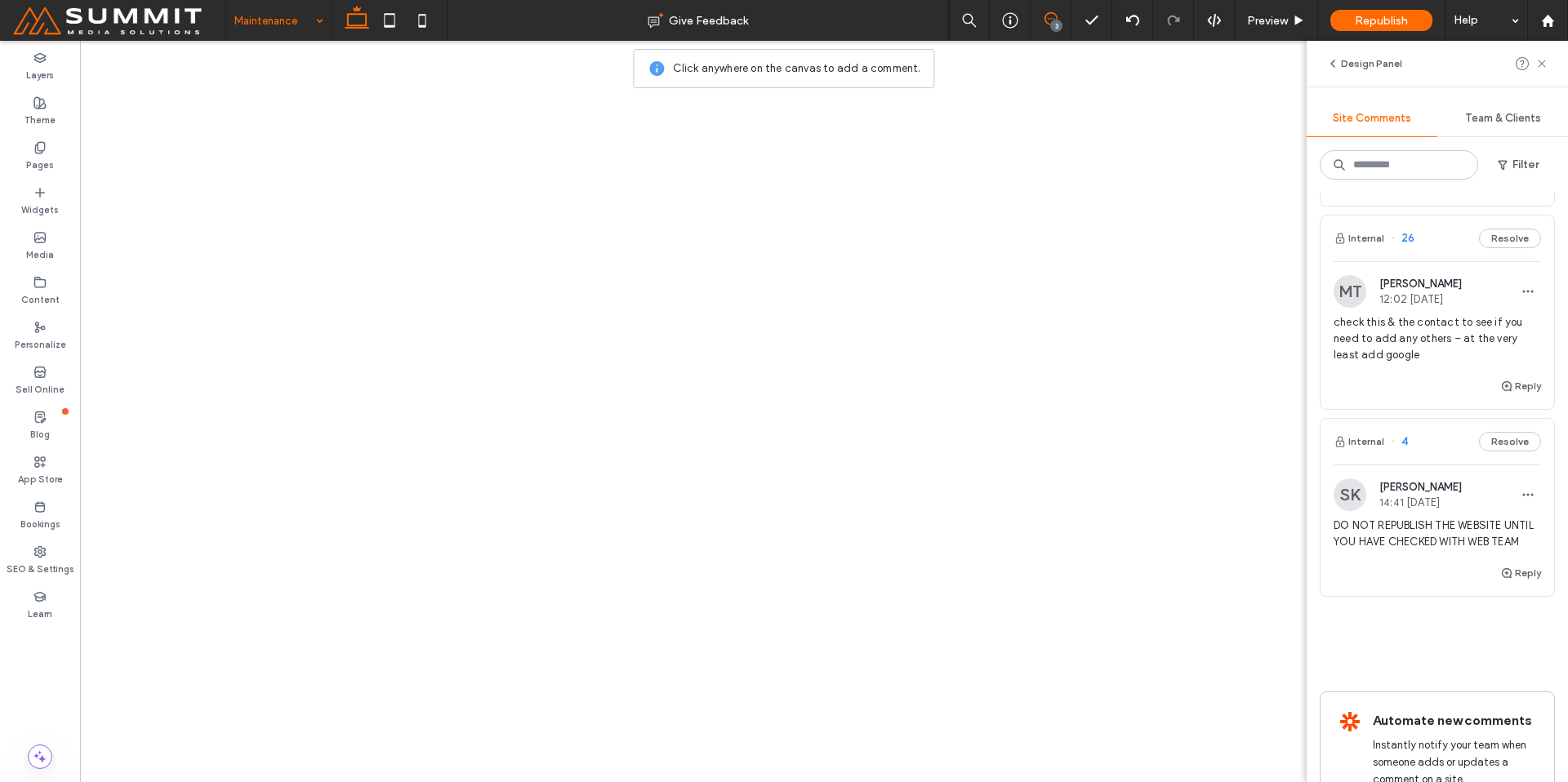
scroll to position [247, 0]
click at [1487, 235] on button "Resolve" at bounding box center [1510, 235] width 62 height 20
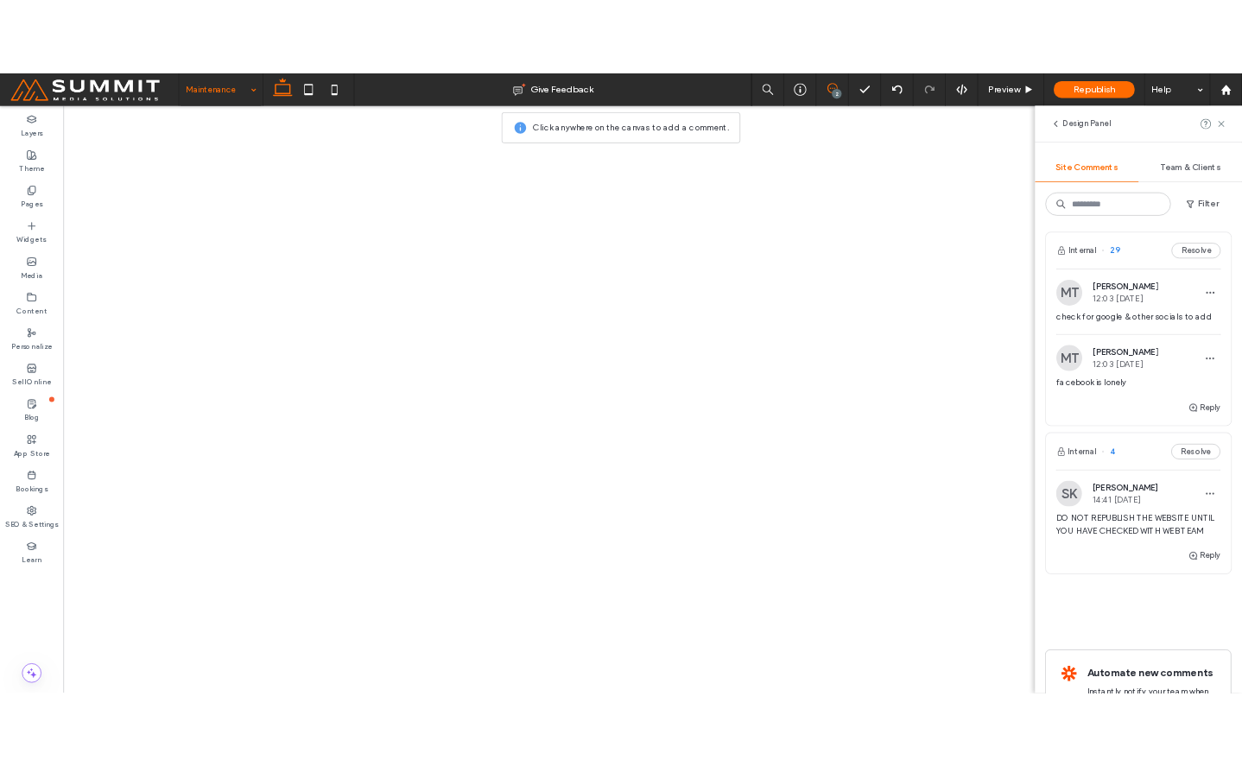
scroll to position [0, 0]
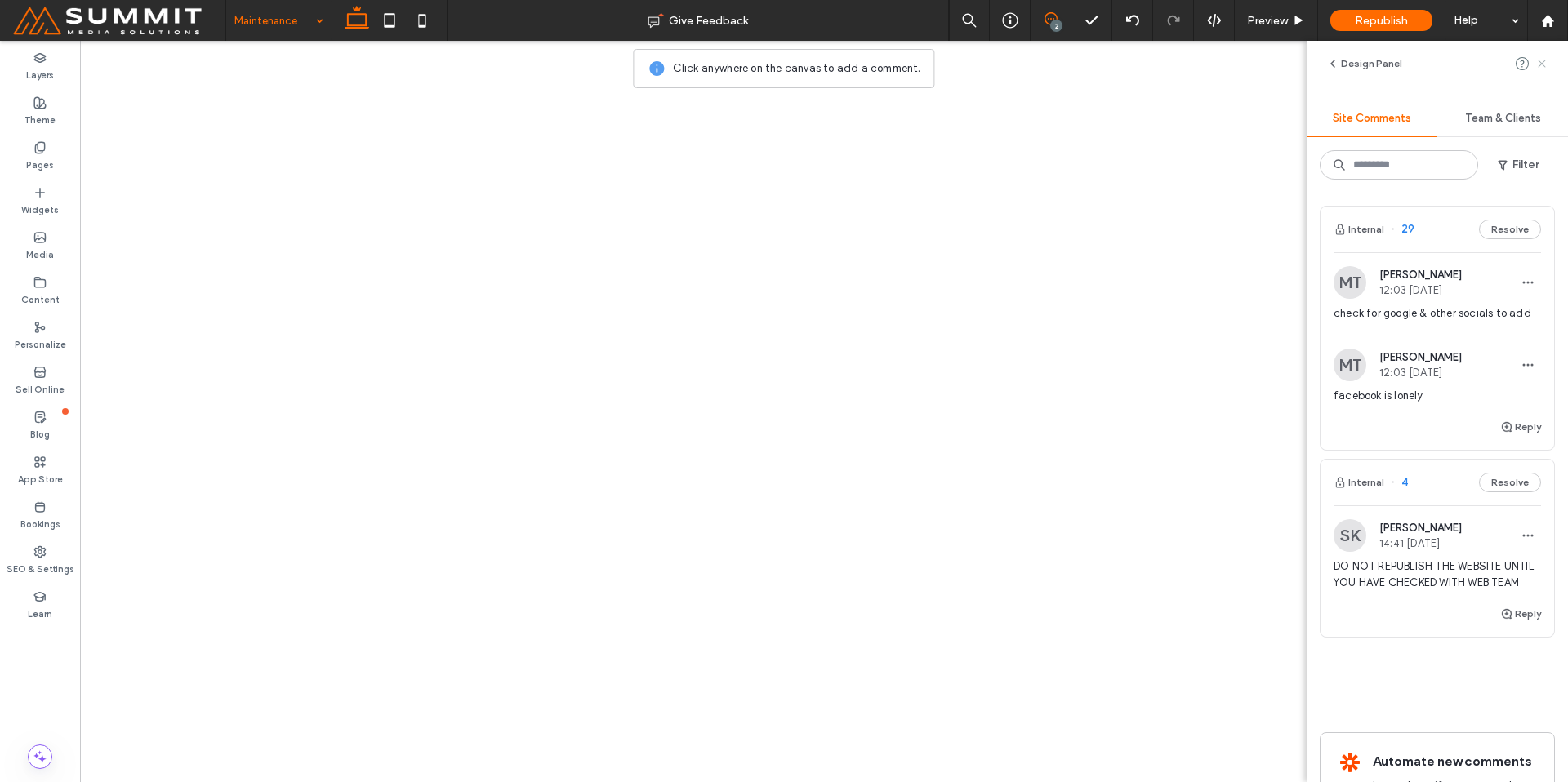
click at [1542, 62] on use at bounding box center [1542, 63] width 8 height 8
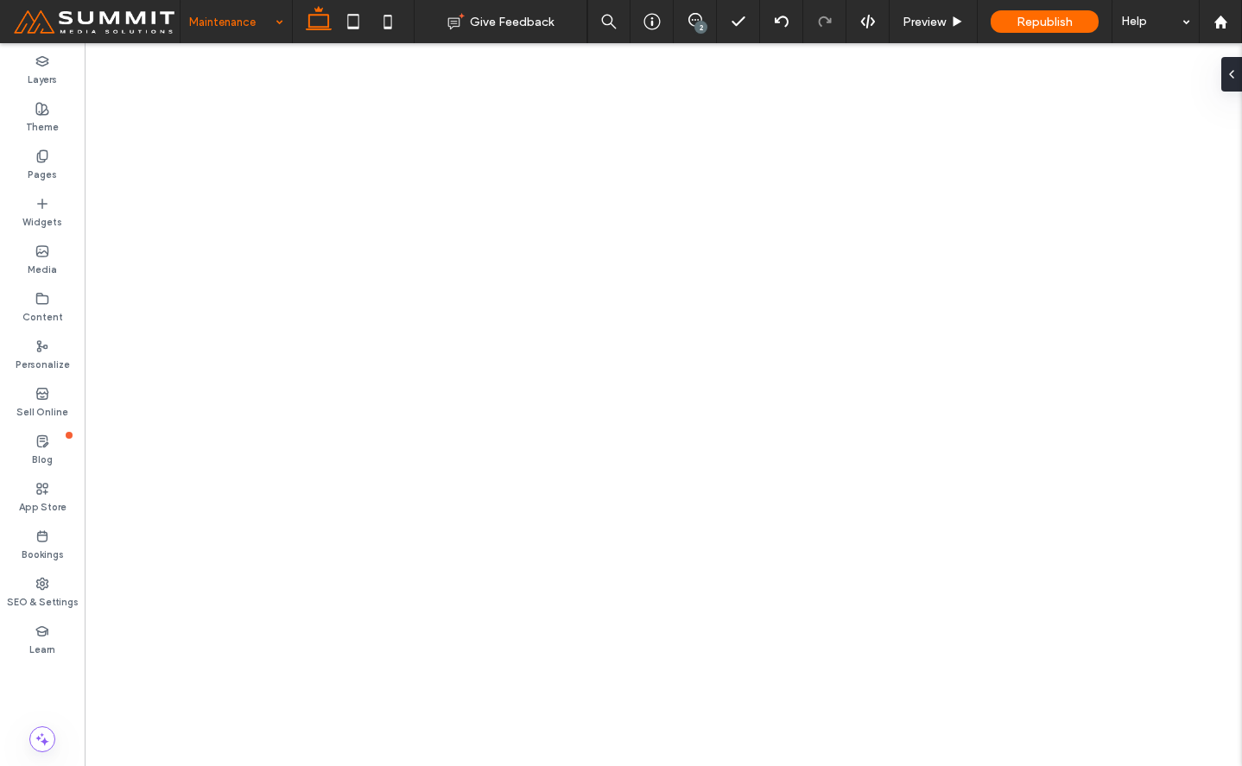
click at [117, 31] on span at bounding box center [96, 21] width 167 height 35
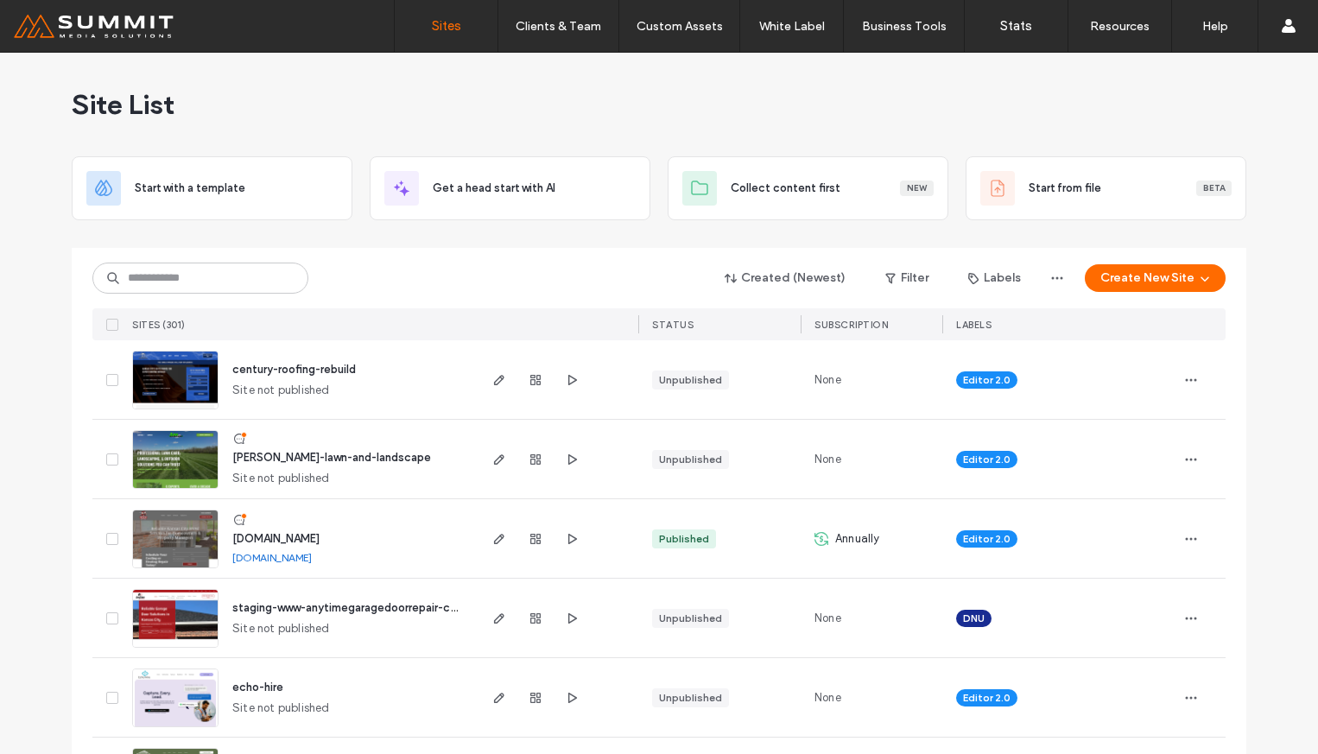
click at [283, 532] on span "[DOMAIN_NAME]" at bounding box center [275, 538] width 87 height 13
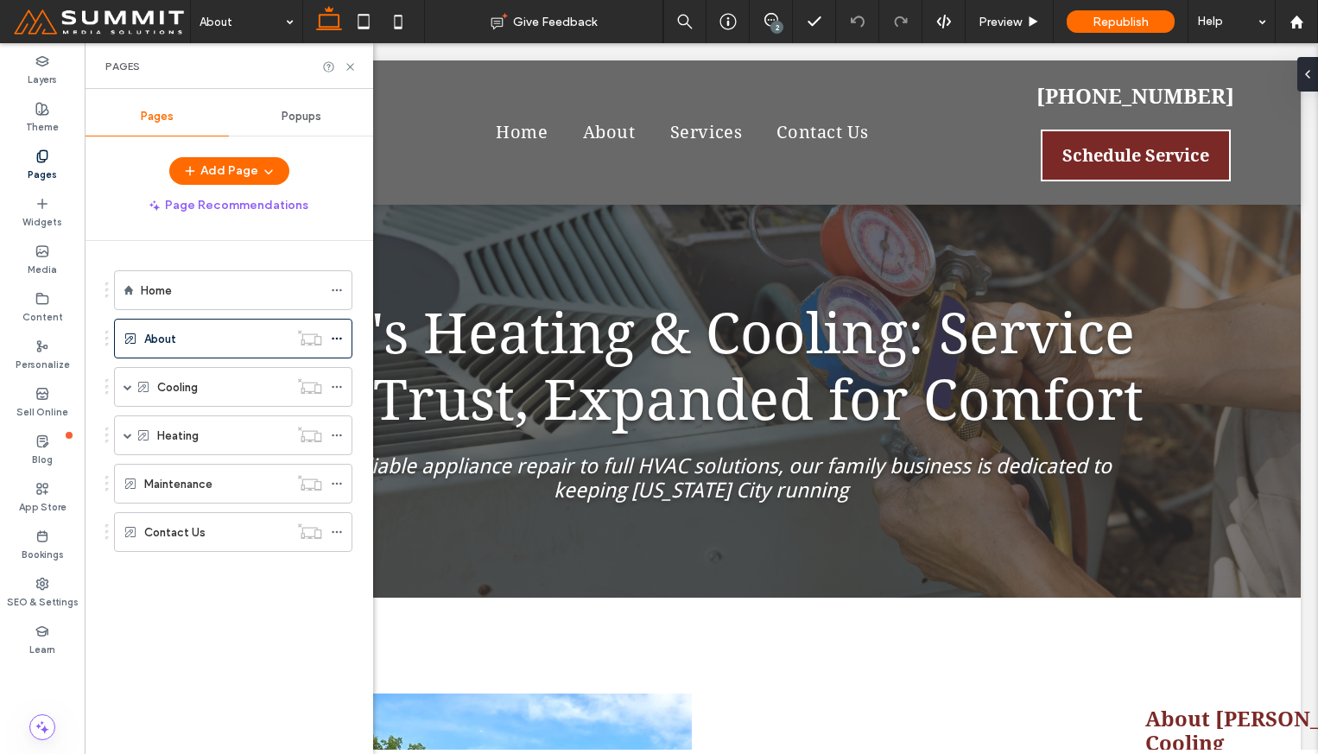
click at [347, 67] on icon at bounding box center [350, 66] width 13 height 13
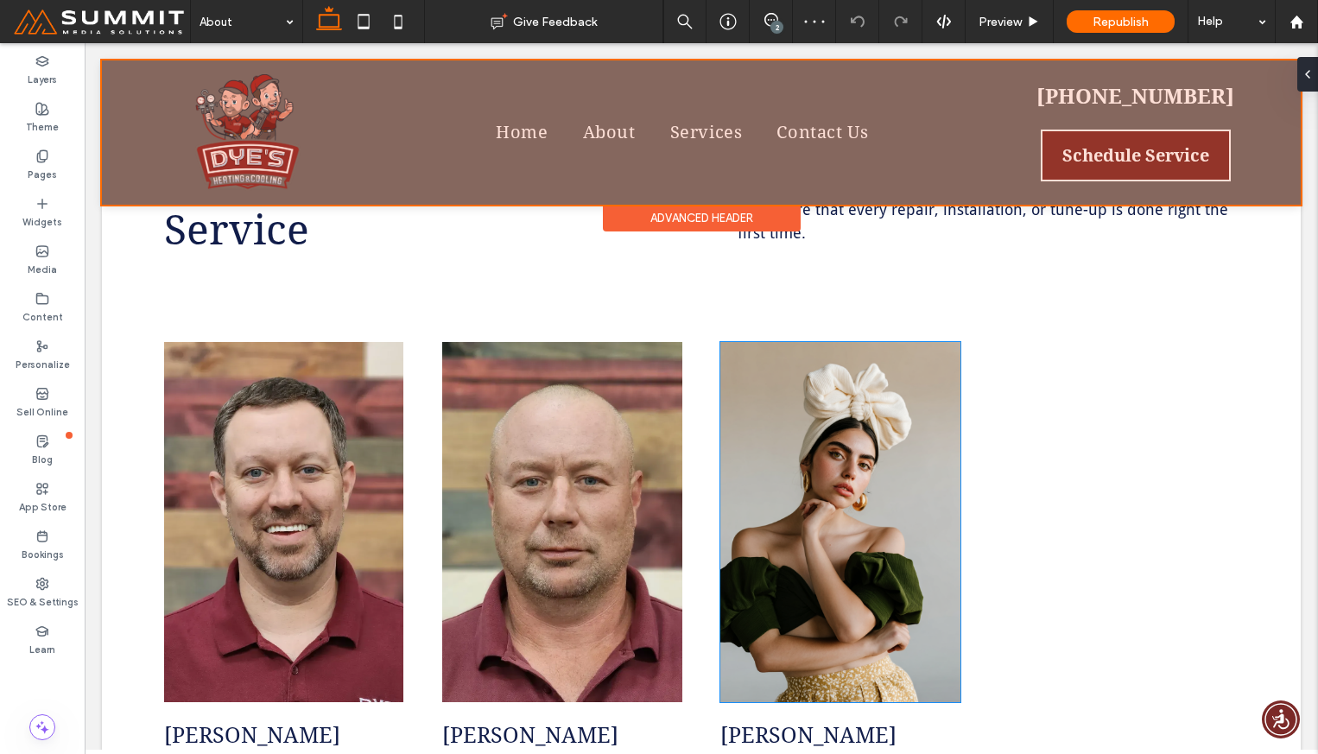
scroll to position [1356, 0]
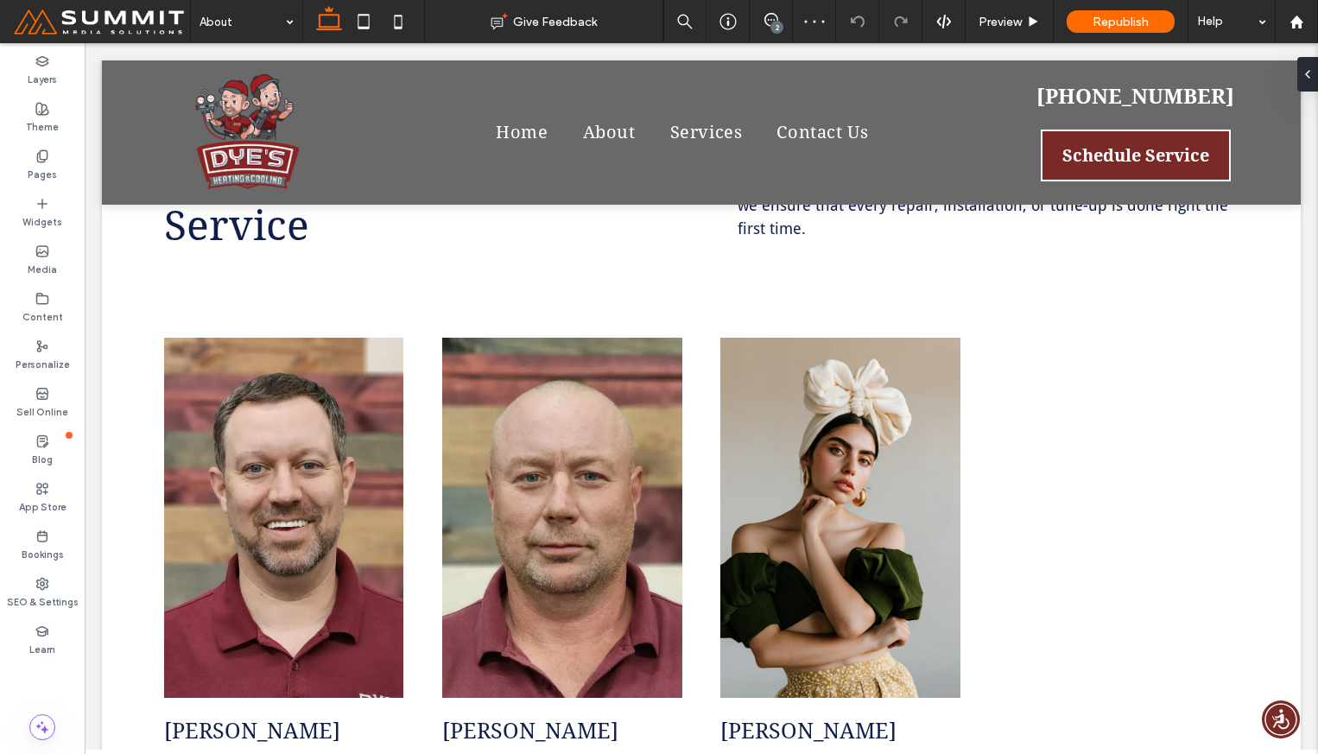
click at [772, 21] on div "2" at bounding box center [776, 27] width 13 height 13
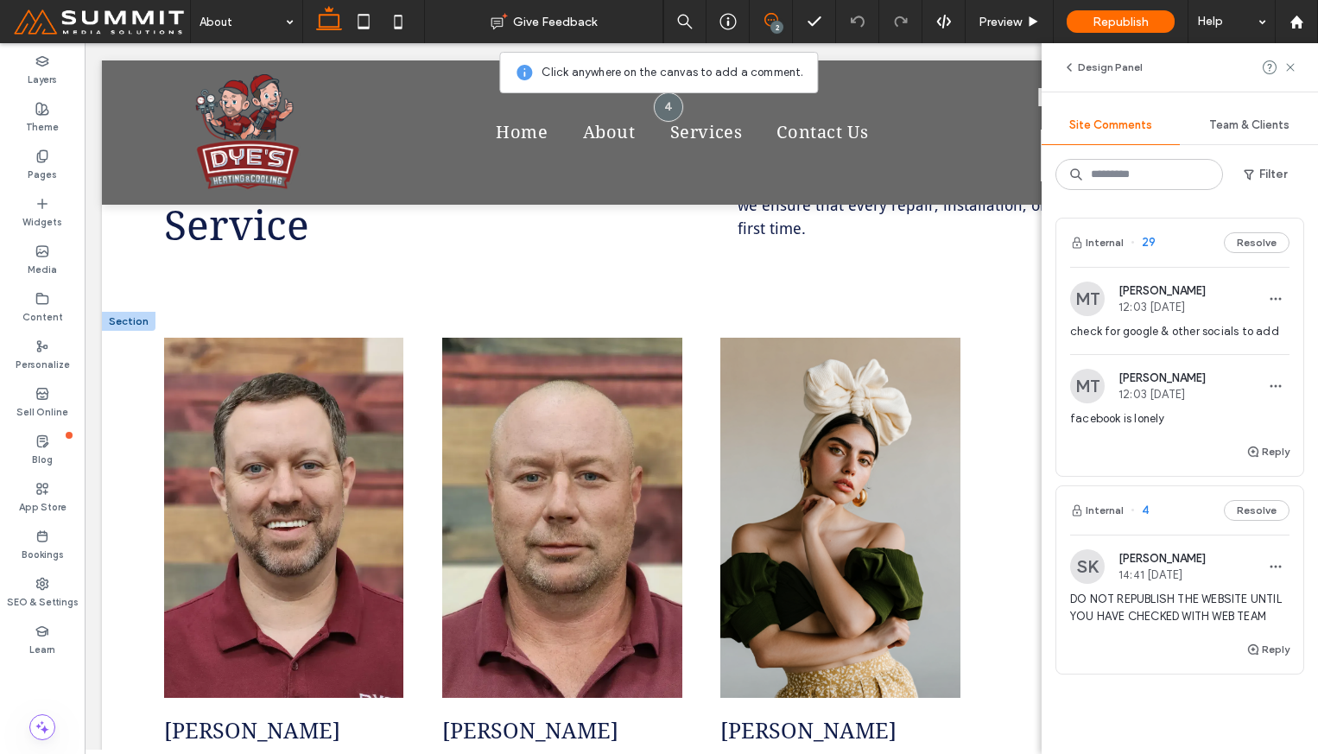
click at [830, 422] on img at bounding box center [840, 518] width 240 height 360
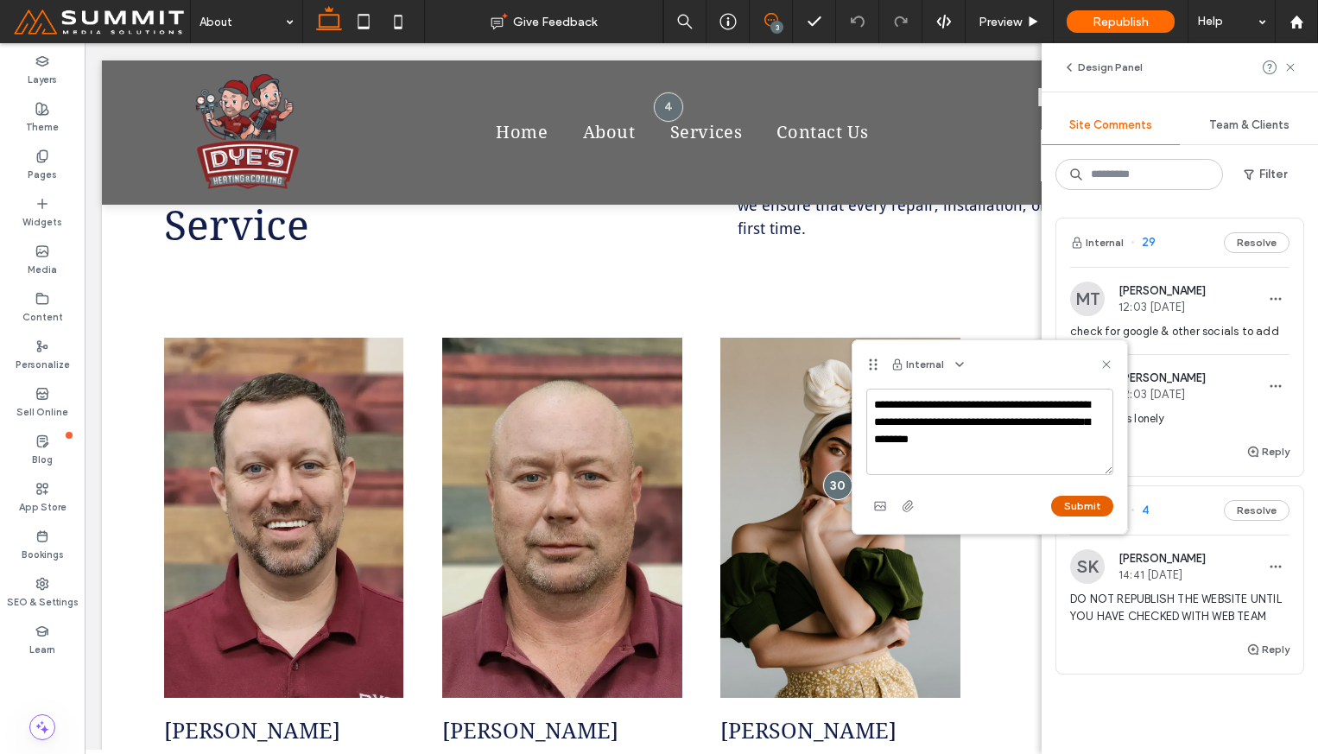
type textarea "**********"
click at [1073, 503] on button "Submit" at bounding box center [1082, 506] width 62 height 21
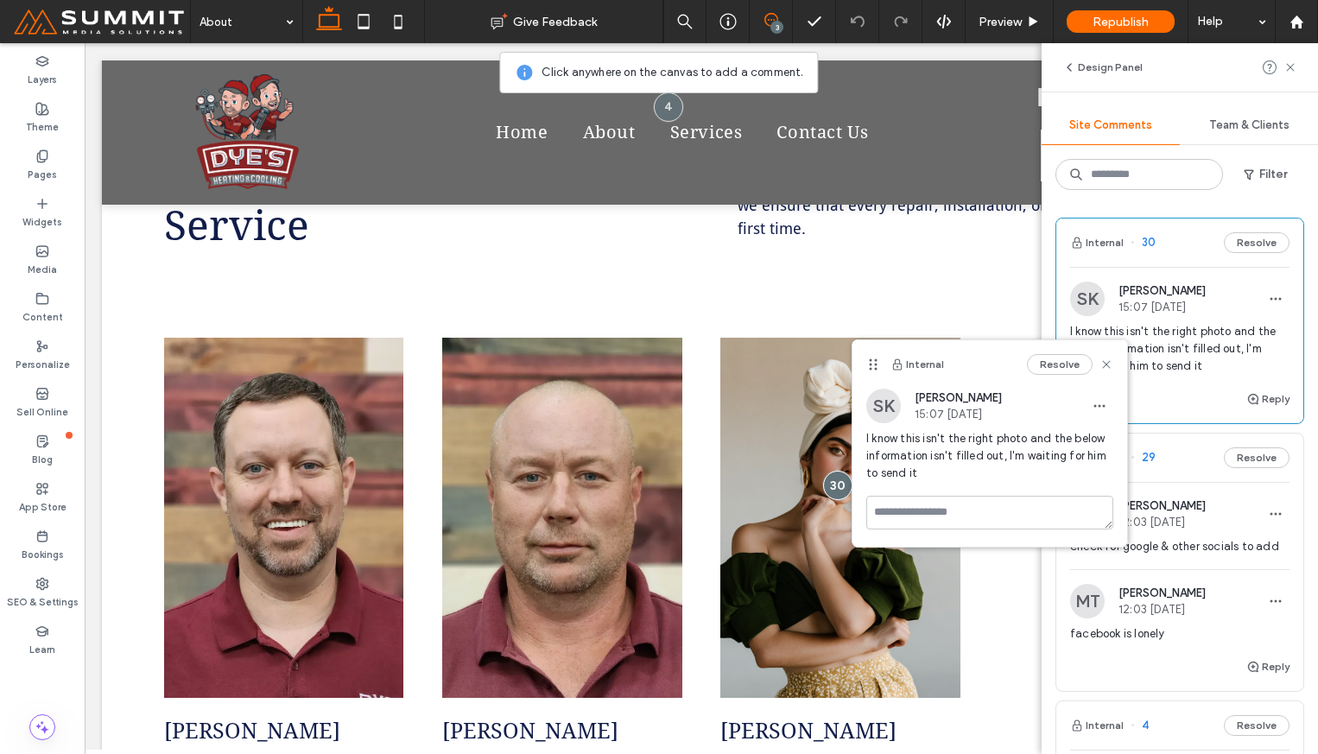
click at [1106, 363] on use at bounding box center [1106, 364] width 8 height 8
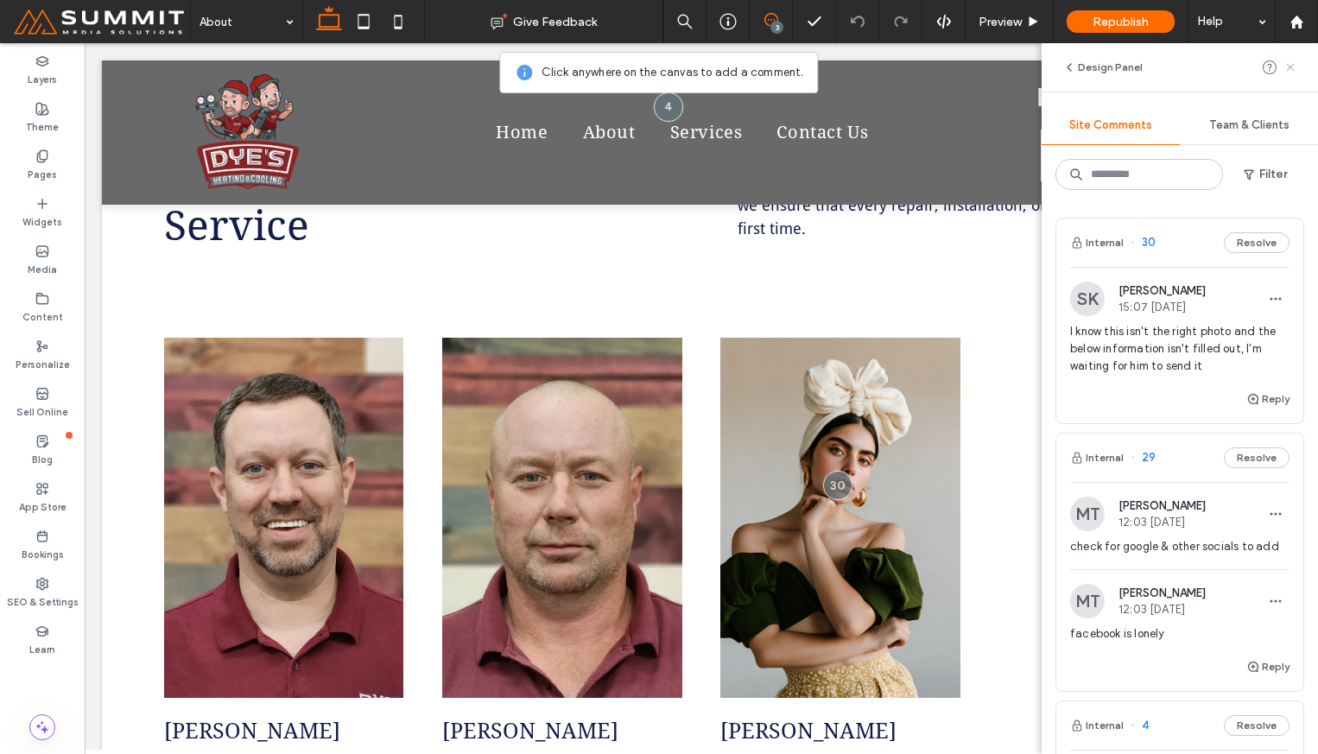
click at [1292, 67] on icon at bounding box center [1290, 67] width 14 height 14
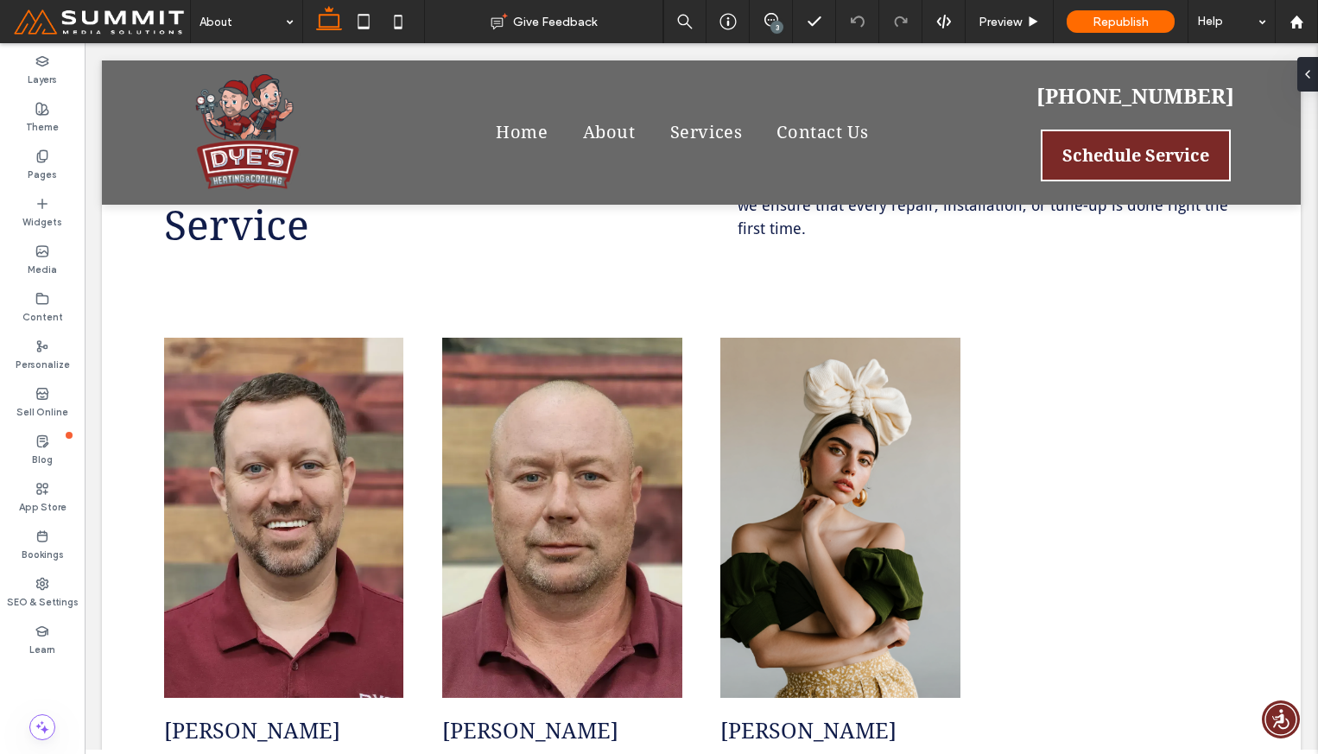
click at [94, 31] on span at bounding box center [101, 21] width 177 height 35
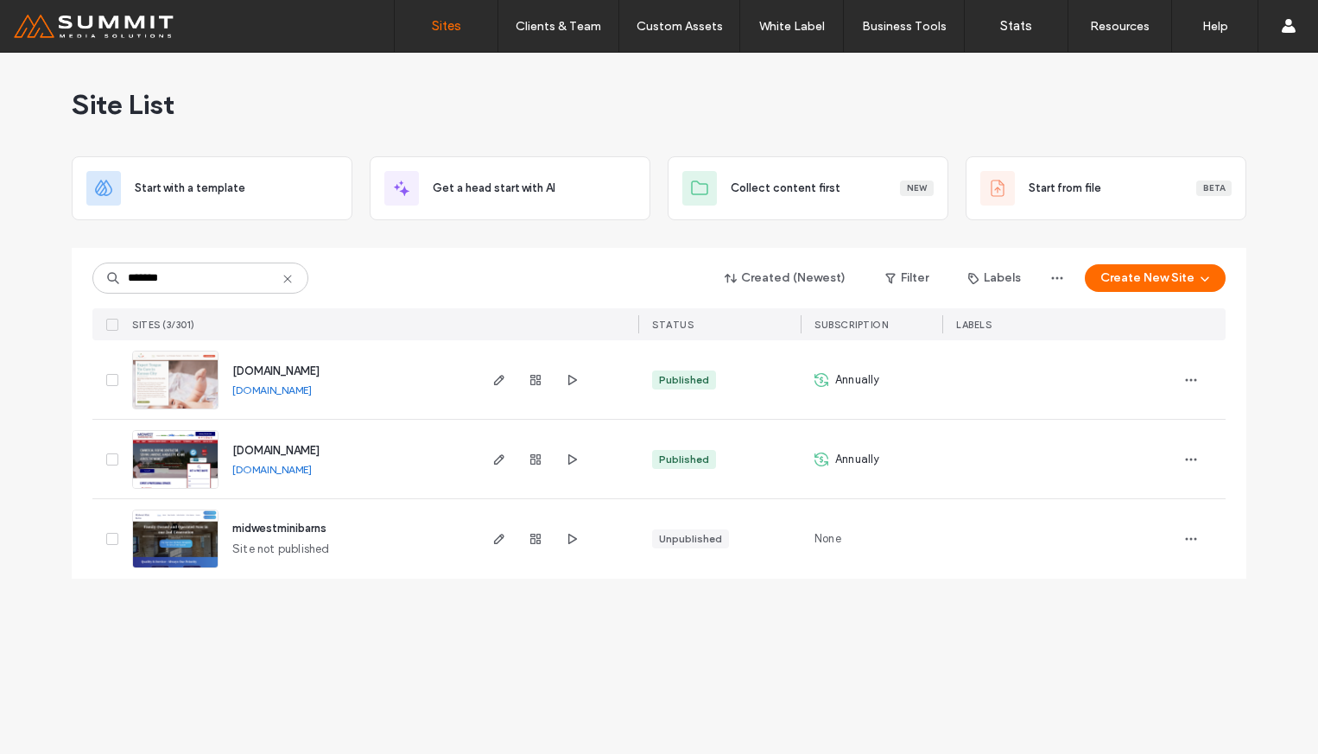
type input "*******"
click at [320, 374] on span "[DOMAIN_NAME]" at bounding box center [275, 370] width 87 height 13
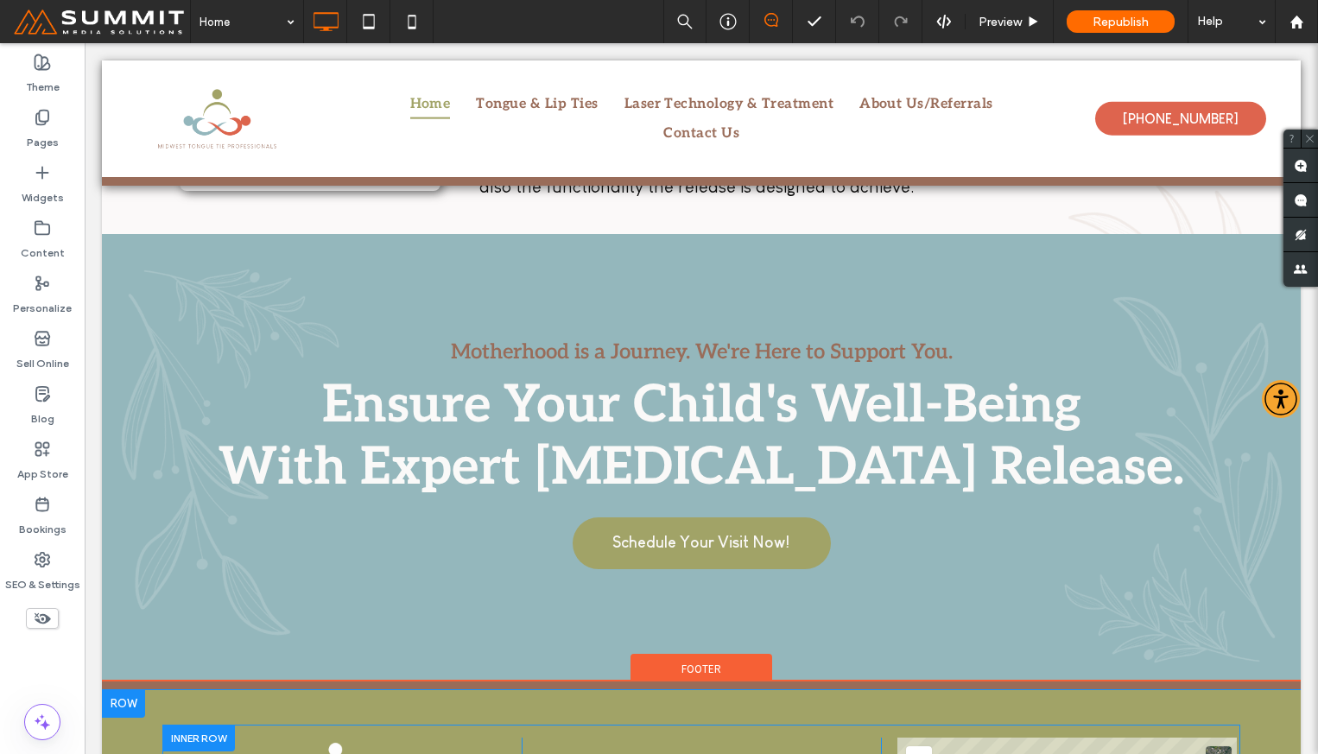
scroll to position [4143, 0]
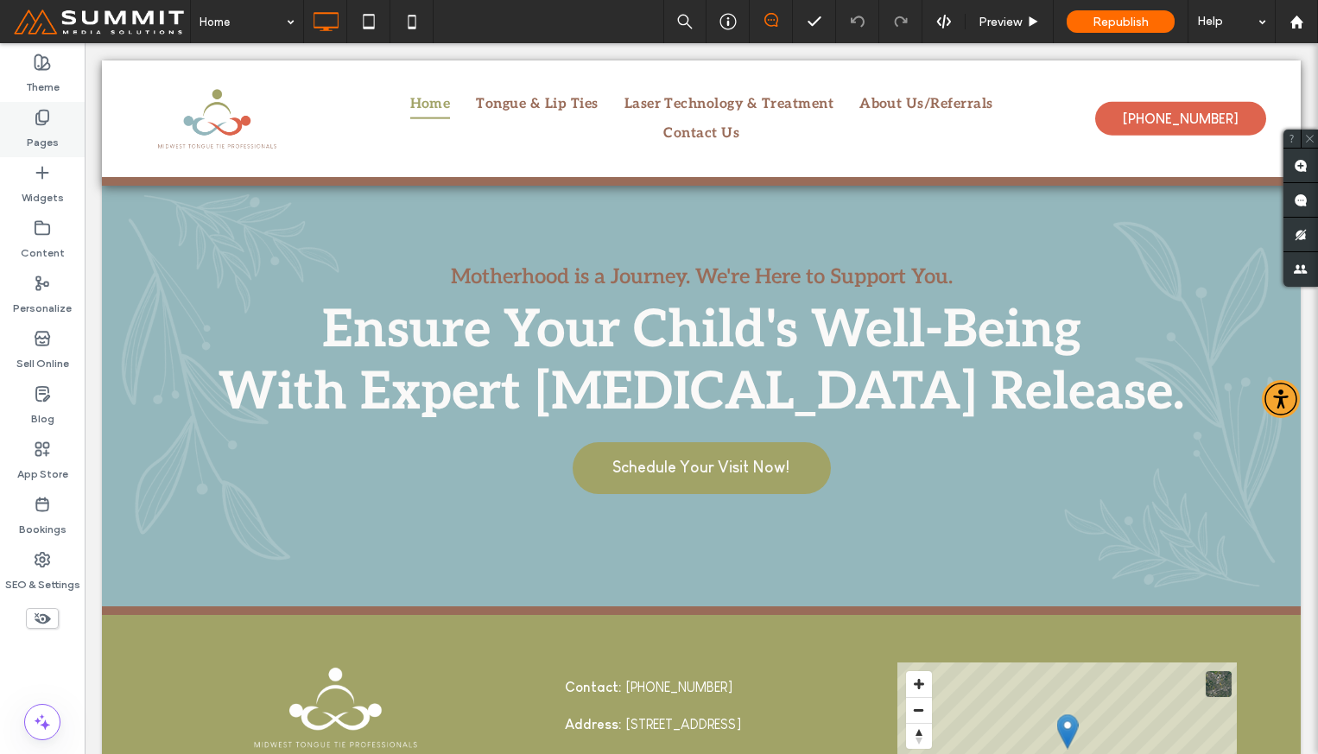
click at [46, 142] on label "Pages" at bounding box center [43, 138] width 32 height 24
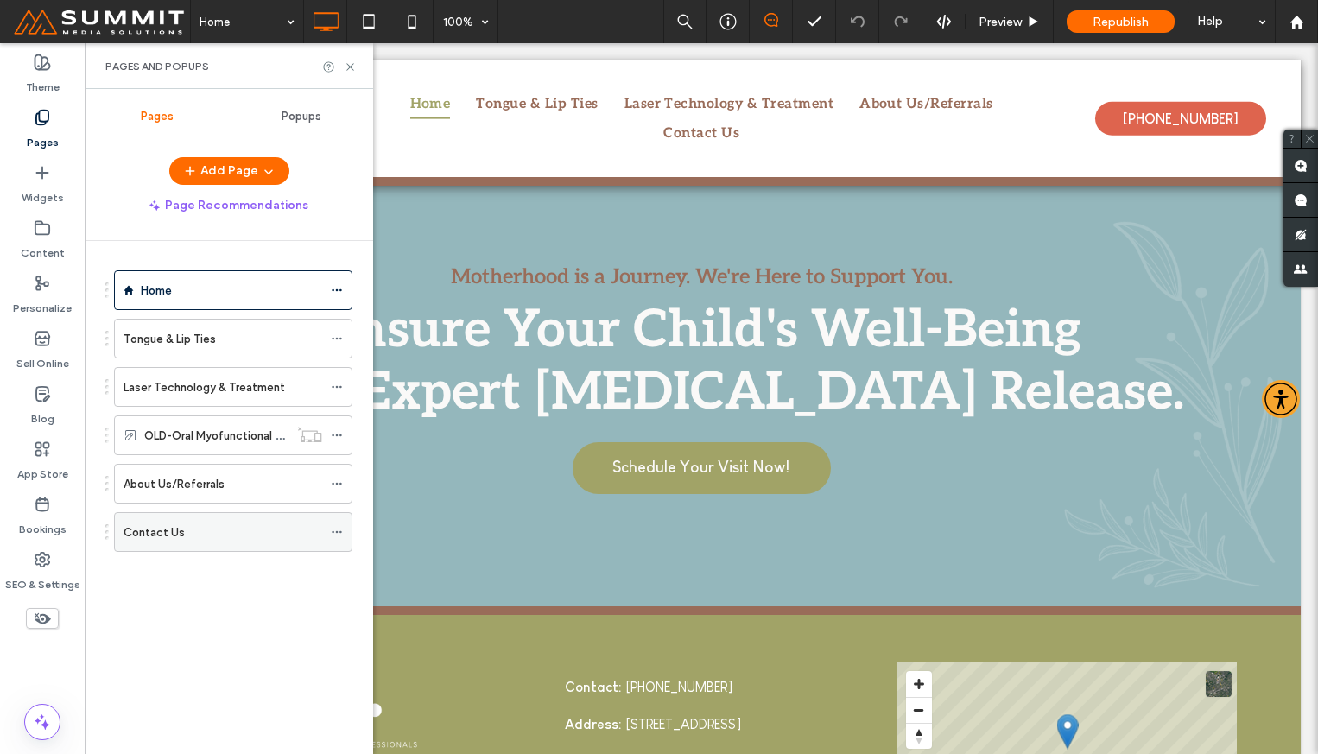
click at [212, 536] on div "Contact Us" at bounding box center [222, 532] width 199 height 18
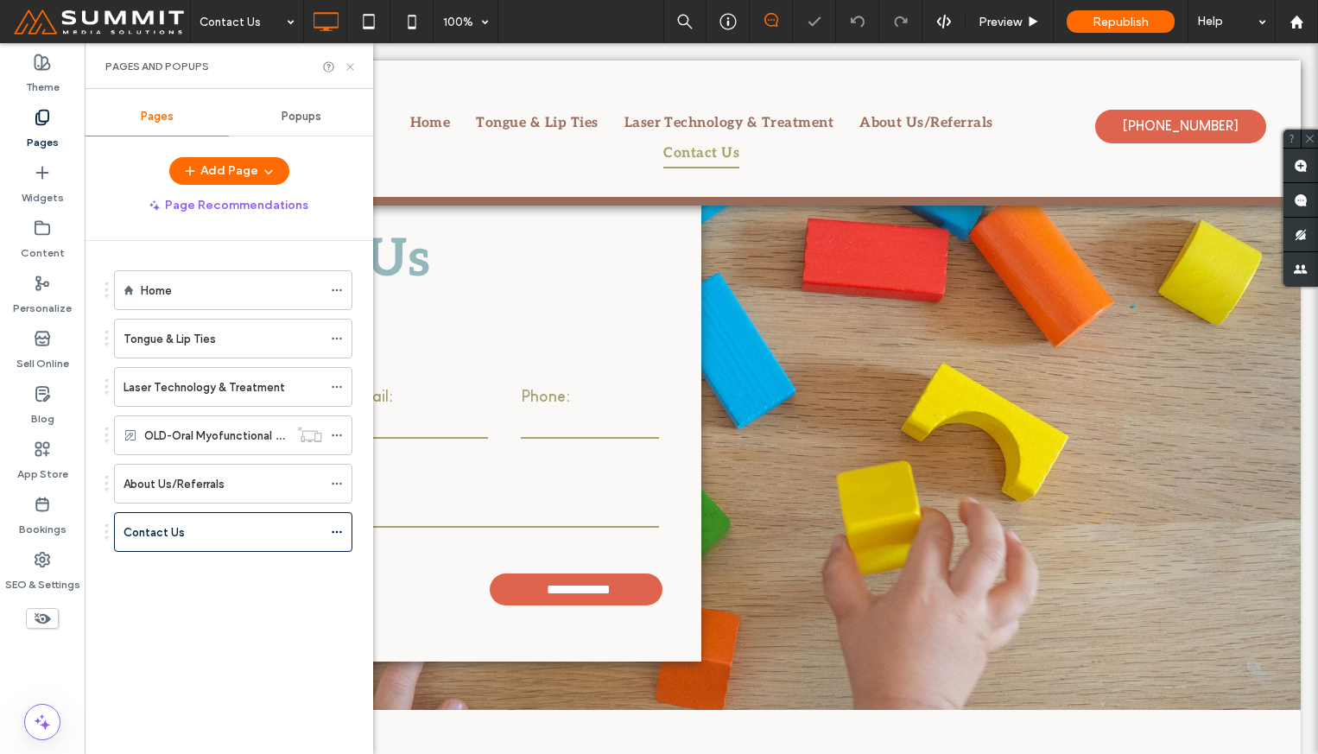
drag, startPoint x: 351, startPoint y: 60, endPoint x: 397, endPoint y: 326, distance: 270.0
click at [351, 60] on icon at bounding box center [350, 66] width 13 height 13
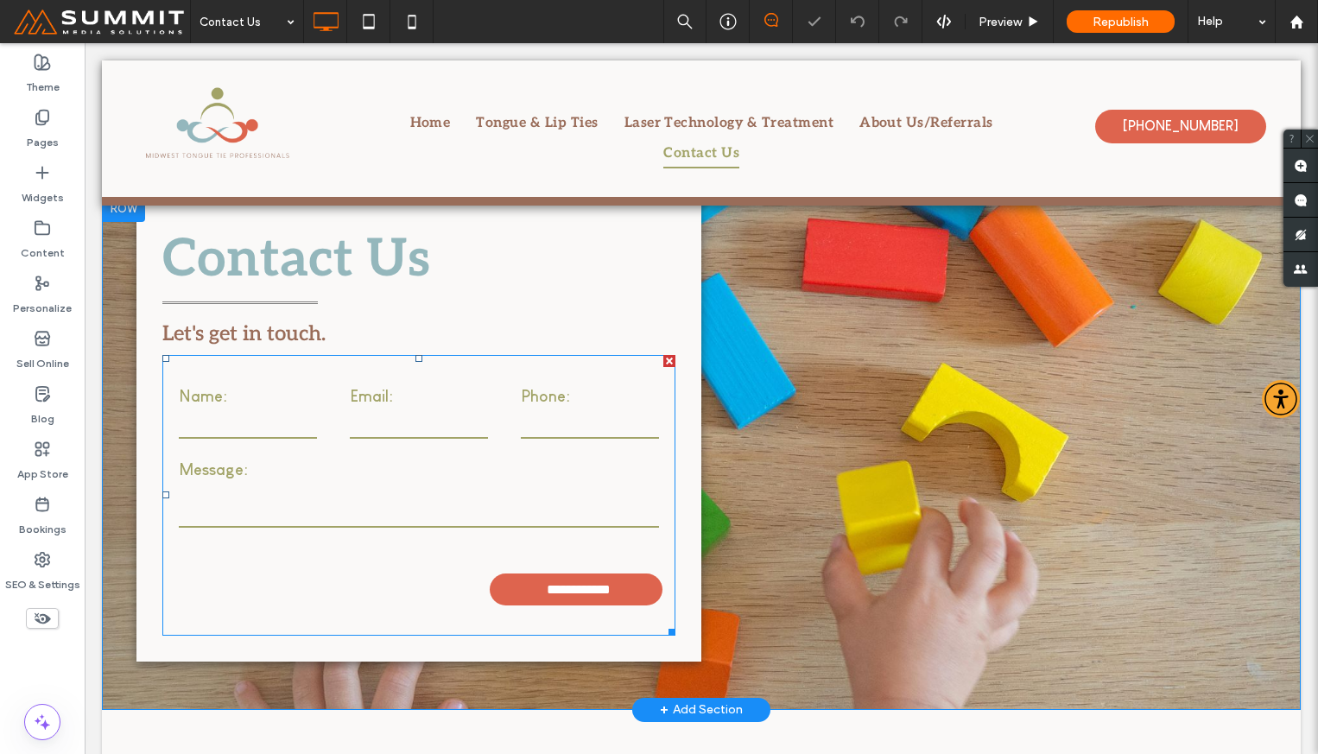
click at [461, 382] on form "**********" at bounding box center [418, 495] width 513 height 281
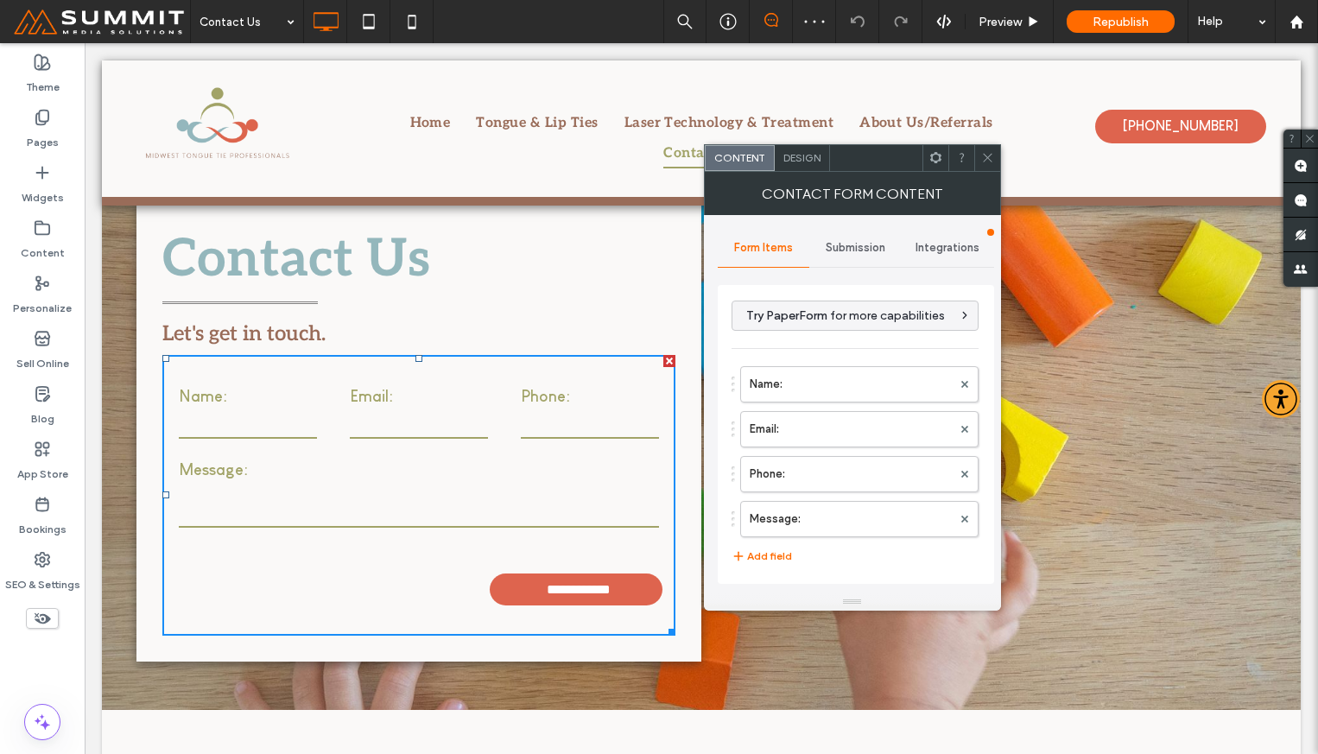
click at [866, 251] on span "Submission" at bounding box center [856, 248] width 60 height 14
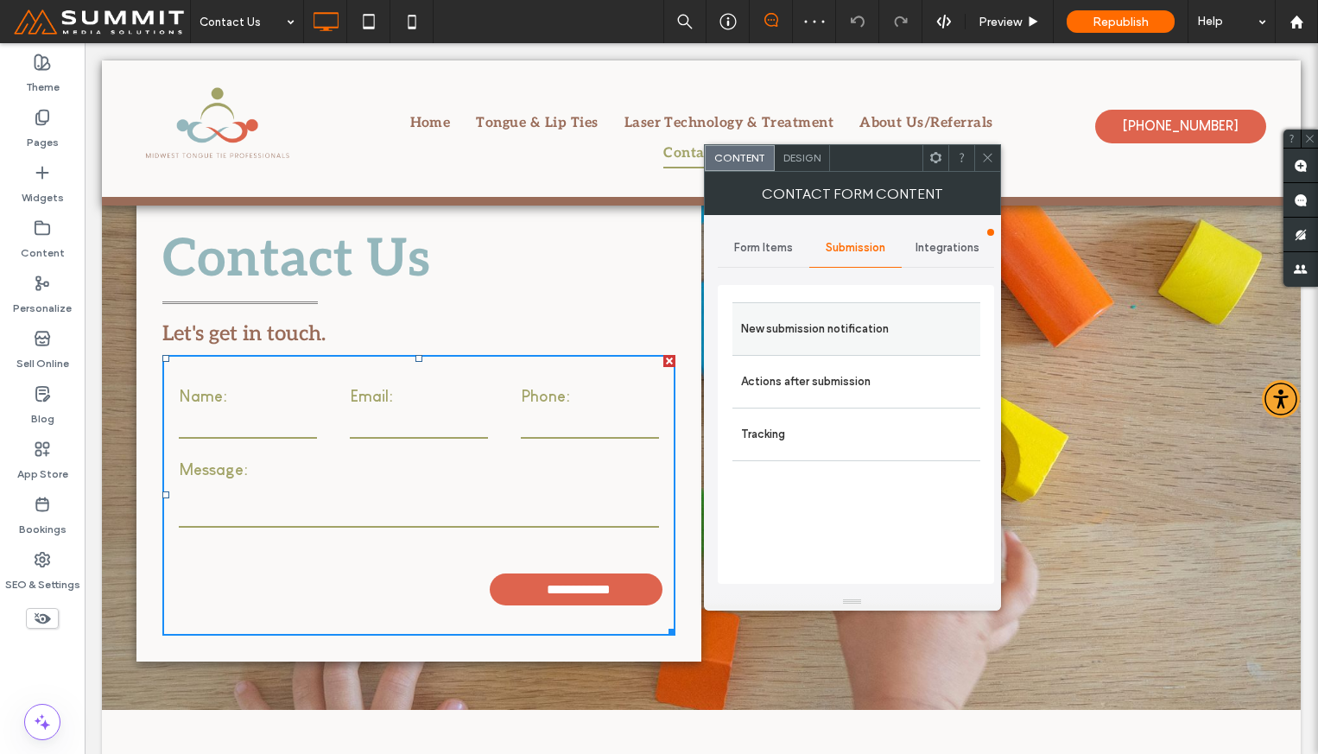
click at [865, 315] on label "New submission notification" at bounding box center [856, 329] width 231 height 35
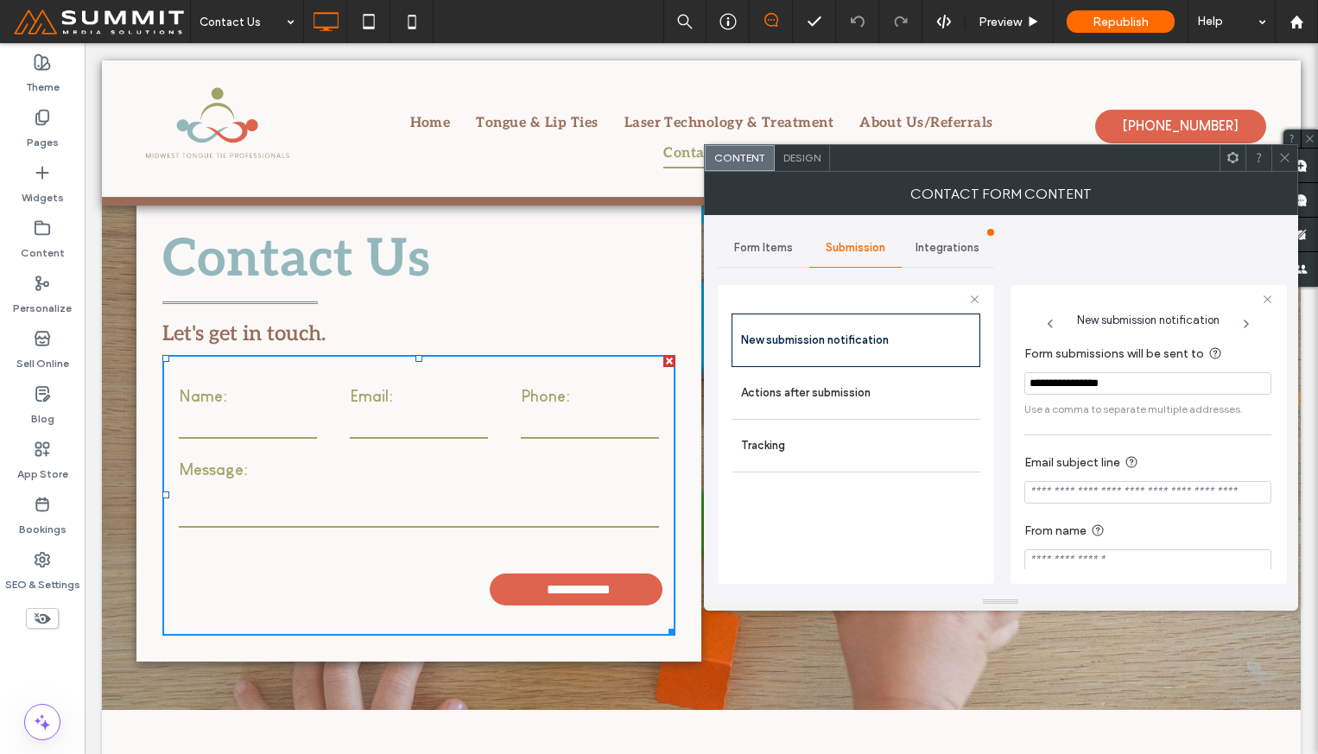
drag, startPoint x: 1159, startPoint y: 383, endPoint x: 1011, endPoint y: 379, distance: 147.7
click at [1011, 379] on div "**********" at bounding box center [1148, 434] width 276 height 299
click at [1281, 157] on icon at bounding box center [1284, 157] width 13 height 13
